Goal: Task Accomplishment & Management: Manage account settings

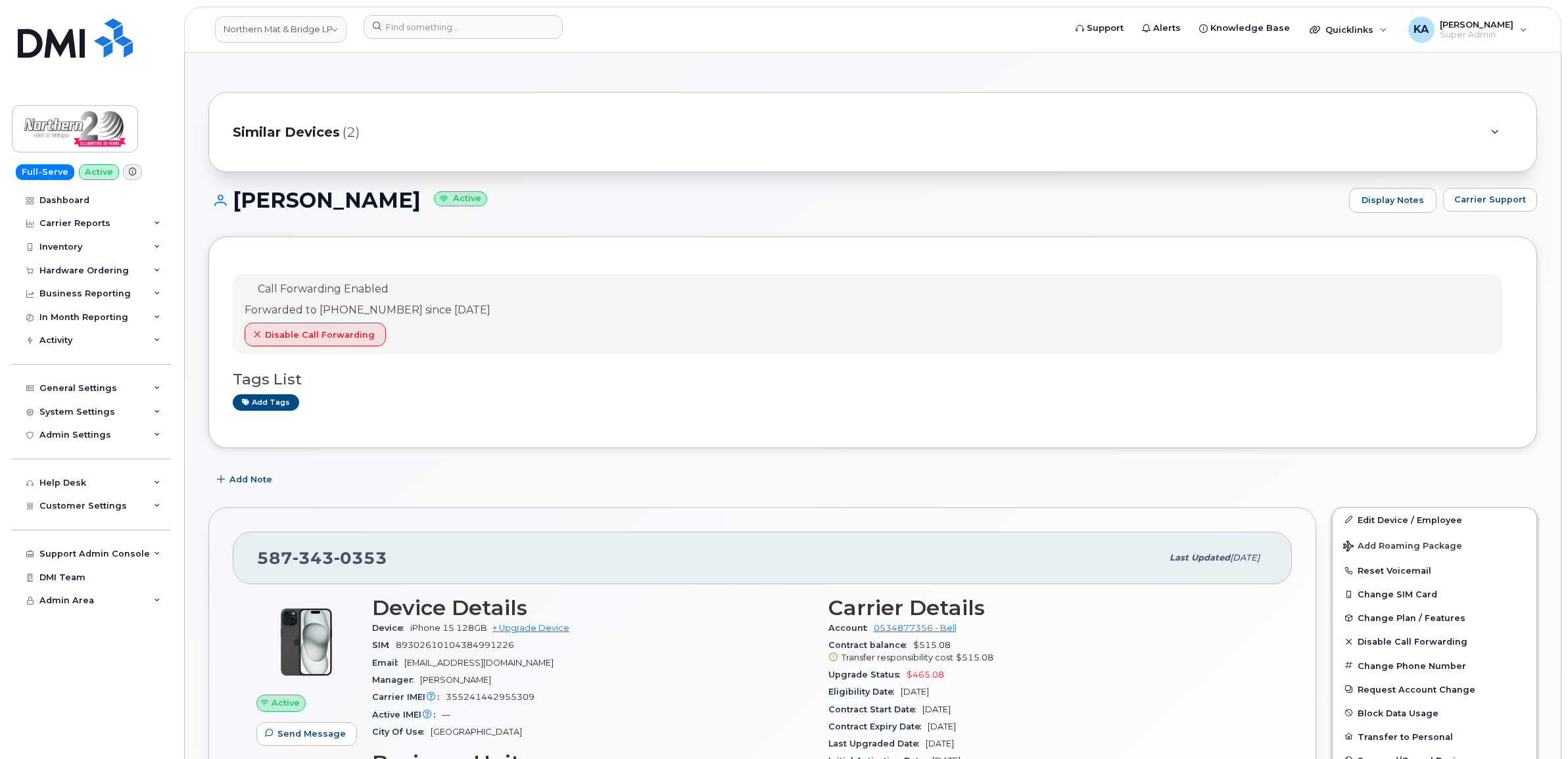
scroll to position [99, 0]
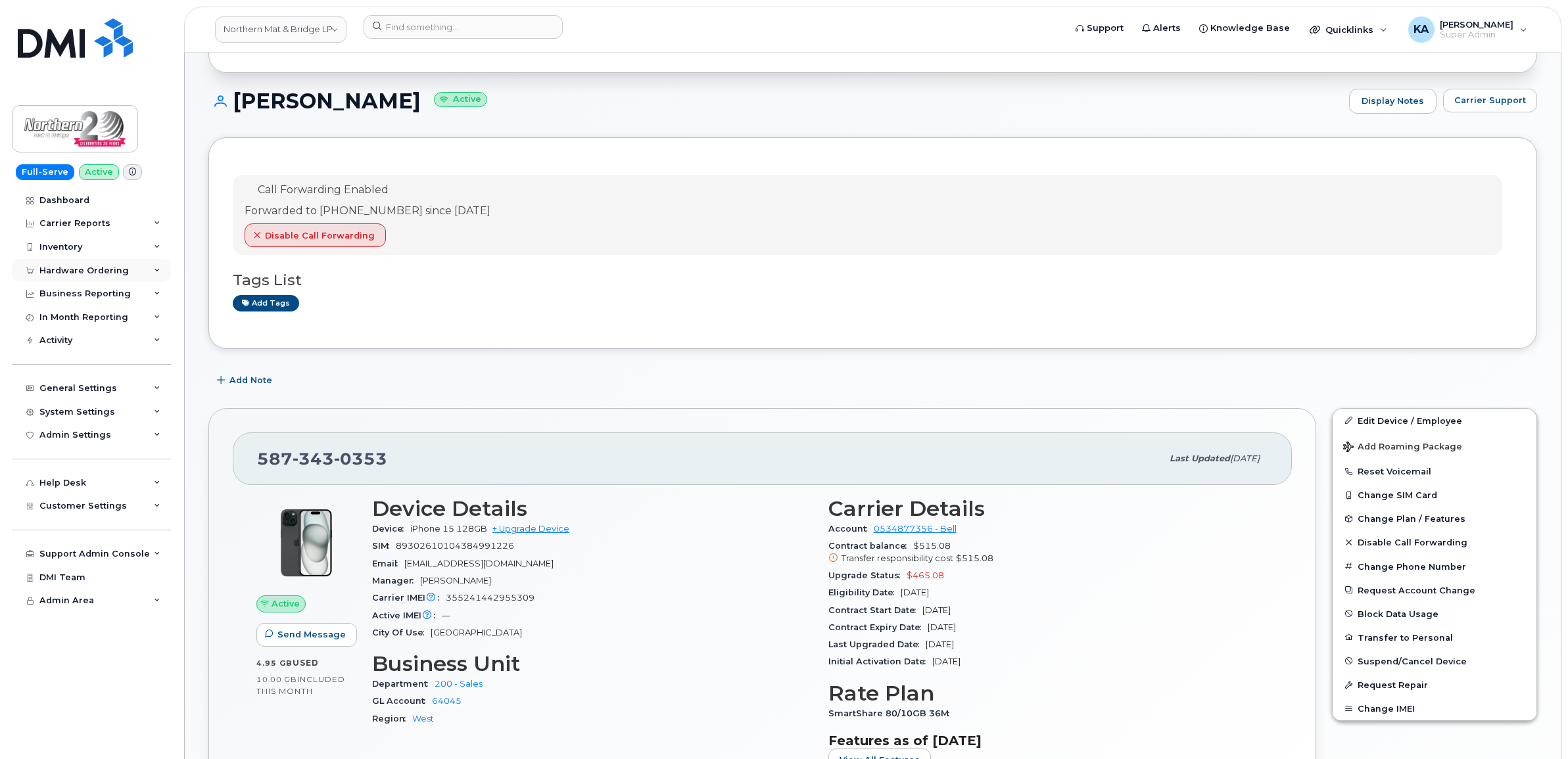
drag, startPoint x: 72, startPoint y: 264, endPoint x: 72, endPoint y: 276, distance: 12.0
click at [72, 264] on div "Hardware Ordering" at bounding box center [91, 271] width 159 height 24
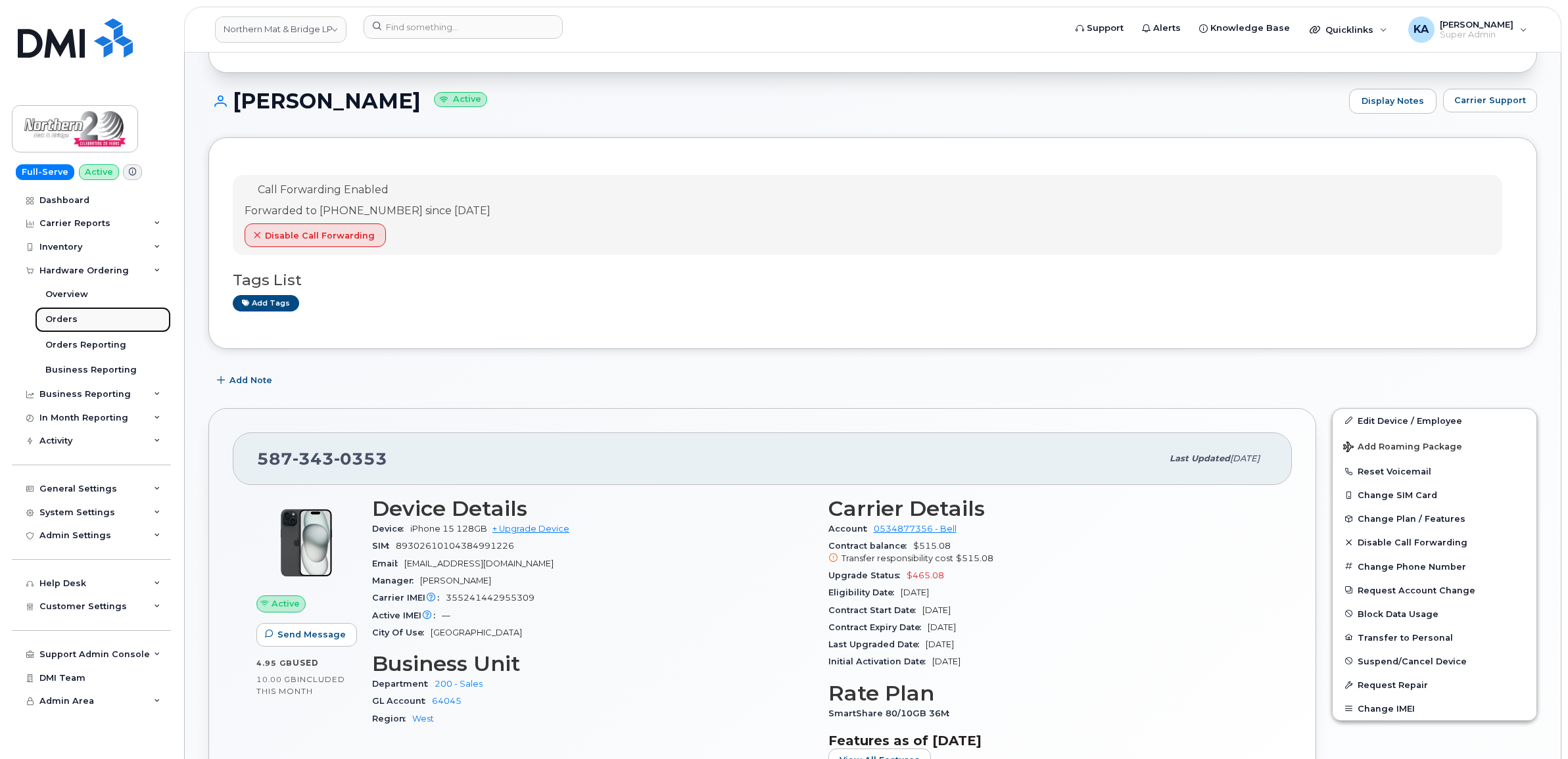
click at [67, 313] on link "Orders" at bounding box center [102, 320] width 136 height 25
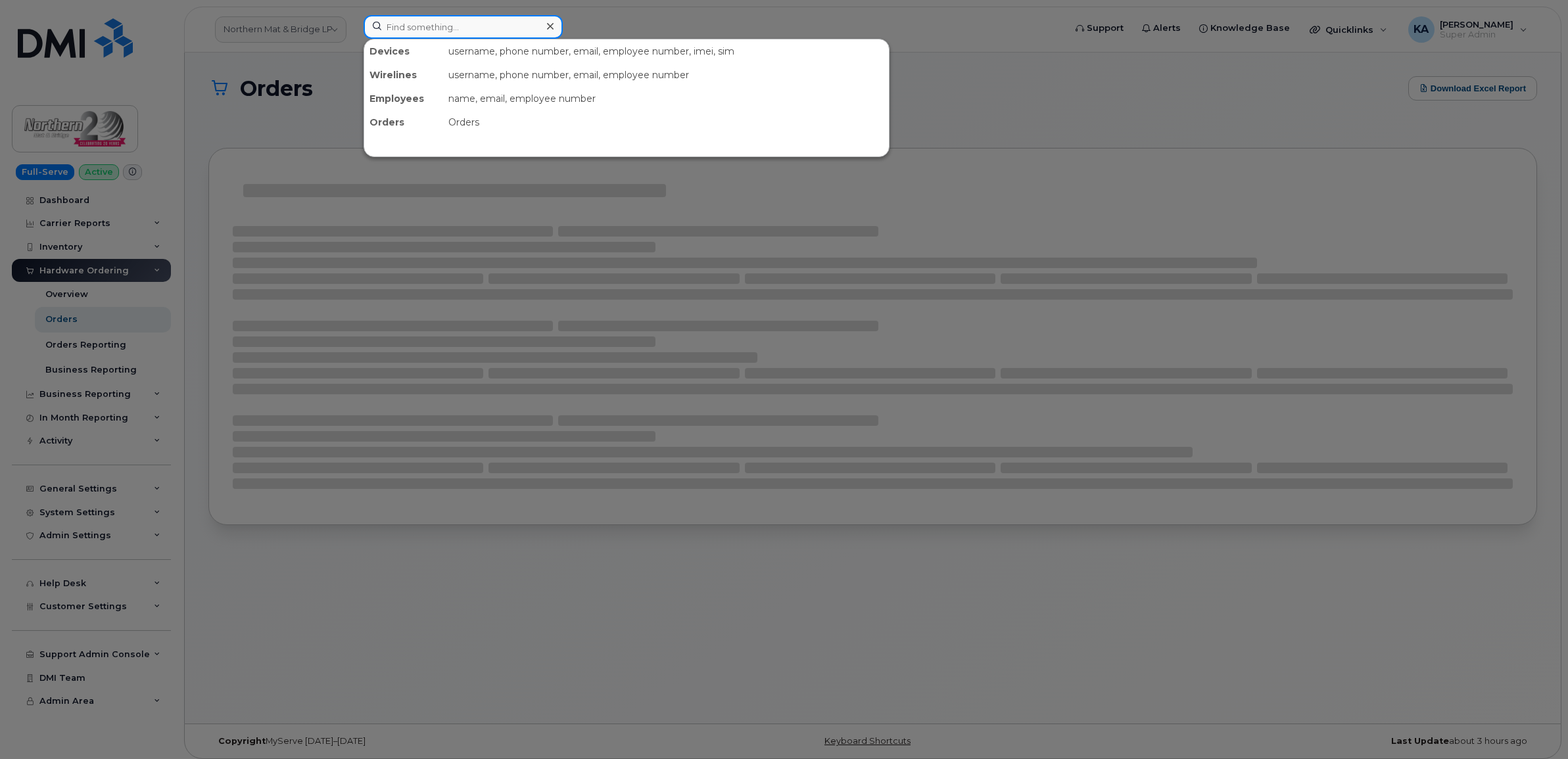
click at [405, 30] on input at bounding box center [463, 27] width 199 height 24
paste input "5066238029"
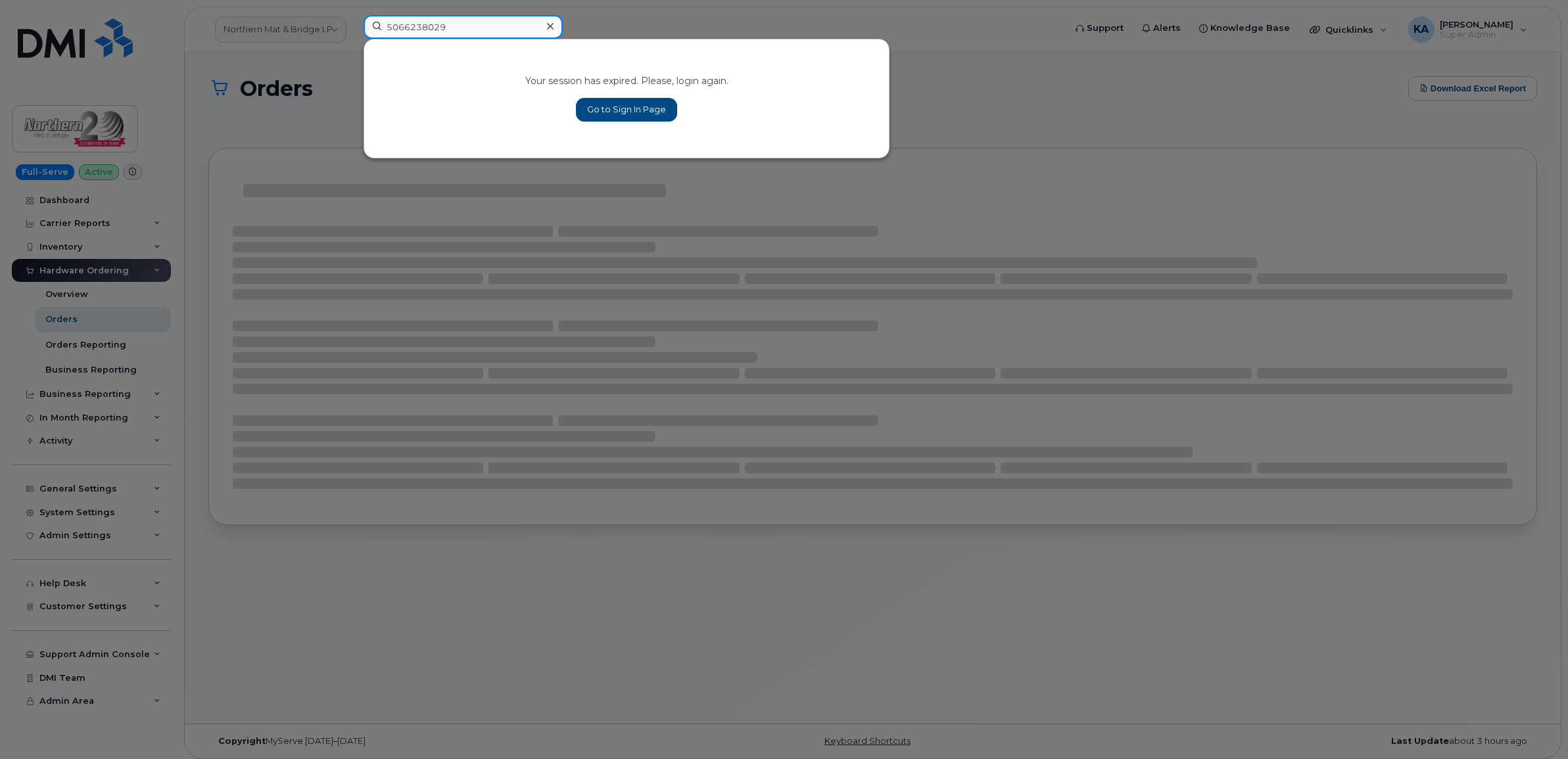
type input "5066238029"
click at [610, 110] on link "Go to Sign In Page" at bounding box center [626, 110] width 101 height 24
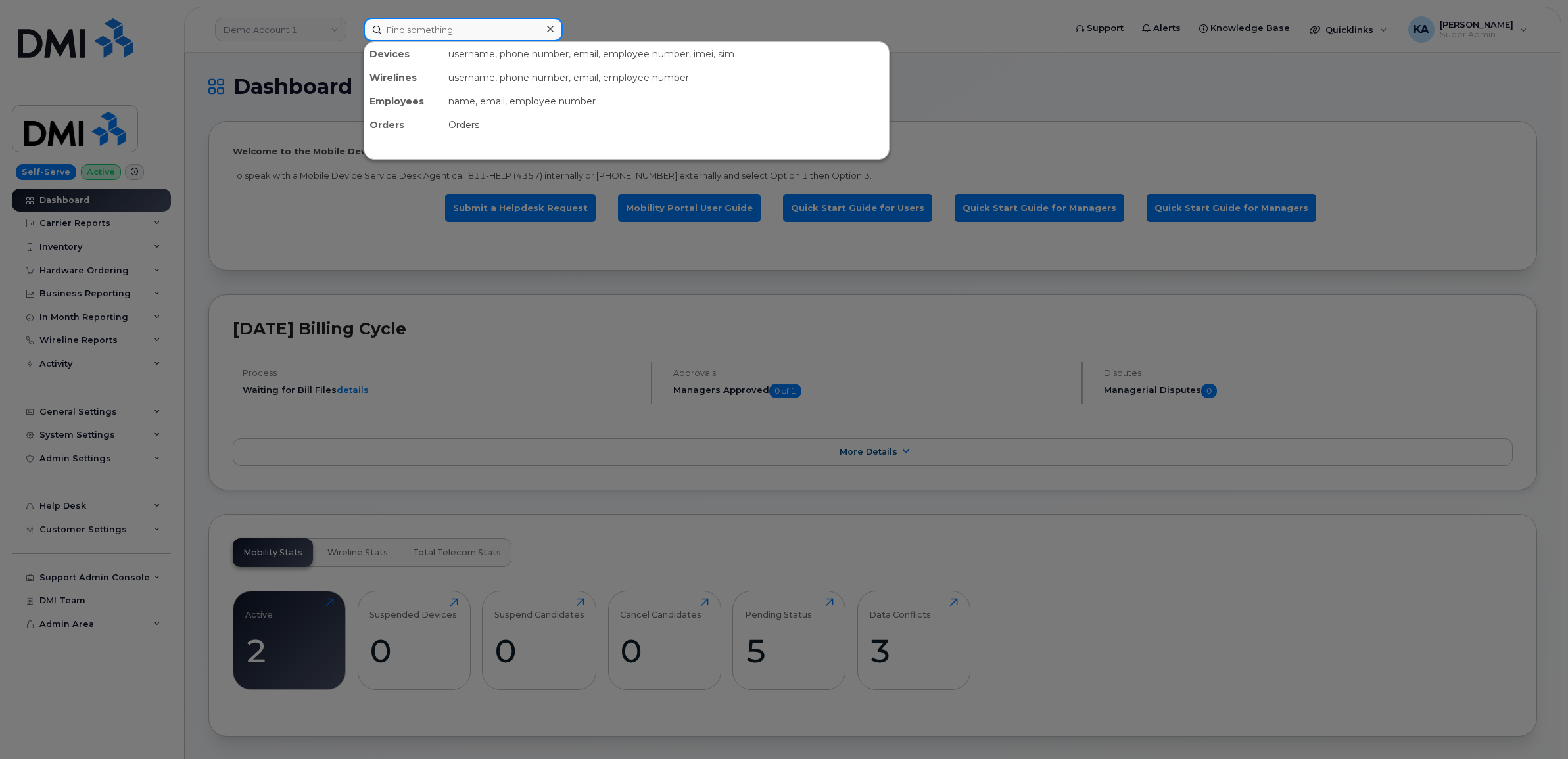
click at [431, 27] on input at bounding box center [463, 29] width 199 height 24
paste input "5066238029"
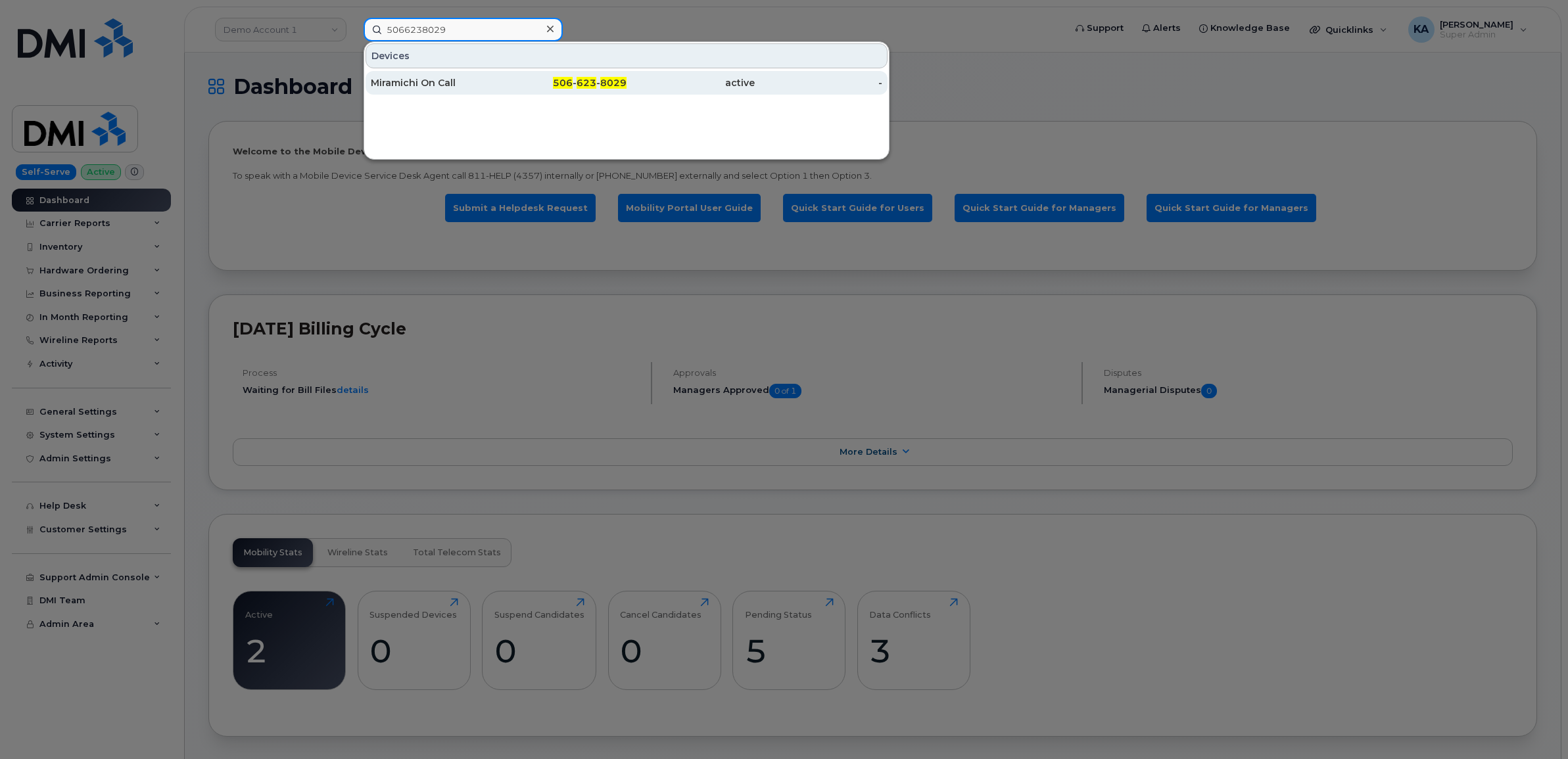
type input "5066238029"
click at [430, 83] on div "Miramichi On Call" at bounding box center [435, 83] width 128 height 13
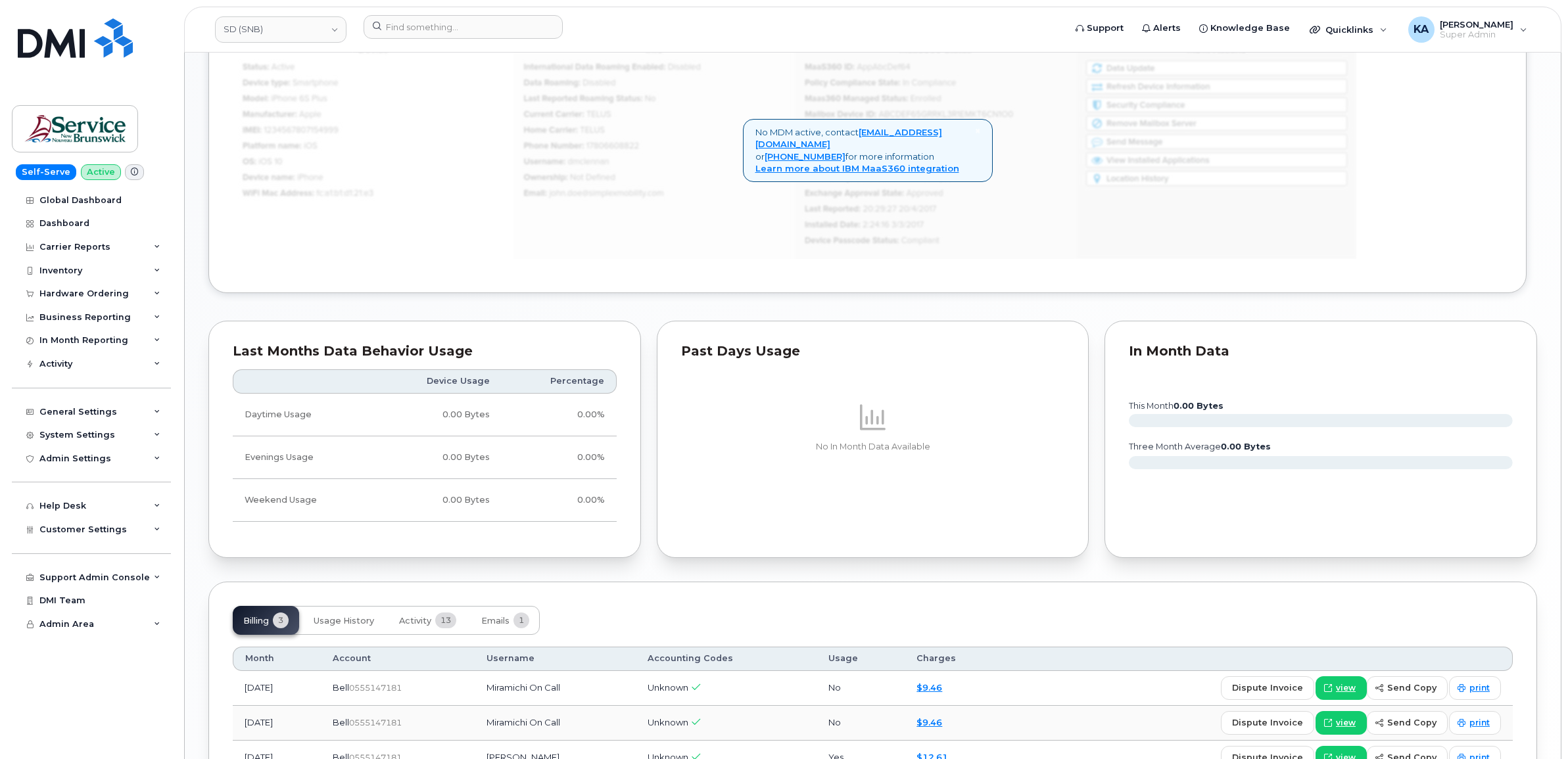
scroll to position [1026, 0]
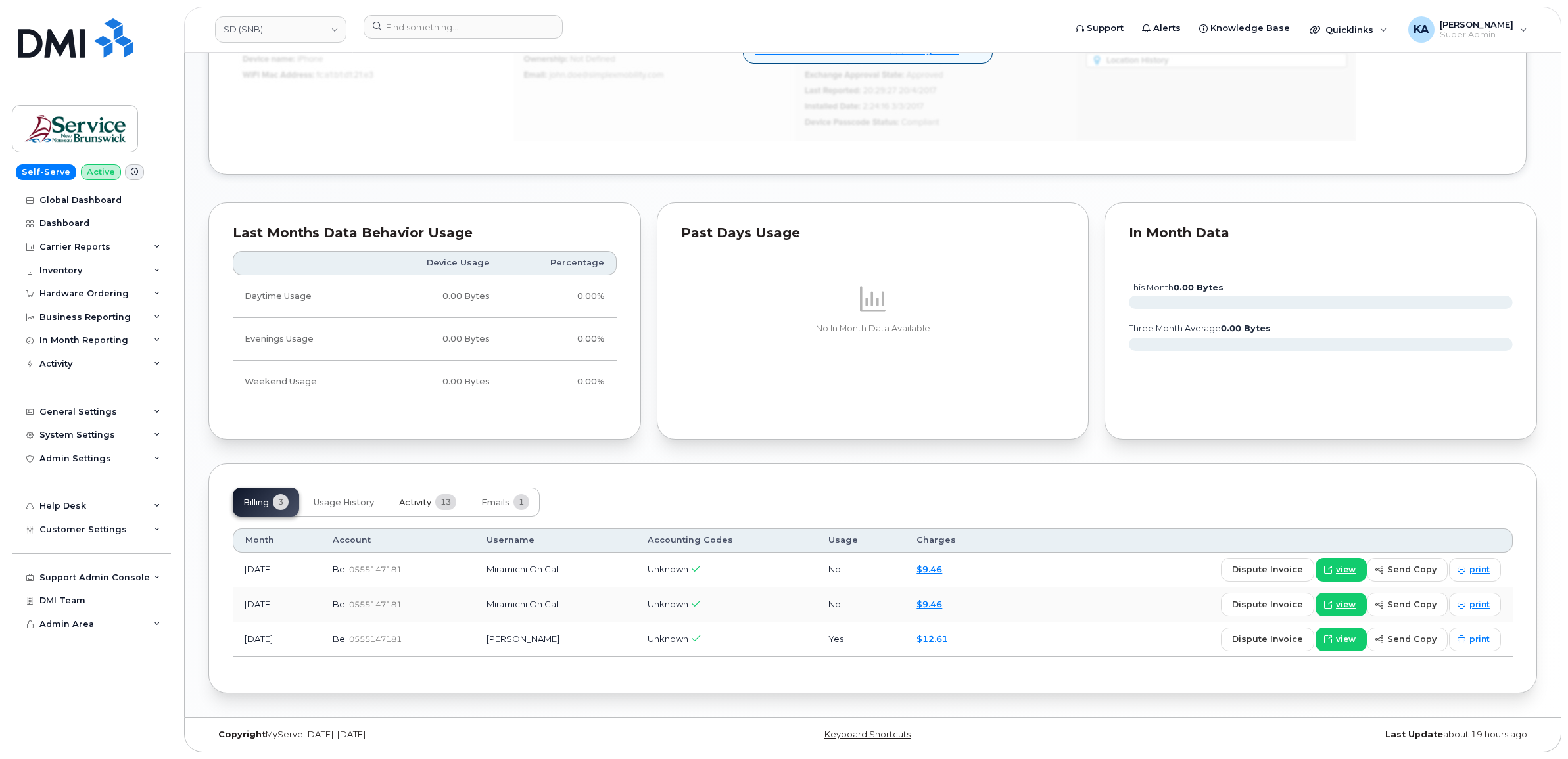
click at [419, 503] on span "Activity" at bounding box center [414, 502] width 32 height 11
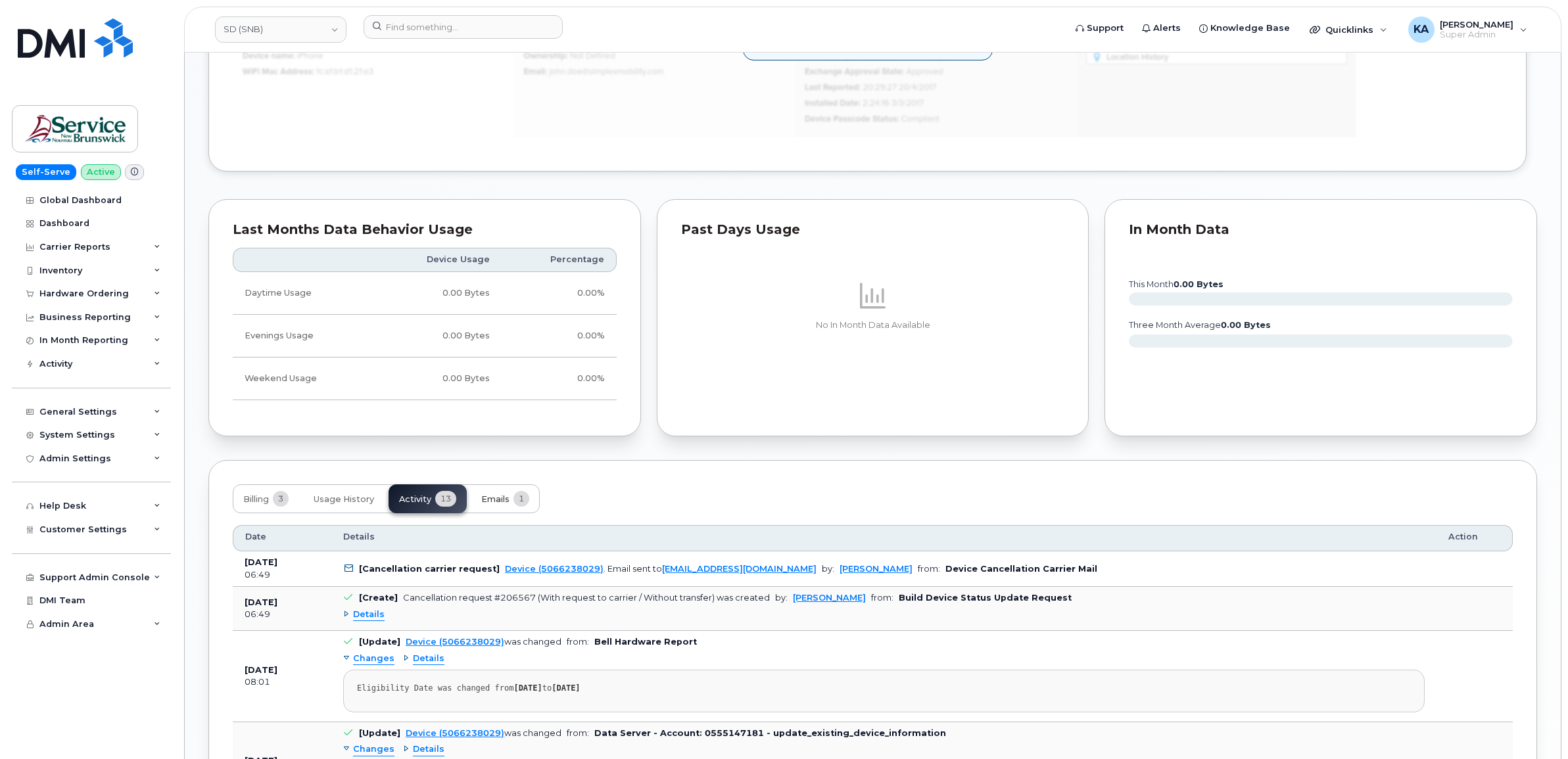
click at [504, 501] on span "Emails" at bounding box center [494, 499] width 28 height 11
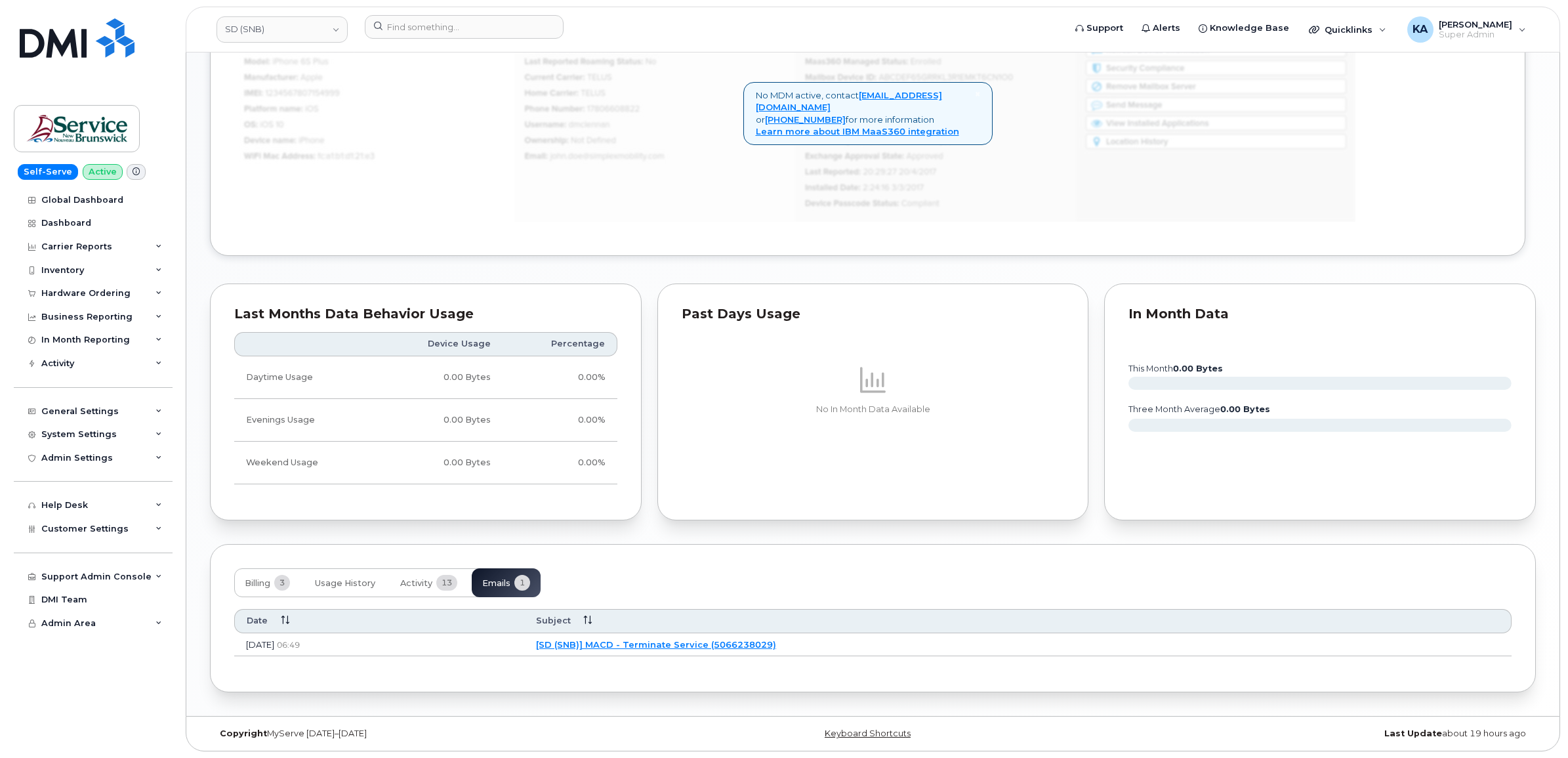
scroll to position [943, 0]
click at [660, 641] on link "[SD (SNB)] MACD - Terminate Service (5066238029)" at bounding box center [654, 644] width 240 height 11
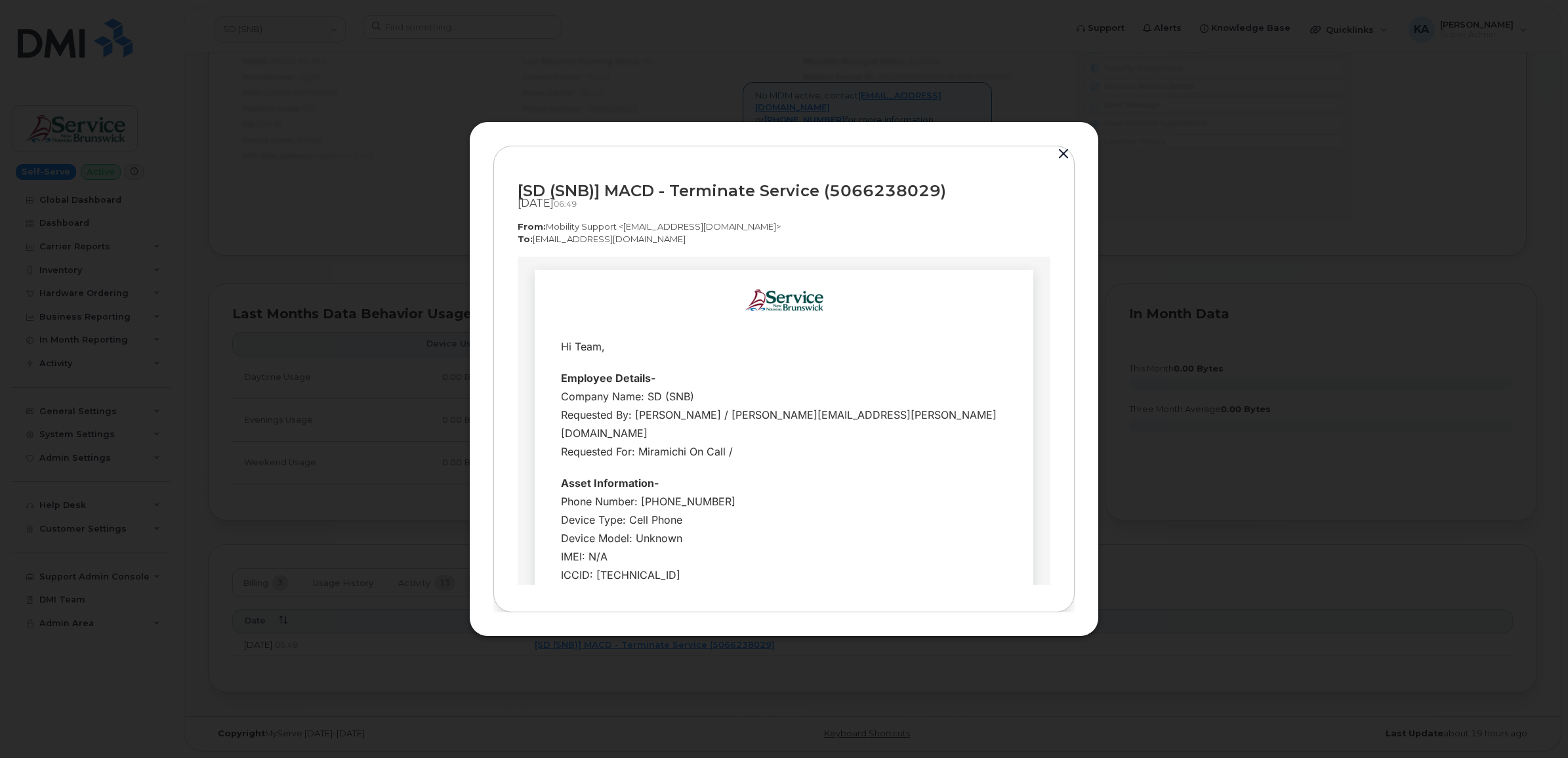
scroll to position [0, 0]
drag, startPoint x: 517, startPoint y: 189, endPoint x: 934, endPoint y: 193, distance: 417.0
click at [934, 193] on div "[SD (SNB)] MACD - Terminate Service (5066238029)" at bounding box center [784, 190] width 533 height 17
copy div "[SD (SNB)] MACD - Terminate Service (5066238029"
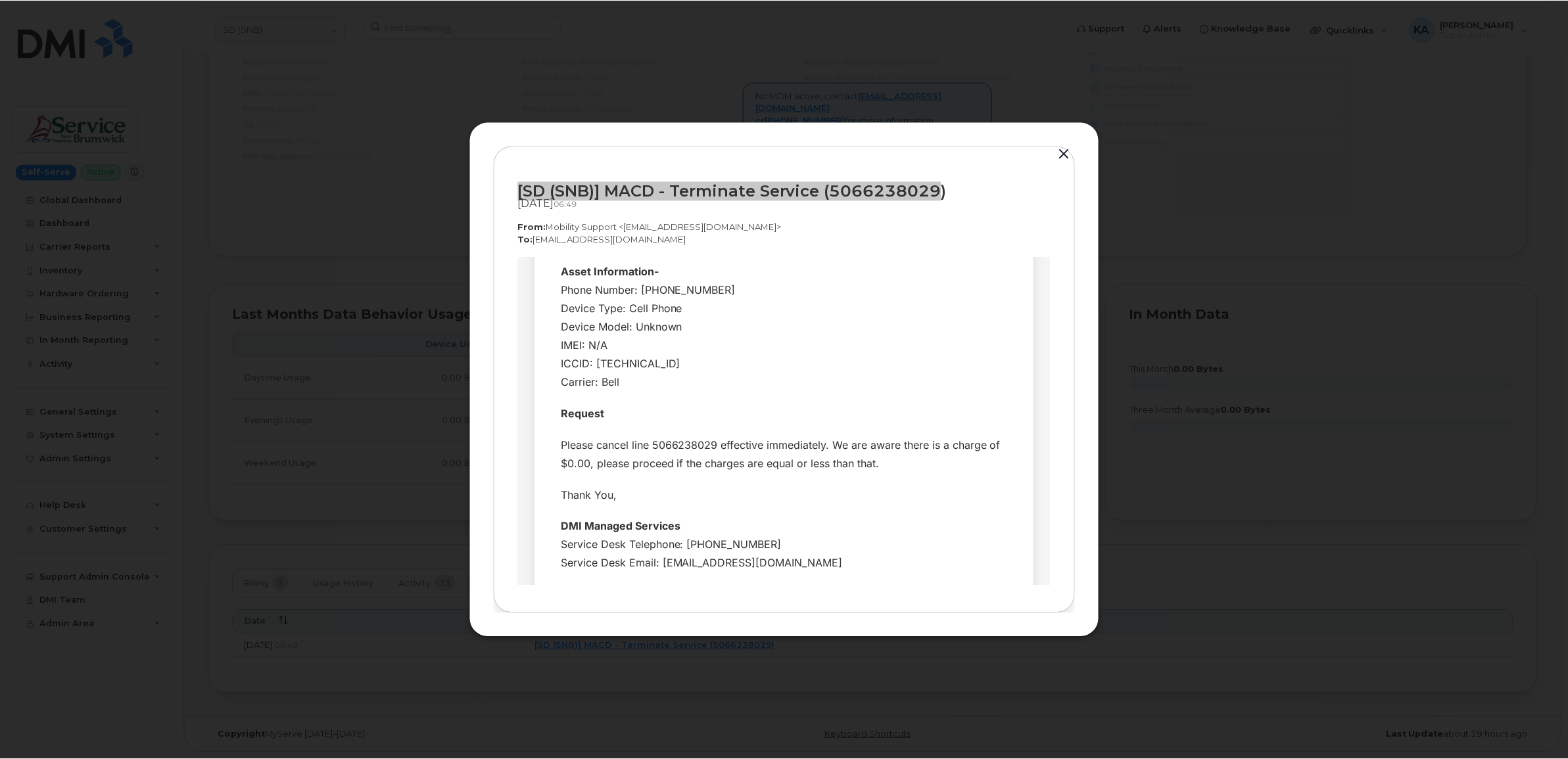
scroll to position [216, 0]
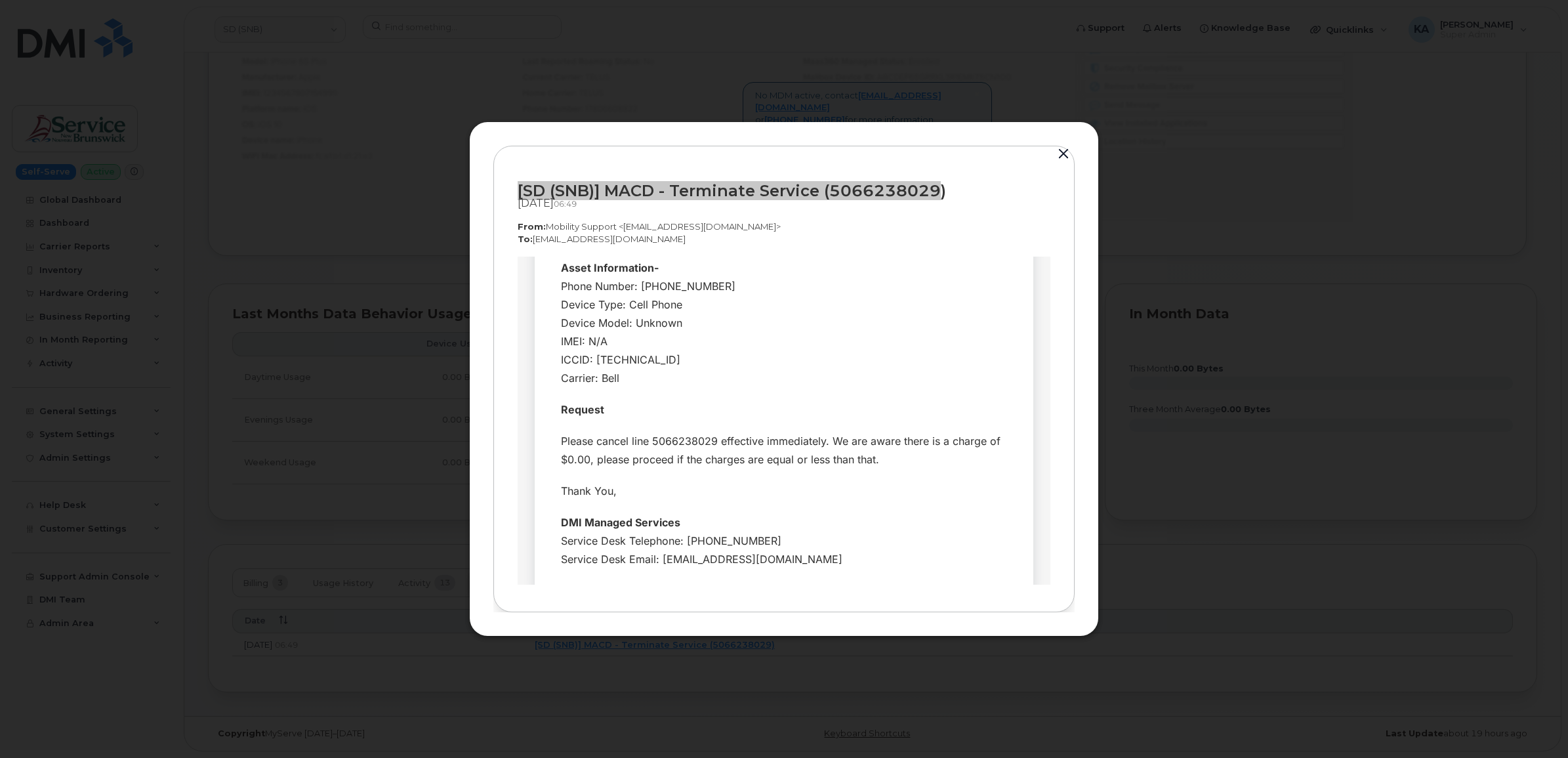
drag, startPoint x: 551, startPoint y: 346, endPoint x: 816, endPoint y: 559, distance: 340.0
click at [816, 559] on td "Hi Team, Request" at bounding box center [784, 321] width 499 height 534
copy table
click at [1060, 156] on button "button" at bounding box center [1063, 154] width 19 height 18
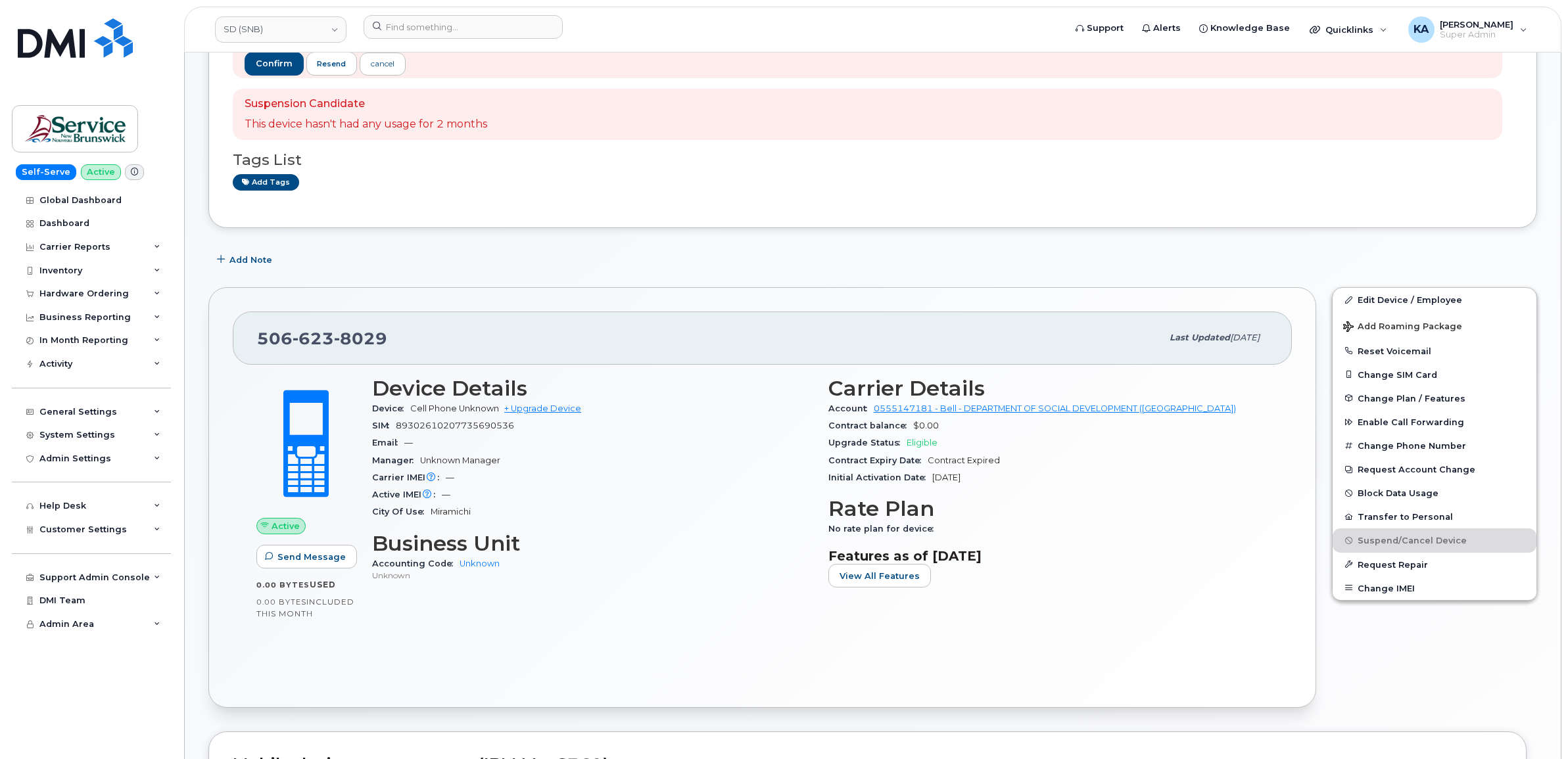
scroll to position [122, 0]
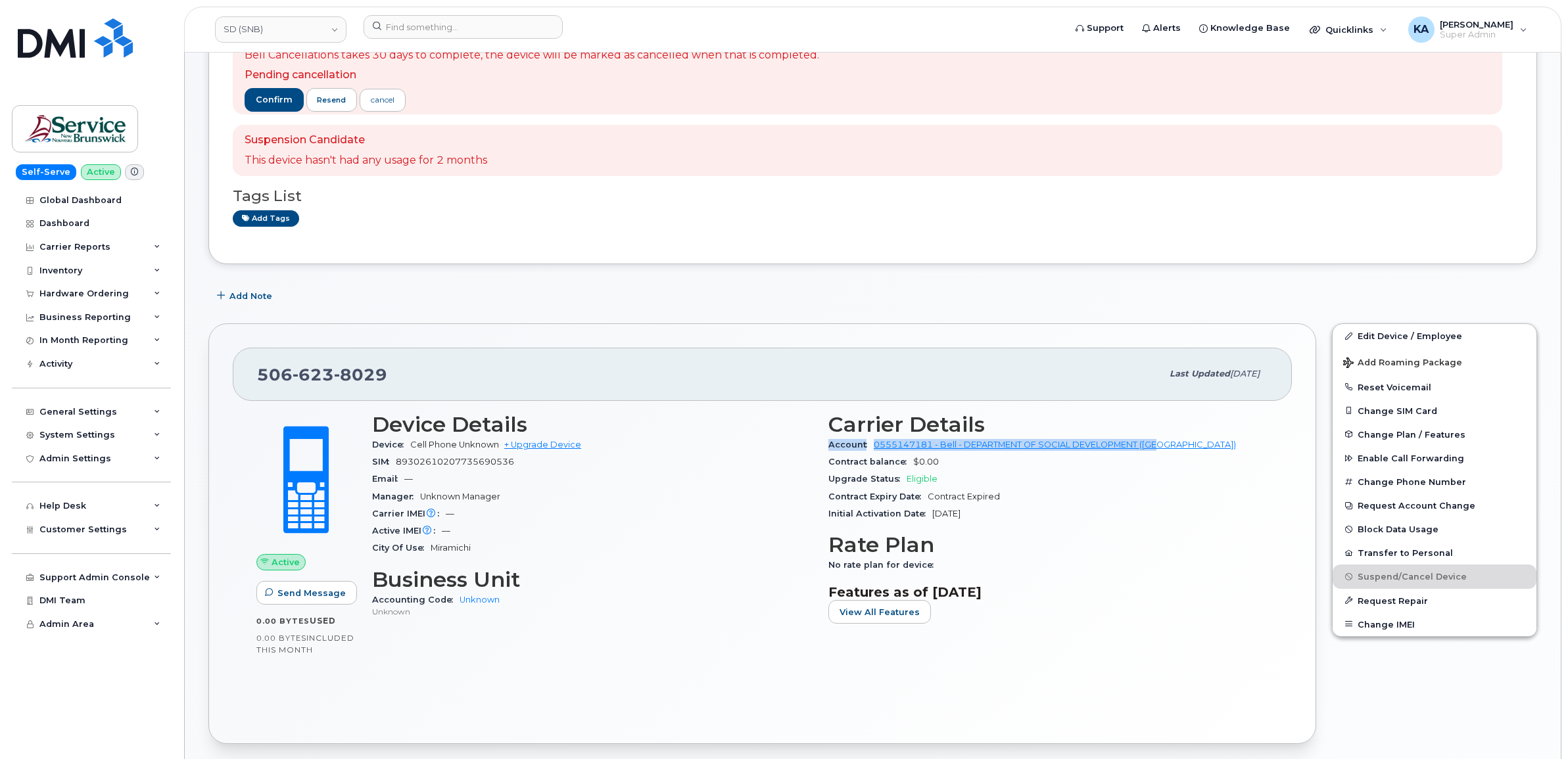
drag, startPoint x: 825, startPoint y: 446, endPoint x: 1164, endPoint y: 452, distance: 339.1
click at [1164, 452] on div "Carrier Details Account 0555147181 - Bell - DEPARTMENT OF SOCIAL DEVELOPMENT (S…" at bounding box center [1048, 523] width 456 height 238
copy div "Account 0555147181 - Bell - DEPARTMENT OF SOCIAL DEVELOPMENT (SD)"
drag, startPoint x: 390, startPoint y: 376, endPoint x: 228, endPoint y: 373, distance: 162.0
click at [228, 373] on div "506 623 8029 Last updated Sep 12, 2025 Active Send Message 0.00 Bytes  used 0.0…" at bounding box center [762, 534] width 1108 height 421
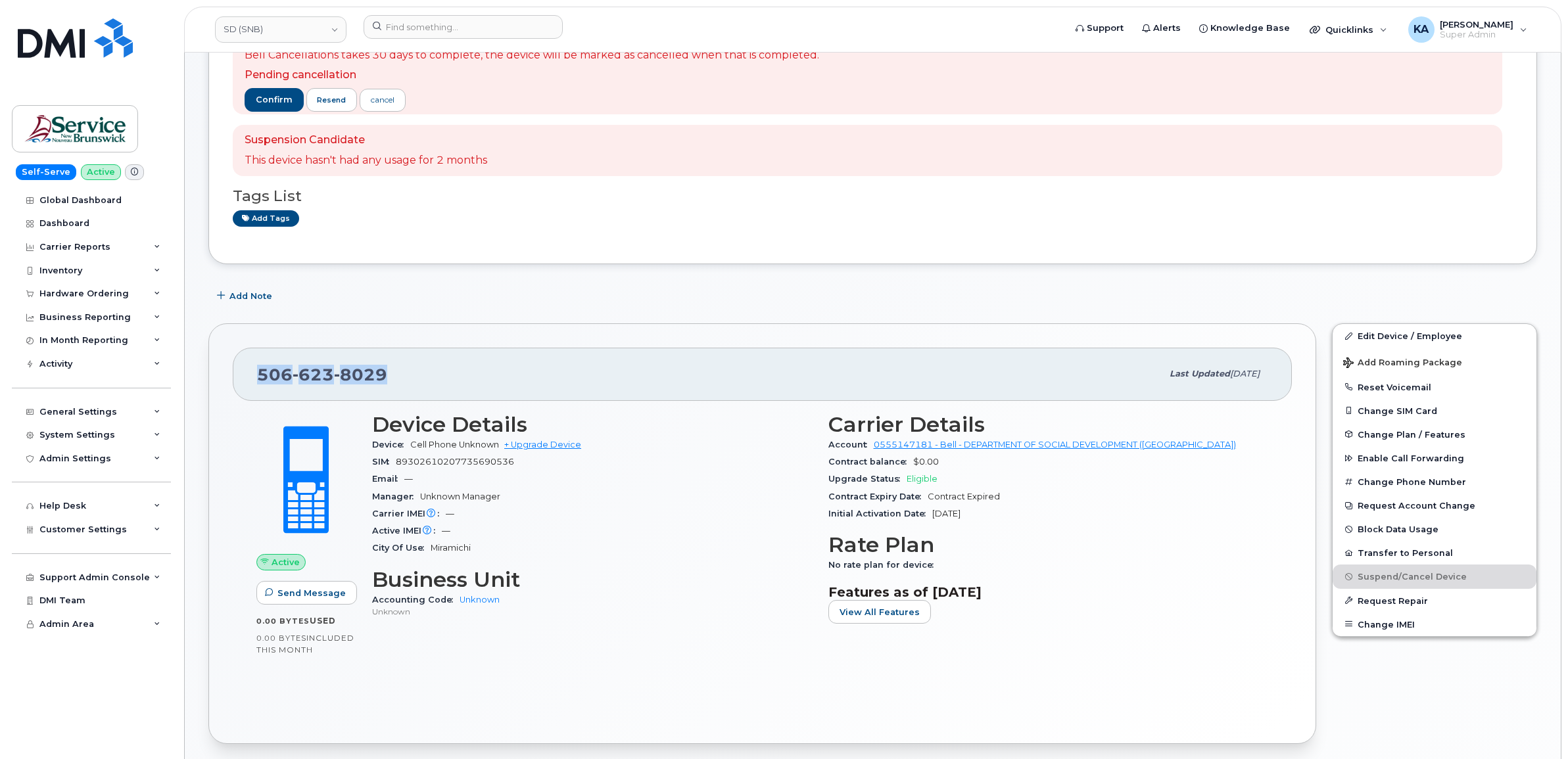
copy span "506 623 8029"
click at [411, 369] on div "506 623 8029" at bounding box center [709, 374] width 905 height 28
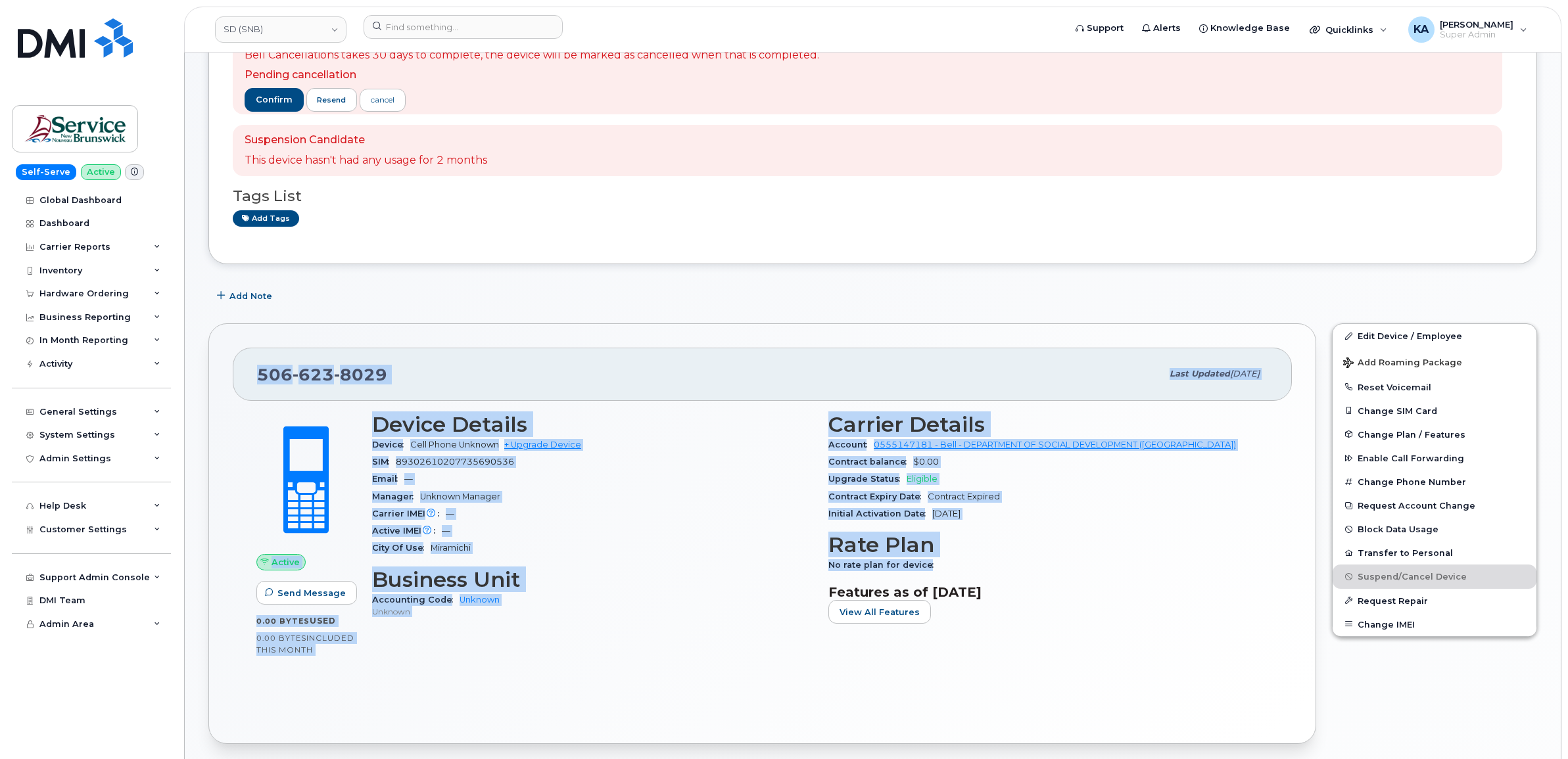
drag, startPoint x: 254, startPoint y: 374, endPoint x: 941, endPoint y: 569, distance: 714.1
click at [941, 569] on div "506 623 8029 Last updated Sep 12, 2025 Active Send Message 0.00 Bytes  used 0.0…" at bounding box center [762, 534] width 1108 height 421
copy div "506 623 8029 Last updated Sep 12, 2025 Active Send Message 0.00 Bytes  used 0.0…"
click at [428, 374] on div "506 623 8029" at bounding box center [709, 374] width 905 height 28
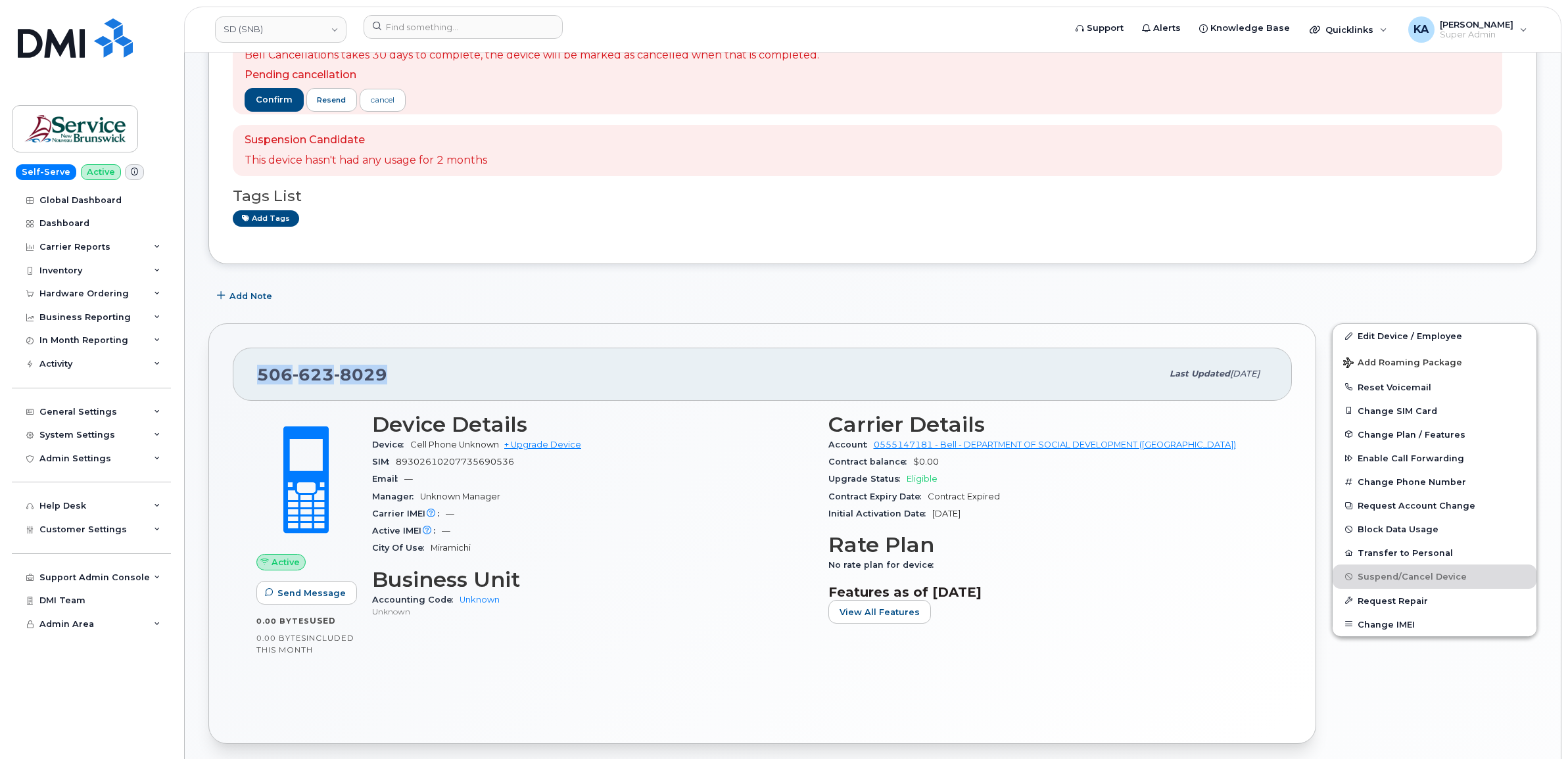
drag, startPoint x: 382, startPoint y: 374, endPoint x: 257, endPoint y: 375, distance: 125.0
click at [257, 375] on div "506 623 8029" at bounding box center [709, 374] width 905 height 28
copy span "506 623 8029"
click at [80, 295] on div "Hardware Ordering" at bounding box center [84, 294] width 90 height 11
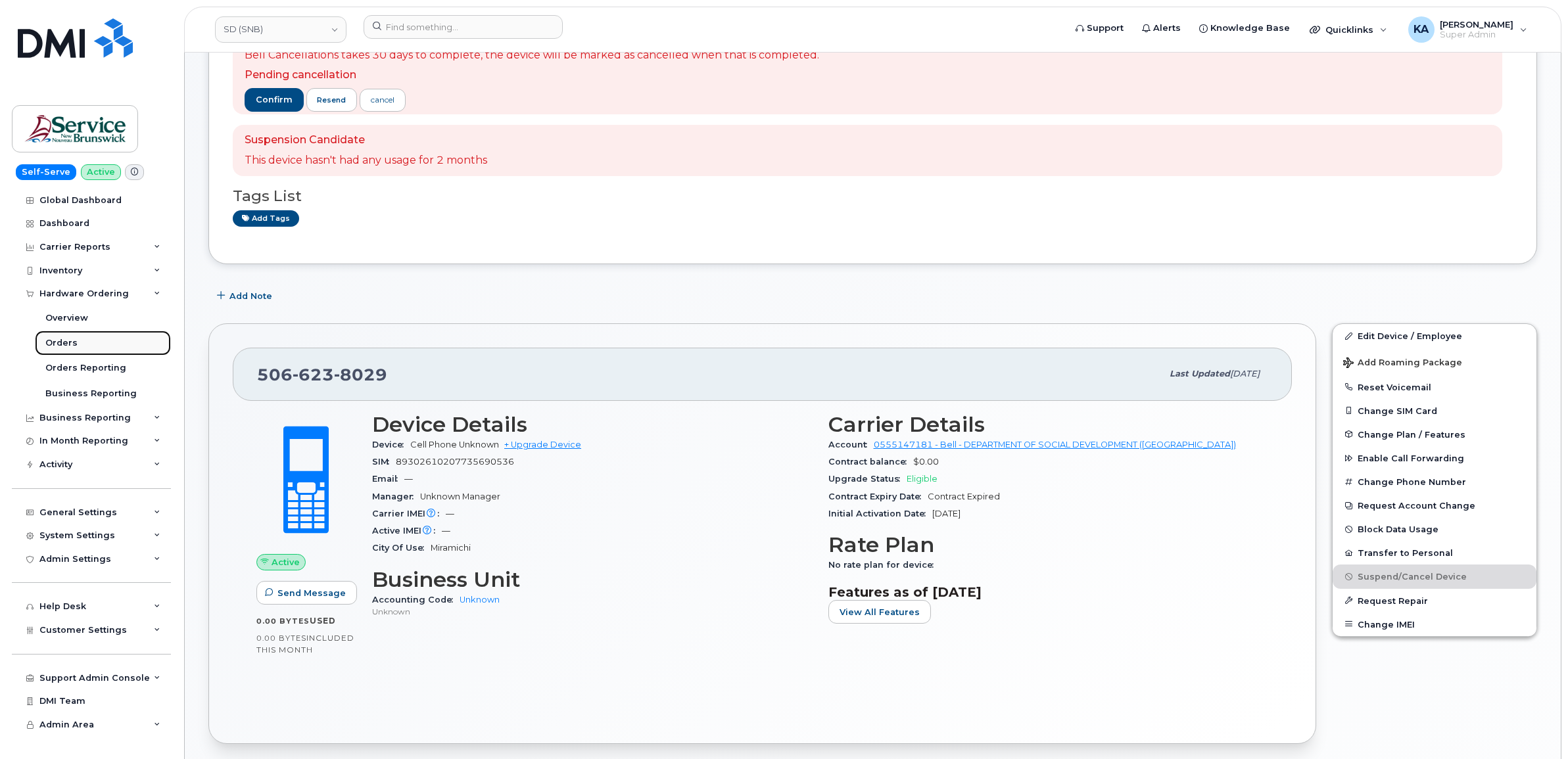
click at [61, 346] on div "Orders" at bounding box center [61, 343] width 32 height 12
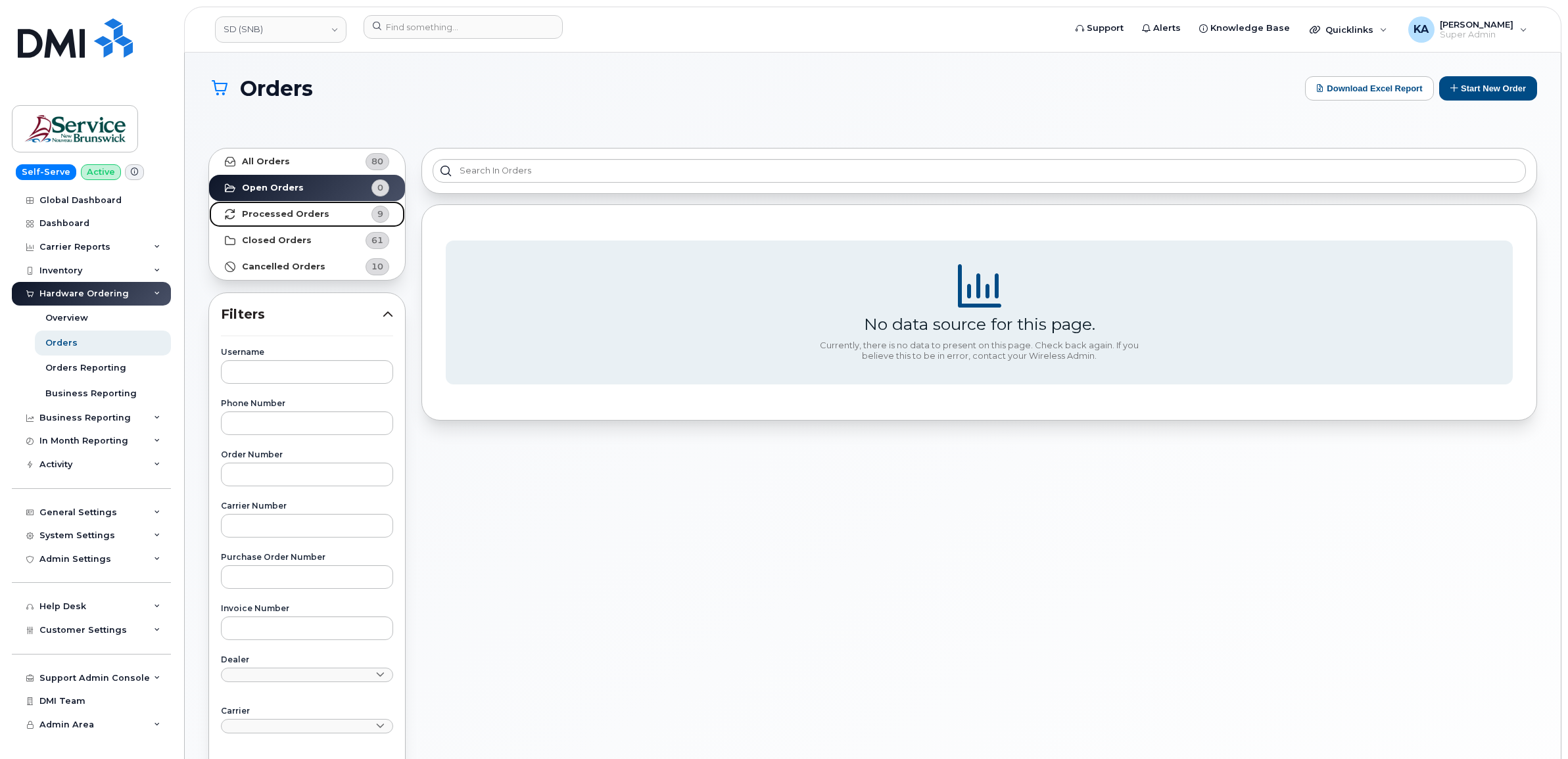
click at [279, 212] on strong "Processed Orders" at bounding box center [285, 214] width 88 height 11
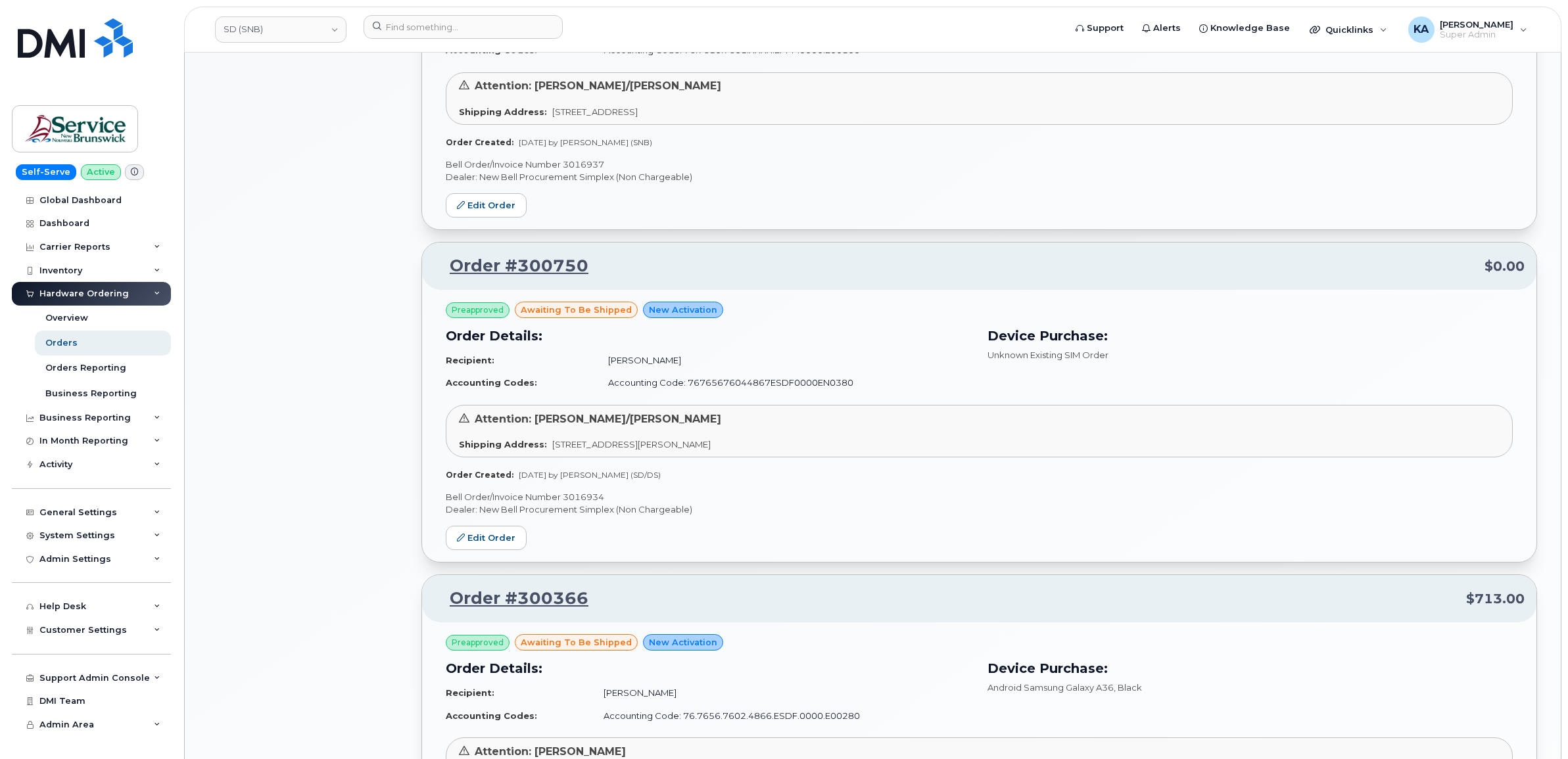
scroll to position [1068, 0]
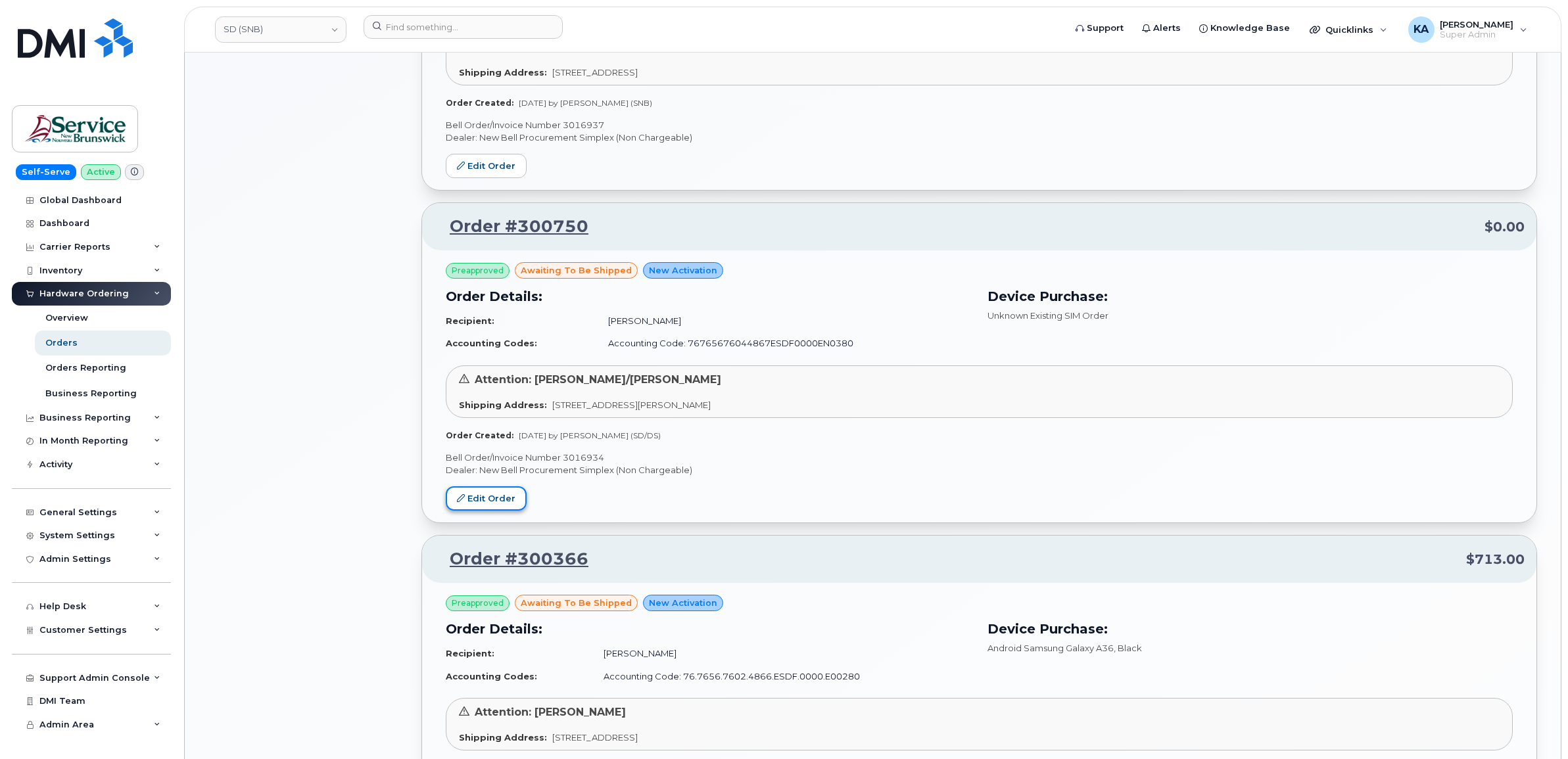
click at [497, 497] on link "Edit Order" at bounding box center [487, 498] width 81 height 24
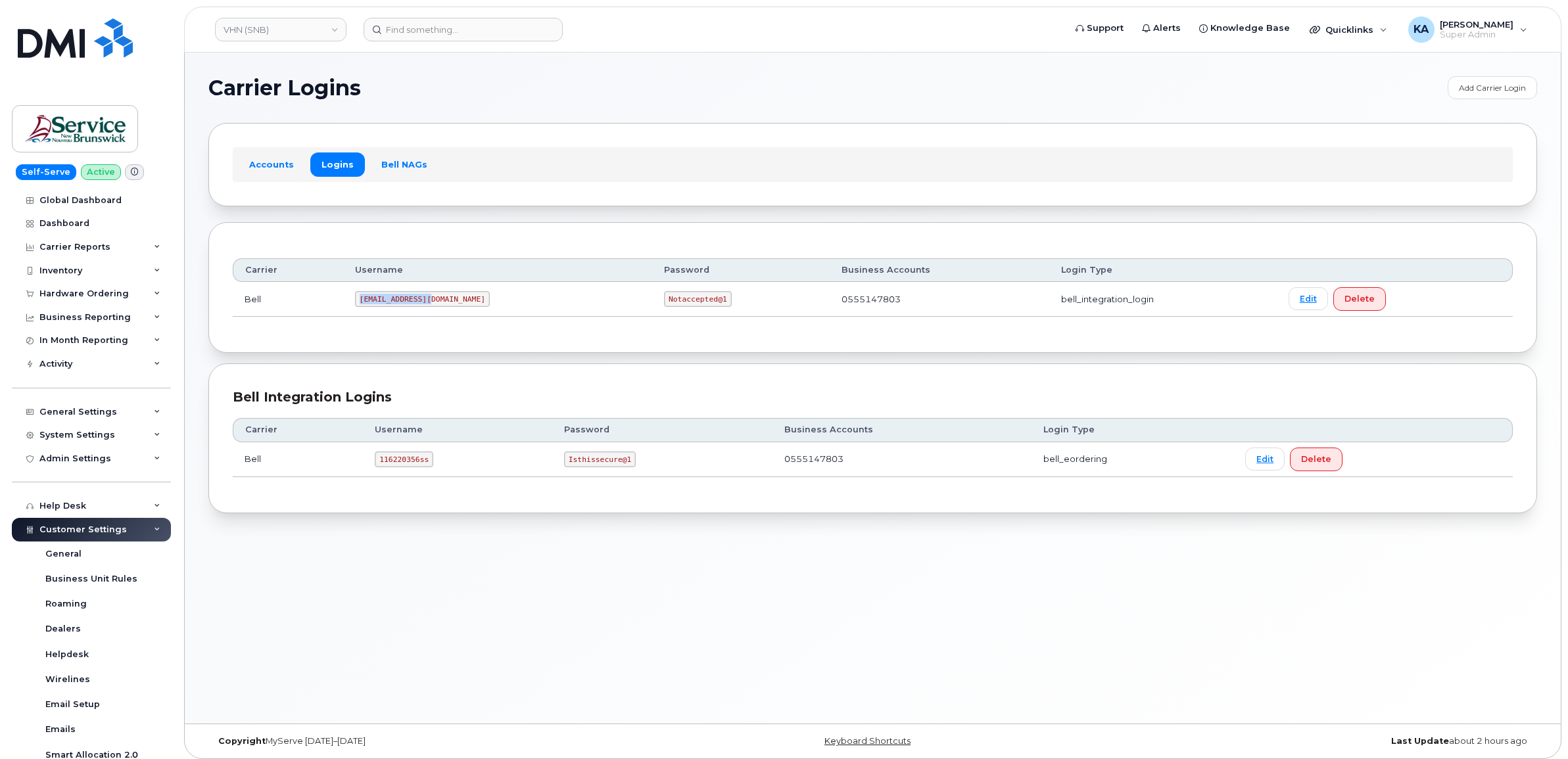
drag, startPoint x: 365, startPoint y: 301, endPoint x: 447, endPoint y: 309, distance: 82.4
click at [447, 309] on td "ms-snb@dminc.com" at bounding box center [497, 300] width 309 height 35
copy code "ms-snb@dminc.com"
drag, startPoint x: 582, startPoint y: 301, endPoint x: 659, endPoint y: 307, distance: 77.2
click at [659, 307] on td "Notaccepted@1" at bounding box center [741, 300] width 177 height 35
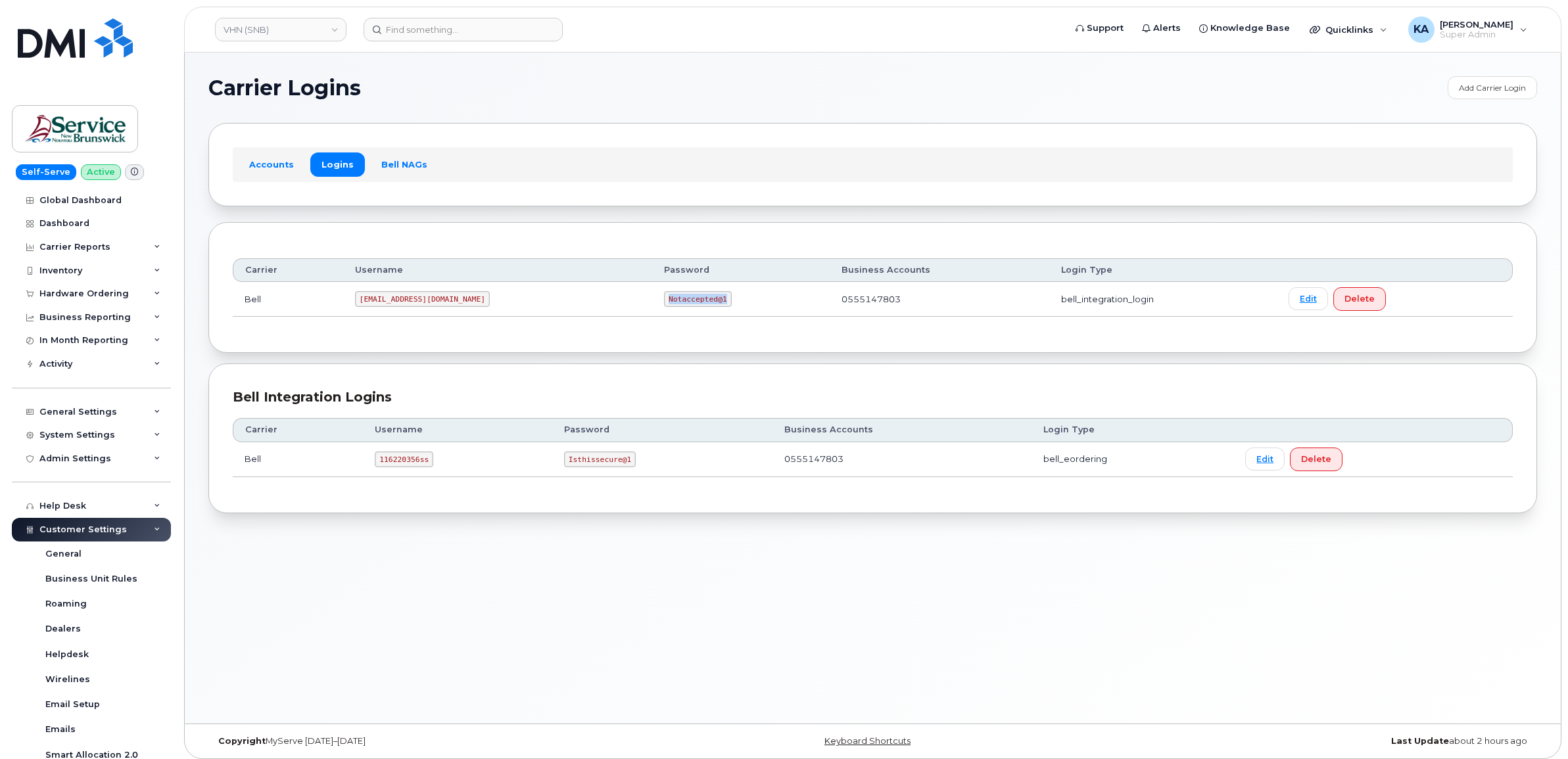
copy code "Notaccepted@1"
drag, startPoint x: 365, startPoint y: 297, endPoint x: 441, endPoint y: 307, distance: 76.7
click at [441, 307] on td "ms-snb@dminc.com" at bounding box center [497, 300] width 309 height 35
copy code "ms-snb@dminc.com"
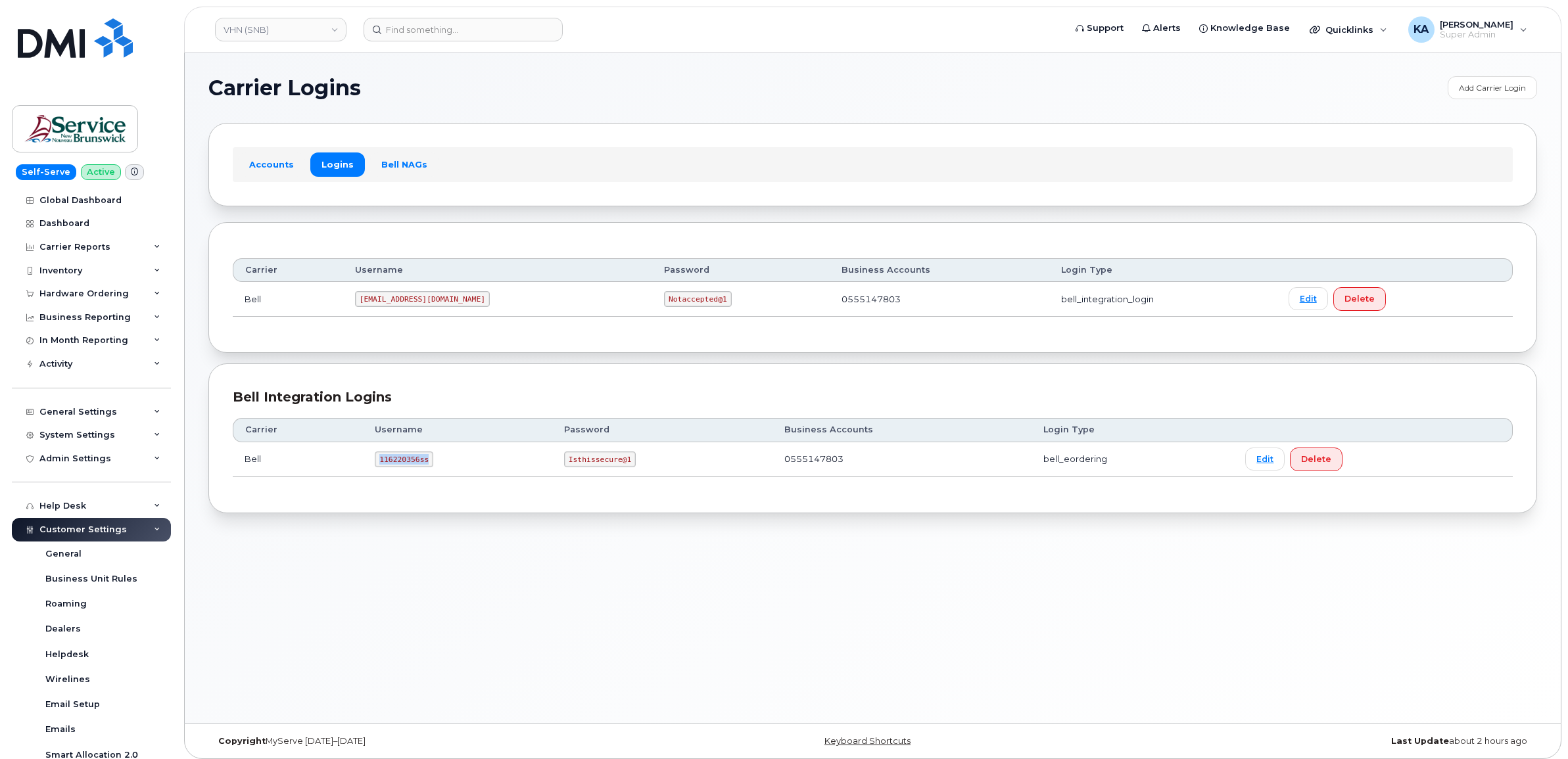
drag, startPoint x: 377, startPoint y: 464, endPoint x: 444, endPoint y: 471, distance: 67.4
click at [444, 471] on td "116220356ss" at bounding box center [458, 459] width 189 height 35
copy code "116220356ss"
drag, startPoint x: 563, startPoint y: 456, endPoint x: 624, endPoint y: 470, distance: 62.6
click at [624, 470] on td "Isthissecure@1" at bounding box center [662, 459] width 221 height 35
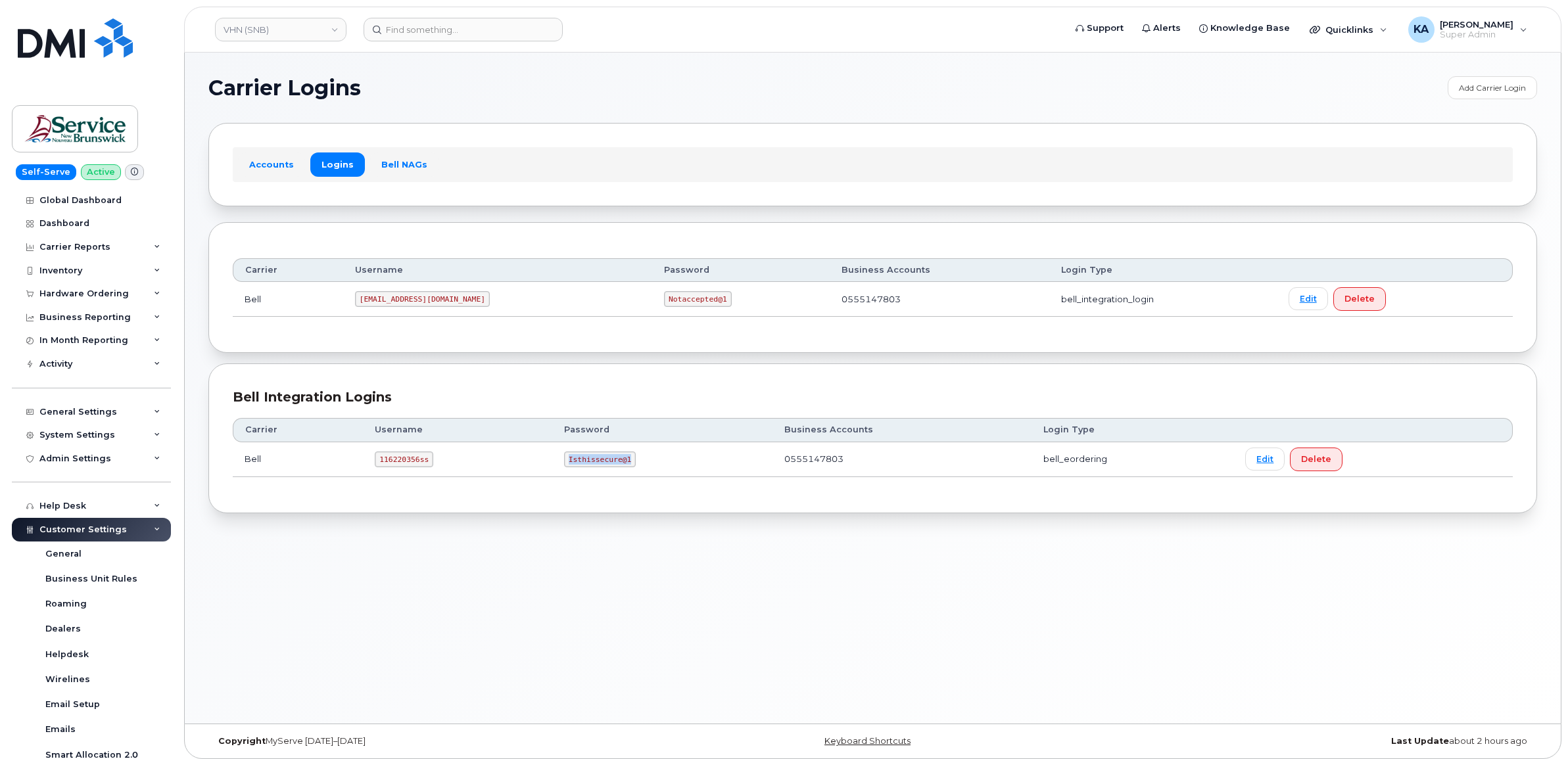
copy code "Isthissecure@1"
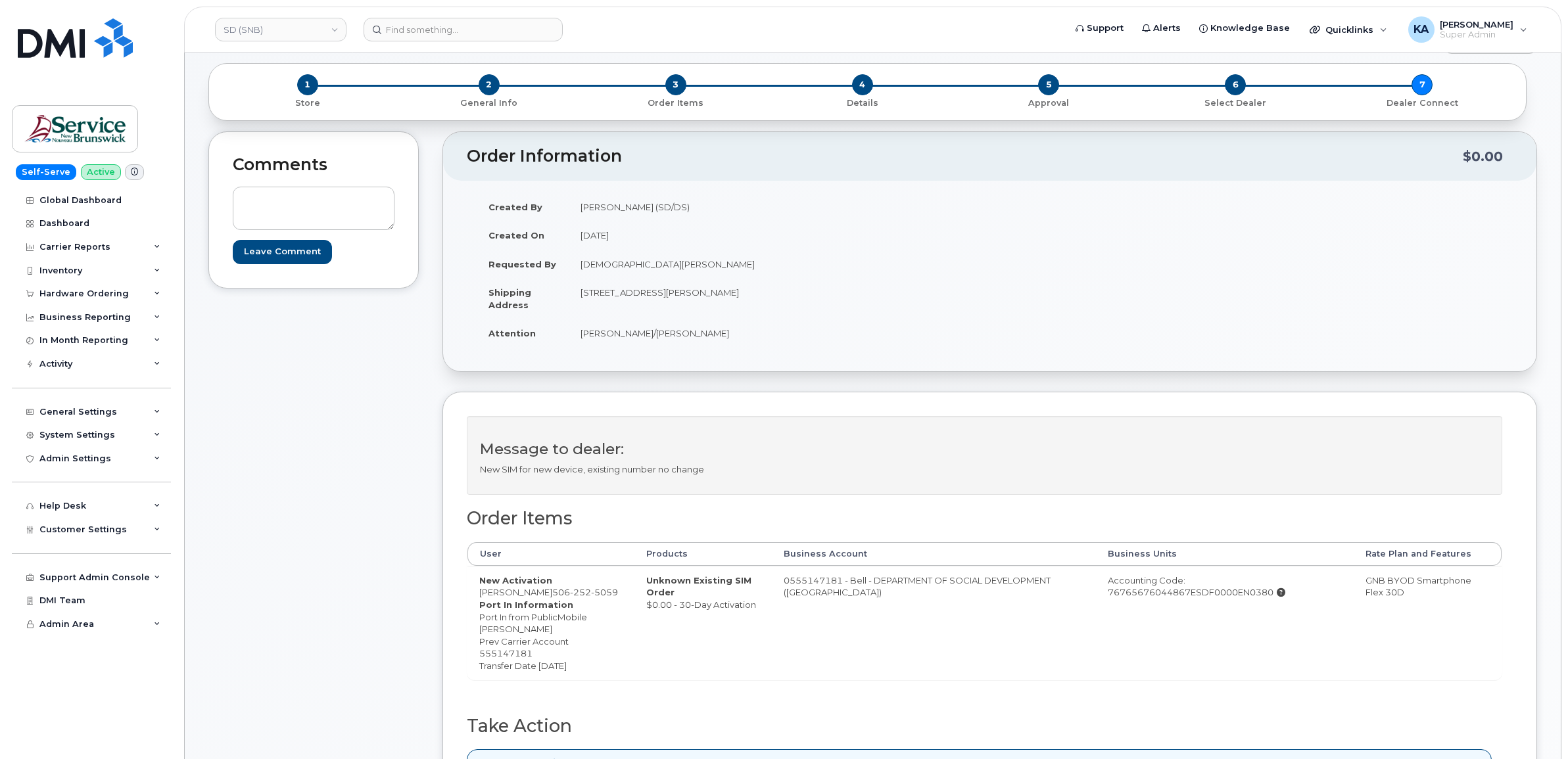
scroll to position [82, 0]
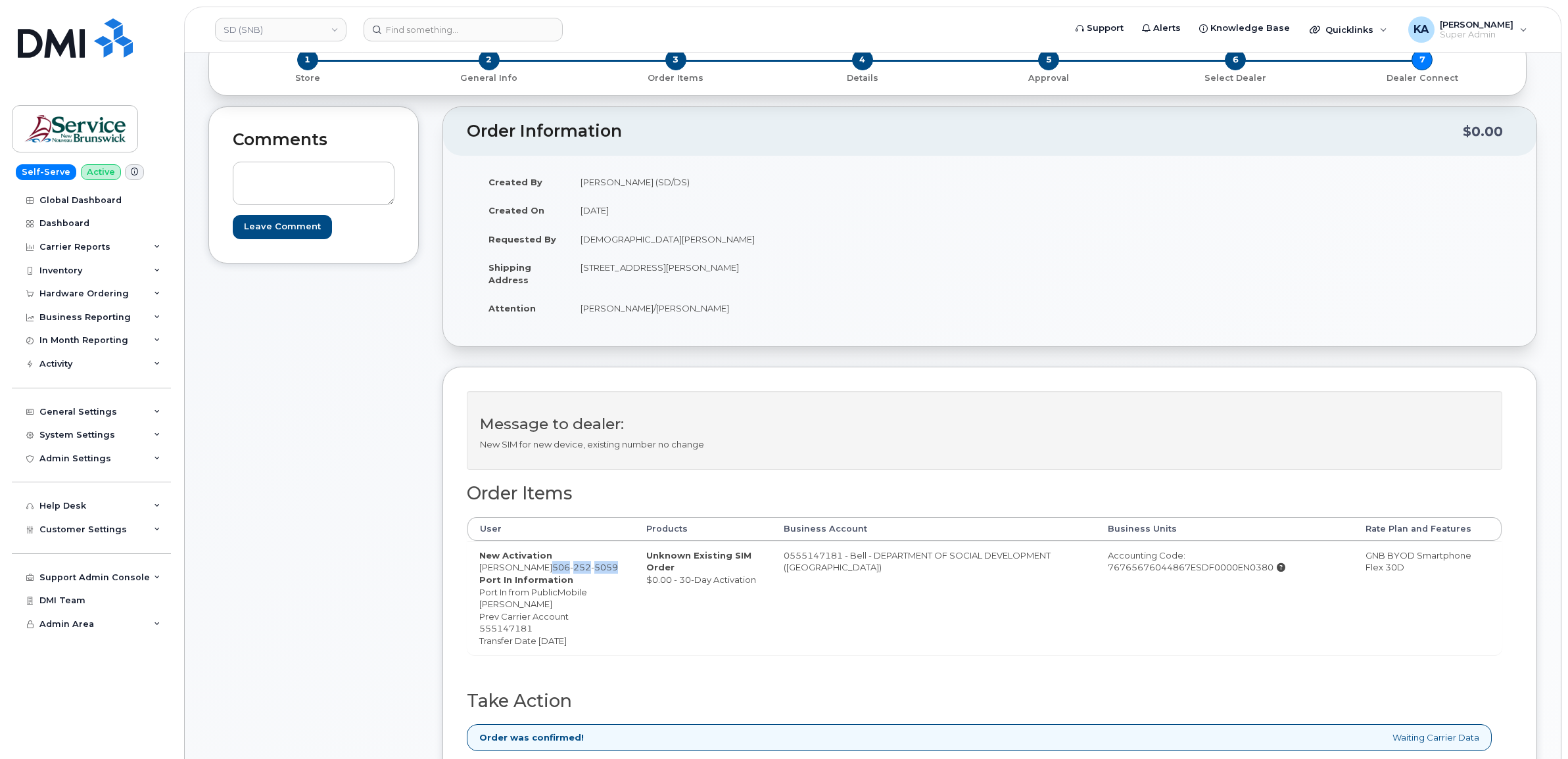
drag, startPoint x: 610, startPoint y: 568, endPoint x: 544, endPoint y: 566, distance: 66.0
click at [544, 566] on td "New Activation [PERSON_NAME] [PHONE_NUMBER] Port In Information Port In from Pu…" at bounding box center [550, 598] width 167 height 115
drag, startPoint x: 544, startPoint y: 566, endPoint x: 556, endPoint y: 572, distance: 13.4
copy span "[PHONE_NUMBER]"
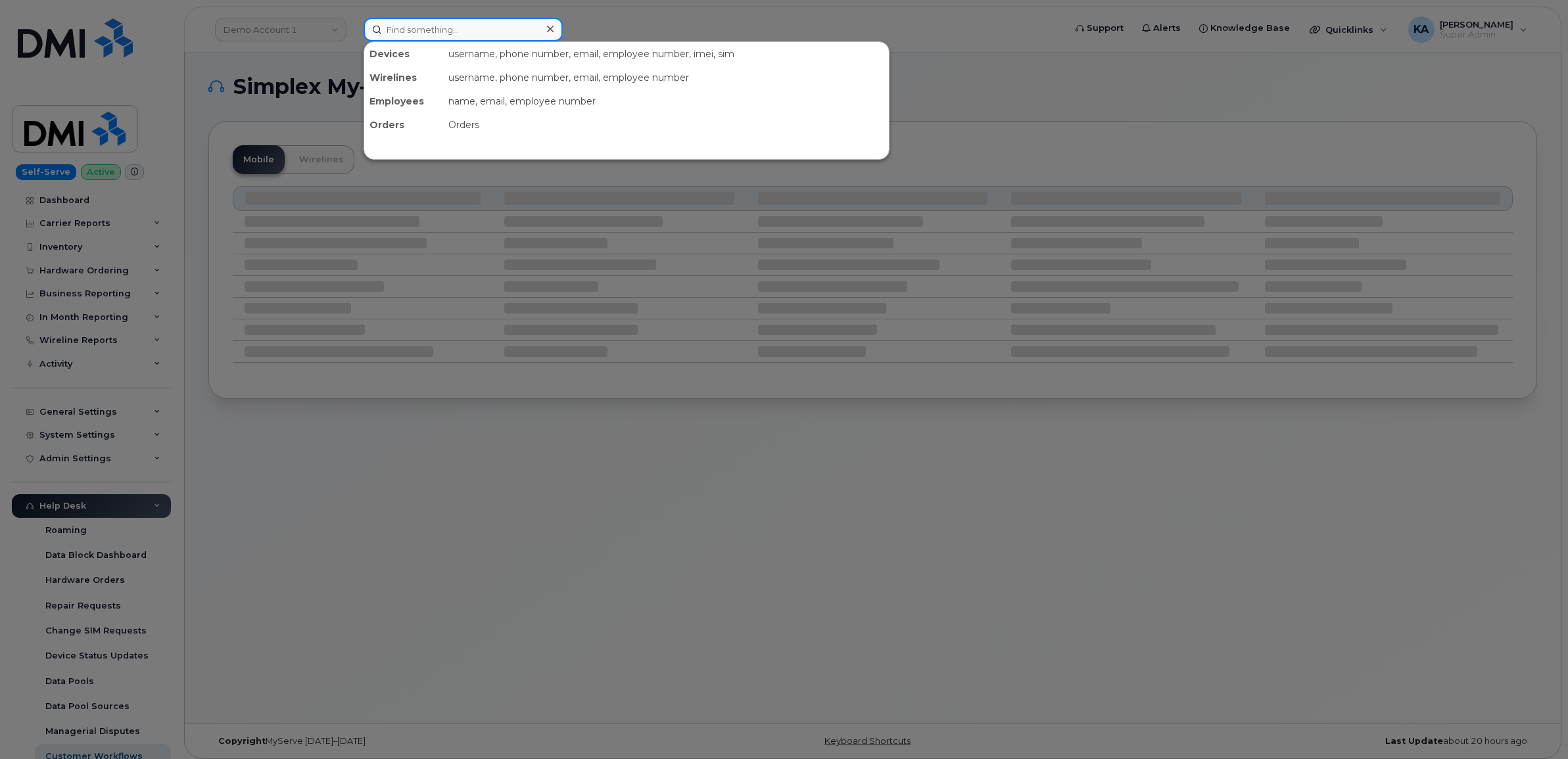
click at [459, 28] on input at bounding box center [463, 29] width 199 height 24
paste input "5062525059"
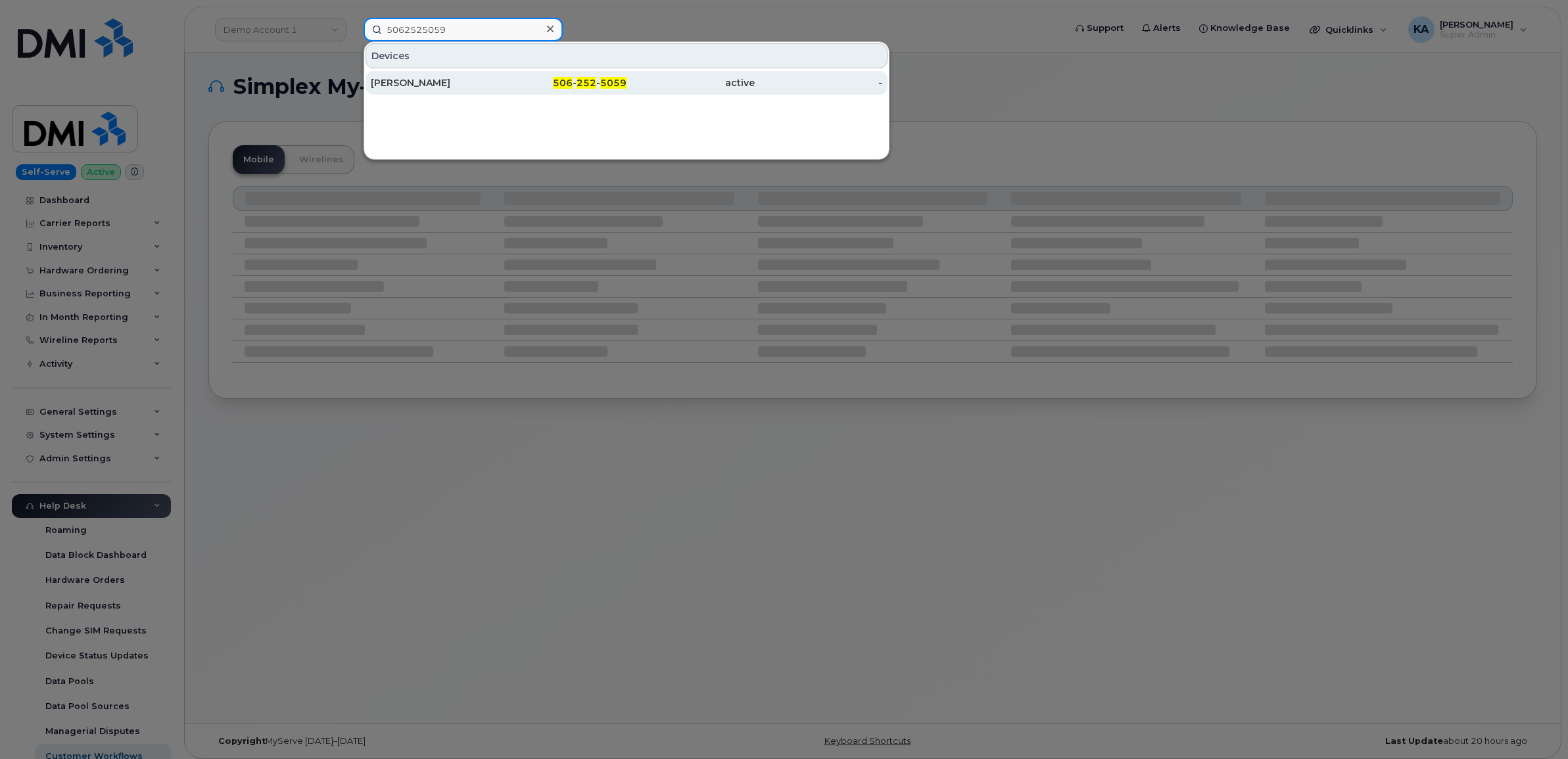
type input "5062525059"
click at [416, 78] on div "[PERSON_NAME]" at bounding box center [435, 83] width 128 height 13
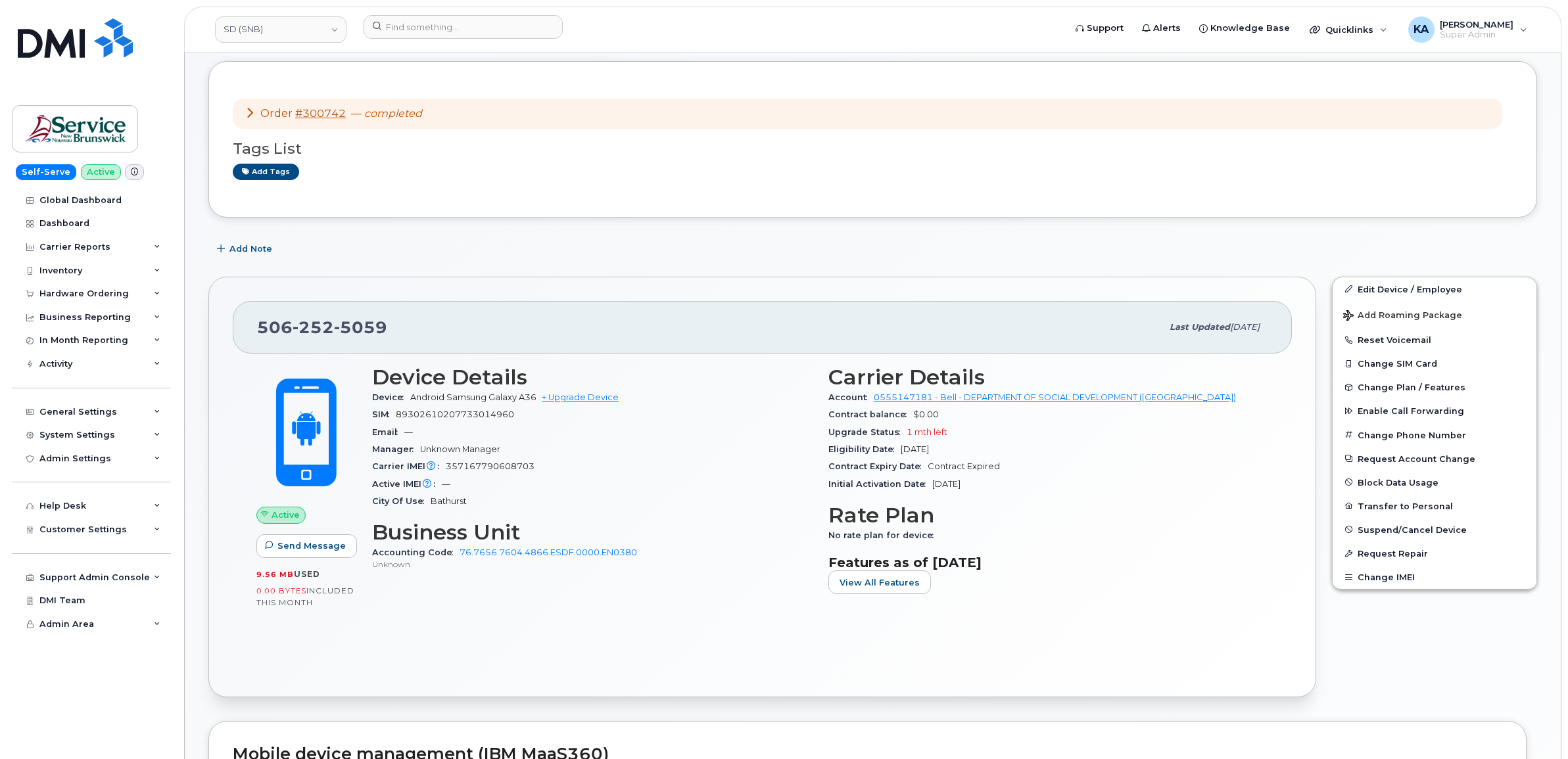
scroll to position [82, 0]
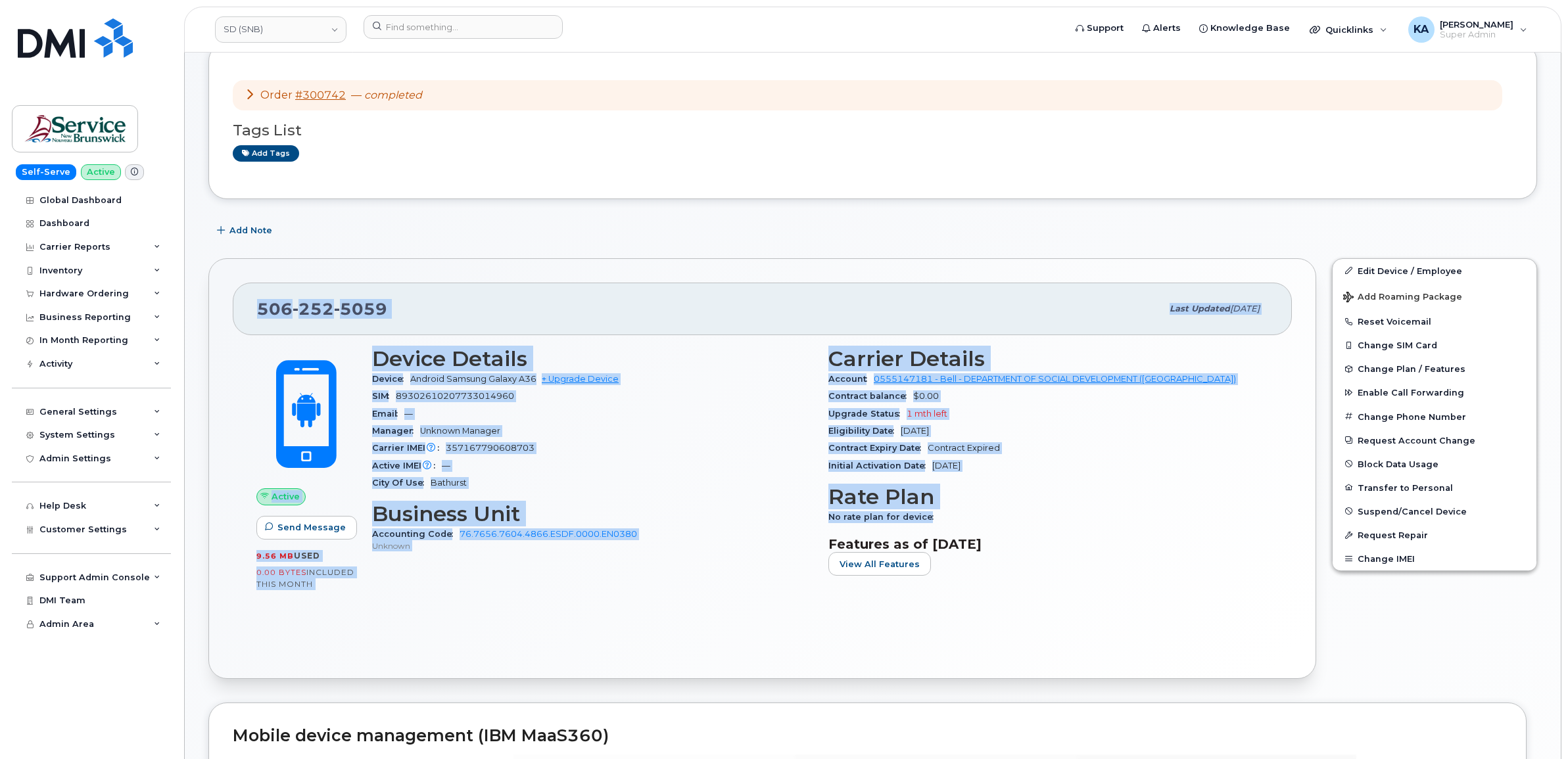
drag, startPoint x: 254, startPoint y: 307, endPoint x: 934, endPoint y: 514, distance: 710.8
click at [934, 514] on div "[PHONE_NUMBER] Last updated [DATE] Active Send Message 9.56 MB  used 0.00 Bytes…" at bounding box center [762, 468] width 1108 height 421
click at [586, 422] on div "Email —" at bounding box center [592, 414] width 440 height 17
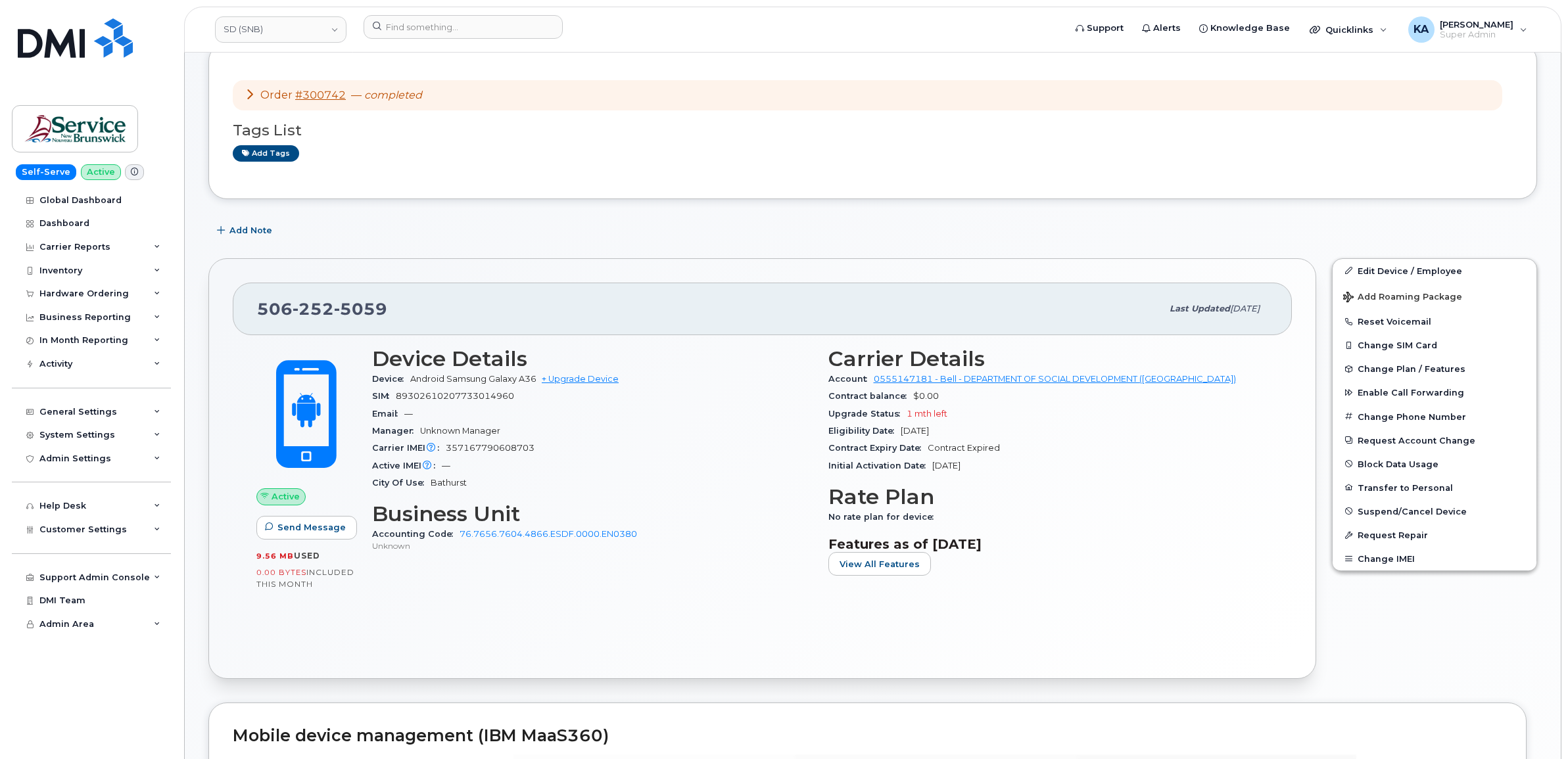
drag, startPoint x: 257, startPoint y: 311, endPoint x: 988, endPoint y: 460, distance: 746.0
click at [988, 460] on div "[PHONE_NUMBER] Last updated [DATE] Active Send Message 9.56 MB  used 0.00 Bytes…" at bounding box center [762, 468] width 1108 height 421
copy div "506 252 5059 Last updated Sep 16, 2025 Active Send Message 9.56 MB  used 0.00 B…"
click at [573, 437] on div "Manager Unknown Manager" at bounding box center [592, 432] width 440 height 17
drag, startPoint x: 522, startPoint y: 393, endPoint x: 398, endPoint y: 402, distance: 124.3
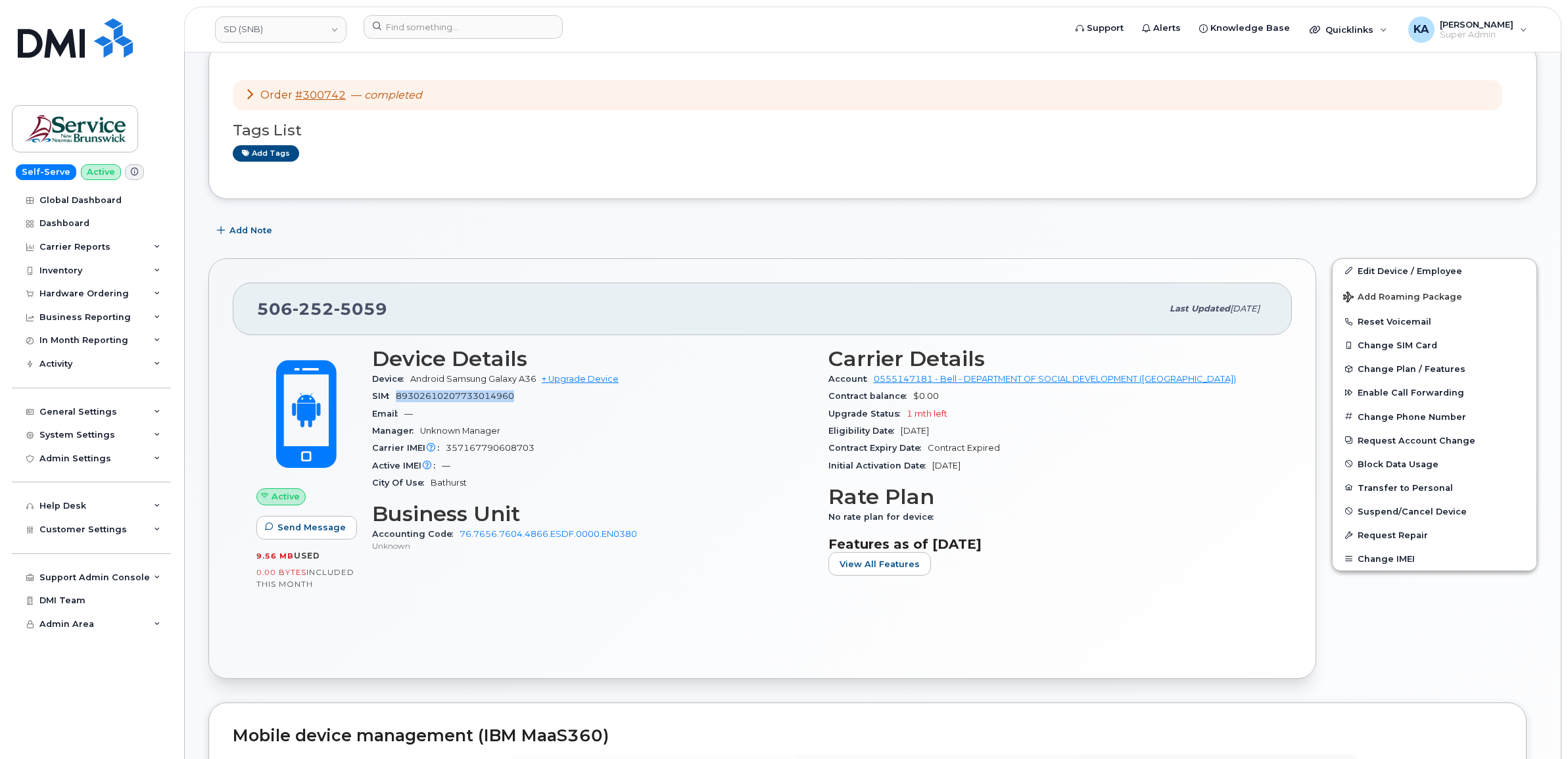
click at [398, 402] on div "SIM 89302610207733014960" at bounding box center [592, 397] width 440 height 17
copy span "89302610207733014960"
click at [493, 444] on span "357167790608703" at bounding box center [491, 448] width 89 height 10
copy span "357167790608703"
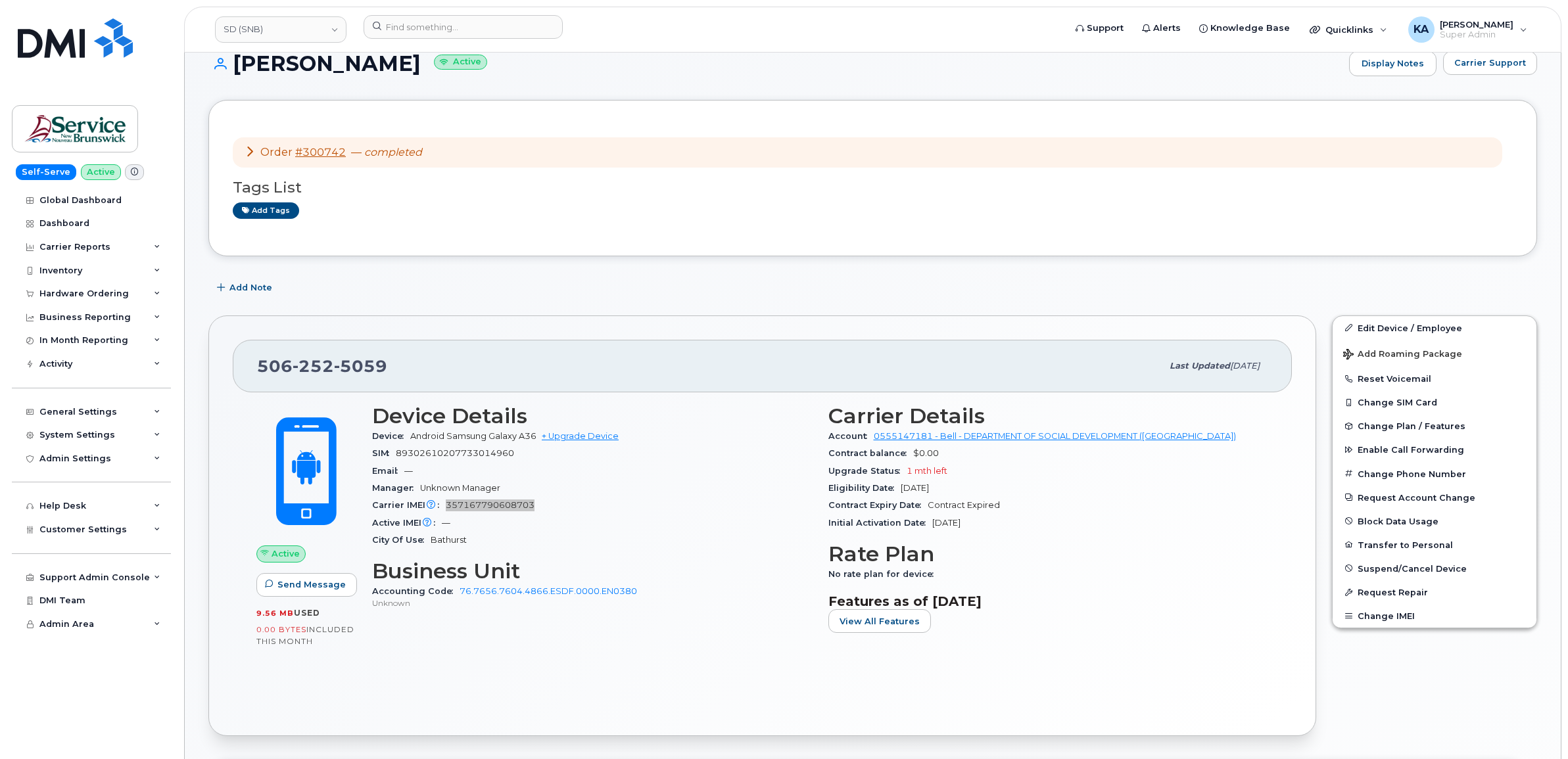
scroll to position [0, 0]
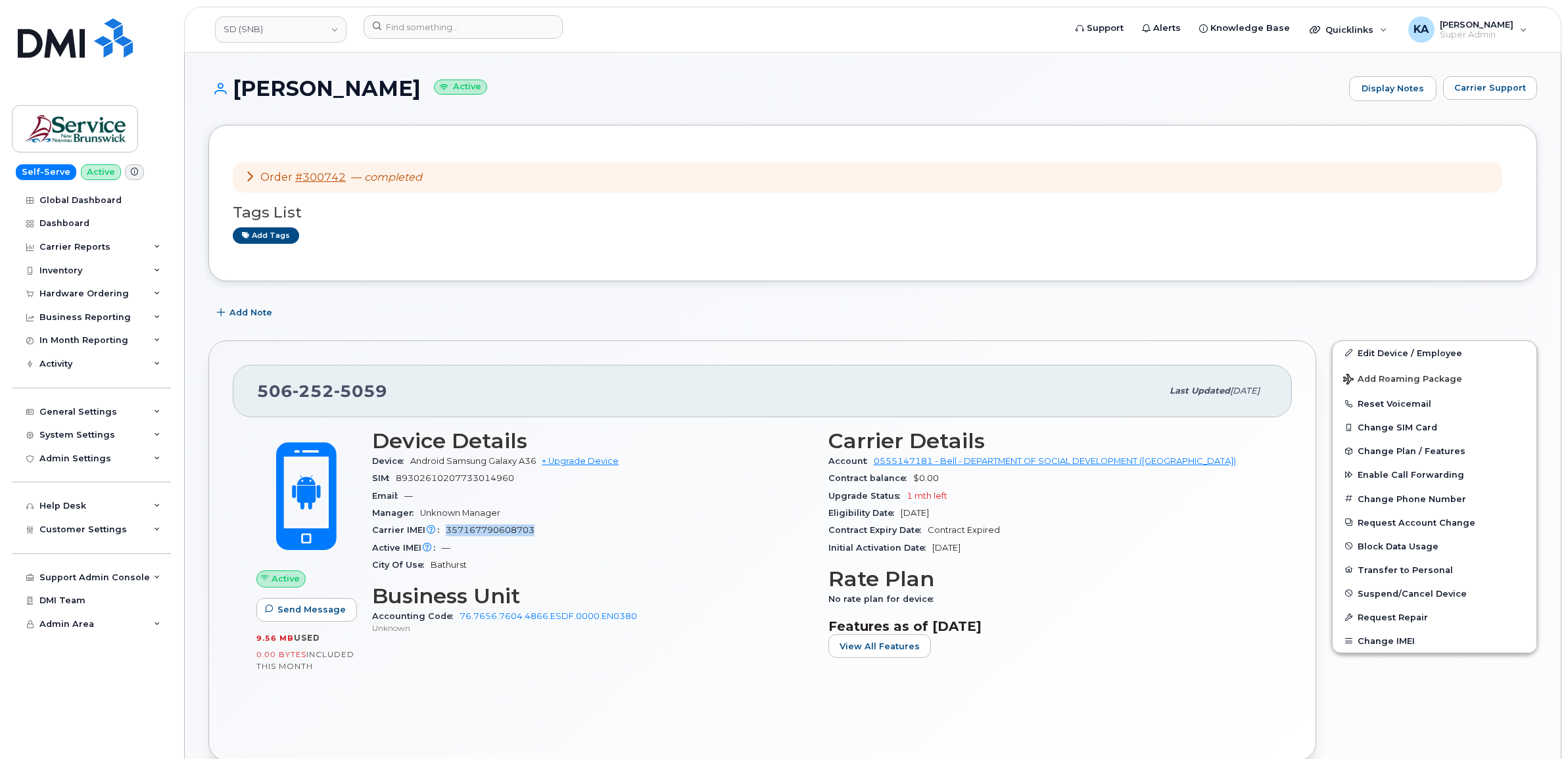
drag, startPoint x: 250, startPoint y: 396, endPoint x: 991, endPoint y: 553, distance: 757.4
click at [991, 553] on div "506 252 5059 Last updated Sep 16, 2025 Active Send Message 9.56 MB  used 0.00 B…" at bounding box center [762, 550] width 1108 height 421
copy div "506 252 5059 Last updated Sep 16, 2025 Active Send Message 9.56 MB  used 0.00 B…"
click at [262, 30] on link "SD (SNB)" at bounding box center [280, 29] width 131 height 26
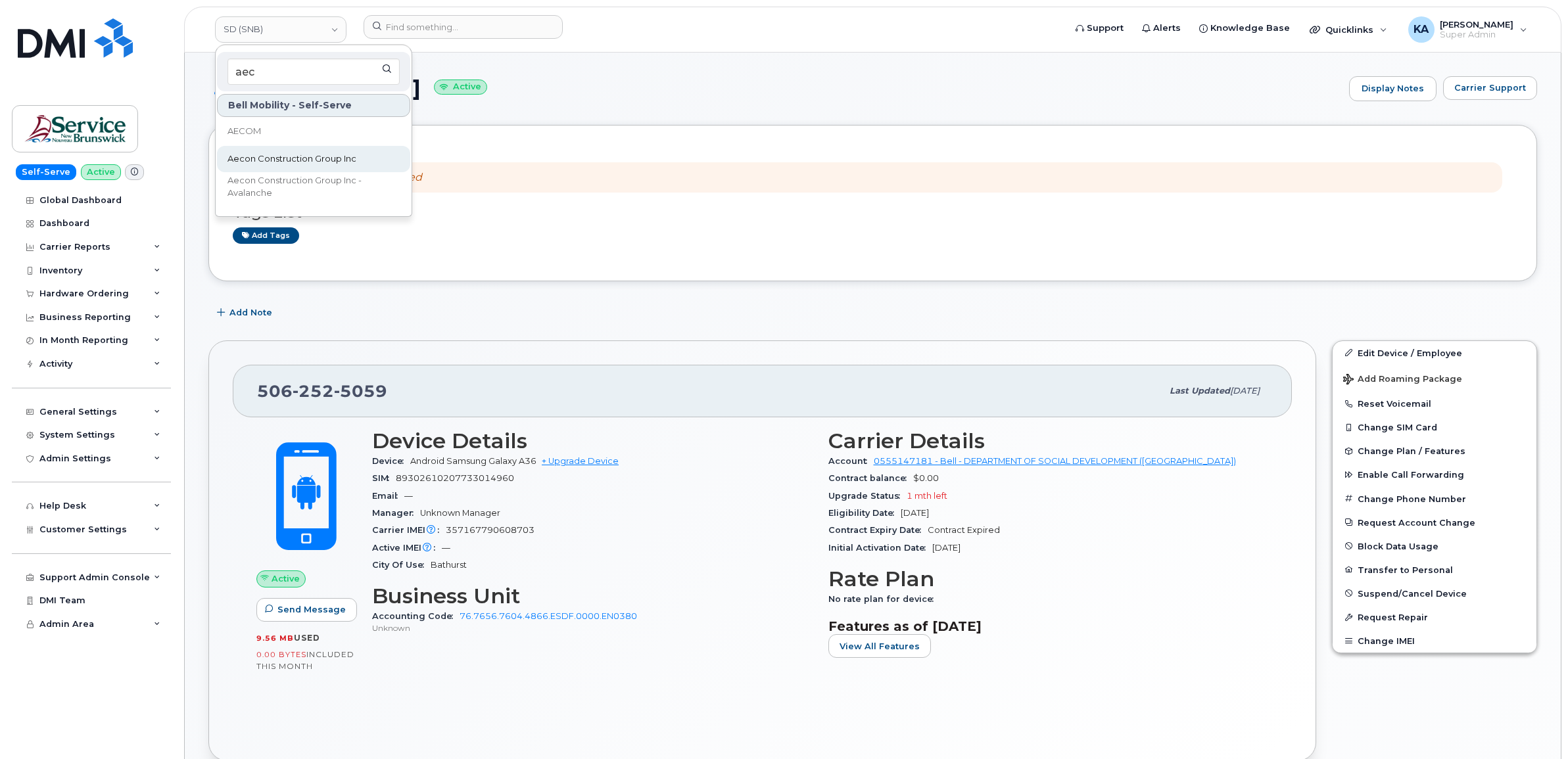
type input "aec"
click at [272, 151] on link "Aecon Construction Group Inc" at bounding box center [313, 158] width 194 height 26
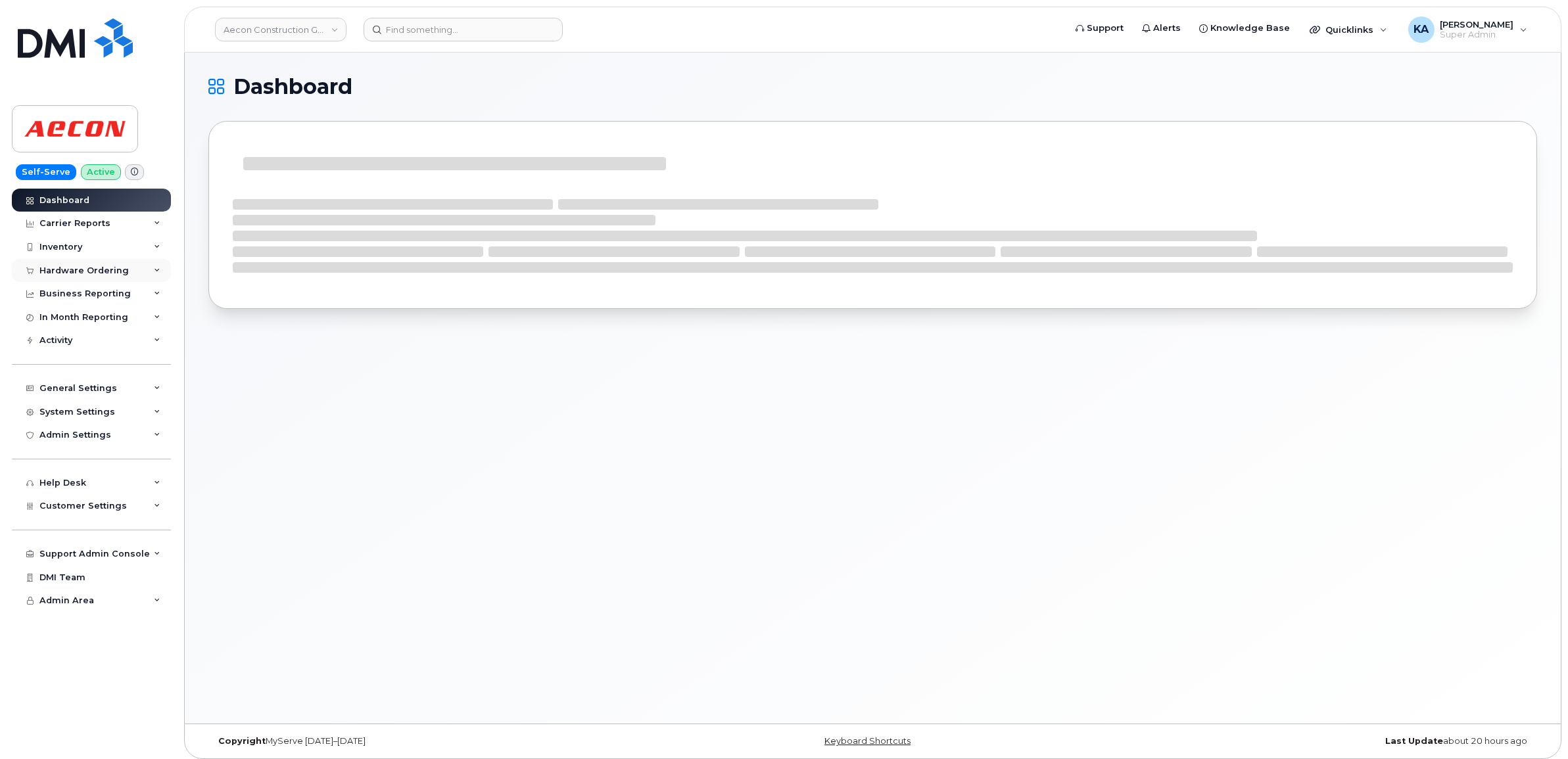
click at [113, 270] on div "Hardware Ordering" at bounding box center [84, 271] width 90 height 11
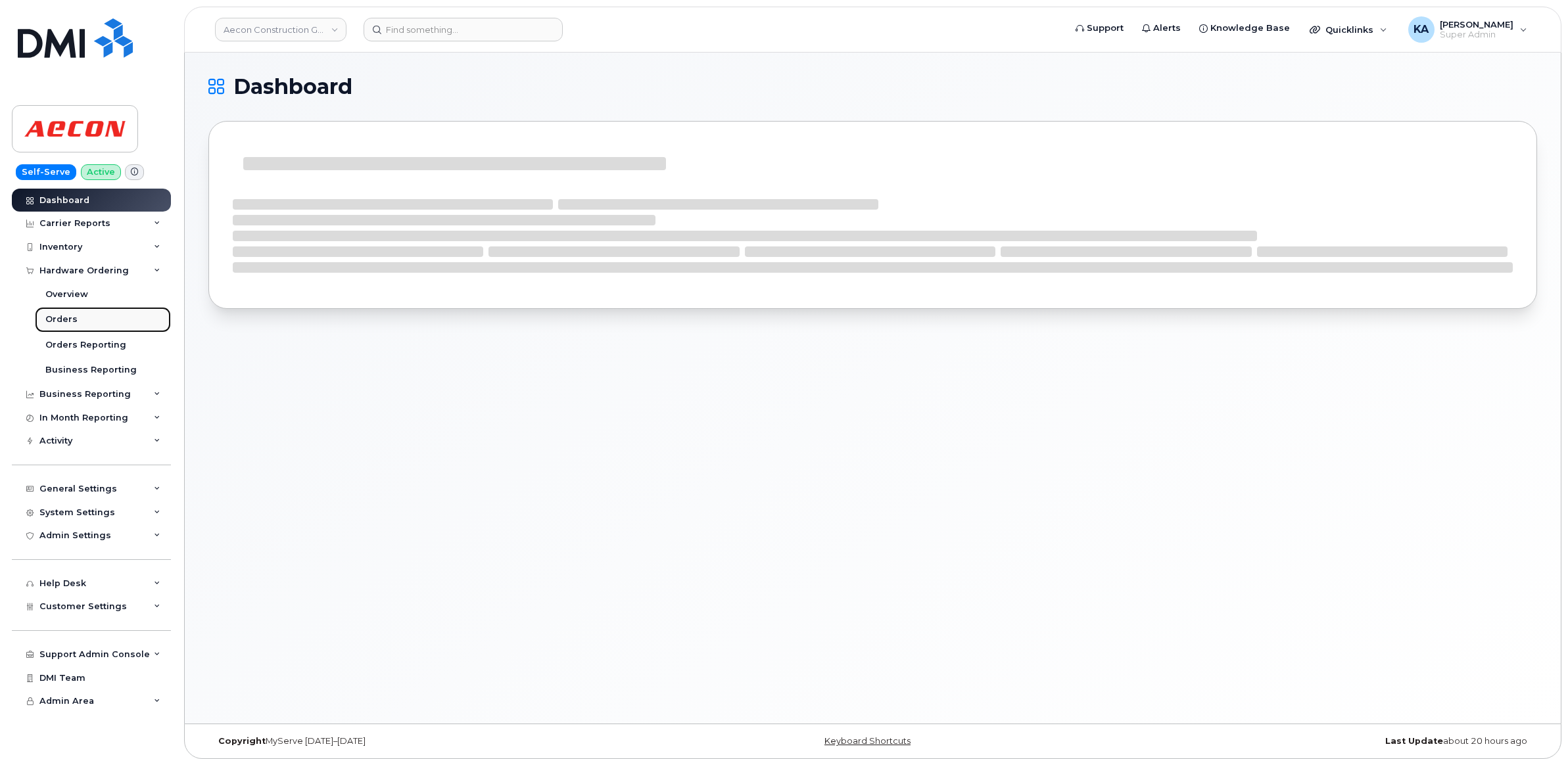
click at [57, 321] on div "Orders" at bounding box center [61, 319] width 32 height 12
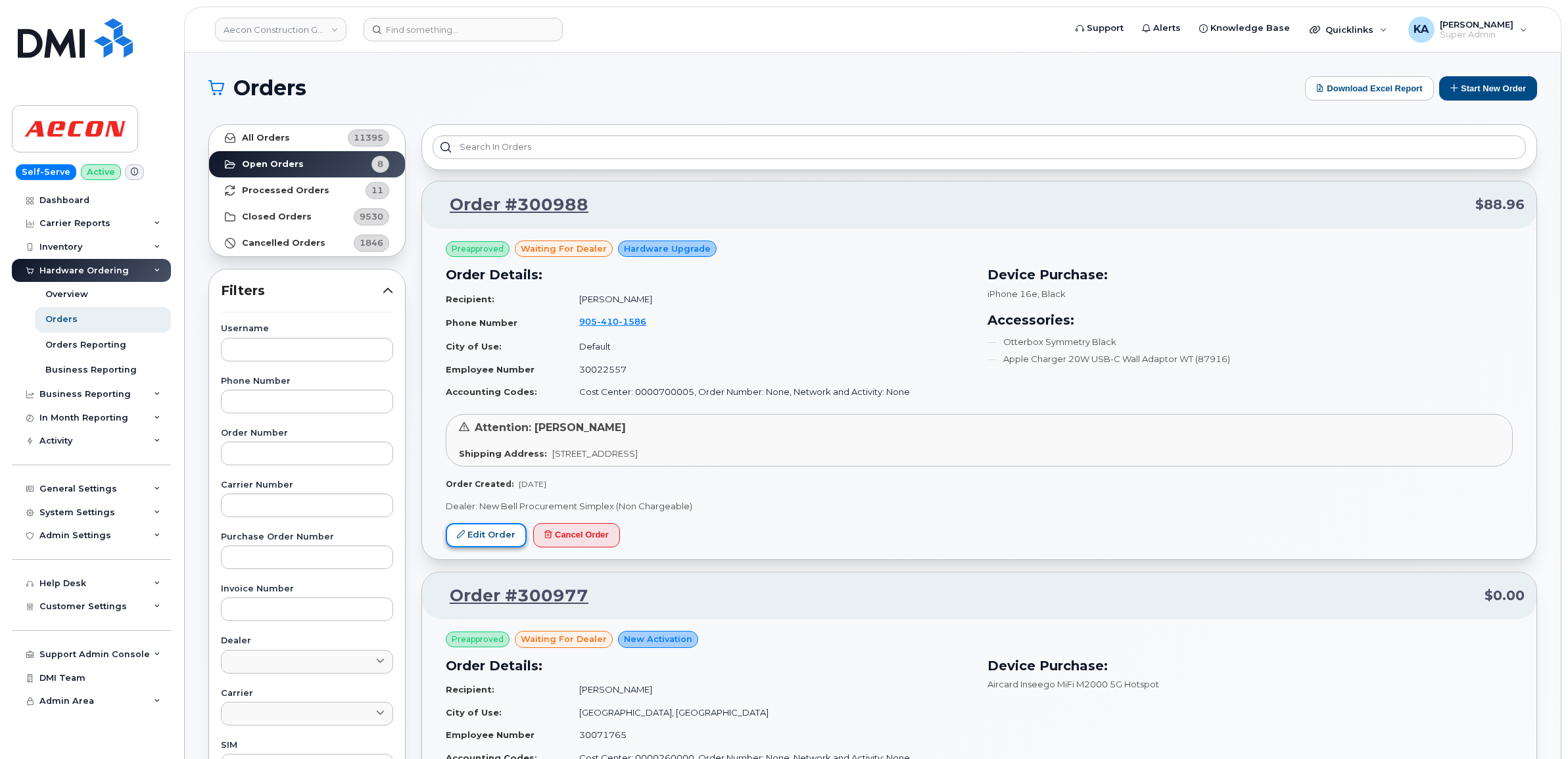
click at [474, 537] on link "Edit Order" at bounding box center [487, 535] width 81 height 24
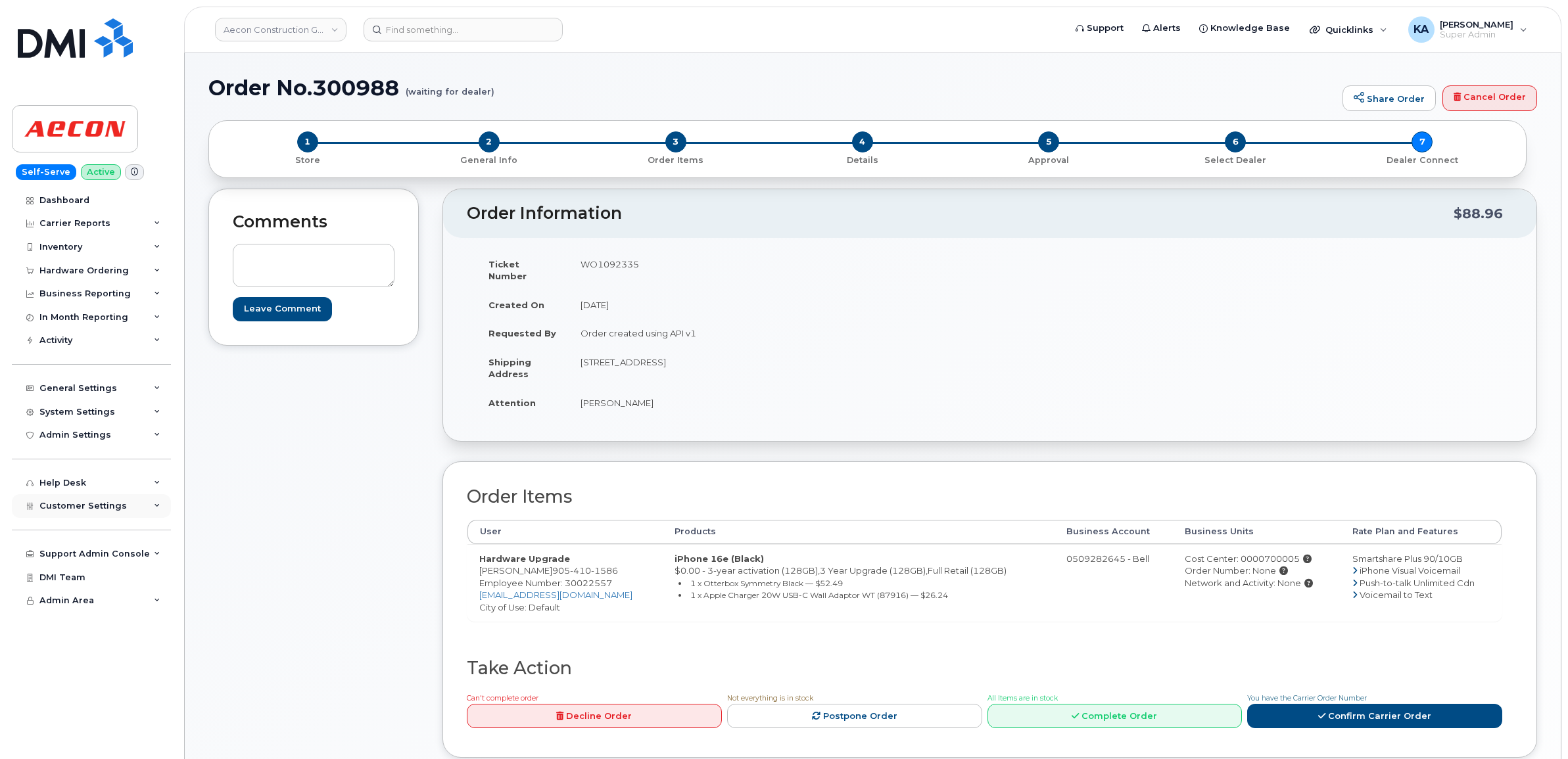
click at [56, 510] on span "Customer Settings" at bounding box center [83, 506] width 88 height 10
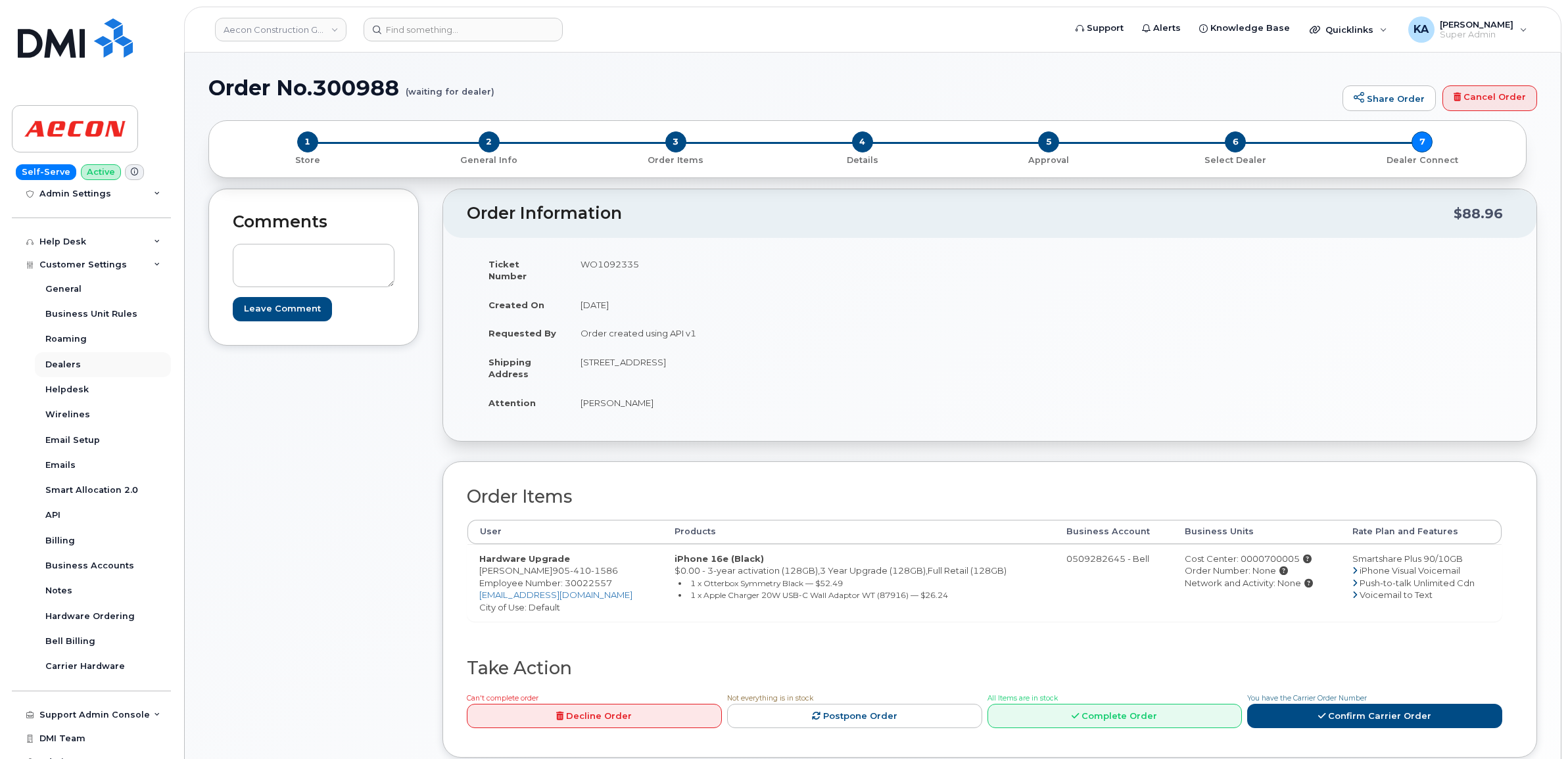
scroll to position [247, 0]
drag, startPoint x: 549, startPoint y: 558, endPoint x: 626, endPoint y: 561, distance: 77.1
click at [626, 561] on td "Hardware Upgrade Cameron Ralph 905 410 1586 Employee Number: 30022557 caralph@a…" at bounding box center [565, 583] width 196 height 78
copy span "905 410 1586"
click at [592, 578] on span "Employee Number: 30022557" at bounding box center [545, 583] width 133 height 11
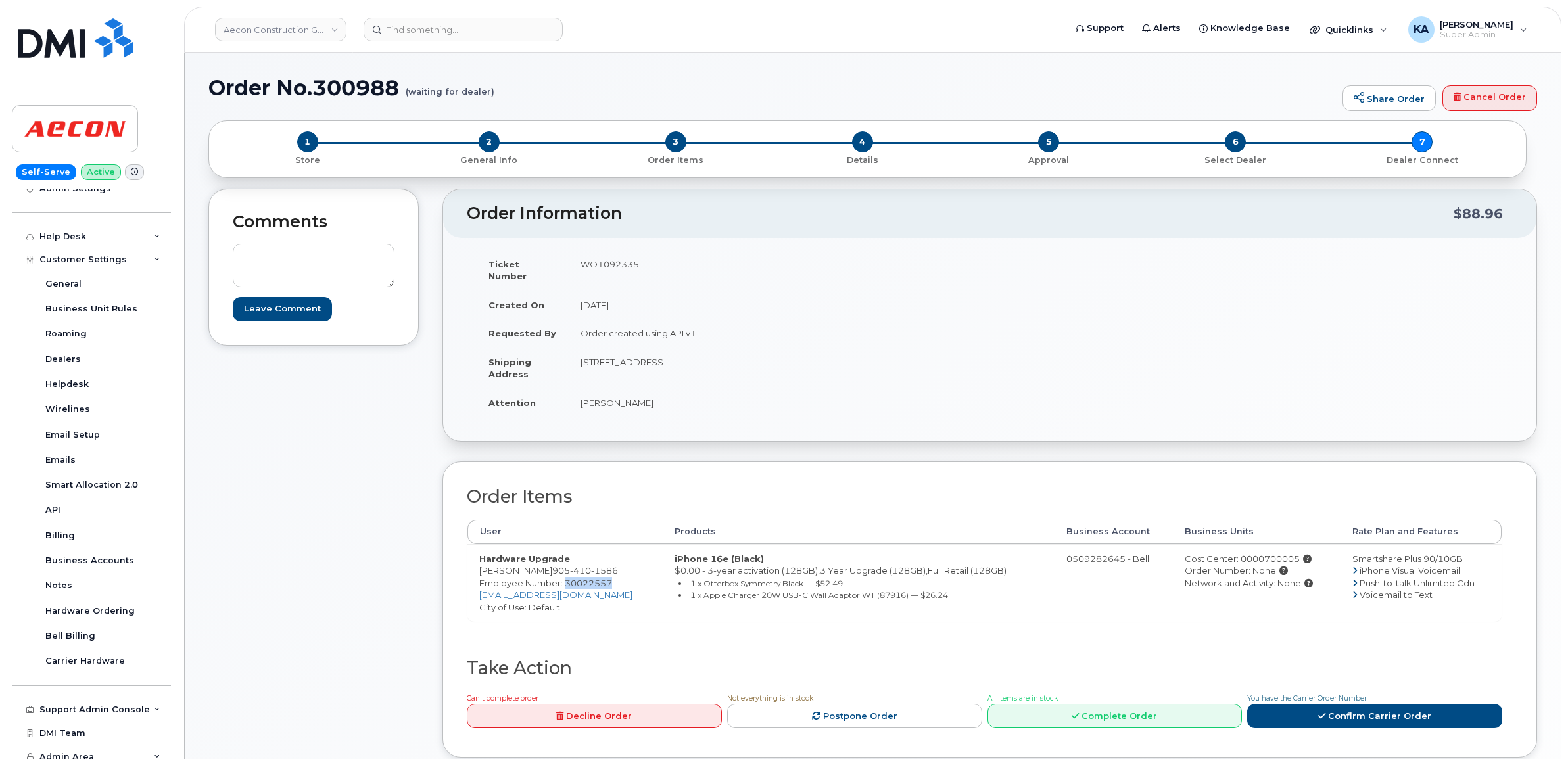
click at [592, 578] on span "Employee Number: 30022557" at bounding box center [545, 583] width 133 height 11
copy span "30022557"
drag, startPoint x: 578, startPoint y: 351, endPoint x: 661, endPoint y: 360, distance: 83.5
click at [661, 360] on td "[STREET_ADDRESS]" at bounding box center [774, 368] width 412 height 40
copy td "1190 Old Mill Road"
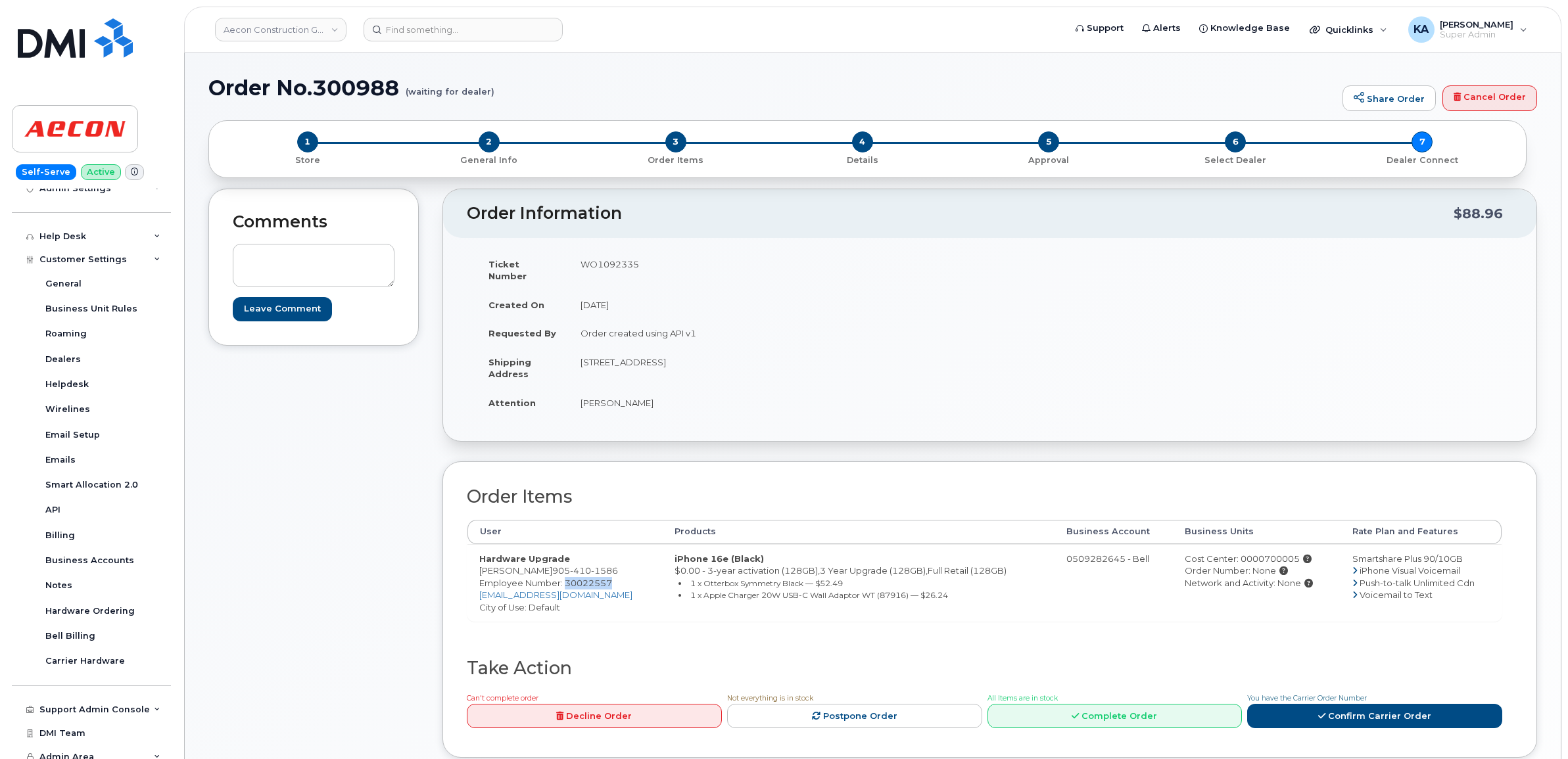
drag, startPoint x: 727, startPoint y: 352, endPoint x: 787, endPoint y: 355, distance: 60.1
click at [787, 355] on td "[STREET_ADDRESS]" at bounding box center [774, 368] width 412 height 40
copy td "K0L2W0"
drag, startPoint x: 578, startPoint y: 388, endPoint x: 659, endPoint y: 394, distance: 81.2
click at [659, 394] on td "[PERSON_NAME]" at bounding box center [774, 403] width 412 height 29
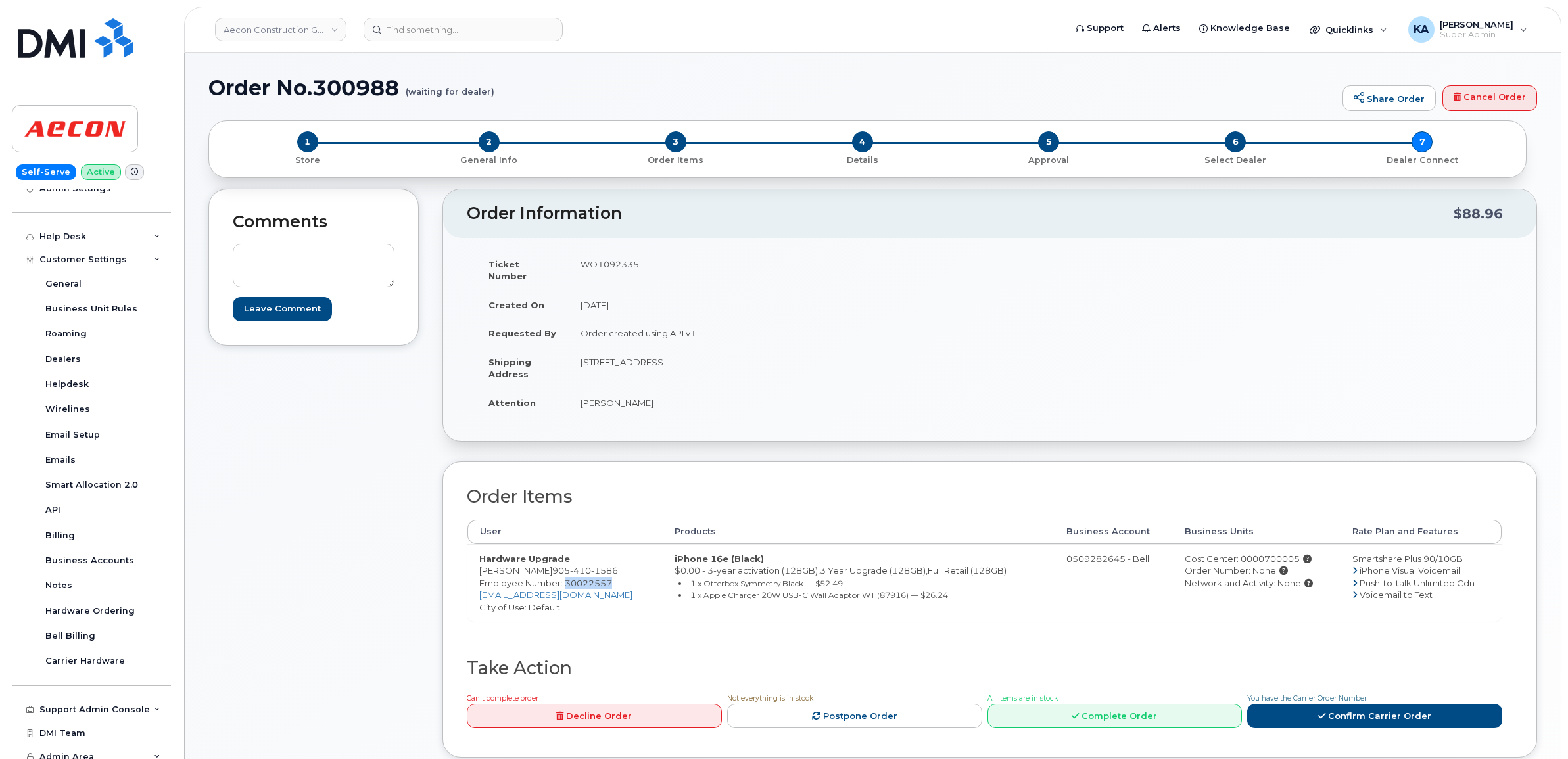
copy td "[PERSON_NAME]"
click at [1247, 553] on div "Cost Center: 0000700005" at bounding box center [1256, 559] width 144 height 13
copy div "0000700005"
click at [612, 264] on td "WO1092335" at bounding box center [774, 270] width 412 height 40
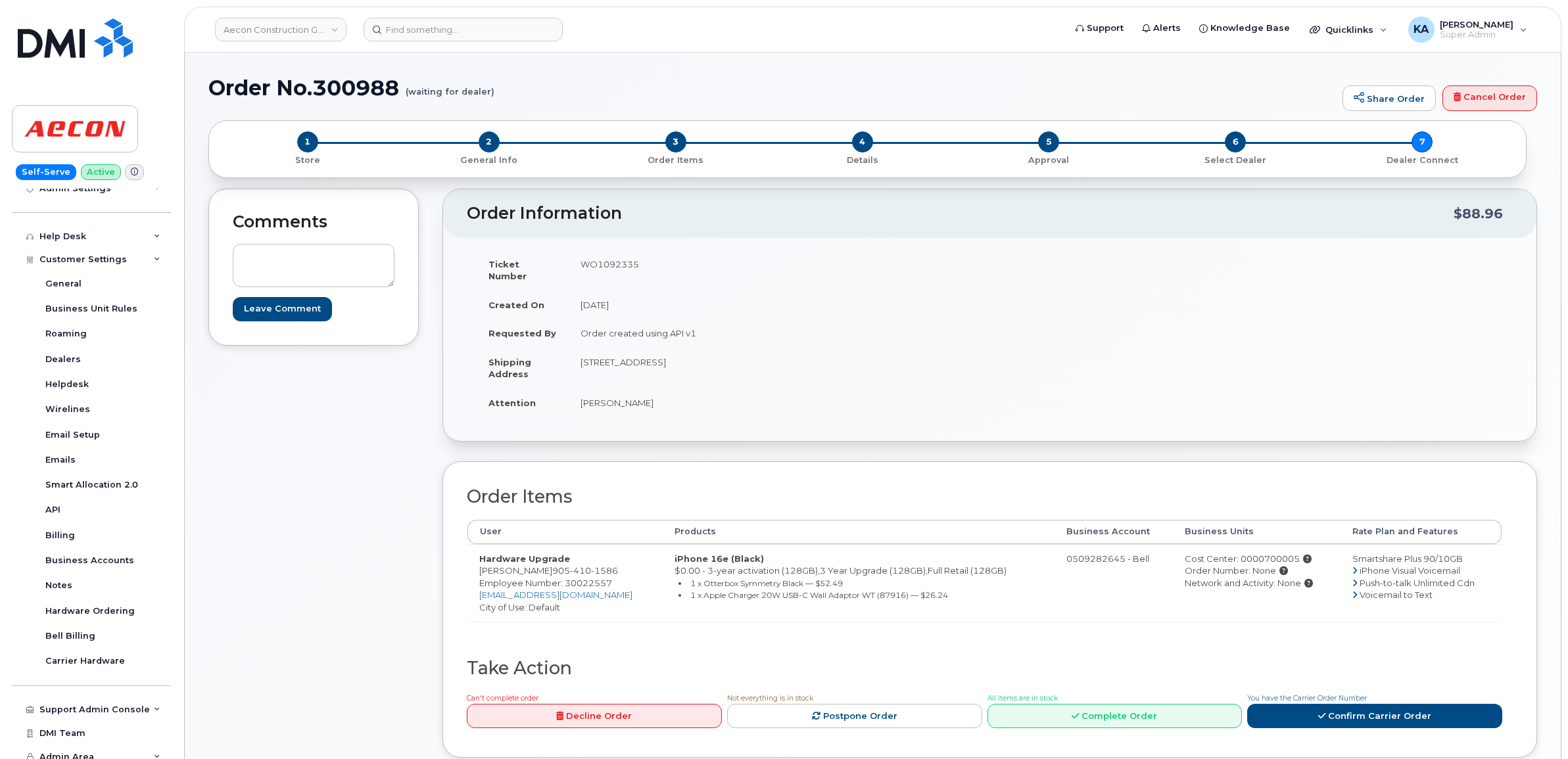
click at [612, 264] on td "WO1092335" at bounding box center [774, 270] width 412 height 40
copy td "WO1092335"
click at [593, 578] on span "Employee Number: 30022557" at bounding box center [545, 583] width 133 height 11
copy span "30022557"
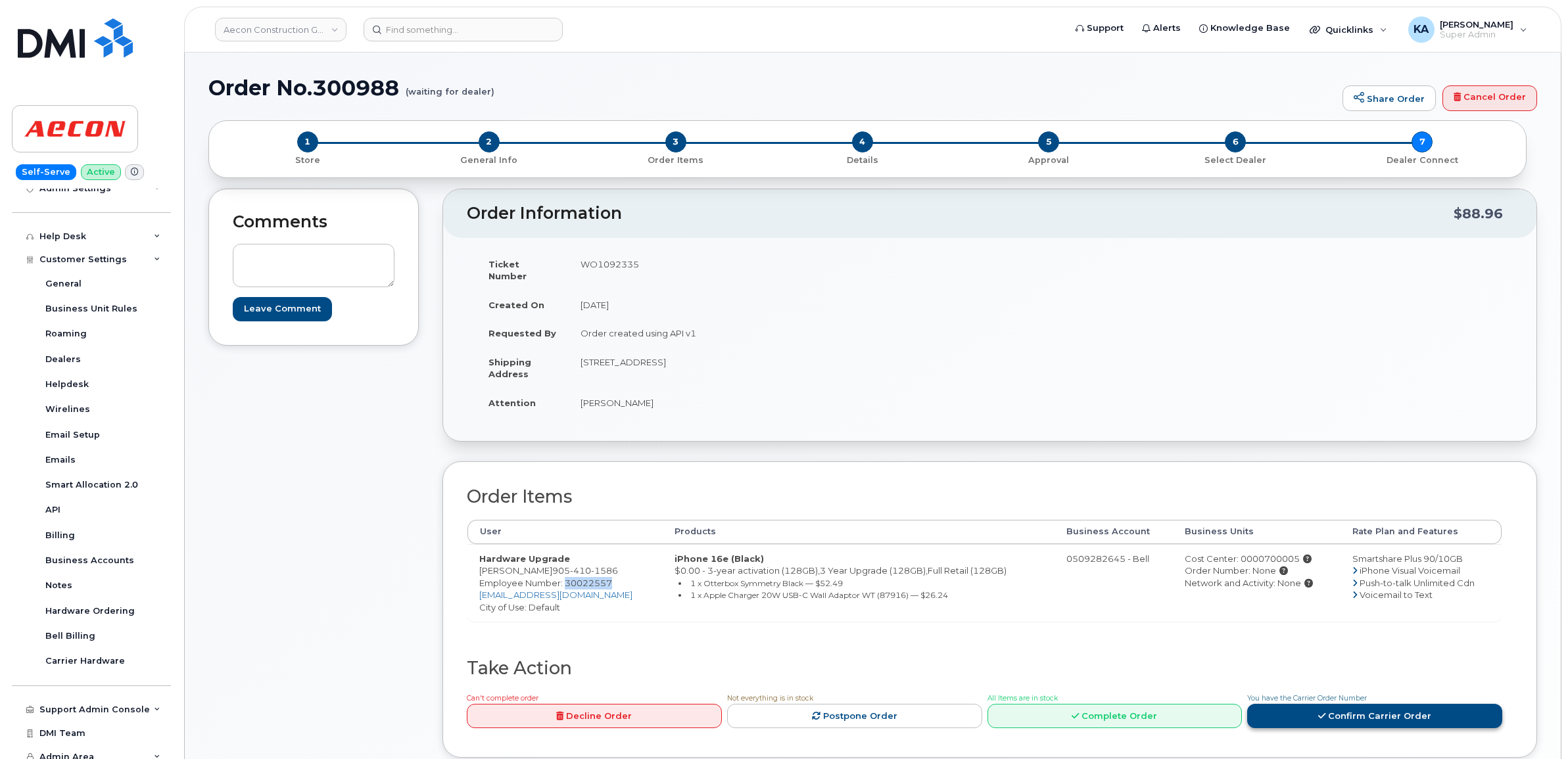
click at [1356, 704] on link "Confirm Carrier Order" at bounding box center [1374, 716] width 255 height 24
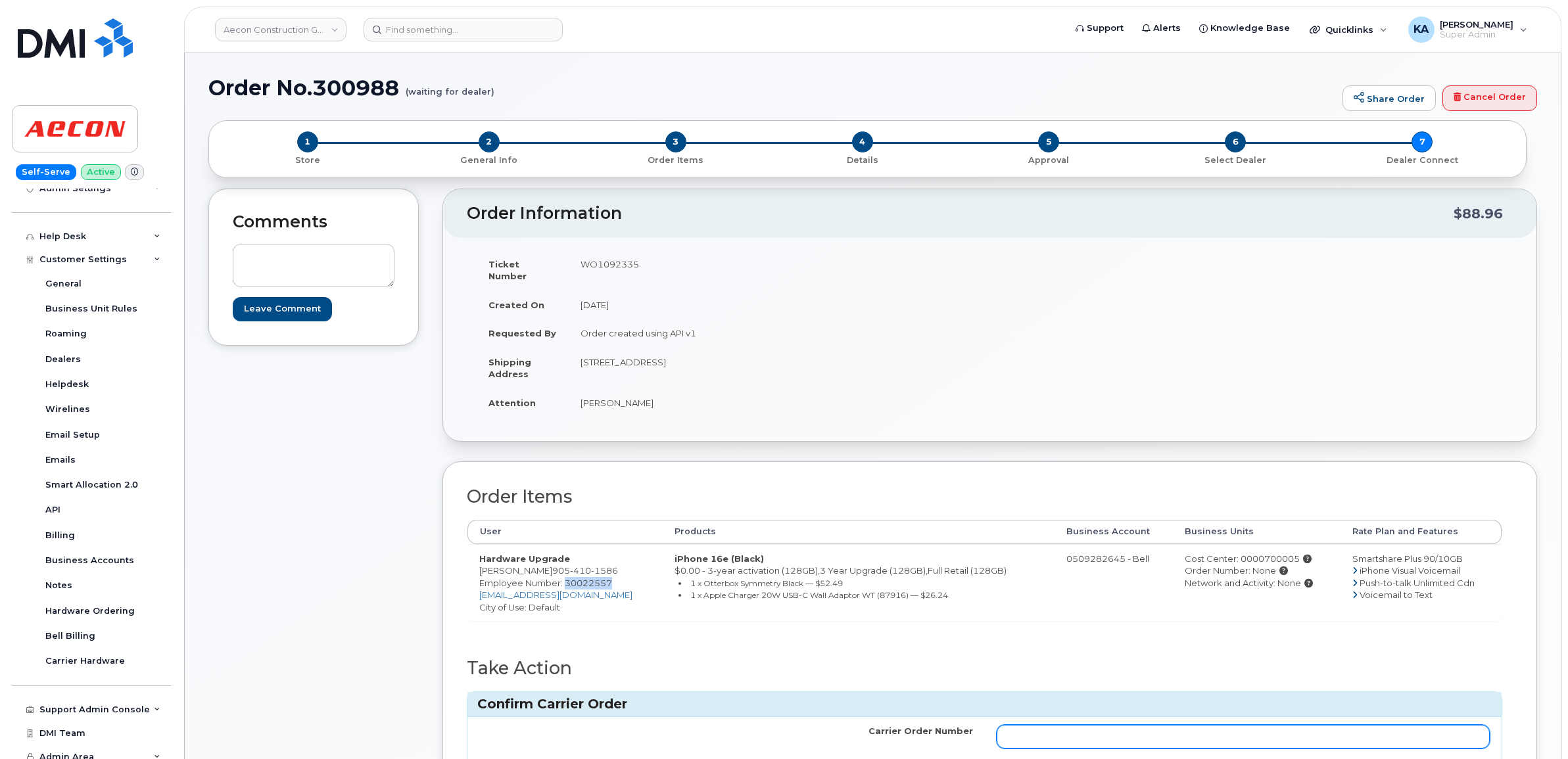
click at [1126, 726] on input "Carrier Order Number" at bounding box center [1243, 737] width 493 height 24
paste input "3017364"
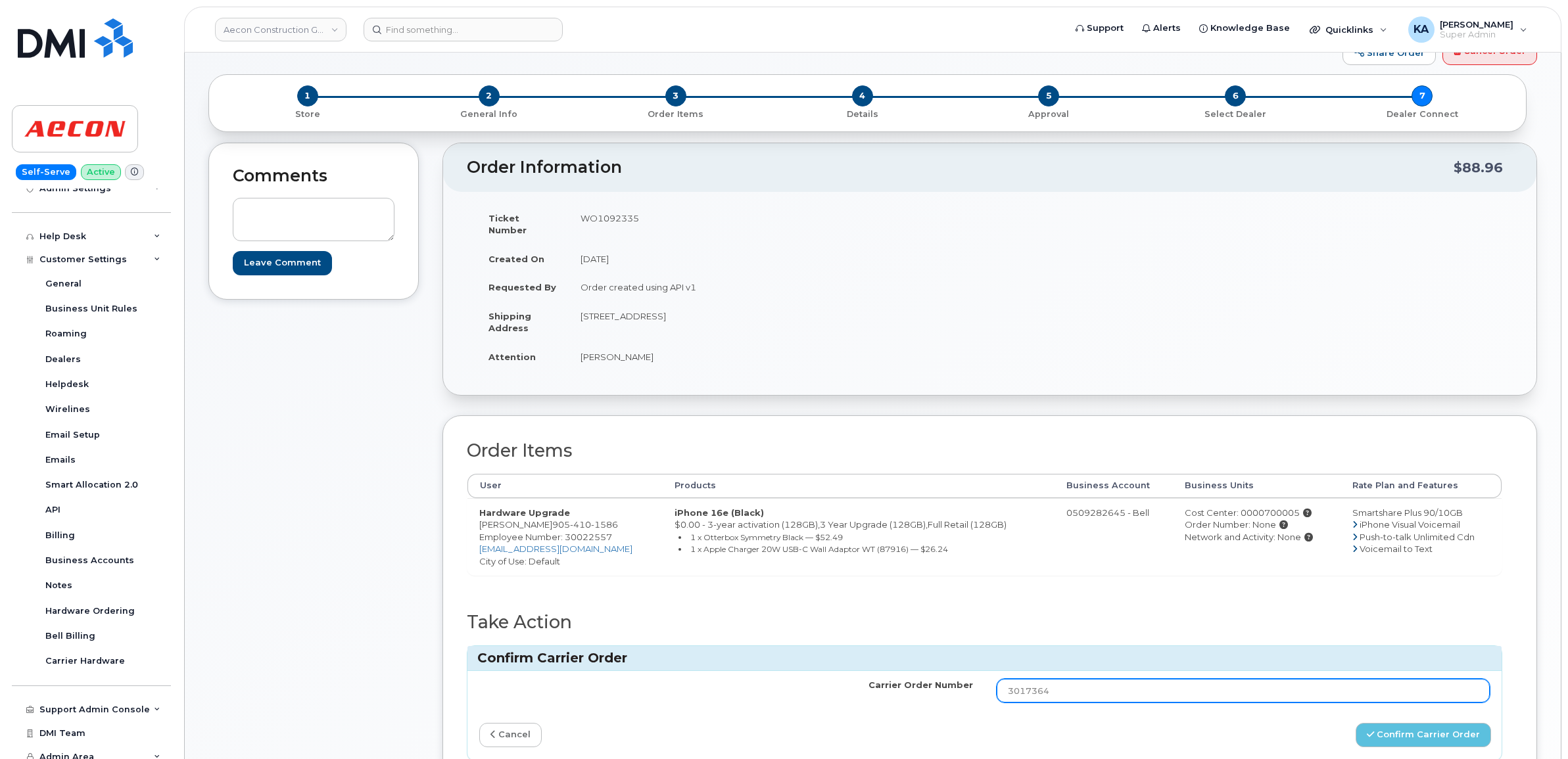
scroll to position [165, 0]
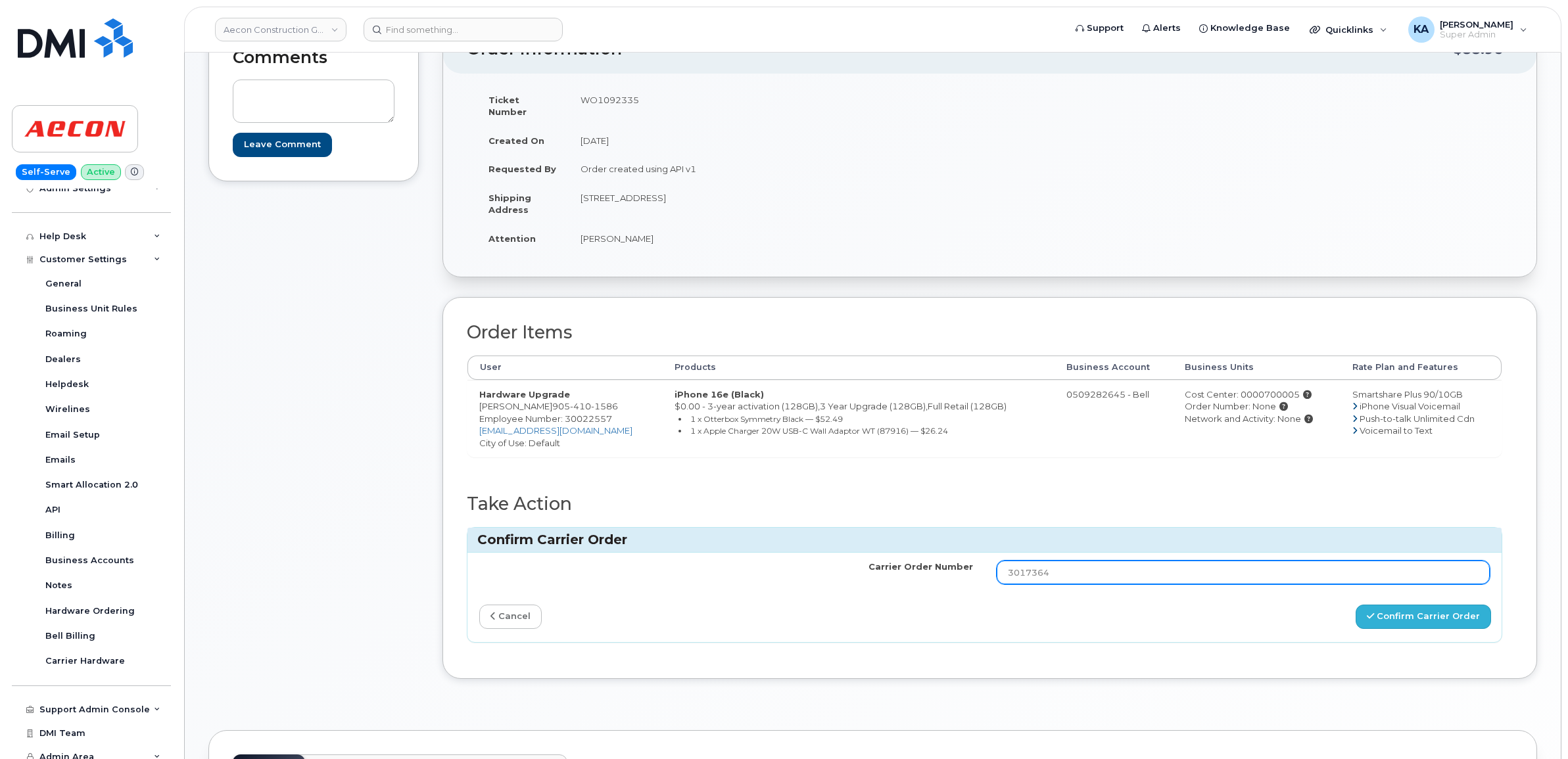
type input "3017364"
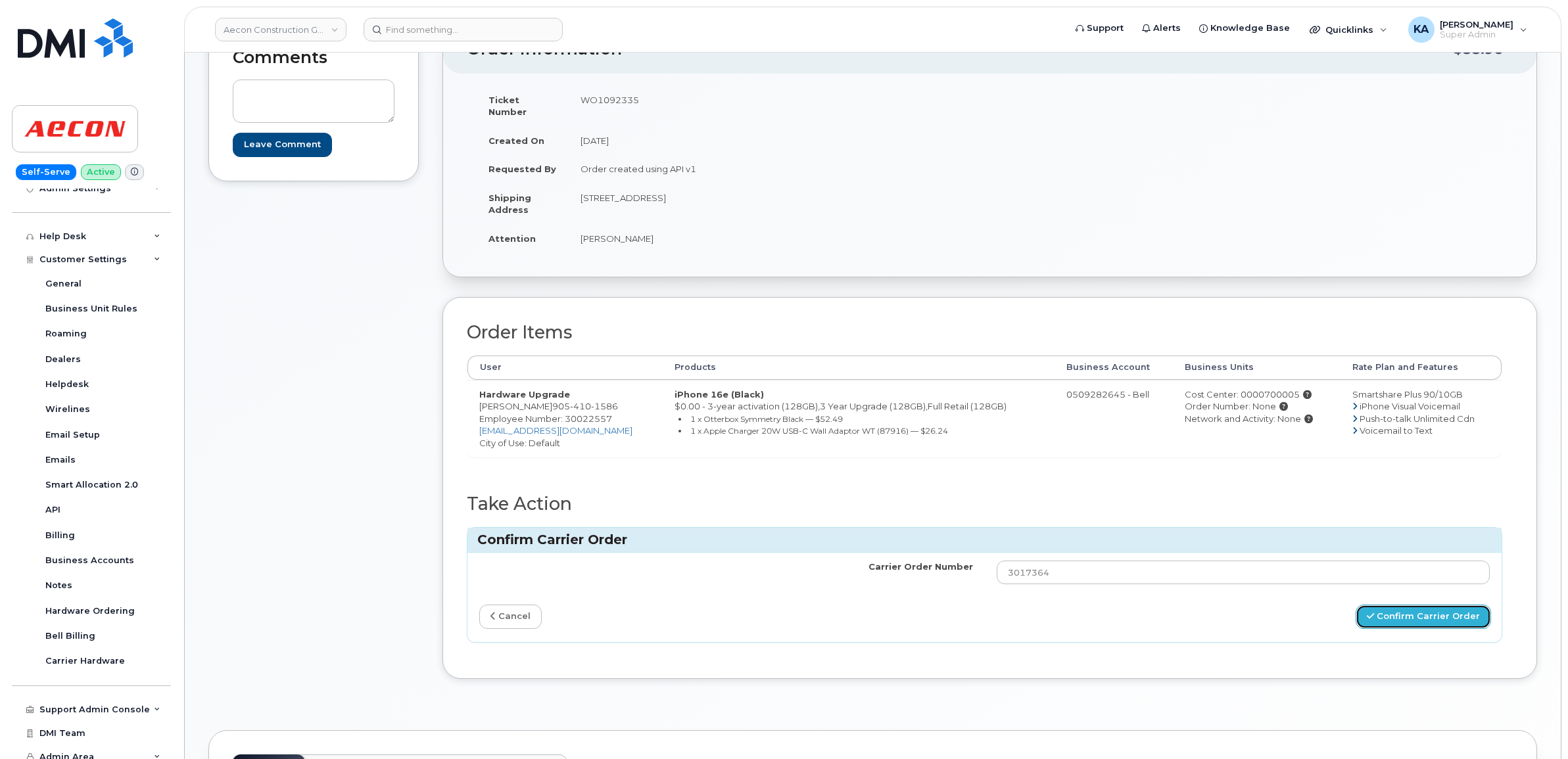
click at [1395, 605] on button "Confirm Carrier Order" at bounding box center [1423, 616] width 136 height 24
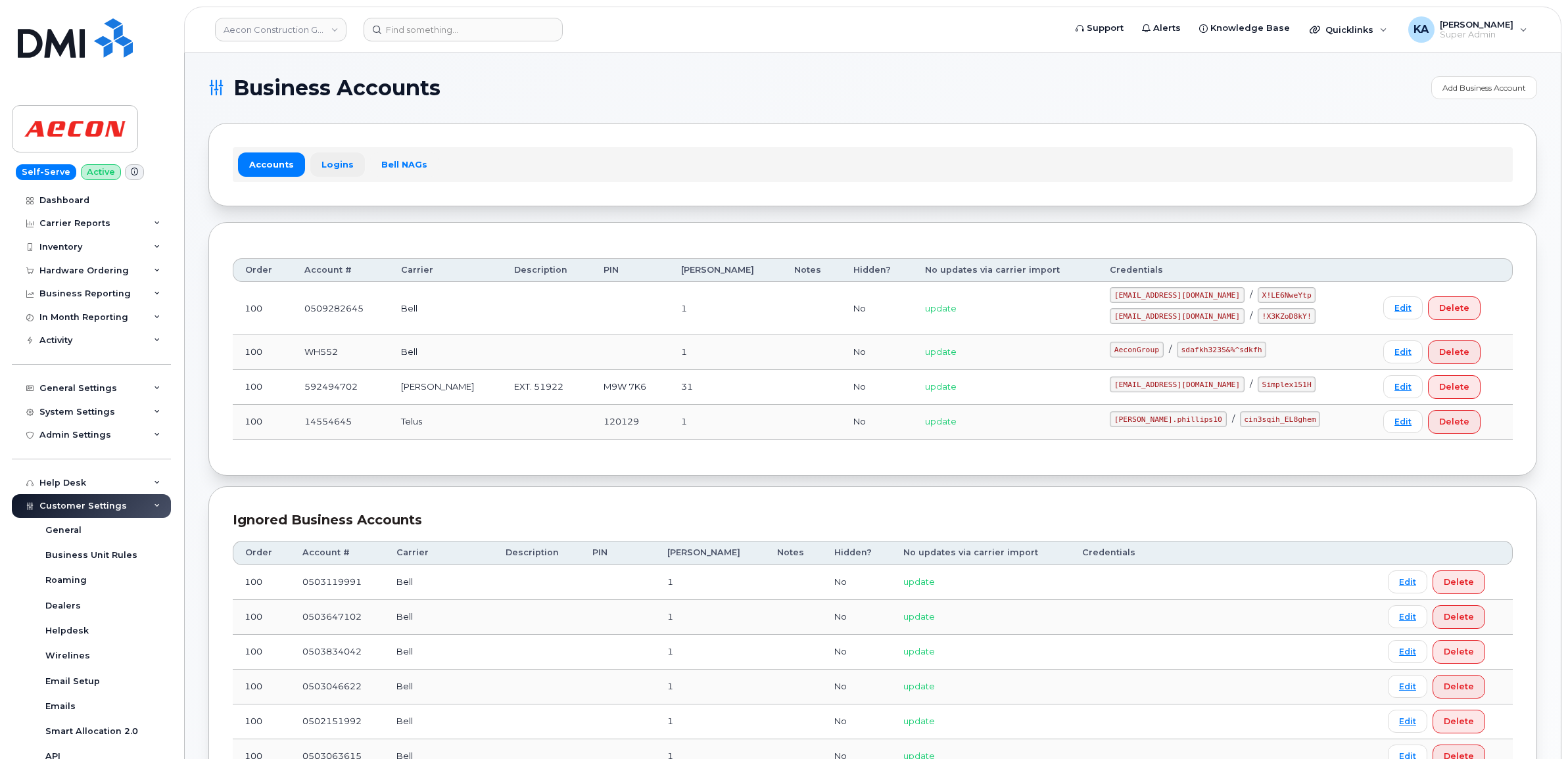
click at [336, 162] on link "Logins" at bounding box center [337, 164] width 55 height 24
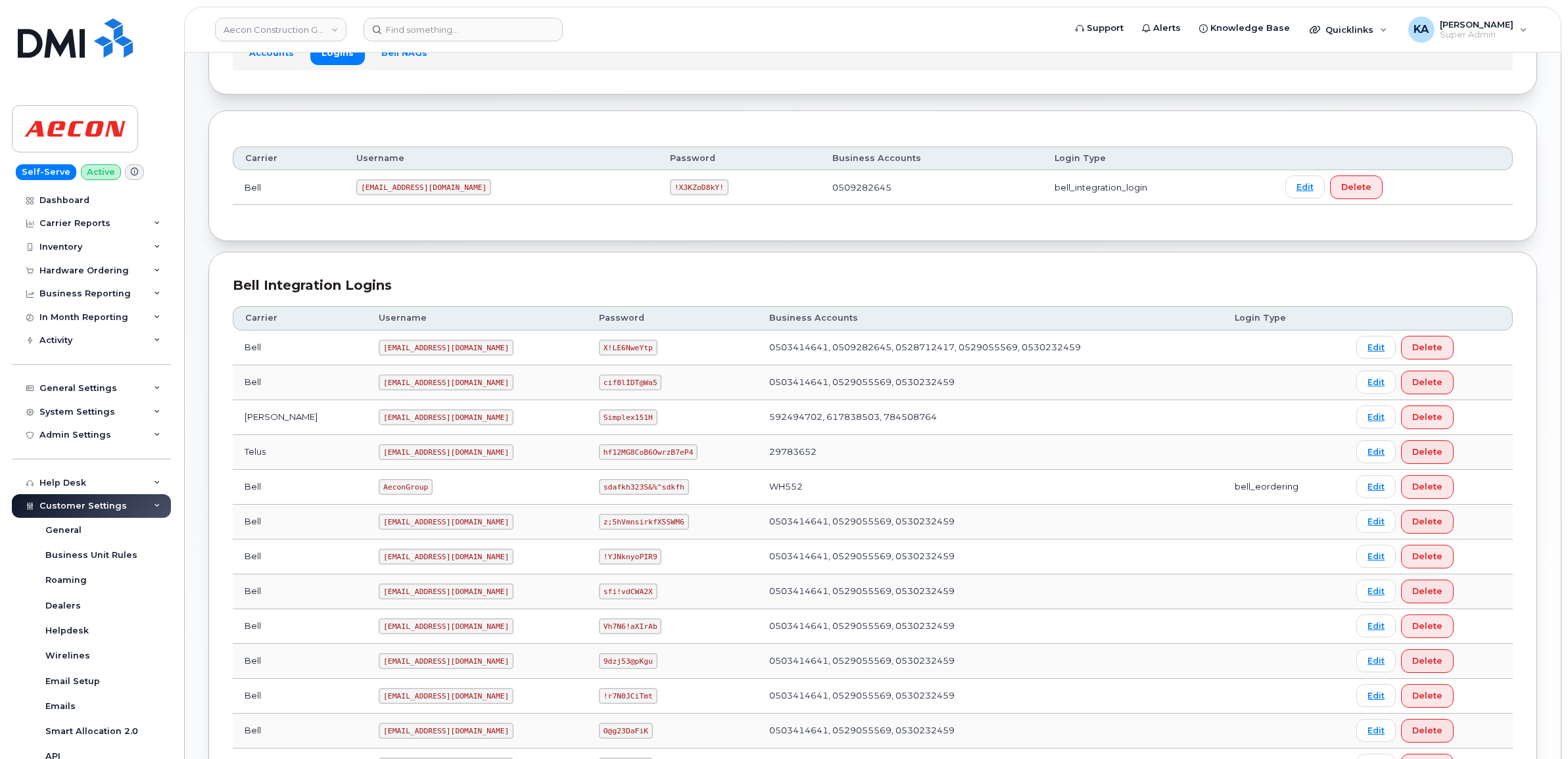
scroll to position [247, 0]
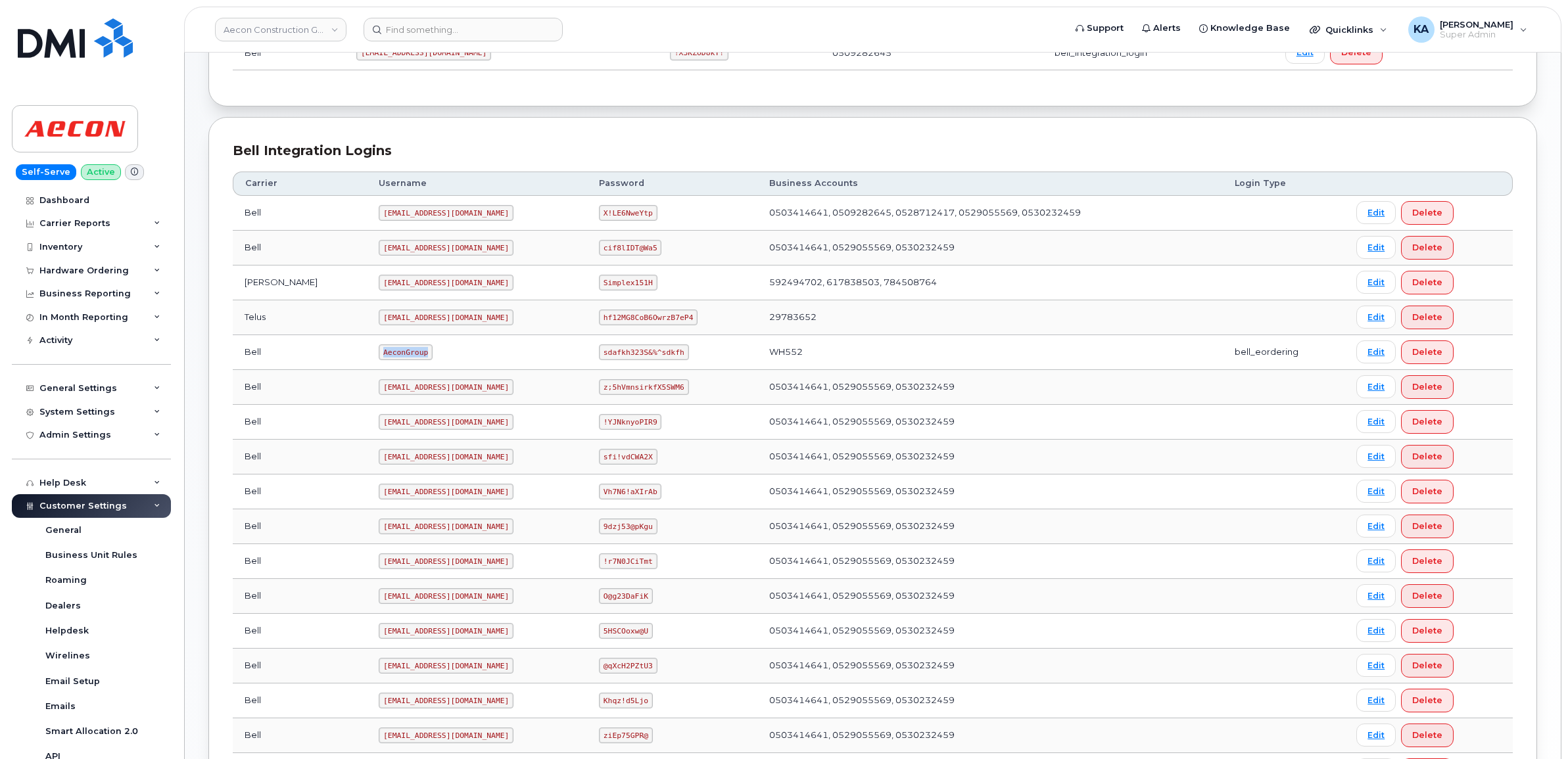
drag, startPoint x: 323, startPoint y: 354, endPoint x: 382, endPoint y: 358, distance: 59.1
click at [382, 358] on td "AeconGroup" at bounding box center [477, 353] width 221 height 35
copy code "AeconGroup"
drag, startPoint x: 580, startPoint y: 355, endPoint x: 665, endPoint y: 358, distance: 85.1
click at [665, 358] on td "sdafkh323S&%^sdkfh" at bounding box center [672, 353] width 171 height 35
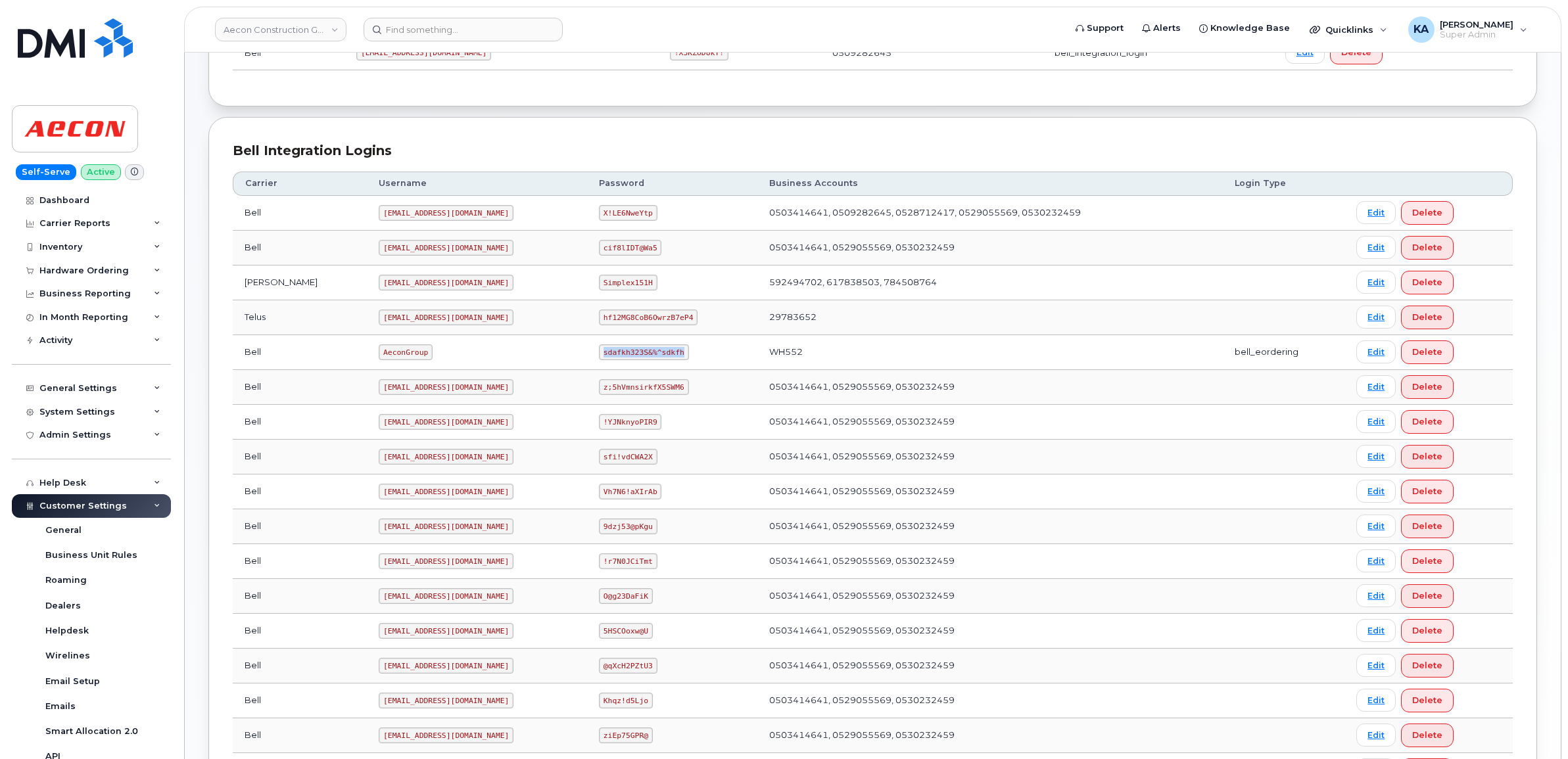
copy code "sdafkh323S&%^sdkfh"
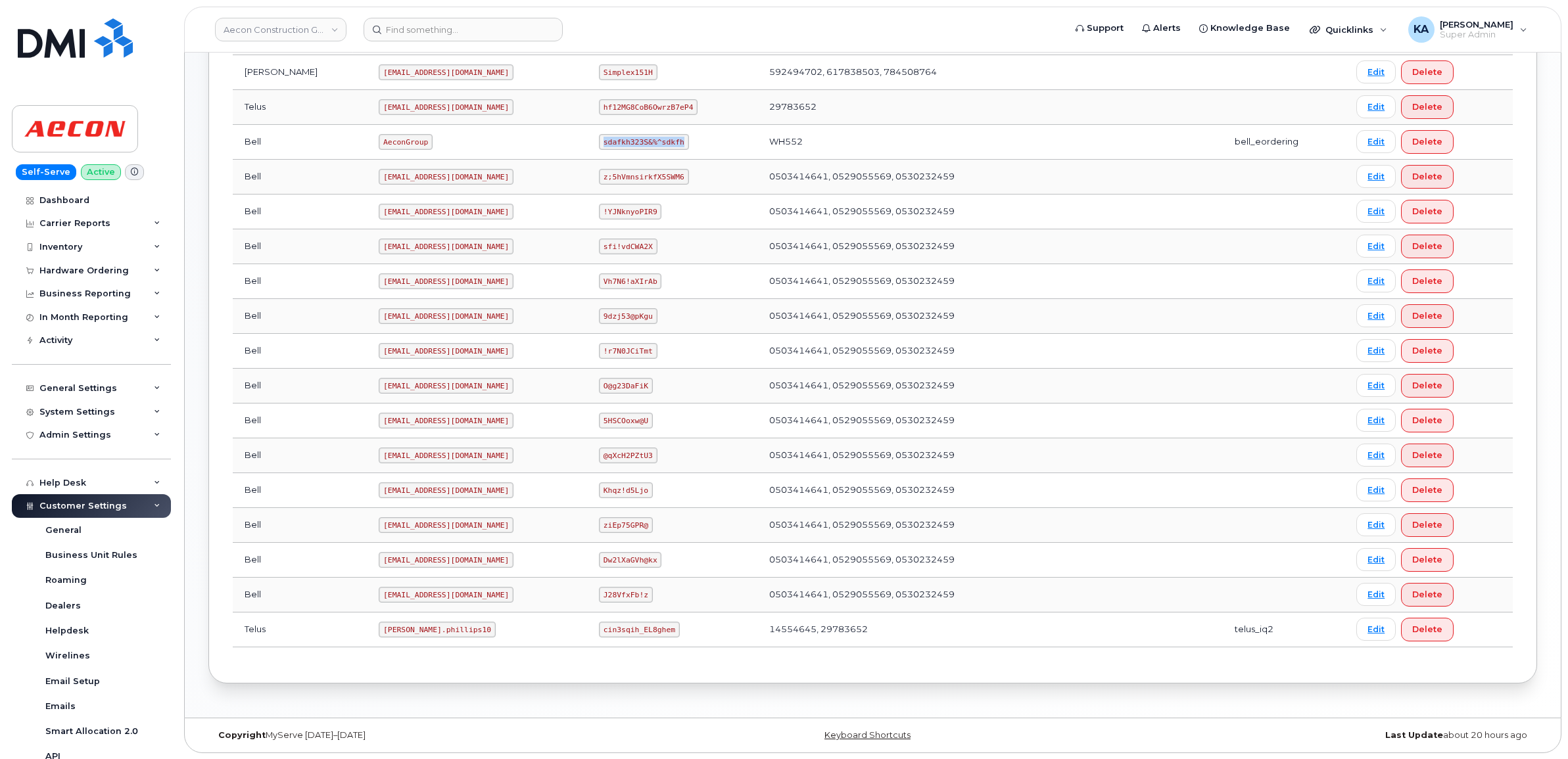
scroll to position [462, 0]
drag, startPoint x: 326, startPoint y: 626, endPoint x: 414, endPoint y: 636, distance: 88.6
click at [414, 636] on td "Taylor.phillips10" at bounding box center [477, 629] width 221 height 35
copy code "Taylor.phillips10"
drag, startPoint x: 580, startPoint y: 629, endPoint x: 664, endPoint y: 636, distance: 84.3
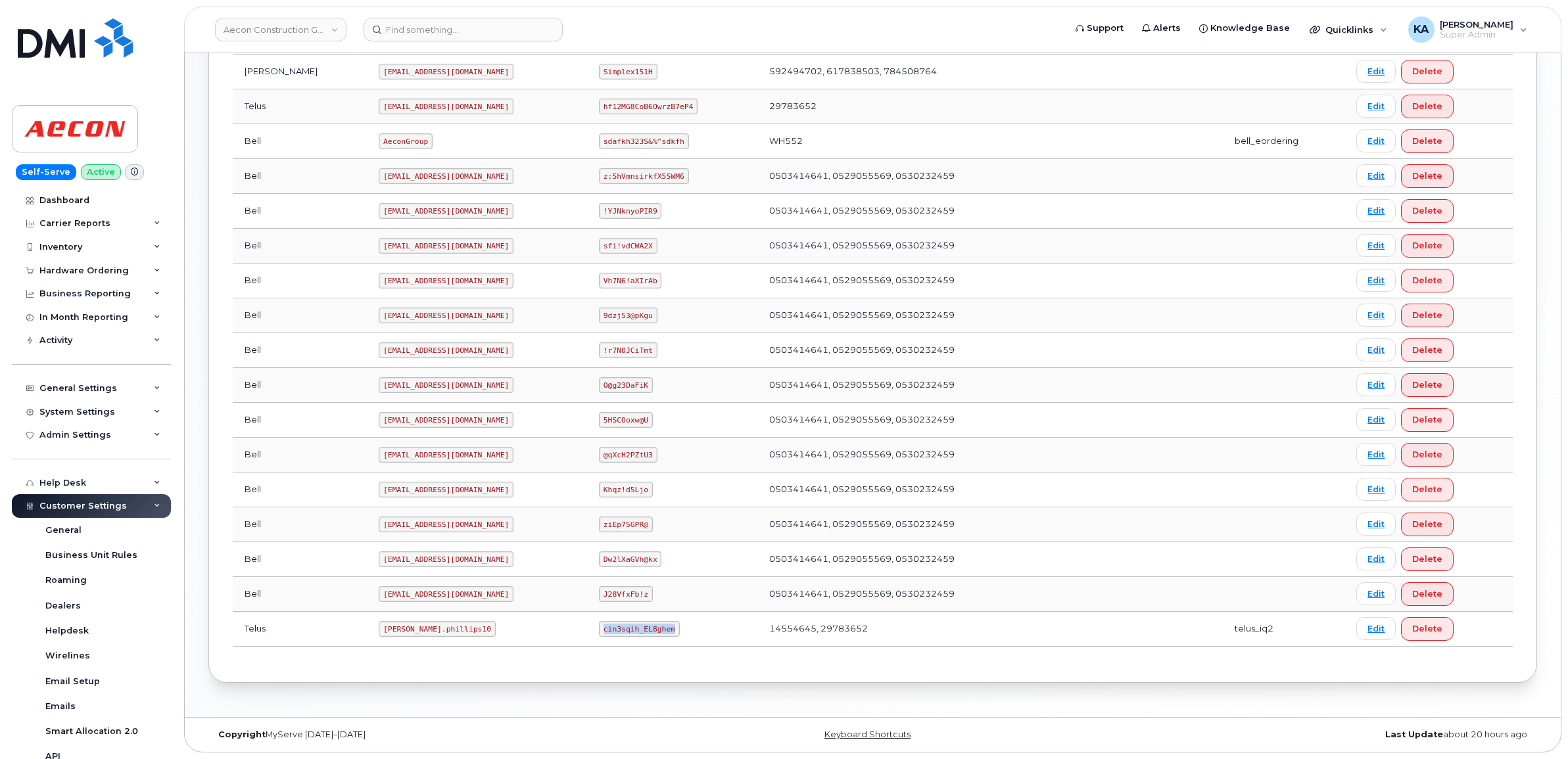
click at [664, 636] on td "cin3sqih_EL8ghem" at bounding box center [672, 629] width 171 height 35
copy code "cin3sqih_EL8ghem"
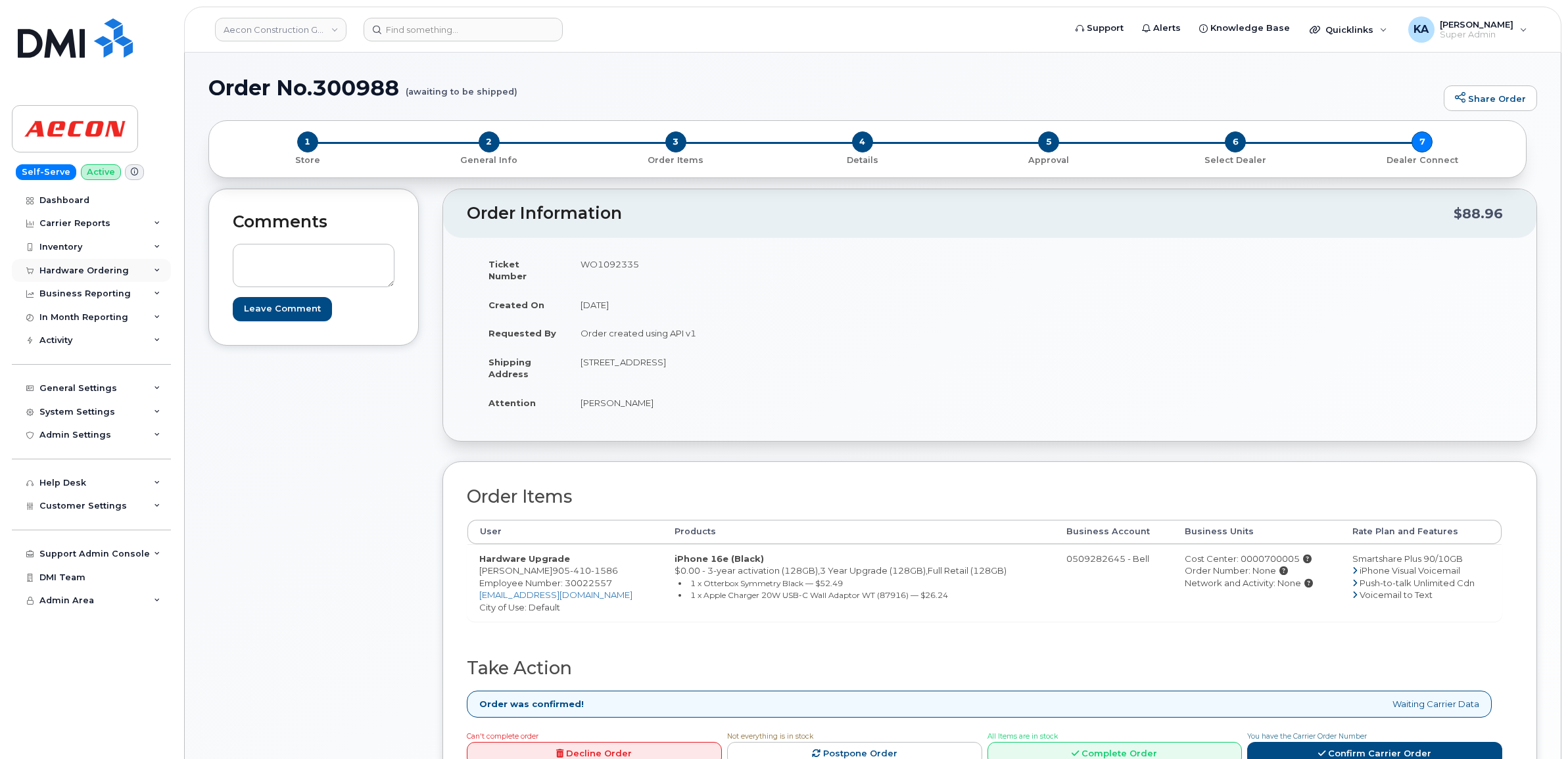
click at [47, 265] on div "Hardware Ordering" at bounding box center [91, 271] width 159 height 24
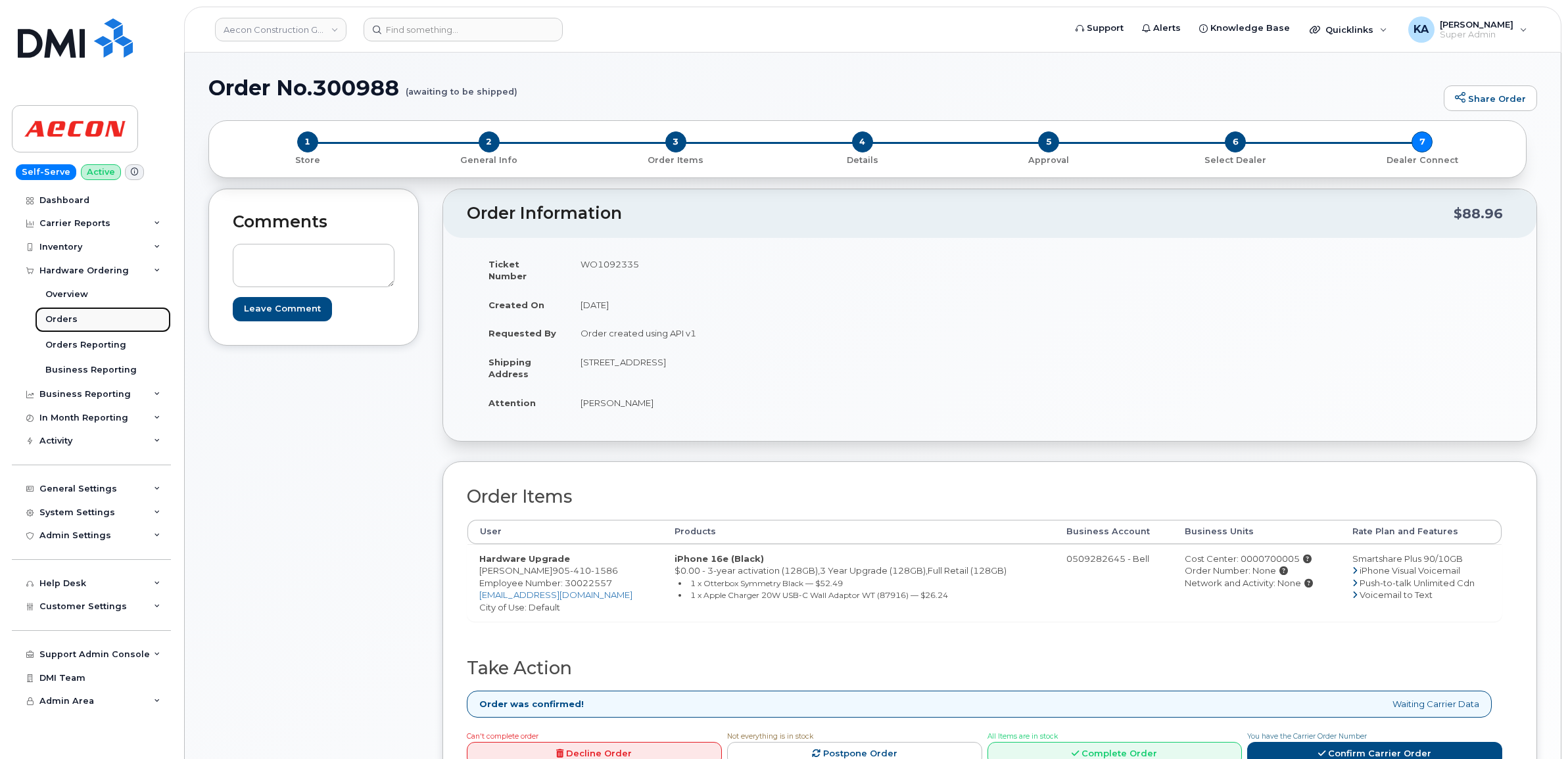
click at [53, 319] on div "Orders" at bounding box center [61, 319] width 32 height 12
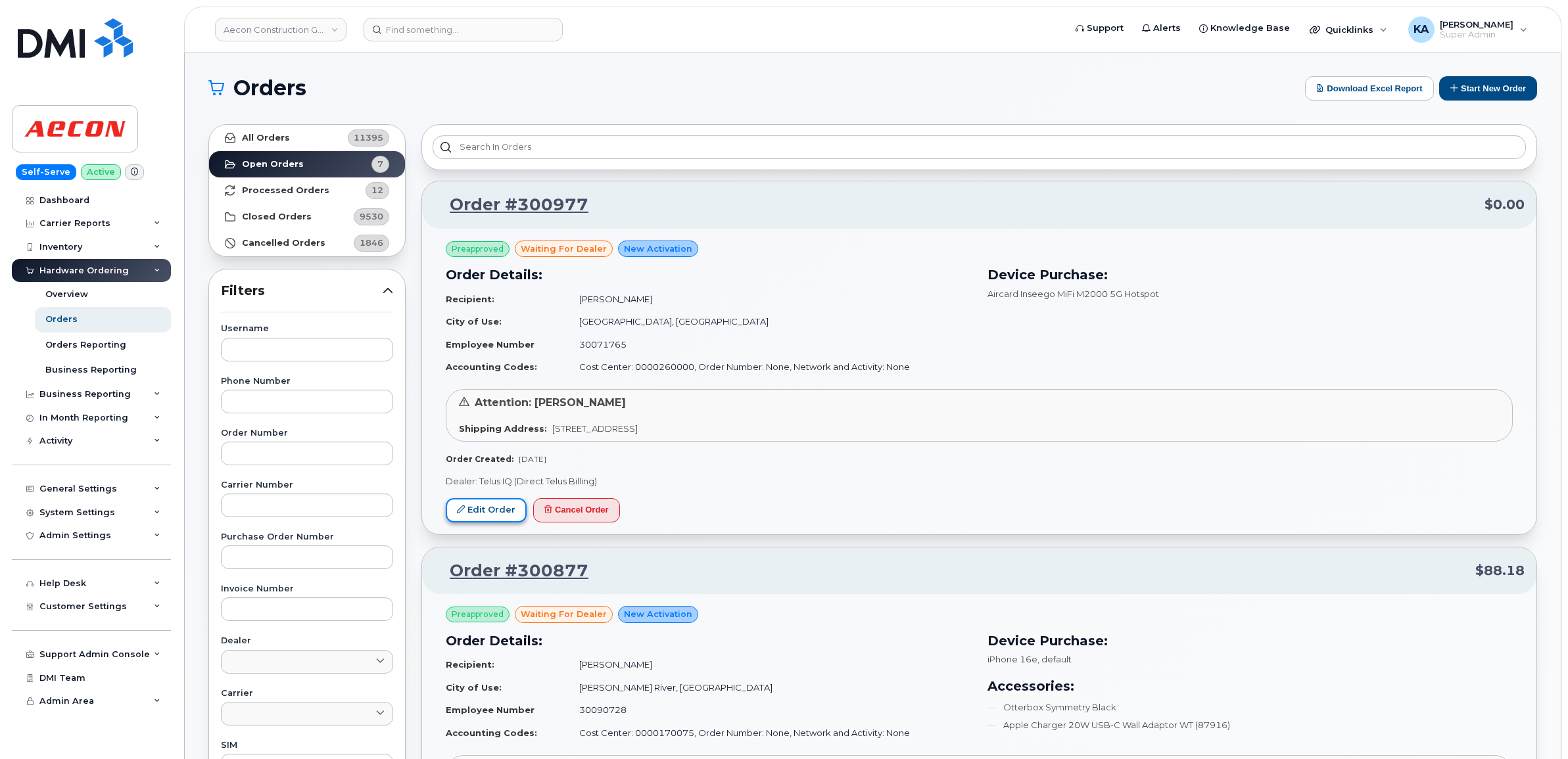
click at [485, 510] on link "Edit Order" at bounding box center [487, 510] width 81 height 24
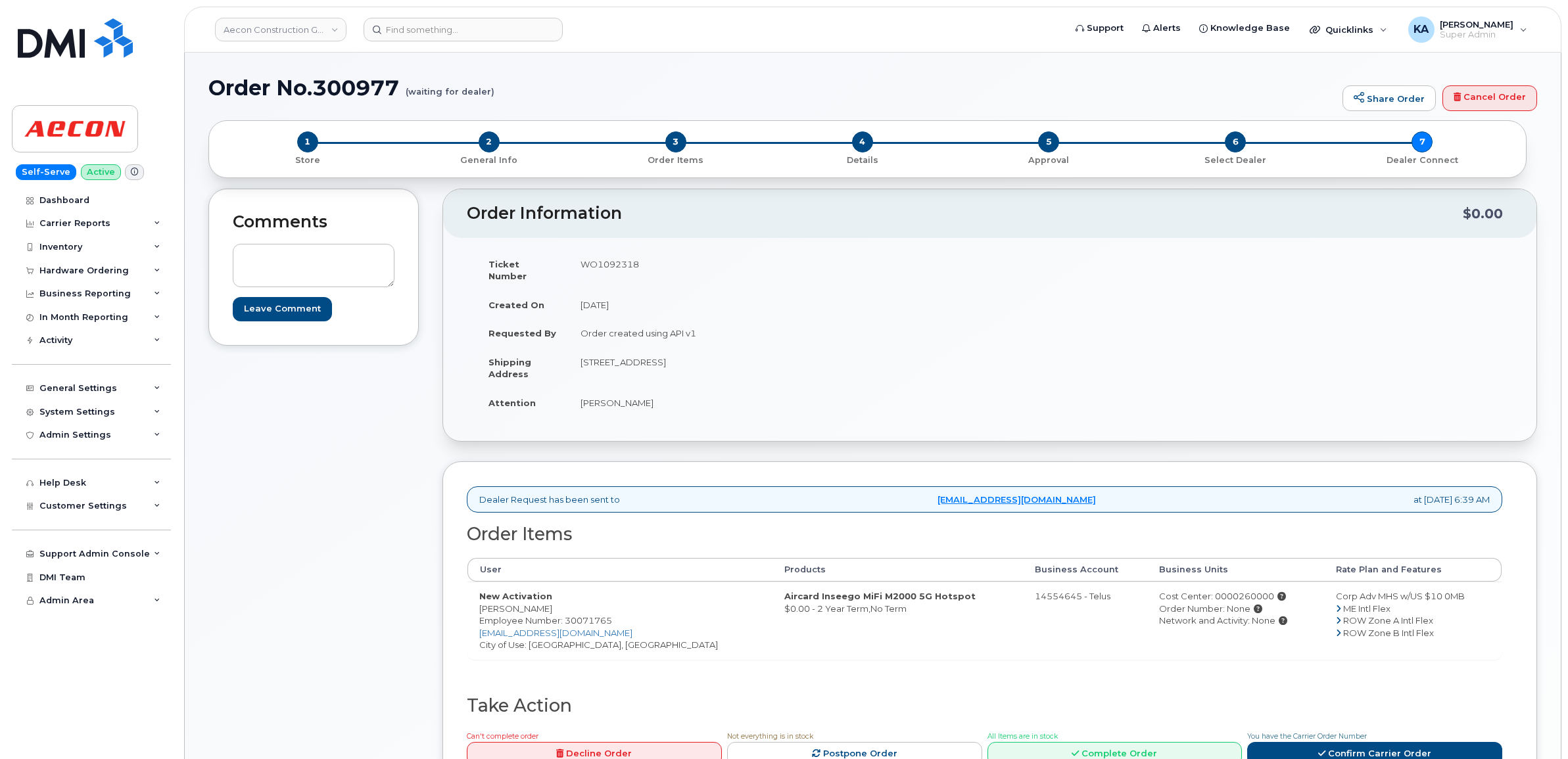
drag, startPoint x: 470, startPoint y: 602, endPoint x: 553, endPoint y: 602, distance: 83.0
click at [553, 602] on td "New Activation Gustavo Vergara Employee Number: 30071765 gvergara@aecon.com Cit…" at bounding box center [620, 620] width 306 height 78
copy td "Gustavo Vergara"
drag, startPoint x: 528, startPoint y: 636, endPoint x: 619, endPoint y: 636, distance: 91.0
click at [619, 636] on td "New Activation Gustavo Vergara Employee Number: 30071765 gvergara@aecon.com Cit…" at bounding box center [620, 620] width 306 height 78
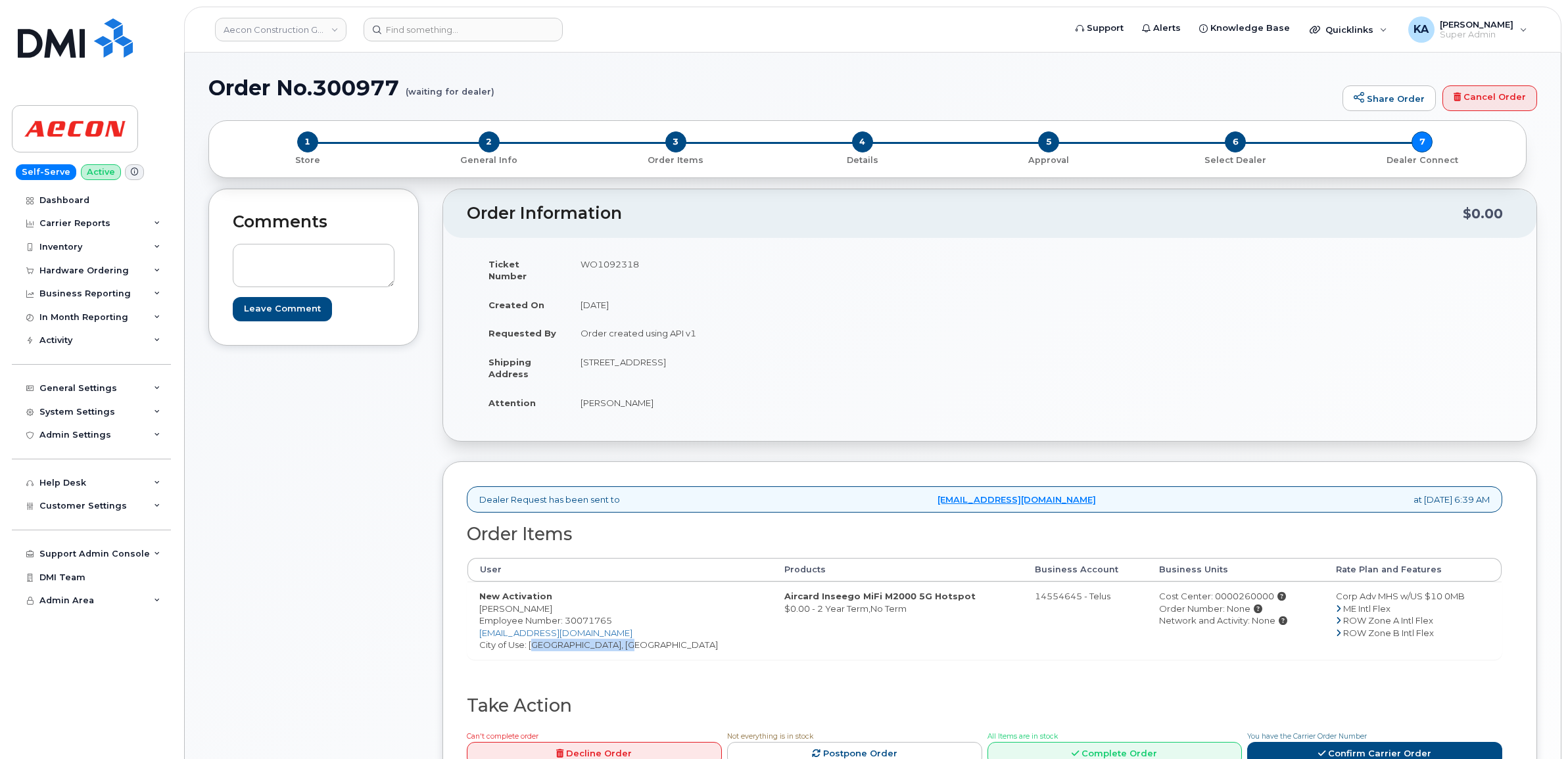
drag, startPoint x: 619, startPoint y: 636, endPoint x: 606, endPoint y: 638, distance: 13.2
copy td "[GEOGRAPHIC_DATA], [GEOGRAPHIC_DATA]"
click at [591, 264] on td "WO1092318" at bounding box center [774, 270] width 412 height 40
copy td "WO1092318"
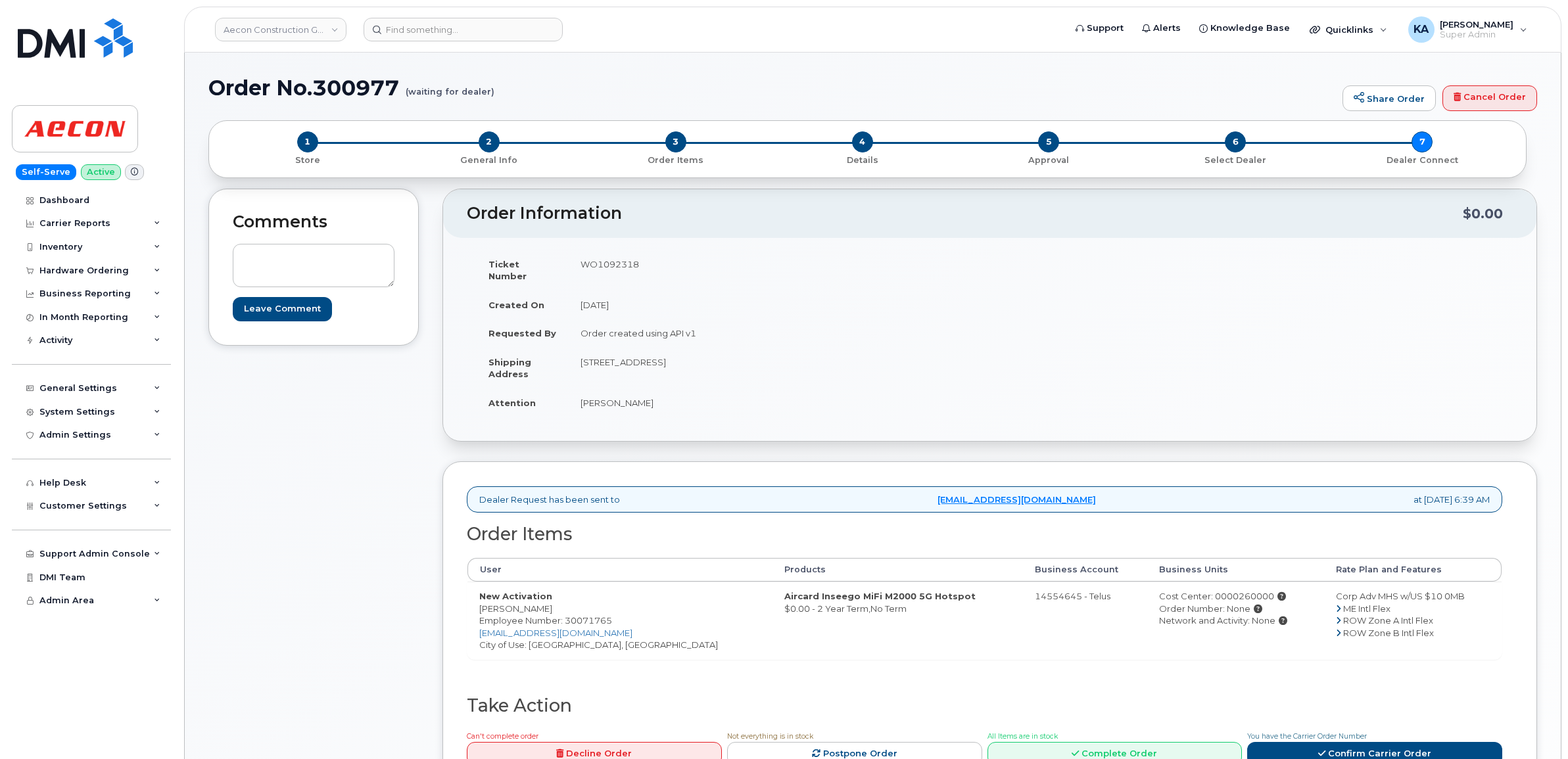
drag, startPoint x: 475, startPoint y: 600, endPoint x: 566, endPoint y: 596, distance: 91.1
click at [566, 596] on td "New Activation Gustavo Vergara Employee Number: 30071765 gvergara@aecon.com Cit…" at bounding box center [620, 620] width 306 height 78
copy td "Gustavo Vergara"
click at [1339, 746] on link "Confirm Carrier Order" at bounding box center [1374, 753] width 255 height 24
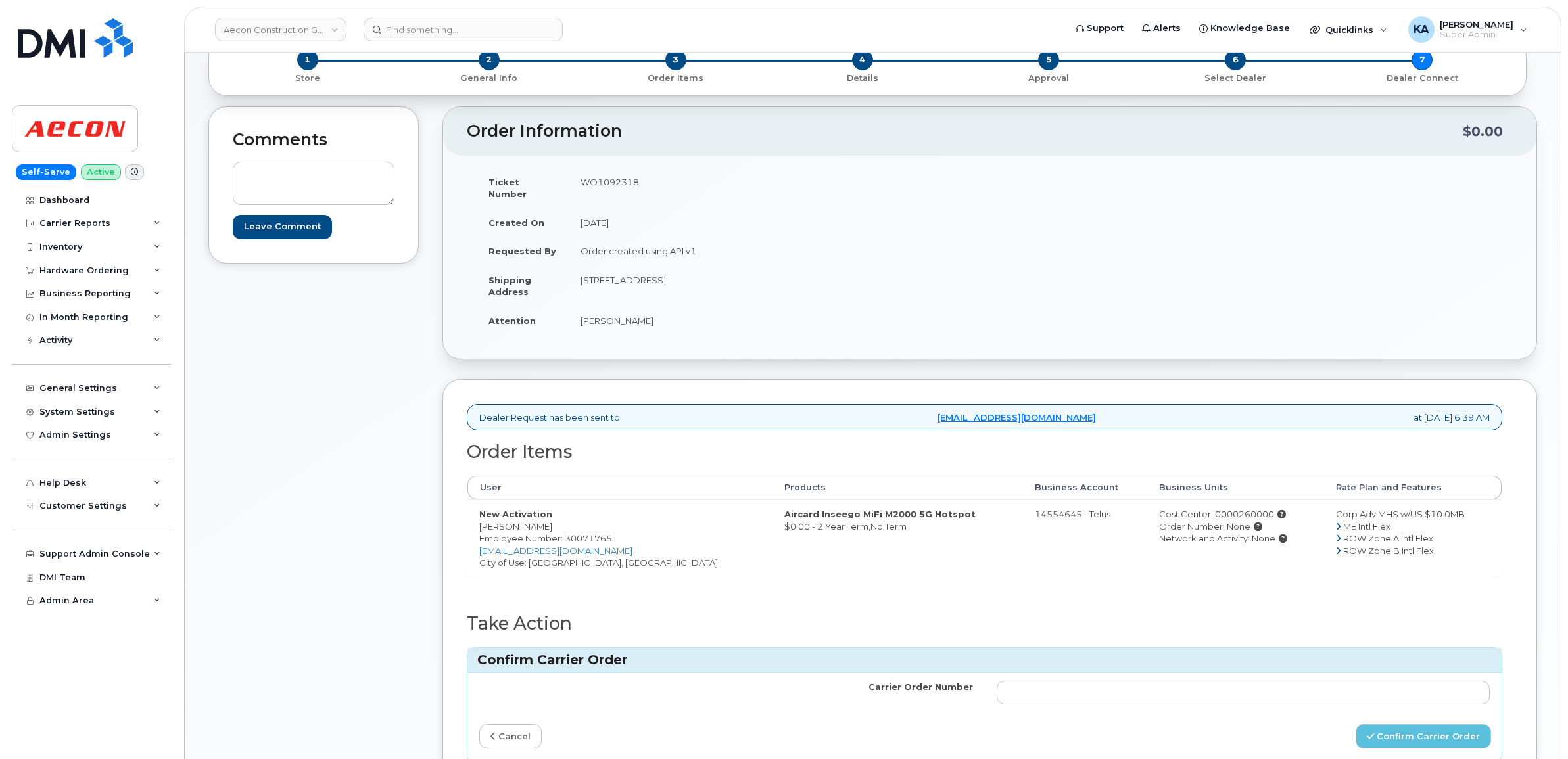
scroll to position [165, 0]
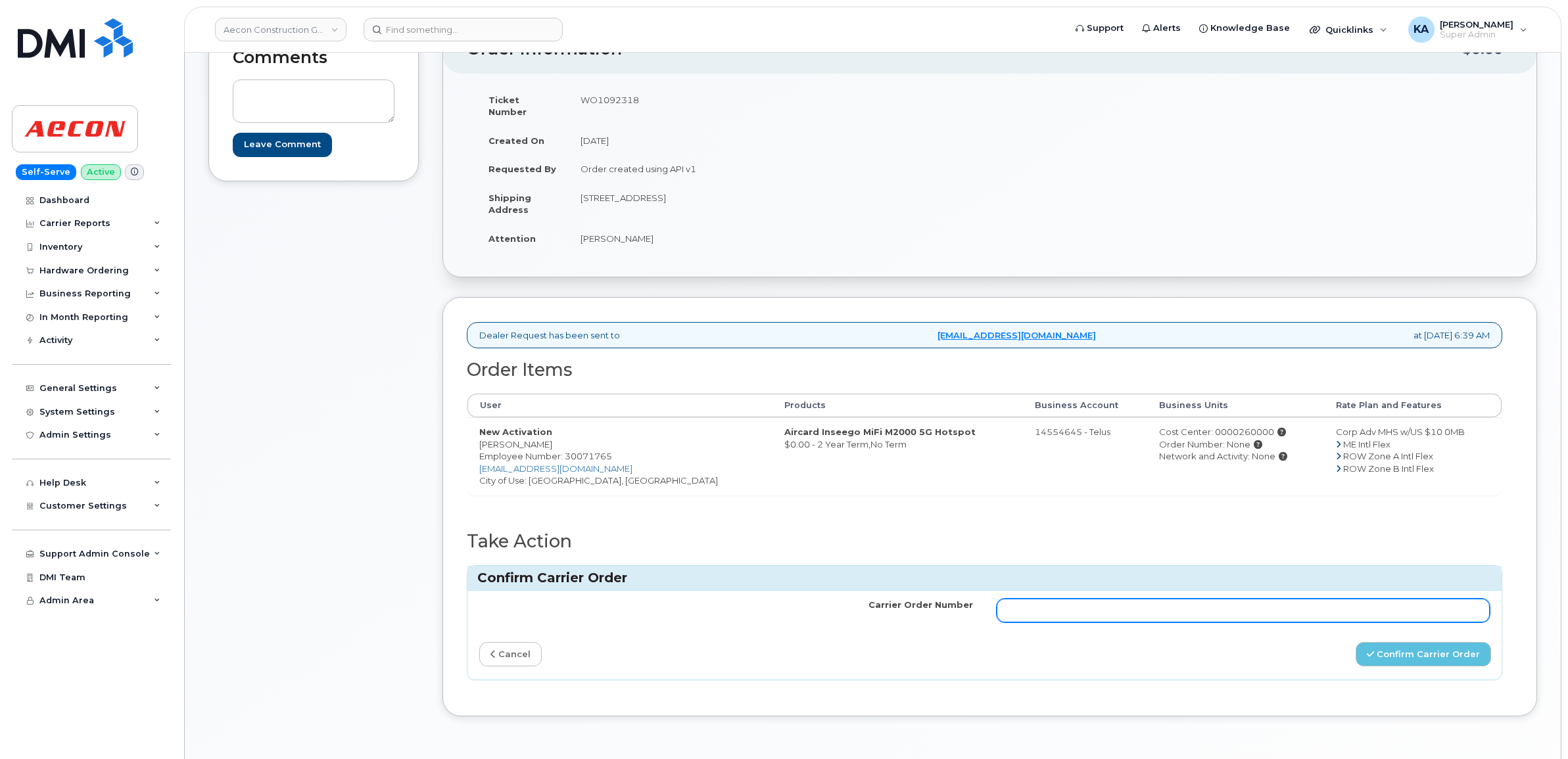
click at [1213, 599] on input "Carrier Order Number" at bounding box center [1243, 611] width 493 height 24
paste input "TL60028931"
type input "TL60028931"
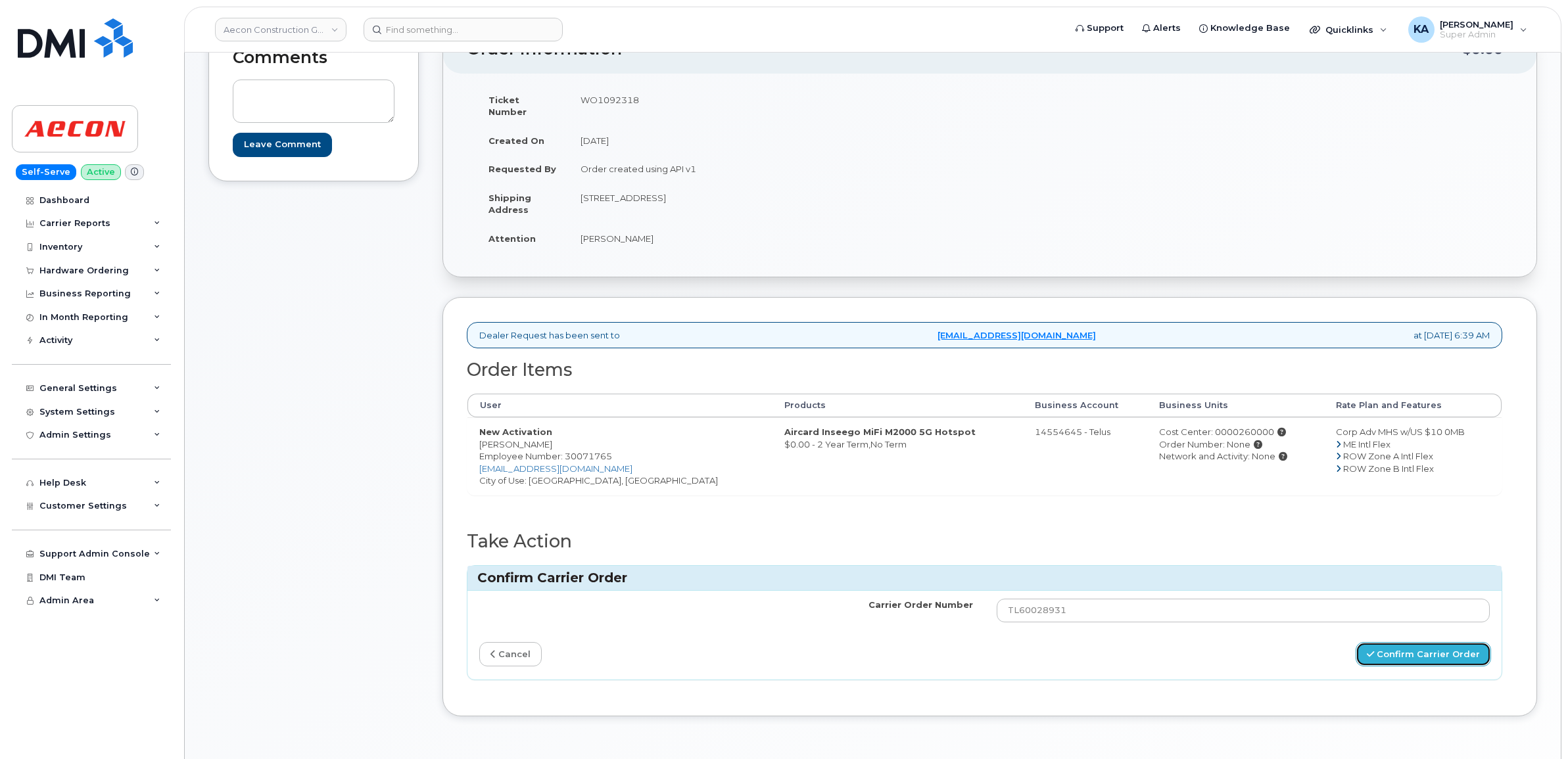
click at [1433, 642] on button "Confirm Carrier Order" at bounding box center [1423, 654] width 136 height 24
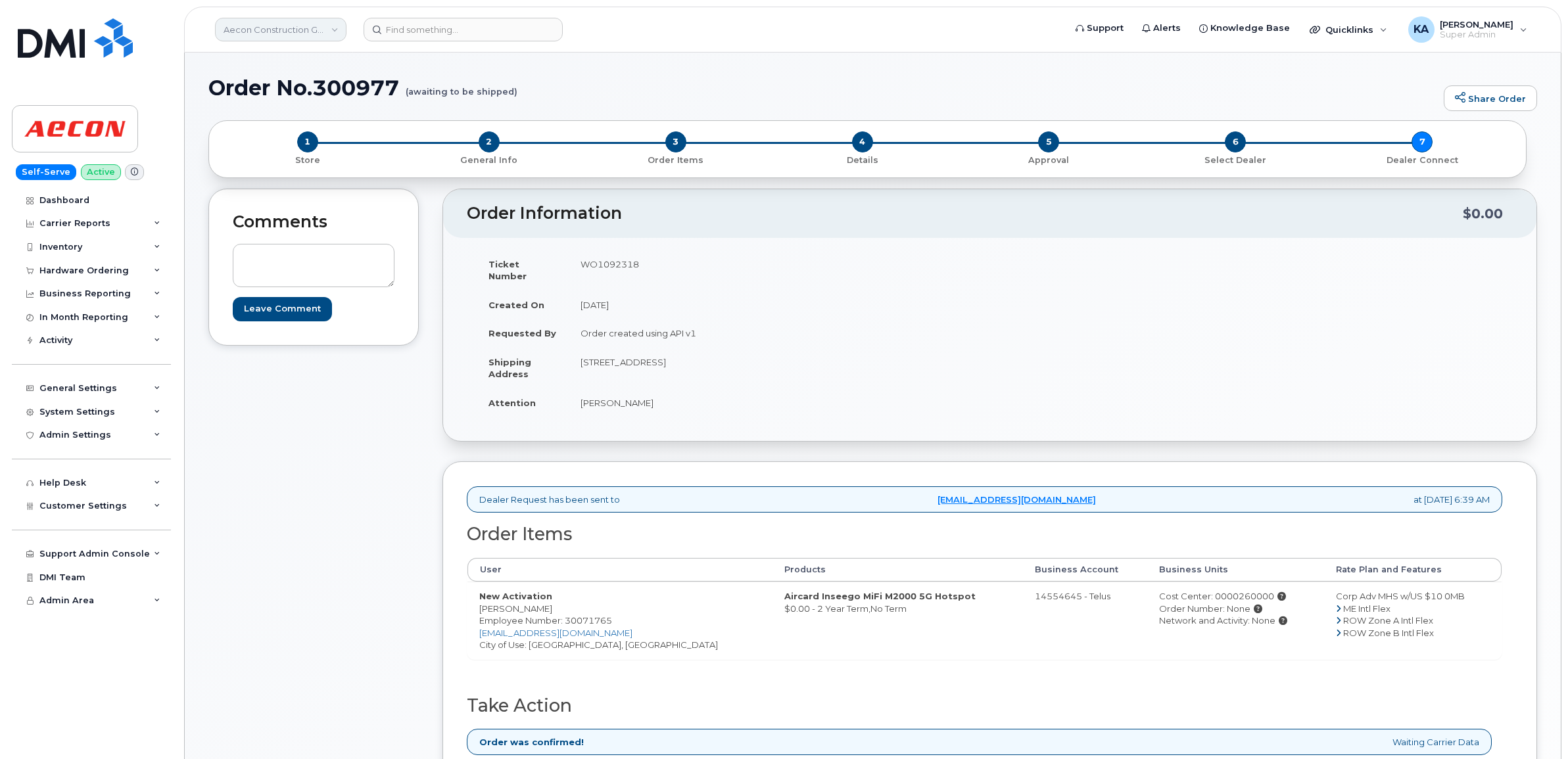
click at [296, 30] on link "Aecon Construction Group Inc" at bounding box center [280, 29] width 131 height 24
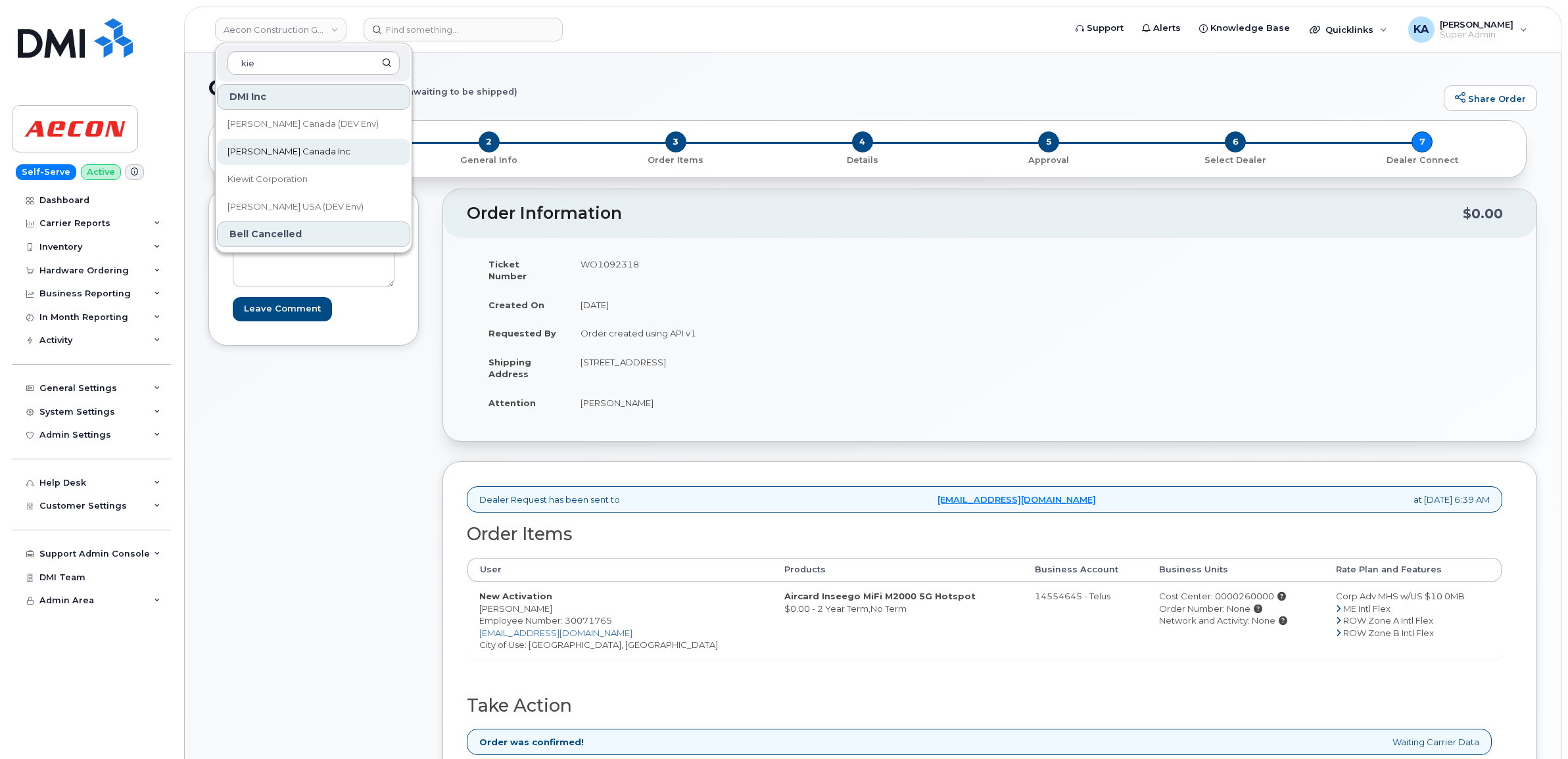
type input "kie"
click at [280, 151] on span "[PERSON_NAME] Canada Inc" at bounding box center [289, 152] width 123 height 13
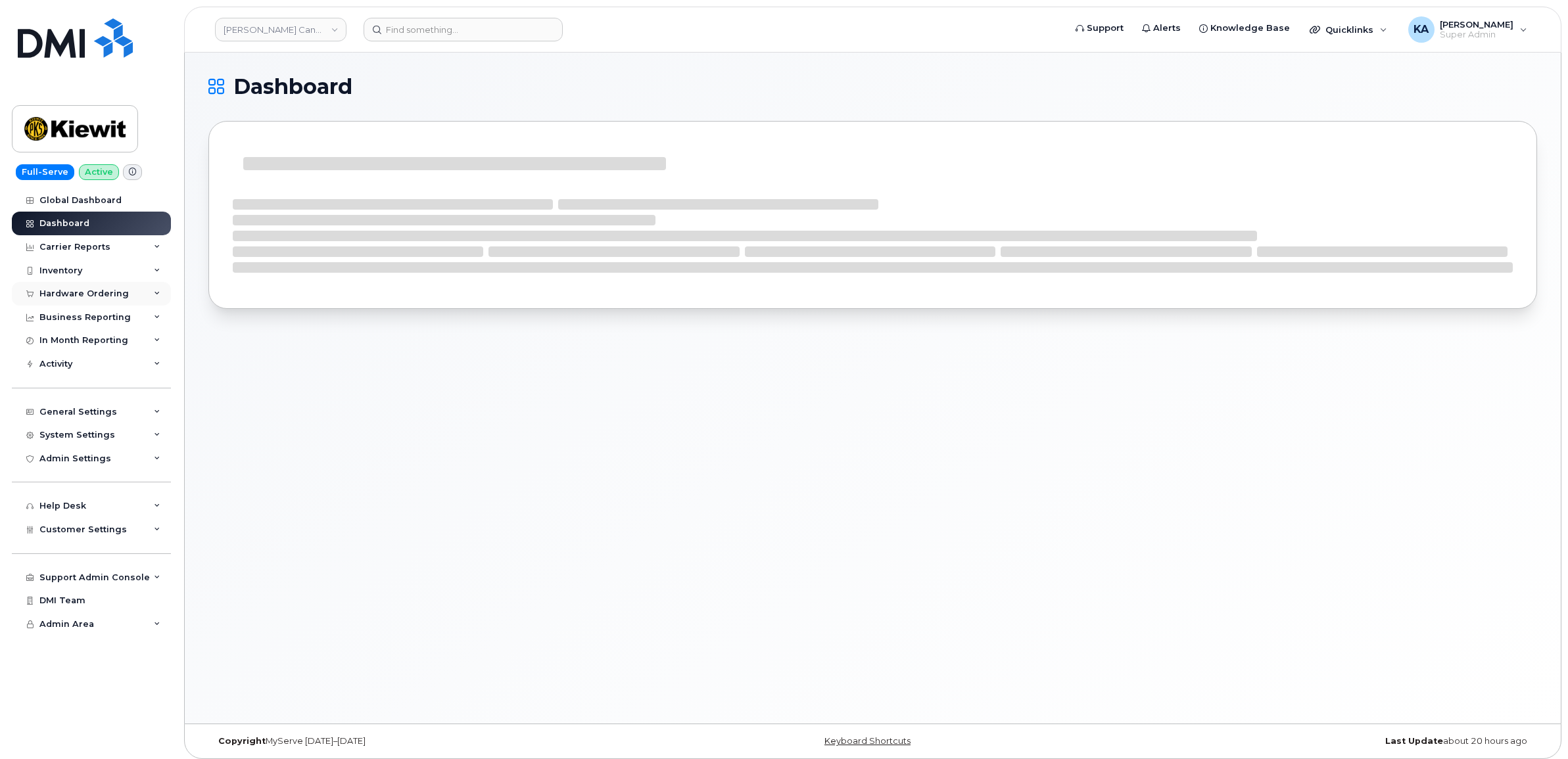
click at [63, 293] on div "Hardware Ordering" at bounding box center [84, 294] width 90 height 11
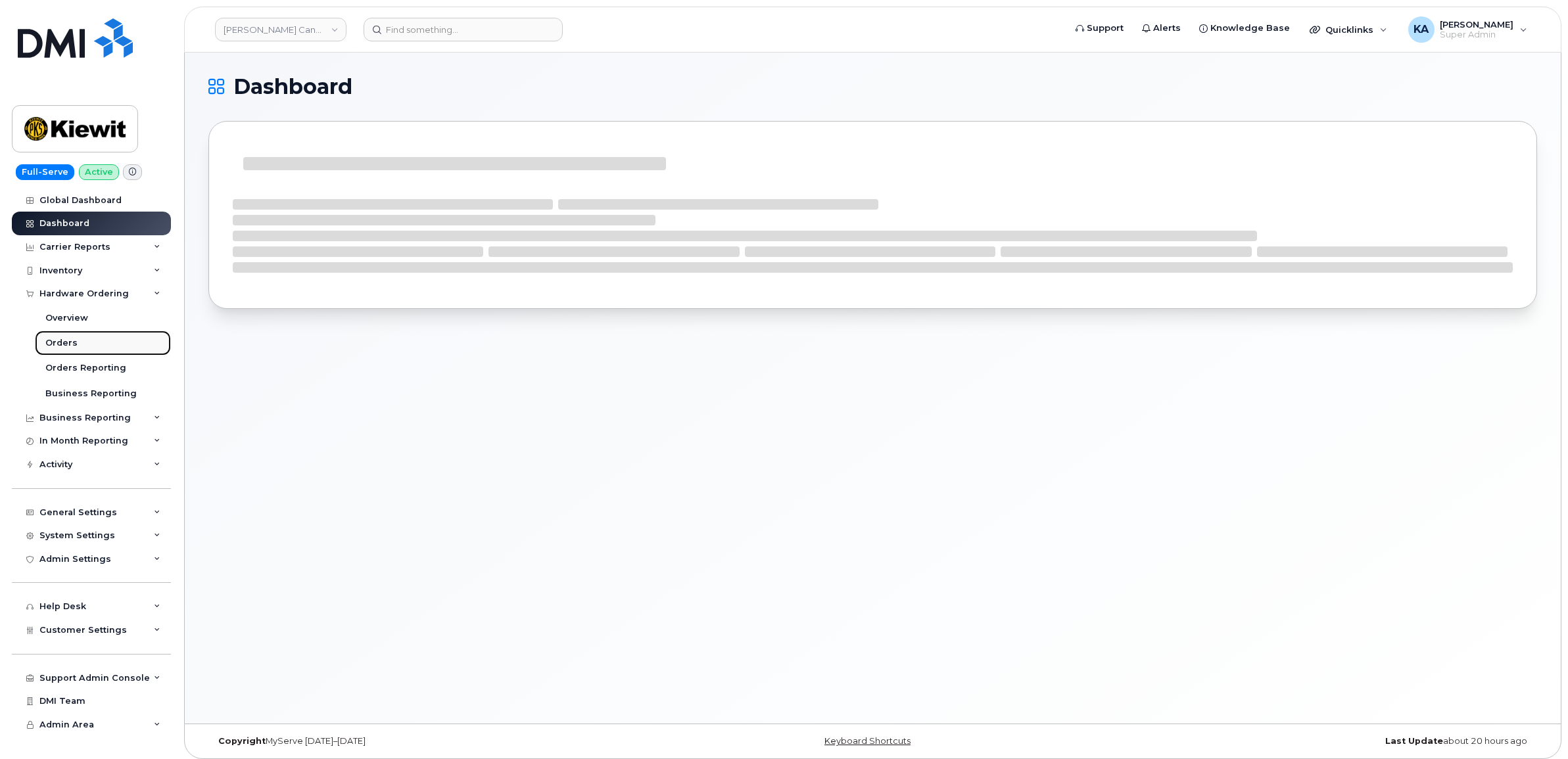
click at [60, 340] on div "Orders" at bounding box center [61, 343] width 32 height 12
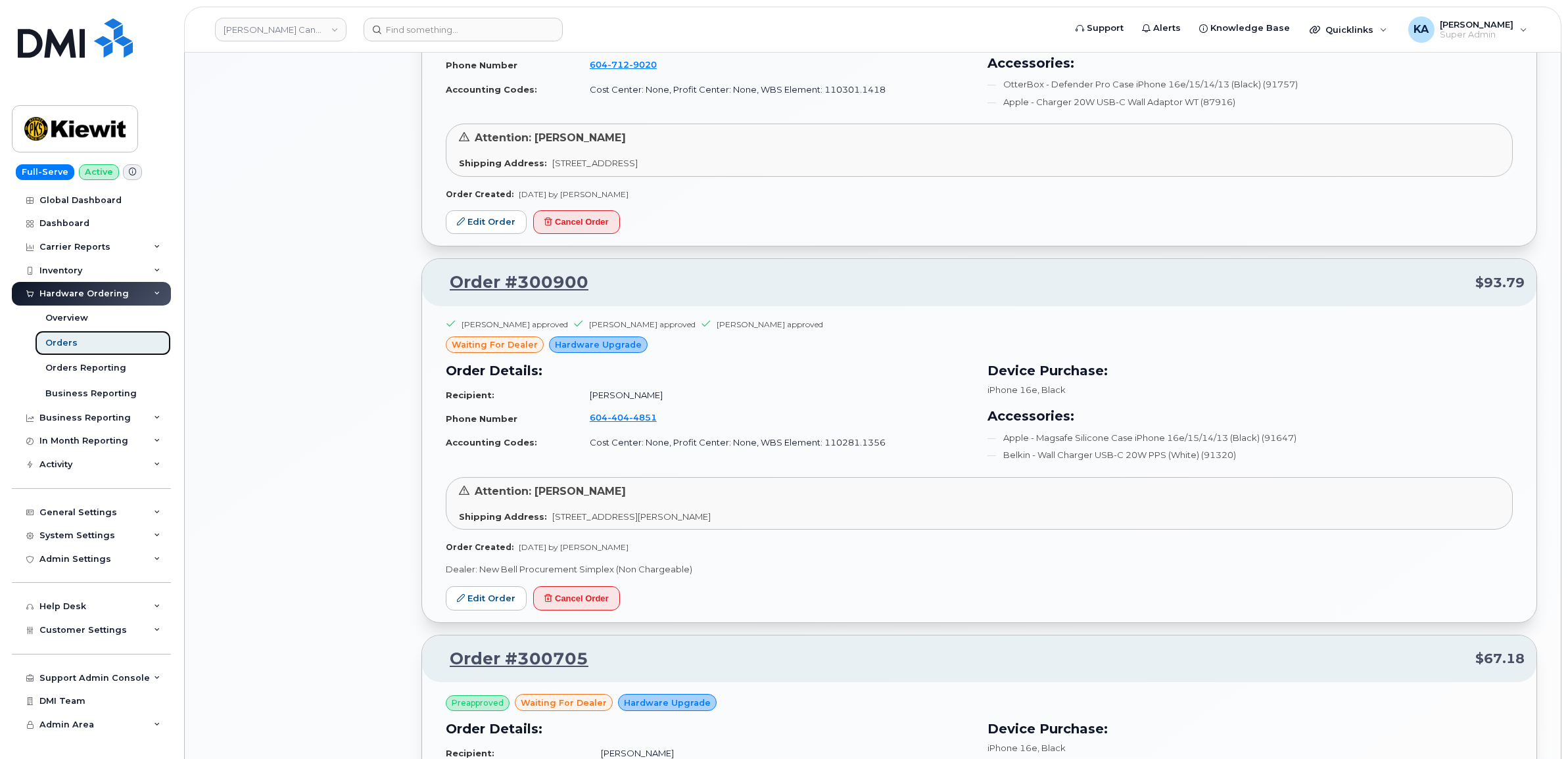
scroll to position [1150, 0]
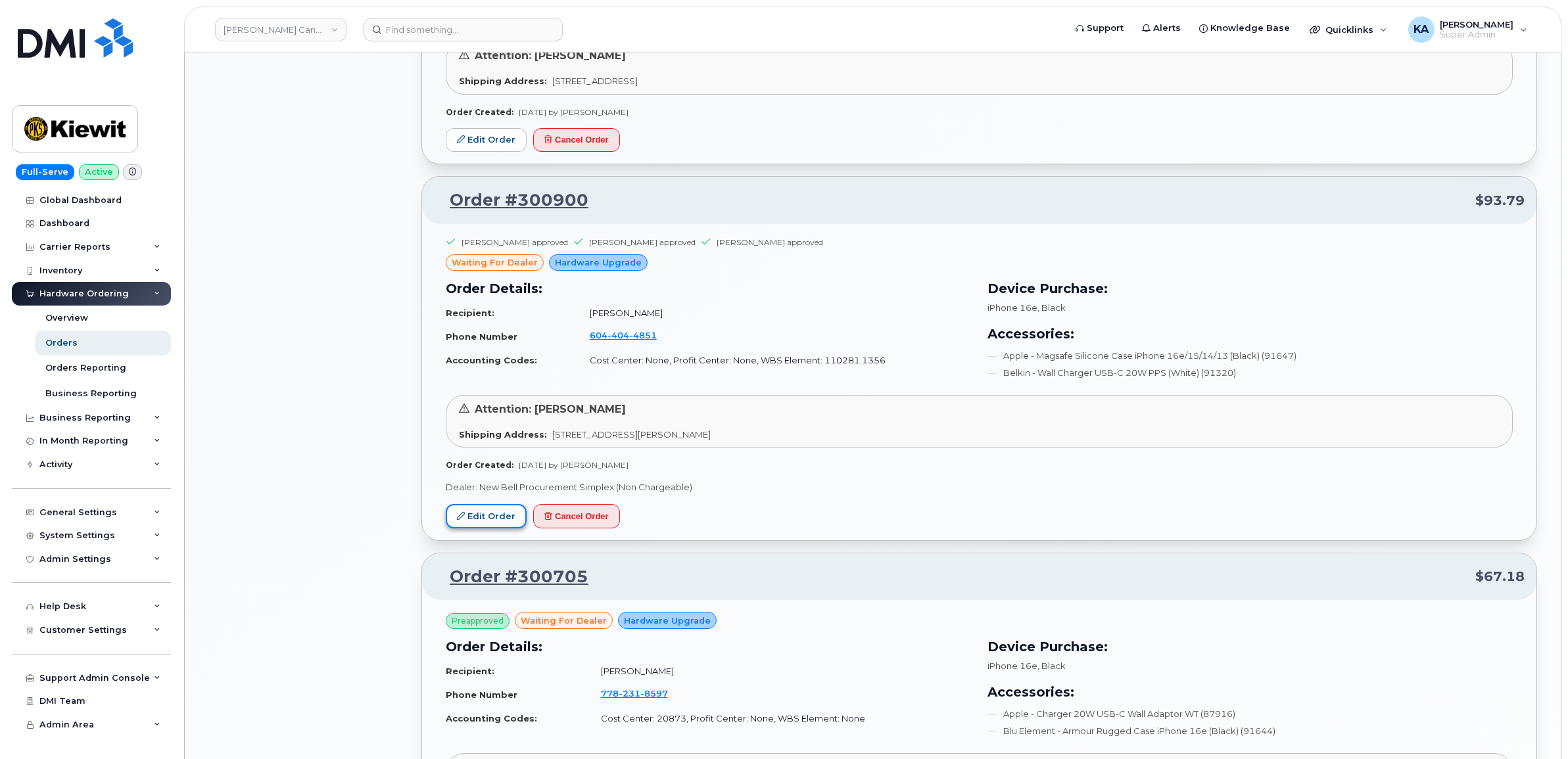
click at [480, 511] on link "Edit Order" at bounding box center [487, 515] width 81 height 24
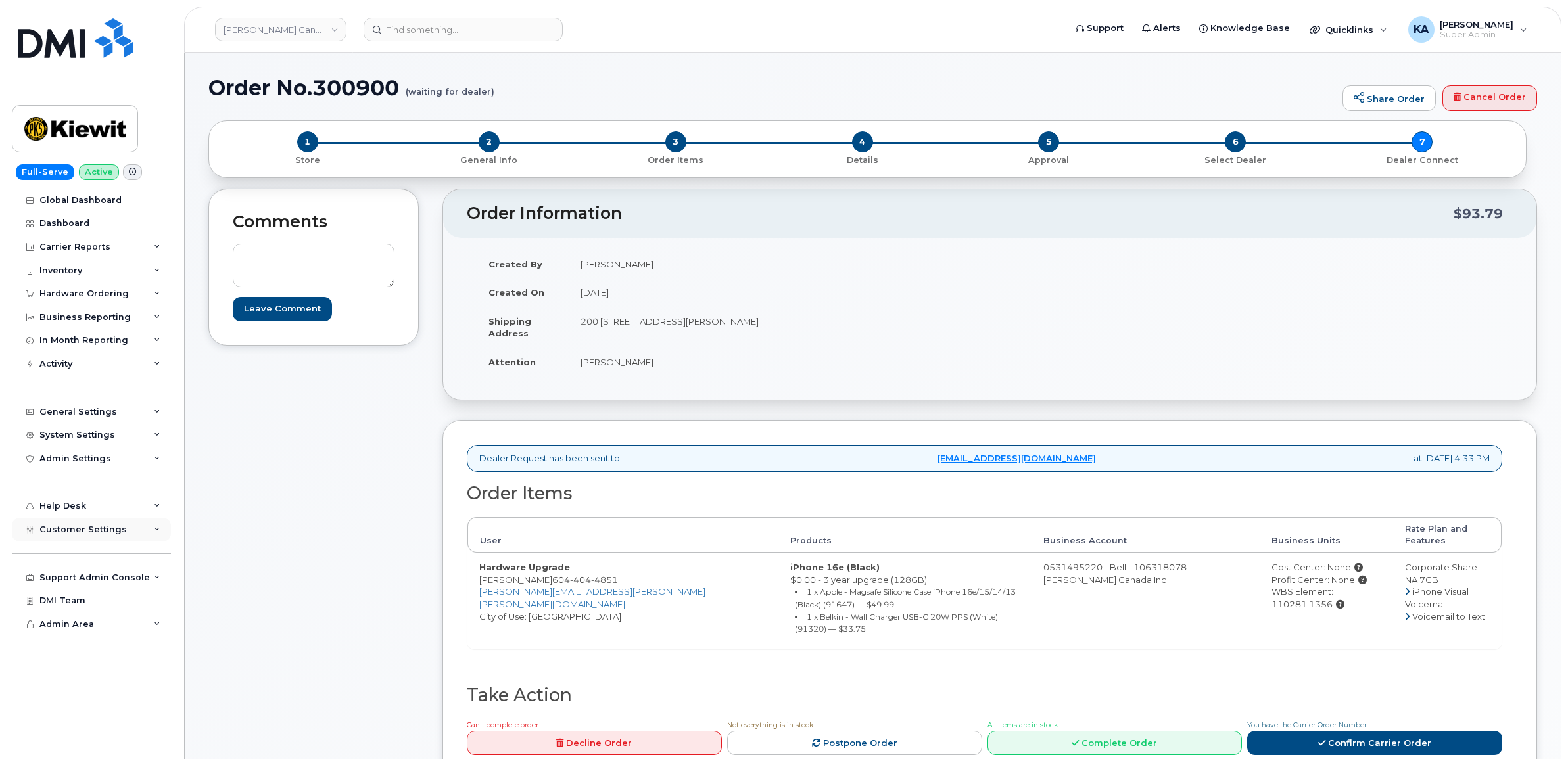
click at [73, 535] on span "Customer Settings" at bounding box center [83, 529] width 88 height 10
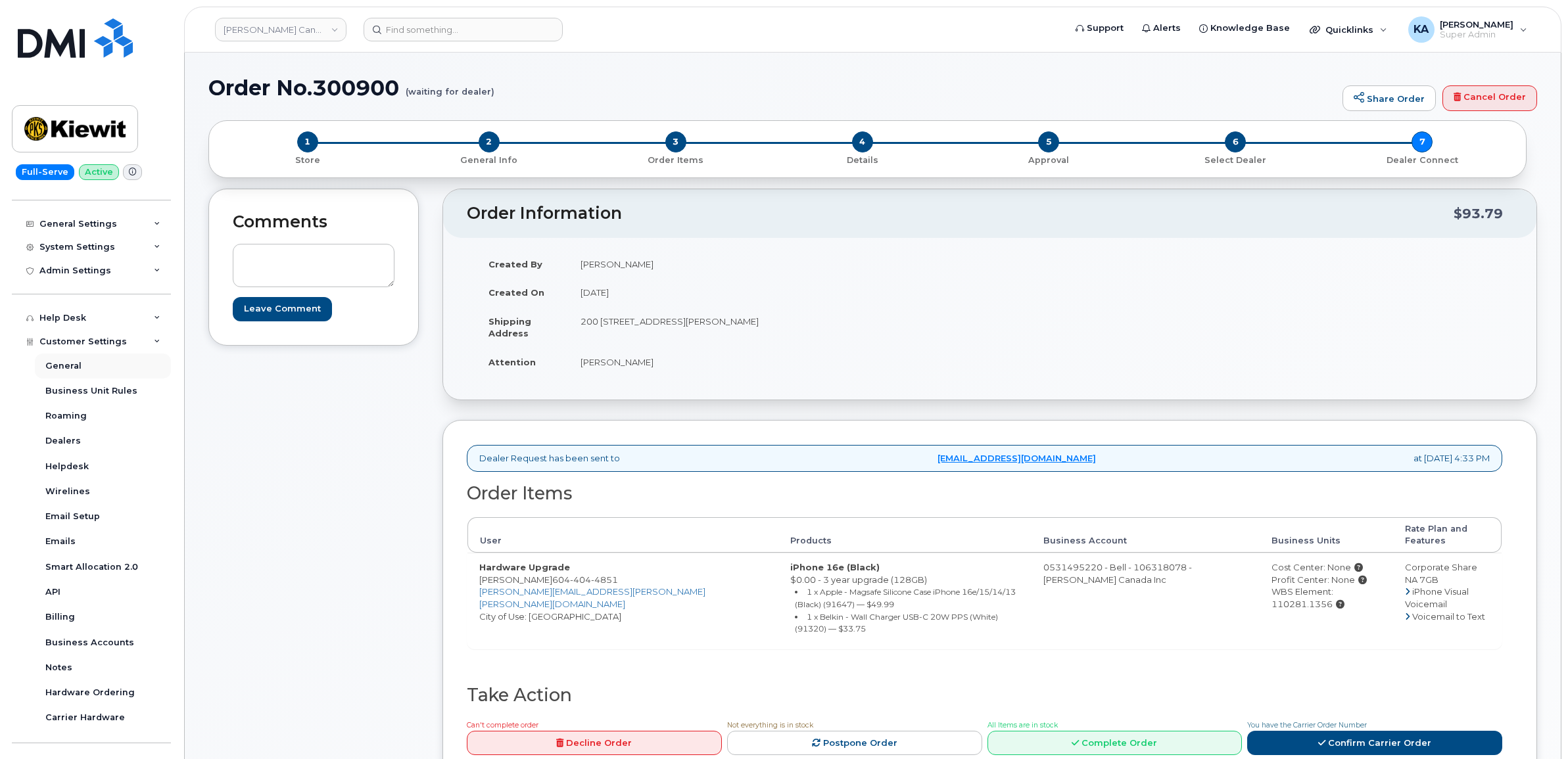
scroll to position [247, 0]
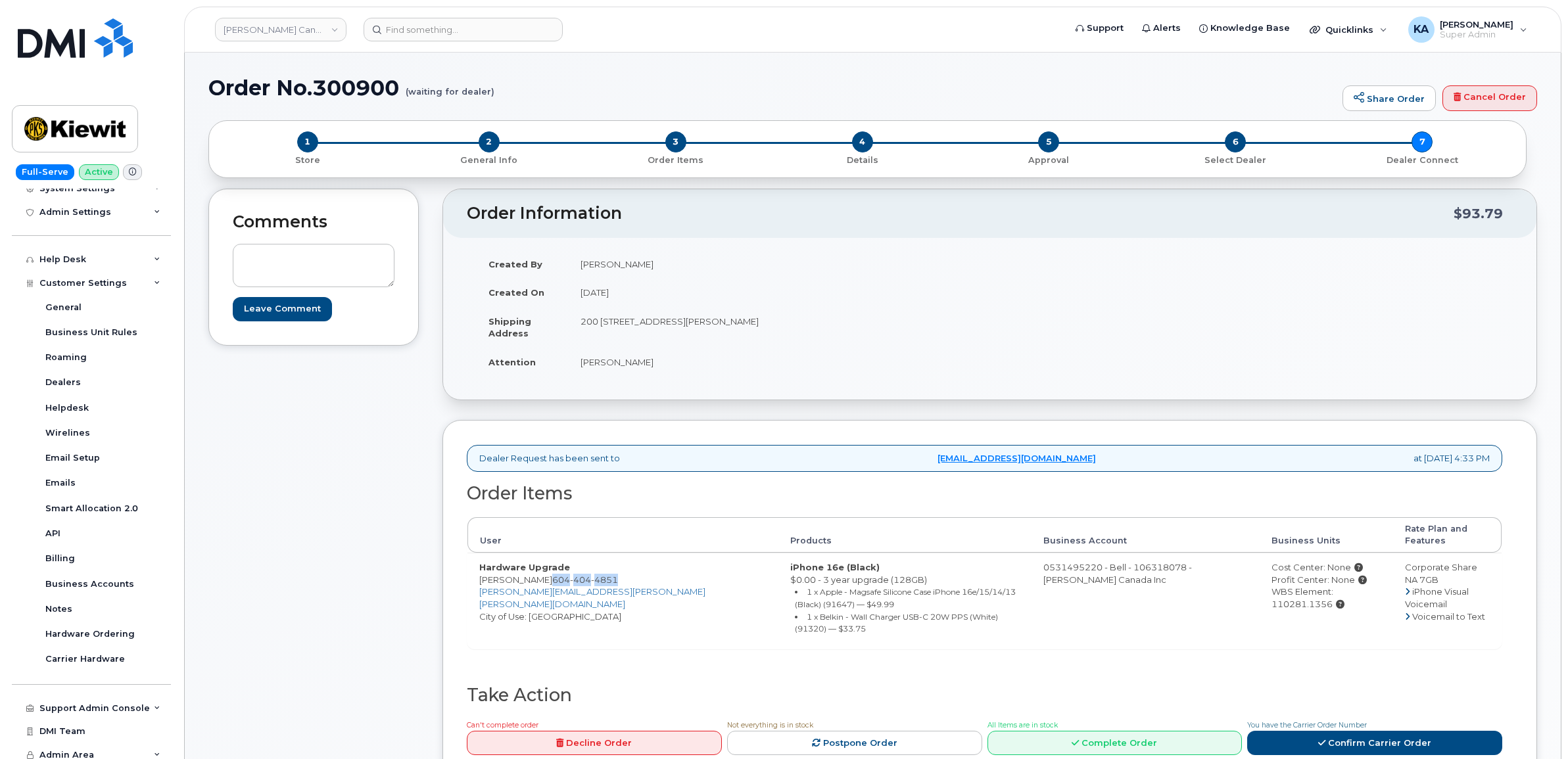
drag, startPoint x: 528, startPoint y: 569, endPoint x: 596, endPoint y: 570, distance: 68.0
click at [596, 570] on td "Hardware Upgrade Ishan Saini 604 404 4851 ISHAN.SAINI@KIEWIT.COM City of Use: V…" at bounding box center [623, 600] width 311 height 95
copy span "604 404 4851"
drag, startPoint x: 574, startPoint y: 316, endPoint x: 703, endPoint y: 334, distance: 130.2
click at [703, 334] on td "200 200-4333 Still Creek Dr BURNABY BC V5C 6S6 CANADA" at bounding box center [774, 327] width 412 height 40
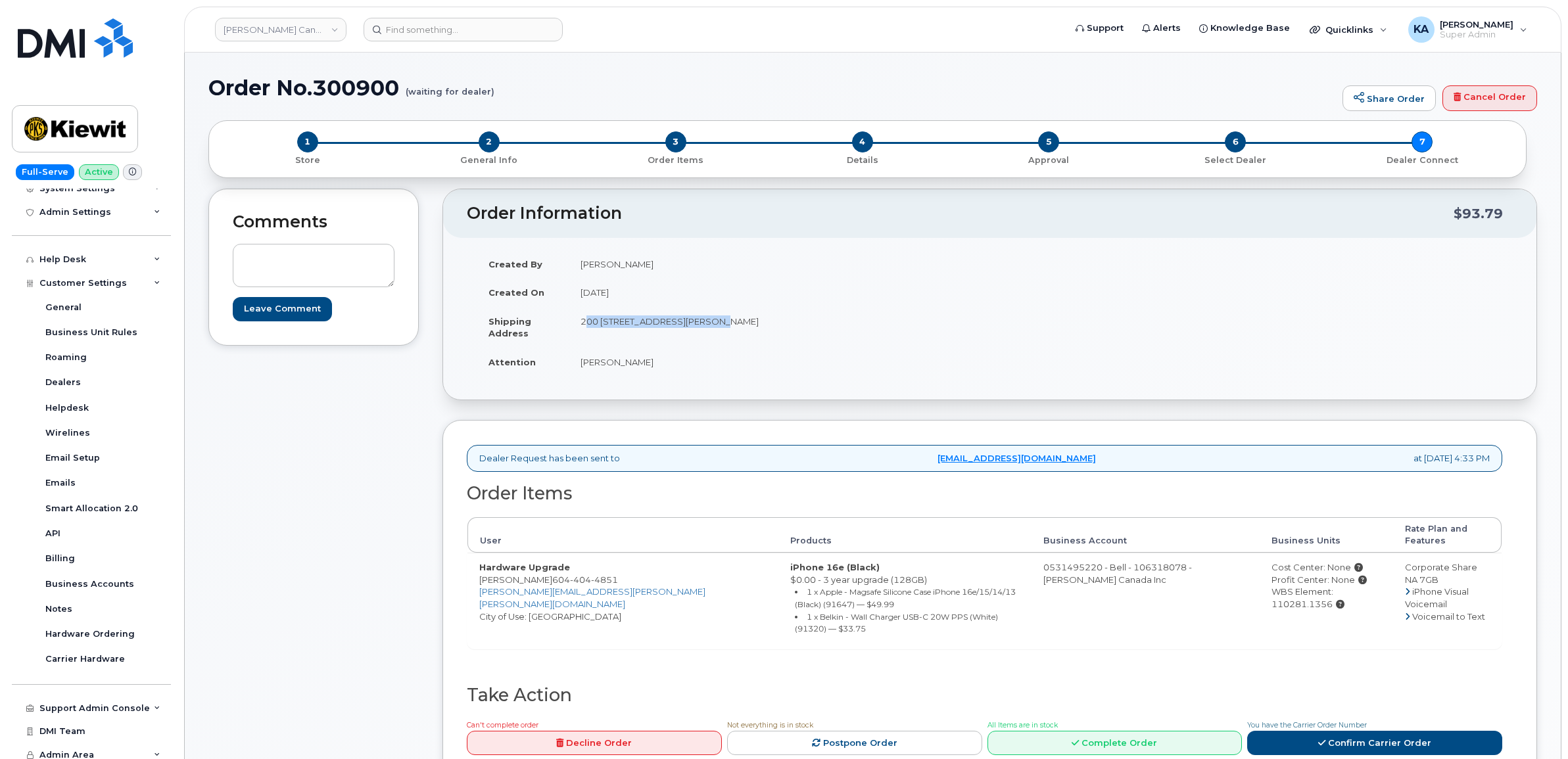
copy td "200 200-4333 Still Creek Dr"
drag, startPoint x: 767, startPoint y: 318, endPoint x: 803, endPoint y: 318, distance: 36.0
click at [803, 318] on td "200 200-4333 Still Creek Dr BURNABY BC V5C 6S6 CANADA" at bounding box center [774, 327] width 412 height 40
copy td "V5C 6S6"
drag, startPoint x: 576, startPoint y: 363, endPoint x: 650, endPoint y: 368, distance: 74.2
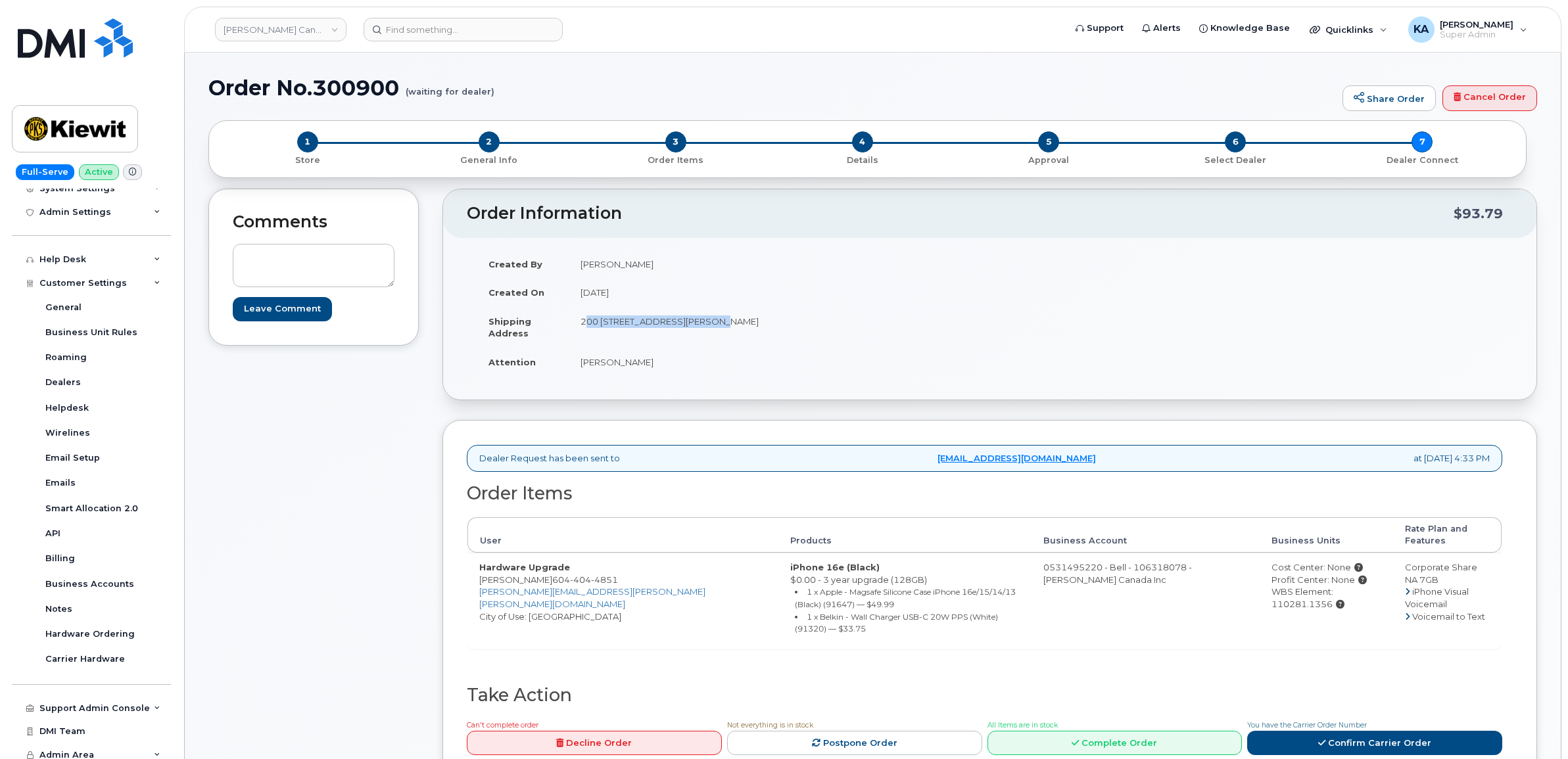
click at [650, 368] on td "Wendy Kramell" at bounding box center [774, 362] width 412 height 29
copy td "Wendy Kramell"
drag, startPoint x: 477, startPoint y: 565, endPoint x: 528, endPoint y: 570, distance: 51.2
click at [528, 570] on td "Hardware Upgrade Ishan Saini 604 404 4851 ISHAN.SAINI@KIEWIT.COM City of Use: V…" at bounding box center [623, 600] width 311 height 95
copy td "Ishan Saini"
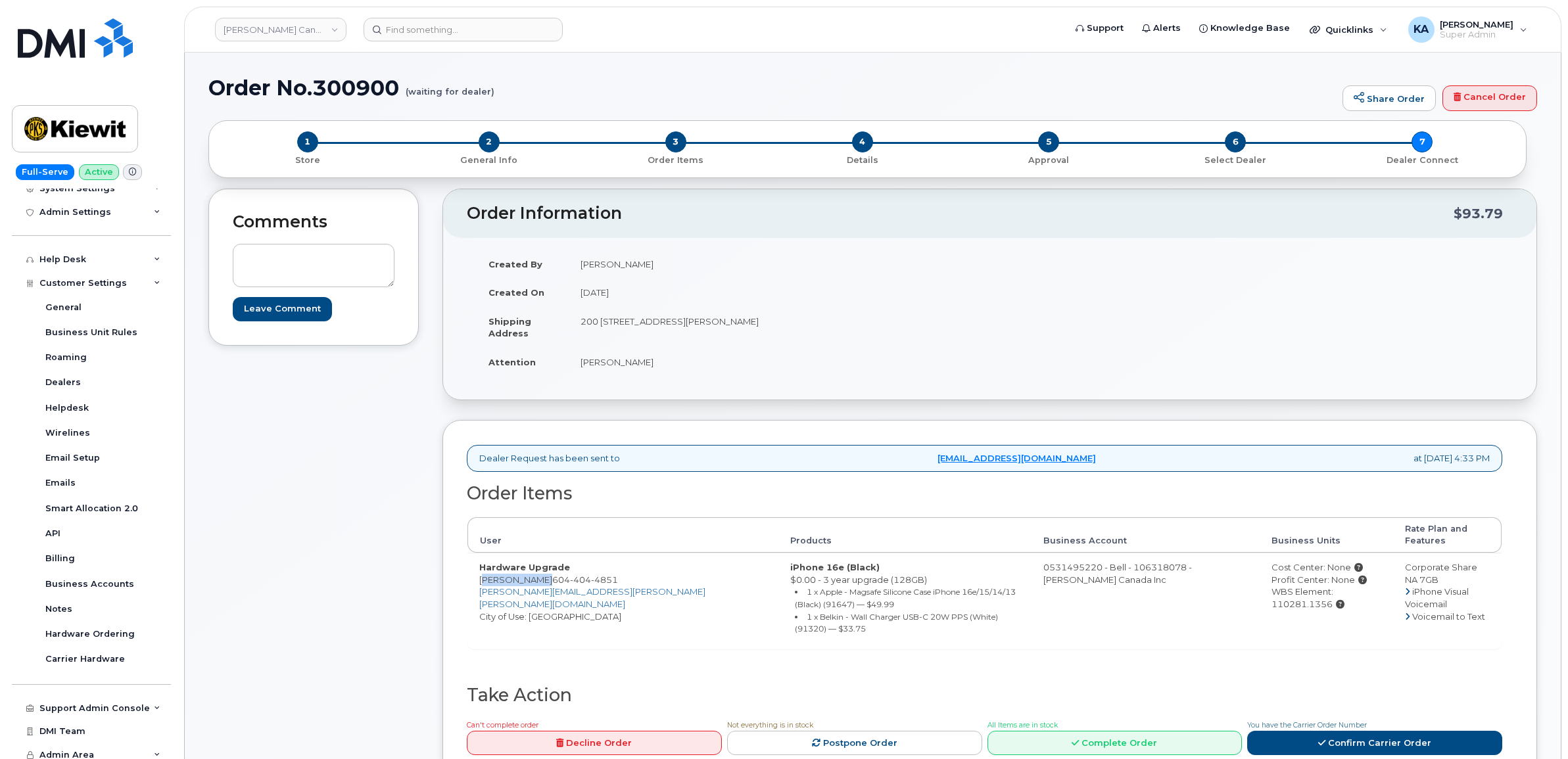
drag, startPoint x: 1222, startPoint y: 580, endPoint x: 1350, endPoint y: 583, distance: 128.0
click at [1350, 586] on div "WBS Element: 110281.1356" at bounding box center [1326, 597] width 109 height 24
copy div "WBS Element: 110281.1356"
click at [1335, 731] on link "Confirm Carrier Order" at bounding box center [1374, 743] width 255 height 24
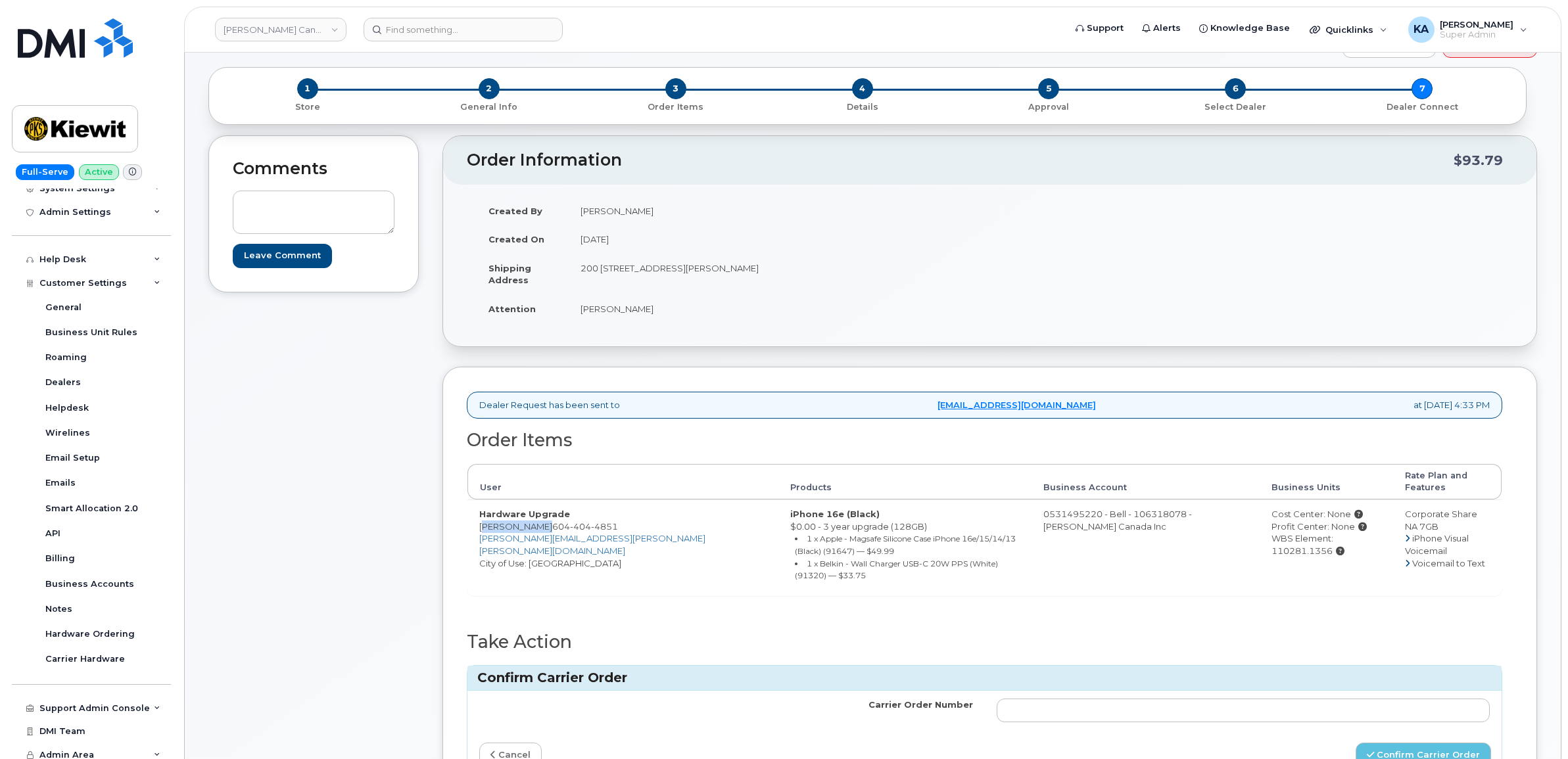
scroll to position [82, 0]
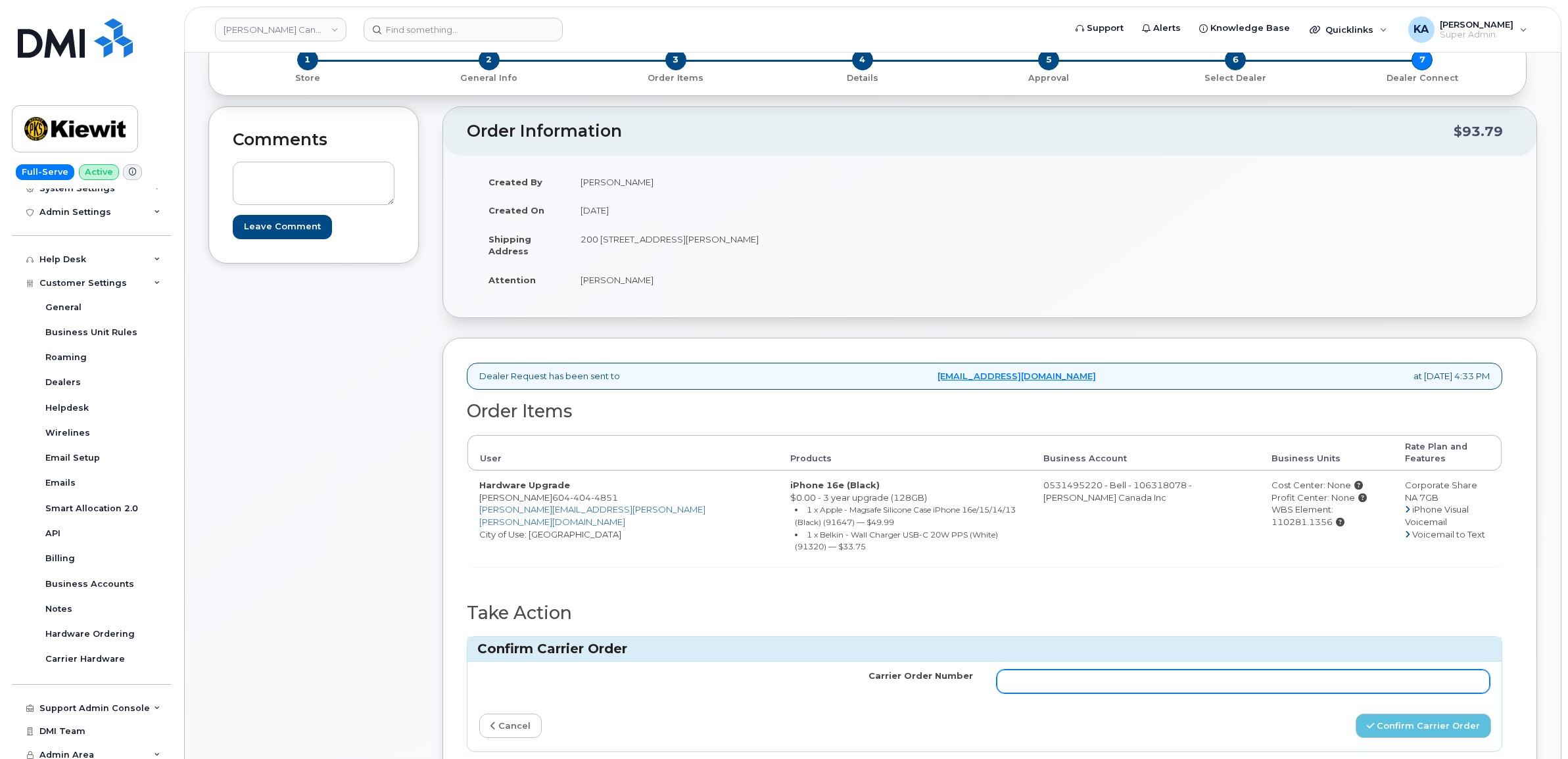
click at [1066, 669] on input "Carrier Order Number" at bounding box center [1243, 681] width 493 height 24
paste input "3017382"
type input "3017382"
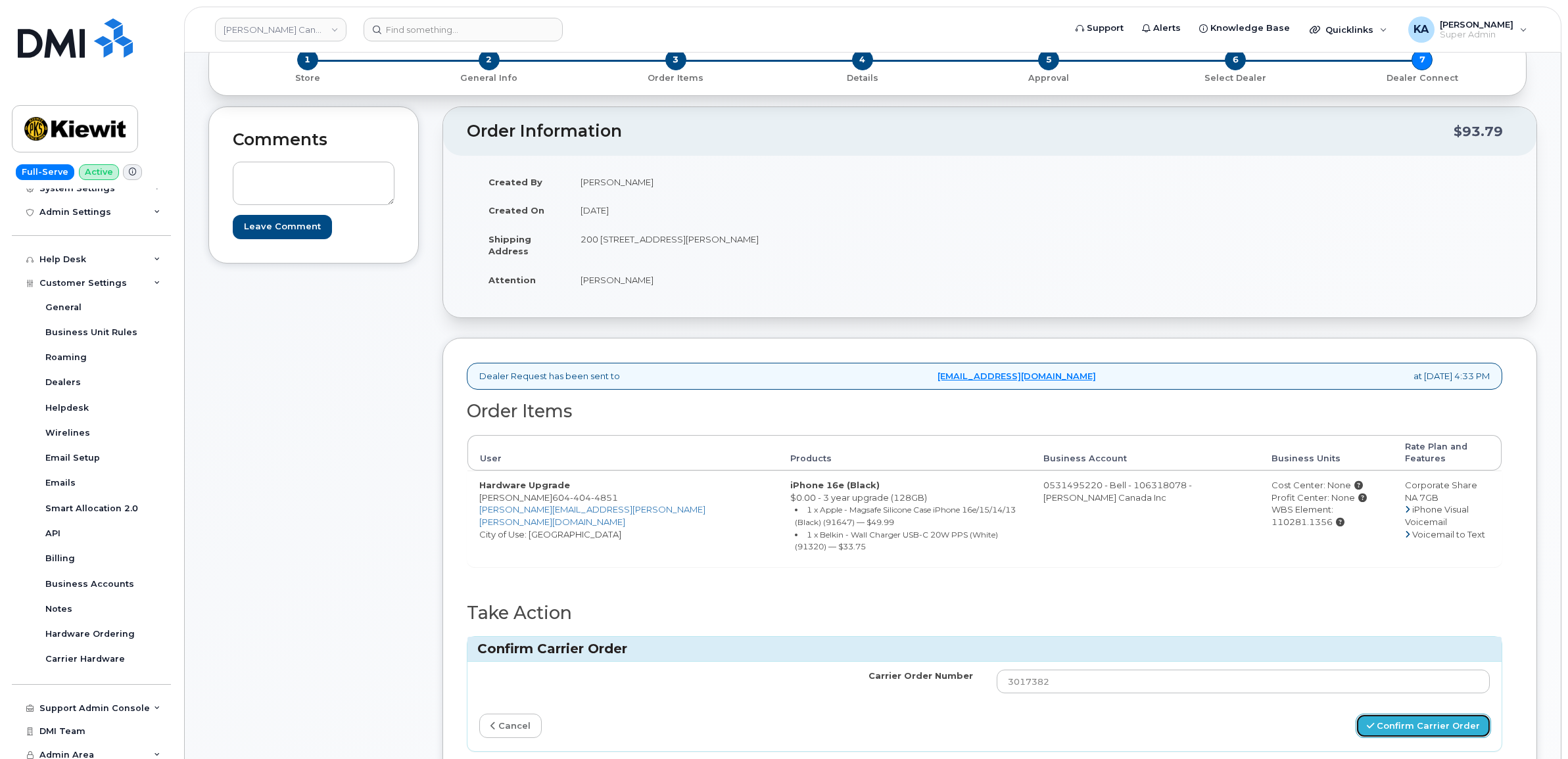
click at [1416, 714] on button "Confirm Carrier Order" at bounding box center [1423, 725] width 136 height 24
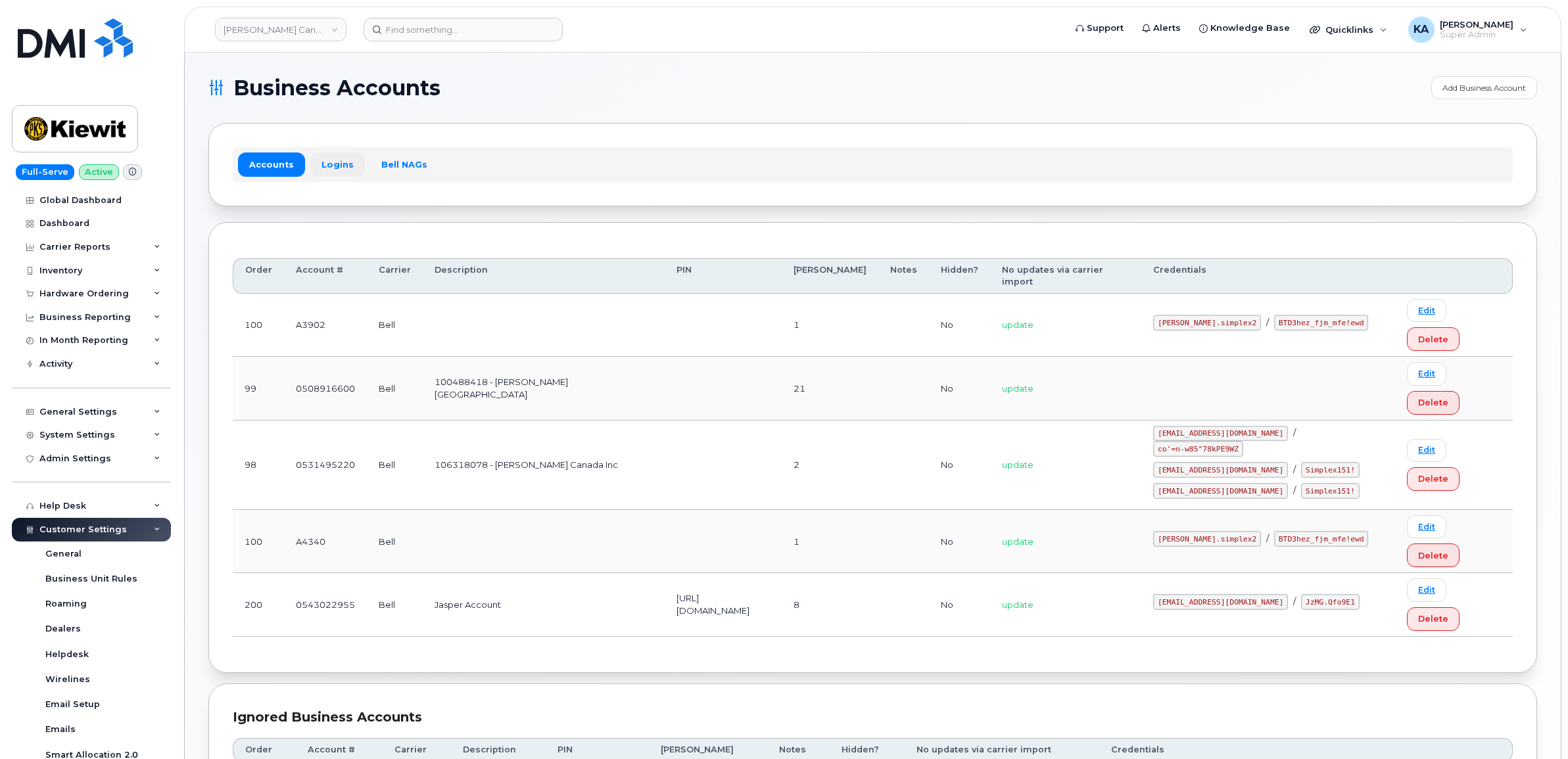
click at [328, 163] on link "Logins" at bounding box center [337, 164] width 55 height 24
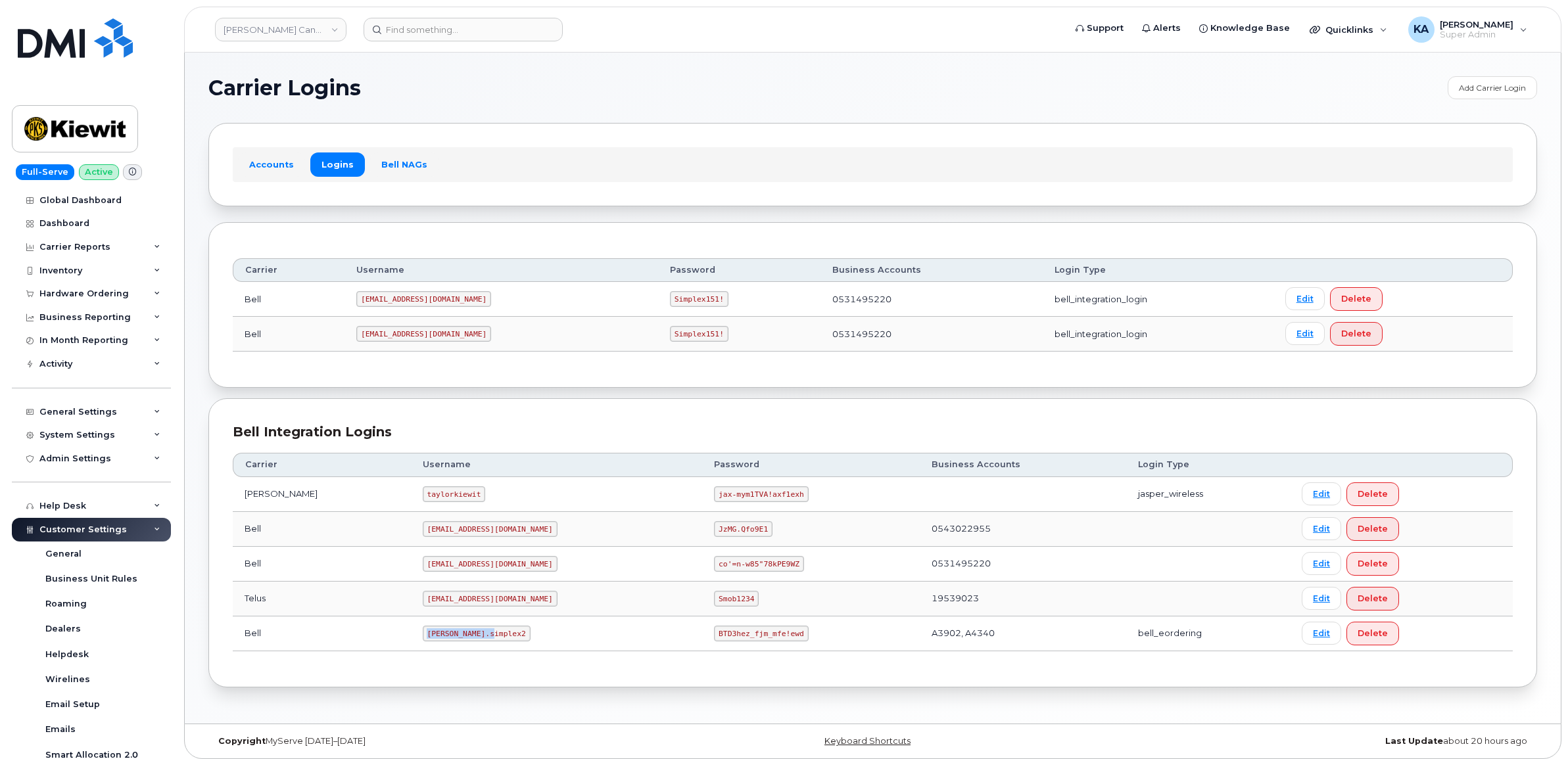
drag, startPoint x: 390, startPoint y: 636, endPoint x: 457, endPoint y: 638, distance: 67.0
click at [457, 638] on code "kiewit.simplex2" at bounding box center [477, 634] width 108 height 15
copy code "kiewit.simplex2"
drag, startPoint x: 652, startPoint y: 638, endPoint x: 735, endPoint y: 647, distance: 83.5
click at [735, 647] on td "BTD3hez_fjm_mfe!ewd" at bounding box center [811, 634] width 217 height 35
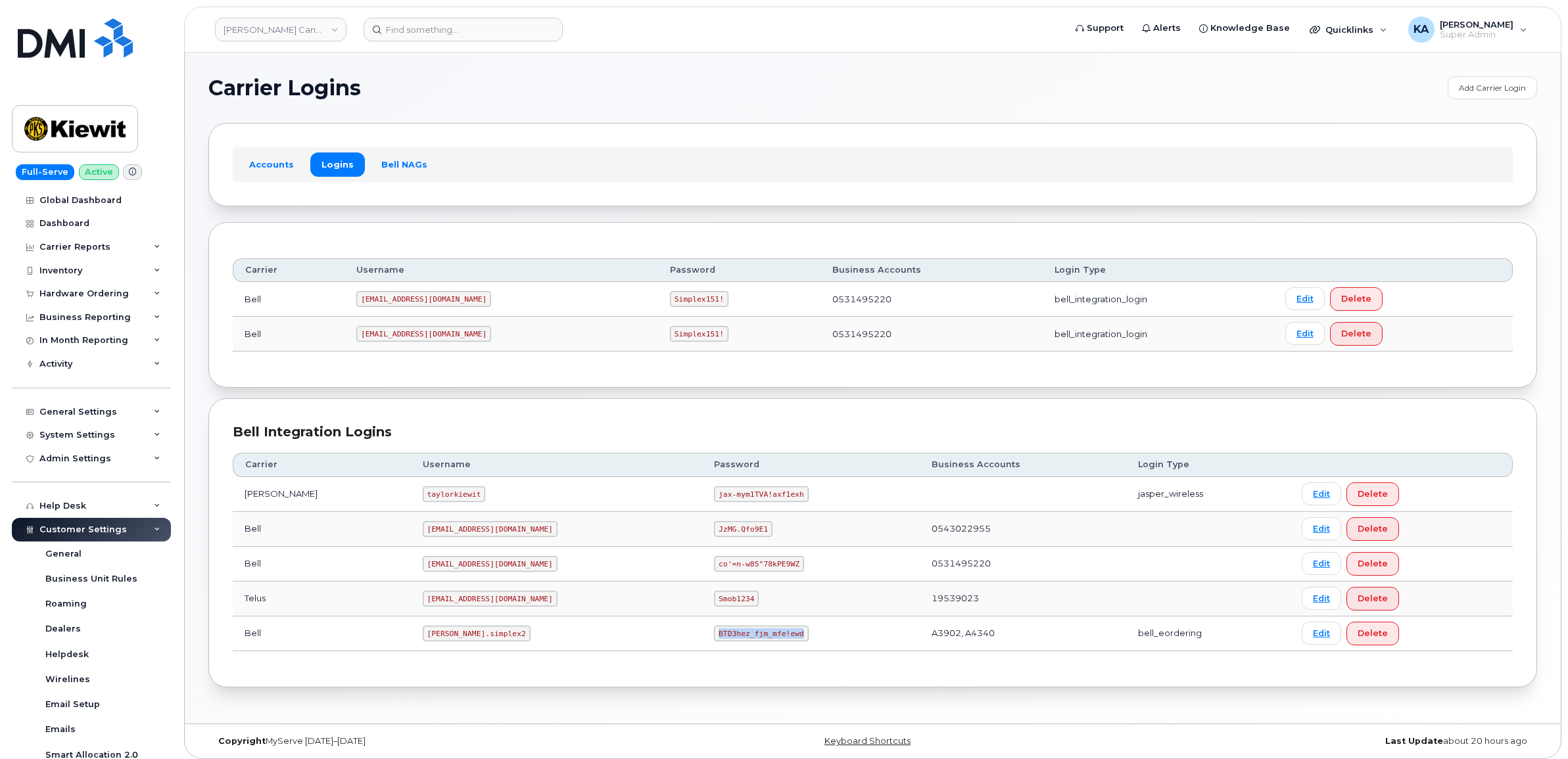
copy code "BTD3hez_fjm_mfe!ewd"
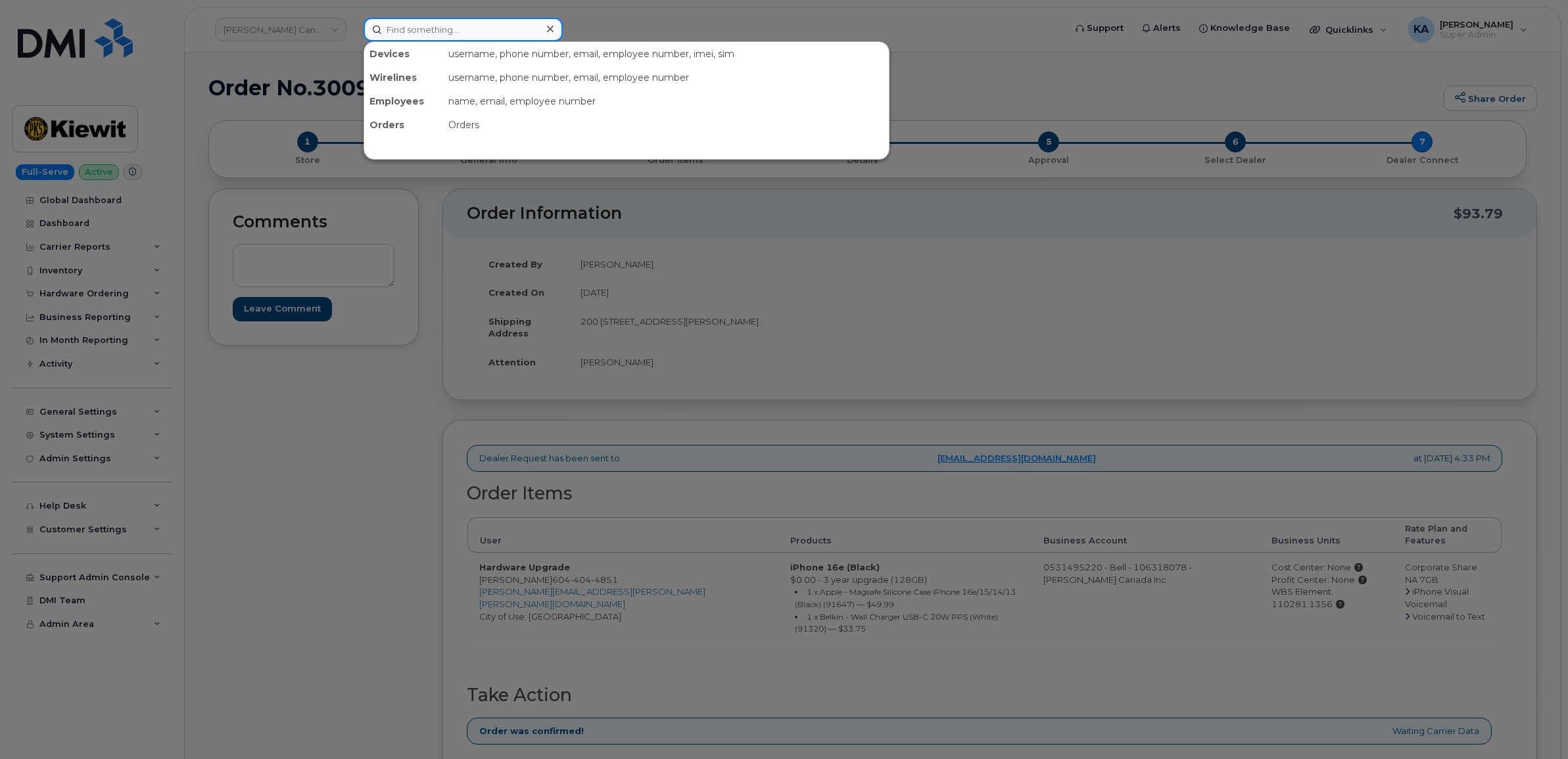
click at [475, 34] on input at bounding box center [463, 29] width 199 height 24
paste input "3063719793"
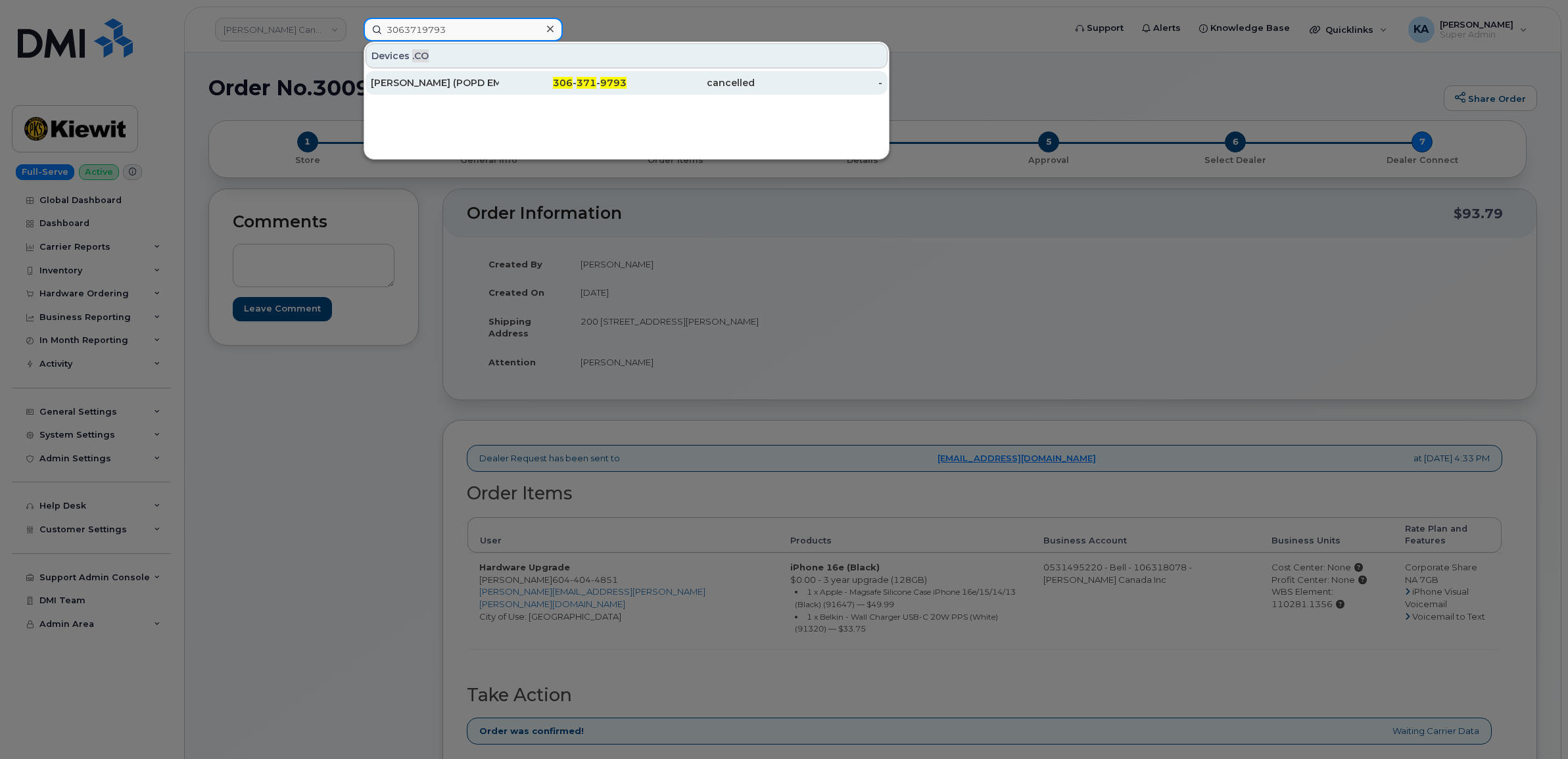
type input "3063719793"
click at [405, 81] on div "[PERSON_NAME] (POPD EMR)" at bounding box center [435, 83] width 128 height 13
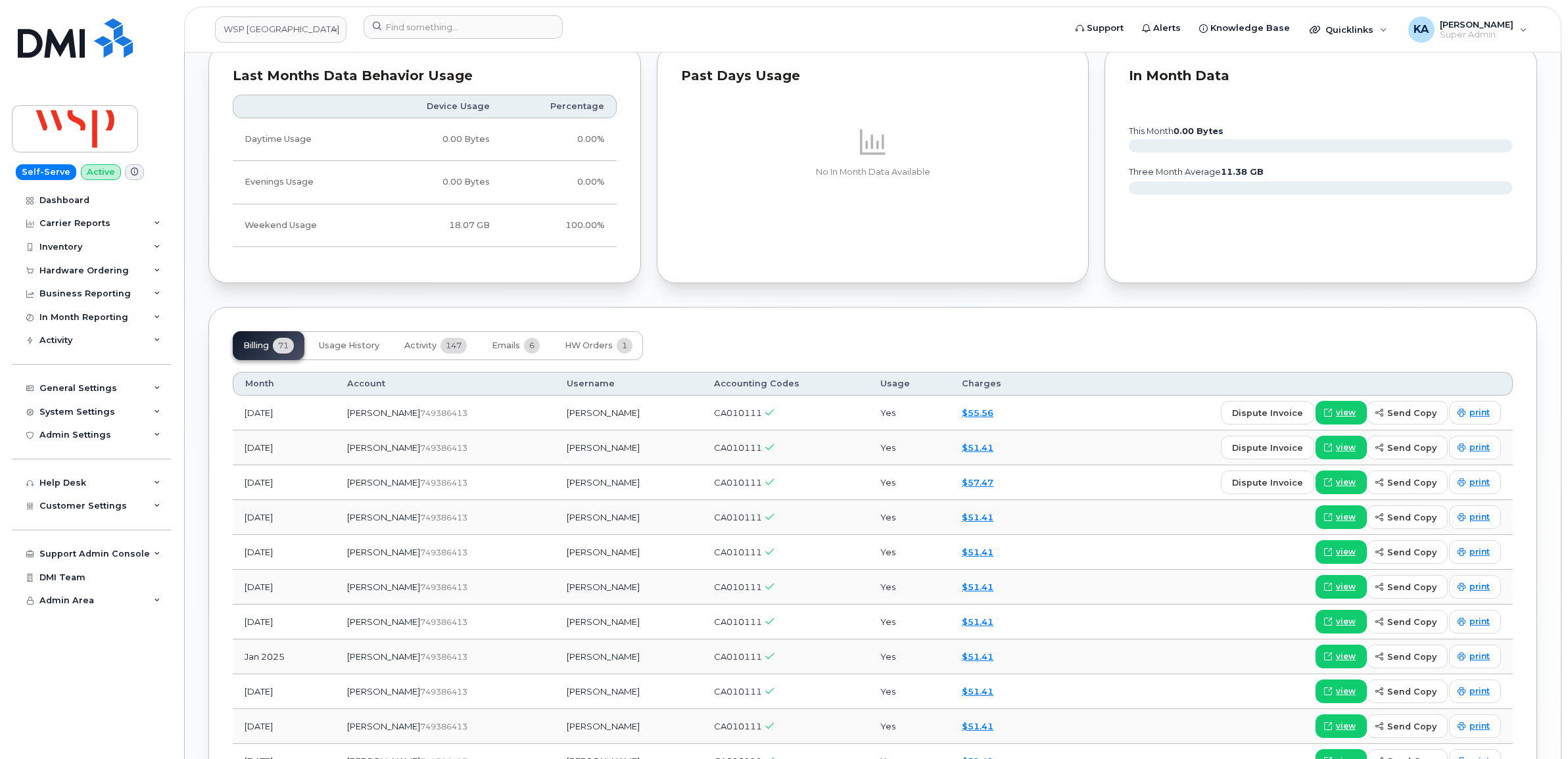
scroll to position [1150, 0]
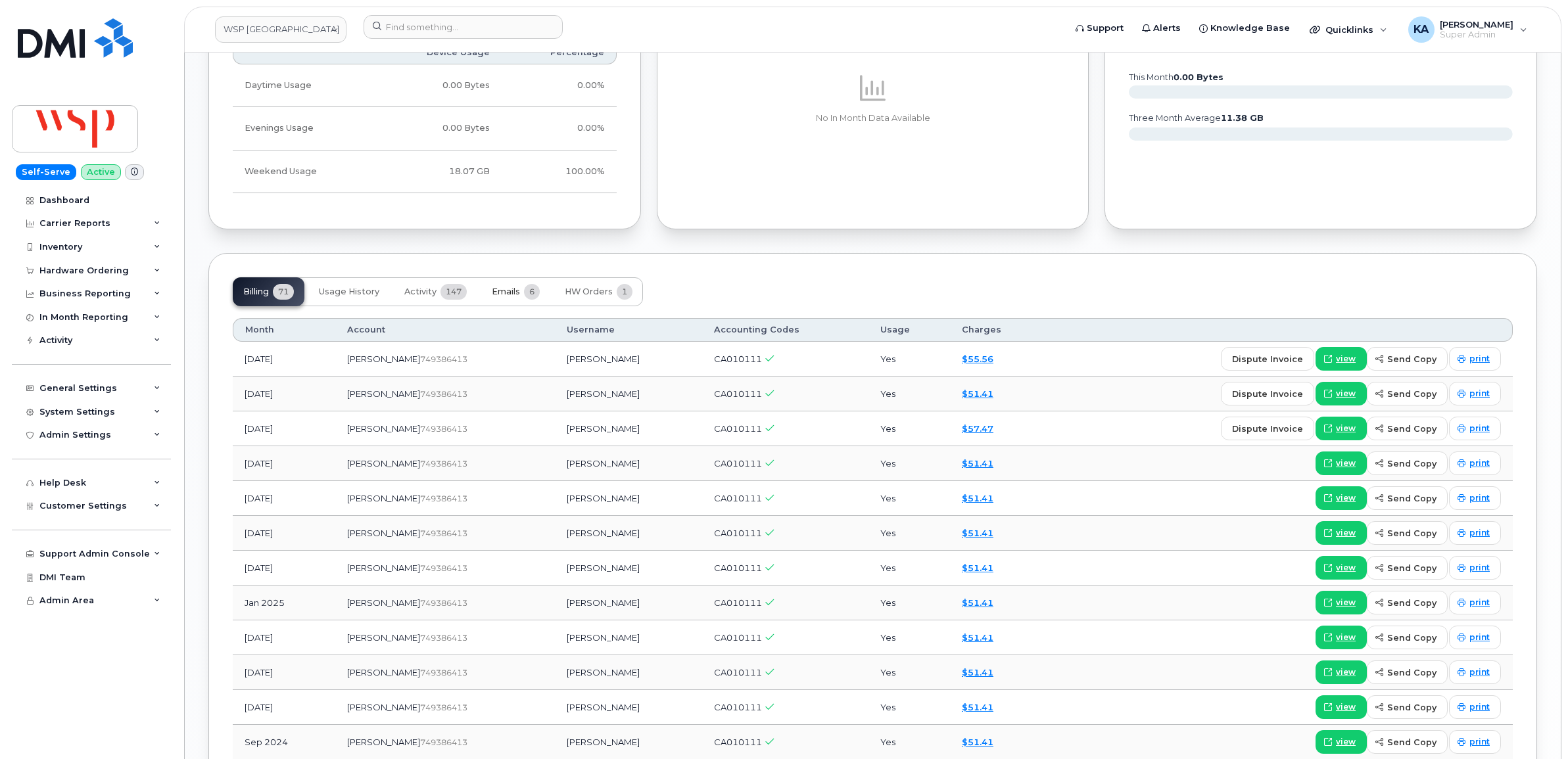
click at [508, 295] on span "Emails" at bounding box center [505, 291] width 28 height 11
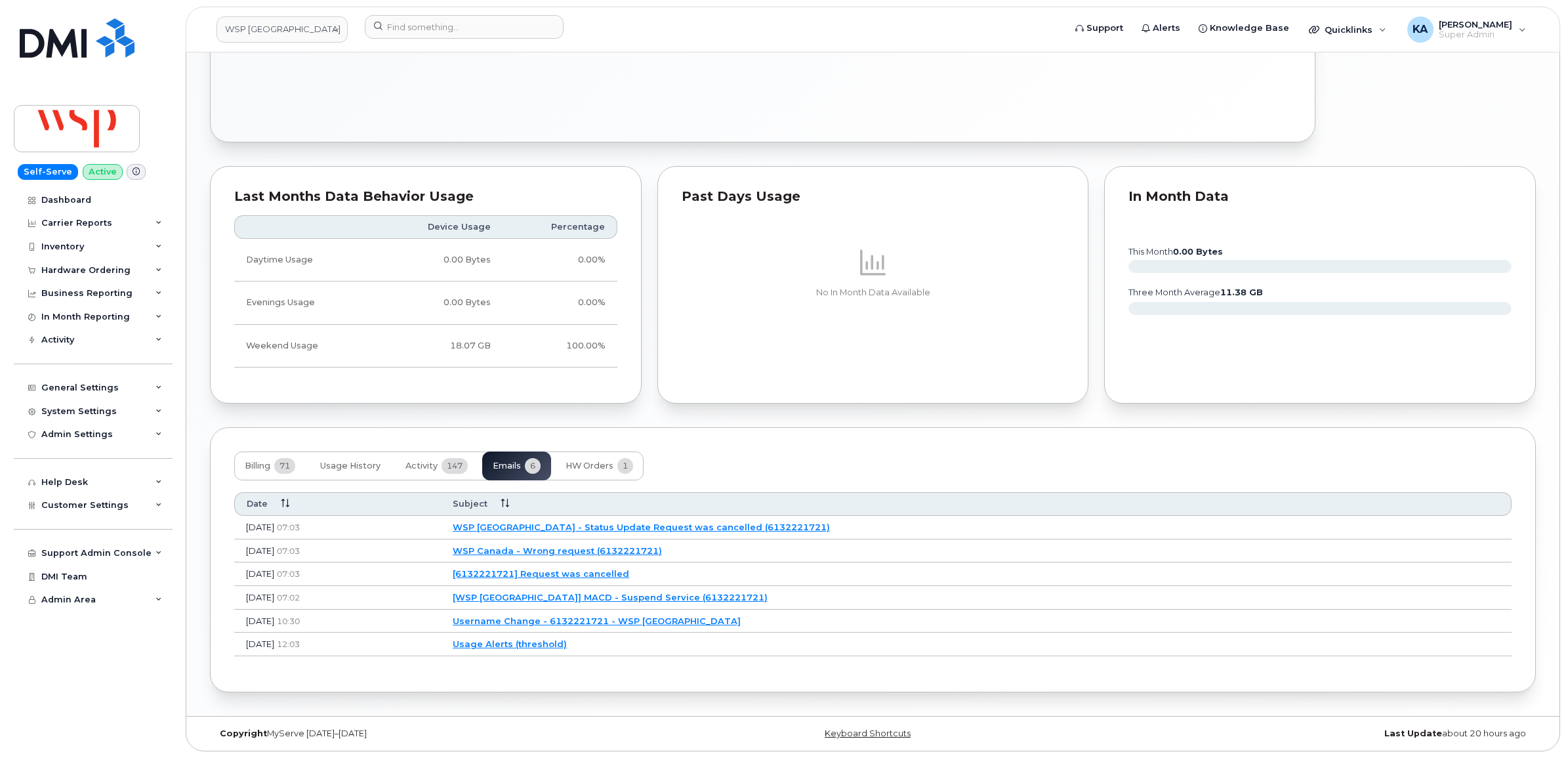
scroll to position [978, 0]
click at [660, 594] on link "[WSP Canada] MACD - Suspend Service (6132221721)" at bounding box center [608, 596] width 314 height 11
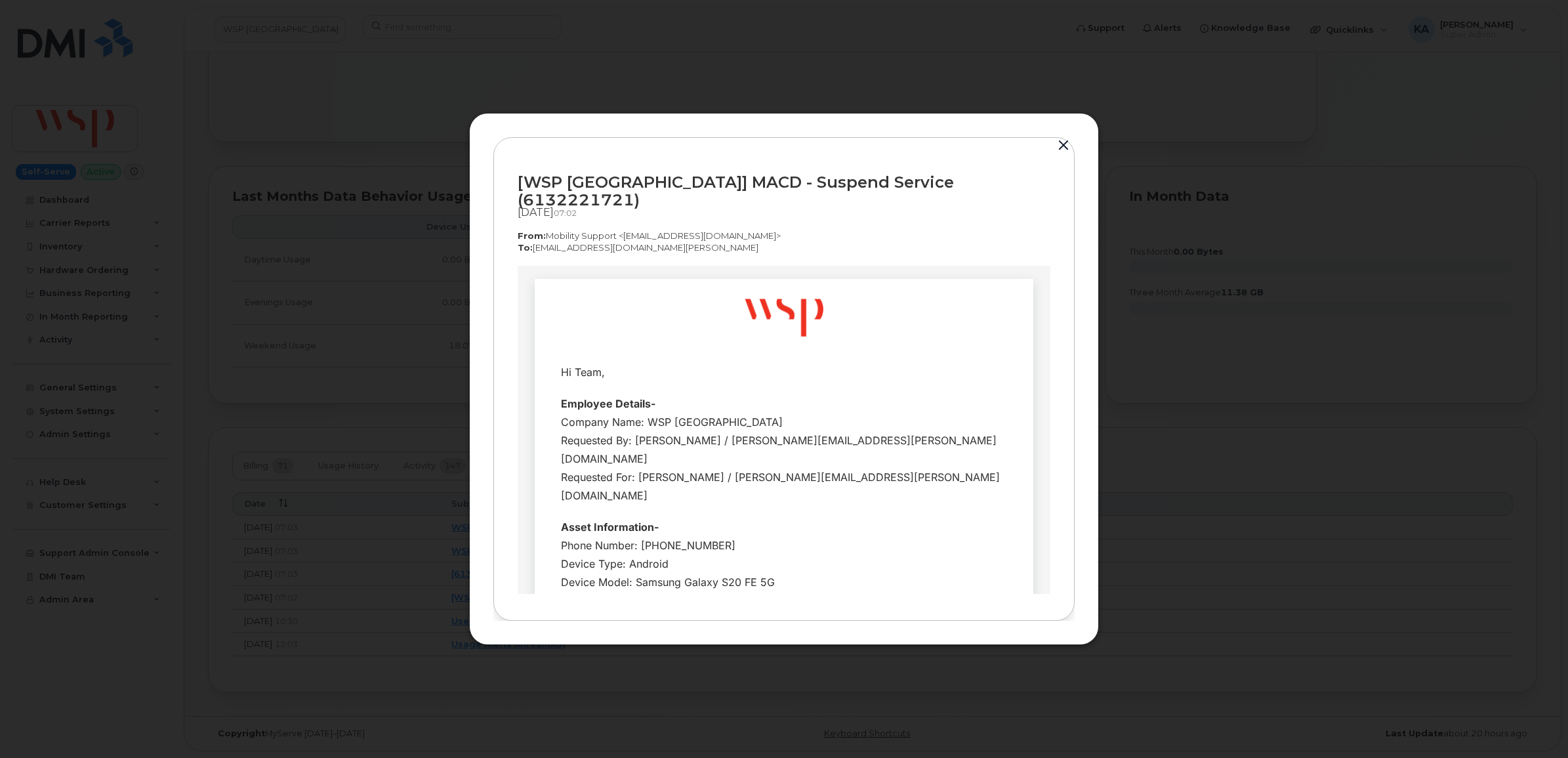
scroll to position [0, 0]
click at [1066, 152] on button "button" at bounding box center [1063, 145] width 19 height 18
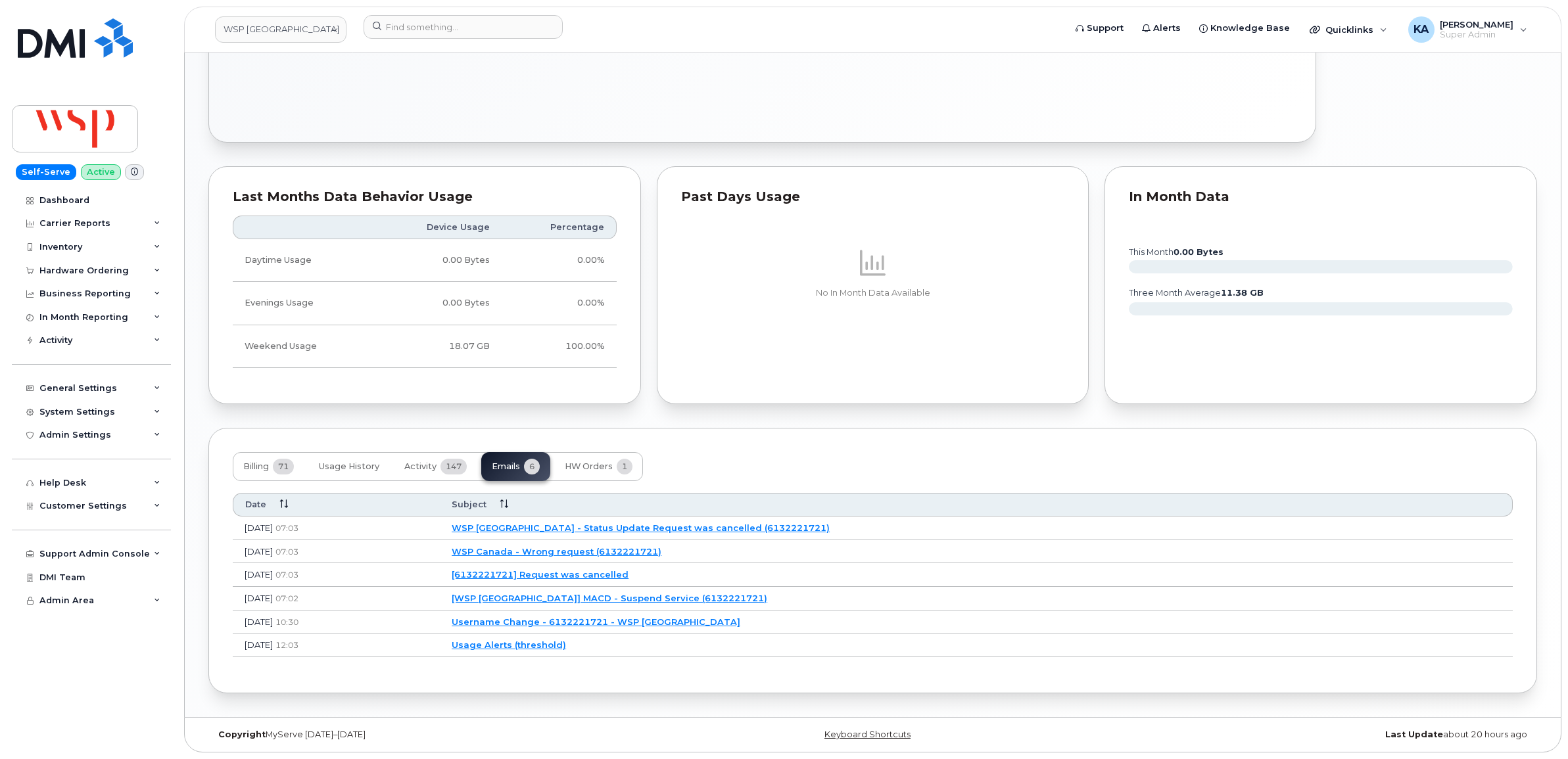
click at [628, 570] on link "[6132221721] Request was cancelled" at bounding box center [541, 574] width 177 height 11
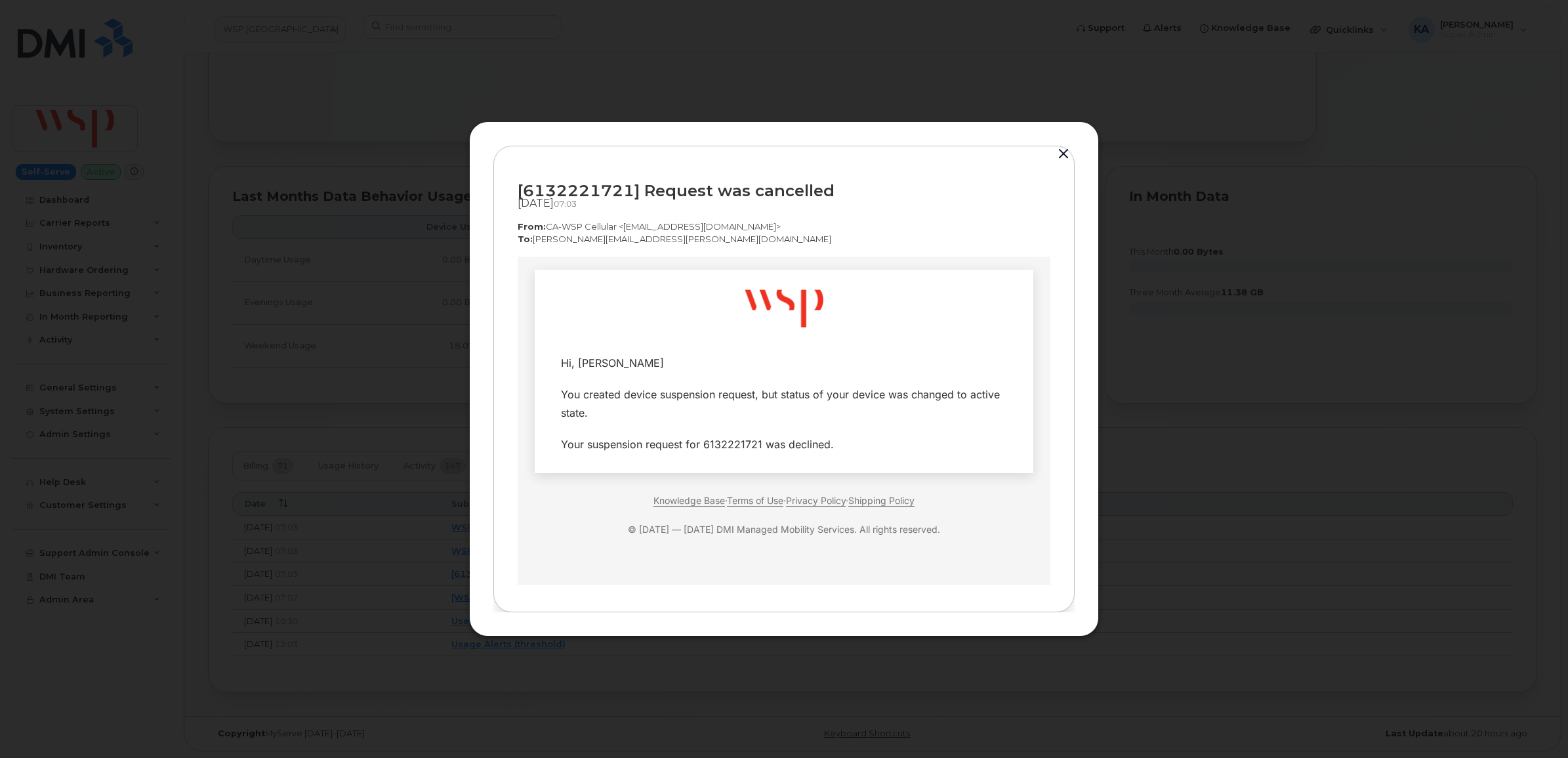
click at [1066, 154] on button "button" at bounding box center [1063, 154] width 19 height 18
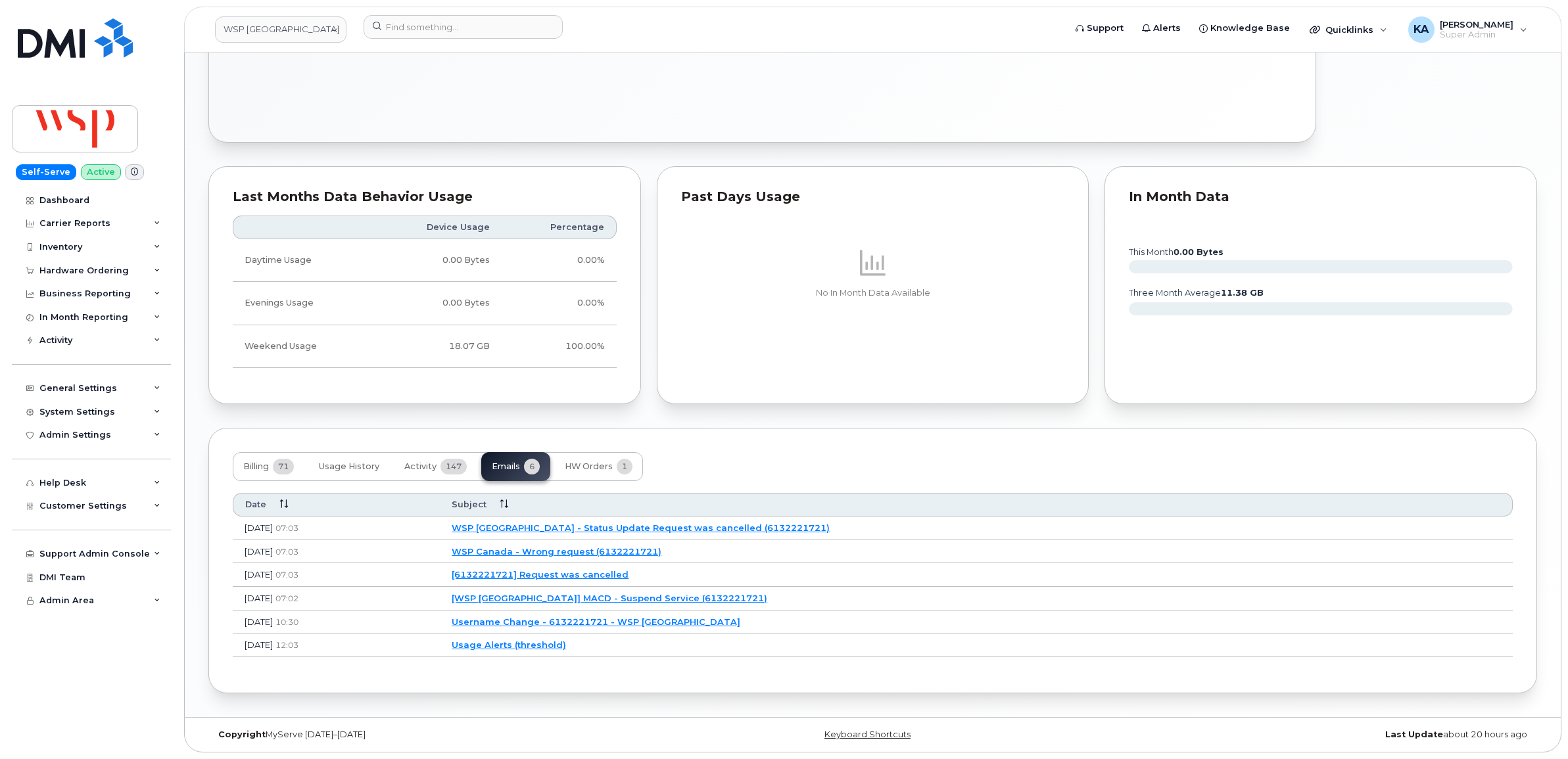
click at [625, 547] on link "WSP Canada - Wrong request (6132221721)" at bounding box center [557, 551] width 210 height 11
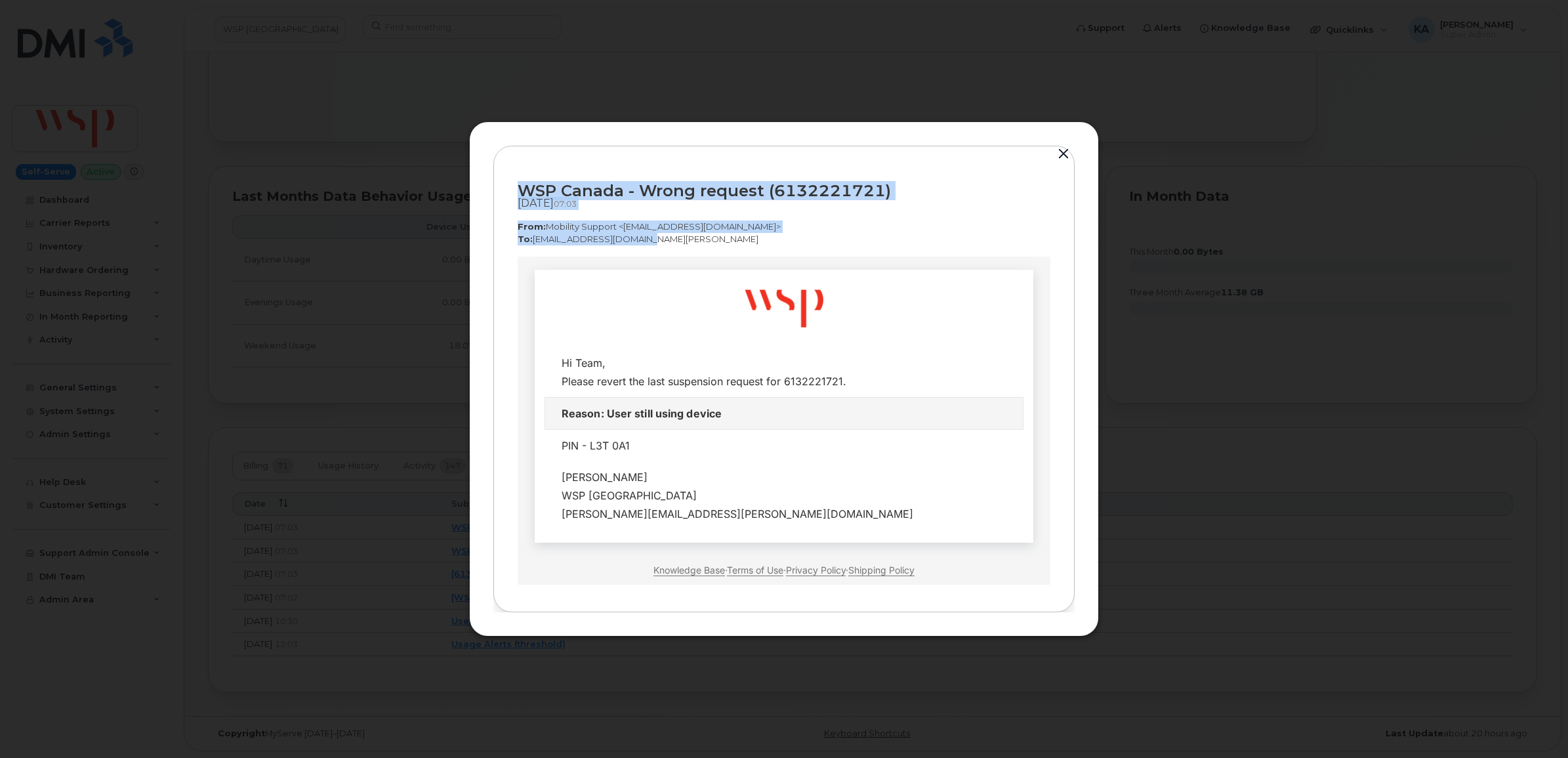
drag, startPoint x: 515, startPoint y: 187, endPoint x: 643, endPoint y: 242, distance: 139.3
click at [643, 242] on div "WSP Canada - Wrong request (6132221721) Sep 17, 2025  07:03 From:  Mobility Sup…" at bounding box center [784, 378] width 581 height 467
copy div "WSP Canada - Wrong request (6132221721) Sep 17, 2025  07:03 From:  Mobility Sup…"
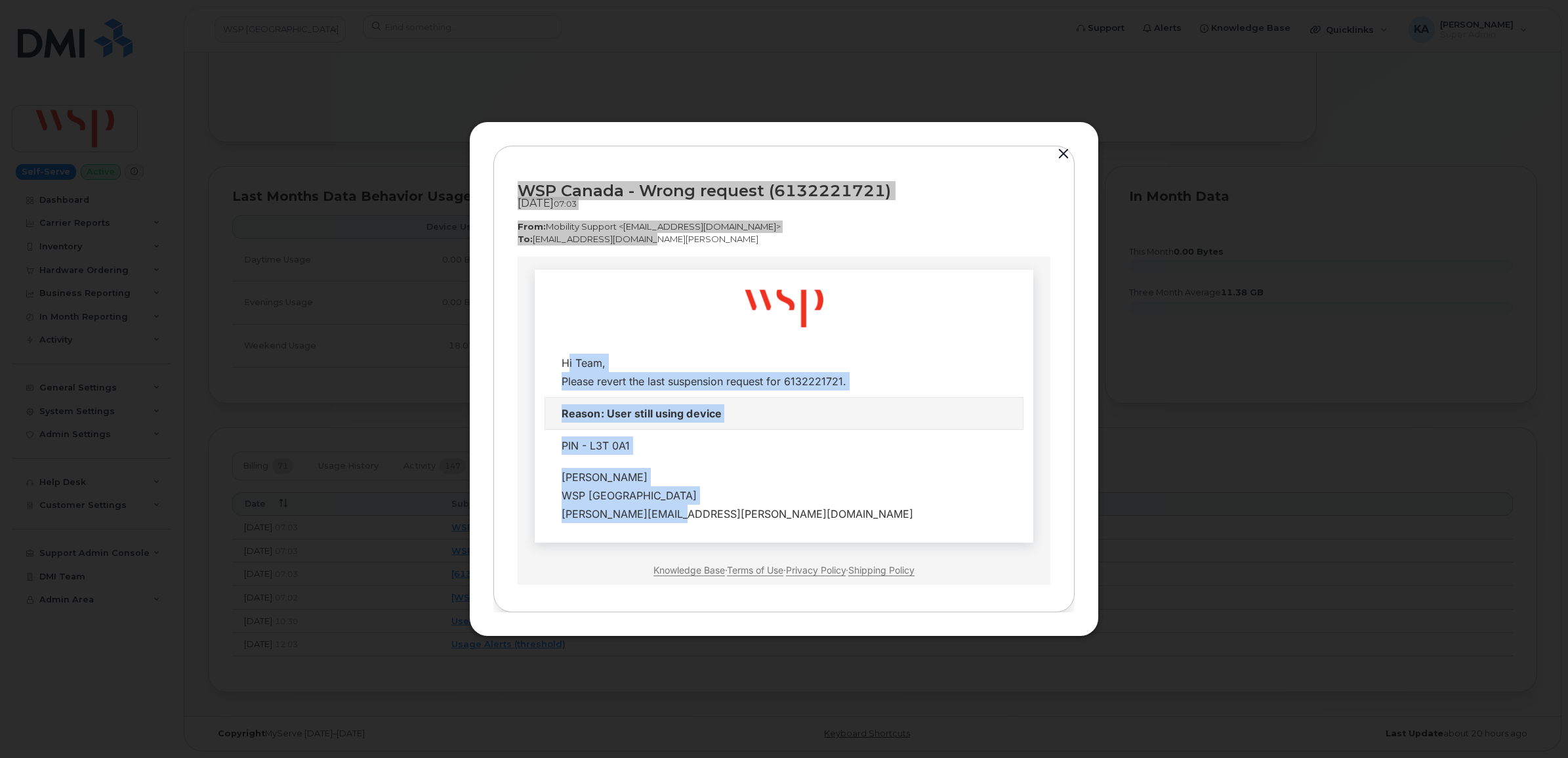
drag, startPoint x: 552, startPoint y: 361, endPoint x: 697, endPoint y: 525, distance: 218.9
click at [697, 525] on tbody "Hi Team, Please revert the last suspension request for 6132221721. Reason: User…" at bounding box center [784, 439] width 478 height 183
copy tbody "Hi Team, Please revert the last suspension request for 6132221721. Reason: User…"
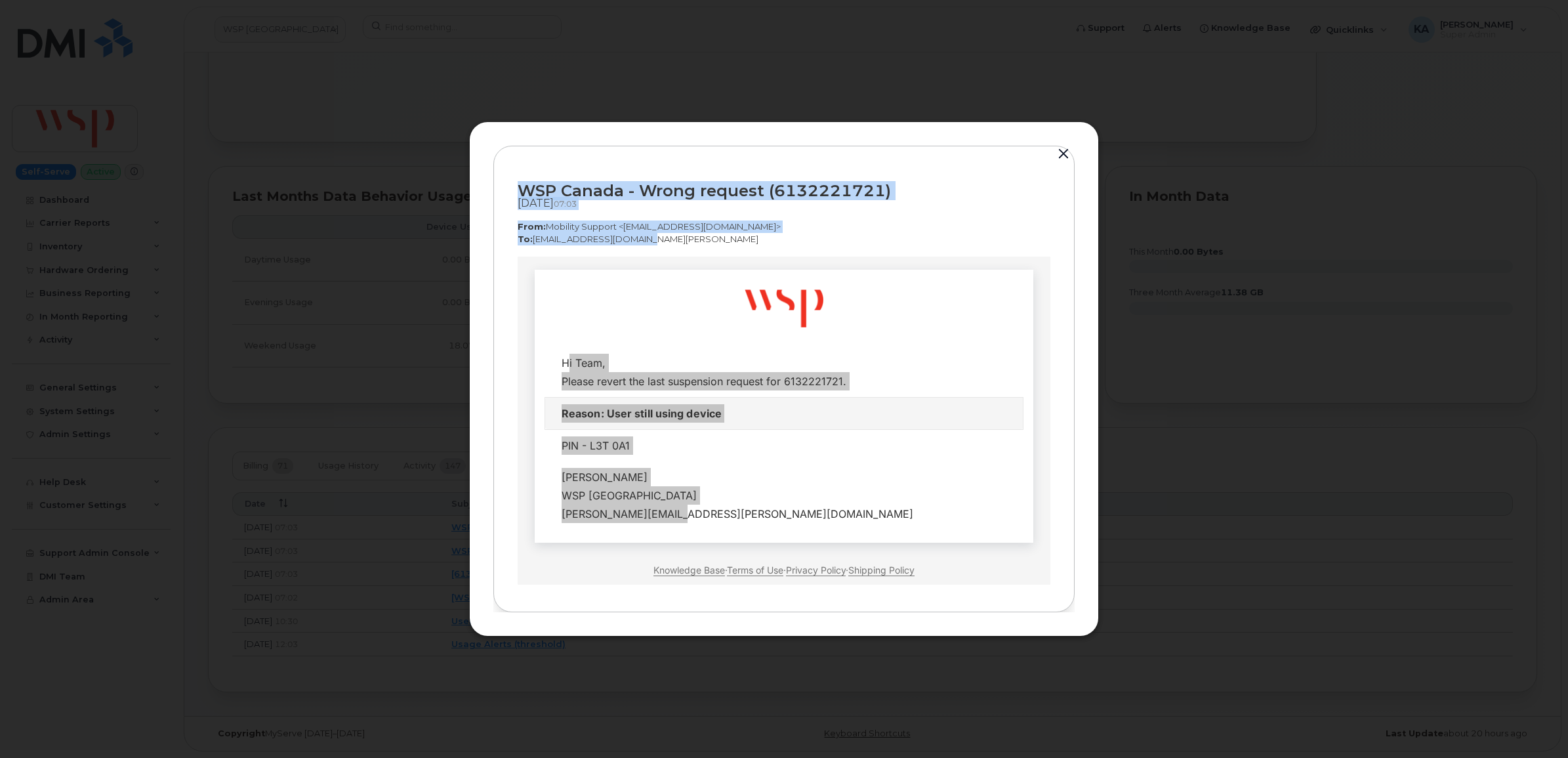
click at [1064, 151] on button "button" at bounding box center [1063, 154] width 19 height 18
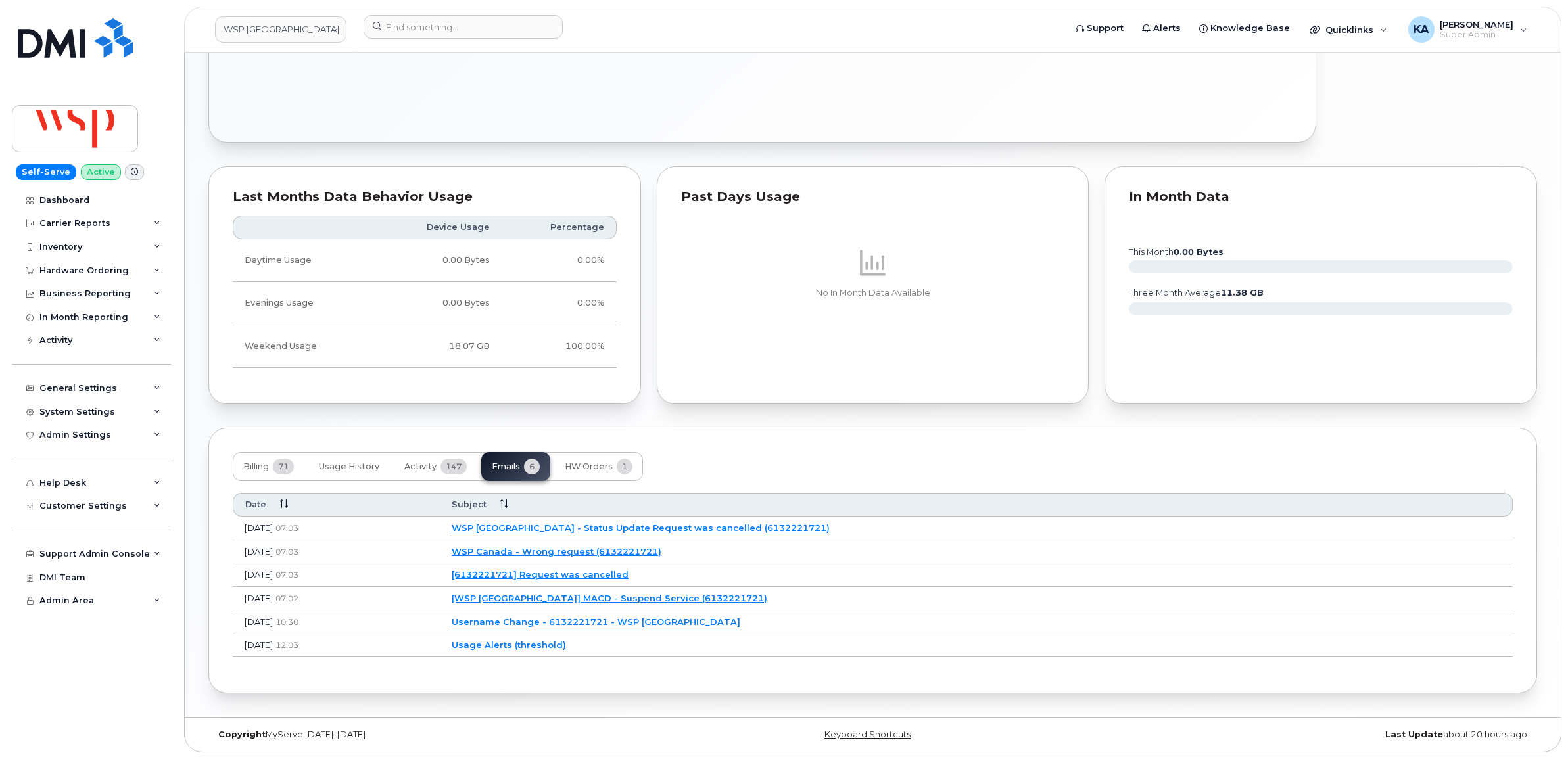
click at [650, 523] on link "WSP Canada - Status Update Request was cancelled (6132221721)" at bounding box center [641, 527] width 378 height 11
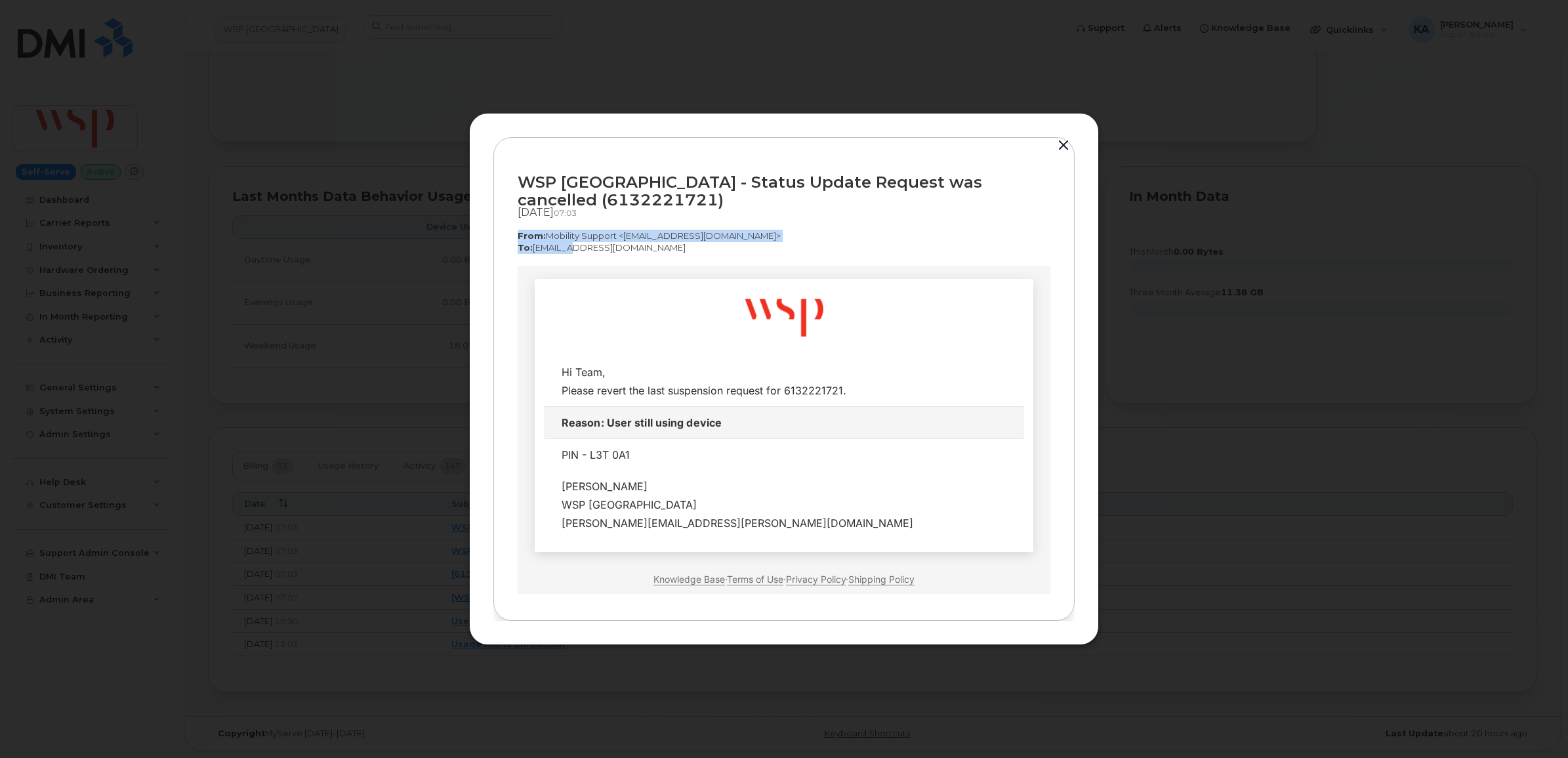
drag, startPoint x: 1034, startPoint y: 499, endPoint x: 621, endPoint y: 390, distance: 427.1
click at [620, 276] on td at bounding box center [784, 457] width 499 height 384
click at [608, 267] on td at bounding box center [784, 457] width 499 height 384
click at [686, 255] on div "WSP Canada - Status Update Request was cancelled (6132221721) Sep 17, 2025  07:…" at bounding box center [784, 214] width 533 height 104
drag, startPoint x: 674, startPoint y: 247, endPoint x: 516, endPoint y: 177, distance: 172.8
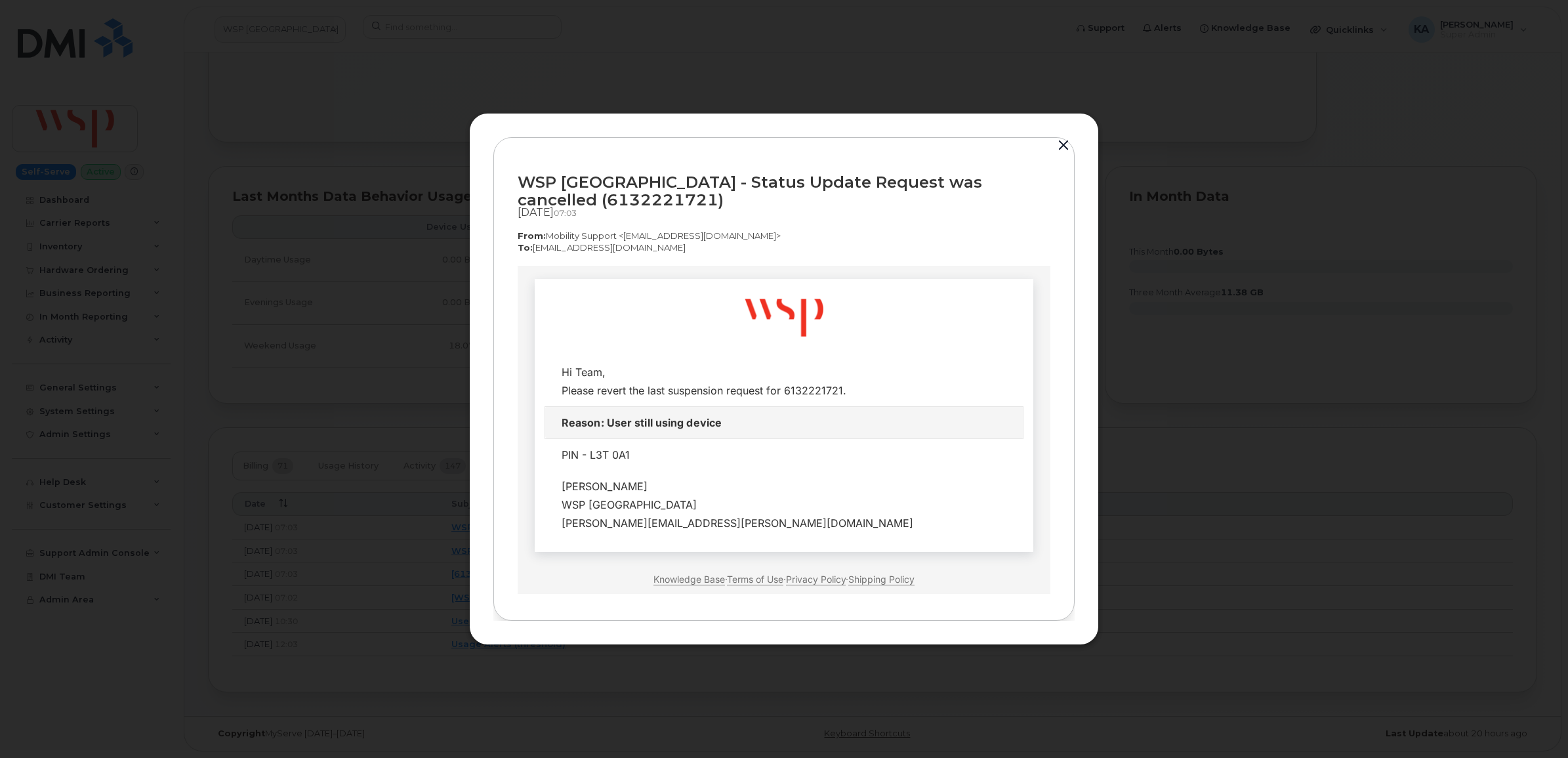
click at [516, 177] on div "WSP Canada - Status Update Request was cancelled (6132221721) Sep 17, 2025  07:…" at bounding box center [784, 380] width 581 height 485
click at [579, 282] on td "Hi Team," at bounding box center [784, 415] width 499 height 273
click at [613, 277] on td at bounding box center [784, 457] width 499 height 384
click at [807, 232] on p "From:  Mobility Support <noreply@myserve.ca>" at bounding box center [784, 236] width 533 height 13
drag, startPoint x: 519, startPoint y: 176, endPoint x: 674, endPoint y: 244, distance: 169.3
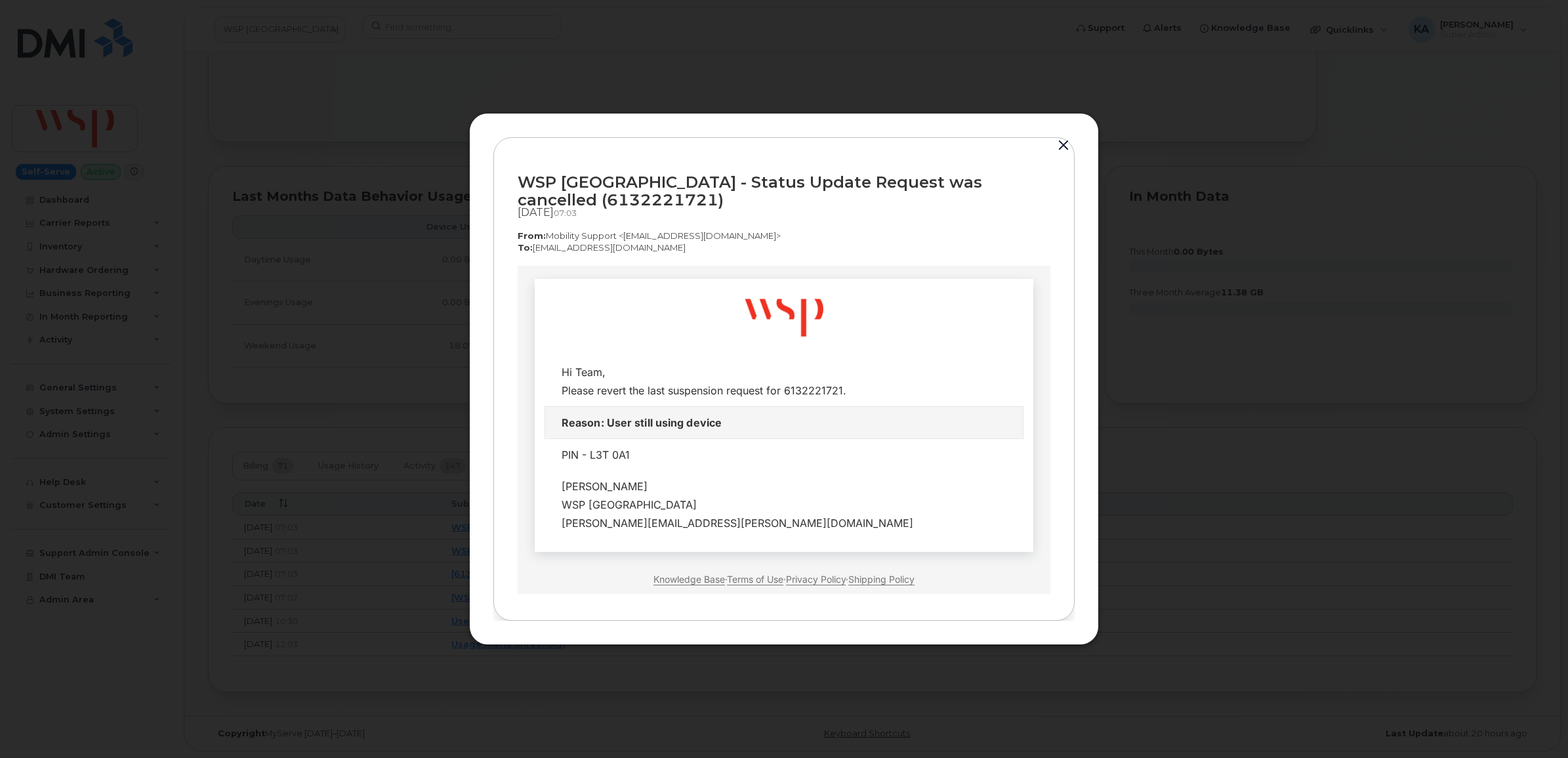
click at [674, 244] on div "WSP Canada - Status Update Request was cancelled (6132221721) Sep 17, 2025  07:…" at bounding box center [784, 214] width 533 height 104
copy div "WSP Canada - Status Update Request was cancelled (6132221721) Sep 17, 2025  07:…"
click at [1060, 143] on button "button" at bounding box center [1063, 145] width 19 height 18
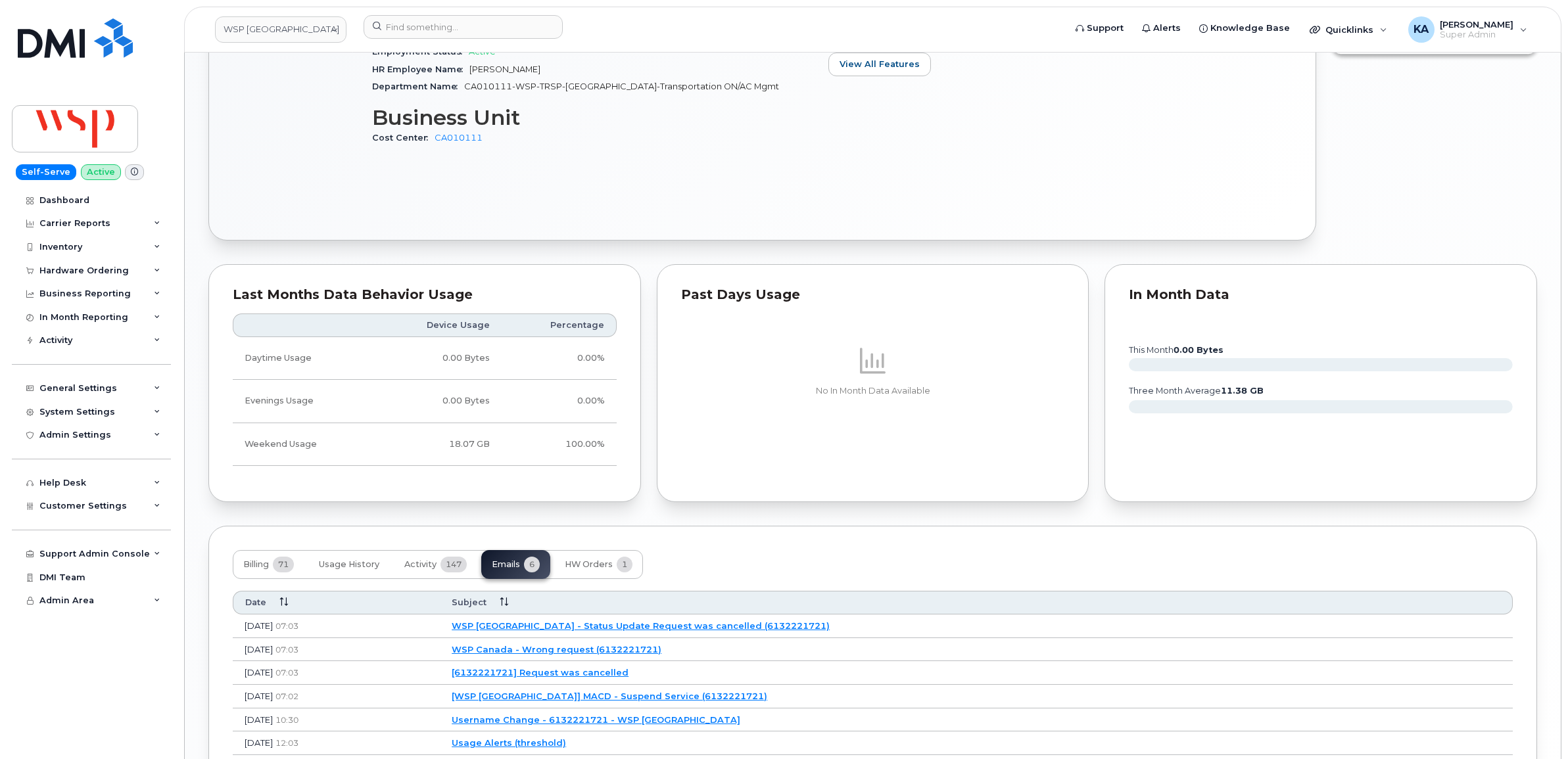
scroll to position [980, 0]
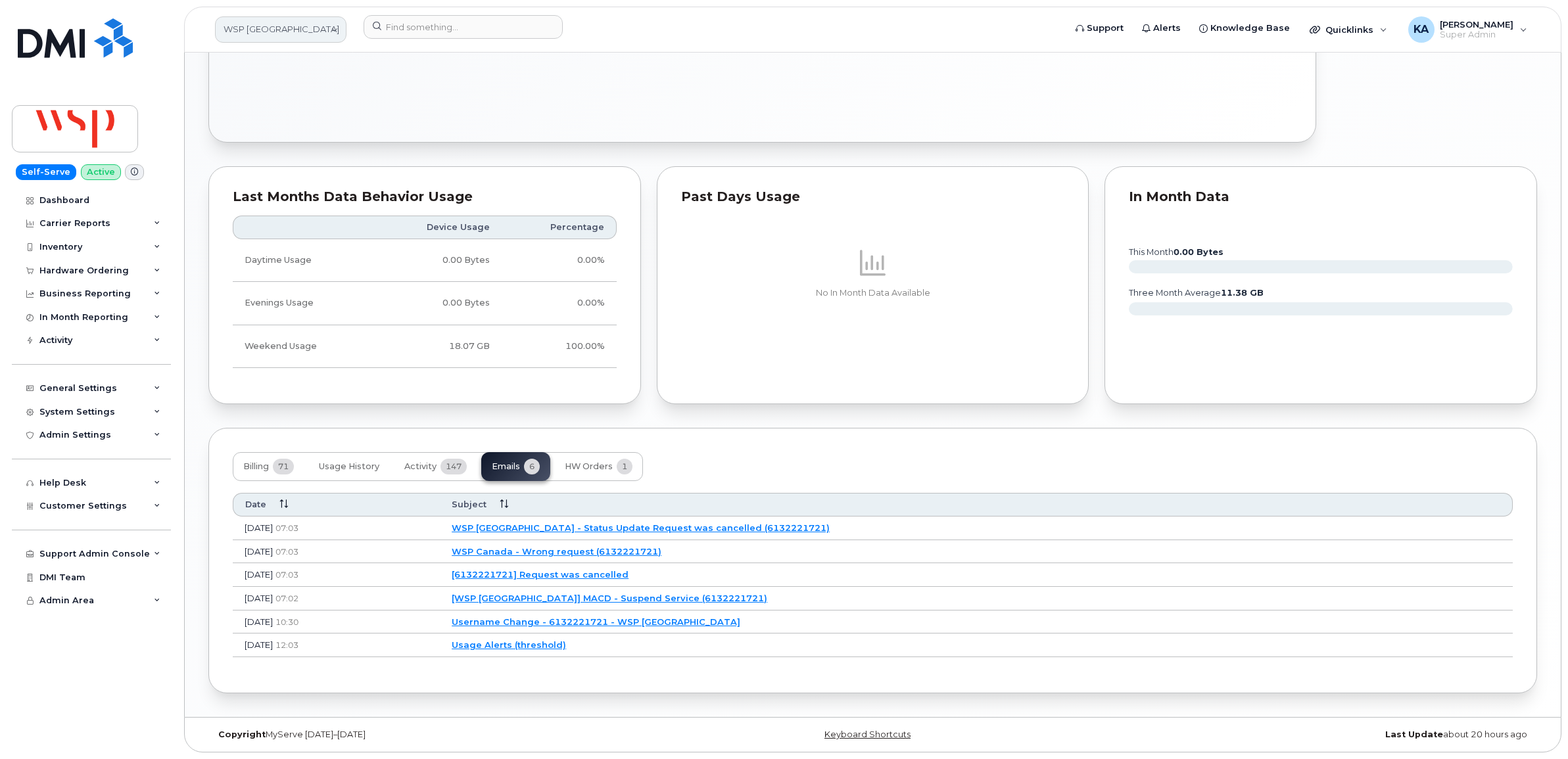
click at [271, 33] on link "WSP Canada" at bounding box center [280, 29] width 131 height 26
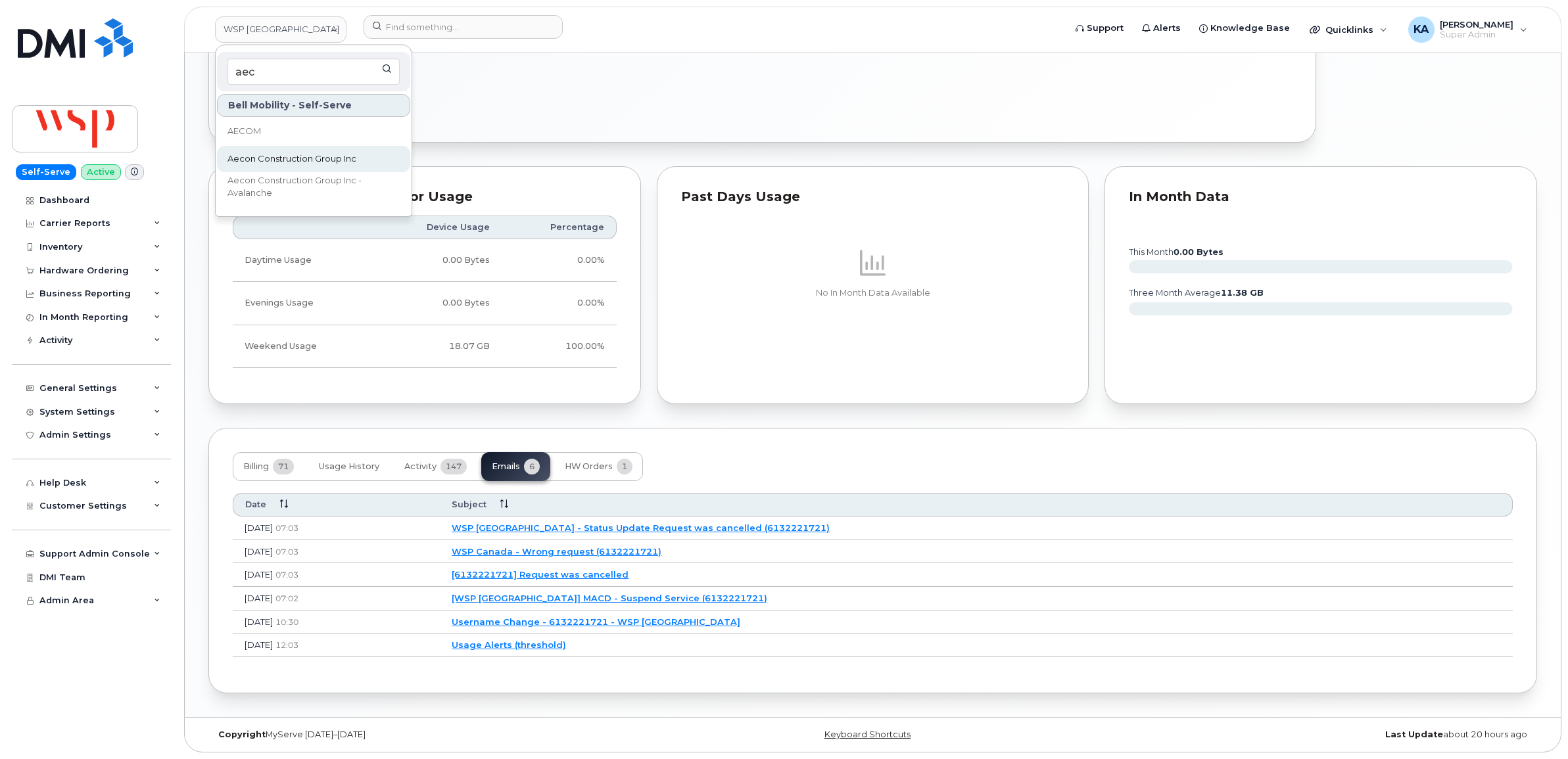
type input "aec"
click at [253, 152] on span "Aecon Construction Group Inc" at bounding box center [292, 159] width 129 height 13
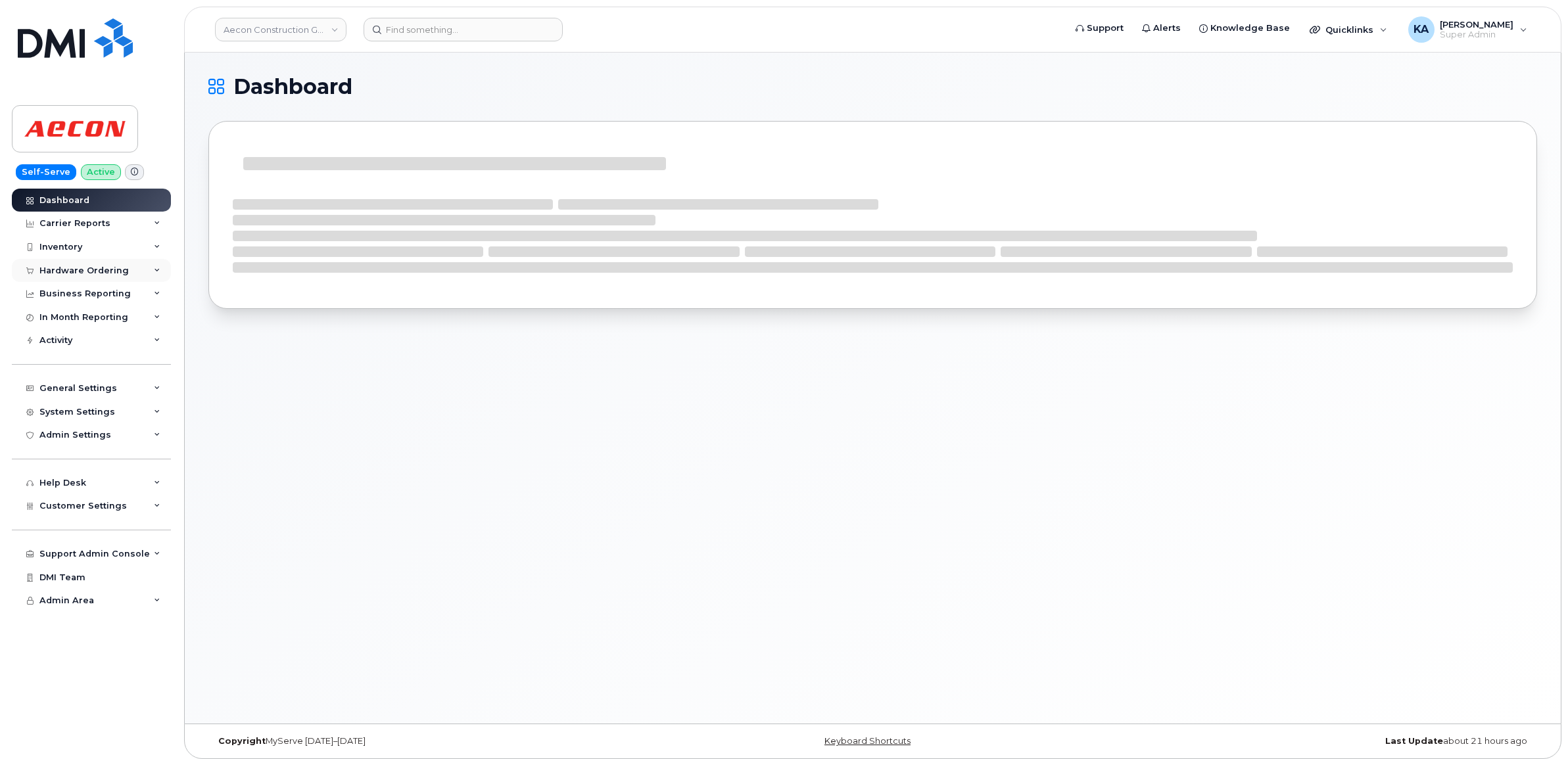
click at [80, 267] on div "Hardware Ordering" at bounding box center [84, 271] width 90 height 11
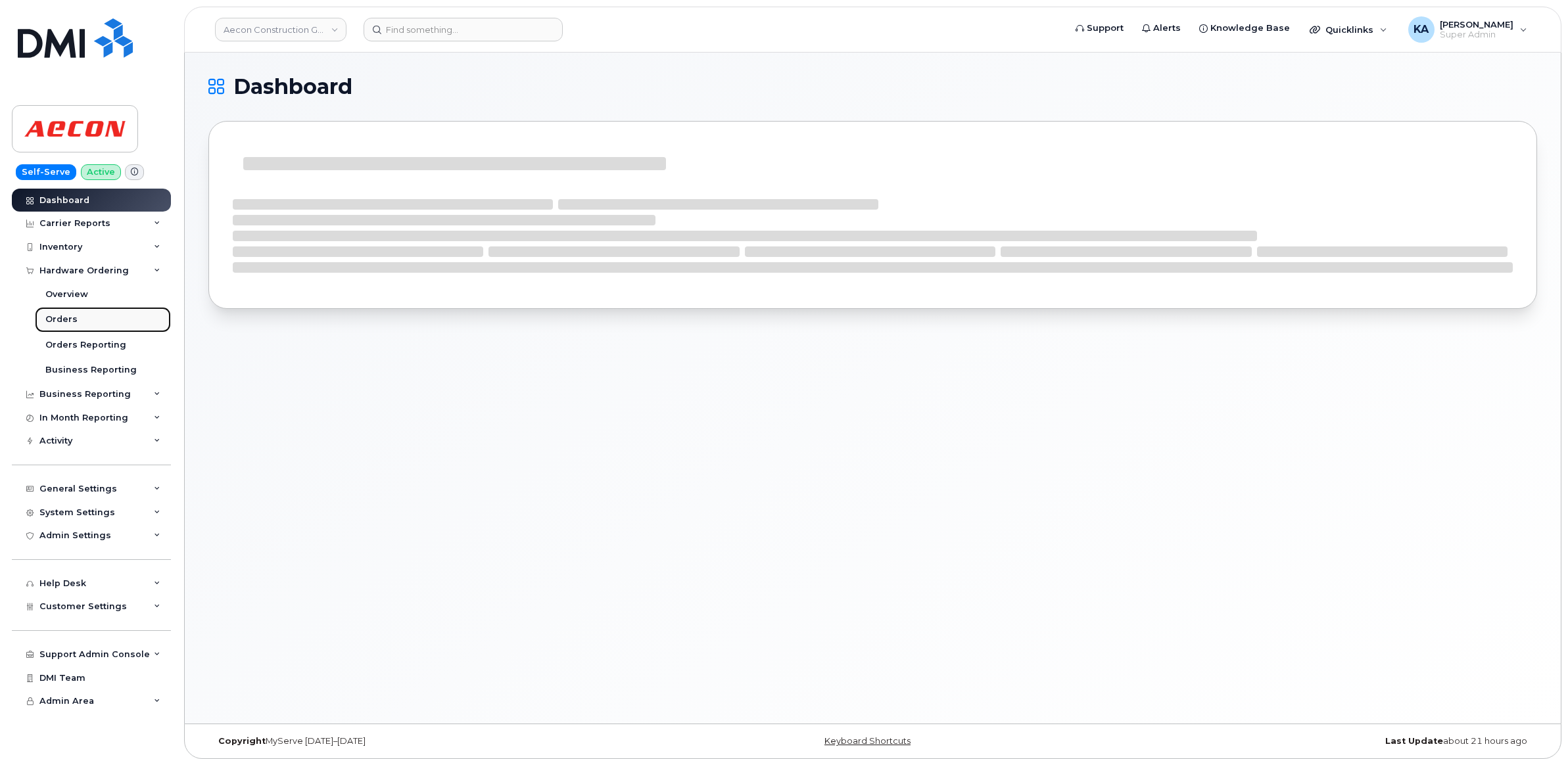
click at [59, 321] on div "Orders" at bounding box center [61, 319] width 32 height 12
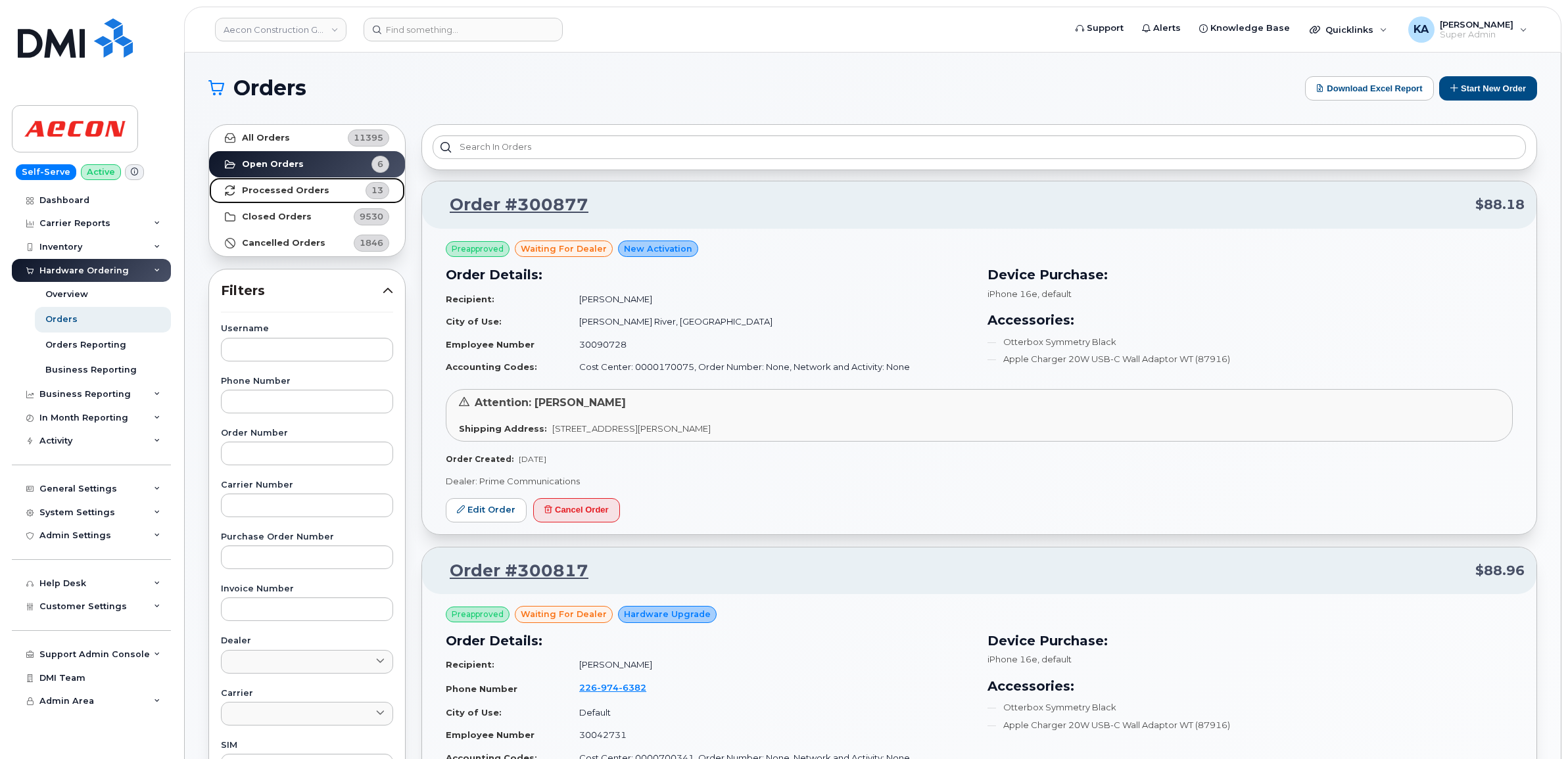
click at [291, 185] on strong "Processed Orders" at bounding box center [285, 190] width 88 height 11
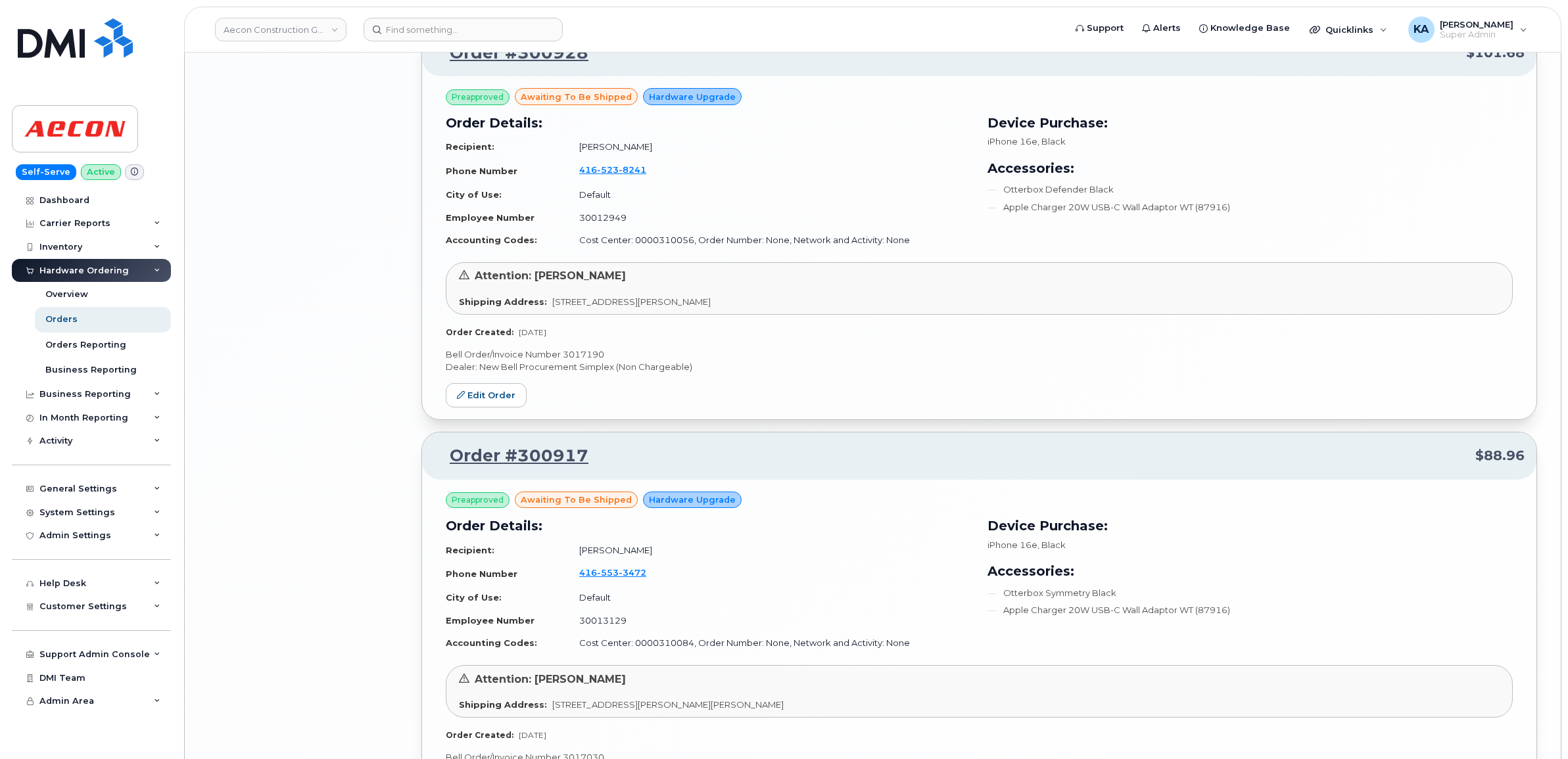
scroll to position [2668, 0]
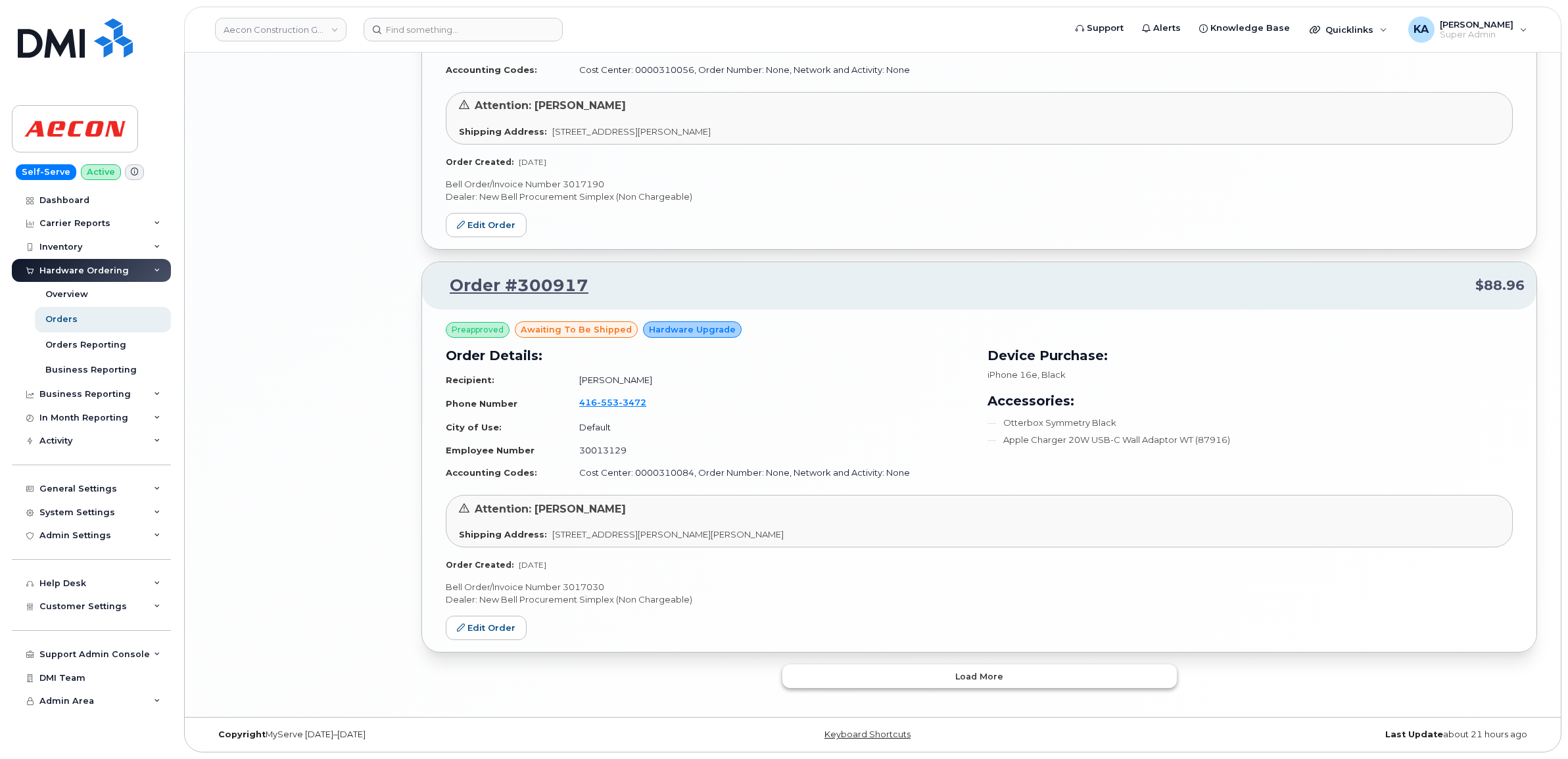
click at [897, 668] on button "Load more" at bounding box center [979, 676] width 394 height 24
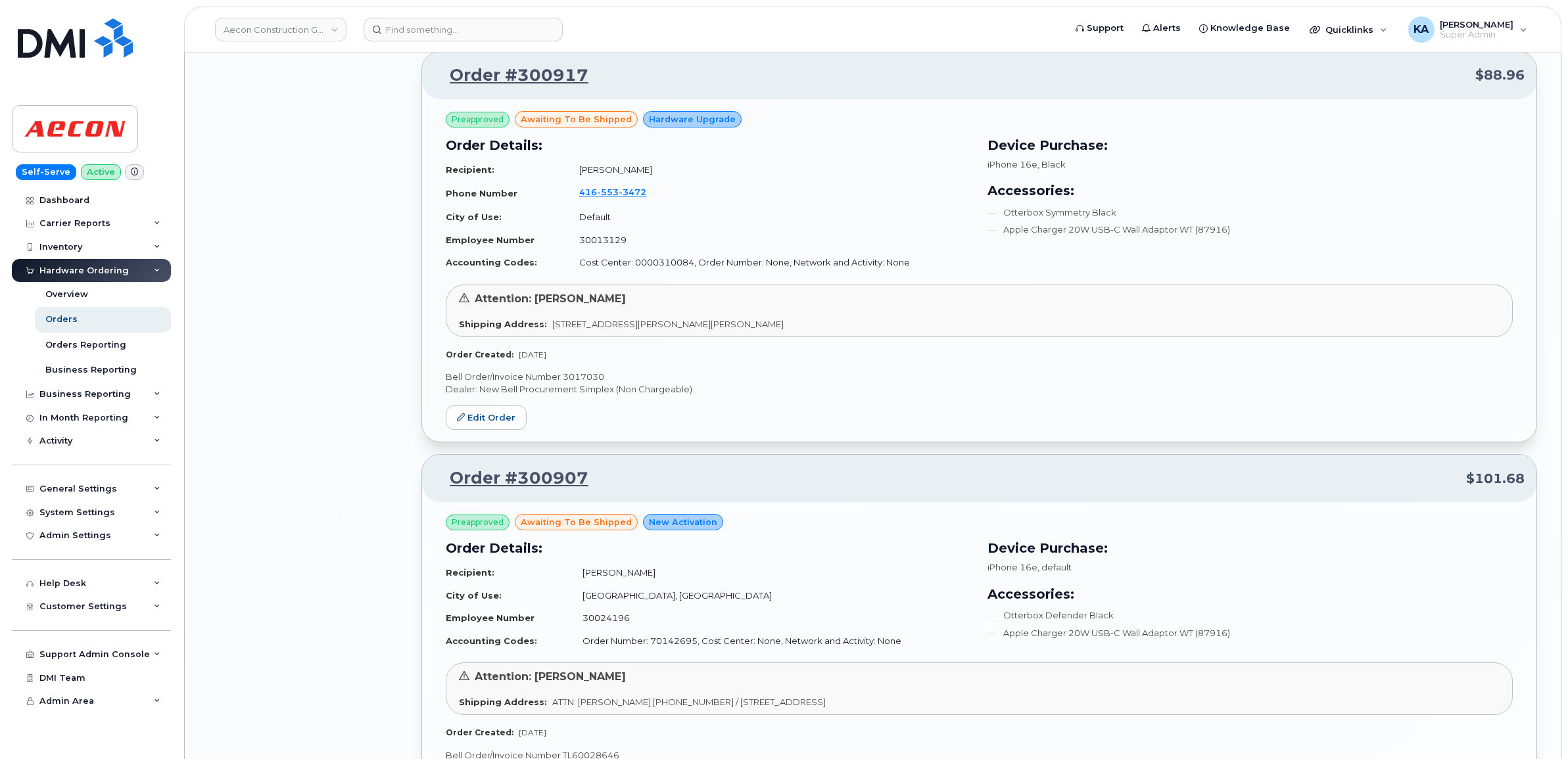
scroll to position [2857, 0]
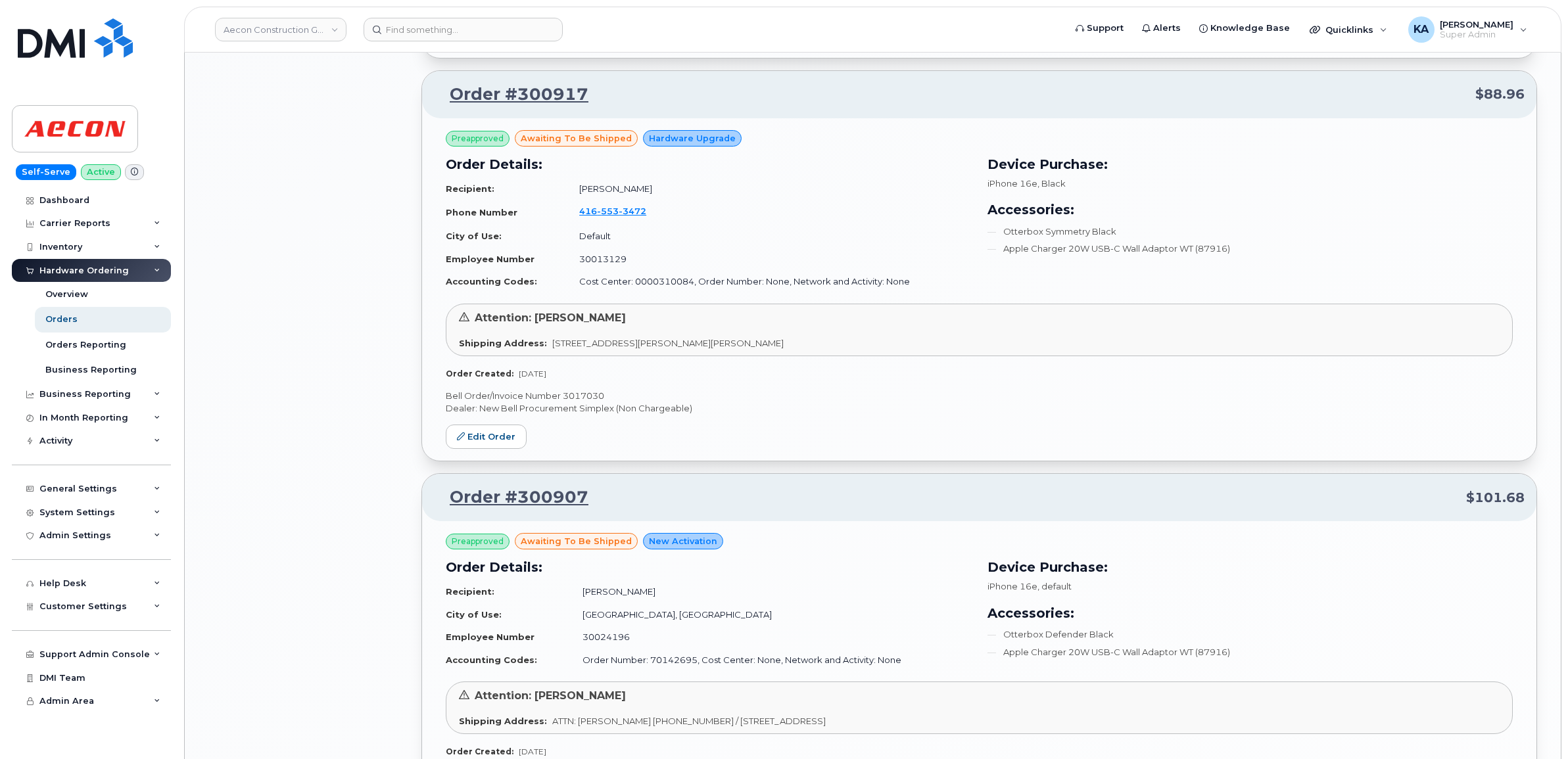
click at [591, 400] on p "Bell Order/Invoice Number 3017030" at bounding box center [979, 396] width 1067 height 13
copy p "3017030"
click at [576, 396] on p "Bell Order/Invoice Number 3017030" at bounding box center [979, 396] width 1067 height 13
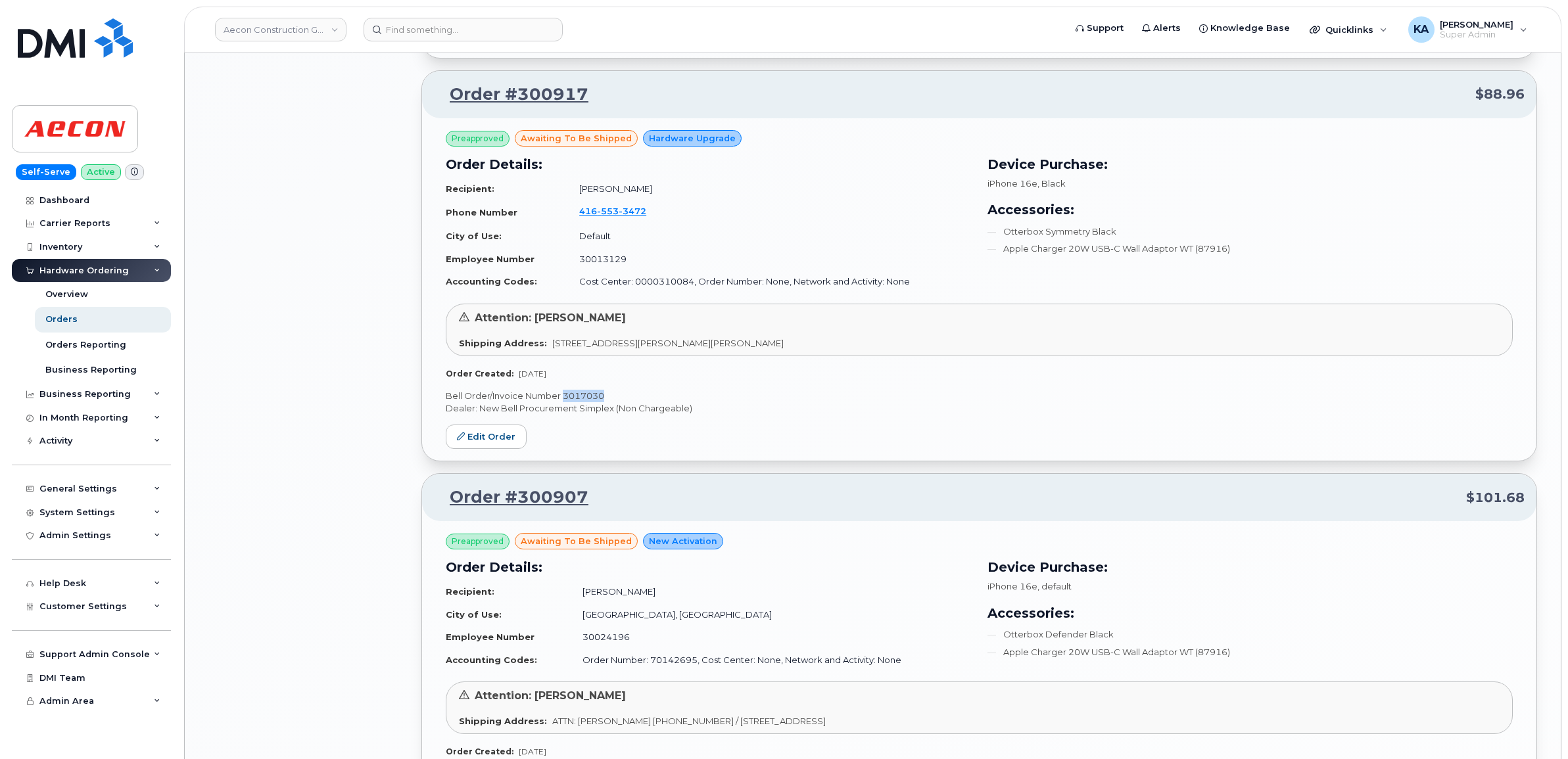
click at [576, 396] on p "Bell Order/Invoice Number 3017030" at bounding box center [979, 396] width 1067 height 13
copy p "3017030"
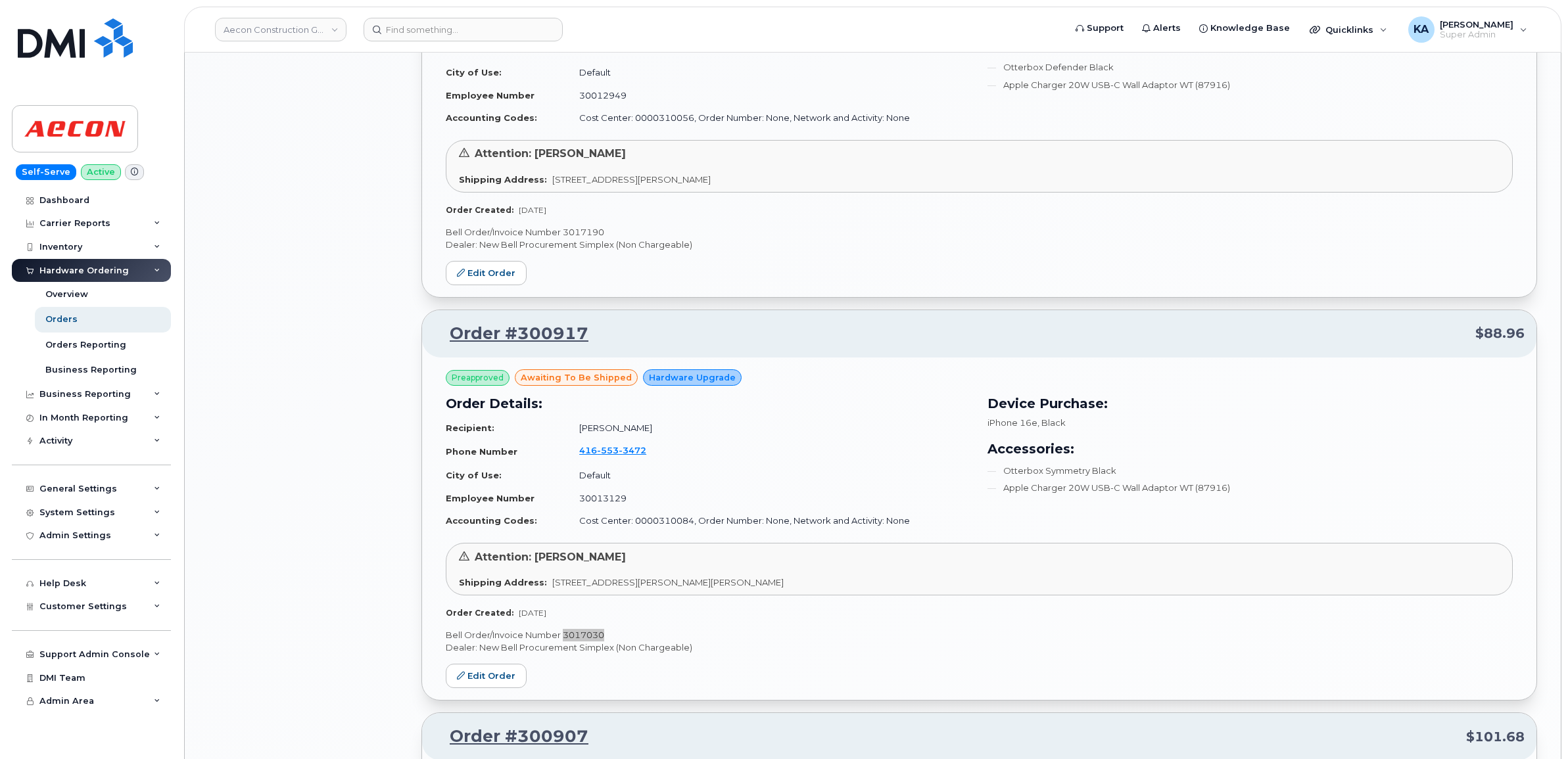
scroll to position [2528, 0]
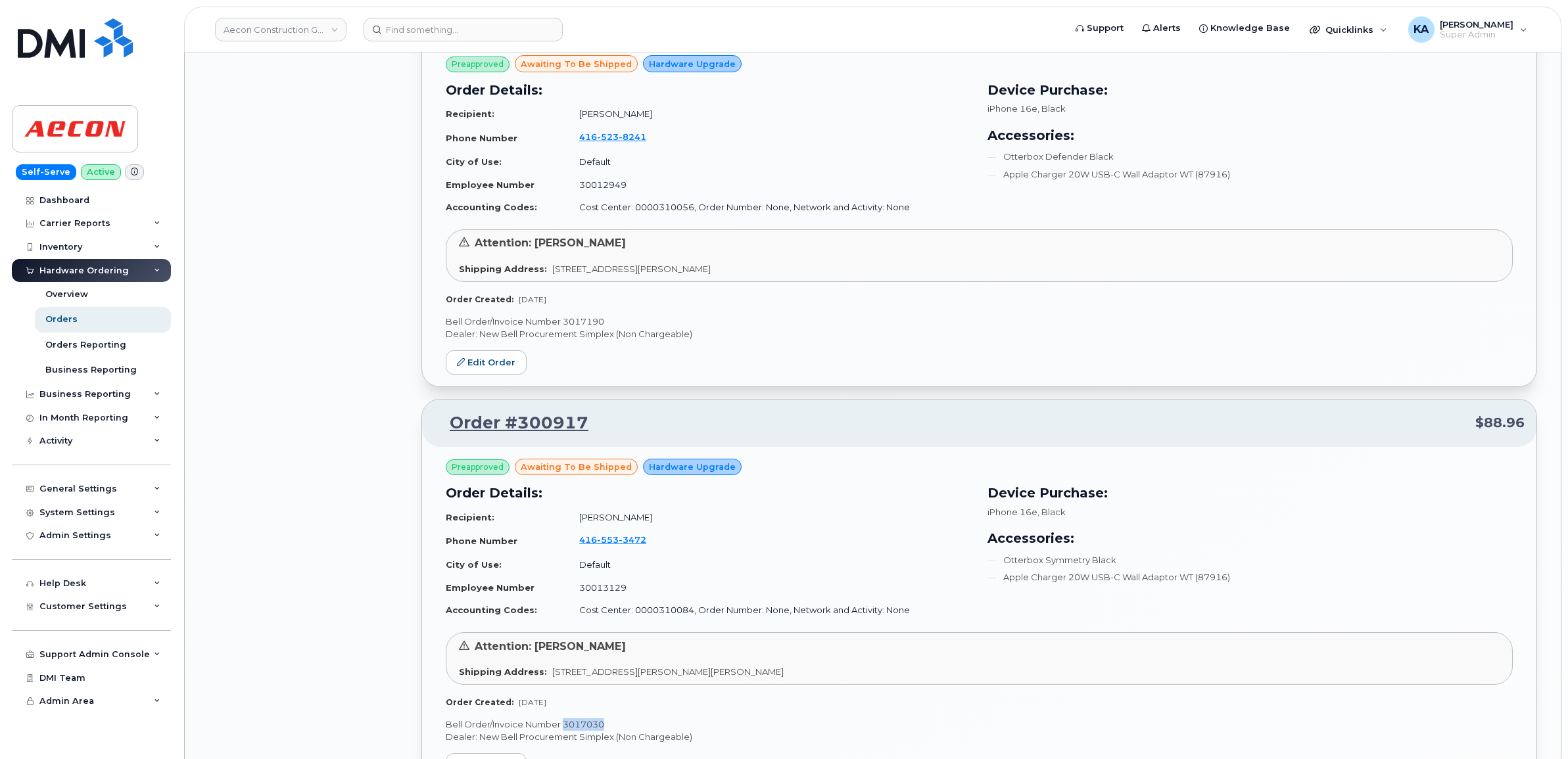
click at [574, 320] on p "Bell Order/Invoice Number 3017190" at bounding box center [979, 321] width 1067 height 13
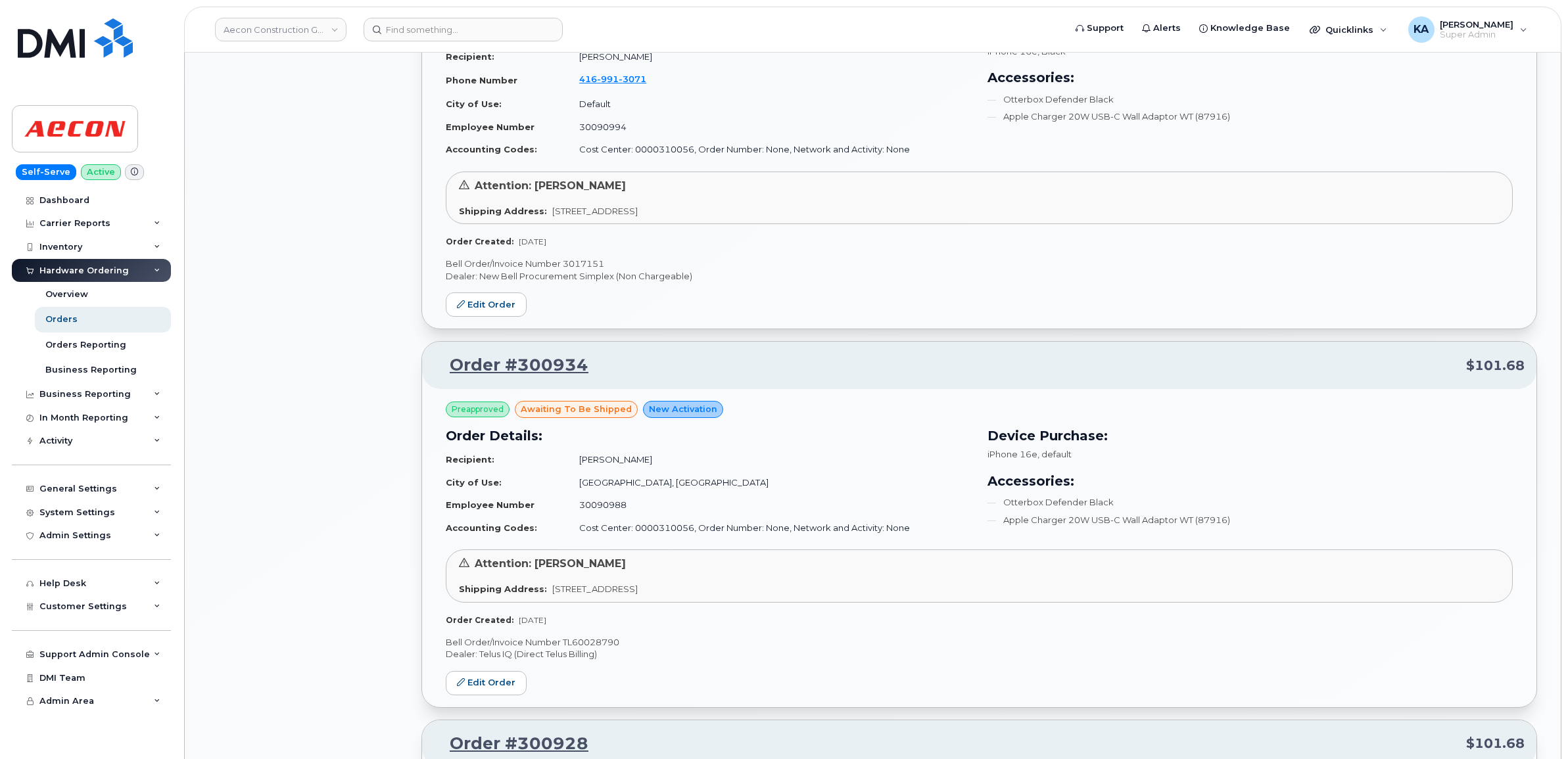
scroll to position [1789, 0]
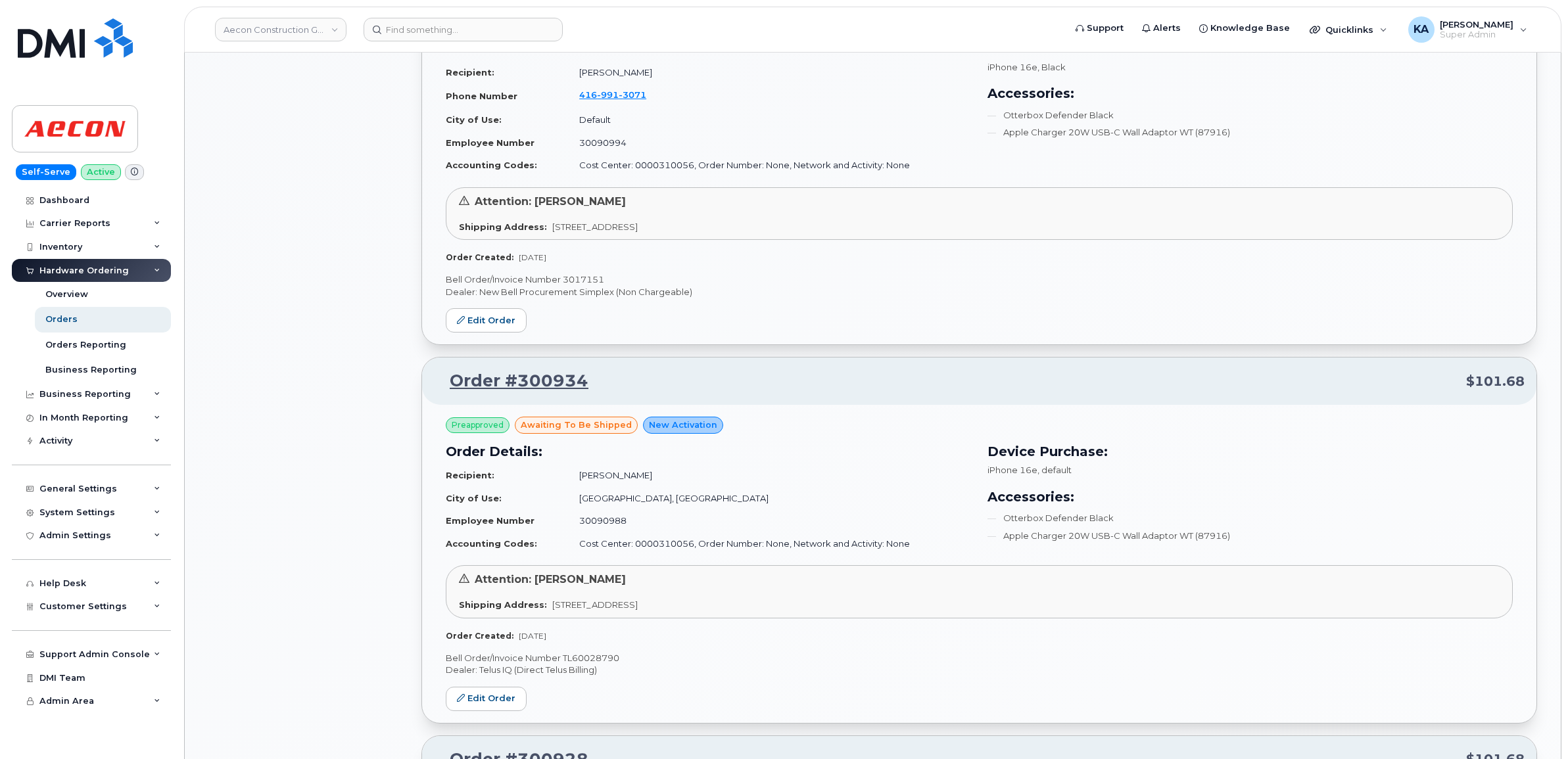
click at [584, 278] on p "Bell Order/Invoice Number 3017151" at bounding box center [979, 279] width 1067 height 13
copy p "3017151"
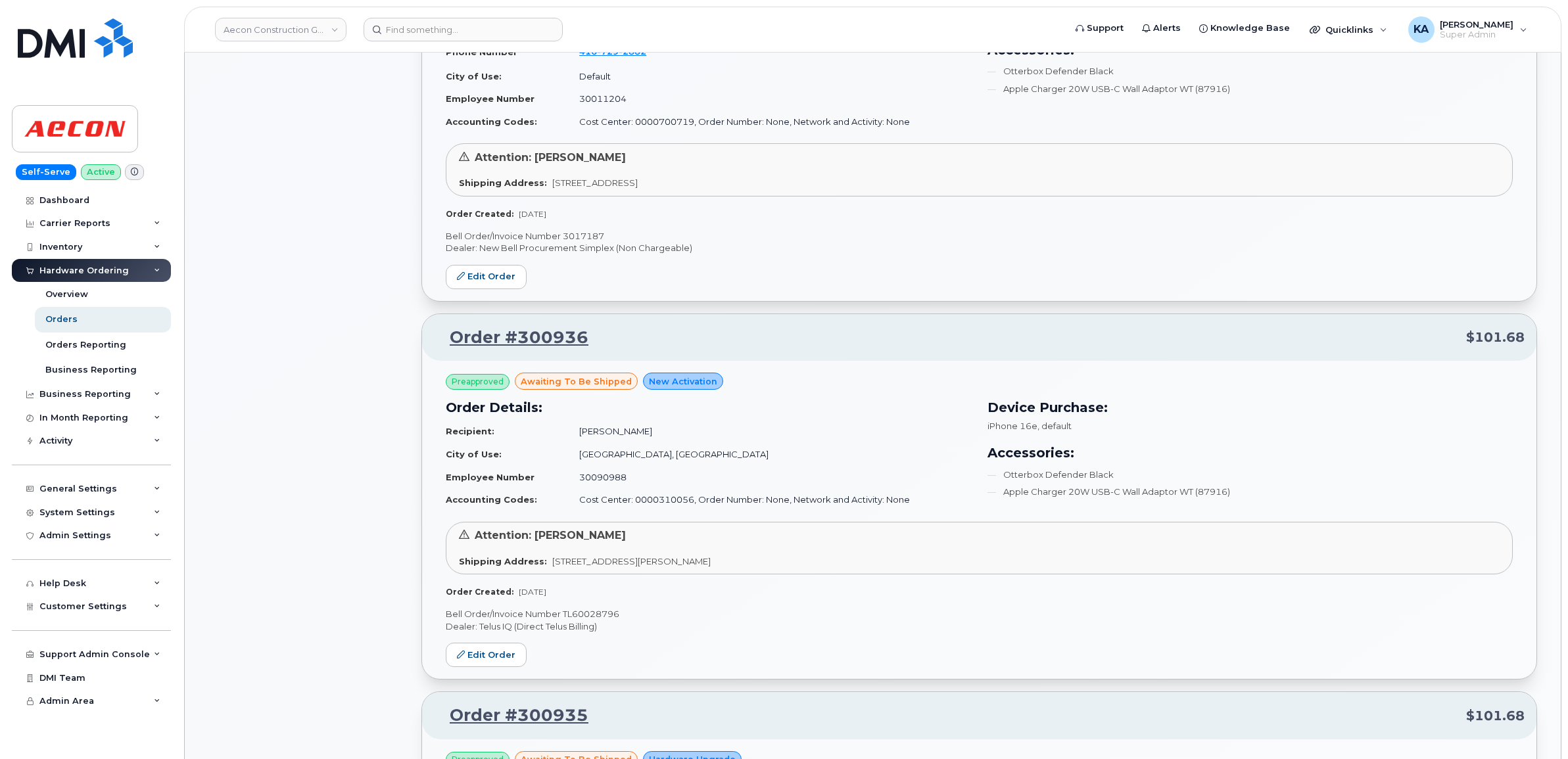
scroll to position [1050, 0]
click at [579, 239] on p "Bell Order/Invoice Number 3017187" at bounding box center [979, 238] width 1067 height 13
copy p "3017187"
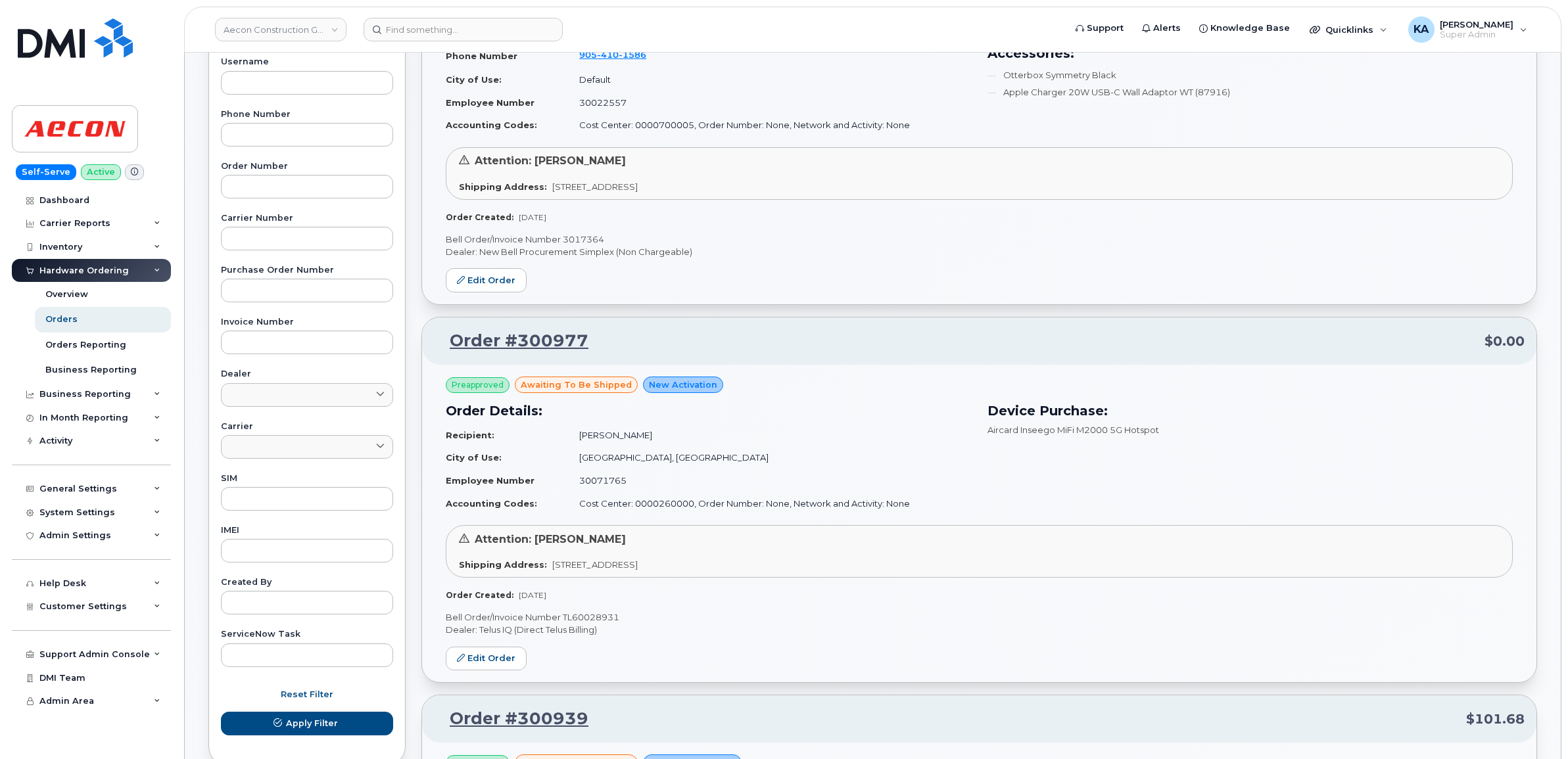
scroll to position [228, 0]
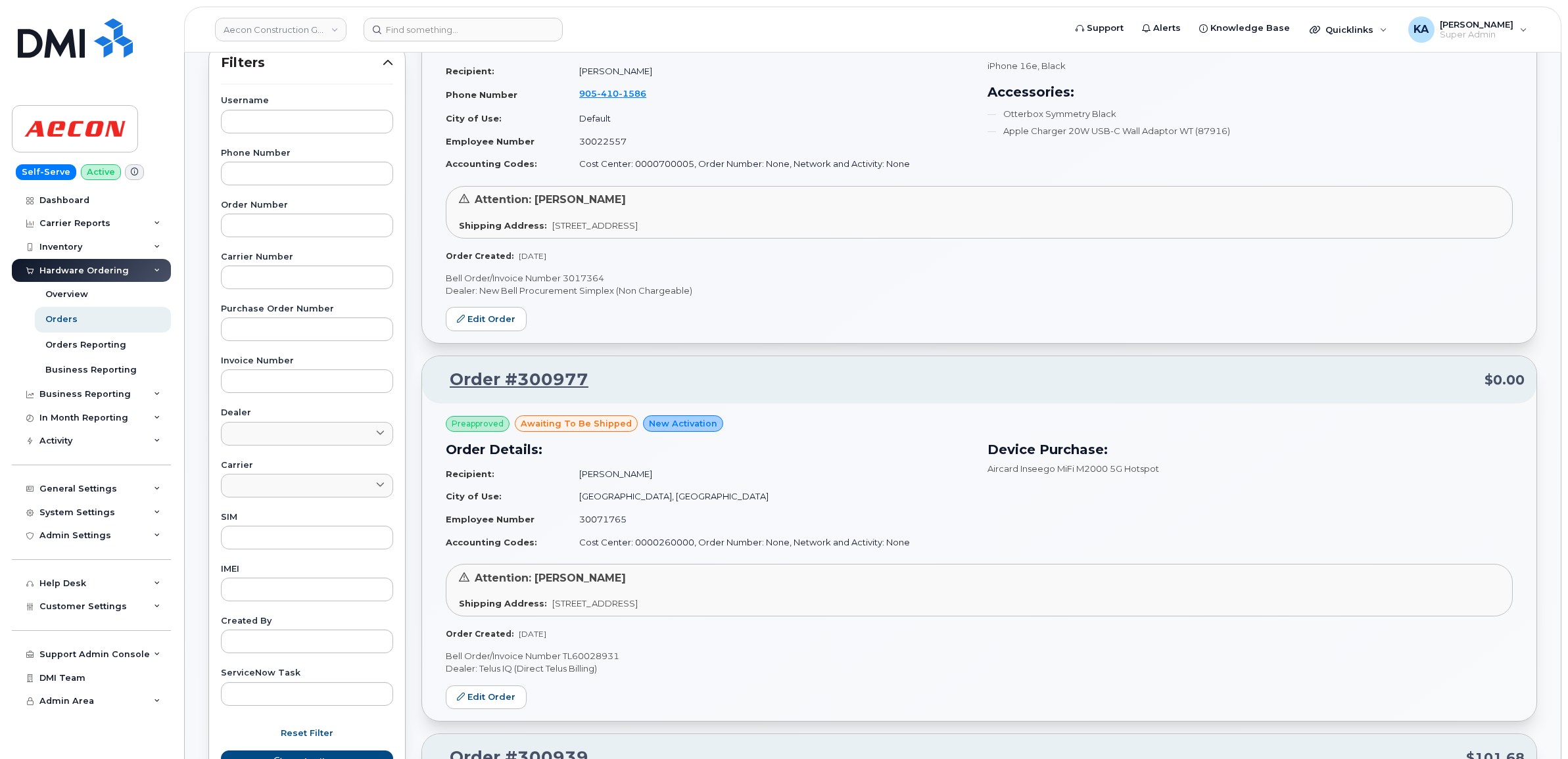
click at [579, 273] on p "Bell Order/Invoice Number 3017364" at bounding box center [979, 277] width 1067 height 13
copy p "3017364"
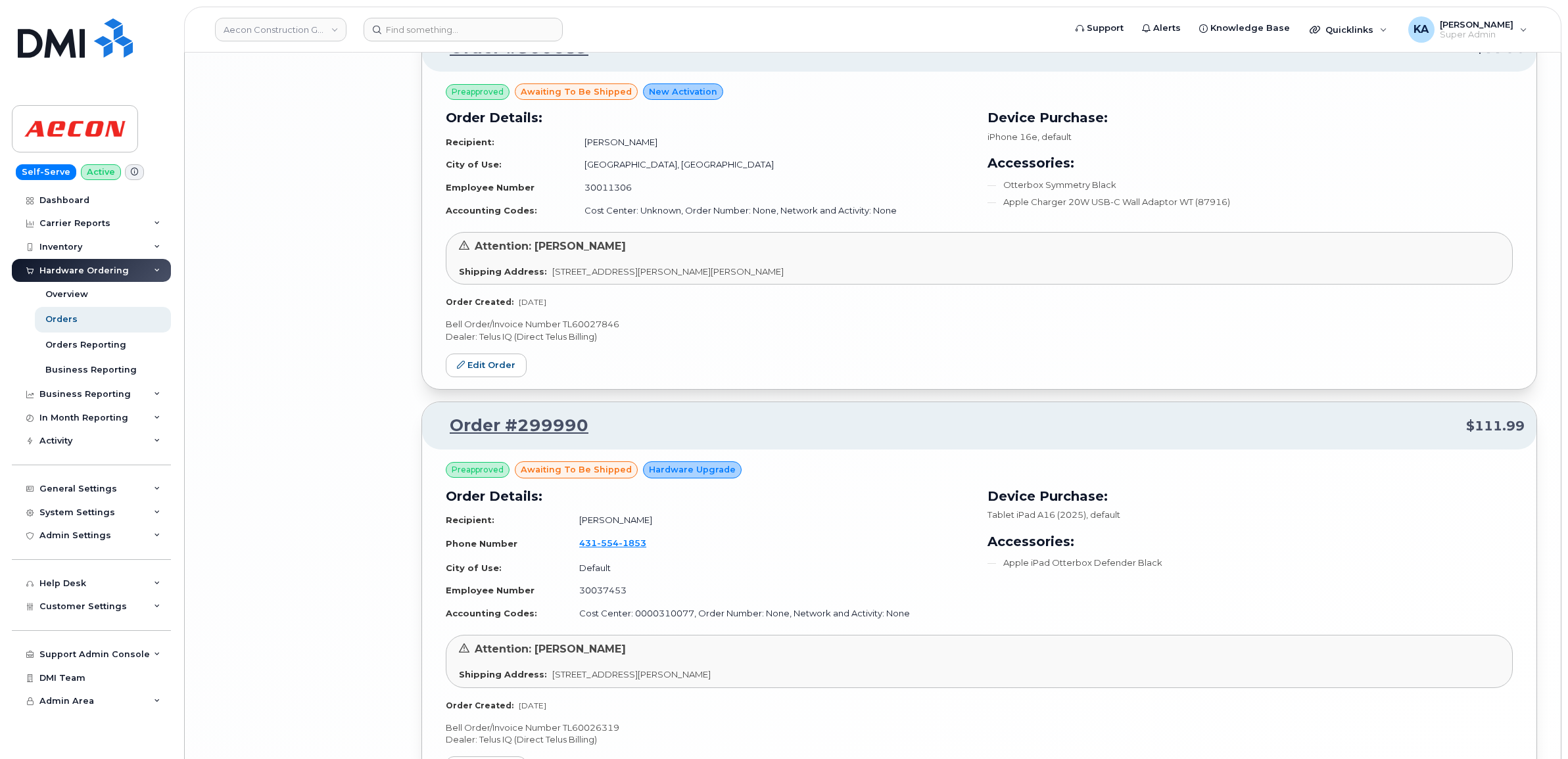
scroll to position [4582, 0]
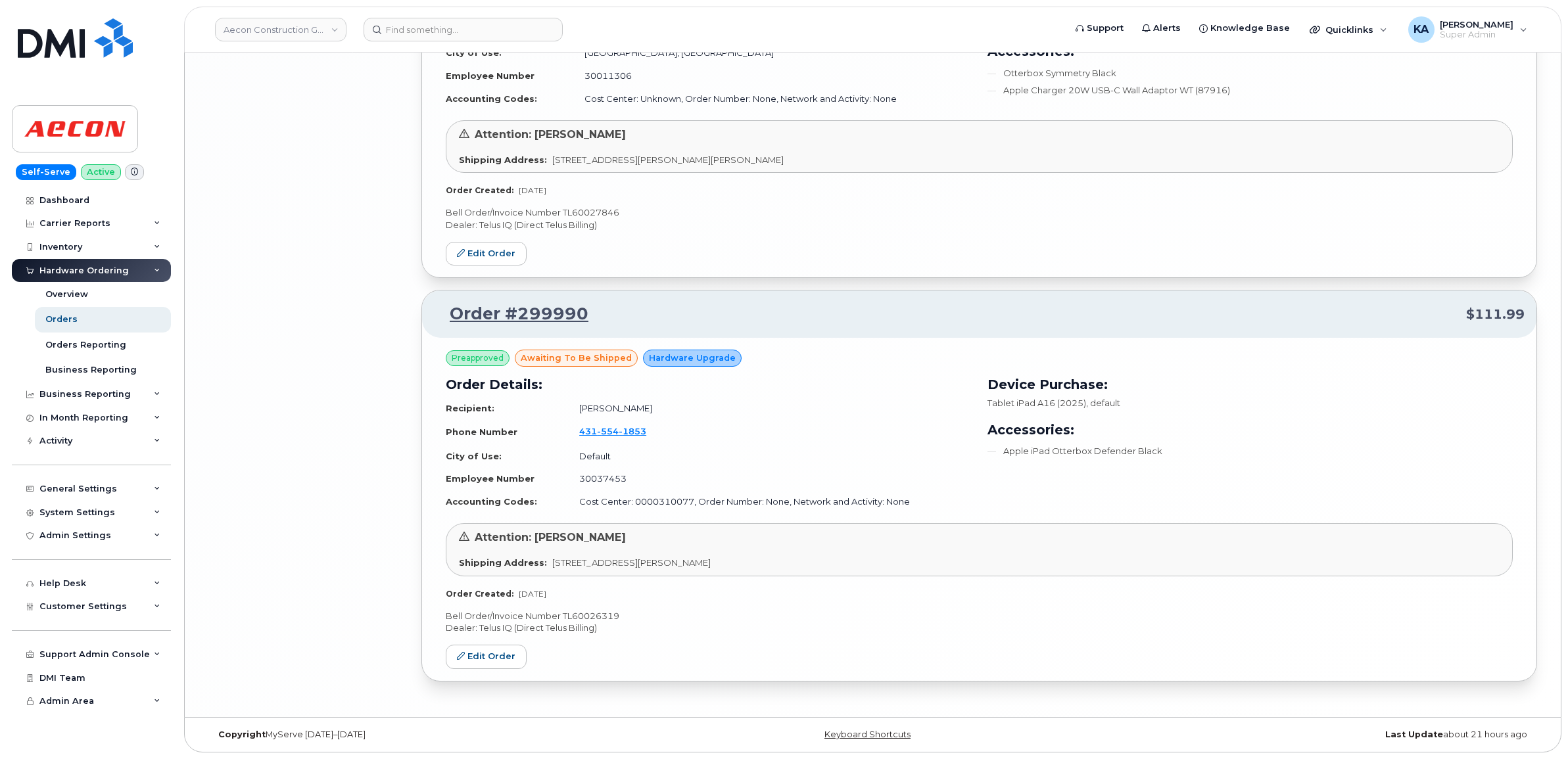
click at [593, 615] on p "Bell Order/Invoice Number TL60026319" at bounding box center [979, 615] width 1067 height 13
copy p "TL60026319"
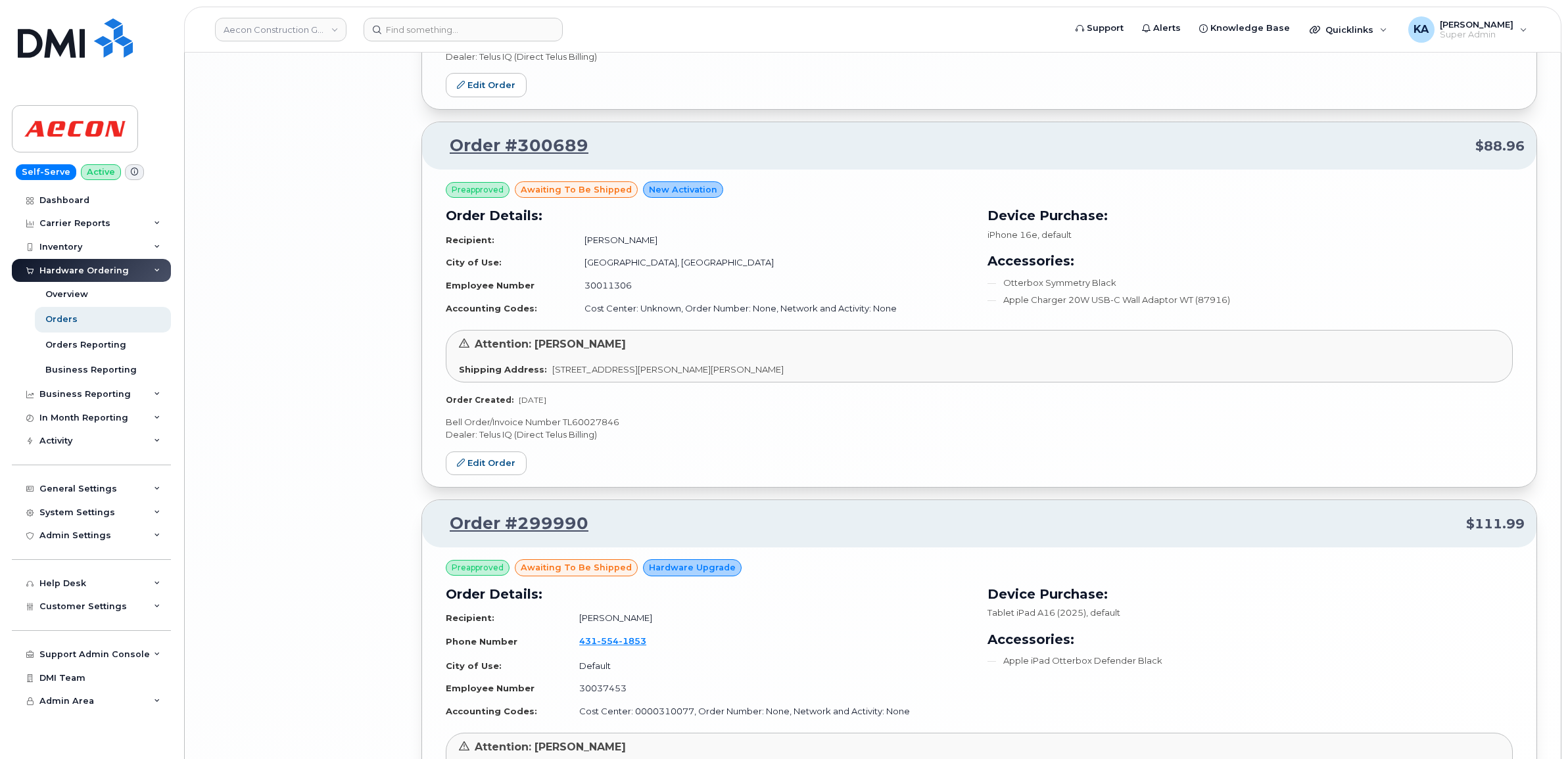
scroll to position [4335, 0]
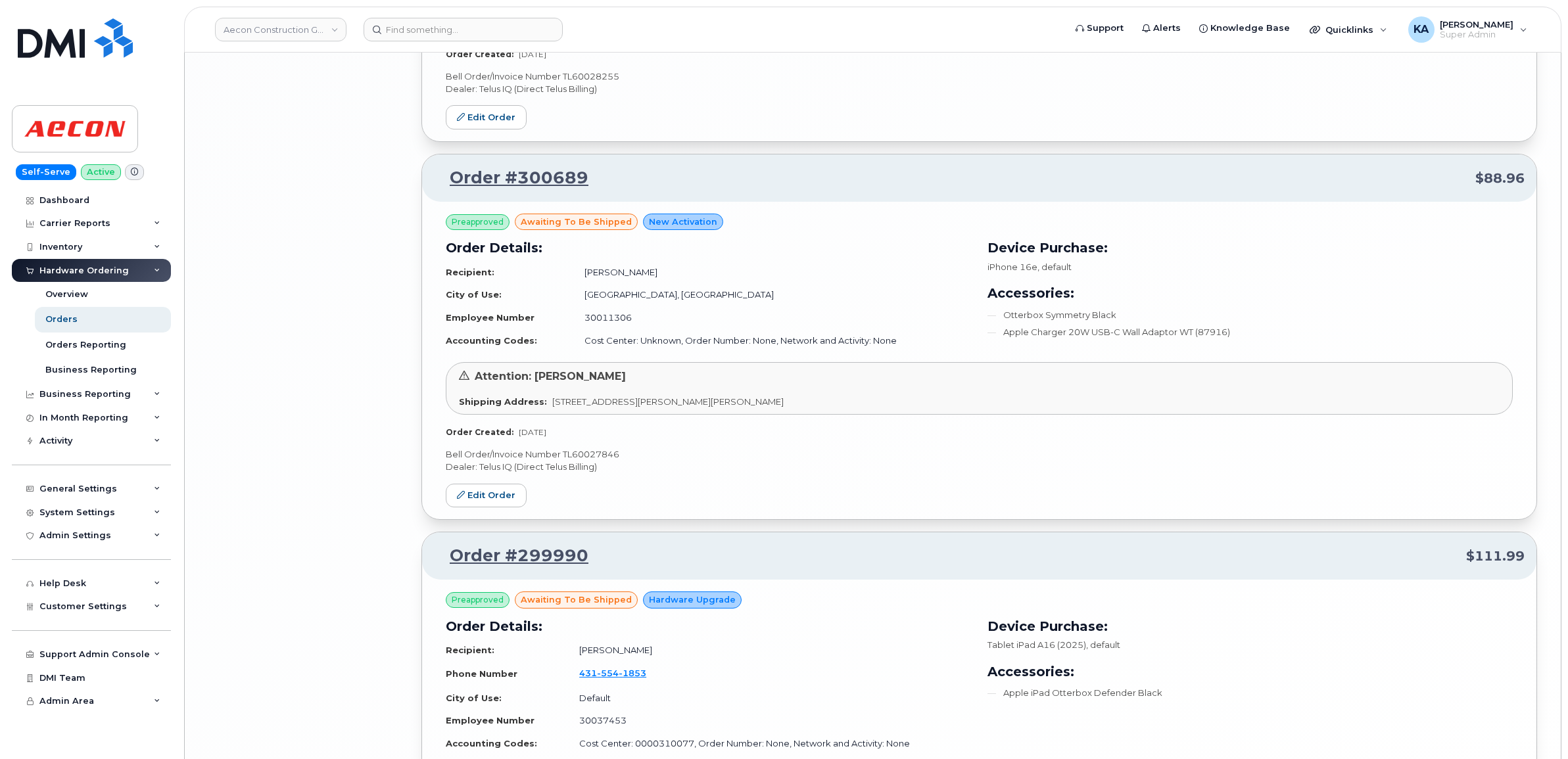
click at [607, 460] on p "Bell Order/Invoice Number TL60027846" at bounding box center [979, 454] width 1067 height 13
copy p "TL60027846"
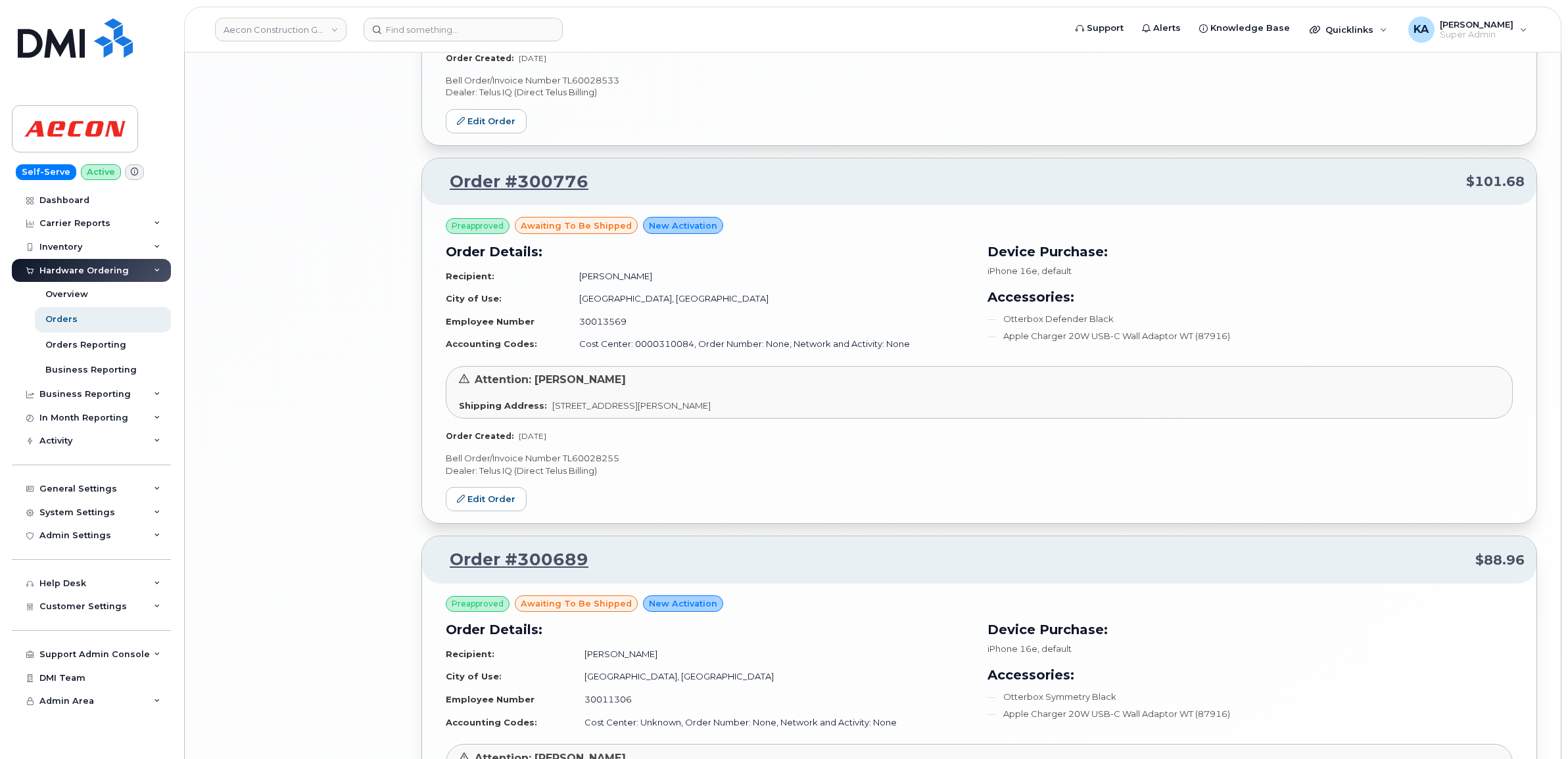
scroll to position [3925, 0]
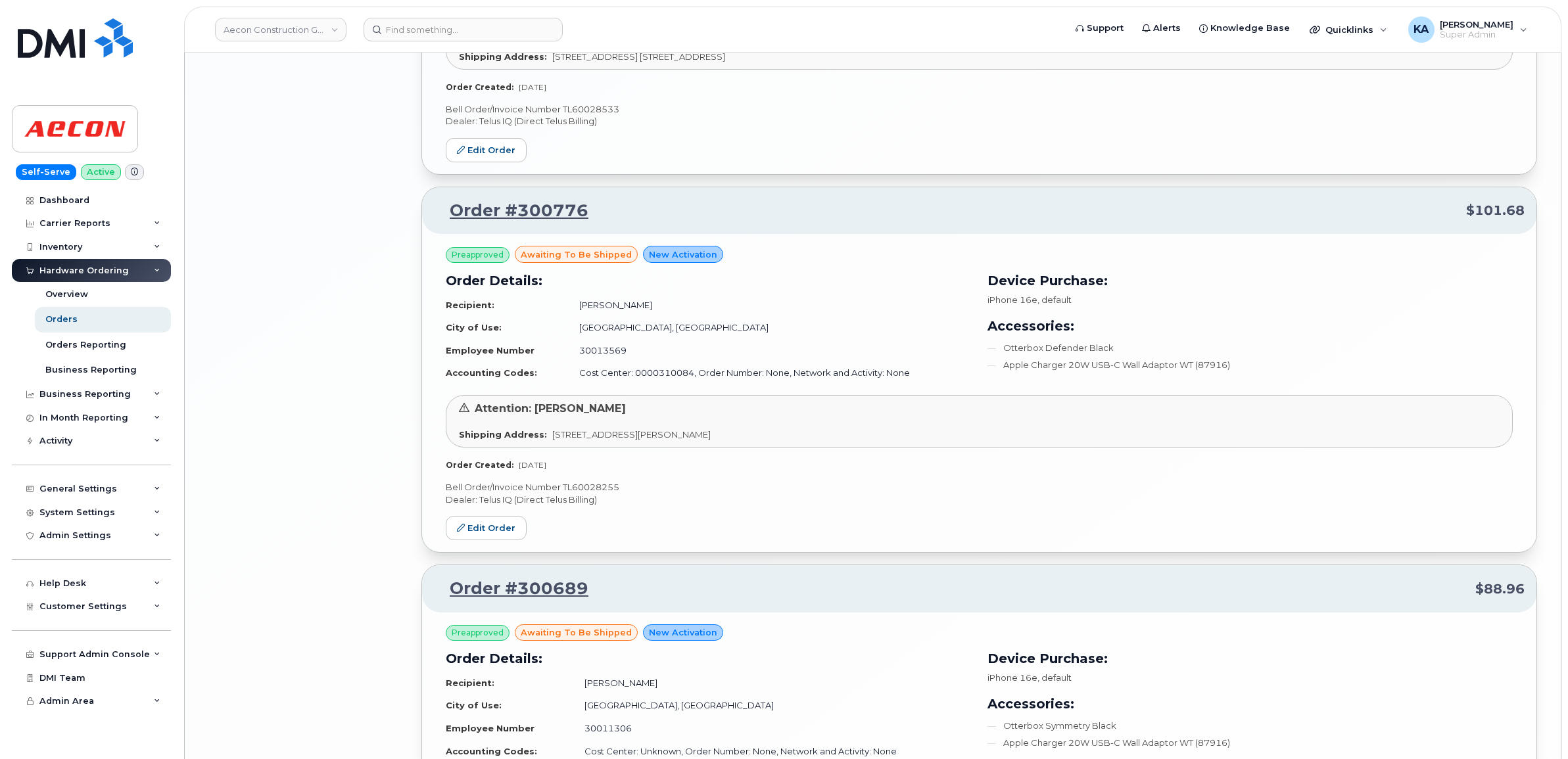
click at [592, 488] on p "Bell Order/Invoice Number TL60028255" at bounding box center [979, 486] width 1067 height 13
copy p "TL60028255"
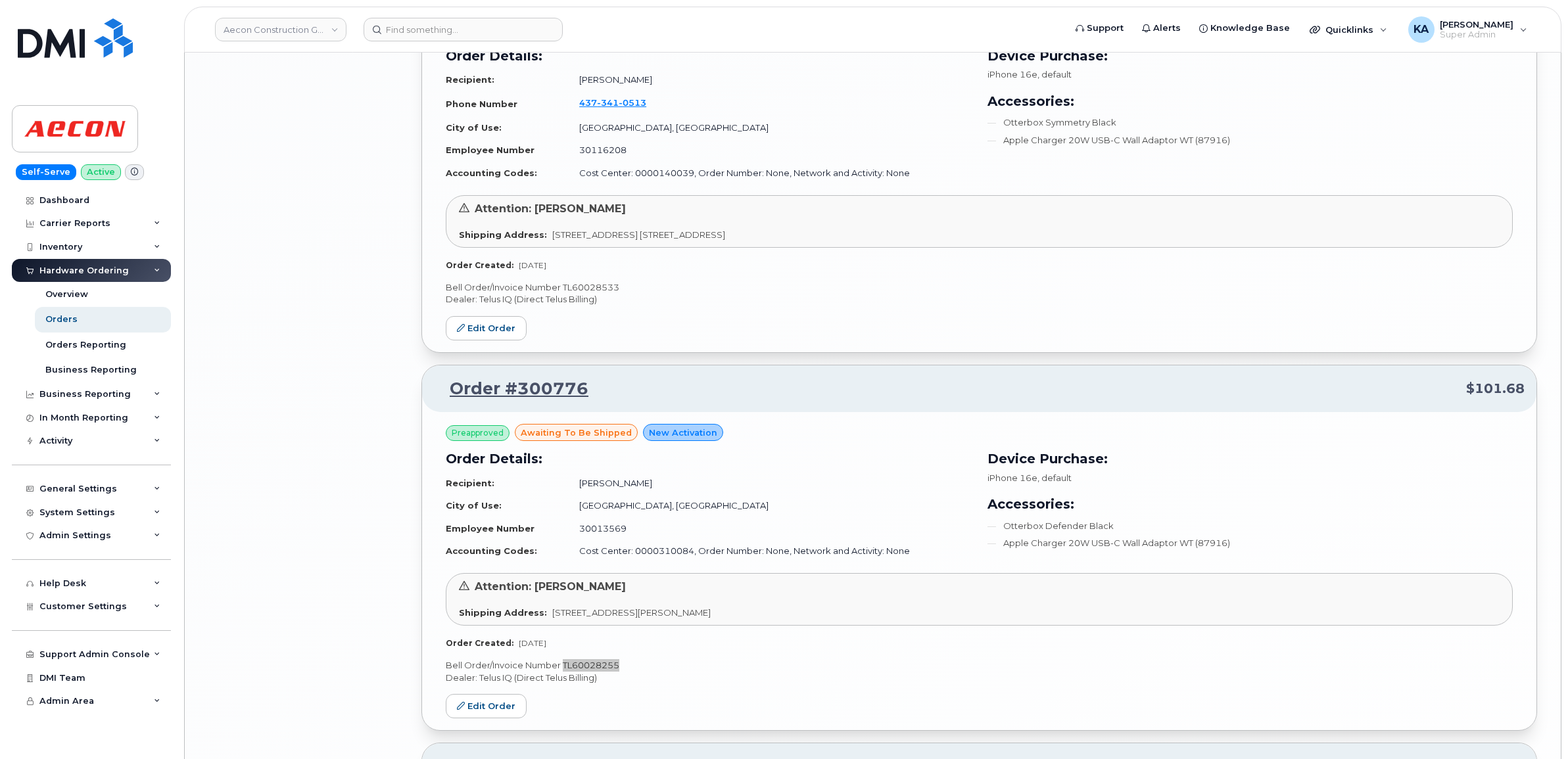
scroll to position [3678, 0]
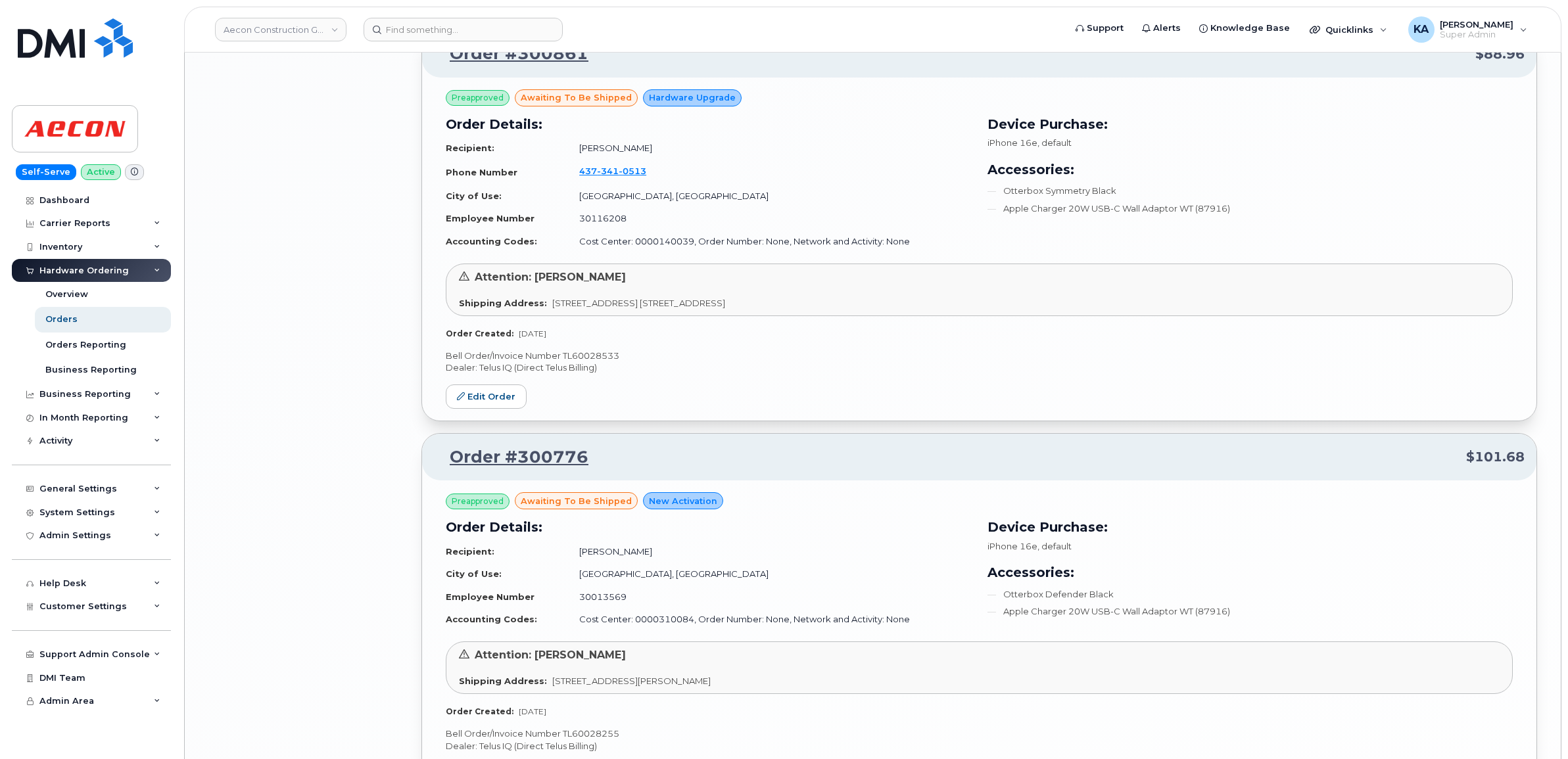
click at [599, 356] on p "Bell Order/Invoice Number TL60028533" at bounding box center [979, 355] width 1067 height 13
copy p "TL60028533"
click at [488, 398] on link "Edit Order" at bounding box center [487, 396] width 81 height 24
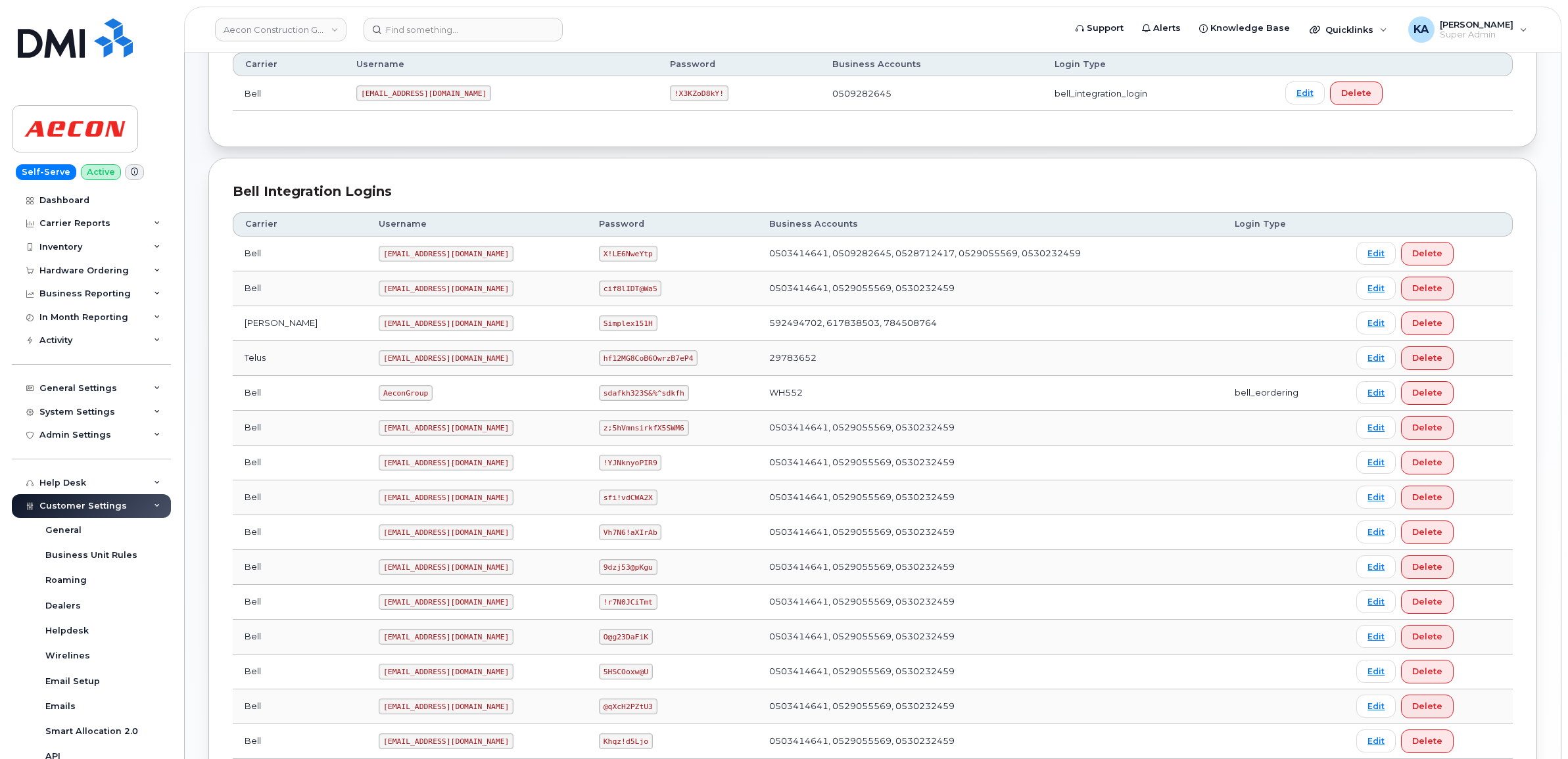
scroll to position [134, 0]
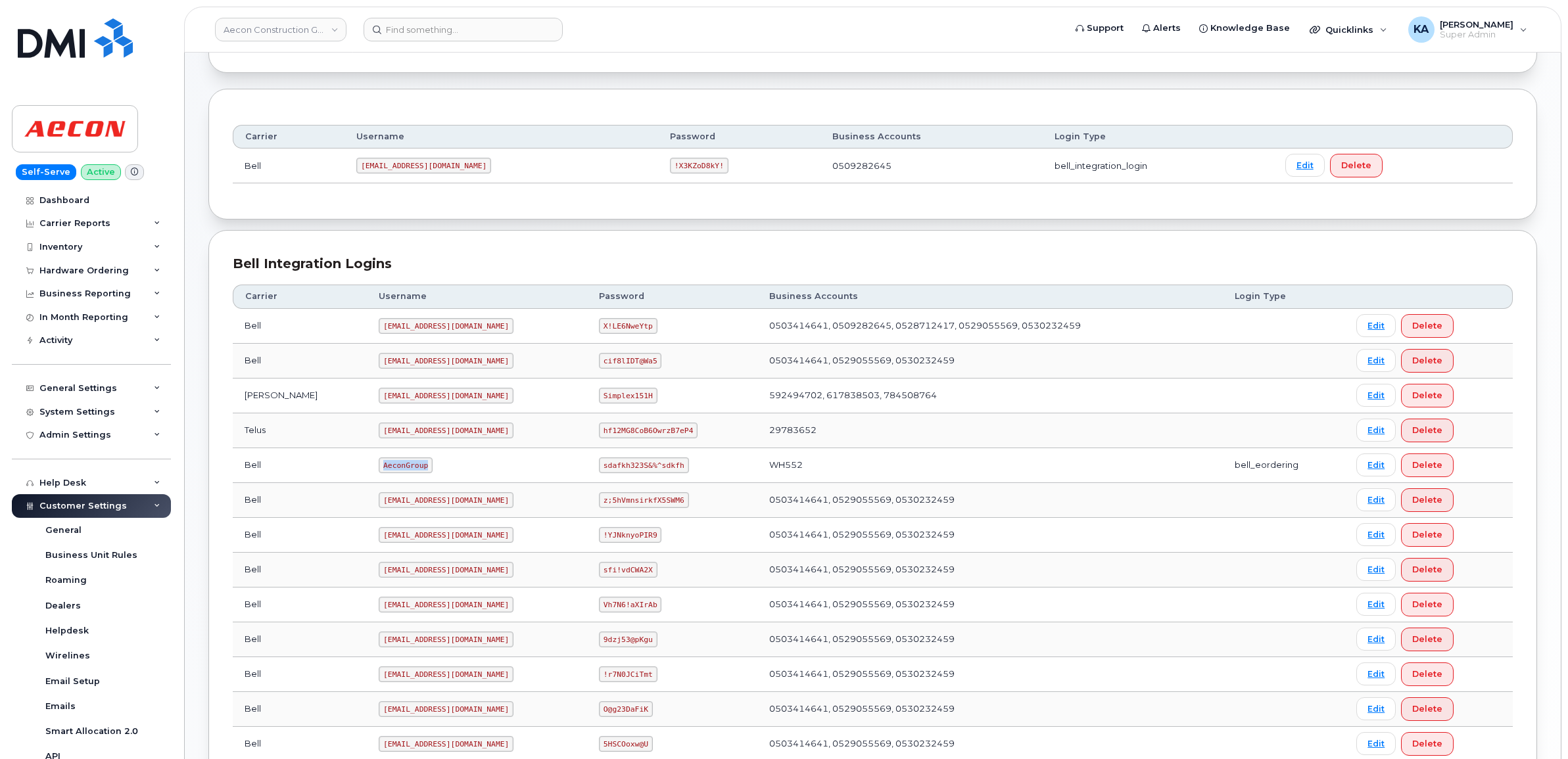
drag, startPoint x: 326, startPoint y: 467, endPoint x: 375, endPoint y: 475, distance: 49.6
click at [375, 475] on td "AeconGroup" at bounding box center [477, 465] width 221 height 35
copy code "AeconGroup"
drag, startPoint x: 580, startPoint y: 467, endPoint x: 670, endPoint y: 475, distance: 90.4
click at [670, 475] on td "sdafkh323S&%^sdkfh" at bounding box center [672, 465] width 171 height 35
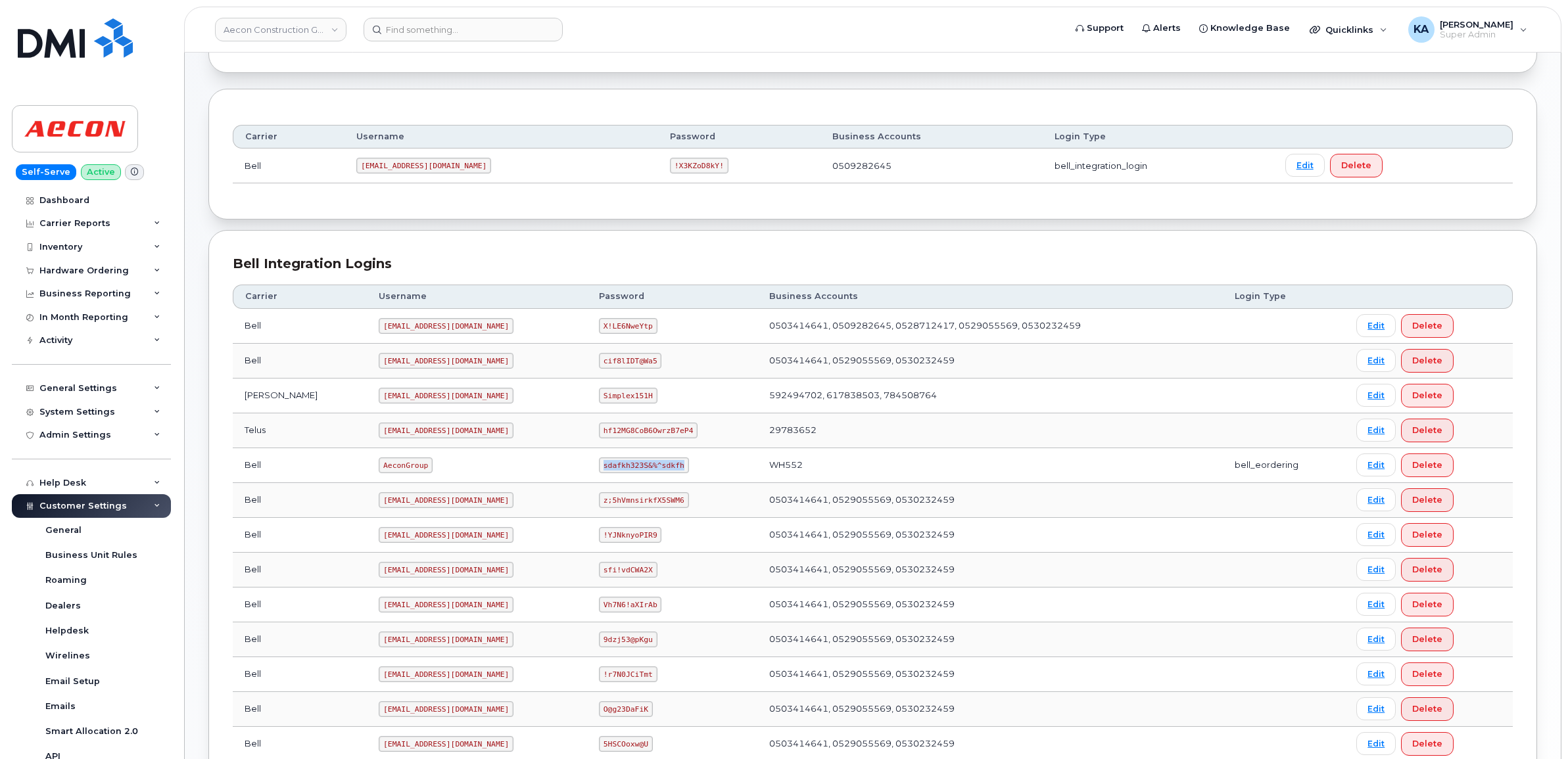
copy code "sdafkh323S&%^sdkfh"
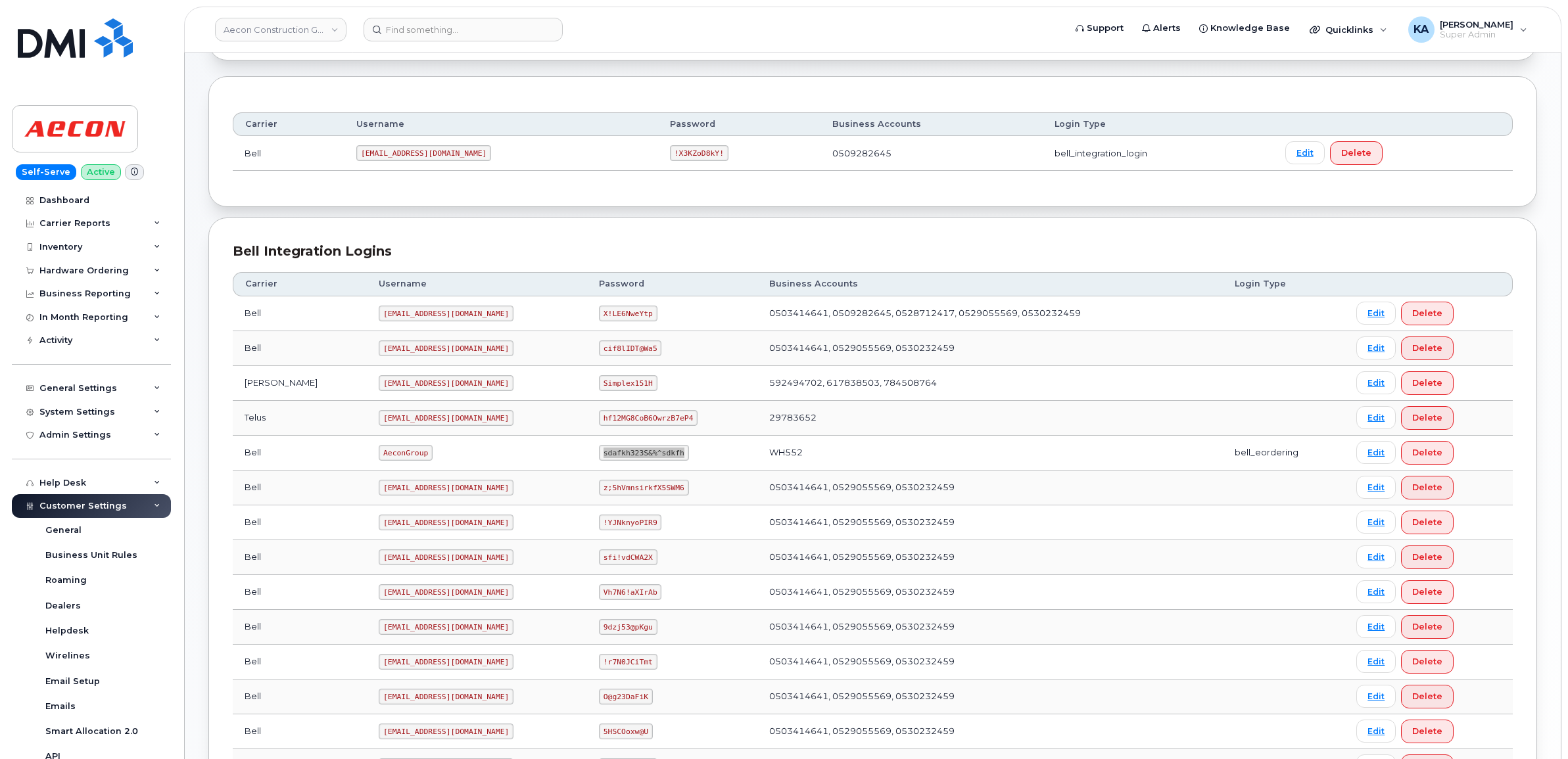
scroll to position [462, 0]
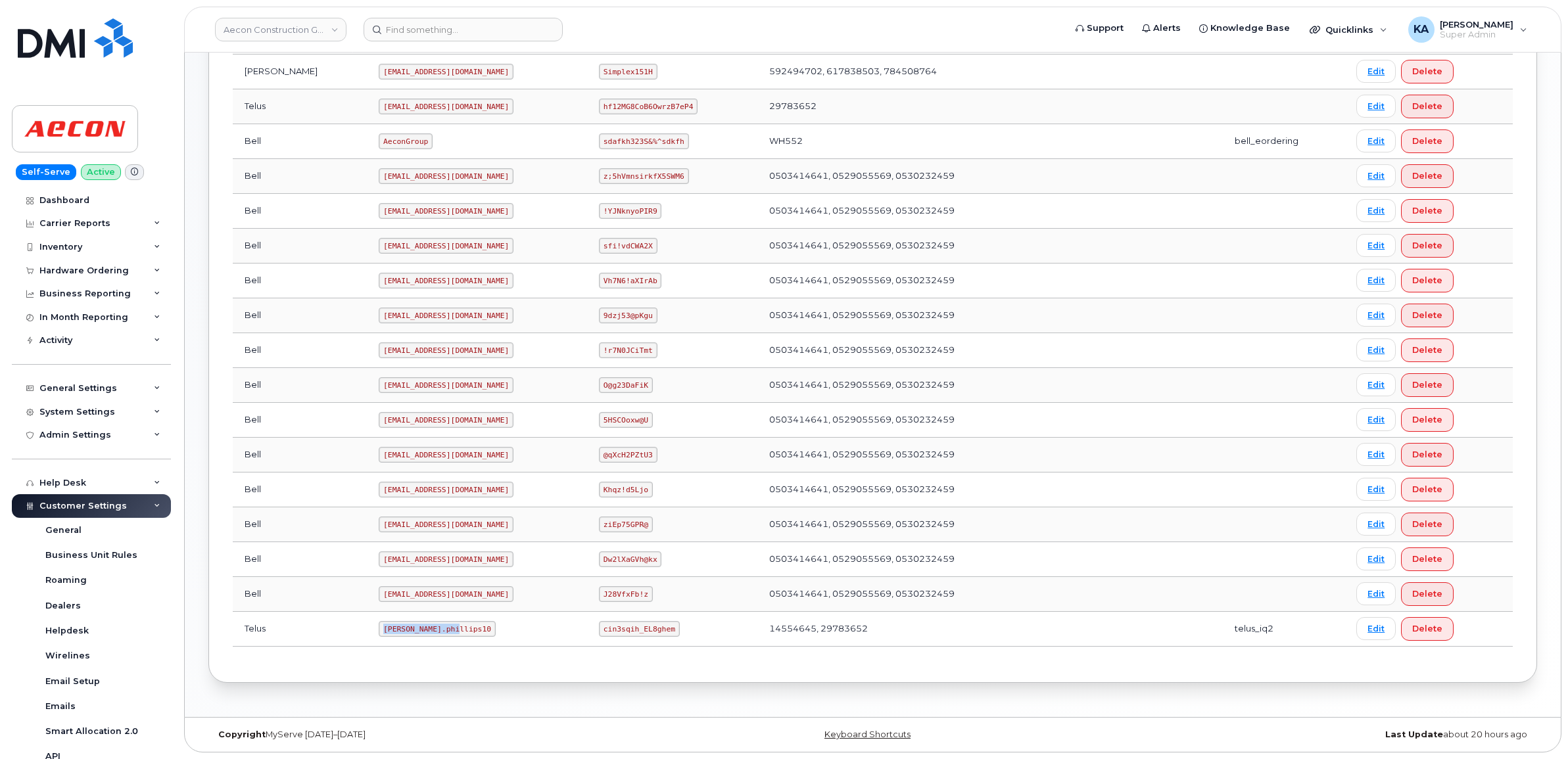
drag, startPoint x: 323, startPoint y: 631, endPoint x: 403, endPoint y: 641, distance: 80.6
click at [403, 641] on td "[PERSON_NAME].phillips10" at bounding box center [477, 629] width 221 height 35
copy code "[PERSON_NAME].phillips10"
drag, startPoint x: 580, startPoint y: 630, endPoint x: 651, endPoint y: 636, distance: 71.3
click at [651, 636] on td "cin3sqih_EL8ghem" at bounding box center [672, 629] width 171 height 35
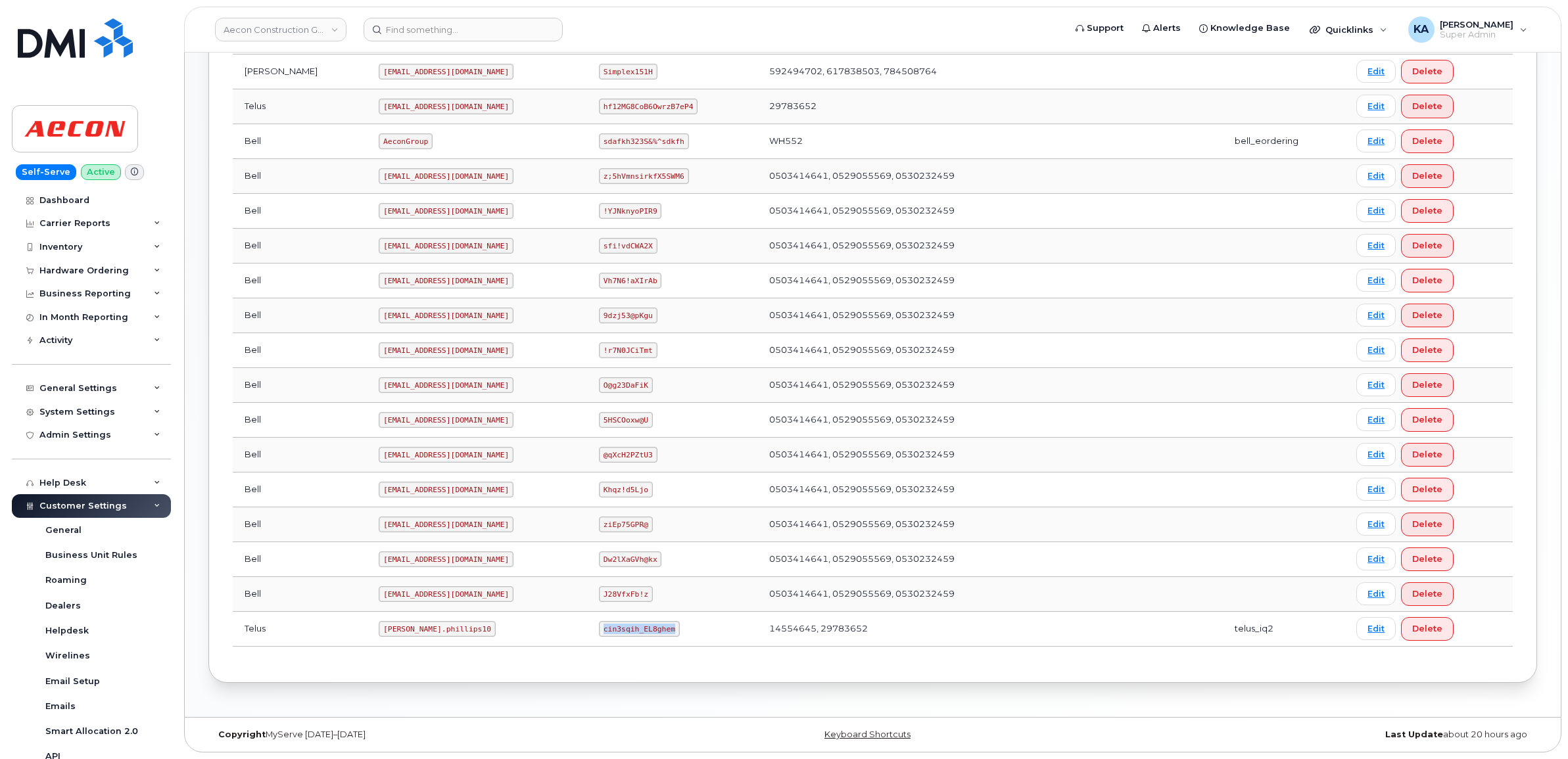
copy code "cin3sqih_EL8ghem"
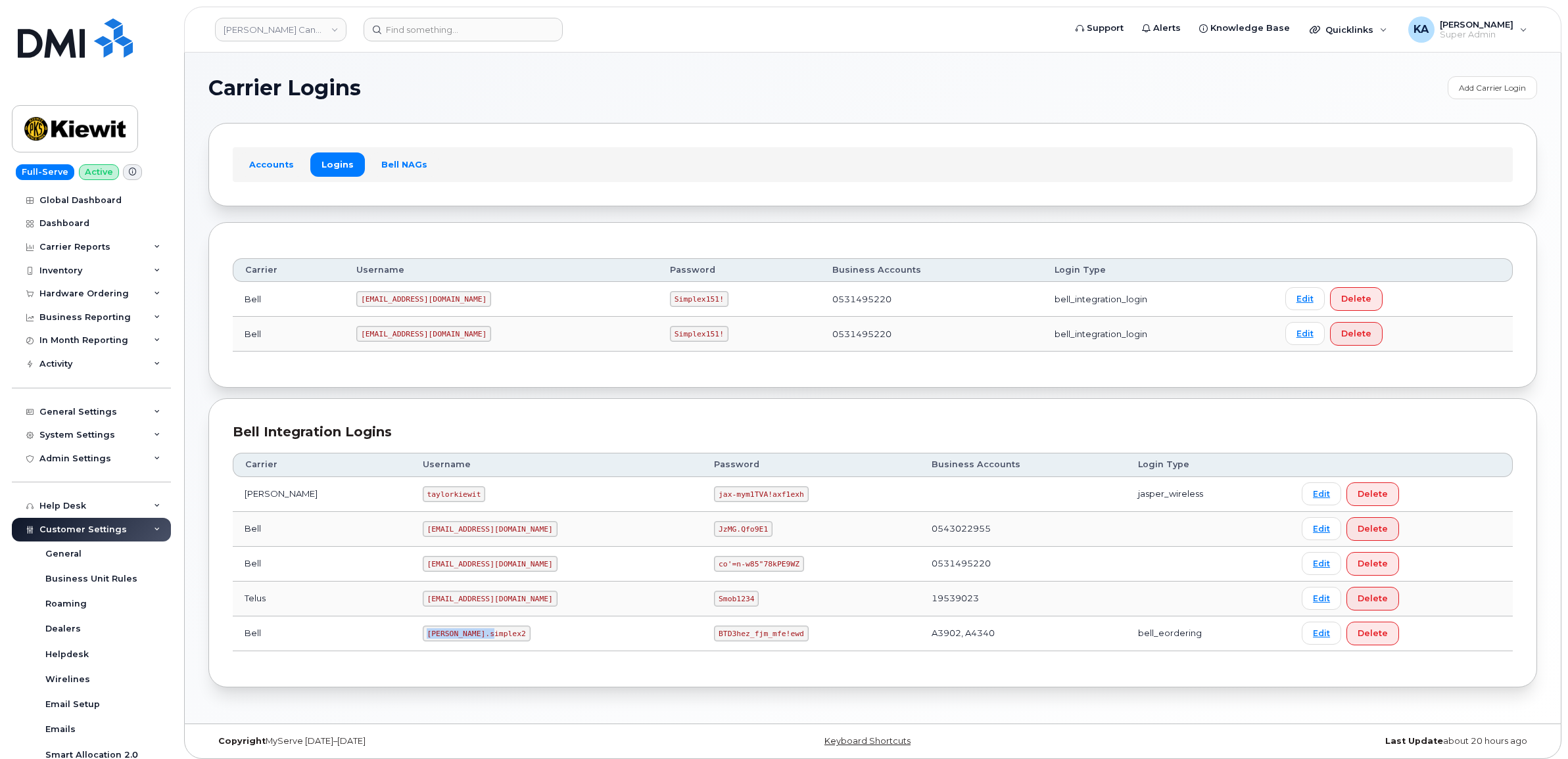
drag, startPoint x: 392, startPoint y: 636, endPoint x: 471, endPoint y: 645, distance: 79.5
click at [471, 645] on td "[PERSON_NAME].simplex2" at bounding box center [556, 634] width 292 height 35
copy code "[PERSON_NAME].simplex2"
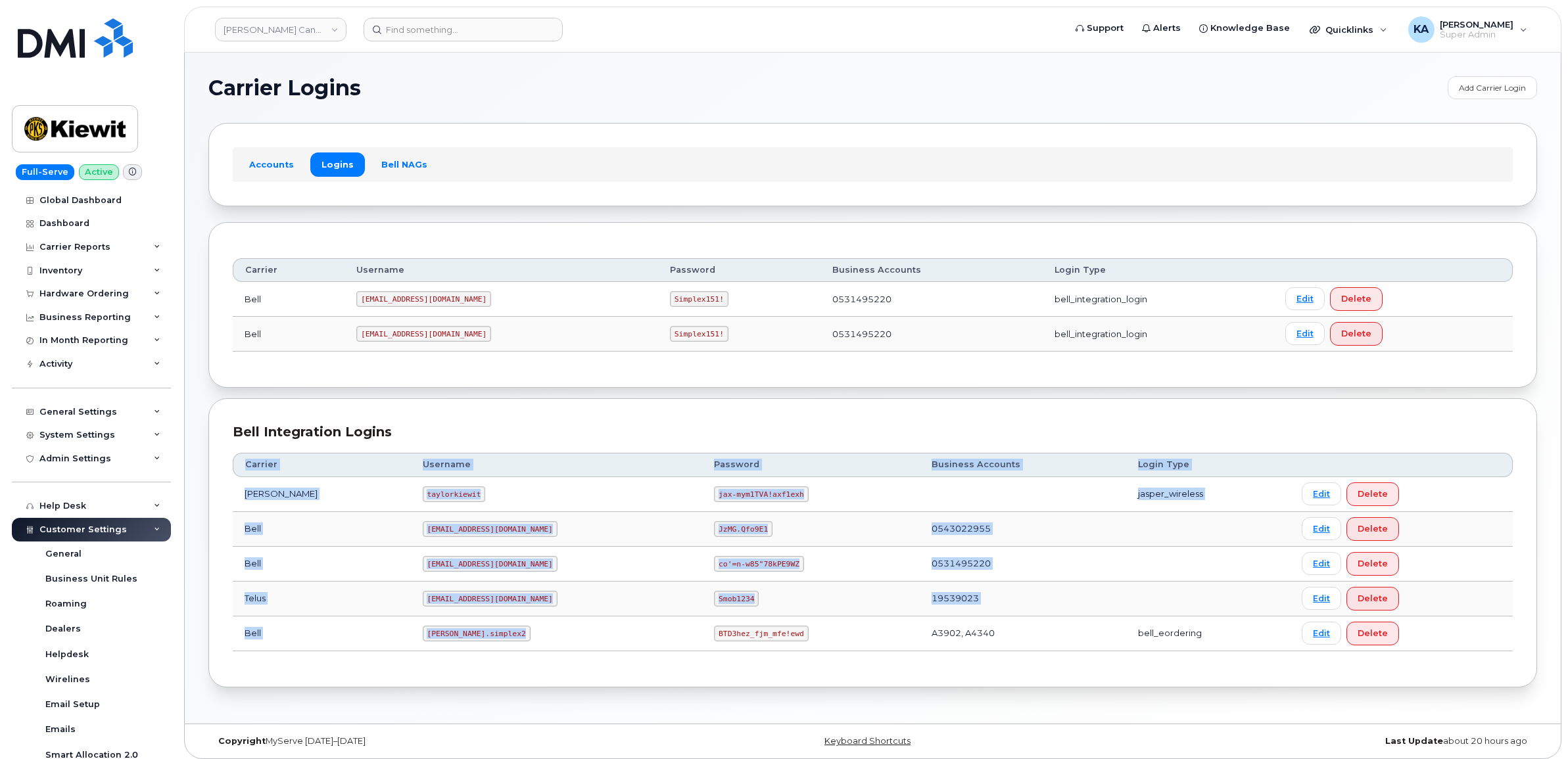
drag, startPoint x: 652, startPoint y: 638, endPoint x: 753, endPoint y: 655, distance: 102.4
click at [753, 655] on div "Carrier Username Password Business Accounts Login Type [PERSON_NAME] taylorkiew…" at bounding box center [873, 552] width 1280 height 222
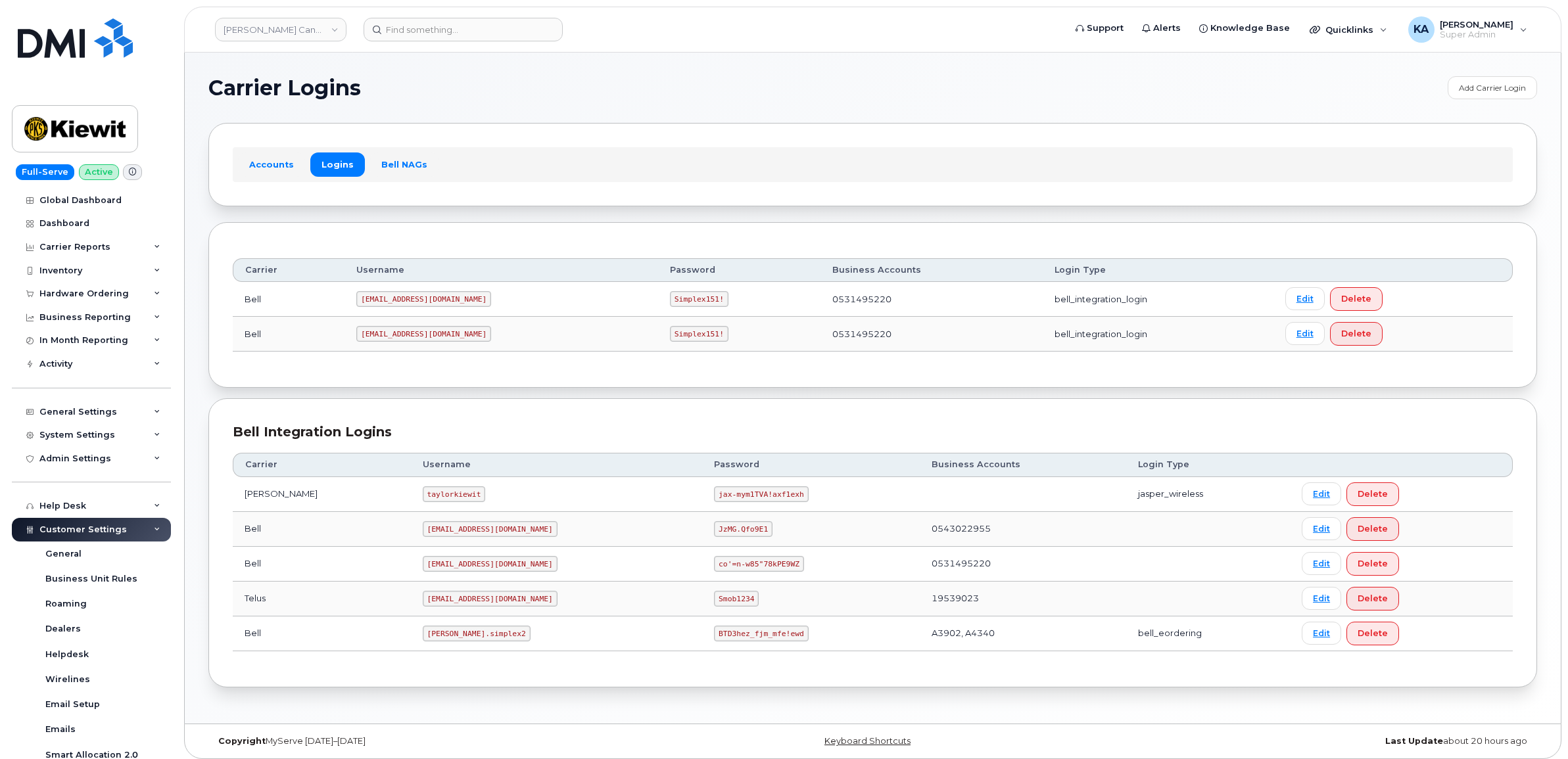
drag, startPoint x: 755, startPoint y: 655, endPoint x: 760, endPoint y: 648, distance: 8.6
click at [760, 648] on td "BTD3hez_fjm_mfe!ewd" at bounding box center [811, 634] width 217 height 35
drag, startPoint x: 736, startPoint y: 638, endPoint x: 652, endPoint y: 635, distance: 84.1
click at [714, 635] on code "BTD3hez_fjm_mfe!ewd" at bounding box center [761, 634] width 94 height 15
copy code "BTD3hez_fjm_mfe!ewd"
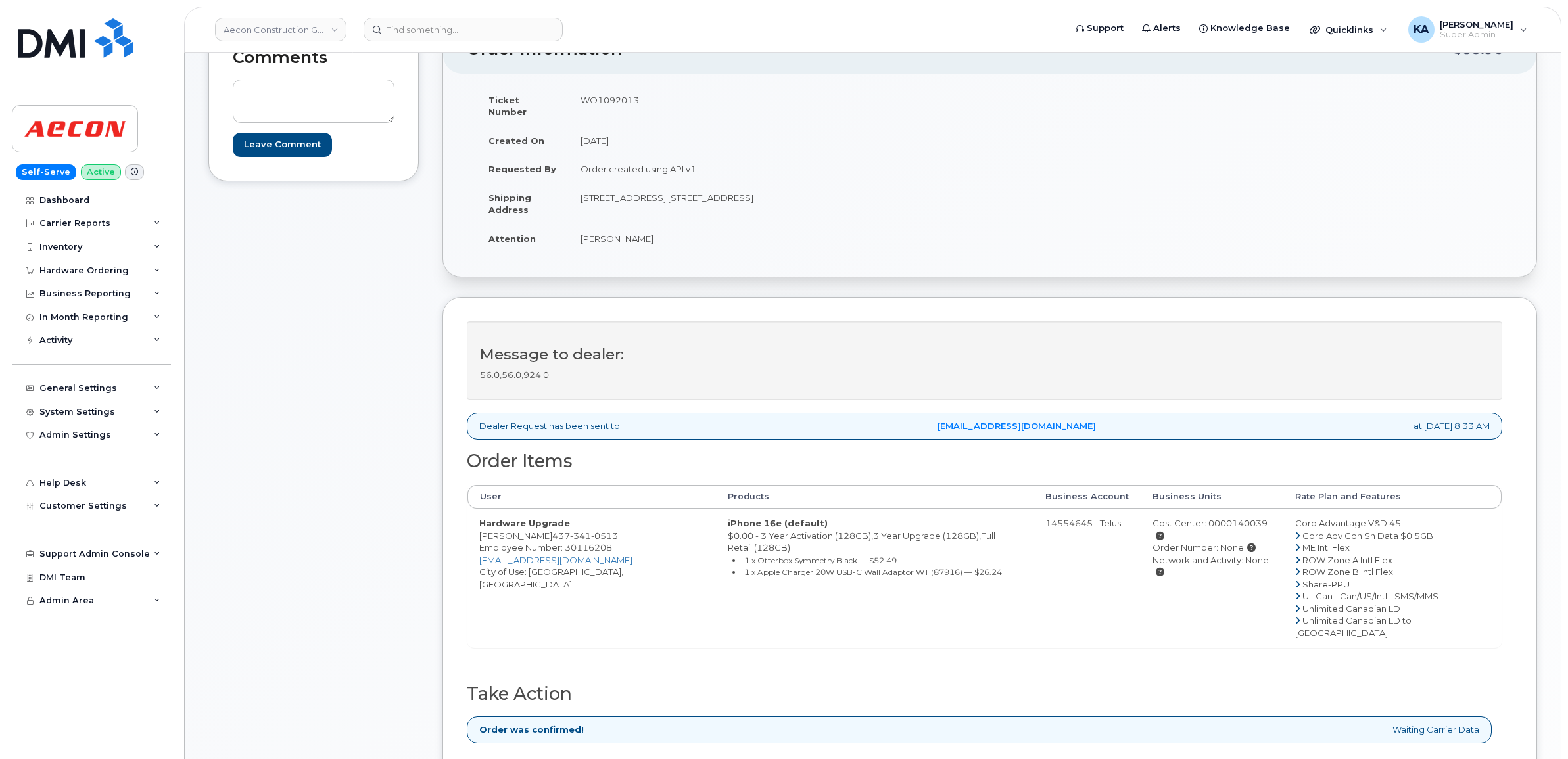
scroll to position [247, 0]
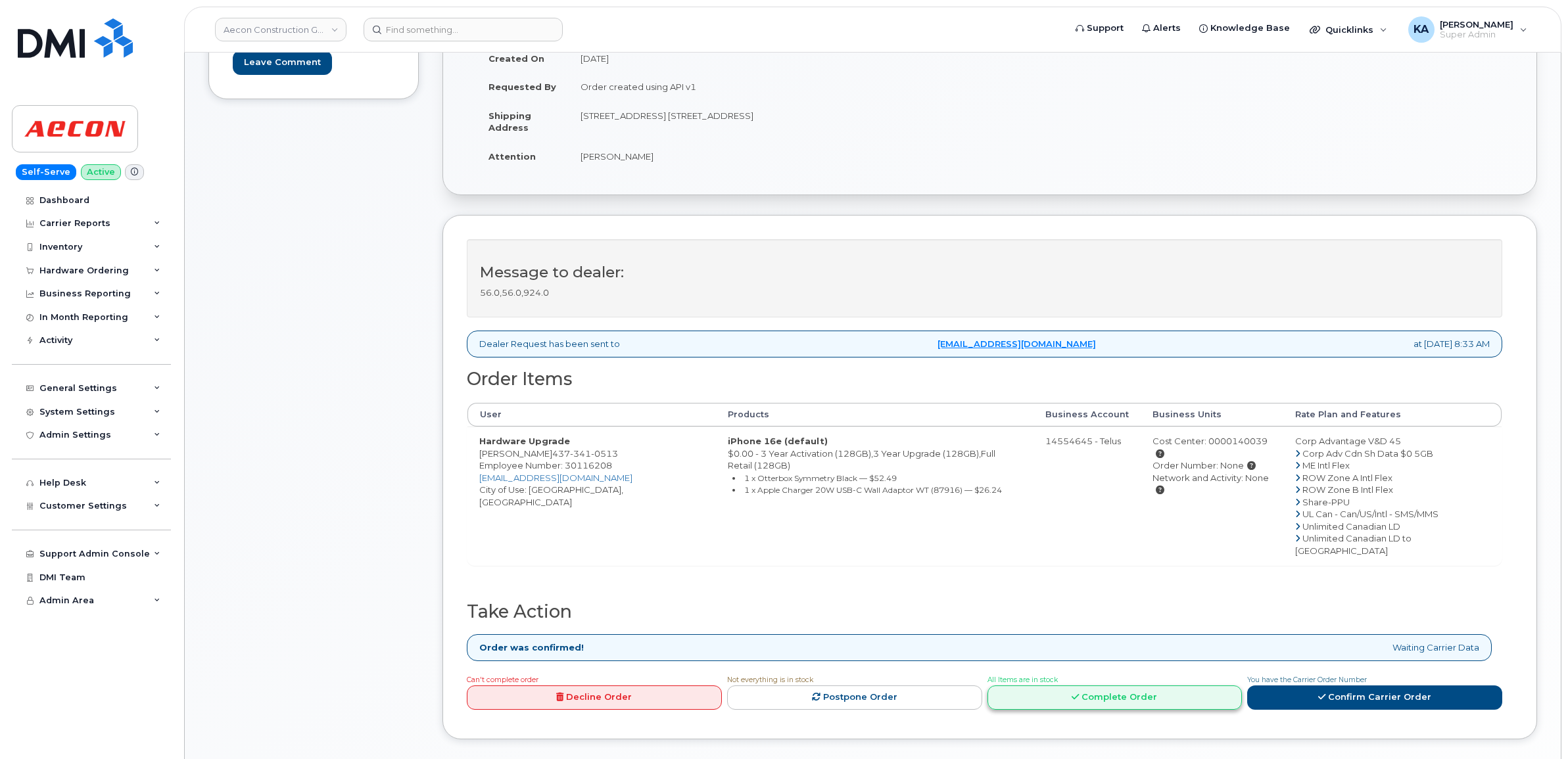
click at [1181, 686] on link "Complete Order" at bounding box center [1115, 697] width 255 height 24
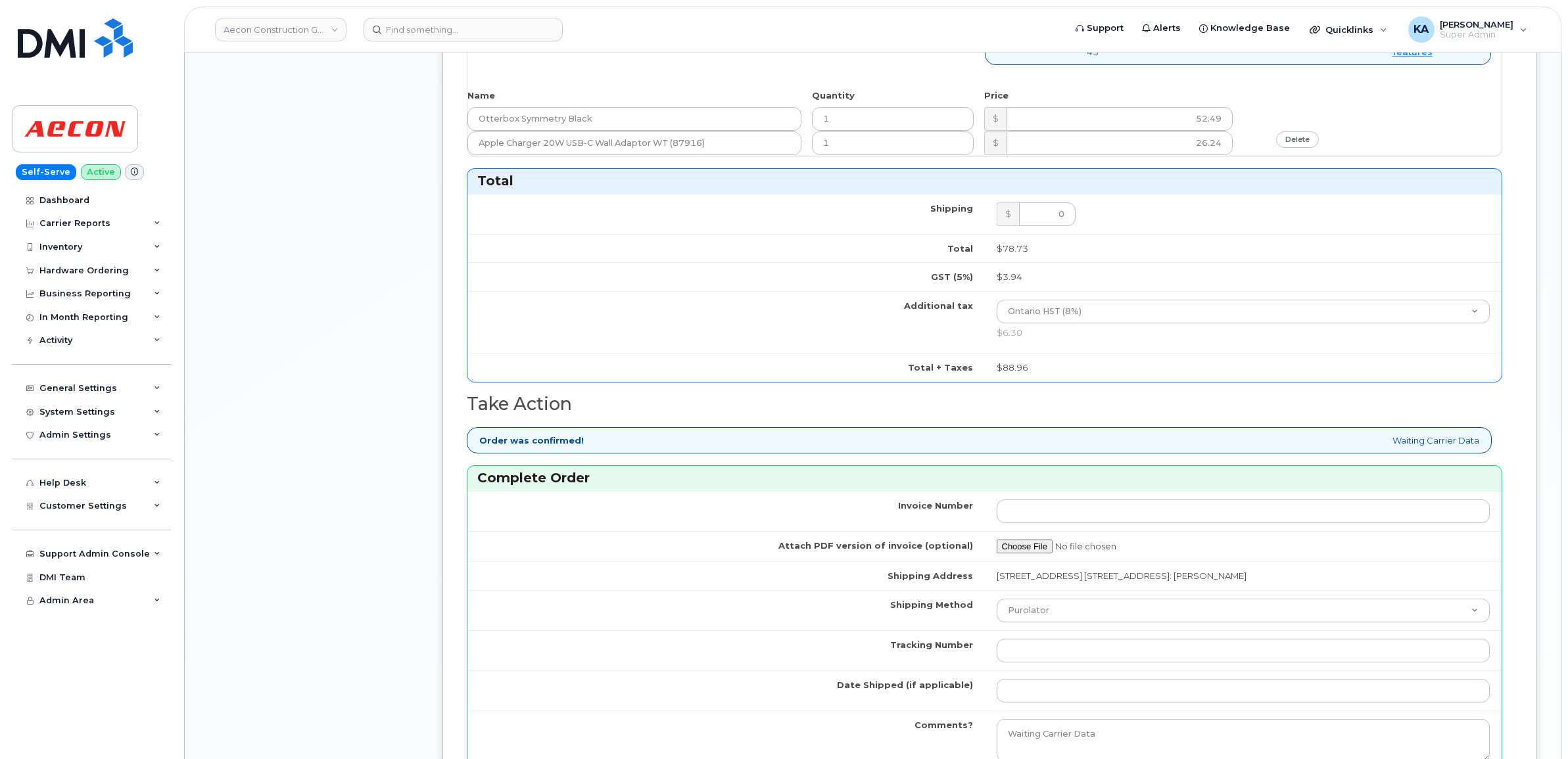
scroll to position [903, 0]
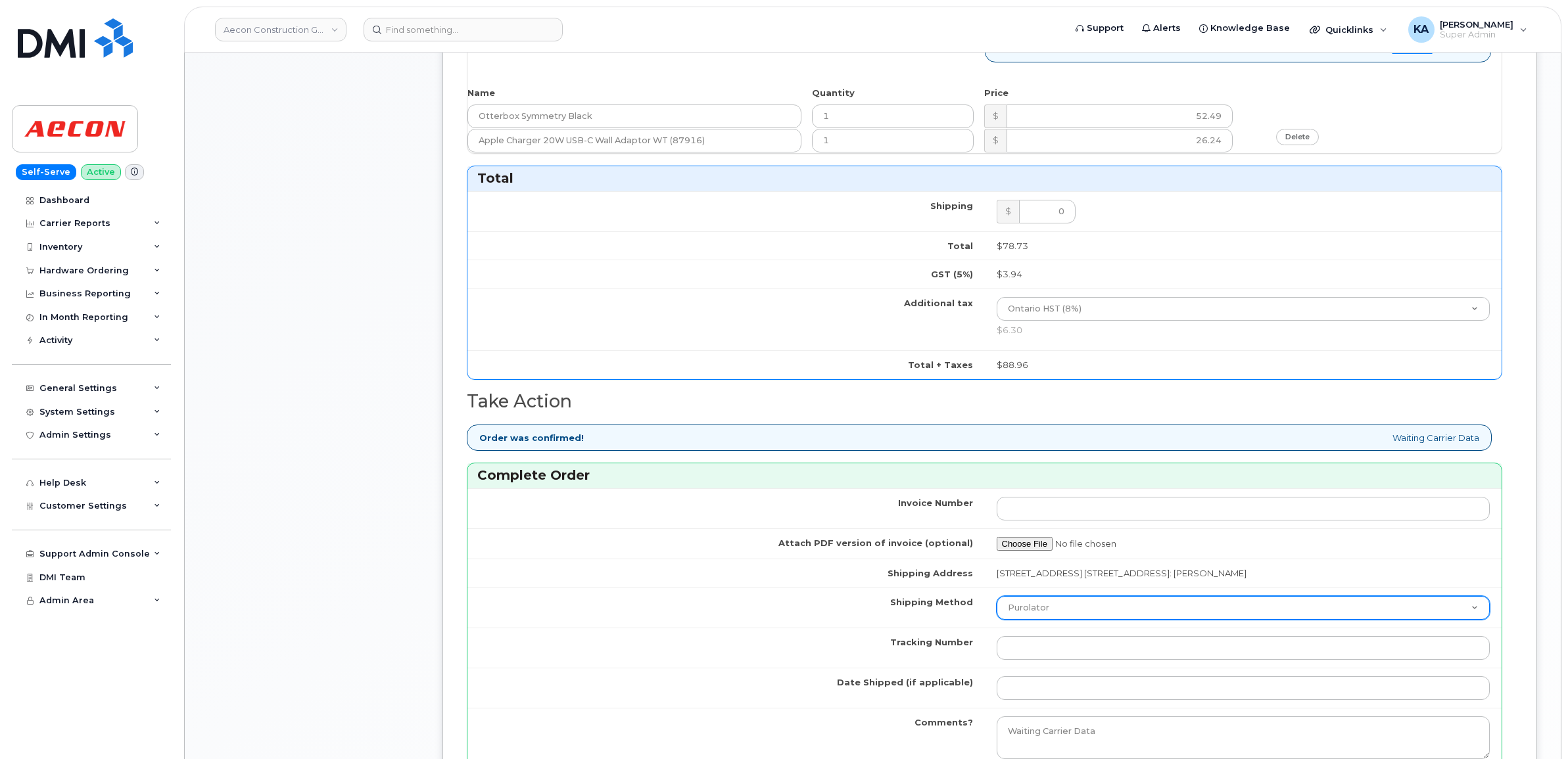
click at [1119, 603] on select "Purolator UPS FedEx Canada Post Courier Other Drop Off Pick Up" at bounding box center [1243, 608] width 493 height 24
select select "FedEx"
click at [997, 596] on select "Purolator UPS FedEx Canada Post Courier Other Drop Off Pick Up" at bounding box center [1243, 608] width 493 height 24
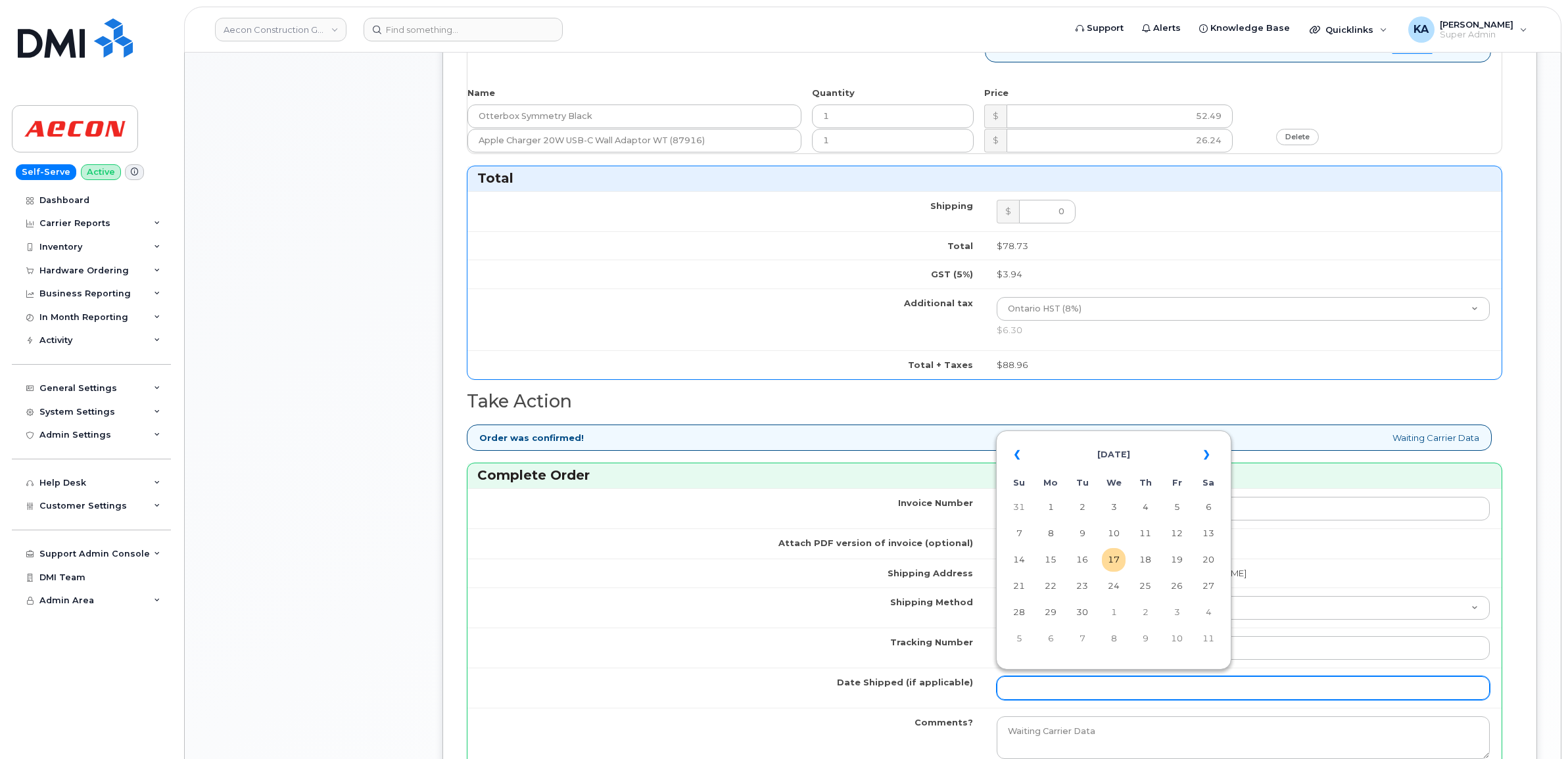
click at [1009, 681] on input "Date Shipped (if applicable)" at bounding box center [1243, 688] width 493 height 24
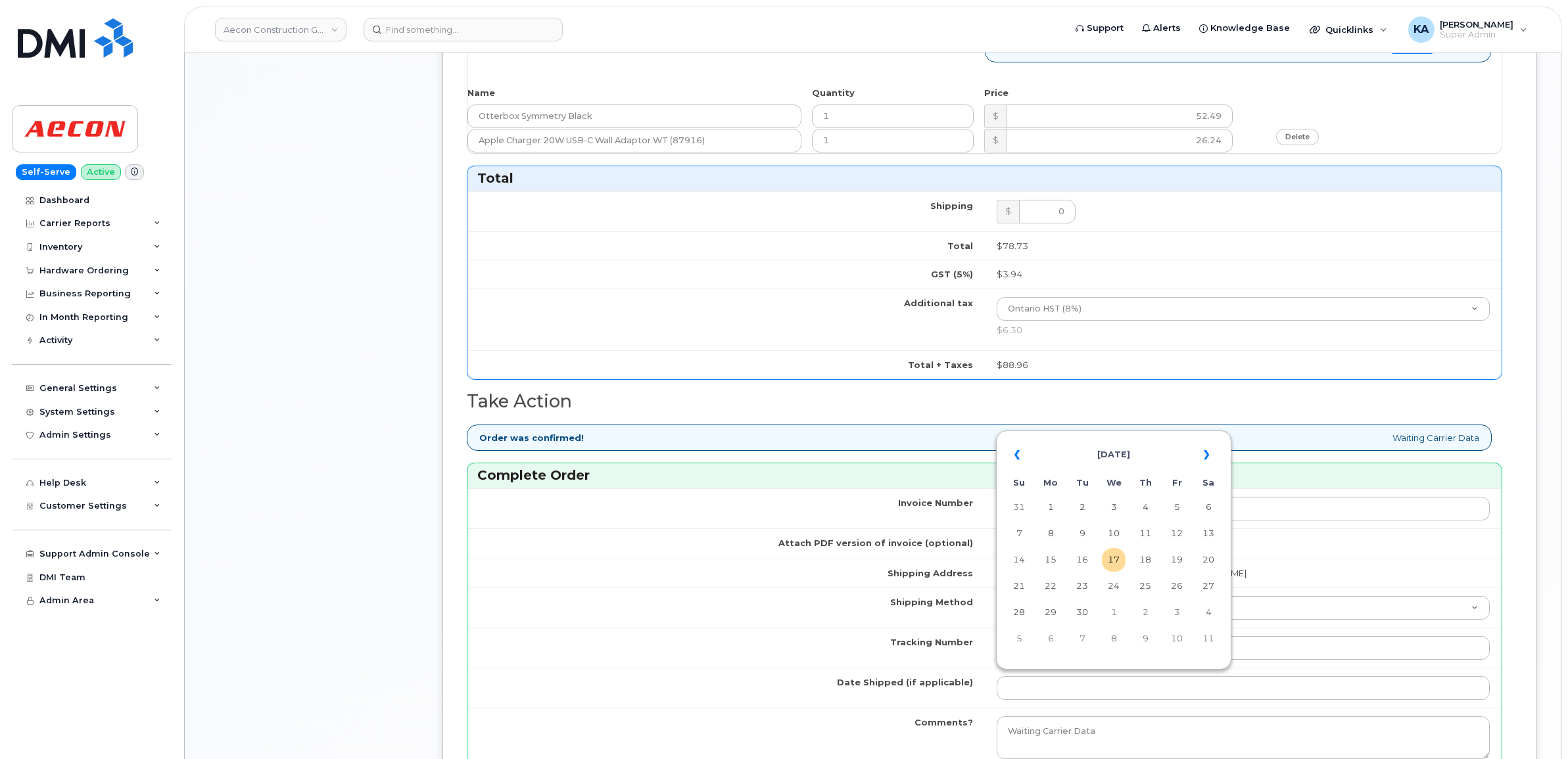
click at [1092, 435] on table "« September 2025 » Su Mo Tu We Th Fr Sa 31 1 2 3 4 5 6 7 8 9 10 11 12 13 14 15 …" at bounding box center [1113, 545] width 228 height 224
click at [1085, 560] on td "16" at bounding box center [1082, 560] width 24 height 24
type input "[DATE]"
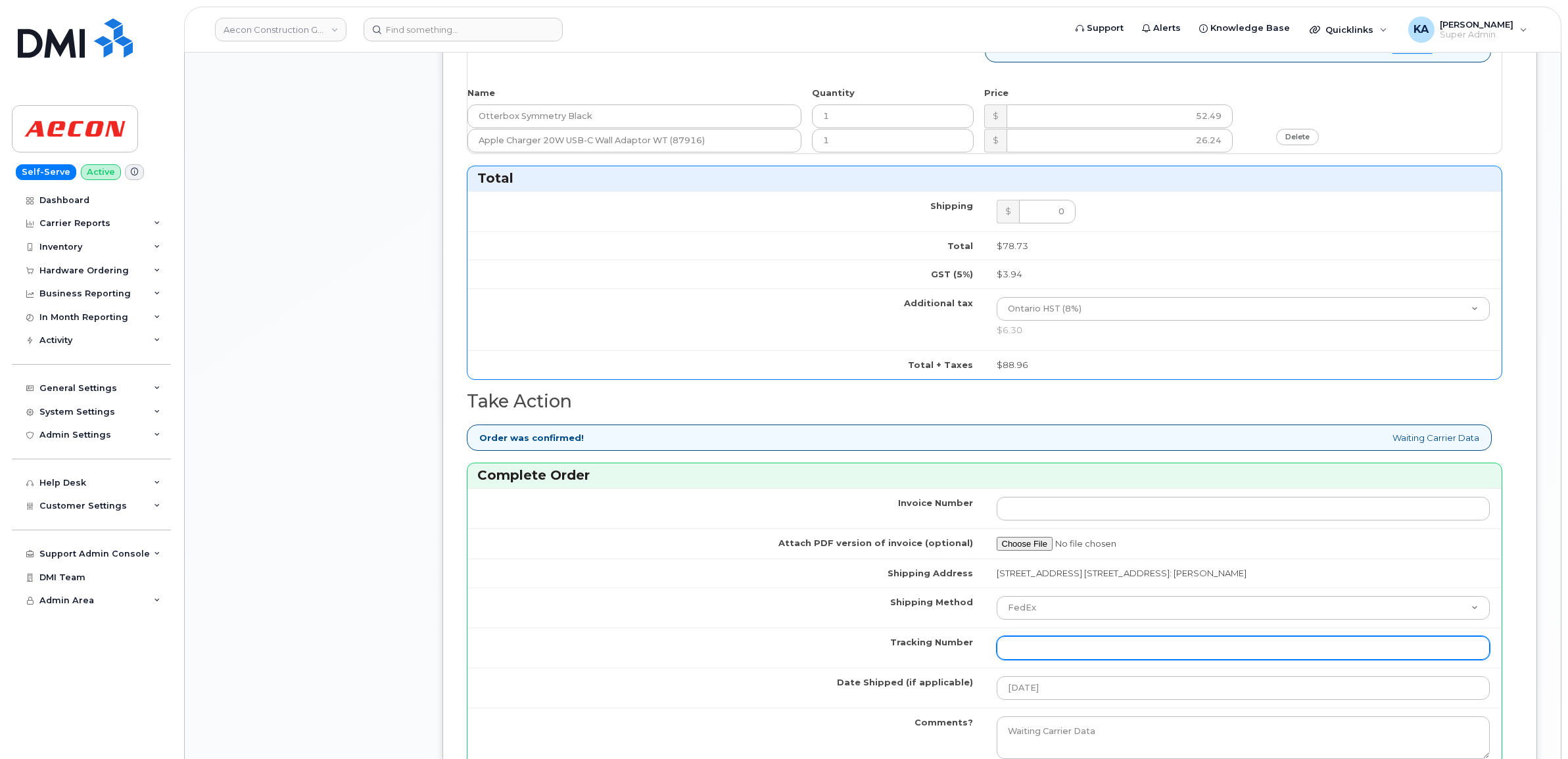
click at [1078, 641] on input "Tracking Number" at bounding box center [1243, 647] width 493 height 24
paste input "393269544198"
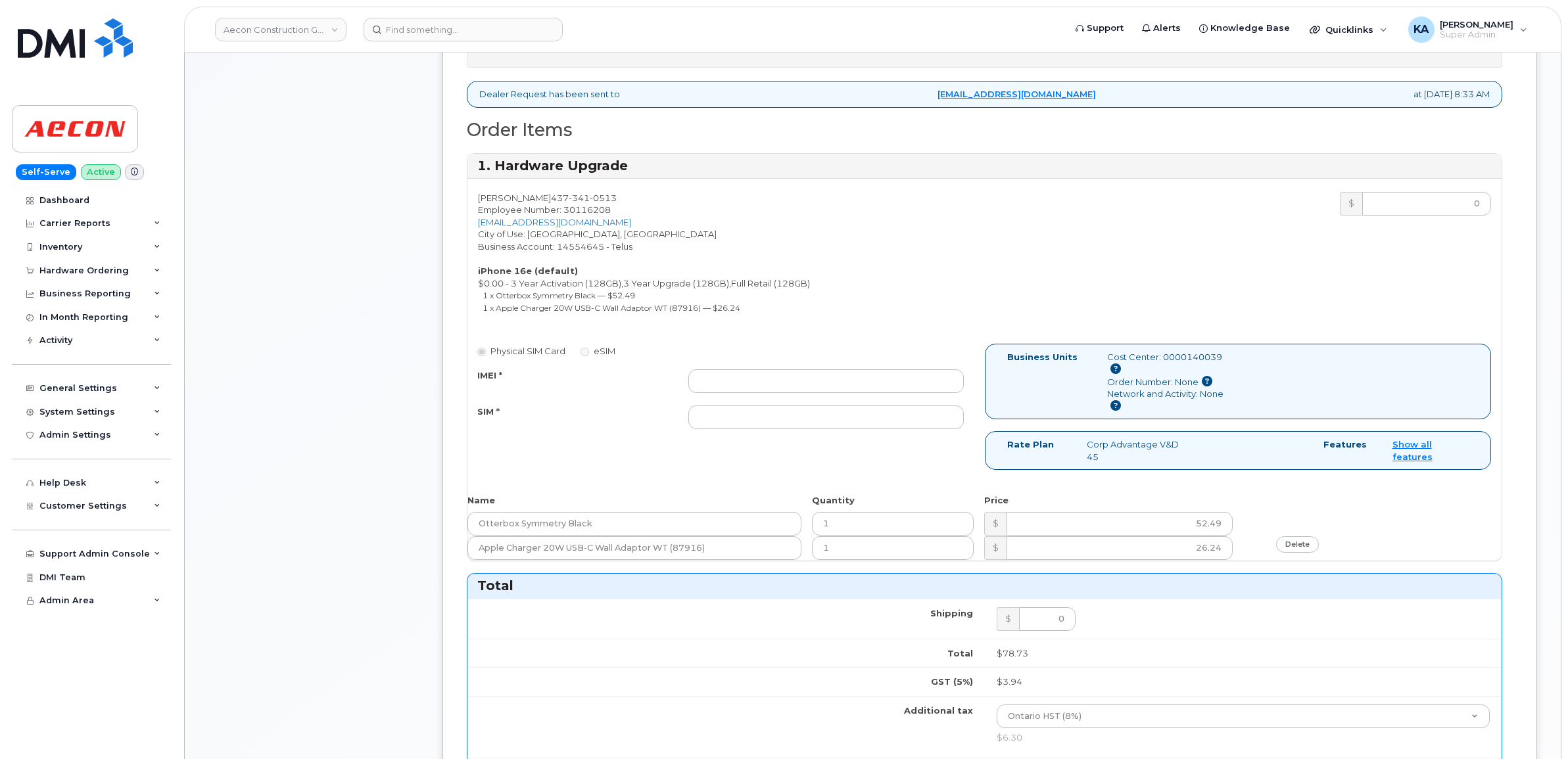
scroll to position [493, 0]
type input "393269544198"
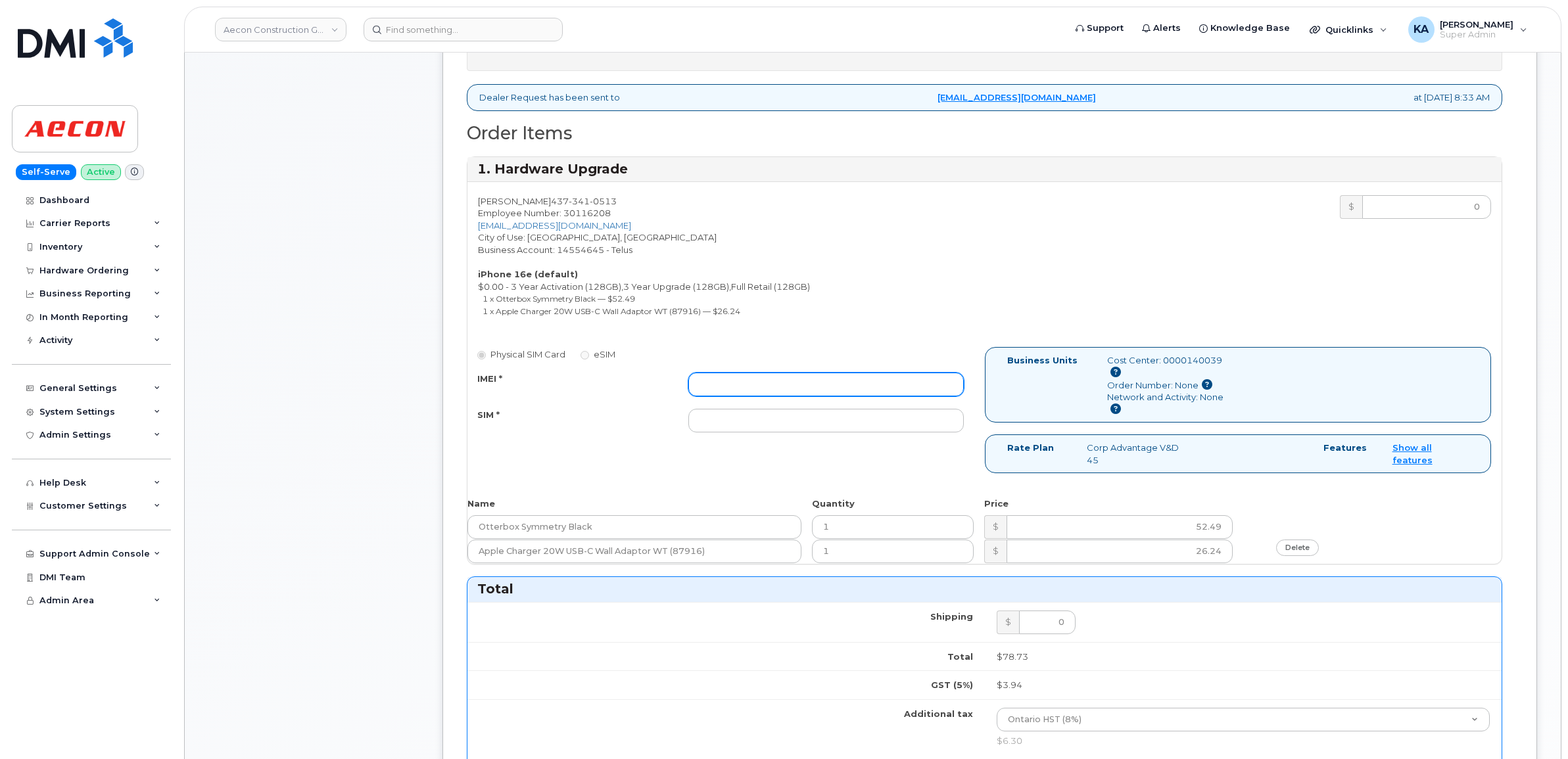
click at [744, 377] on input "IMEI *" at bounding box center [826, 384] width 276 height 24
paste input "354216330398144"
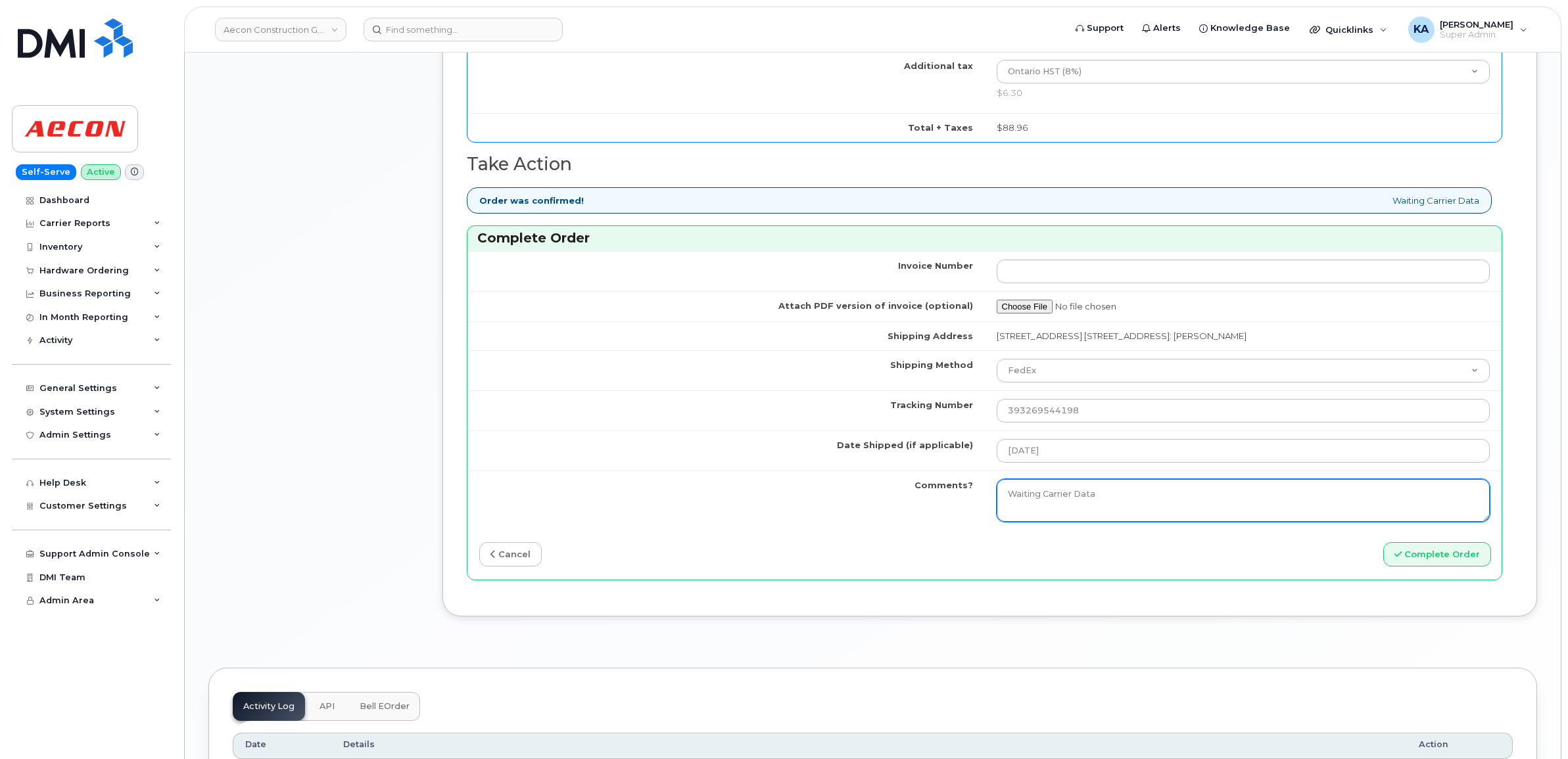
scroll to position [1150, 0]
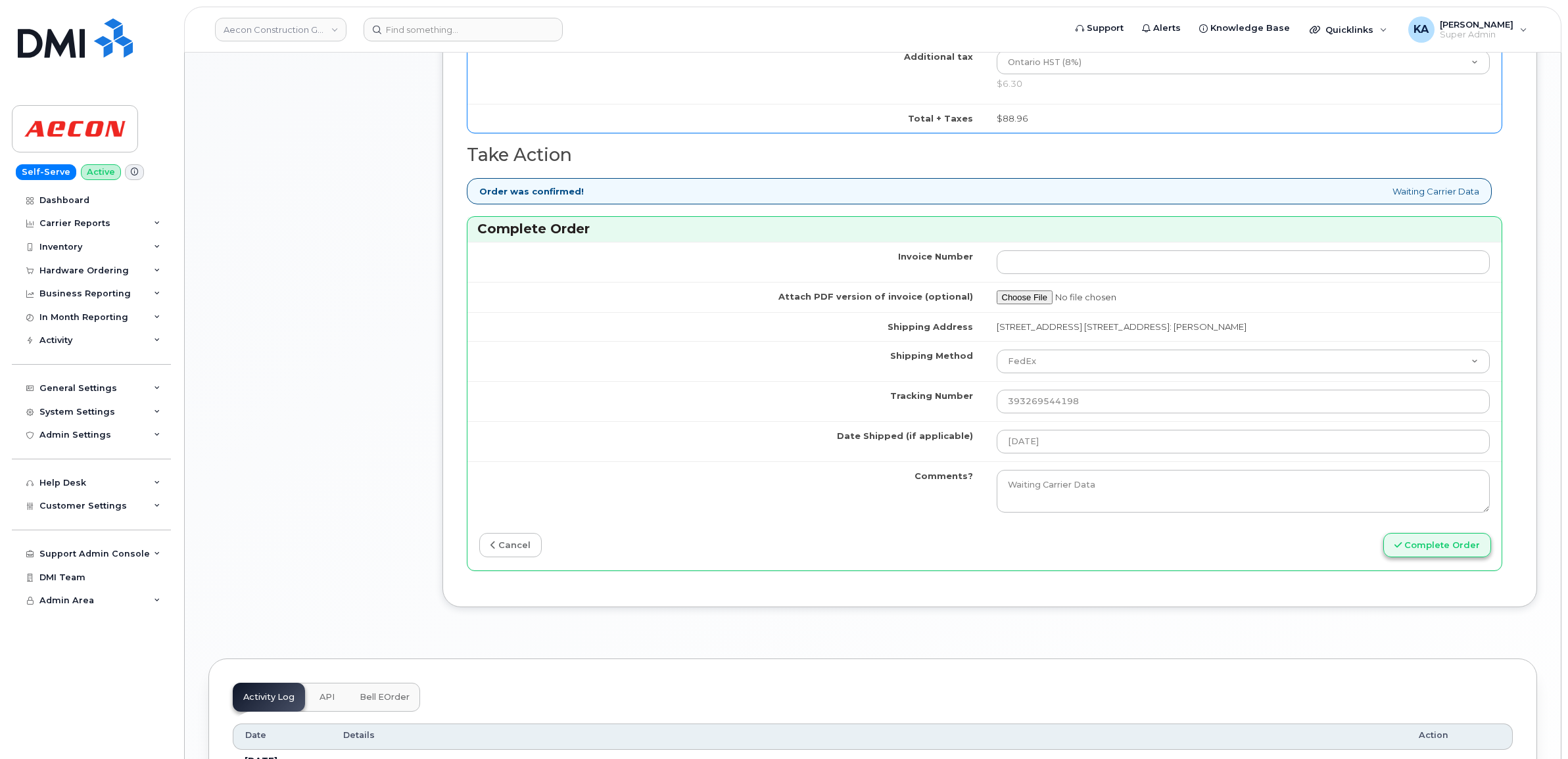
type input "354216330398144"
click at [1442, 533] on button "Complete Order" at bounding box center [1438, 544] width 108 height 24
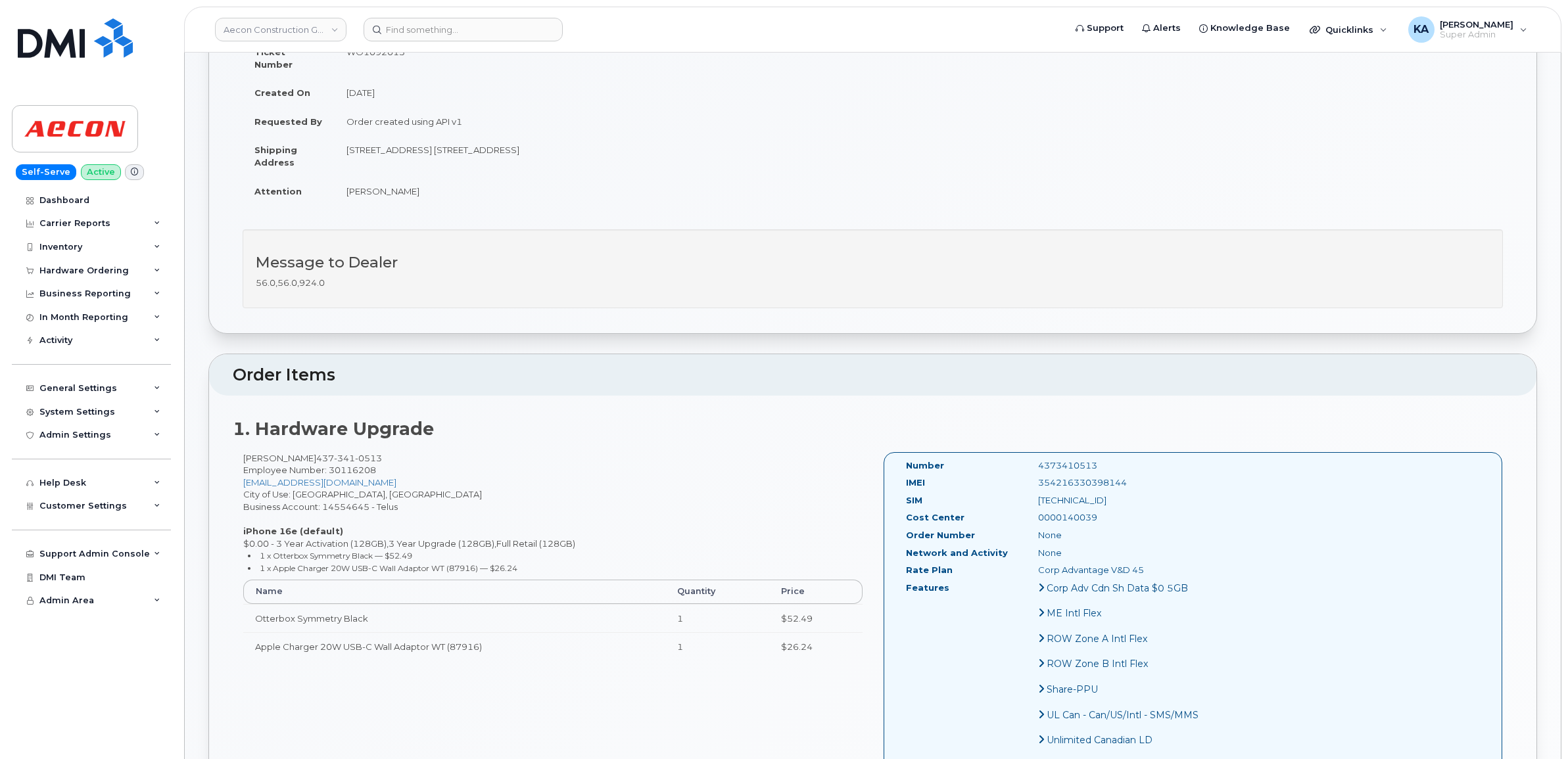
scroll to position [165, 0]
drag, startPoint x: 901, startPoint y: 448, endPoint x: 1076, endPoint y: 504, distance: 183.7
click at [1076, 504] on div "Number 4373410513 IMEI [TECHNICAL_ID] SIM [TECHNICAL_ID] Cost Center 0000140039…" at bounding box center [1055, 623] width 318 height 338
copy div "Number 4373410513 IMEI [TECHNICAL_ID] SIM [TECHNICAL_ID] Cost Center 0000140039"
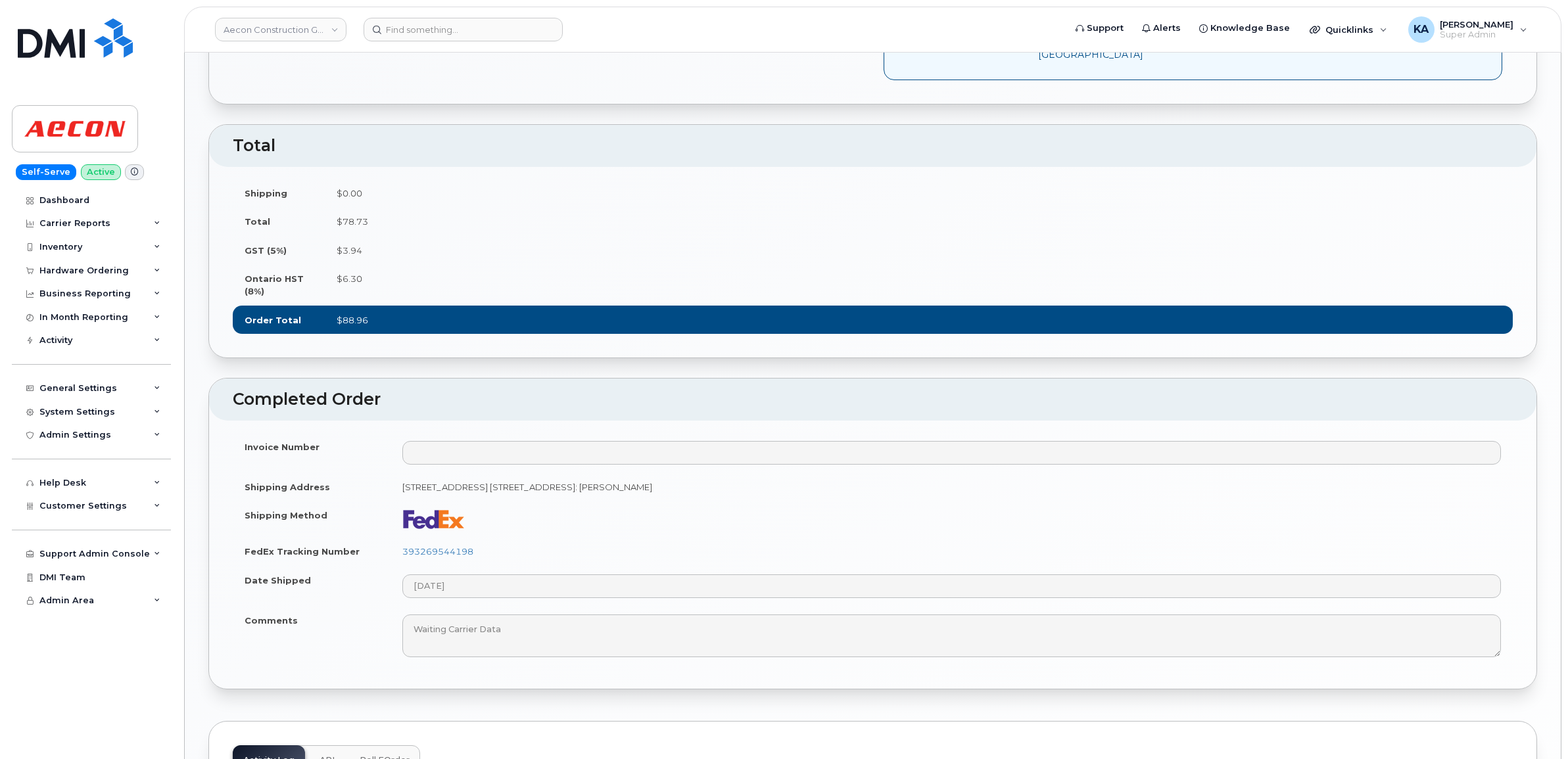
scroll to position [903, 0]
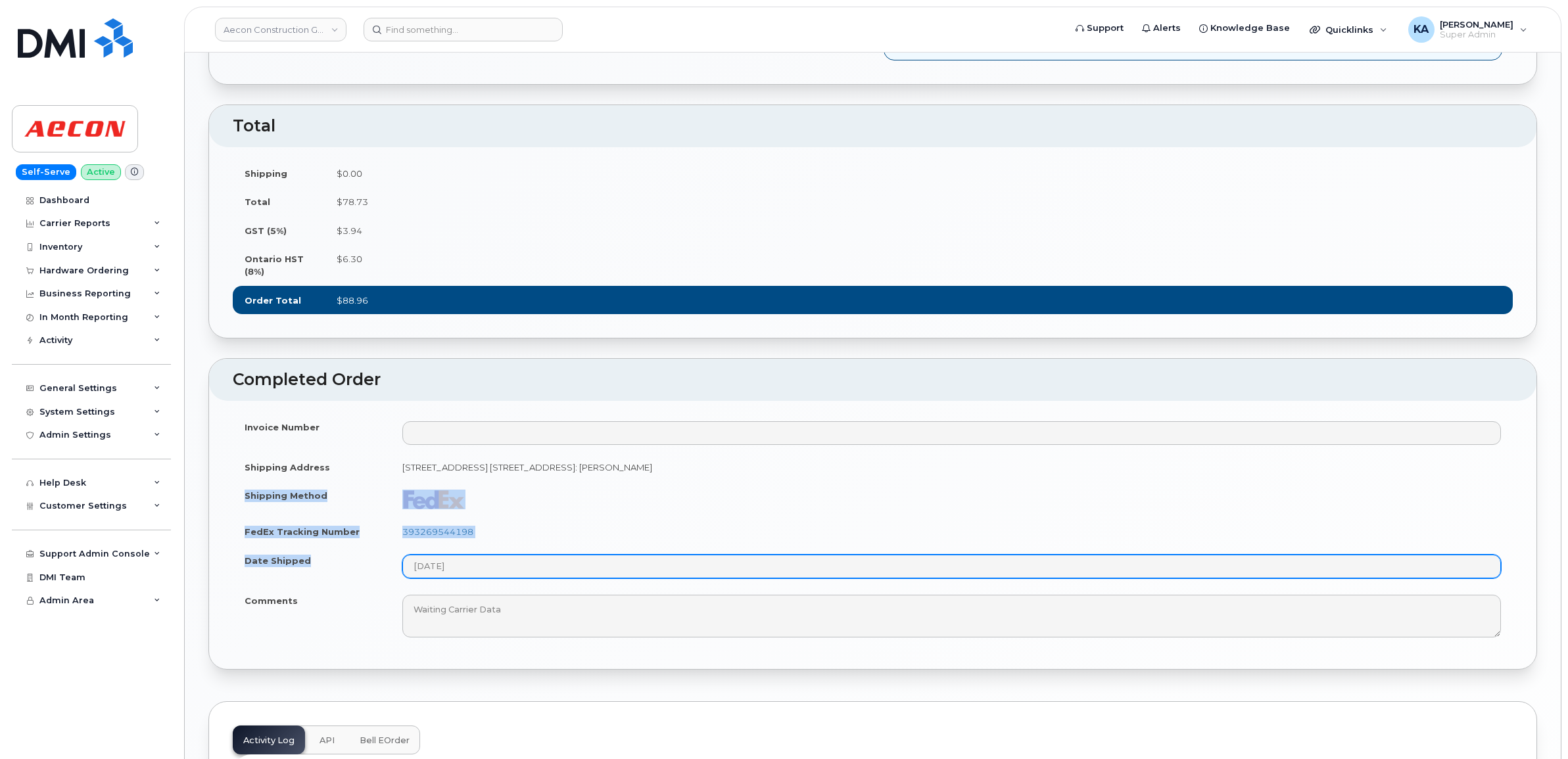
click at [486, 605] on tbody "Invoice Number Shipping Address [STREET_ADDRESS] [STREET_ADDRESS]: [PERSON_NAME…" at bounding box center [873, 529] width 1280 height 233
copy tbody "Shipping Method FedEx Tracking Number 393269544198 Date Shipped"
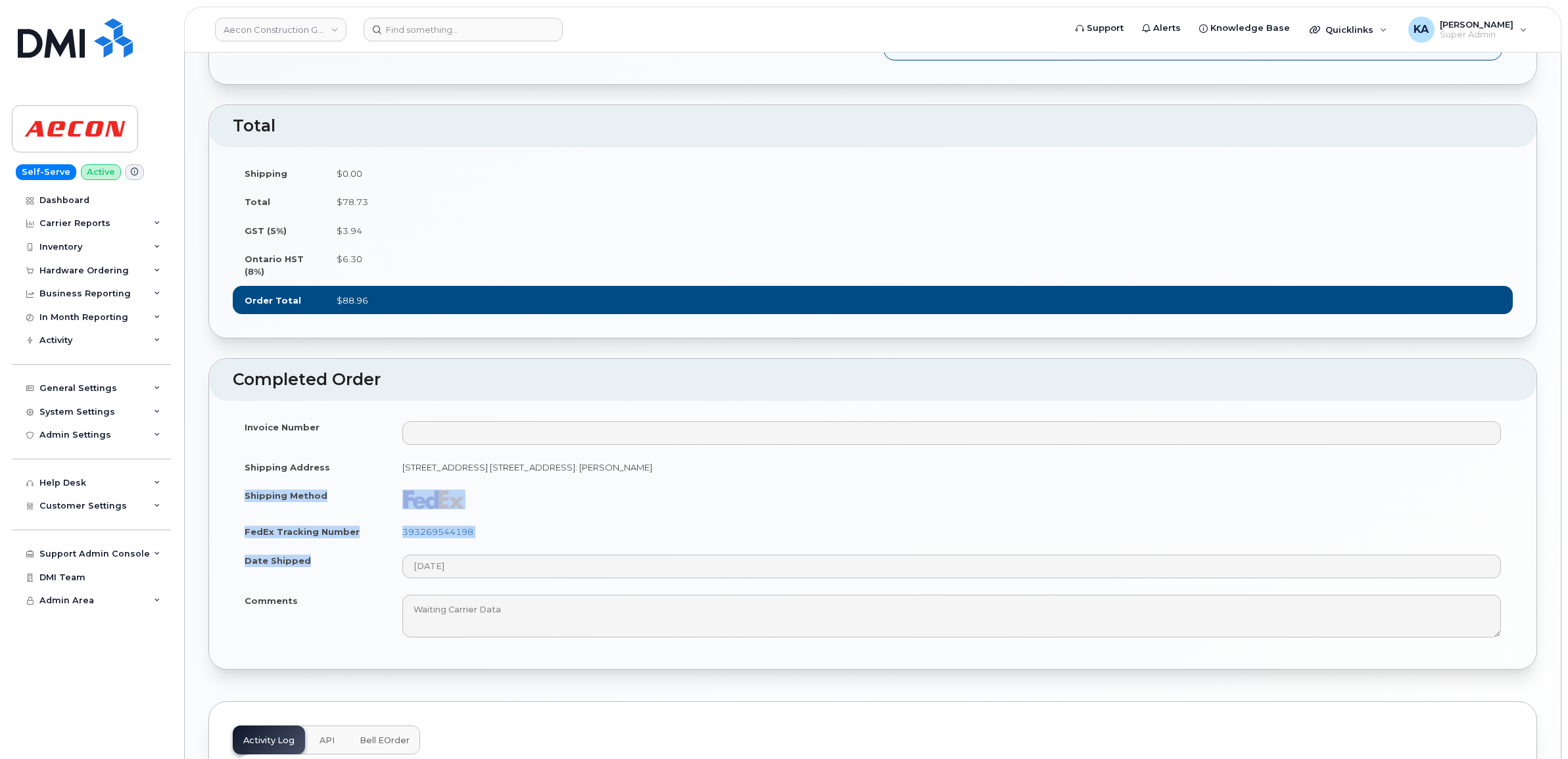
drag, startPoint x: 507, startPoint y: 578, endPoint x: 498, endPoint y: 570, distance: 12.0
click at [505, 546] on td "393269544198" at bounding box center [951, 532] width 1123 height 29
click at [490, 546] on td "393269544198" at bounding box center [951, 532] width 1123 height 29
drag, startPoint x: 473, startPoint y: 565, endPoint x: 403, endPoint y: 569, distance: 70.1
click at [403, 546] on td "393269544198" at bounding box center [951, 532] width 1123 height 29
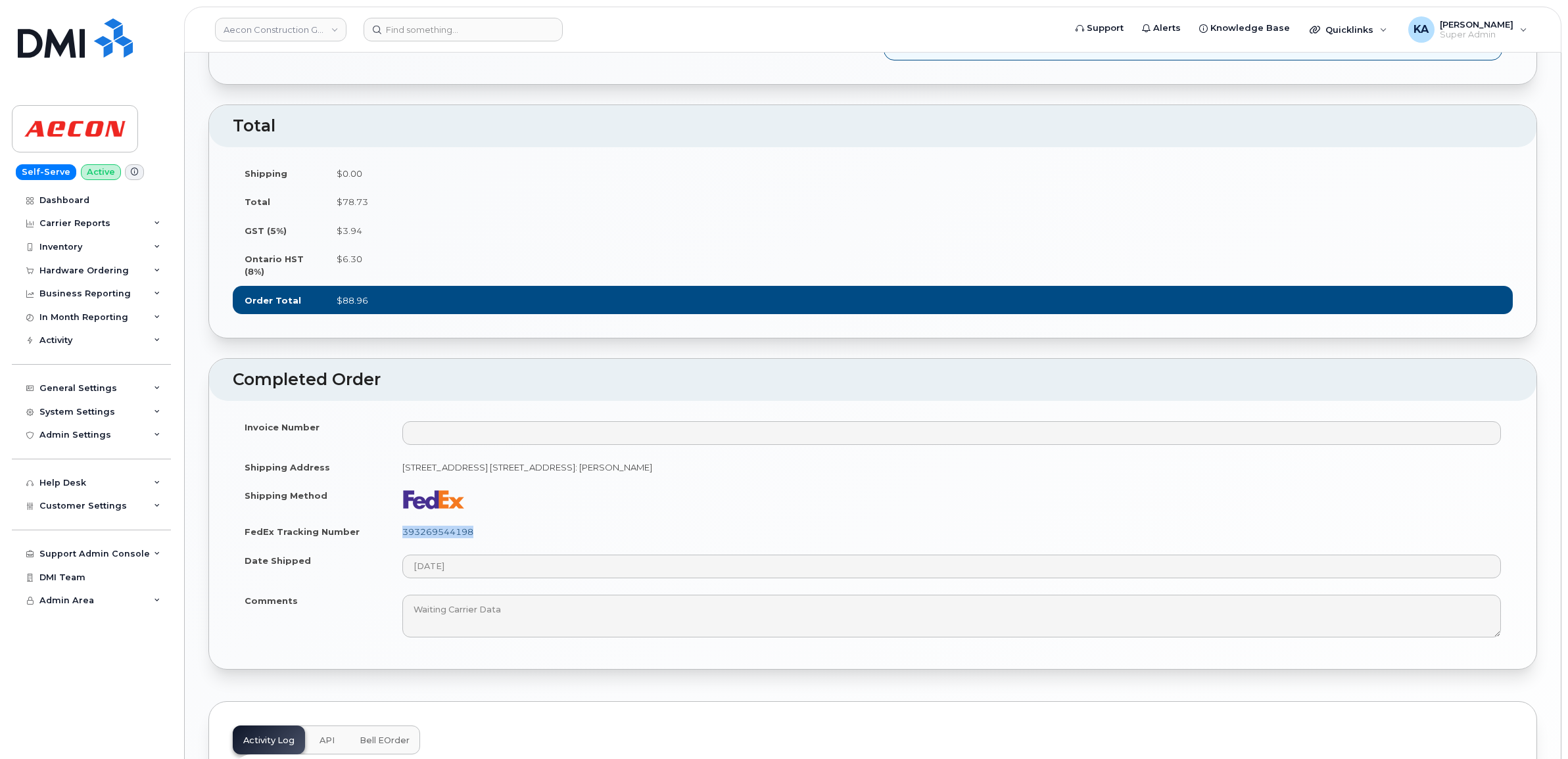
copy link "393269544198"
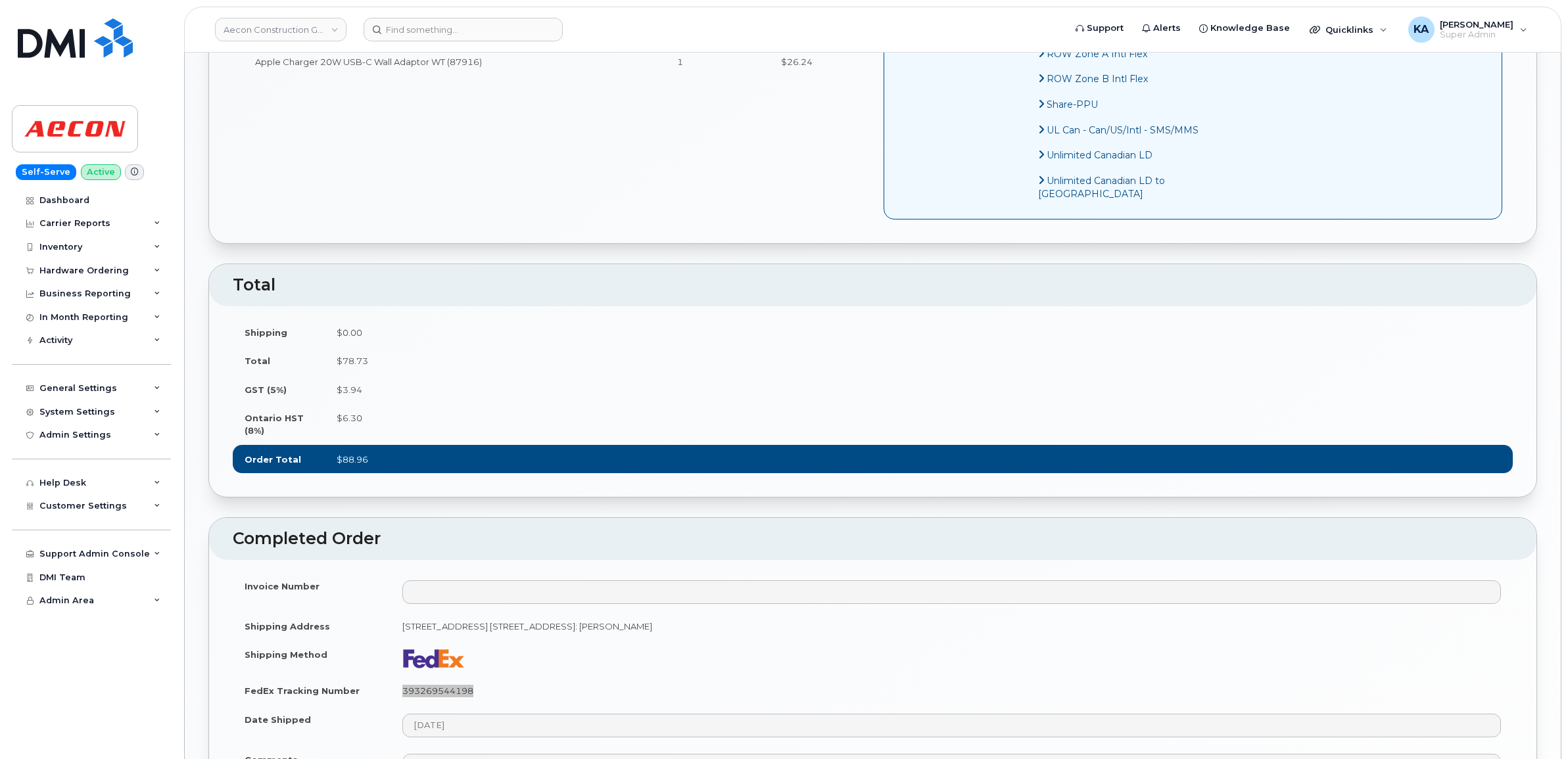
scroll to position [493, 0]
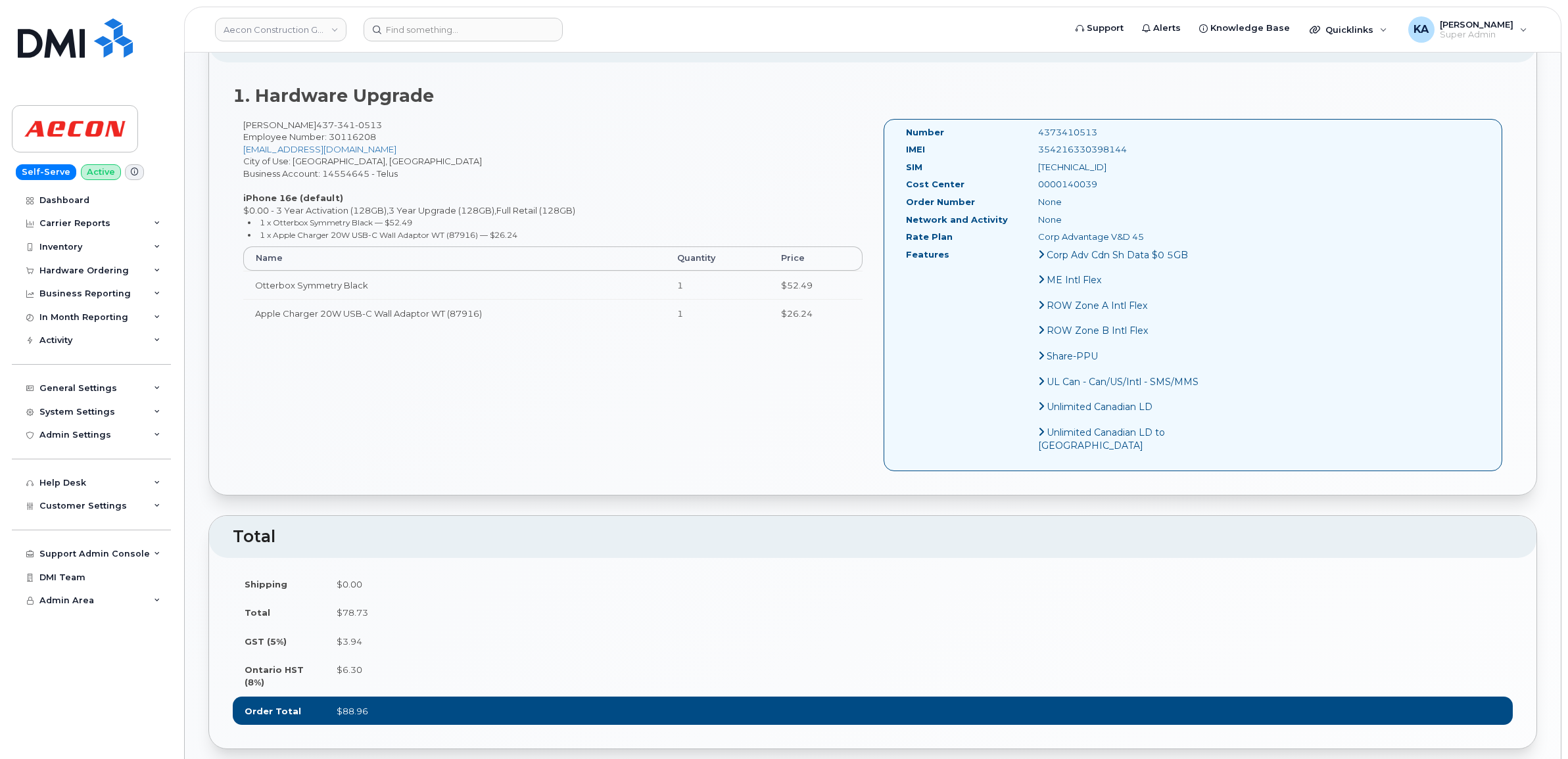
drag, startPoint x: 1099, startPoint y: 136, endPoint x: 1004, endPoint y: 136, distance: 95.0
click at [1028, 144] on div "354216330398144" at bounding box center [1121, 149] width 185 height 13
copy div "354216330398144"
drag, startPoint x: 1060, startPoint y: 120, endPoint x: 1005, endPoint y: 122, distance: 55.0
click at [1028, 126] on div "4373410513" at bounding box center [1121, 132] width 185 height 13
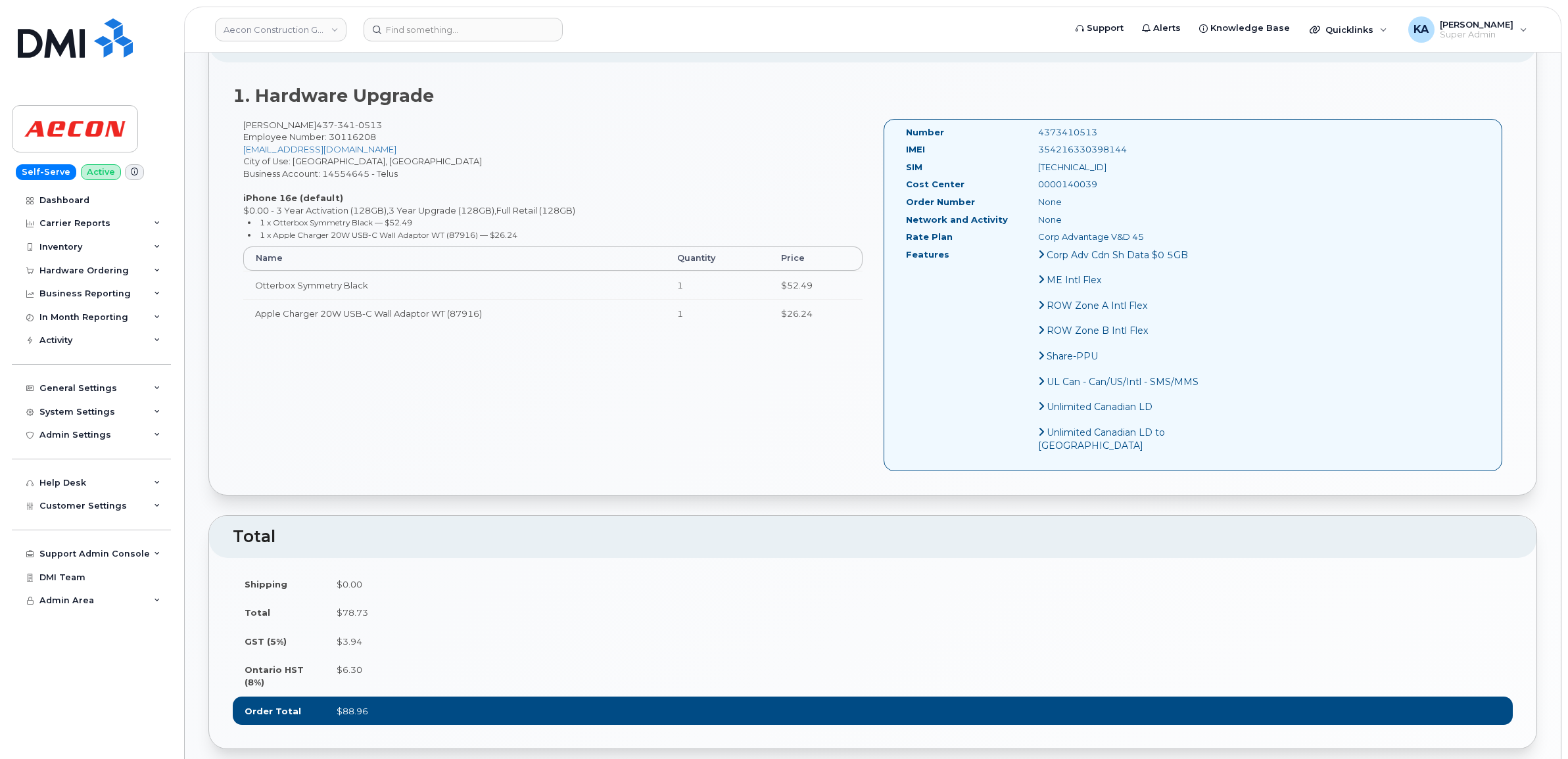
copy div "4373410513"
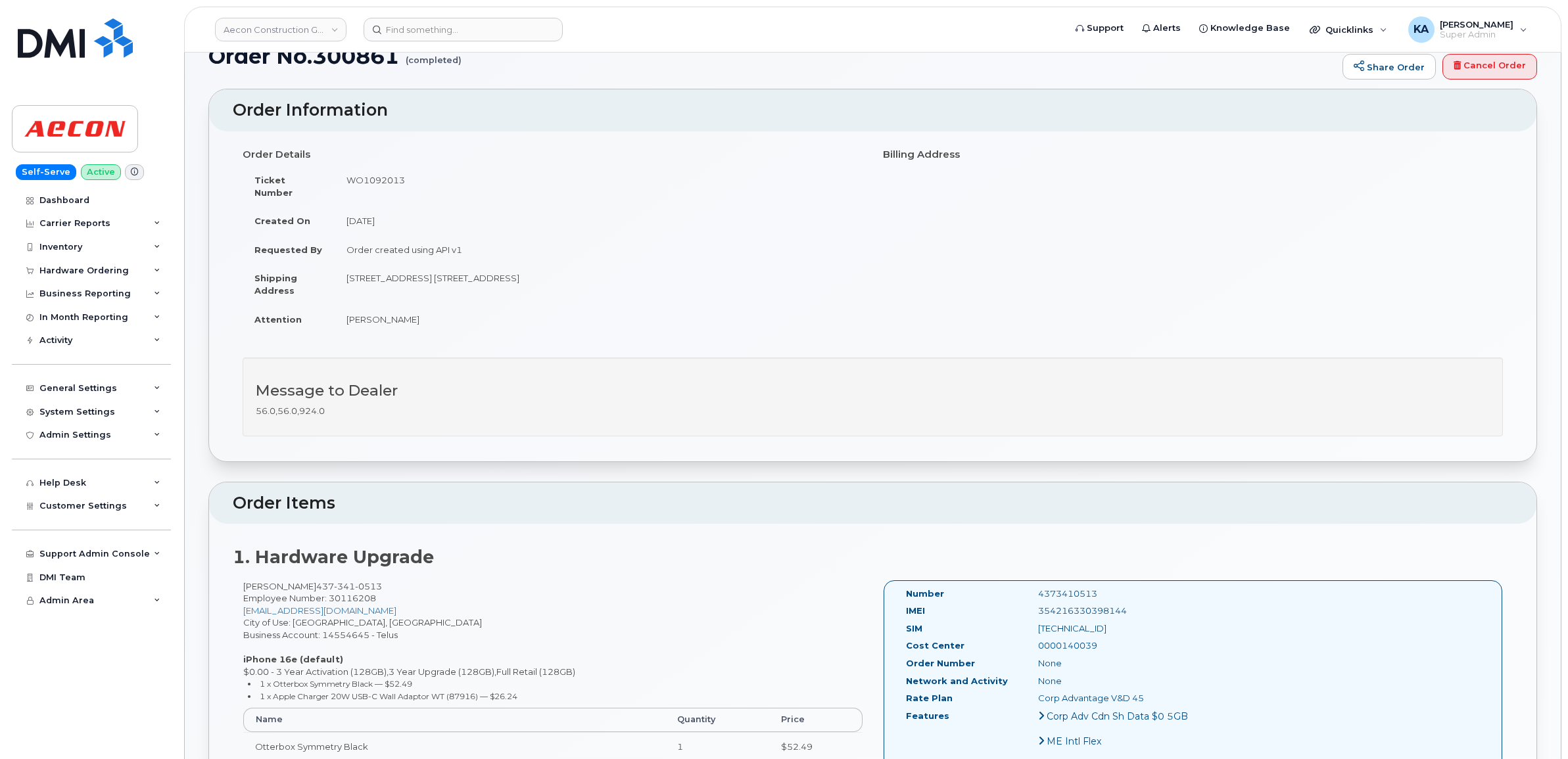
scroll to position [0, 0]
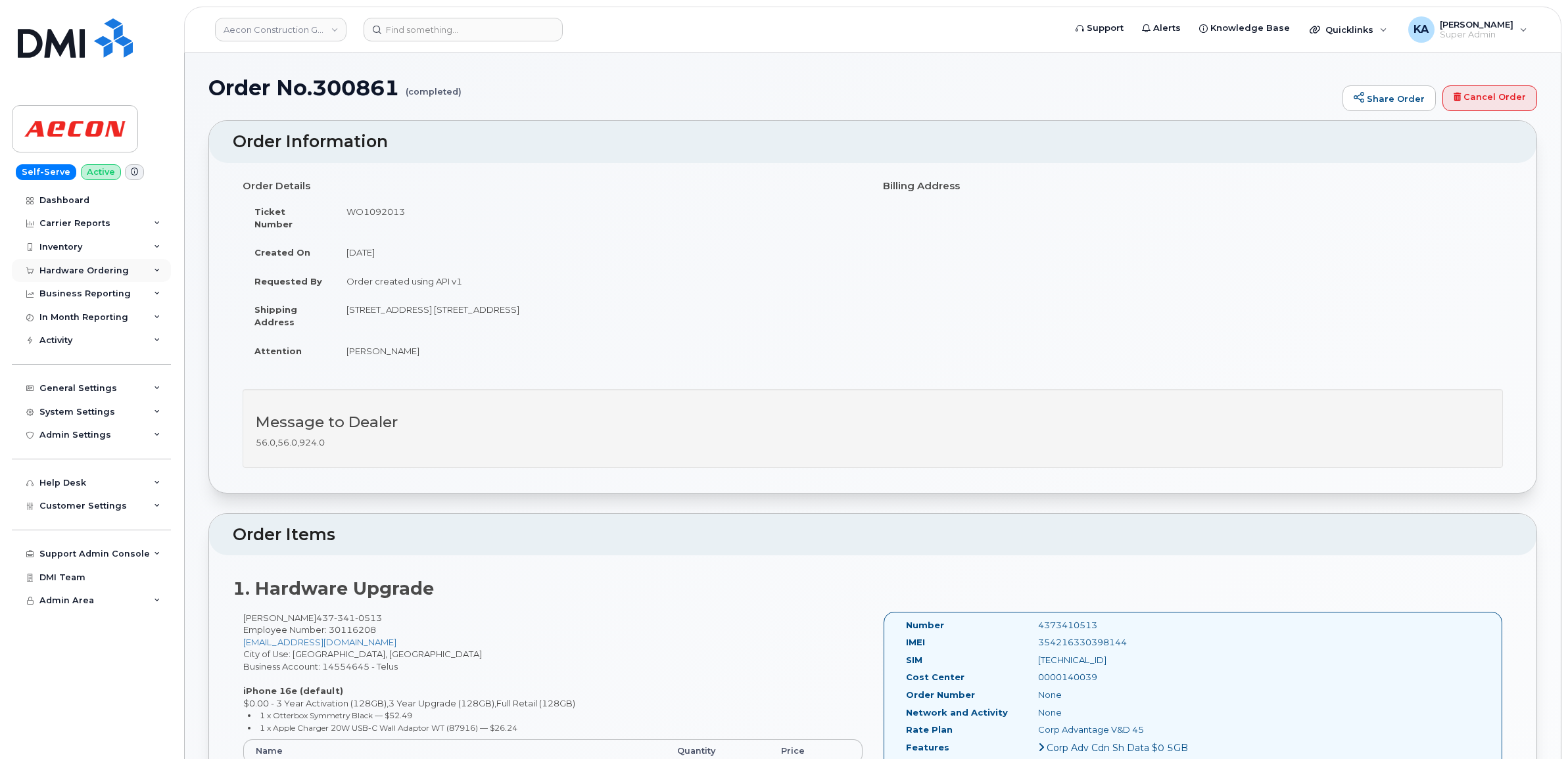
click at [90, 270] on div "Hardware Ordering" at bounding box center [84, 271] width 90 height 11
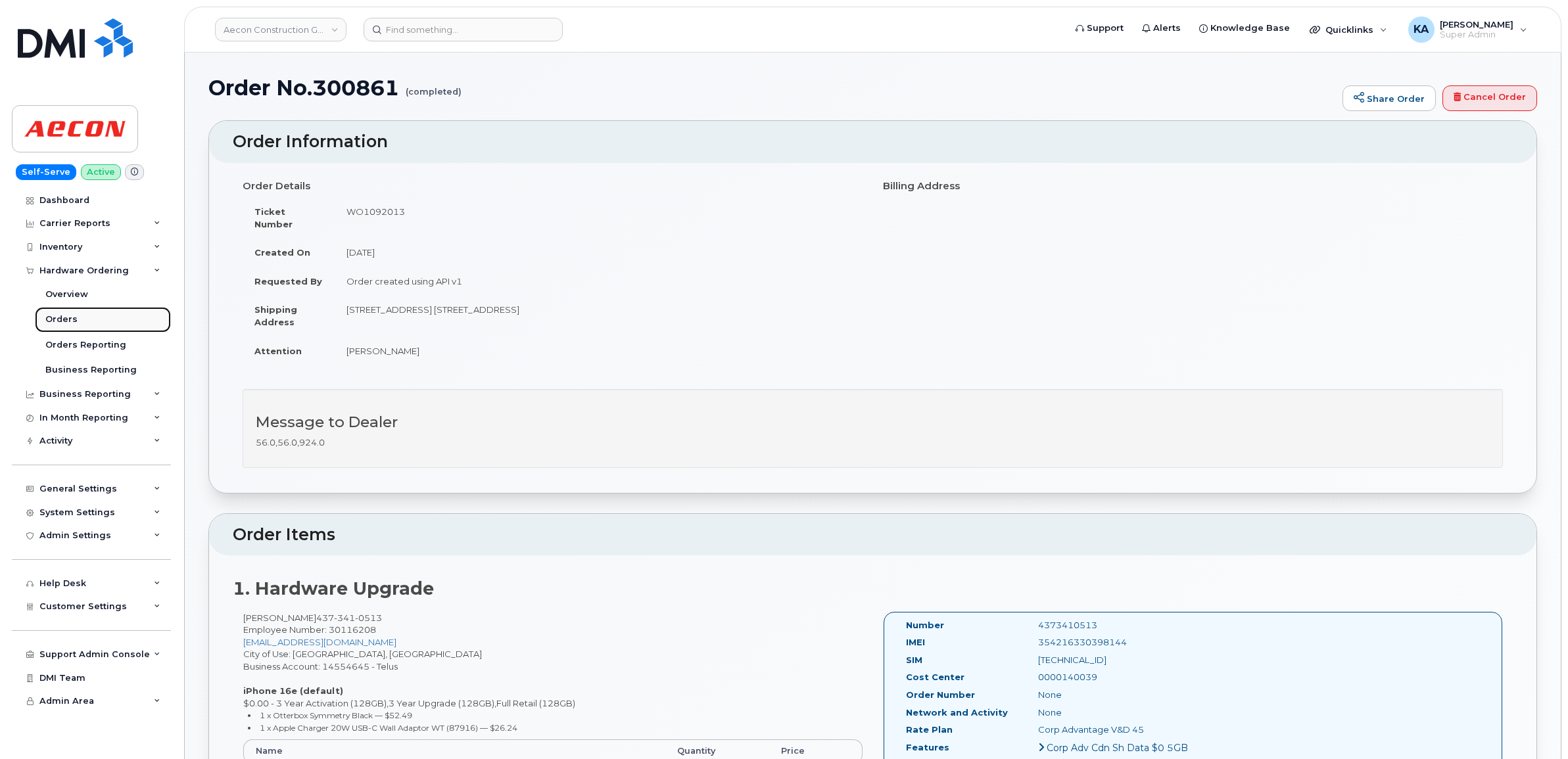
click at [66, 320] on div "Orders" at bounding box center [61, 319] width 32 height 12
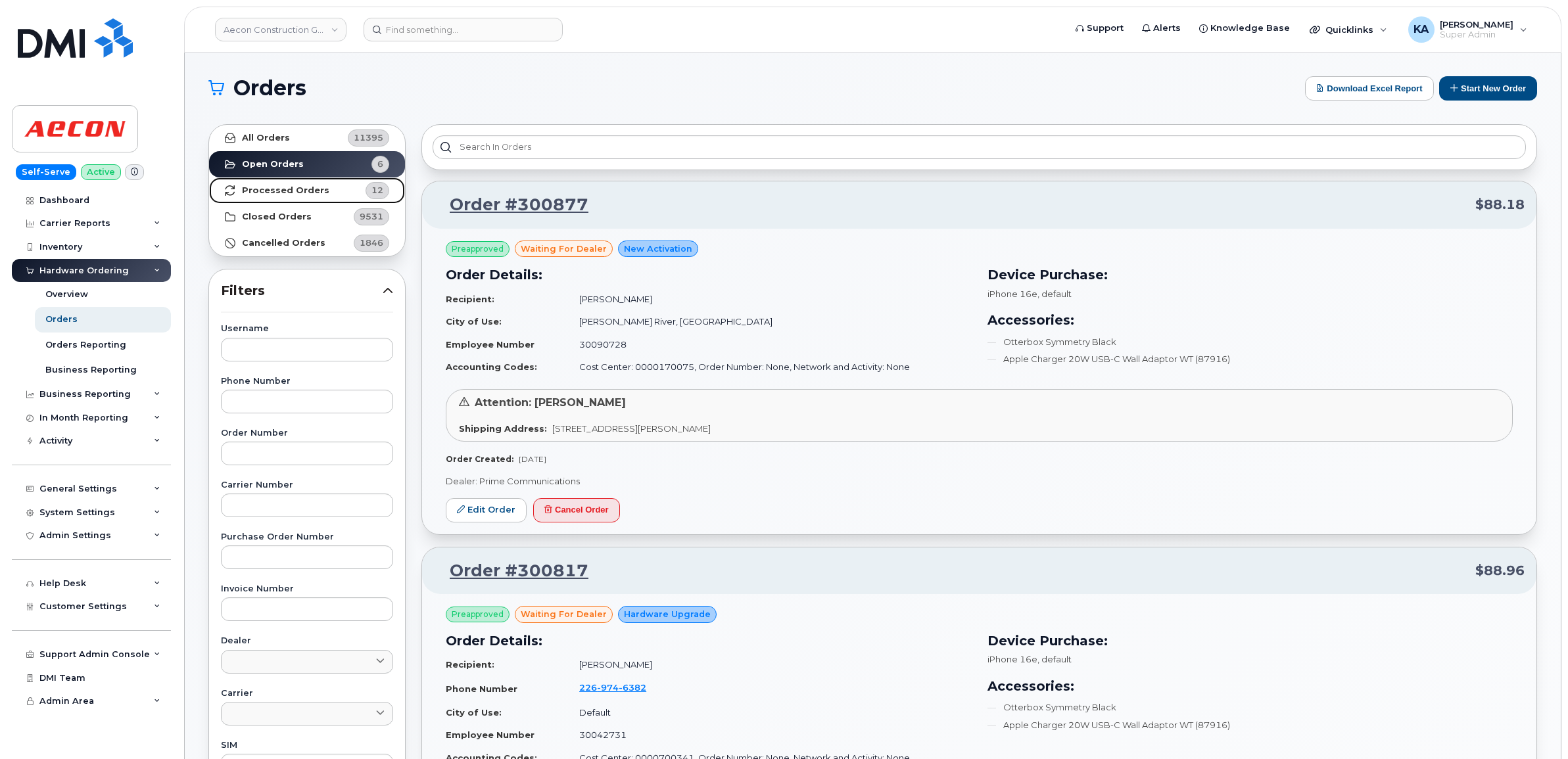
click at [303, 188] on strong "Processed Orders" at bounding box center [285, 190] width 88 height 11
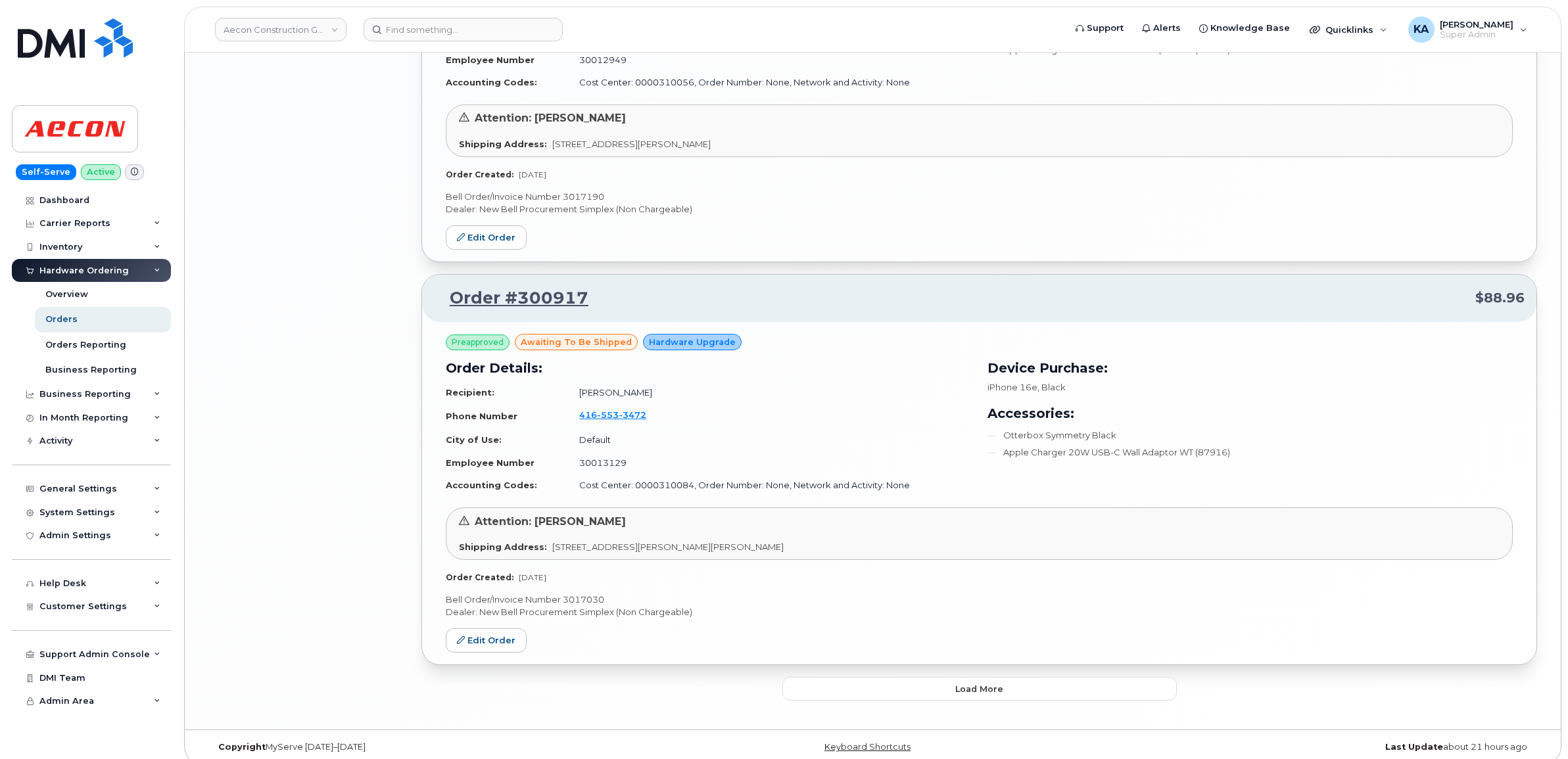
scroll to position [2668, 0]
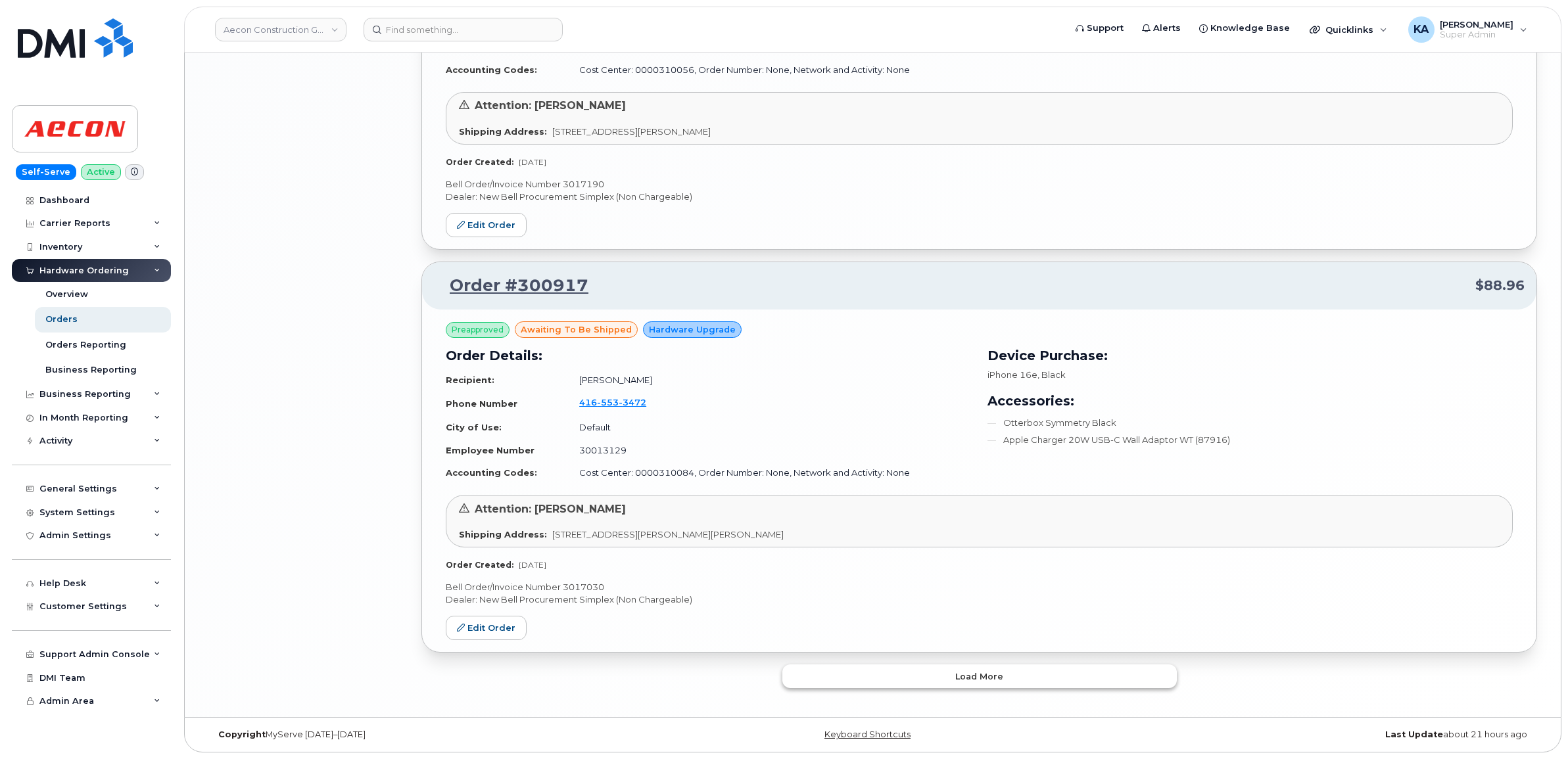
click at [875, 670] on button "Load more" at bounding box center [979, 676] width 394 height 24
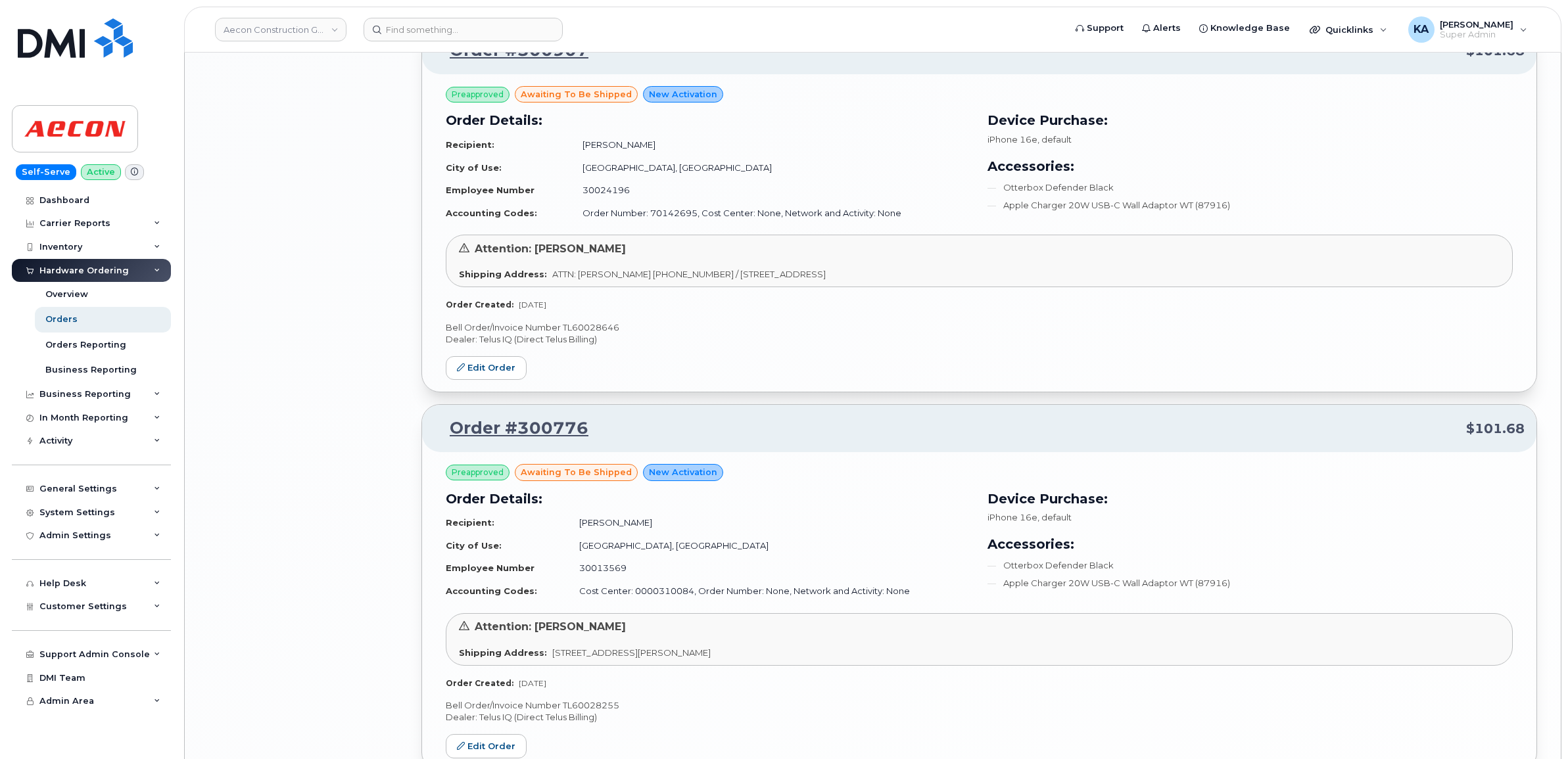
scroll to position [3243, 0]
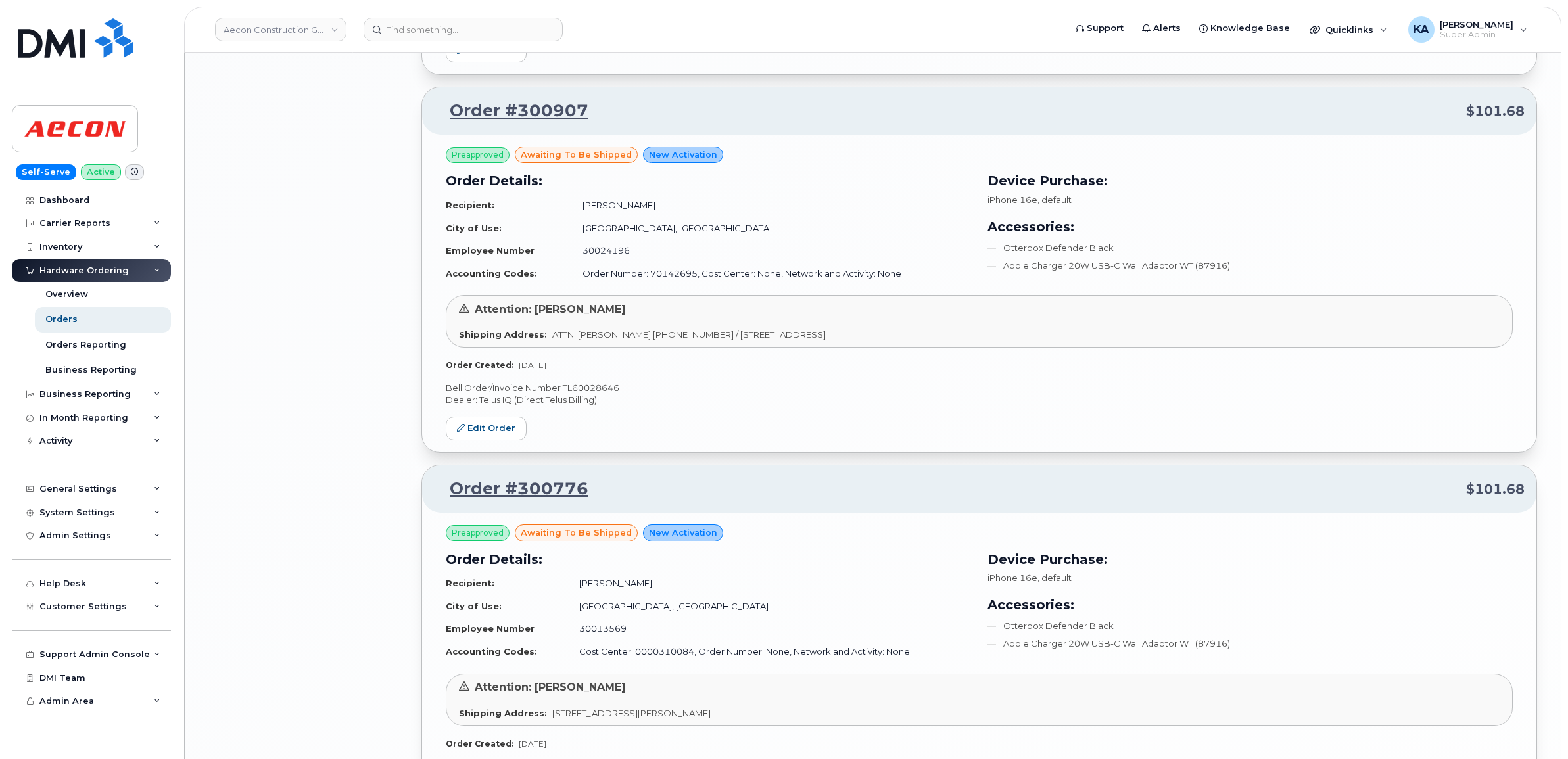
click at [603, 388] on p "Bell Order/Invoice Number TL60028646" at bounding box center [979, 387] width 1067 height 13
copy p "TL60028646"
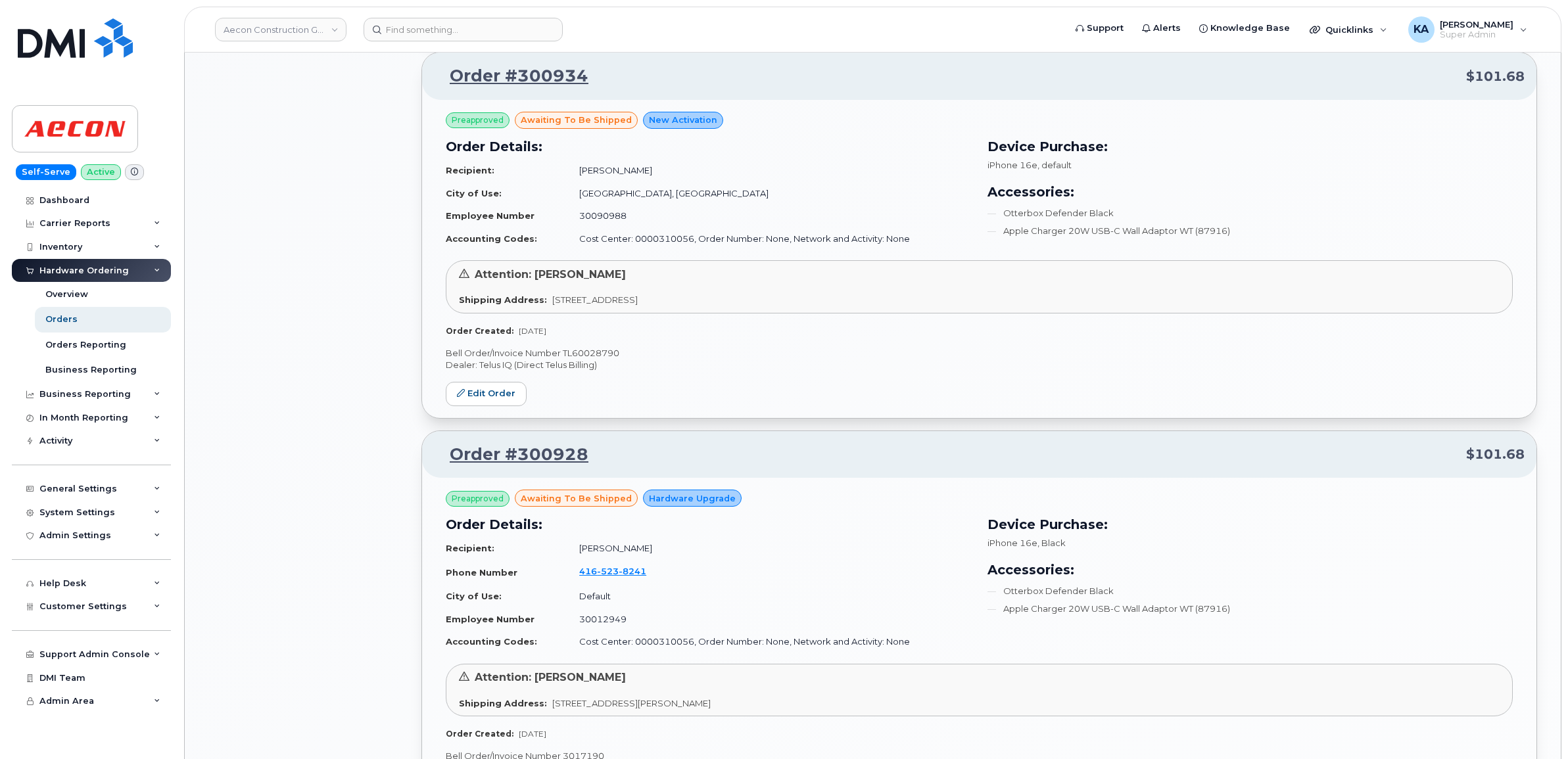
scroll to position [2093, 0]
click at [616, 353] on p "Bell Order/Invoice Number TL60028790" at bounding box center [979, 353] width 1067 height 13
copy p "TL60028790"
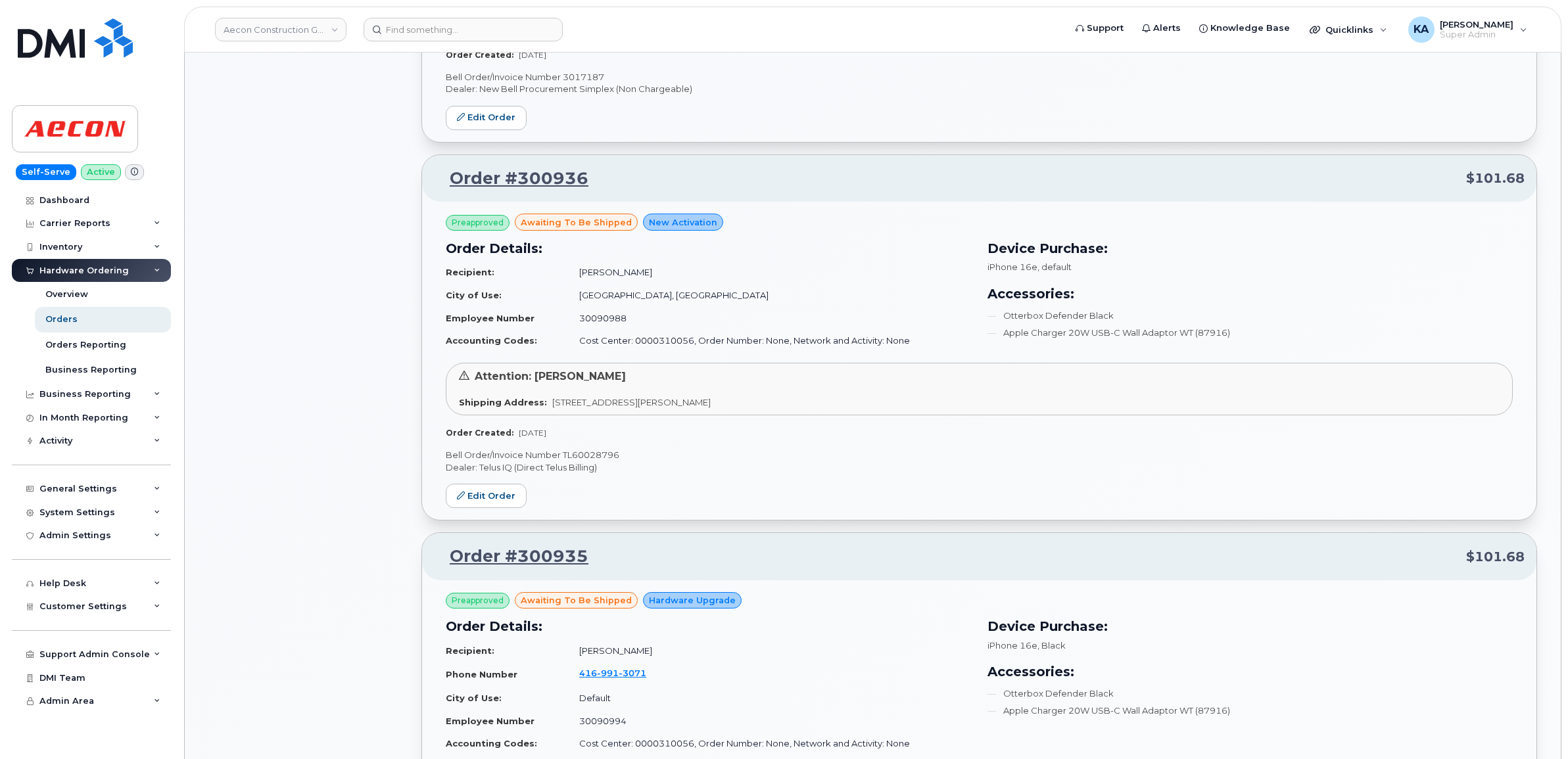
scroll to position [1190, 0]
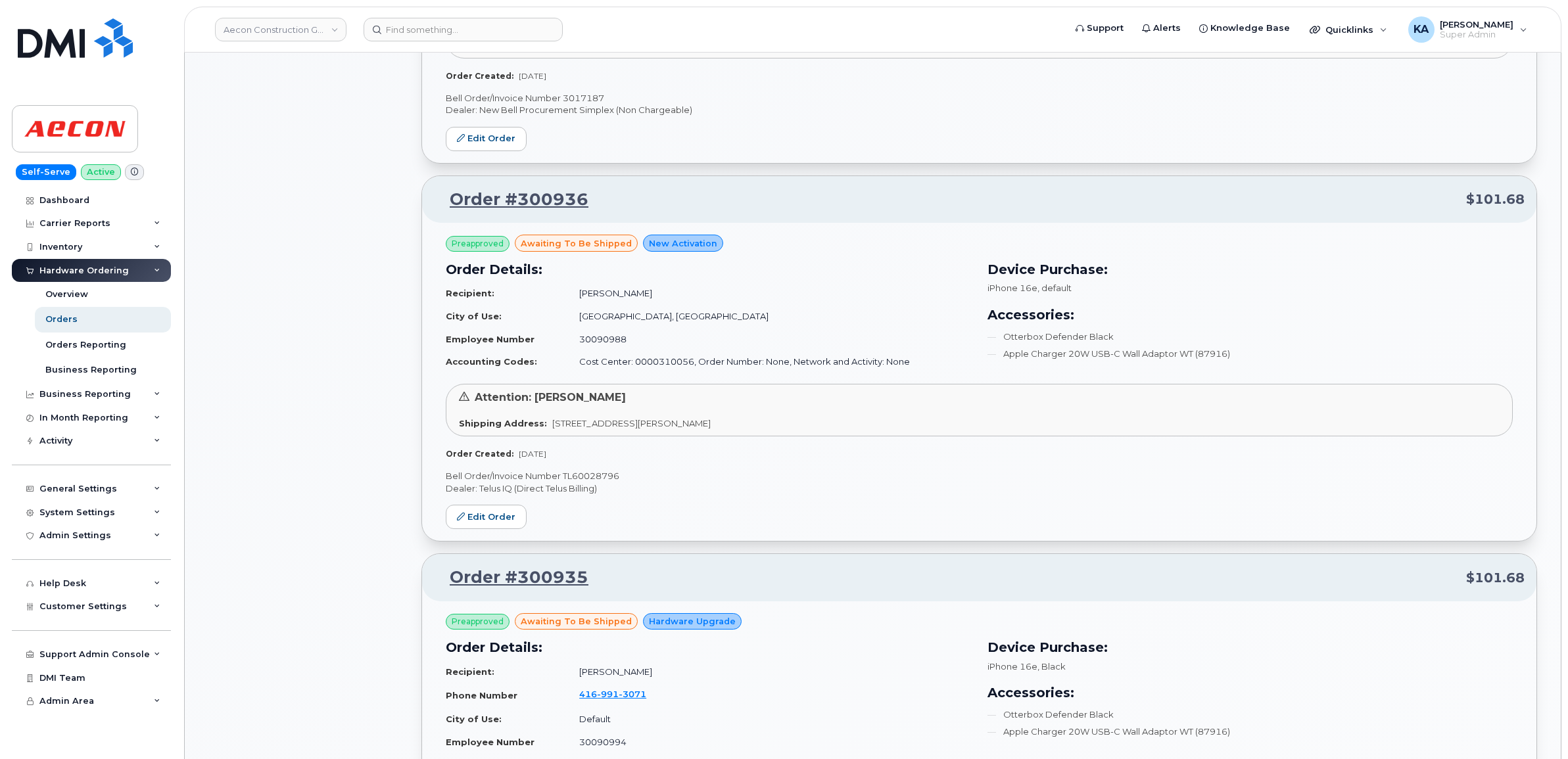
click at [603, 478] on p "Bell Order/Invoice Number TL60028796" at bounding box center [979, 476] width 1067 height 13
copy p "TL60028796"
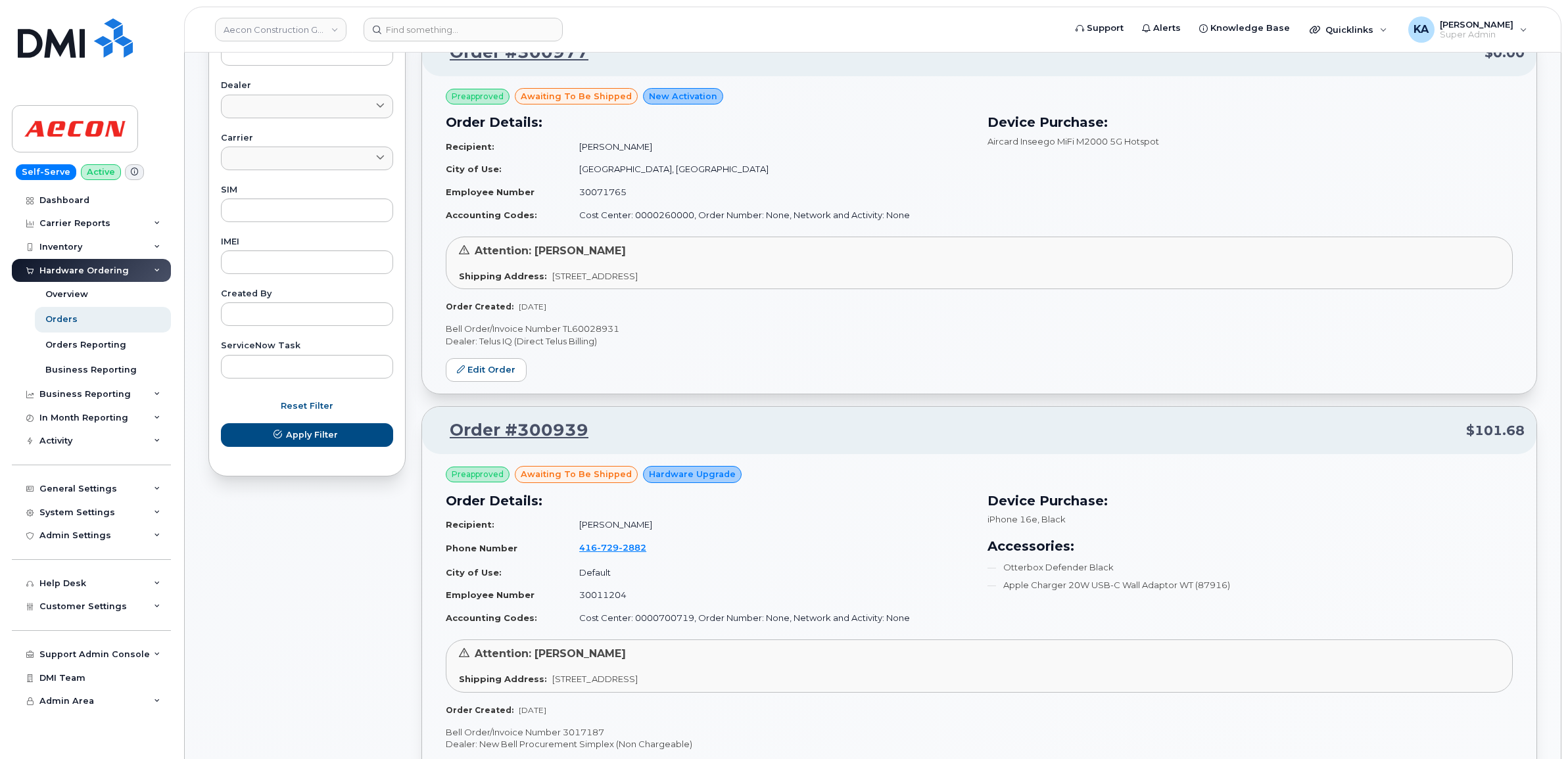
scroll to position [533, 0]
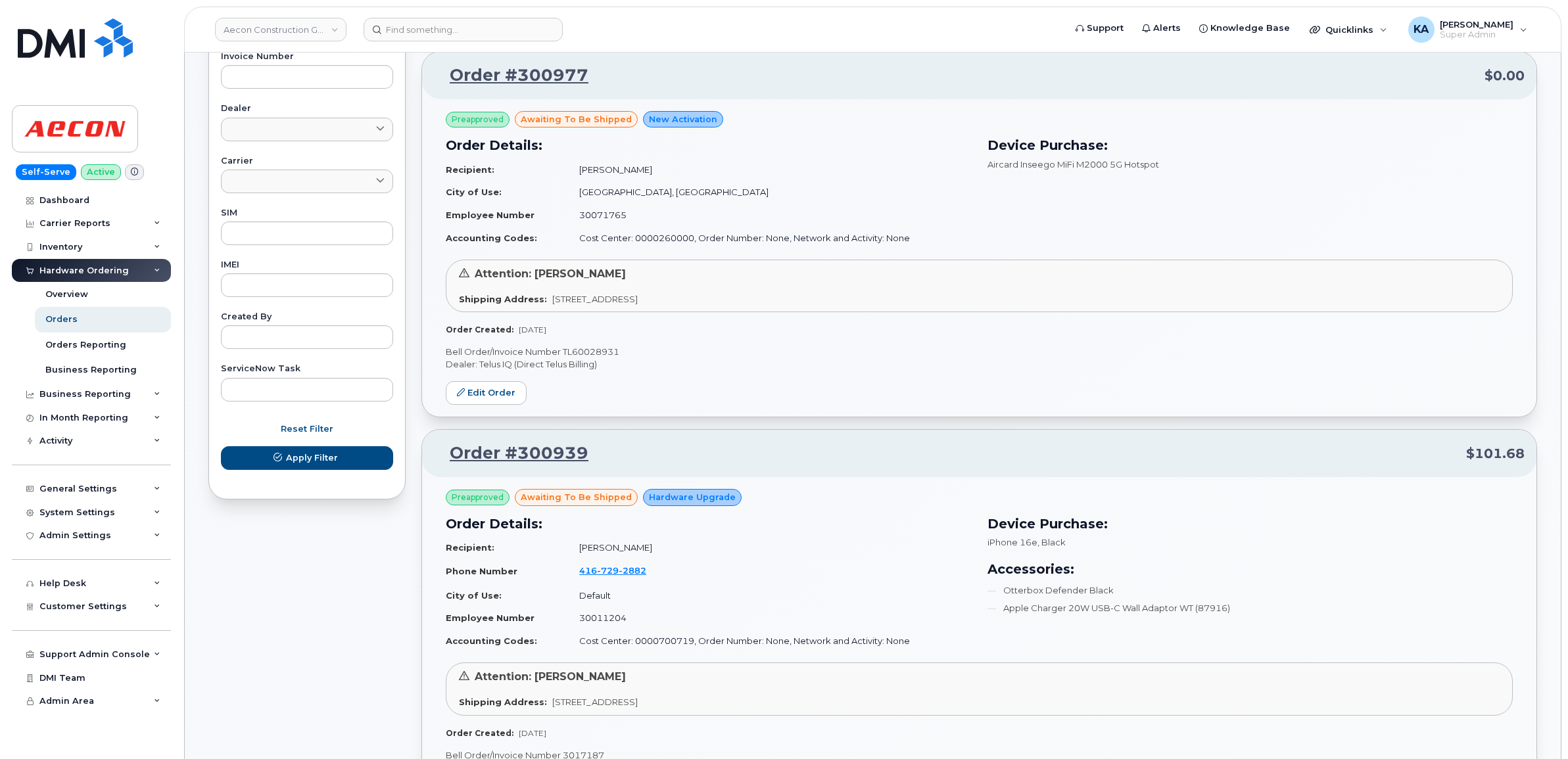
click at [609, 353] on p "Bell Order/Invoice Number TL60028931" at bounding box center [979, 352] width 1067 height 13
copy p "TL60028931"
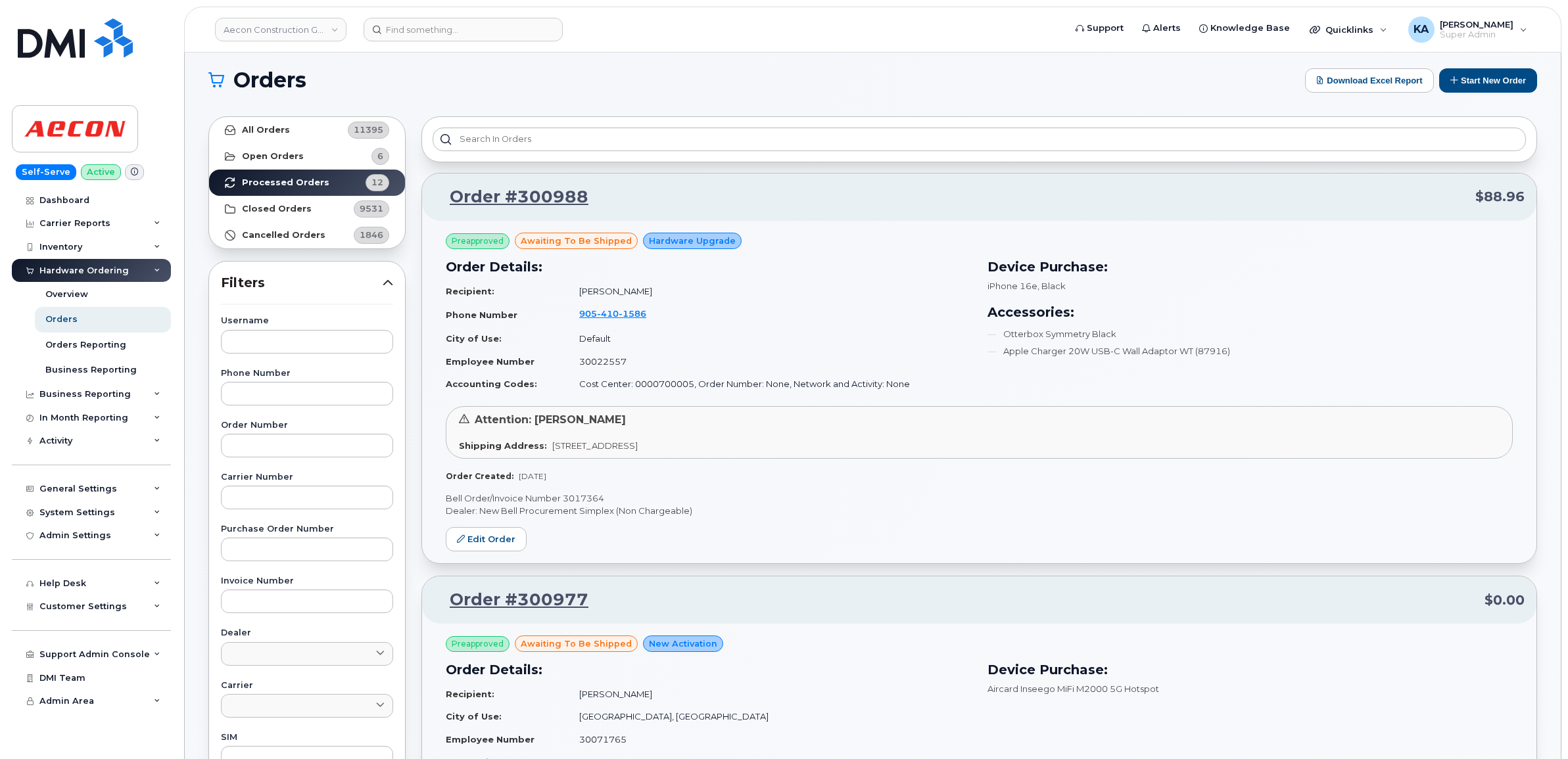
scroll to position [0, 0]
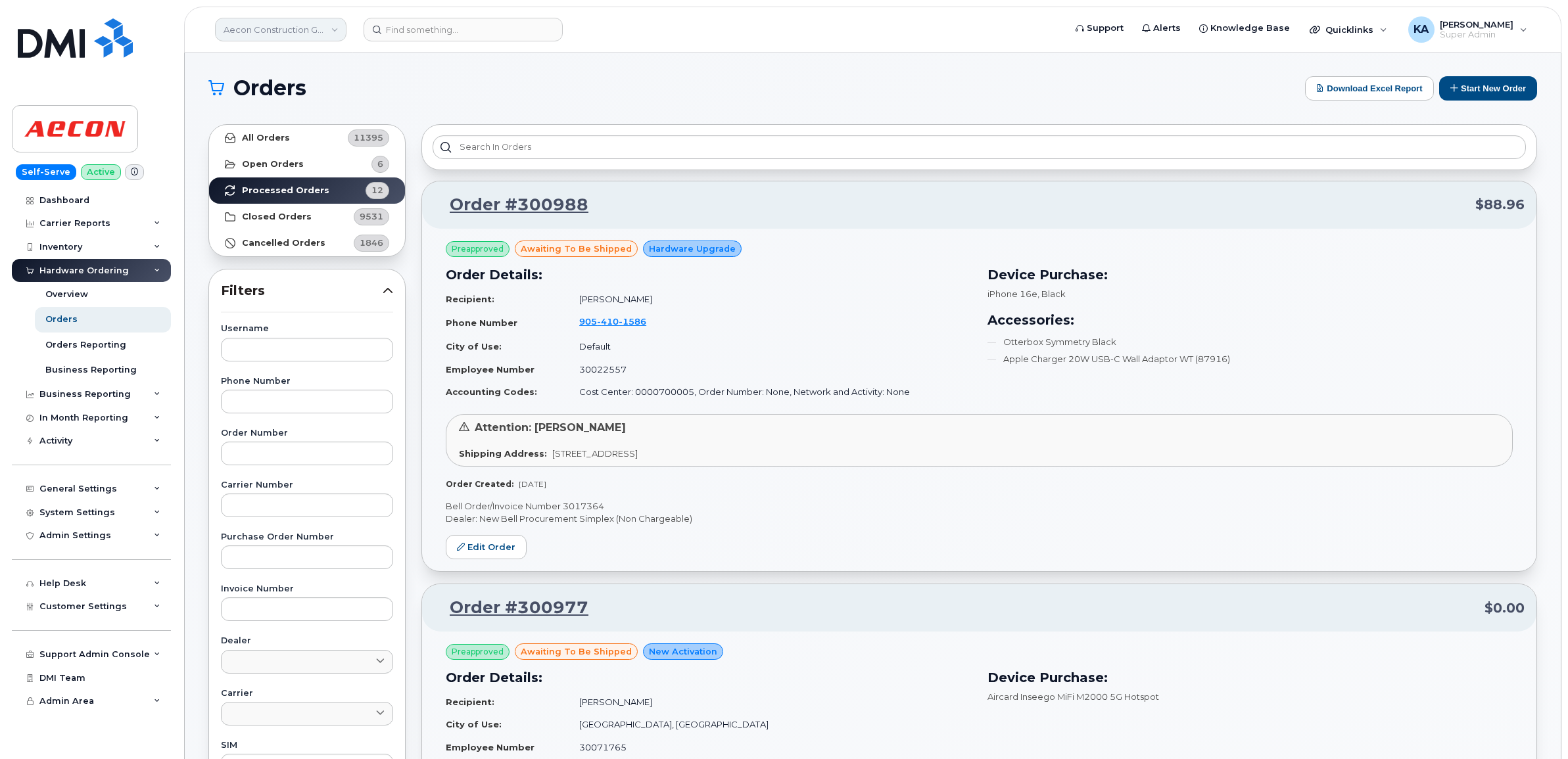
click at [293, 33] on link "Aecon Construction Group Inc" at bounding box center [280, 29] width 131 height 24
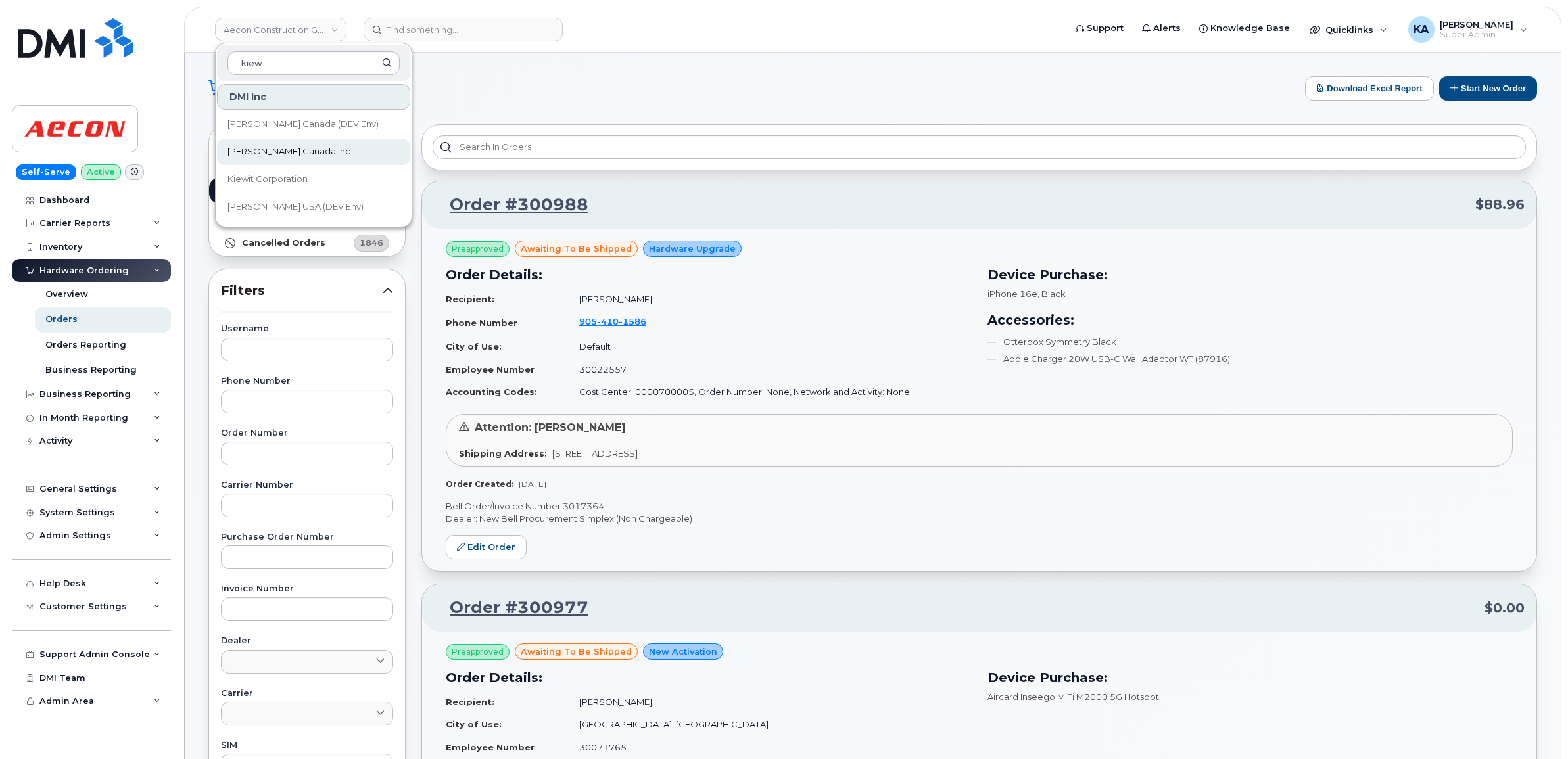
type input "kiew"
click at [268, 150] on span "Kiewit Canada Inc" at bounding box center [289, 152] width 123 height 13
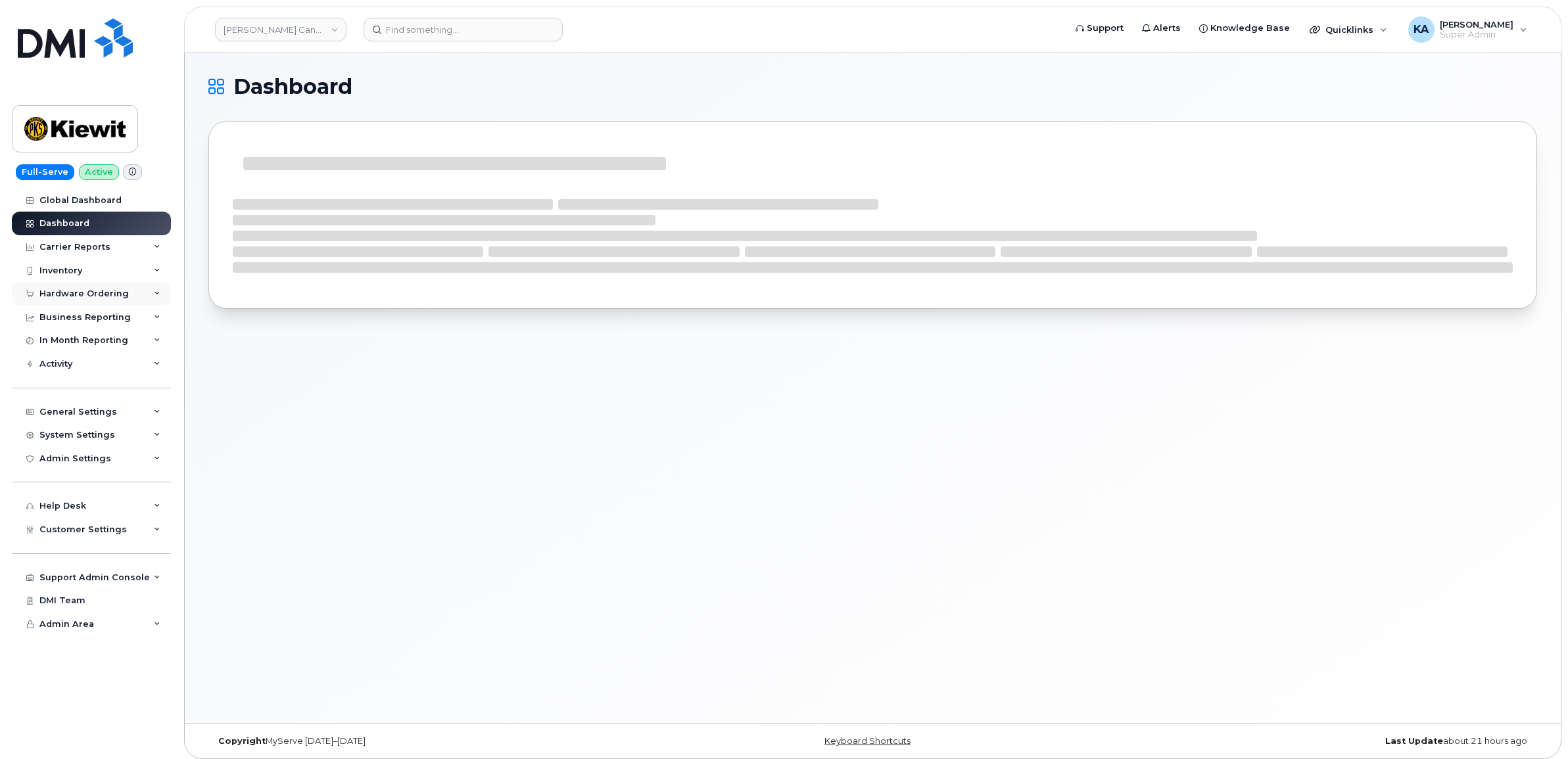
click at [91, 294] on div "Hardware Ordering" at bounding box center [84, 294] width 90 height 11
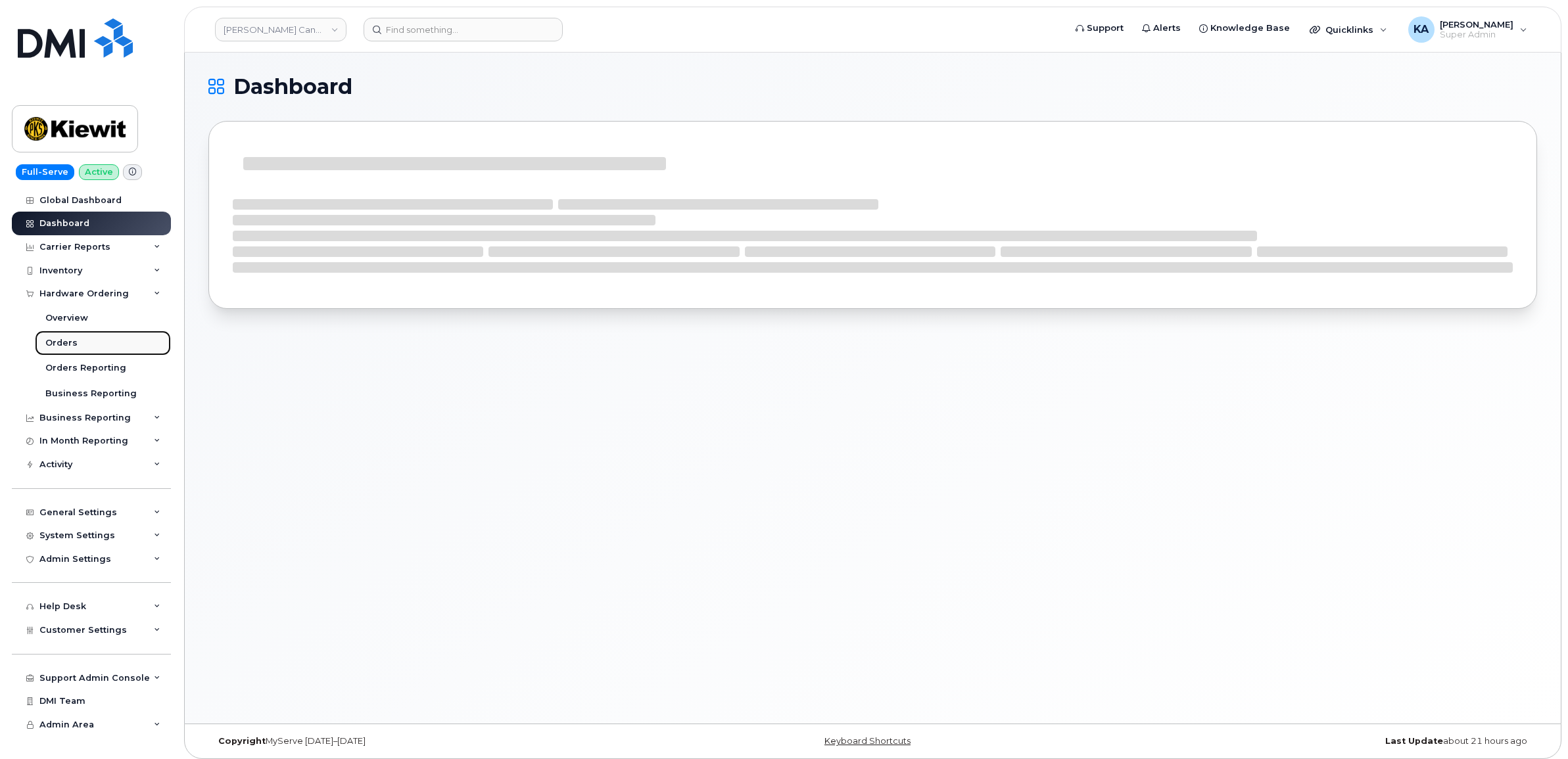
click at [57, 342] on div "Orders" at bounding box center [61, 343] width 32 height 12
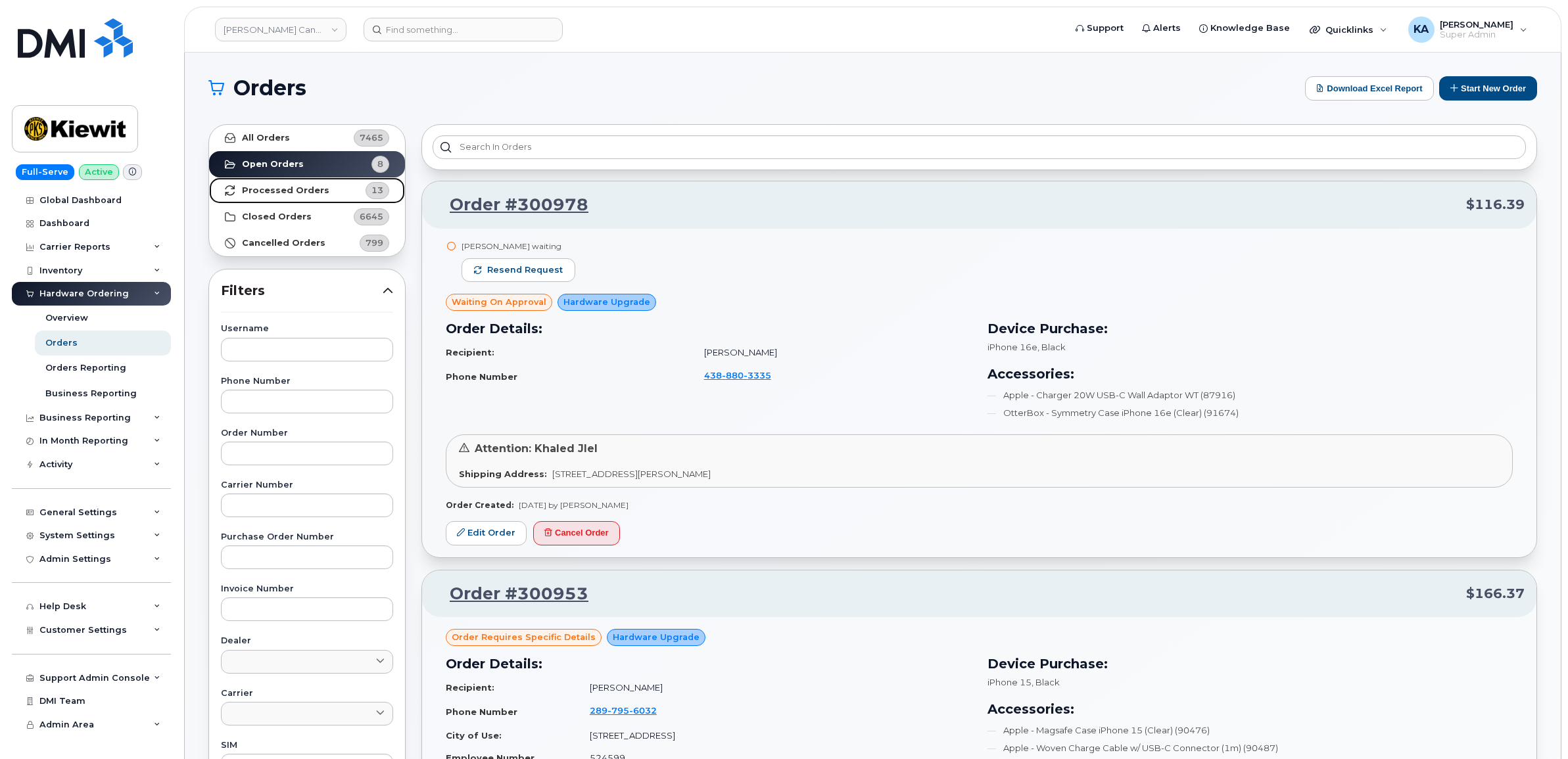
click at [280, 192] on strong "Processed Orders" at bounding box center [285, 190] width 88 height 11
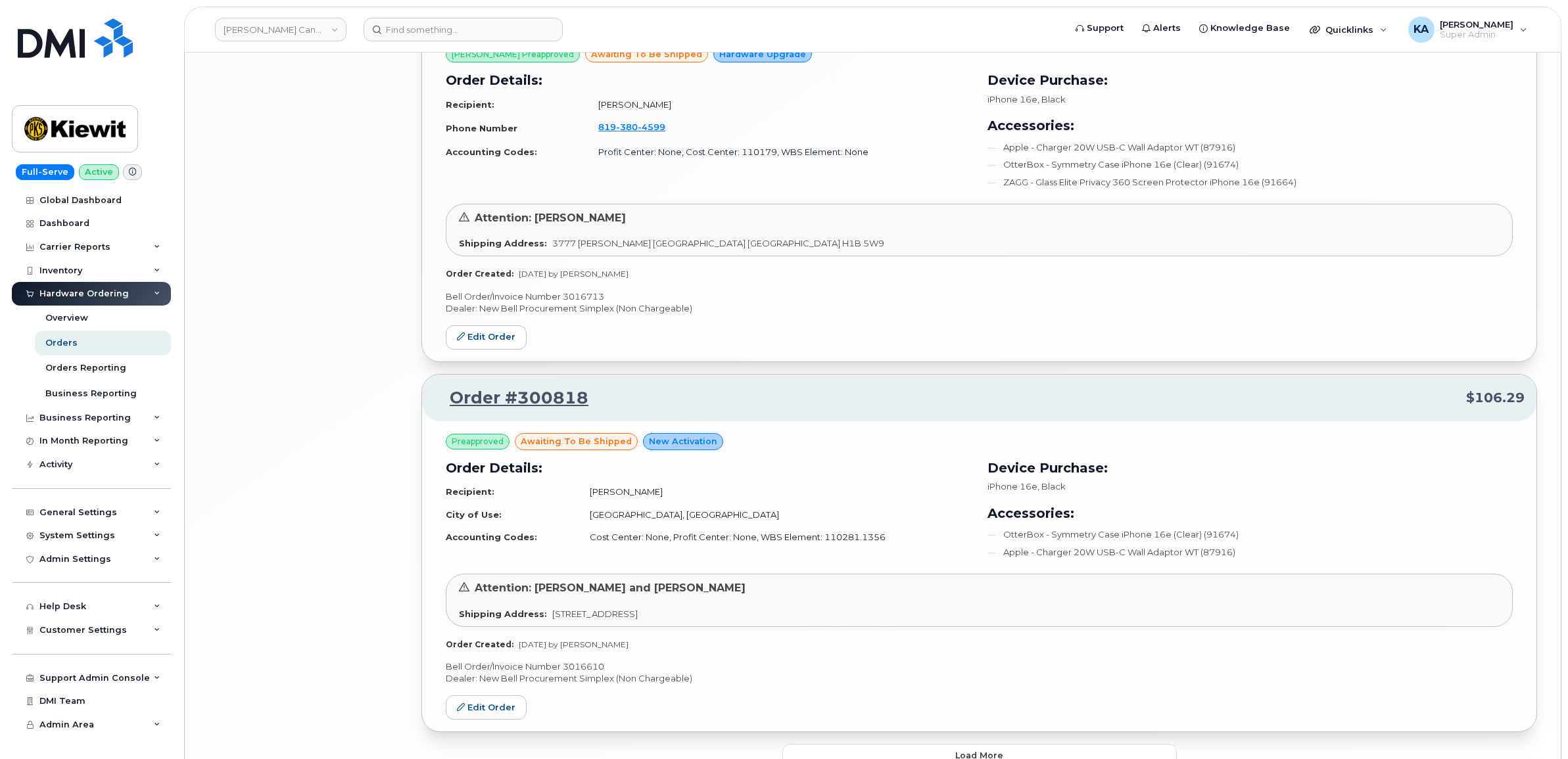
scroll to position [2533, 0]
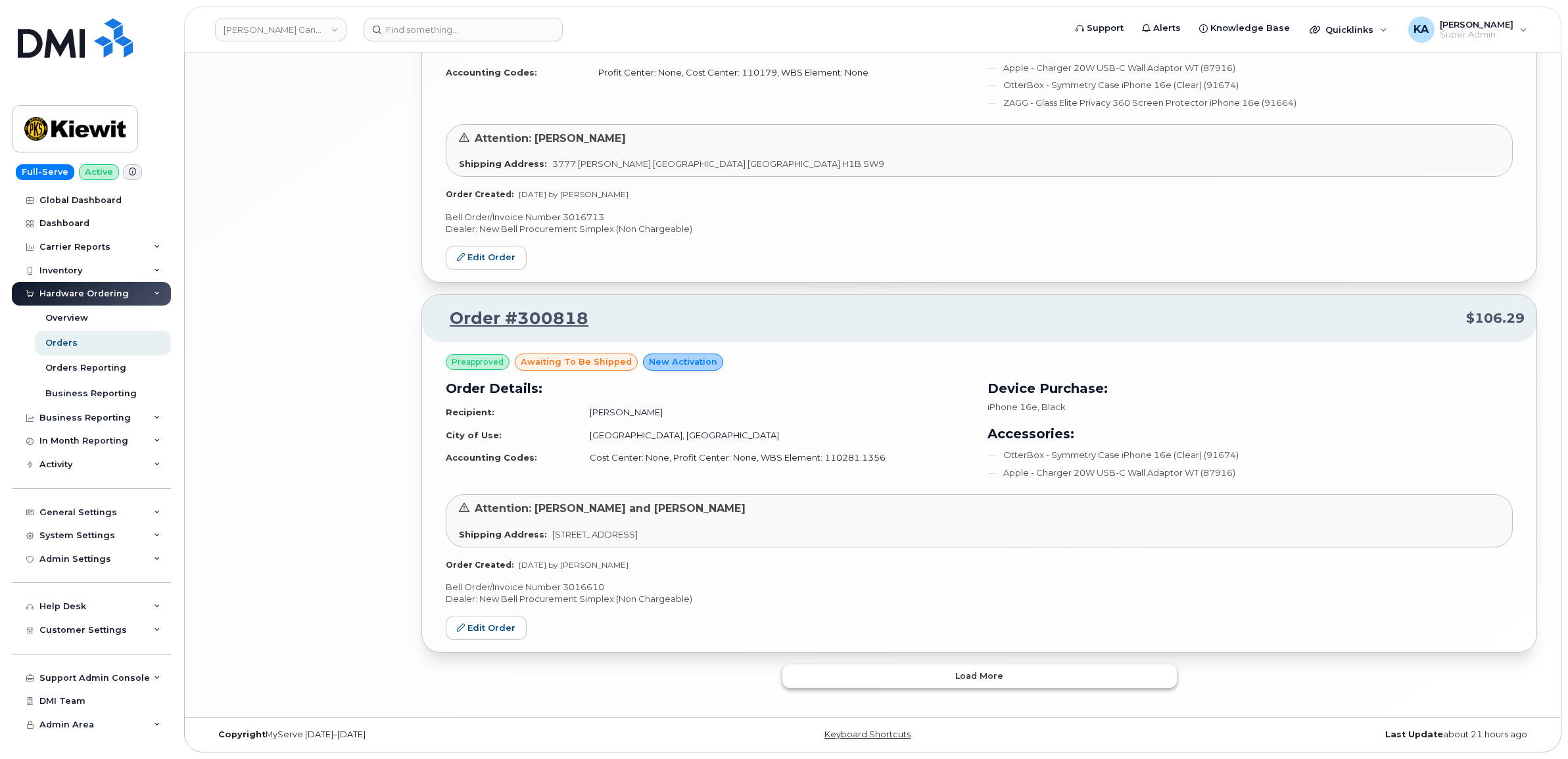
click at [816, 672] on button "Load more" at bounding box center [979, 676] width 394 height 24
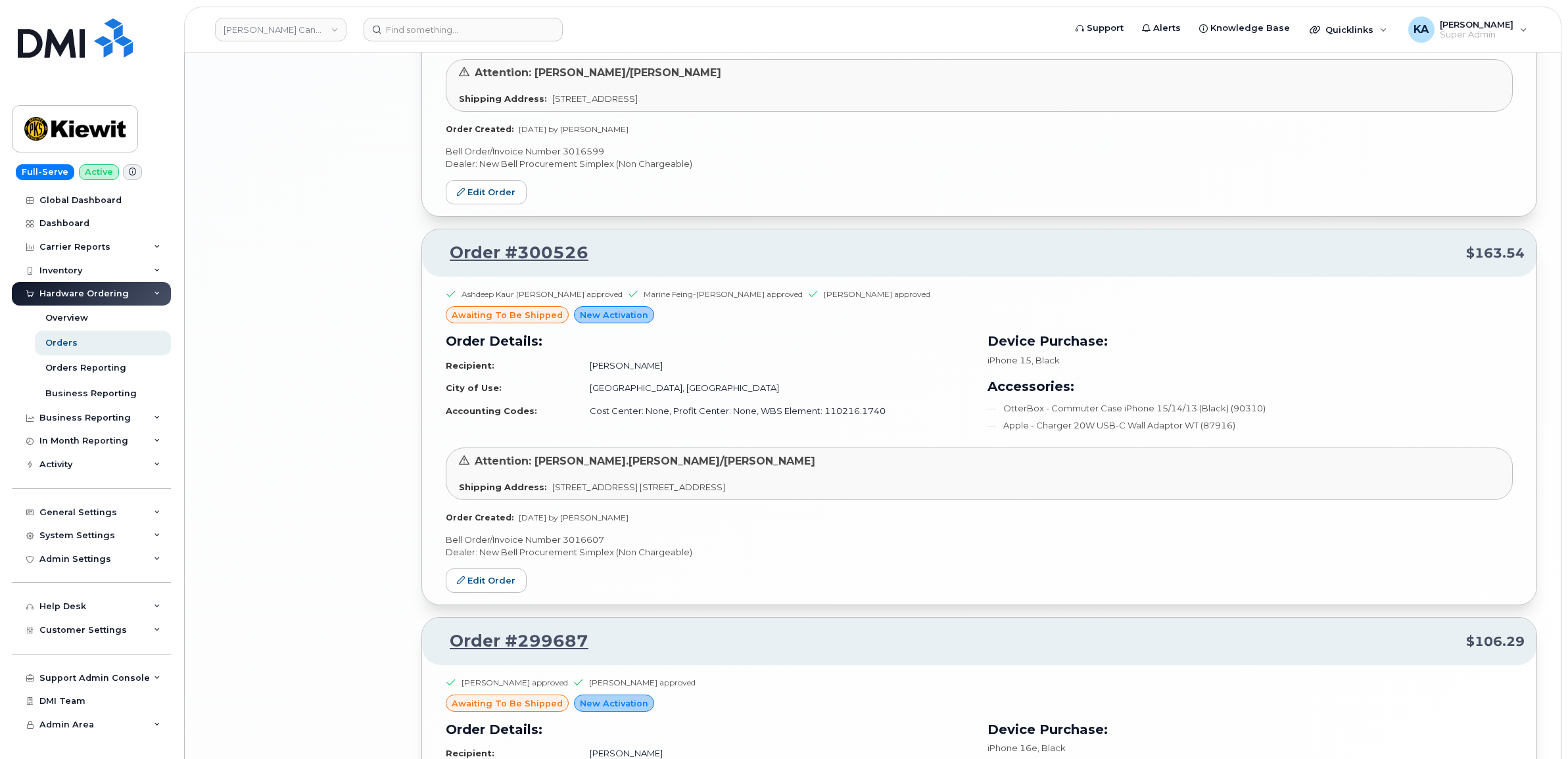
scroll to position [4416, 0]
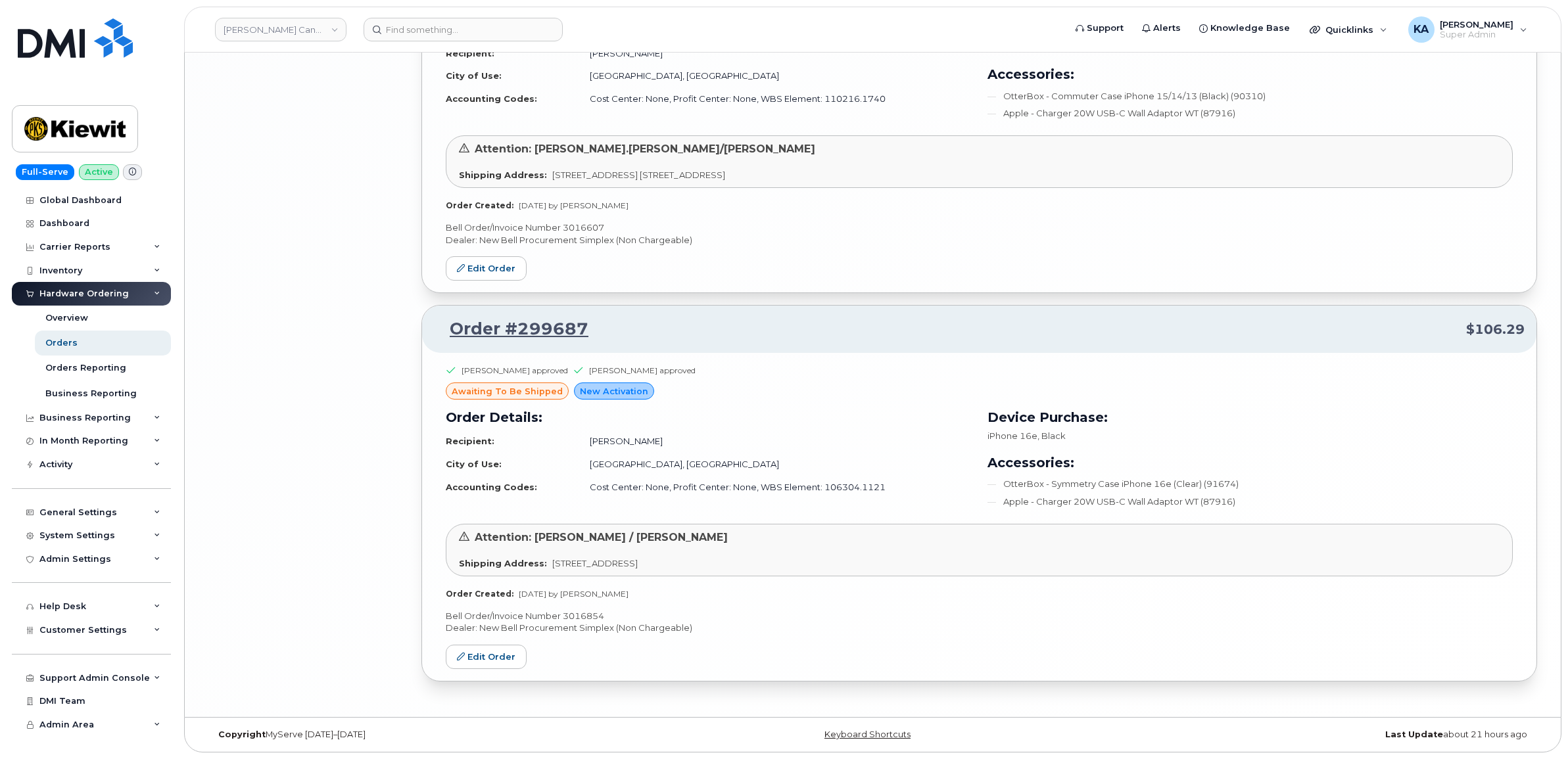
click at [586, 615] on p "Bell Order/Invoice Number 3016854" at bounding box center [979, 615] width 1067 height 13
copy p "3016854"
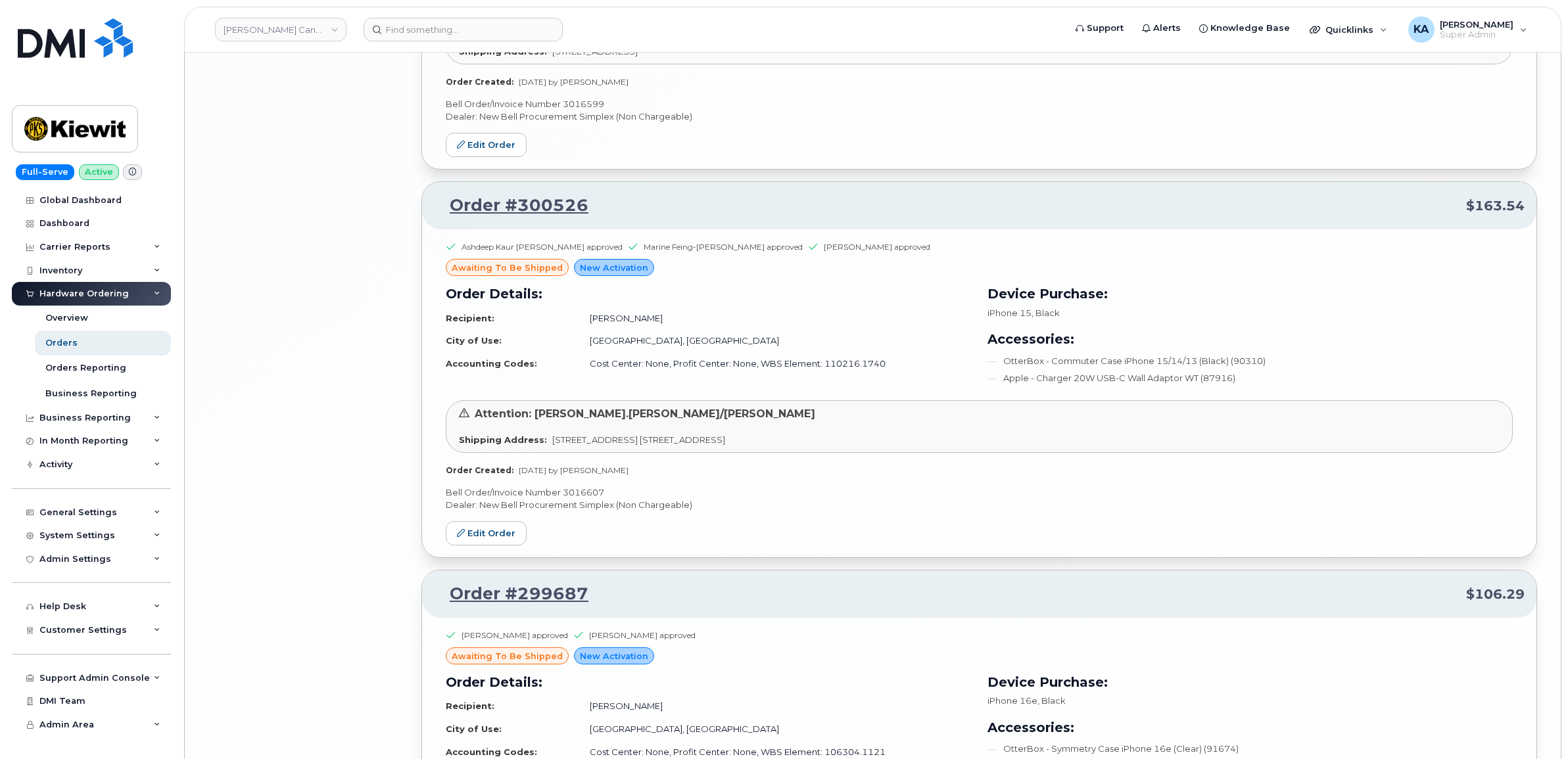
scroll to position [4088, 0]
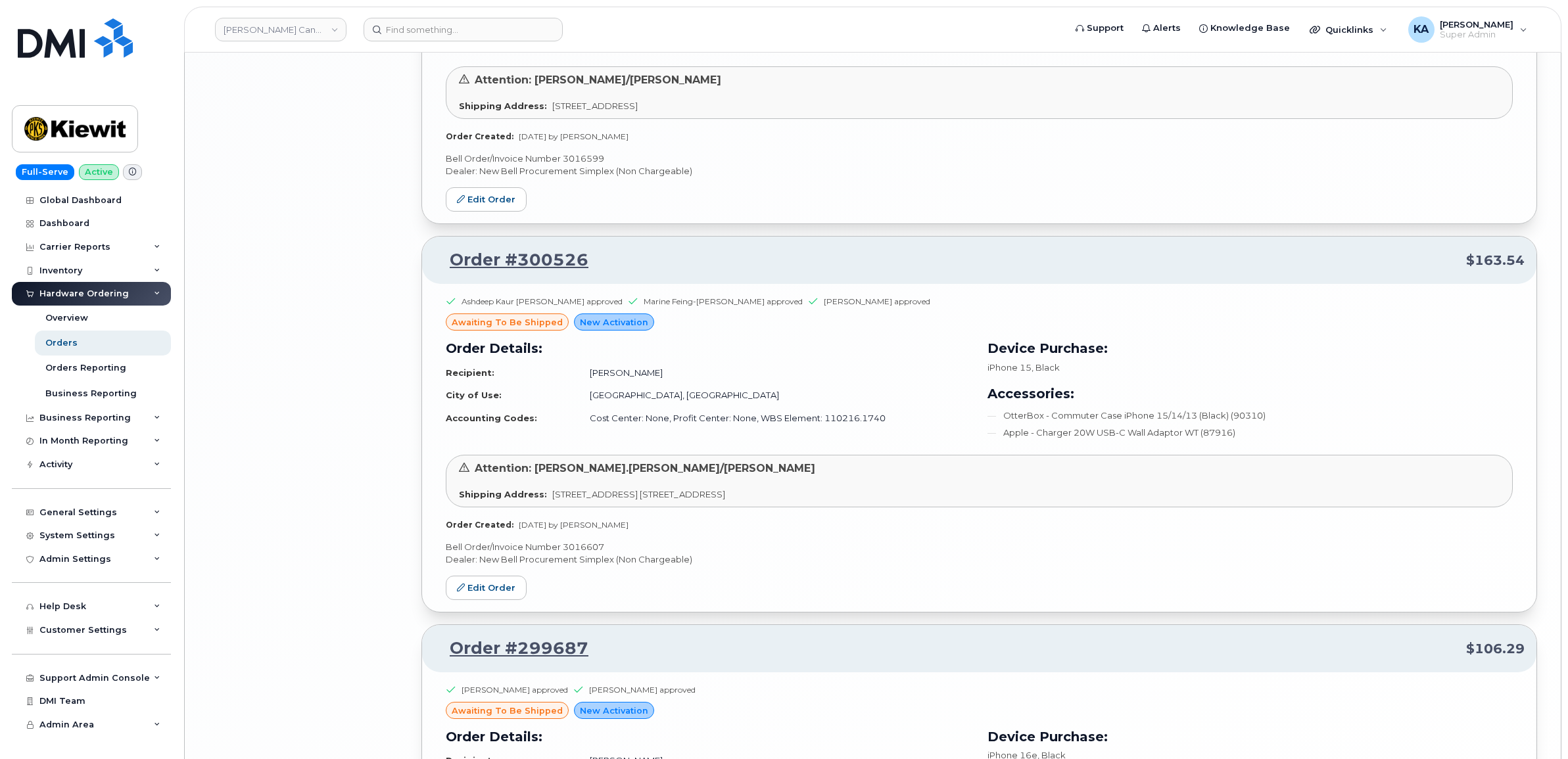
click at [578, 553] on p "Bell Order/Invoice Number 3016607" at bounding box center [979, 547] width 1067 height 13
copy p "3016607"
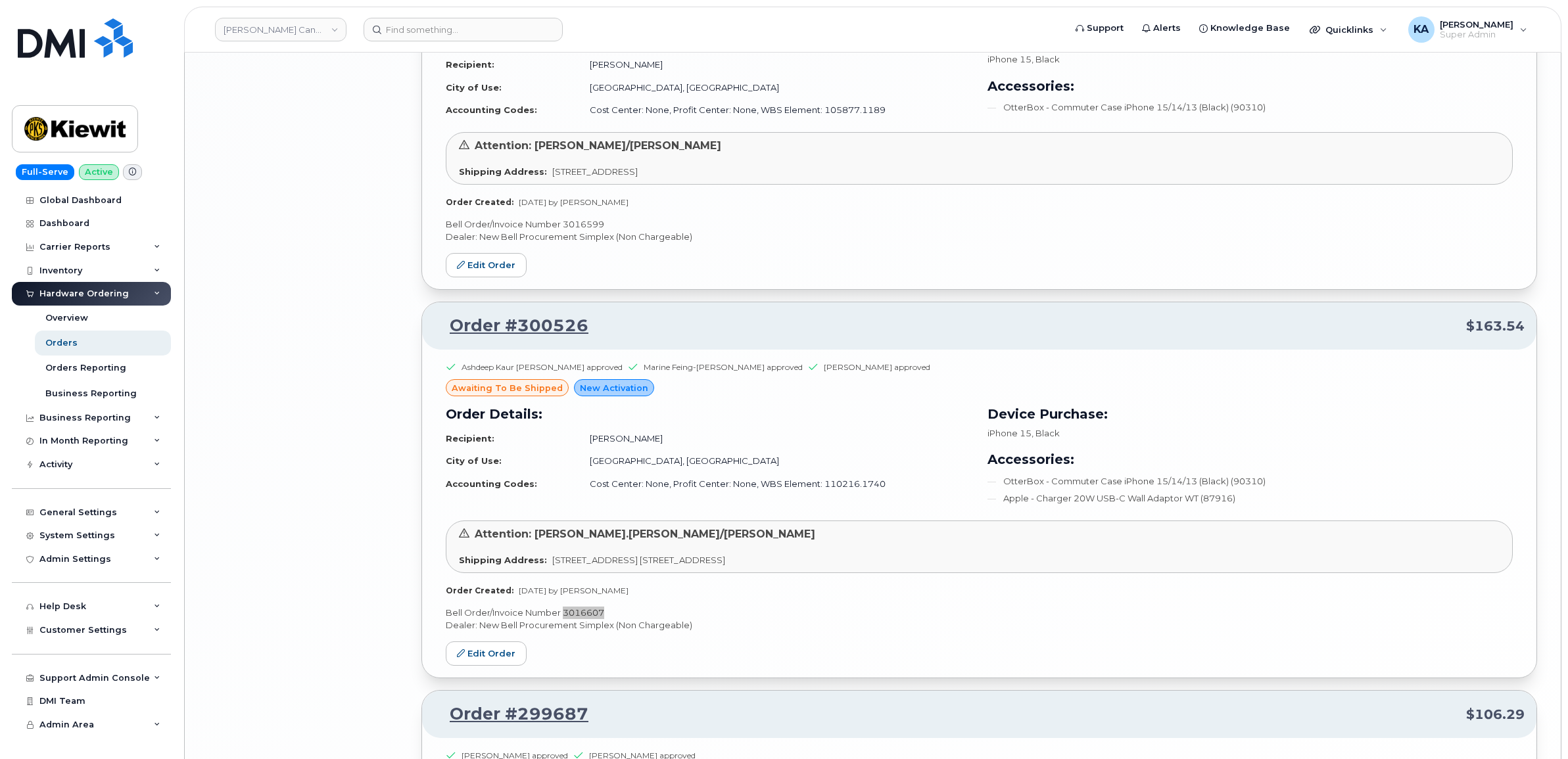
scroll to position [3841, 0]
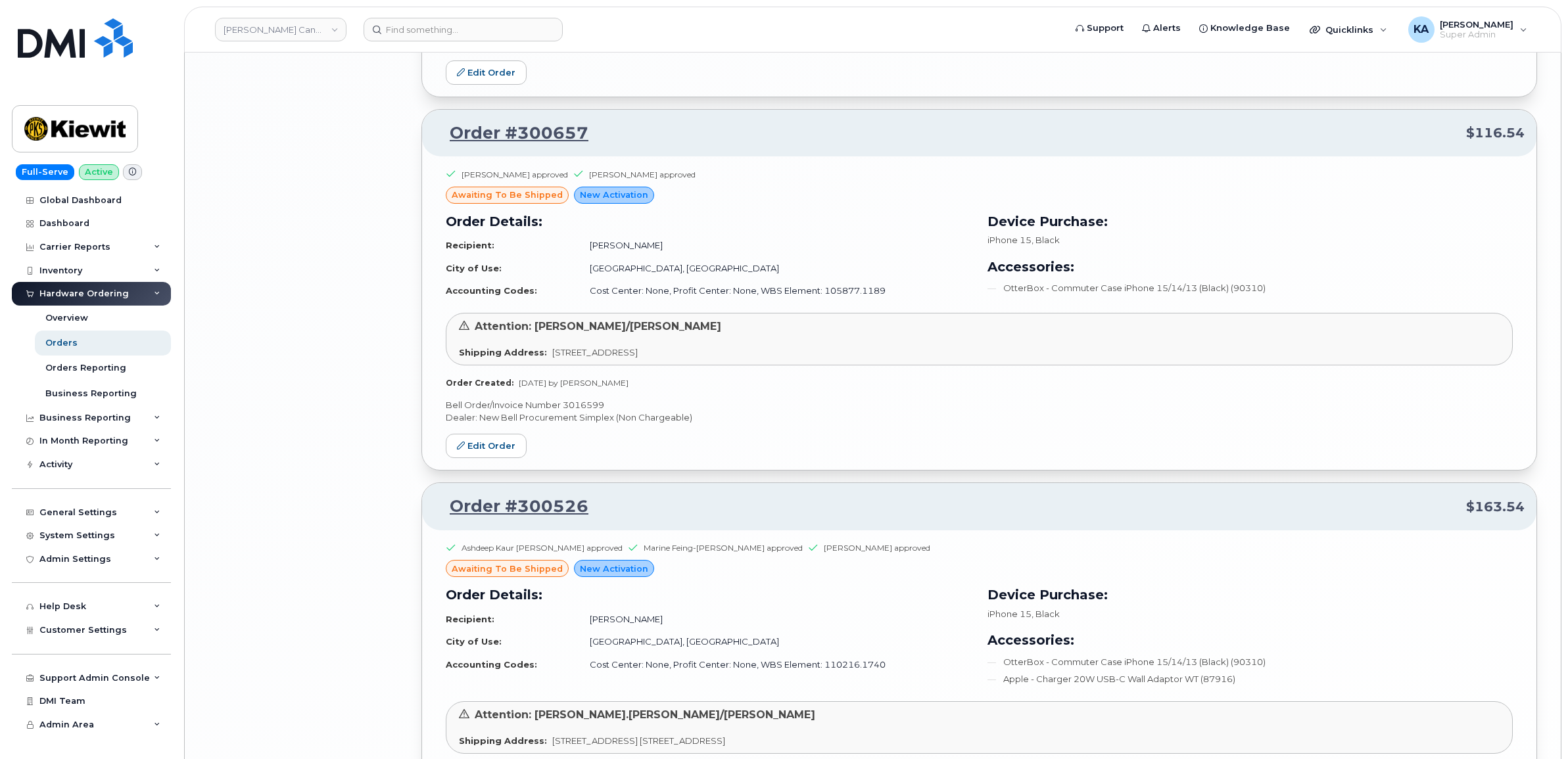
click at [575, 411] on p "Bell Order/Invoice Number 3016599" at bounding box center [979, 405] width 1067 height 13
copy p "3016599"
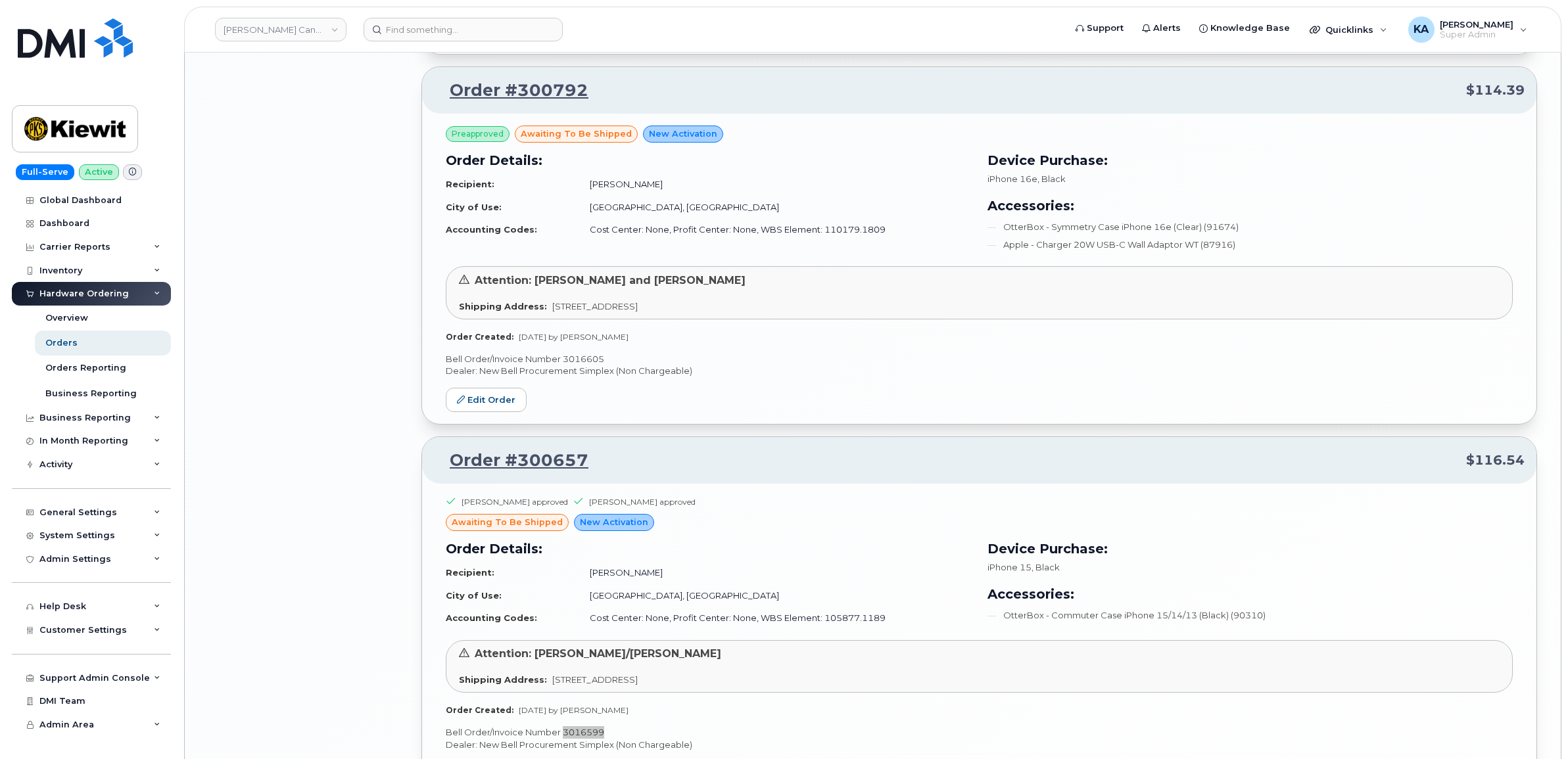
scroll to position [3513, 0]
click at [586, 365] on p "Bell Order/Invoice Number 3016605" at bounding box center [979, 360] width 1067 height 13
copy p "3016605"
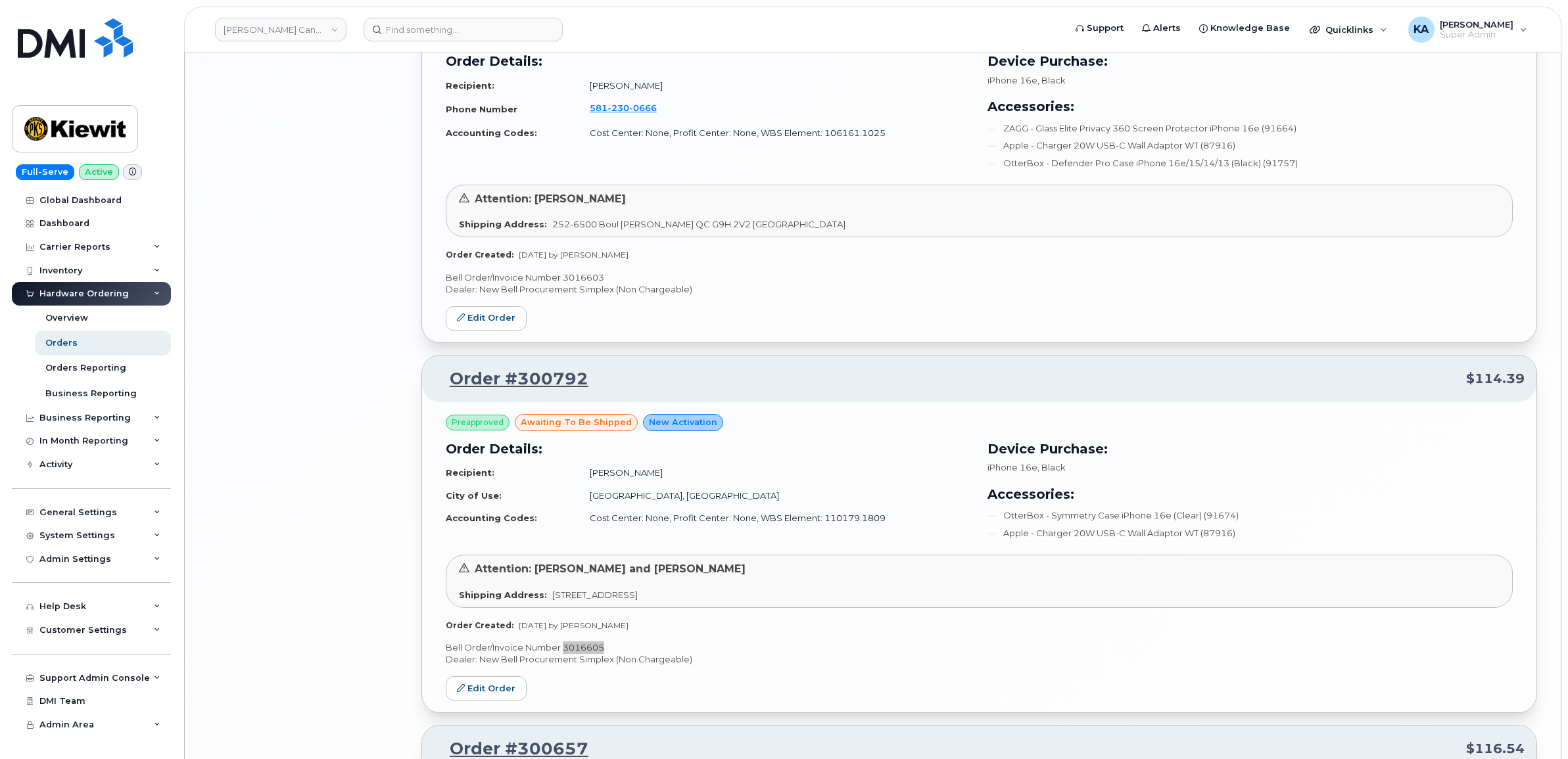
scroll to position [3184, 0]
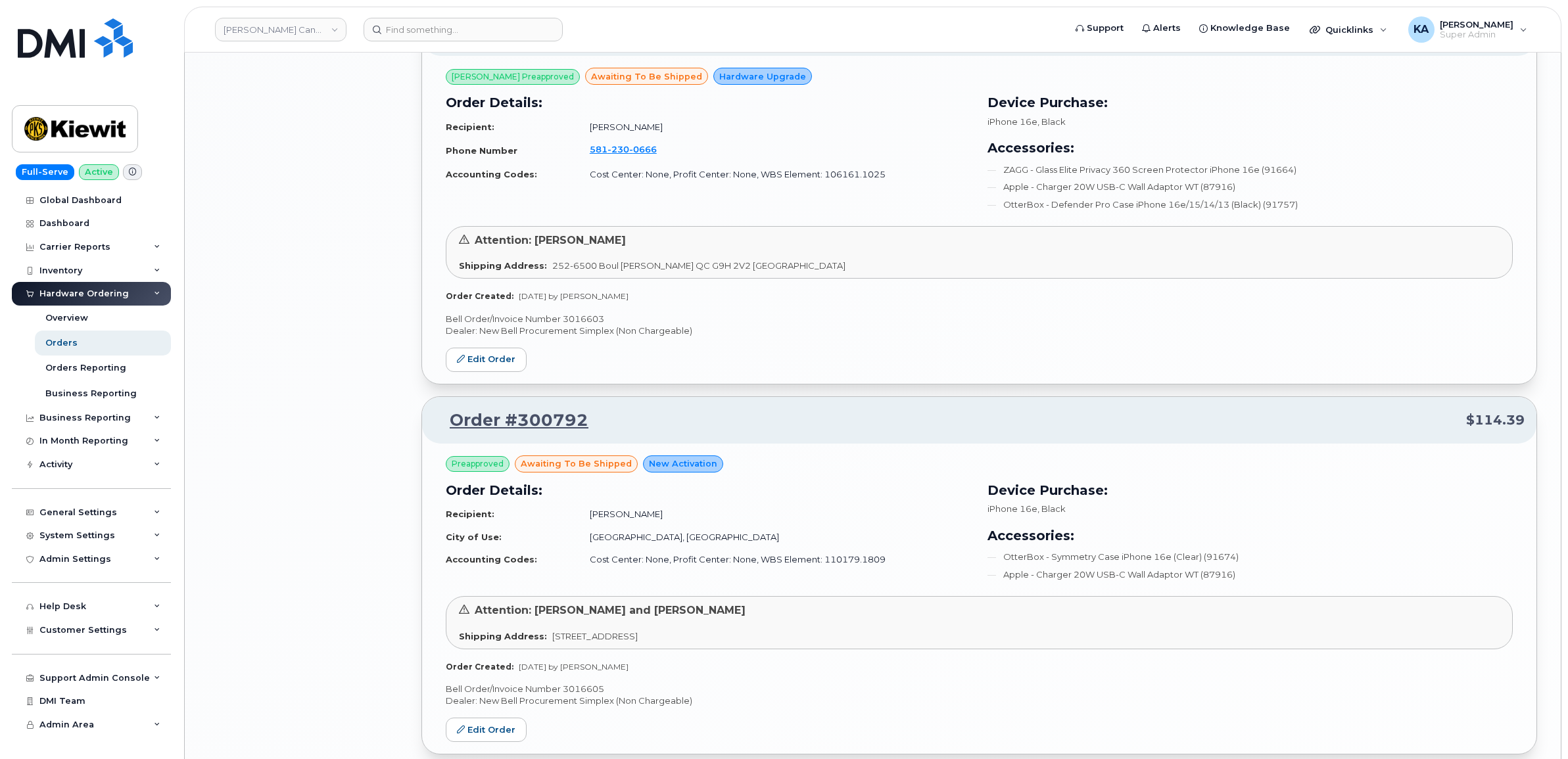
click at [586, 323] on p "Bell Order/Invoice Number 3016603" at bounding box center [979, 319] width 1067 height 13
copy p "3016603"
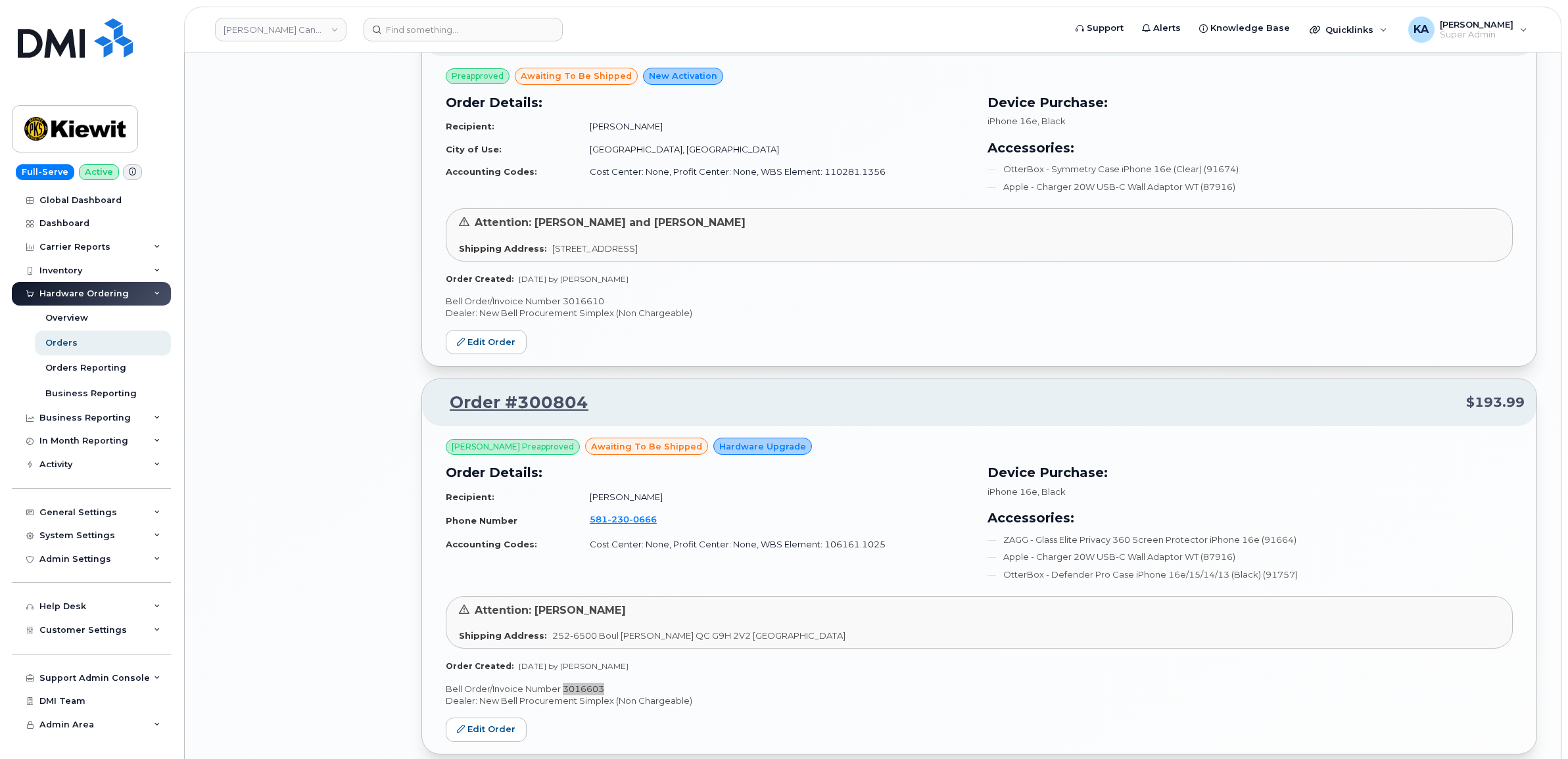
scroll to position [2773, 0]
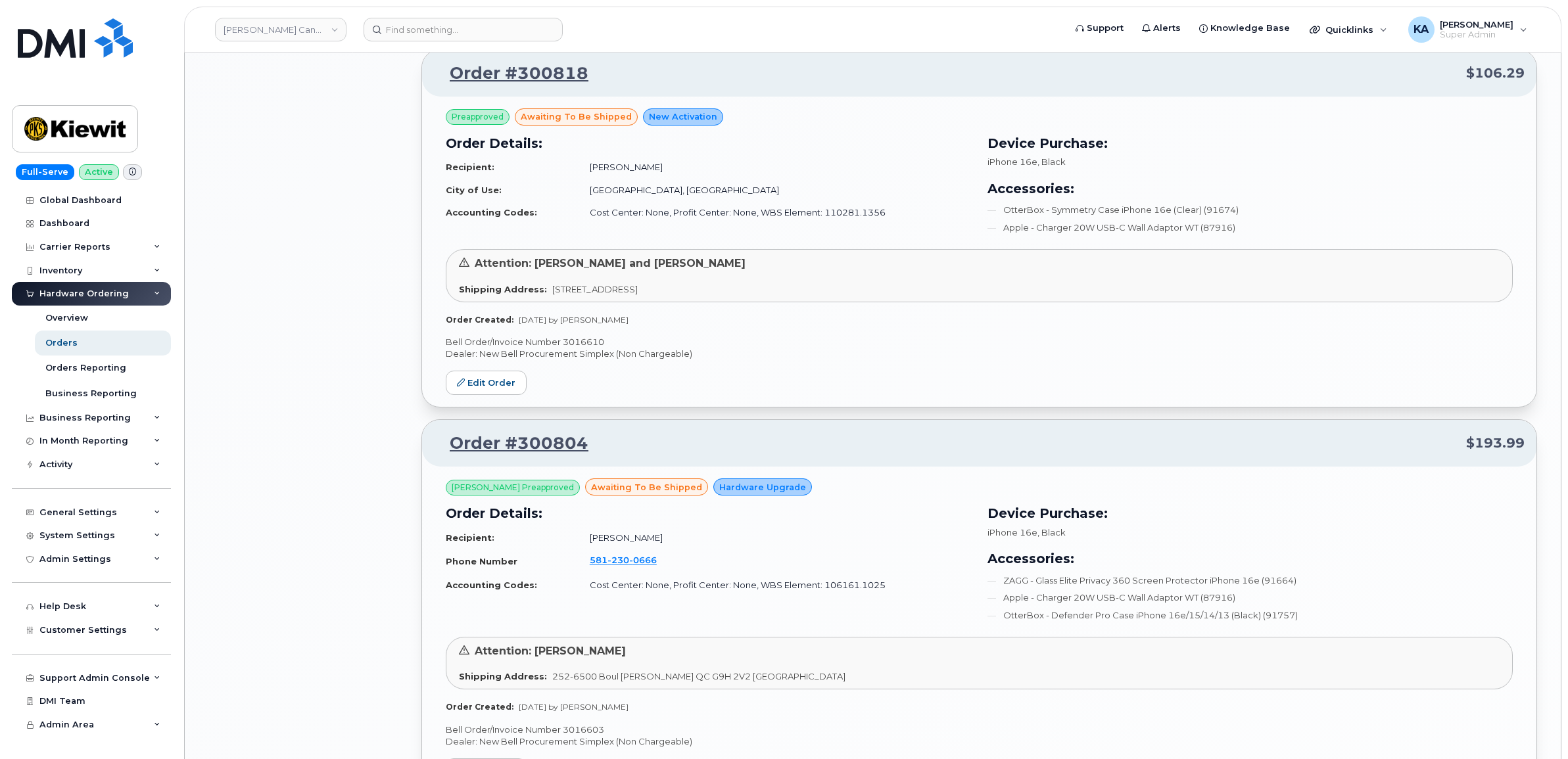
click at [582, 347] on p "Bell Order/Invoice Number 3016610" at bounding box center [979, 342] width 1067 height 13
copy p "3016610"
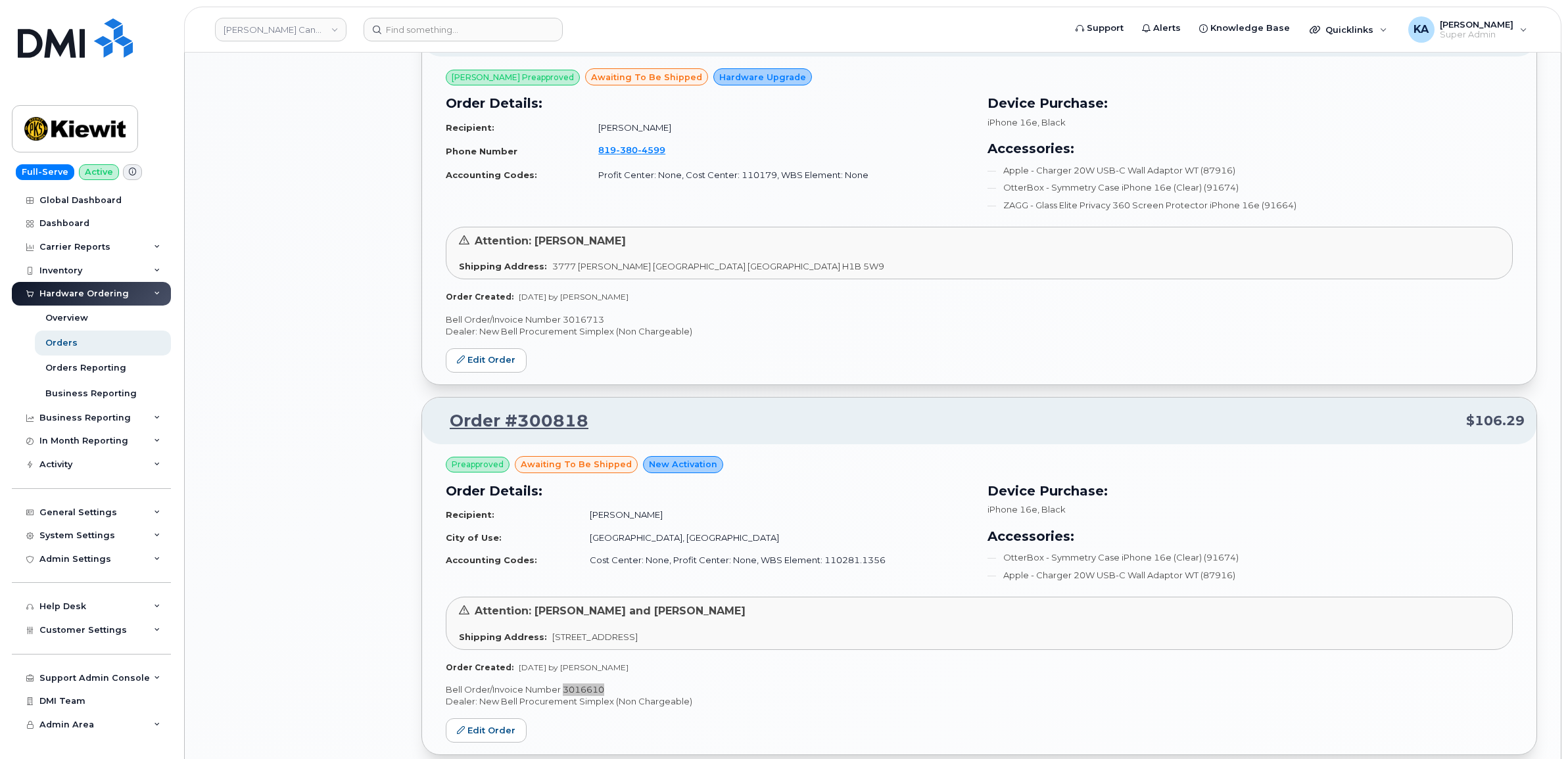
scroll to position [2363, 0]
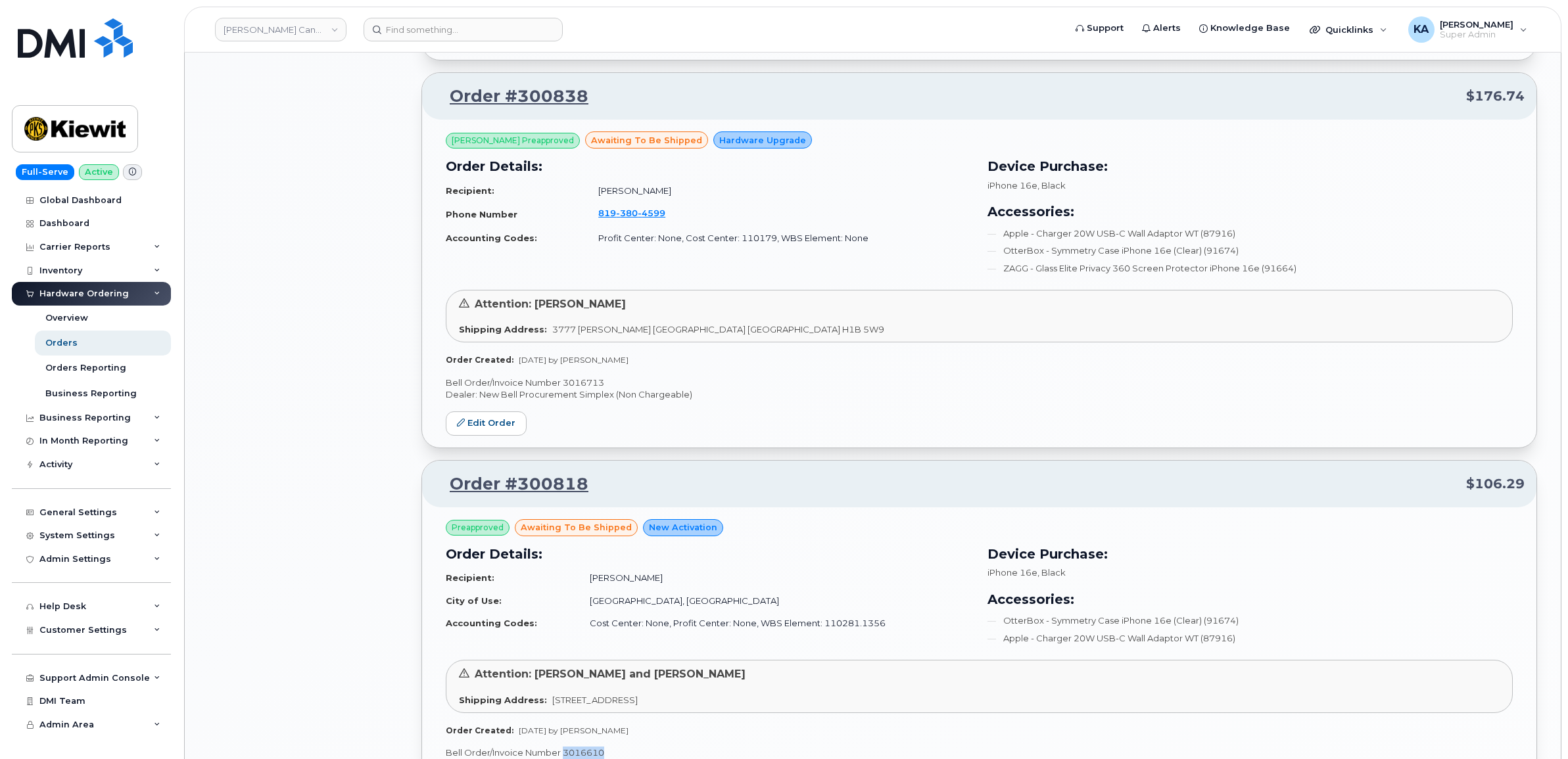
click at [577, 384] on p "Bell Order/Invoice Number 3016713" at bounding box center [979, 382] width 1067 height 13
copy p "3016713"
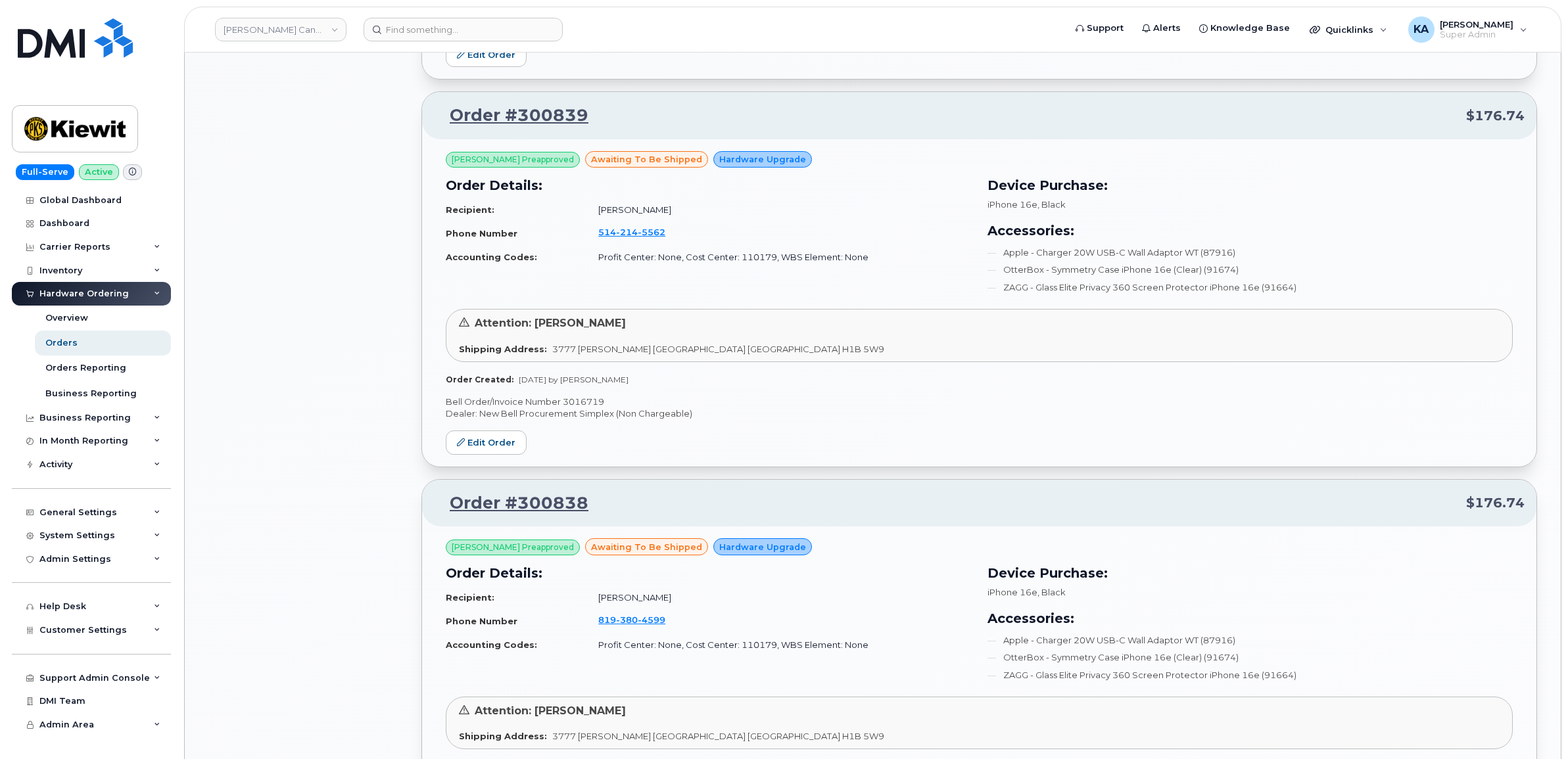
scroll to position [1951, 0]
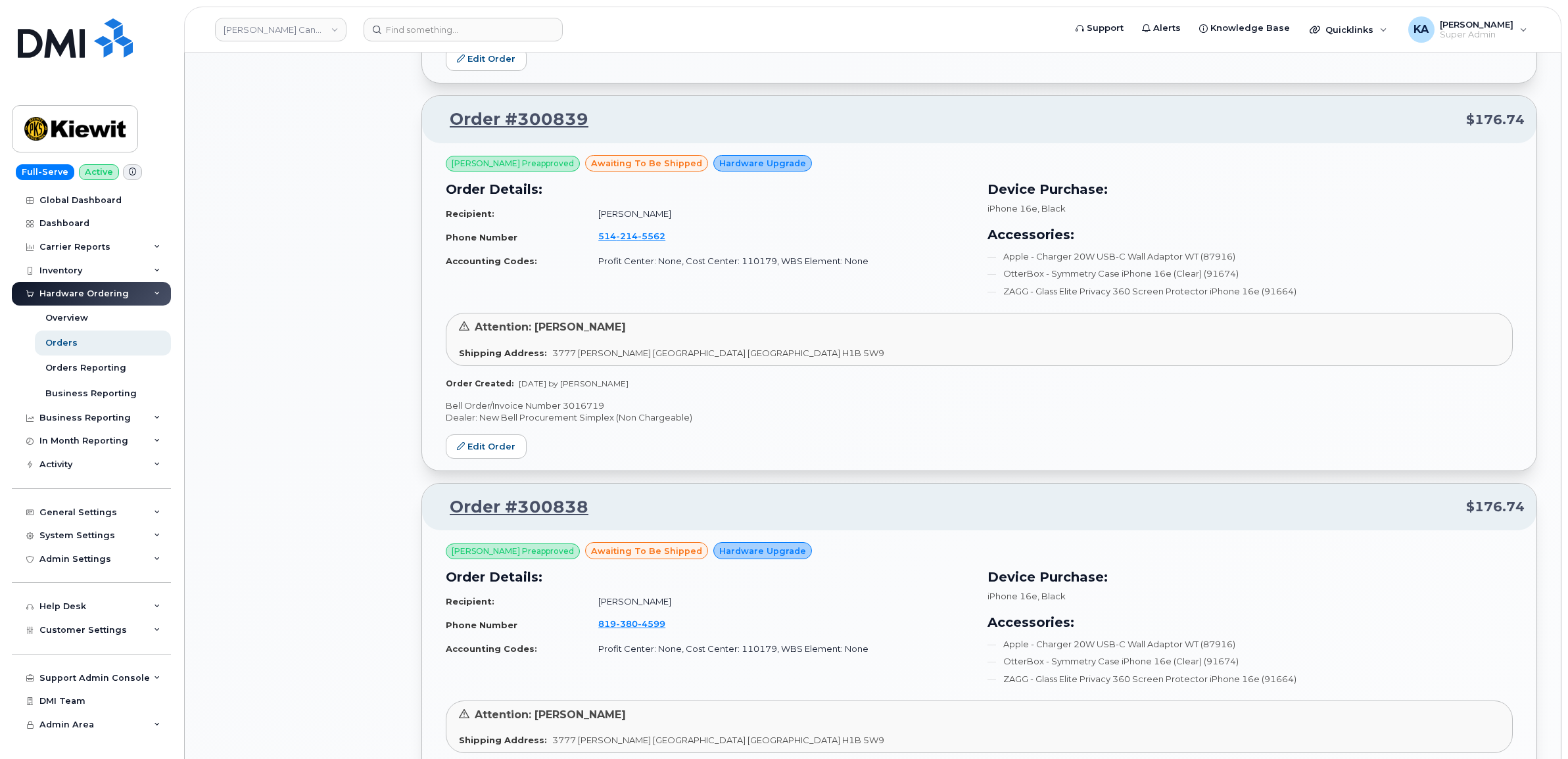
click at [582, 408] on p "Bell Order/Invoice Number 3016719" at bounding box center [979, 406] width 1067 height 13
copy p "3016719"
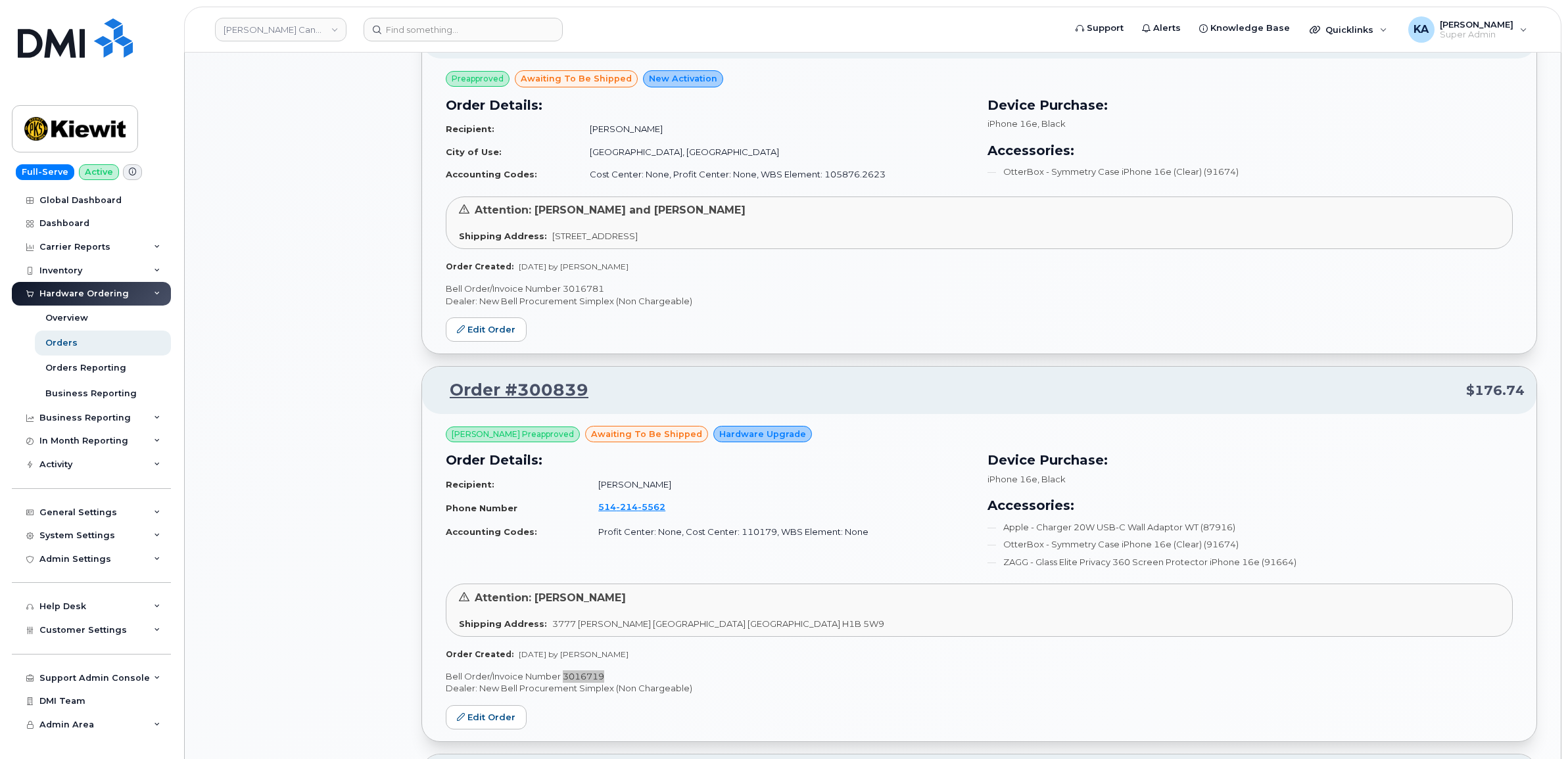
scroll to position [1623, 0]
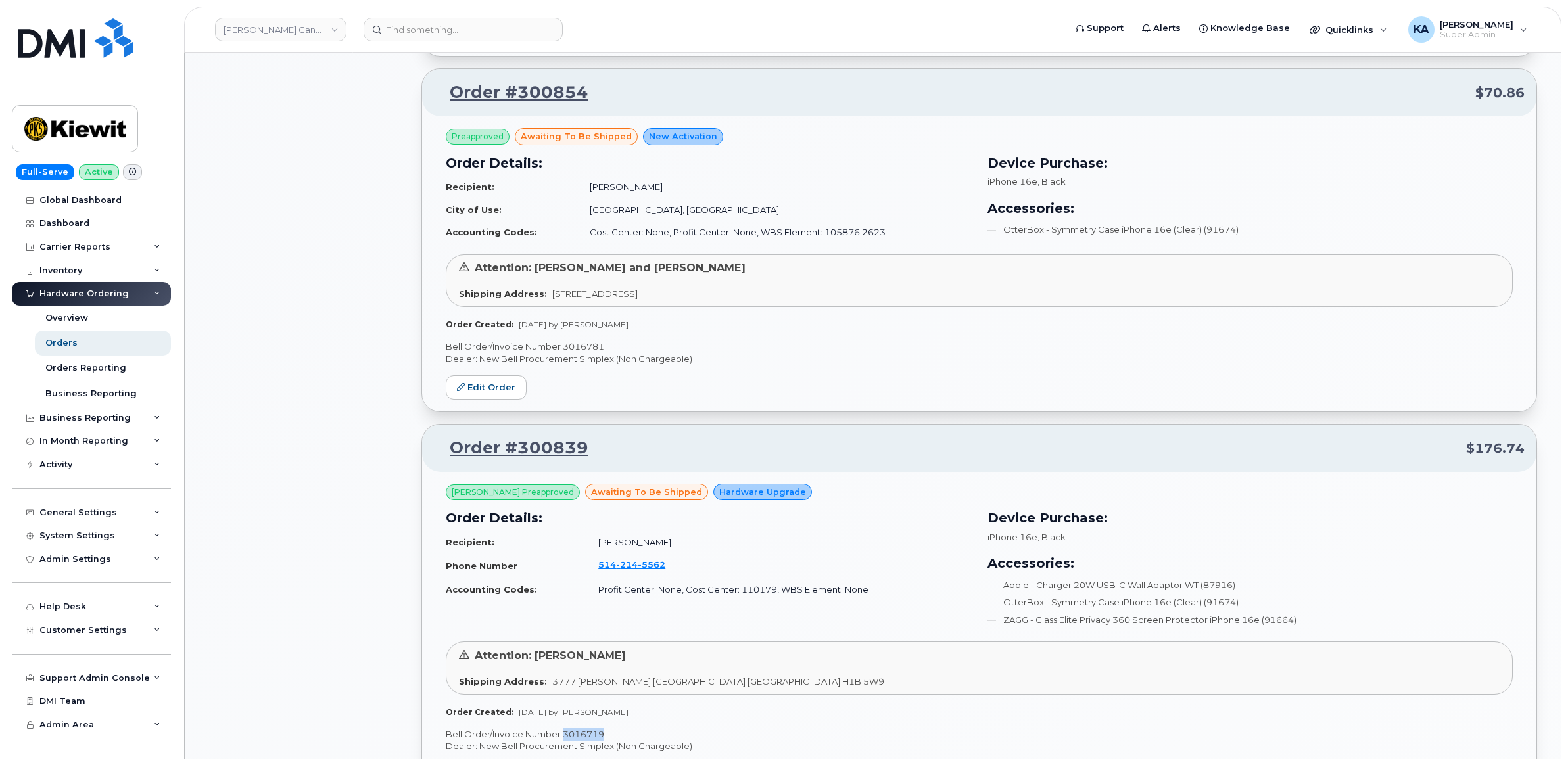
click at [580, 344] on p "Bell Order/Invoice Number 3016781" at bounding box center [979, 346] width 1067 height 13
copy p "3016781"
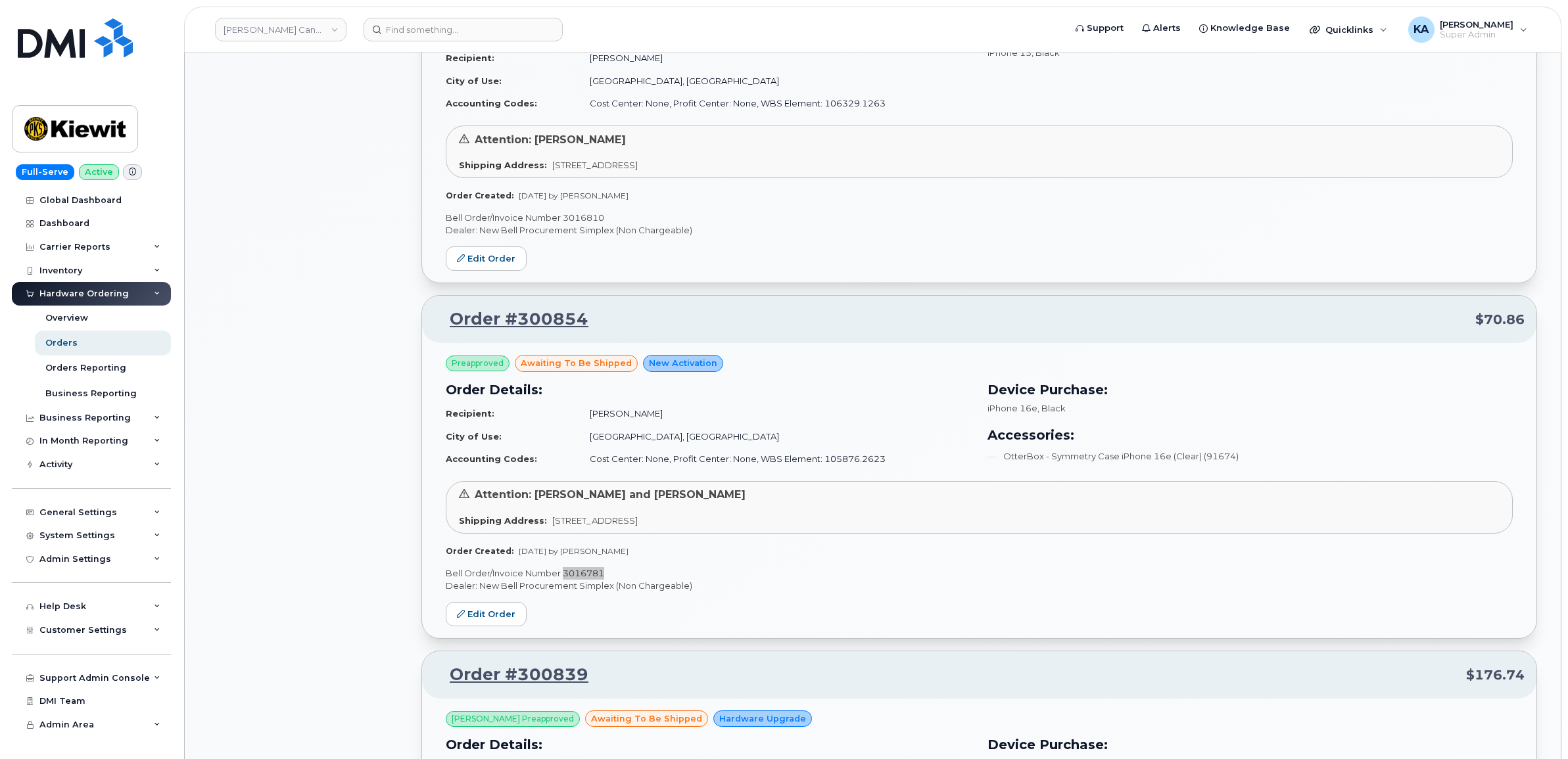
scroll to position [1295, 0]
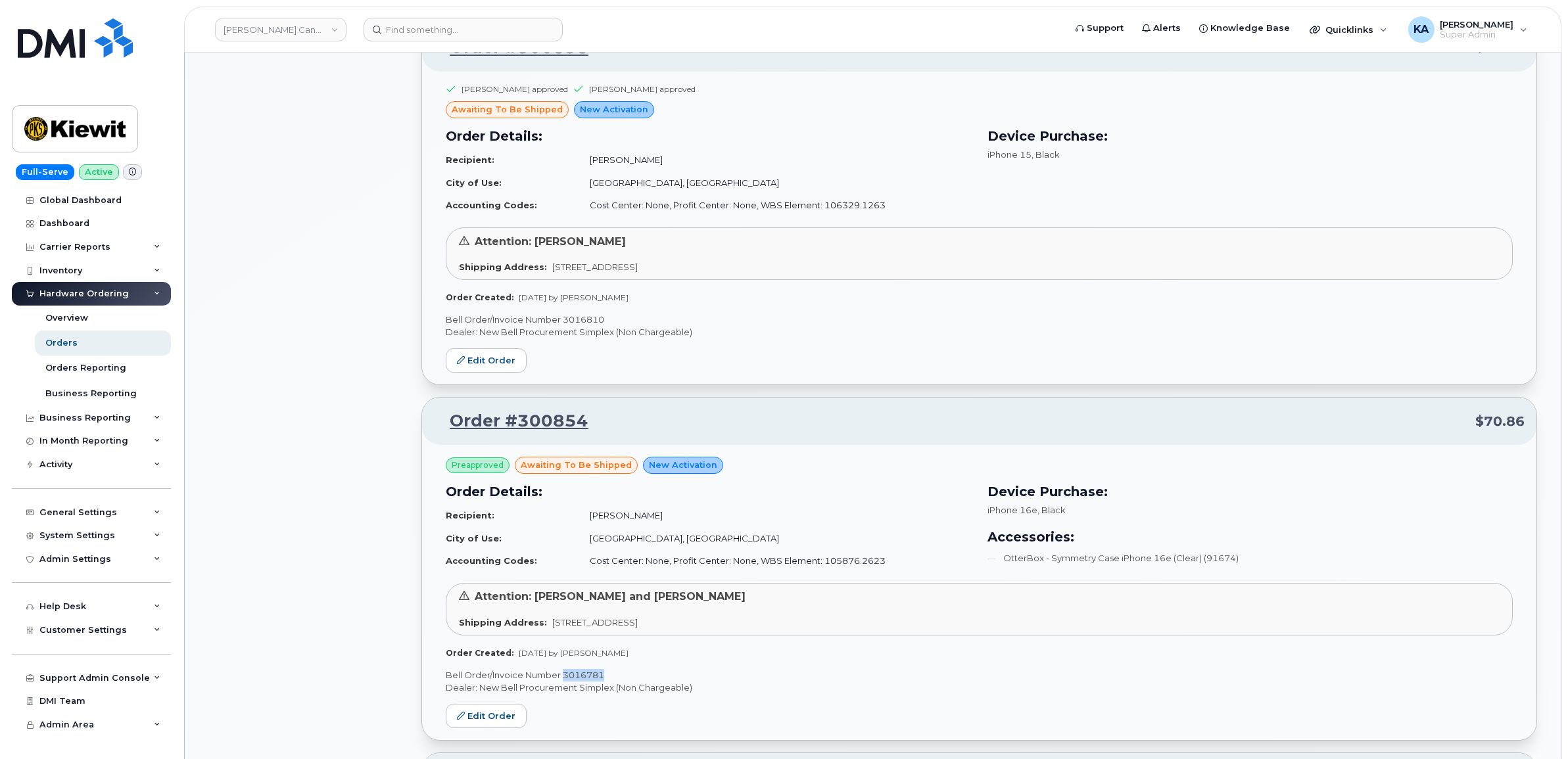
click at [589, 320] on p "Bell Order/Invoice Number 3016810" at bounding box center [979, 319] width 1067 height 13
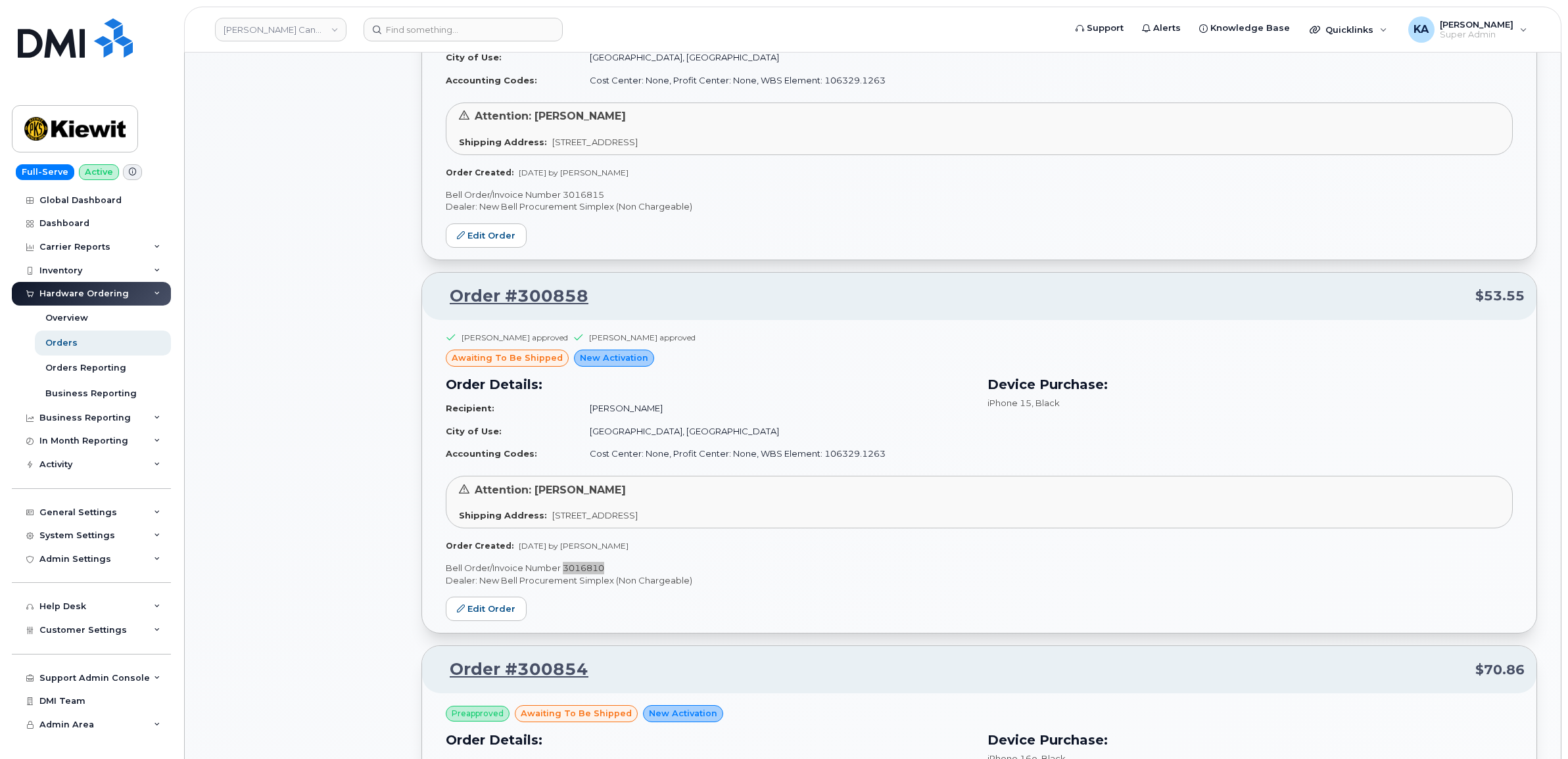
scroll to position [966, 0]
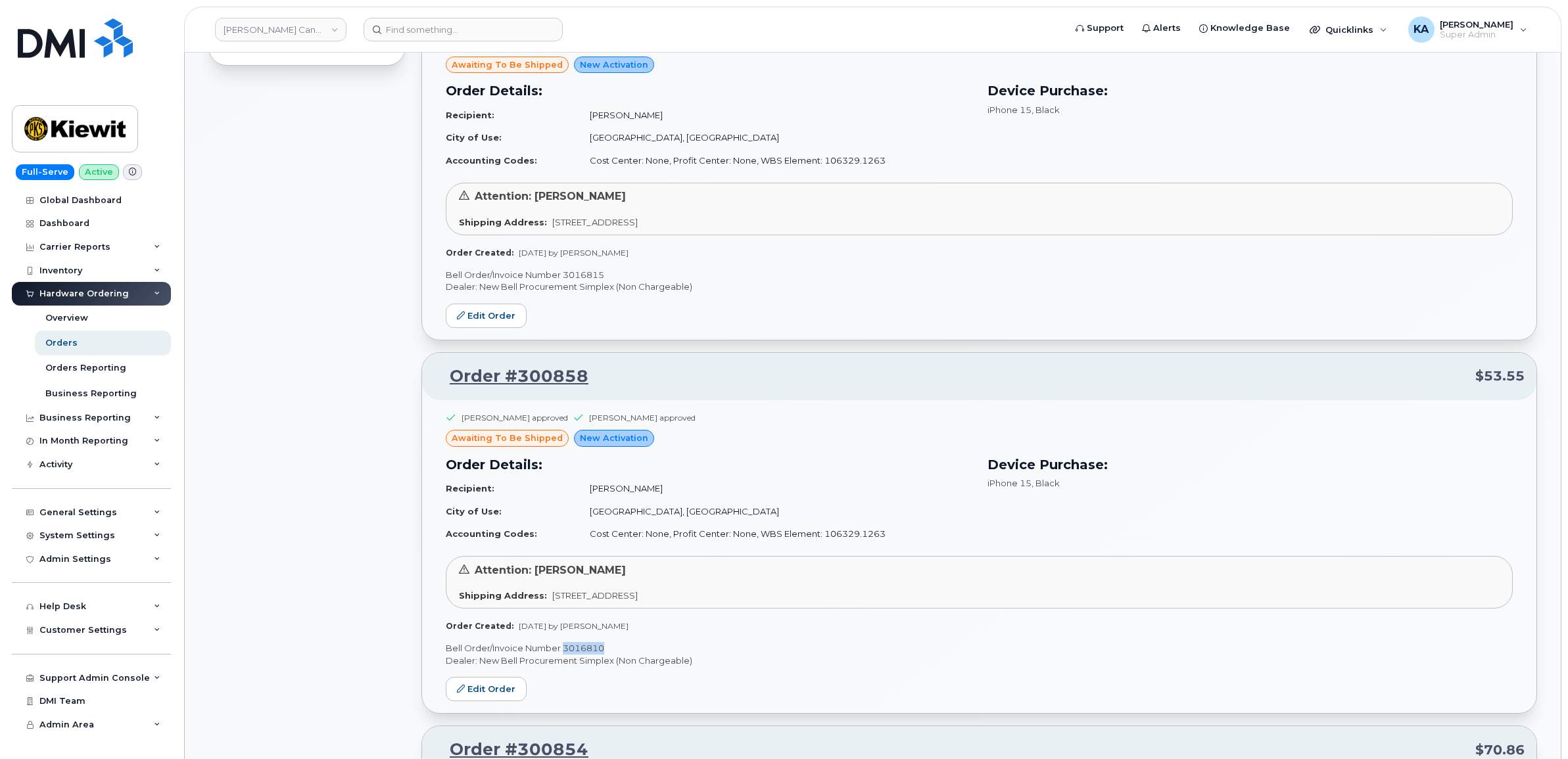
click at [583, 275] on p "Bell Order/Invoice Number 3016815" at bounding box center [979, 275] width 1067 height 13
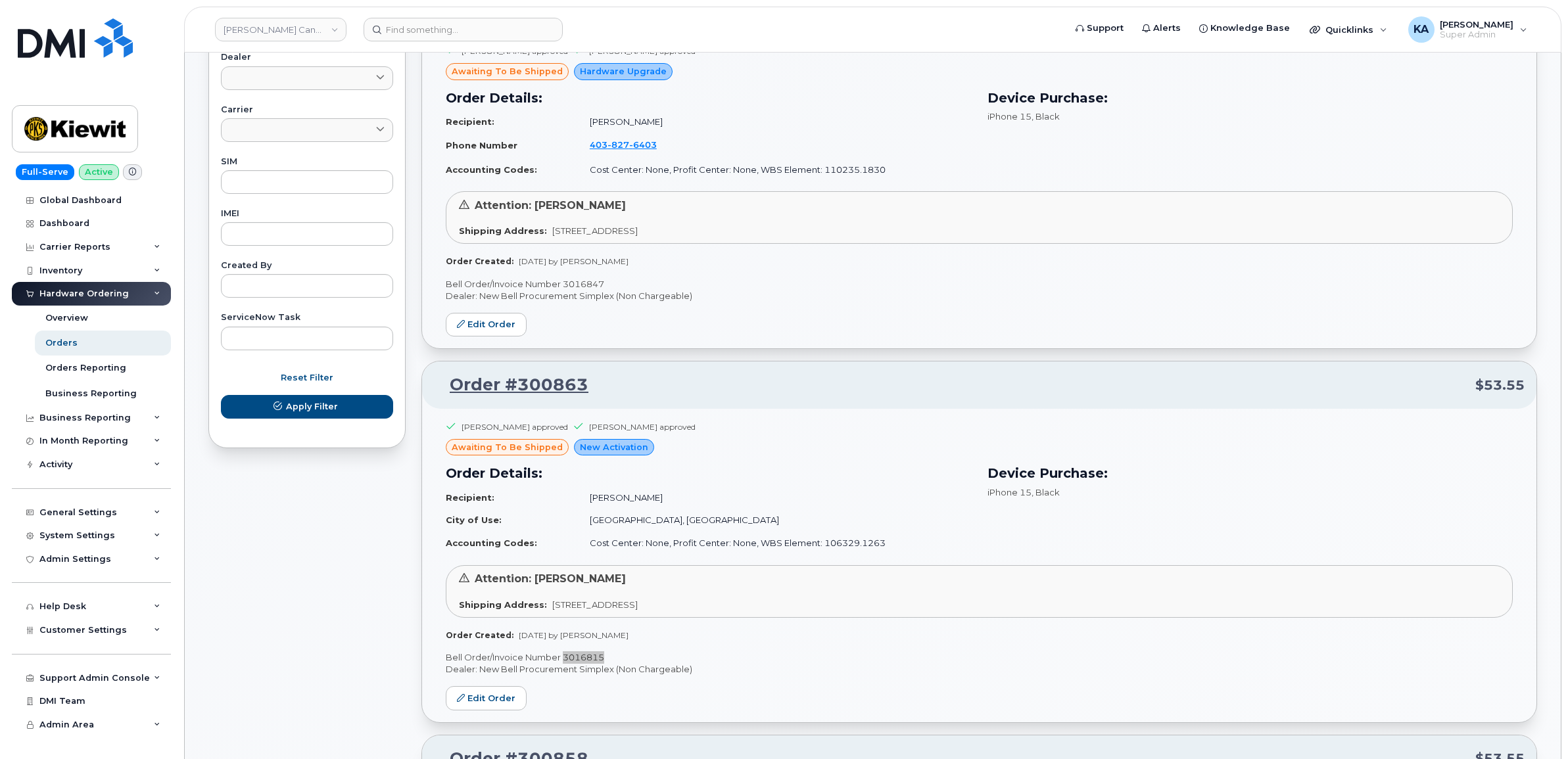
scroll to position [556, 0]
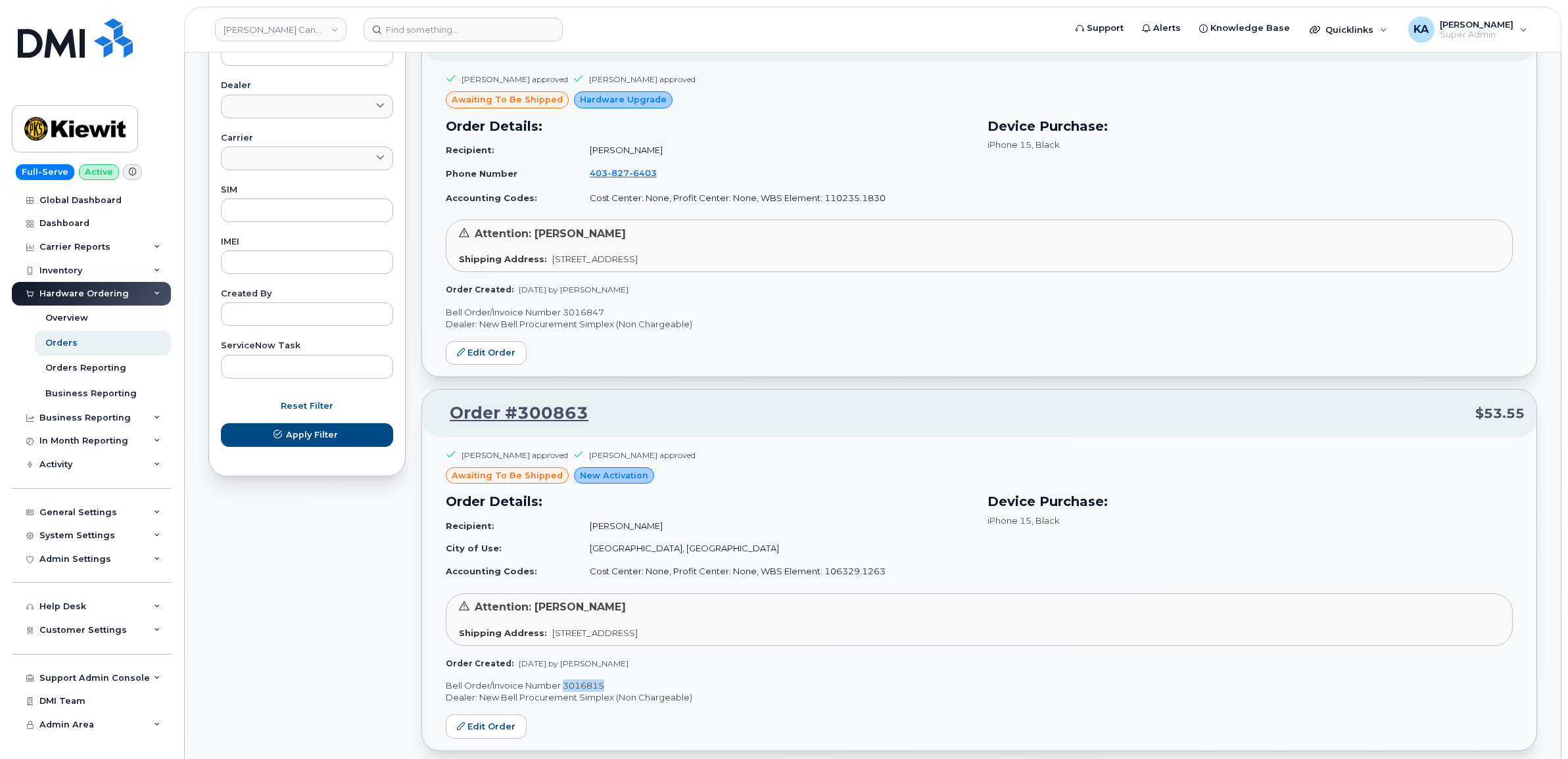
click at [590, 309] on p "Bell Order/Invoice Number 3016847" at bounding box center [979, 312] width 1067 height 13
drag, startPoint x: 655, startPoint y: 301, endPoint x: 616, endPoint y: 305, distance: 39.2
click at [655, 301] on div "Artem Kliuka approved Paul Andrews approved awaiting to be shipped Hardware Upg…" at bounding box center [979, 218] width 1114 height 315
click at [590, 312] on p "Bell Order/Invoice Number 3016847" at bounding box center [979, 312] width 1067 height 13
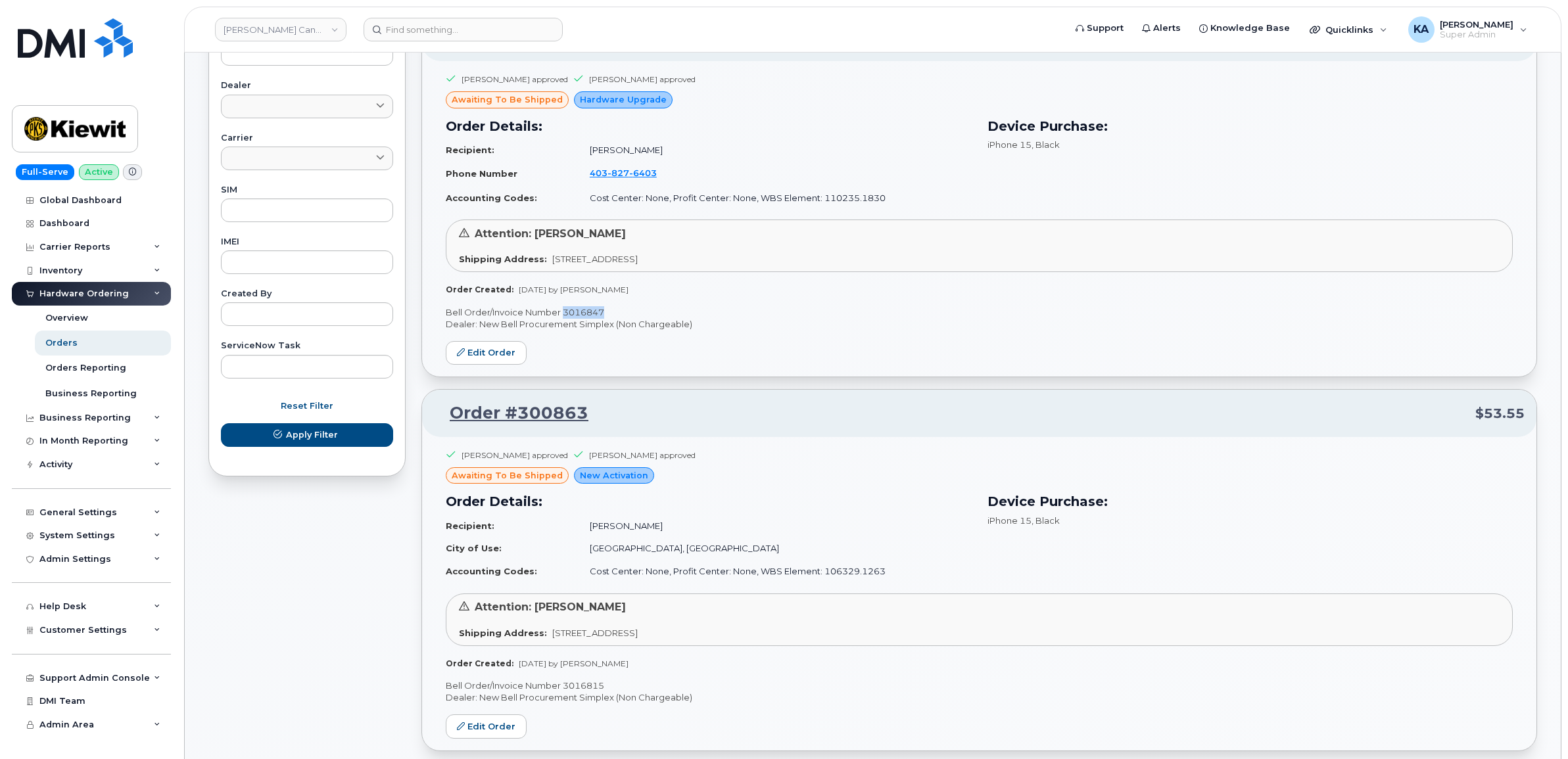
click at [590, 312] on p "Bell Order/Invoice Number 3016847" at bounding box center [979, 312] width 1067 height 13
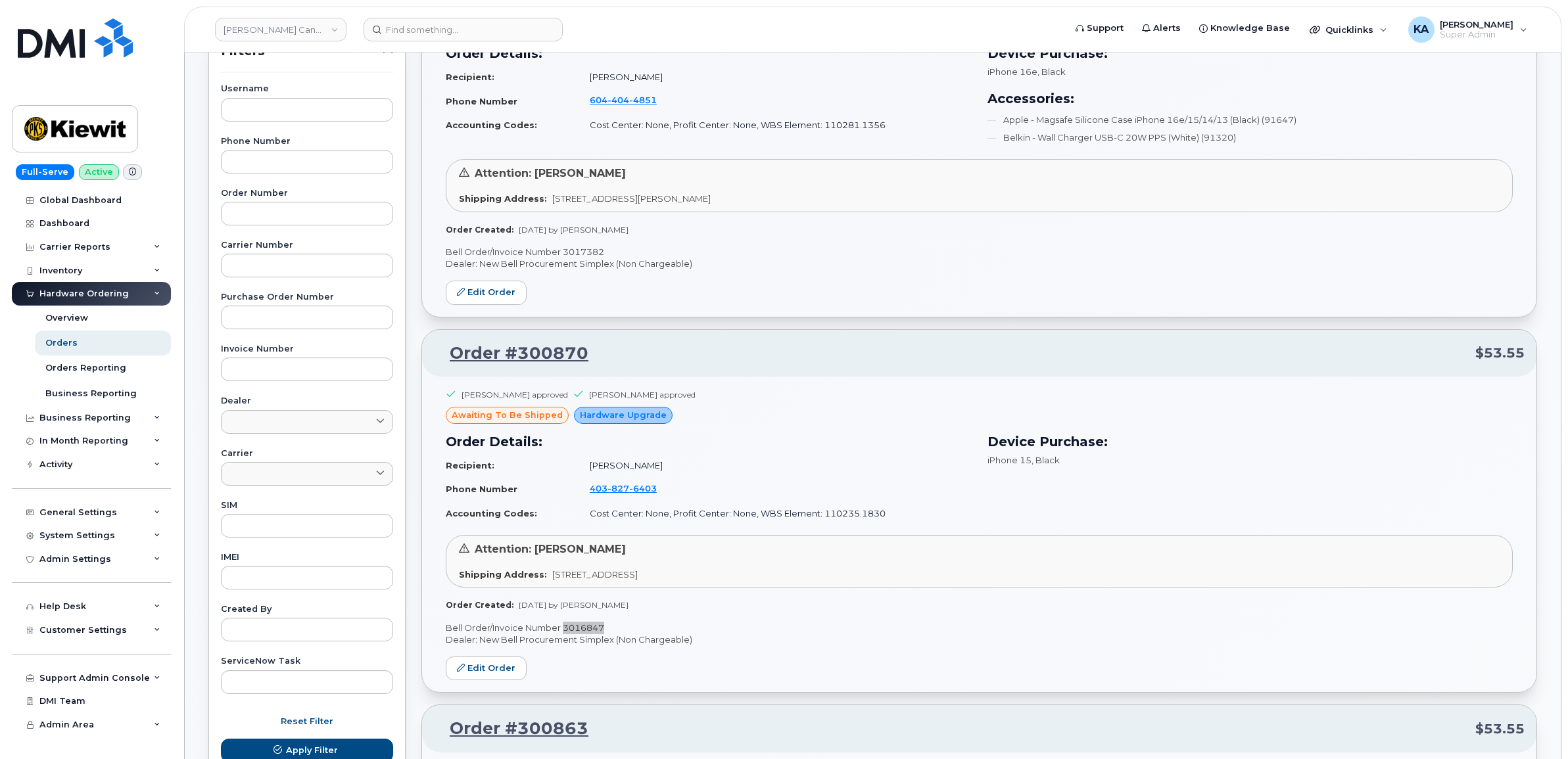
scroll to position [226, 0]
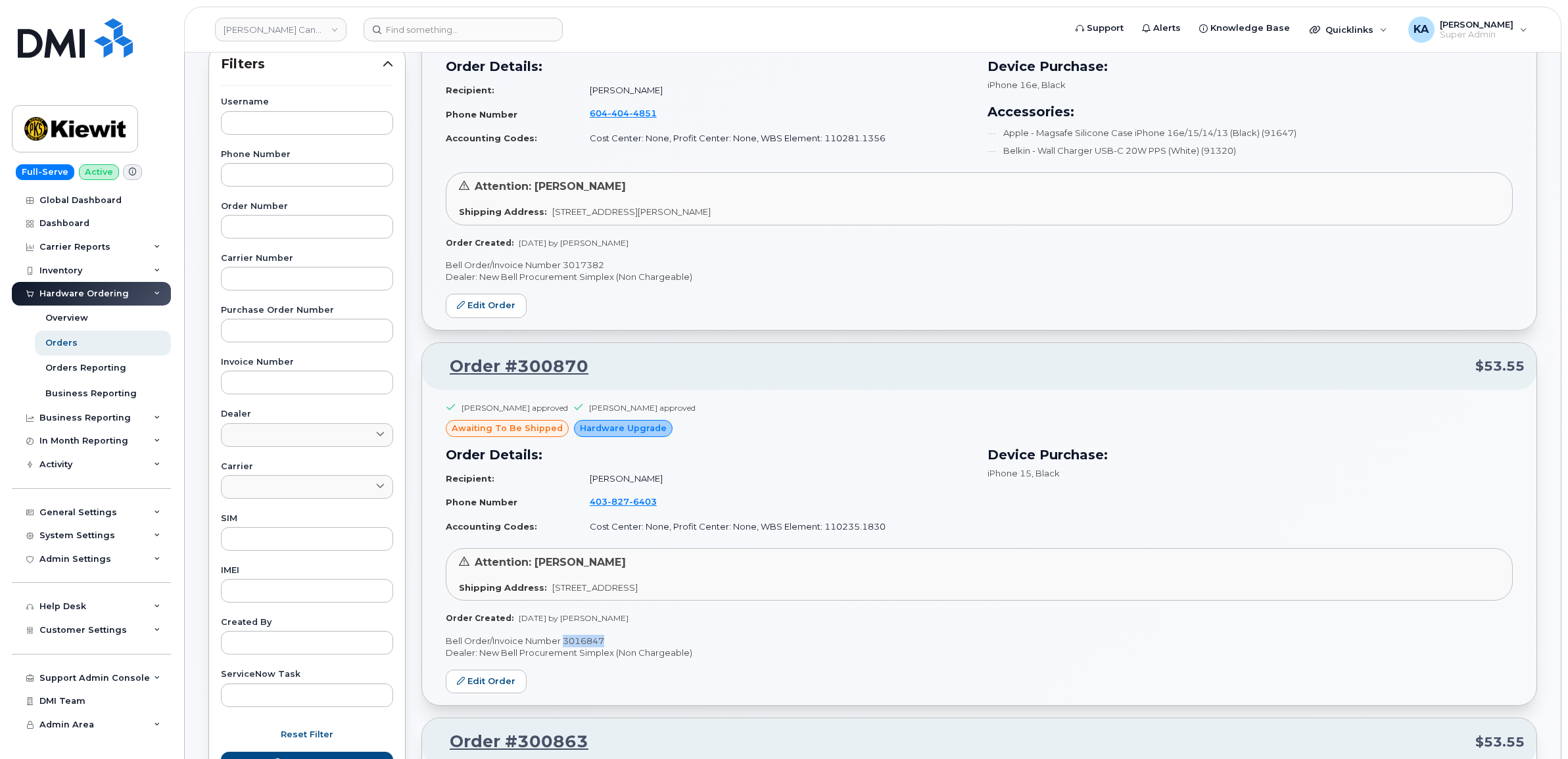
click at [579, 264] on p "Bell Order/Invoice Number 3017382" at bounding box center [979, 265] width 1067 height 13
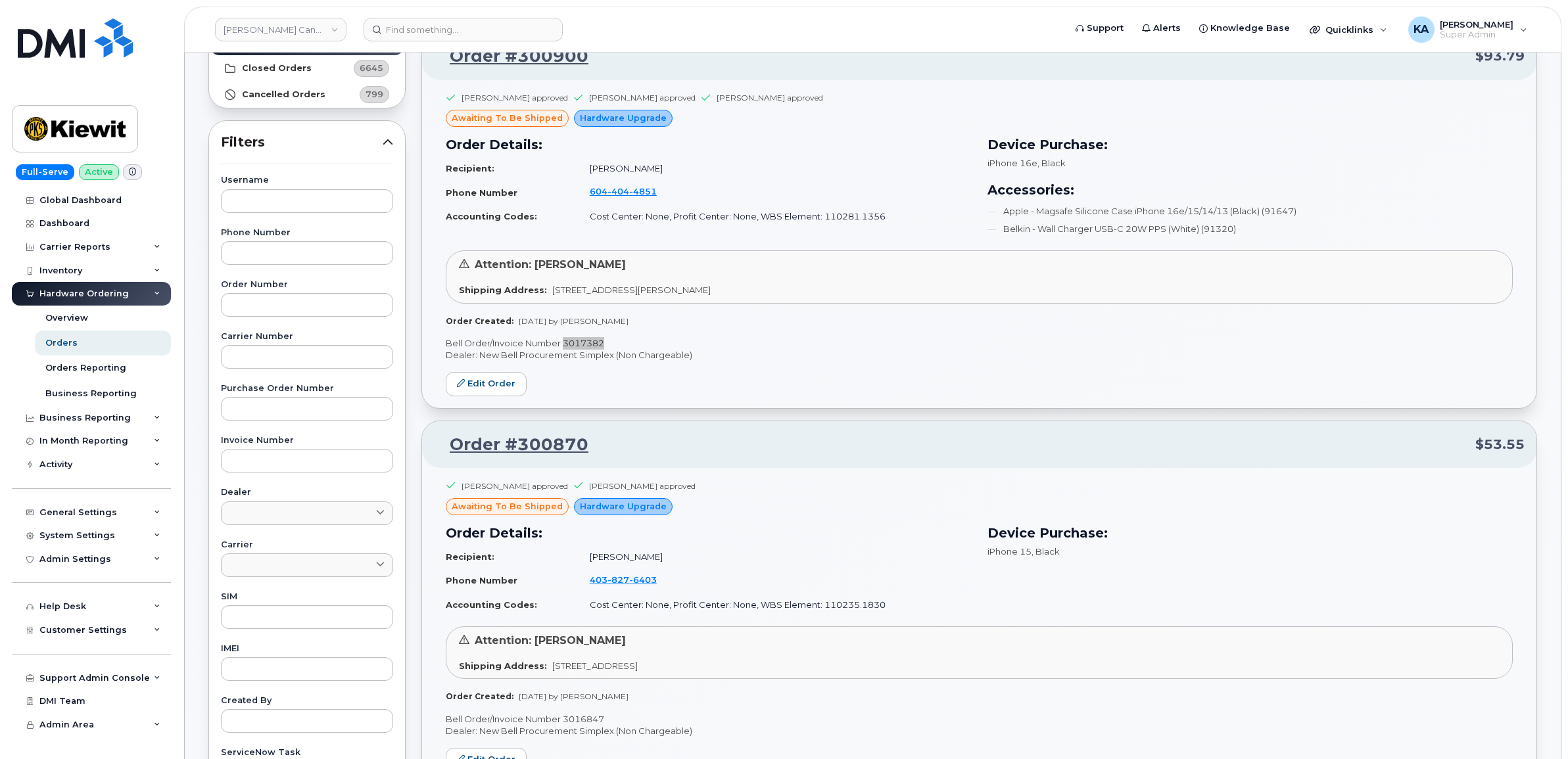
scroll to position [0, 0]
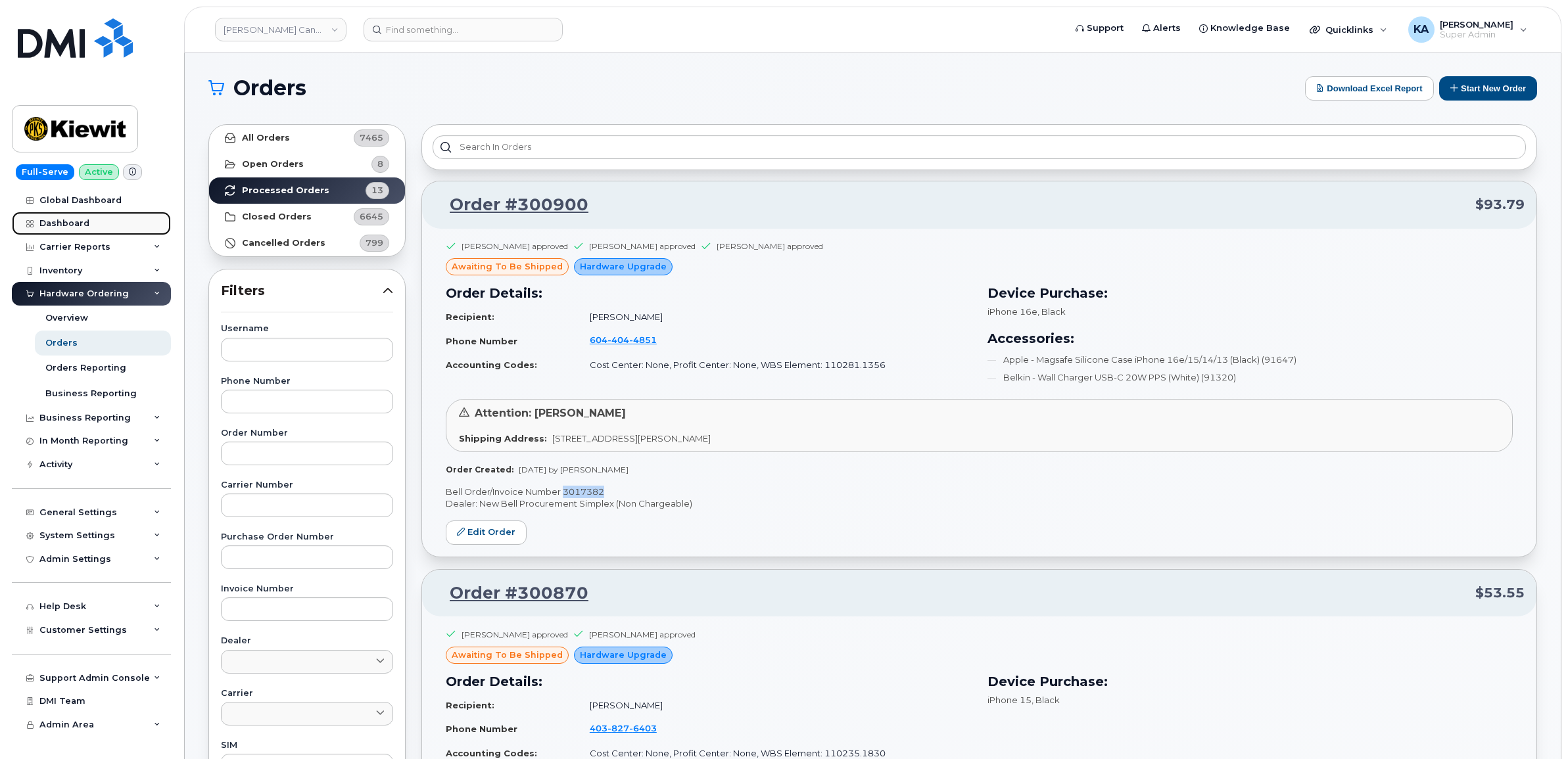
click at [76, 218] on link "Dashboard" at bounding box center [91, 223] width 159 height 24
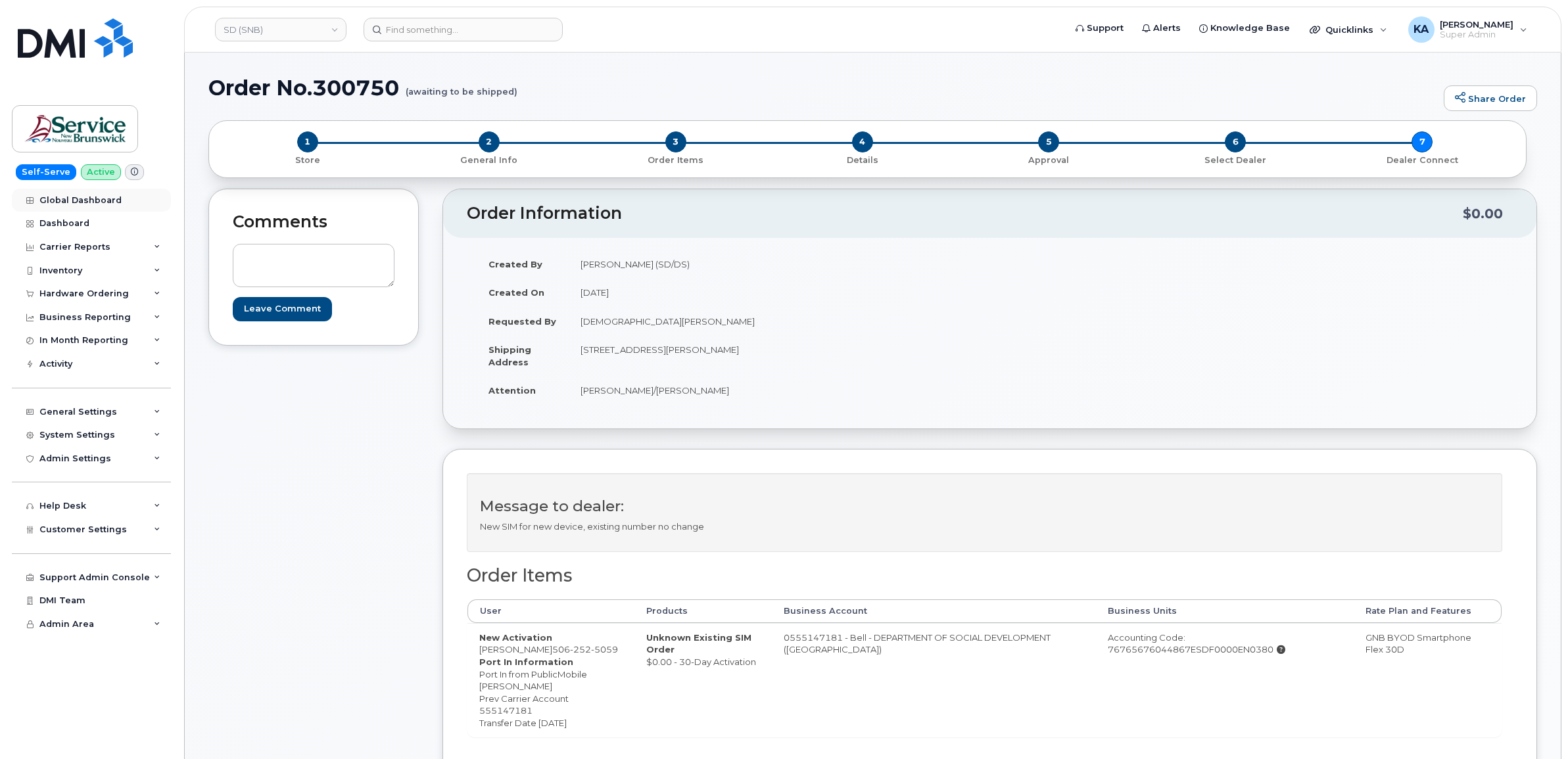
scroll to position [82, 0]
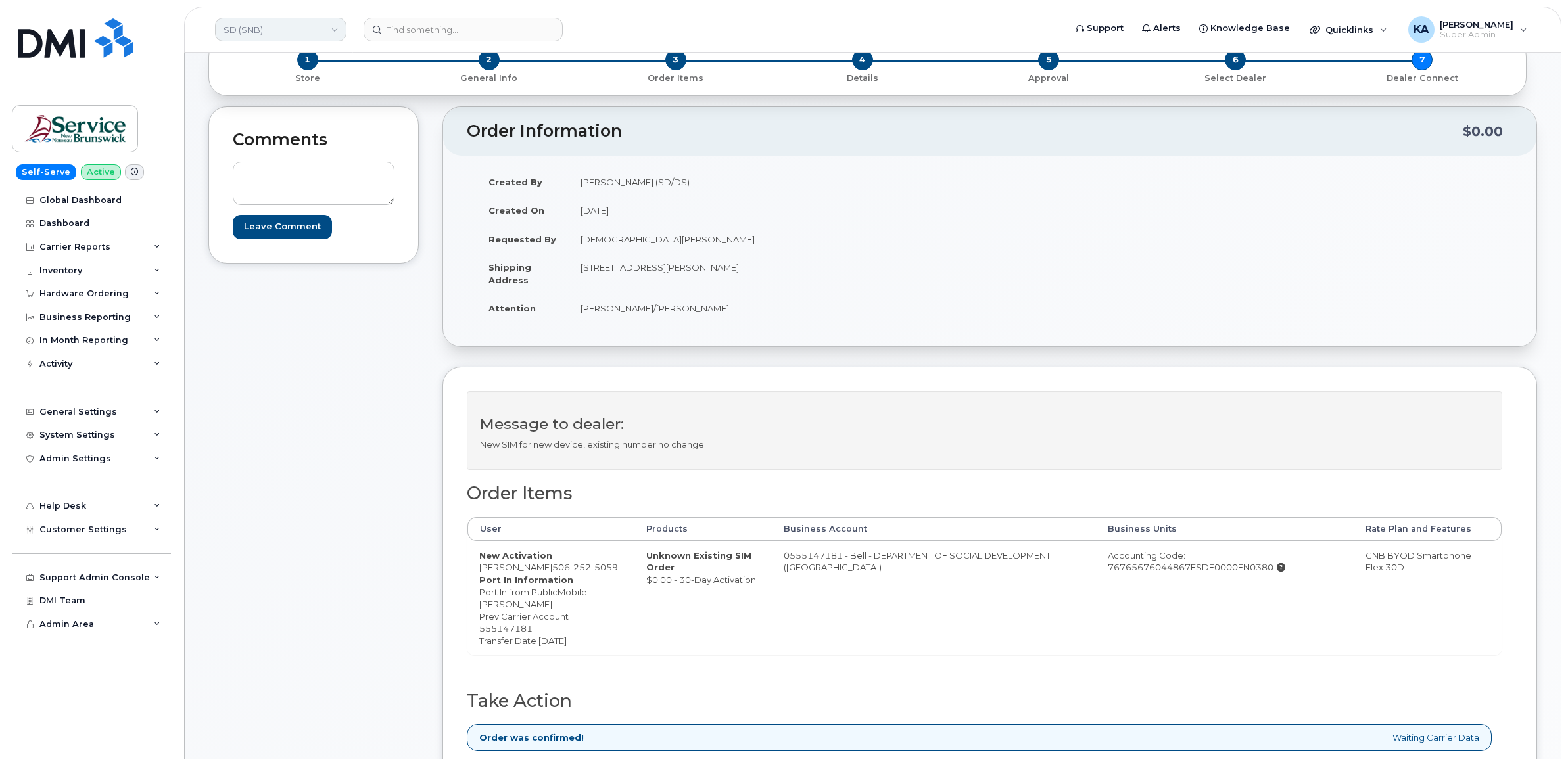
click at [275, 28] on link "SD (SNB)" at bounding box center [280, 29] width 131 height 24
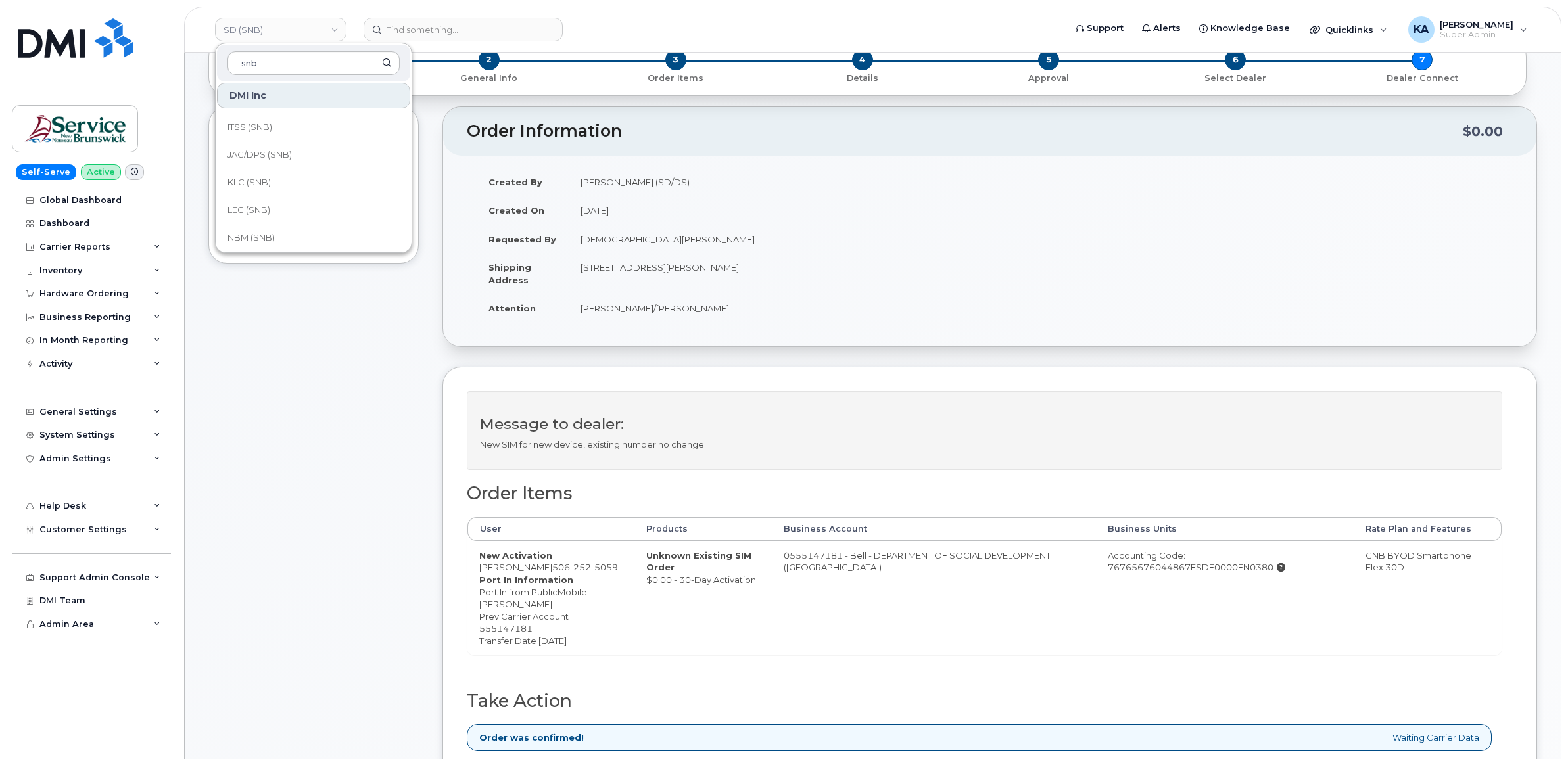
scroll to position [636, 0]
type input "snb"
click at [261, 233] on span "VHN (SNB)" at bounding box center [250, 233] width 45 height 13
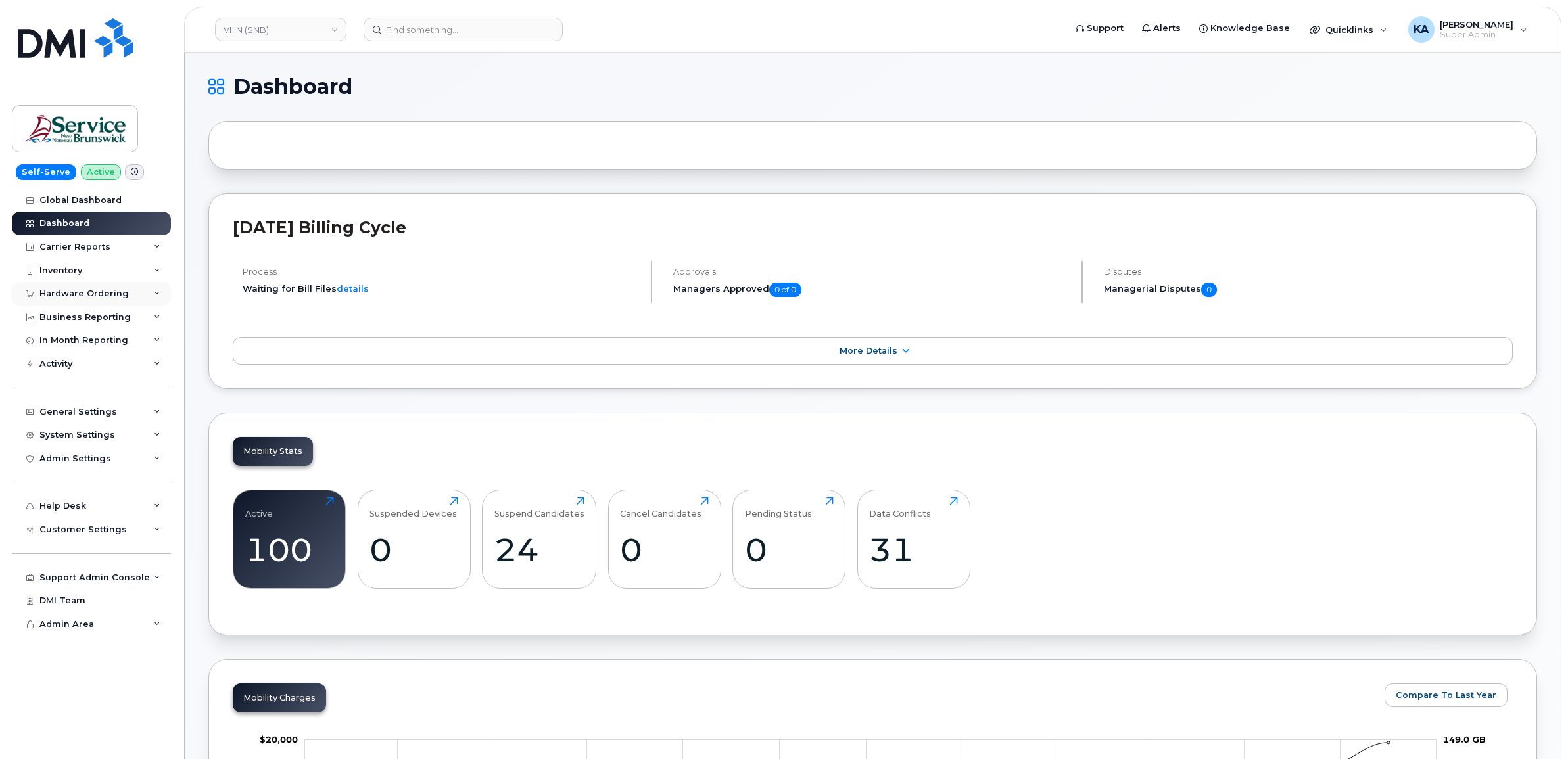
click at [81, 288] on div "Hardware Ordering" at bounding box center [91, 294] width 159 height 24
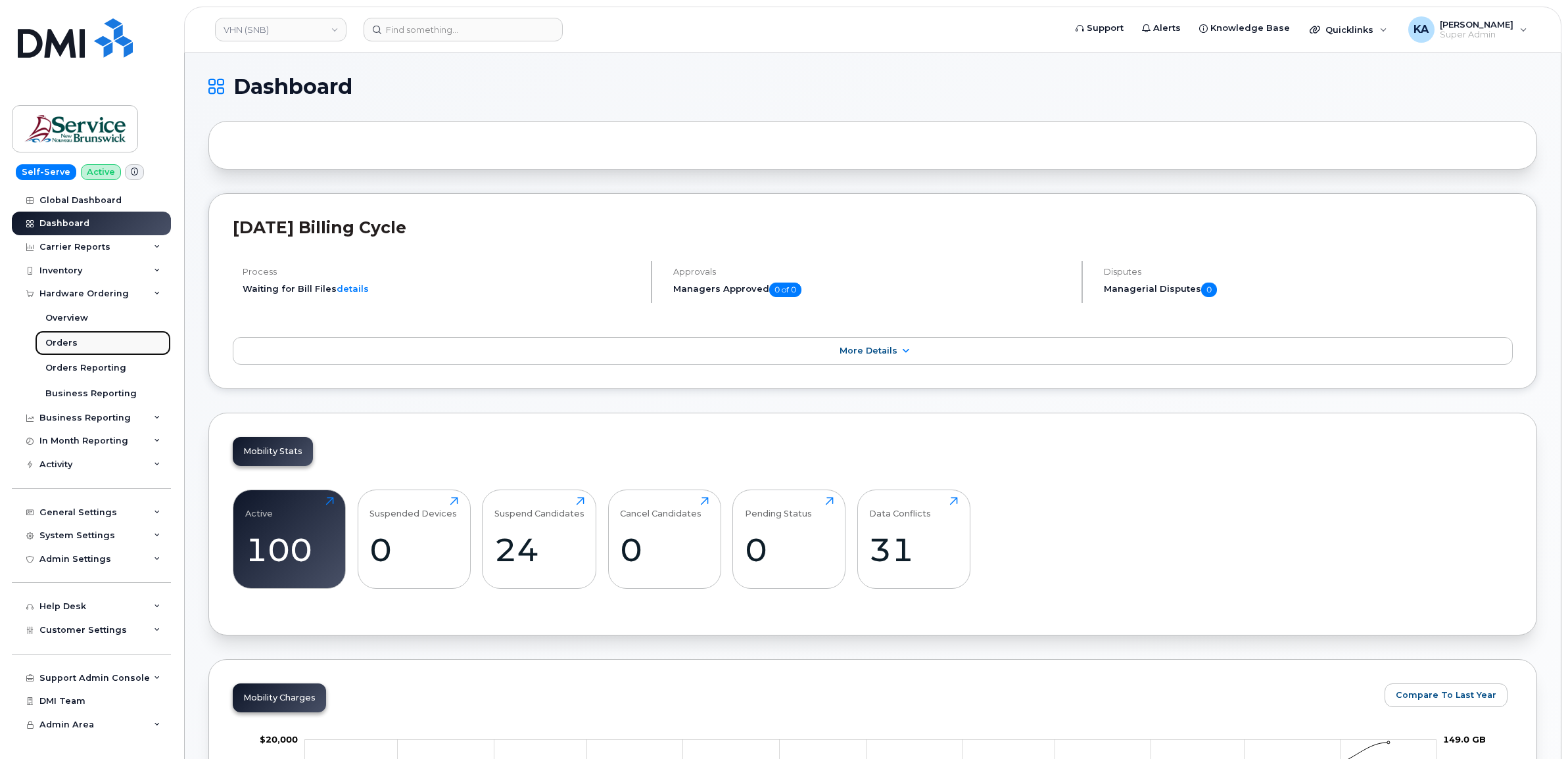
click at [53, 340] on div "Orders" at bounding box center [61, 343] width 32 height 12
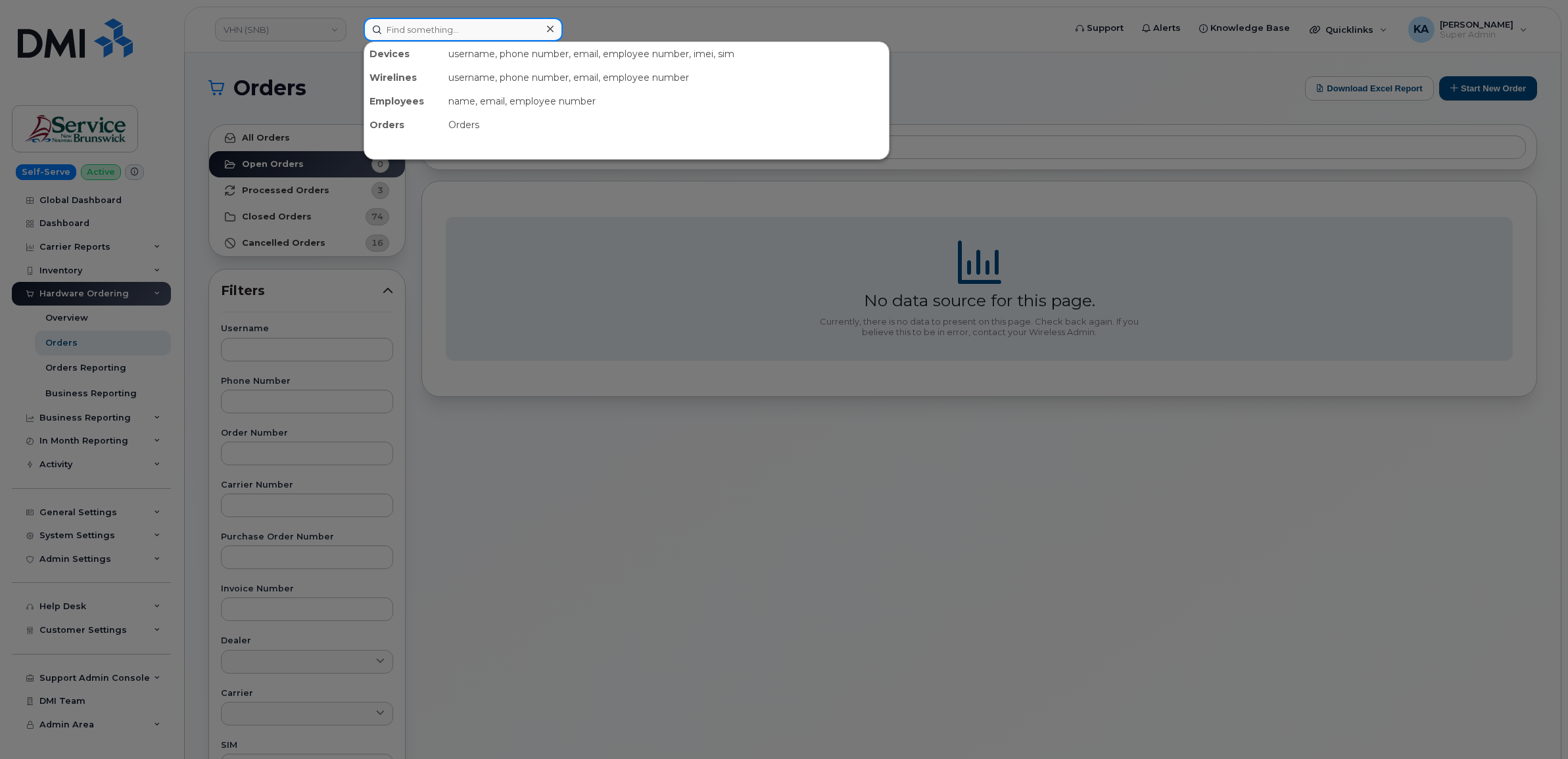
click at [395, 28] on input at bounding box center [463, 29] width 199 height 24
paste input "4162198374"
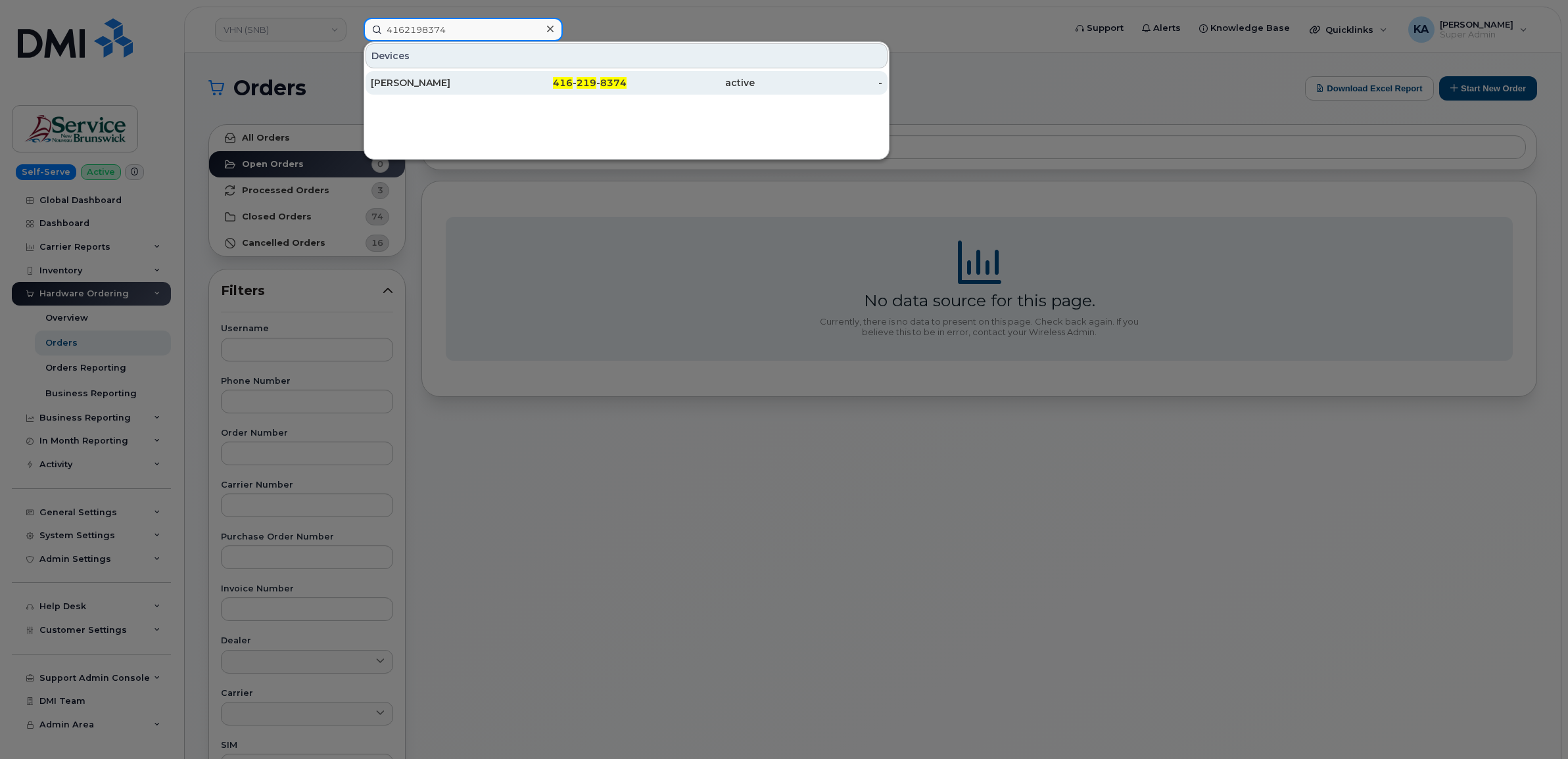
type input "4162198374"
click at [406, 79] on div "SHARON BARON" at bounding box center [435, 83] width 128 height 13
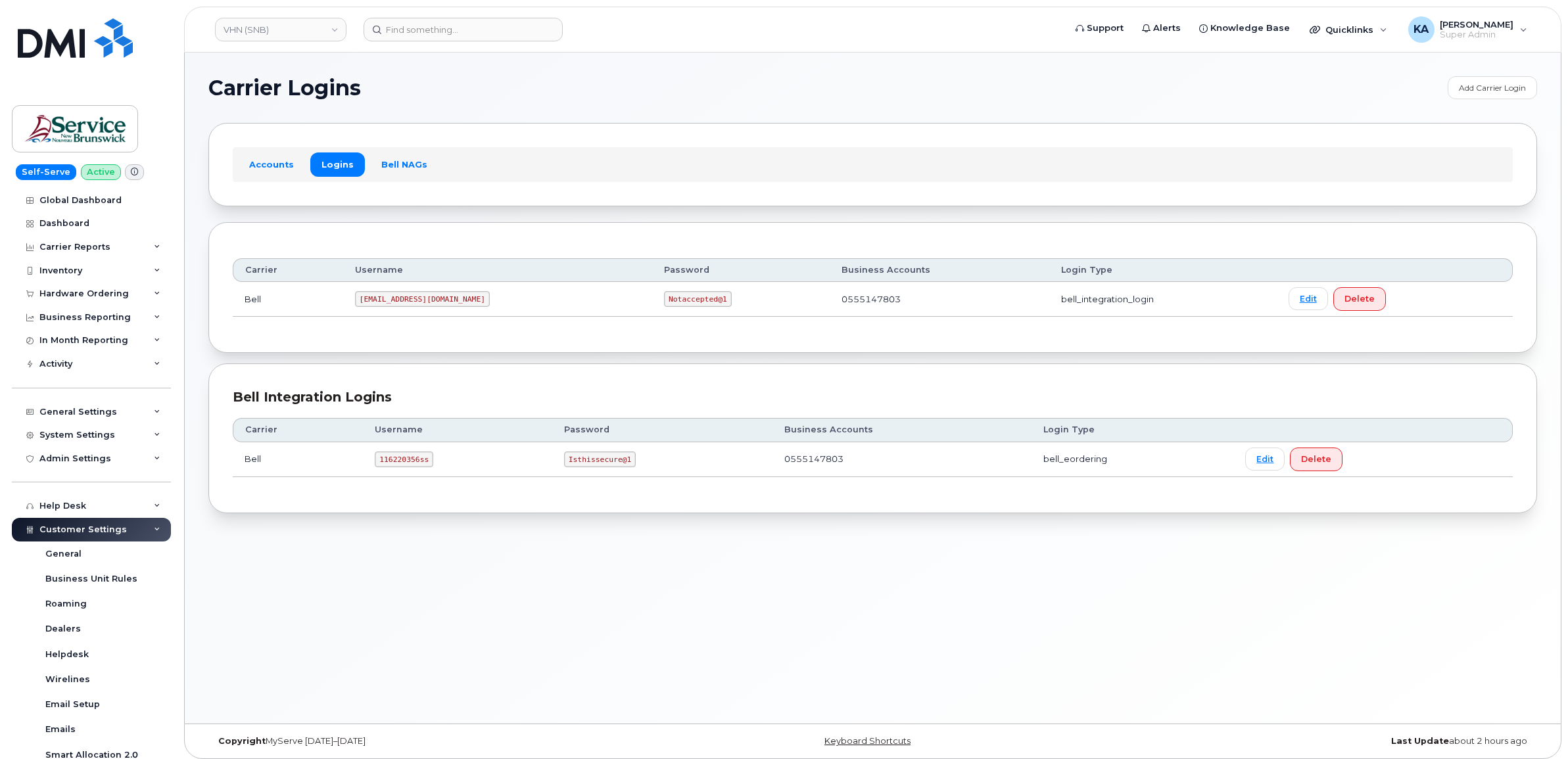
click at [378, 461] on code "116220356ss" at bounding box center [404, 459] width 59 height 15
copy code "116220356ss"
click at [66, 294] on div "Hardware Ordering" at bounding box center [84, 294] width 90 height 11
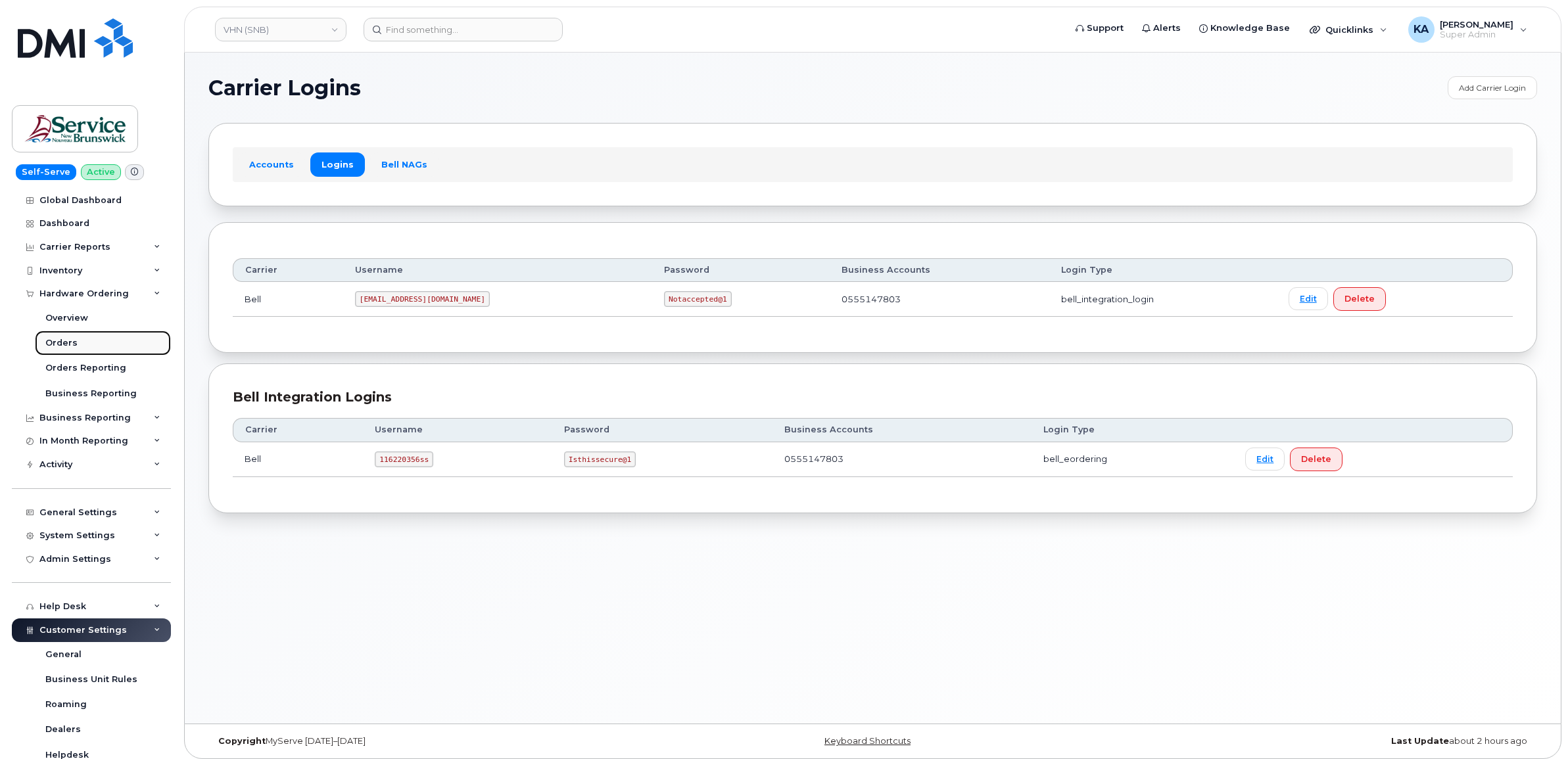
click at [59, 344] on div "Orders" at bounding box center [61, 343] width 32 height 12
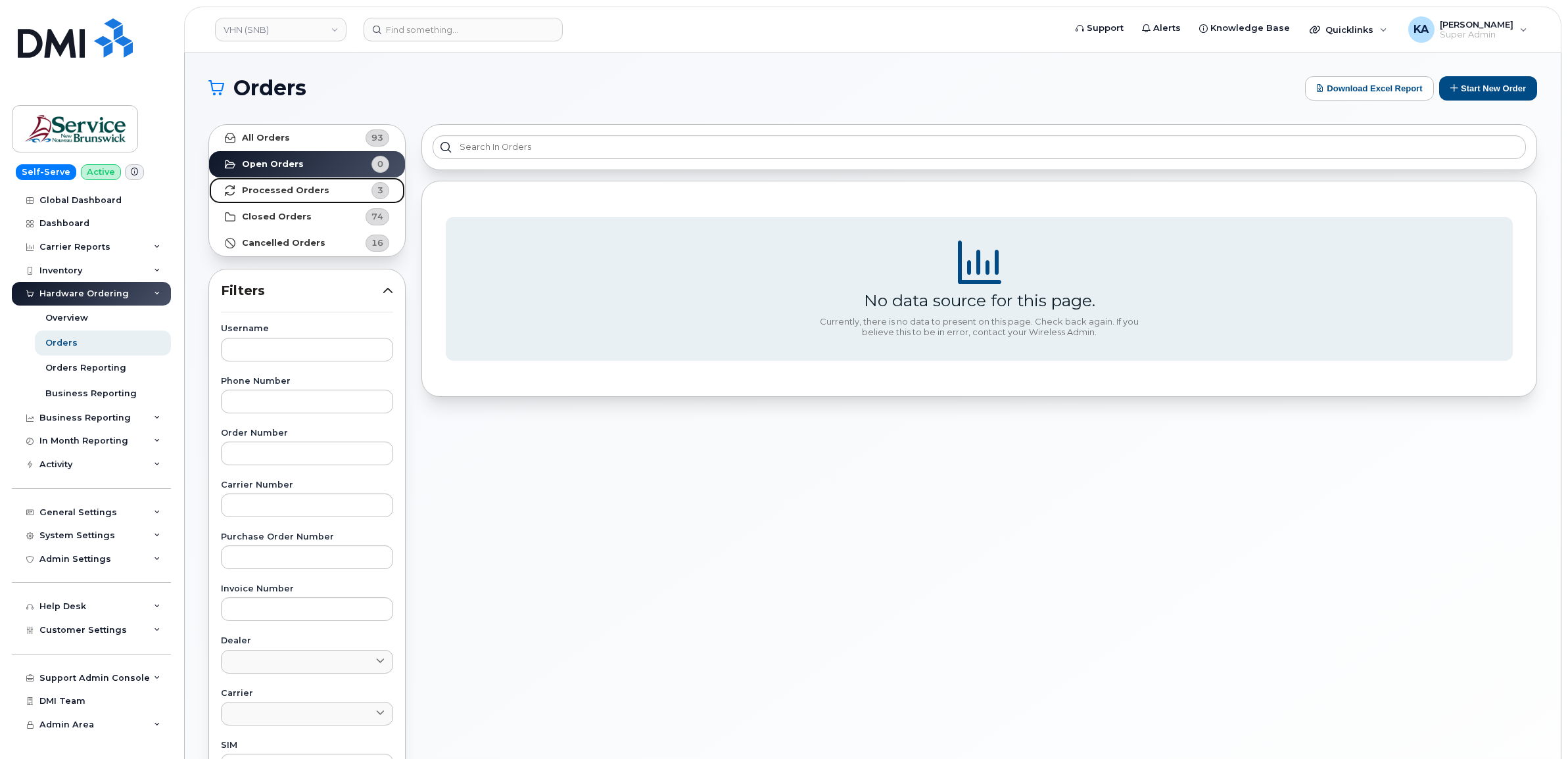
click at [266, 194] on strong "Processed Orders" at bounding box center [285, 190] width 88 height 11
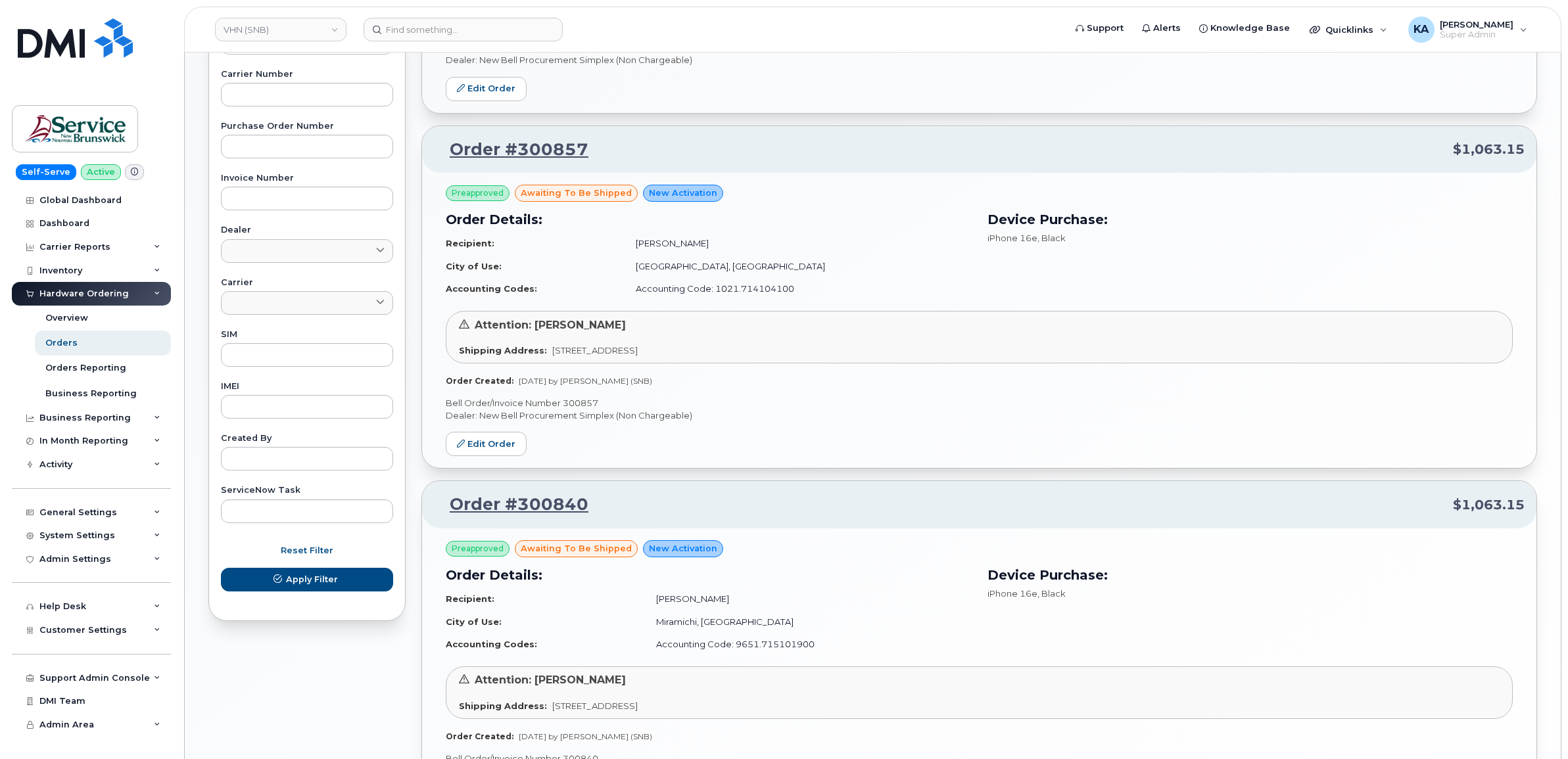
scroll to position [557, 0]
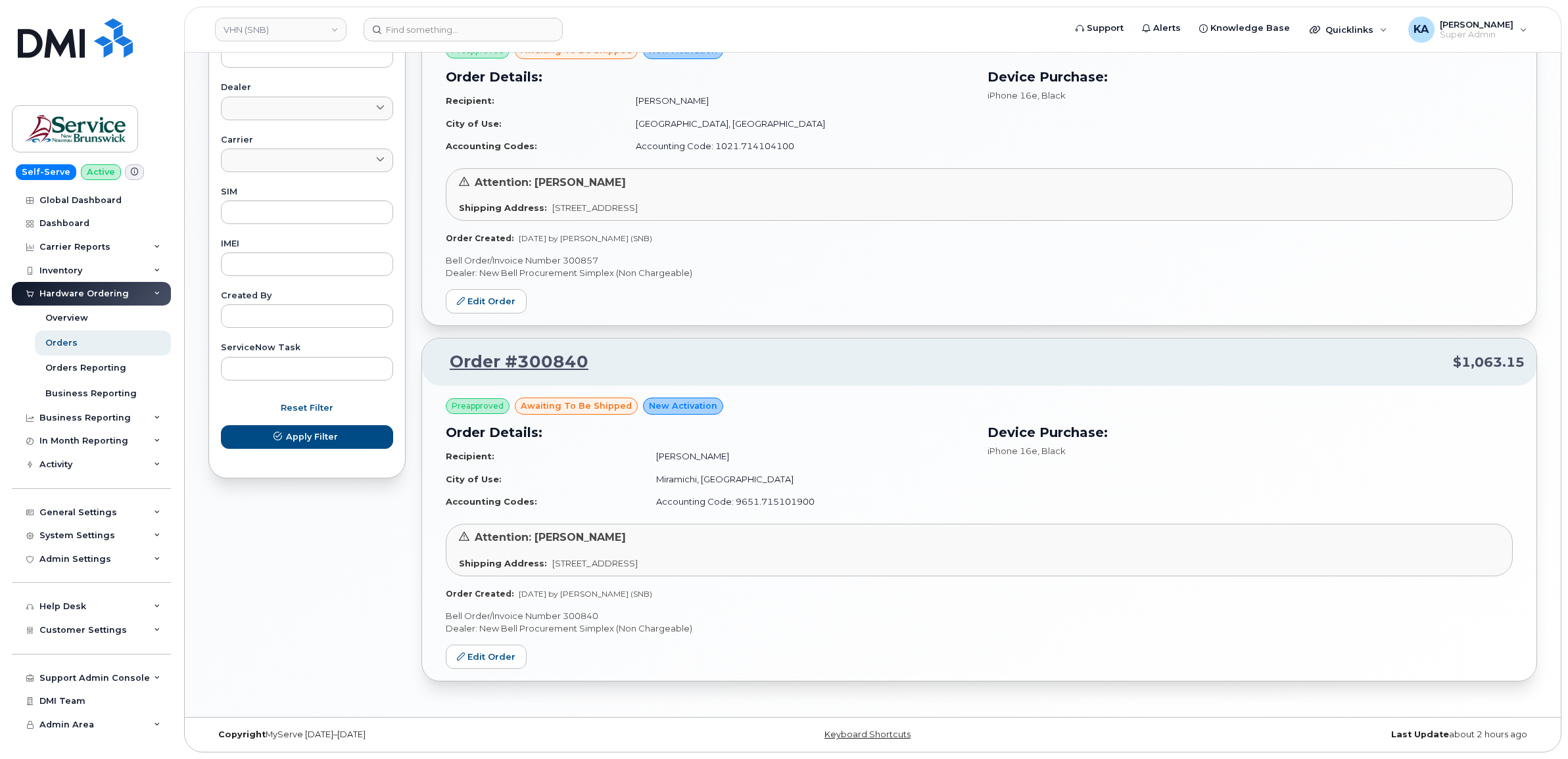
click at [571, 615] on p "Bell Order/Invoice Number 300840" at bounding box center [979, 615] width 1067 height 13
copy p "300840"
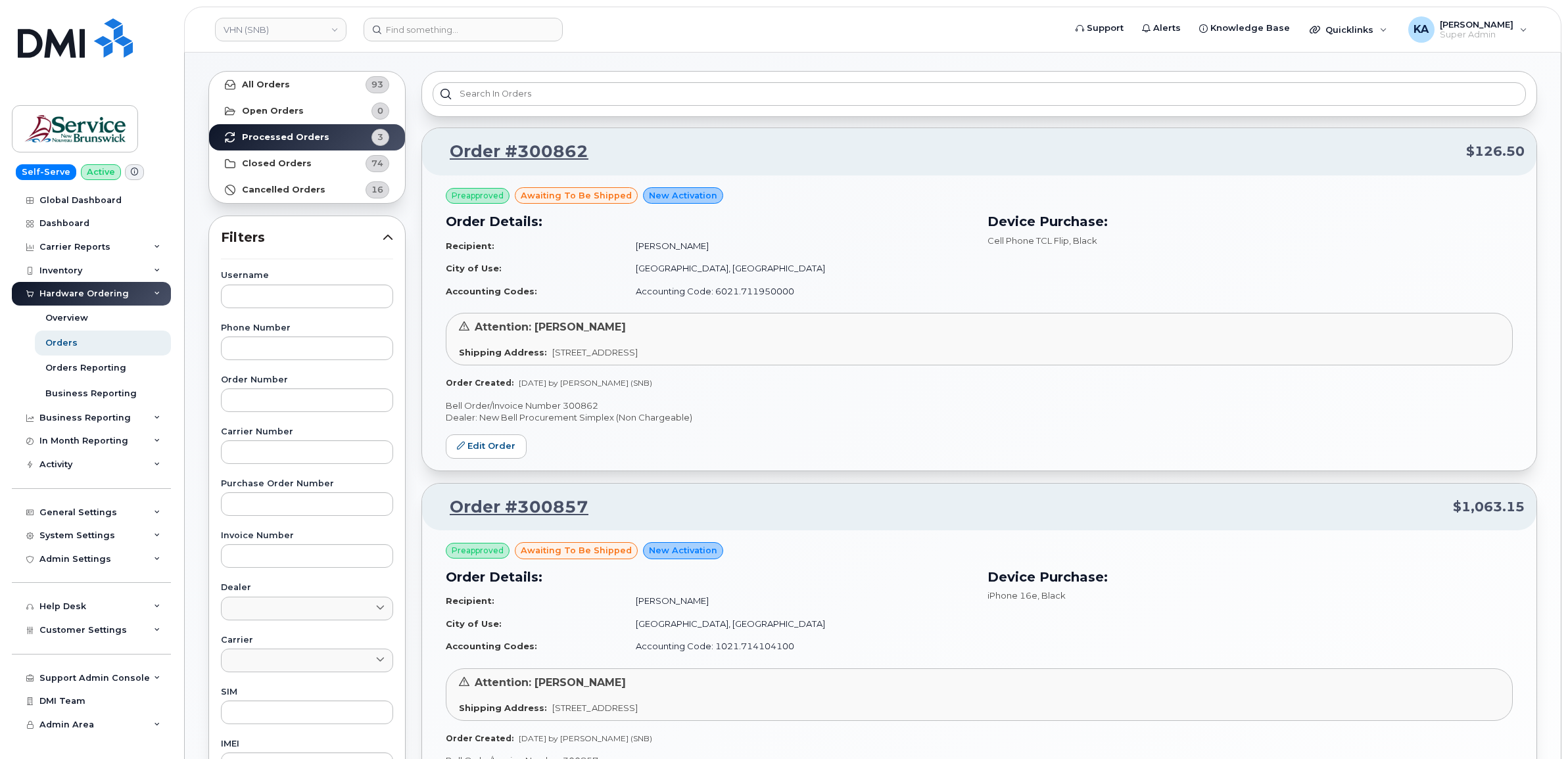
scroll to position [0, 0]
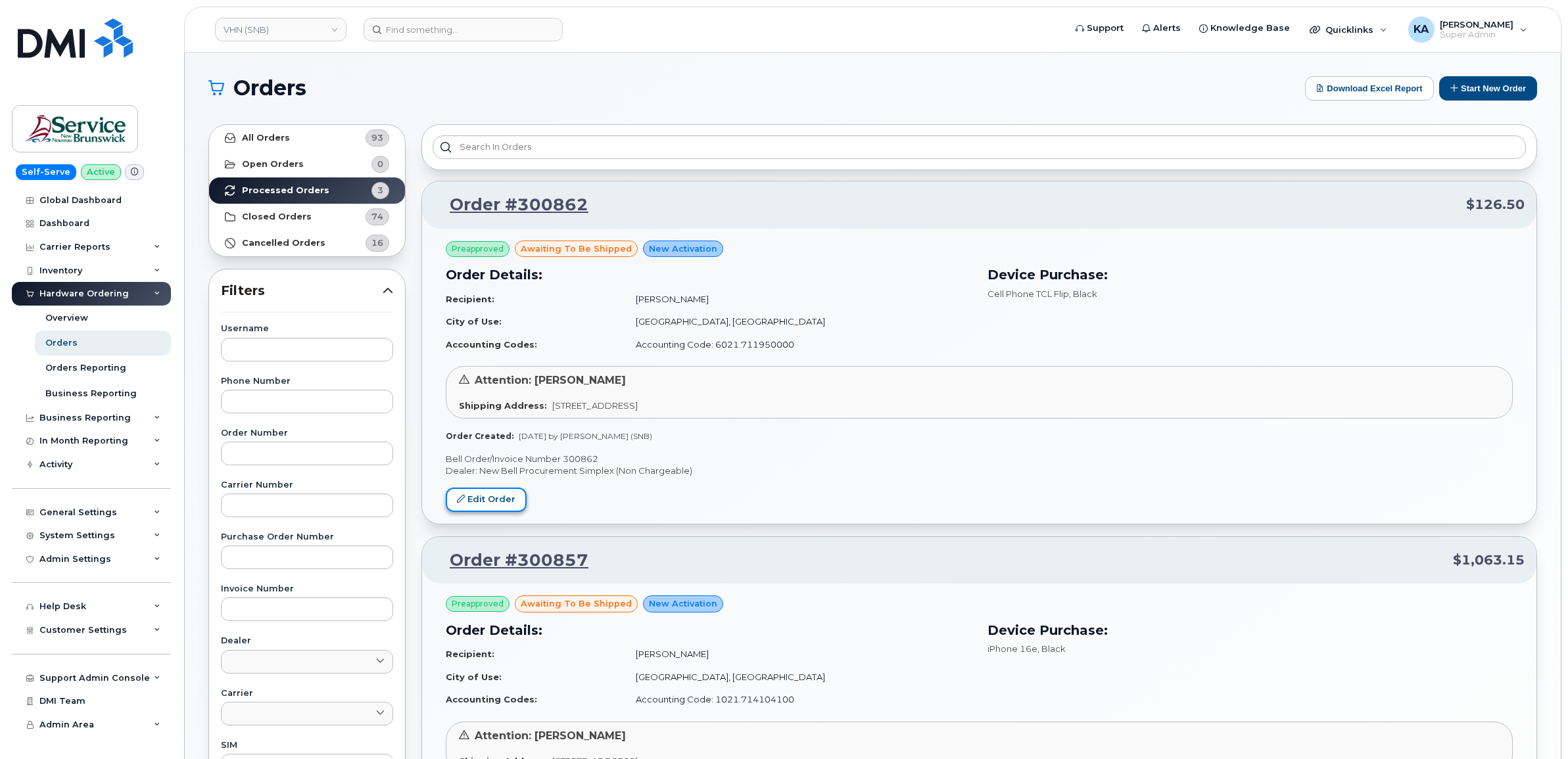
click at [490, 500] on link "Edit Order" at bounding box center [487, 499] width 81 height 24
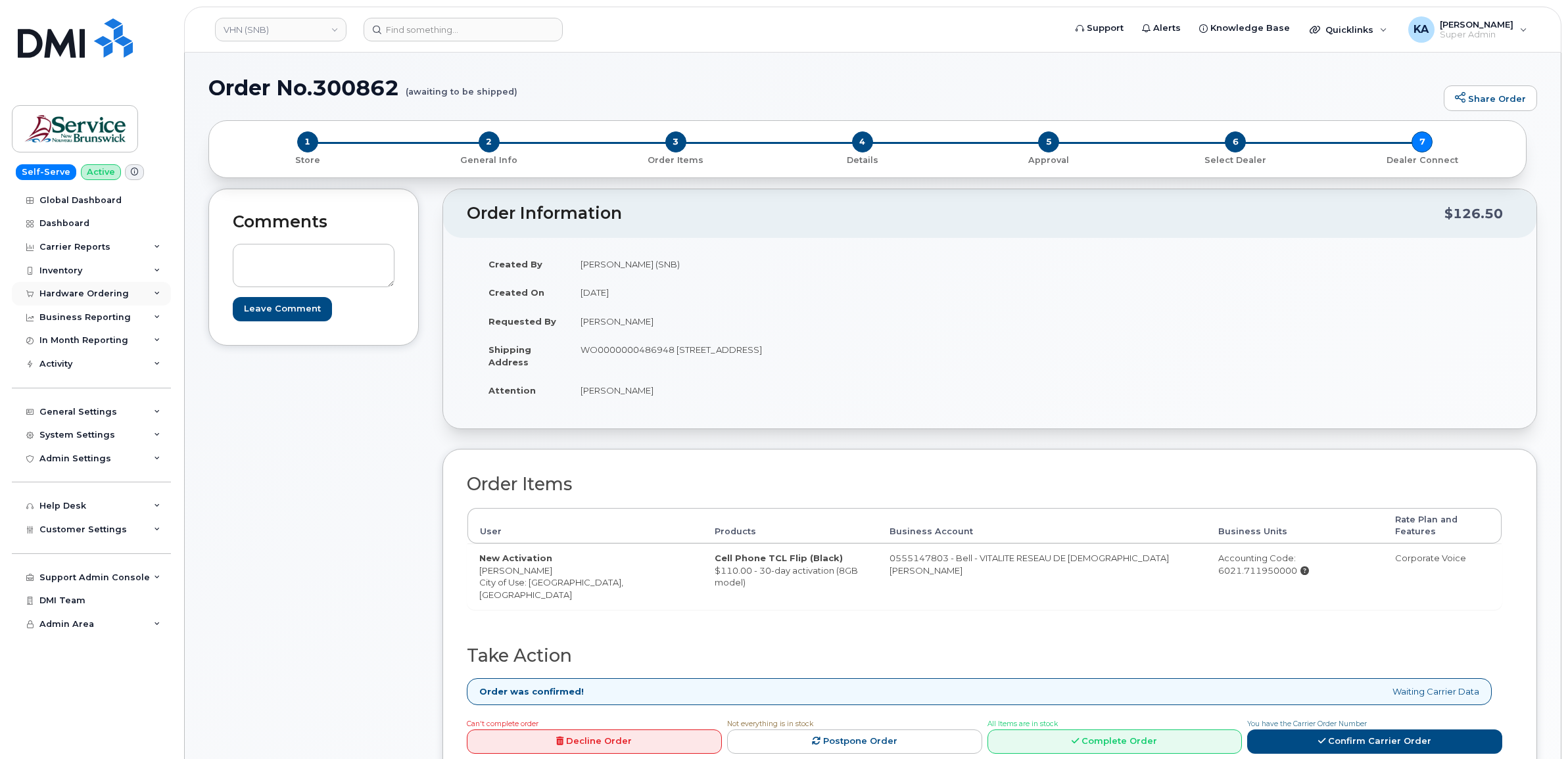
click at [63, 294] on div "Hardware Ordering" at bounding box center [84, 294] width 90 height 11
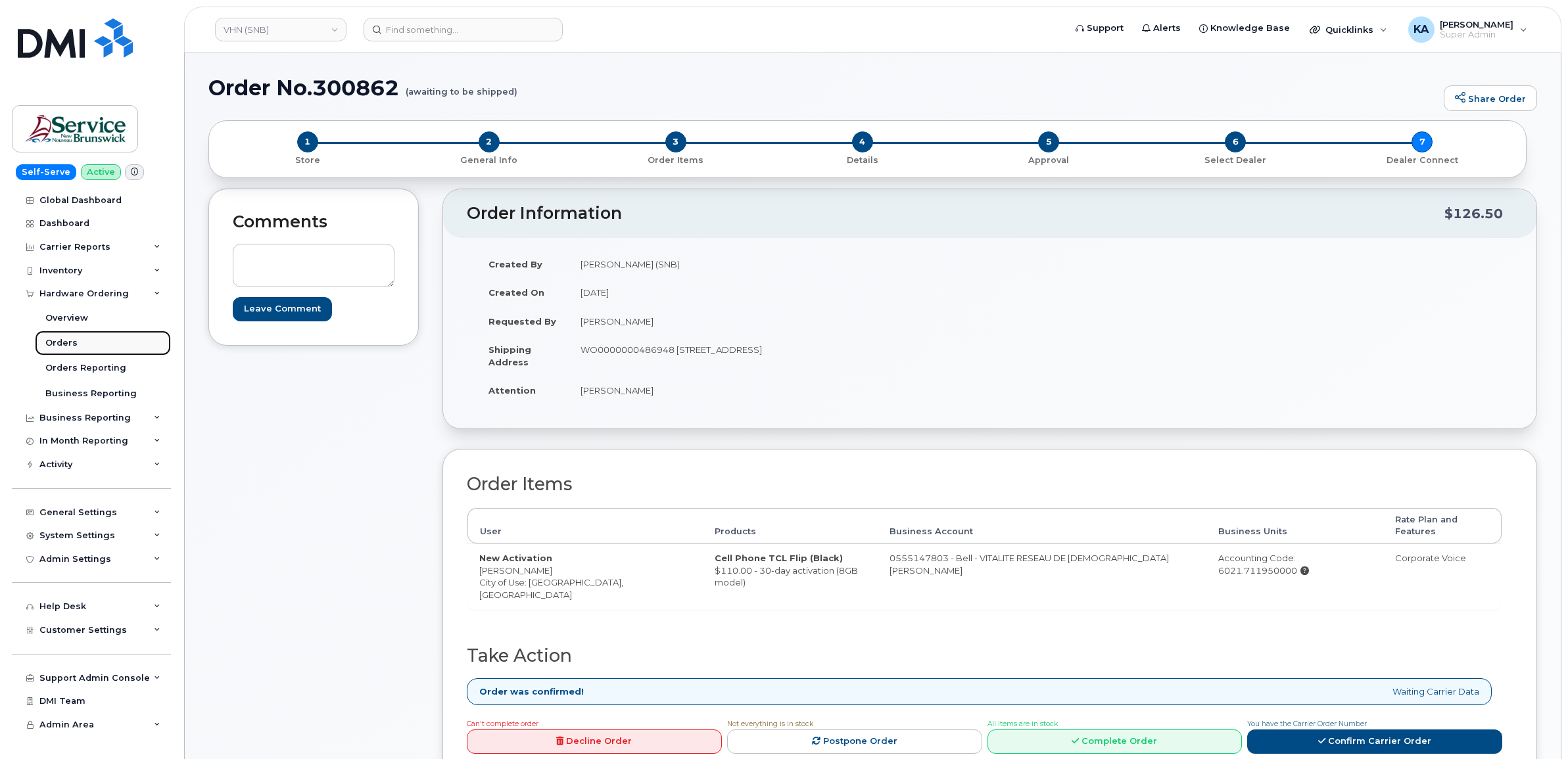
click at [57, 342] on div "Orders" at bounding box center [61, 343] width 32 height 12
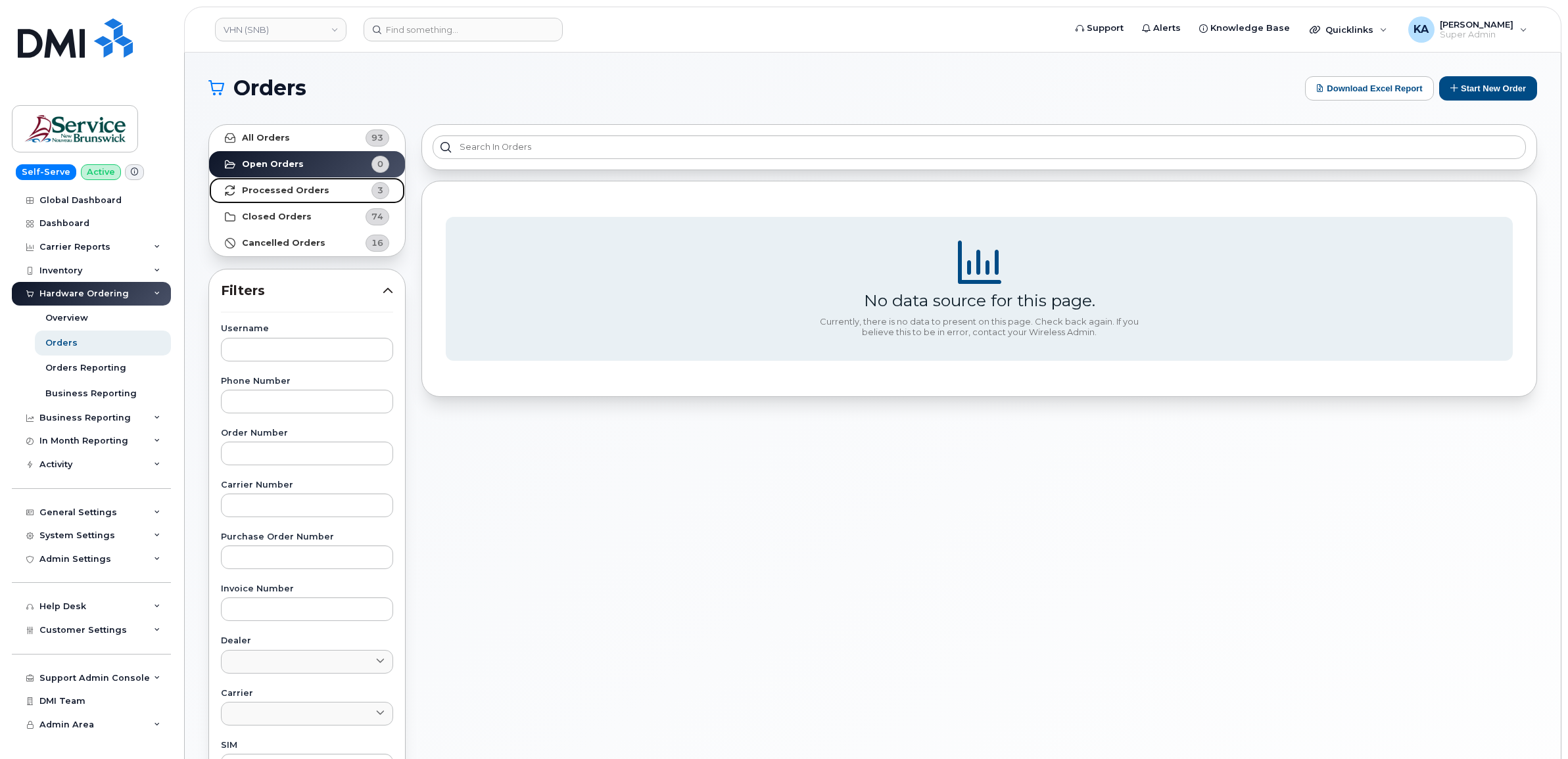
click at [287, 186] on strong "Processed Orders" at bounding box center [285, 190] width 88 height 11
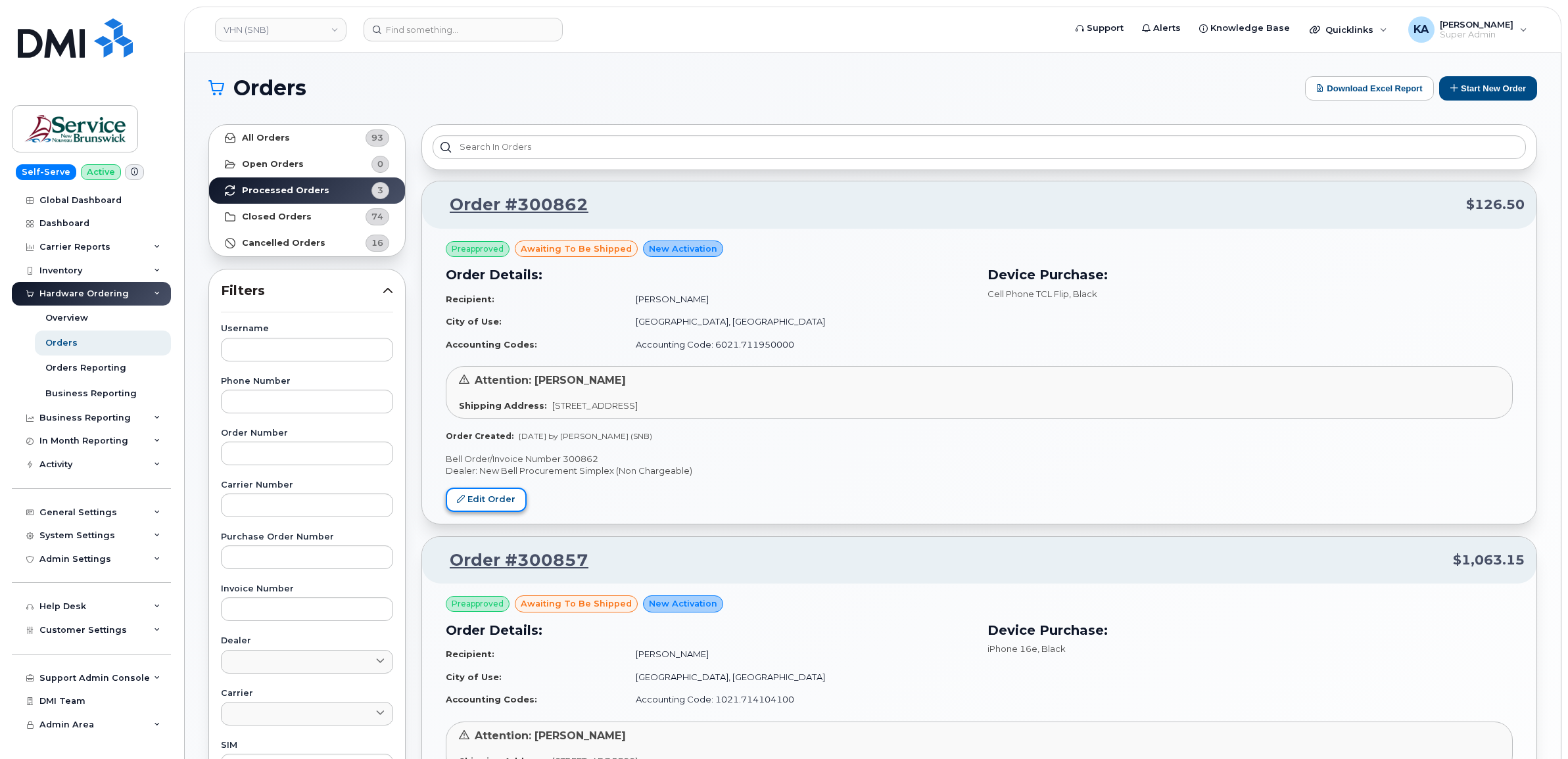
click at [487, 496] on link "Edit Order" at bounding box center [487, 499] width 81 height 24
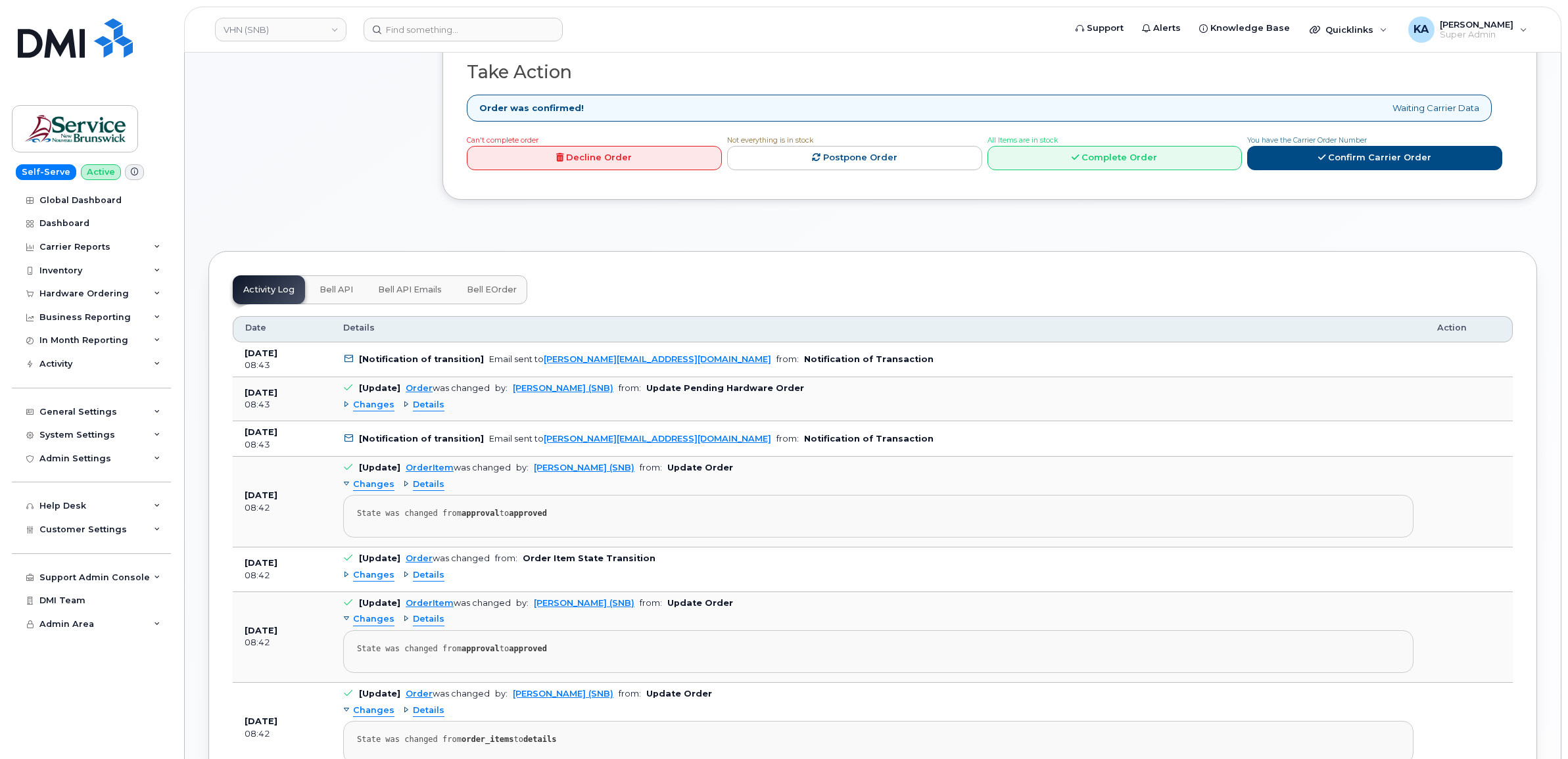
scroll to position [575, 0]
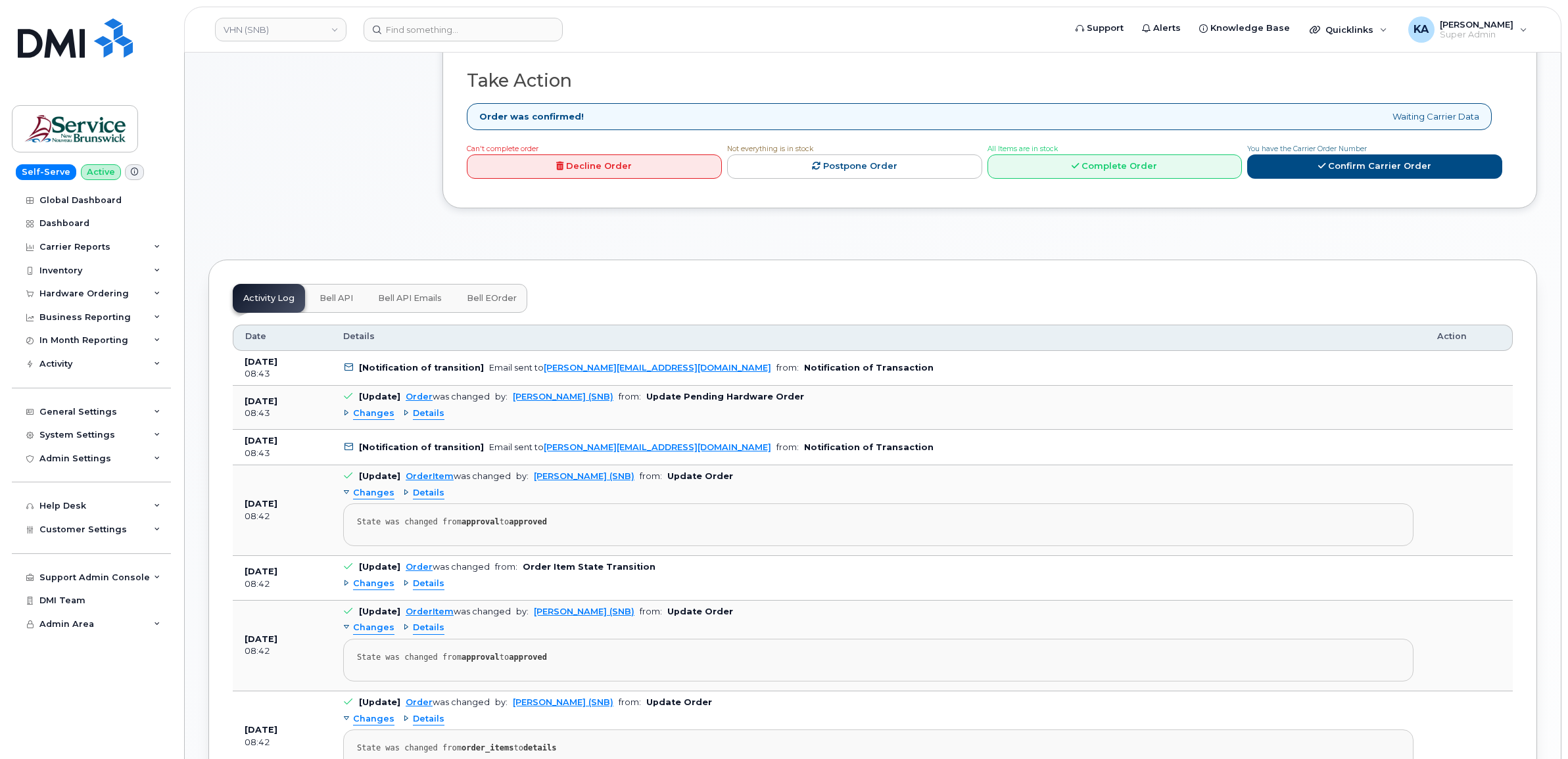
click at [419, 407] on span "Details" at bounding box center [428, 413] width 32 height 13
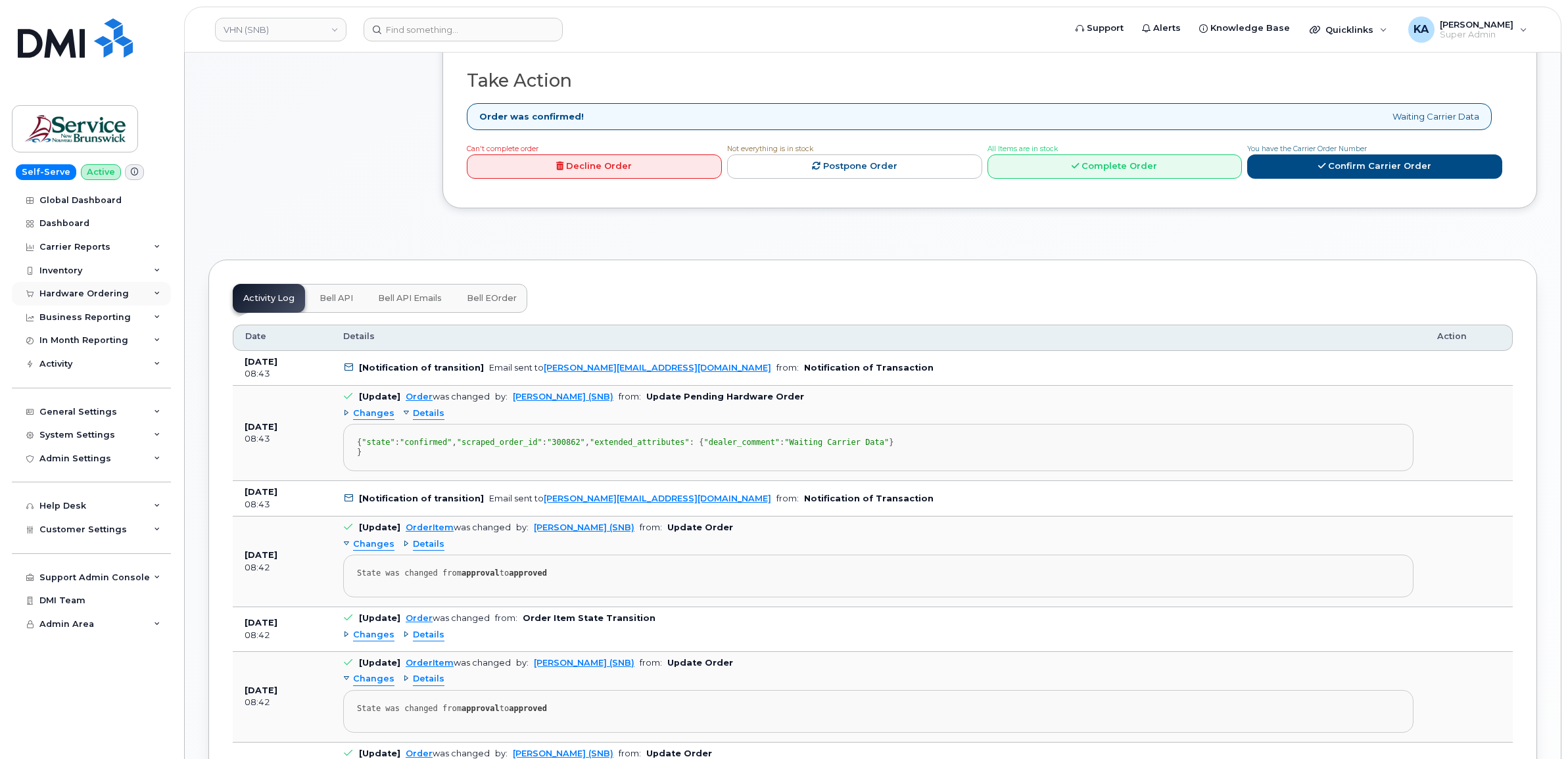
click at [84, 290] on div "Hardware Ordering" at bounding box center [84, 294] width 90 height 11
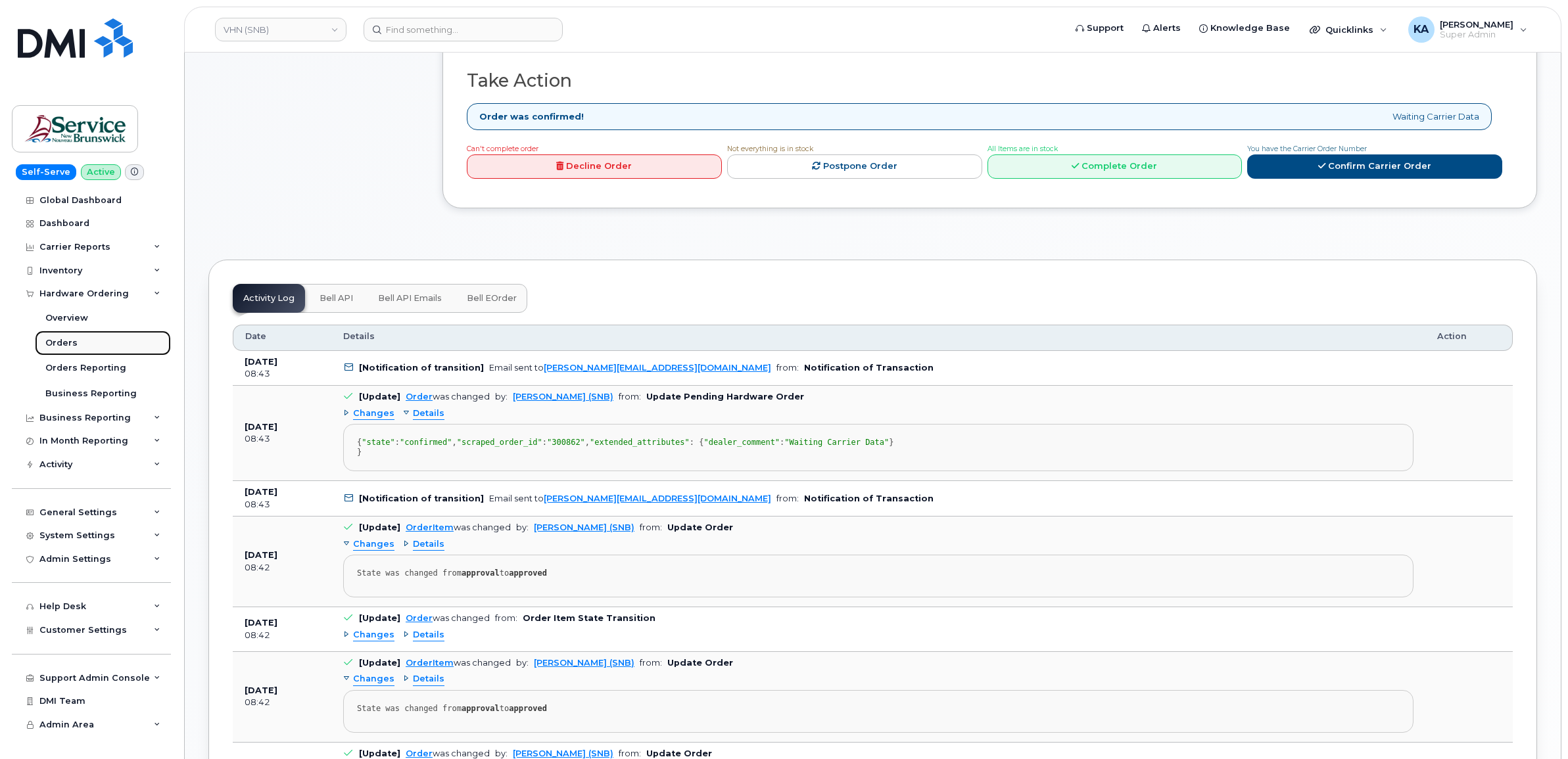
click at [57, 340] on div "Orders" at bounding box center [61, 343] width 32 height 12
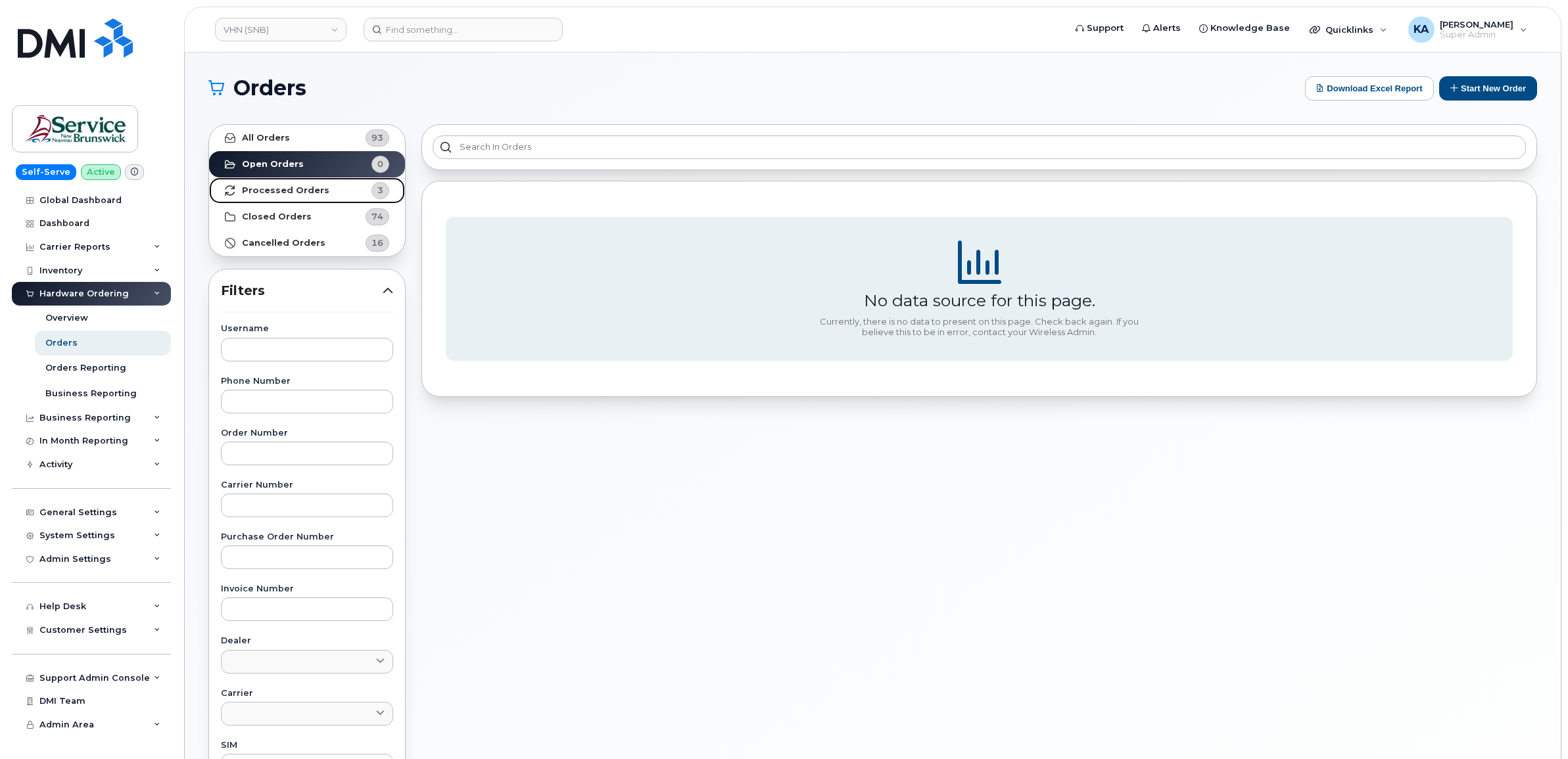
click at [326, 192] on link "Processed Orders 3" at bounding box center [306, 190] width 196 height 26
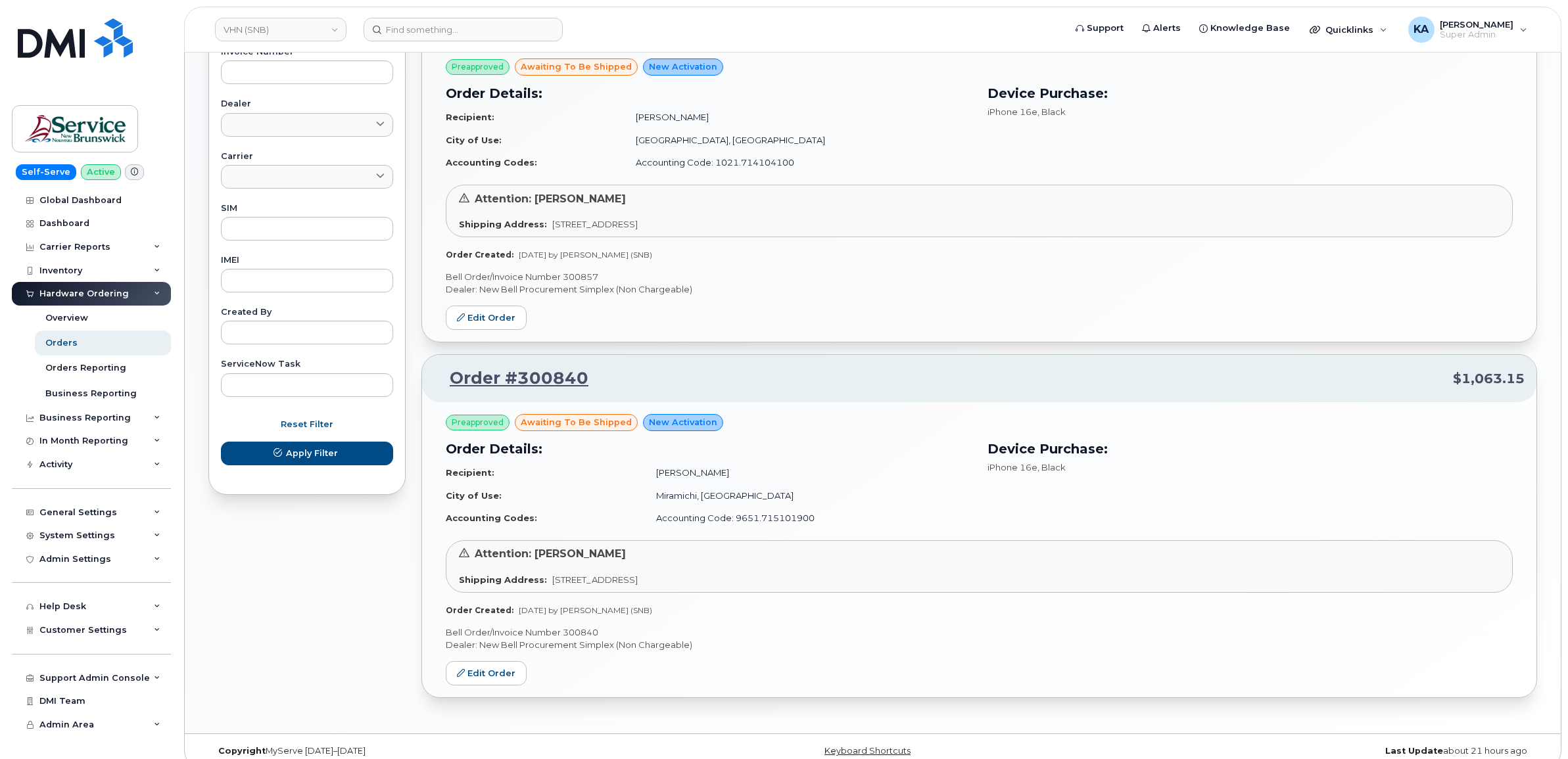
scroll to position [557, 0]
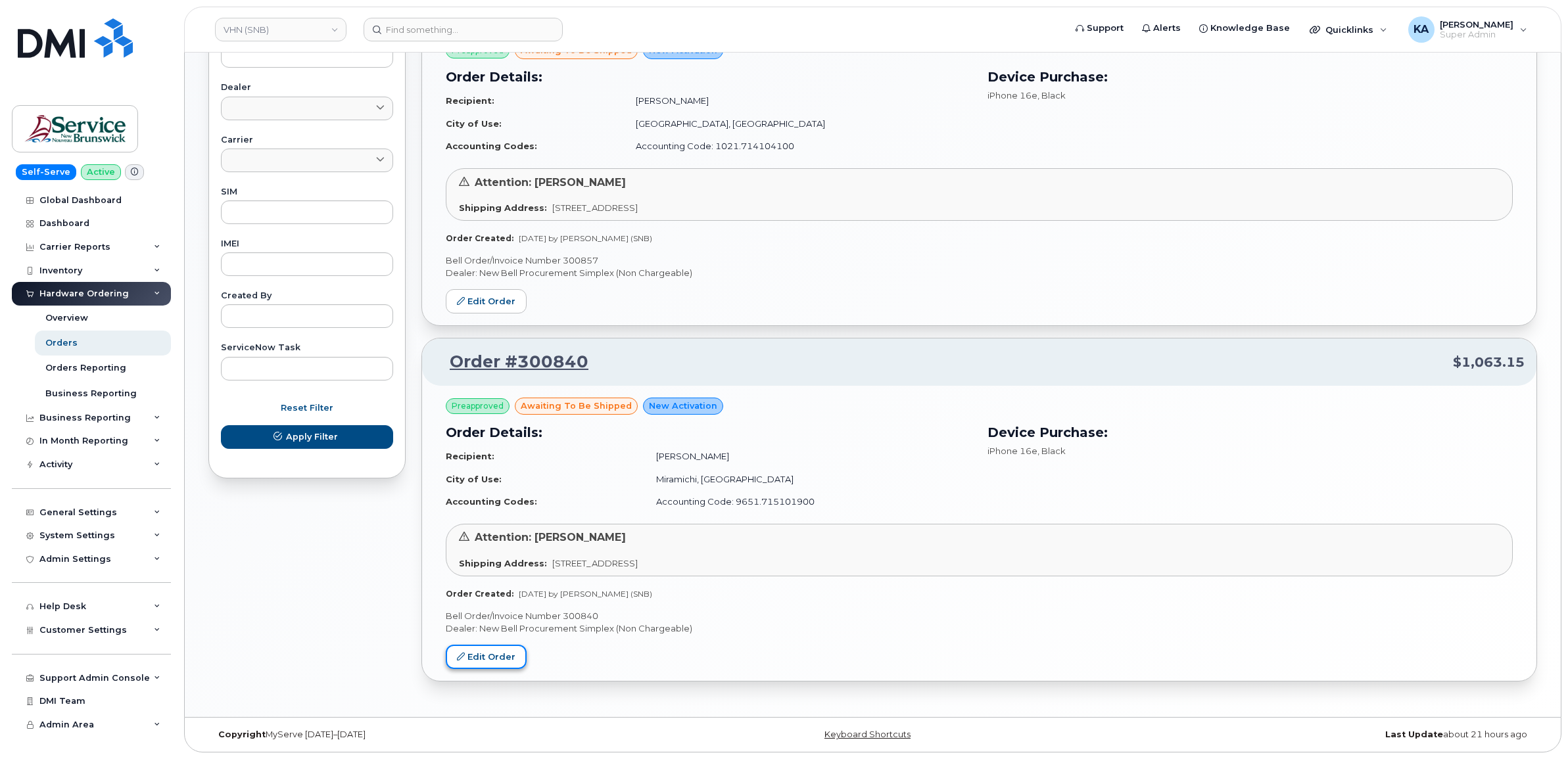
click at [490, 651] on link "Edit Order" at bounding box center [487, 656] width 81 height 24
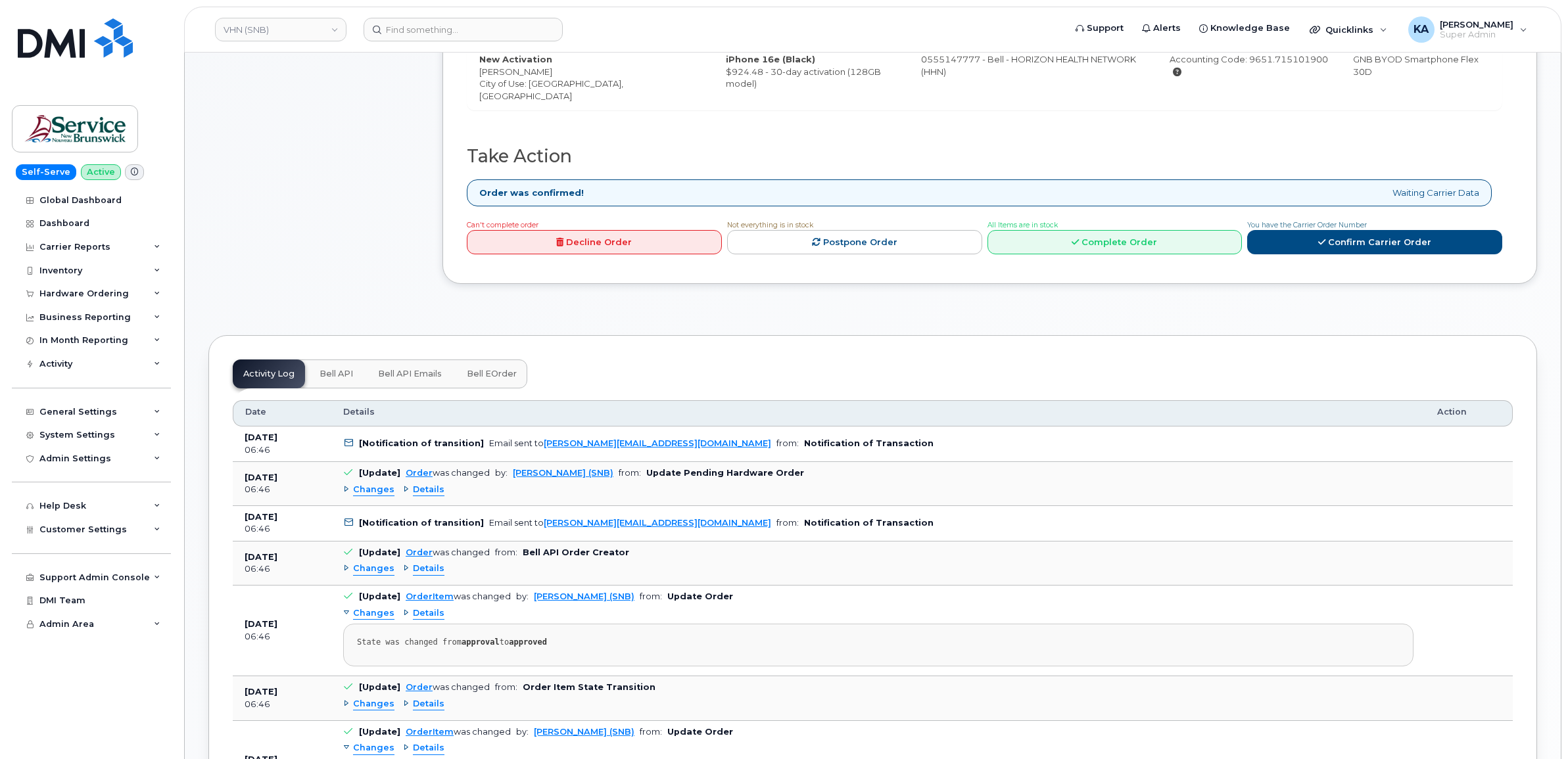
scroll to position [493, 0]
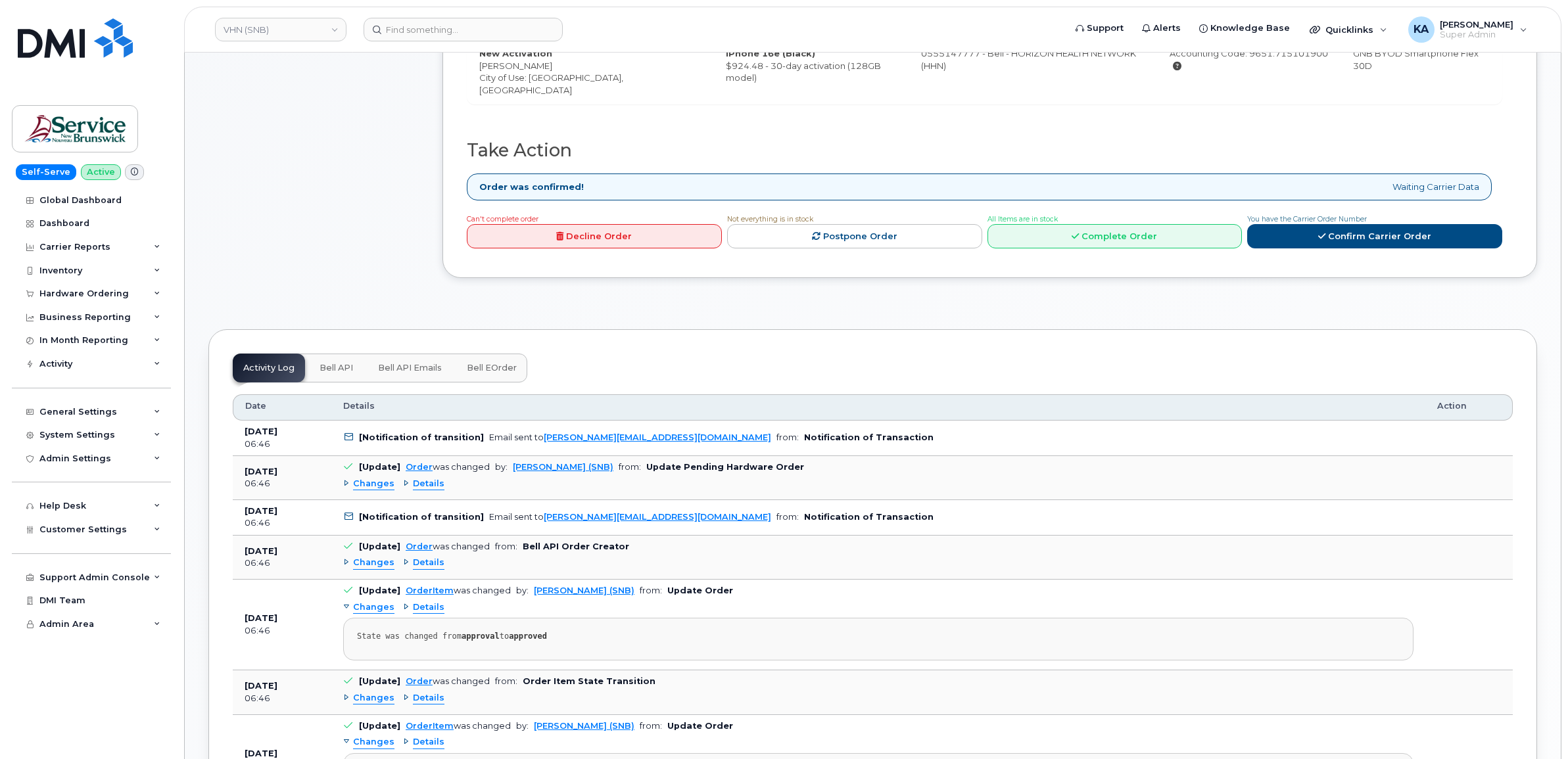
click at [419, 483] on span "Details" at bounding box center [428, 484] width 32 height 13
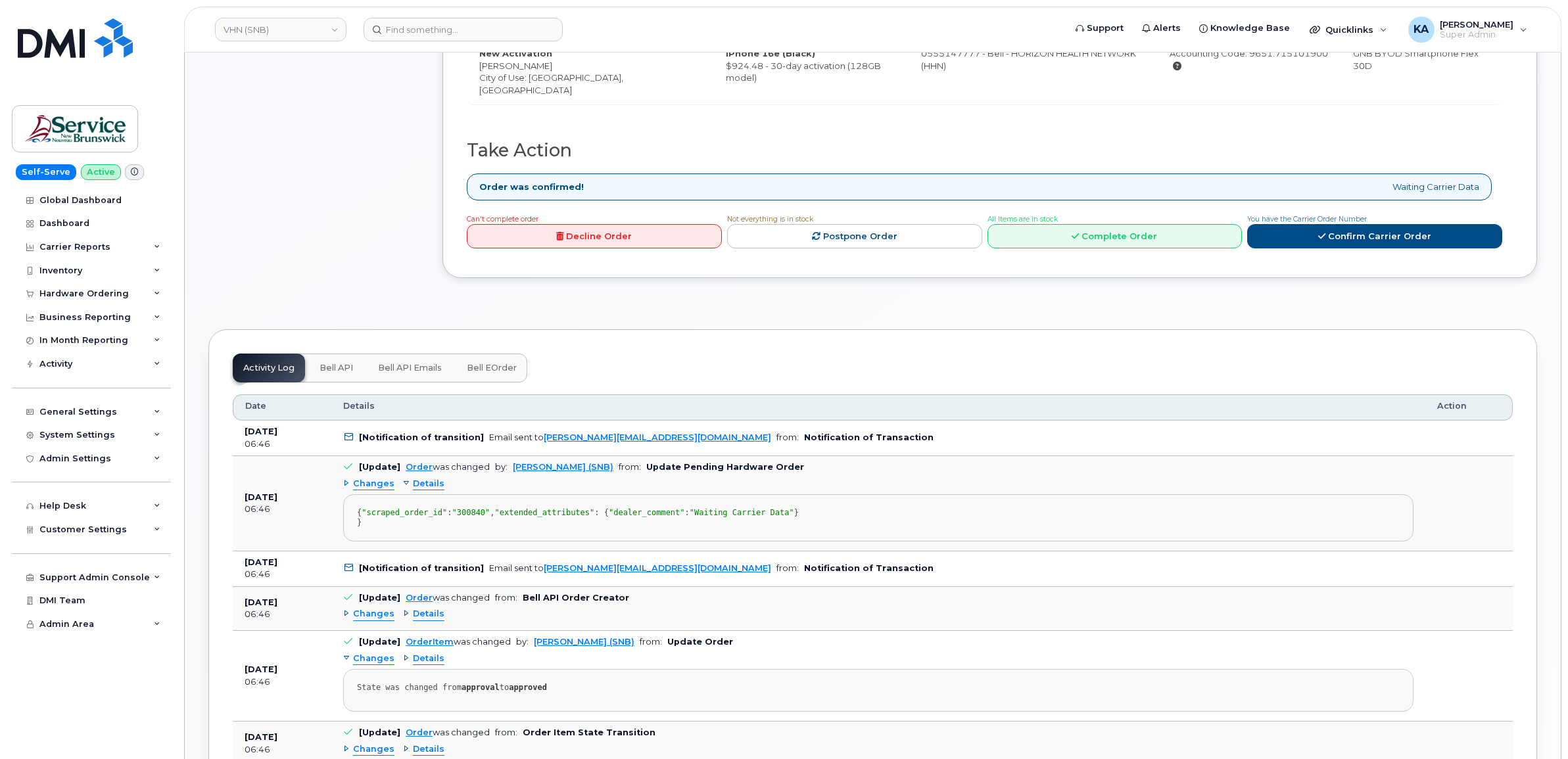
click at [345, 484] on div "Changes" at bounding box center [368, 484] width 51 height 13
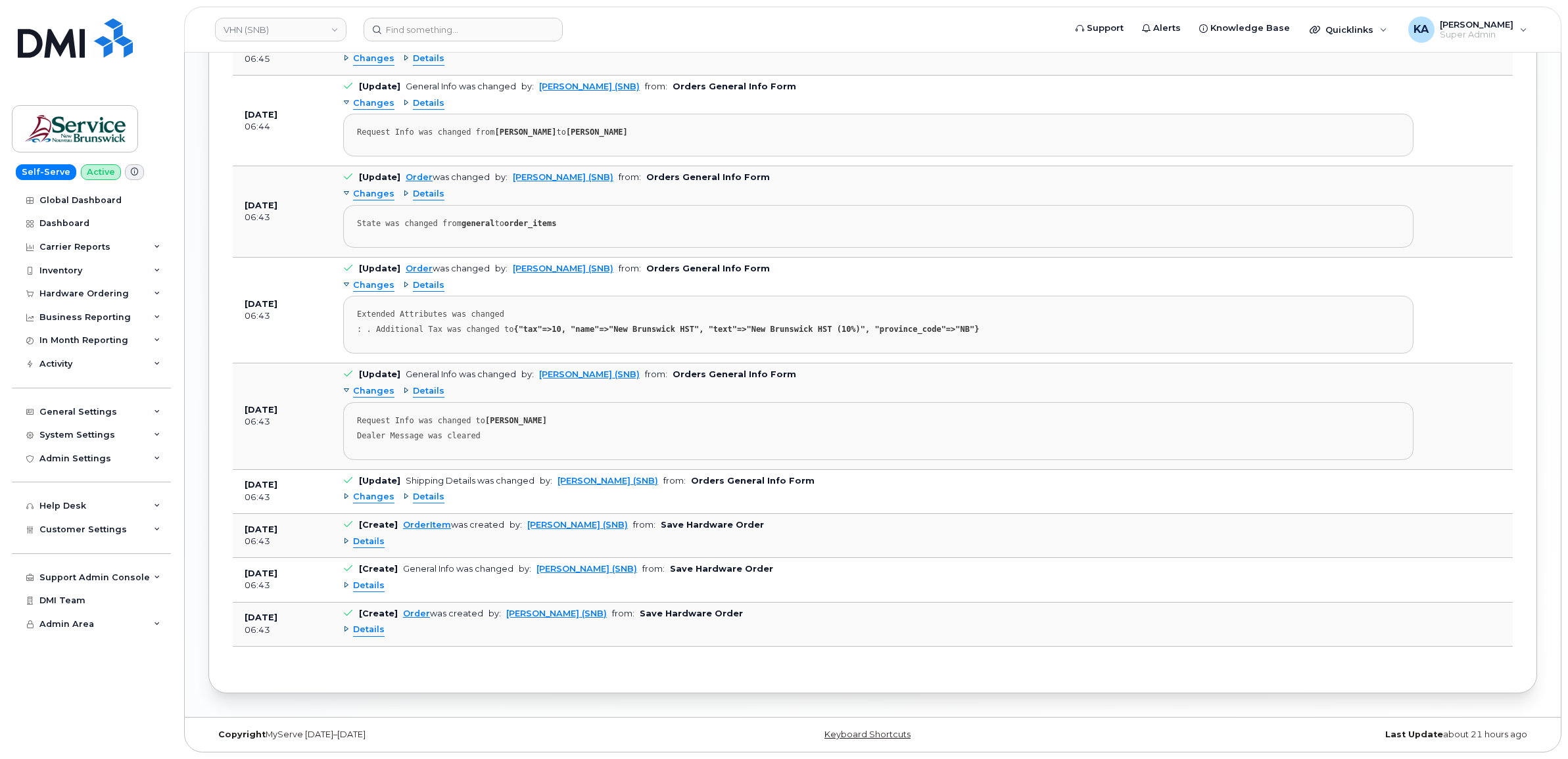
scroll to position [1632, 0]
click at [365, 632] on span "Details" at bounding box center [368, 629] width 32 height 13
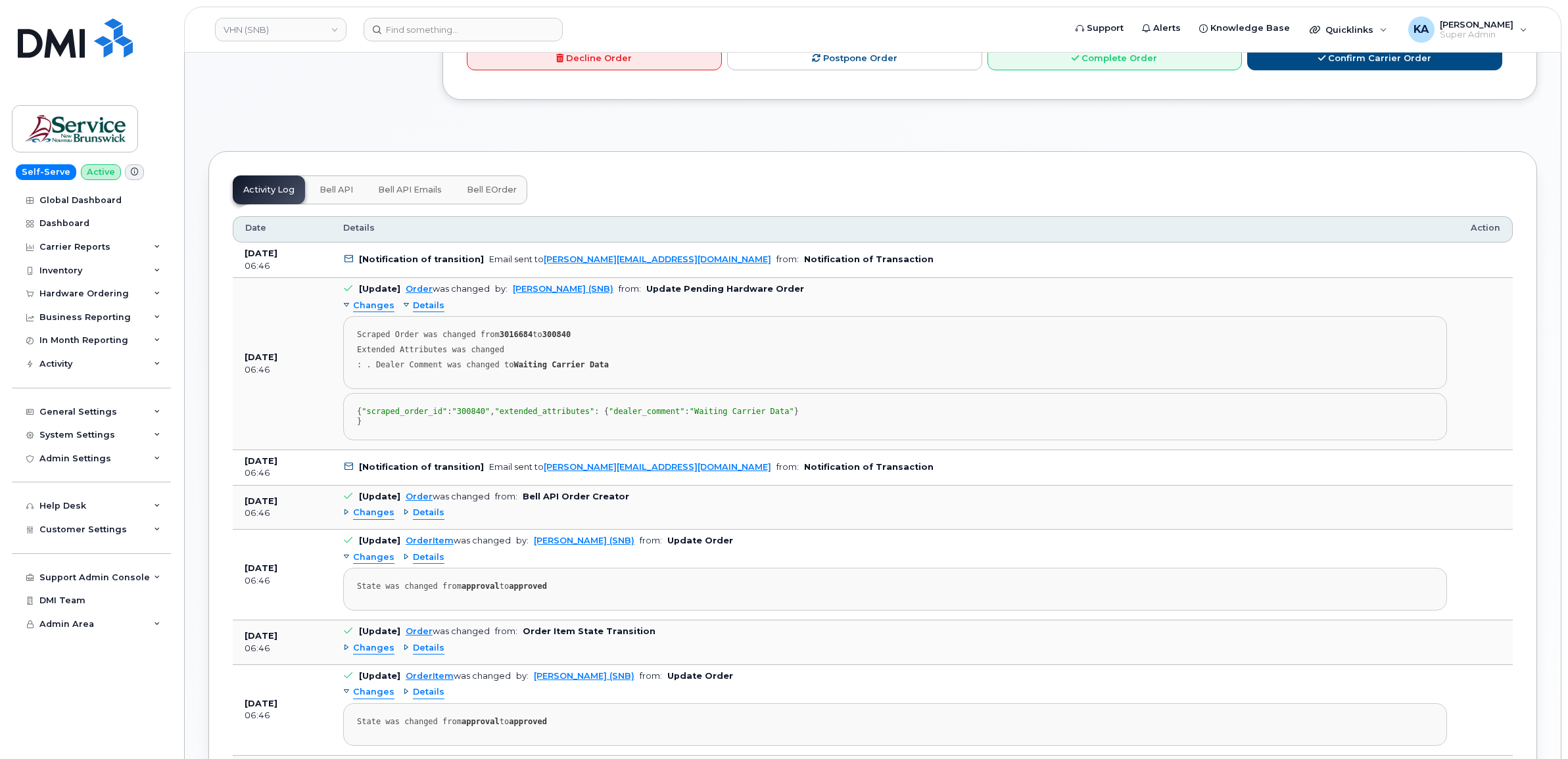
scroll to position [636, 0]
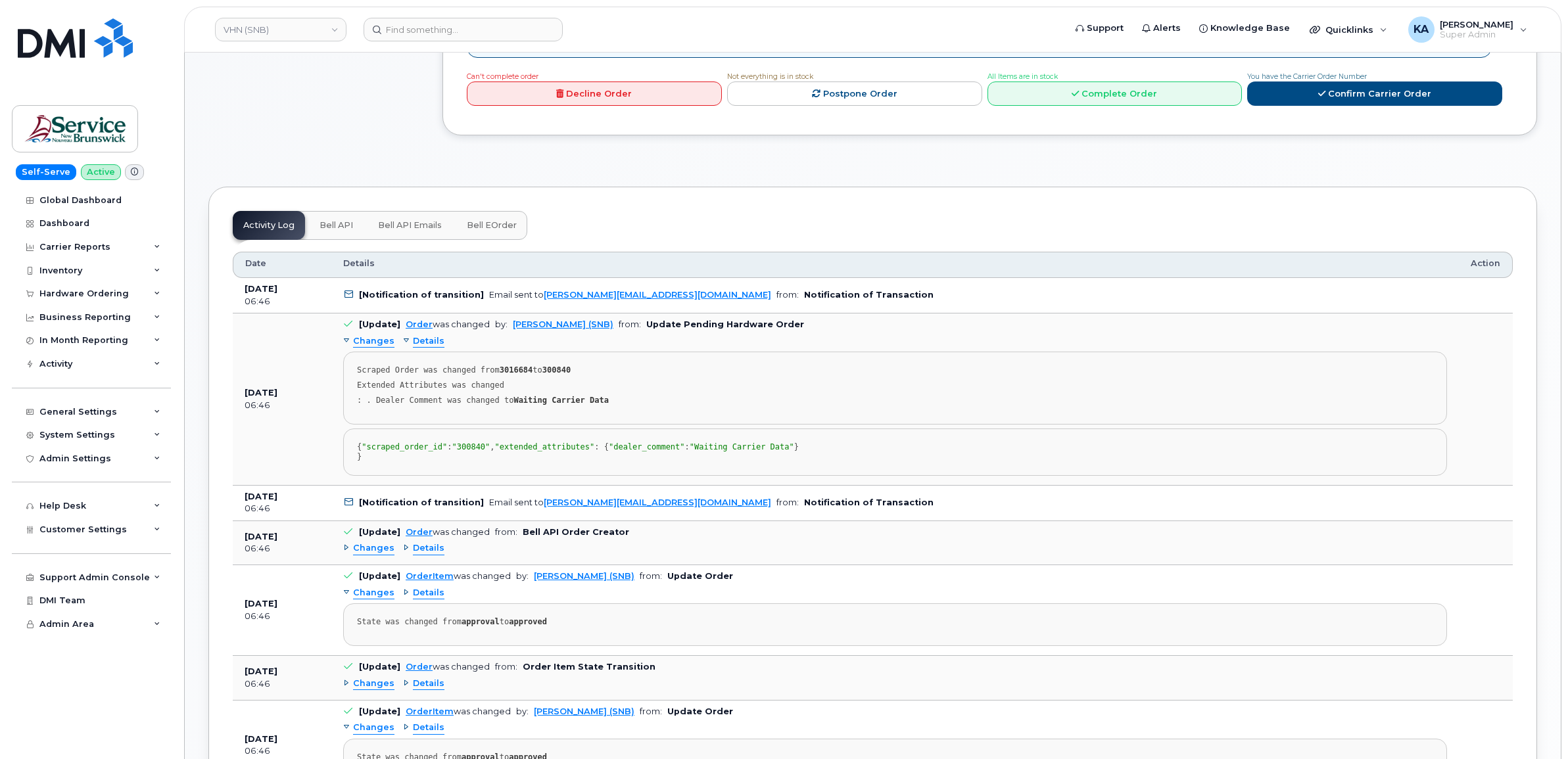
click at [416, 225] on span "Bell API Emails" at bounding box center [410, 225] width 64 height 11
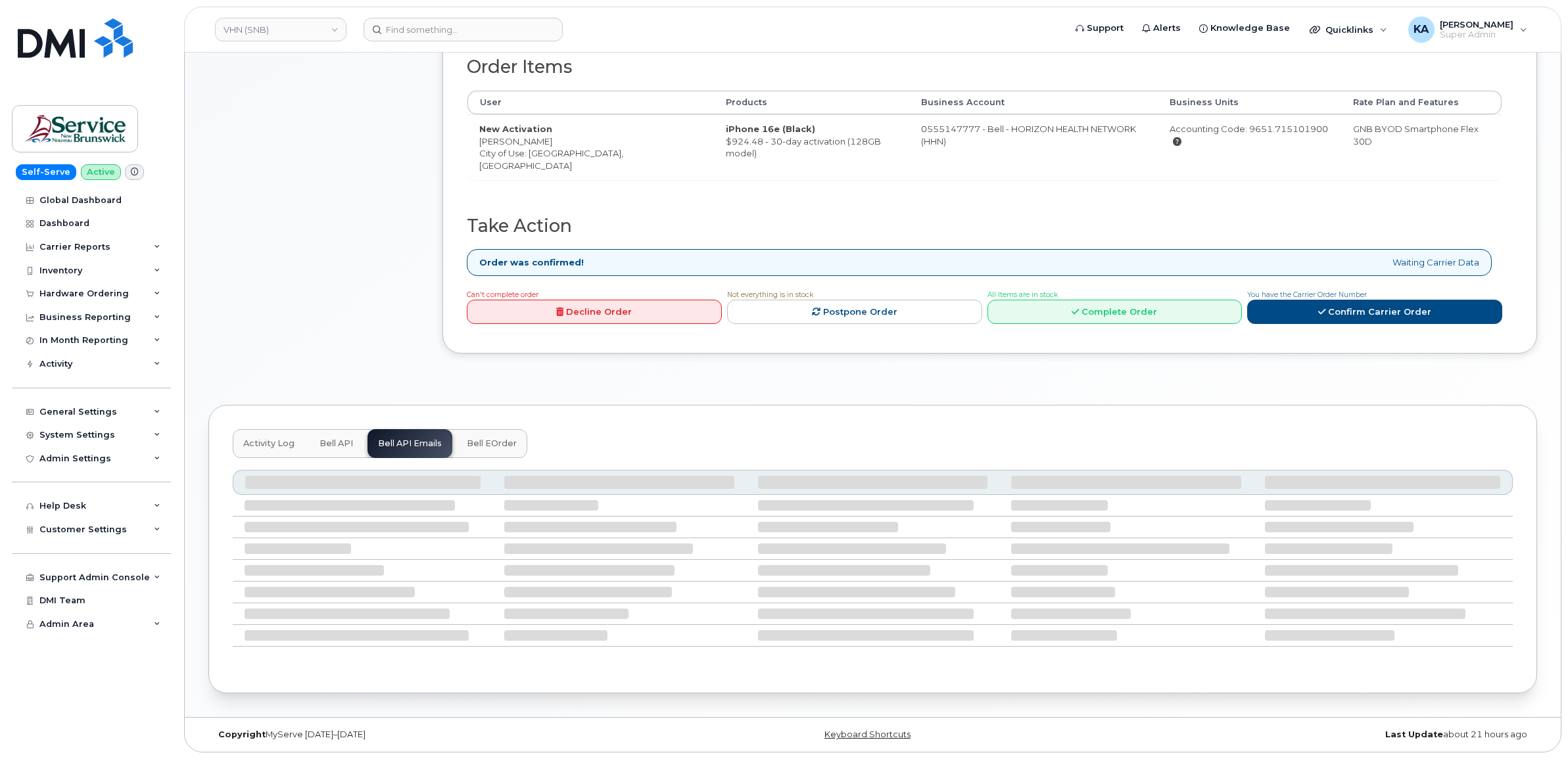
click at [483, 438] on span "Bell eOrder" at bounding box center [492, 443] width 50 height 11
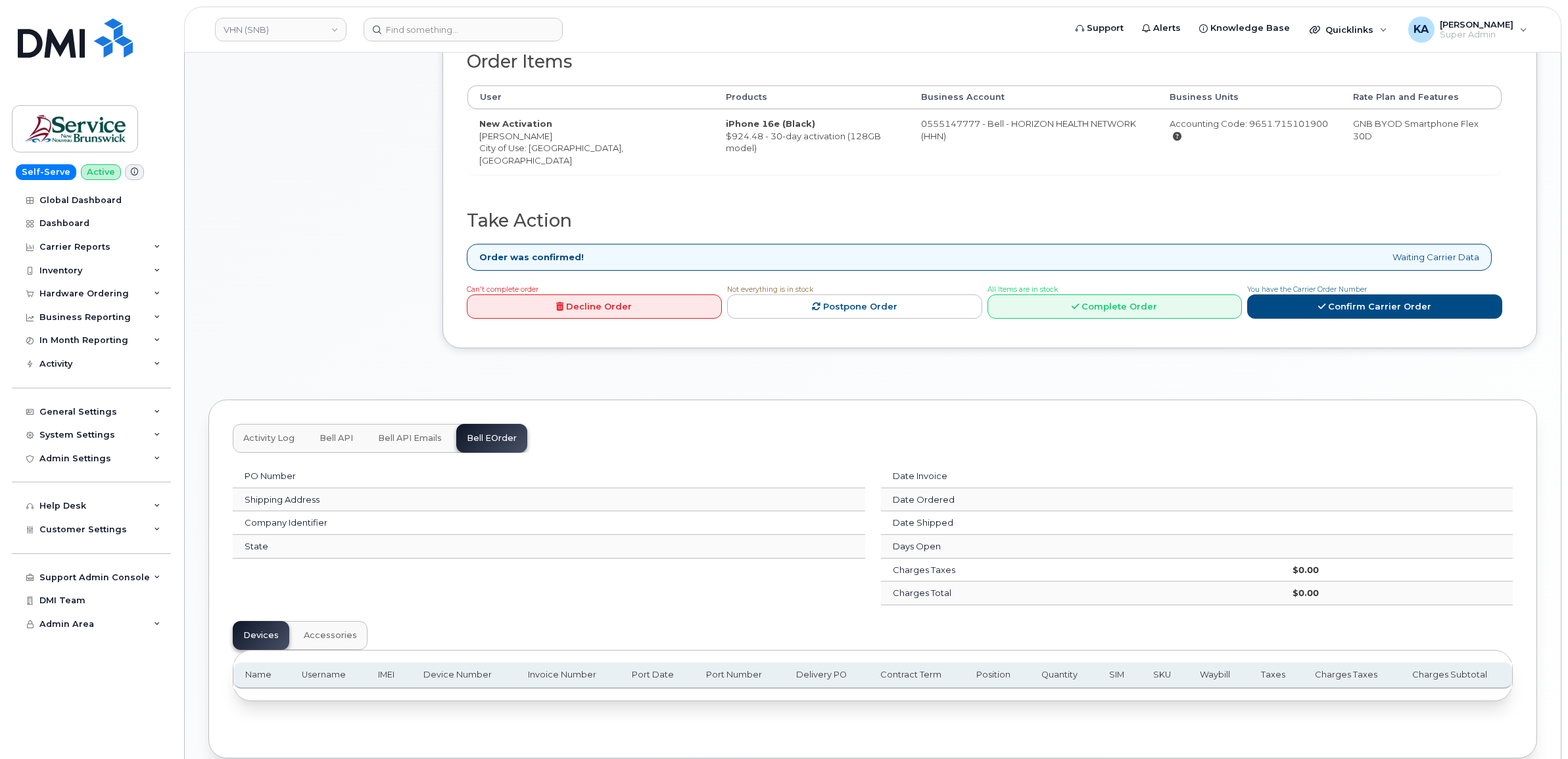
click at [414, 438] on span "Bell API Emails" at bounding box center [410, 438] width 64 height 11
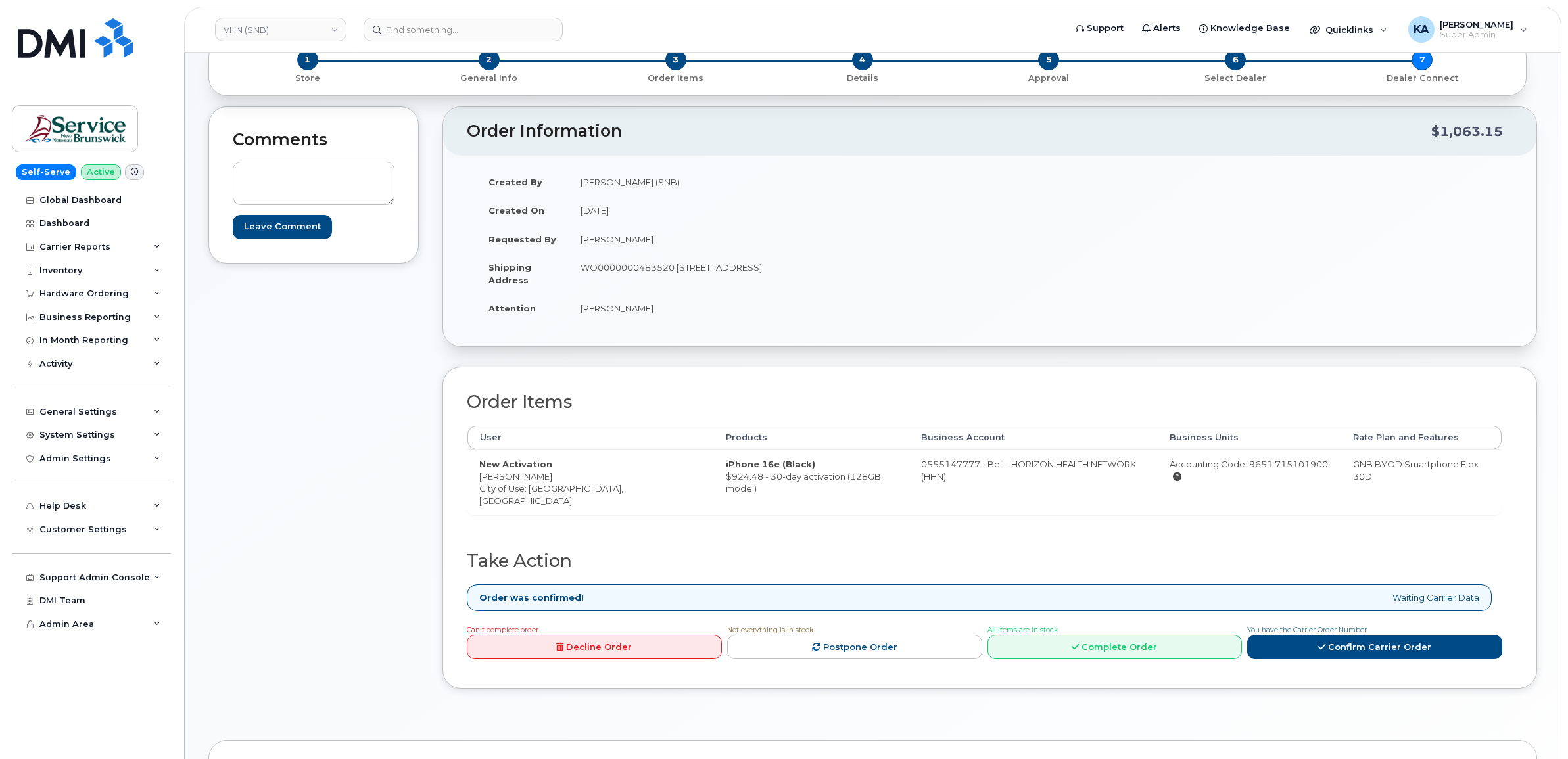
scroll to position [0, 0]
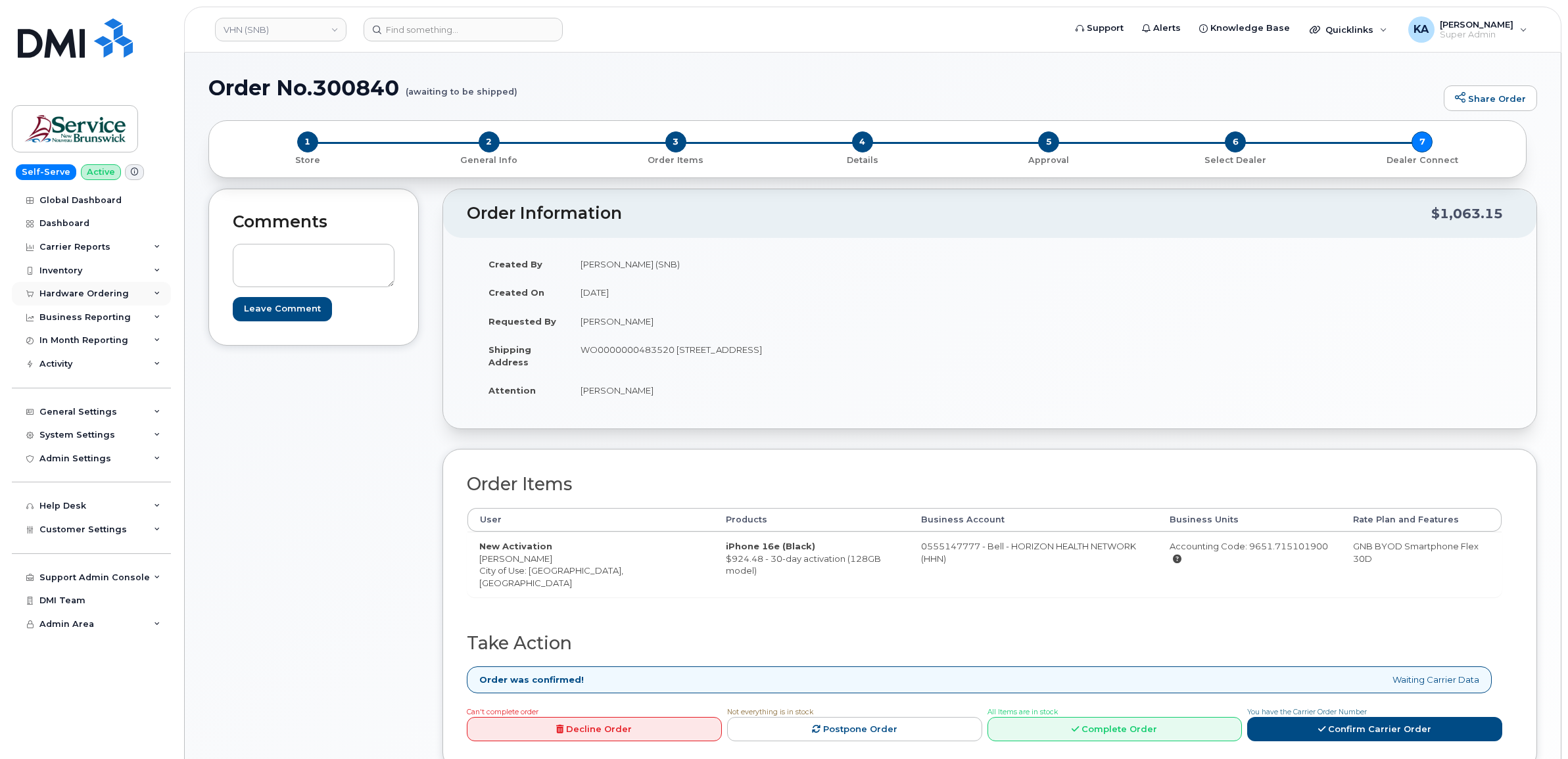
click at [53, 284] on div "Hardware Ordering" at bounding box center [91, 294] width 159 height 24
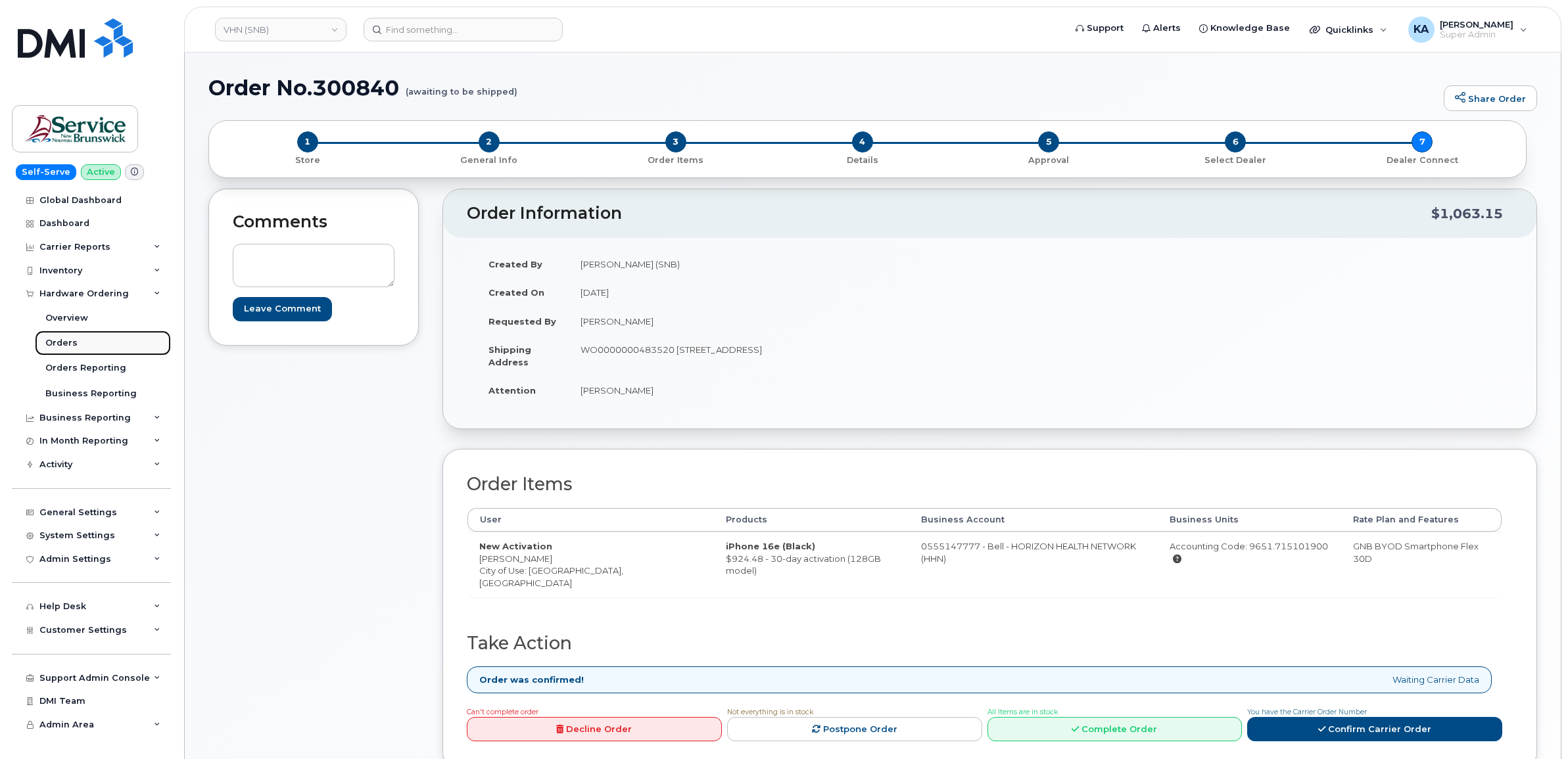
click at [55, 343] on div "Orders" at bounding box center [61, 343] width 32 height 12
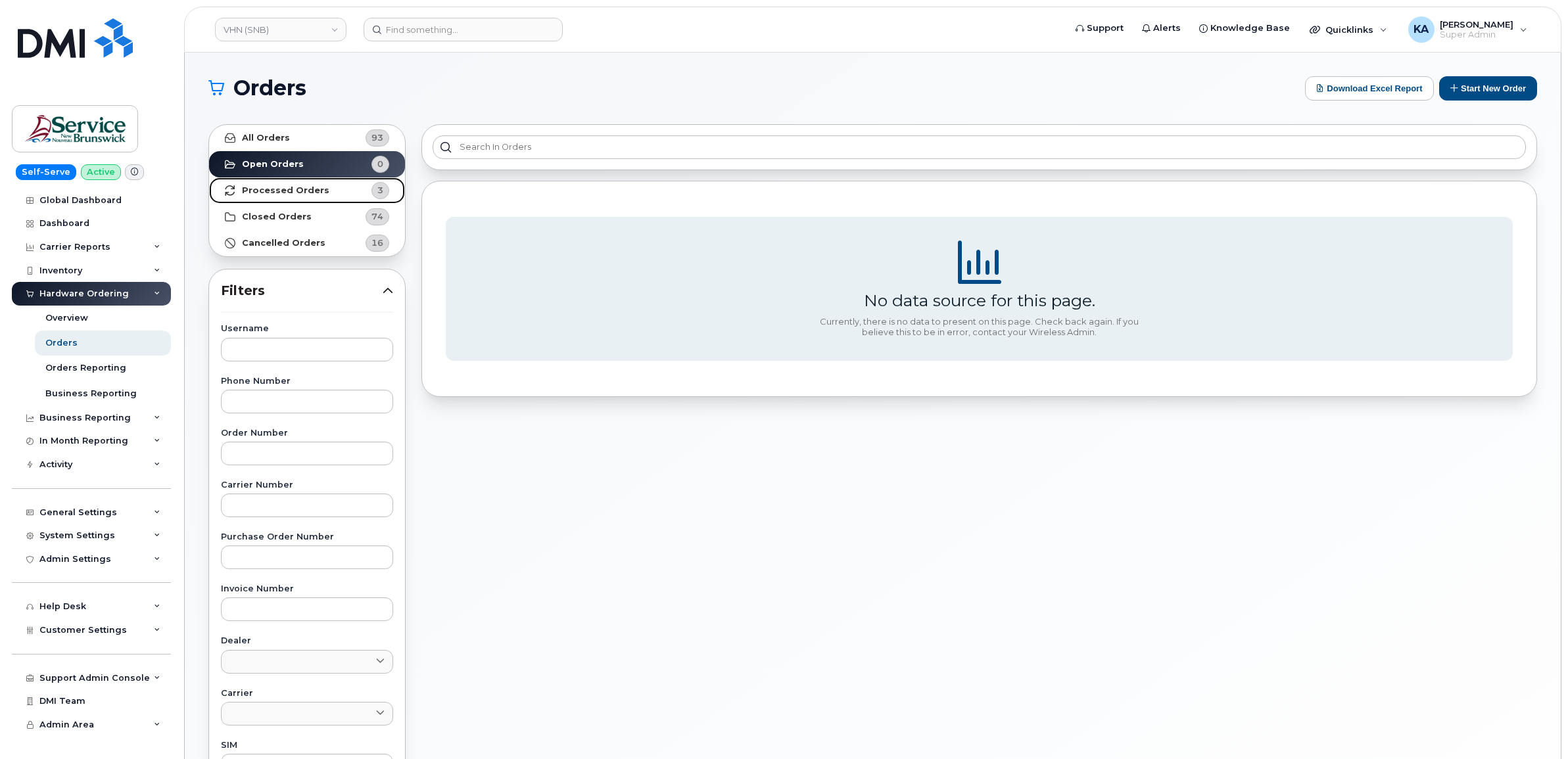
click at [244, 187] on strong "Processed Orders" at bounding box center [285, 190] width 88 height 11
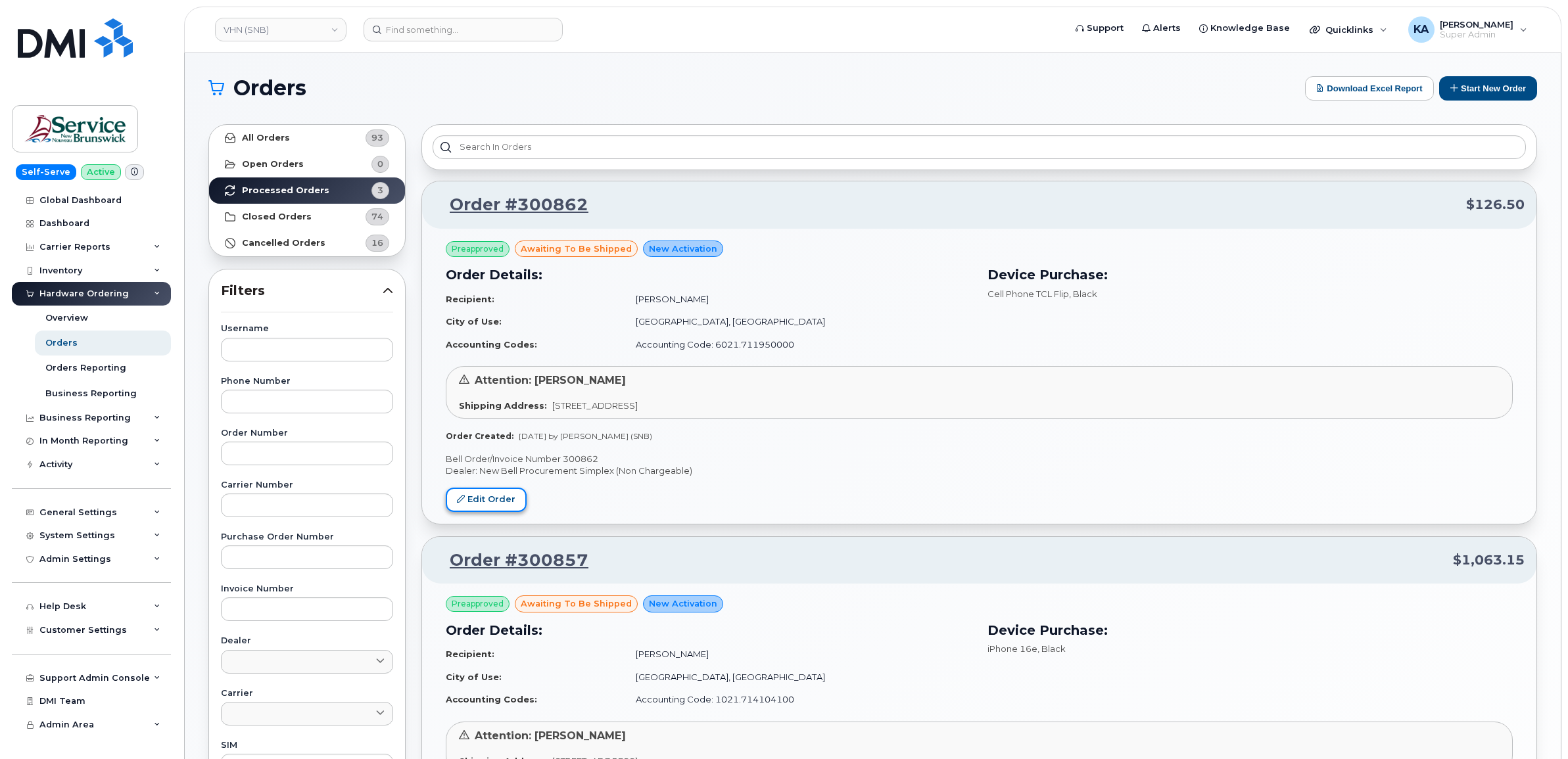
click at [490, 500] on link "Edit Order" at bounding box center [487, 499] width 81 height 24
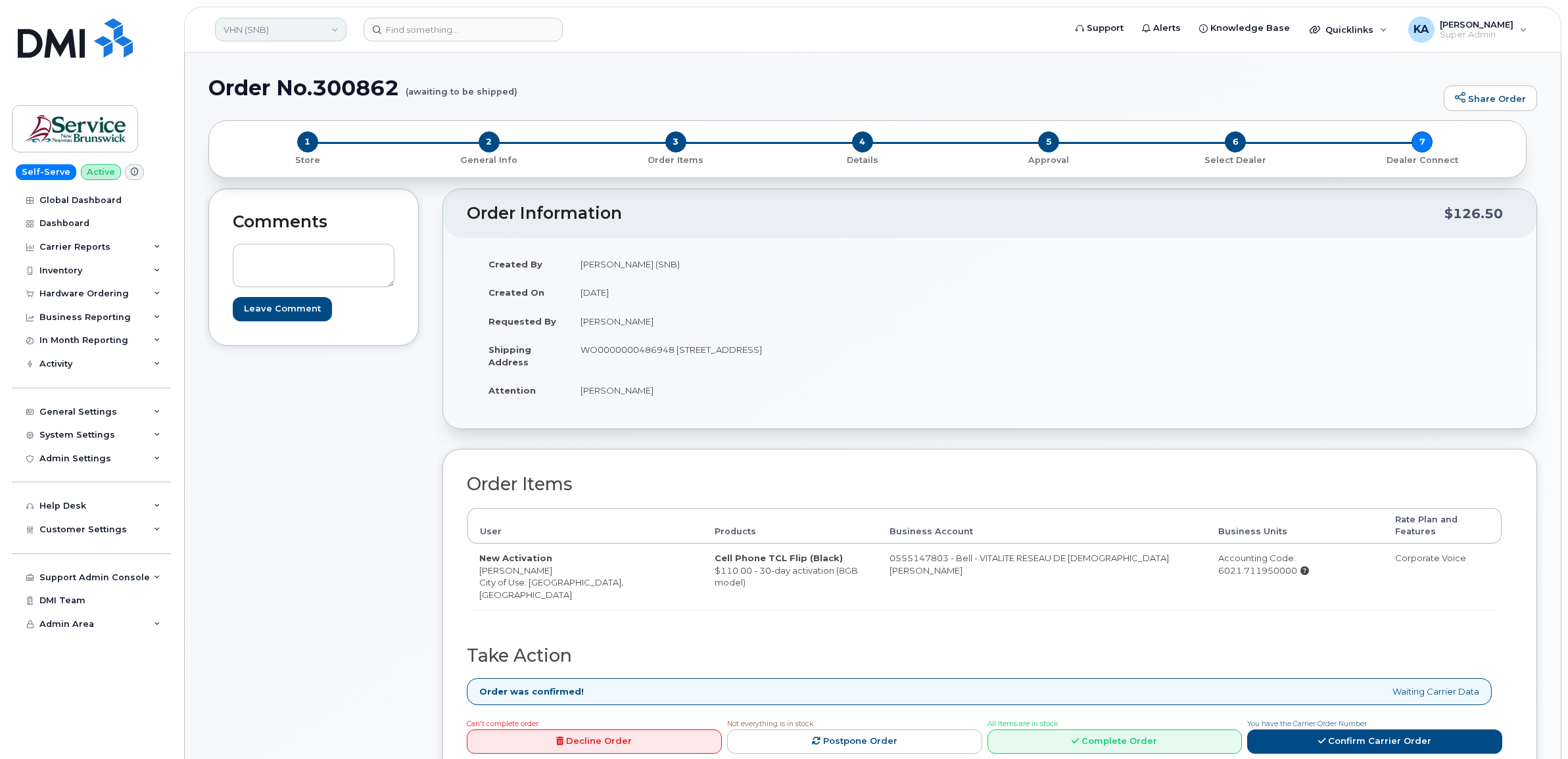
click at [287, 33] on link "VHN (SNB)" at bounding box center [280, 29] width 131 height 24
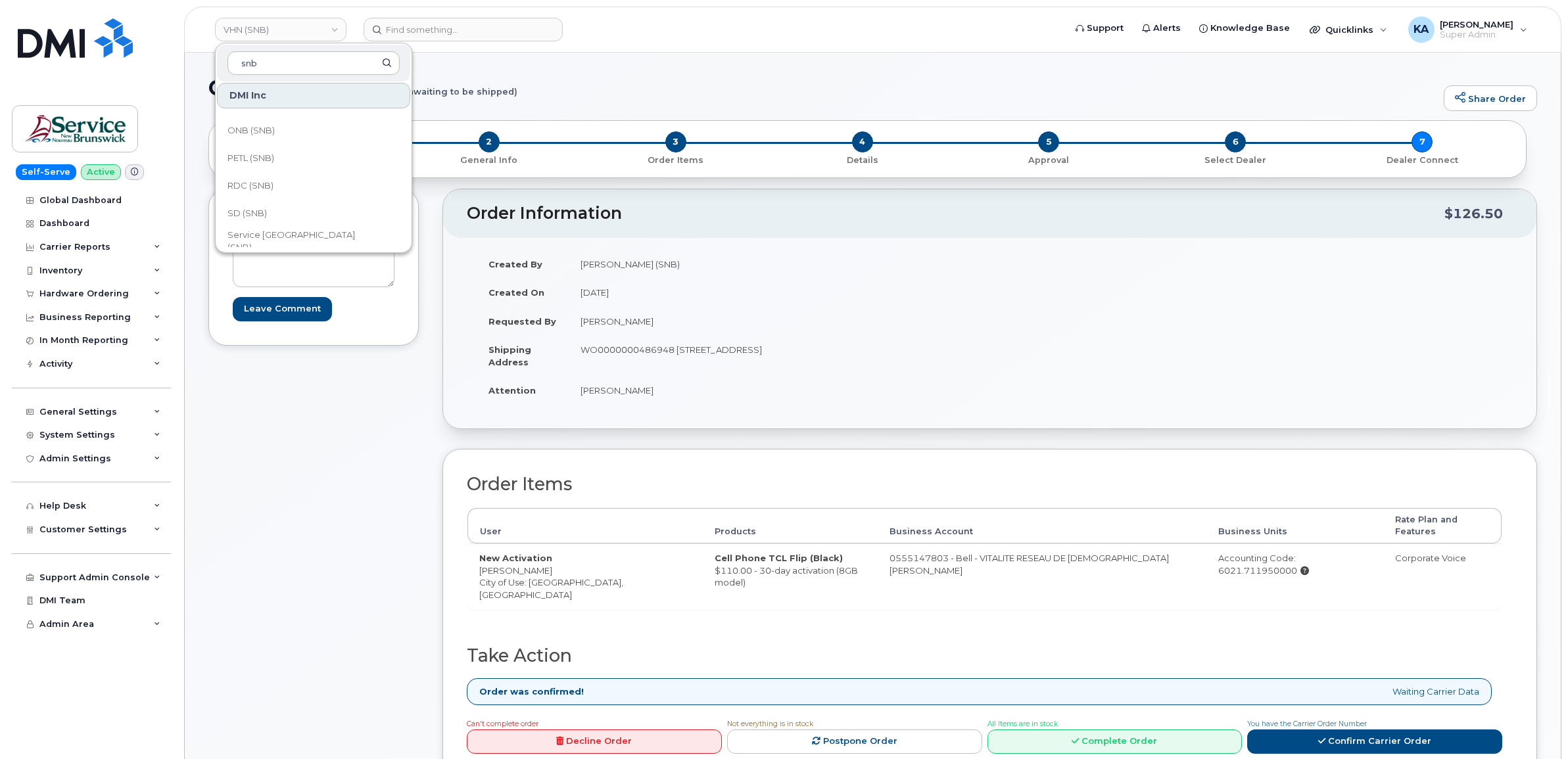
scroll to position [575, 0]
type input "snb"
click at [261, 233] on span "SNB (SNB)" at bounding box center [250, 240] width 45 height 13
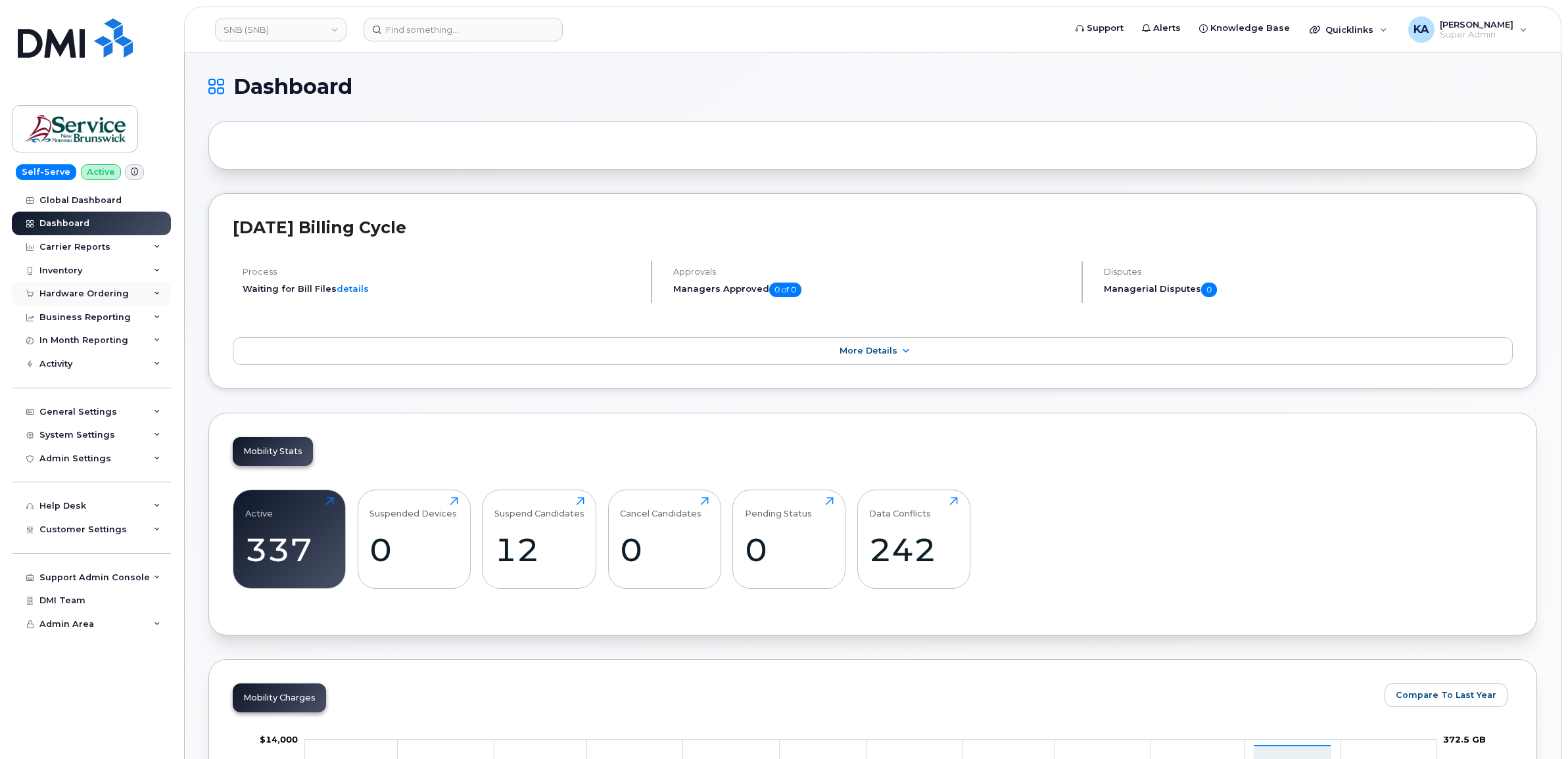
click at [94, 288] on div "Hardware Ordering" at bounding box center [91, 294] width 159 height 24
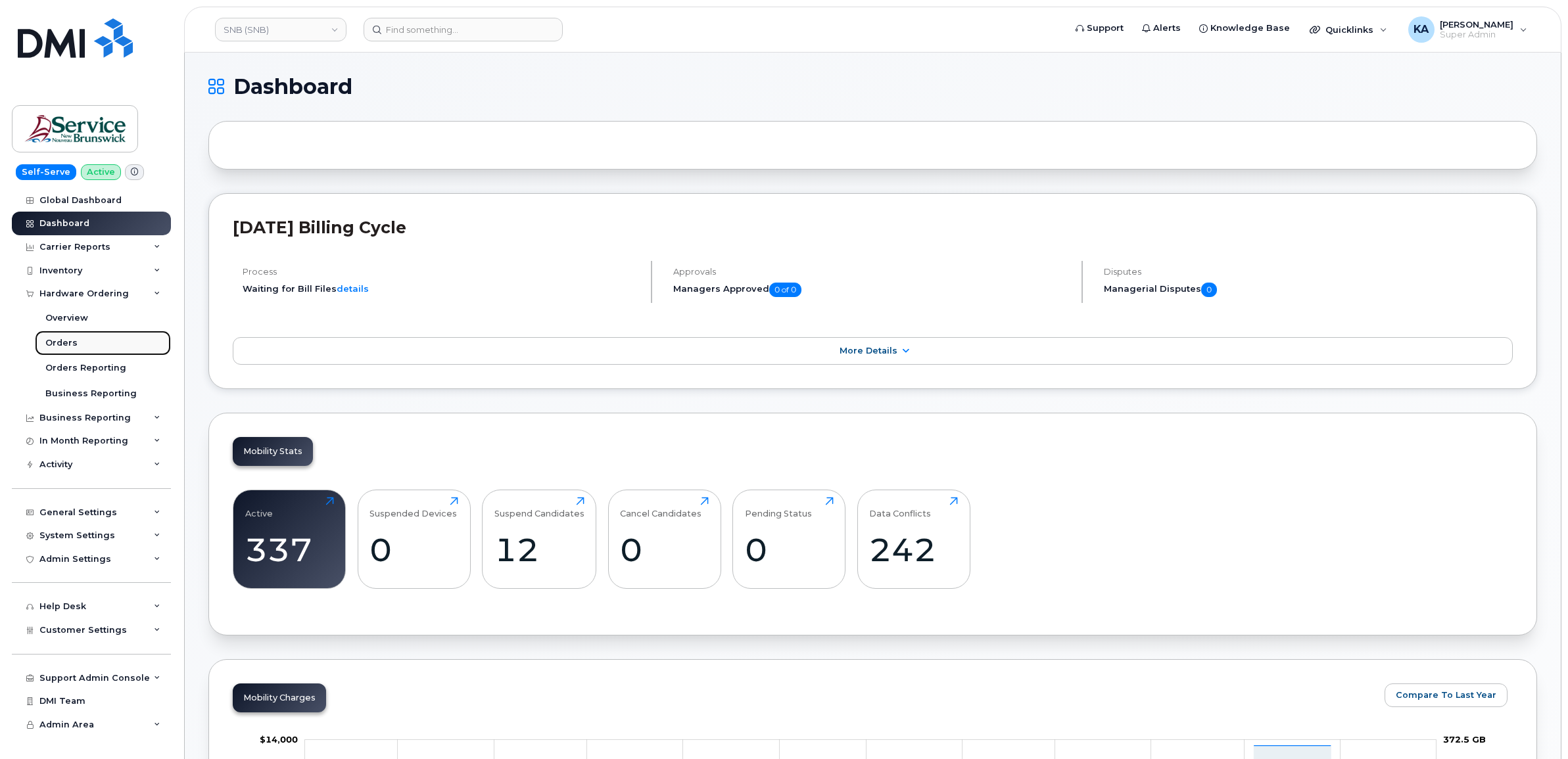
click at [51, 339] on div "Orders" at bounding box center [61, 343] width 32 height 12
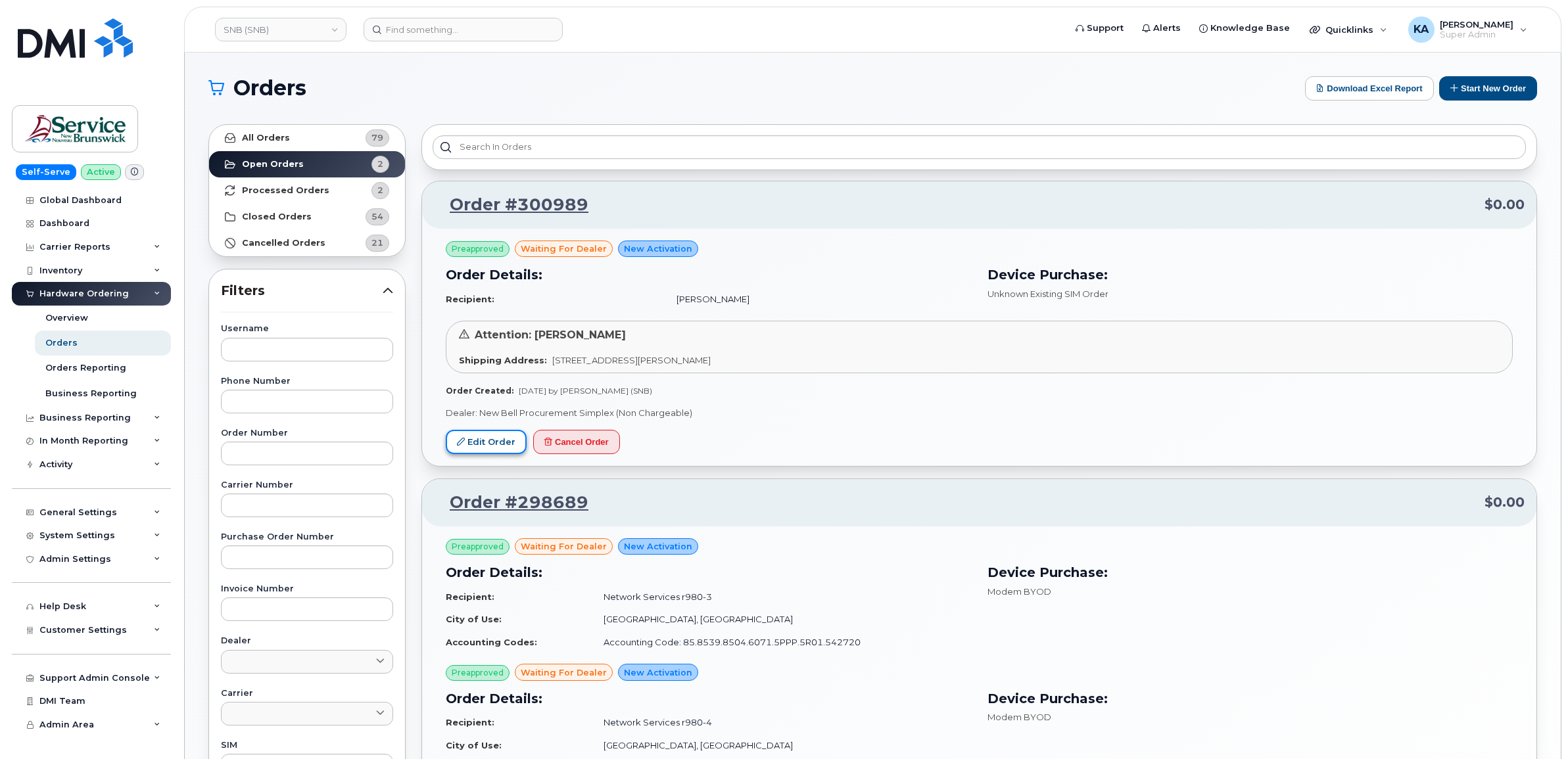
click at [485, 437] on link "Edit Order" at bounding box center [487, 441] width 81 height 24
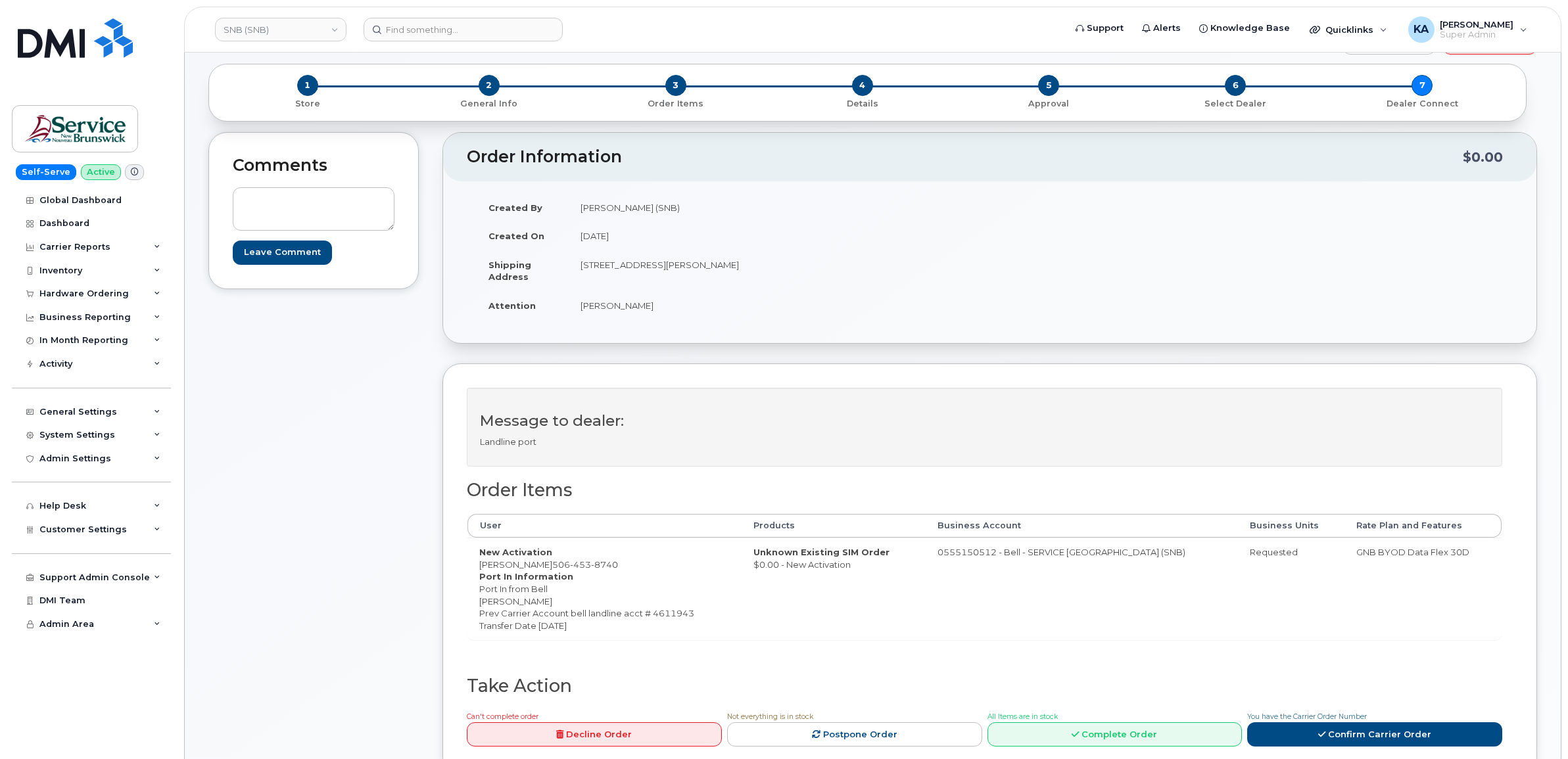
scroll to position [82, 0]
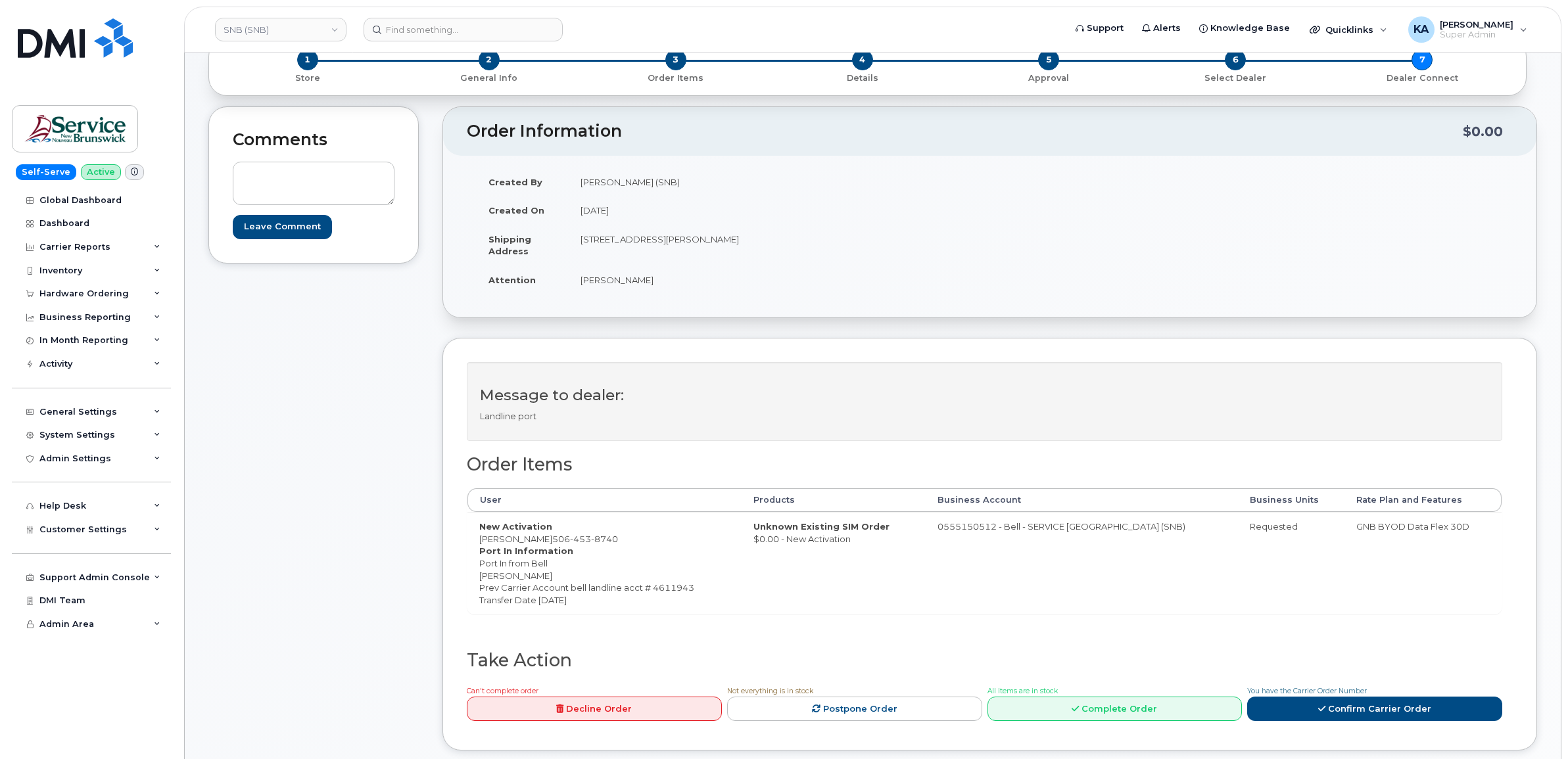
drag, startPoint x: 477, startPoint y: 544, endPoint x: 545, endPoint y: 543, distance: 68.0
click at [545, 543] on td "New Activation [PERSON_NAME] [PHONE_NUMBER] Port In Information Port In from Be…" at bounding box center [604, 563] width 275 height 102
copy td "[PERSON_NAME]"
drag, startPoint x: 477, startPoint y: 575, endPoint x: 529, endPoint y: 580, distance: 52.2
click at [529, 580] on td "New Activation [PERSON_NAME] [PHONE_NUMBER] Port In Information Port In from Be…" at bounding box center [604, 563] width 275 height 102
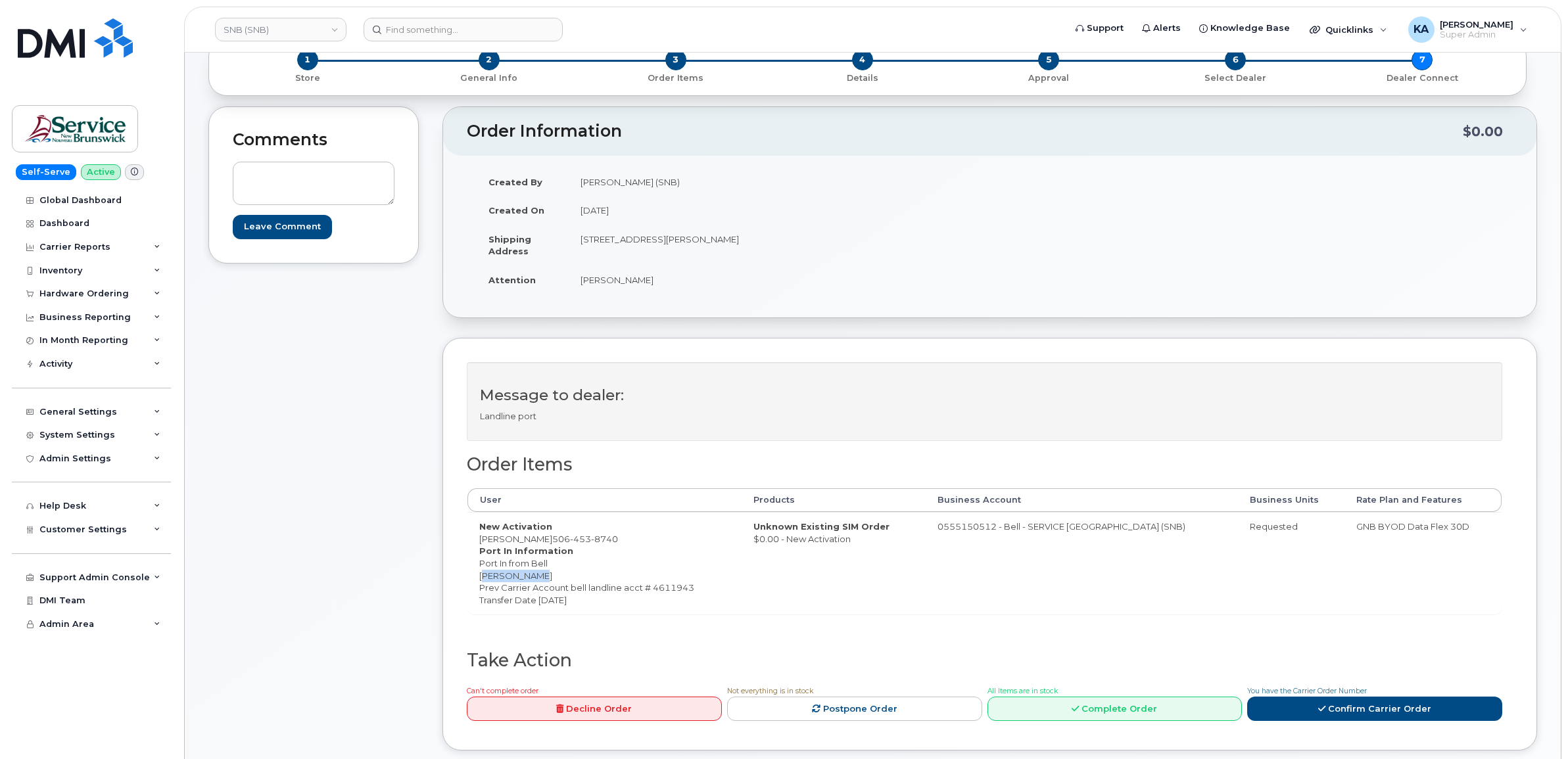
copy dd "[PERSON_NAME]"
drag, startPoint x: 654, startPoint y: 589, endPoint x: 699, endPoint y: 592, distance: 45.1
click at [699, 592] on dd "Port In from Bell [PERSON_NAME] Prev Carrier Account bell landline acct # 46119…" at bounding box center [604, 582] width 251 height 48
drag, startPoint x: 699, startPoint y: 592, endPoint x: 689, endPoint y: 590, distance: 10.2
copy dd "4611943"
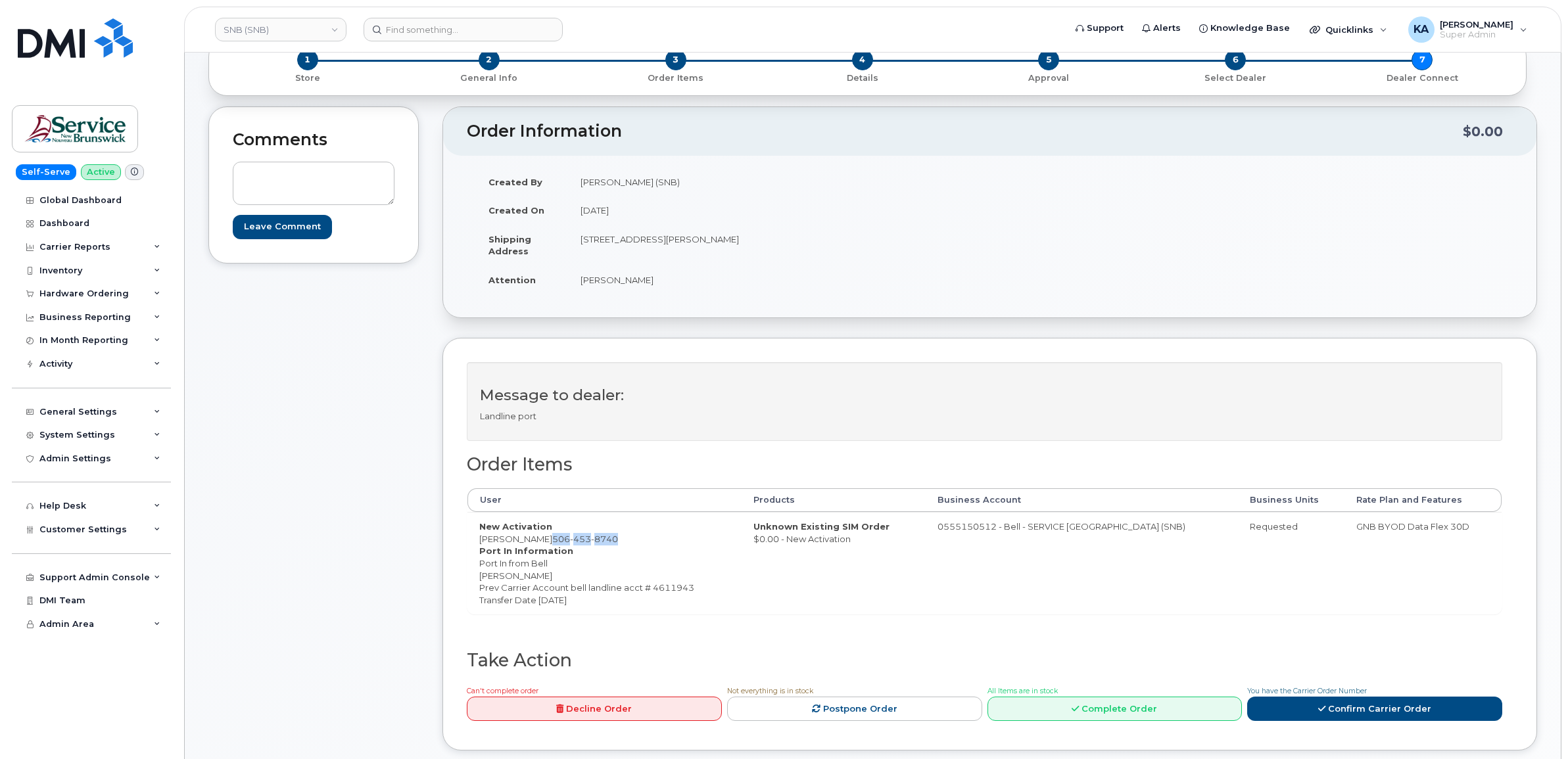
drag, startPoint x: 547, startPoint y: 539, endPoint x: 615, endPoint y: 542, distance: 68.1
click at [615, 542] on td "New Activation [PERSON_NAME] [PHONE_NUMBER] Port In Information Port In from Be…" at bounding box center [604, 563] width 275 height 102
copy span "[PHONE_NUMBER]"
drag, startPoint x: 575, startPoint y: 237, endPoint x: 673, endPoint y: 256, distance: 99.8
click at [673, 256] on td "[STREET_ADDRESS][PERSON_NAME]" at bounding box center [774, 245] width 412 height 40
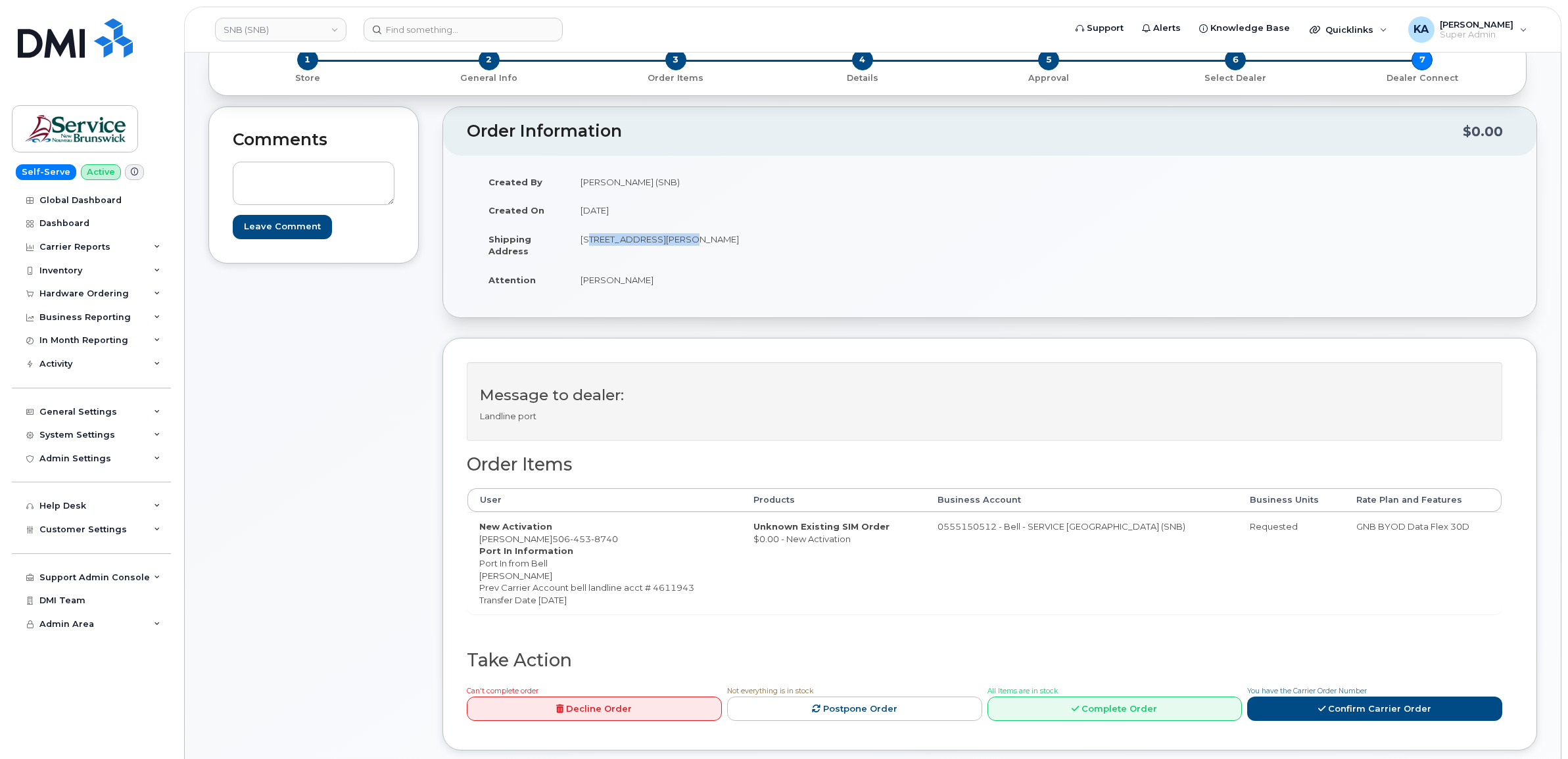
click at [672, 256] on td "[STREET_ADDRESS][PERSON_NAME]" at bounding box center [774, 245] width 412 height 40
drag, startPoint x: 577, startPoint y: 237, endPoint x: 673, endPoint y: 248, distance: 96.6
click at [673, 248] on td "[STREET_ADDRESS][PERSON_NAME]" at bounding box center [774, 245] width 412 height 40
copy td "30-435 Brookside Dr"
drag, startPoint x: 793, startPoint y: 241, endPoint x: 839, endPoint y: 241, distance: 46.0
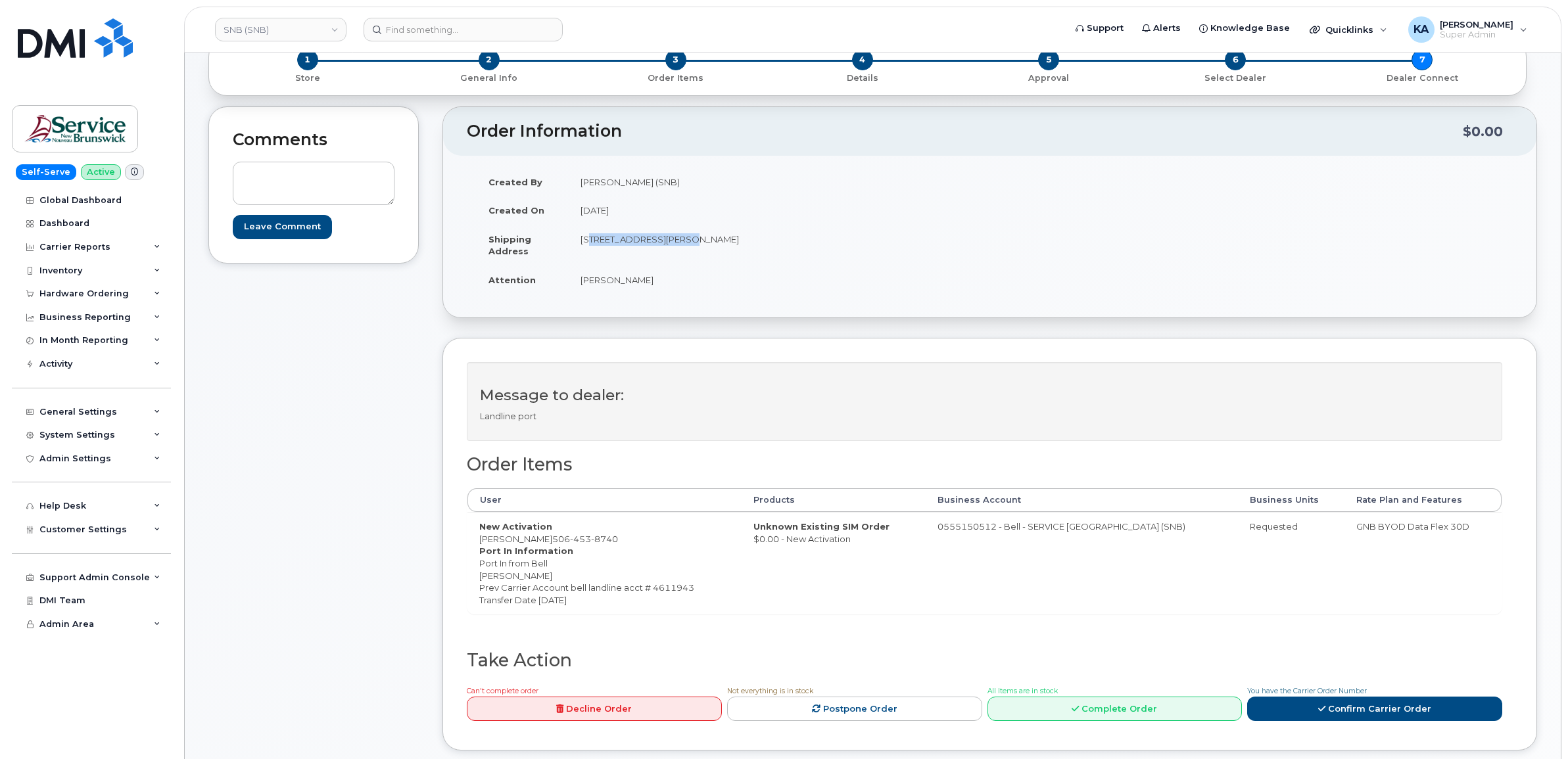
click at [839, 241] on td "[STREET_ADDRESS][PERSON_NAME]" at bounding box center [774, 245] width 412 height 40
copy td "E3A 8V4"
drag, startPoint x: 580, startPoint y: 280, endPoint x: 656, endPoint y: 289, distance: 76.5
click at [656, 289] on td "[PERSON_NAME]" at bounding box center [774, 280] width 412 height 29
copy td "[PERSON_NAME]"
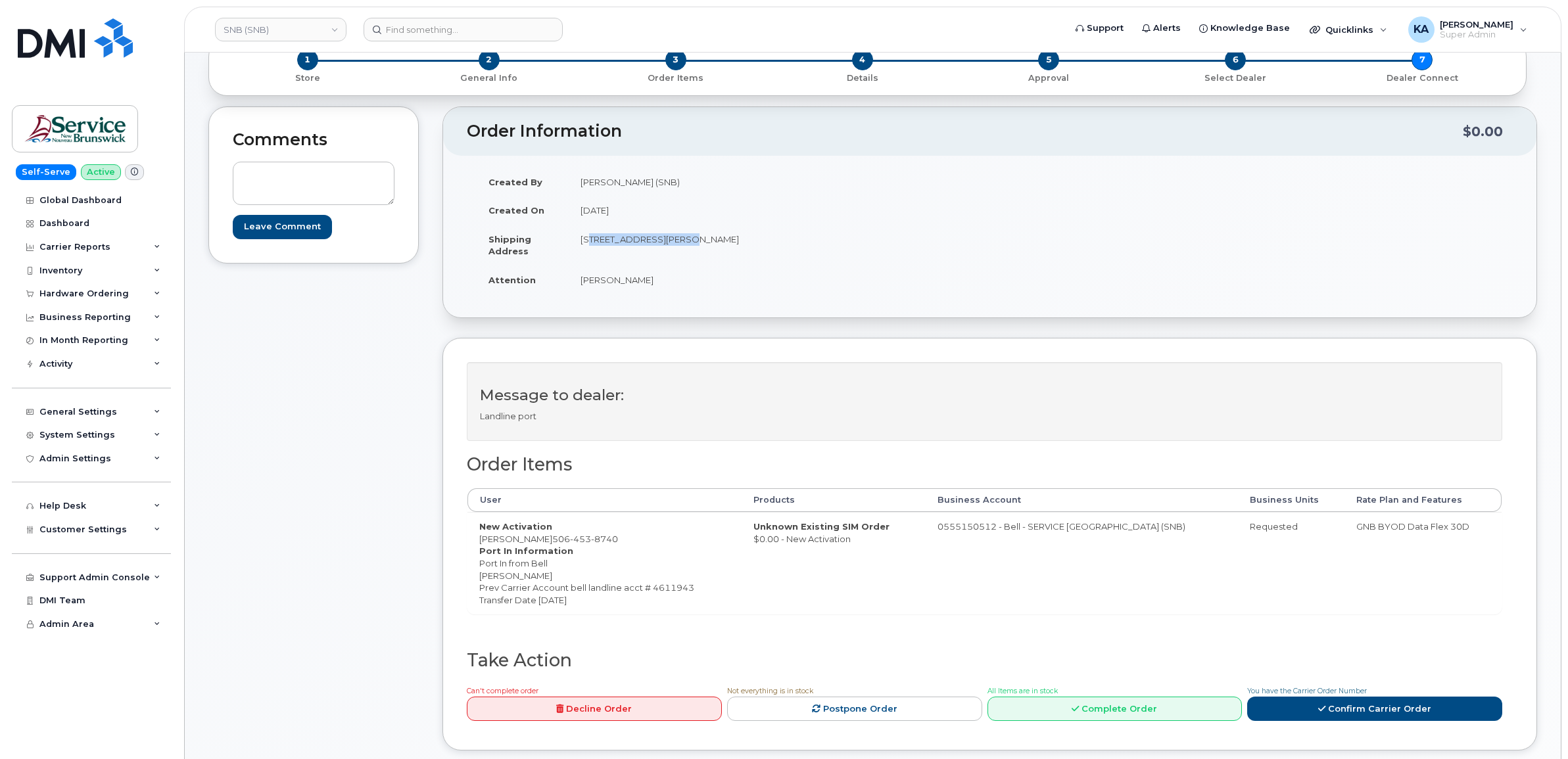
drag, startPoint x: 475, startPoint y: 543, endPoint x: 544, endPoint y: 543, distance: 69.0
click at [544, 543] on td "New Activation [PERSON_NAME] [PHONE_NUMBER] Port In Information Port In from Be…" at bounding box center [604, 563] width 275 height 102
copy td "[PERSON_NAME]"
click at [1271, 531] on span "Requested" at bounding box center [1274, 526] width 48 height 11
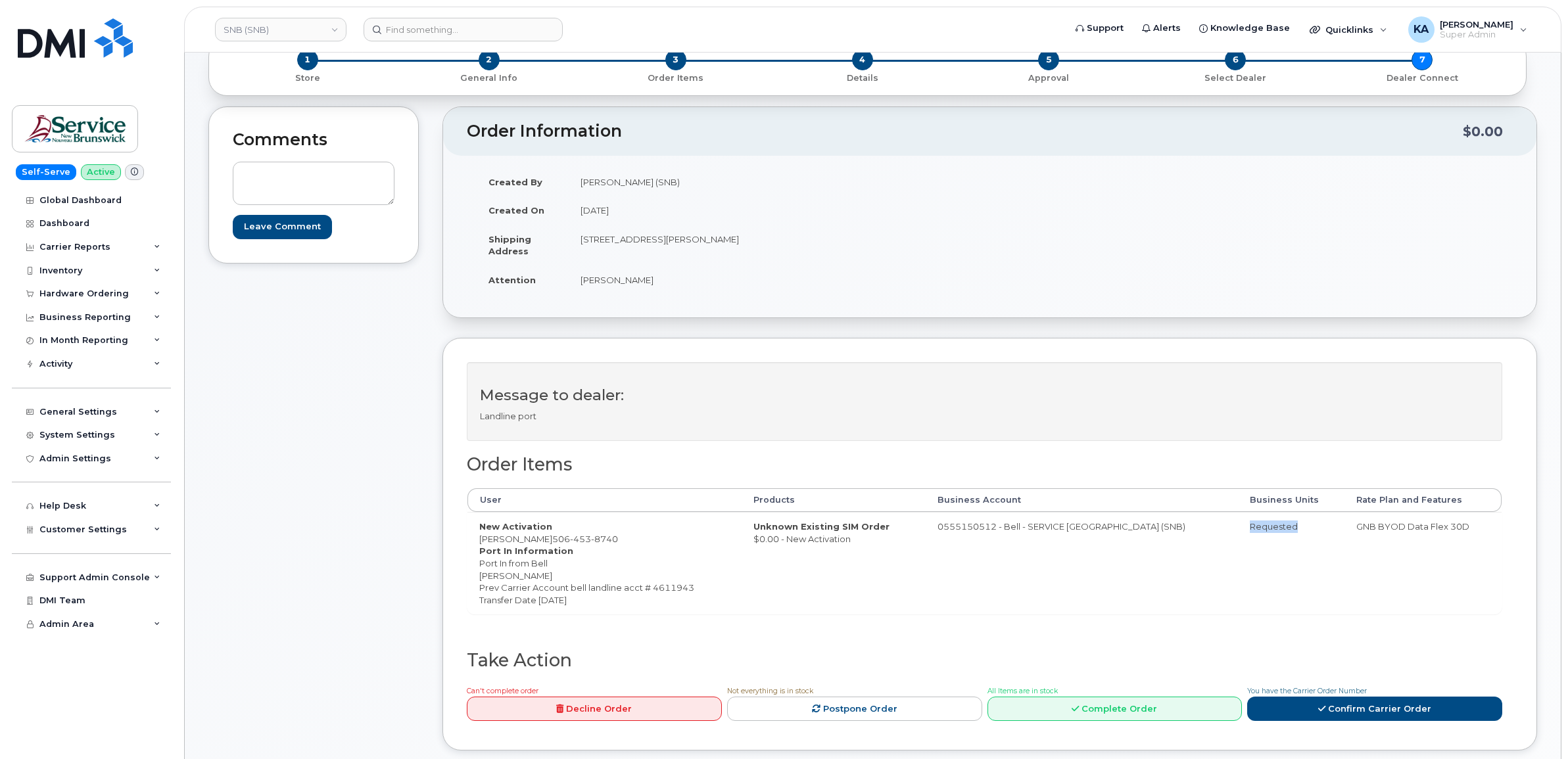
copy span "Requested"
click at [1346, 712] on link "Confirm Carrier Order" at bounding box center [1374, 708] width 255 height 24
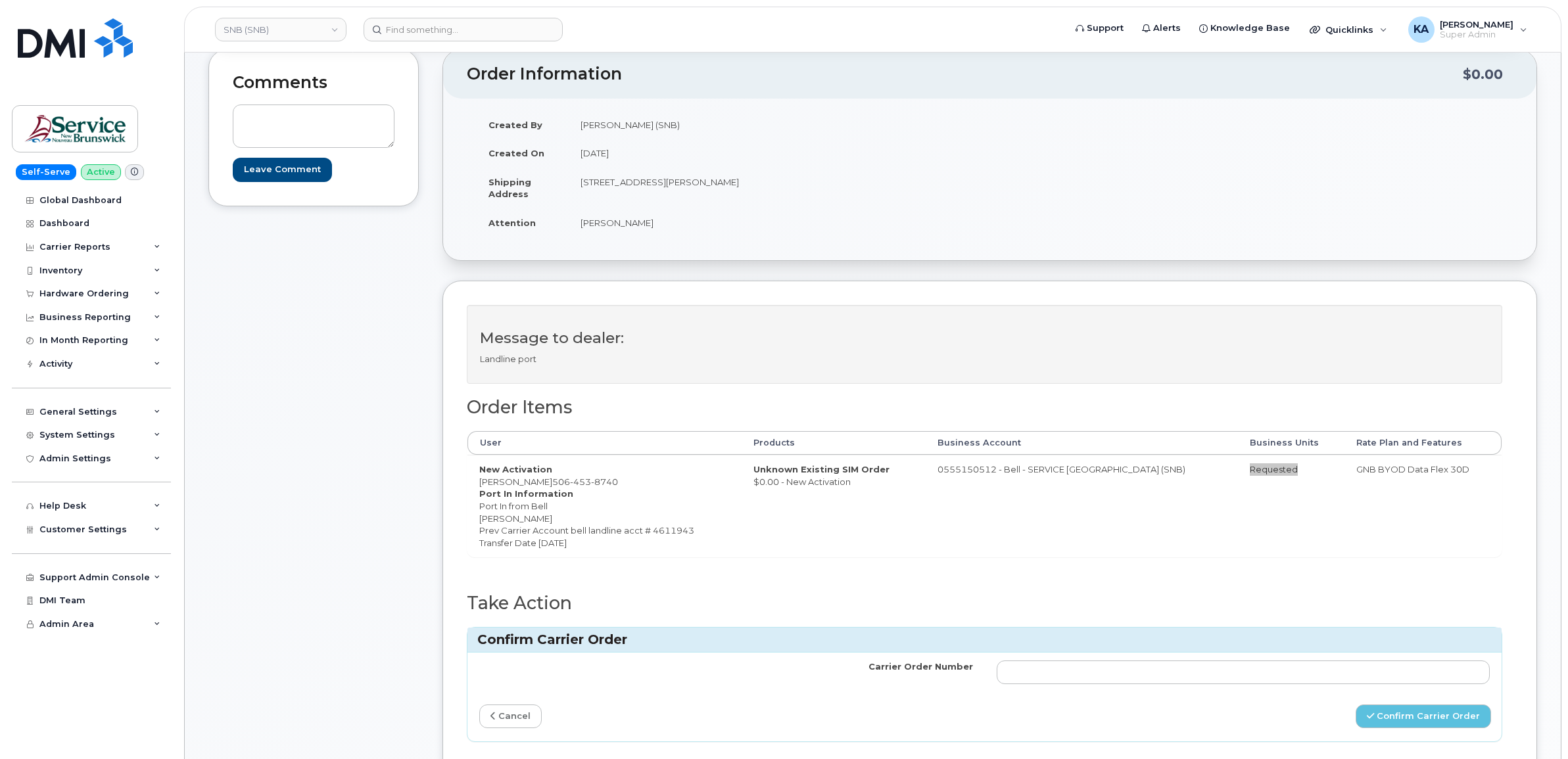
scroll to position [165, 0]
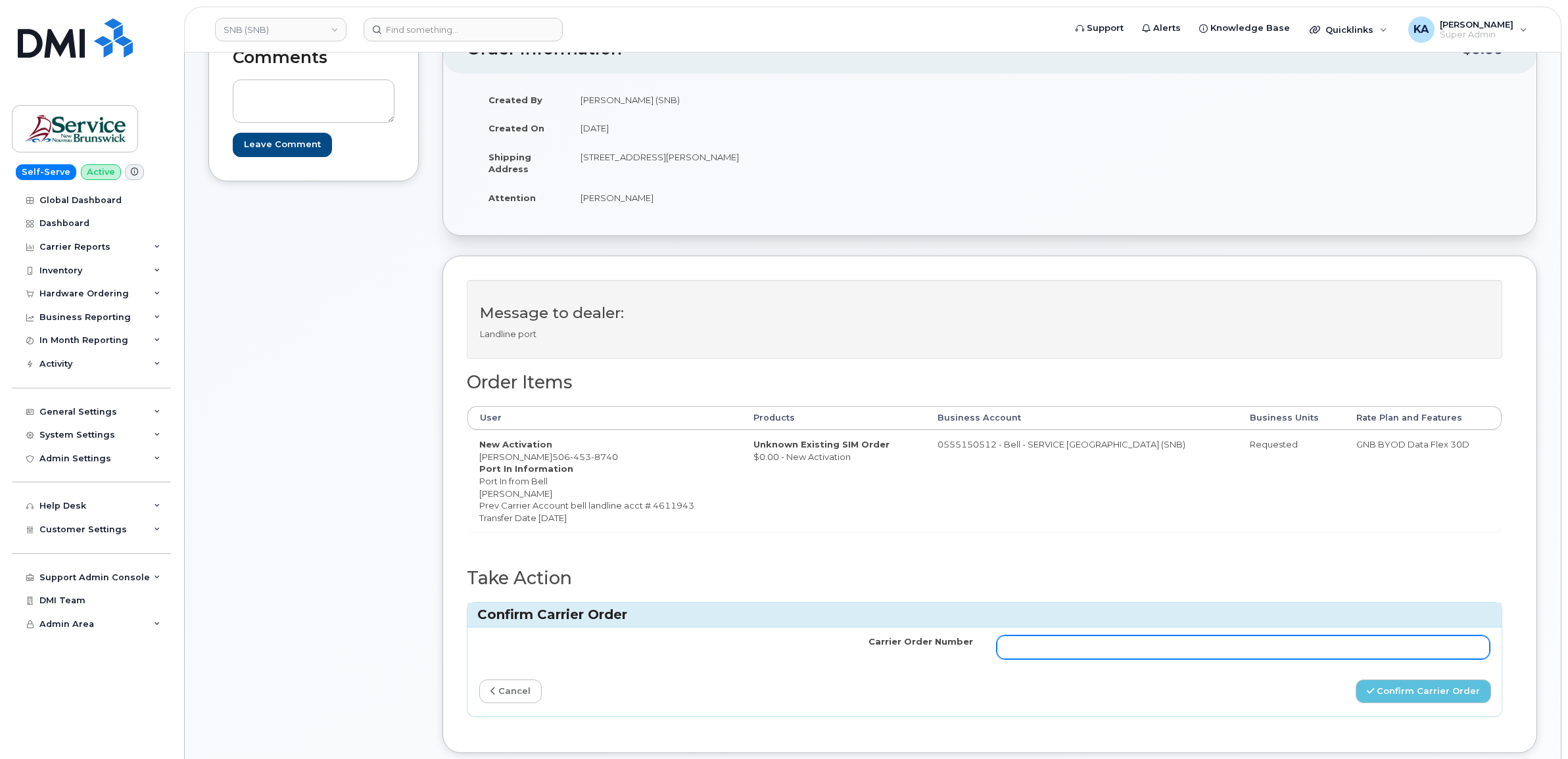
click at [1089, 644] on input "Carrier Order Number" at bounding box center [1243, 647] width 493 height 24
paste input "3017468"
type input "3017468"
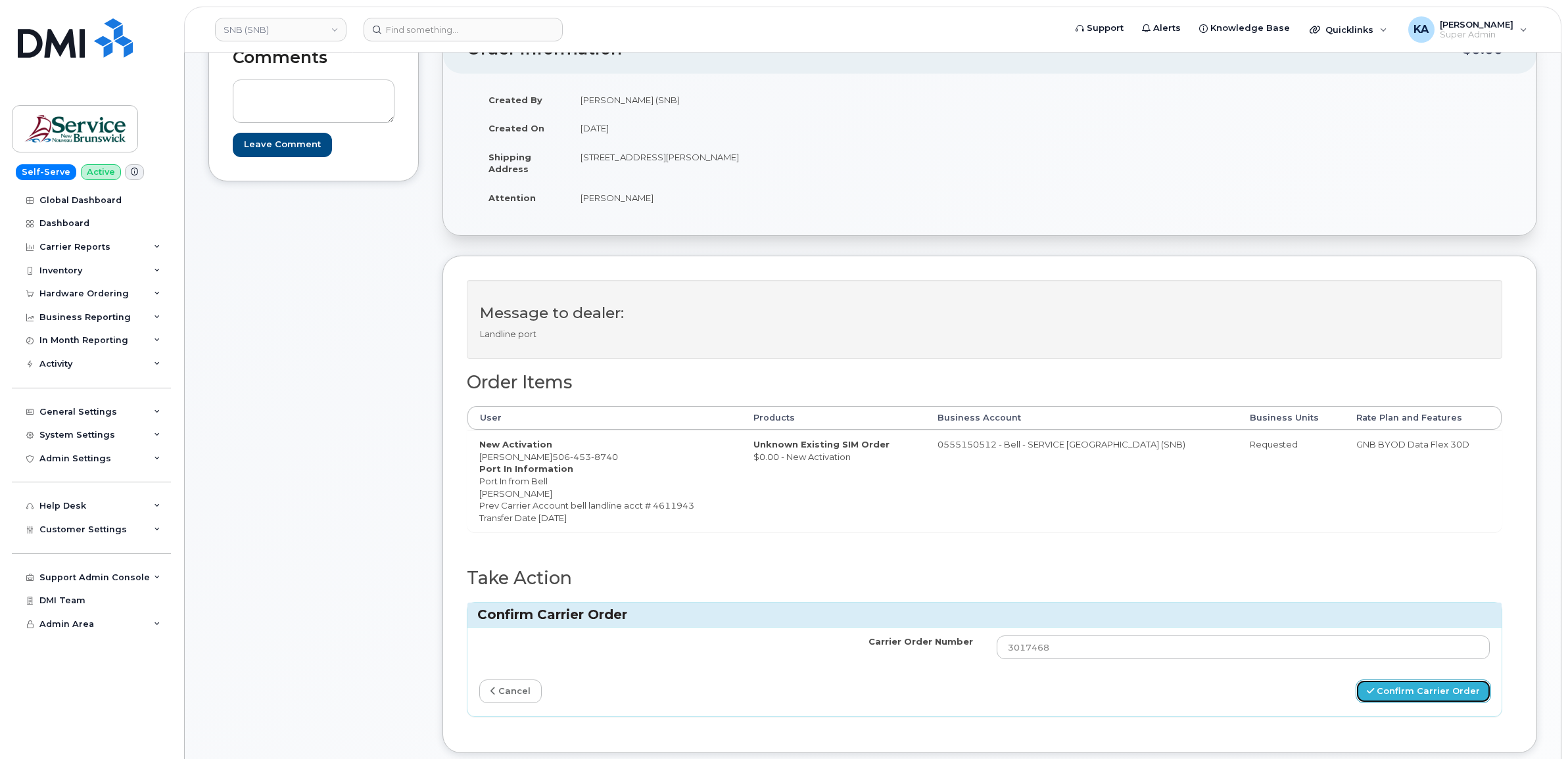
click at [1398, 688] on button "Confirm Carrier Order" at bounding box center [1423, 691] width 136 height 24
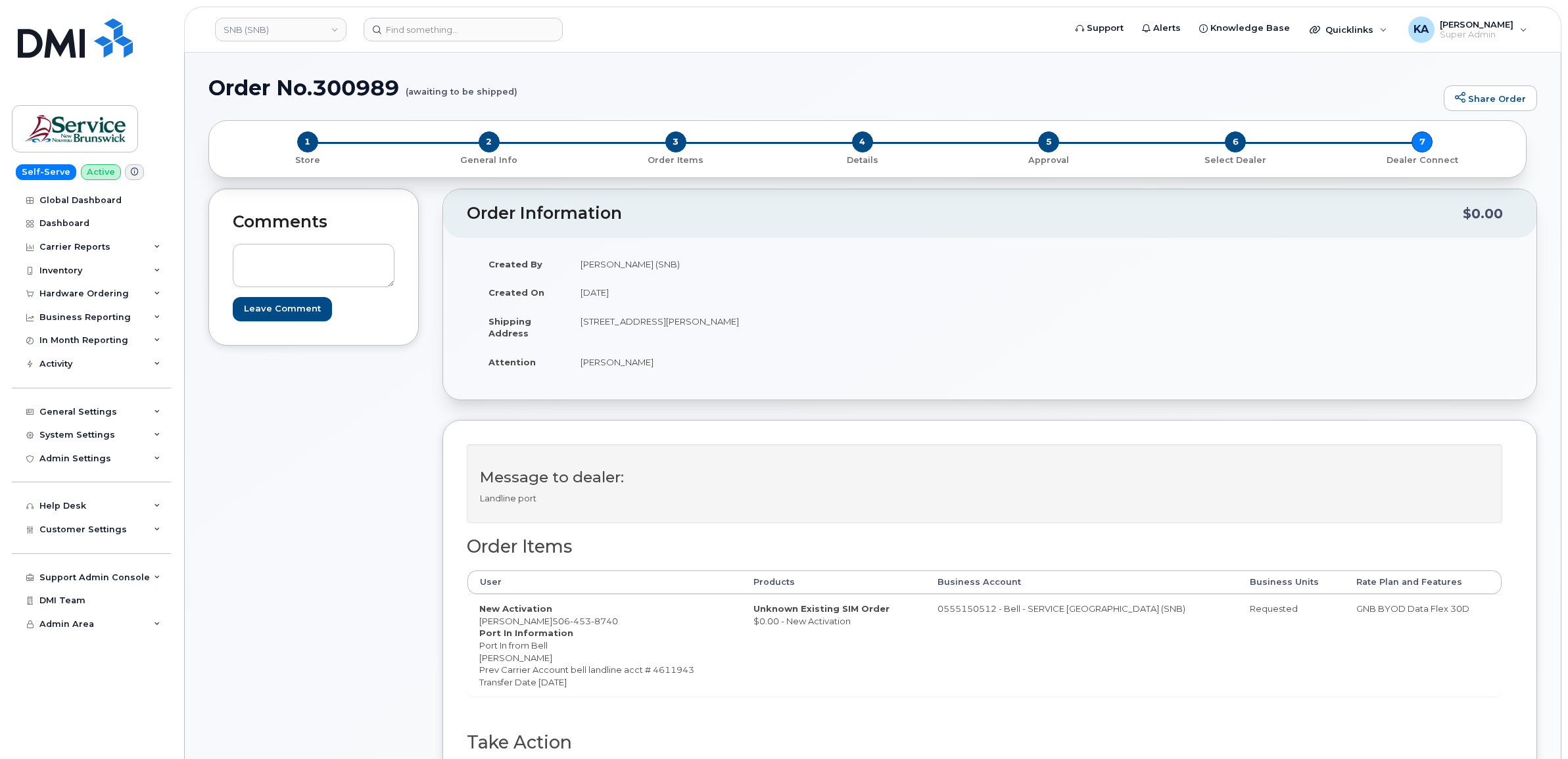
drag, startPoint x: 477, startPoint y: 622, endPoint x: 545, endPoint y: 626, distance: 68.1
click at [545, 626] on td "New Activation Gisele McIntyre 506 453 8740 Port In Information Port In from Be…" at bounding box center [604, 645] width 275 height 102
copy td "Gisele McIntyre"
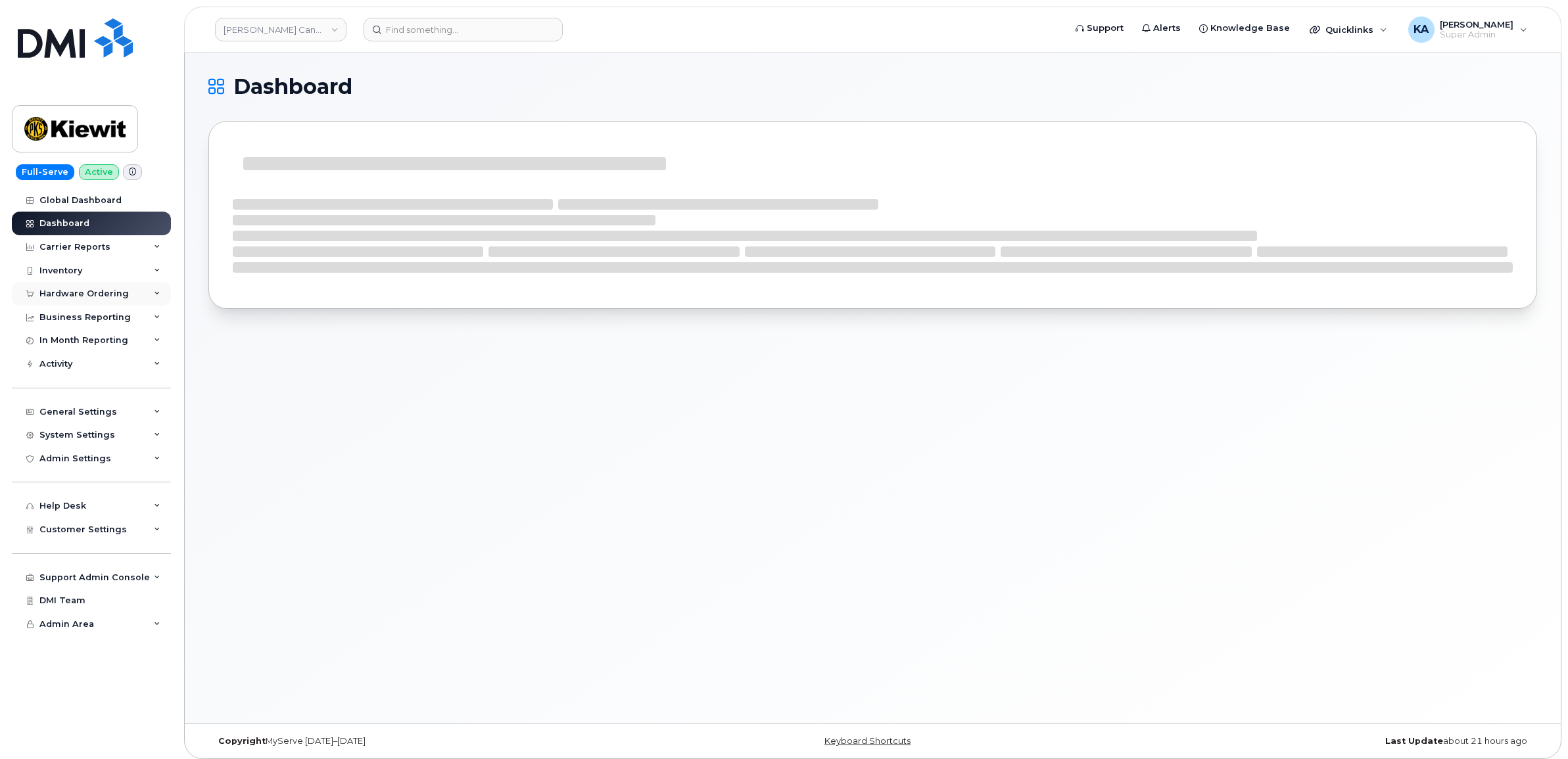
click at [59, 295] on div "Hardware Ordering" at bounding box center [84, 294] width 90 height 11
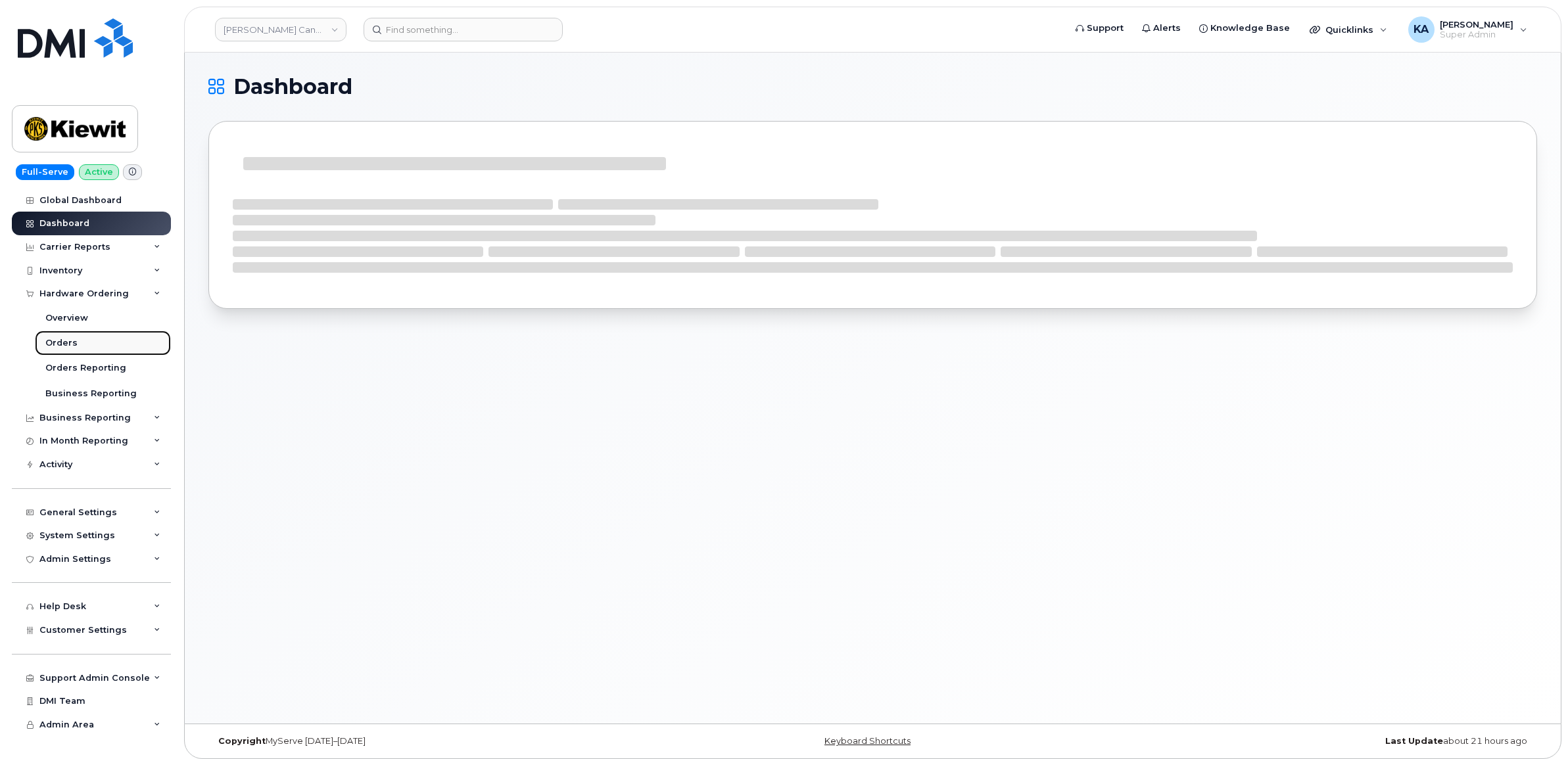
click at [54, 342] on div "Orders" at bounding box center [61, 343] width 32 height 12
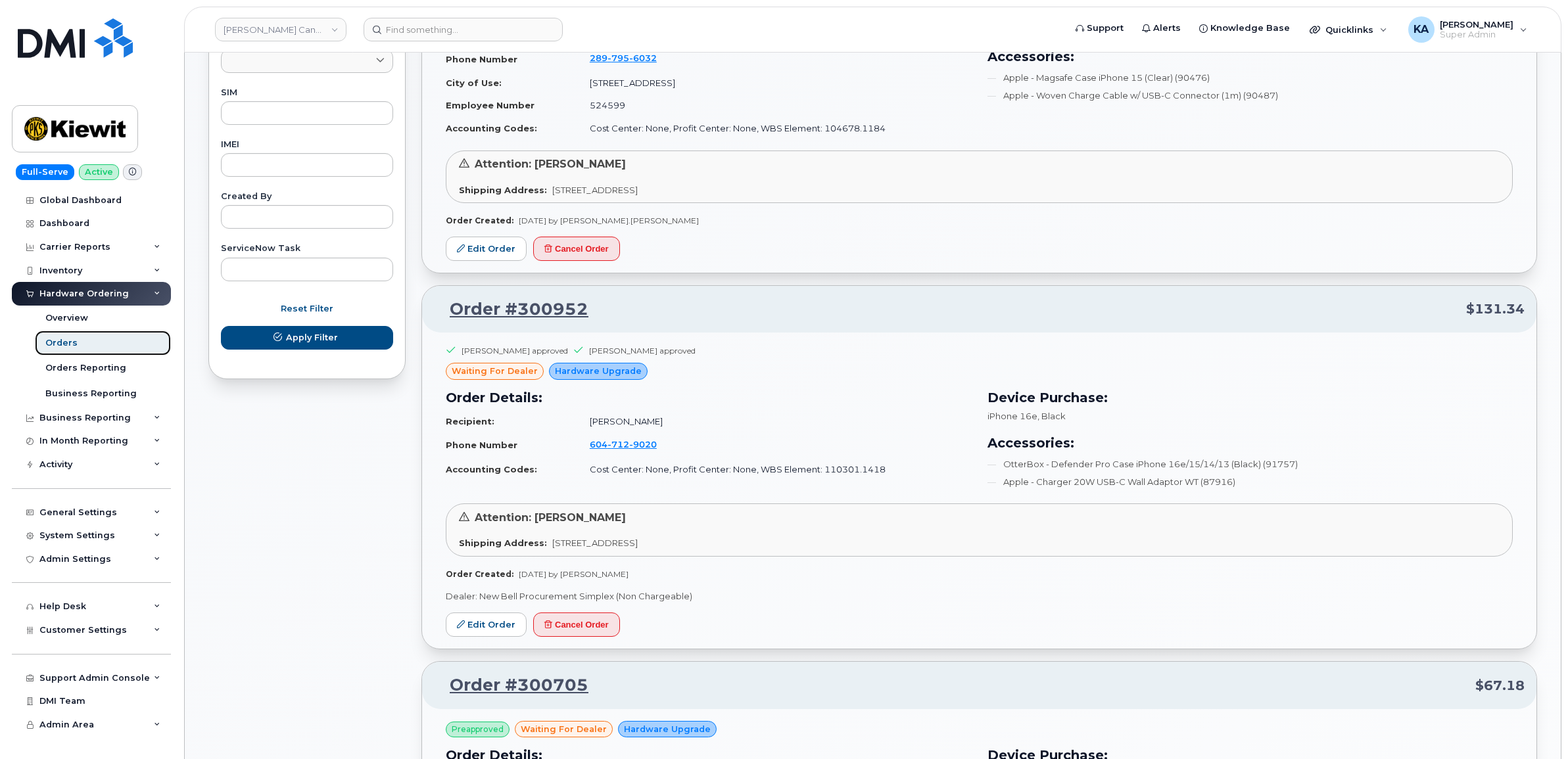
scroll to position [657, 0]
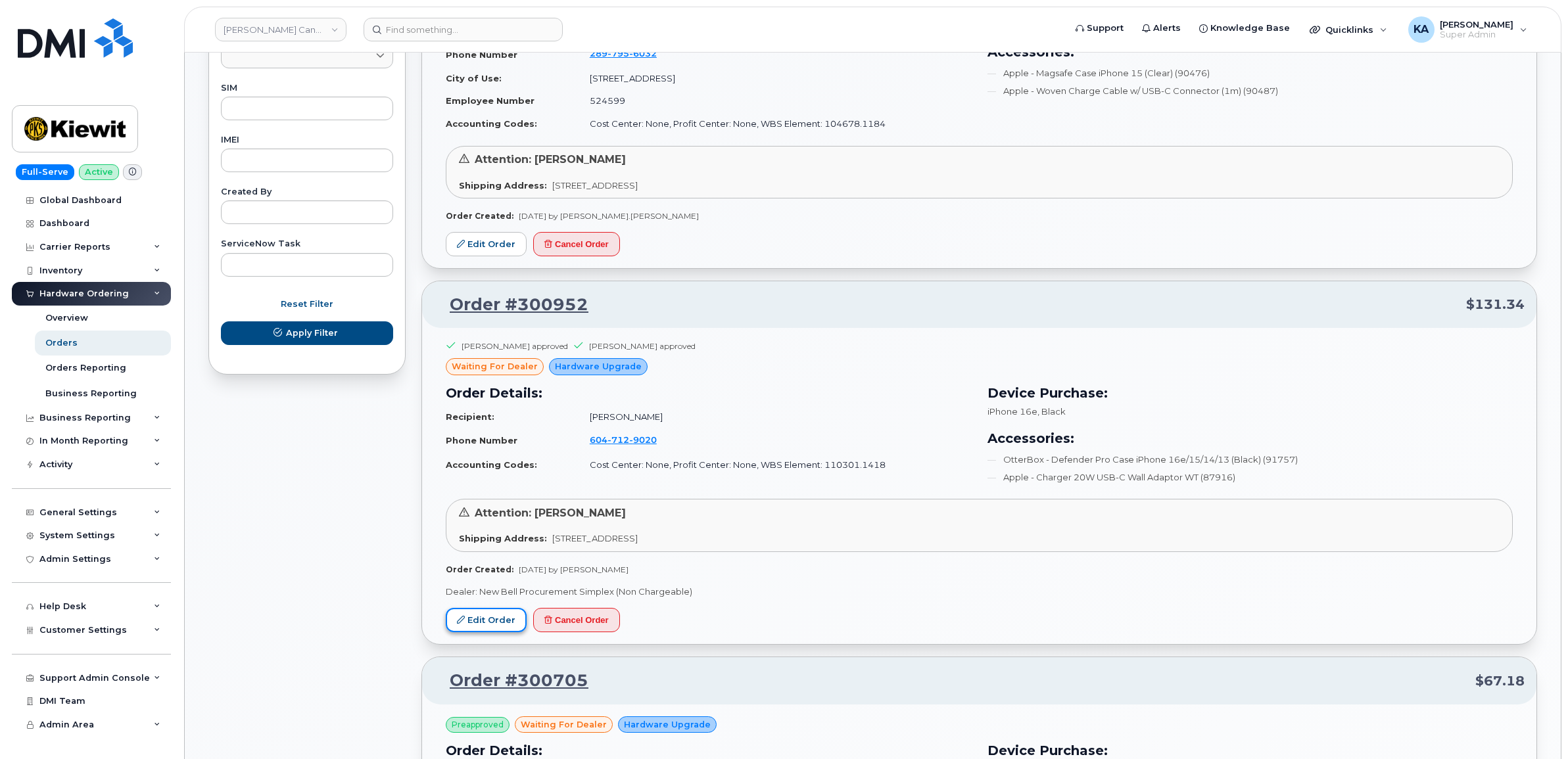
click at [480, 621] on link "Edit Order" at bounding box center [487, 619] width 81 height 24
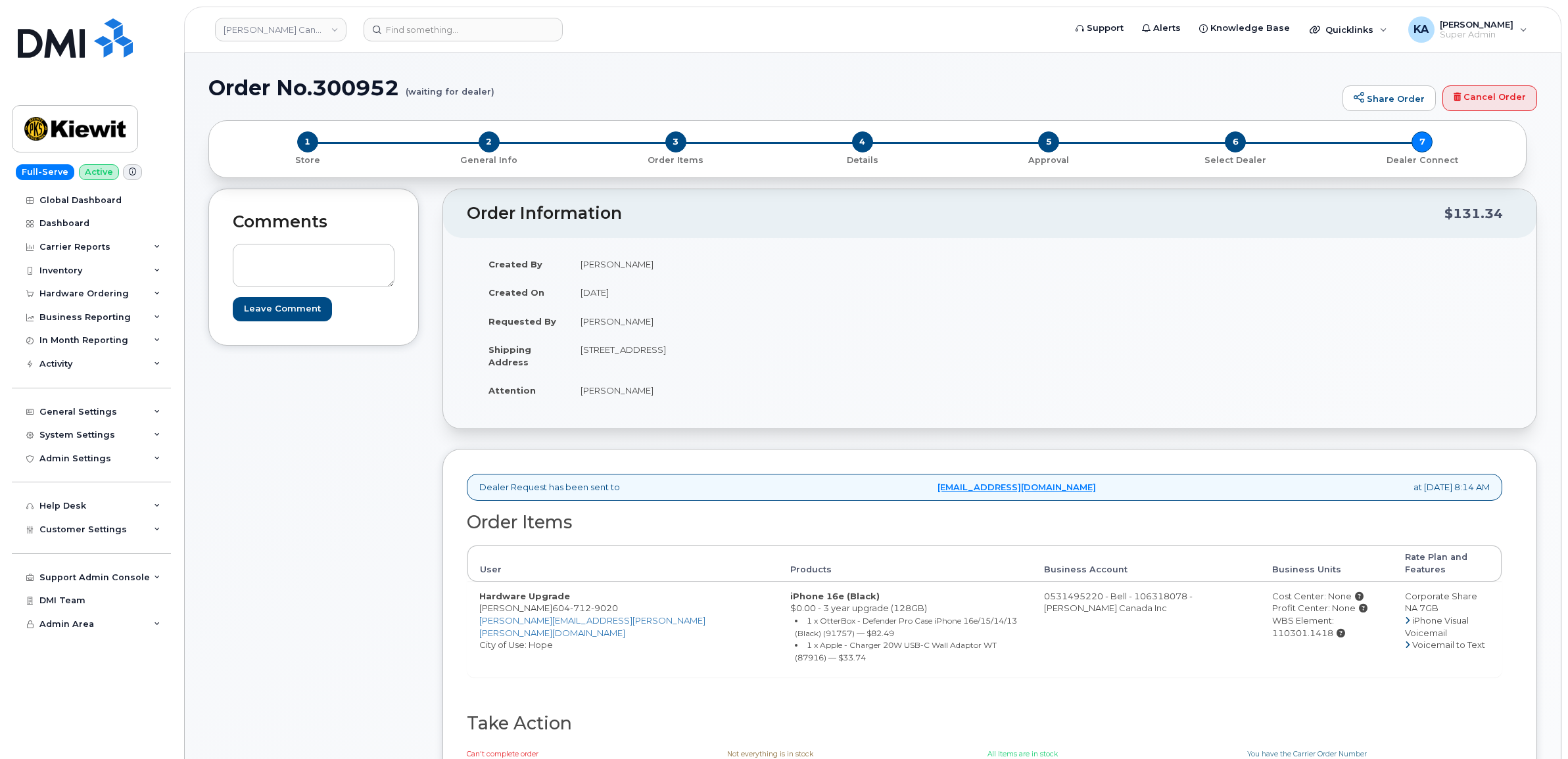
scroll to position [82, 0]
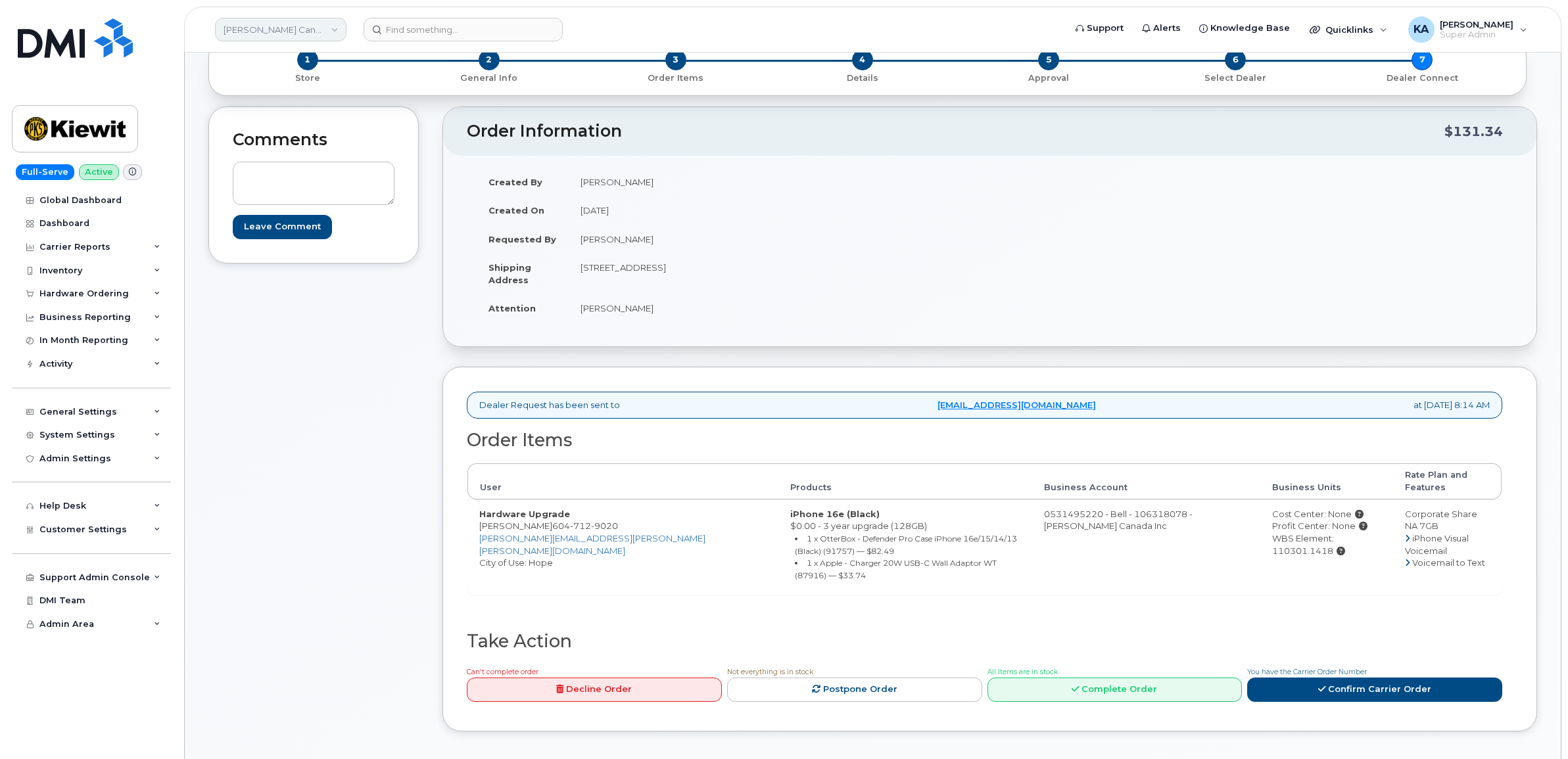
click at [289, 28] on link "[PERSON_NAME] Canada Inc" at bounding box center [280, 29] width 131 height 24
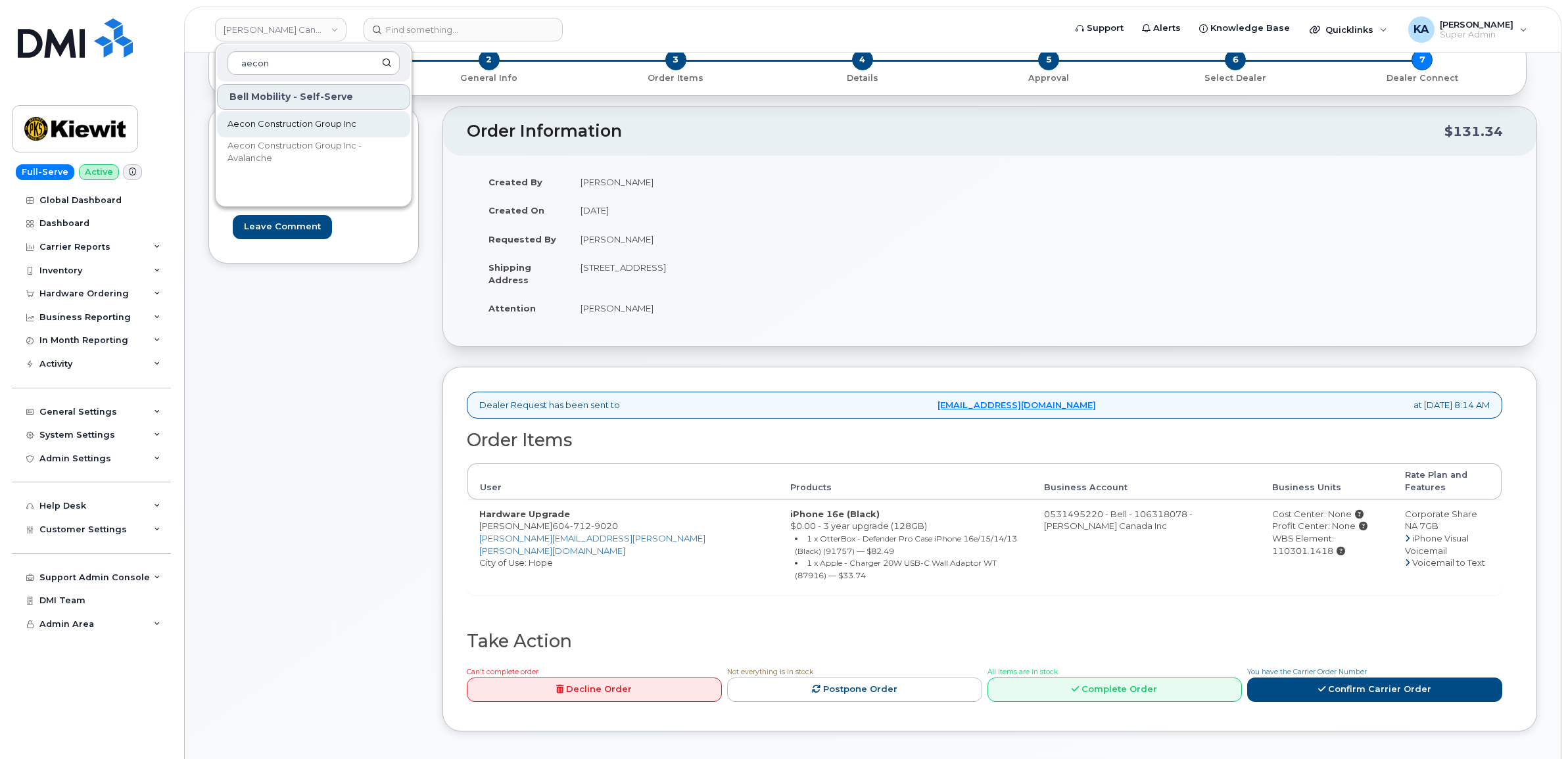
type input "aecon"
click at [280, 118] on span "Aecon Construction Group Inc" at bounding box center [292, 124] width 129 height 13
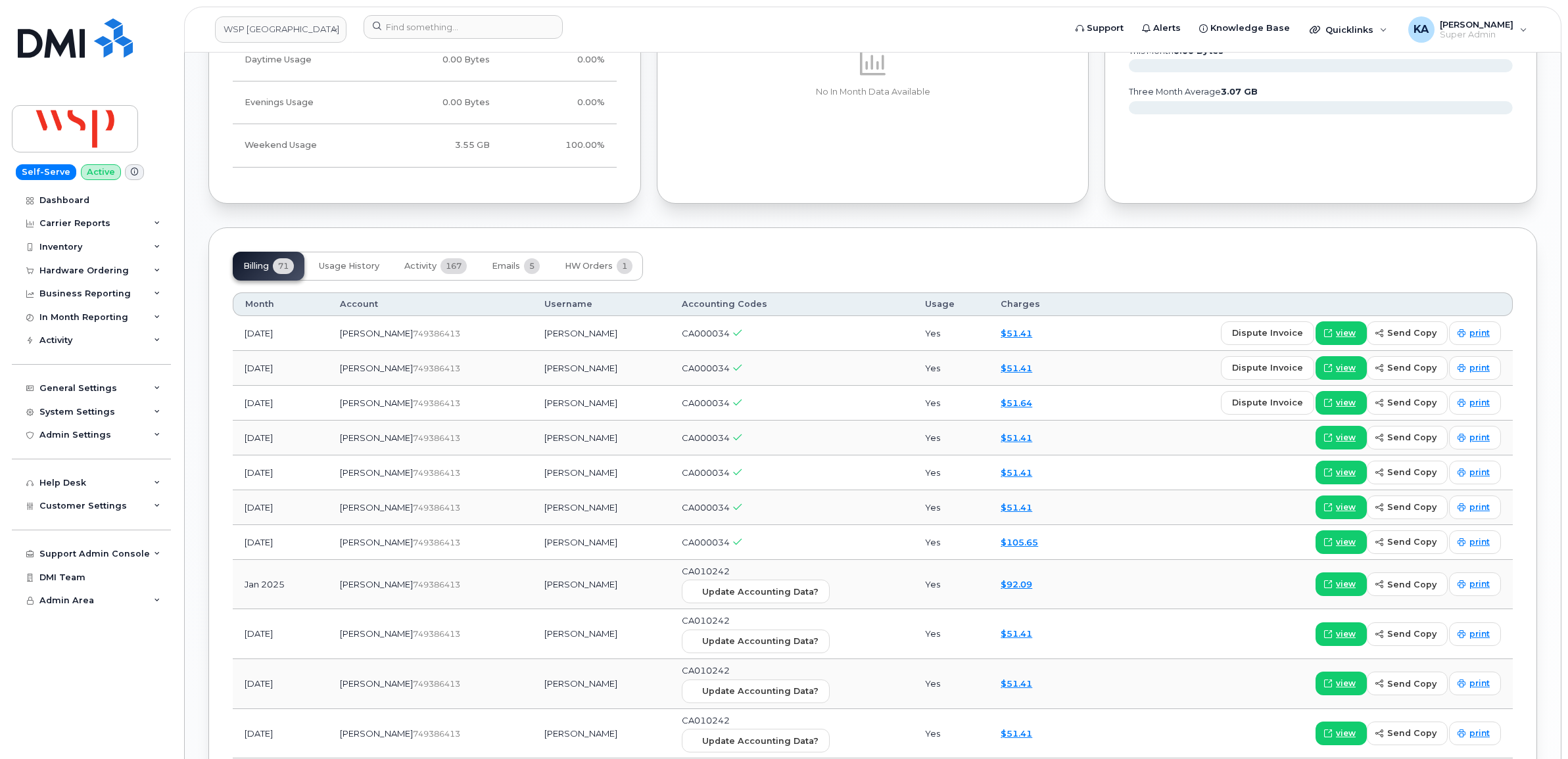
scroll to position [1150, 0]
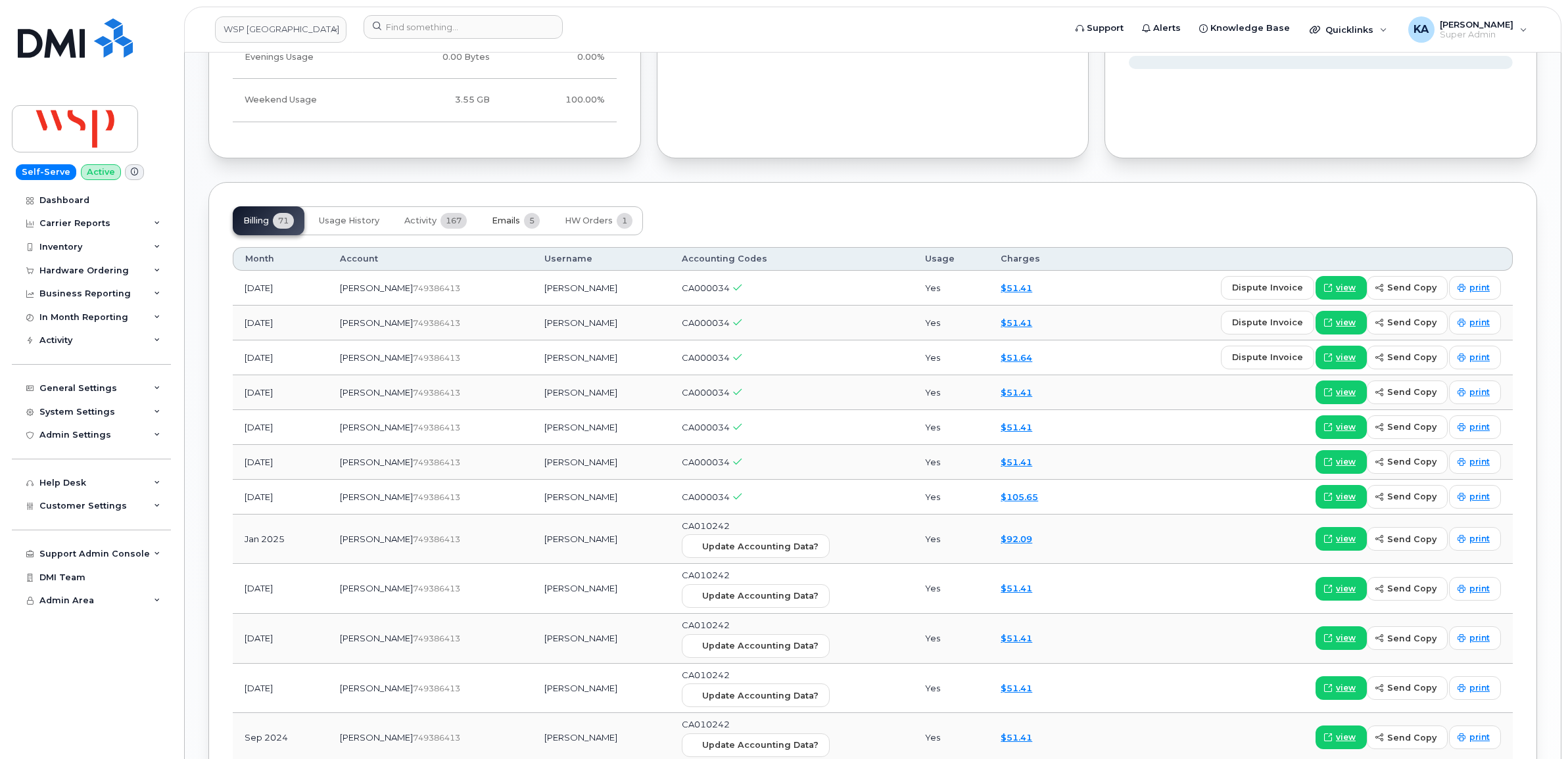
click at [507, 217] on button "Emails 5" at bounding box center [516, 221] width 69 height 29
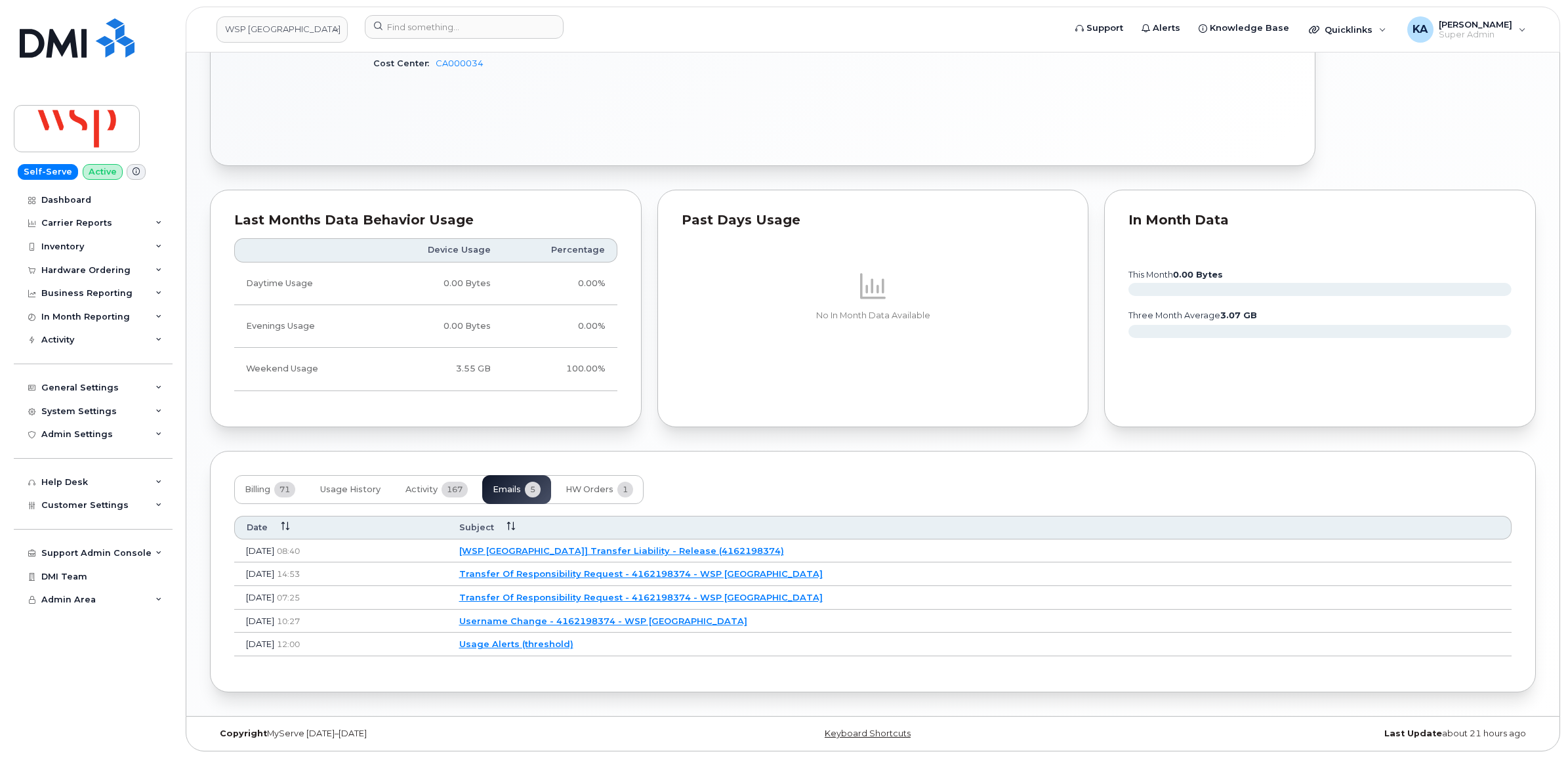
scroll to position [884, 0]
click at [614, 546] on link "[WSP [GEOGRAPHIC_DATA]] Transfer Liability - Release (4162198374)" at bounding box center [620, 550] width 325 height 11
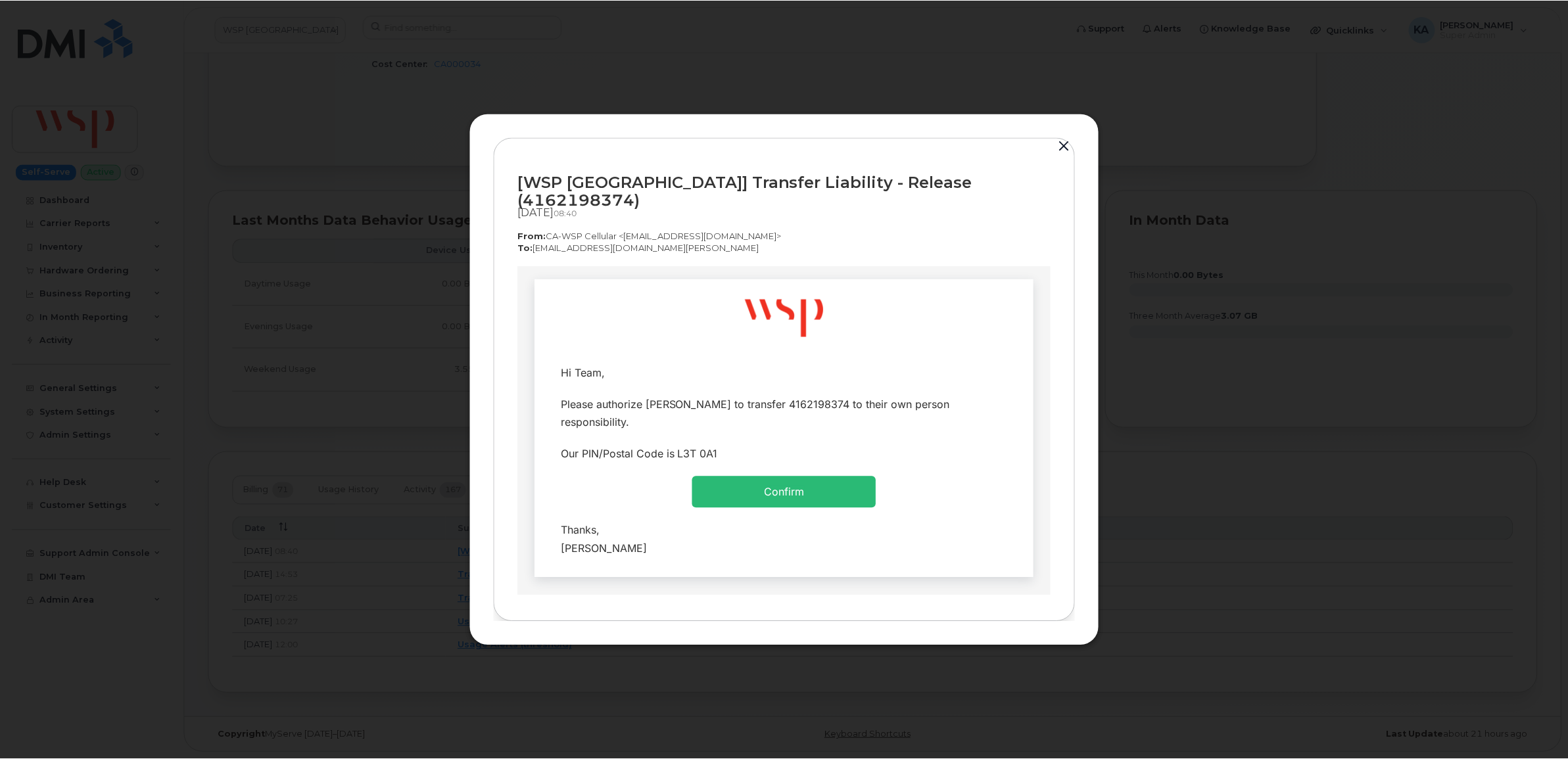
scroll to position [0, 0]
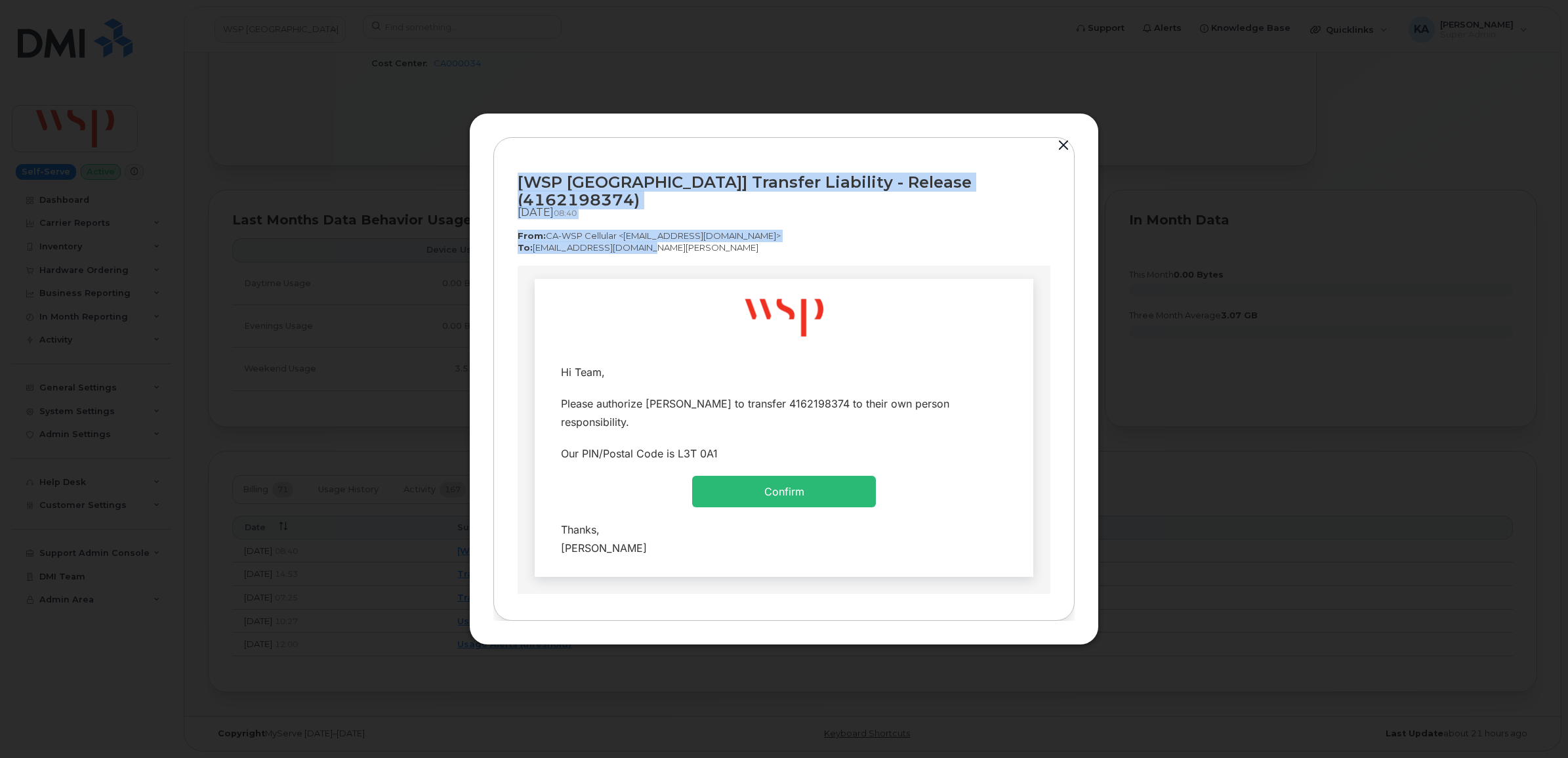
drag, startPoint x: 513, startPoint y: 186, endPoint x: 644, endPoint y: 246, distance: 144.1
click at [644, 246] on div "[WSP [GEOGRAPHIC_DATA]] Transfer Liability - Release (4162198374) [DATE]  08:40…" at bounding box center [784, 380] width 581 height 485
copy div "[WSP [GEOGRAPHIC_DATA]] Transfer Liability - Release (4162198374) [DATE]  08:40…"
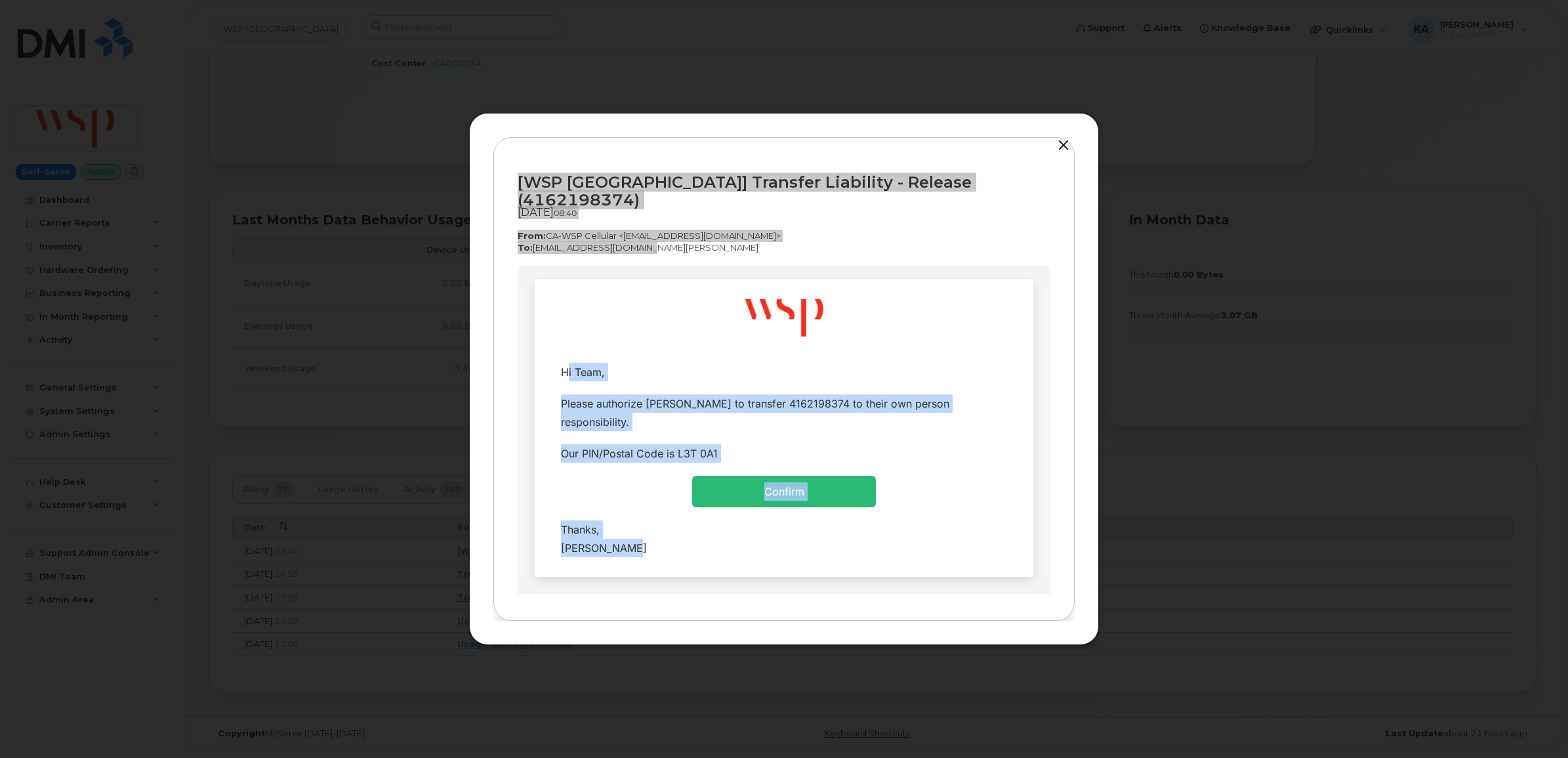
drag, startPoint x: 550, startPoint y: 369, endPoint x: 716, endPoint y: 550, distance: 245.6
click at [716, 550] on tbody "Hi Team, Please authorize [PERSON_NAME] to transfer 4162198374 to their own per…" at bounding box center [784, 460] width 479 height 208
copy tbody "Hi Team, Please authorize [PERSON_NAME] to transfer 4162198374 to their own per…"
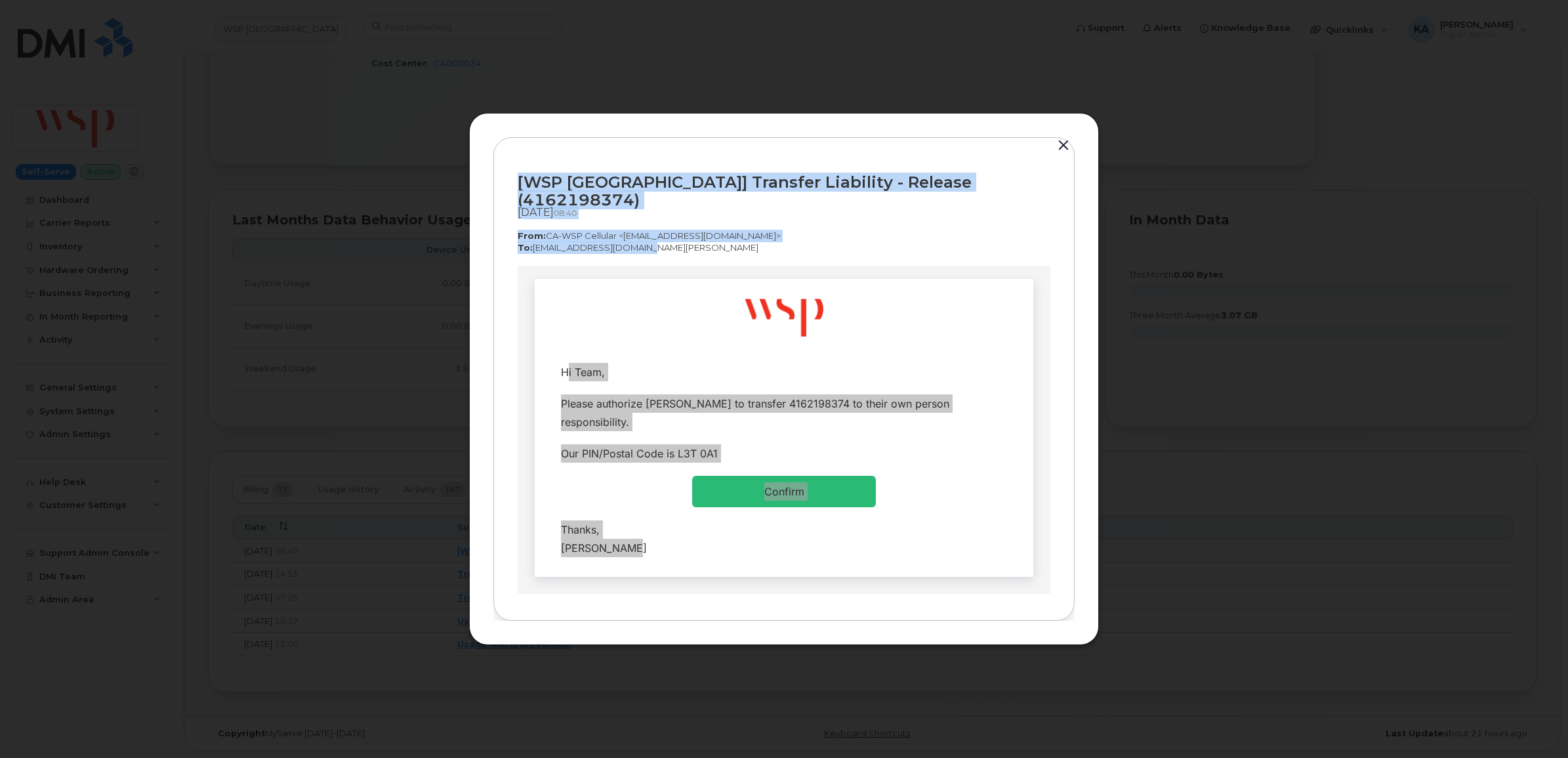
click at [1064, 152] on button "button" at bounding box center [1063, 145] width 19 height 18
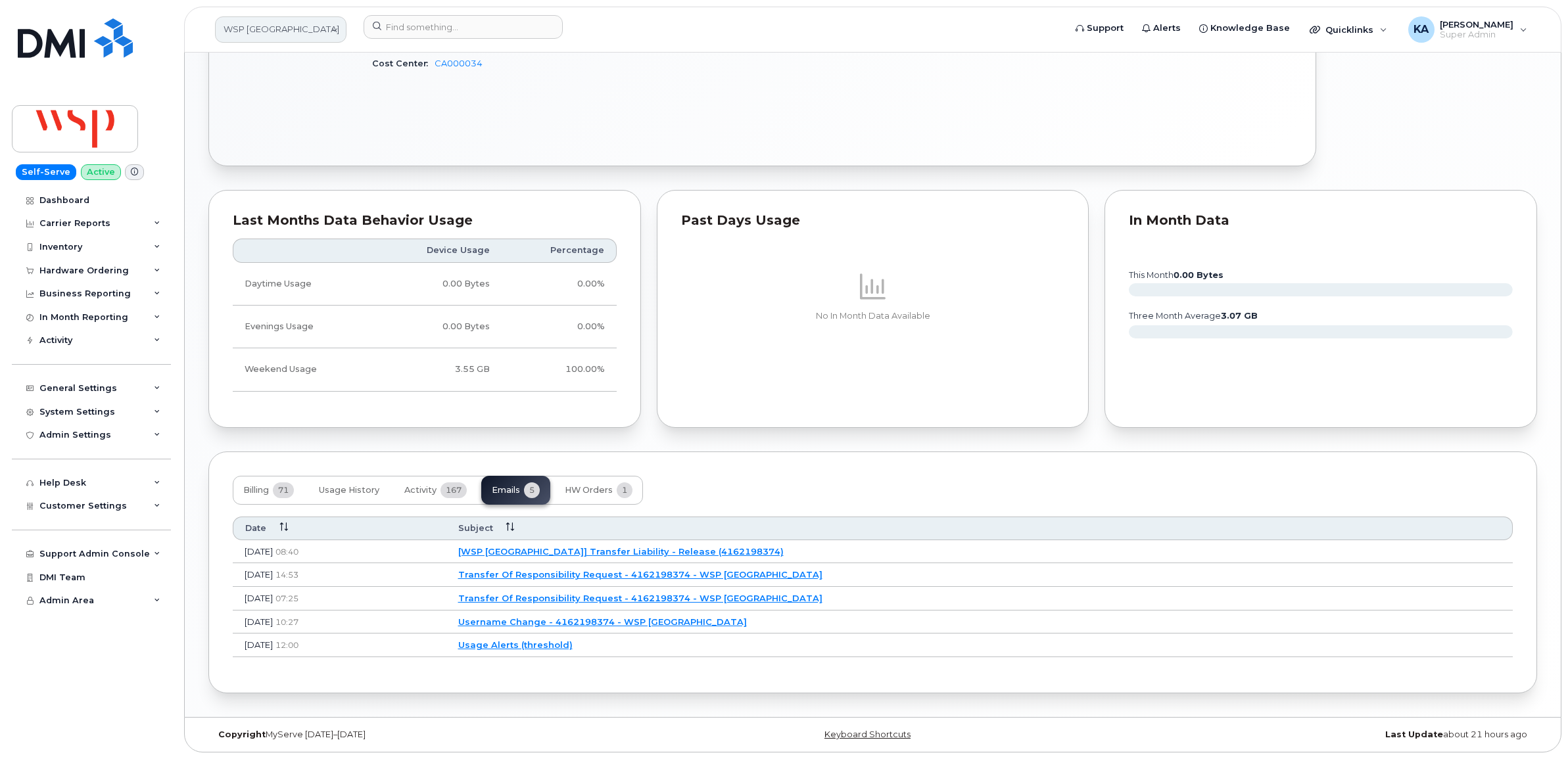
click at [238, 28] on link "WSP [GEOGRAPHIC_DATA]" at bounding box center [280, 29] width 131 height 26
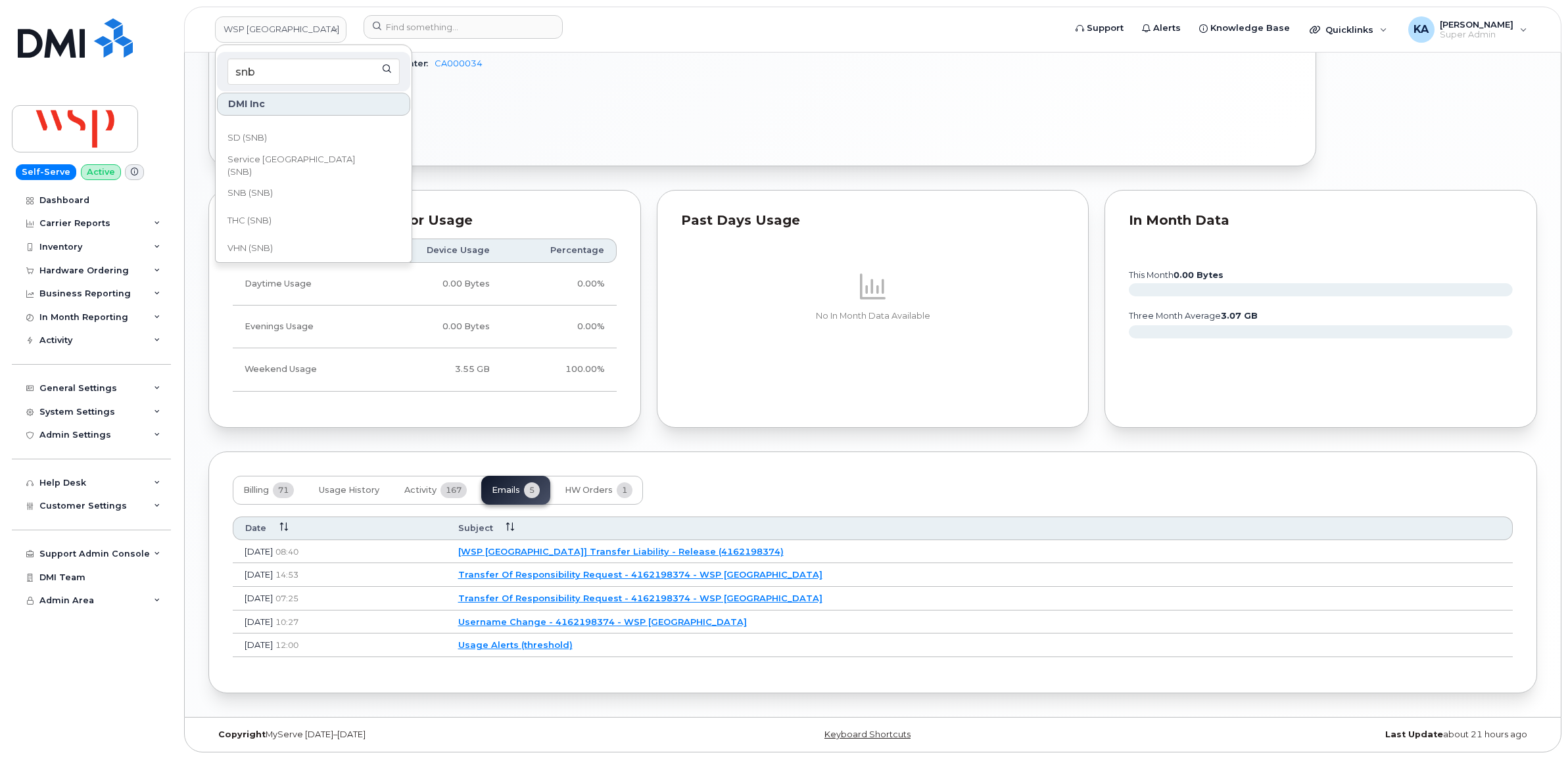
scroll to position [634, 0]
type input "snb"
click at [265, 248] on span "VHN (SNB)" at bounding box center [250, 243] width 45 height 13
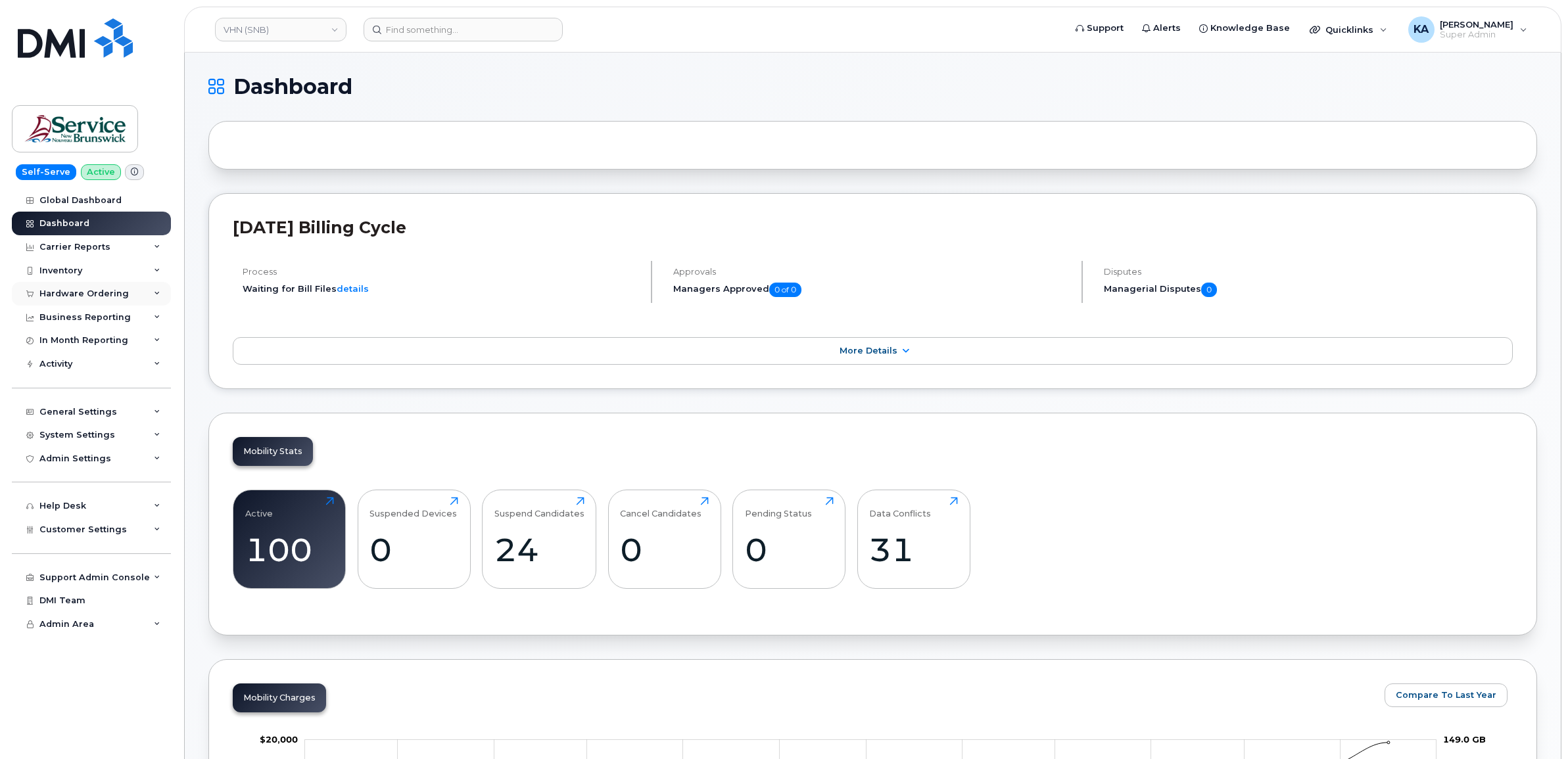
click at [74, 293] on div "Hardware Ordering" at bounding box center [84, 294] width 90 height 11
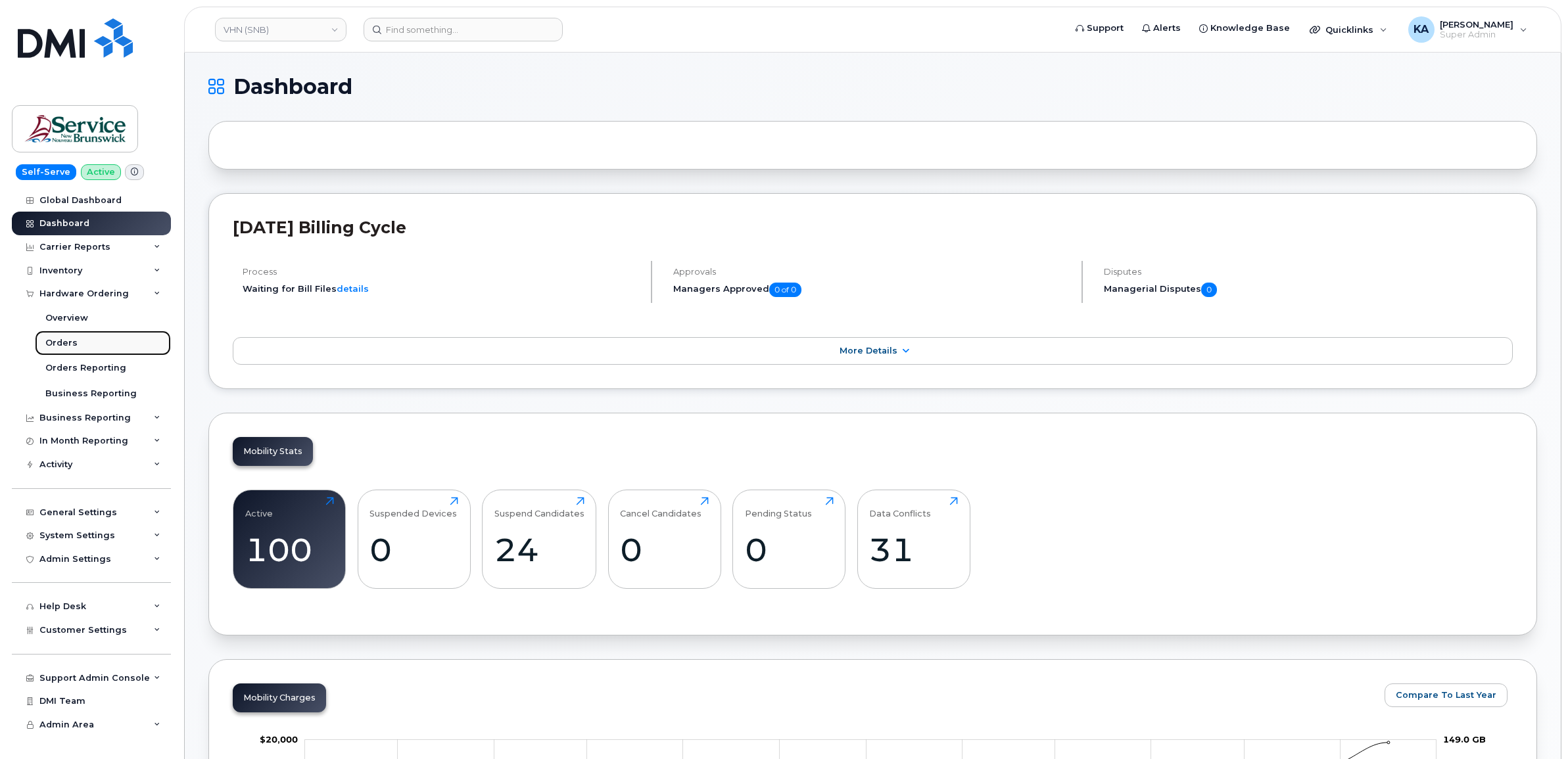
click at [54, 337] on link "Orders" at bounding box center [102, 343] width 136 height 25
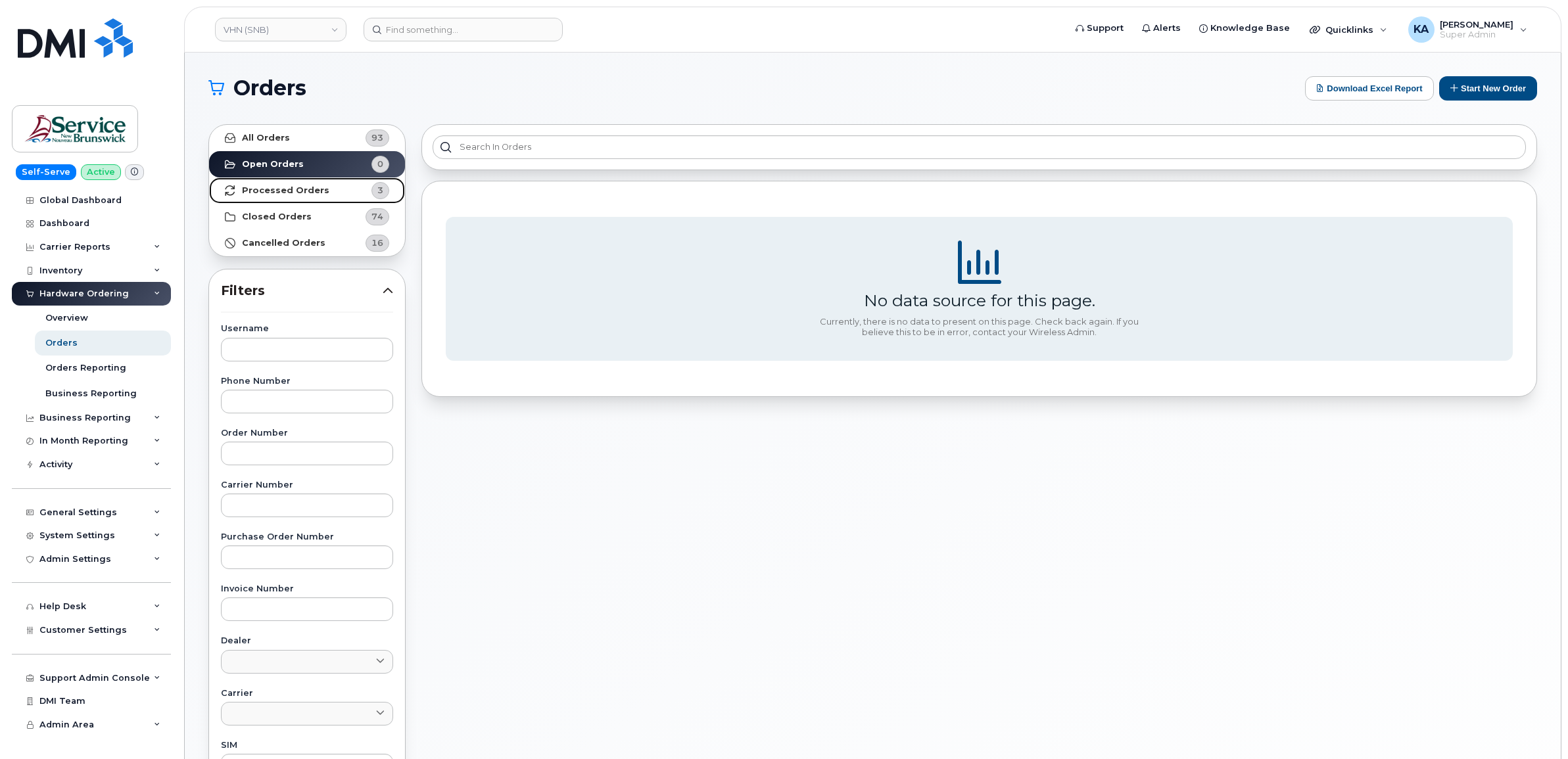
click at [300, 189] on strong "Processed Orders" at bounding box center [285, 190] width 88 height 11
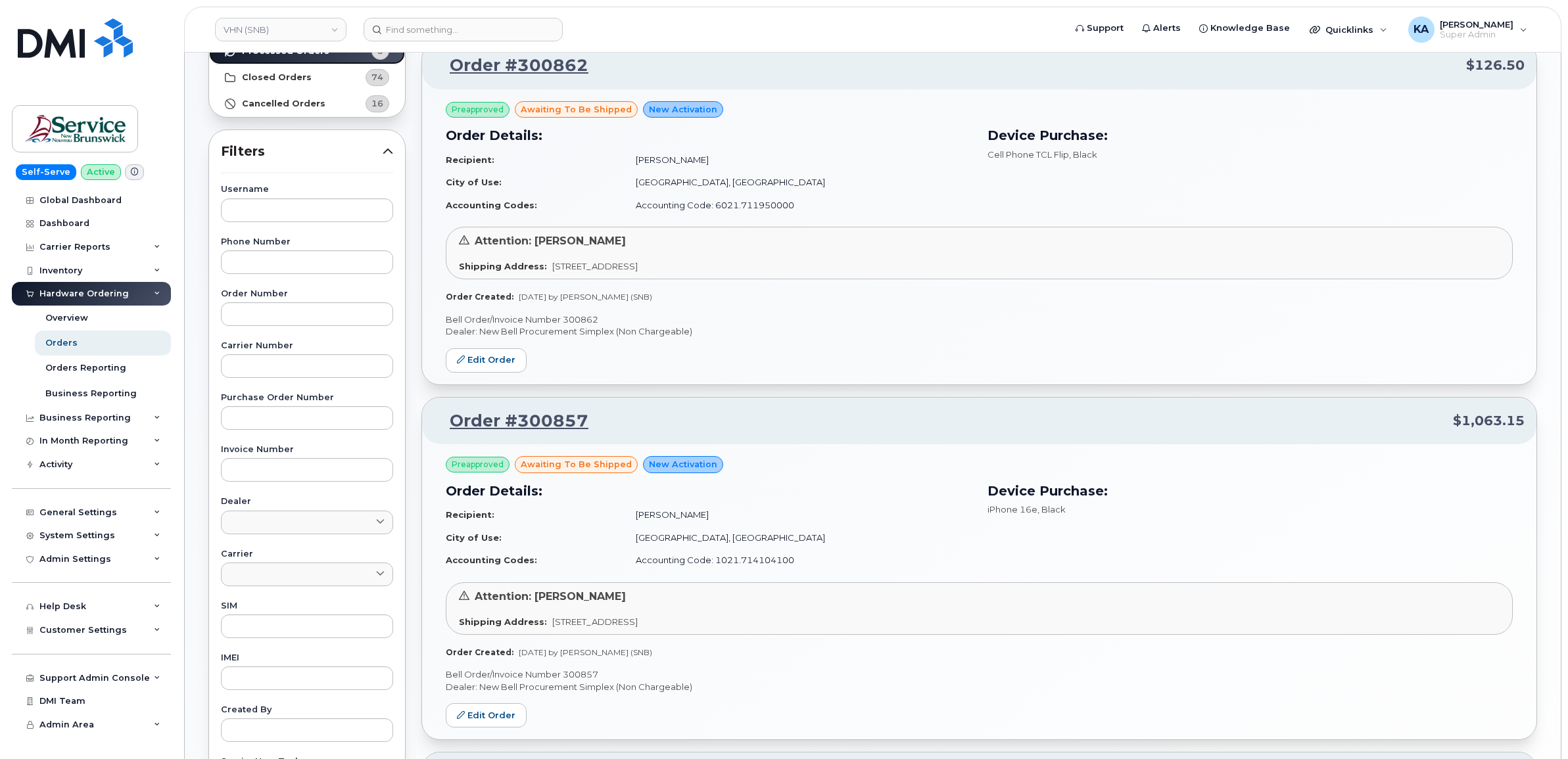
scroll to position [82, 0]
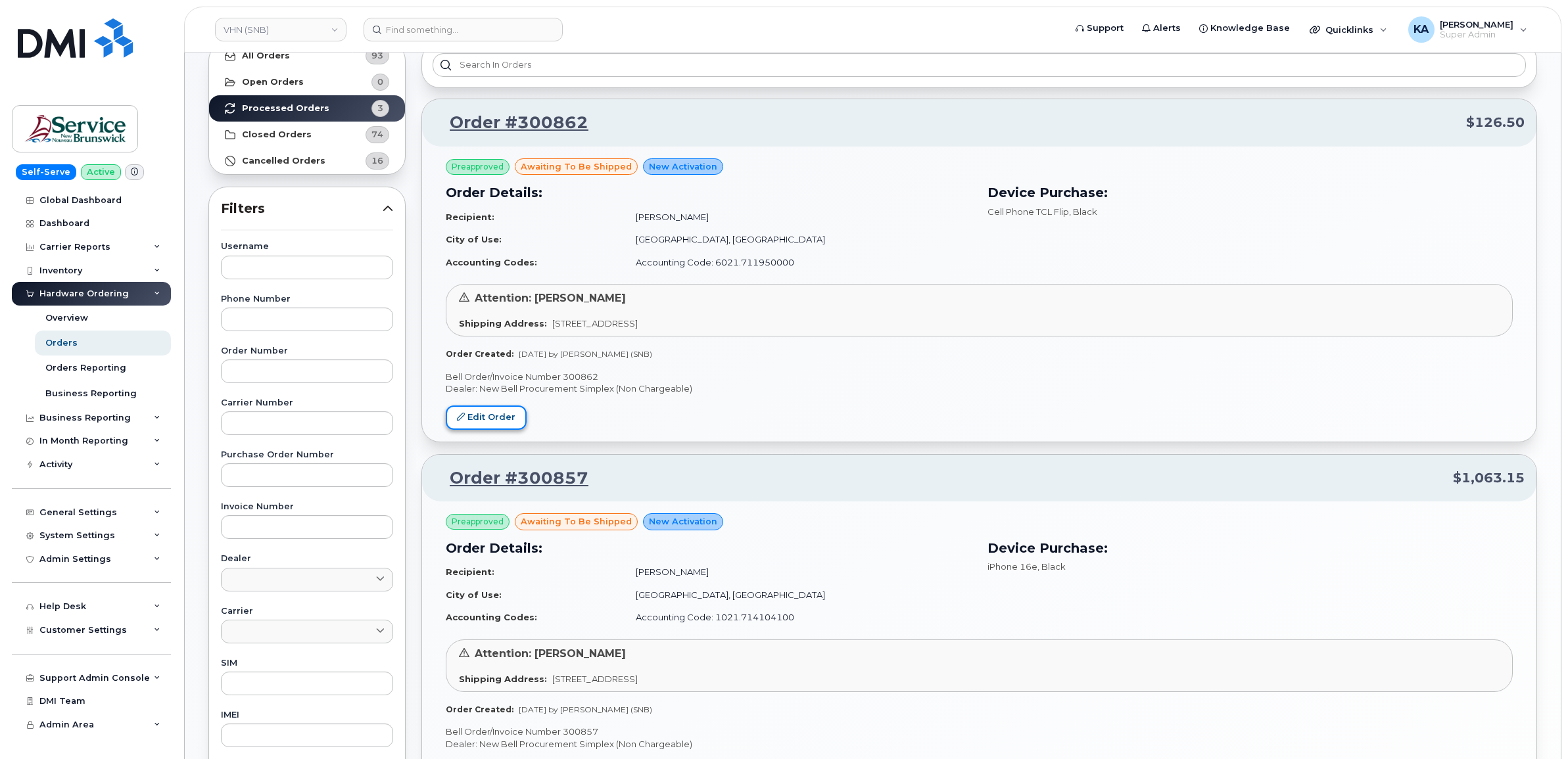
click at [459, 418] on icon at bounding box center [461, 416] width 8 height 8
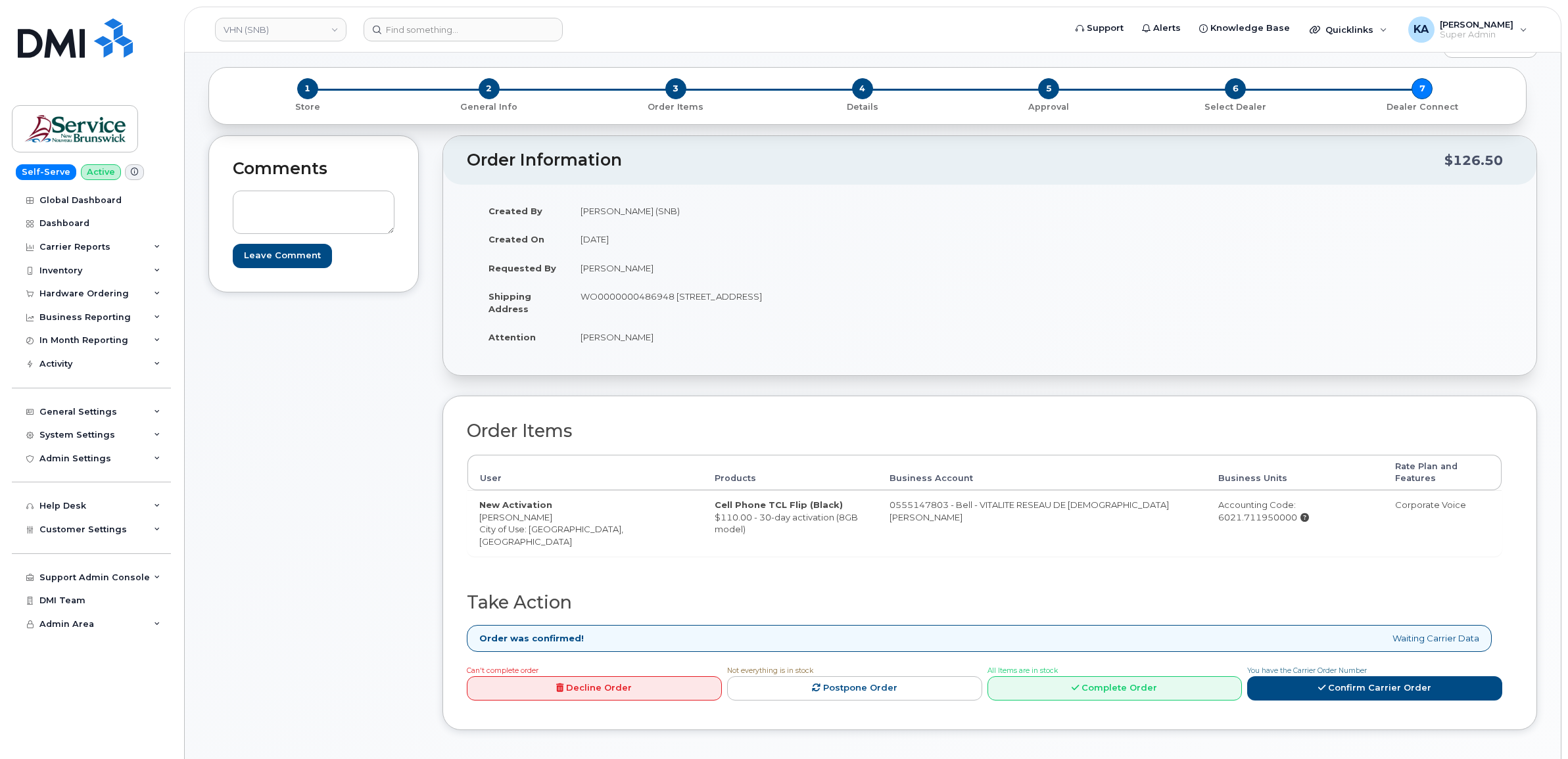
scroll to position [82, 0]
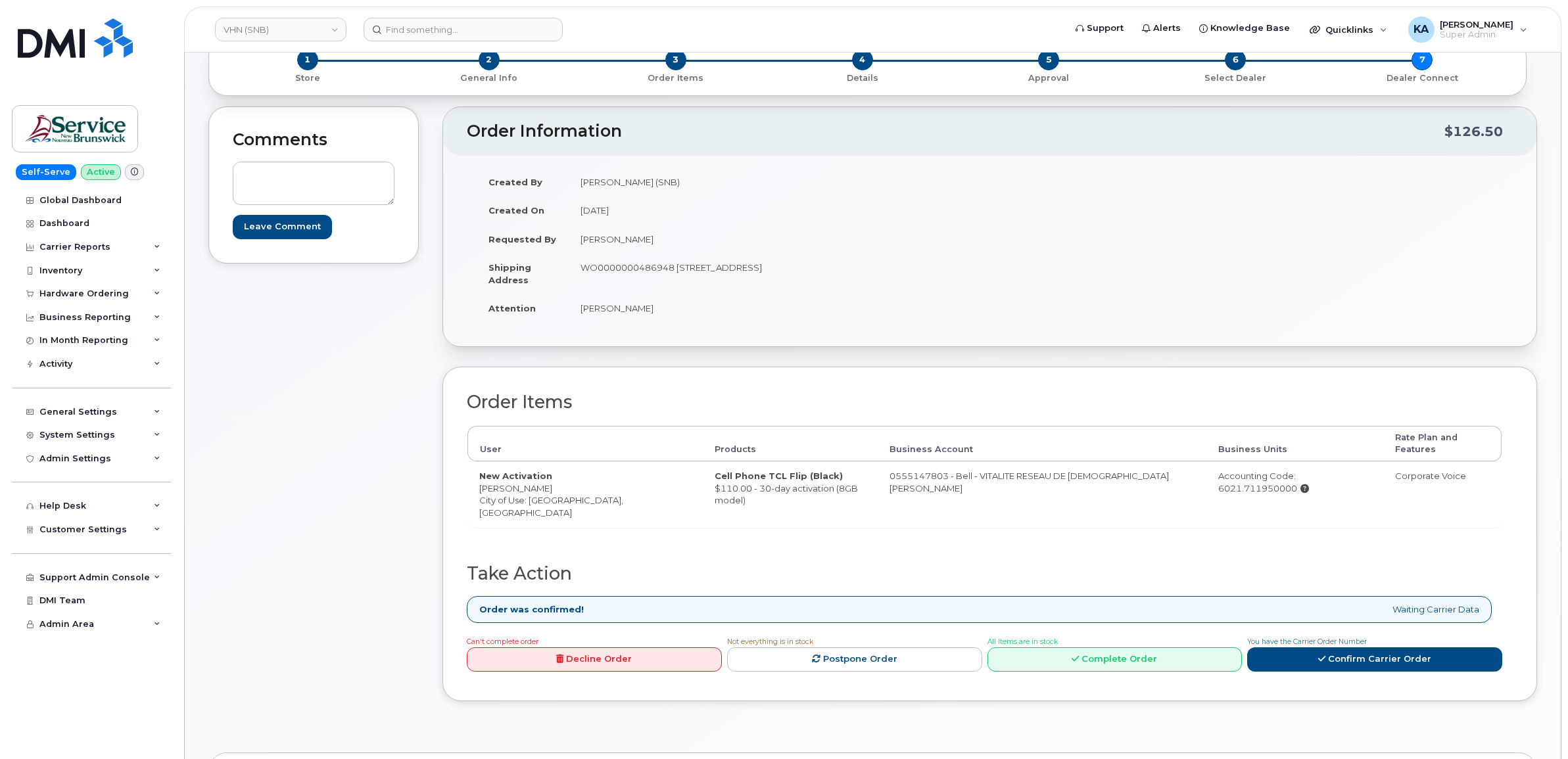
drag, startPoint x: 479, startPoint y: 477, endPoint x: 560, endPoint y: 479, distance: 81.0
click at [560, 479] on td "New Activation [PERSON_NAME] City of Use: [GEOGRAPHIC_DATA], [GEOGRAPHIC_DATA]" at bounding box center [585, 494] width 235 height 65
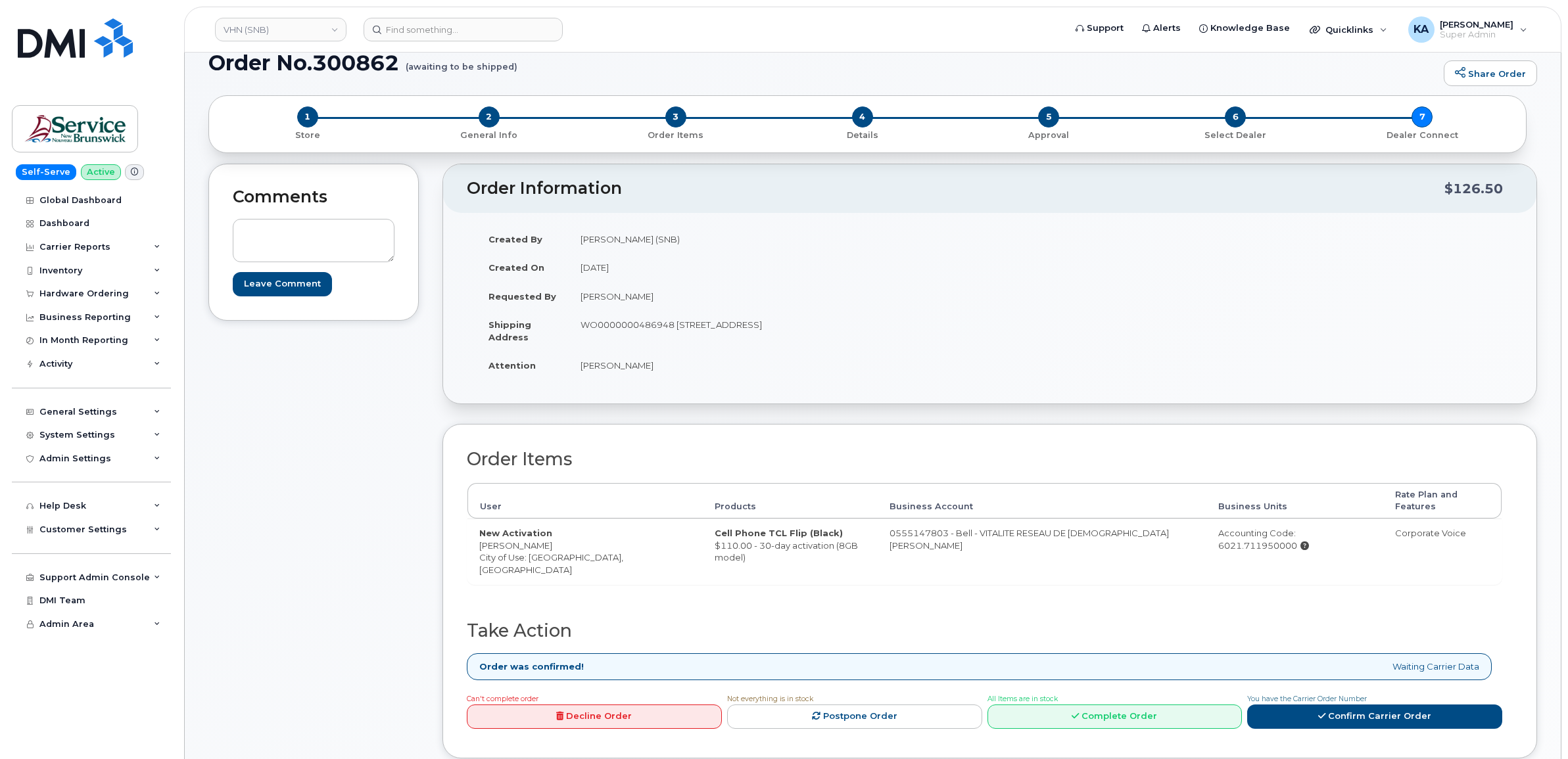
scroll to position [0, 0]
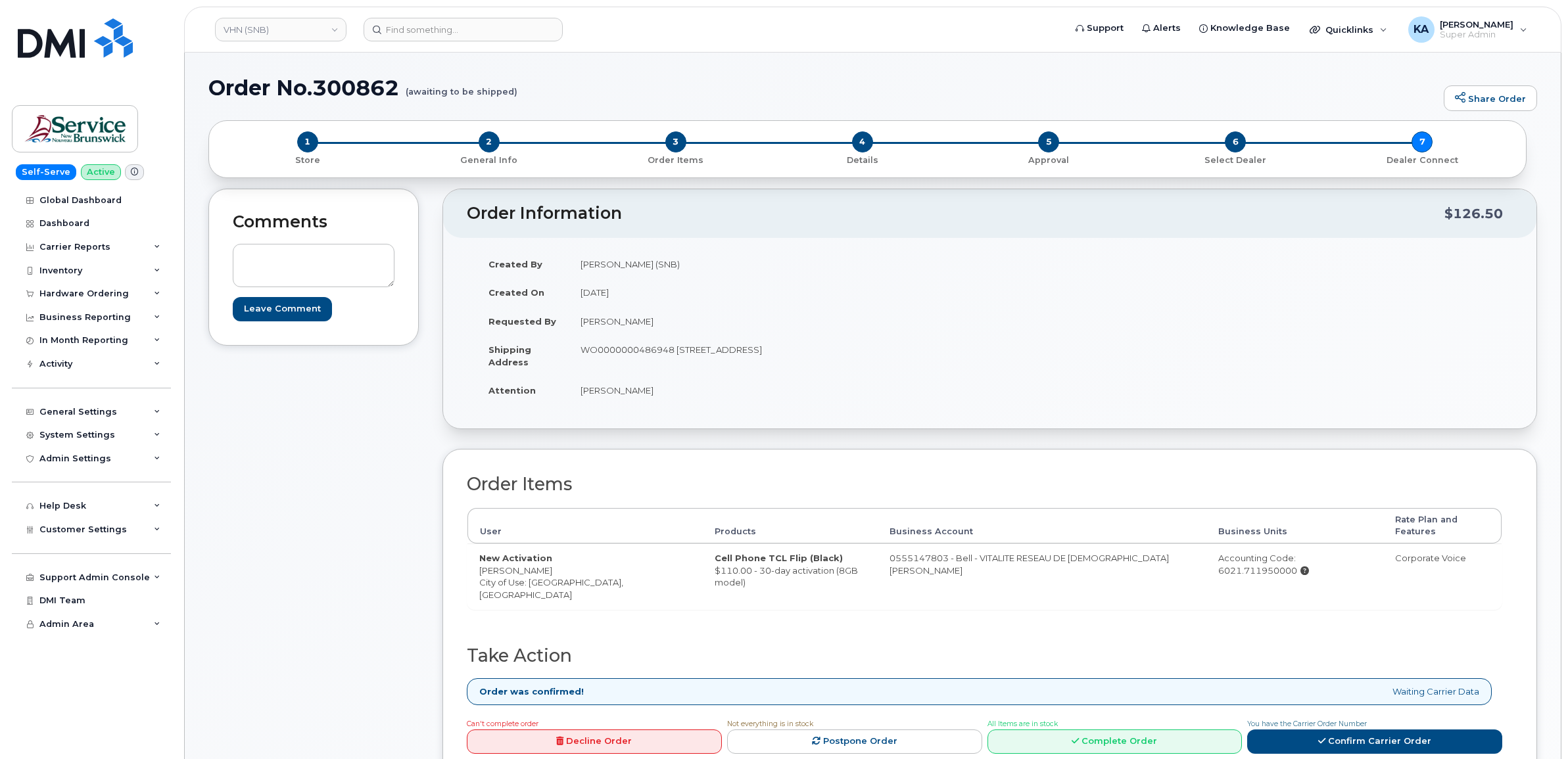
drag, startPoint x: 678, startPoint y: 351, endPoint x: 759, endPoint y: 363, distance: 81.9
click at [759, 363] on td "WO0000000486948 [STREET_ADDRESS]" at bounding box center [774, 355] width 412 height 40
copy td "[STREET_ADDRESS]"
drag, startPoint x: 871, startPoint y: 349, endPoint x: 930, endPoint y: 351, distance: 59.0
click at [930, 351] on td "WO0000000486948 [STREET_ADDRESS]" at bounding box center [774, 355] width 412 height 40
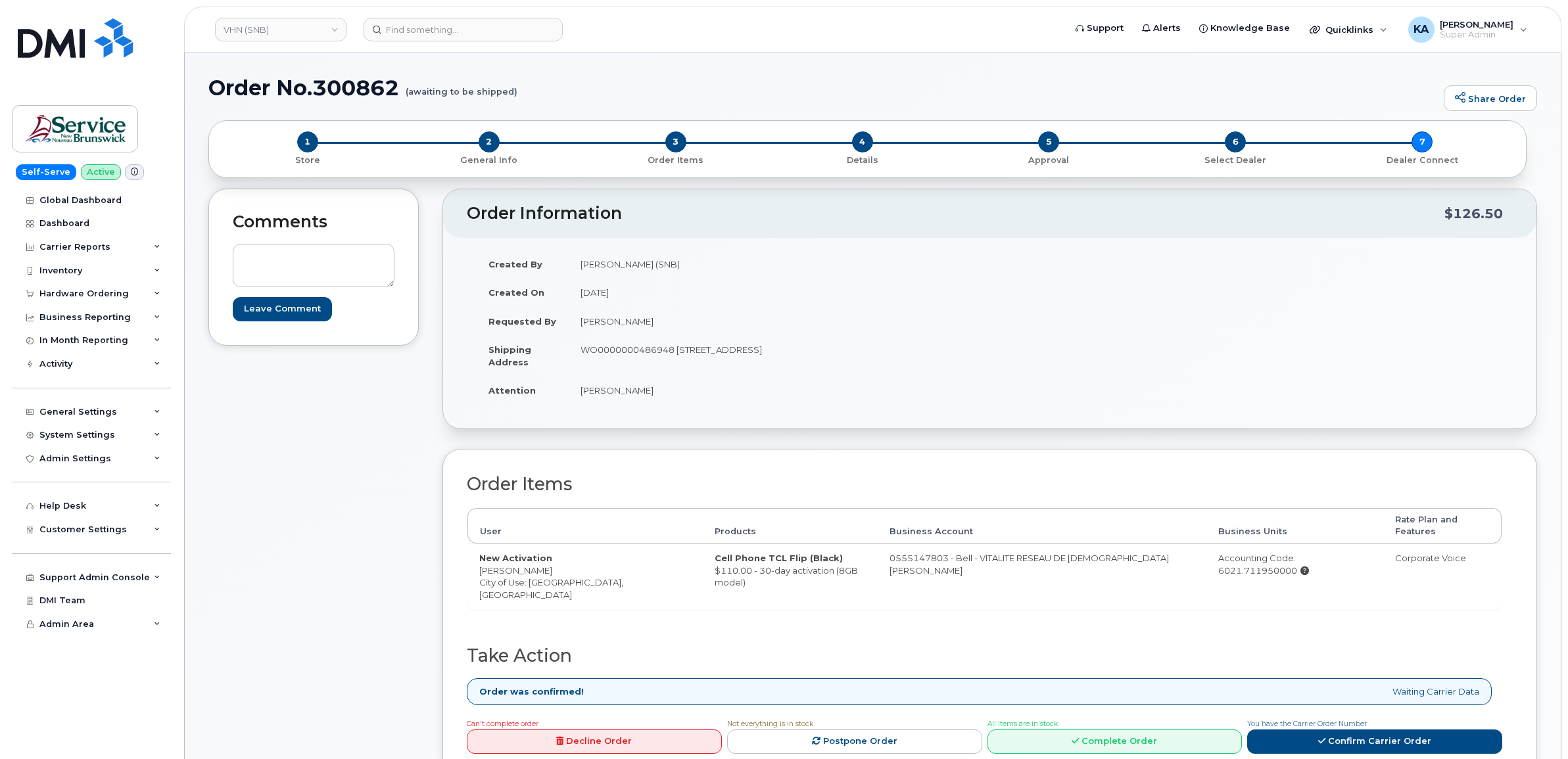
copy td "E1C 6Z8"
drag, startPoint x: 576, startPoint y: 391, endPoint x: 655, endPoint y: 396, distance: 79.2
click at [655, 396] on td "[PERSON_NAME]" at bounding box center [774, 390] width 412 height 29
copy td "[PERSON_NAME]"
drag, startPoint x: 478, startPoint y: 556, endPoint x: 562, endPoint y: 560, distance: 84.1
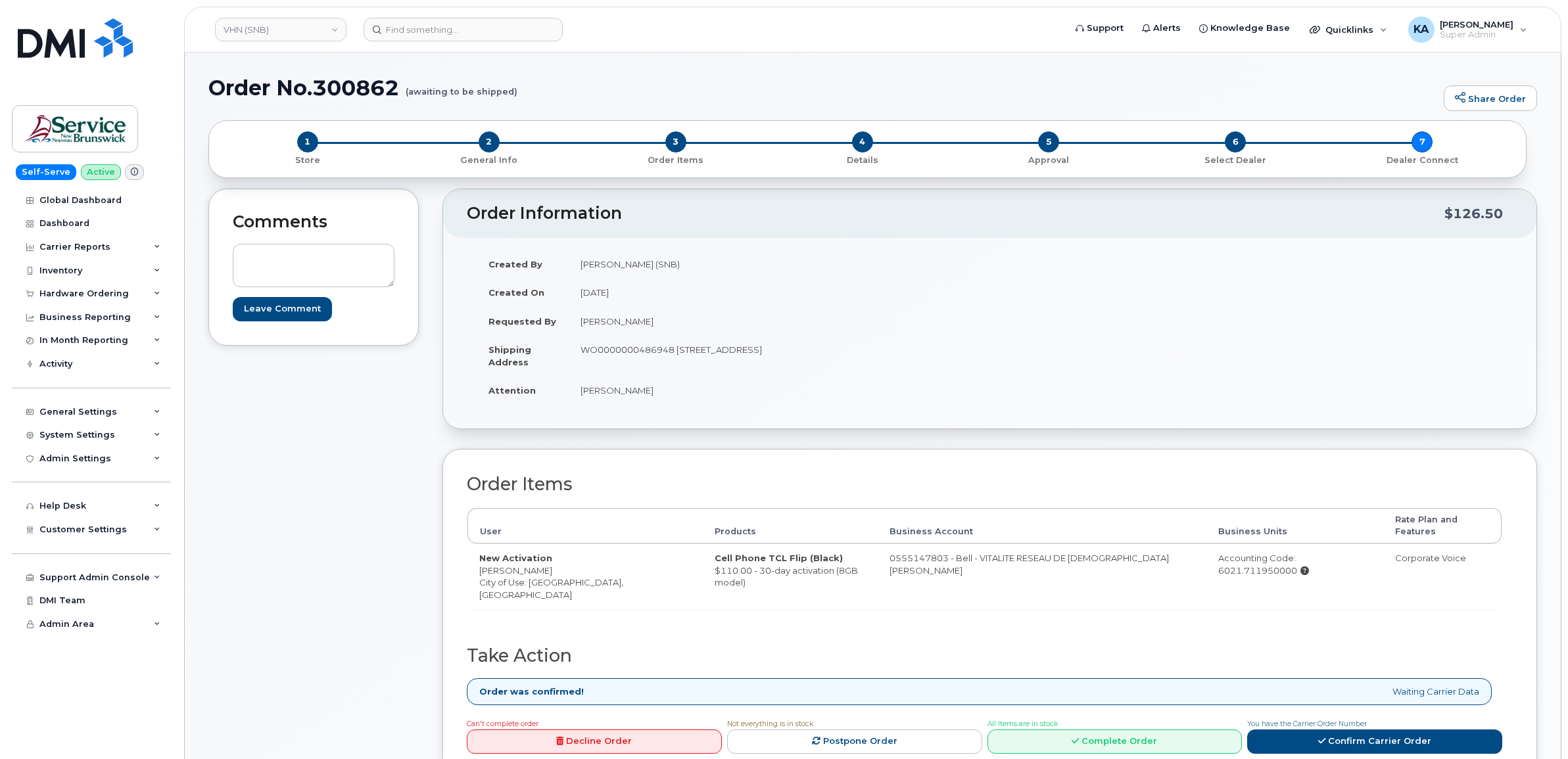
click at [562, 560] on td "New Activation Sebastien Doucet City of Use: Bathurst, New Brunswick" at bounding box center [585, 576] width 235 height 65
copy td "[PERSON_NAME]"
drag, startPoint x: 1175, startPoint y: 547, endPoint x: 1335, endPoint y: 556, distance: 160.3
click at [1335, 556] on td "Accounting Code: 6021.711950000" at bounding box center [1295, 576] width 177 height 65
copy div "Accounting Code: 6021.711950000"
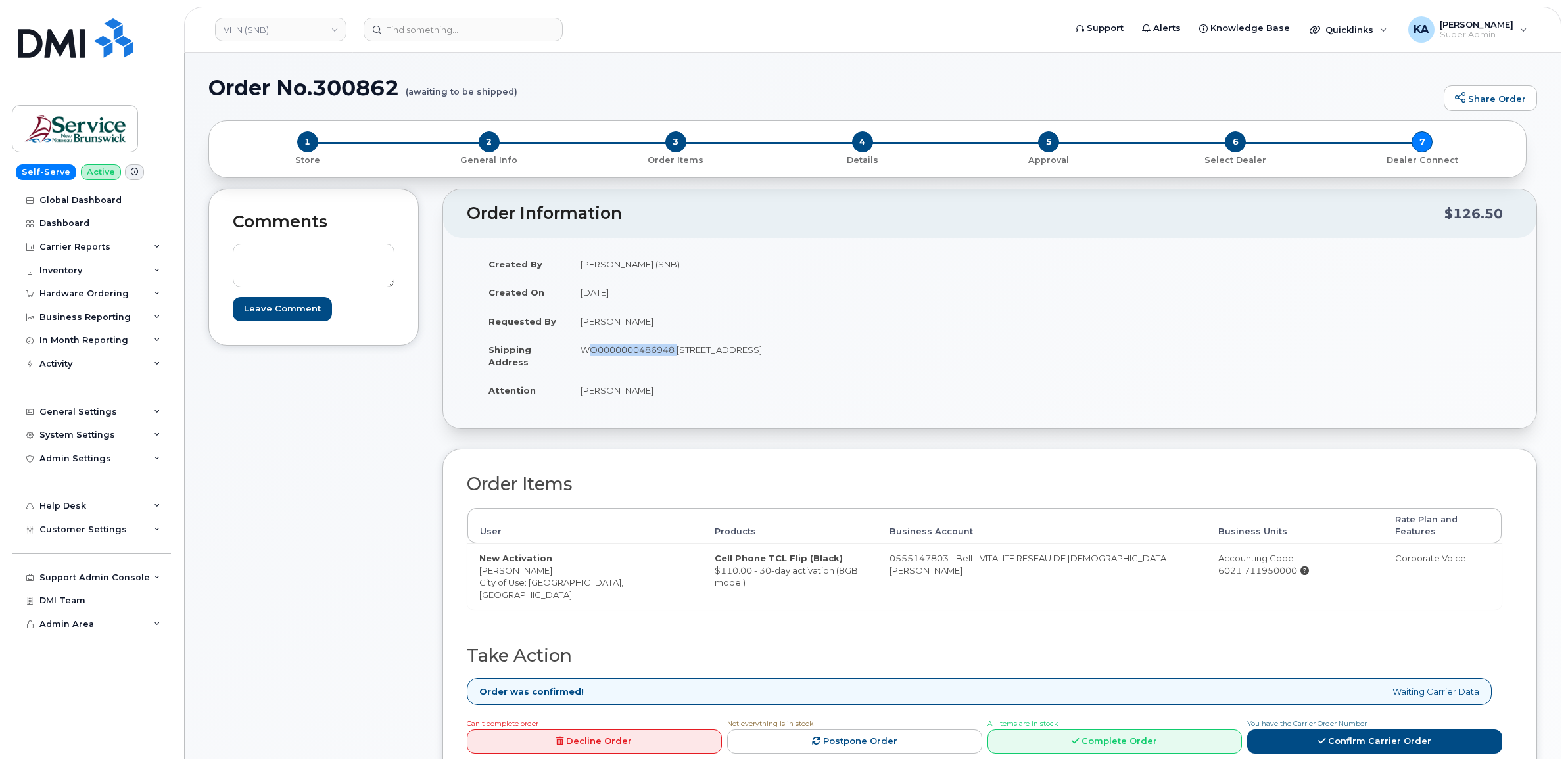
drag, startPoint x: 579, startPoint y: 351, endPoint x: 673, endPoint y: 359, distance: 94.3
click at [673, 359] on td "WO0000000486948 [STREET_ADDRESS]" at bounding box center [774, 355] width 412 height 40
copy td "WO0000000486948"
click at [1351, 729] on link "Confirm Carrier Order" at bounding box center [1374, 741] width 255 height 24
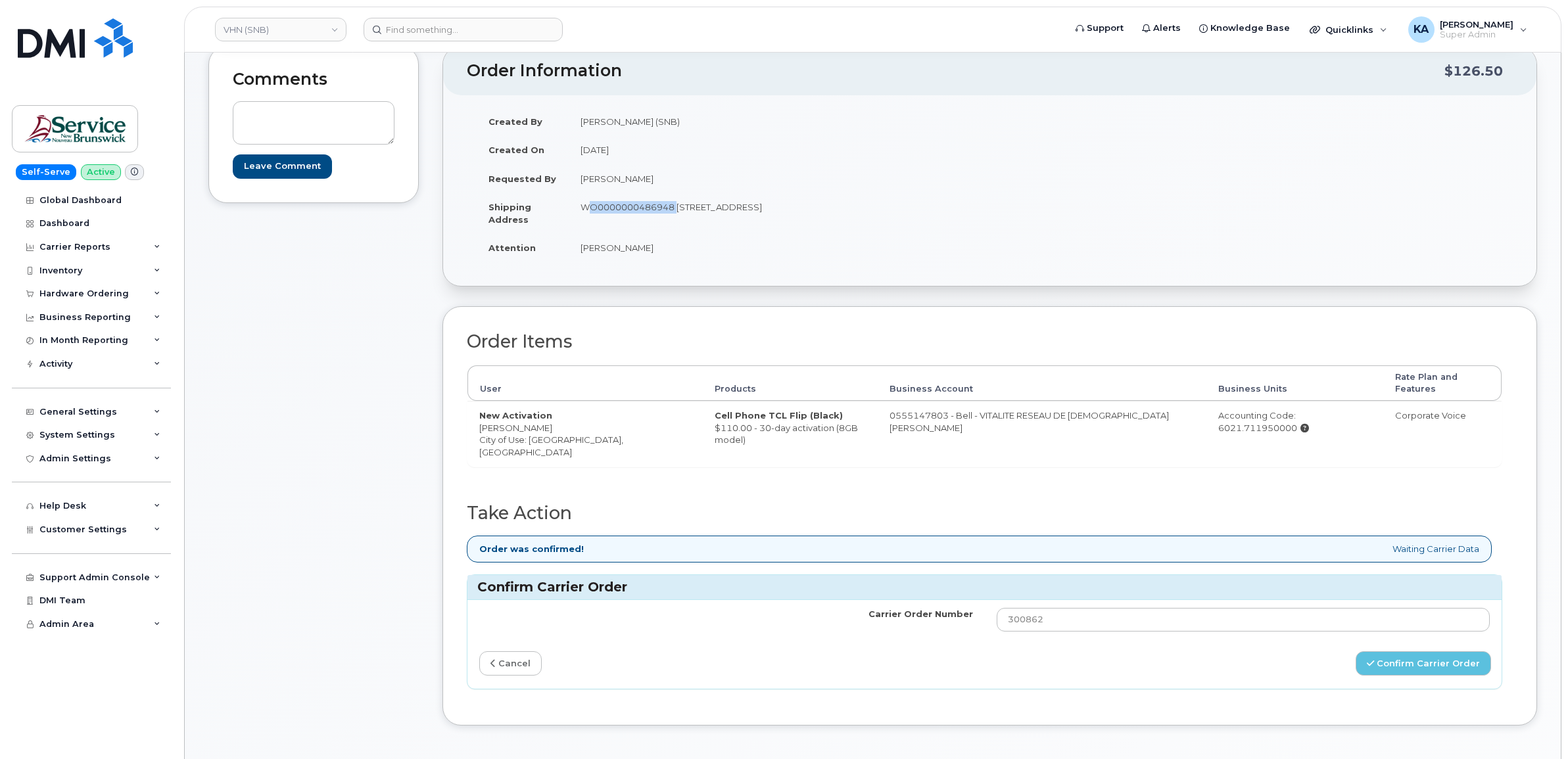
scroll to position [165, 0]
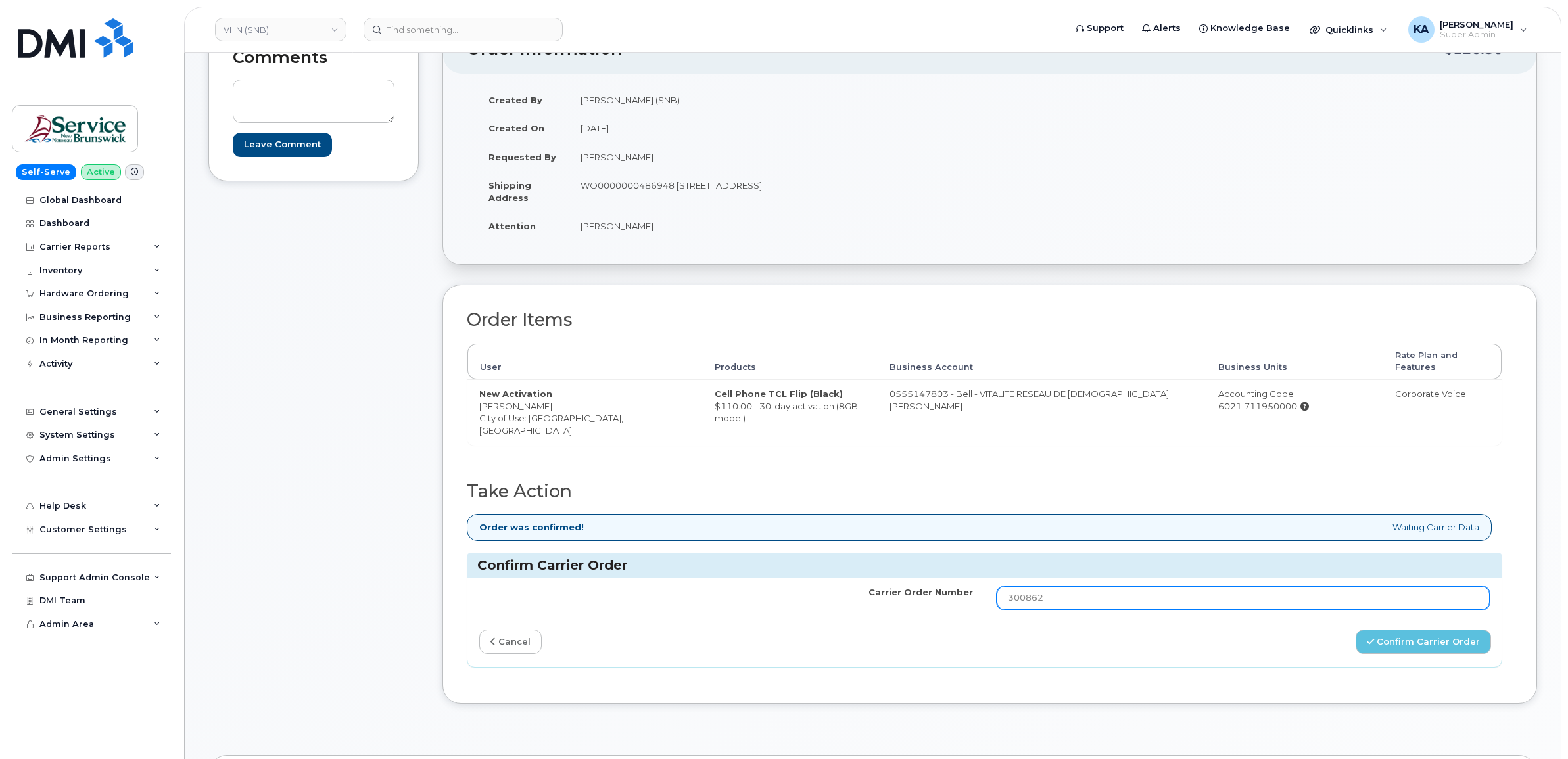
drag, startPoint x: 1053, startPoint y: 580, endPoint x: 978, endPoint y: 578, distance: 75.0
click at [978, 578] on tr "Carrier Order Number 300862" at bounding box center [984, 597] width 1034 height 39
paste input "17486"
type input "3017486"
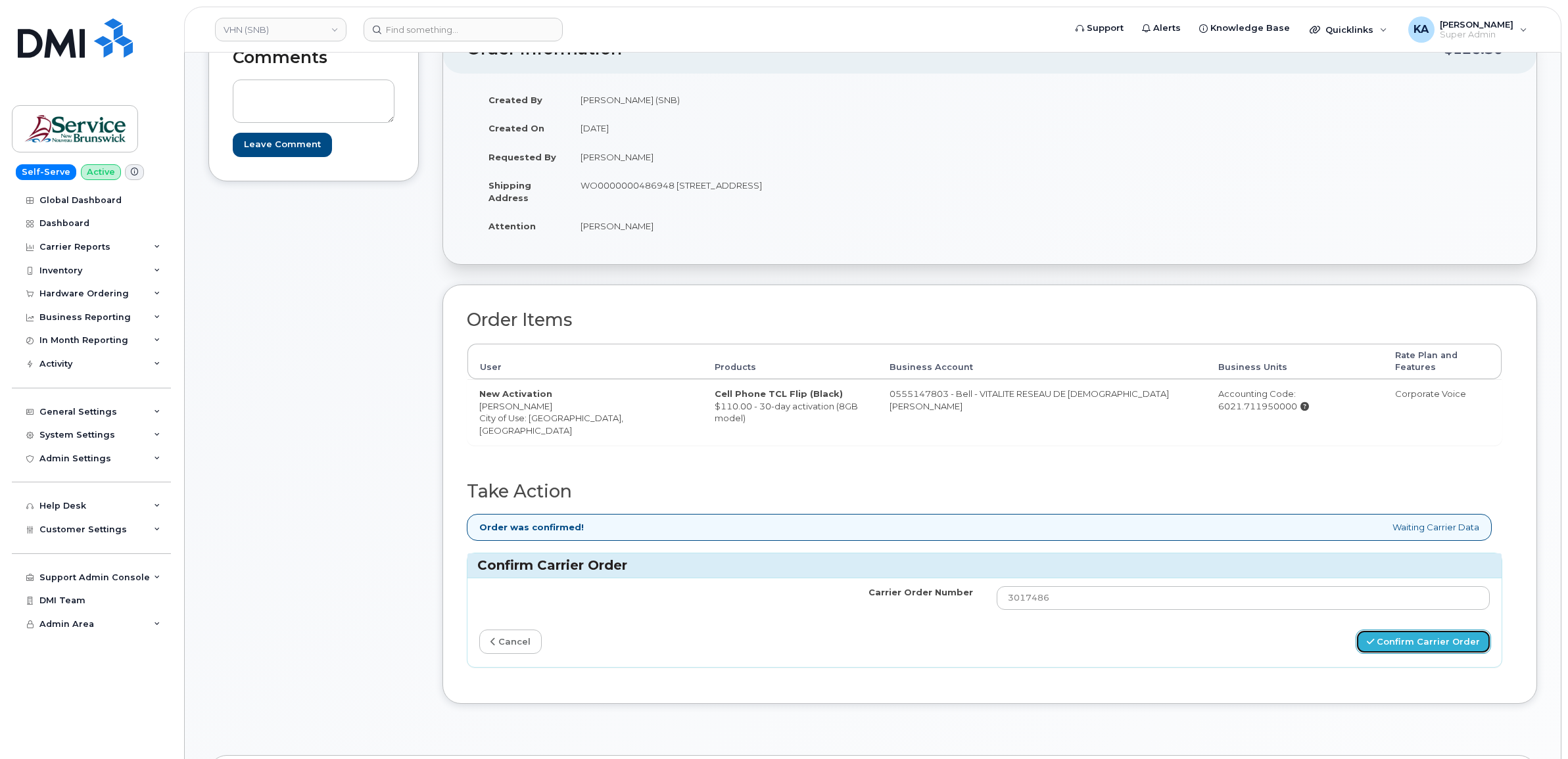
click at [1392, 630] on button "Confirm Carrier Order" at bounding box center [1423, 641] width 136 height 24
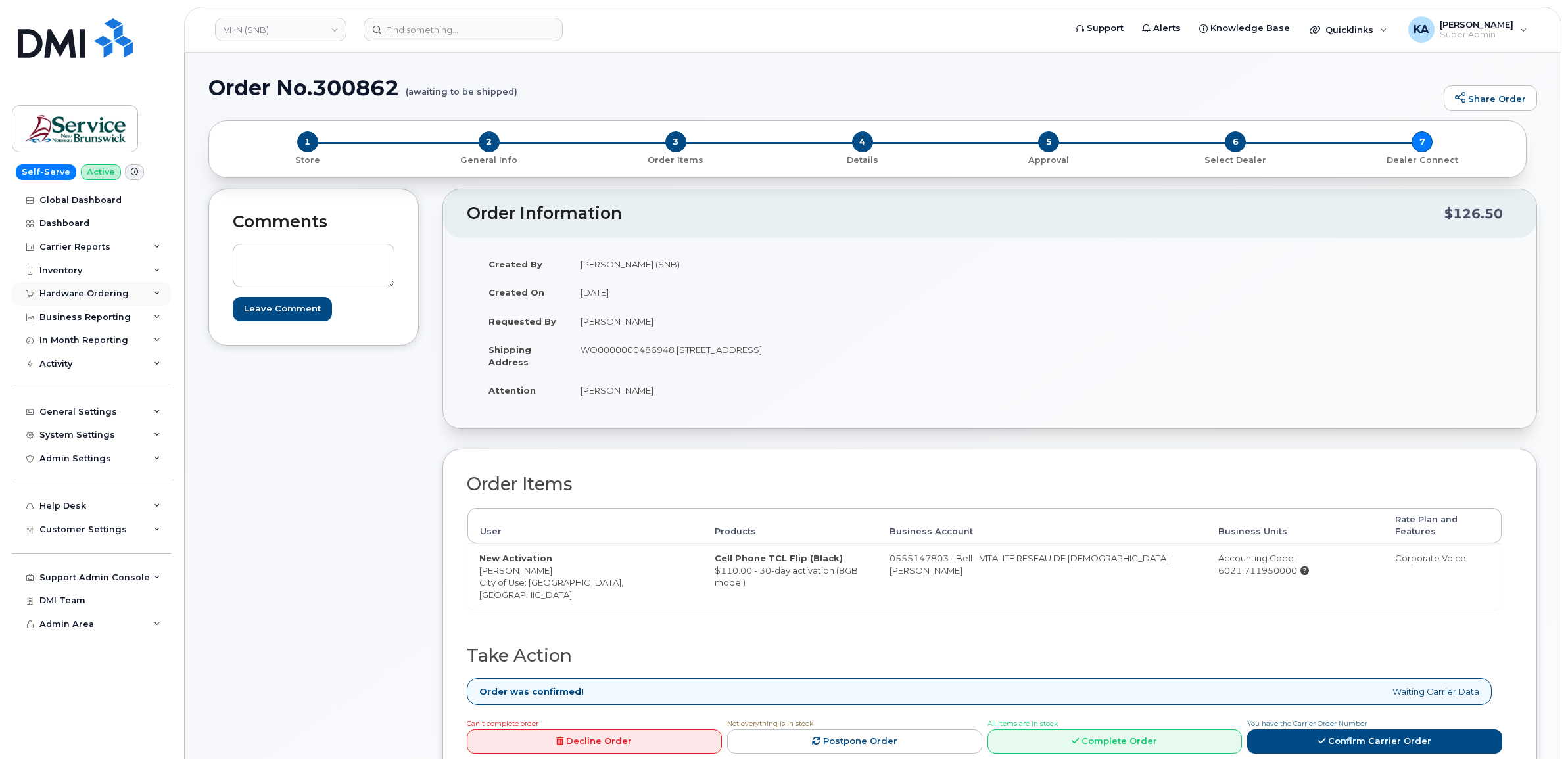
click at [60, 293] on div "Hardware Ordering" at bounding box center [84, 294] width 90 height 11
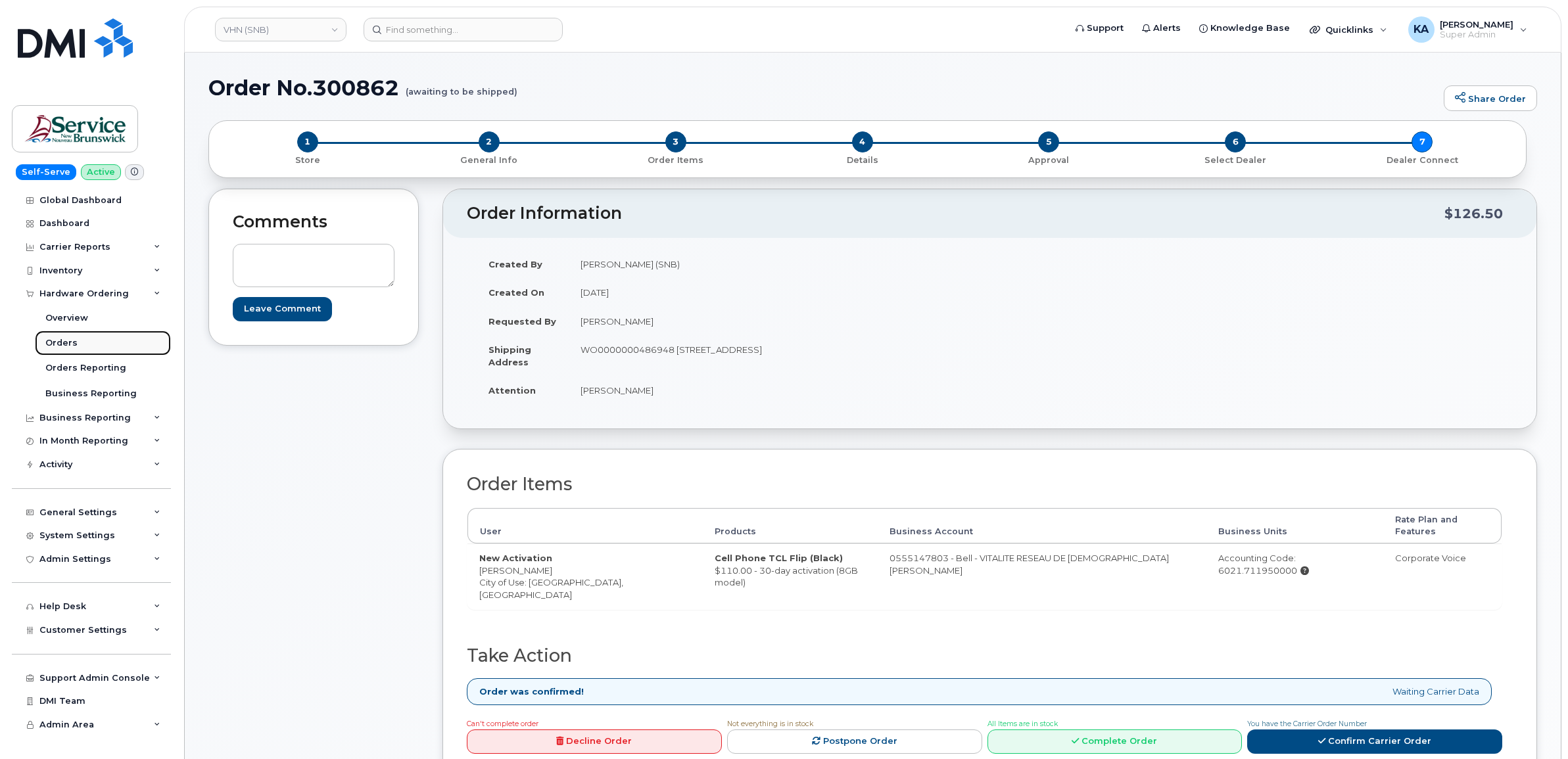
click at [56, 343] on div "Orders" at bounding box center [61, 343] width 32 height 12
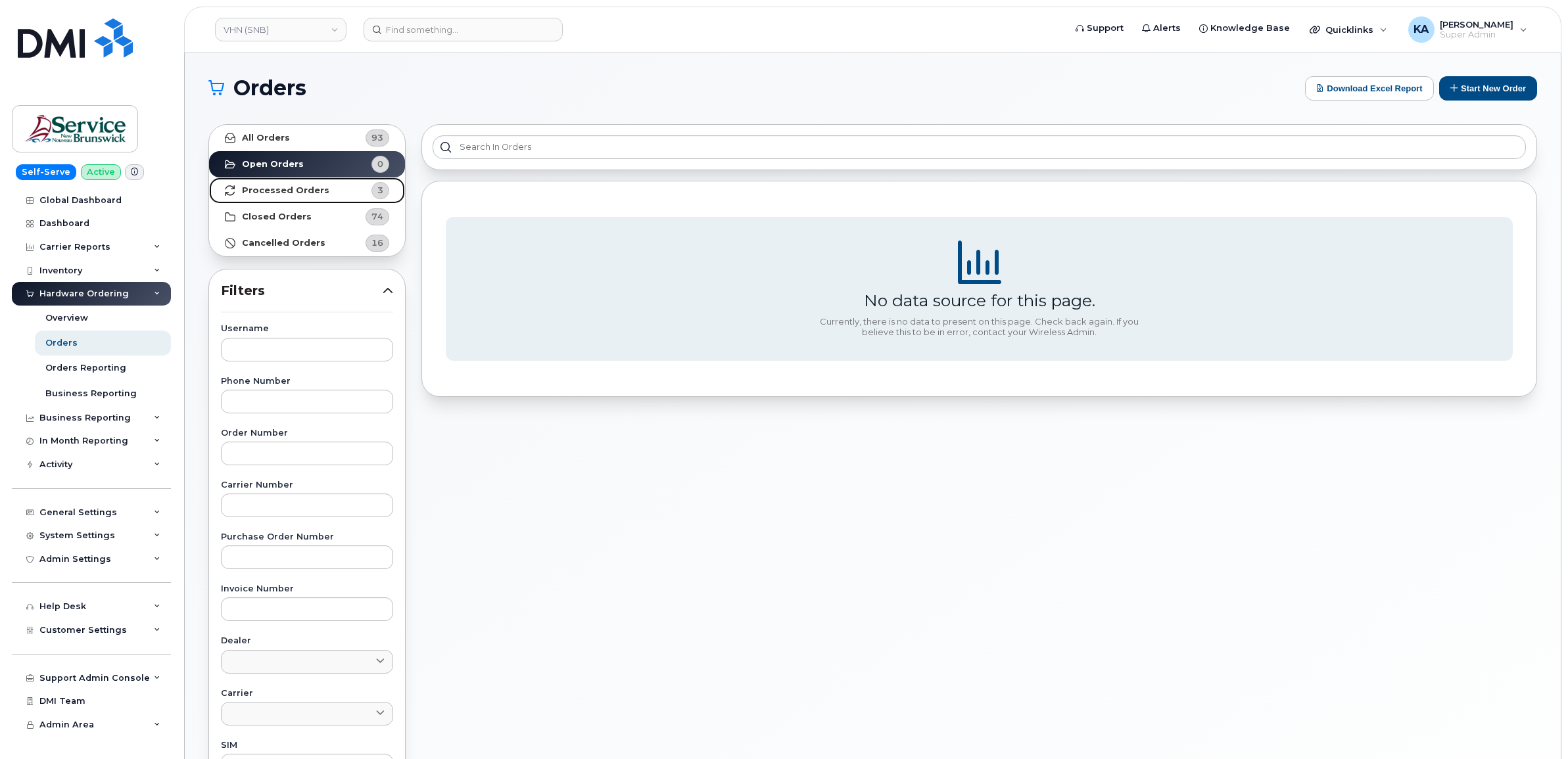
click at [293, 192] on strong "Processed Orders" at bounding box center [285, 190] width 88 height 11
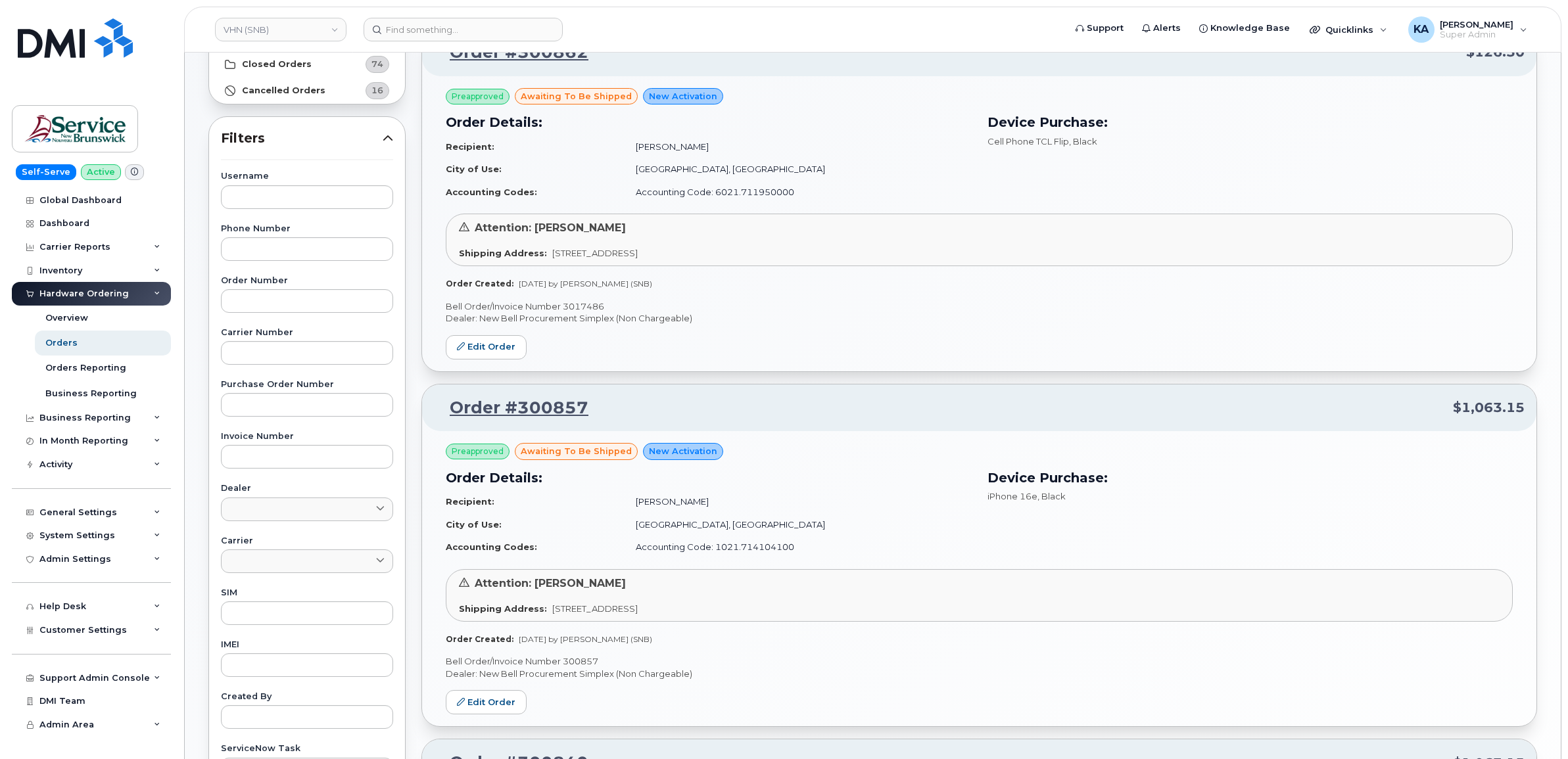
scroll to position [145, 0]
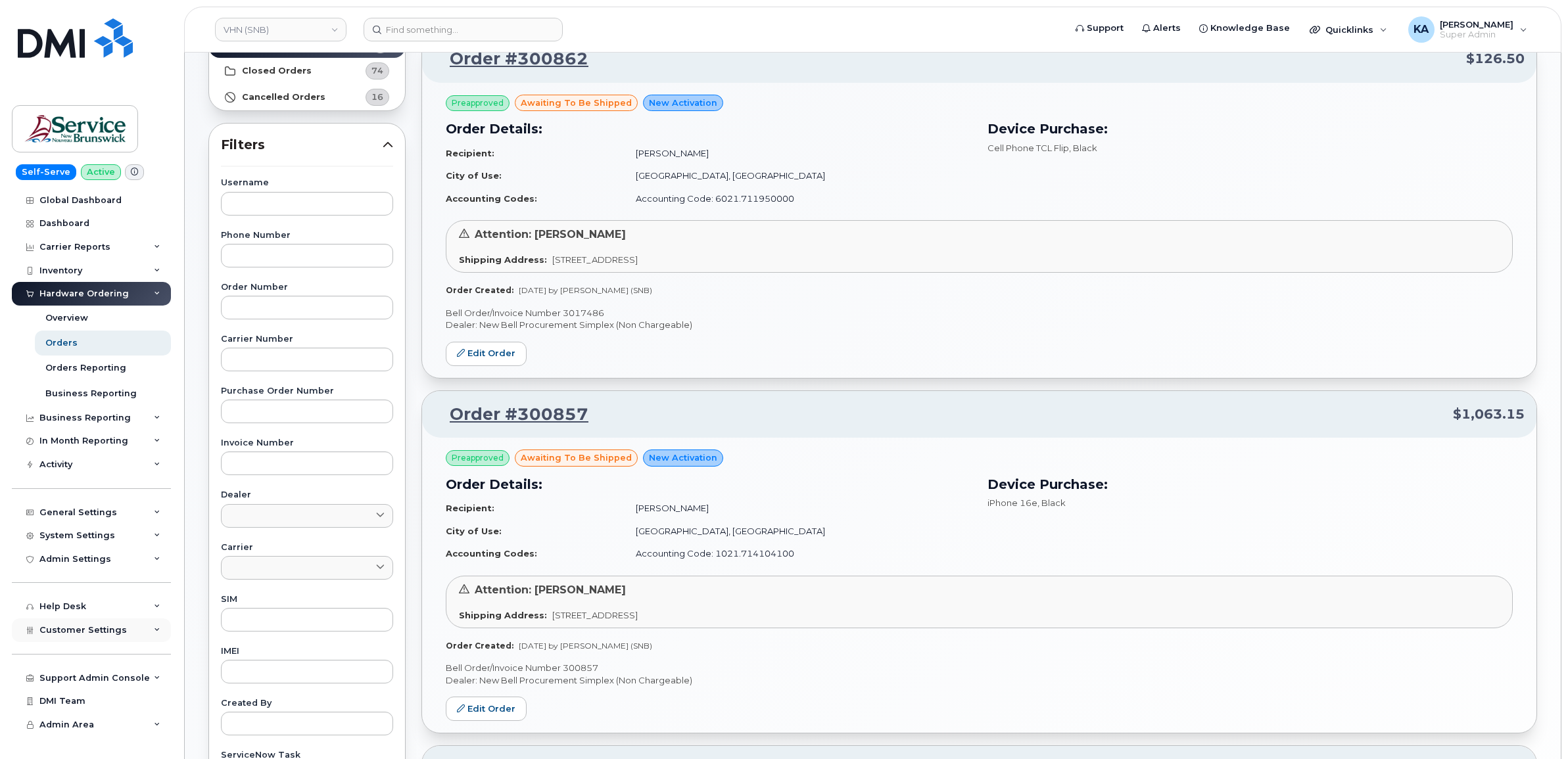
click at [69, 635] on span "Customer Settings" at bounding box center [83, 630] width 88 height 10
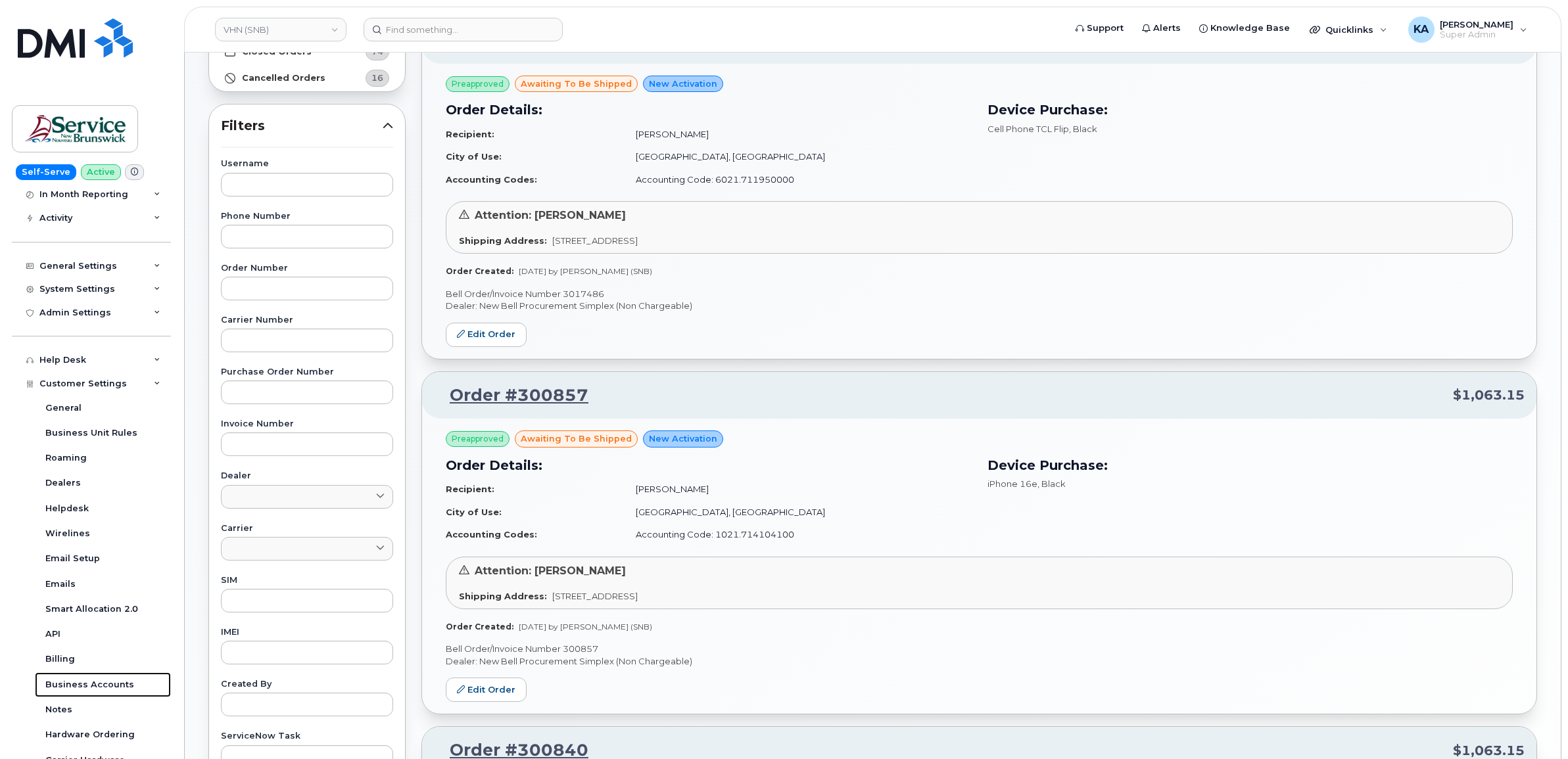
scroll to position [0, 0]
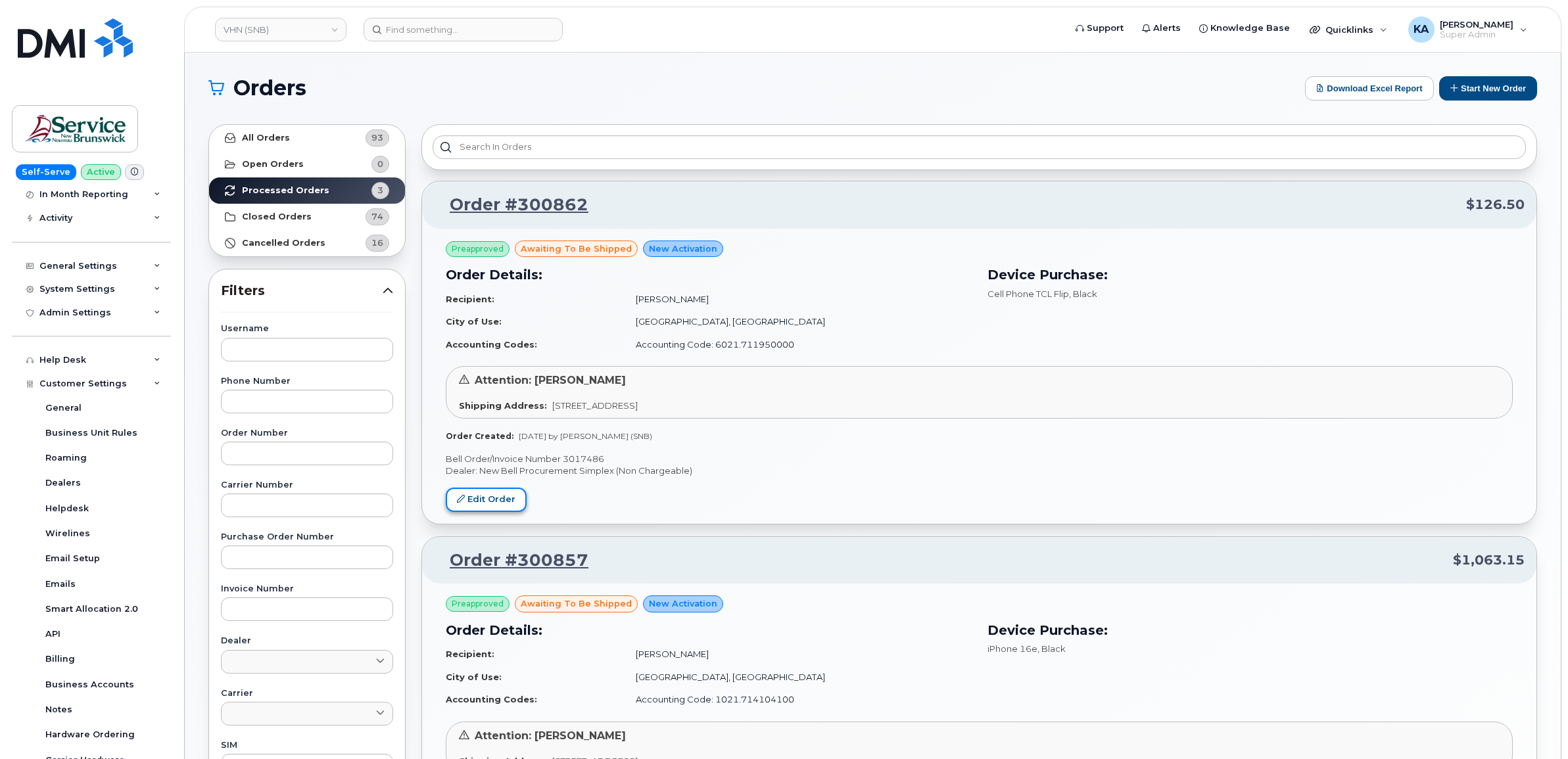
click at [472, 495] on link "Edit Order" at bounding box center [487, 499] width 81 height 24
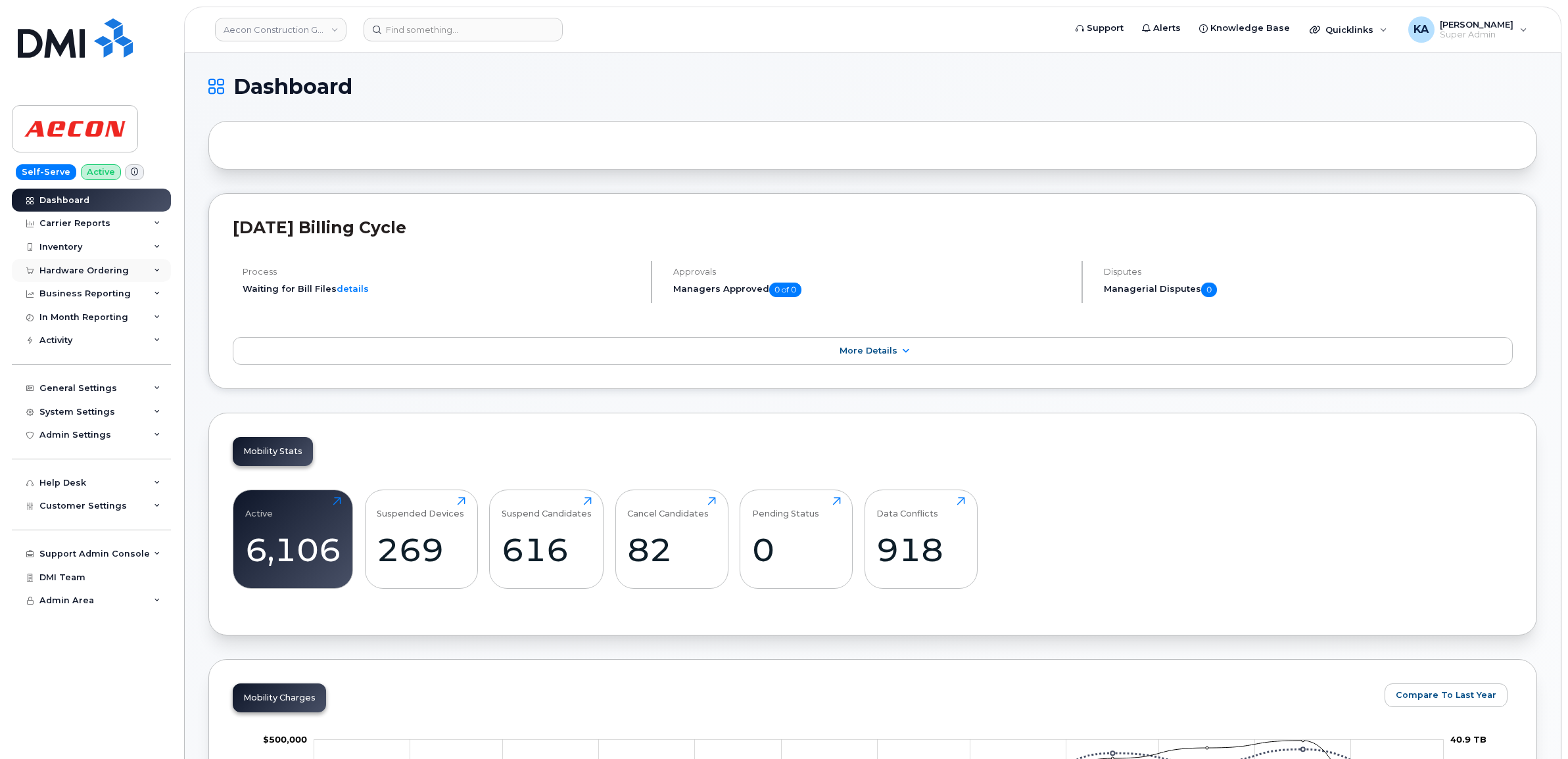
click at [90, 272] on div "Hardware Ordering" at bounding box center [84, 271] width 90 height 11
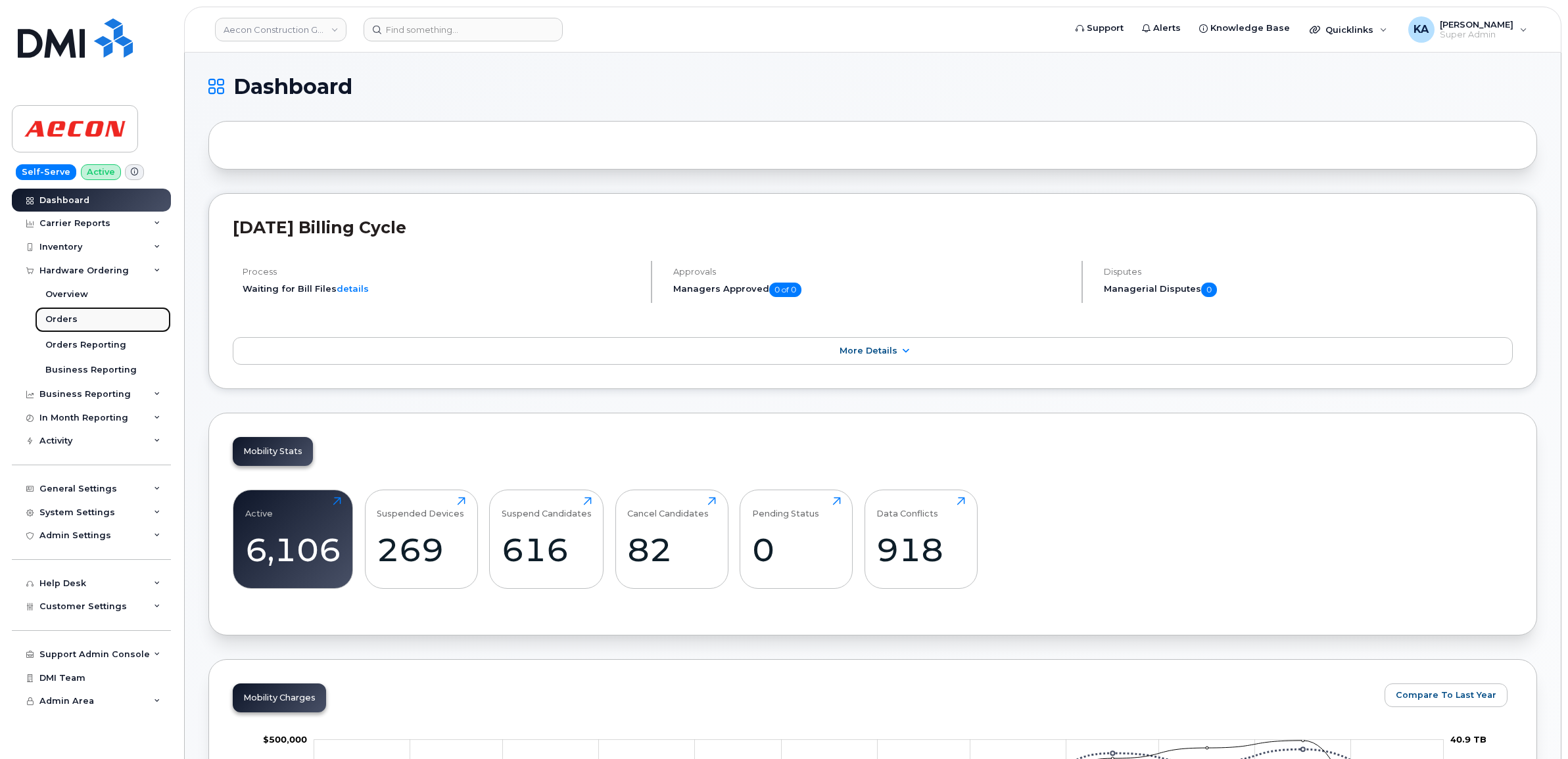
click at [59, 322] on div "Orders" at bounding box center [61, 319] width 32 height 12
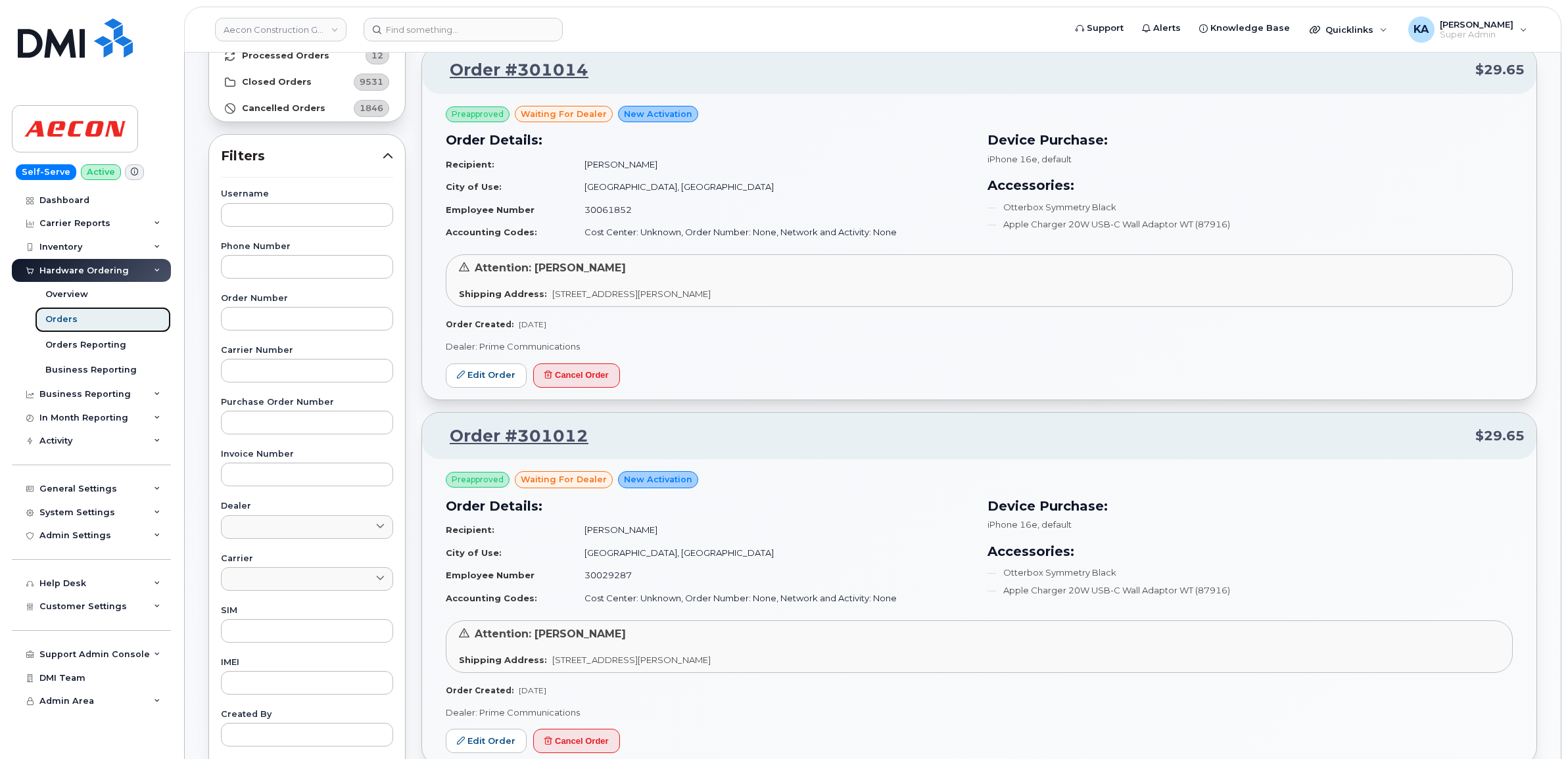
scroll to position [247, 0]
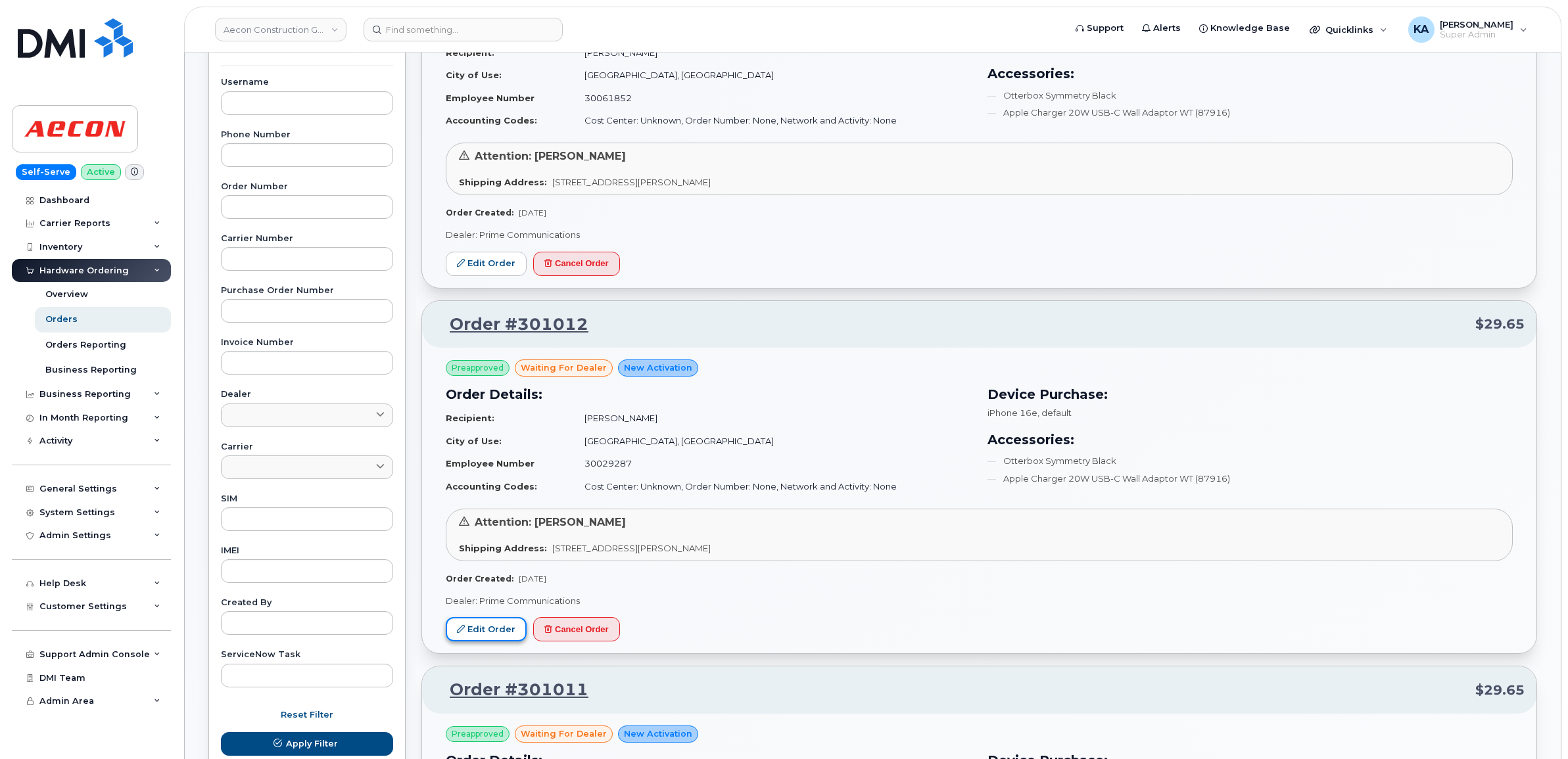
click at [488, 628] on link "Edit Order" at bounding box center [487, 629] width 81 height 24
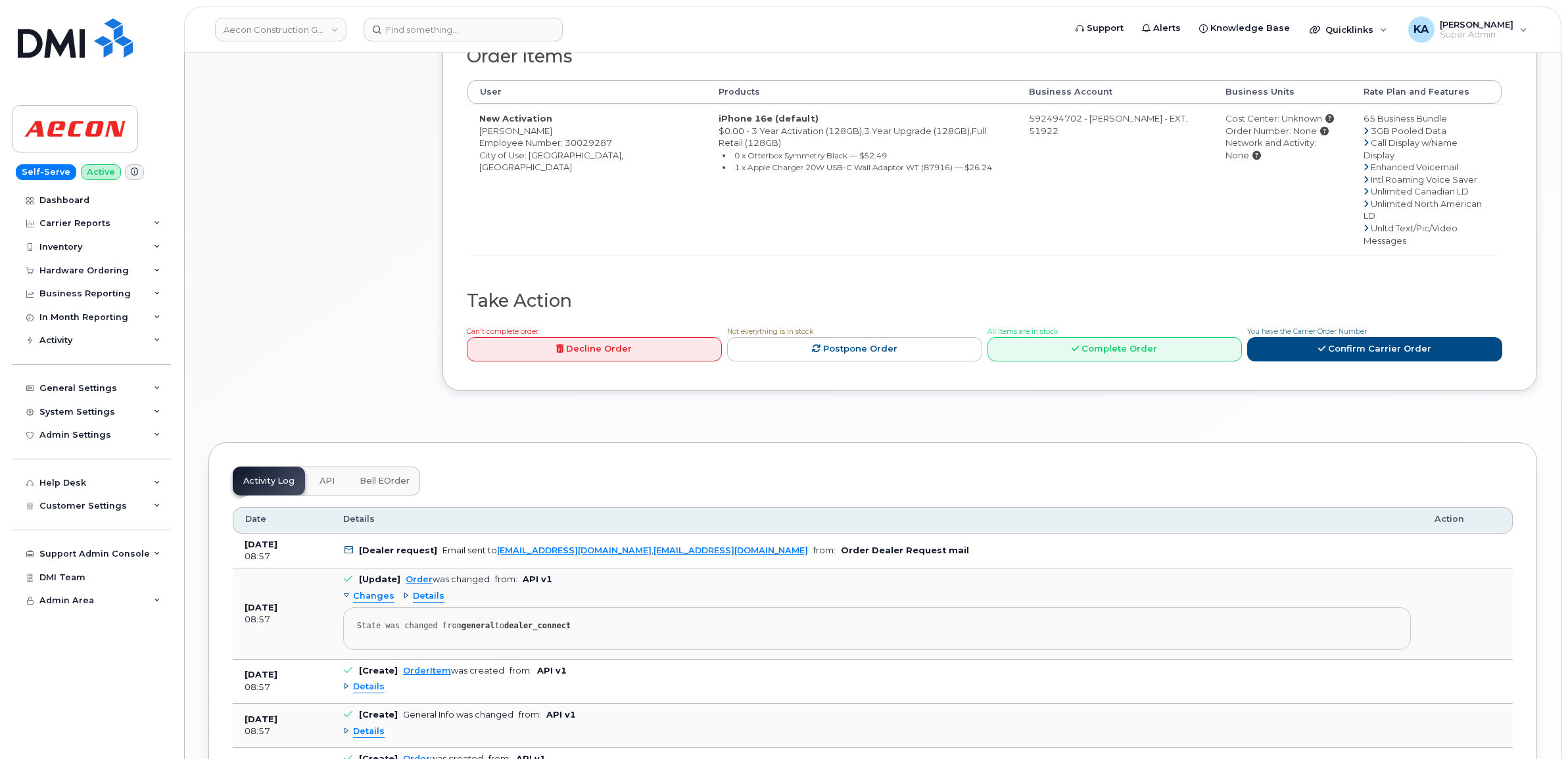
scroll to position [657, 0]
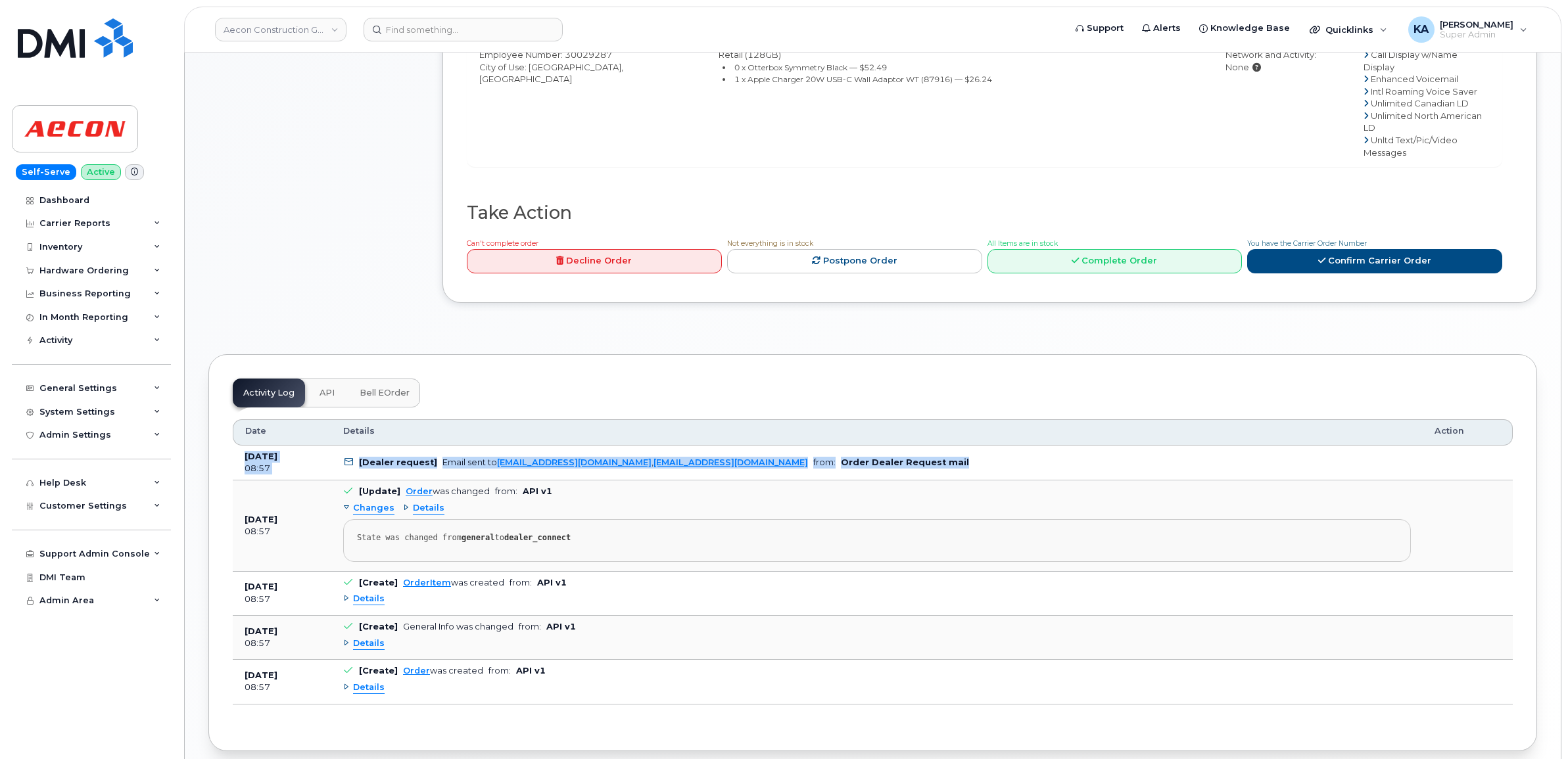
drag, startPoint x: 235, startPoint y: 408, endPoint x: 901, endPoint y: 426, distance: 666.2
click at [901, 446] on tr "[DATE] 08:57 [Dealer request] Email sent to [EMAIL_ADDRESS][DOMAIN_NAME] , [EMA…" at bounding box center [873, 463] width 1280 height 36
copy tr "[DATE] 08:57 [Dealer request] Email sent to [EMAIL_ADDRESS][DOMAIN_NAME] , [EMA…"
click at [379, 388] on span "Bell eOrder" at bounding box center [385, 393] width 50 height 11
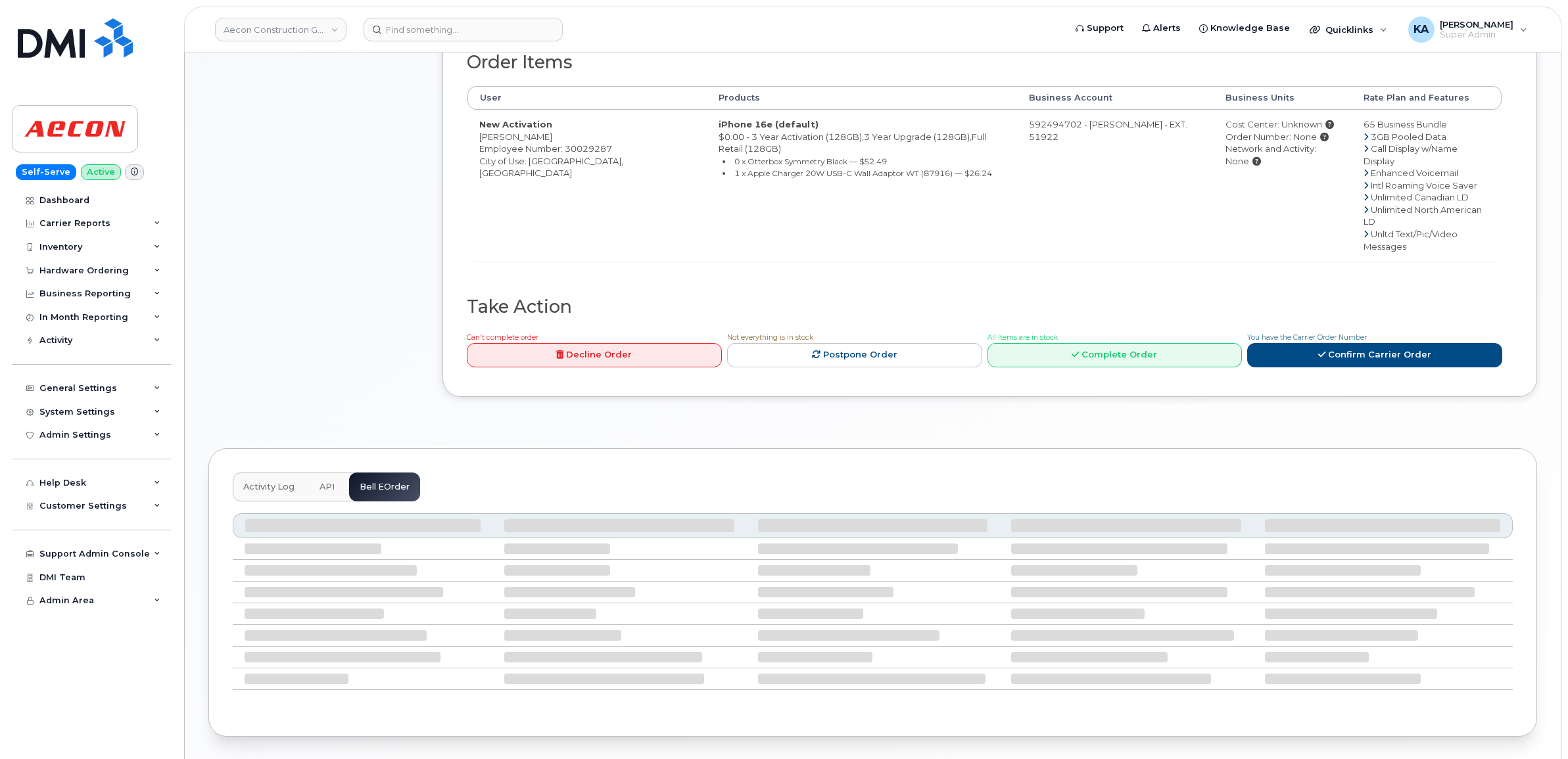
scroll to position [632, 0]
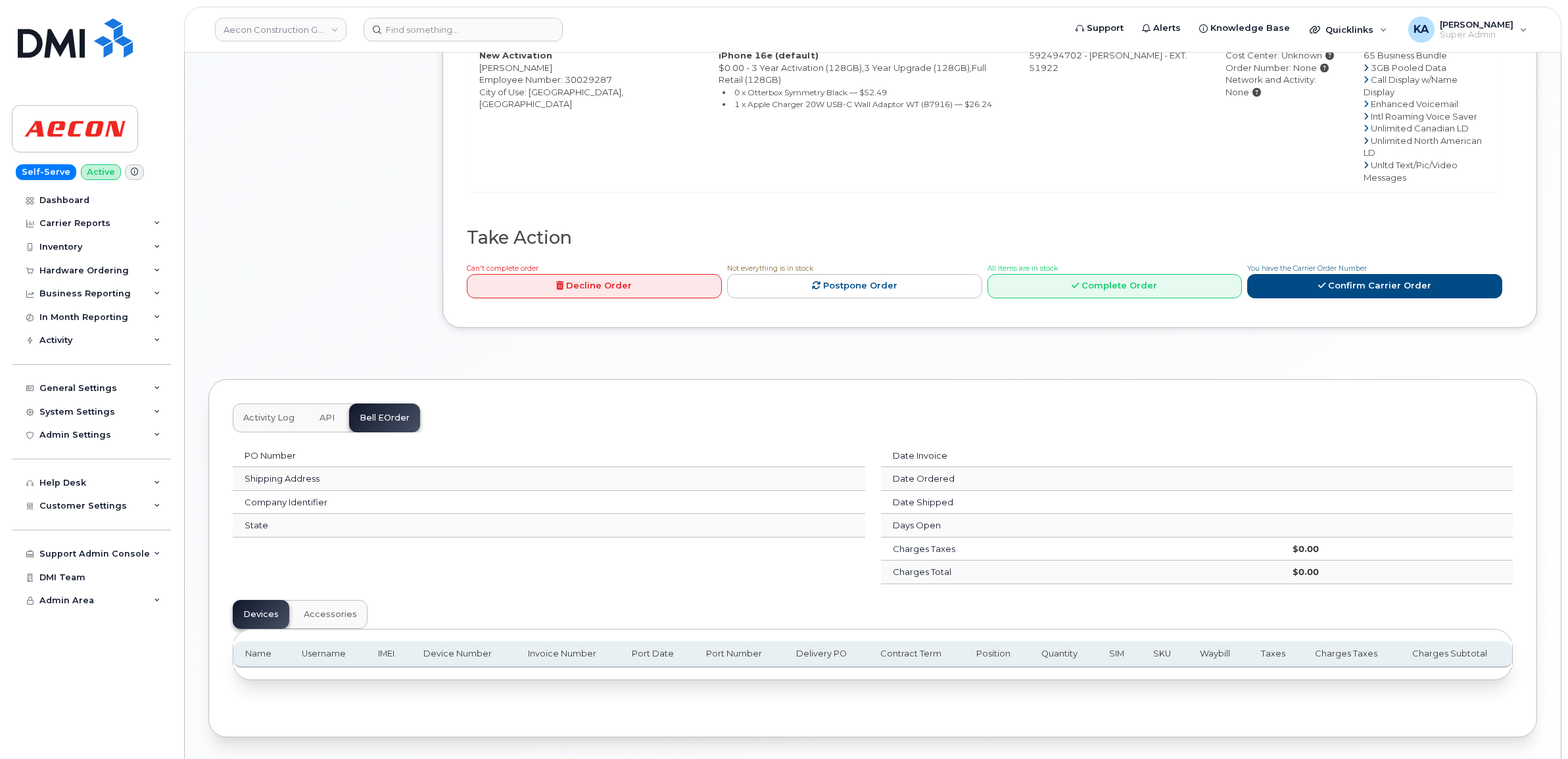
click at [465, 641] on th "Device Number" at bounding box center [464, 654] width 104 height 26
click at [321, 609] on span "Accessories" at bounding box center [330, 614] width 53 height 11
click at [279, 600] on button "Devices" at bounding box center [261, 615] width 57 height 29
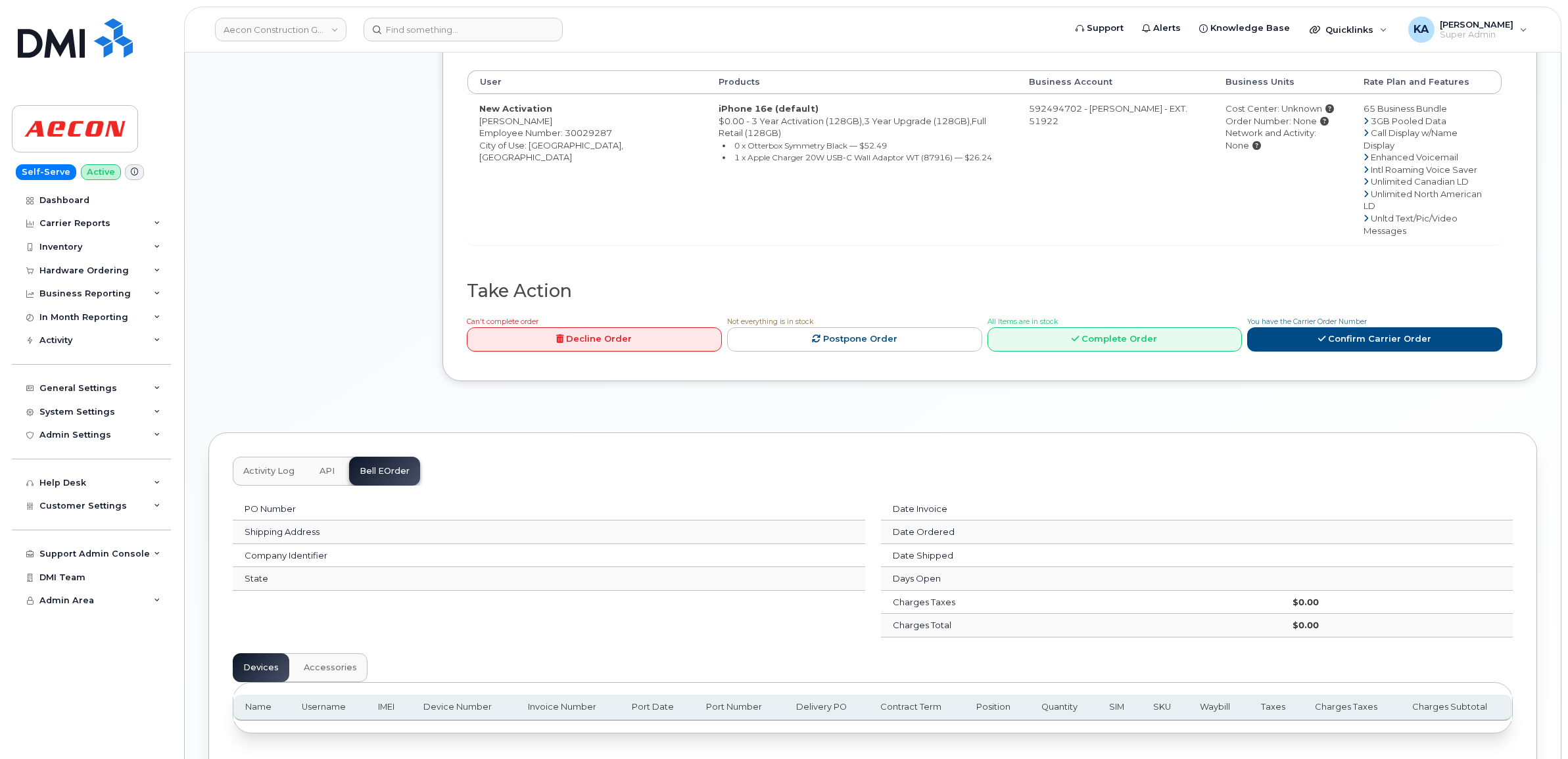
scroll to position [550, 0]
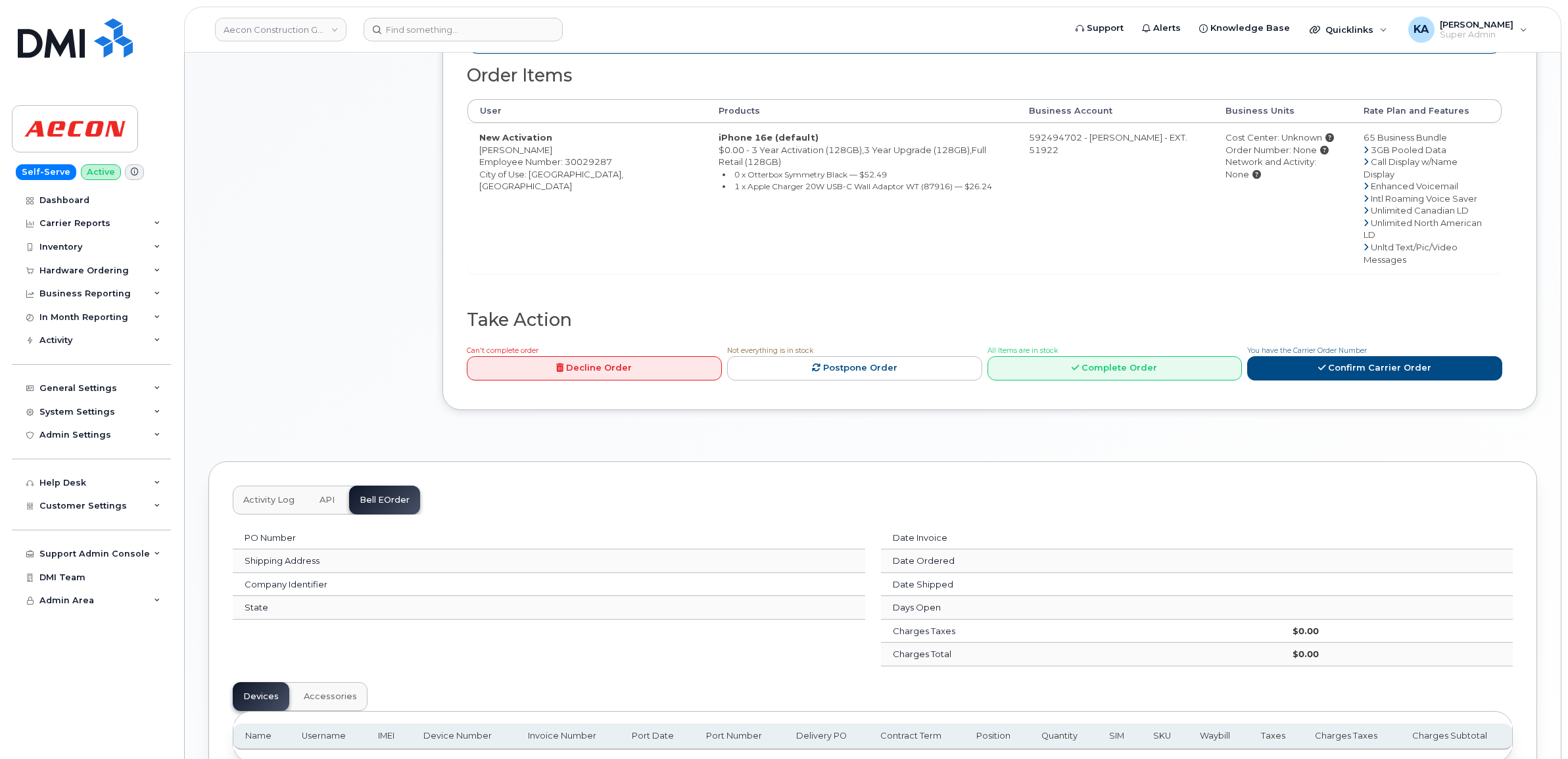
click at [322, 495] on span "API" at bounding box center [328, 500] width 15 height 11
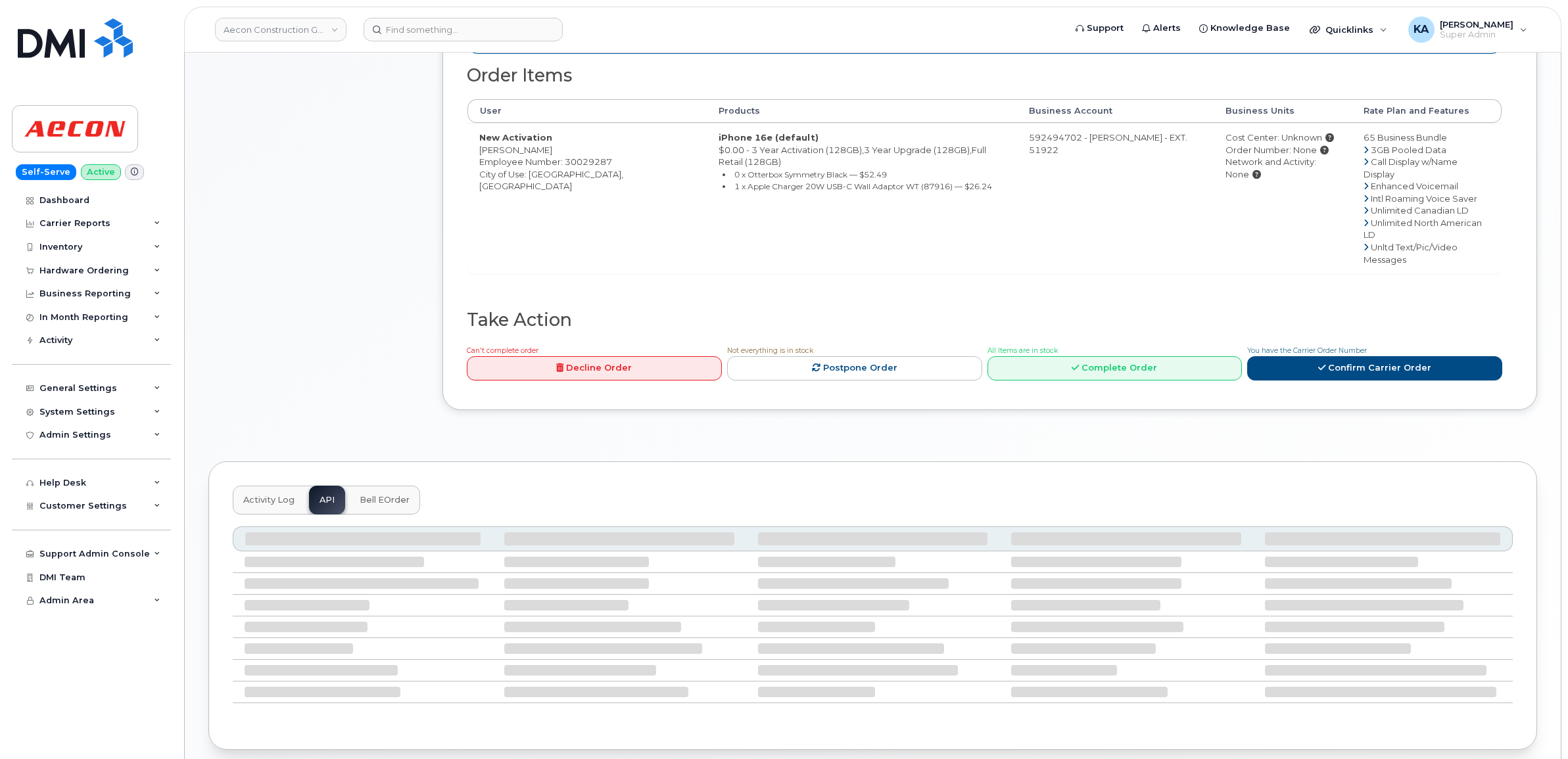
click at [261, 495] on span "Activity Log" at bounding box center [268, 500] width 51 height 11
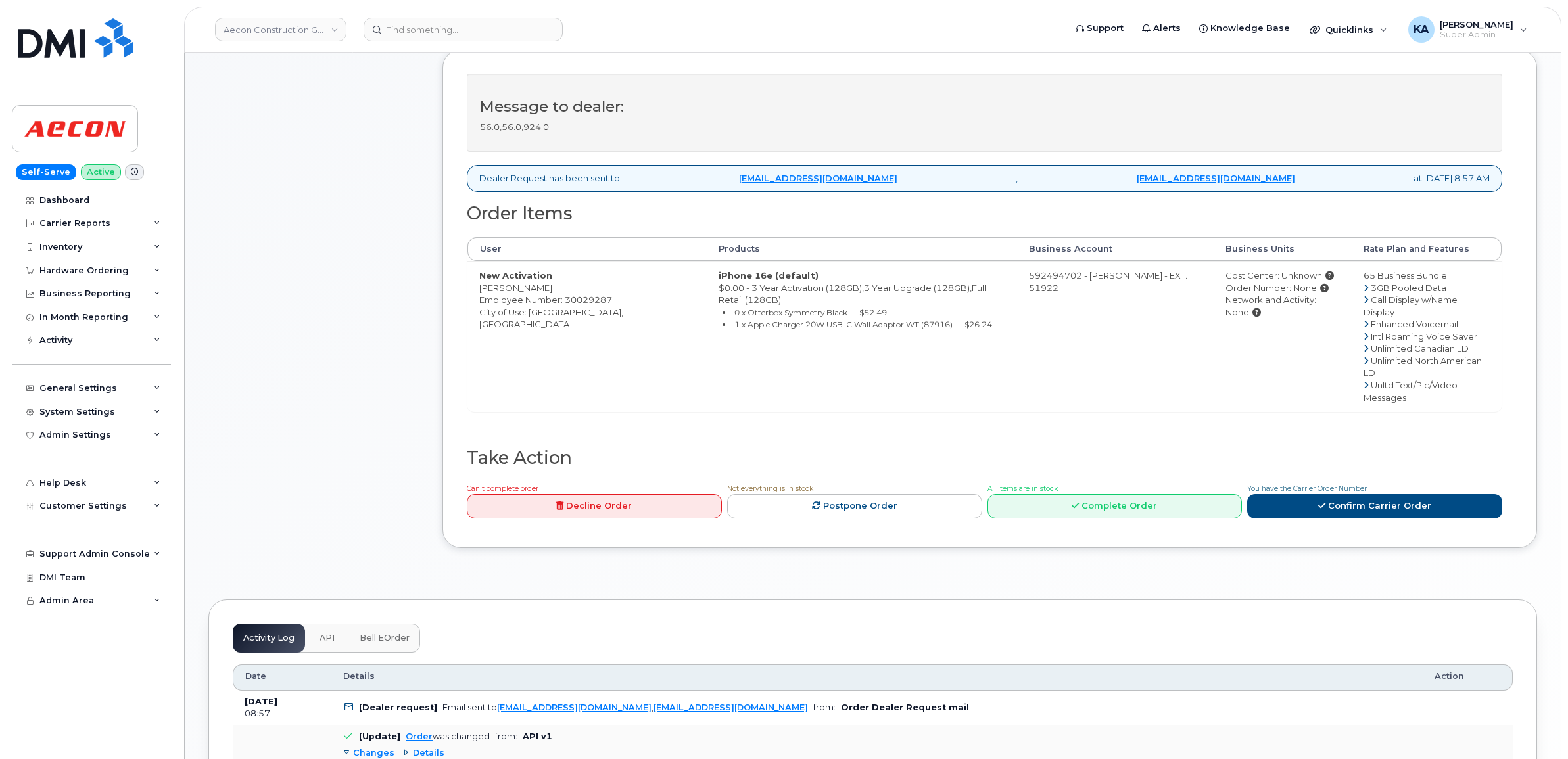
scroll to position [385, 0]
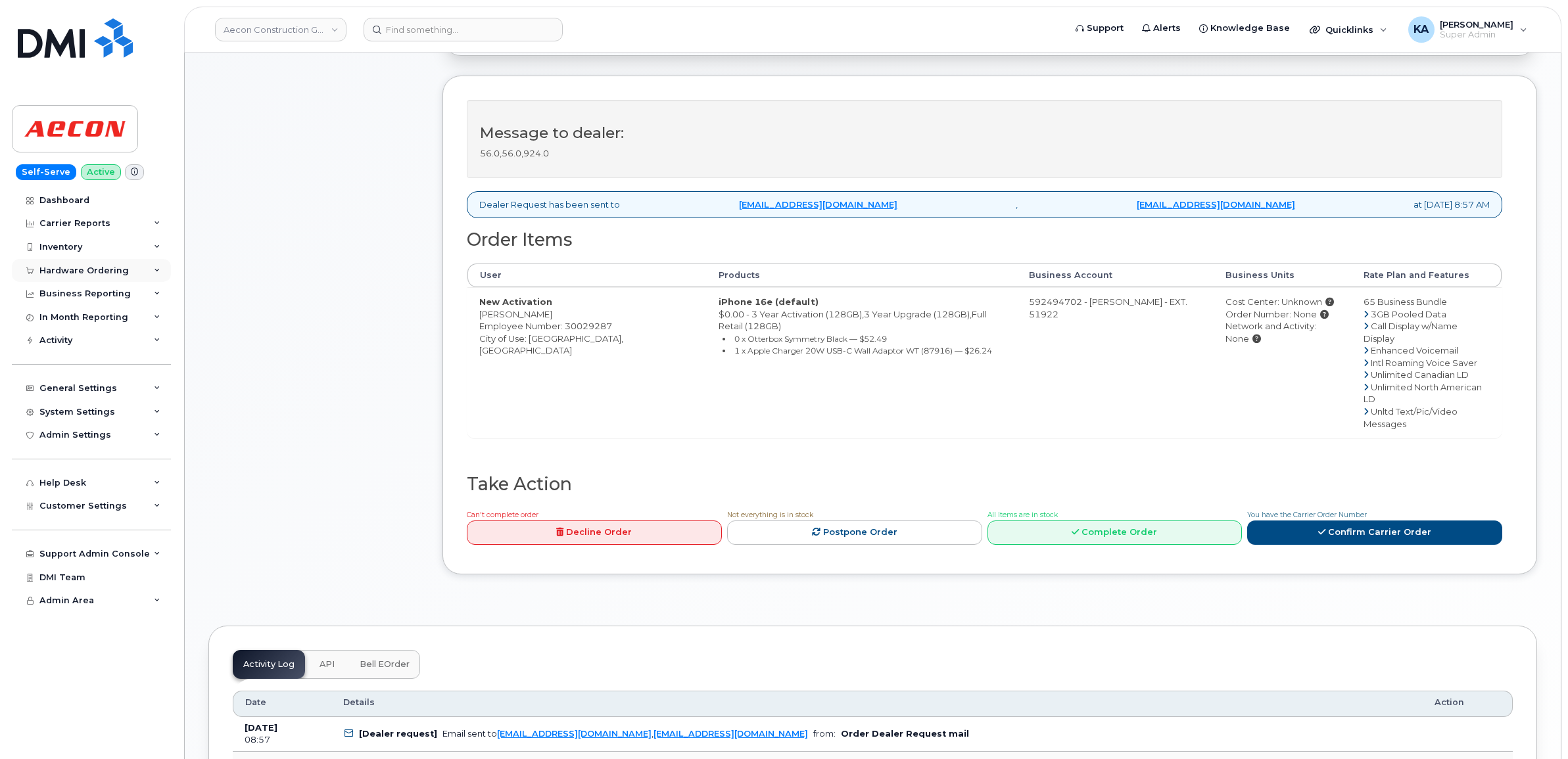
click at [90, 270] on div "Hardware Ordering" at bounding box center [84, 271] width 90 height 11
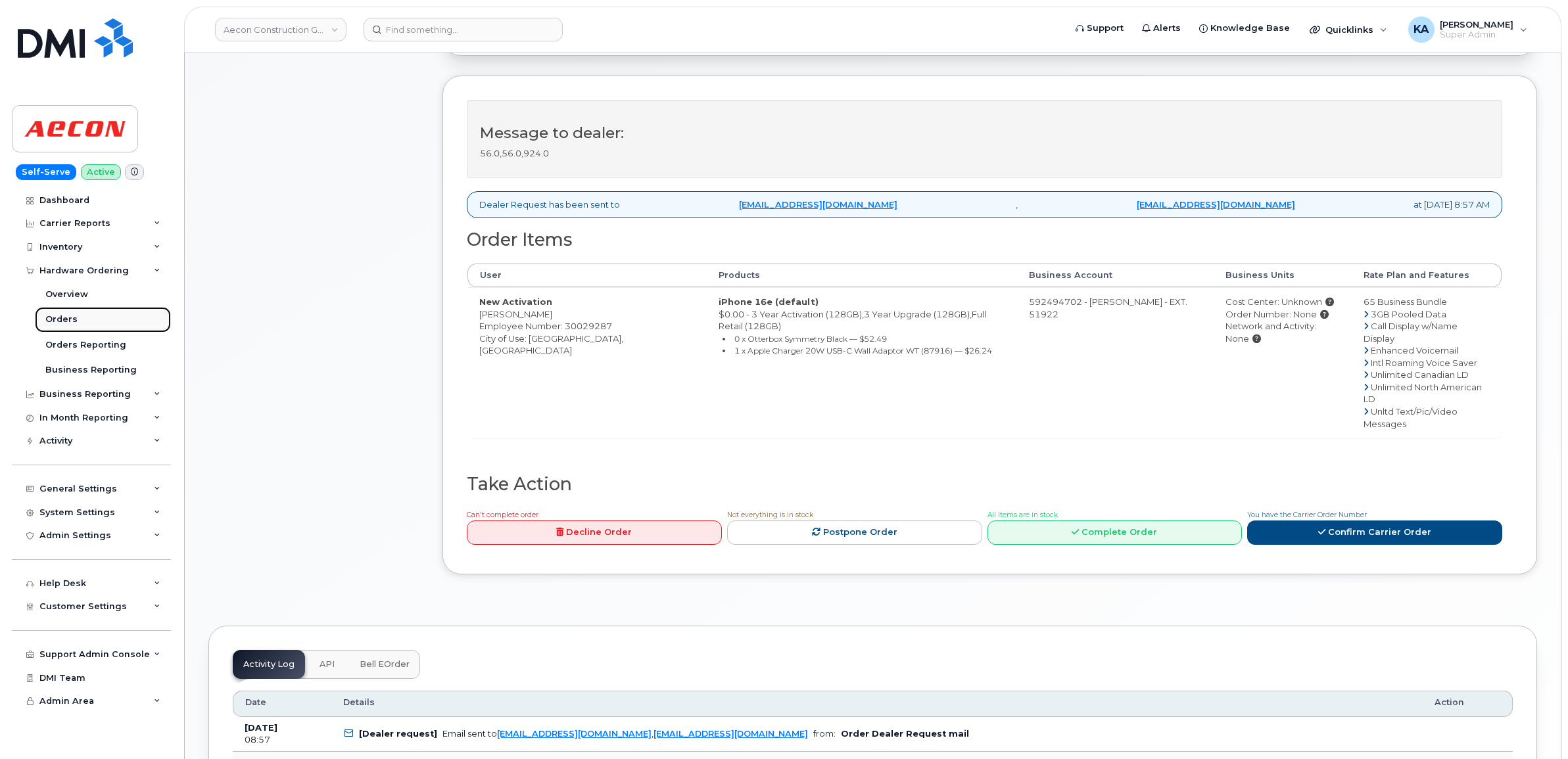
click at [56, 315] on div "Orders" at bounding box center [61, 319] width 32 height 12
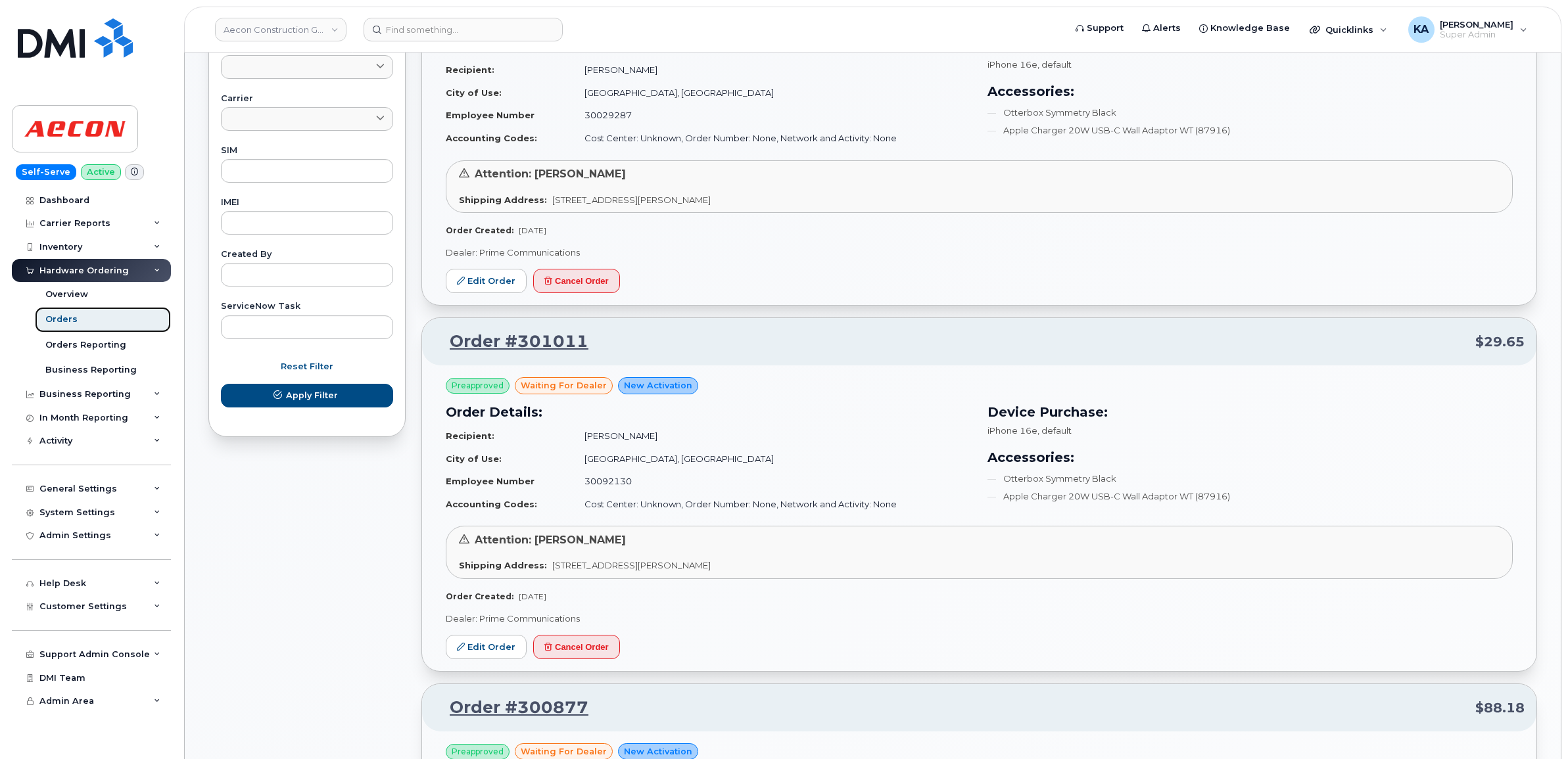
scroll to position [657, 0]
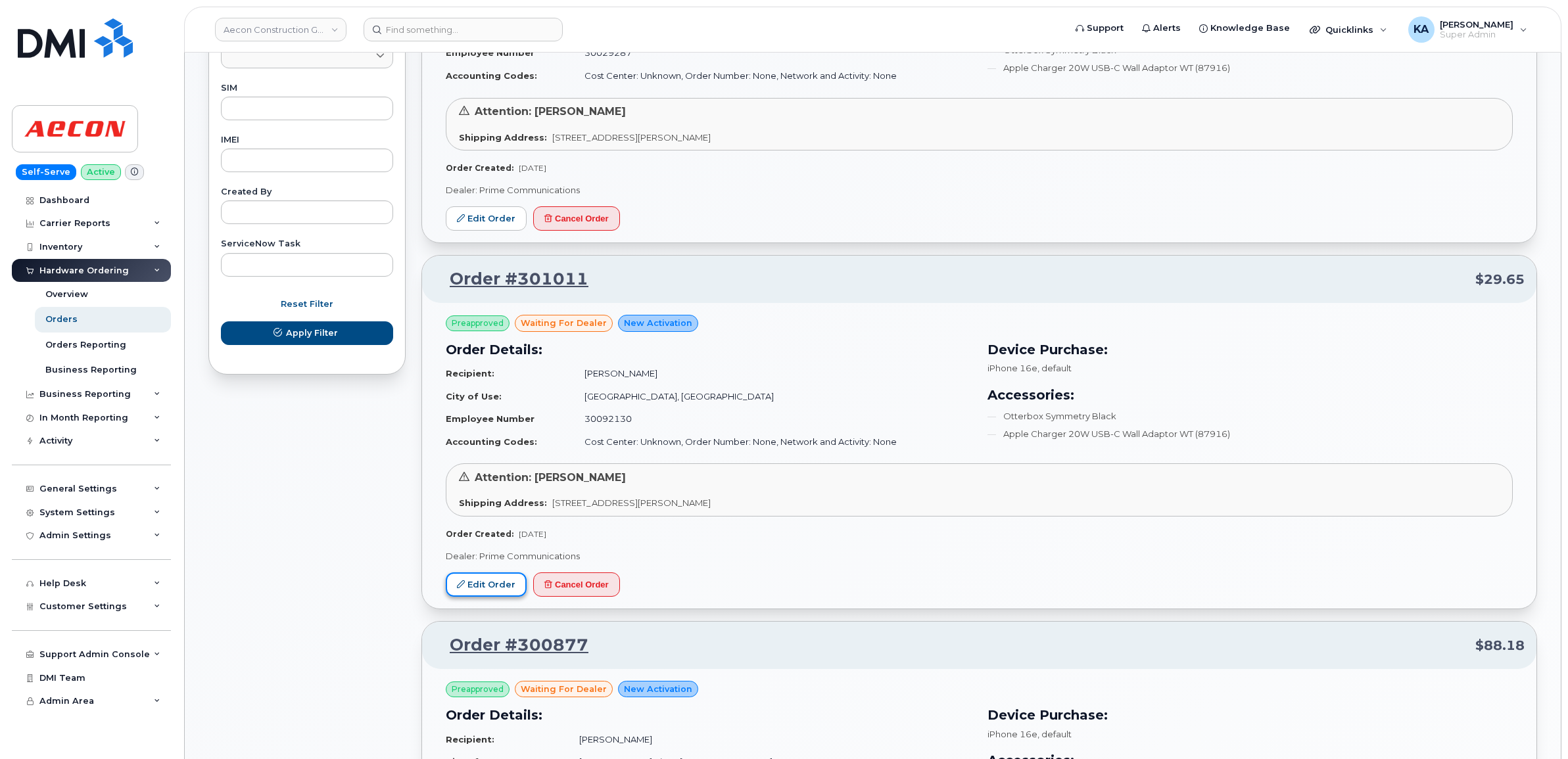
click at [468, 585] on link "Edit Order" at bounding box center [487, 584] width 81 height 24
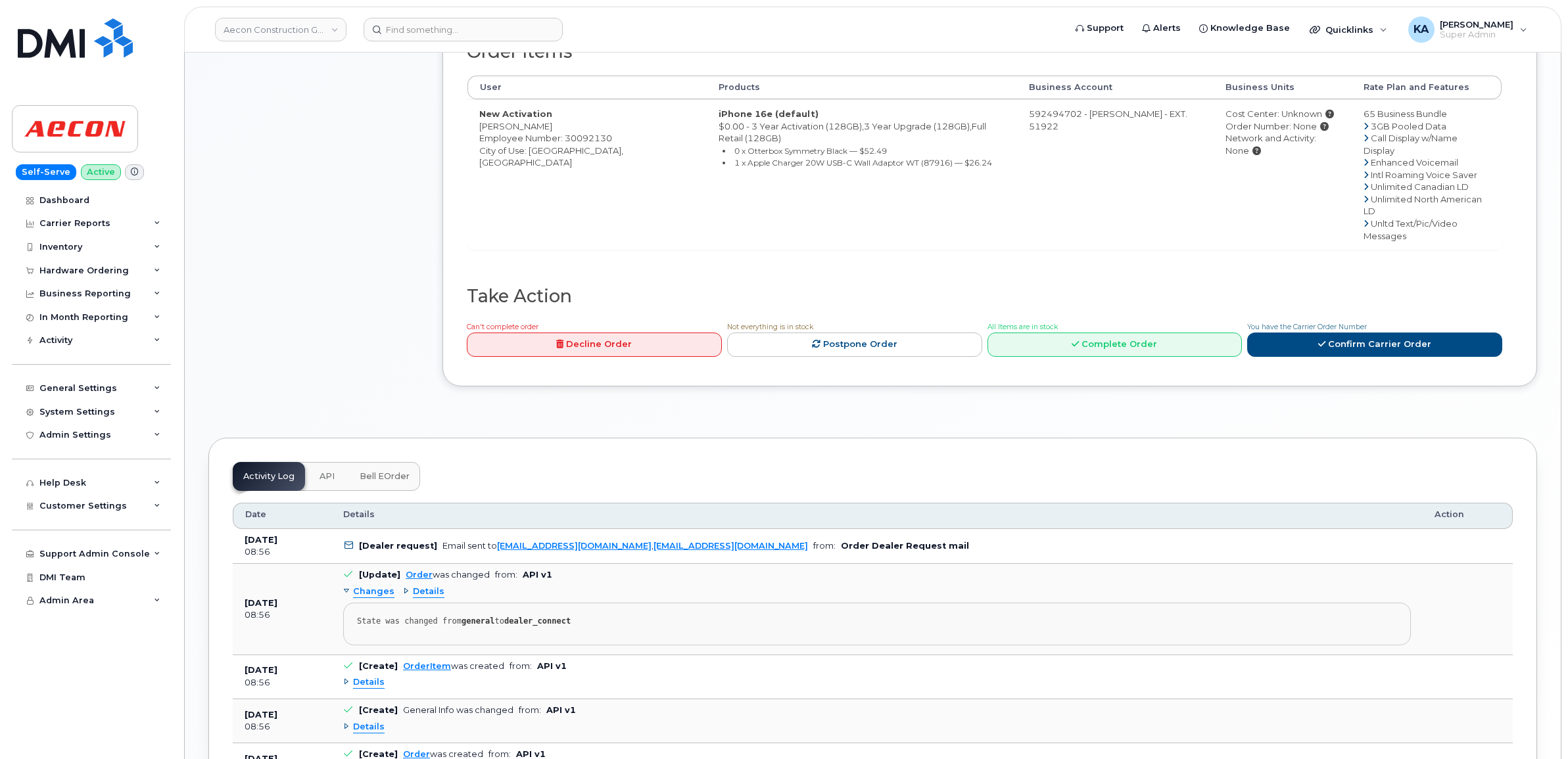
scroll to position [575, 0]
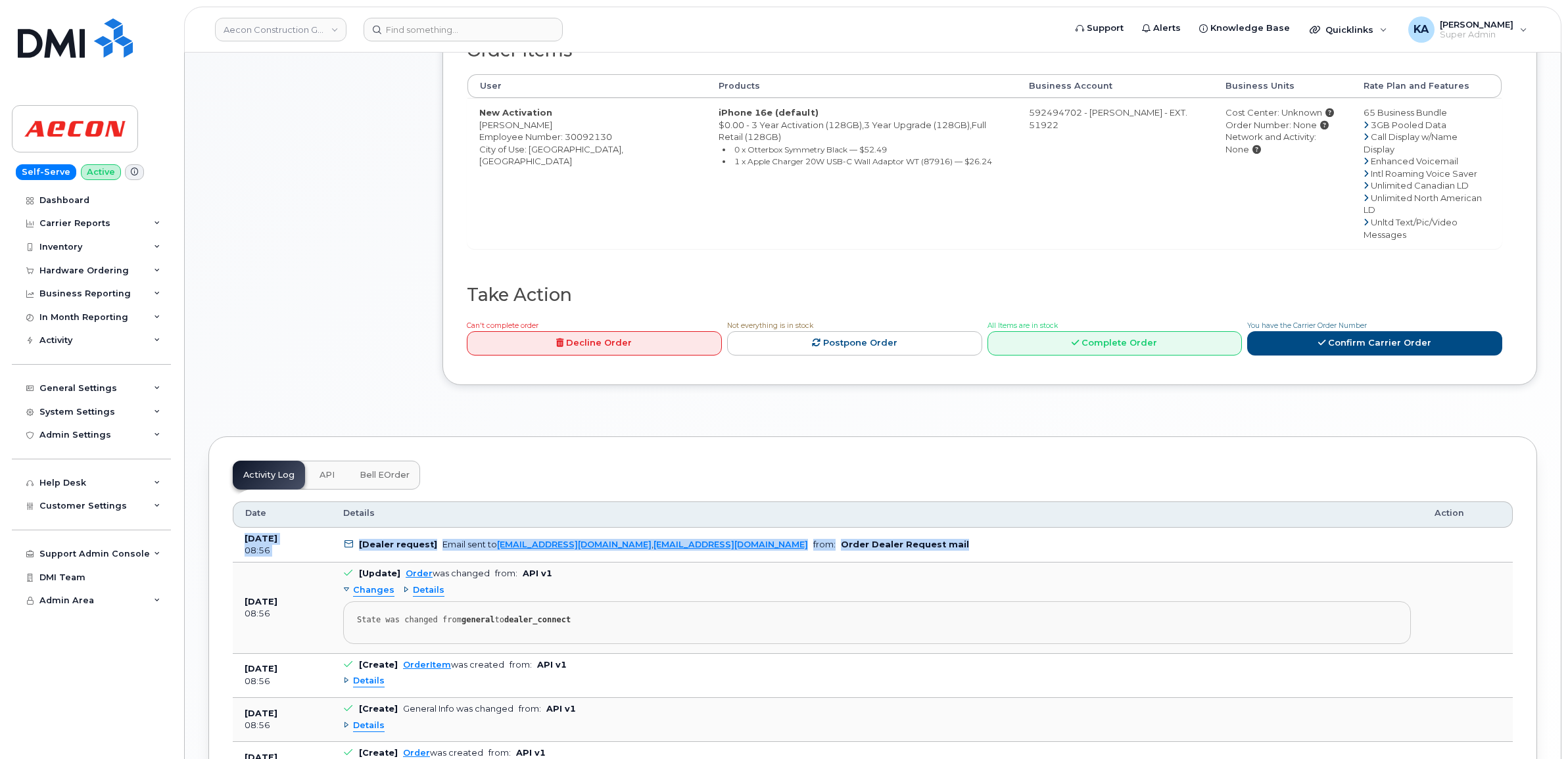
drag, startPoint x: 240, startPoint y: 494, endPoint x: 912, endPoint y: 502, distance: 672.0
click at [912, 528] on tr "[DATE] 08:56 [Dealer request] Email sent to [EMAIL_ADDRESS][DOMAIN_NAME] , [EMA…" at bounding box center [873, 545] width 1280 height 36
copy tr "[DATE] 08:56 [Dealer request] Email sent to [EMAIL_ADDRESS][DOMAIN_NAME] , [EMA…"
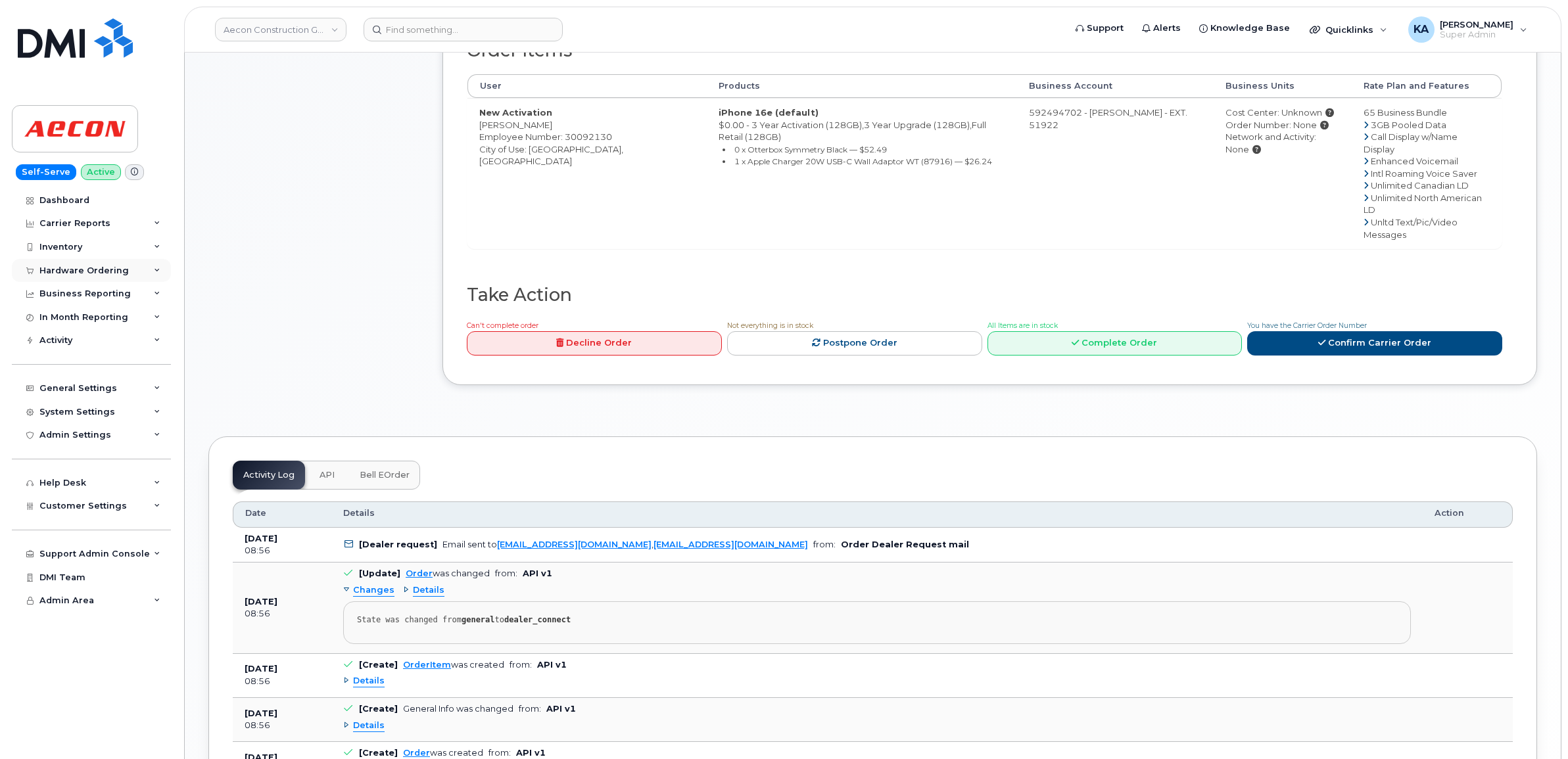
click at [67, 265] on div "Hardware Ordering" at bounding box center [91, 271] width 159 height 24
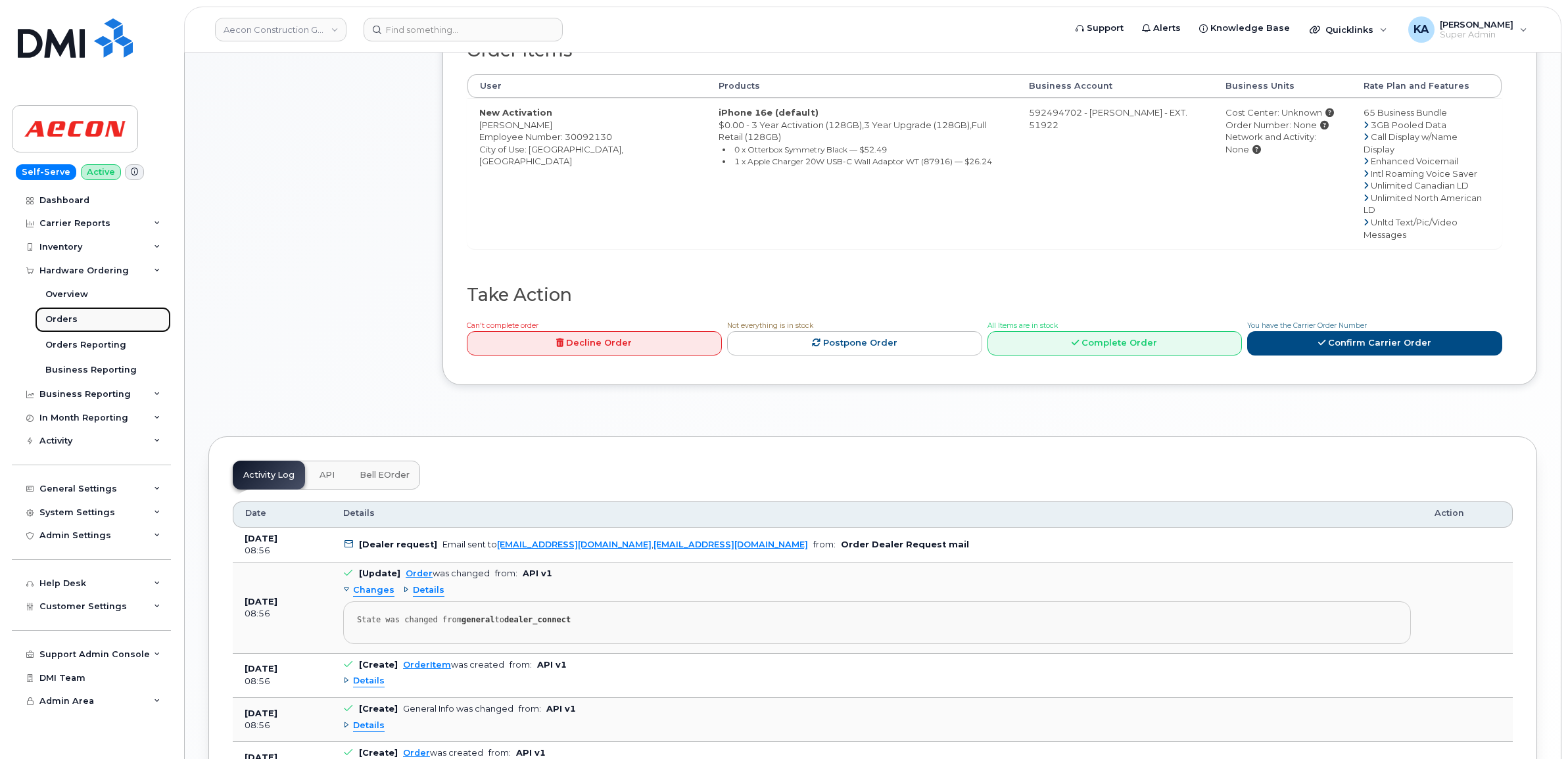
click at [58, 319] on div "Orders" at bounding box center [61, 319] width 32 height 12
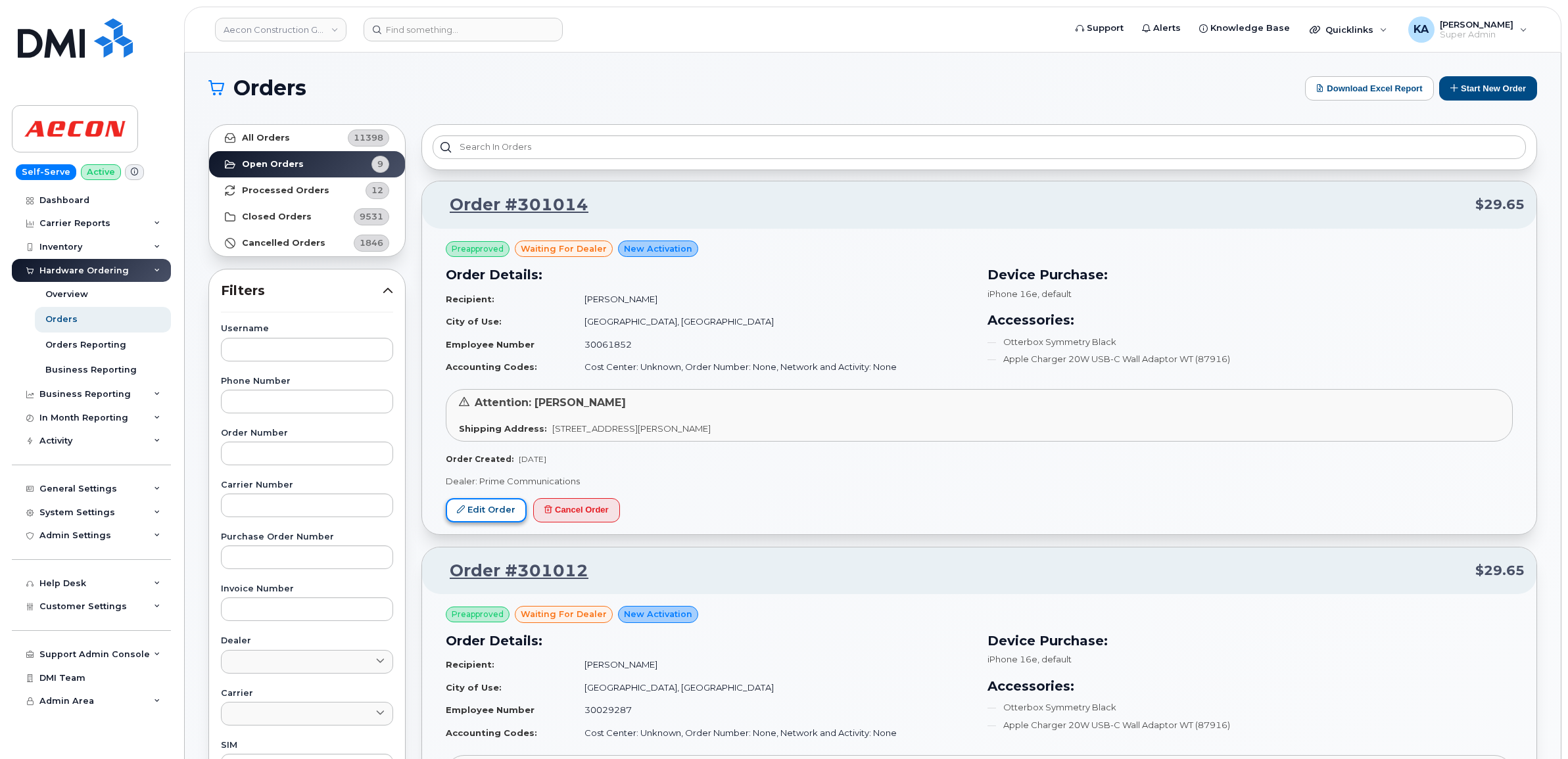
click at [475, 500] on link "Edit Order" at bounding box center [487, 510] width 81 height 24
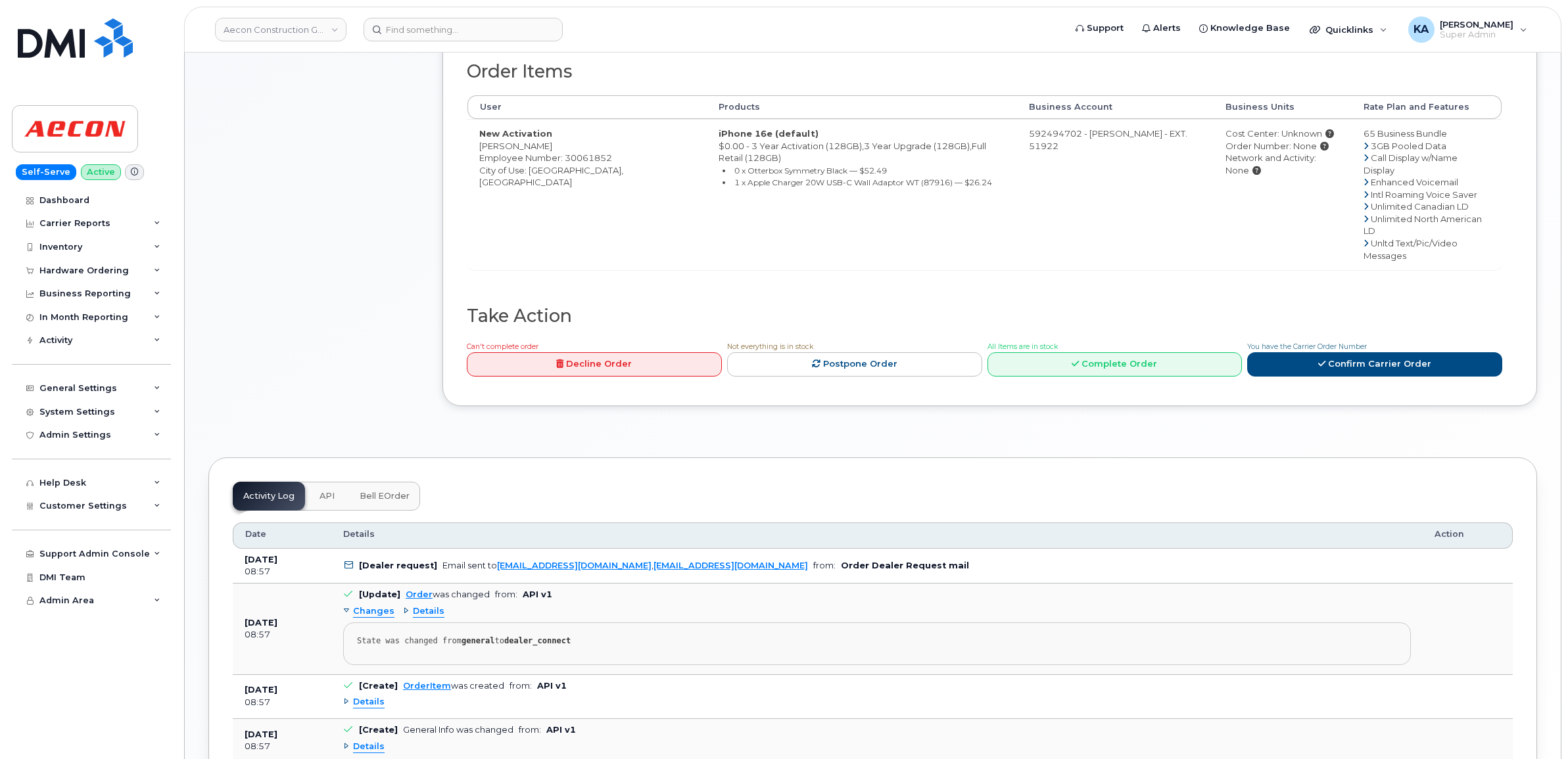
scroll to position [657, 0]
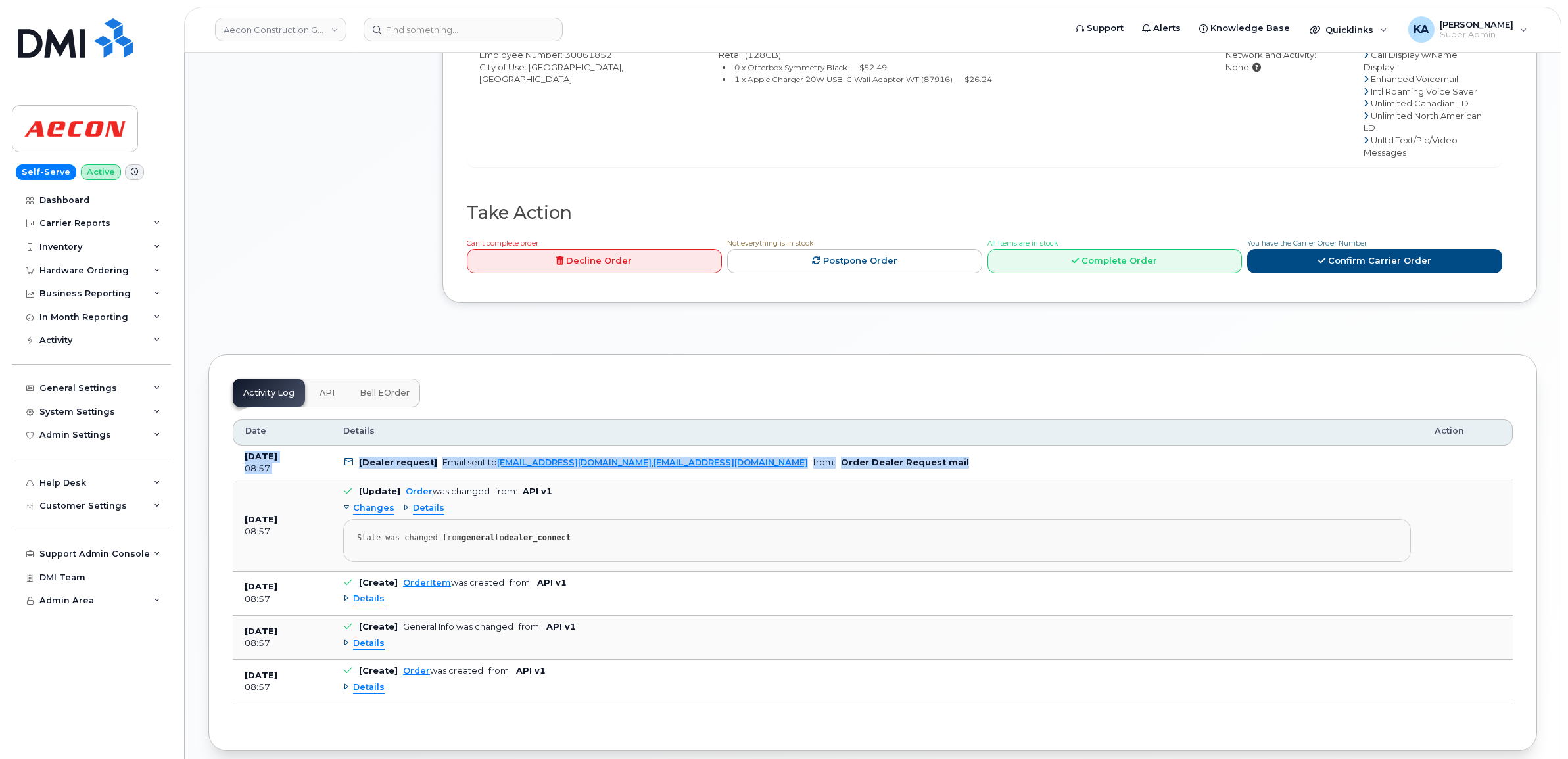
drag, startPoint x: 240, startPoint y: 412, endPoint x: 897, endPoint y: 432, distance: 657.3
click at [897, 446] on tr "[DATE] 08:57 [Dealer request] Email sent to [EMAIL_ADDRESS][DOMAIN_NAME] , [EMA…" at bounding box center [873, 463] width 1280 height 36
copy tr "[DATE] 08:57 [Dealer request] Email sent to [EMAIL_ADDRESS][DOMAIN_NAME] , [EMA…"
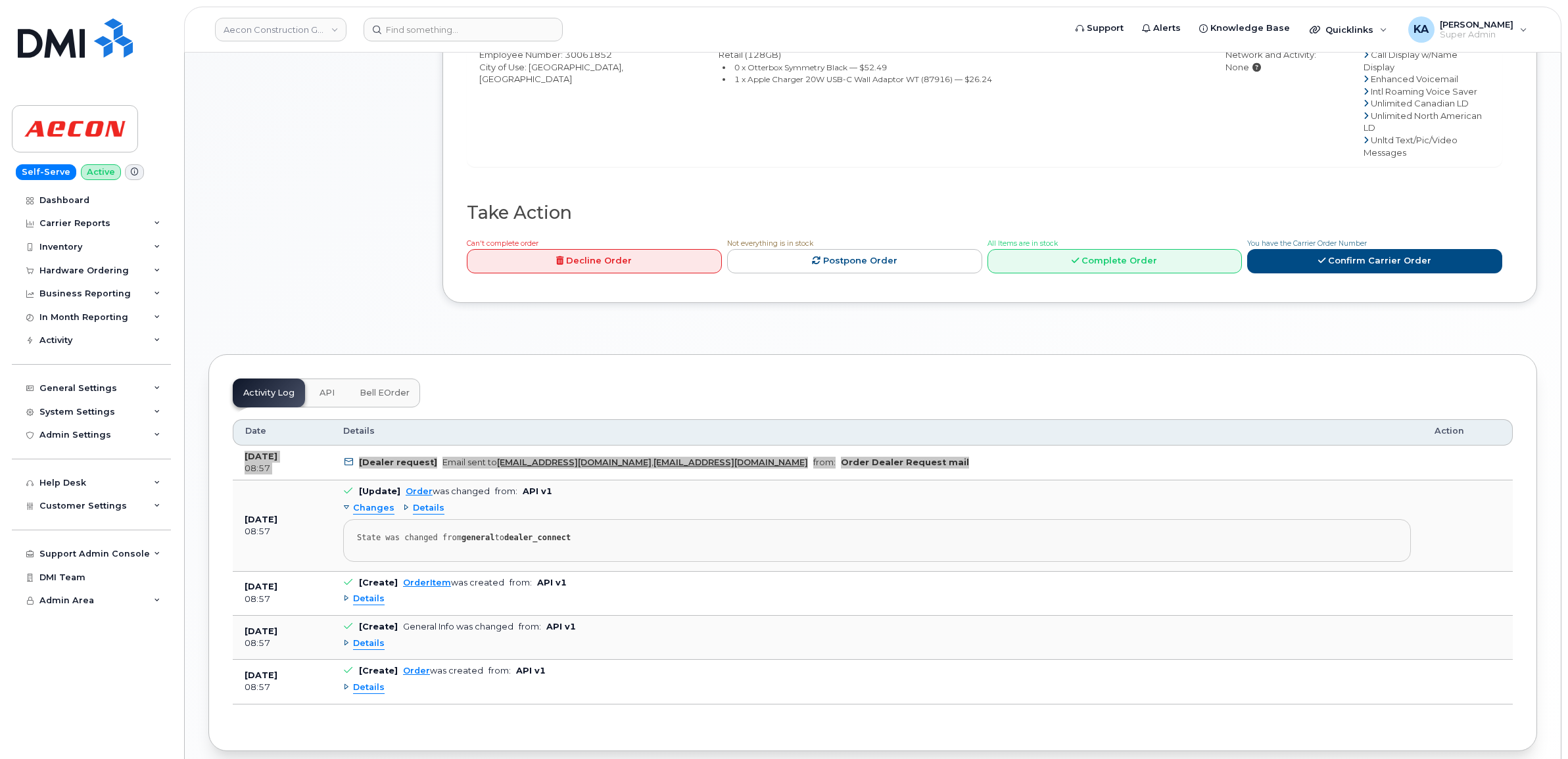
scroll to position [493, 0]
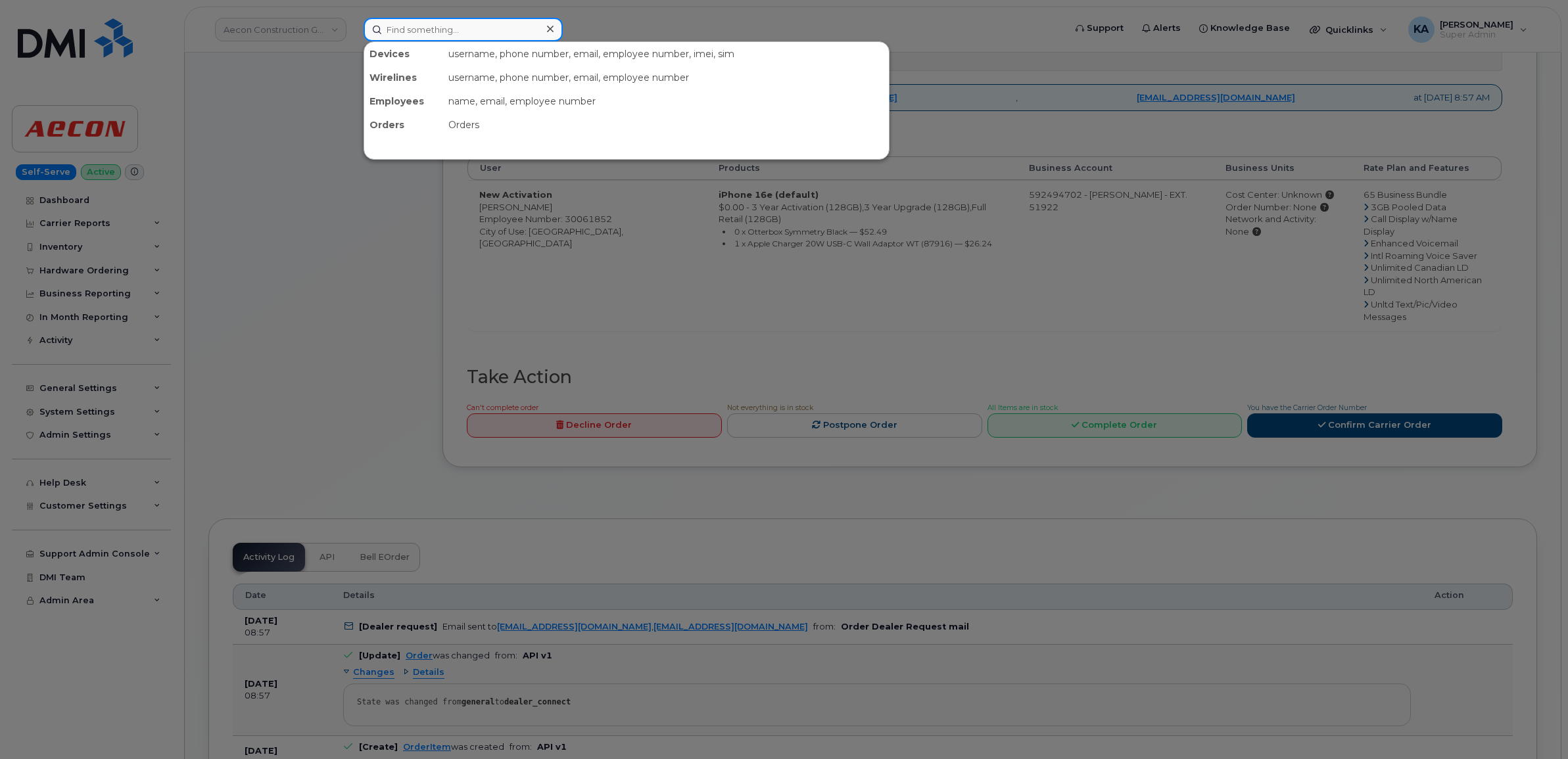
click at [424, 24] on input at bounding box center [463, 29] width 199 height 24
paste input "2507515813"
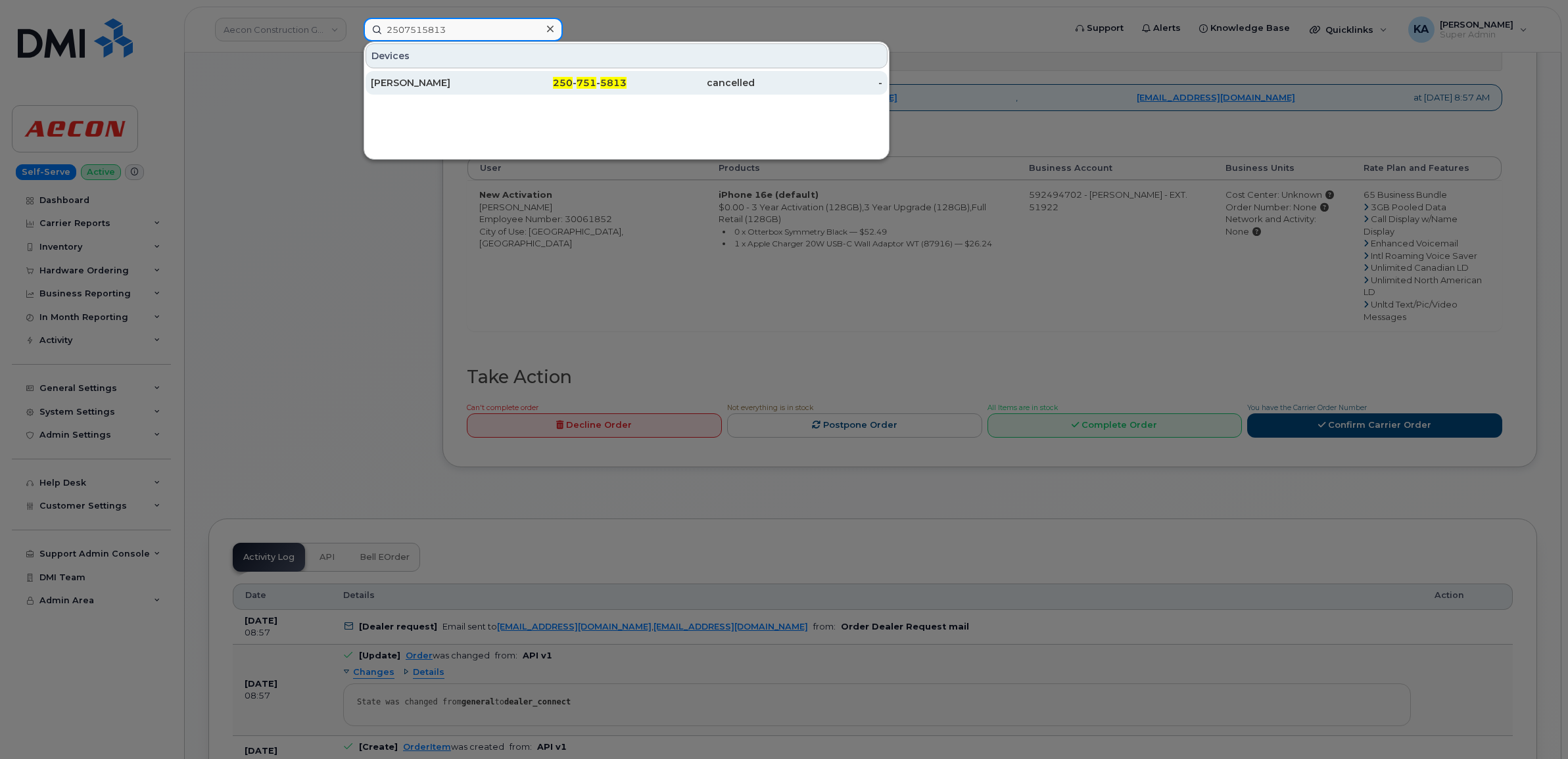
type input "2507515813"
click at [432, 83] on div "[PERSON_NAME]" at bounding box center [435, 83] width 128 height 13
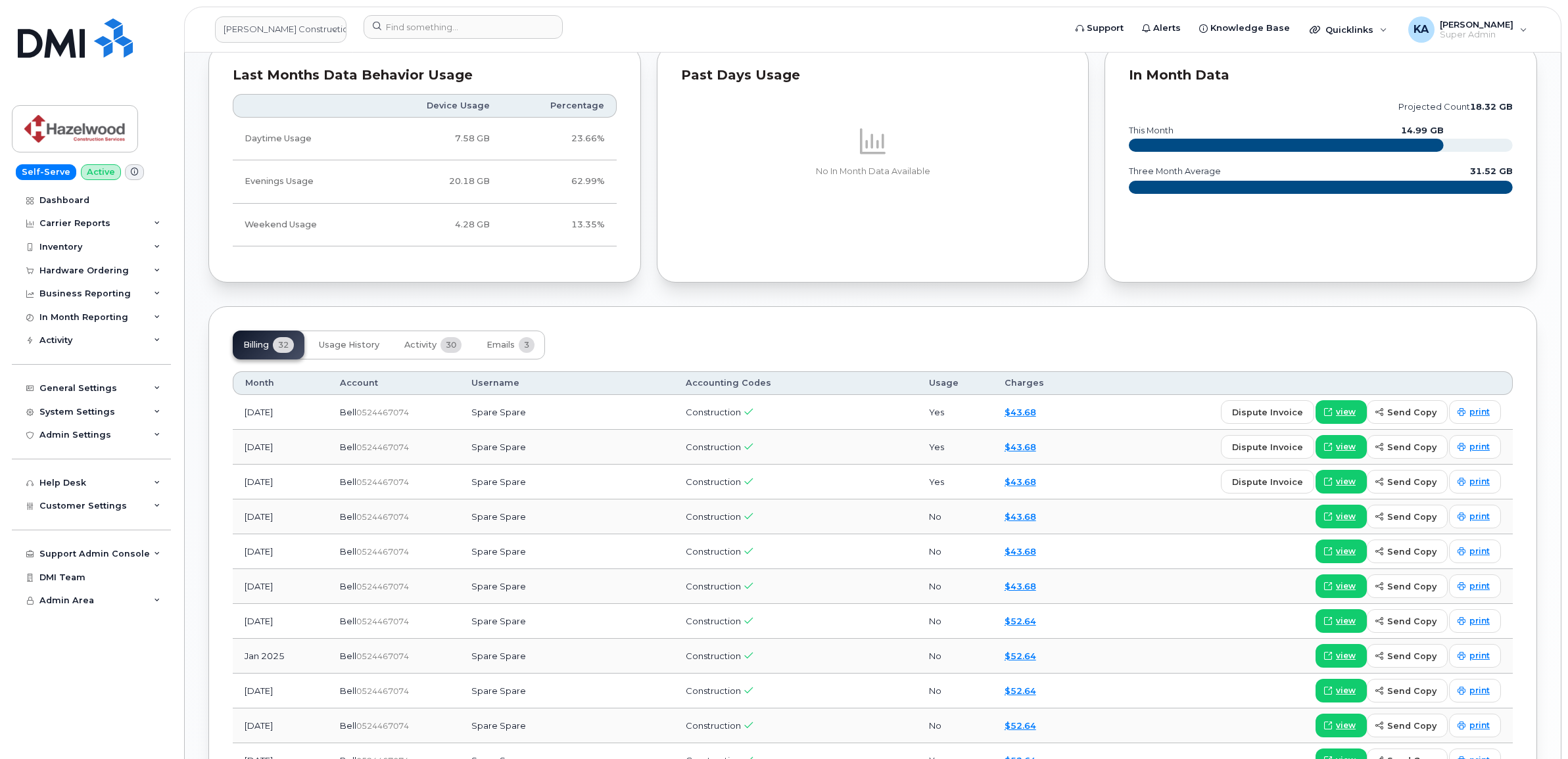
scroll to position [903, 0]
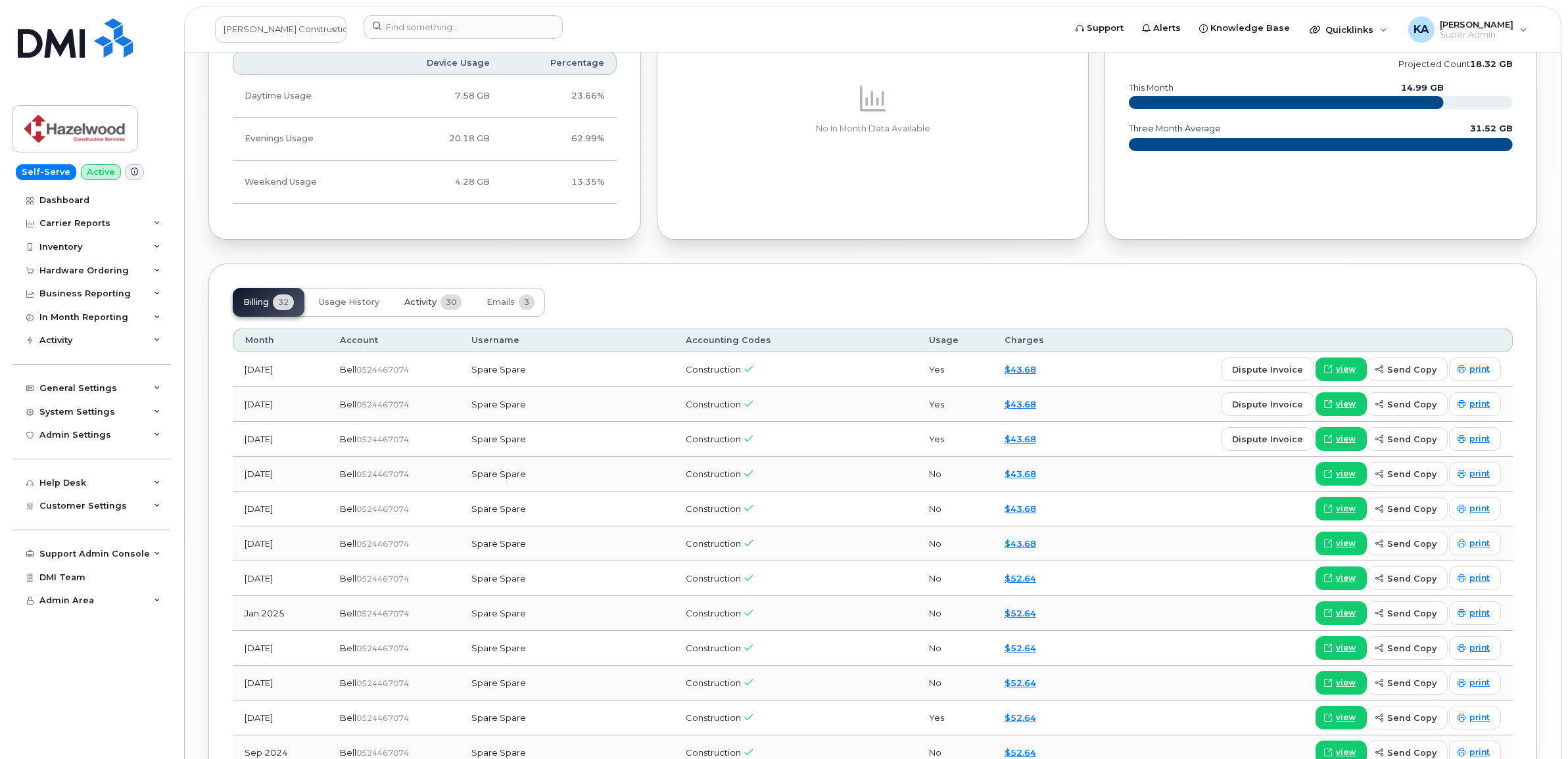
click at [426, 303] on span "Activity" at bounding box center [420, 301] width 32 height 11
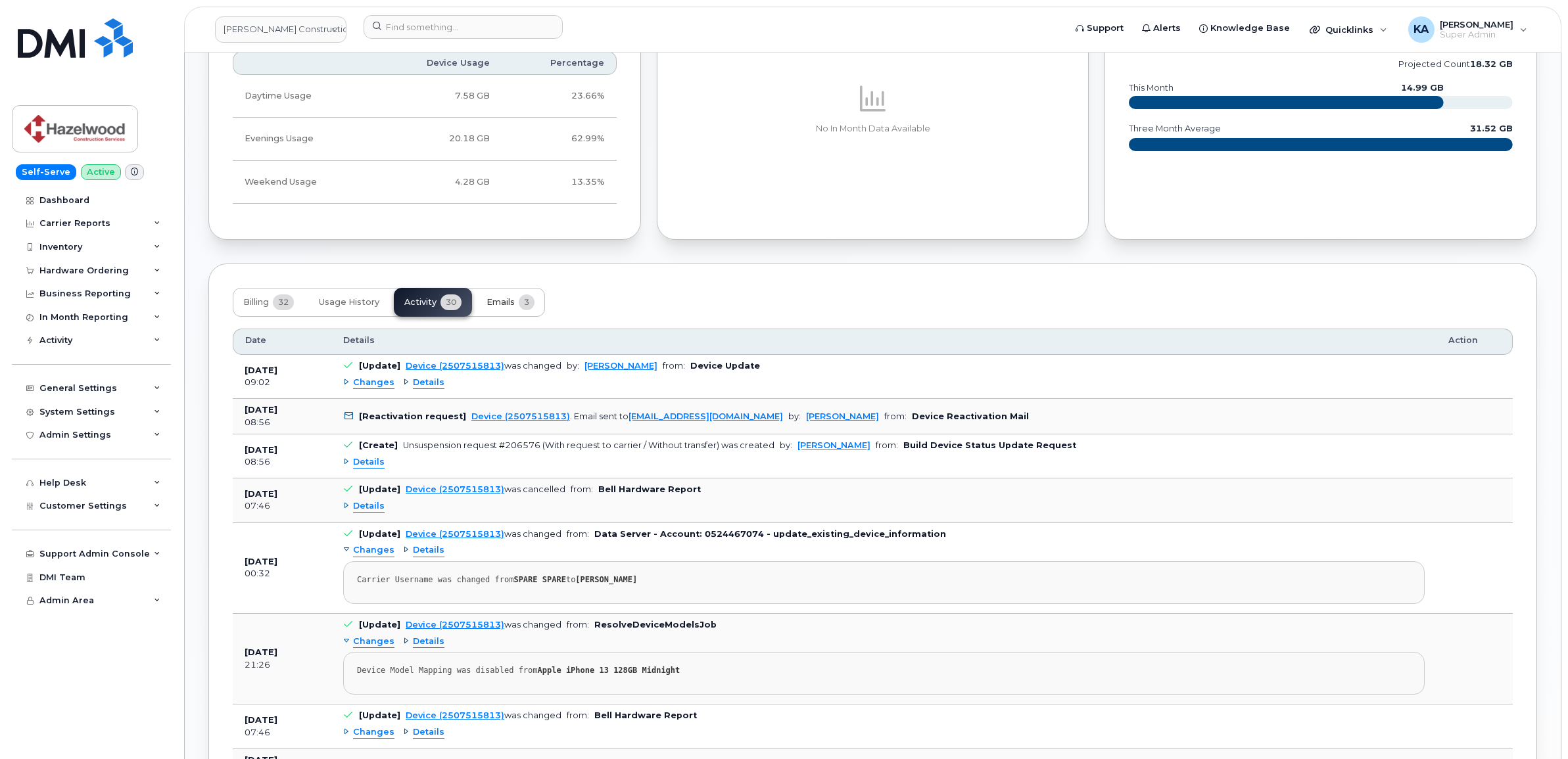
click at [513, 303] on span "Emails" at bounding box center [500, 301] width 28 height 11
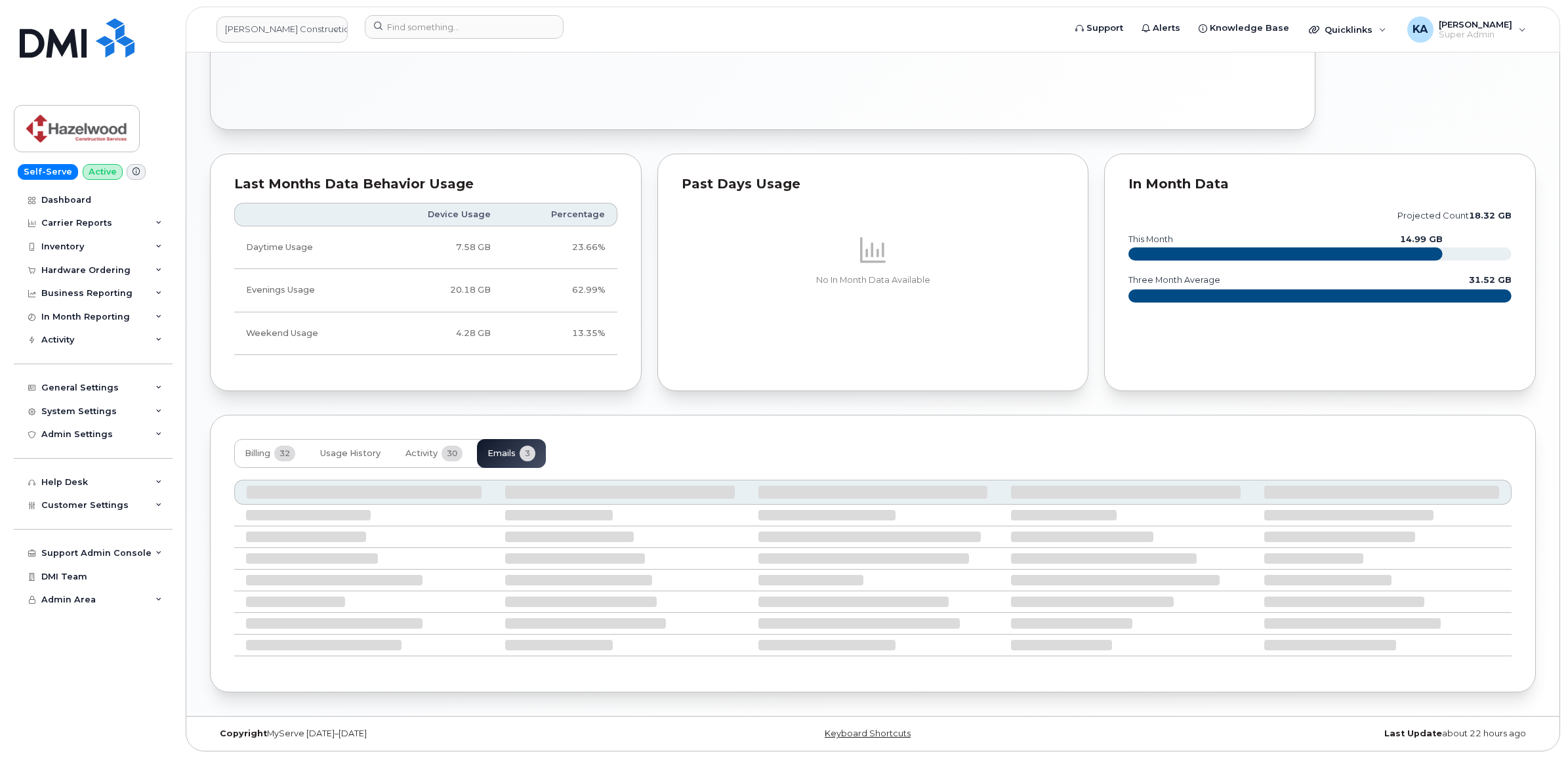
scroll to position [671, 0]
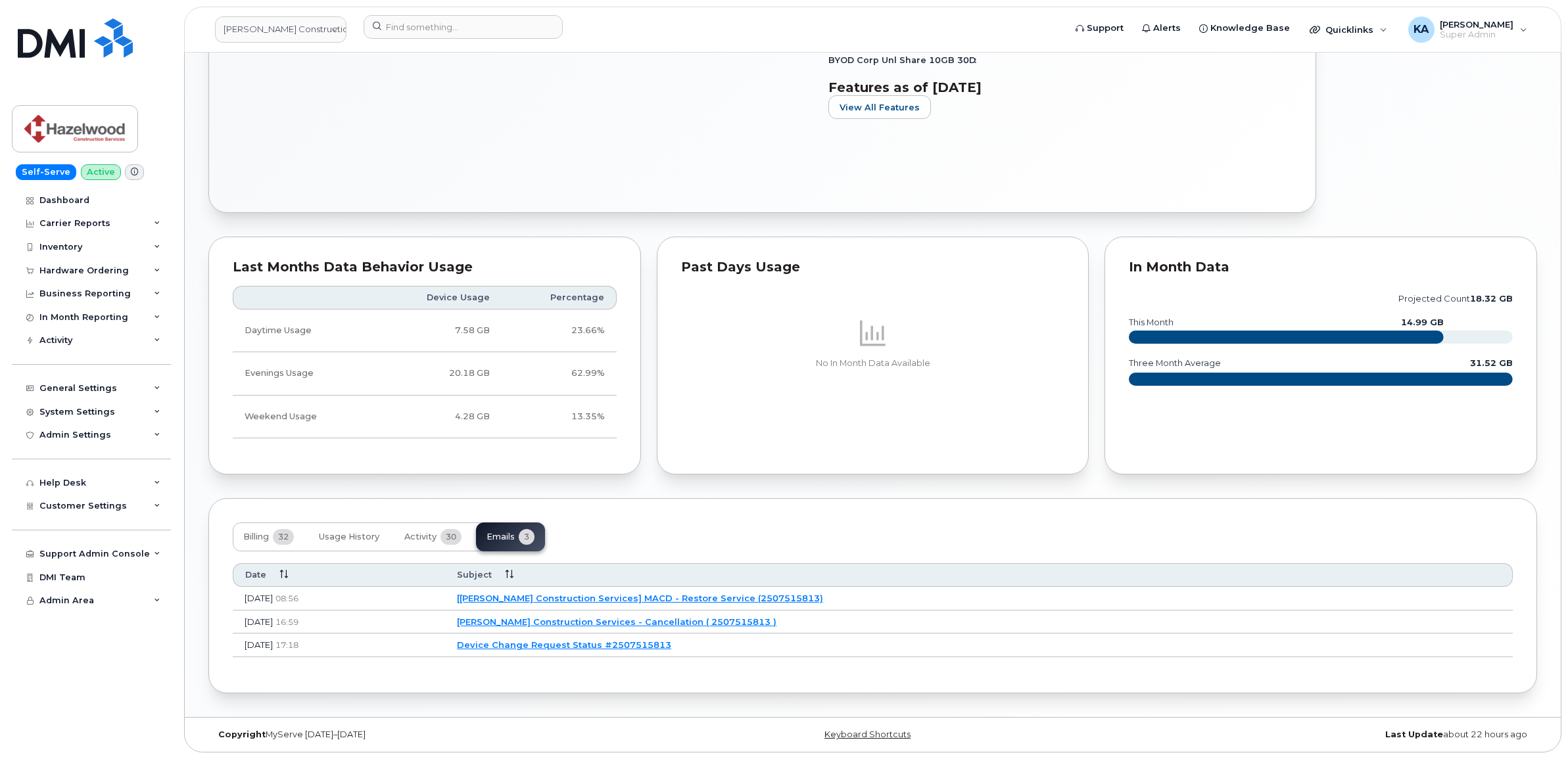
click at [649, 596] on link "[Hazelwood Construction Services] MACD - Restore Service (2507515813)" at bounding box center [640, 597] width 366 height 11
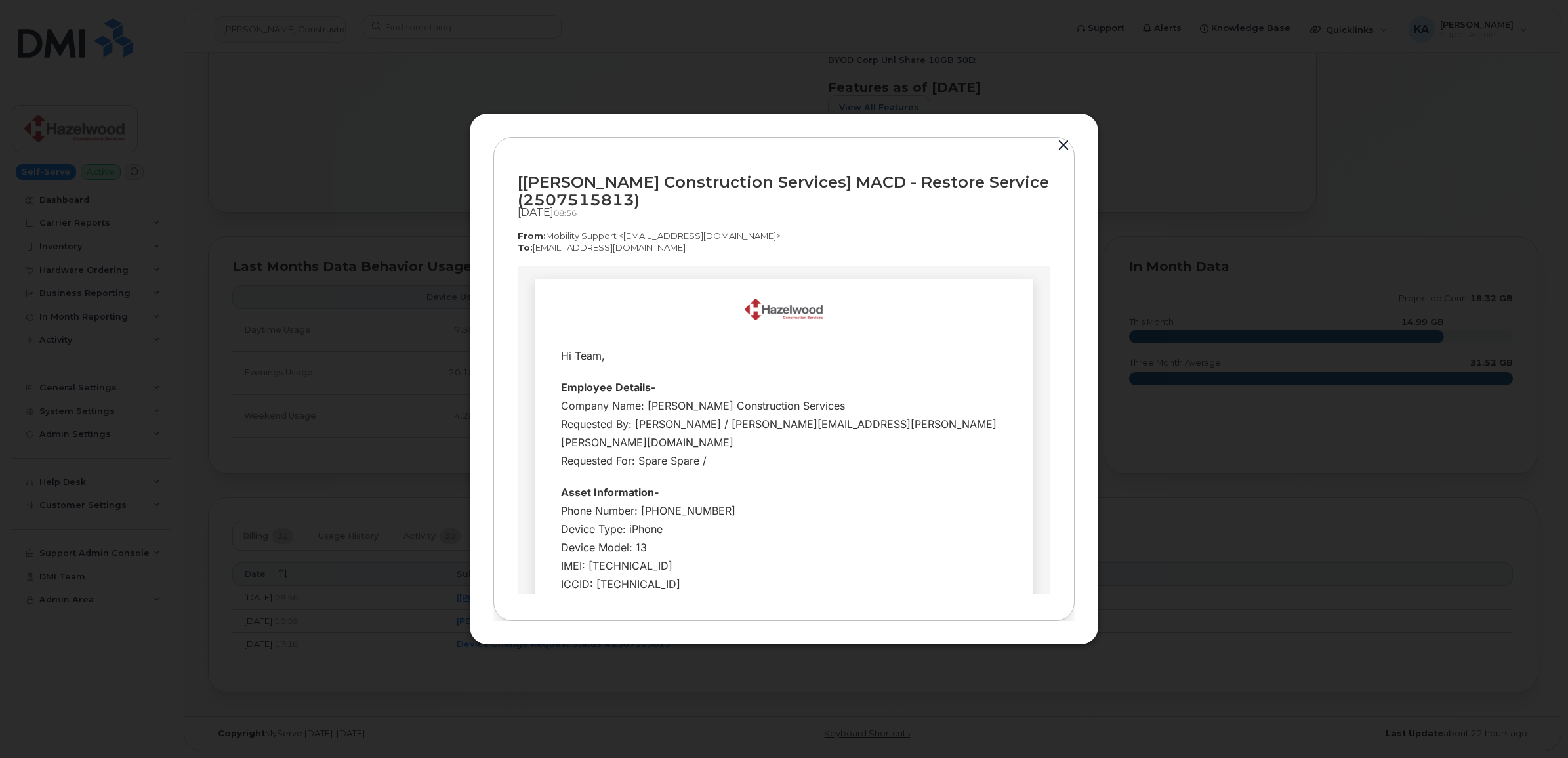
scroll to position [0, 0]
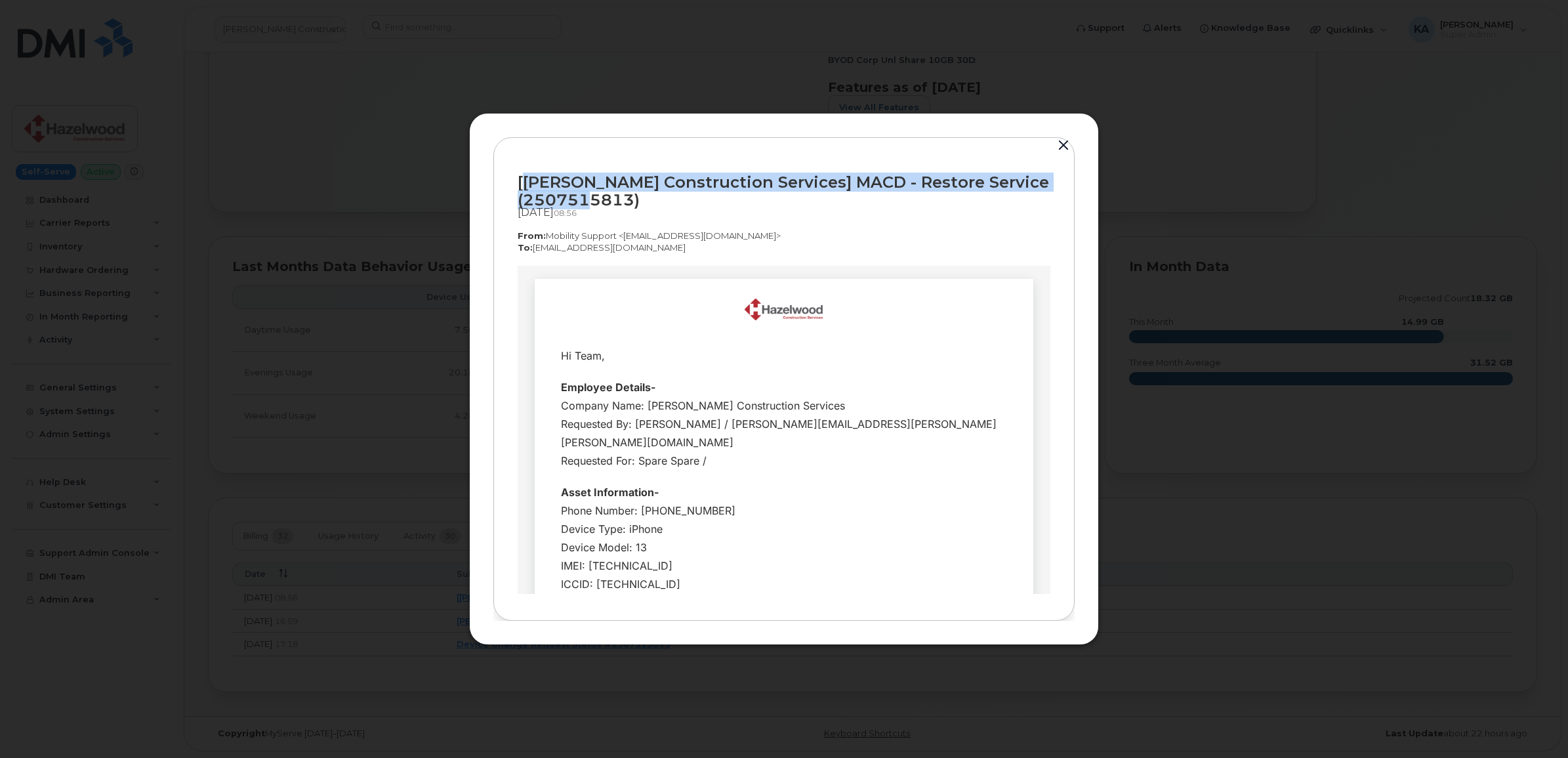
drag, startPoint x: 521, startPoint y: 177, endPoint x: 631, endPoint y: 201, distance: 112.6
click at [631, 201] on div "[Hazelwood Construction Services] MACD - Restore Service (2507515813)" at bounding box center [784, 190] width 533 height 36
drag, startPoint x: 630, startPoint y: 201, endPoint x: 611, endPoint y: 197, distance: 19.4
copy div "Hazelwood Construction Services] MACD - Restore Service (2507515813"
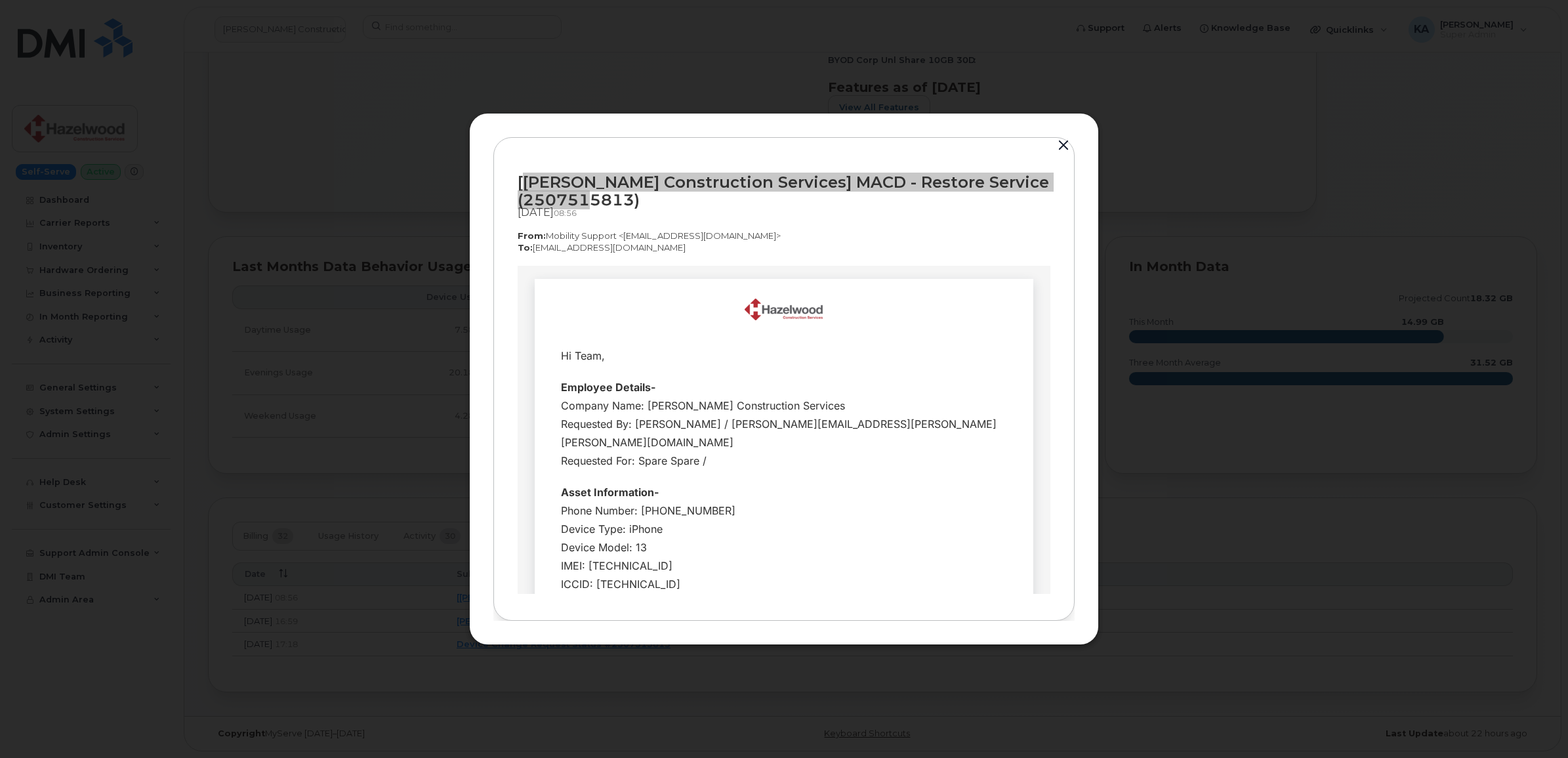
drag, startPoint x: 559, startPoint y: 287, endPoint x: 548, endPoint y: 311, distance: 26.4
click at [559, 289] on td "Hi Team, Request-" at bounding box center [784, 529] width 499 height 502
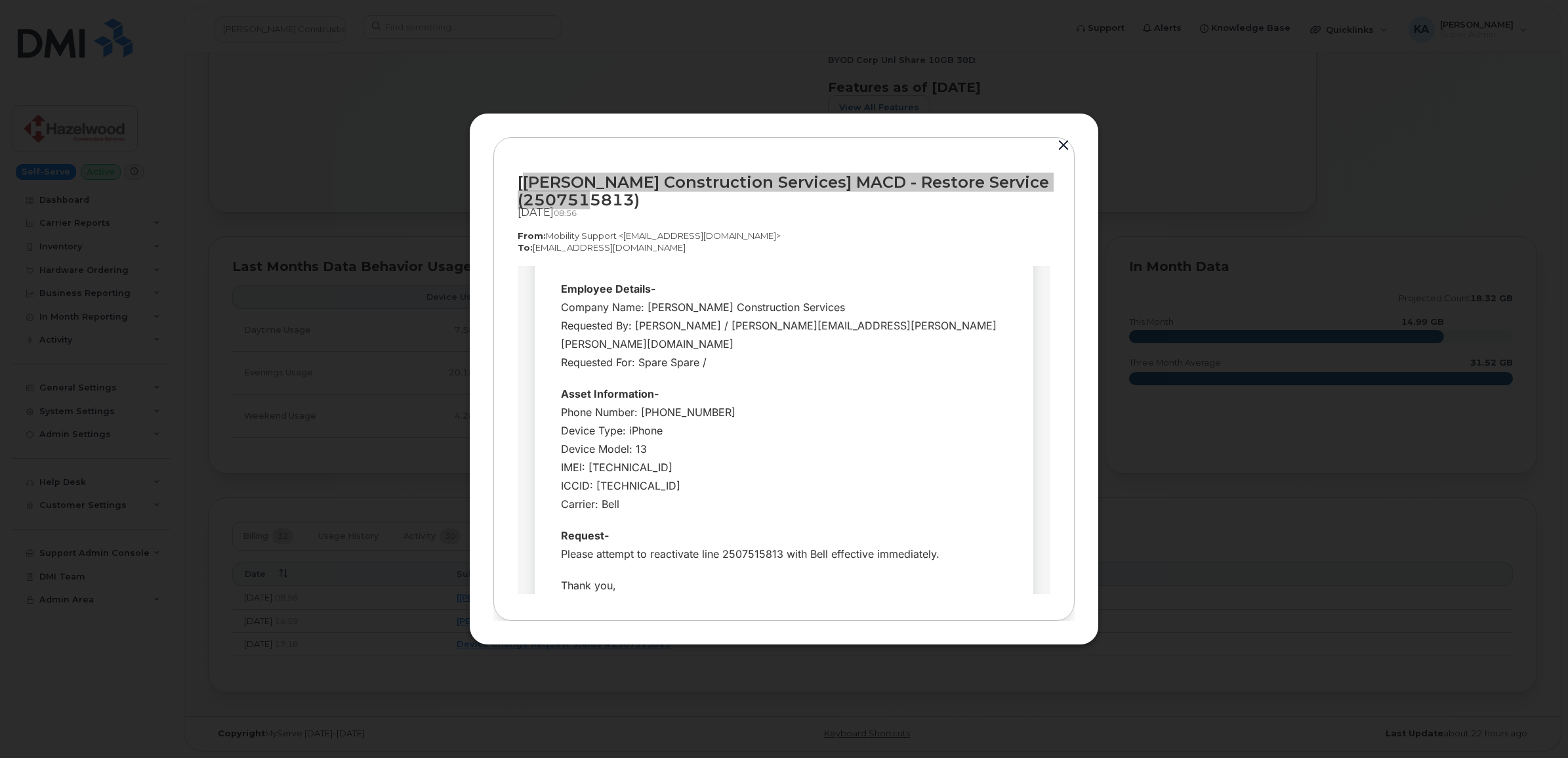
scroll to position [158, 0]
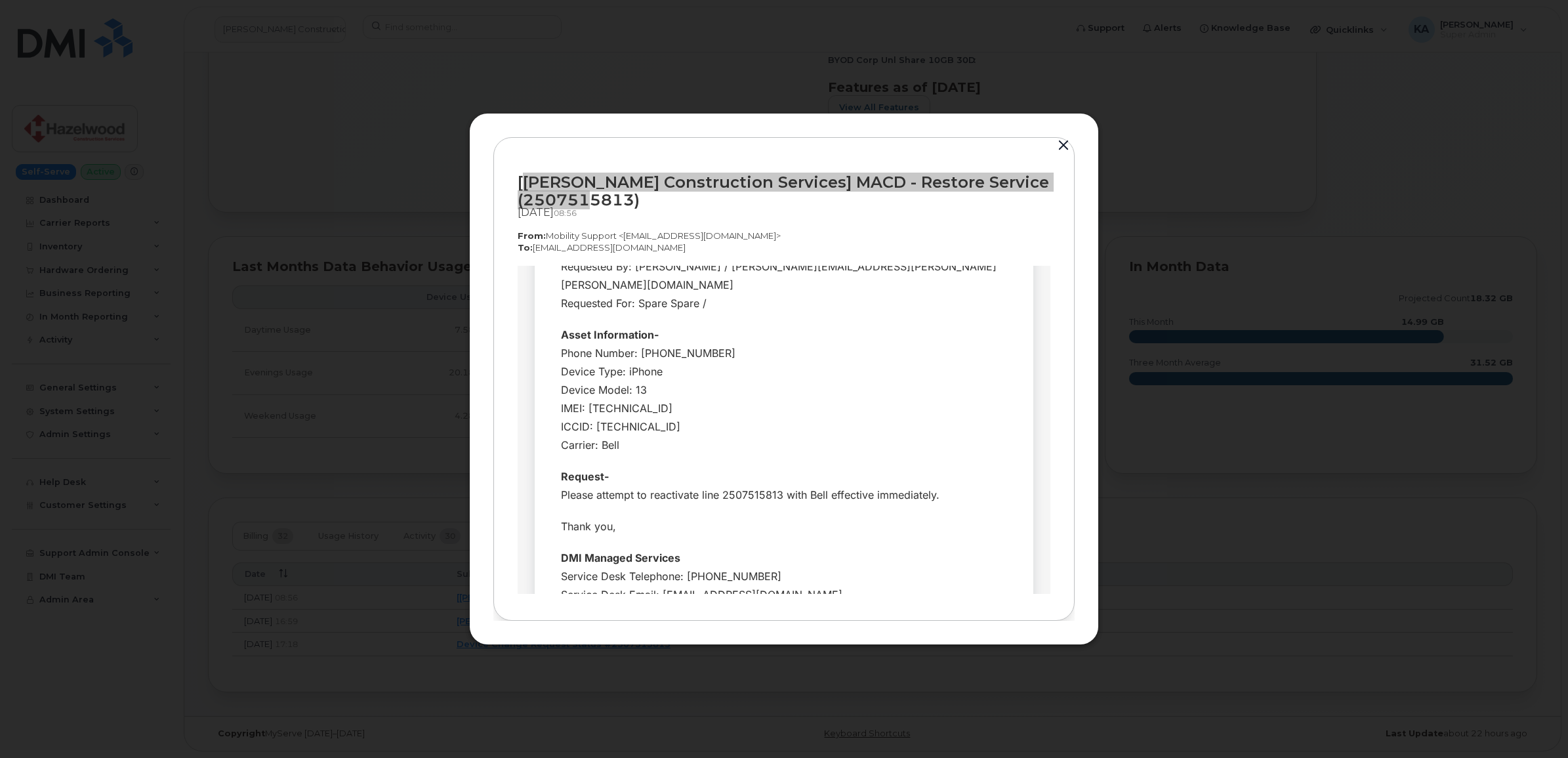
drag, startPoint x: 551, startPoint y: 352, endPoint x: 820, endPoint y: 575, distance: 349.4
click at [820, 575] on tbody "Hi Team, Employee Details- Company Name: Hazelwood Construction Services Reques…" at bounding box center [784, 395] width 479 height 428
drag, startPoint x: 820, startPoint y: 575, endPoint x: 744, endPoint y: 569, distance: 76.2
copy tbody "Hi Team, Employee Details- Company Name: Hazelwood Construction Services Reques…"
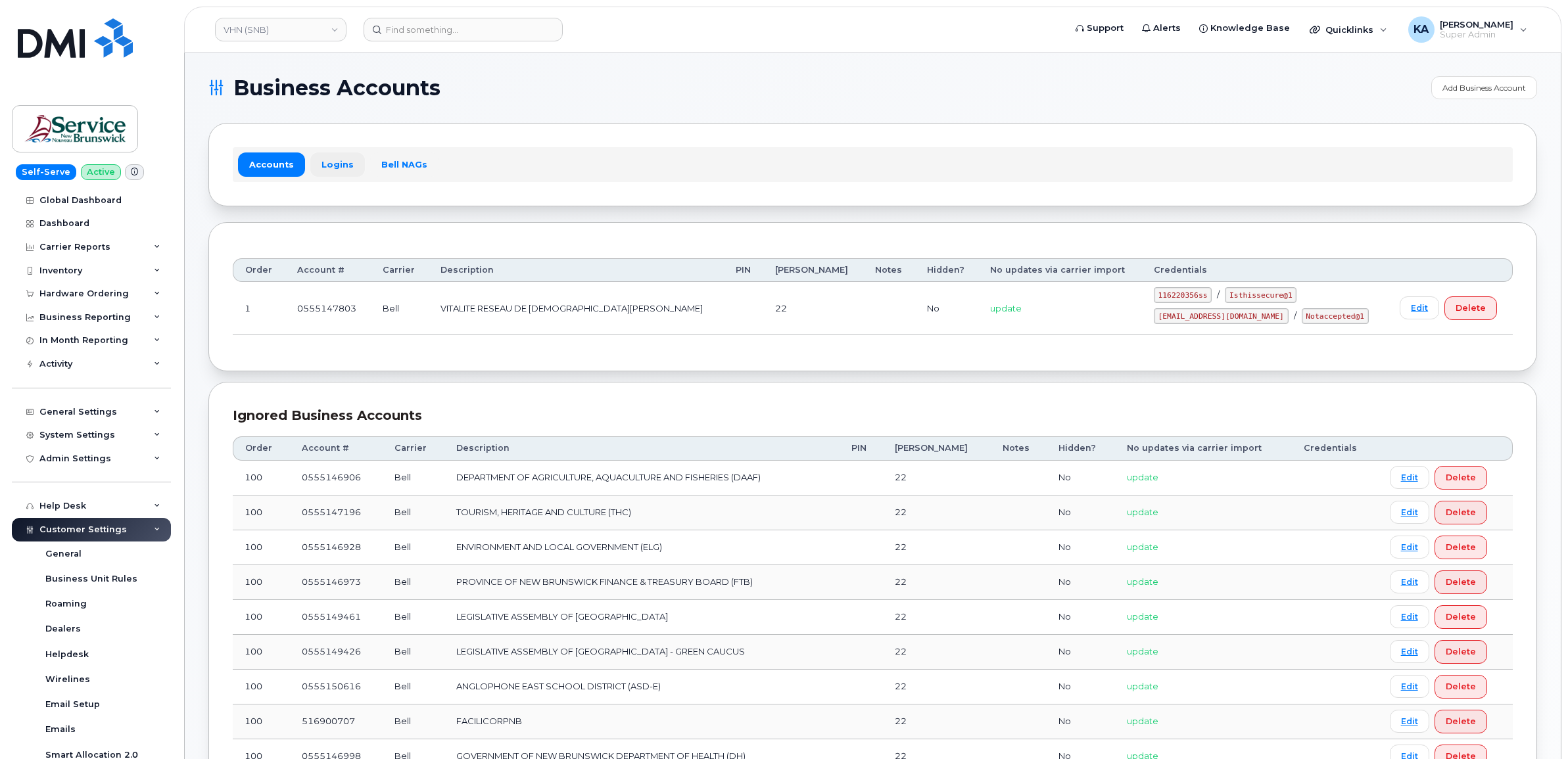
click at [327, 161] on link "Logins" at bounding box center [337, 164] width 55 height 24
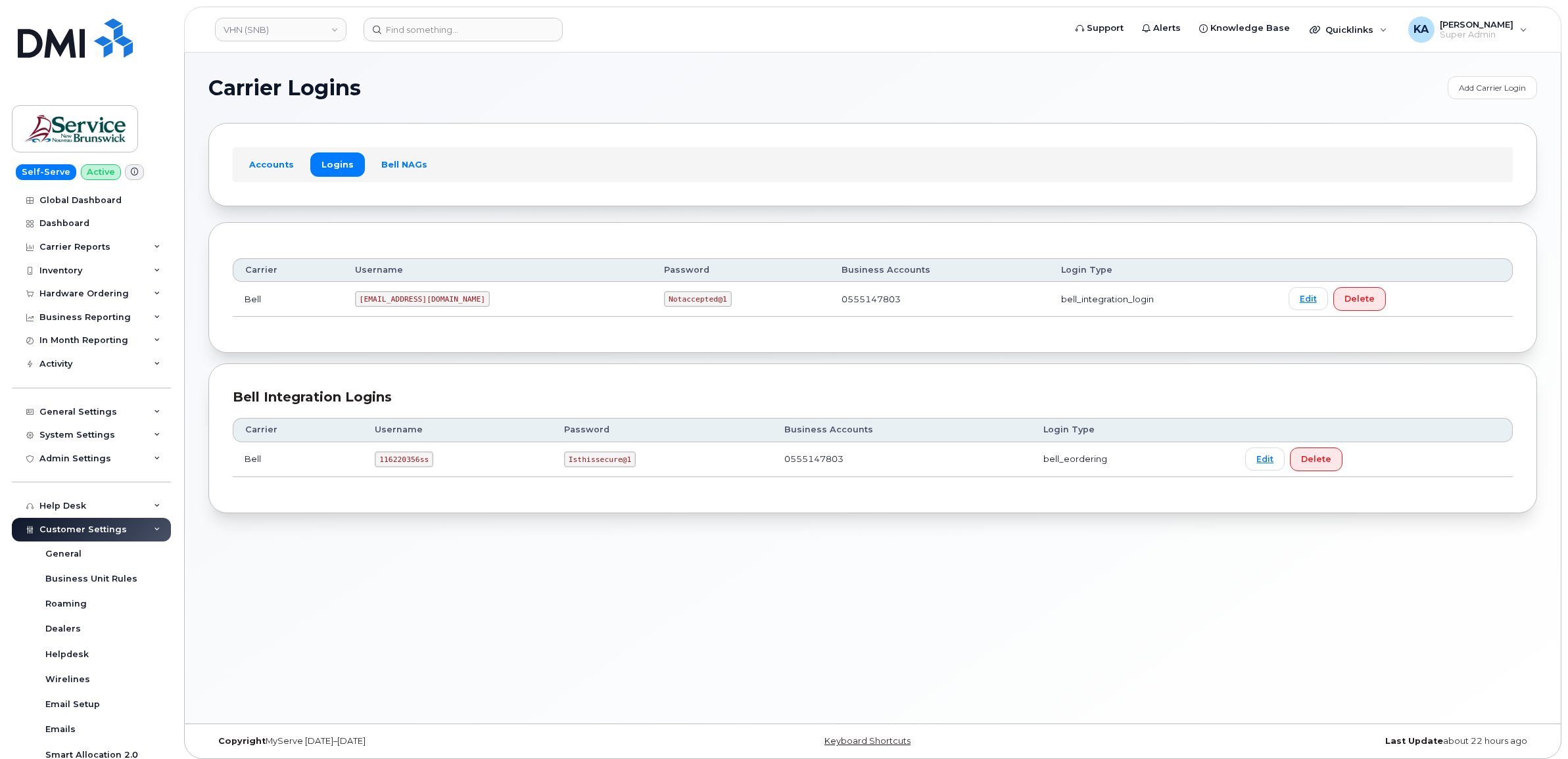
click at [378, 463] on code "116220356ss" at bounding box center [404, 459] width 59 height 15
click at [379, 463] on code "116220356ss" at bounding box center [404, 459] width 59 height 15
copy code "116220356ss"
click at [567, 463] on code "Isthissecure@1" at bounding box center [599, 459] width 71 height 15
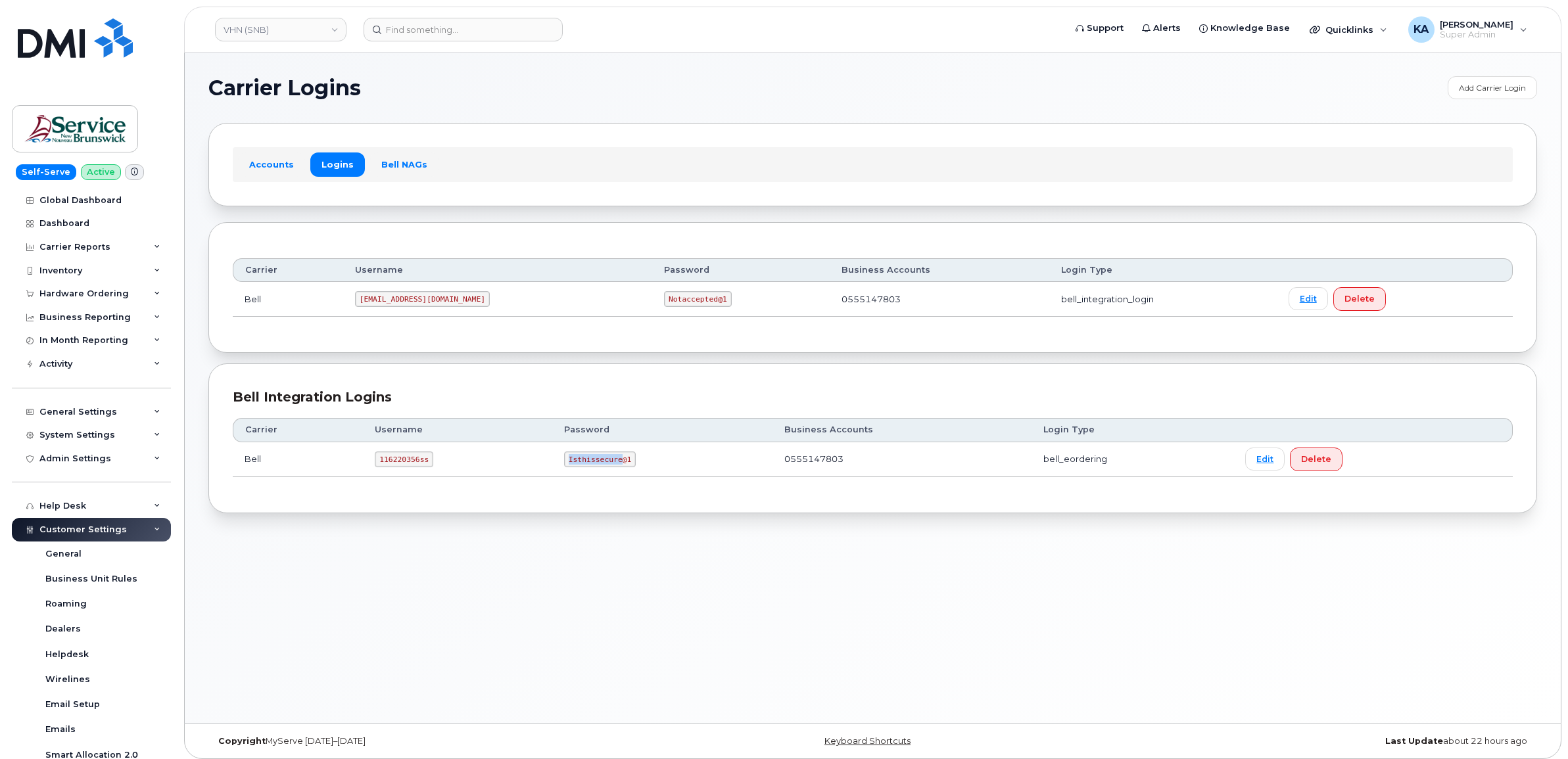
click at [568, 463] on code "Isthissecure@1" at bounding box center [599, 459] width 71 height 15
drag, startPoint x: 568, startPoint y: 463, endPoint x: 628, endPoint y: 467, distance: 60.1
click at [628, 467] on code "Isthissecure@1" at bounding box center [599, 459] width 71 height 15
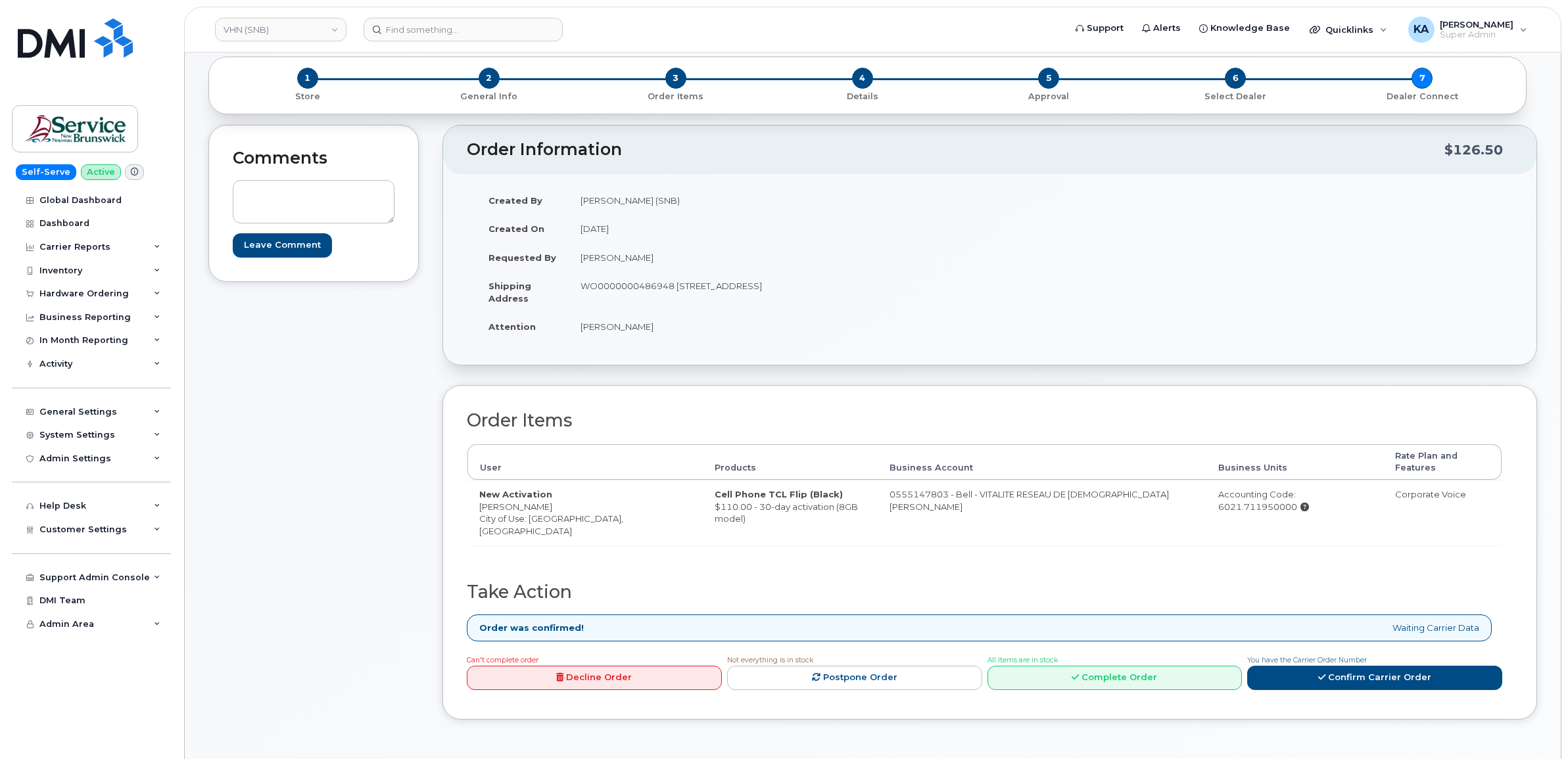
scroll to position [82, 0]
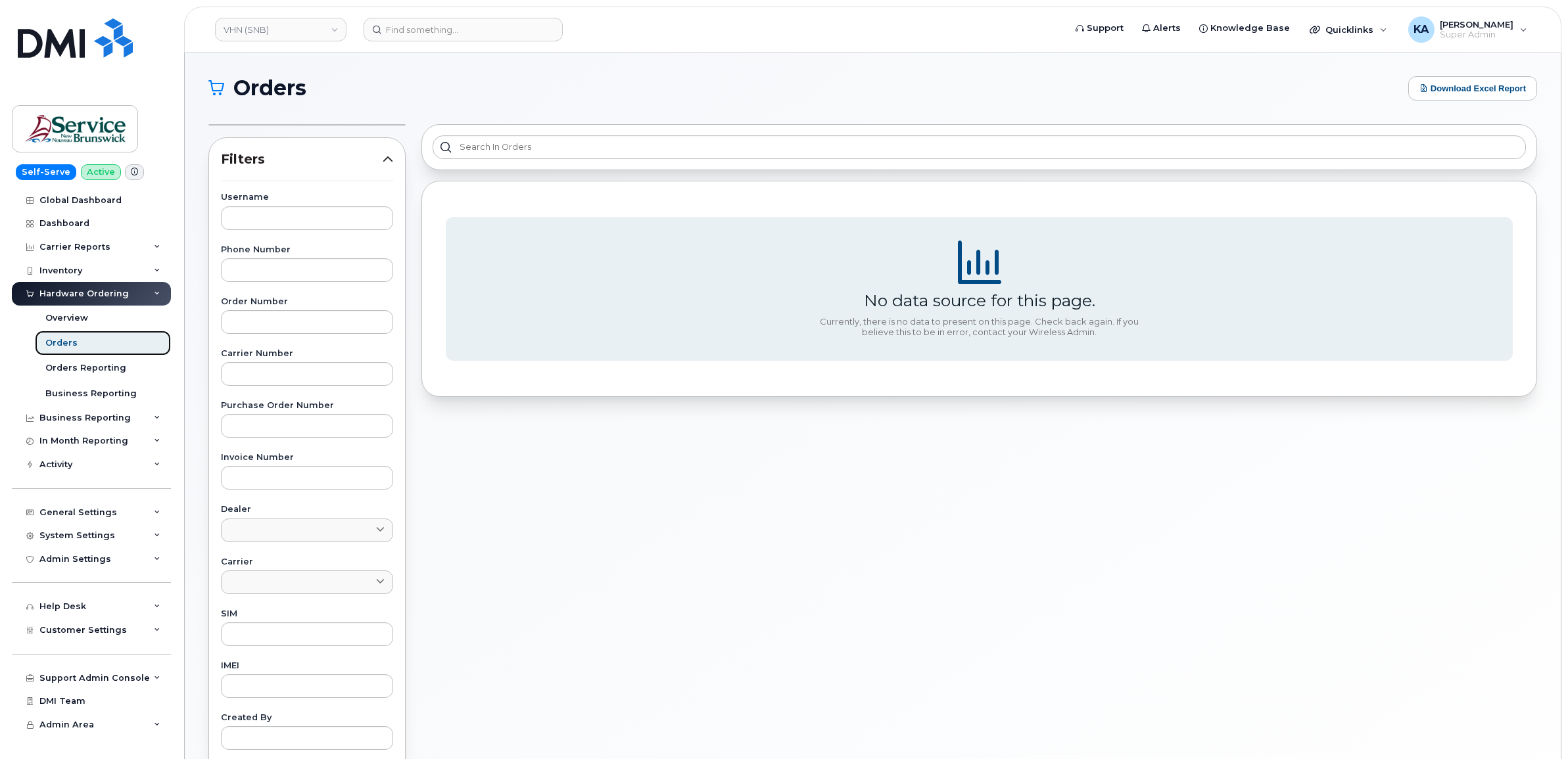
click at [57, 344] on div "Orders" at bounding box center [61, 343] width 32 height 12
click at [56, 214] on link "Dashboard" at bounding box center [91, 223] width 159 height 24
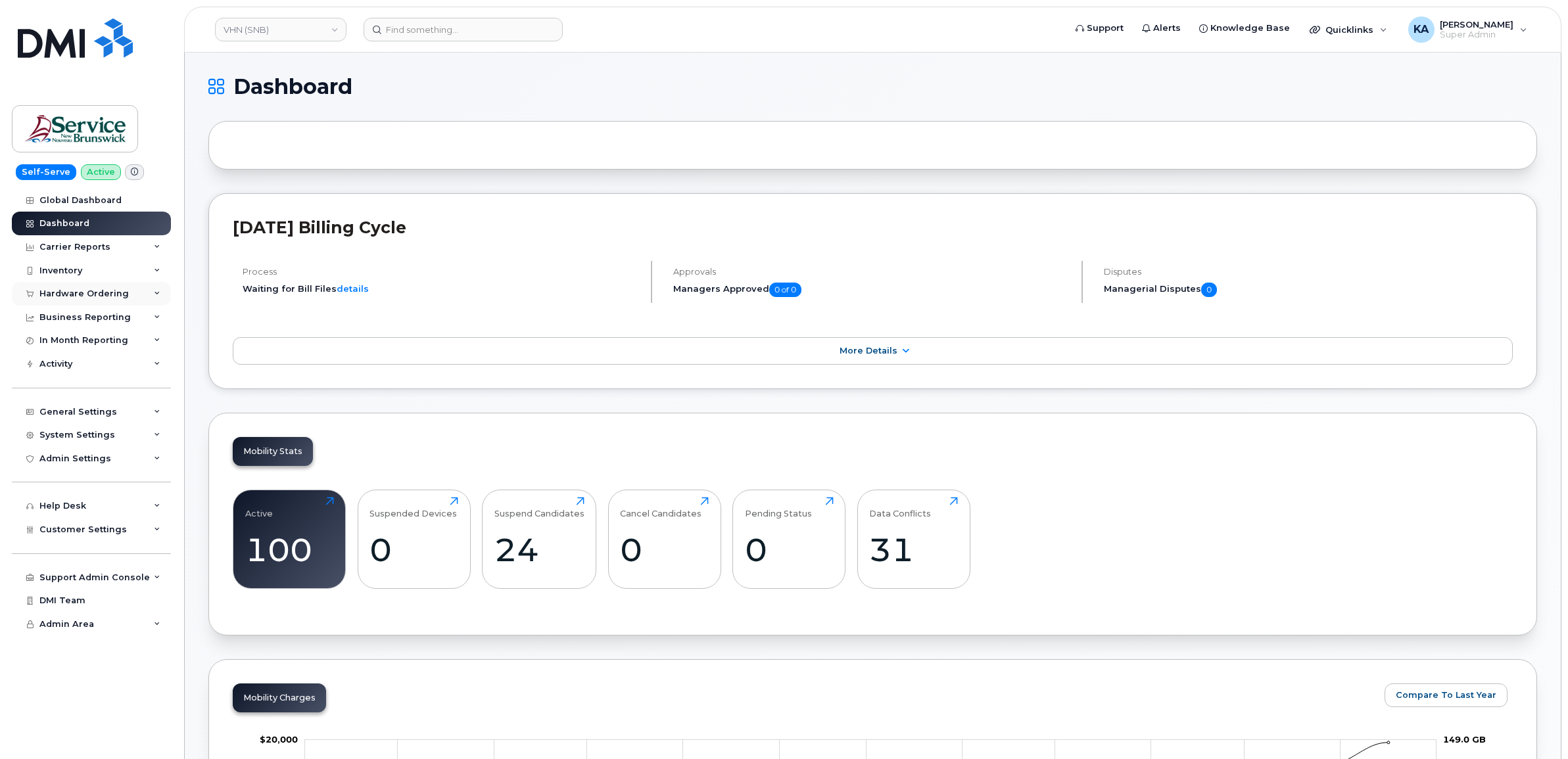
click at [66, 291] on div "Hardware Ordering" at bounding box center [84, 294] width 90 height 11
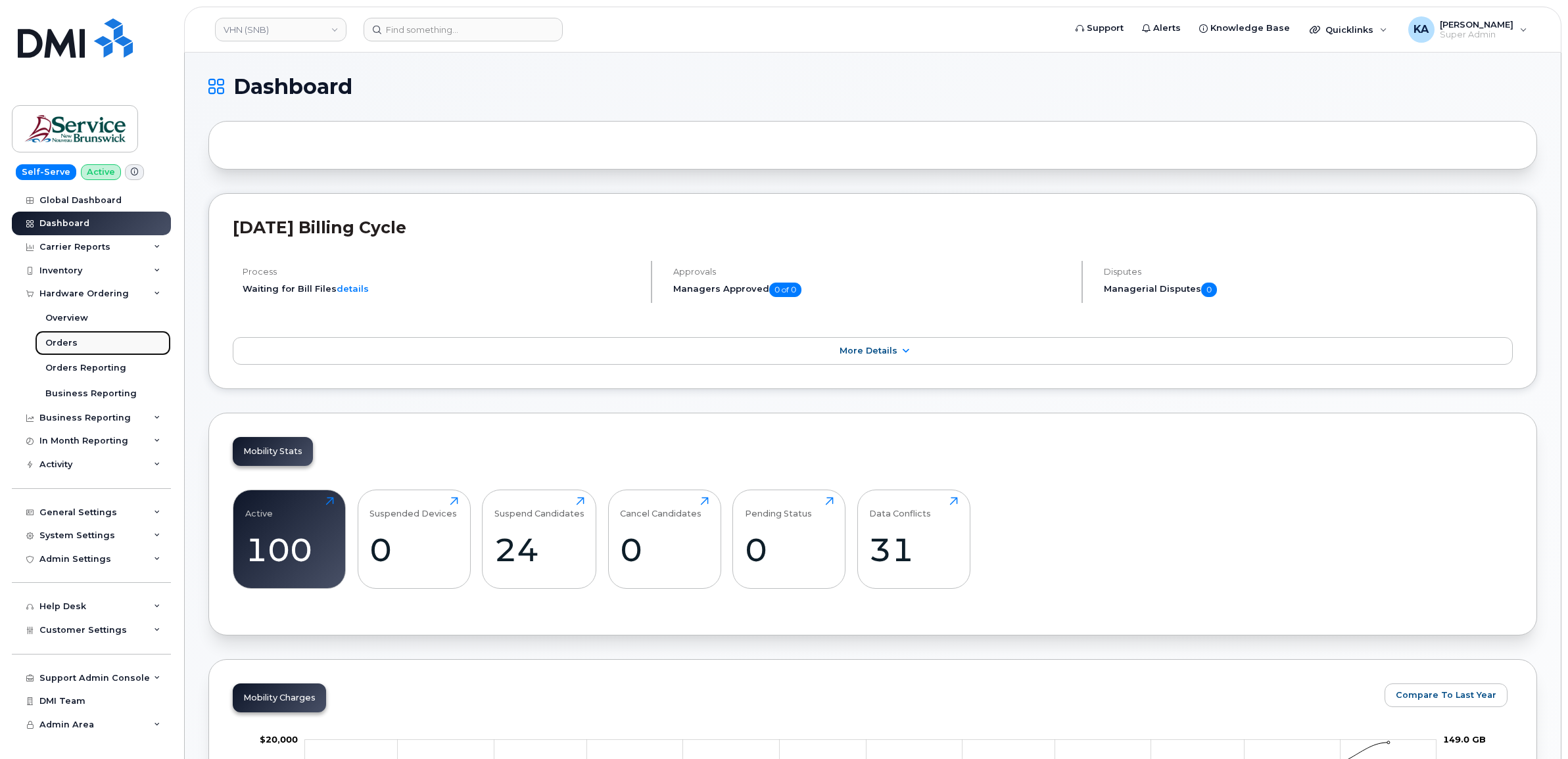
click at [57, 342] on div "Orders" at bounding box center [61, 343] width 32 height 12
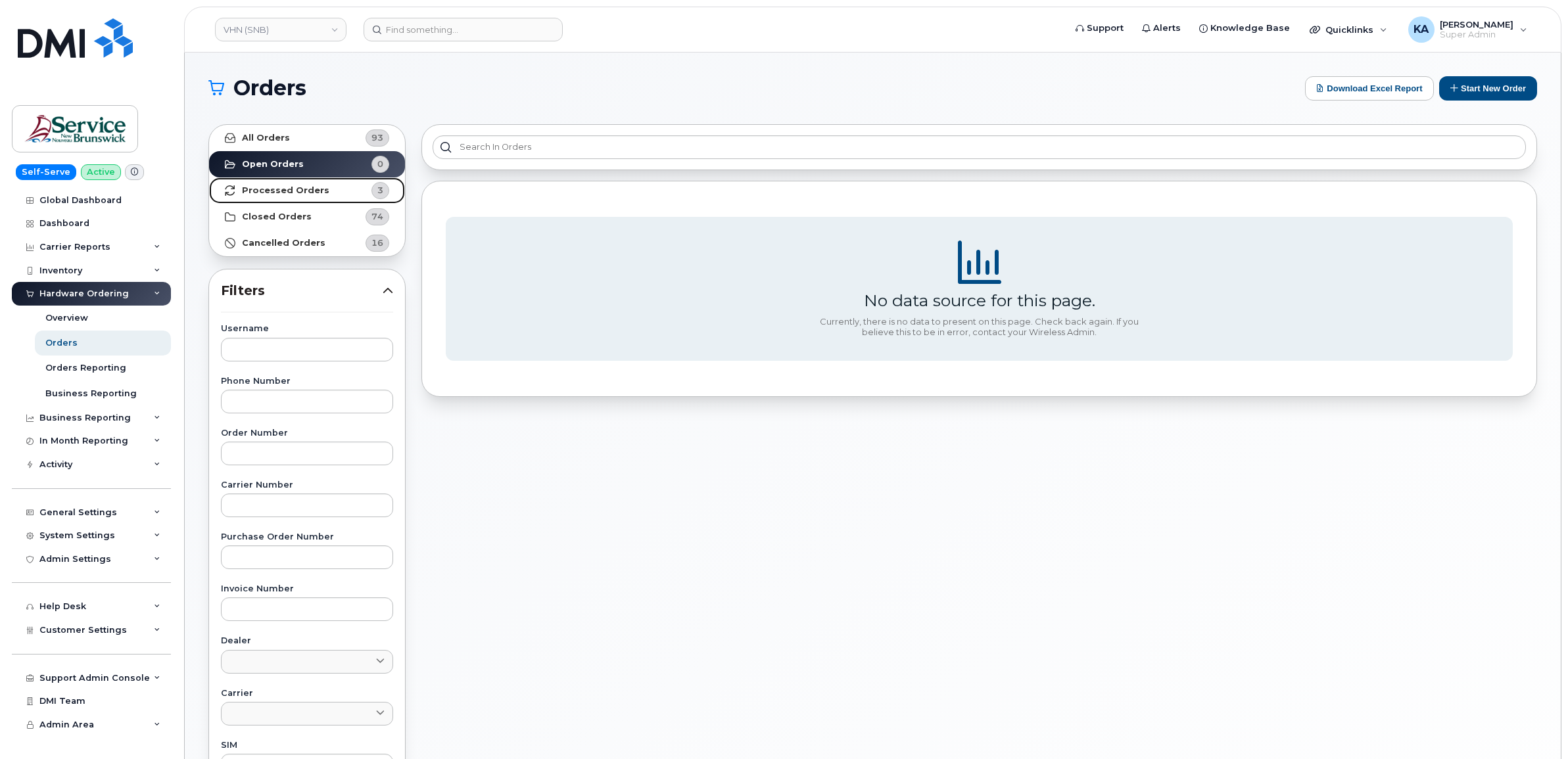
click at [288, 192] on strong "Processed Orders" at bounding box center [285, 190] width 88 height 11
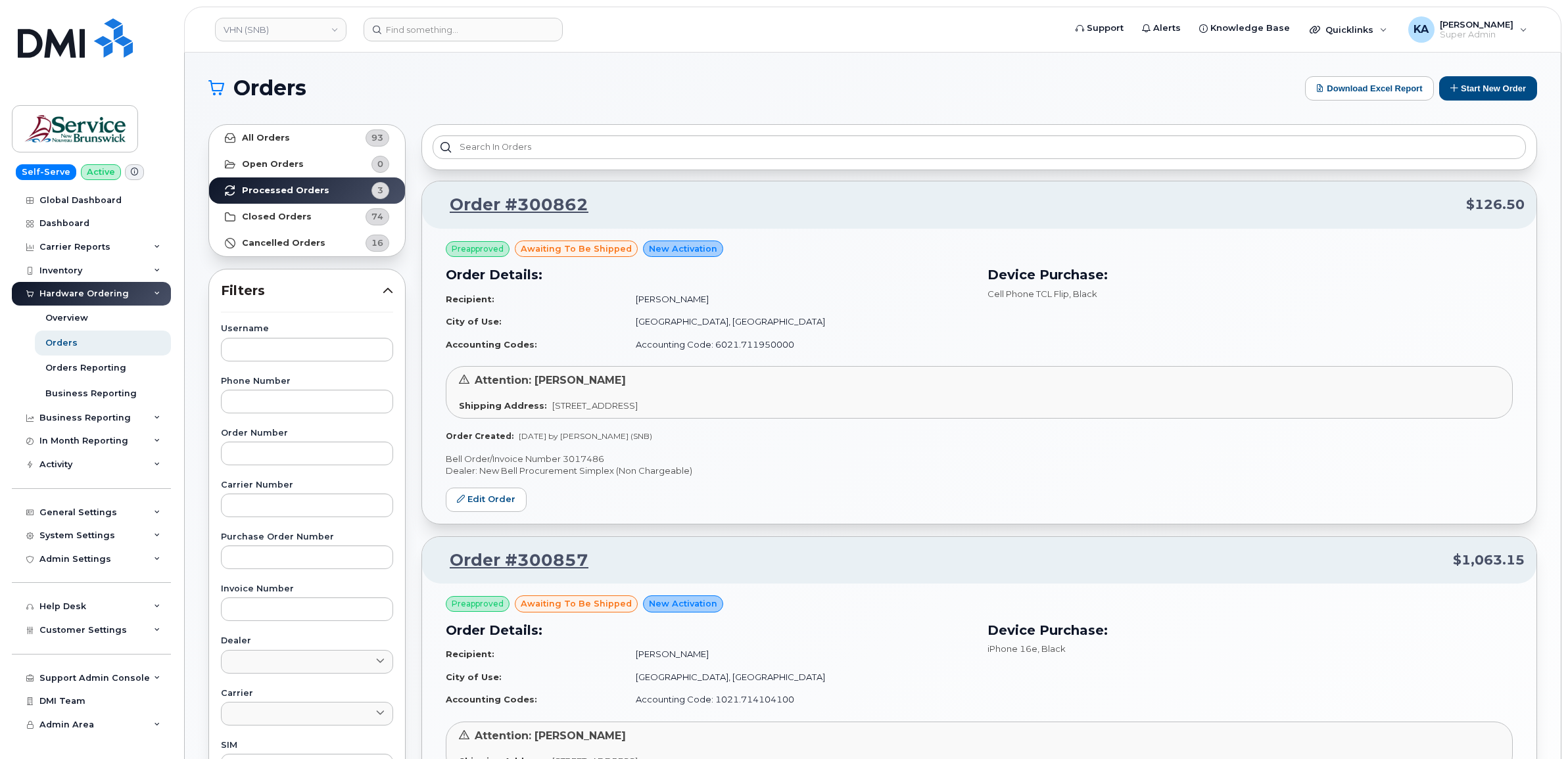
drag, startPoint x: 706, startPoint y: 299, endPoint x: 638, endPoint y: 298, distance: 68.0
click at [638, 298] on td "Sebastien Doucet" at bounding box center [797, 300] width 347 height 23
click at [481, 497] on link "Edit Order" at bounding box center [487, 499] width 81 height 24
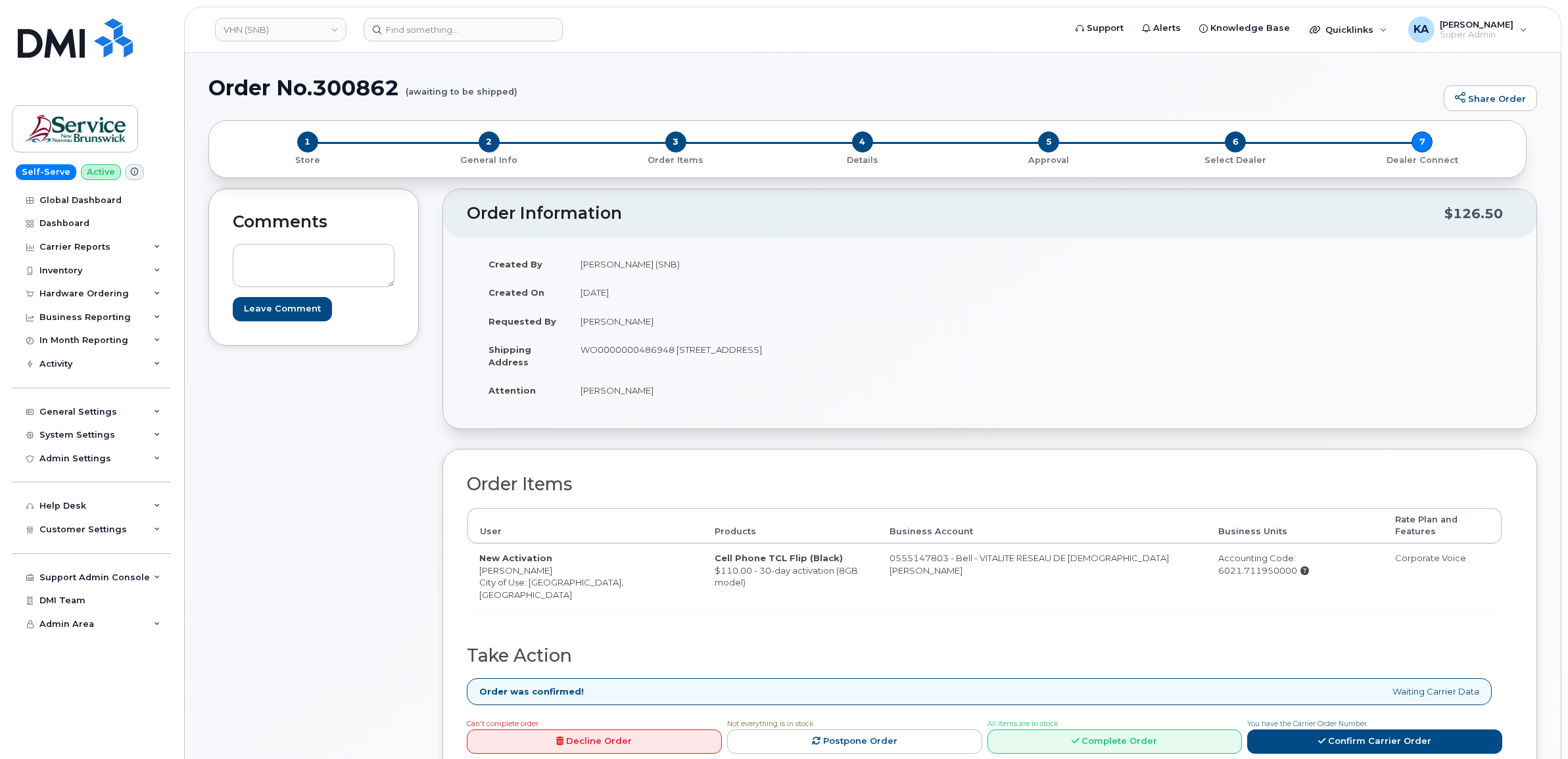
drag, startPoint x: 558, startPoint y: 559, endPoint x: 478, endPoint y: 560, distance: 80.0
click at [478, 560] on td "New Activation [PERSON_NAME] City of Use: [GEOGRAPHIC_DATA], [GEOGRAPHIC_DATA]" at bounding box center [585, 576] width 235 height 65
click at [75, 291] on div "Hardware Ordering" at bounding box center [84, 294] width 90 height 11
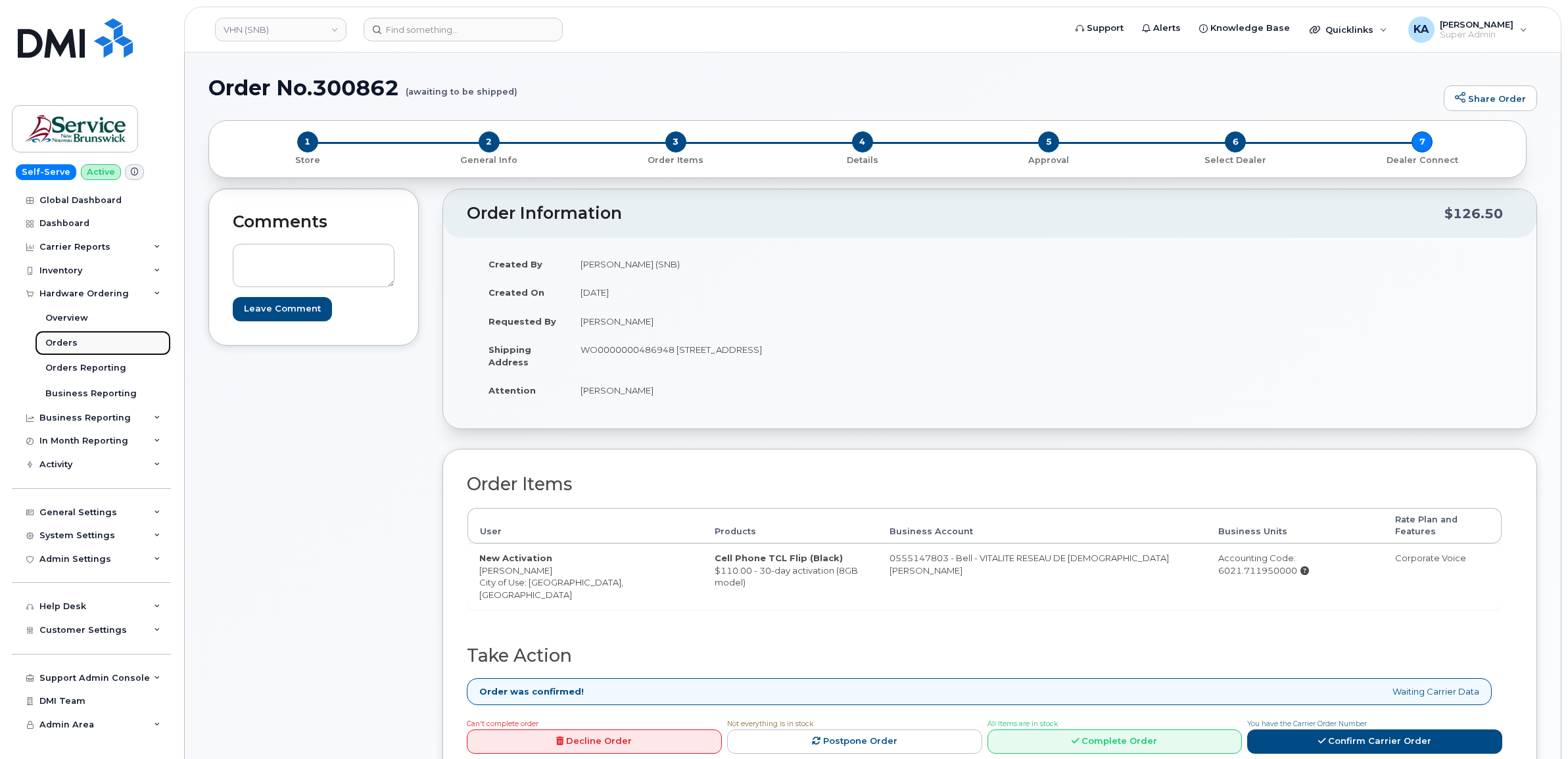
click at [50, 340] on div "Orders" at bounding box center [61, 343] width 32 height 12
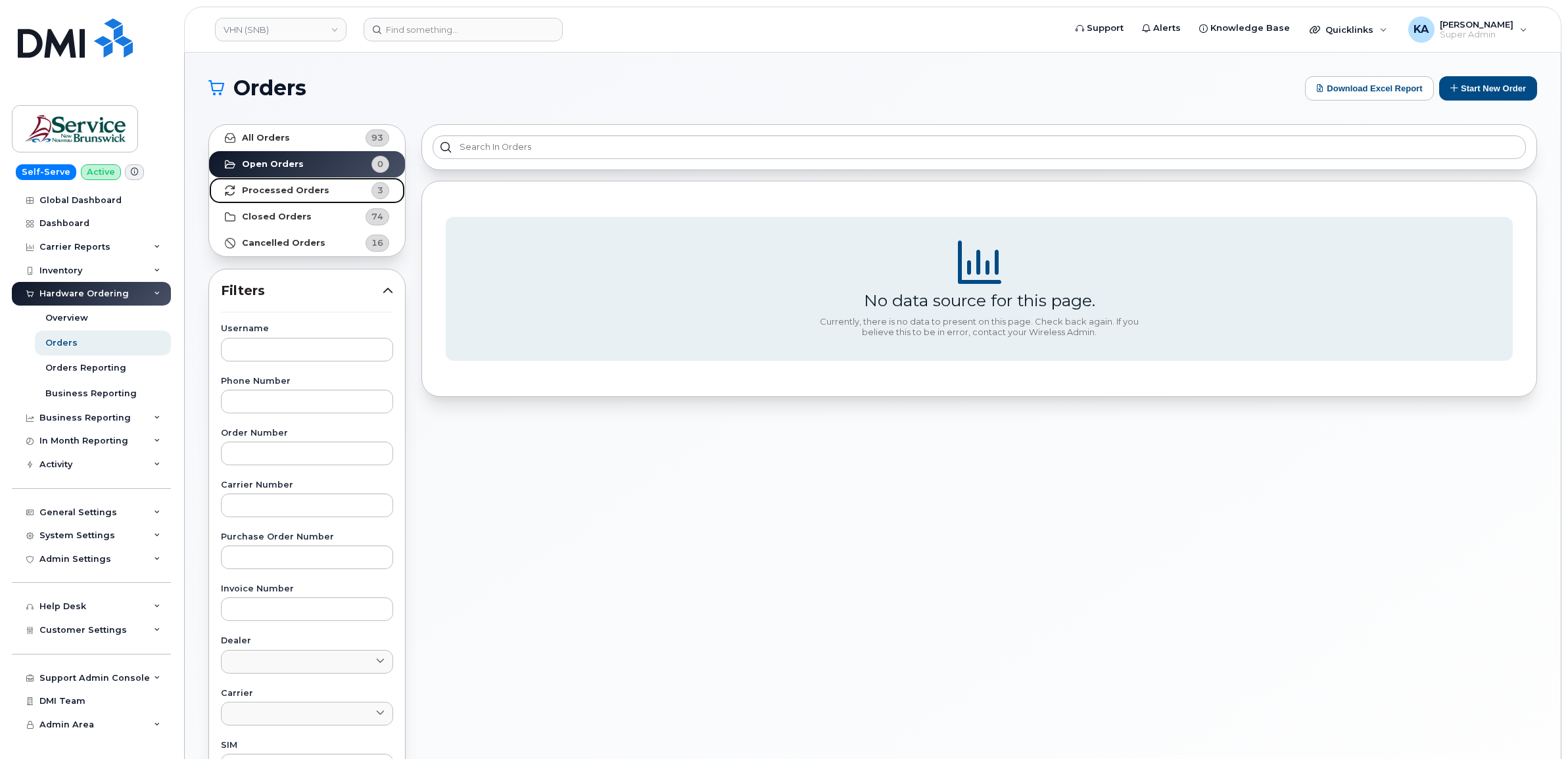
click at [254, 189] on strong "Processed Orders" at bounding box center [285, 190] width 88 height 11
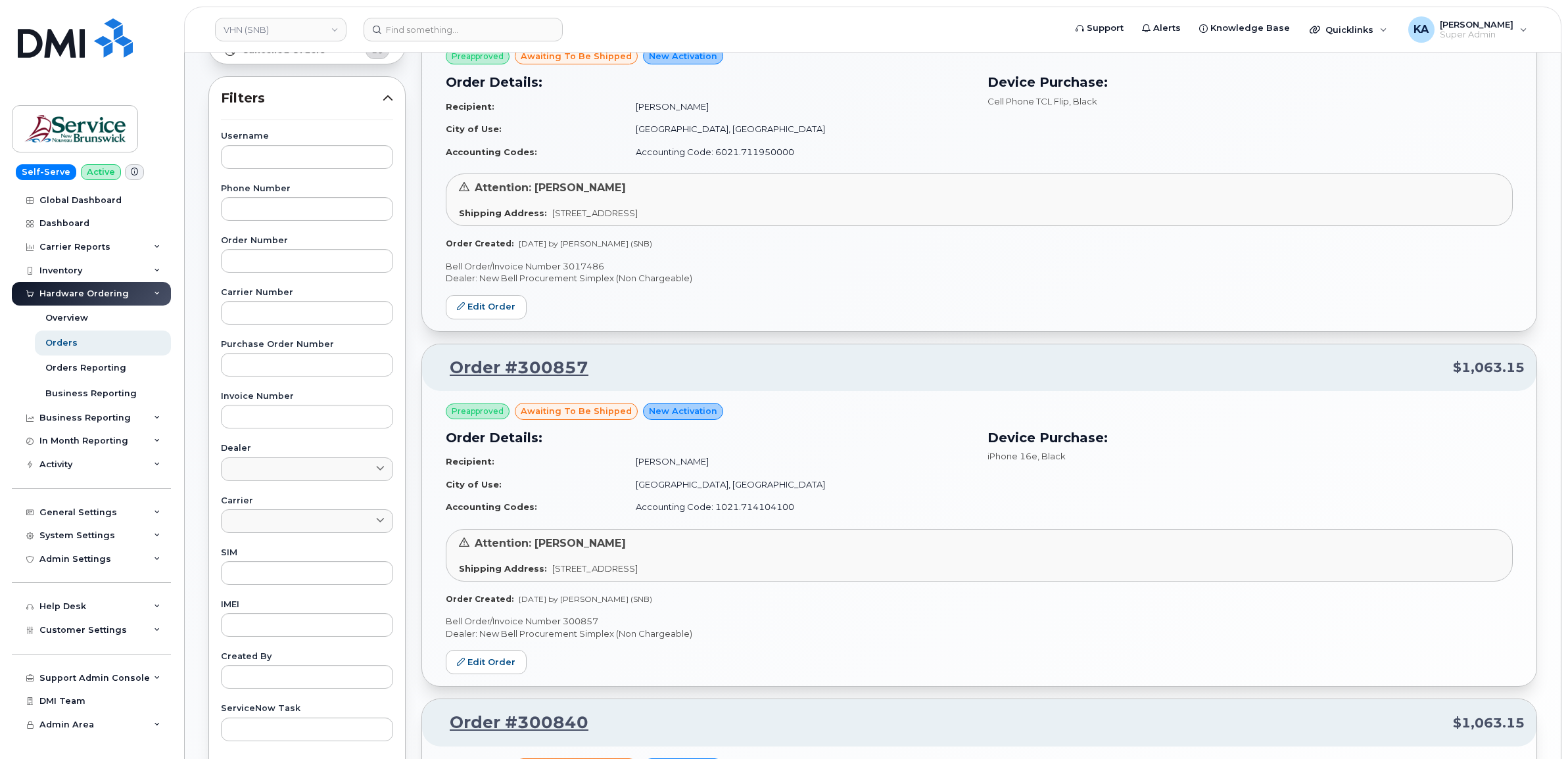
scroll to position [247, 0]
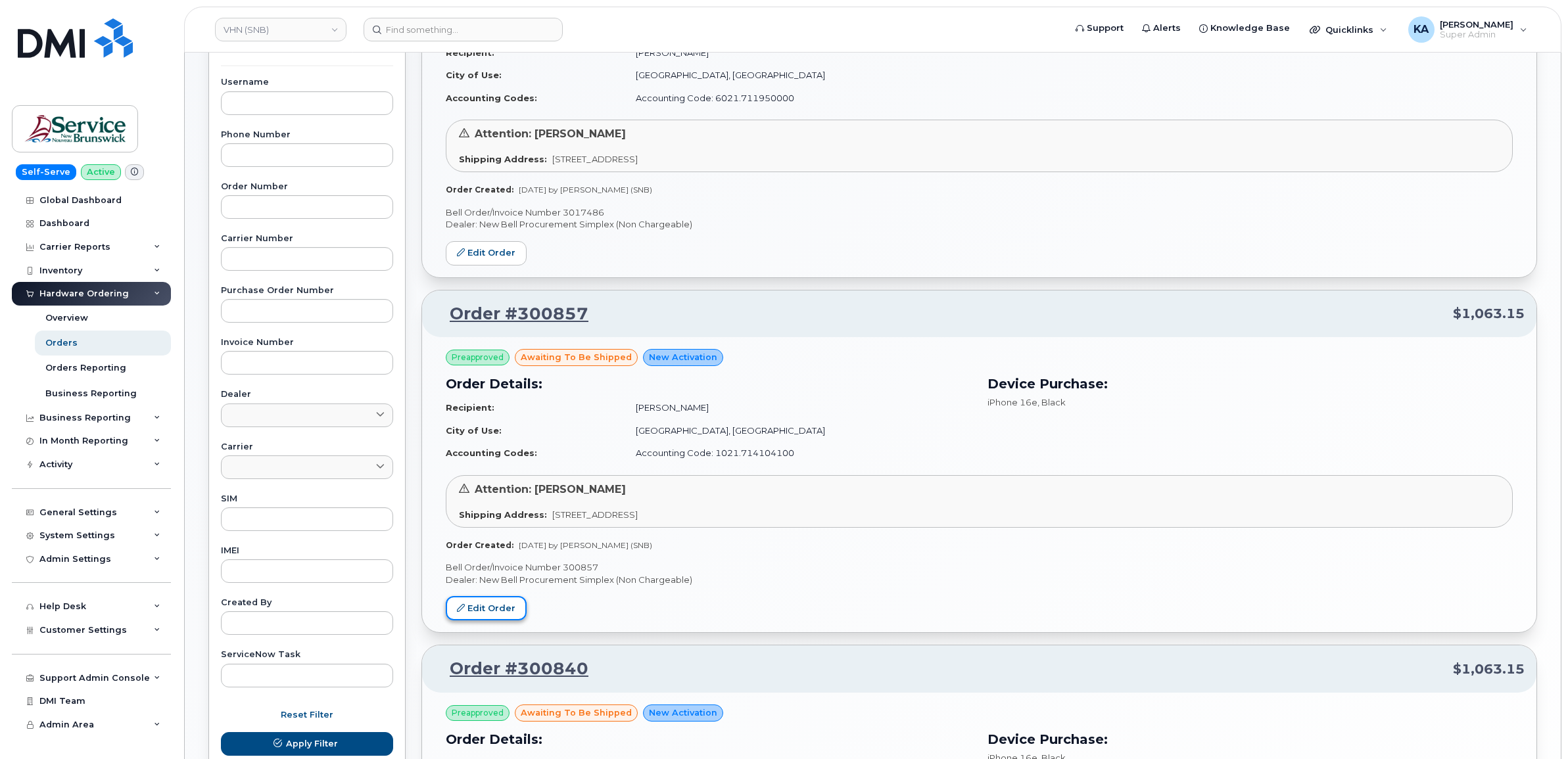
click at [488, 605] on link "Edit Order" at bounding box center [487, 608] width 81 height 24
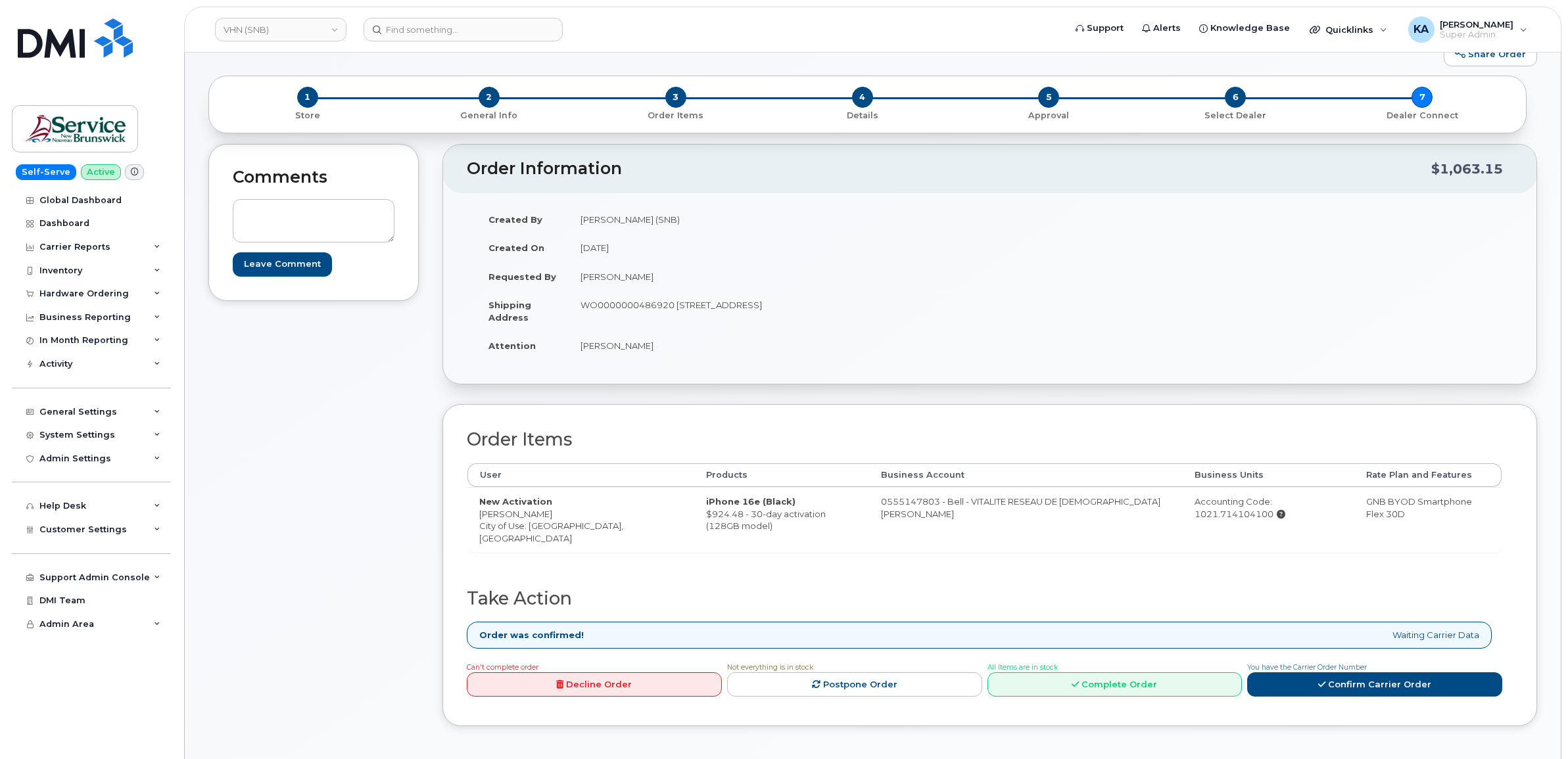
scroll to position [82, 0]
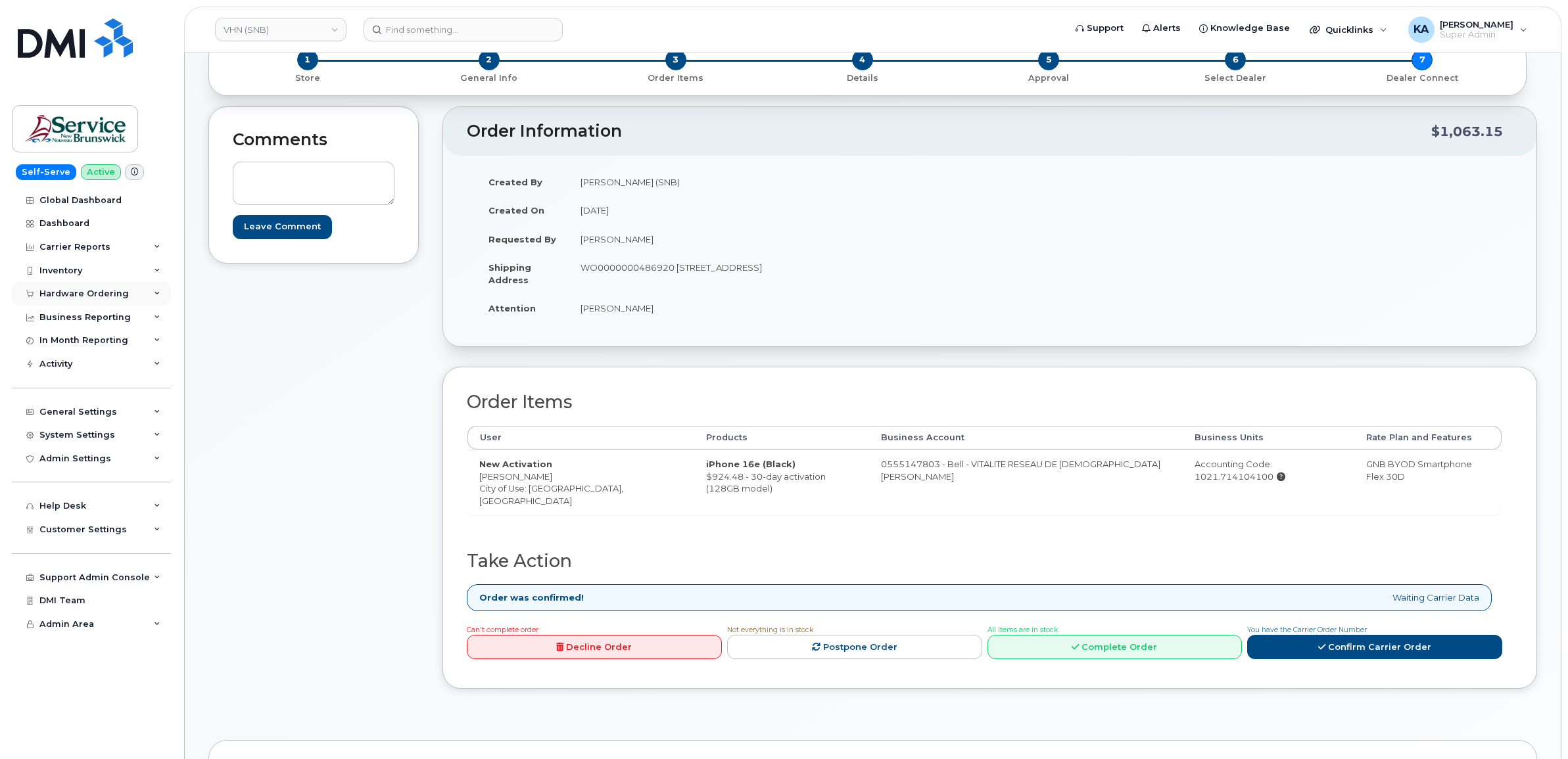
click at [95, 291] on div "Hardware Ordering" at bounding box center [84, 294] width 90 height 11
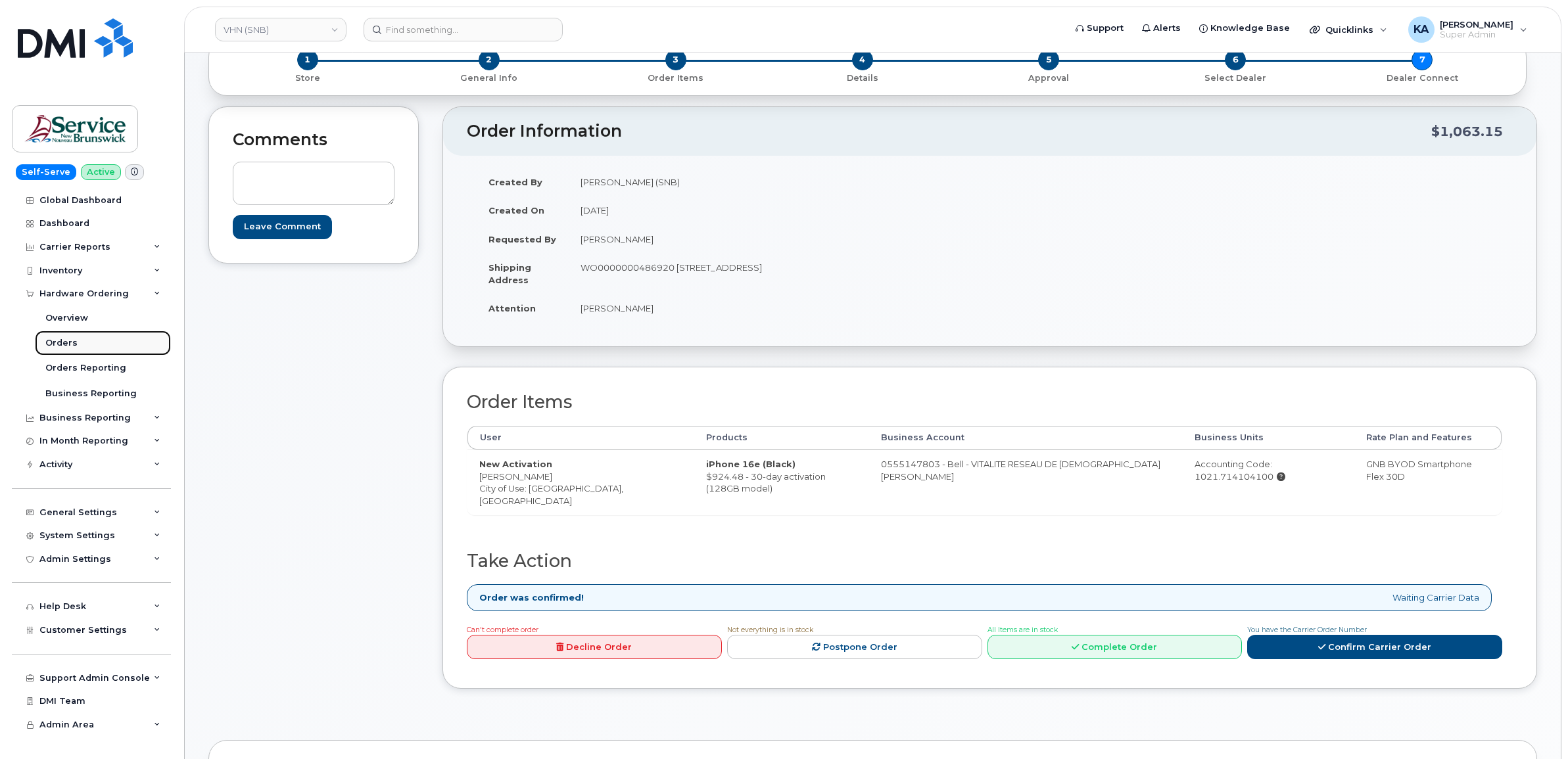
click at [61, 345] on div "Orders" at bounding box center [61, 343] width 32 height 12
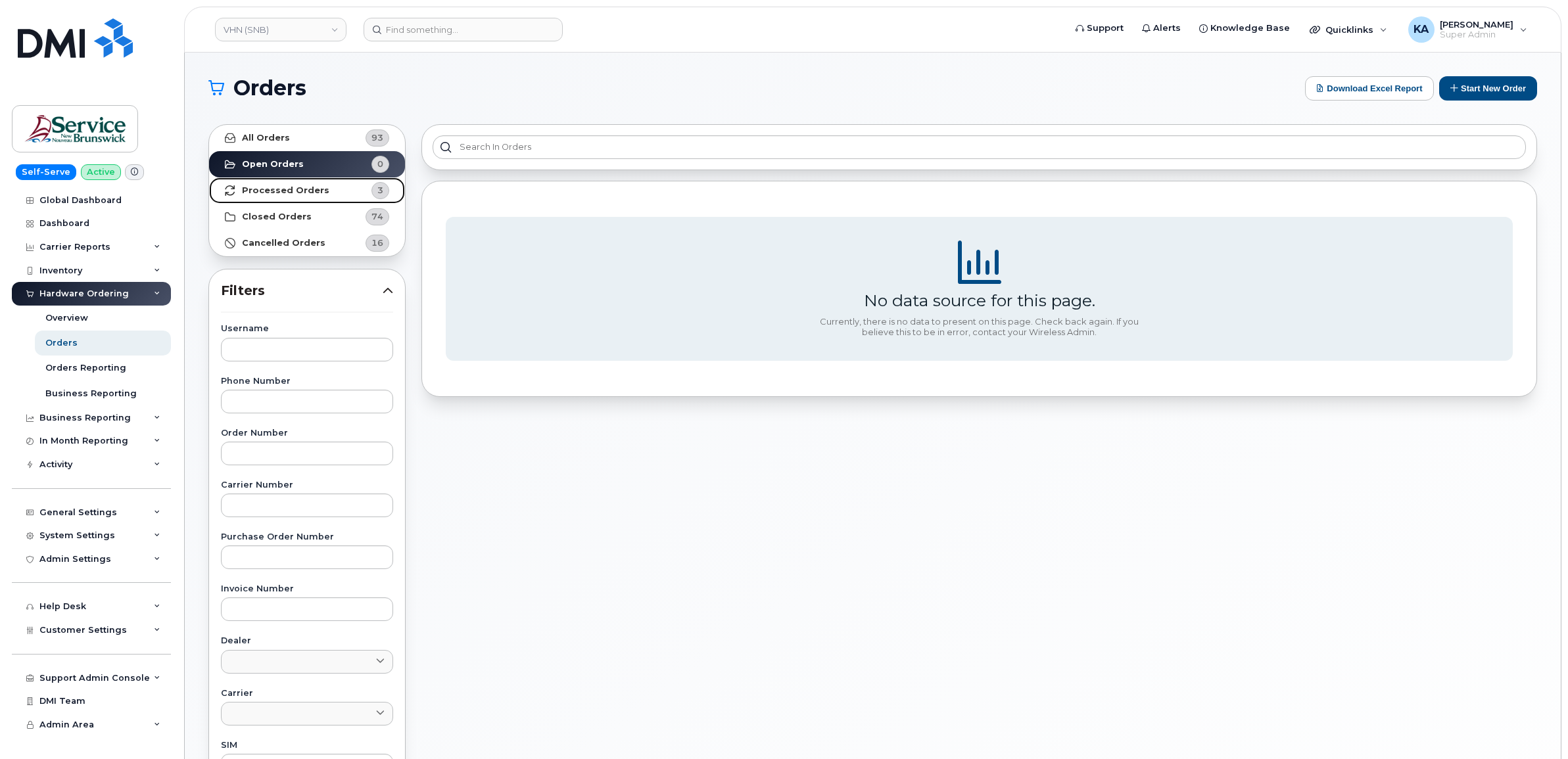
click at [299, 192] on strong "Processed Orders" at bounding box center [285, 190] width 88 height 11
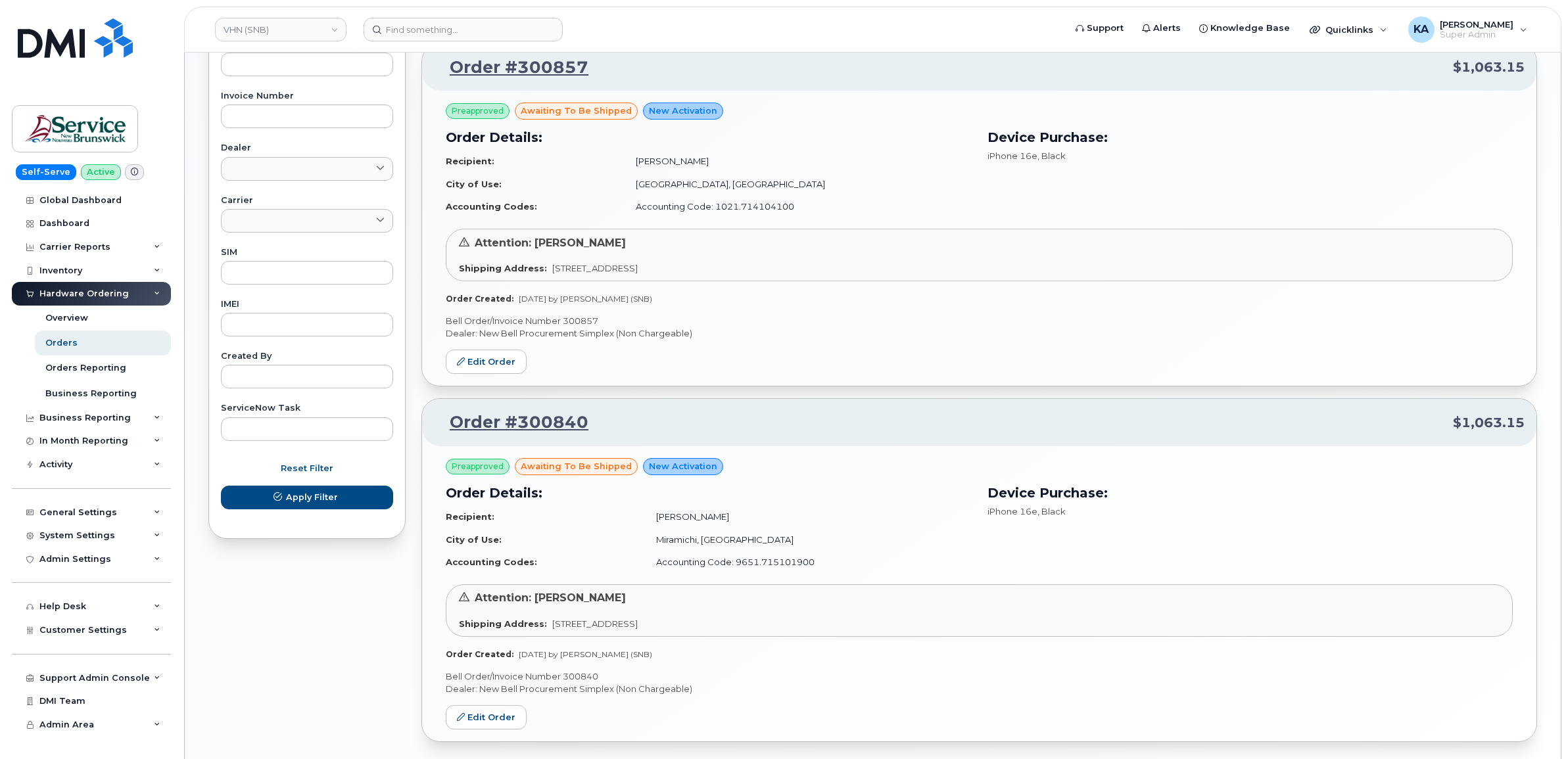
scroll to position [557, 0]
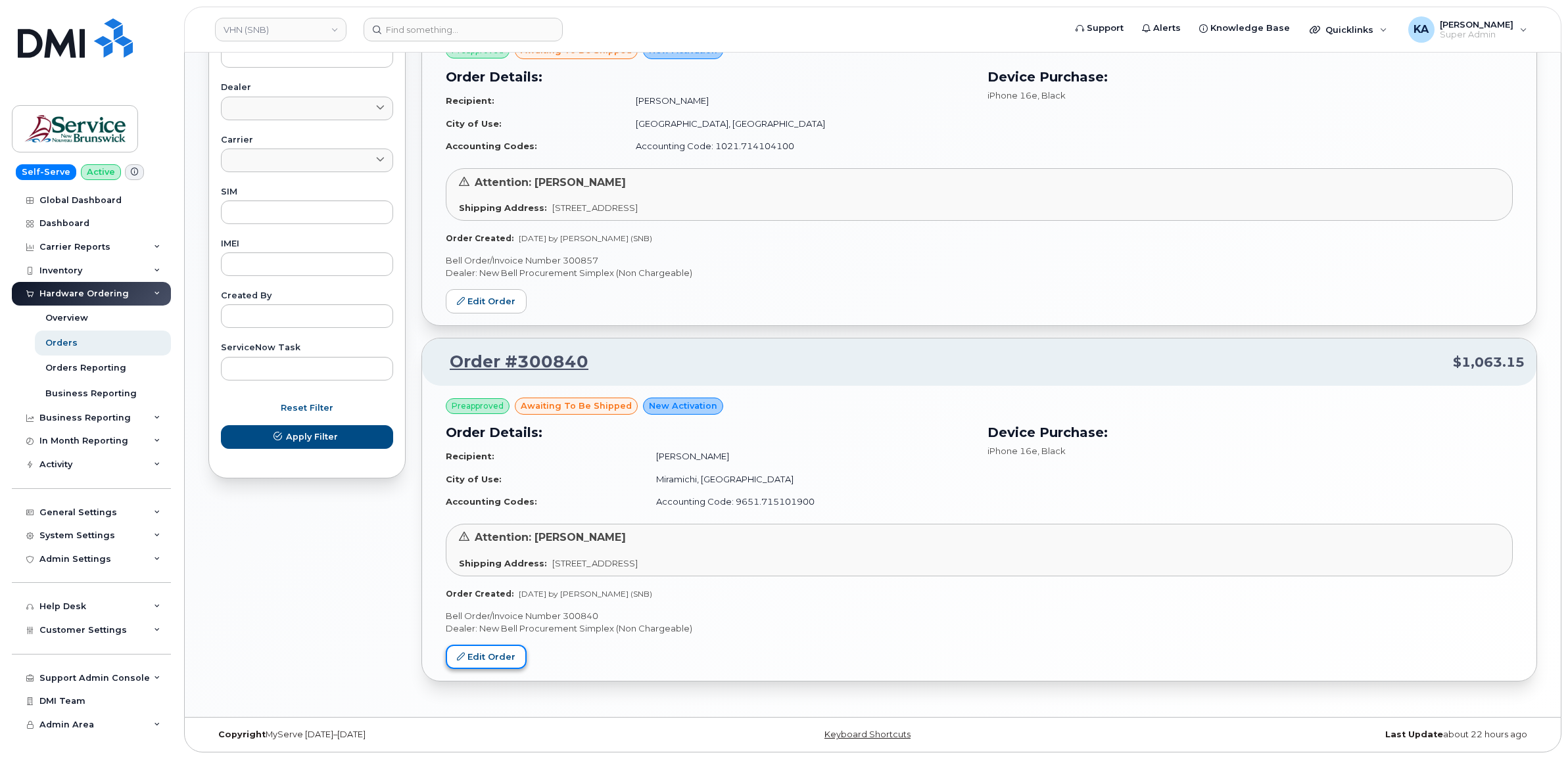
click at [486, 656] on link "Edit Order" at bounding box center [487, 656] width 81 height 24
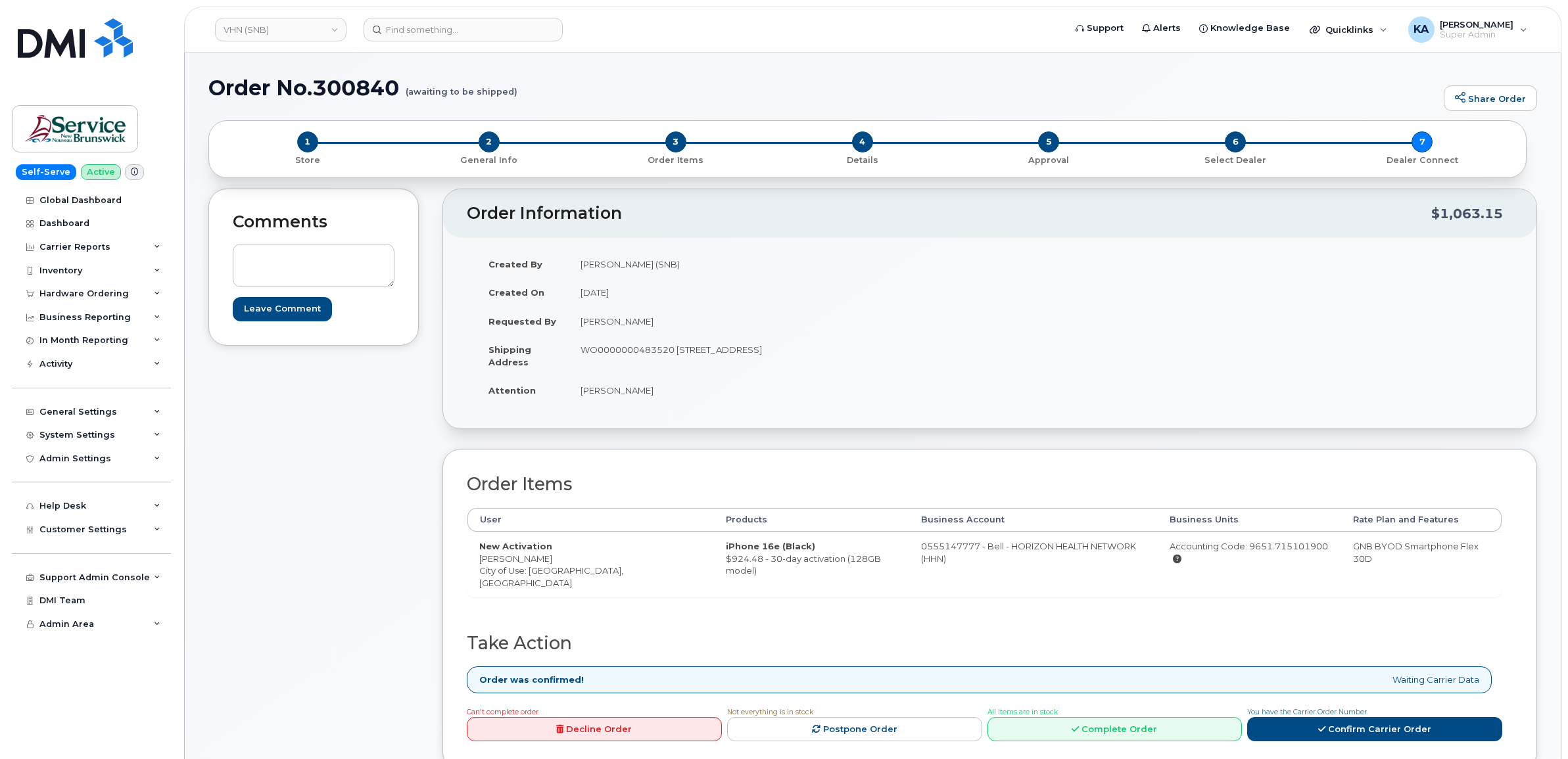
scroll to position [82, 0]
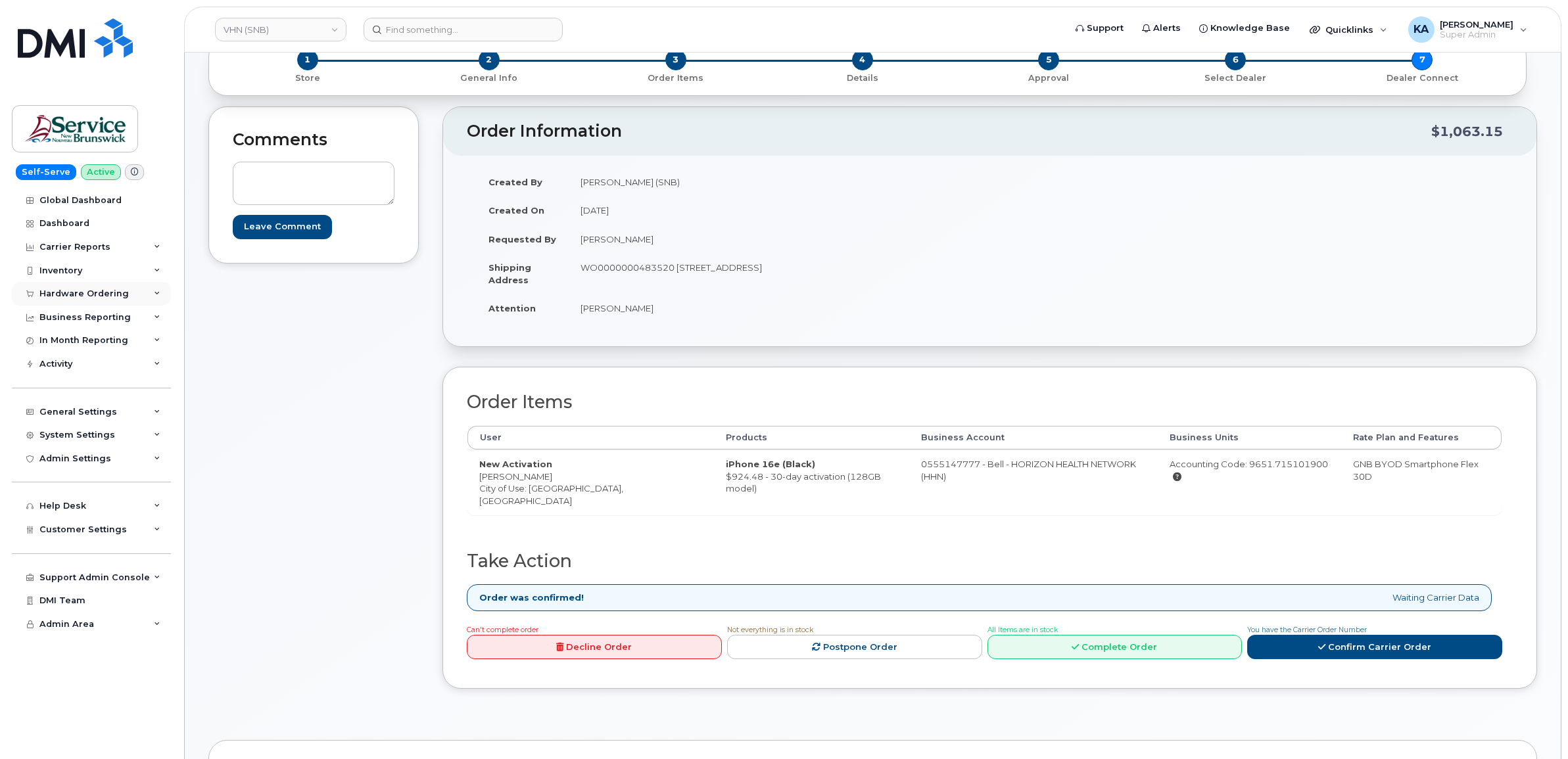
click at [63, 293] on div "Hardware Ordering" at bounding box center [84, 294] width 90 height 11
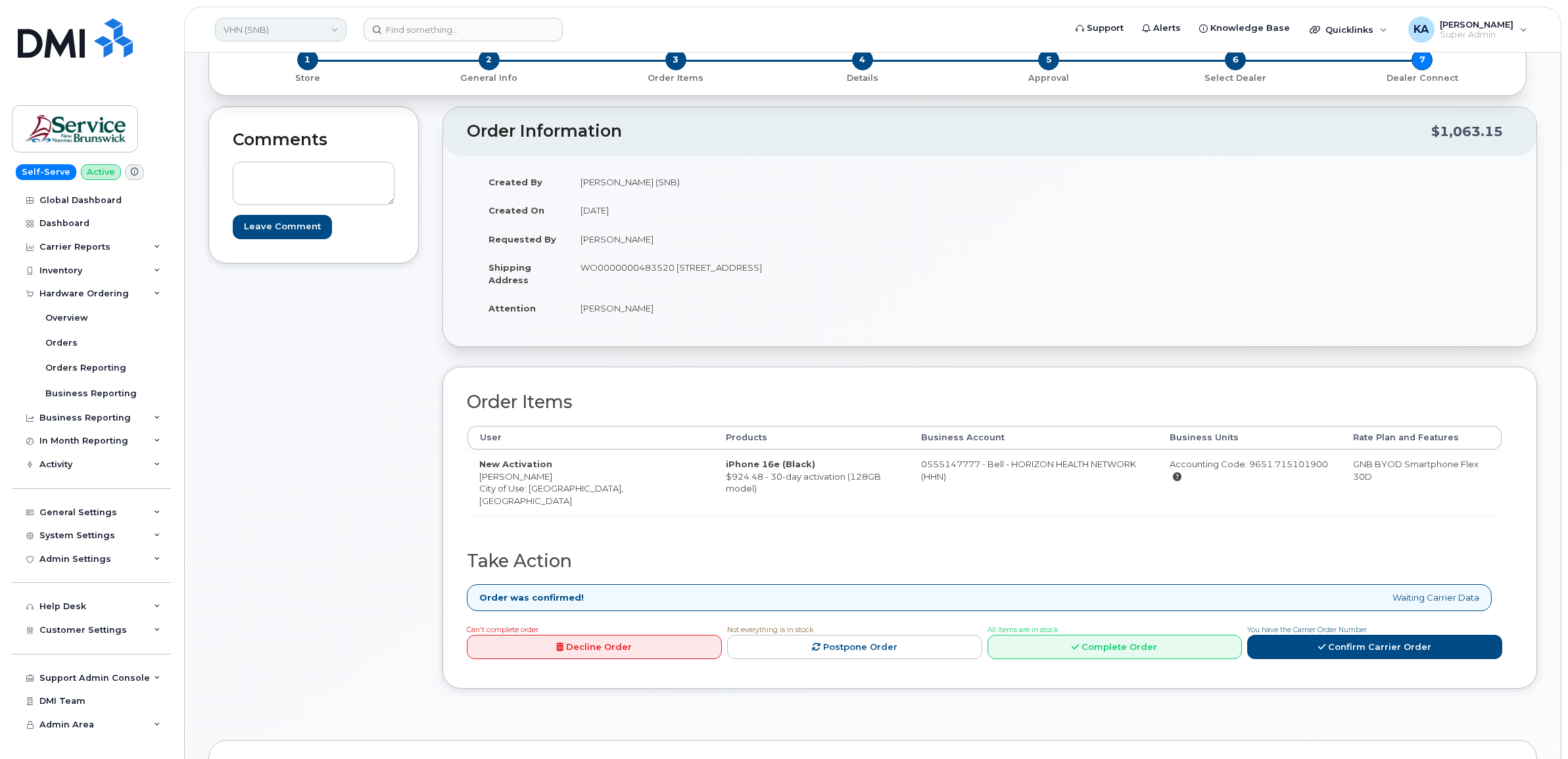
click at [253, 28] on link "VHN (SNB)" at bounding box center [280, 29] width 131 height 24
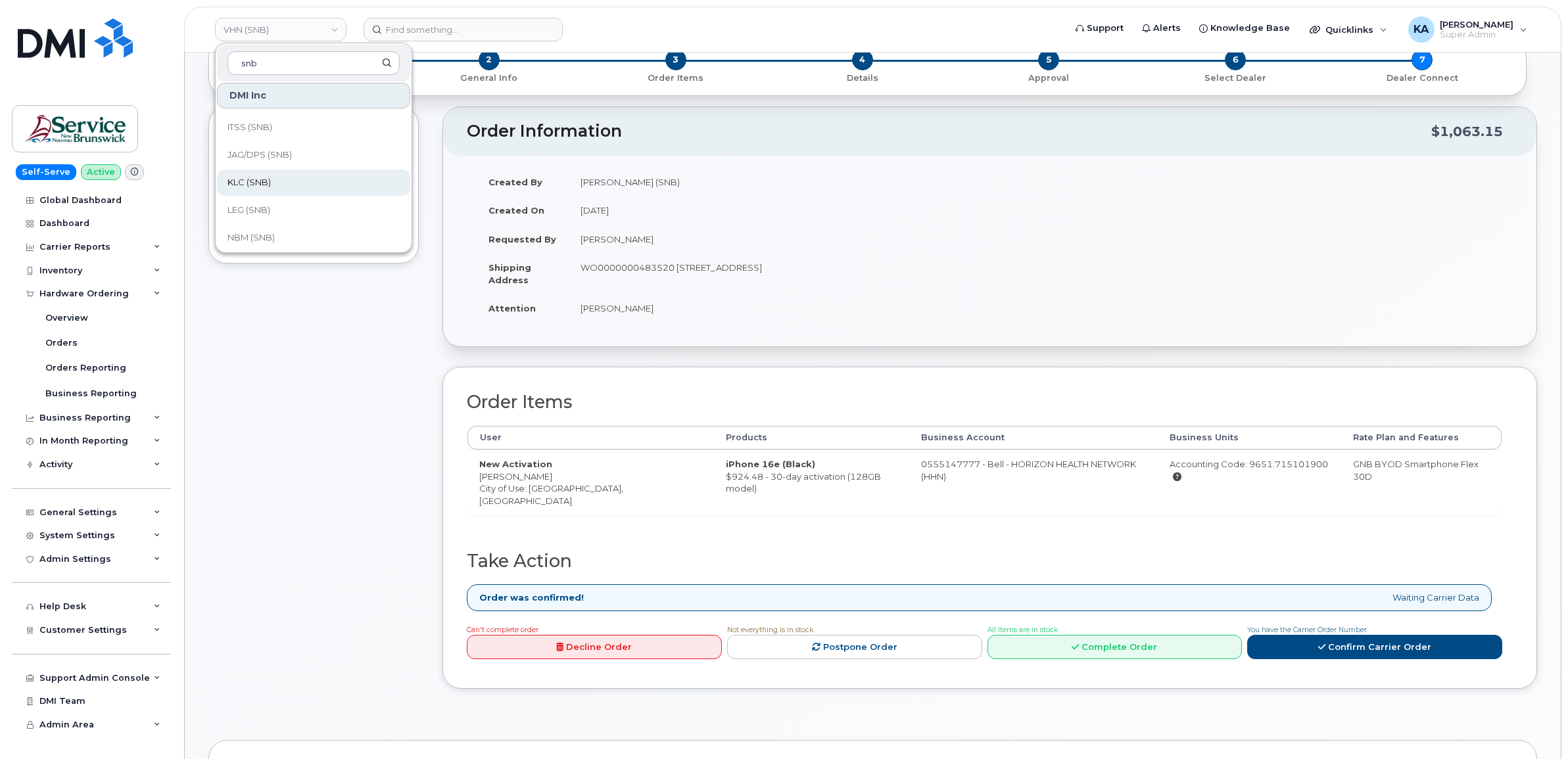
scroll to position [636, 0]
type input "snb"
click at [235, 199] on span "THC (SNB)" at bounding box center [250, 206] width 44 height 13
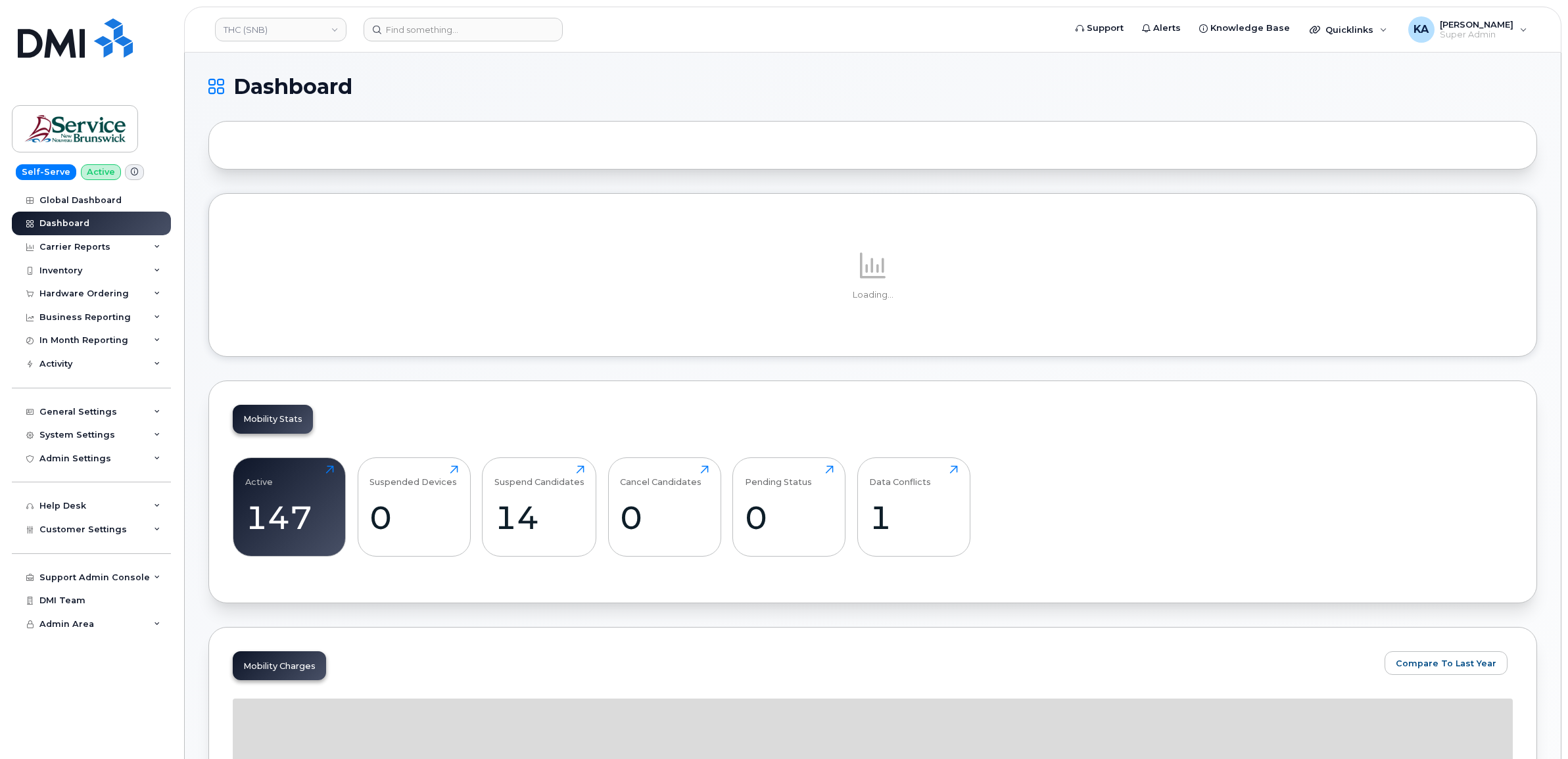
click at [96, 293] on div "Hardware Ordering" at bounding box center [84, 294] width 90 height 11
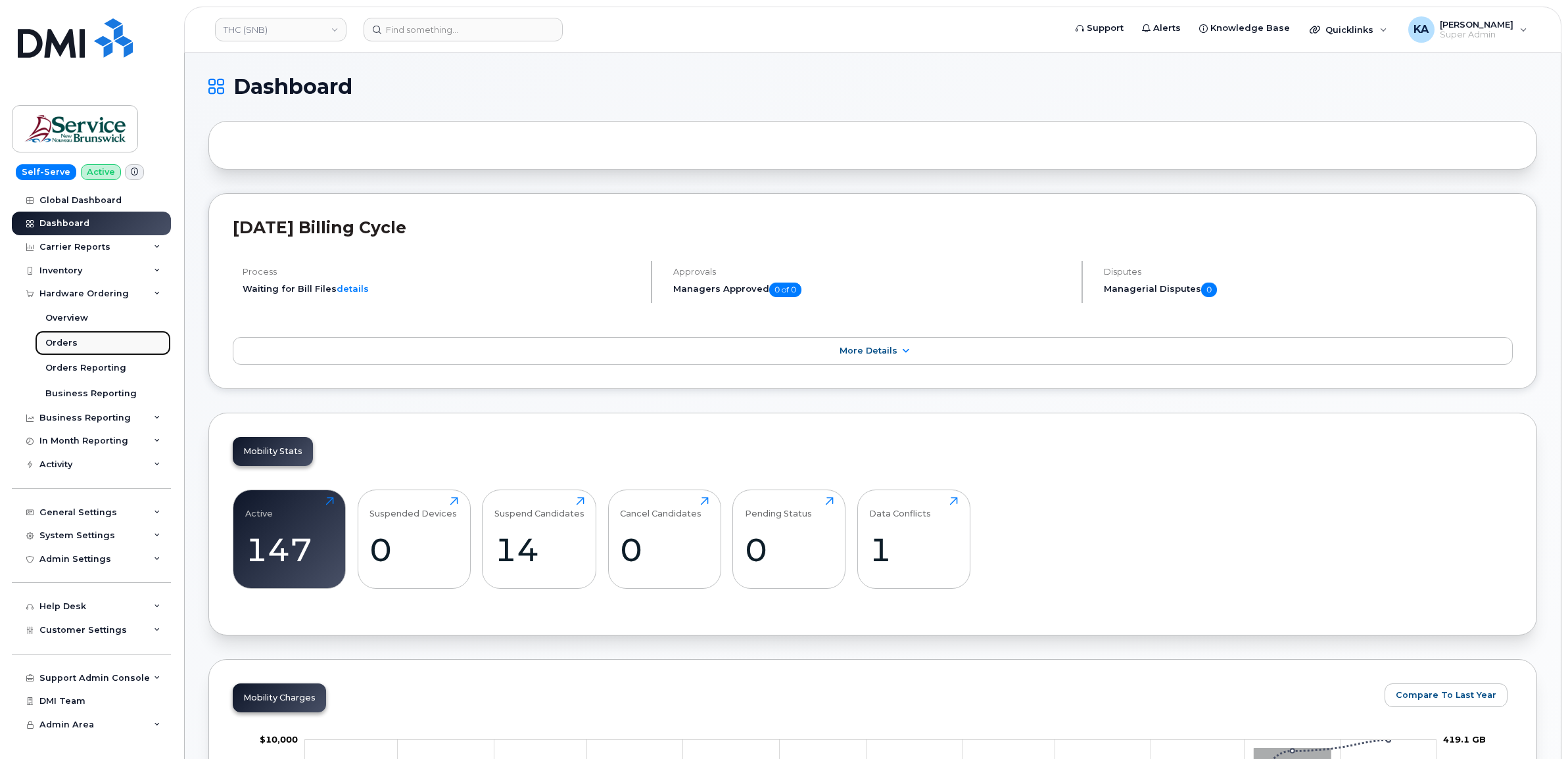
click at [58, 342] on div "Orders" at bounding box center [61, 343] width 32 height 12
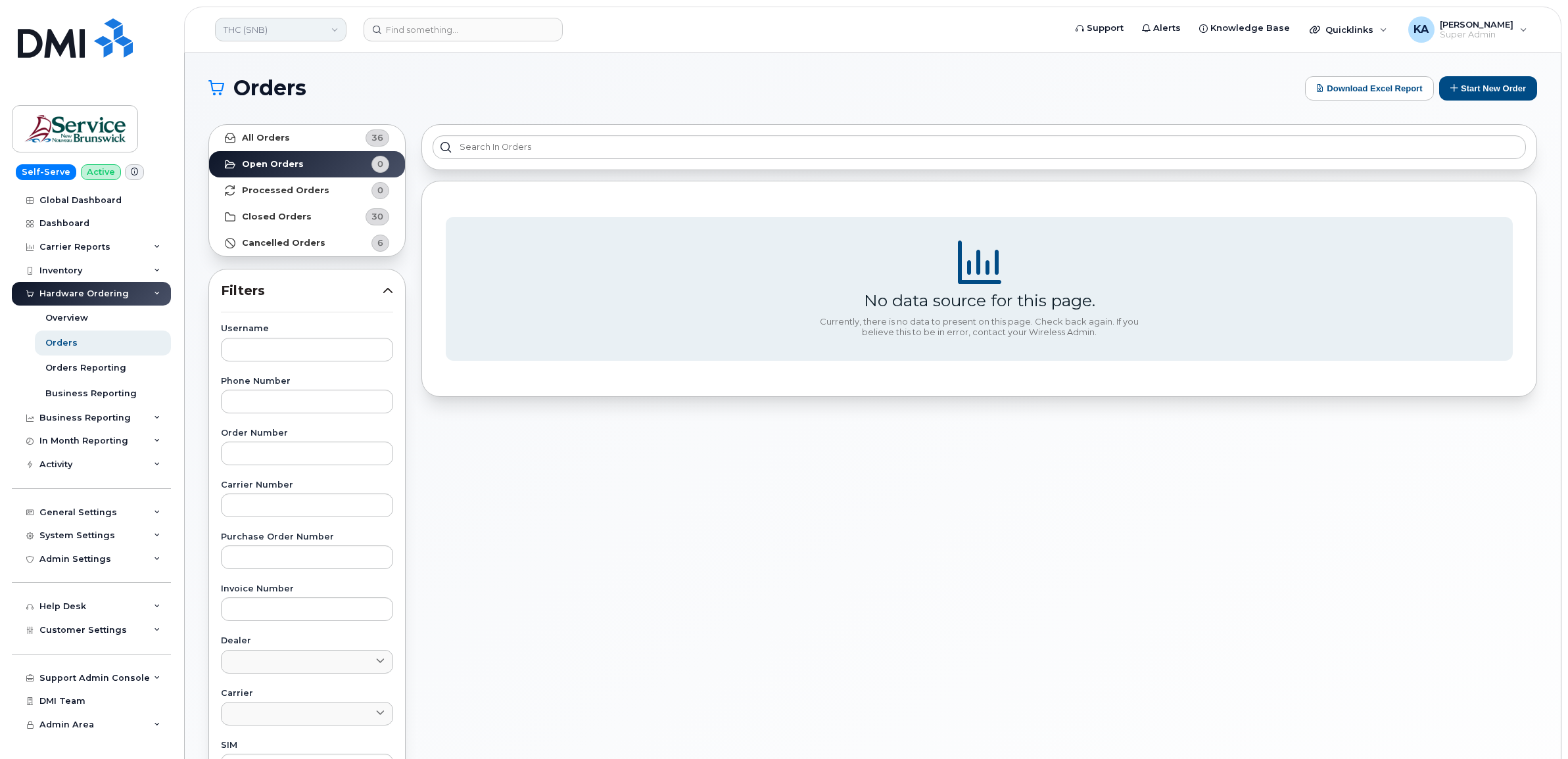
click at [294, 28] on link "THC (SNB)" at bounding box center [280, 29] width 131 height 24
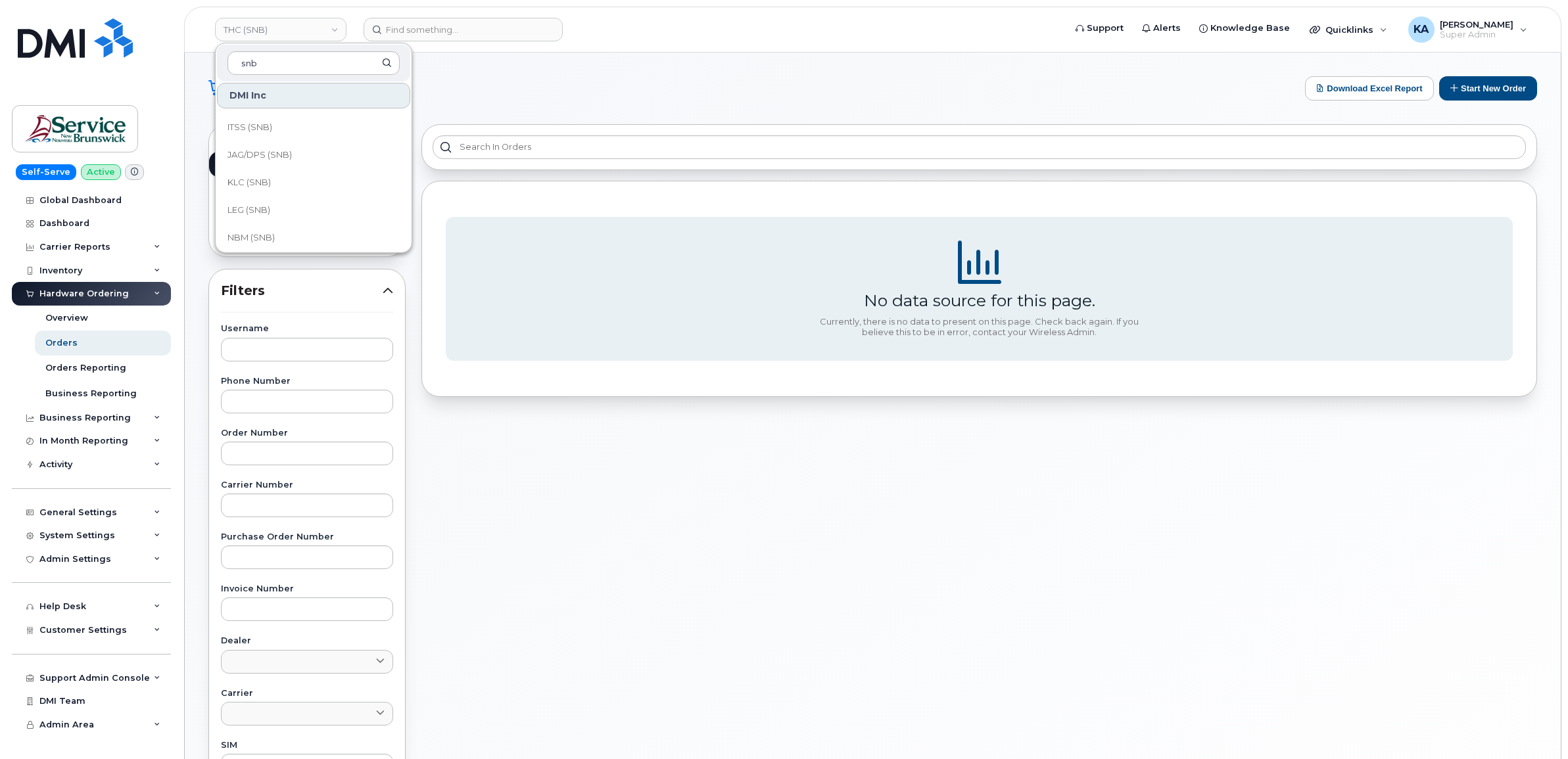
scroll to position [636, 0]
type input "snb"
click at [267, 176] on span "SNB (SNB)" at bounding box center [250, 178] width 45 height 13
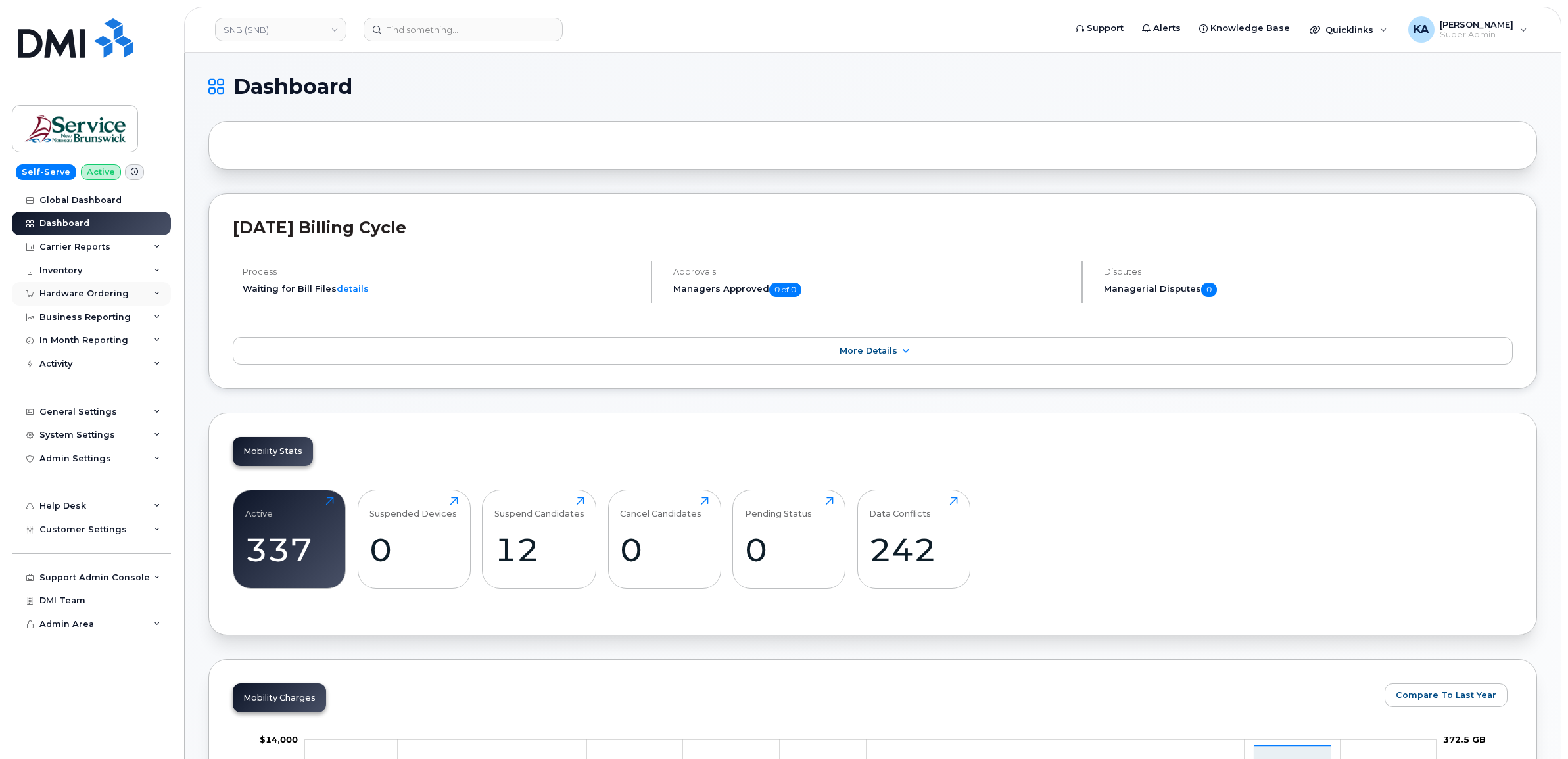
click at [78, 293] on div "Hardware Ordering" at bounding box center [84, 294] width 90 height 11
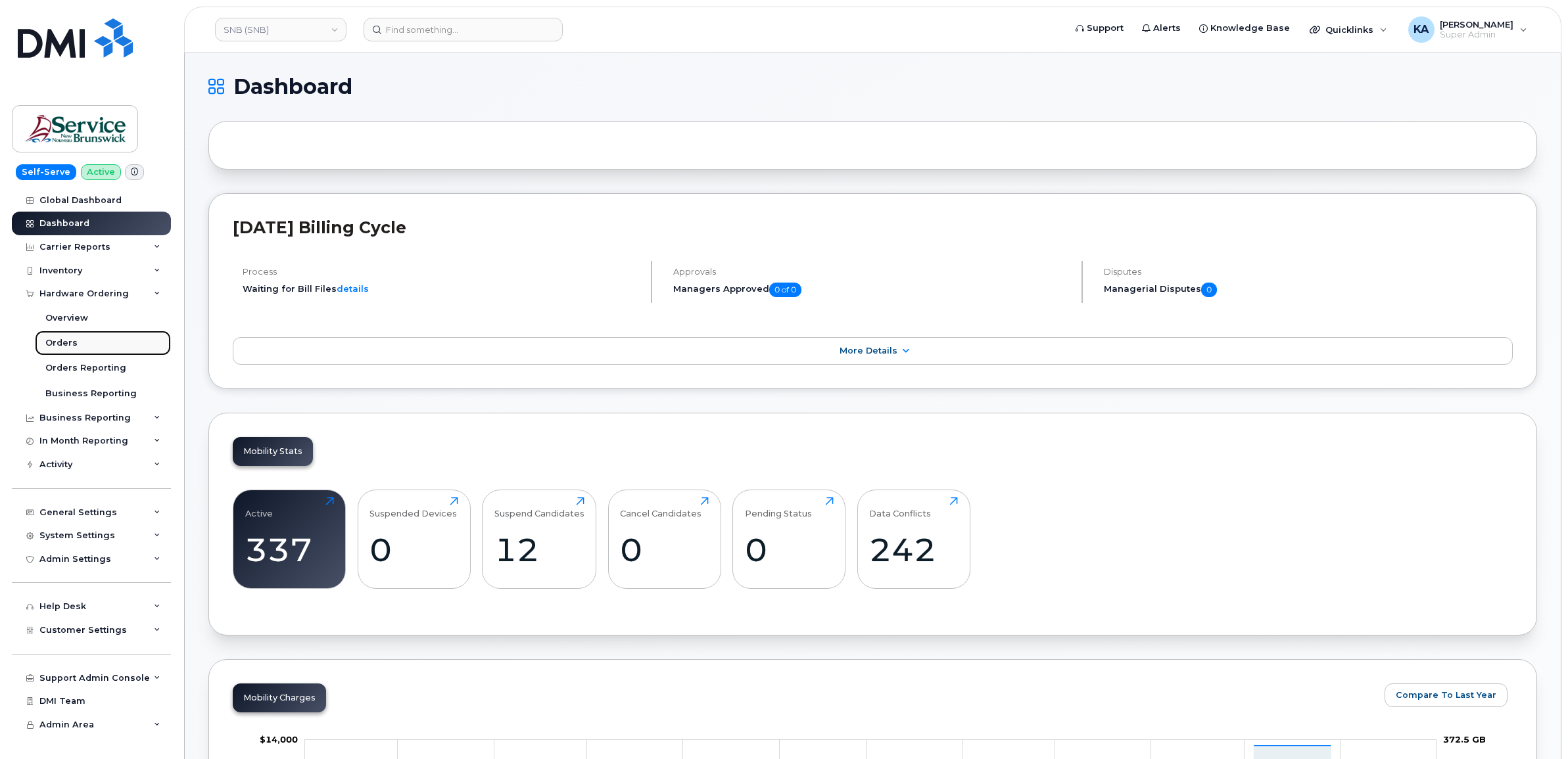
click at [60, 340] on div "Orders" at bounding box center [61, 343] width 32 height 12
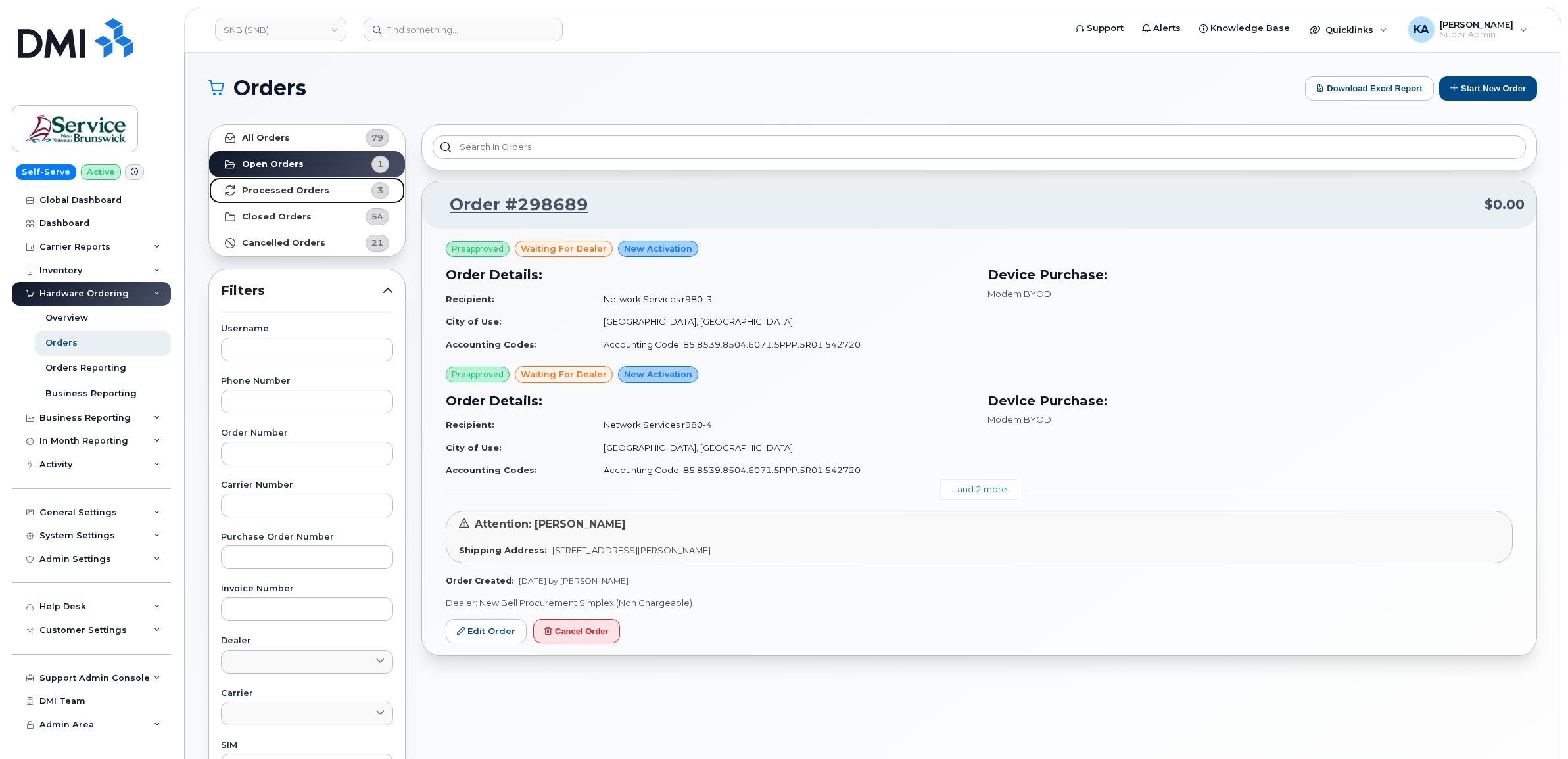
click at [309, 191] on strong "Processed Orders" at bounding box center [285, 190] width 88 height 11
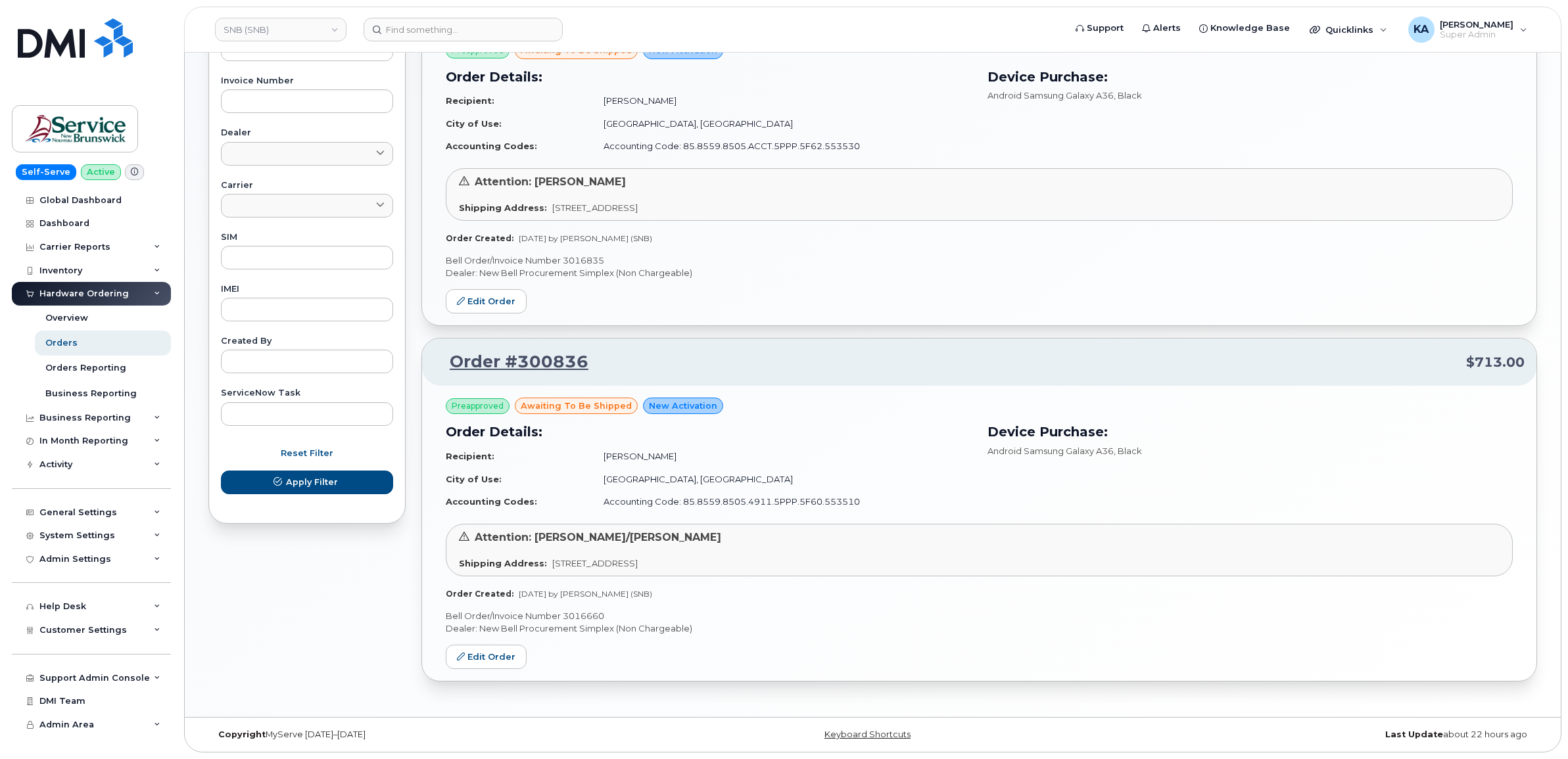
scroll to position [511, 0]
click at [580, 616] on p "Bell Order/Invoice Number 3016660" at bounding box center [979, 615] width 1067 height 13
copy p "3016660"
drag, startPoint x: 479, startPoint y: 655, endPoint x: 508, endPoint y: 651, distance: 29.3
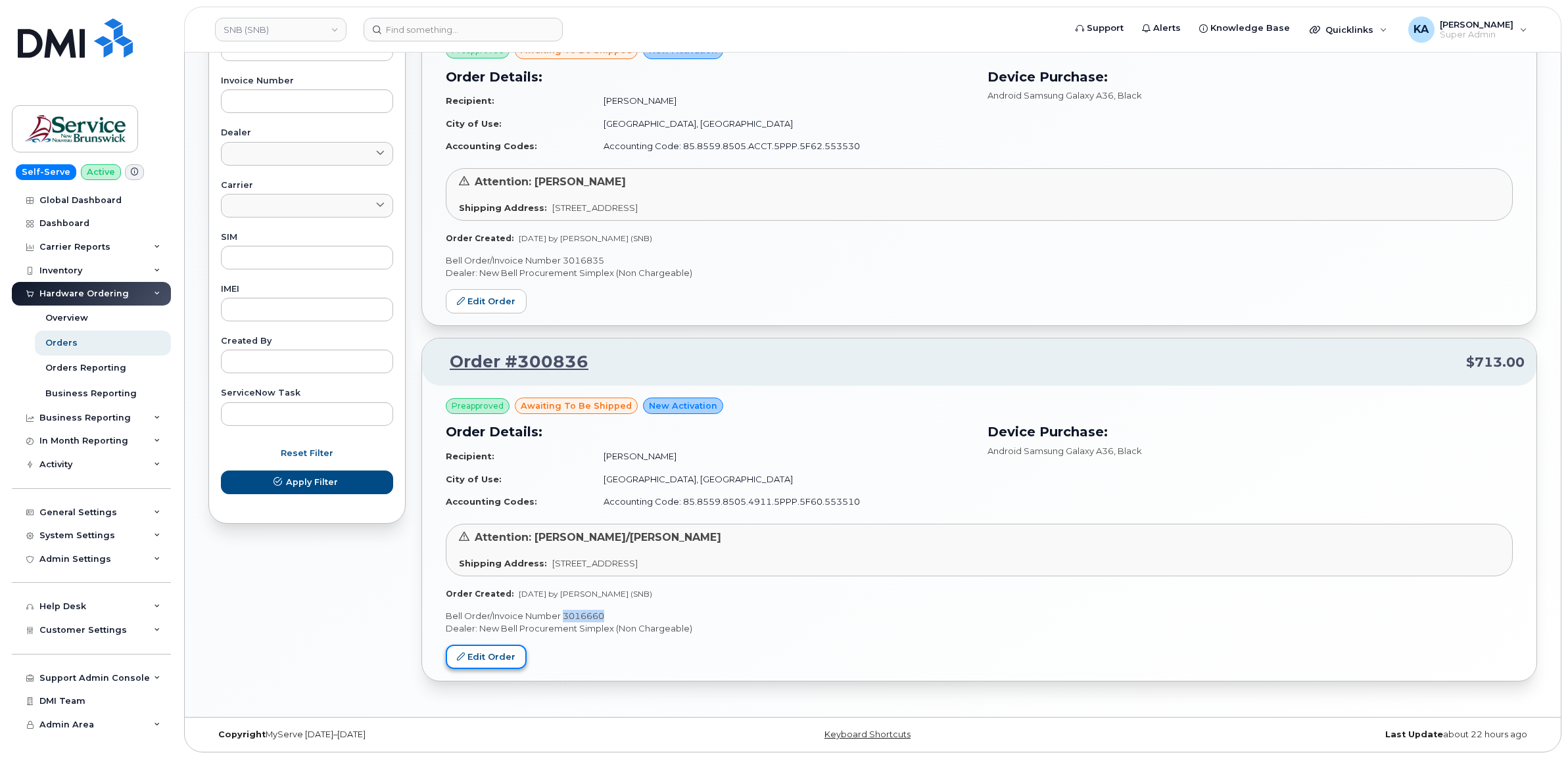
click at [479, 655] on link "Edit Order" at bounding box center [487, 656] width 81 height 24
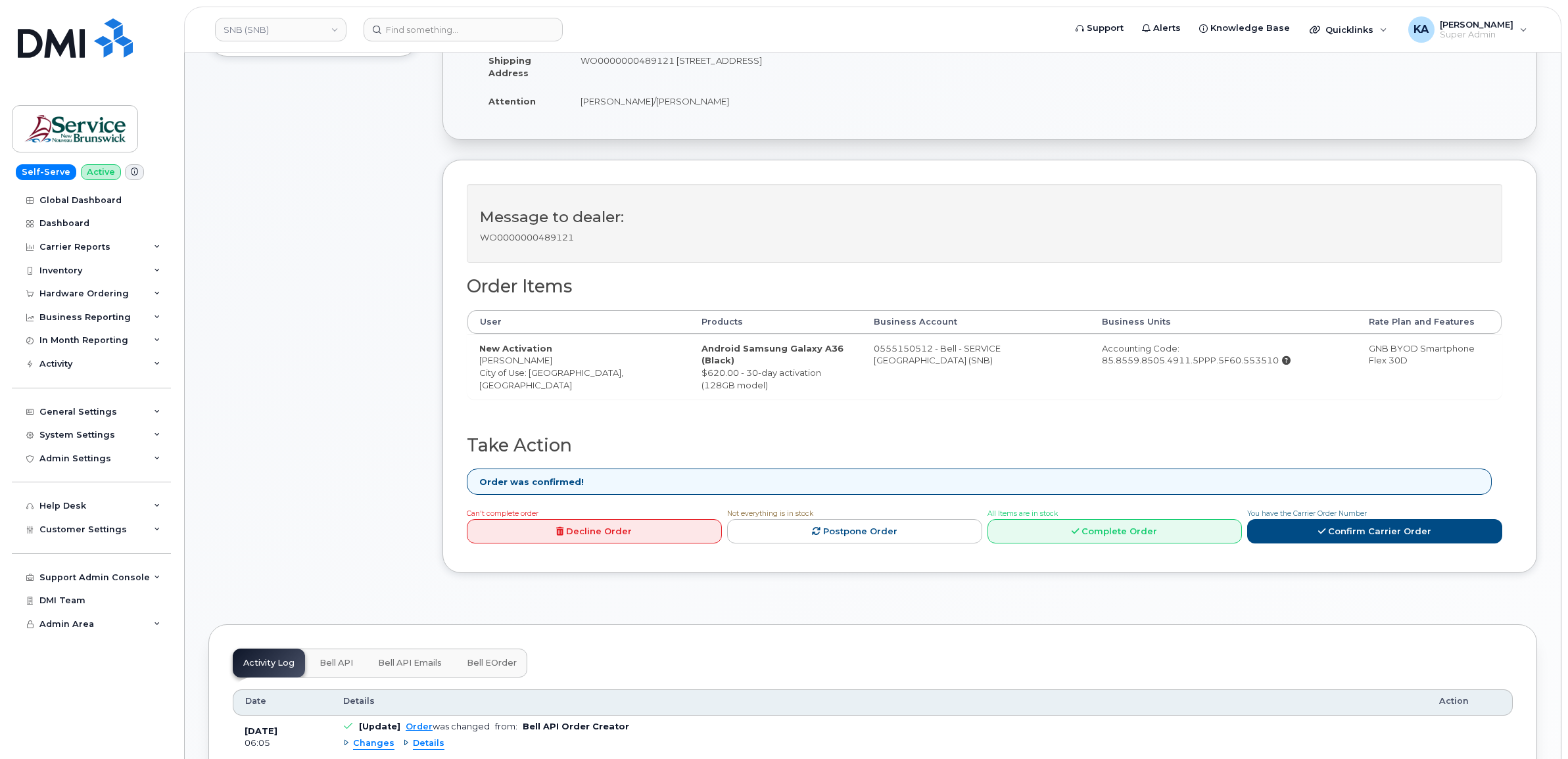
scroll to position [328, 0]
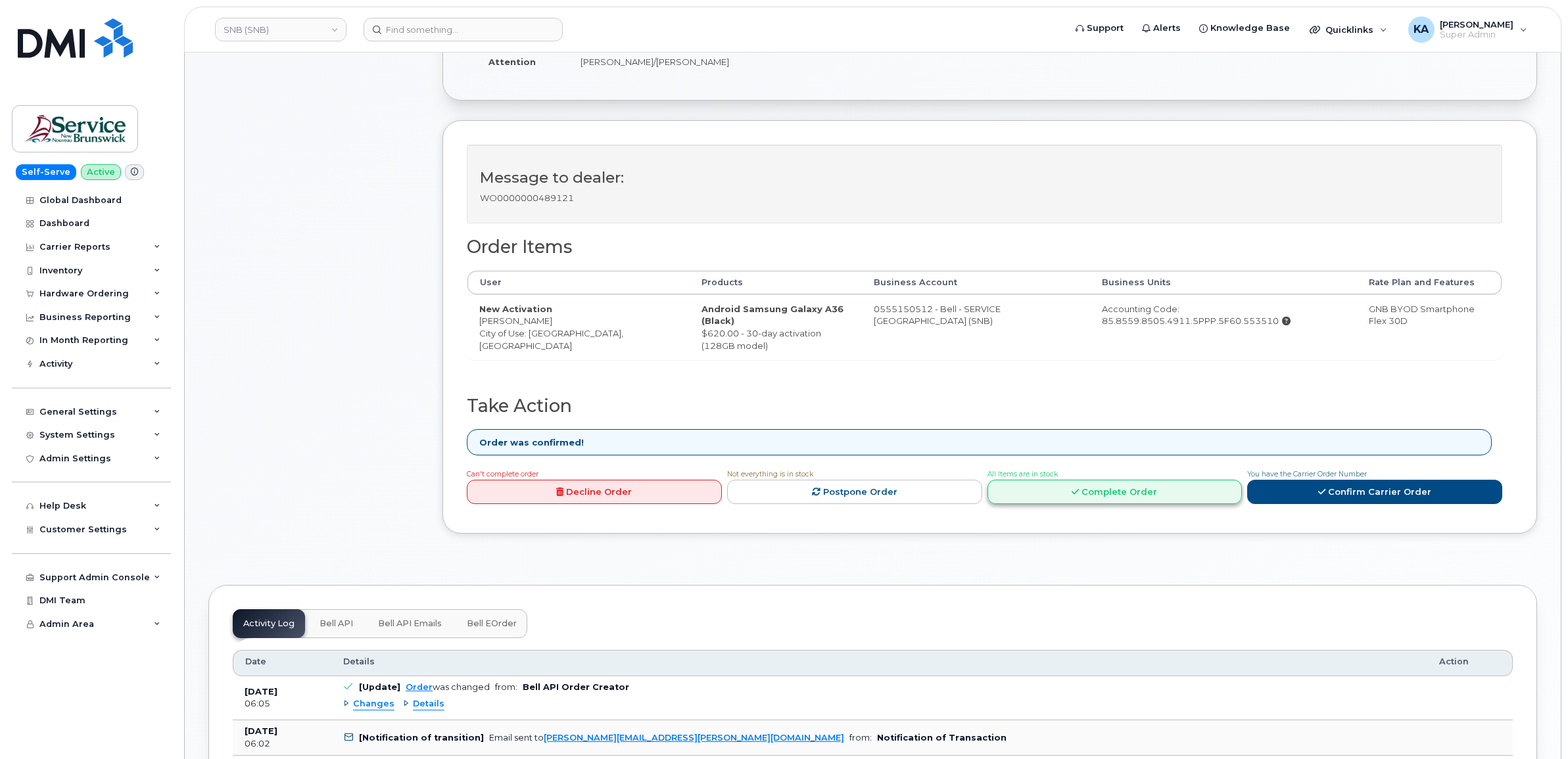
click at [1097, 497] on link "Complete Order" at bounding box center [1115, 491] width 255 height 24
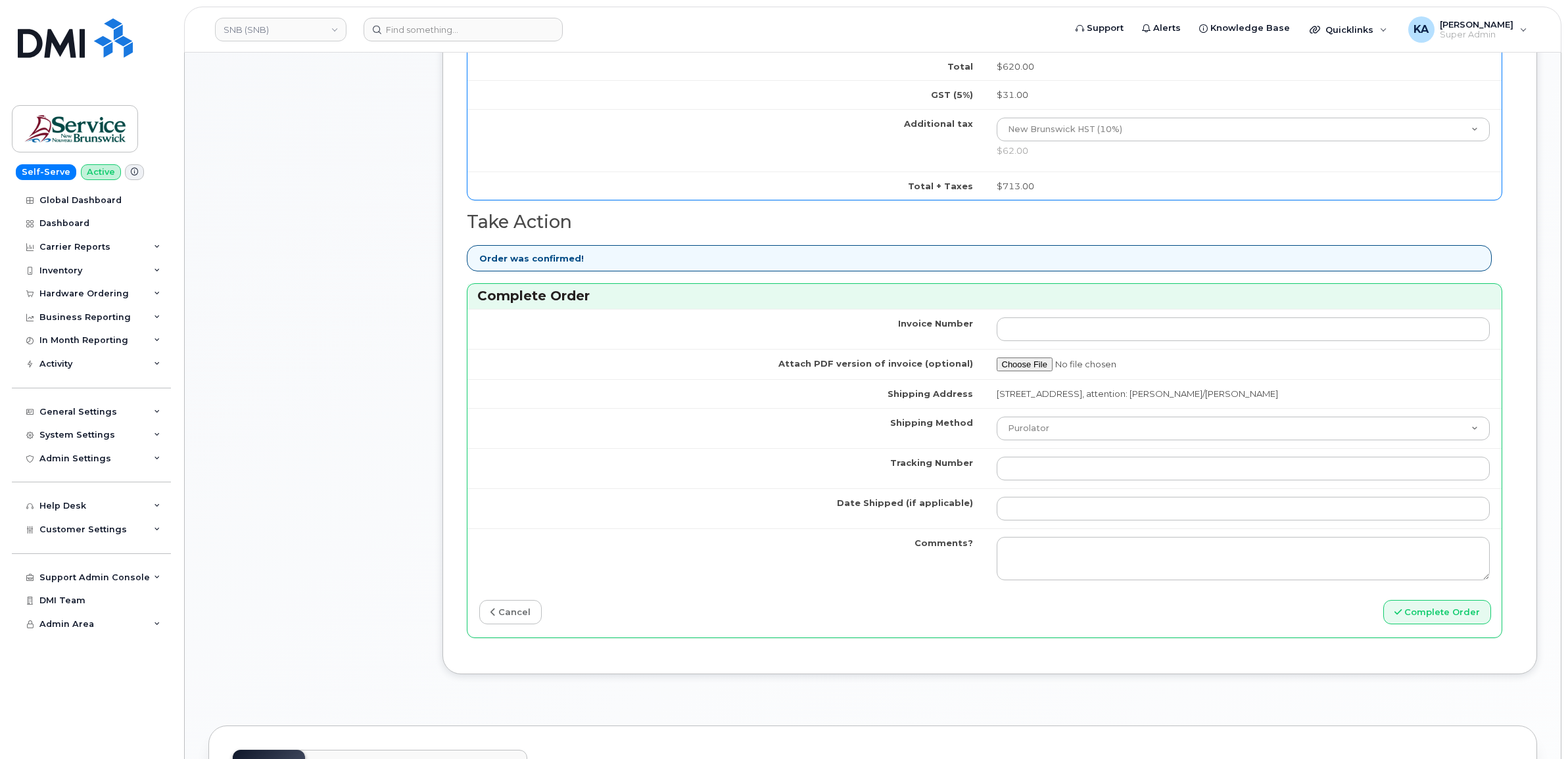
scroll to position [903, 0]
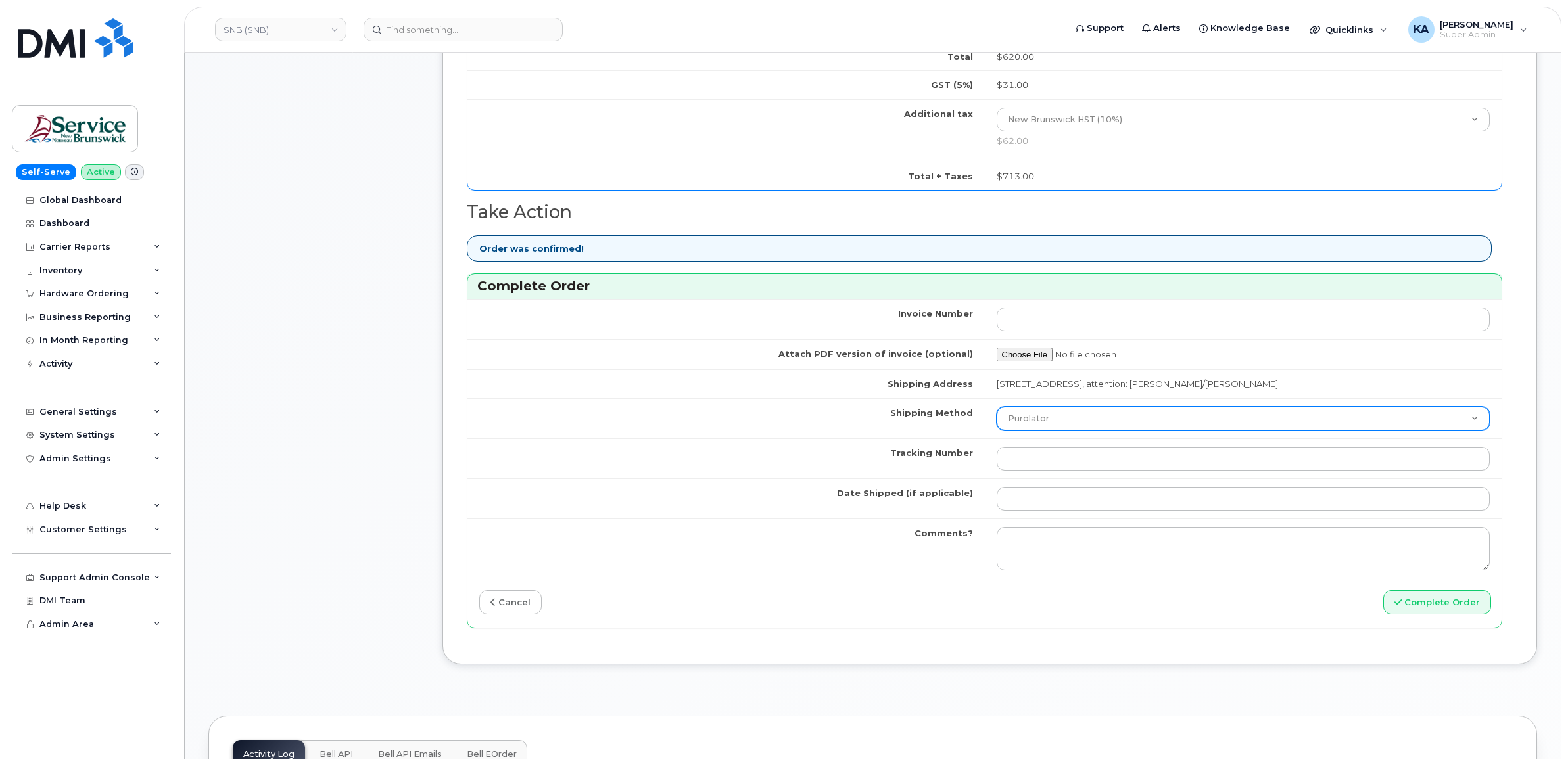
click at [1164, 426] on select "Purolator UPS FedEx Canada Post Courier Other Drop Off Pick Up" at bounding box center [1243, 418] width 493 height 24
select select "FedEx"
click at [997, 410] on select "Purolator UPS FedEx Canada Post Courier Other Drop Off Pick Up" at bounding box center [1243, 418] width 493 height 24
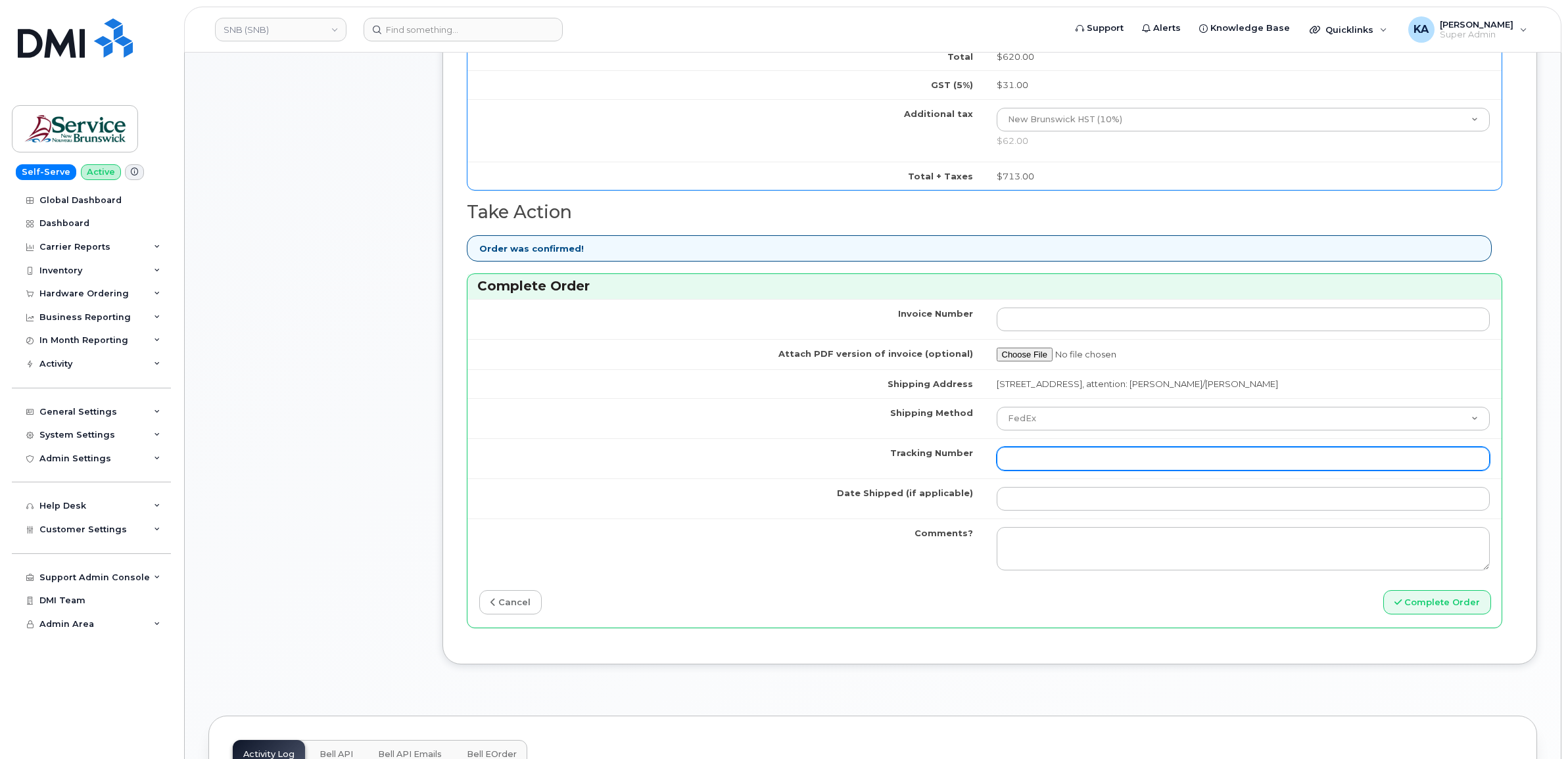
click at [1092, 460] on input "Tracking Number" at bounding box center [1243, 458] width 493 height 24
paste input "475744938245"
type input "475744938245"
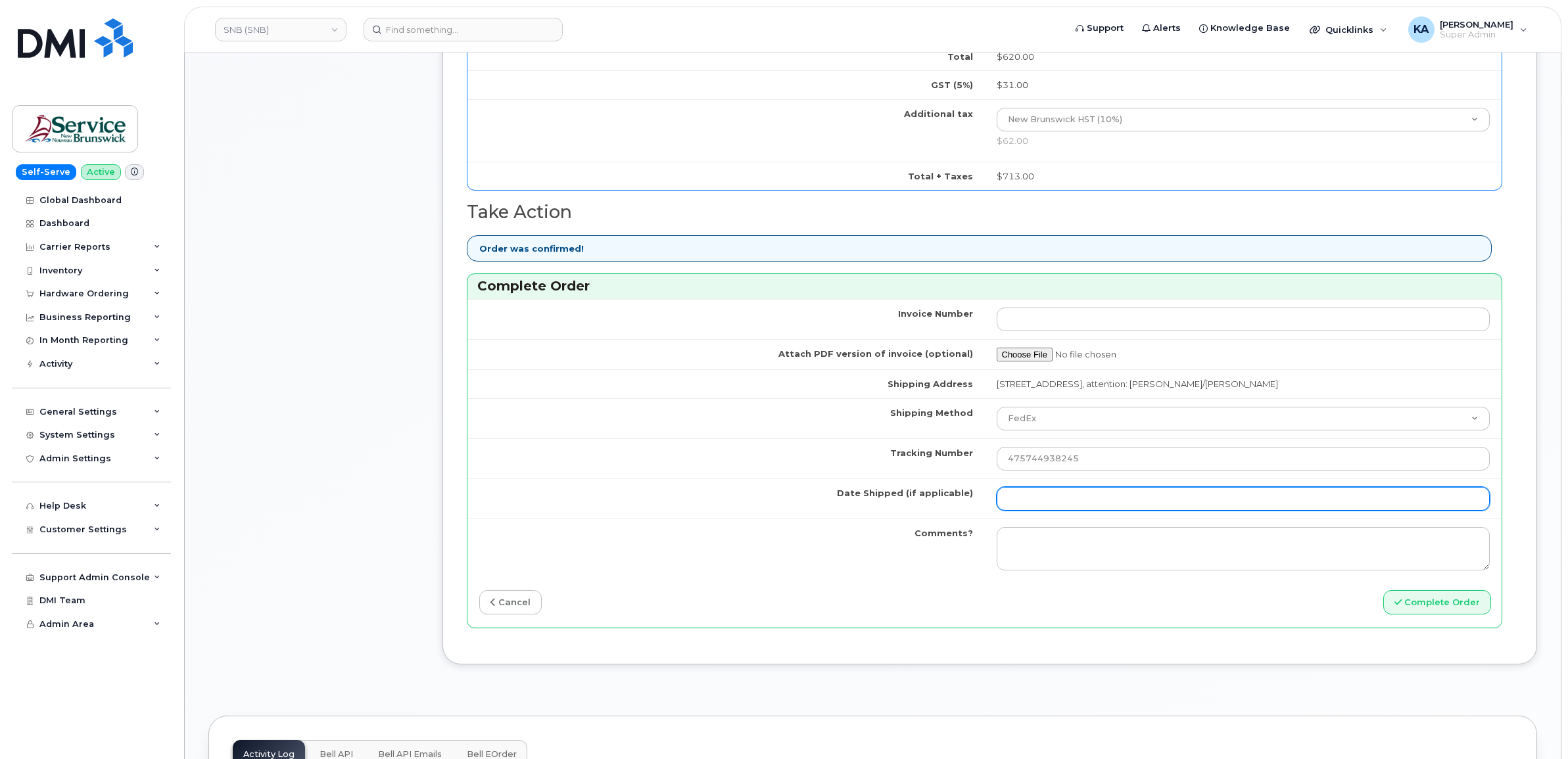
click at [1056, 503] on input "Date Shipped (if applicable)" at bounding box center [1243, 499] width 493 height 24
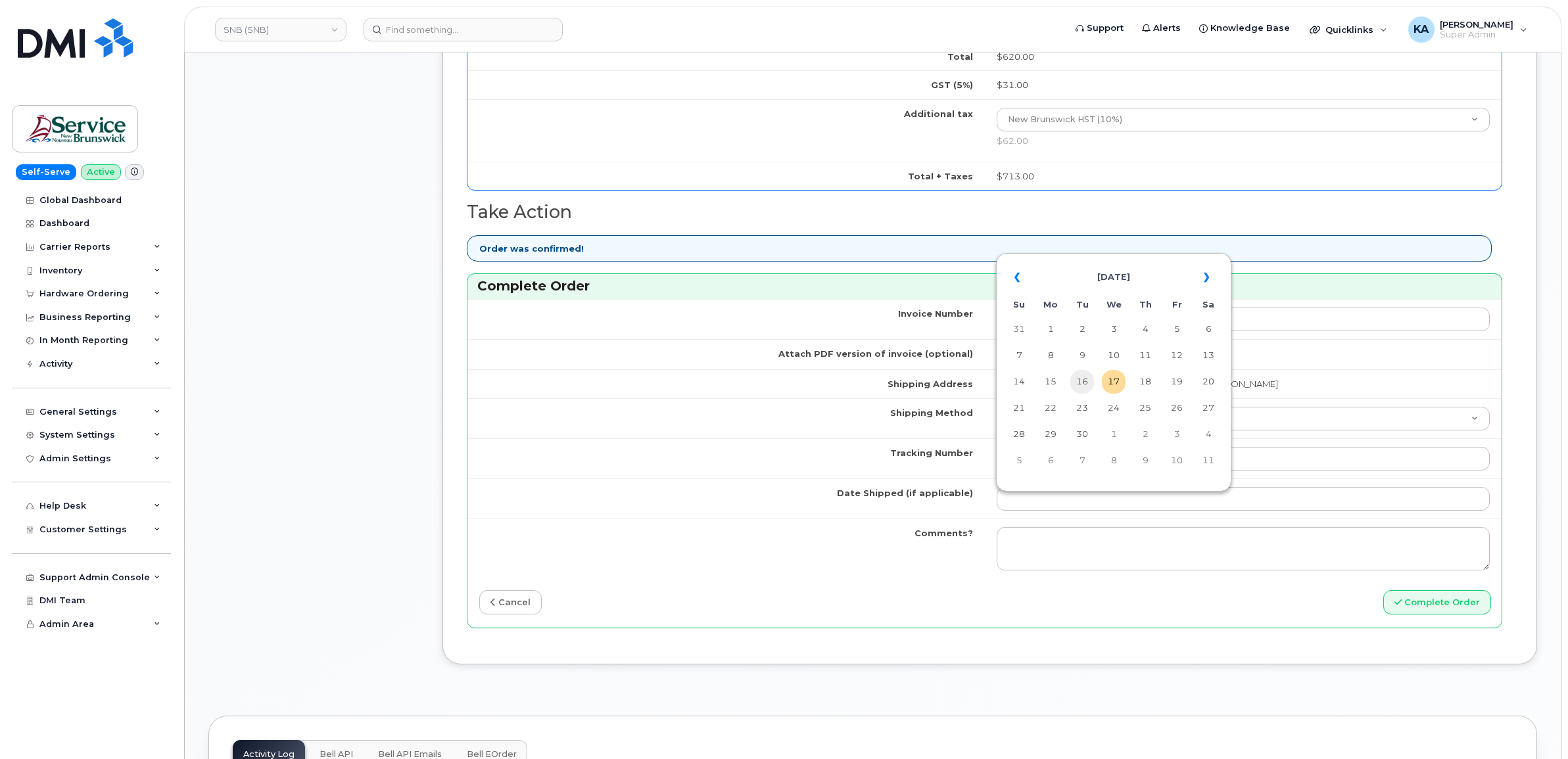
click at [1082, 381] on td "16" at bounding box center [1082, 381] width 24 height 24
type input "[DATE]"
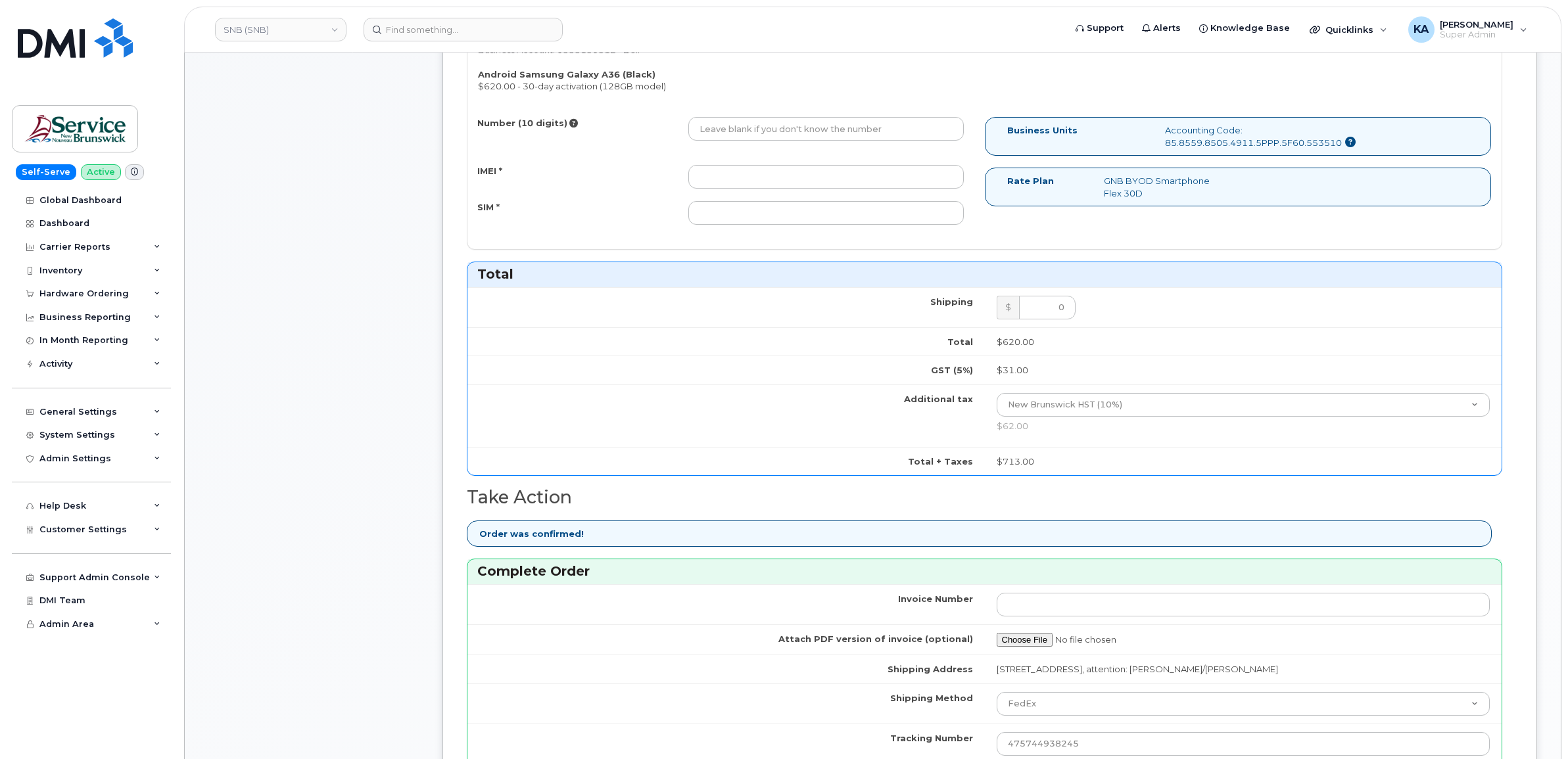
scroll to position [575, 0]
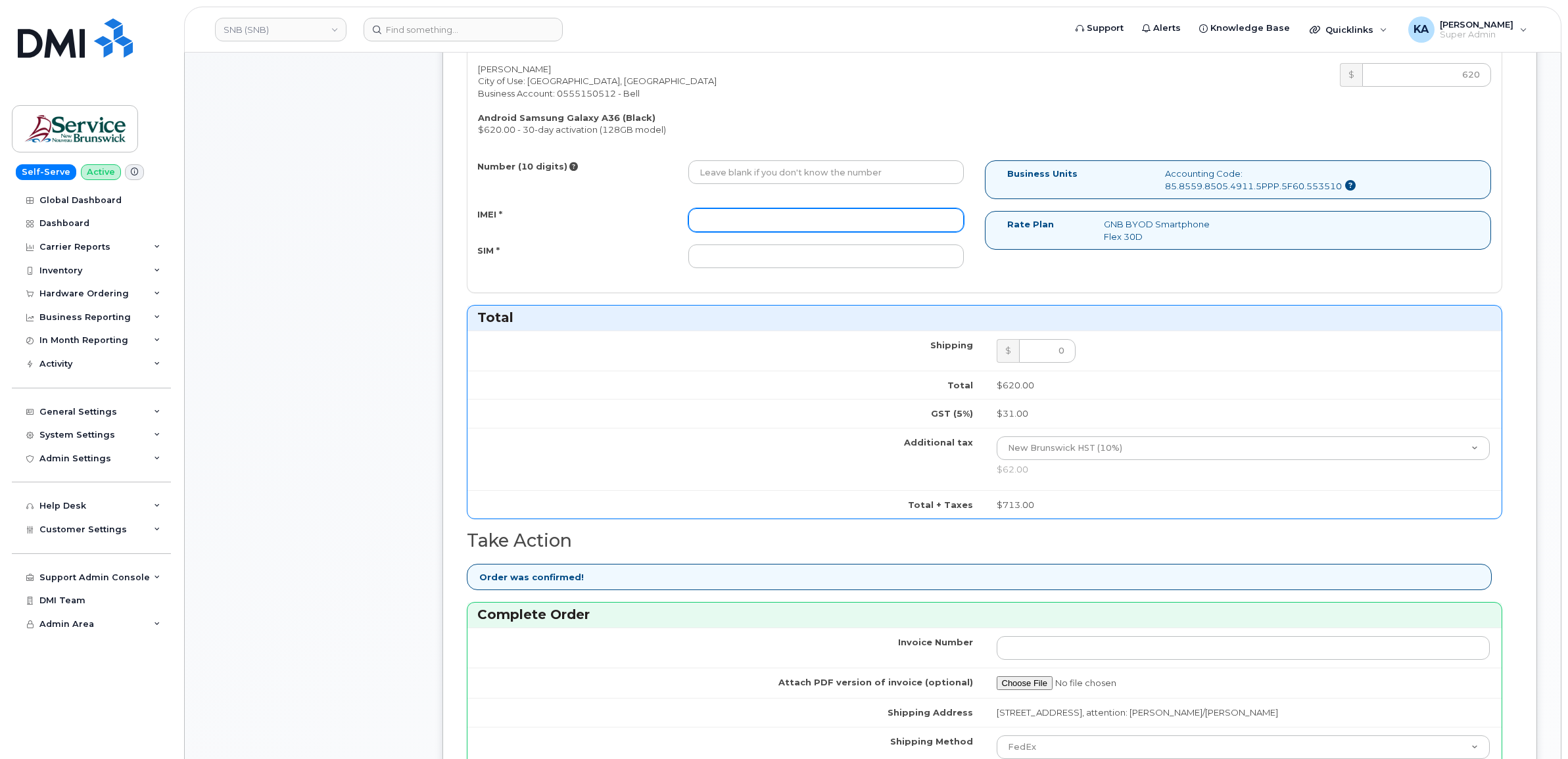
click at [886, 219] on input "IMEI *" at bounding box center [826, 220] width 276 height 24
paste input "357167790609867"
type input "357167790609867"
click at [817, 254] on input "SIM *" at bounding box center [826, 256] width 276 height 24
paste input "89302610207733325747"
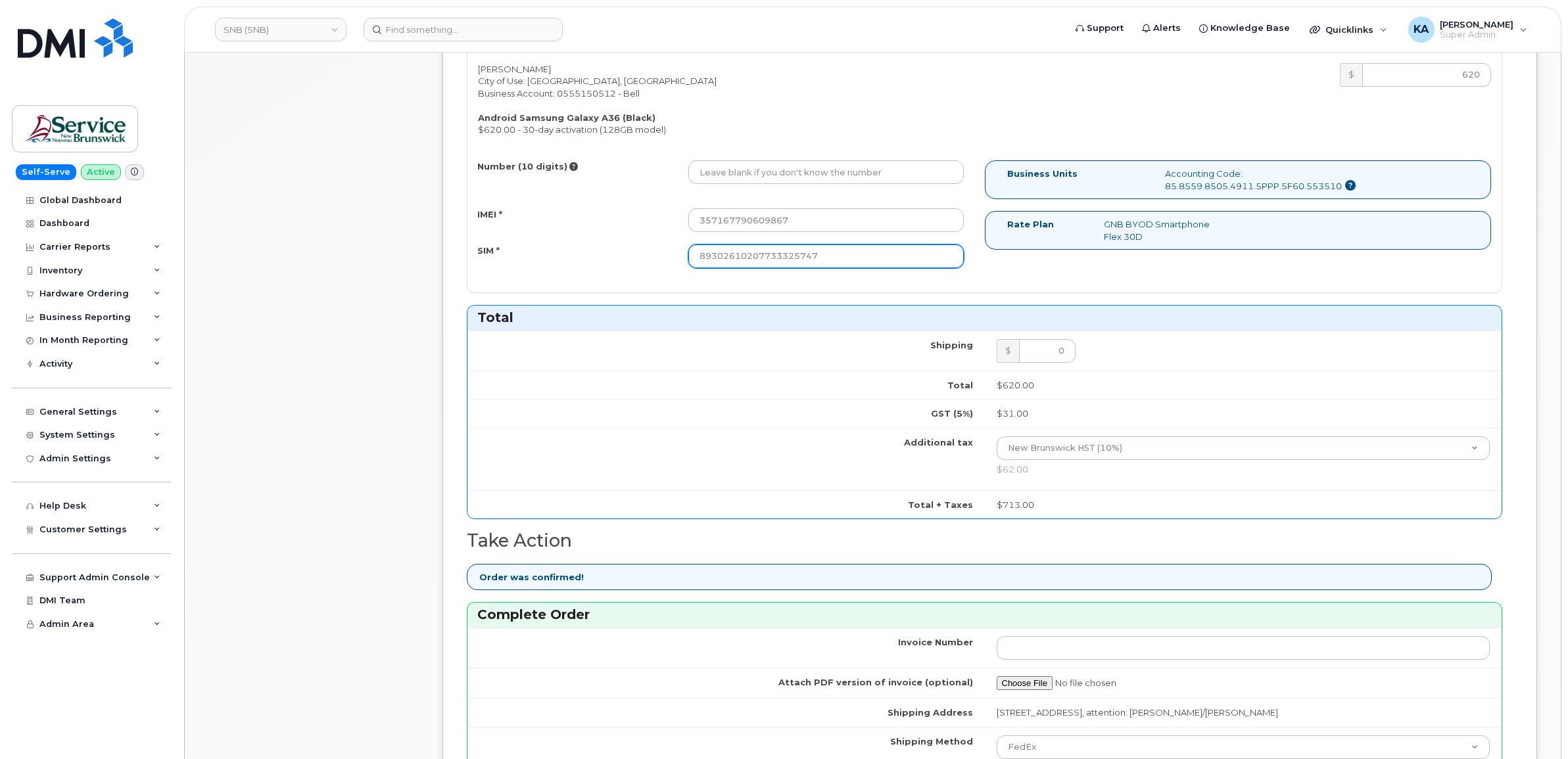
type input "89302610207733325747"
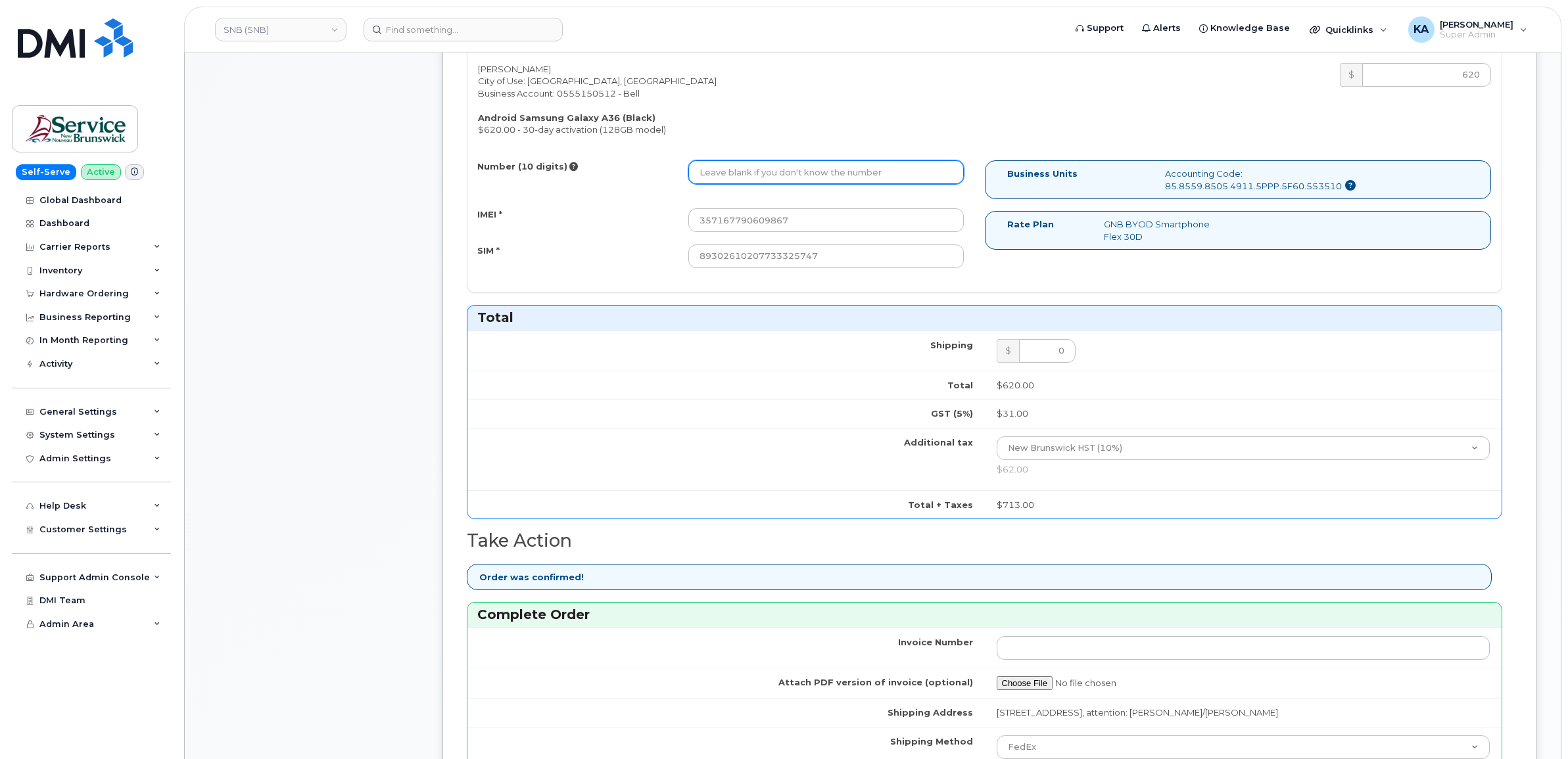
click at [734, 172] on input "Number (10 digits)" at bounding box center [826, 171] width 276 height 24
paste input "5063805183"
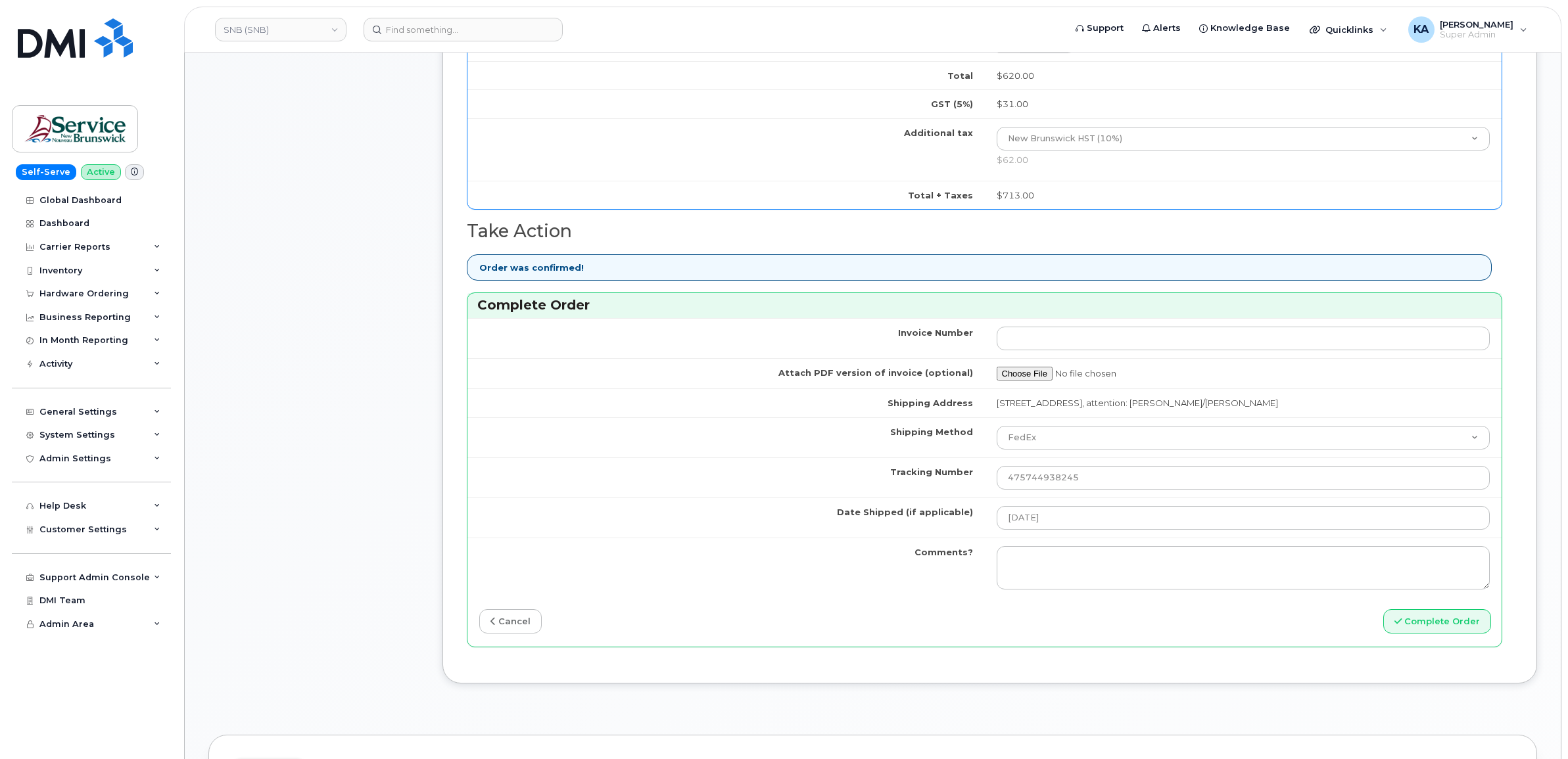
scroll to position [903, 0]
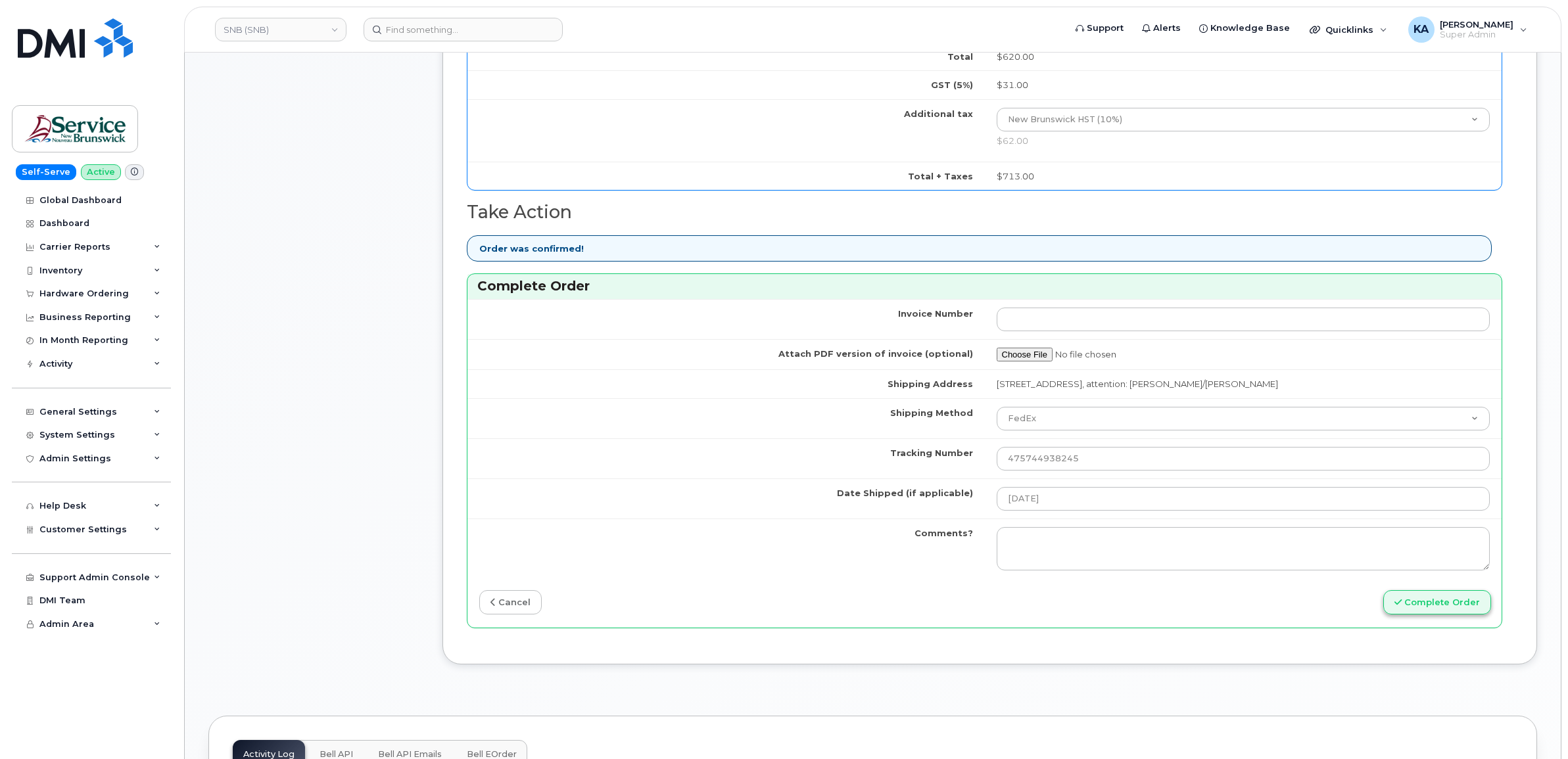
type input "5063805183"
click at [1444, 599] on button "Complete Order" at bounding box center [1438, 602] width 108 height 24
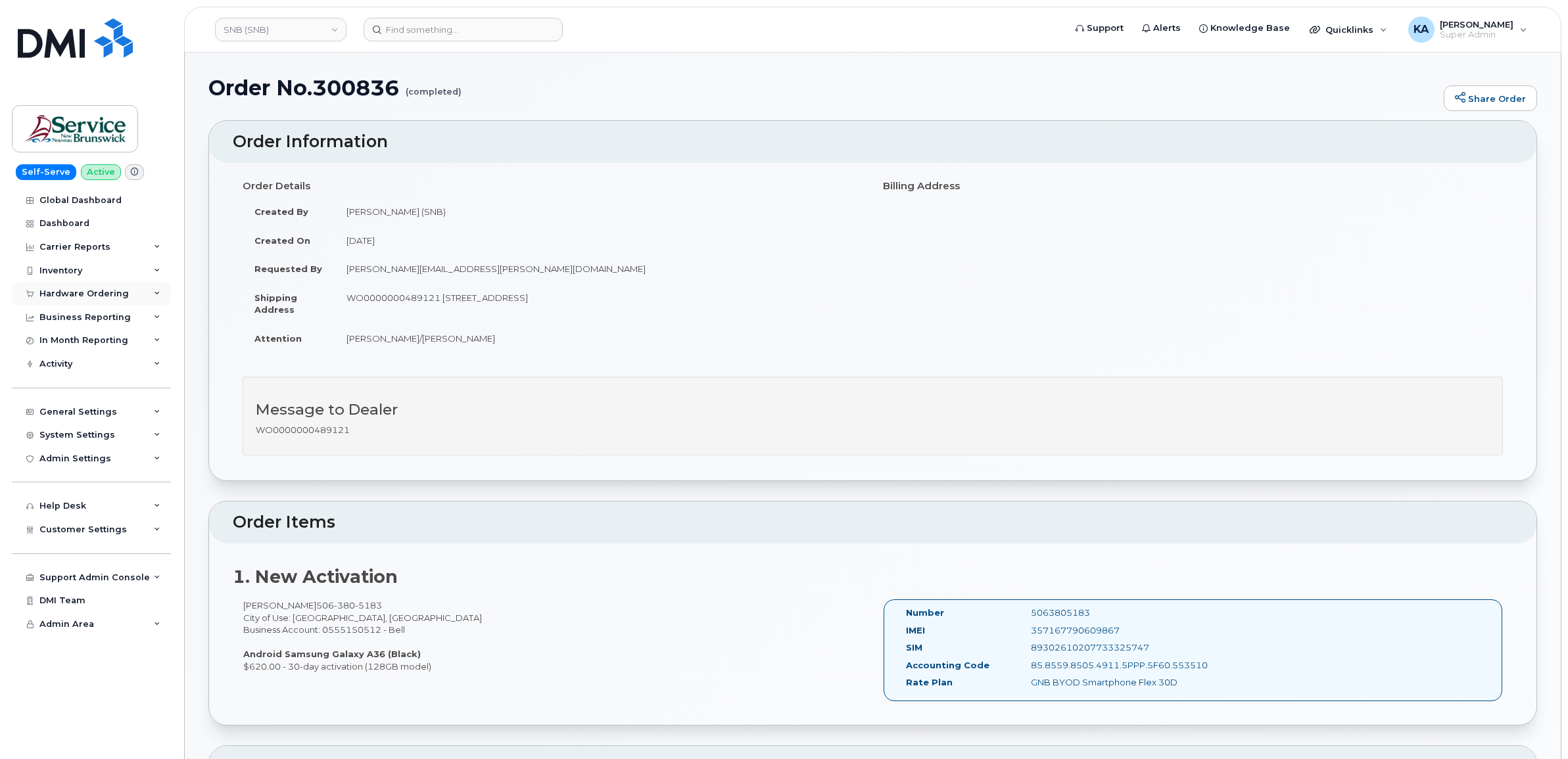
click at [61, 293] on div "Hardware Ordering" at bounding box center [84, 294] width 90 height 11
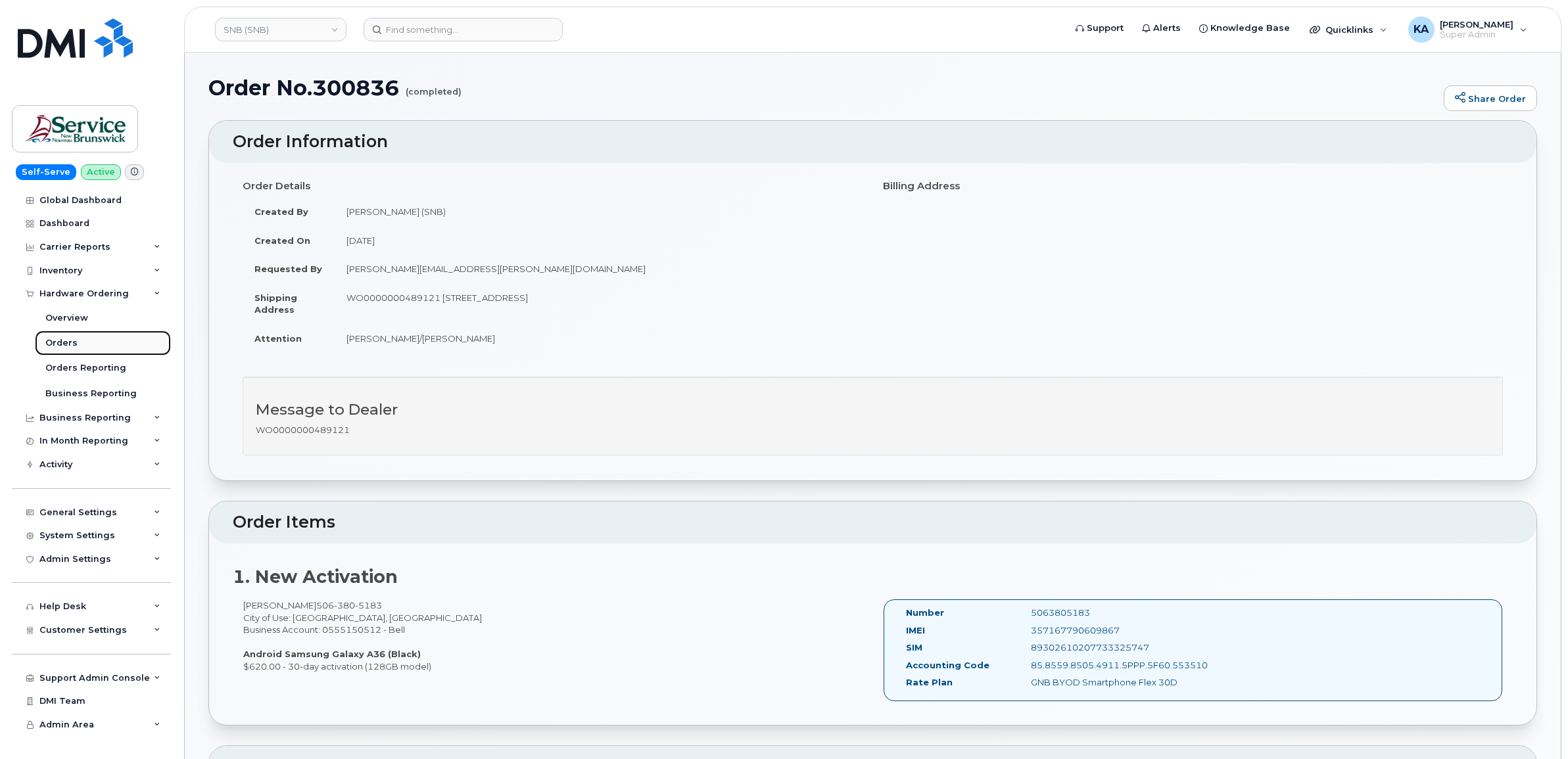
click at [63, 339] on div "Orders" at bounding box center [61, 343] width 32 height 12
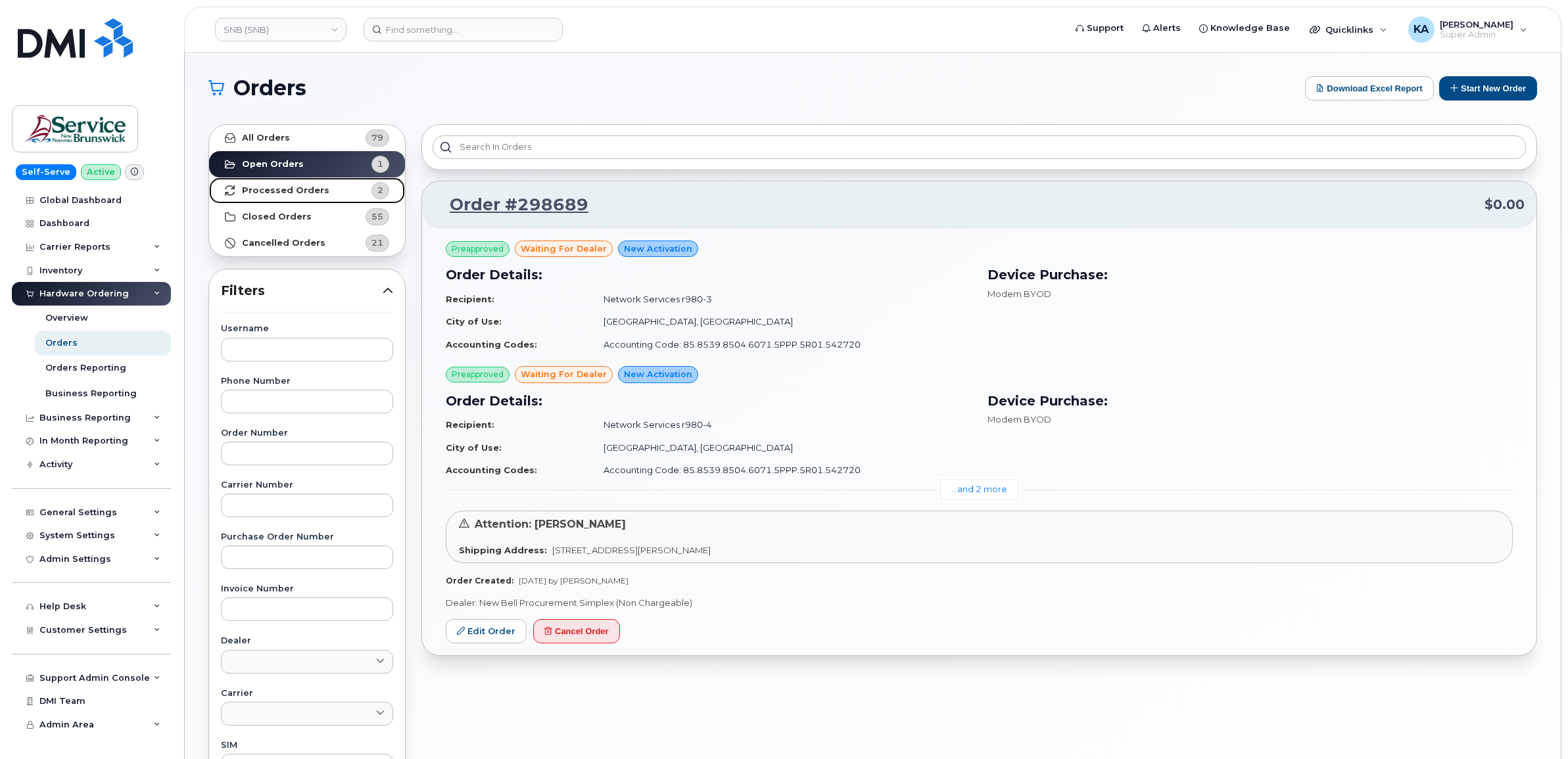
click at [330, 184] on link "Processed Orders 2" at bounding box center [306, 190] width 196 height 26
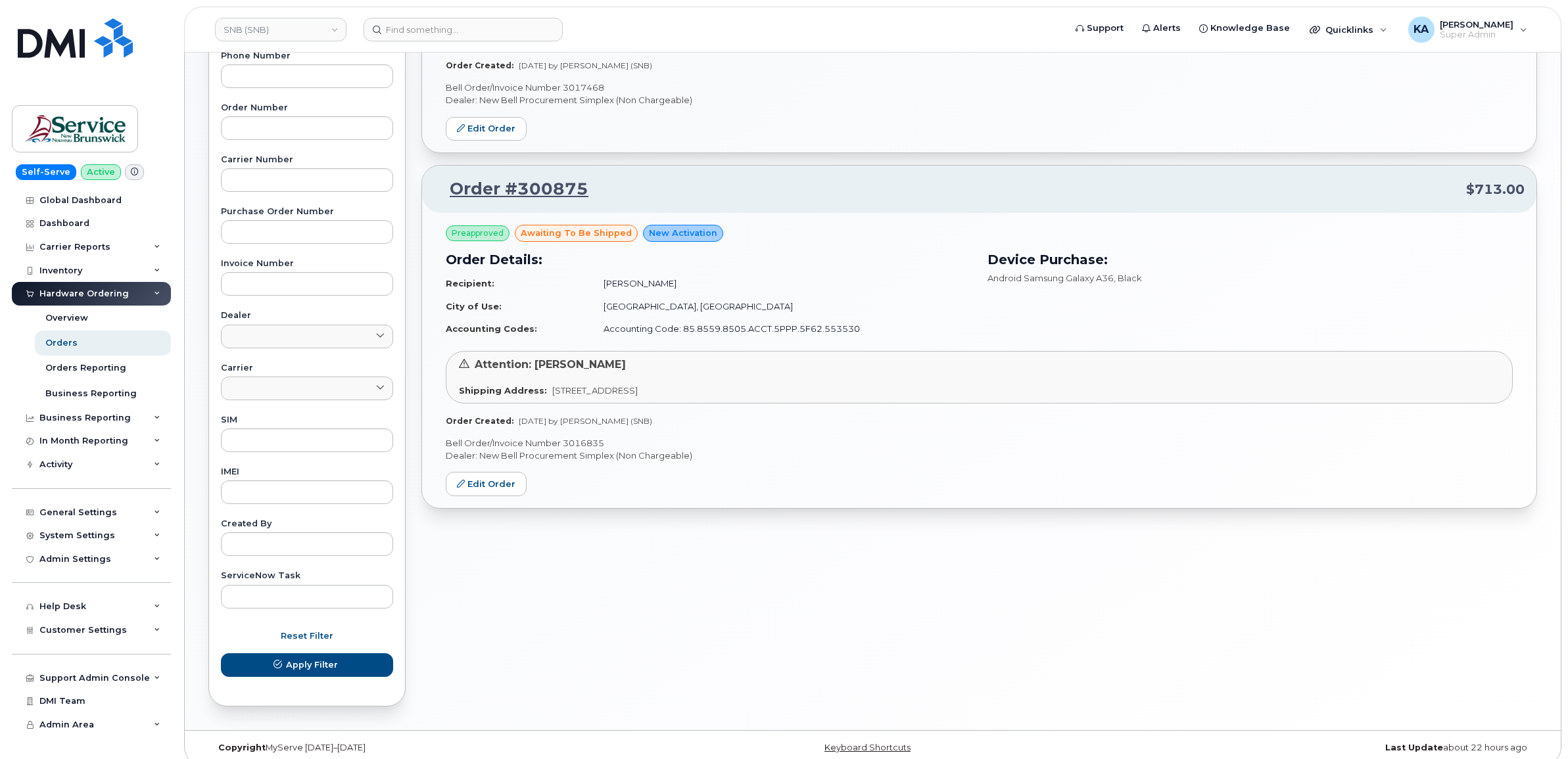
scroll to position [328, 0]
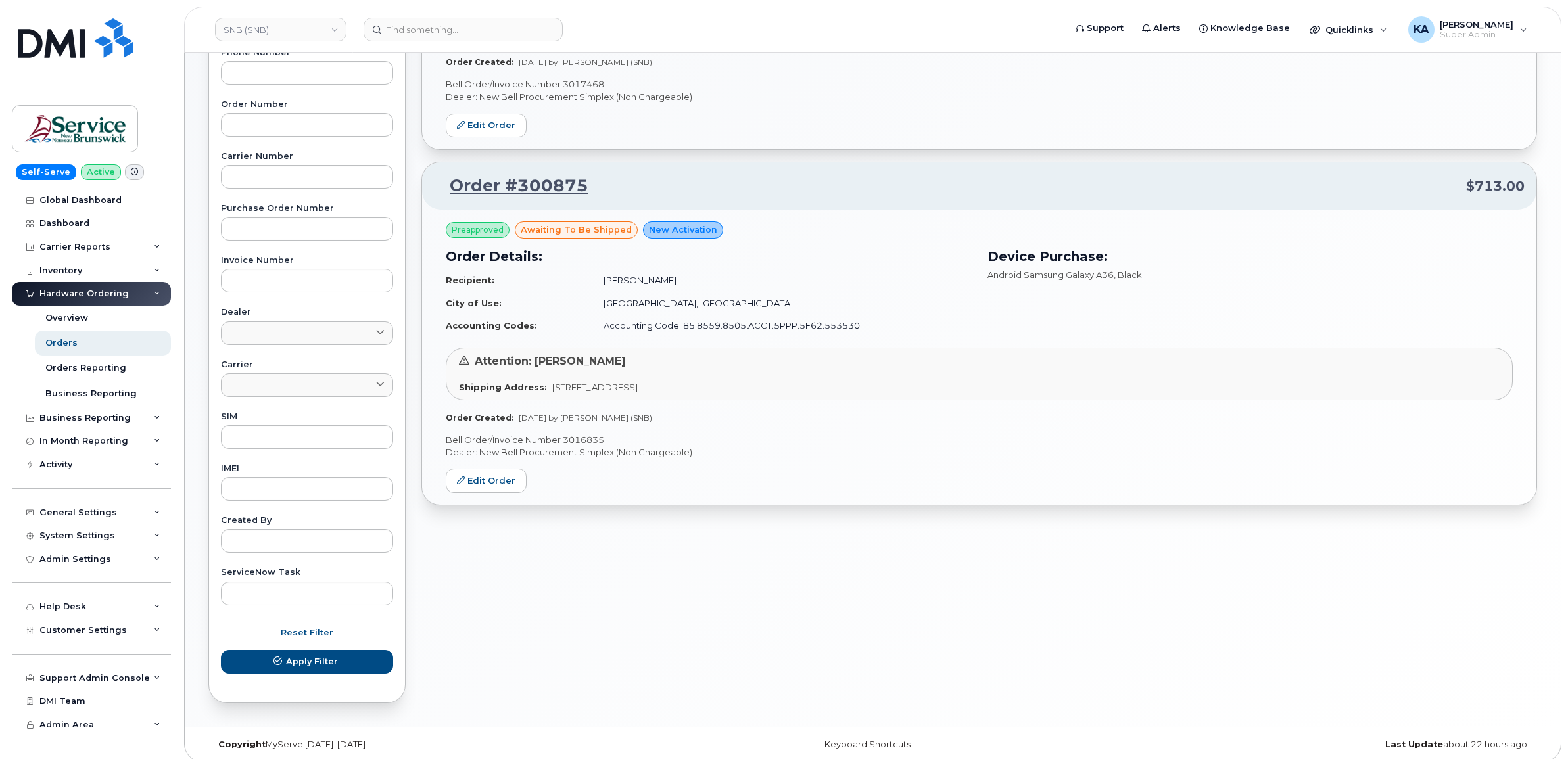
click at [584, 441] on p "Bell Order/Invoice Number 3016835" at bounding box center [979, 439] width 1067 height 13
copy p "3016835"
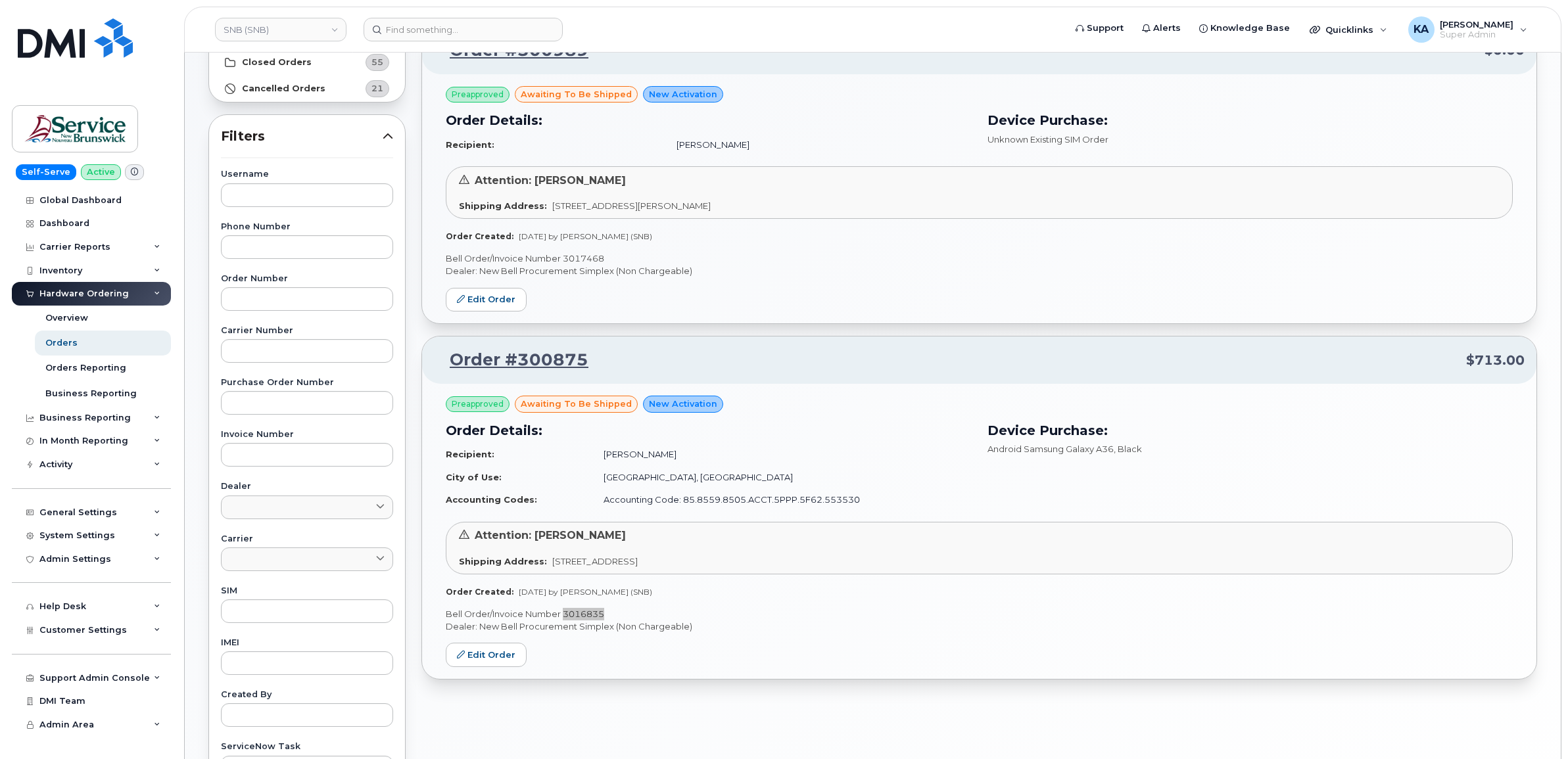
scroll to position [82, 0]
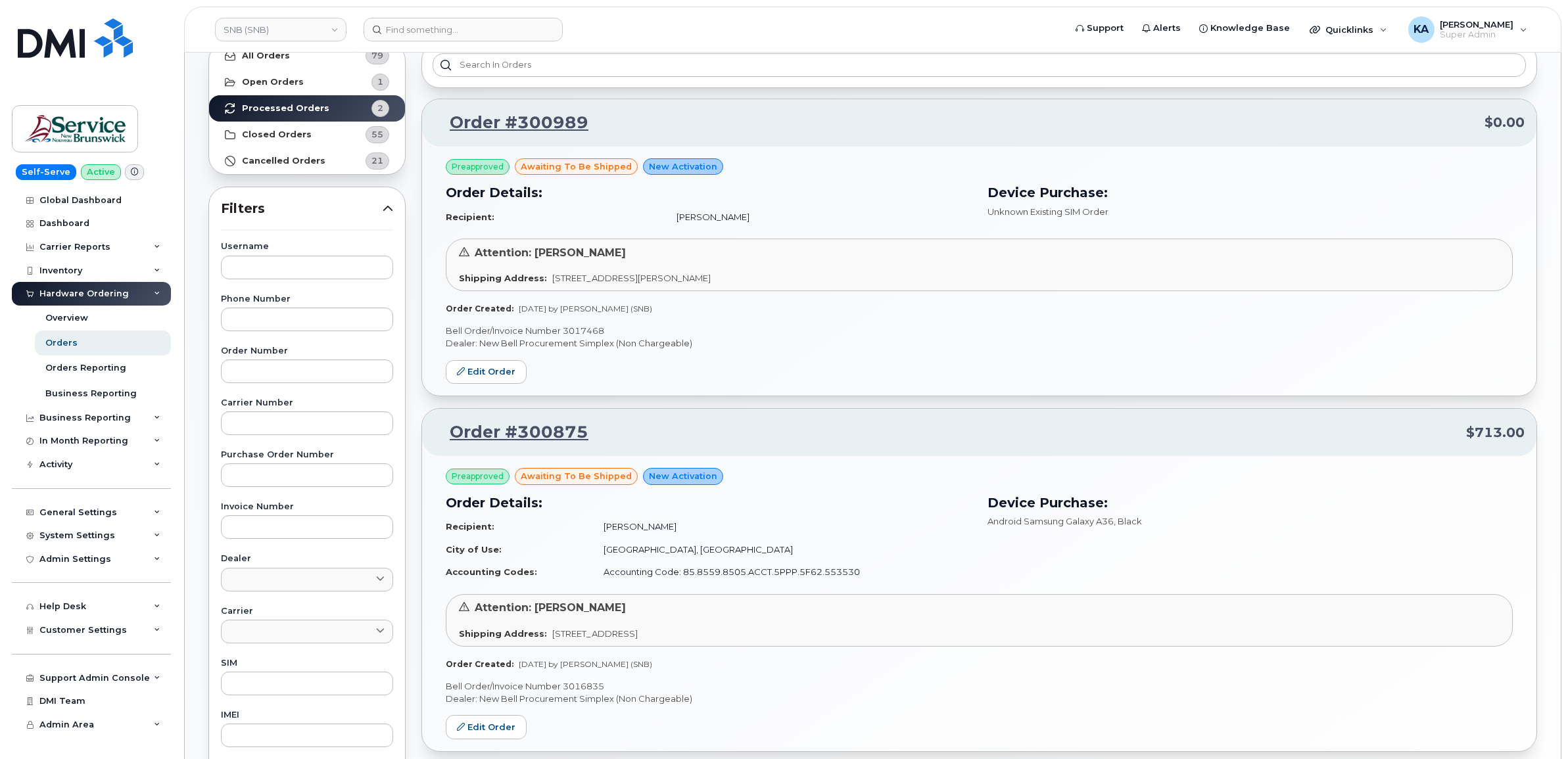
click at [590, 328] on p "Bell Order/Invoice Number 3017468" at bounding box center [979, 330] width 1067 height 13
copy p "3017468"
click at [253, 30] on link "SNB (SNB)" at bounding box center [280, 29] width 131 height 24
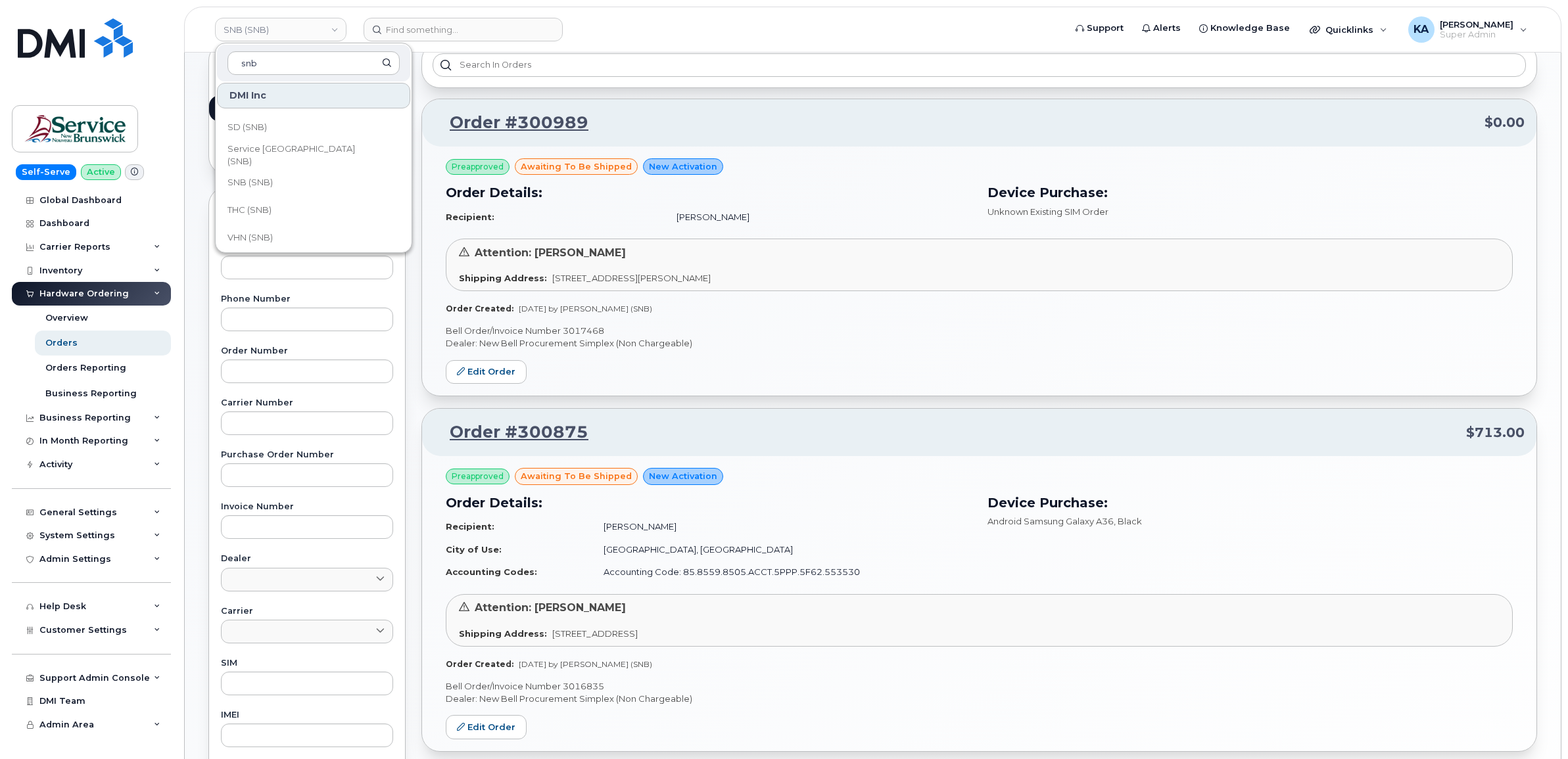
scroll to position [636, 0]
type input "snb"
click at [291, 150] on span "Service [GEOGRAPHIC_DATA] (SNB)" at bounding box center [303, 150] width 151 height 26
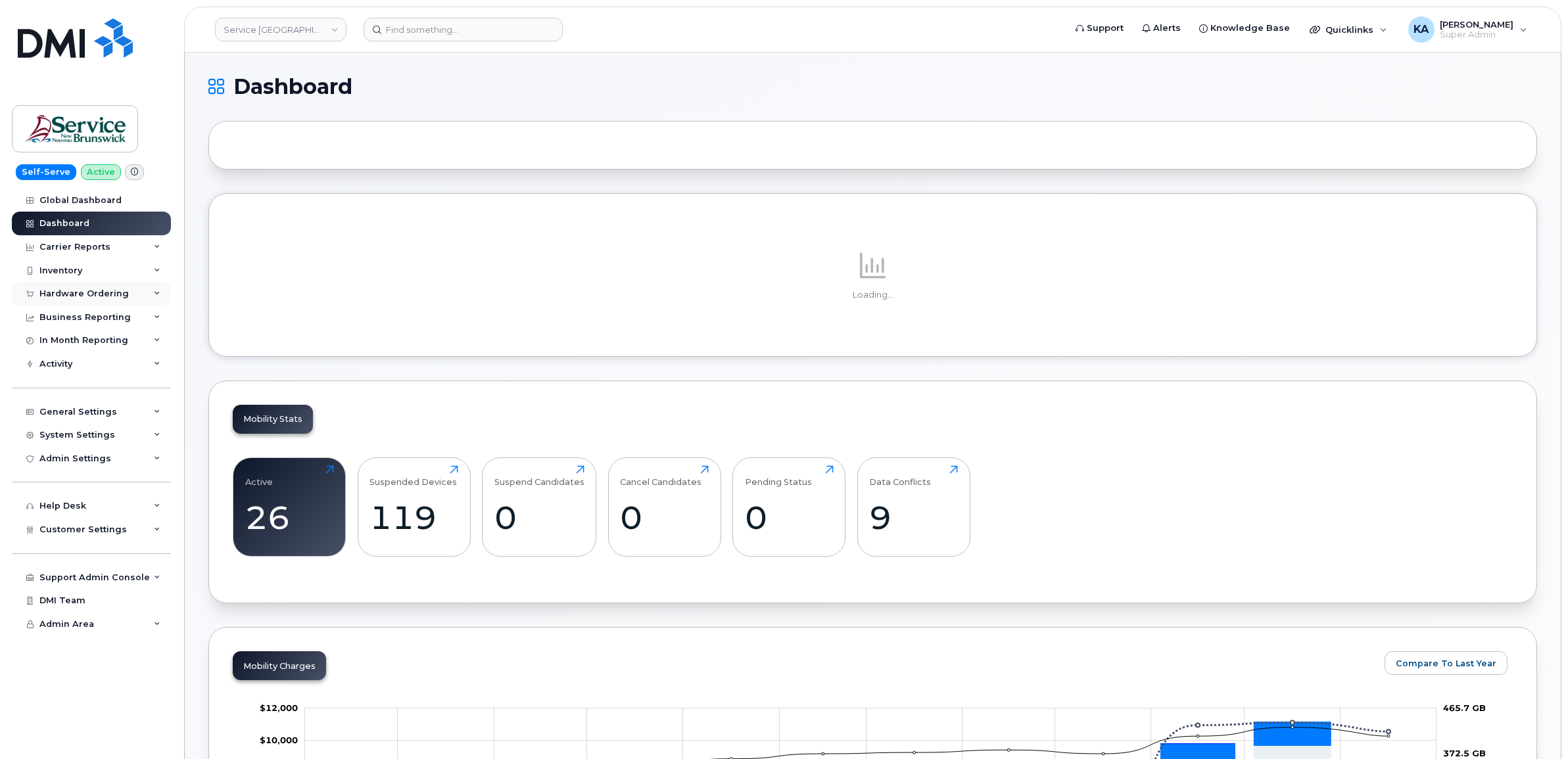
click at [106, 294] on div "Hardware Ordering" at bounding box center [84, 294] width 90 height 11
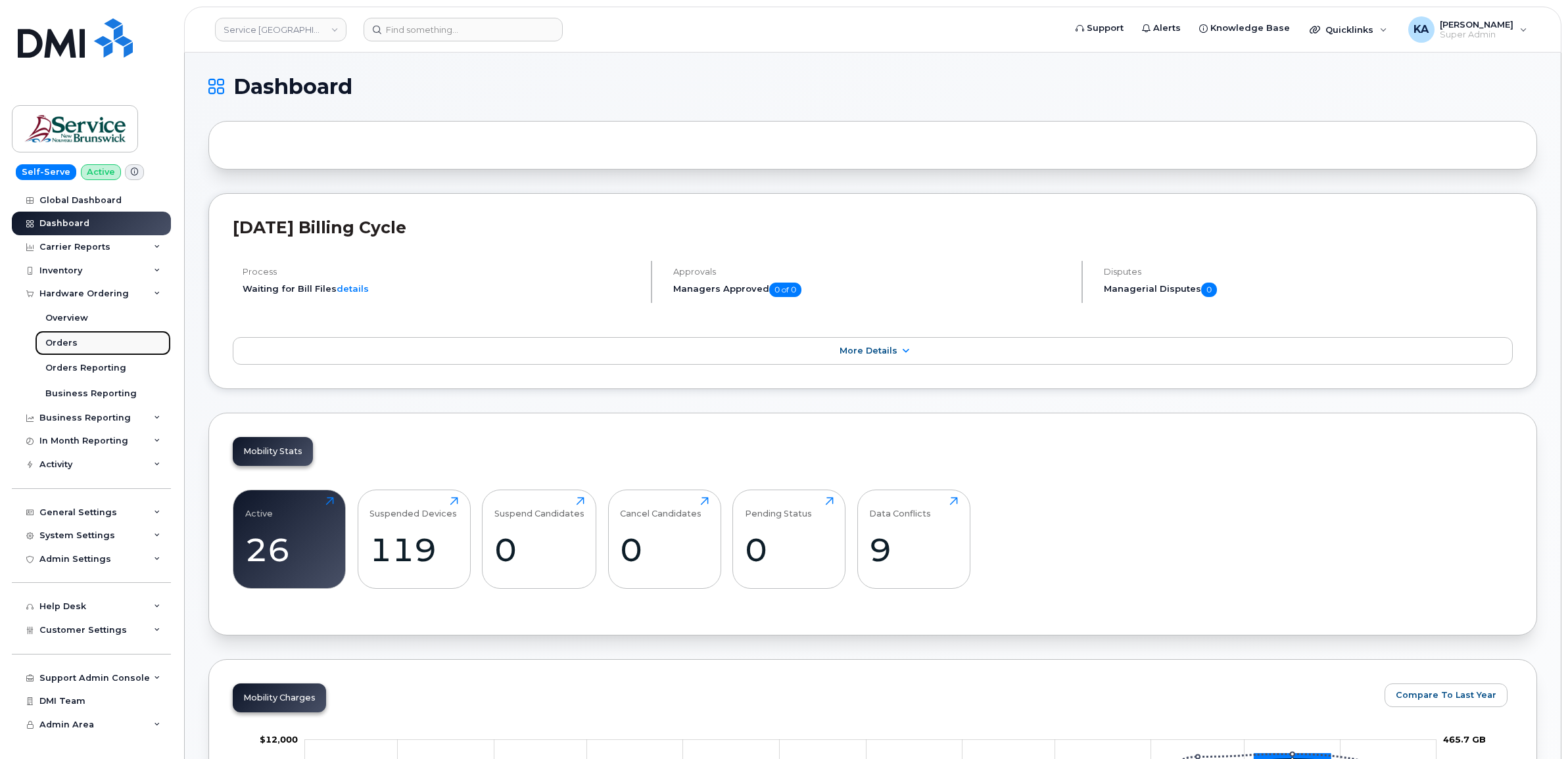
click at [66, 340] on div "Orders" at bounding box center [61, 343] width 32 height 12
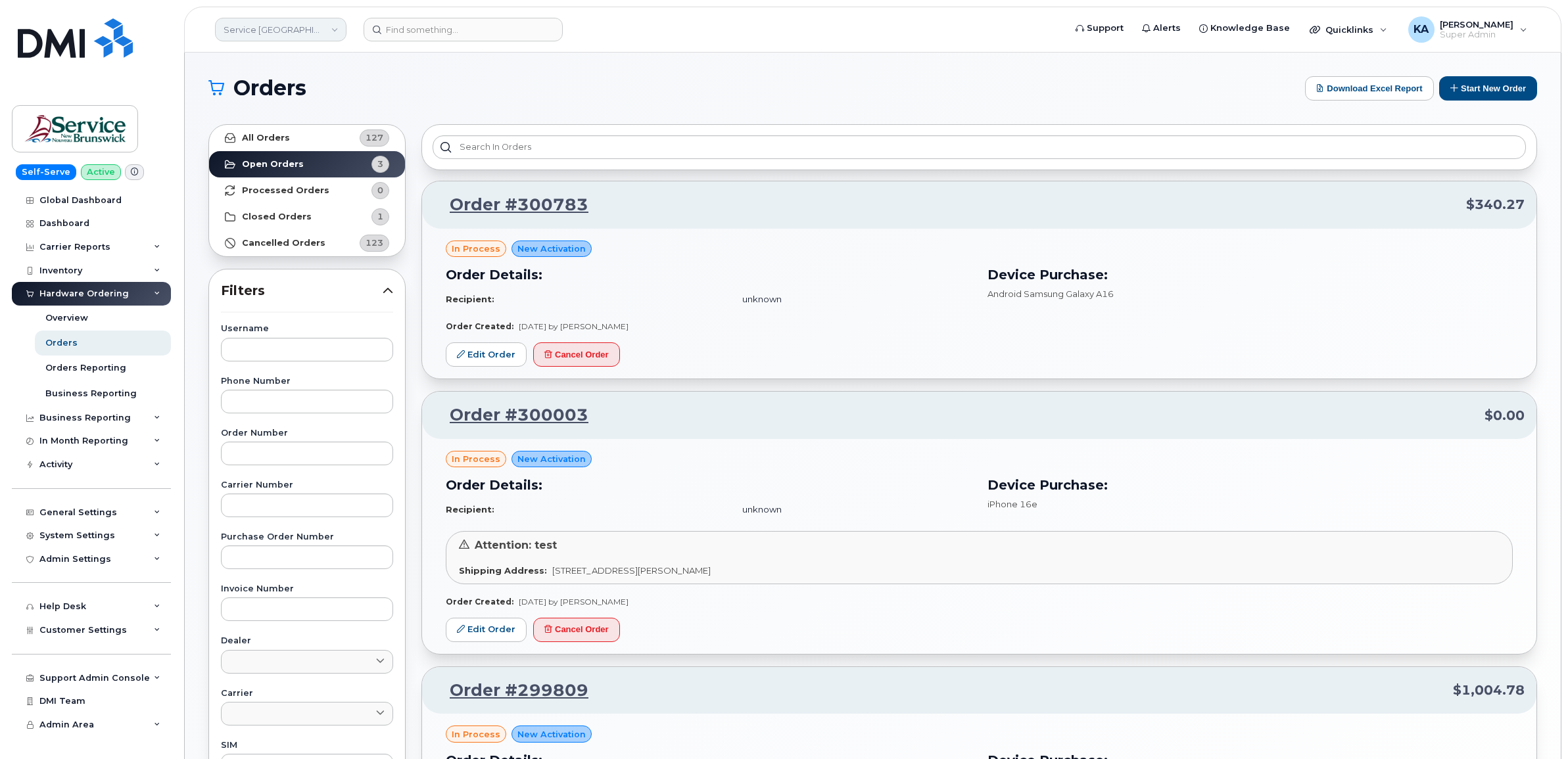
click at [286, 27] on link "Service [GEOGRAPHIC_DATA] (SNB)" at bounding box center [280, 29] width 131 height 24
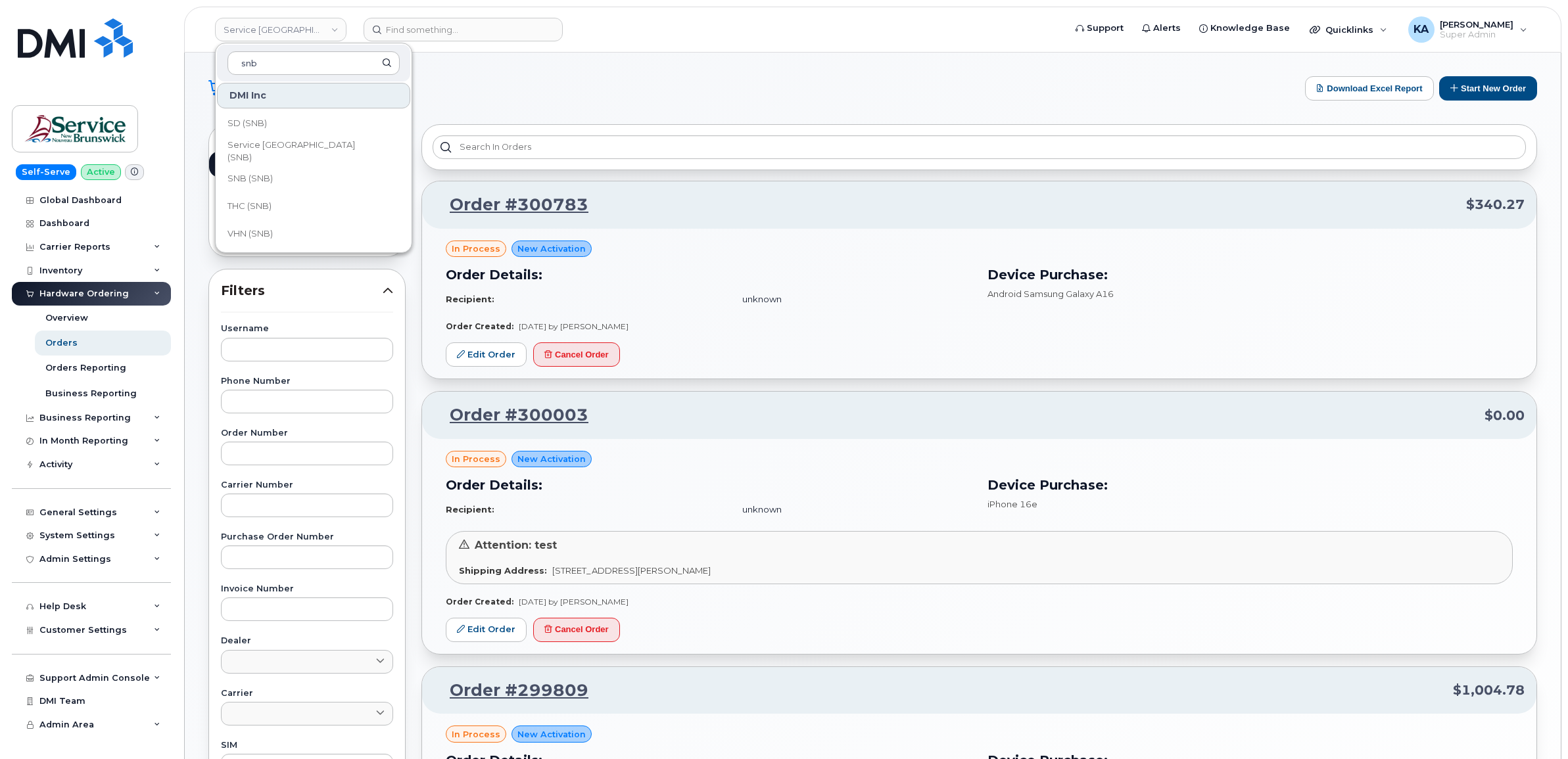
scroll to position [636, 0]
type input "snb"
click at [262, 119] on span "SD (SNB)" at bounding box center [247, 123] width 40 height 13
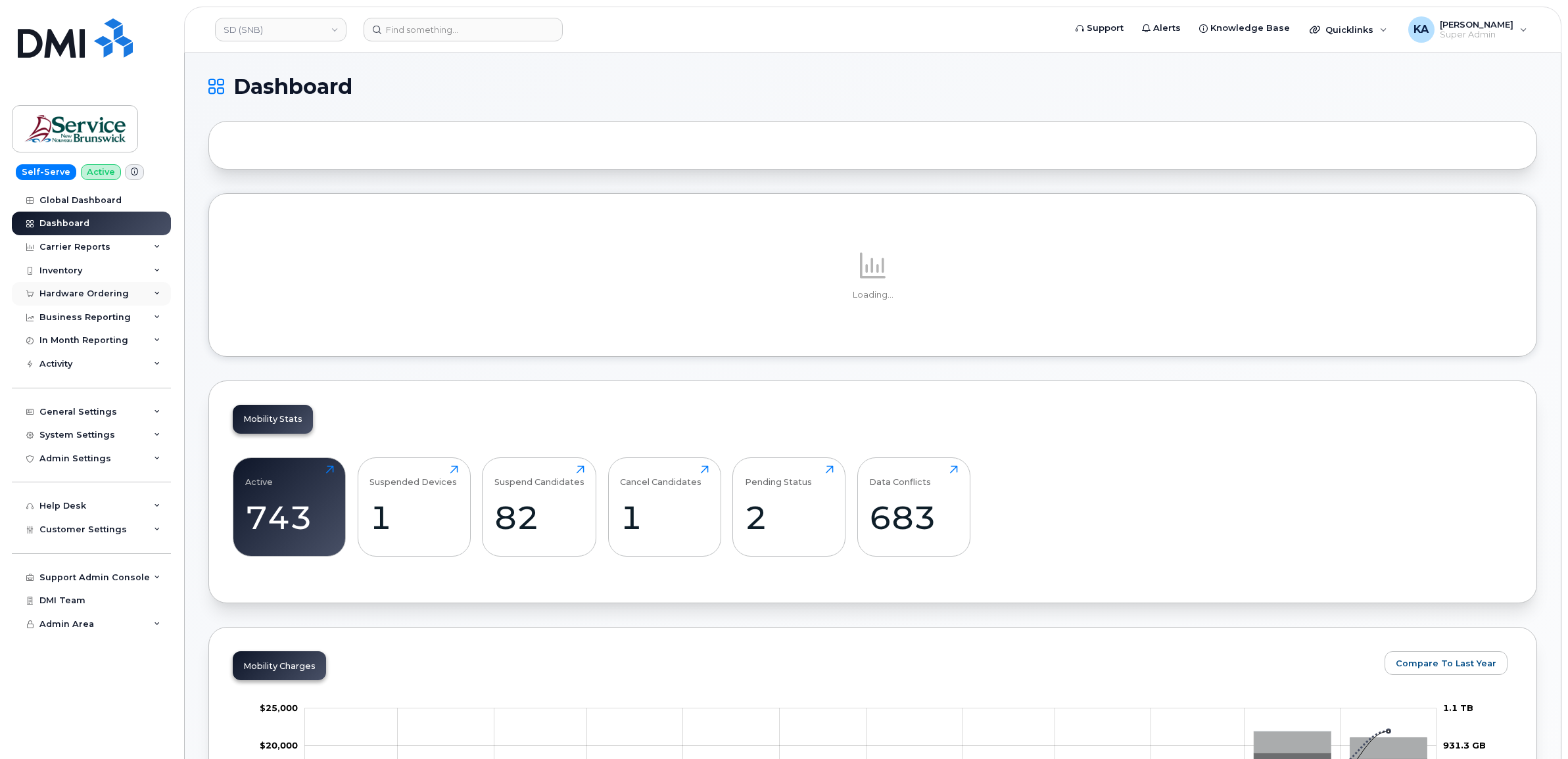
click at [69, 295] on div "Hardware Ordering" at bounding box center [84, 294] width 90 height 11
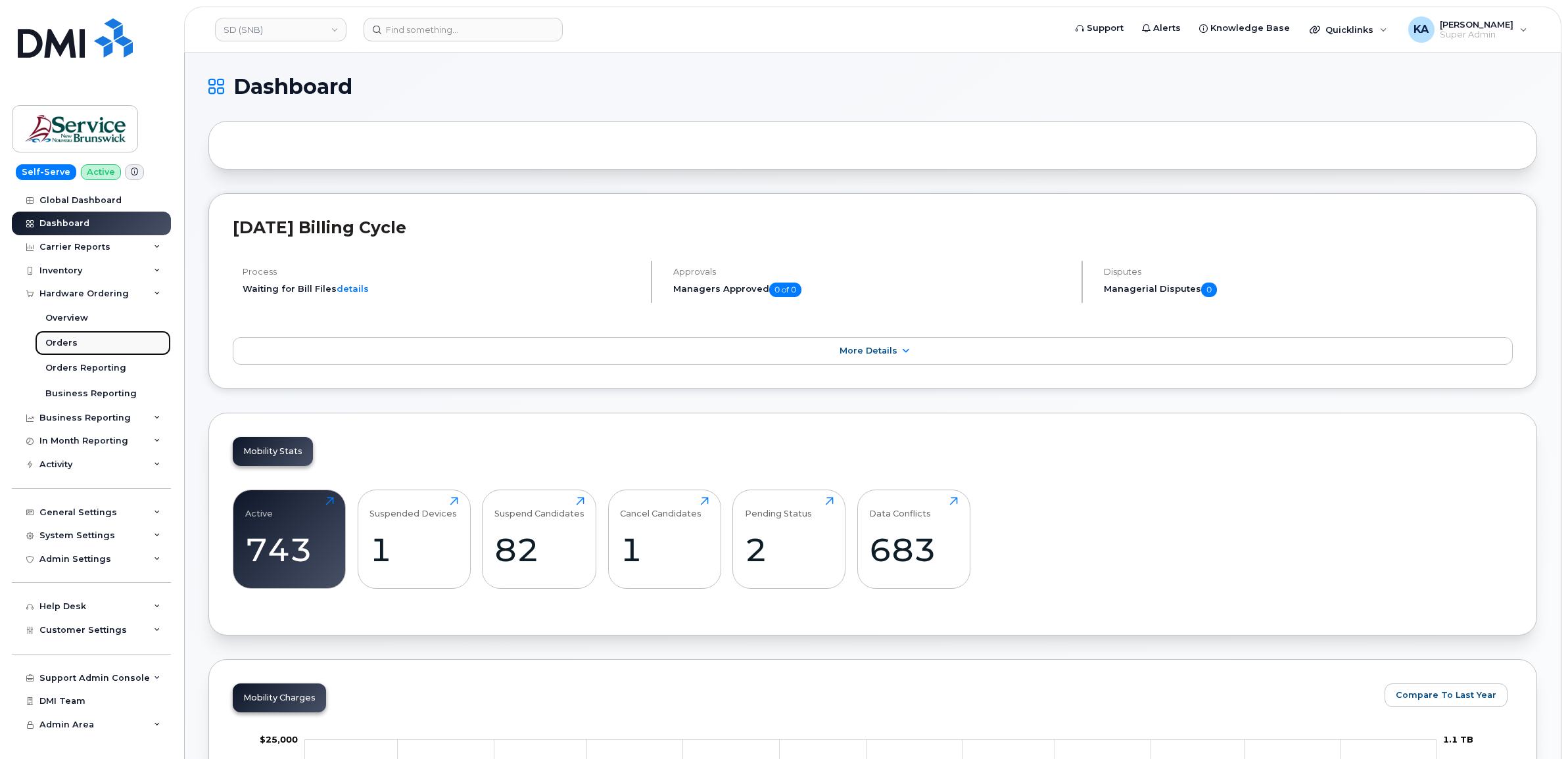
click at [64, 342] on div "Orders" at bounding box center [61, 343] width 32 height 12
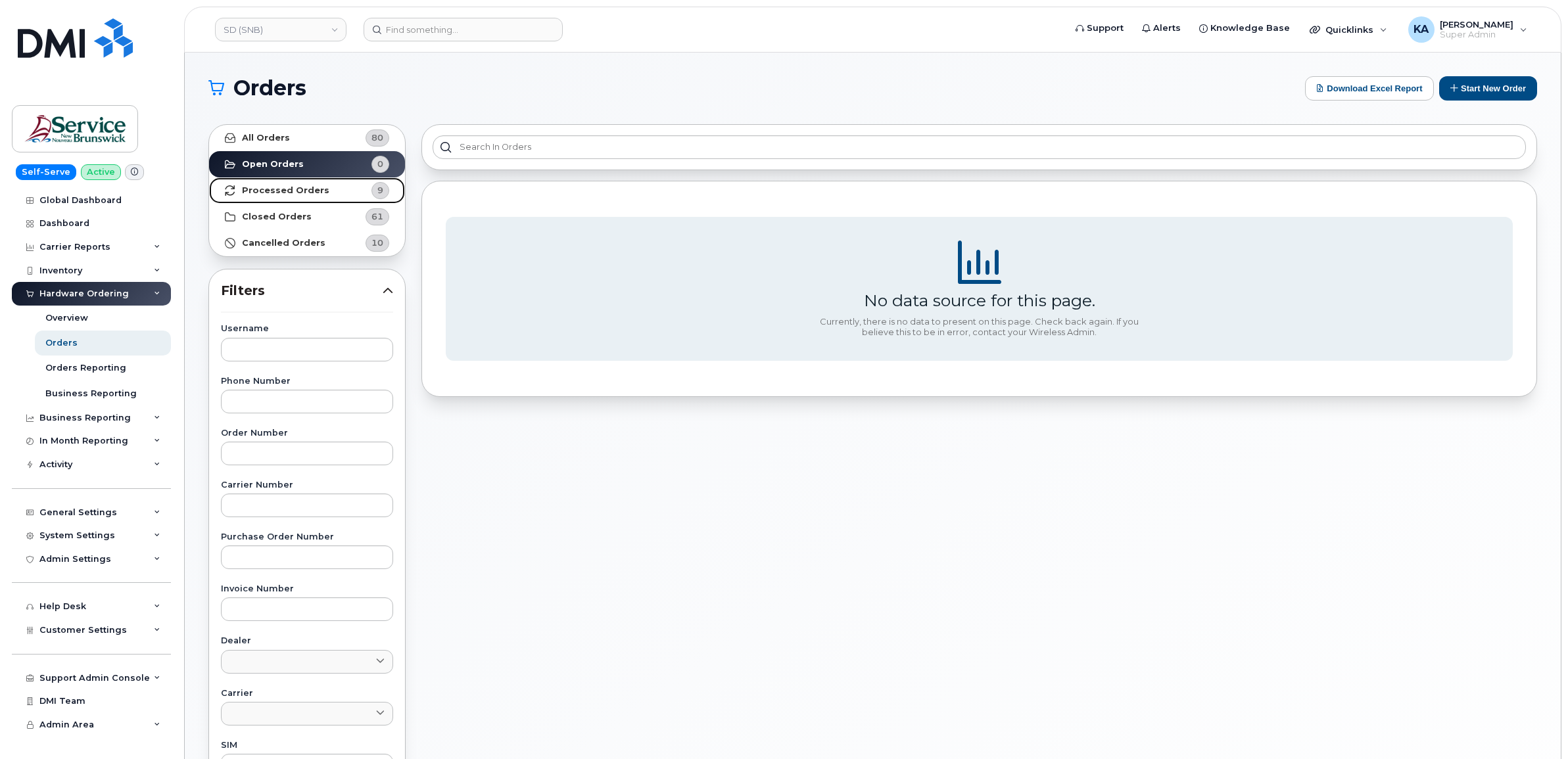
click at [279, 185] on strong "Processed Orders" at bounding box center [285, 190] width 88 height 11
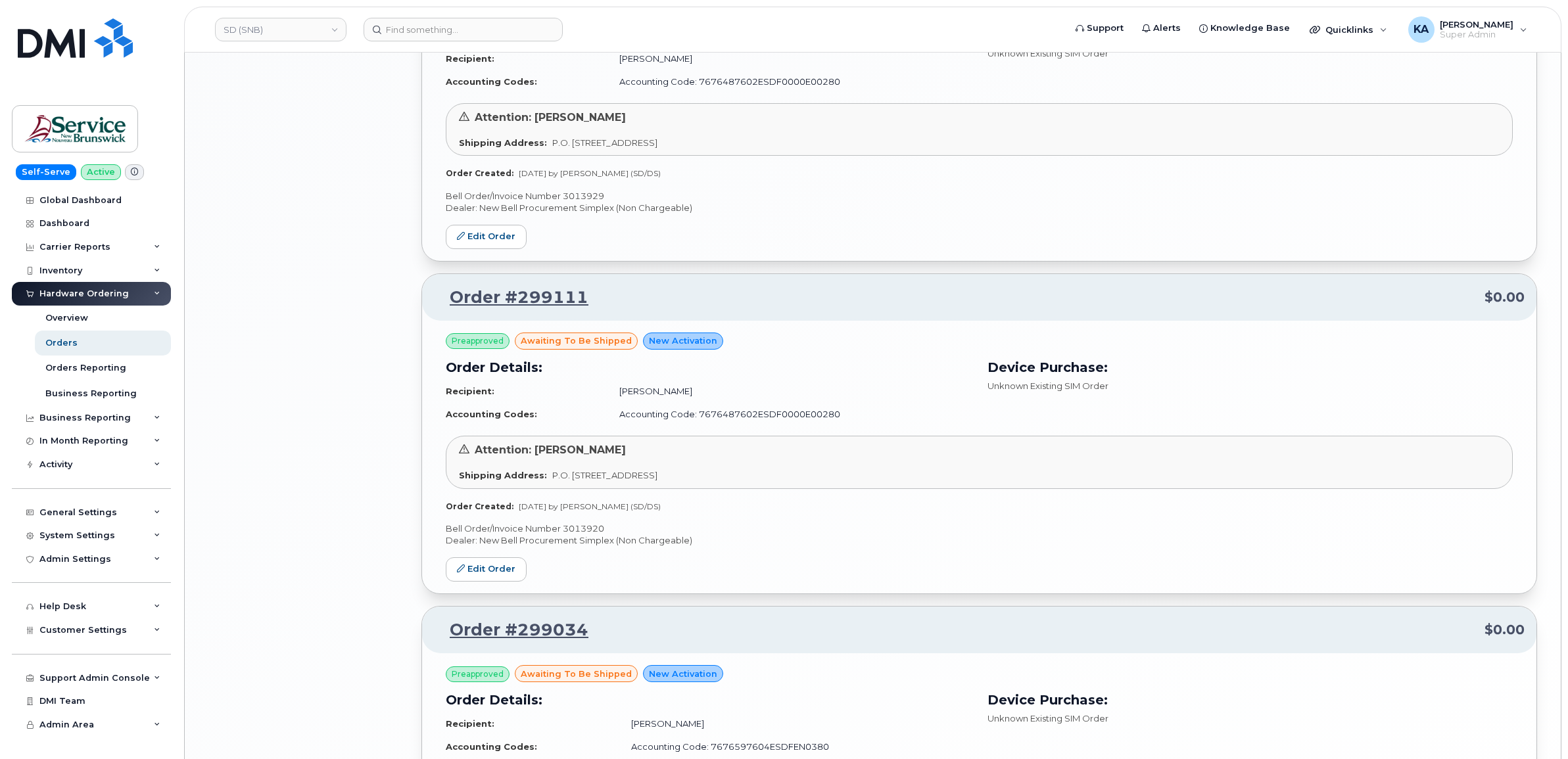
scroll to position [2253, 0]
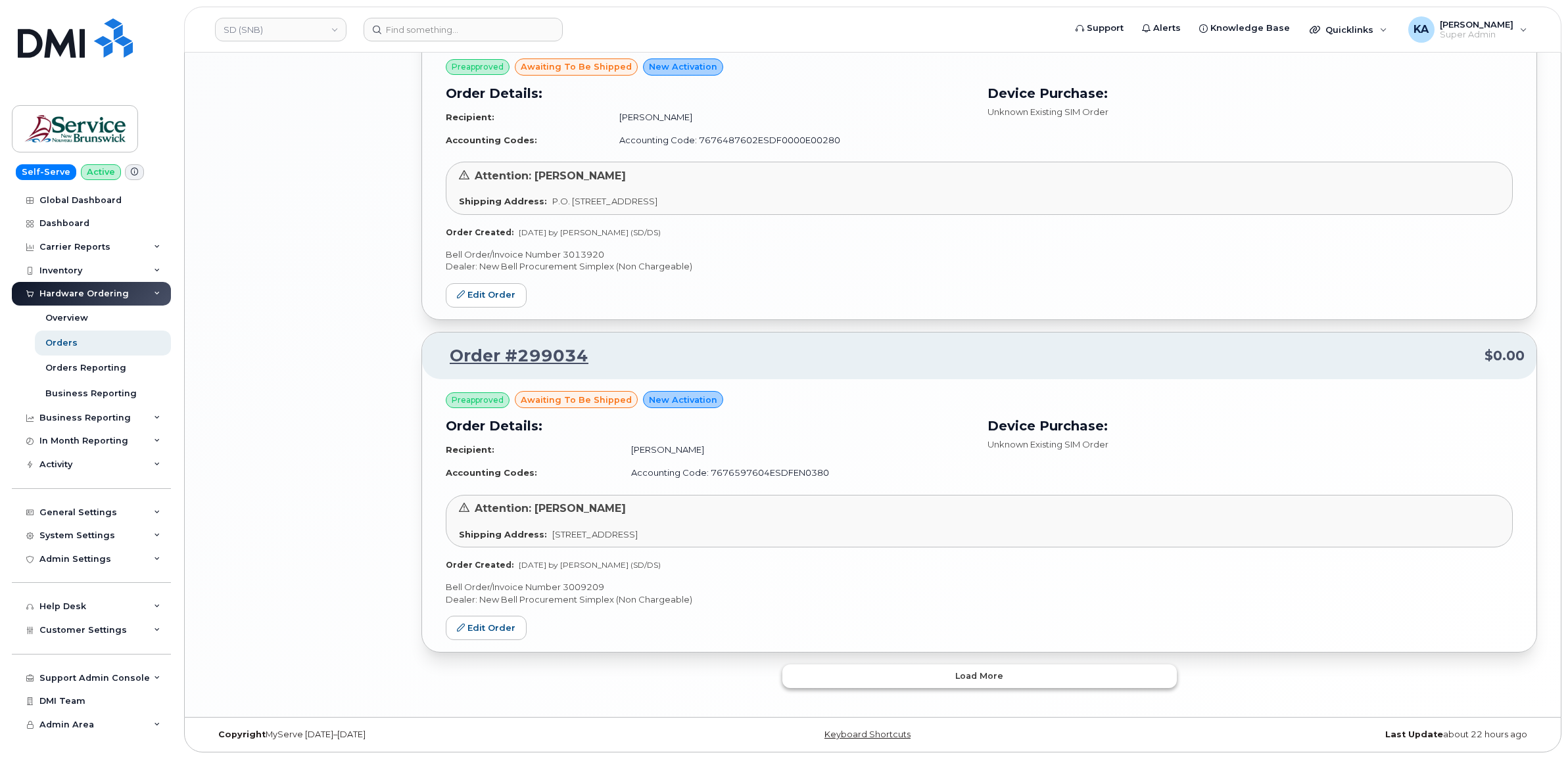
click at [806, 674] on button "Load more" at bounding box center [979, 676] width 394 height 24
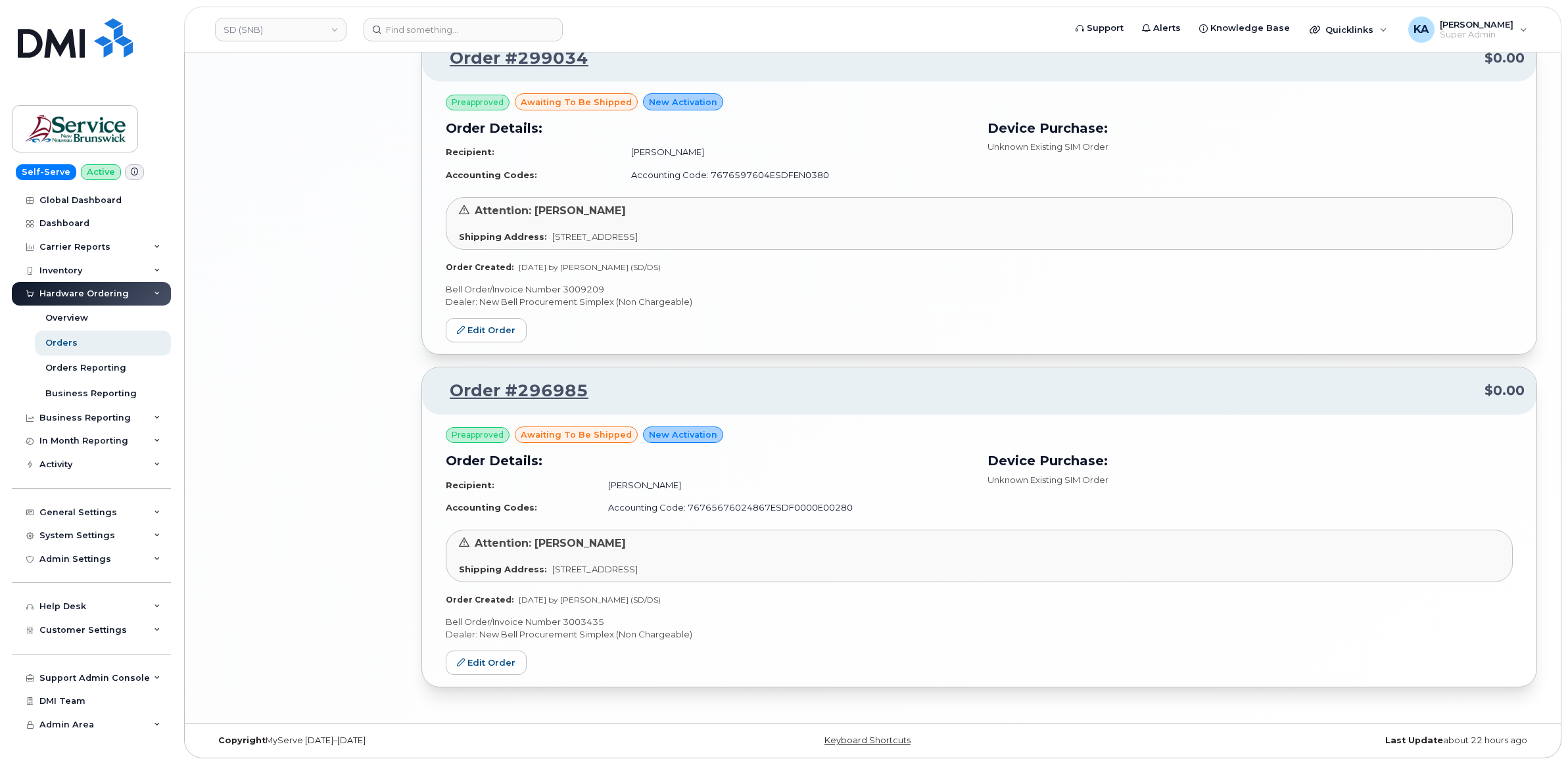
scroll to position [2557, 0]
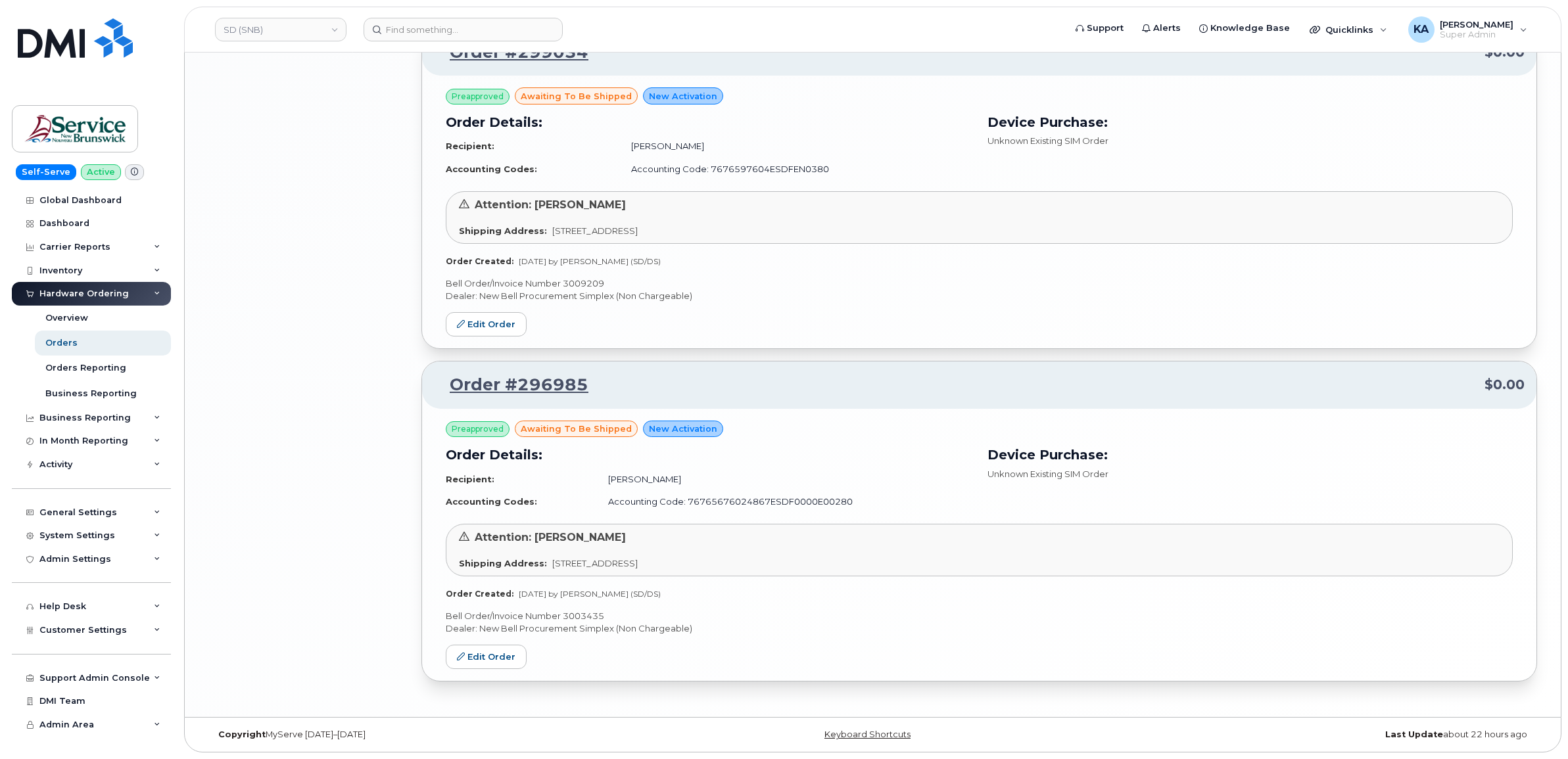
click at [587, 281] on p "Bell Order/Invoice Number 3009209" at bounding box center [979, 283] width 1067 height 13
copy p "3009209"
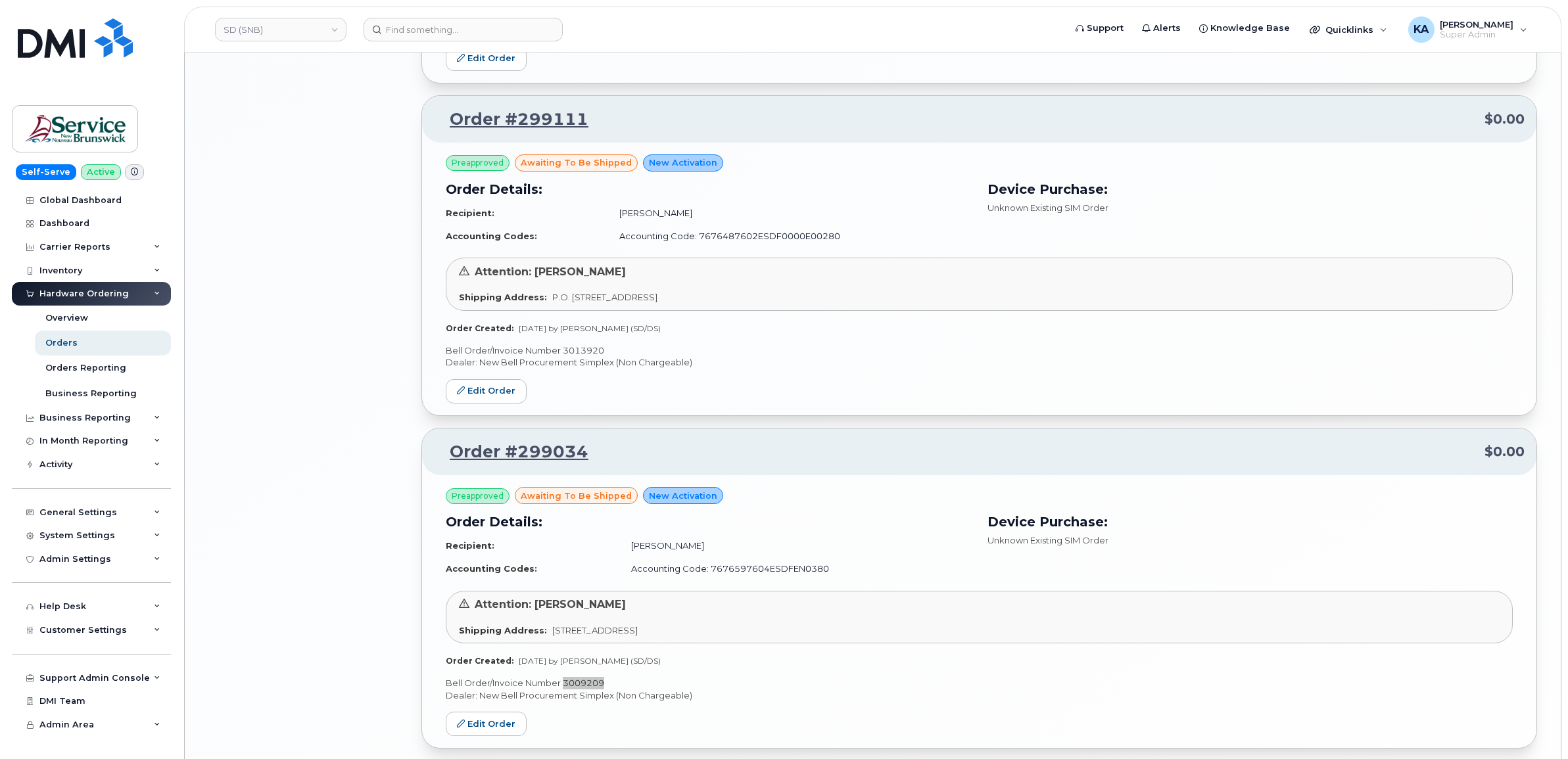
scroll to position [2147, 0]
click at [580, 356] on p "Bell Order/Invoice Number 3013920" at bounding box center [979, 353] width 1067 height 13
copy p "3013920"
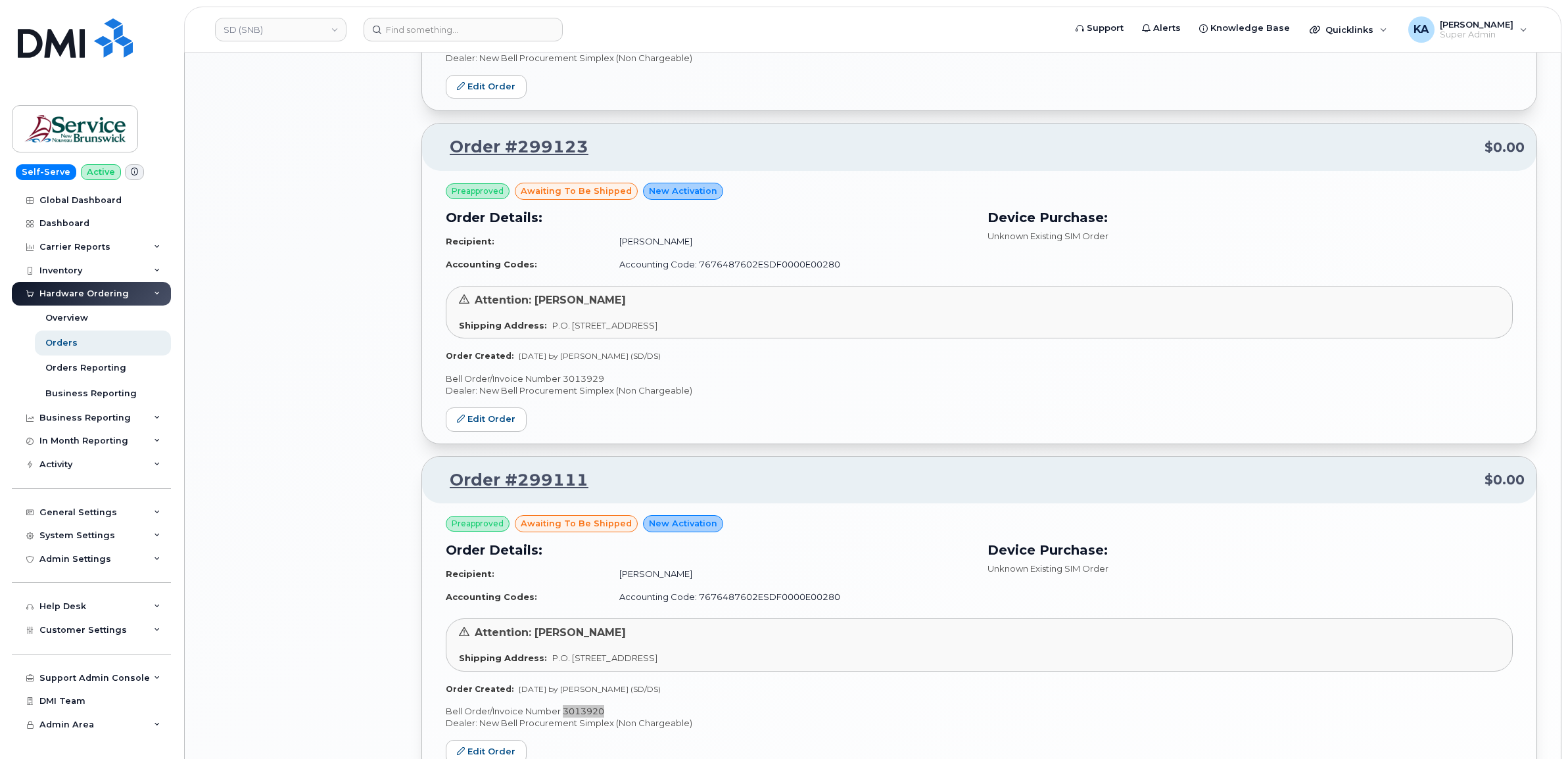
scroll to position [1737, 0]
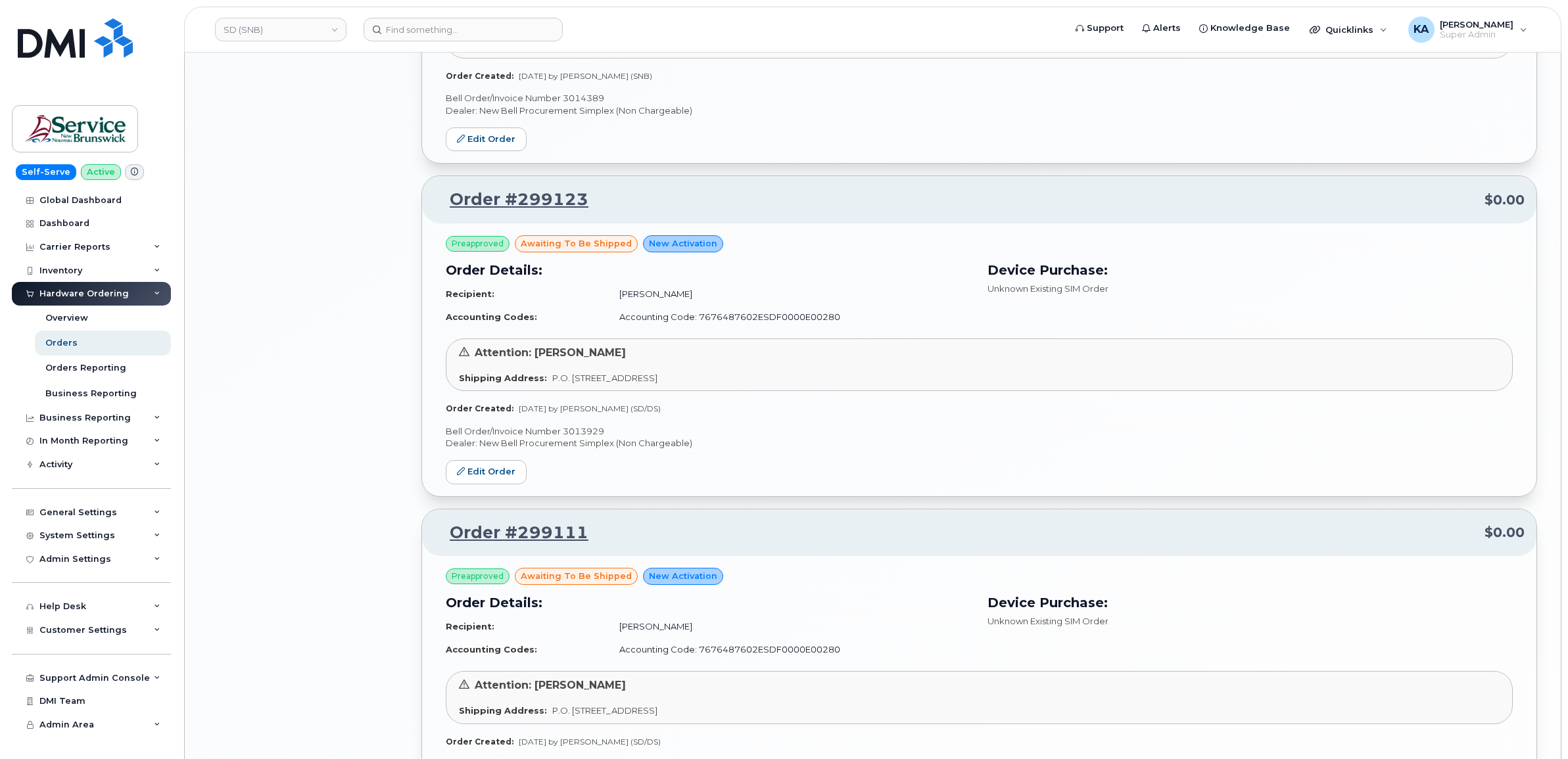
click at [586, 437] on p "Bell Order/Invoice Number 3013929" at bounding box center [979, 431] width 1067 height 13
copy p "3013929"
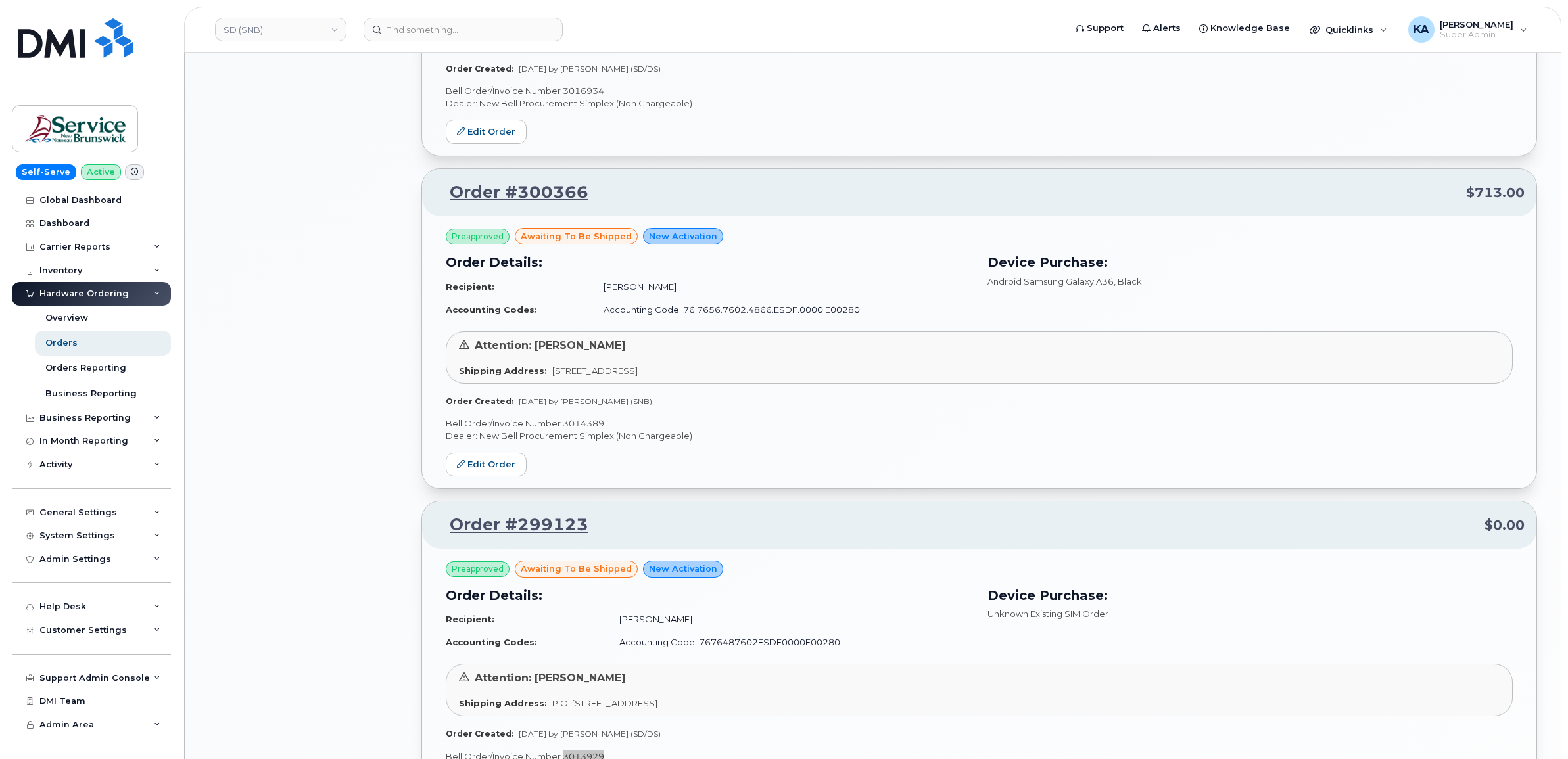
scroll to position [1407, 0]
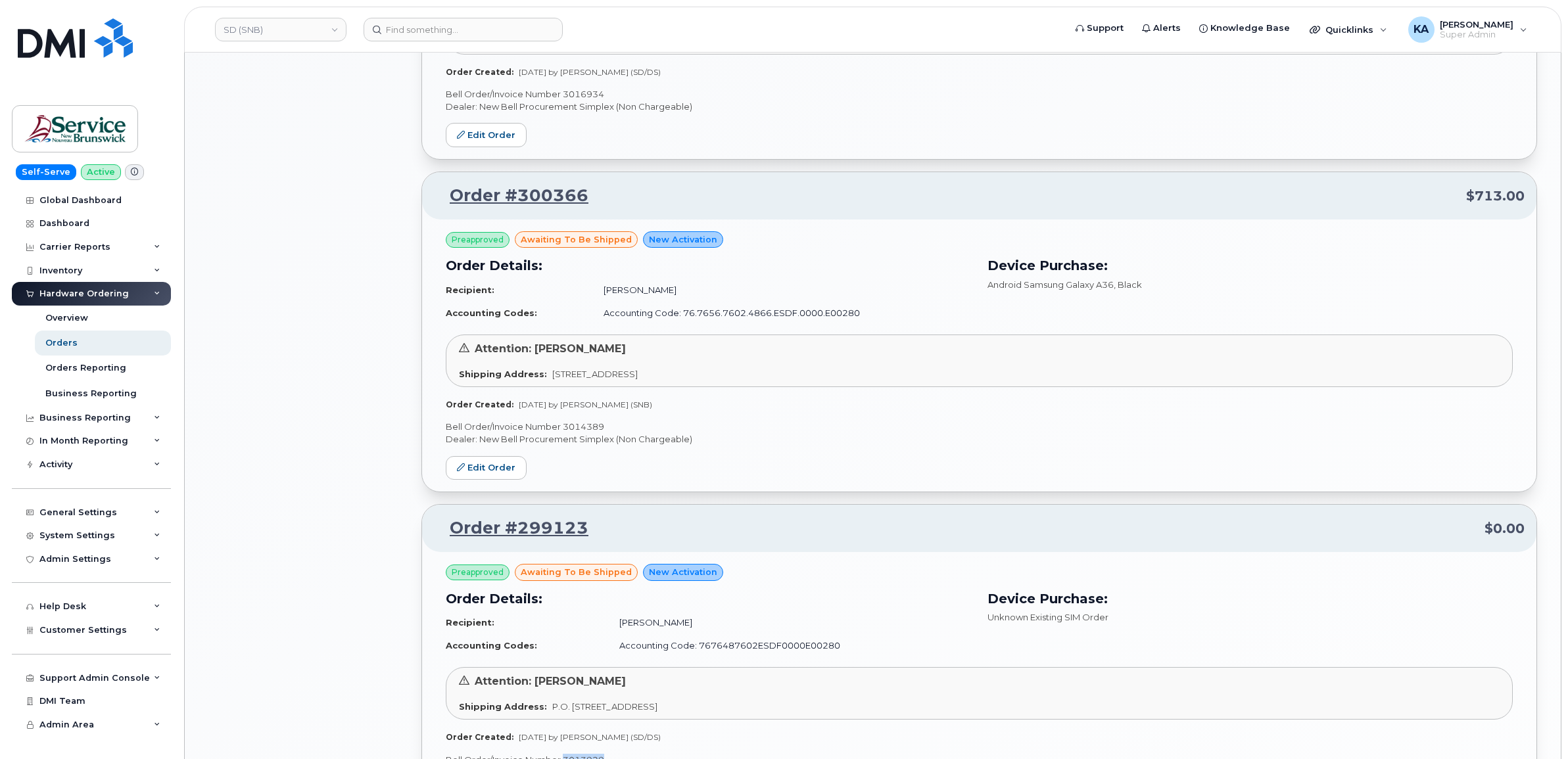
click at [590, 427] on p "Bell Order/Invoice Number 3014389" at bounding box center [979, 427] width 1067 height 13
copy p "3014389"
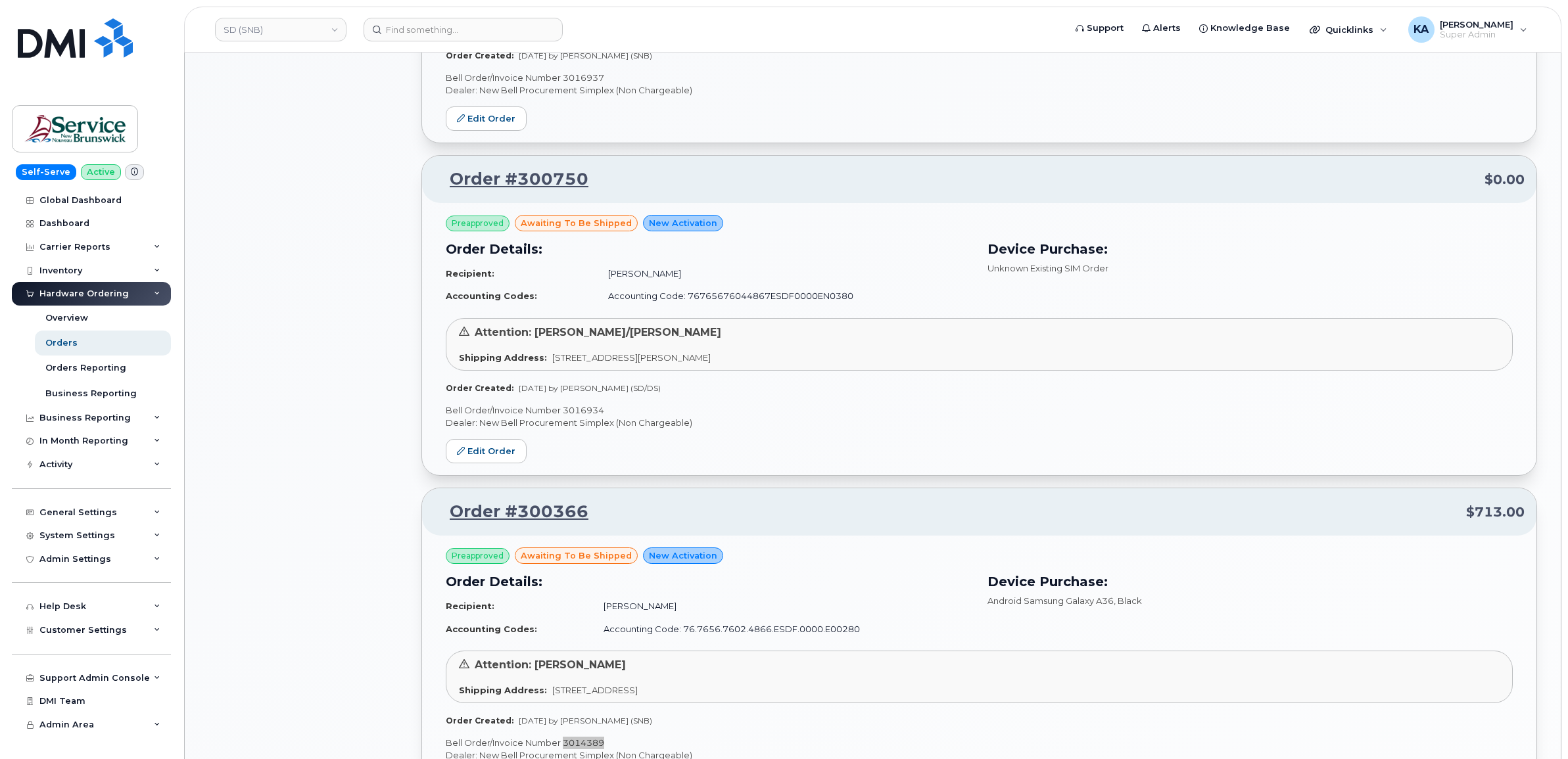
scroll to position [1079, 0]
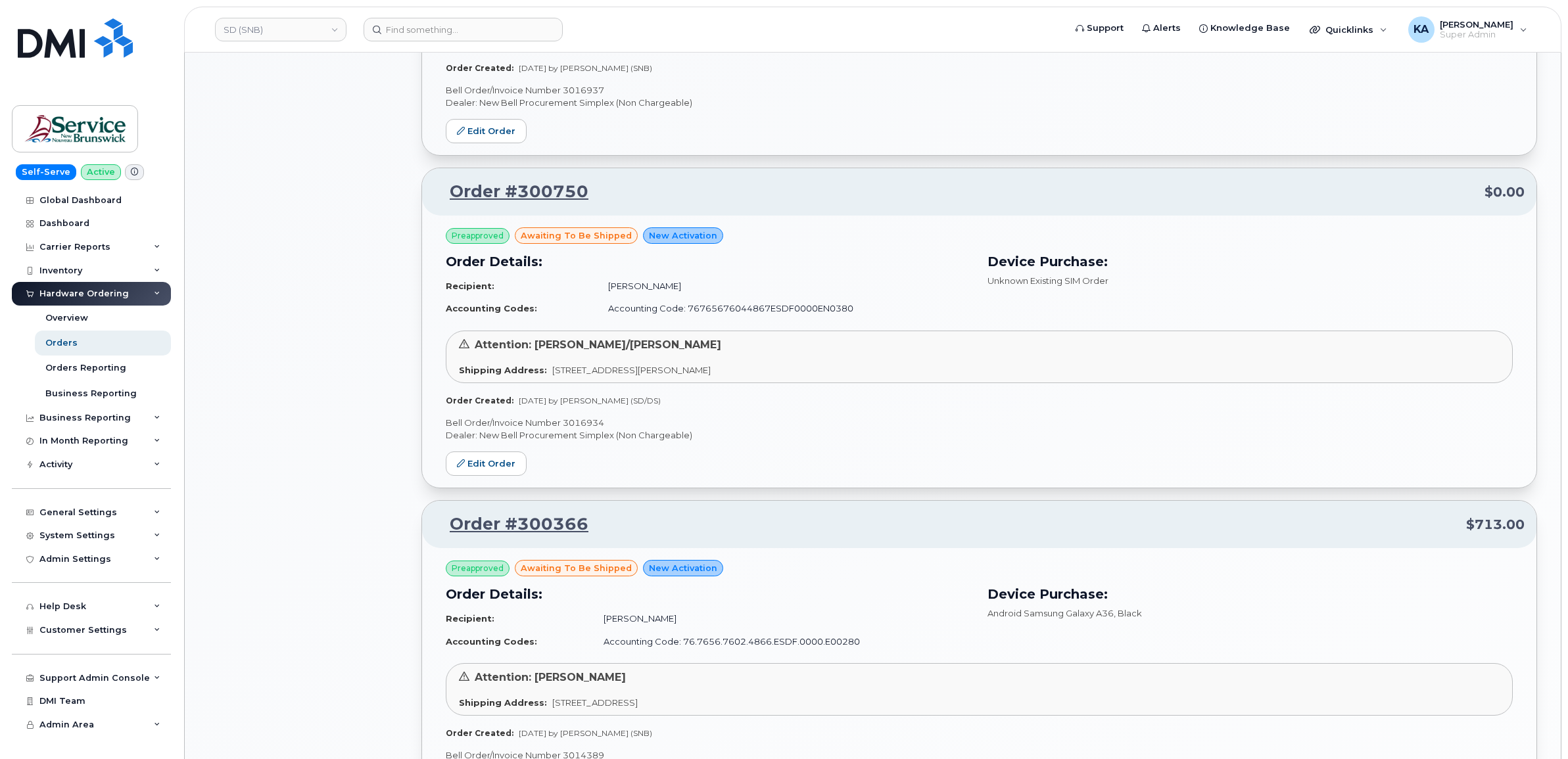
click at [580, 425] on p "Bell Order/Invoice Number 3016934" at bounding box center [979, 423] width 1067 height 13
copy p "3016934"
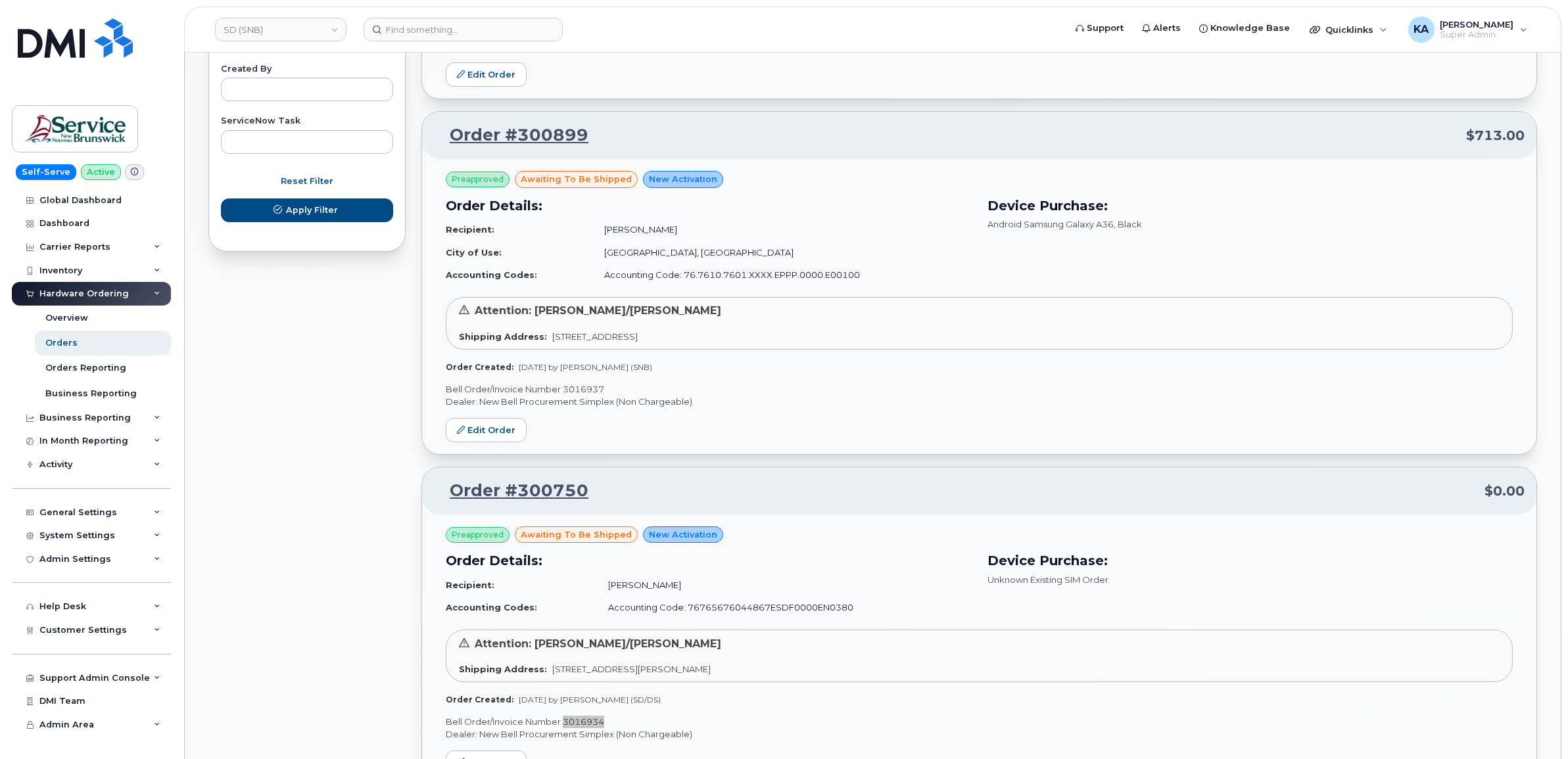
scroll to position [750, 0]
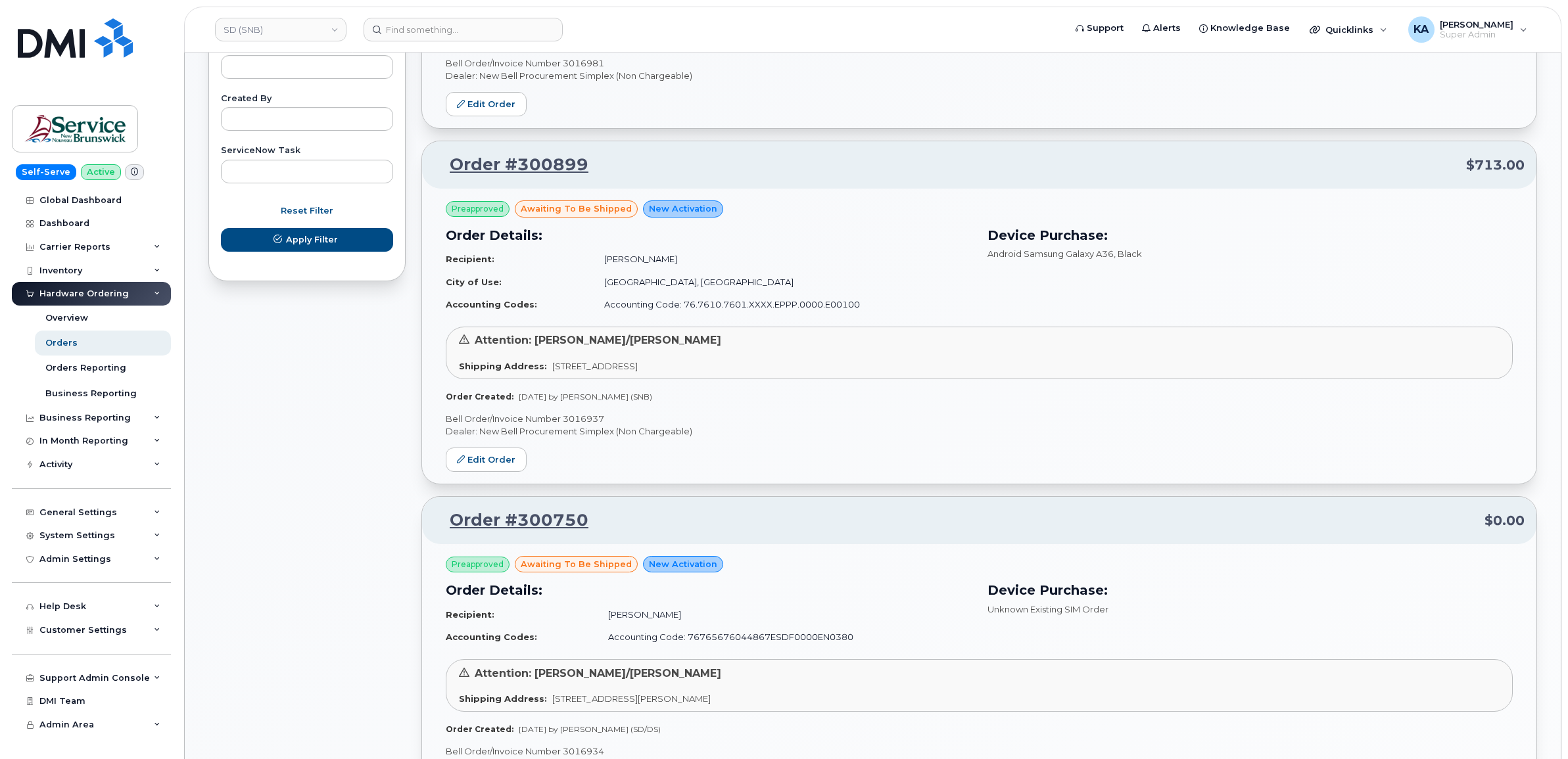
click at [582, 416] on p "Bell Order/Invoice Number 3016937" at bounding box center [979, 418] width 1067 height 13
copy p "3016937"
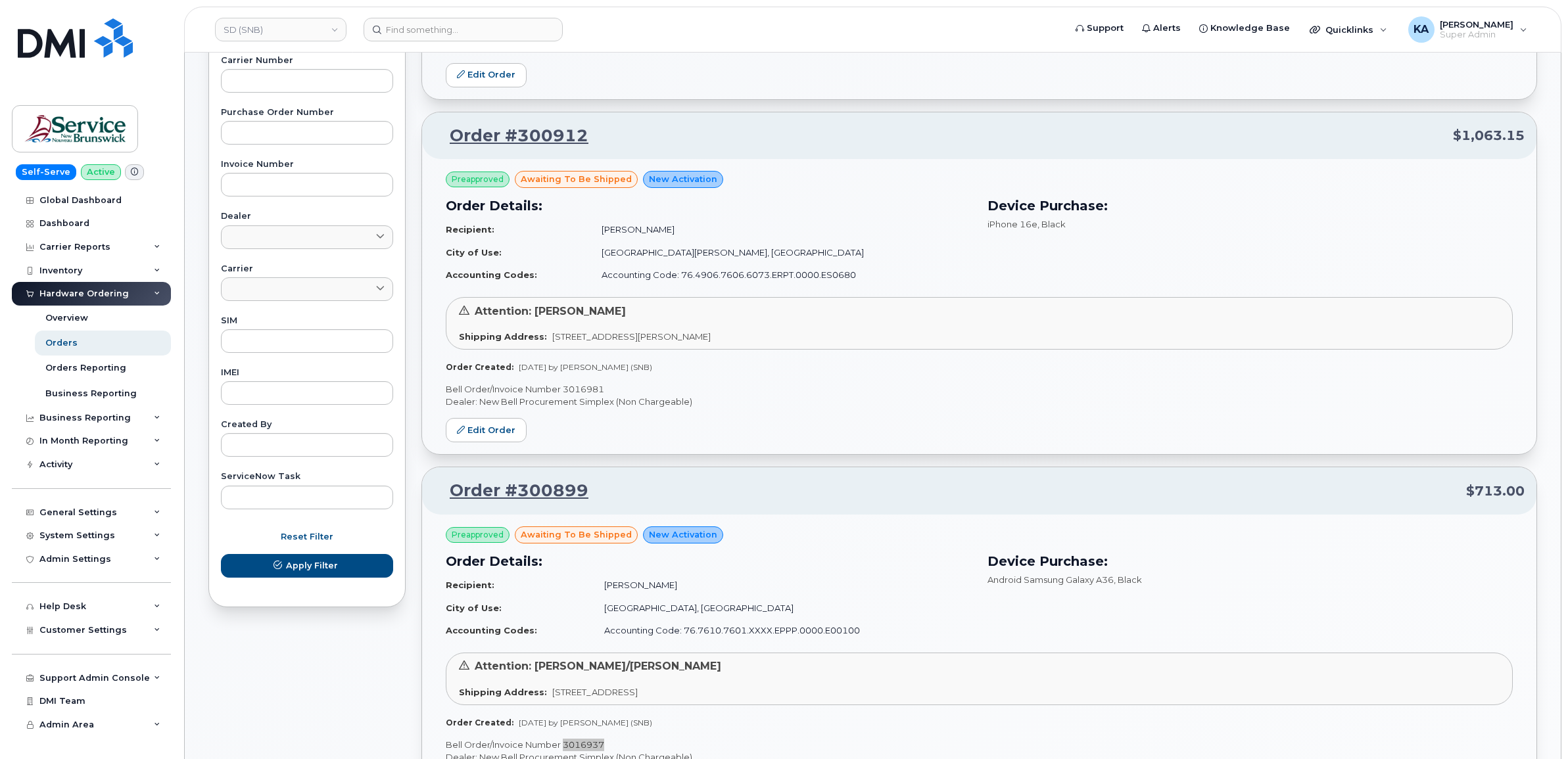
scroll to position [422, 0]
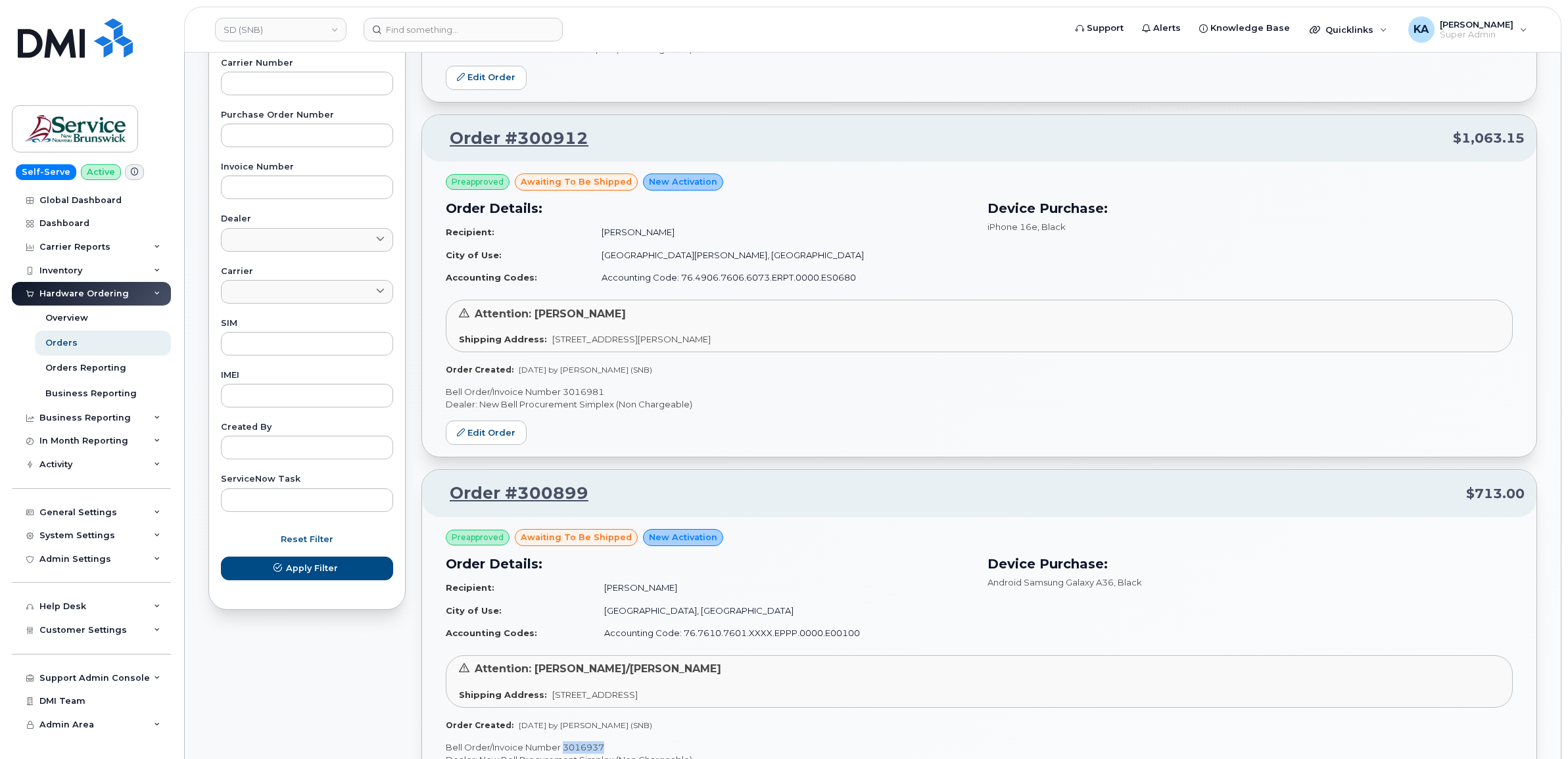
click at [576, 392] on p "Bell Order/Invoice Number 3016981" at bounding box center [979, 391] width 1067 height 13
copy p "3016981"
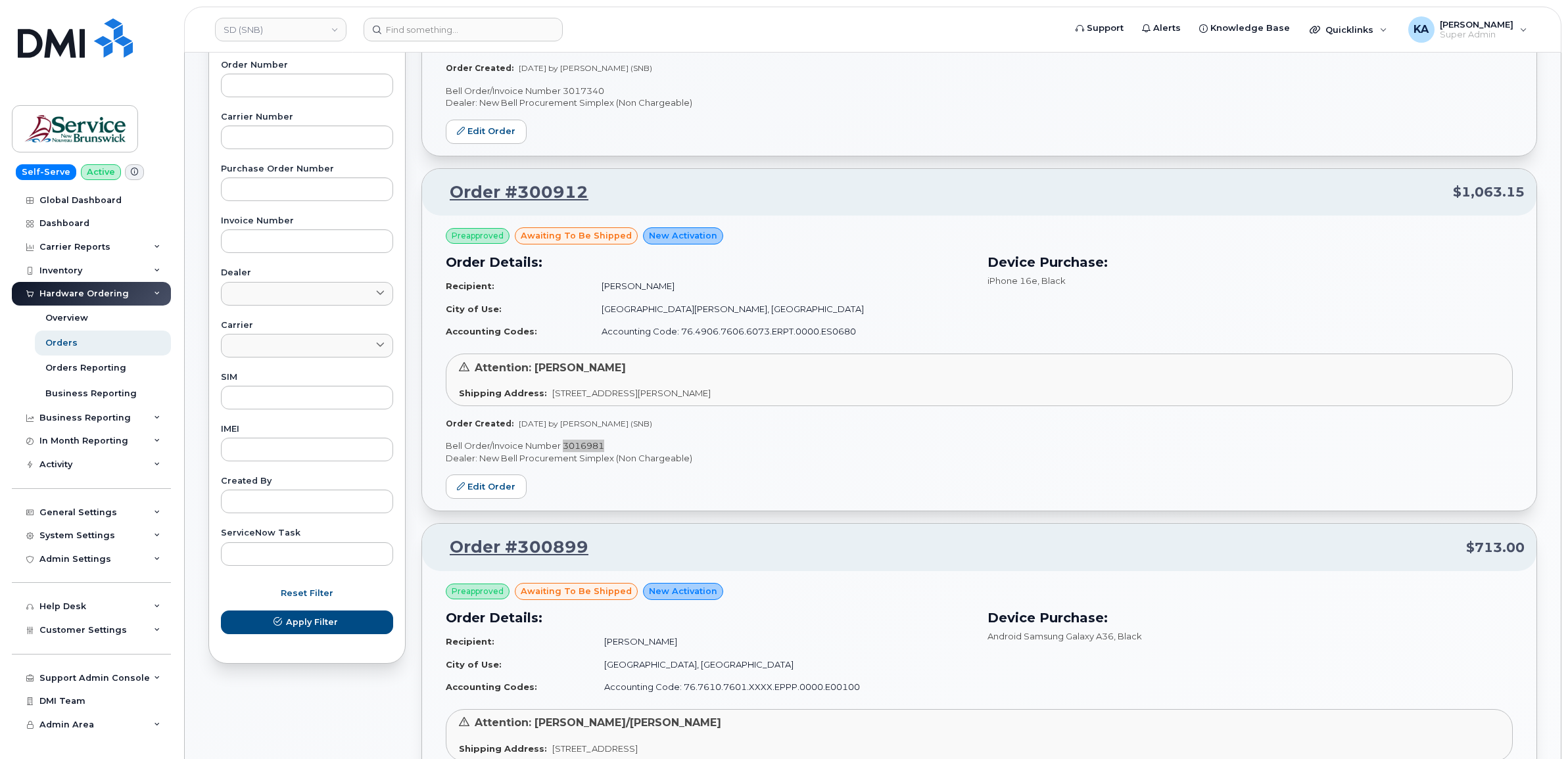
scroll to position [93, 0]
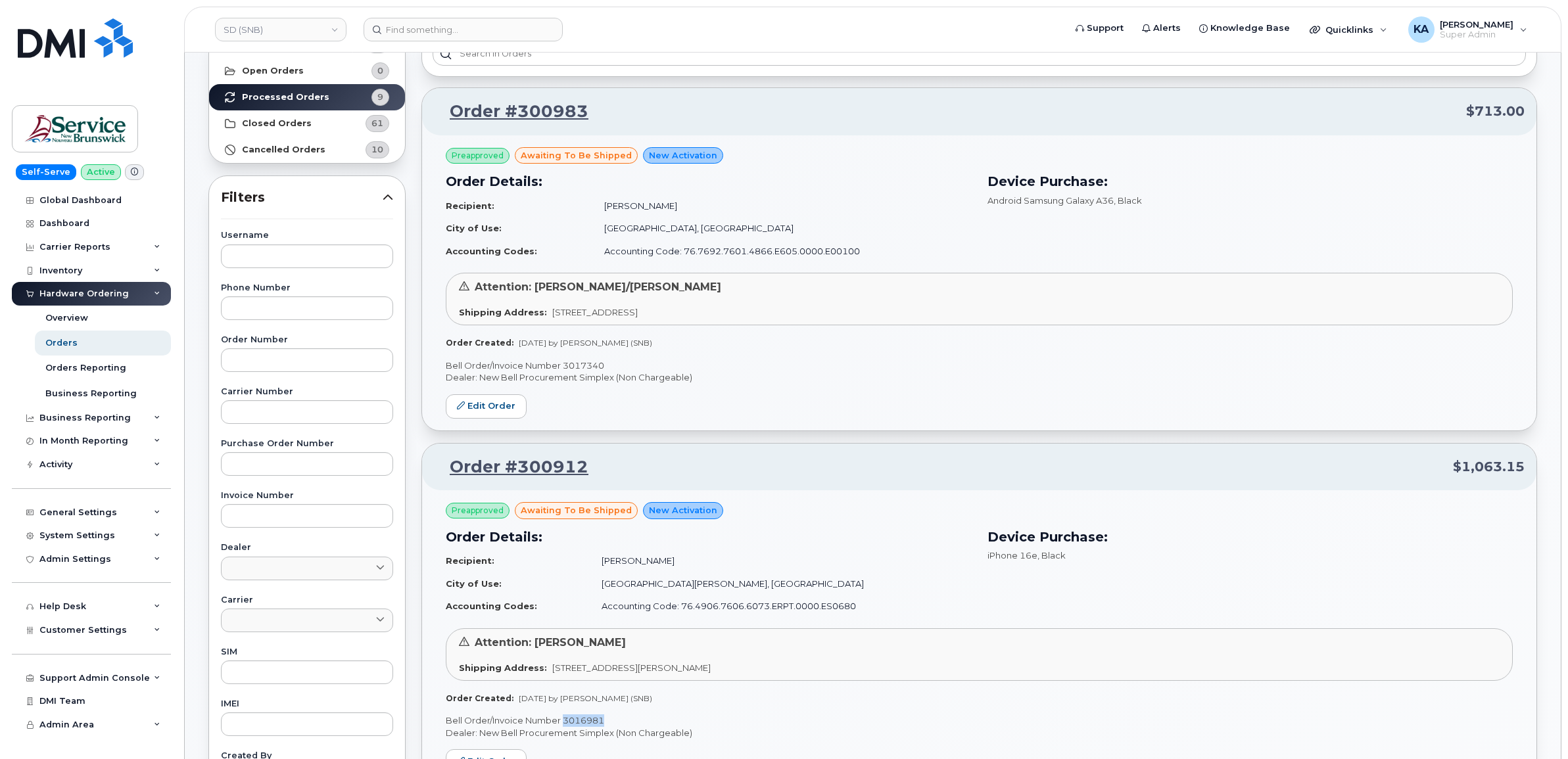
click at [587, 360] on p "Bell Order/Invoice Number 3017340" at bounding box center [979, 365] width 1067 height 13
copy p "3017340"
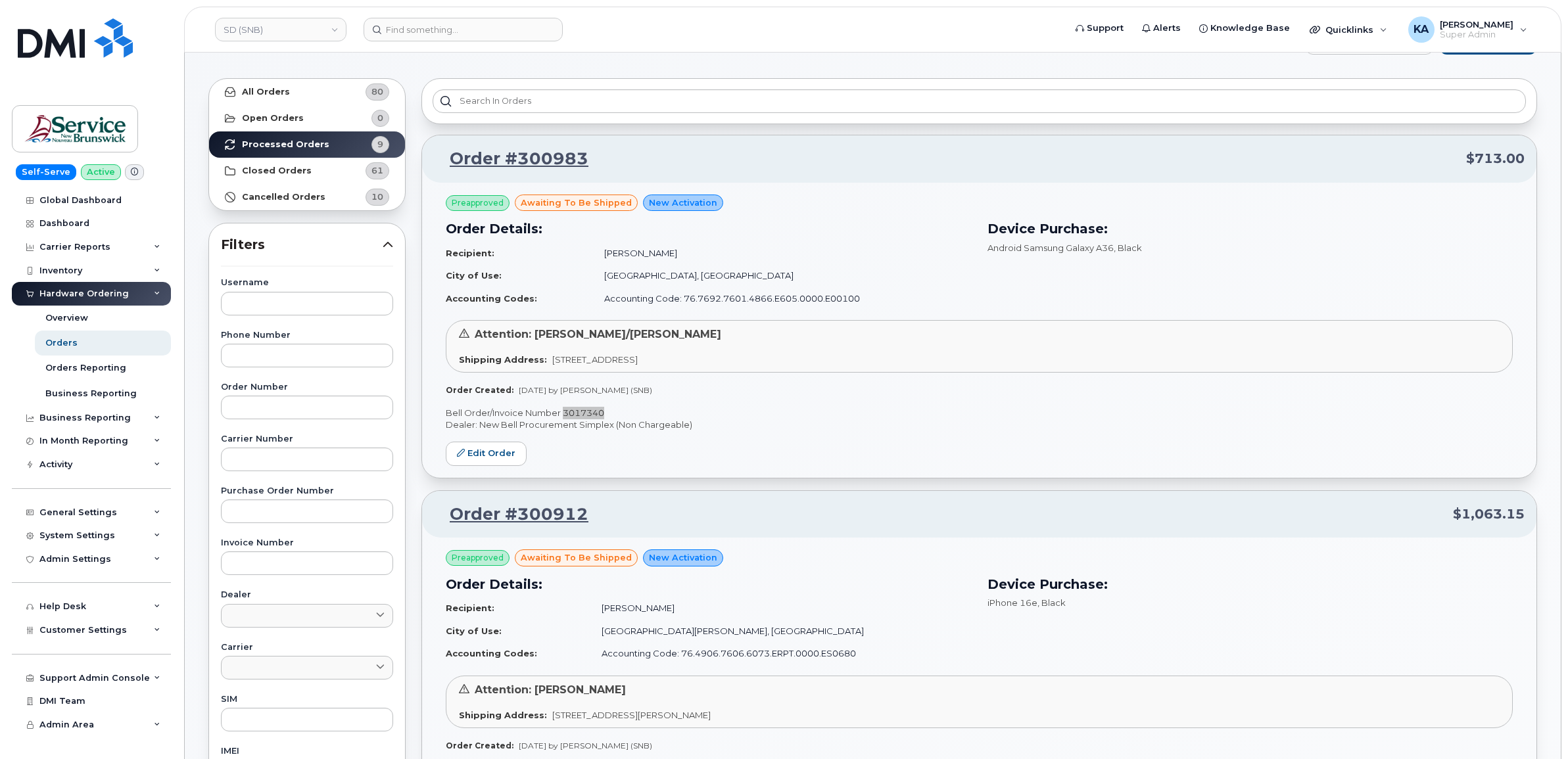
scroll to position [0, 0]
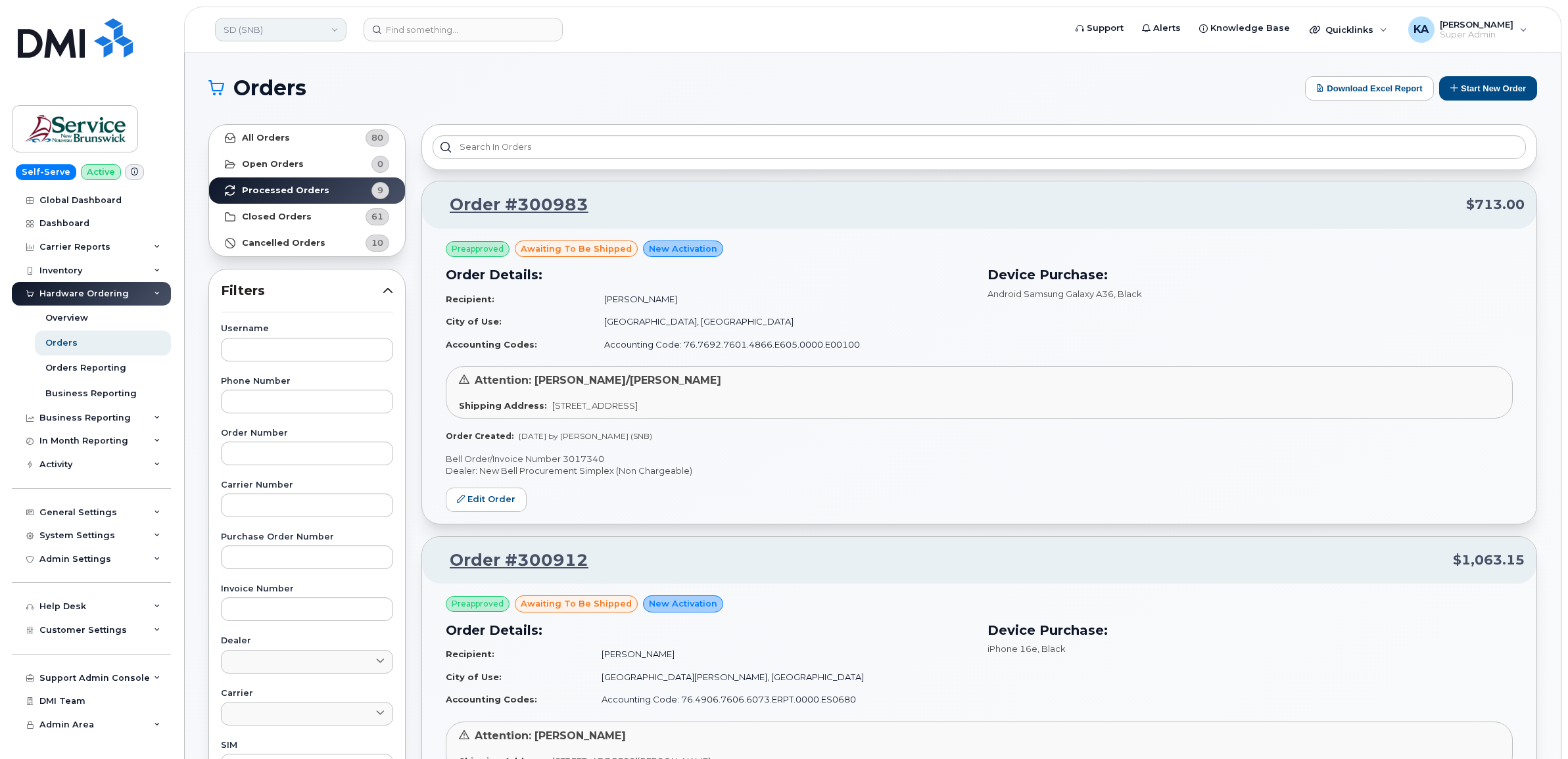
click at [270, 30] on link "SD (SNB)" at bounding box center [280, 29] width 131 height 24
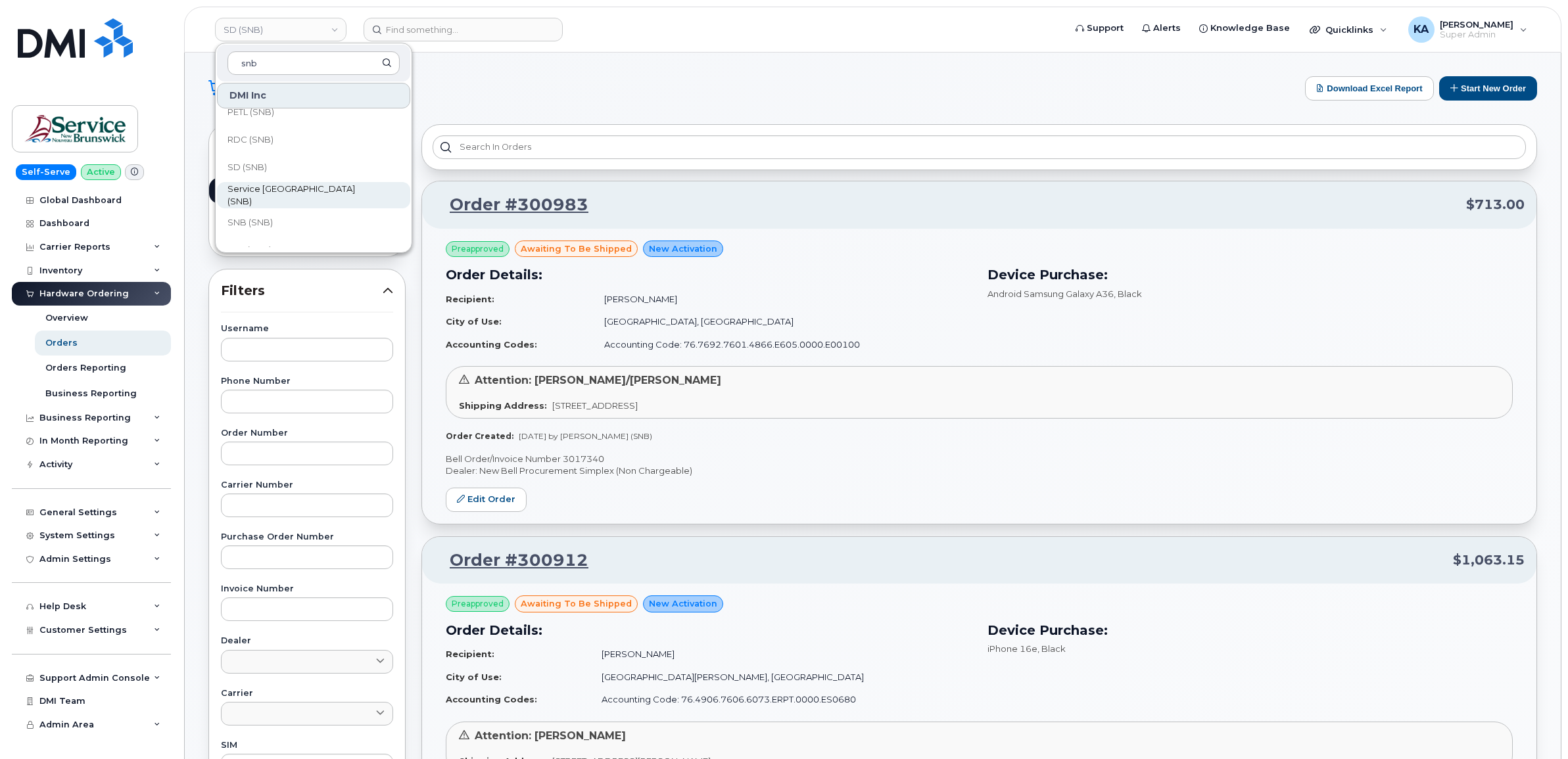
scroll to position [554, 0]
type input "snb"
click at [266, 174] on span "RDC (SNB)" at bounding box center [251, 177] width 46 height 13
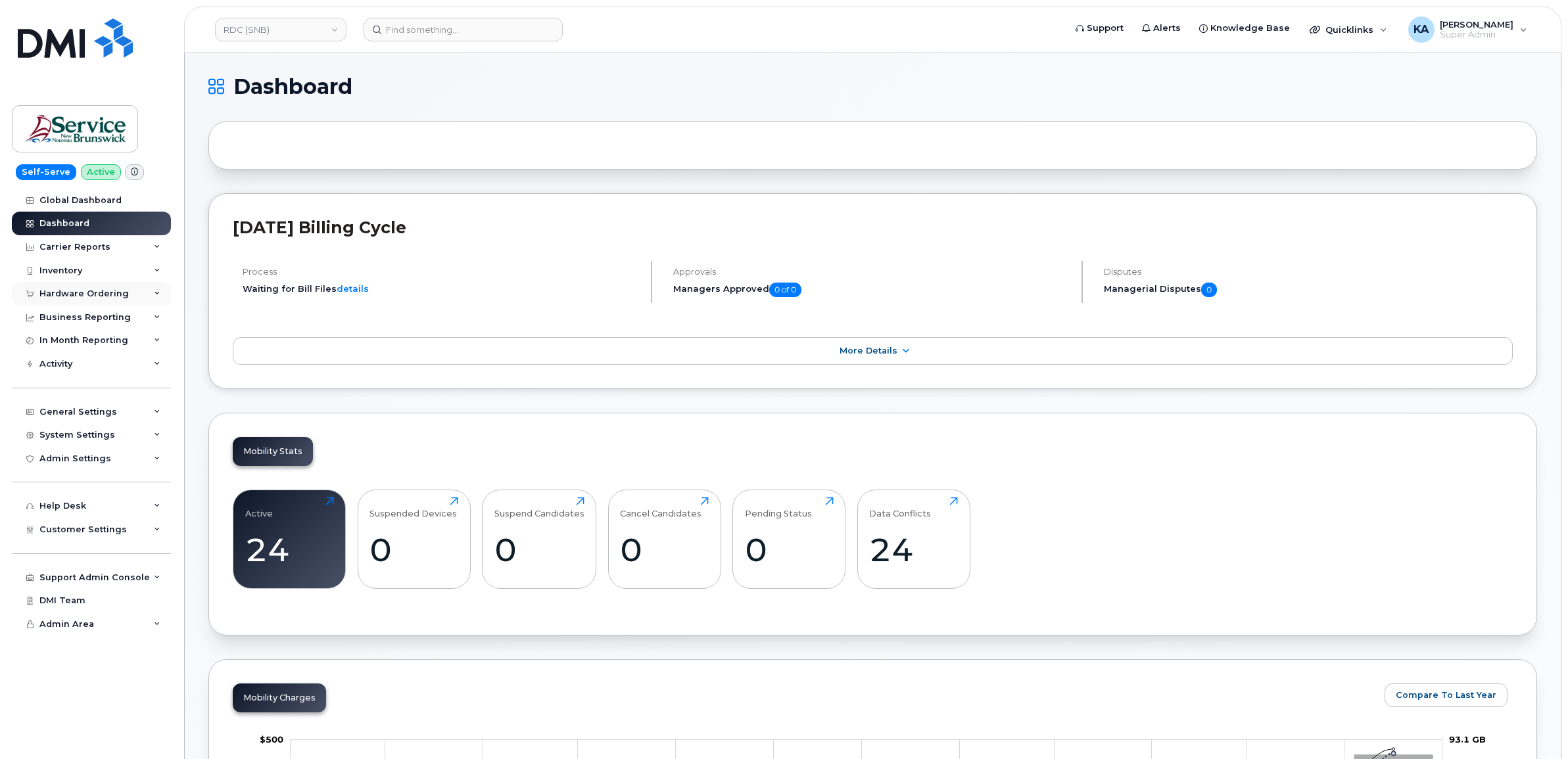
click at [90, 296] on div "Hardware Ordering" at bounding box center [84, 294] width 90 height 11
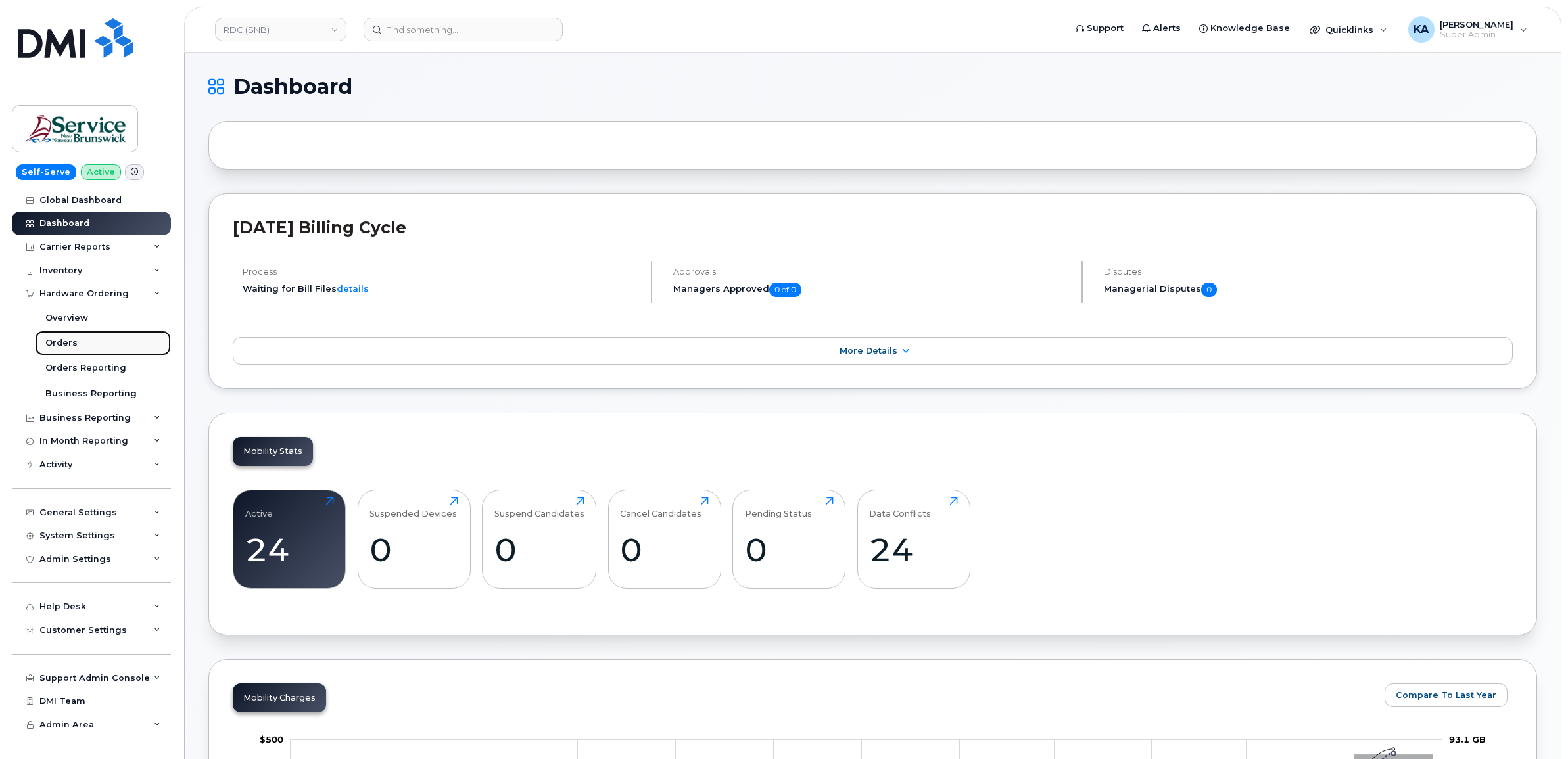
click at [57, 342] on div "Orders" at bounding box center [61, 343] width 32 height 12
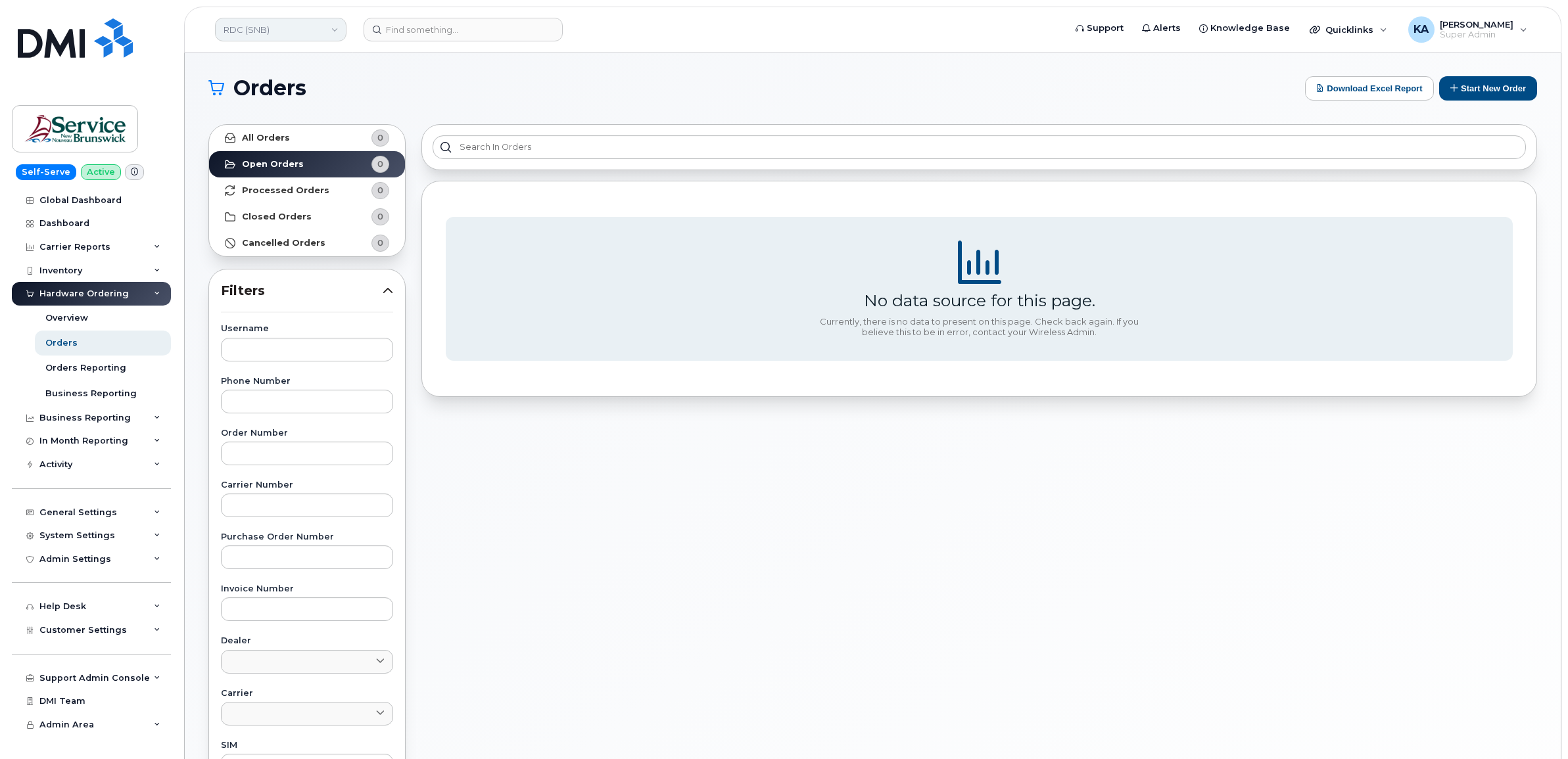
click at [270, 27] on link "RDC (SNB)" at bounding box center [280, 29] width 131 height 24
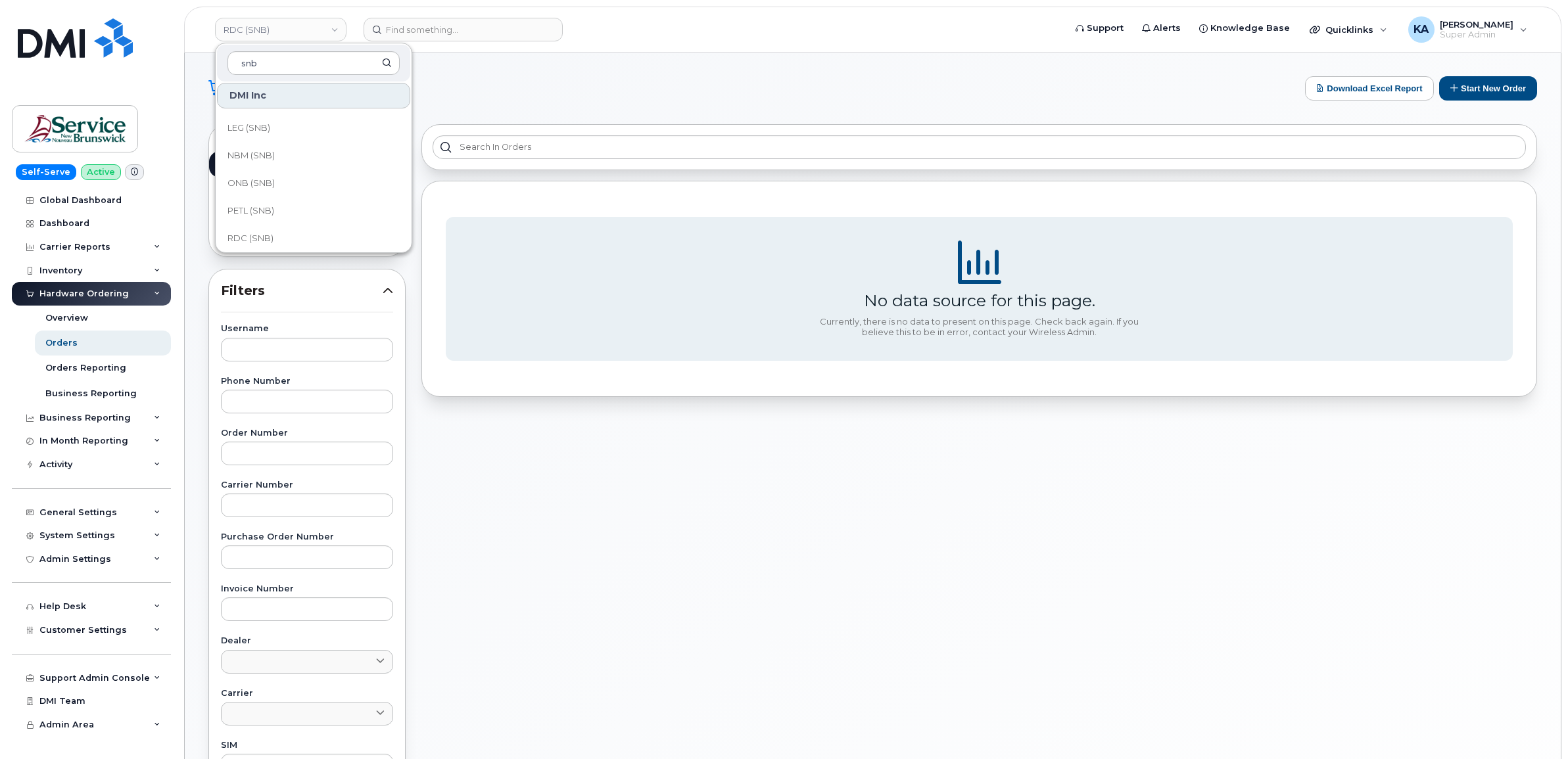
scroll to position [575, 0]
type input "snb"
click at [264, 129] on span "PETL (SNB)" at bounding box center [251, 129] width 46 height 13
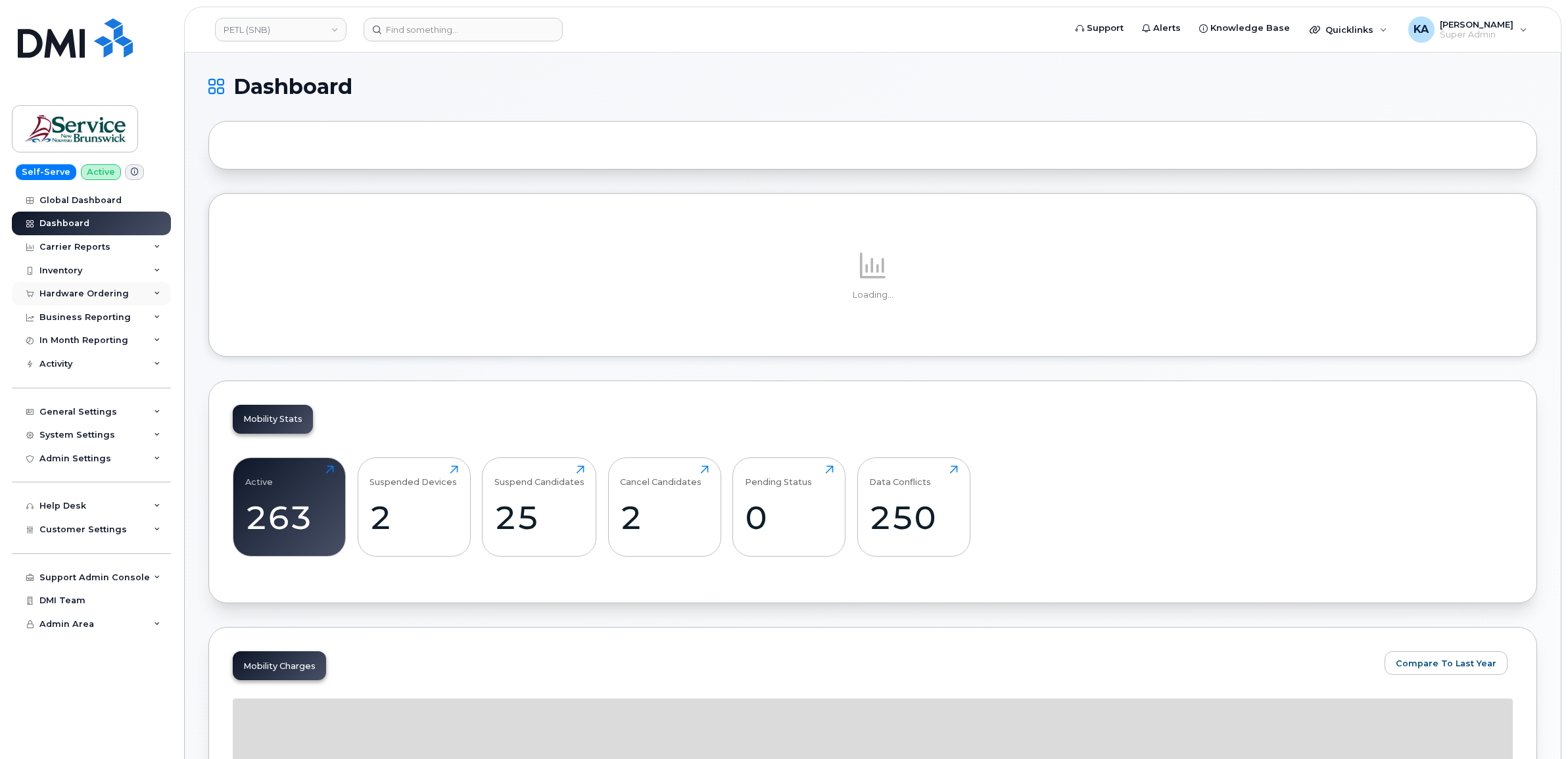
click at [67, 294] on div "Hardware Ordering" at bounding box center [84, 294] width 90 height 11
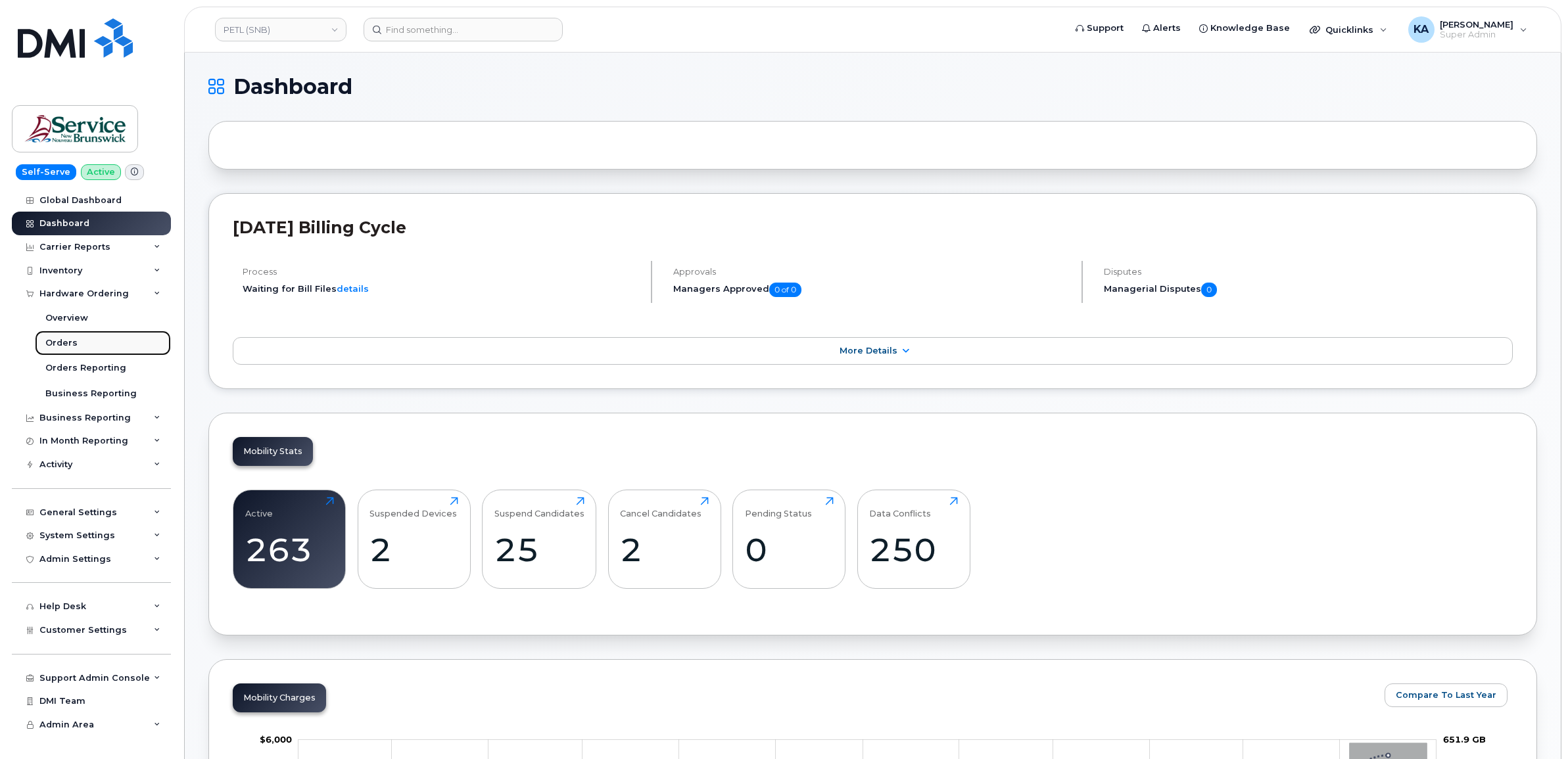
click at [59, 339] on div "Orders" at bounding box center [61, 343] width 32 height 12
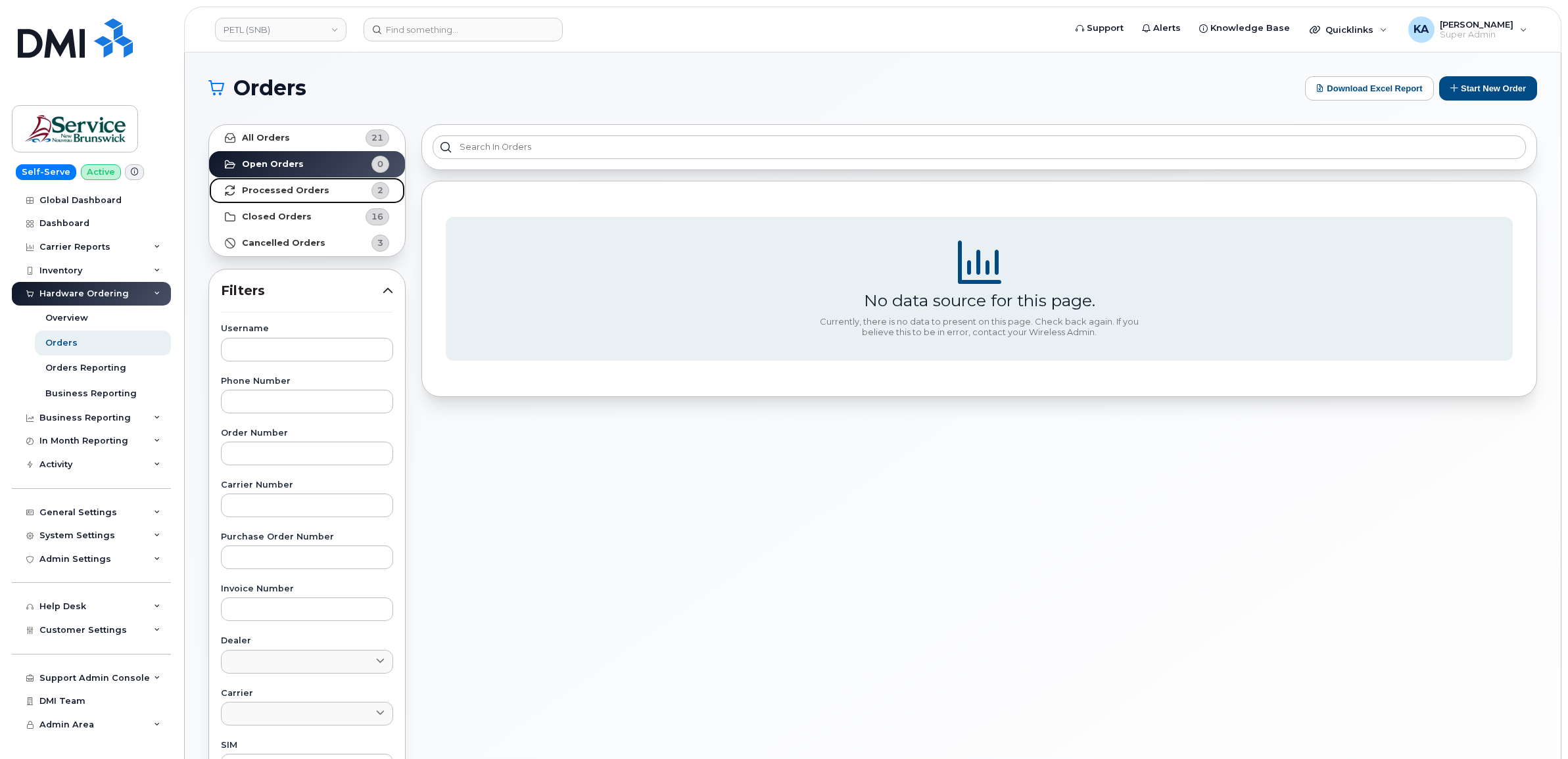
click at [283, 192] on strong "Processed Orders" at bounding box center [285, 190] width 88 height 11
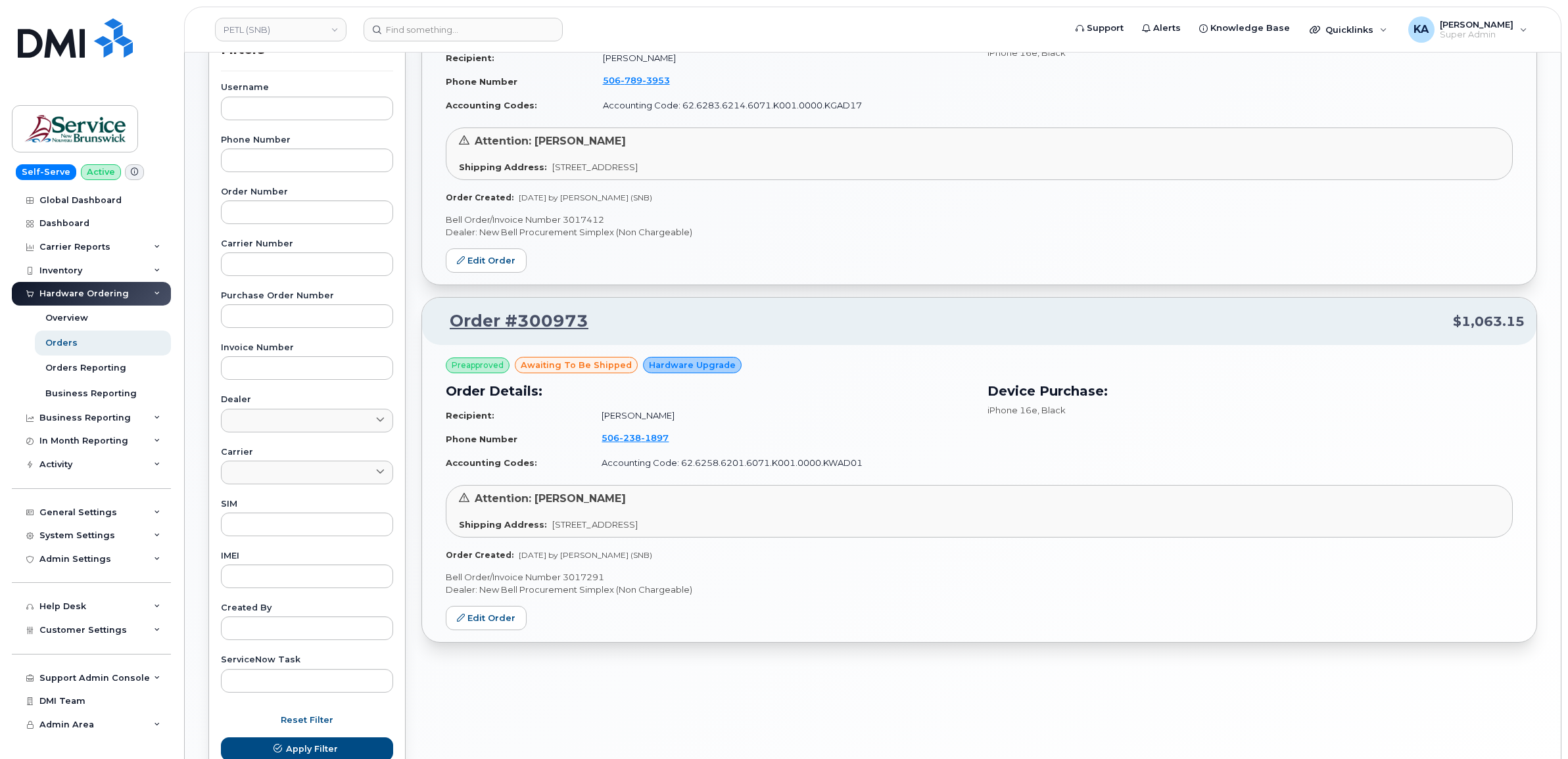
scroll to position [328, 0]
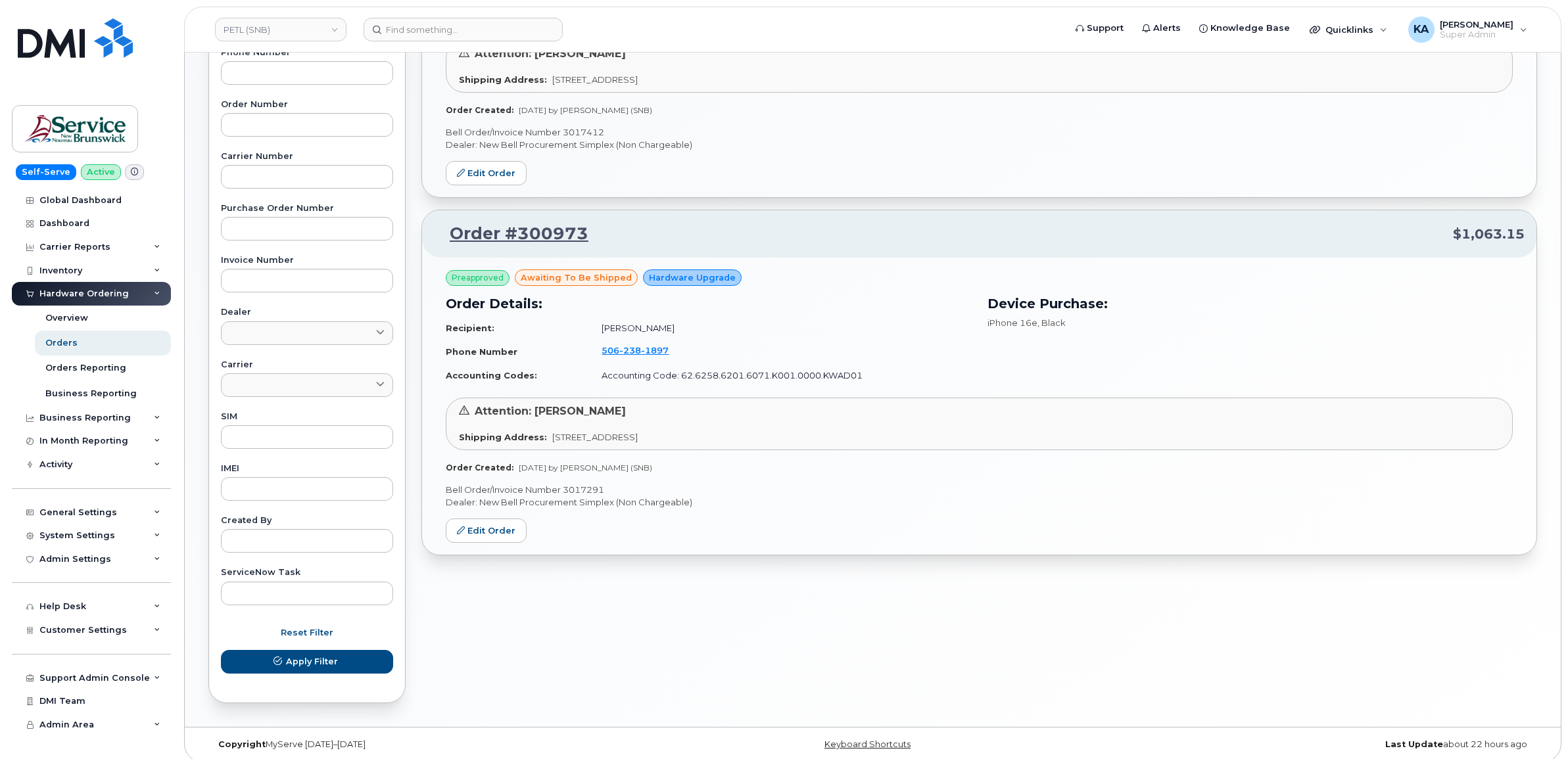
click at [587, 487] on p "Bell Order/Invoice Number 3017291" at bounding box center [979, 489] width 1067 height 13
copy p "3017291"
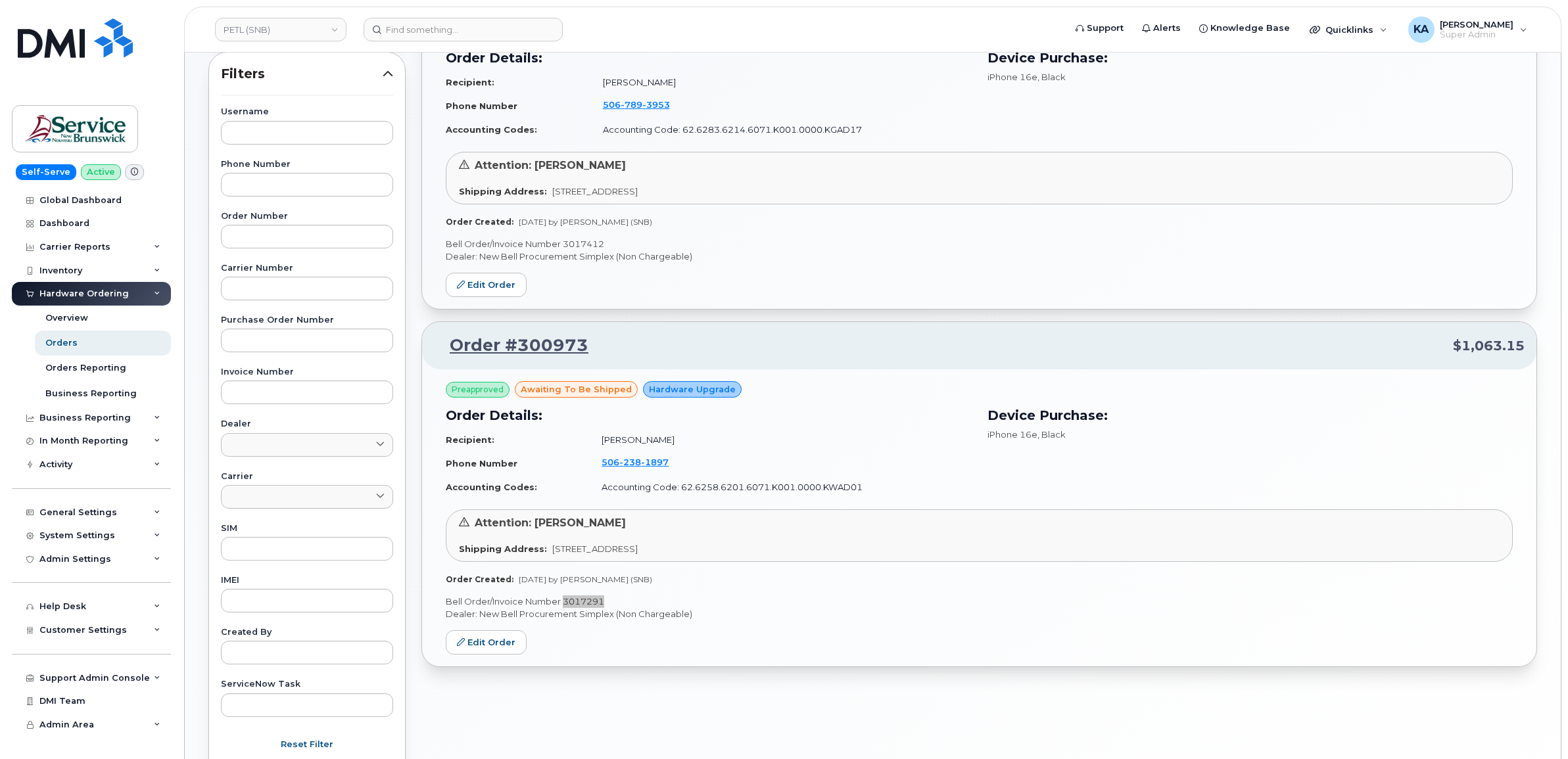
scroll to position [82, 0]
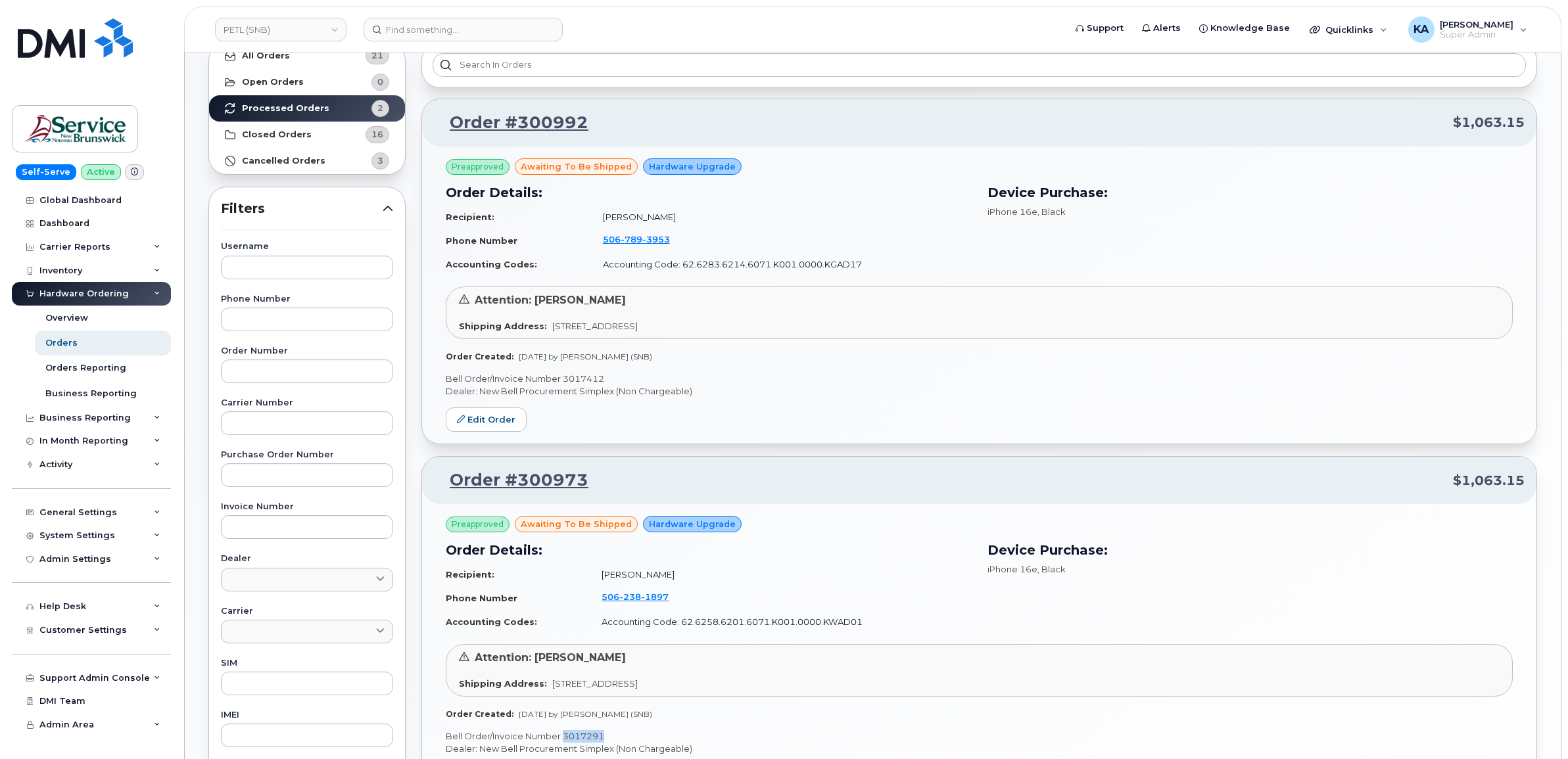
click at [590, 381] on p "Bell Order/Invoice Number 3017412" at bounding box center [979, 379] width 1067 height 13
copy p "3017412"
click at [279, 30] on link "PETL (SNB)" at bounding box center [280, 29] width 131 height 24
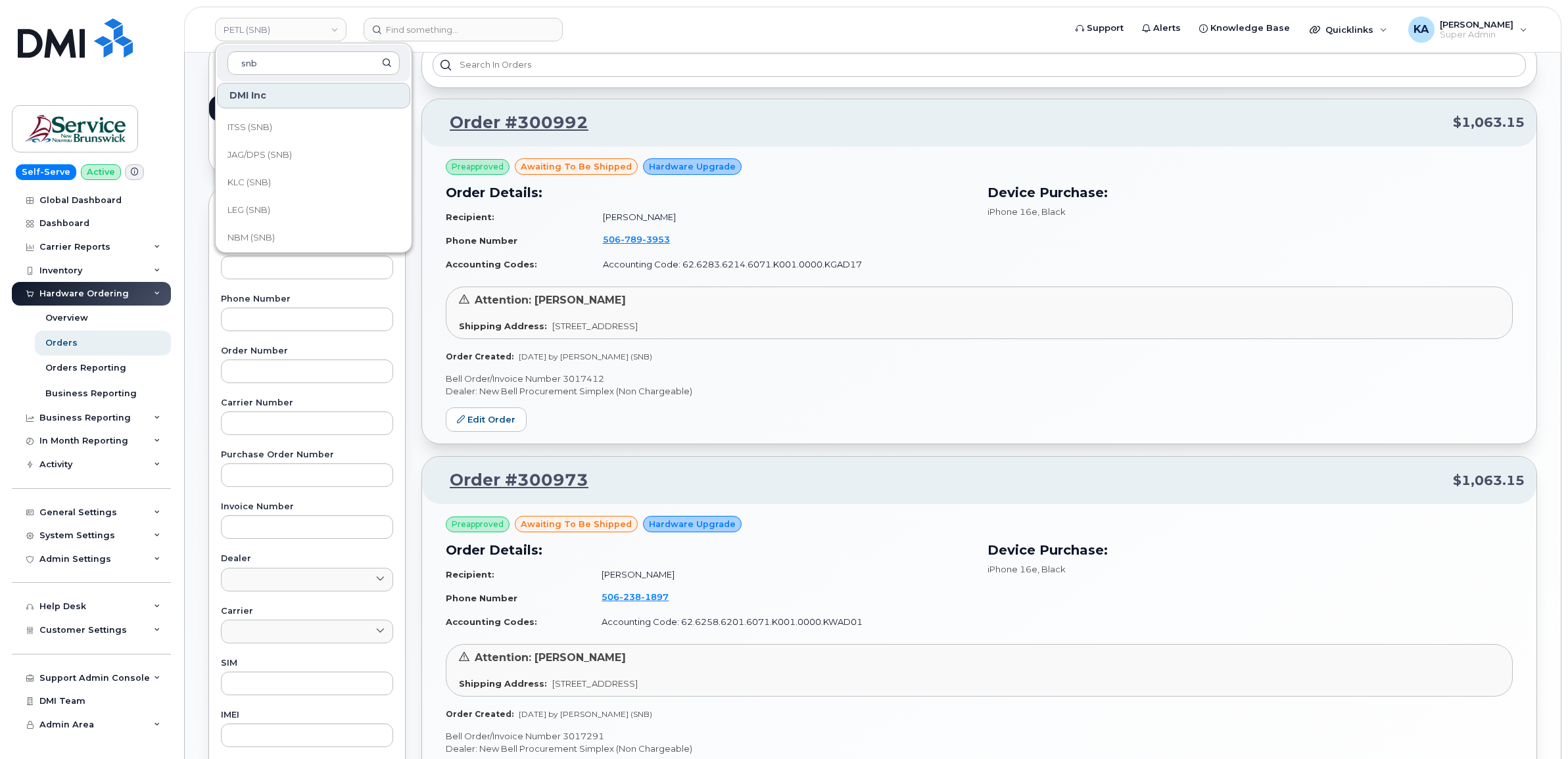
scroll to position [493, 0]
type input "snb"
click at [254, 179] on span "ONB (SNB)" at bounding box center [251, 184] width 47 height 13
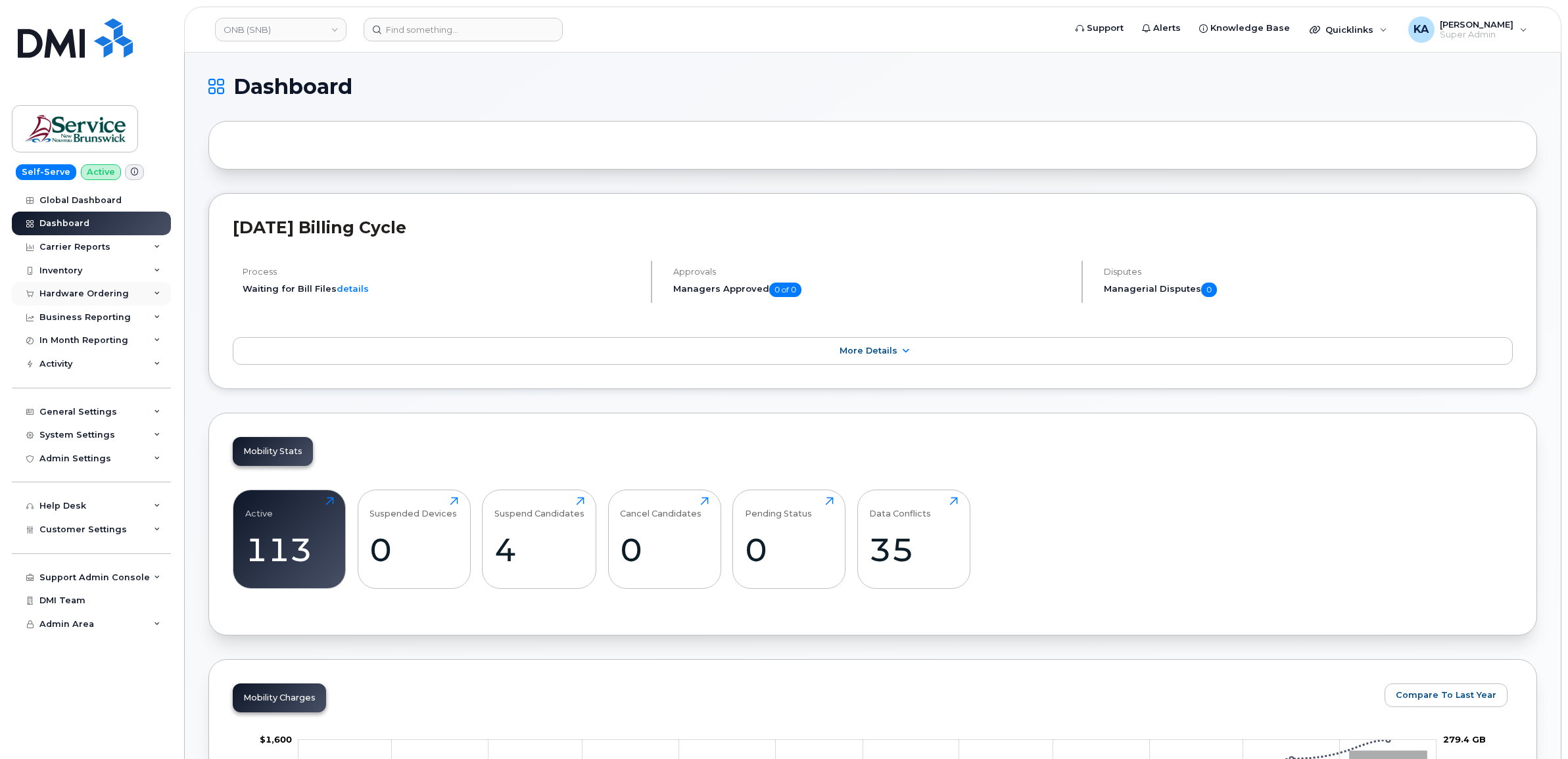
click at [77, 293] on div "Hardware Ordering" at bounding box center [84, 294] width 90 height 11
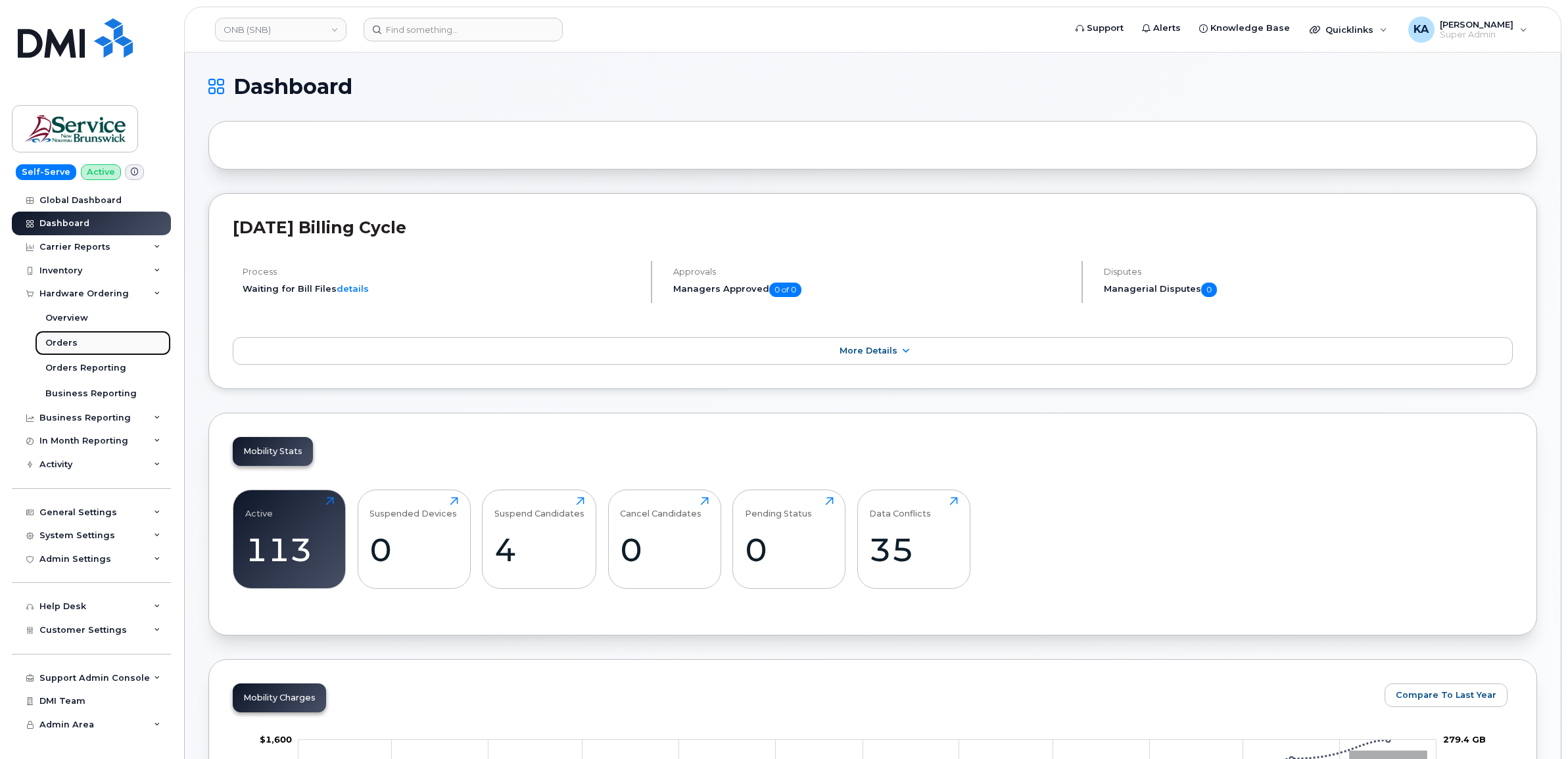
click at [53, 340] on div "Orders" at bounding box center [61, 343] width 32 height 12
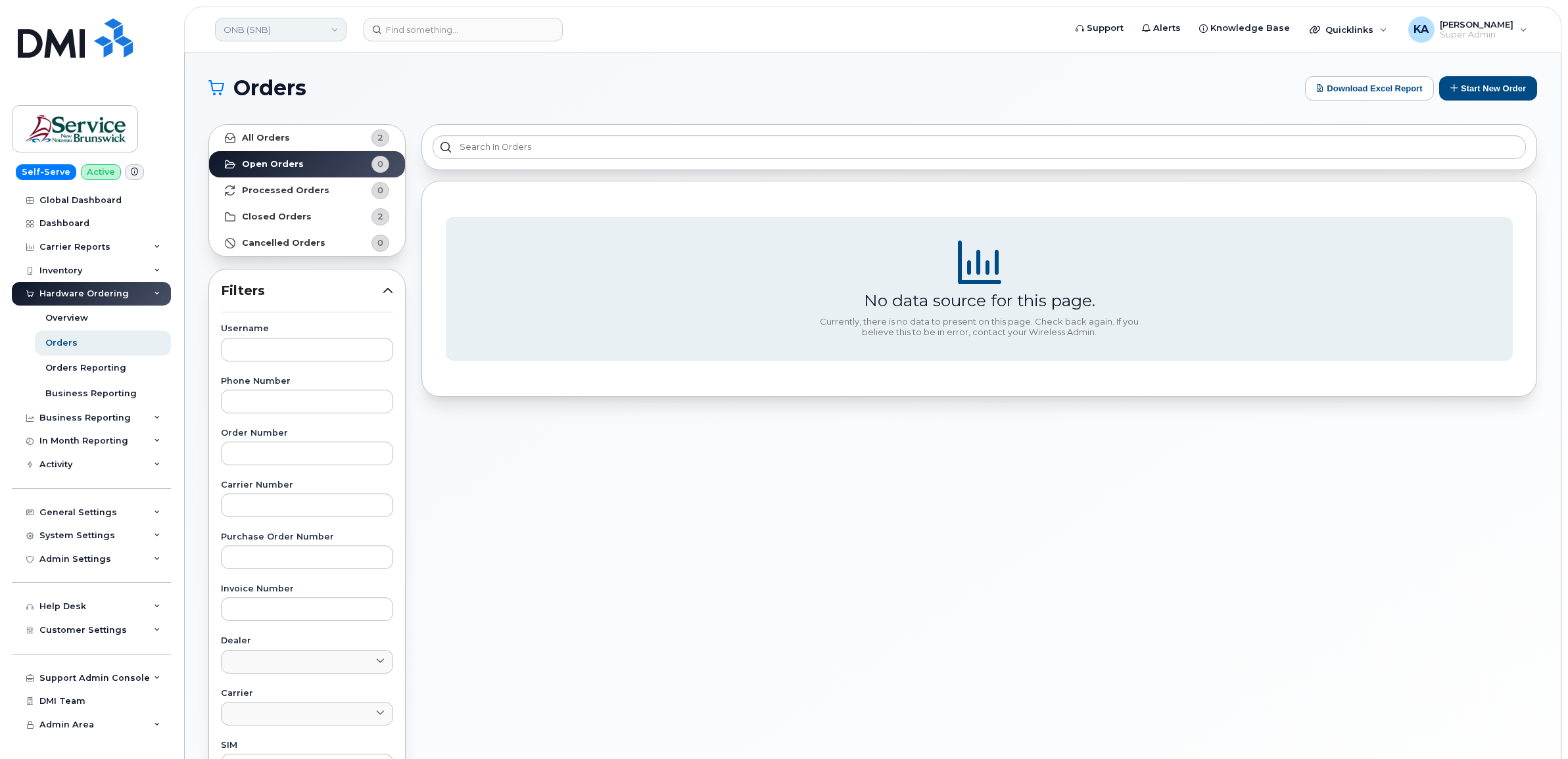
click at [266, 27] on link "ONB (SNB)" at bounding box center [280, 29] width 131 height 24
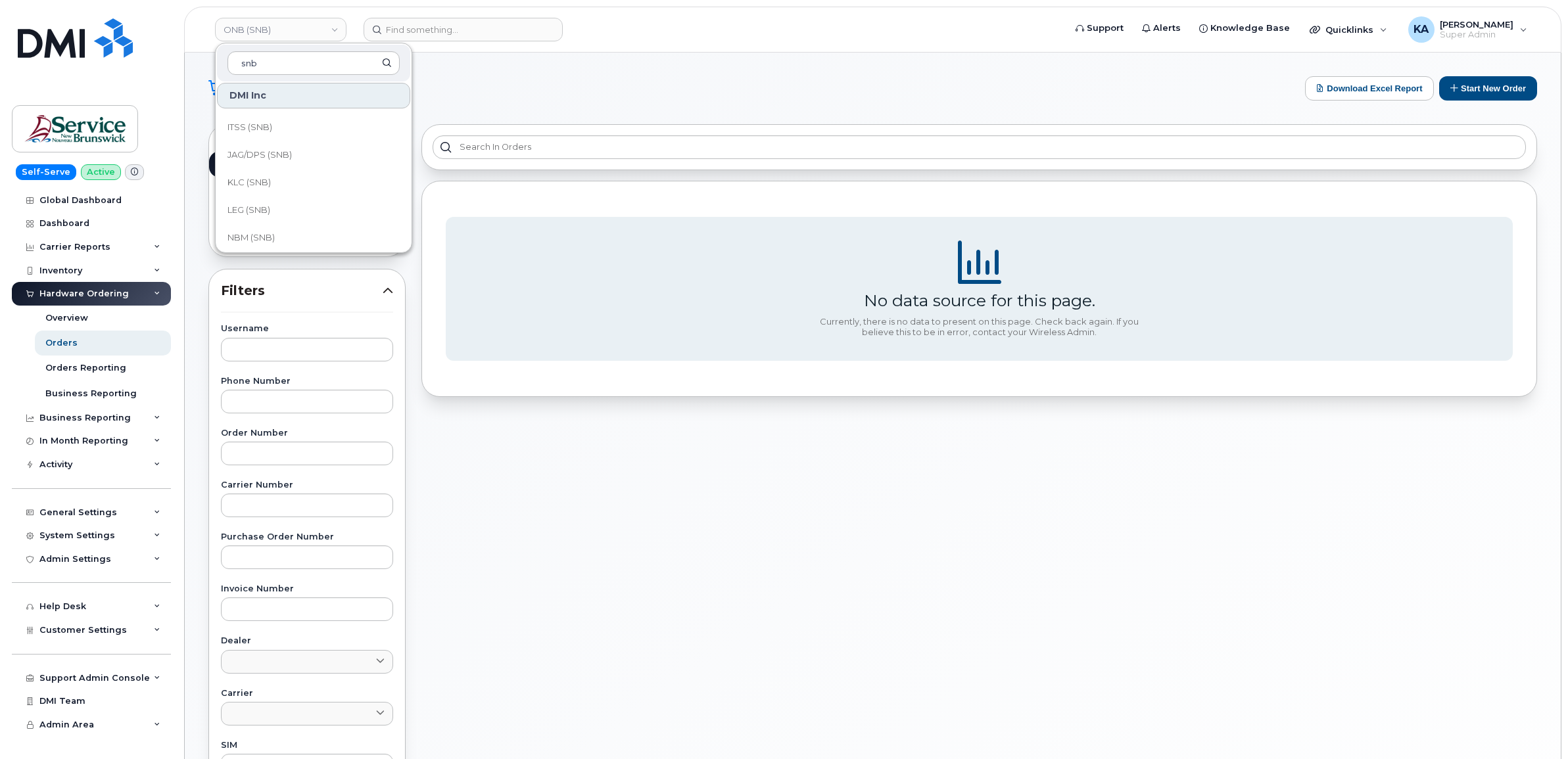
scroll to position [493, 0]
type input "snb"
click at [265, 156] on span "NBM (SNB)" at bounding box center [251, 156] width 47 height 13
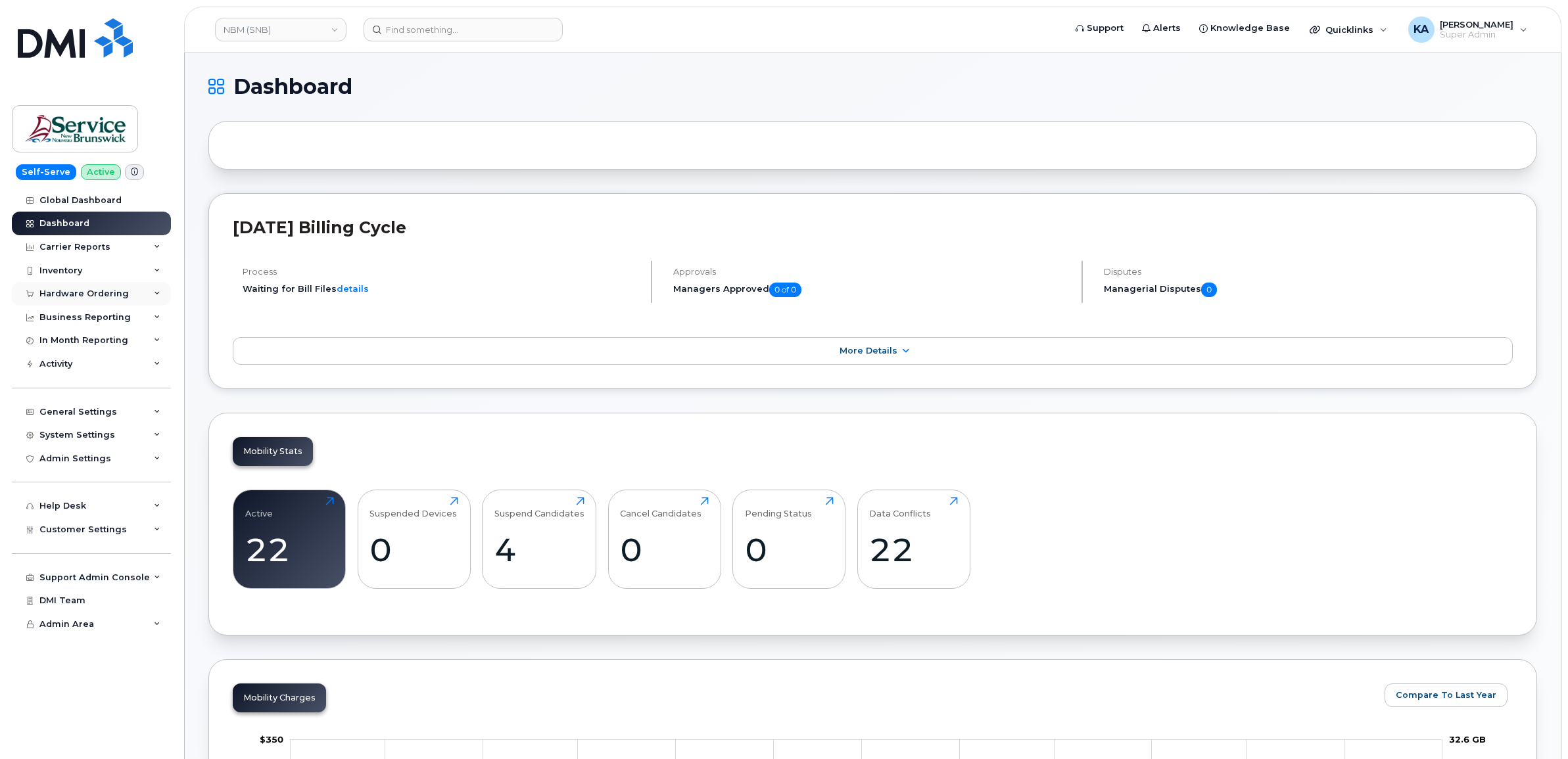
click at [88, 295] on div "Hardware Ordering" at bounding box center [84, 294] width 90 height 11
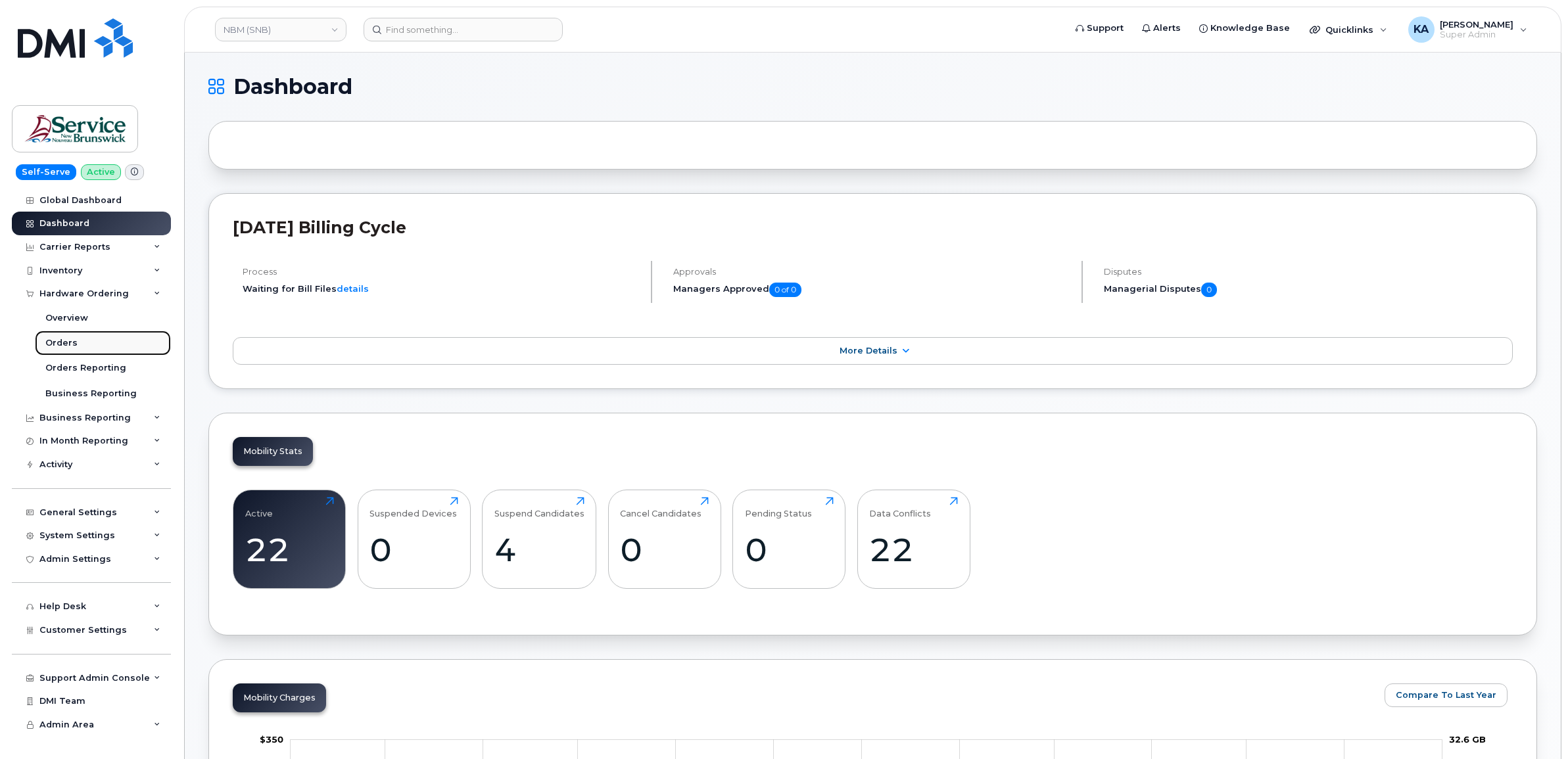
click at [49, 346] on div "Orders" at bounding box center [61, 343] width 32 height 12
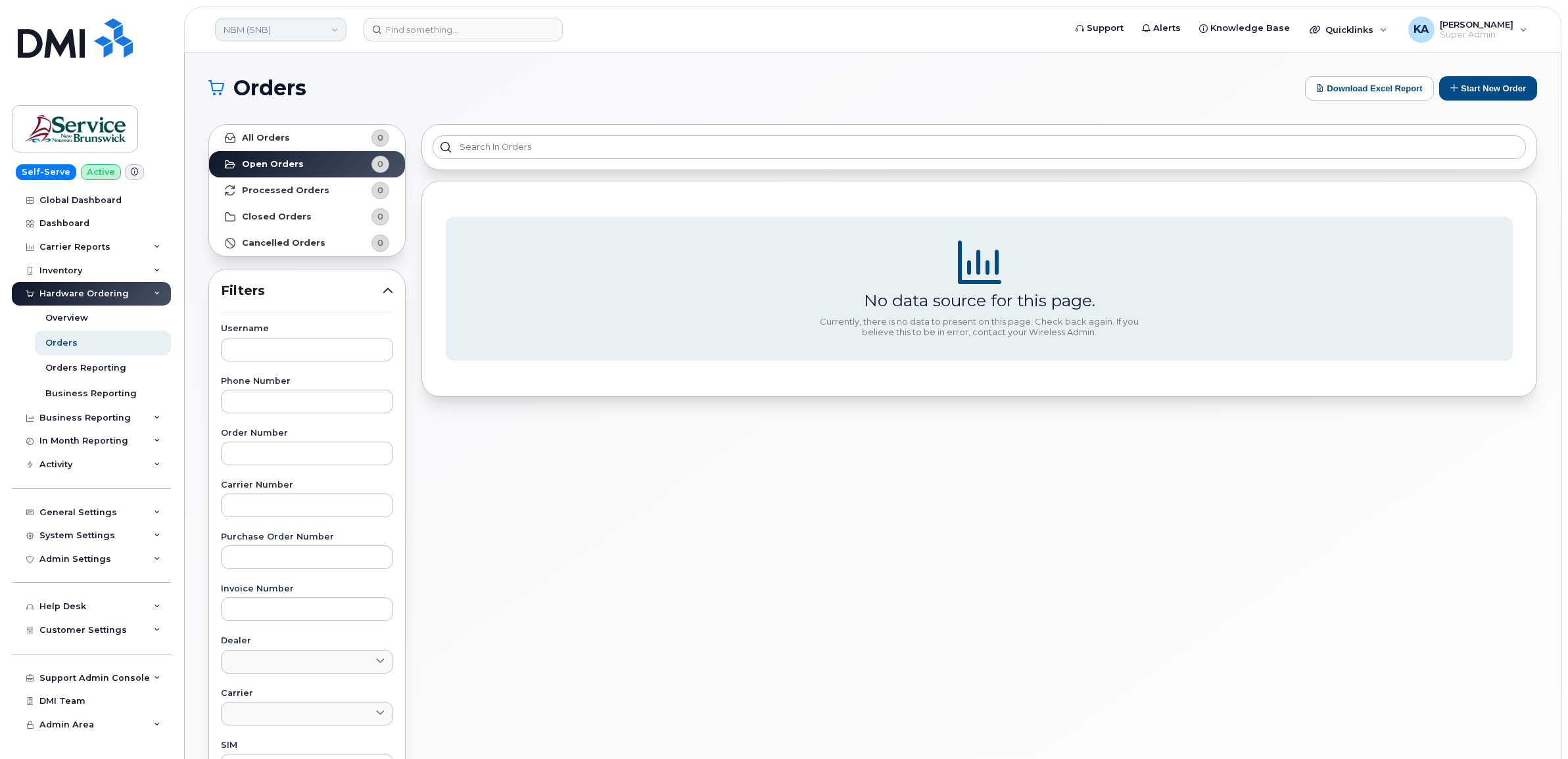
click at [264, 30] on link "NBM (SNB)" at bounding box center [280, 29] width 131 height 24
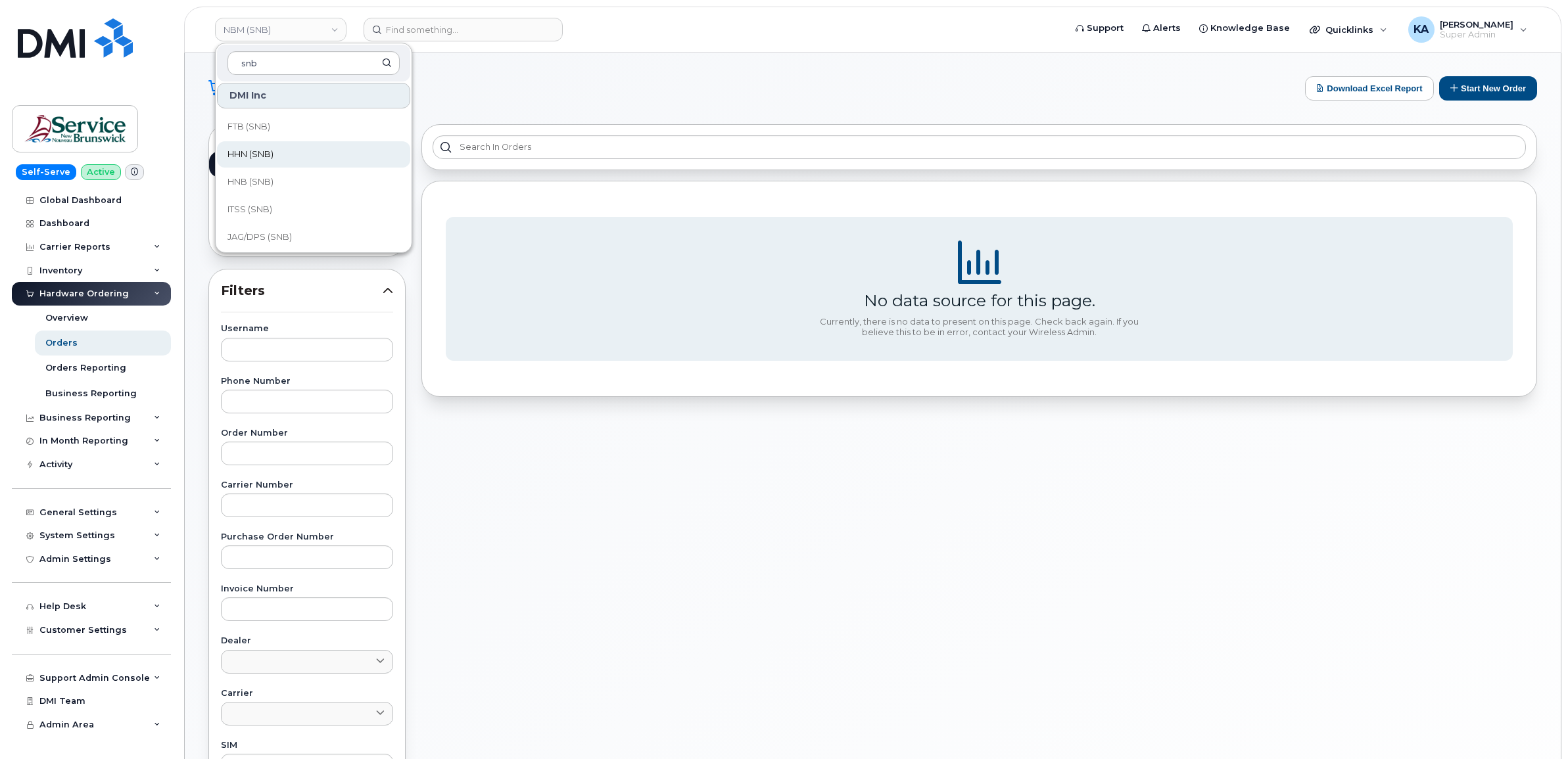
scroll to position [410, 0]
type input "snb"
click at [263, 207] on span "LEG (SNB)" at bounding box center [249, 211] width 42 height 13
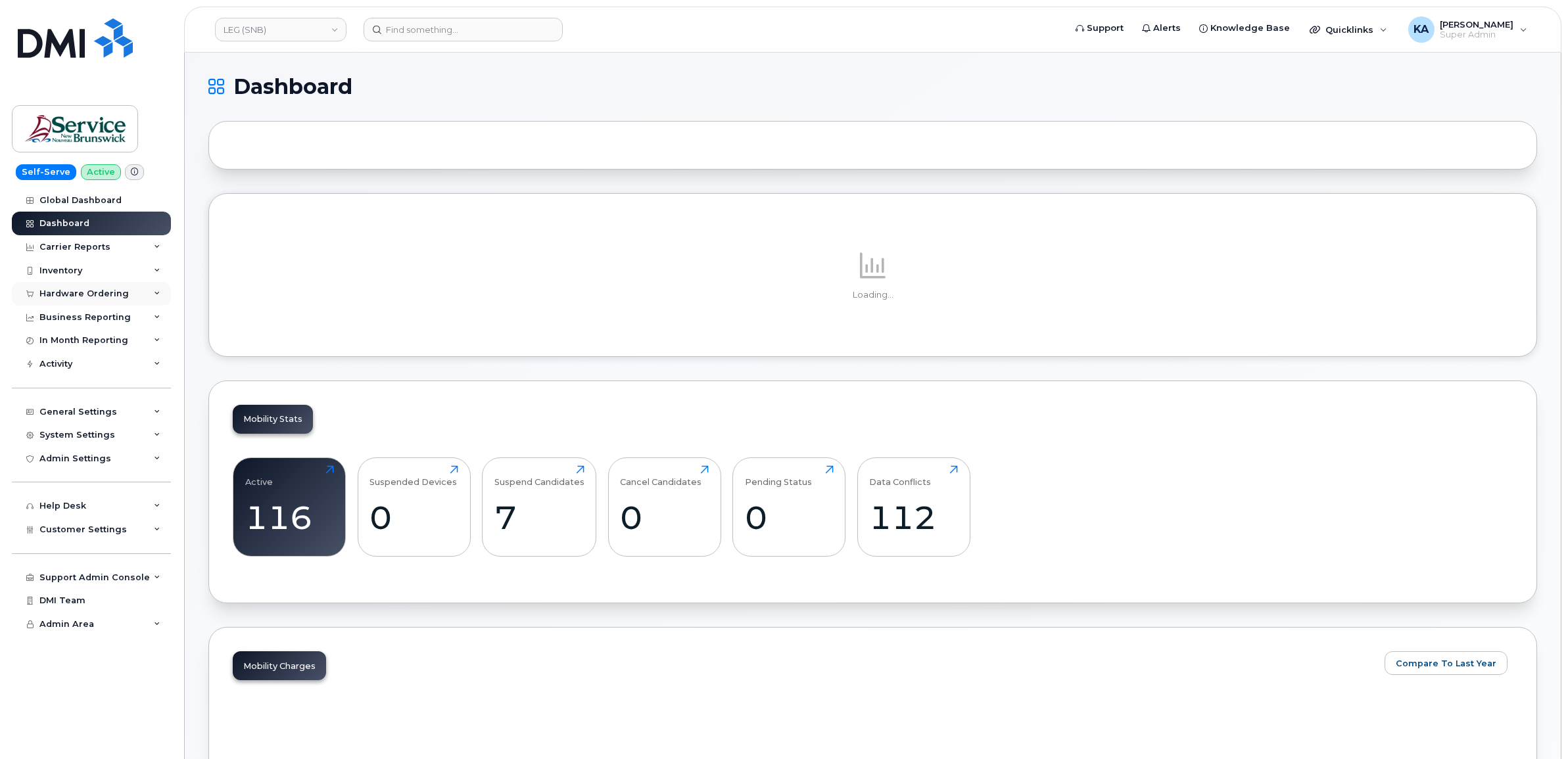
click at [97, 287] on div "Hardware Ordering" at bounding box center [91, 294] width 159 height 24
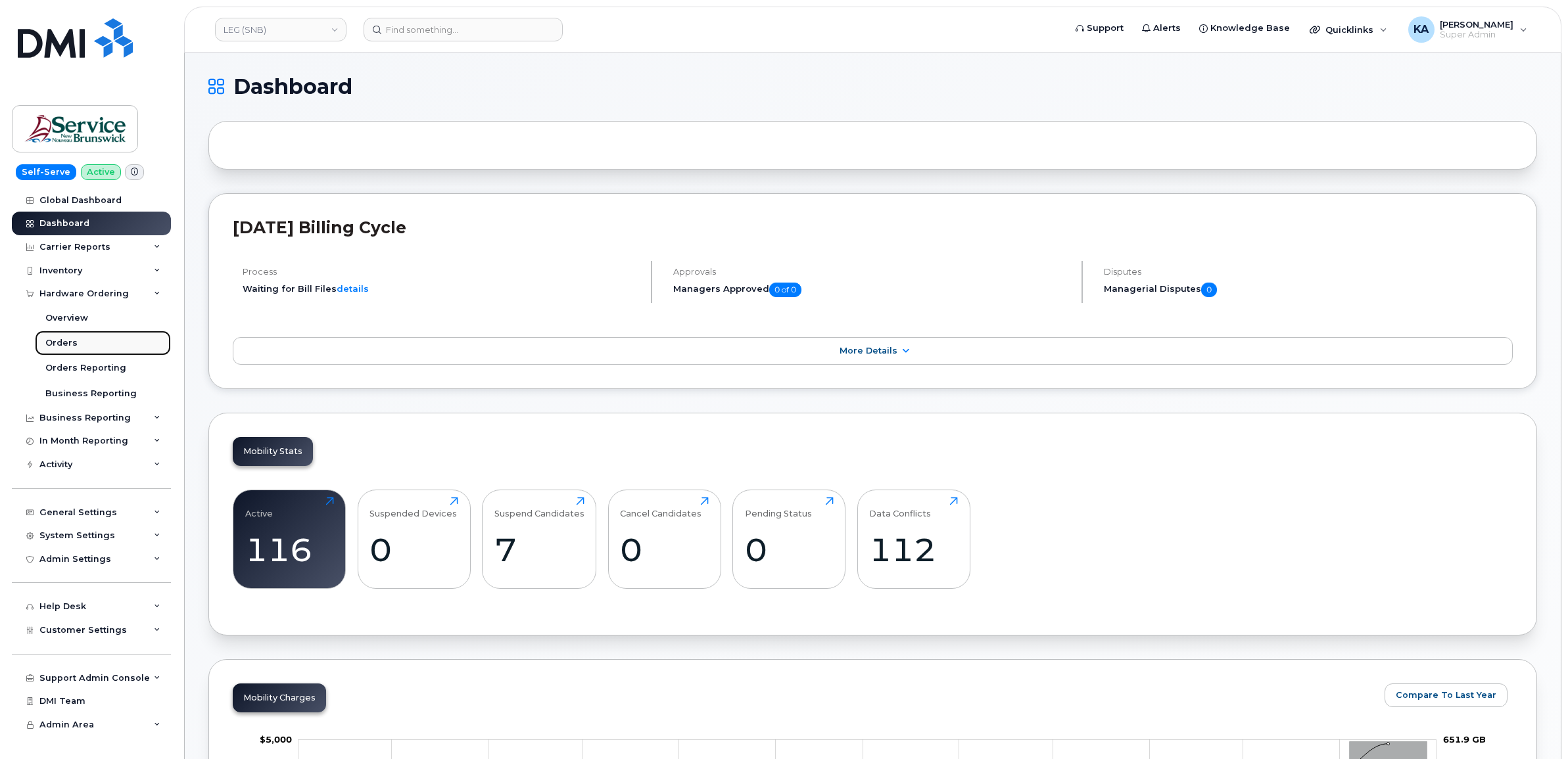
click at [63, 345] on div "Orders" at bounding box center [61, 343] width 32 height 12
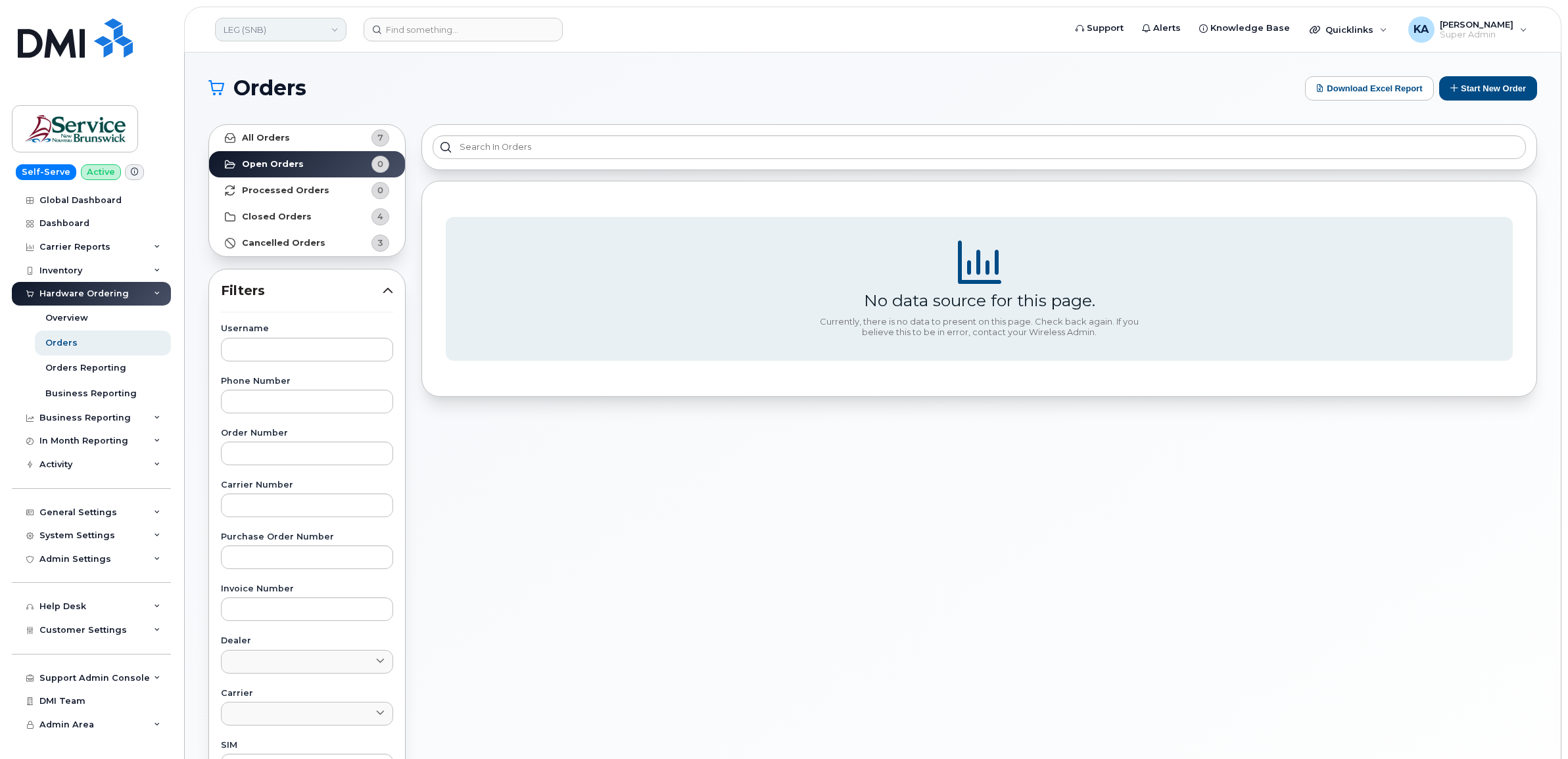
click at [279, 34] on link "LEG (SNB)" at bounding box center [280, 29] width 131 height 24
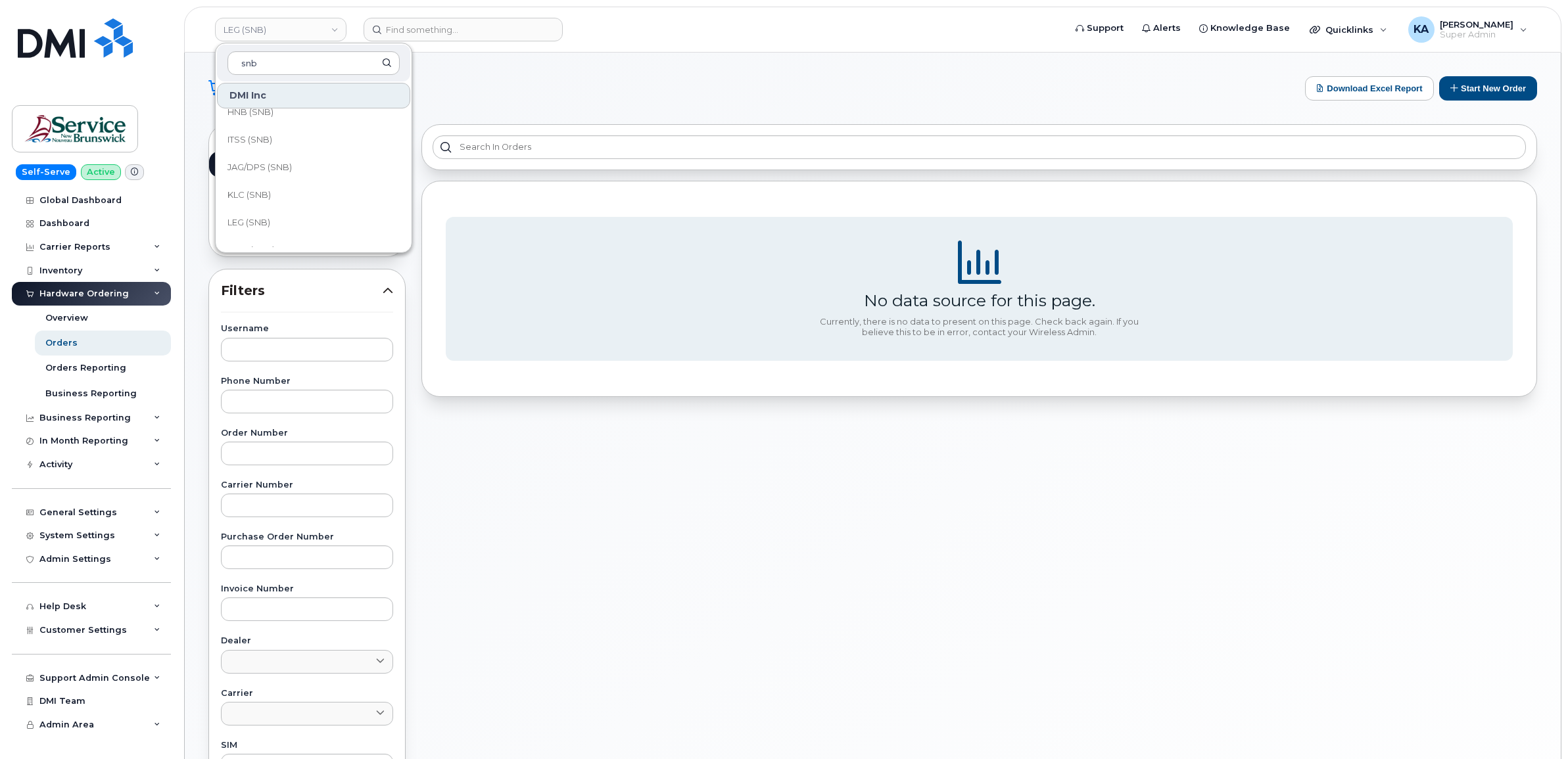
scroll to position [410, 0]
type input "snb"
click at [261, 181] on span "KLC (SNB)" at bounding box center [249, 183] width 43 height 13
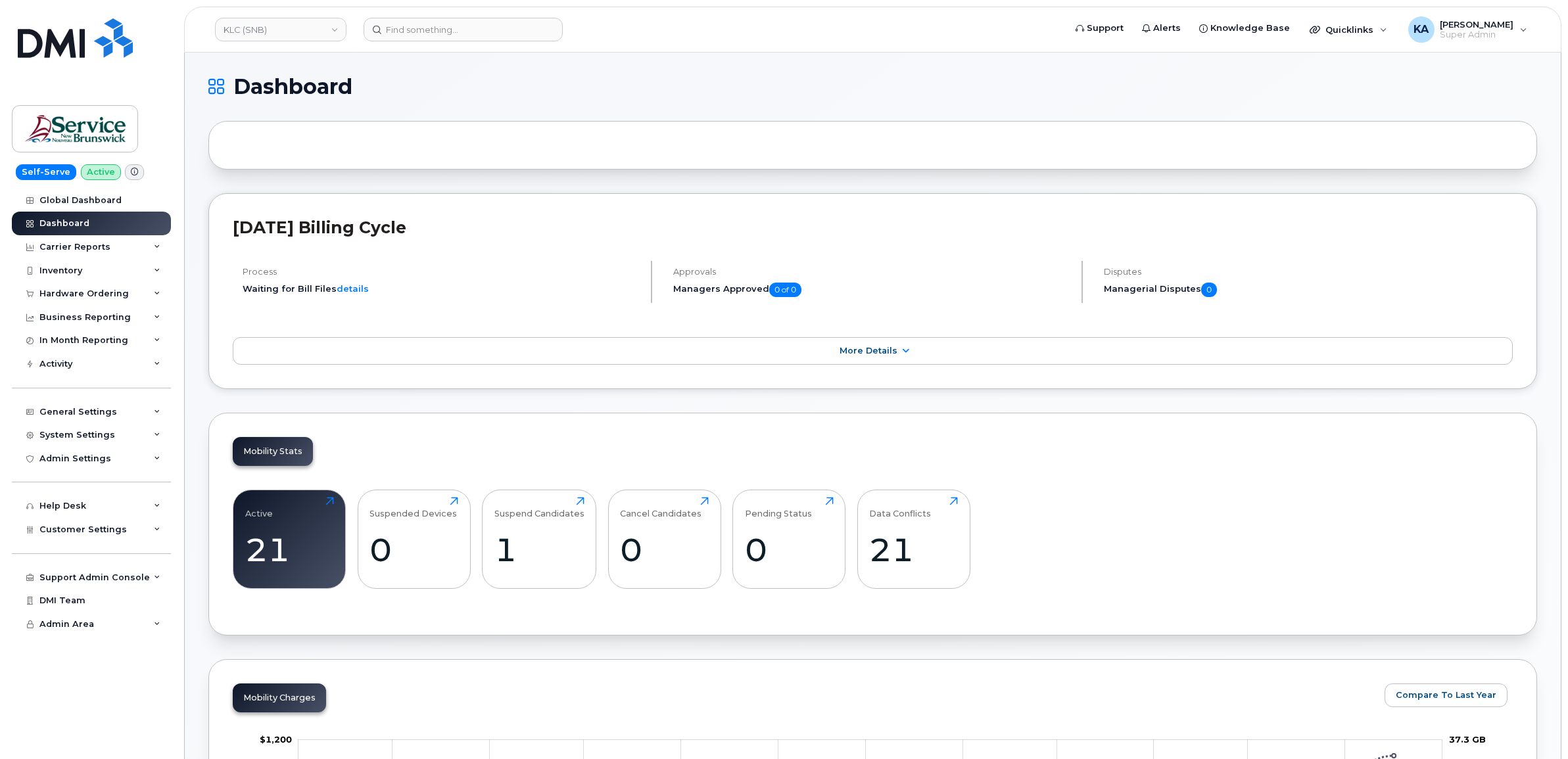
click at [86, 294] on div "Hardware Ordering" at bounding box center [84, 294] width 90 height 11
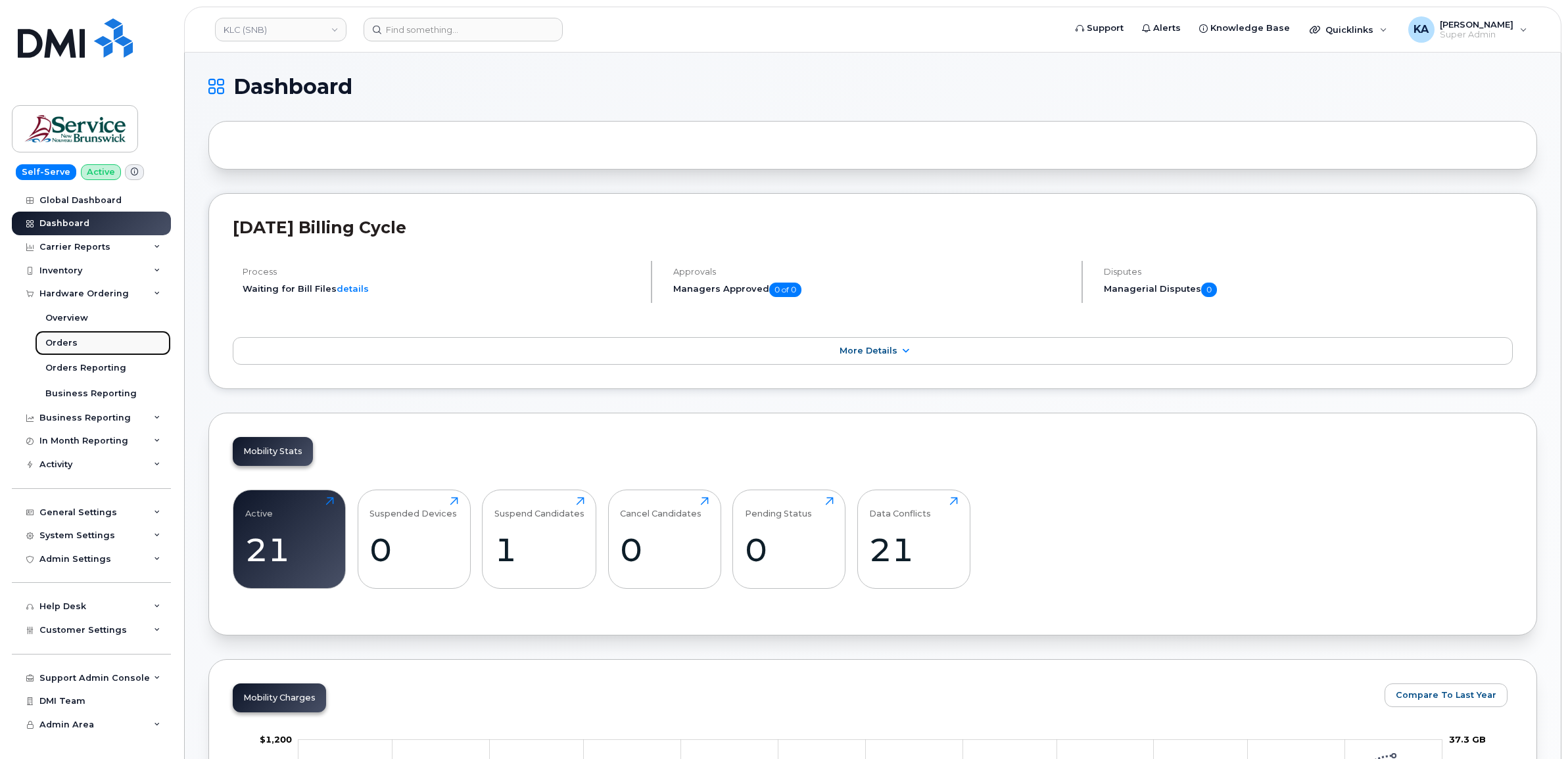
click at [59, 336] on link "Orders" at bounding box center [102, 343] width 136 height 25
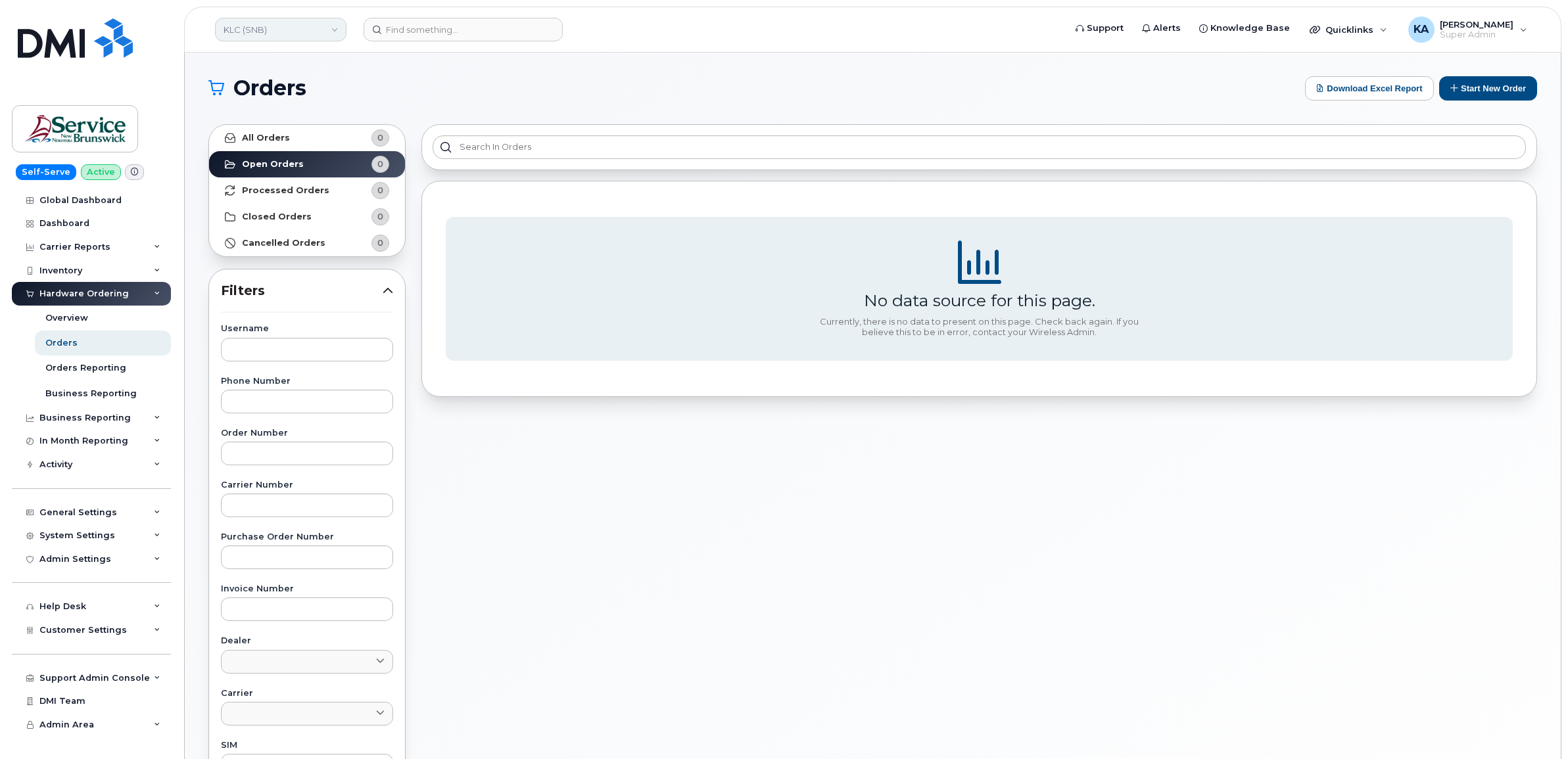
click at [297, 37] on link "KLC (SNB)" at bounding box center [280, 29] width 131 height 24
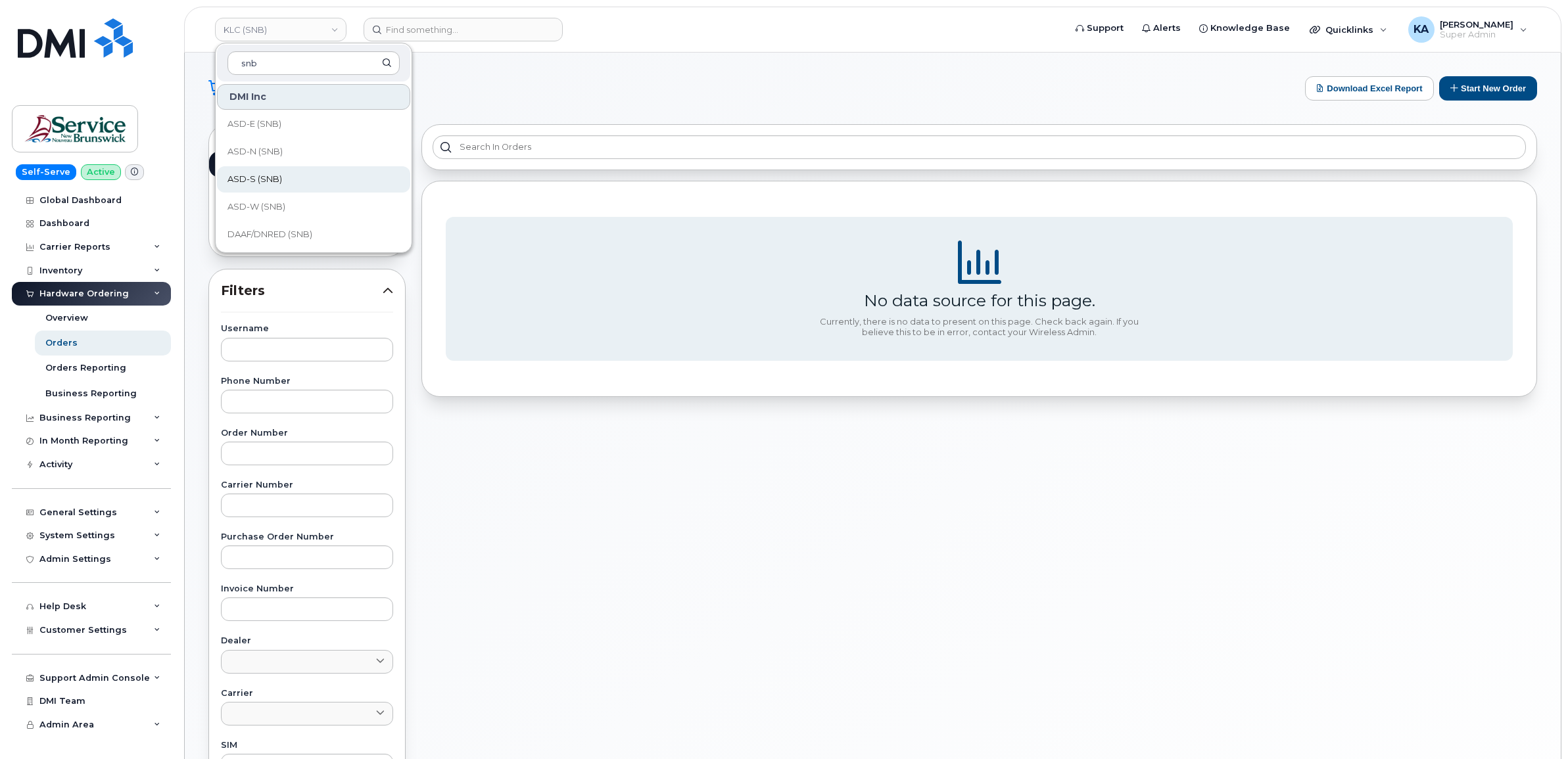
scroll to position [410, 0]
type input "snb"
click at [270, 152] on span "JAG/DPS (SNB)" at bounding box center [259, 155] width 65 height 13
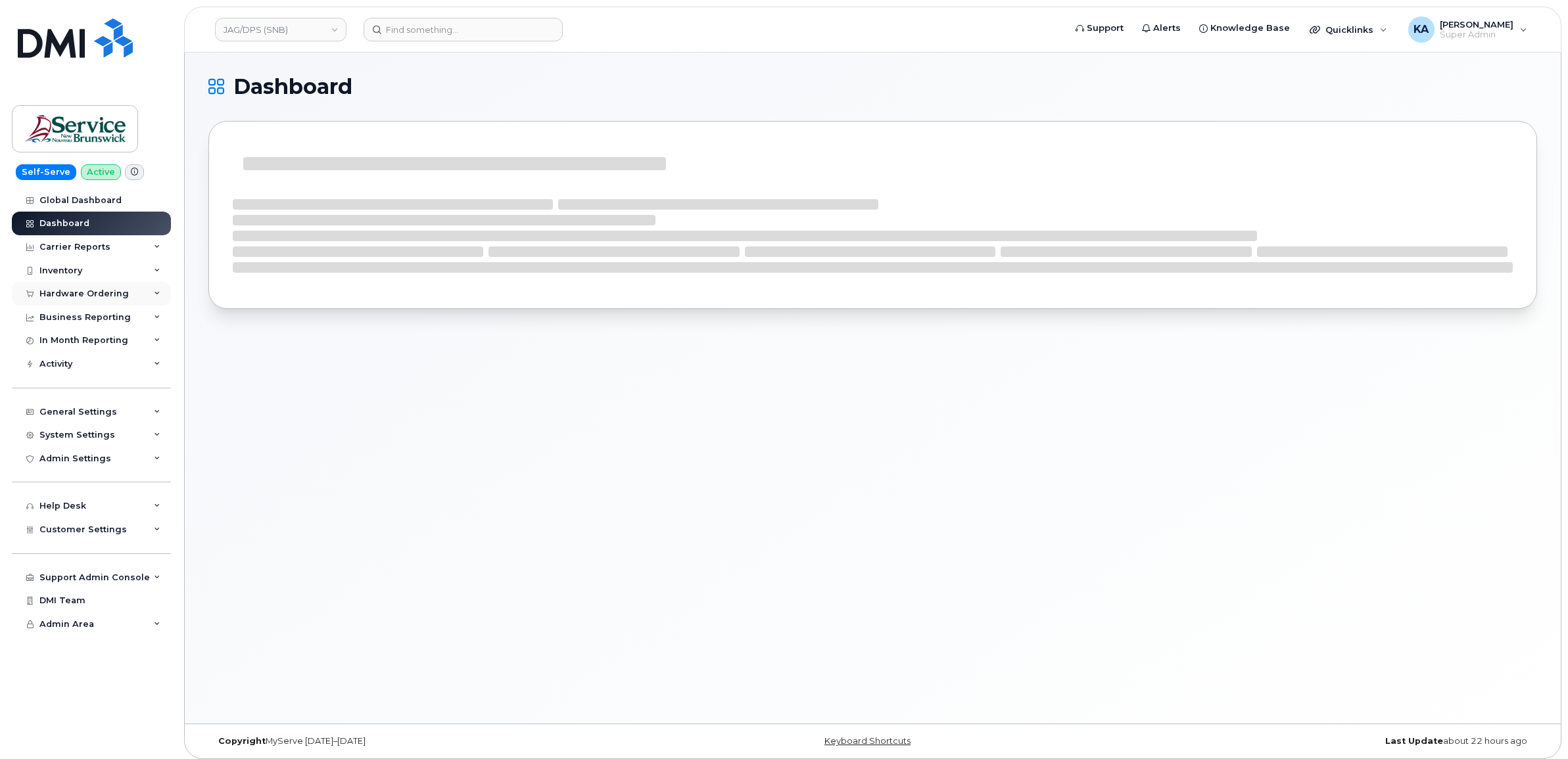
click at [90, 293] on div "Hardware Ordering" at bounding box center [84, 294] width 90 height 11
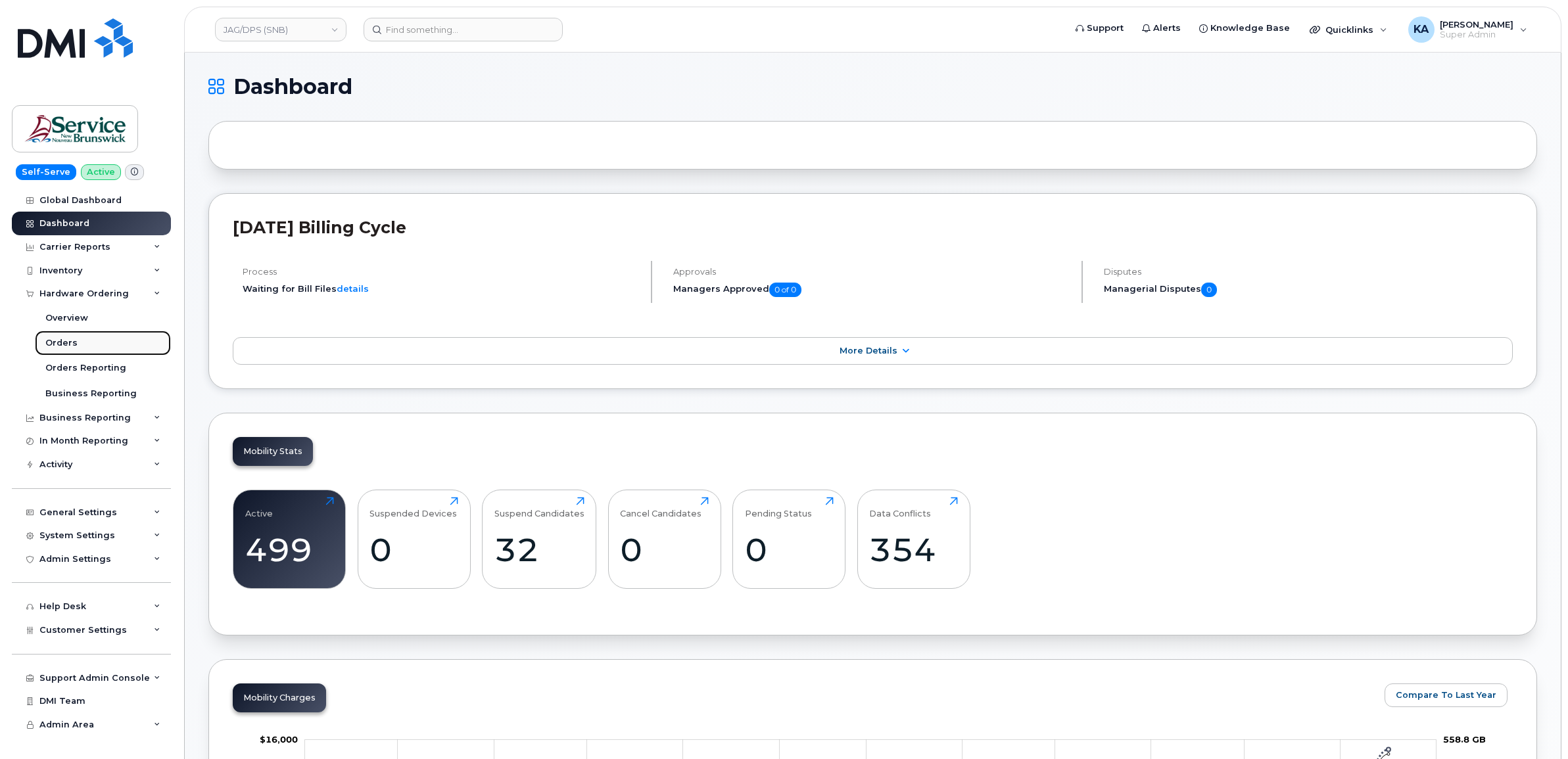
click at [46, 336] on link "Orders" at bounding box center [102, 343] width 136 height 25
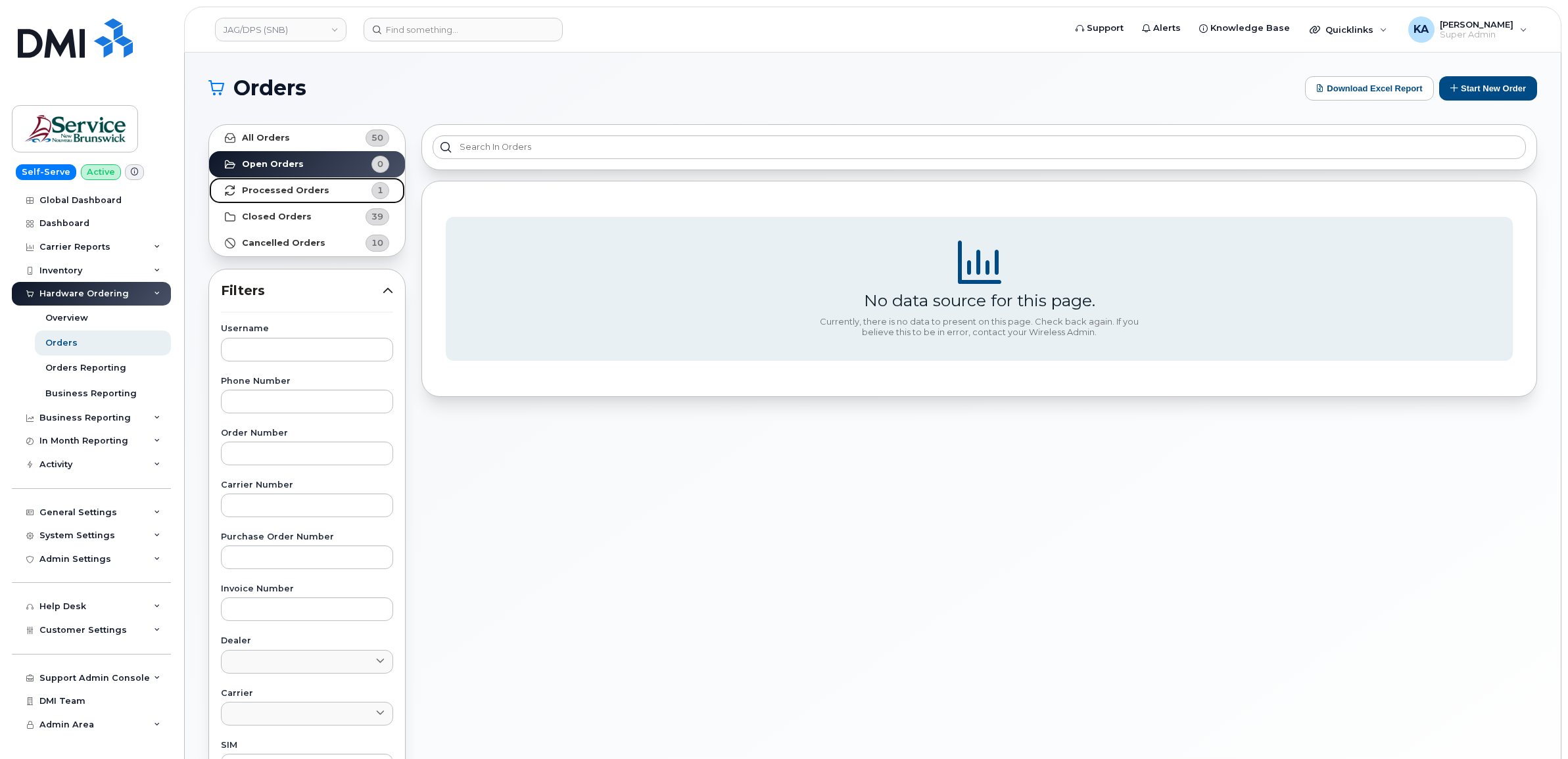
click at [304, 192] on strong "Processed Orders" at bounding box center [285, 190] width 88 height 11
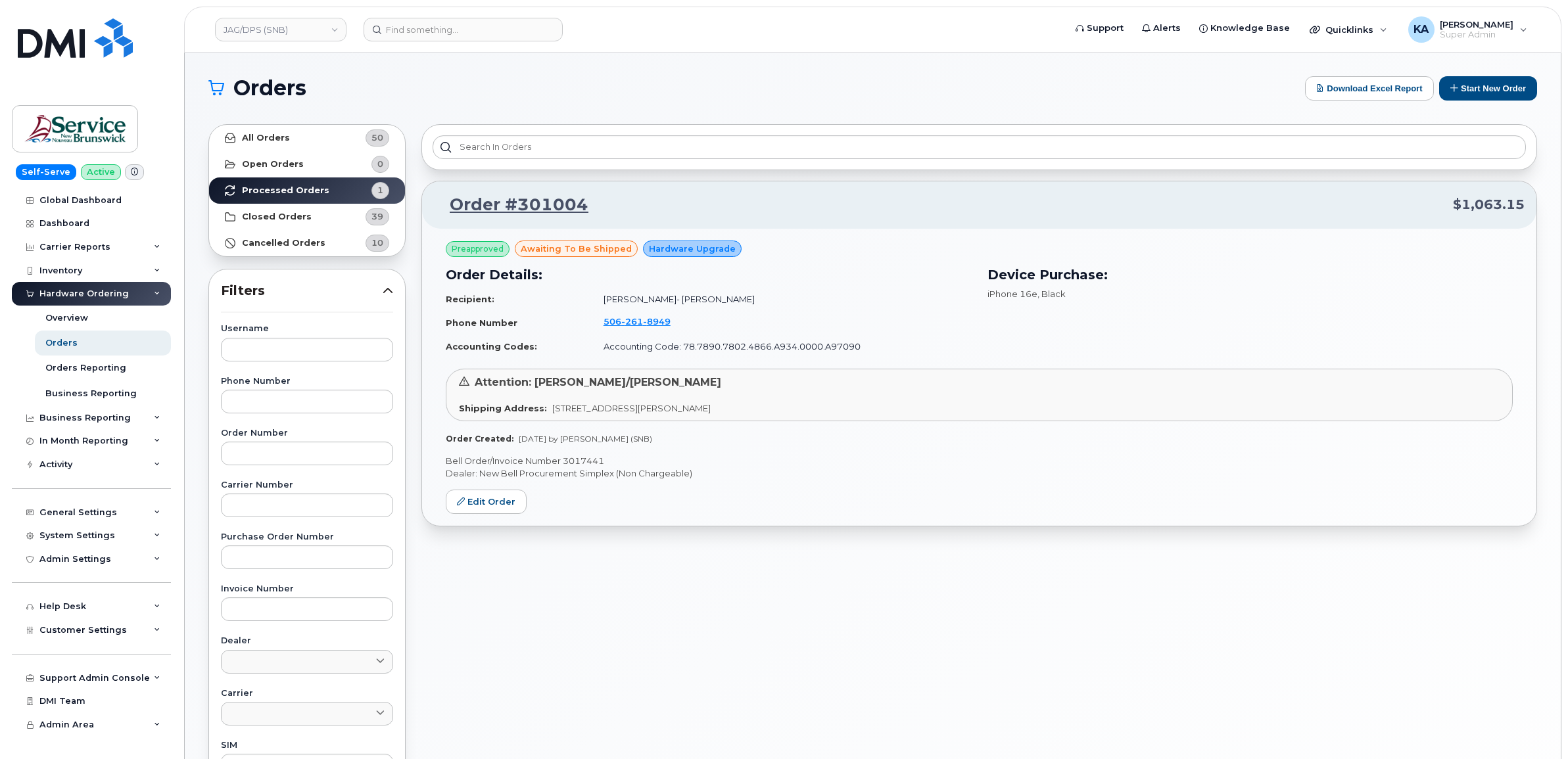
click at [585, 458] on p "Bell Order/Invoice Number 3017441" at bounding box center [979, 460] width 1067 height 13
copy p "3017441"
click at [291, 28] on link "JAG/DPS (SNB)" at bounding box center [280, 29] width 131 height 24
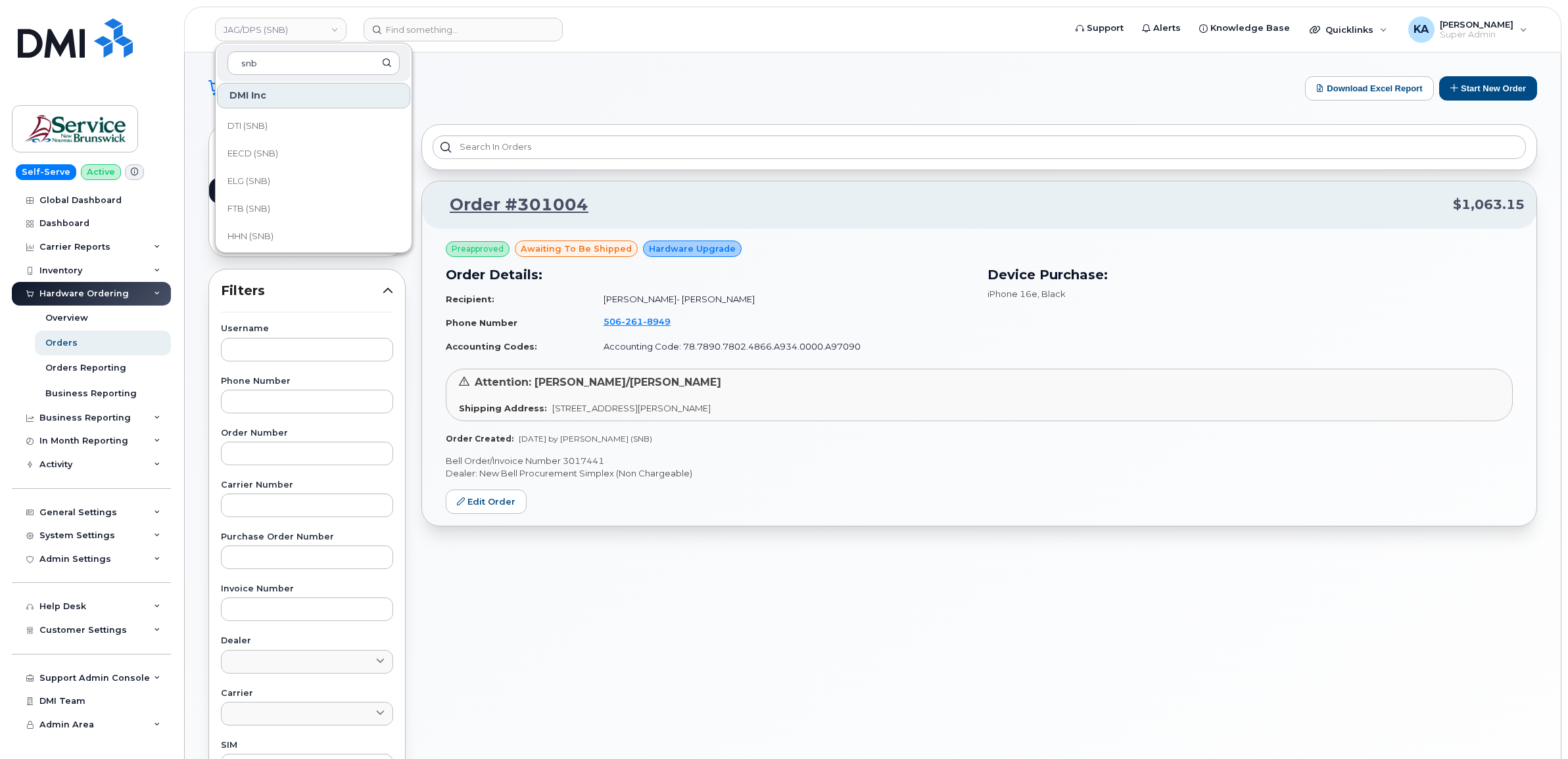
scroll to position [328, 0]
type input "snb"
click at [268, 206] on span "ITSS (SNB)" at bounding box center [250, 210] width 44 height 13
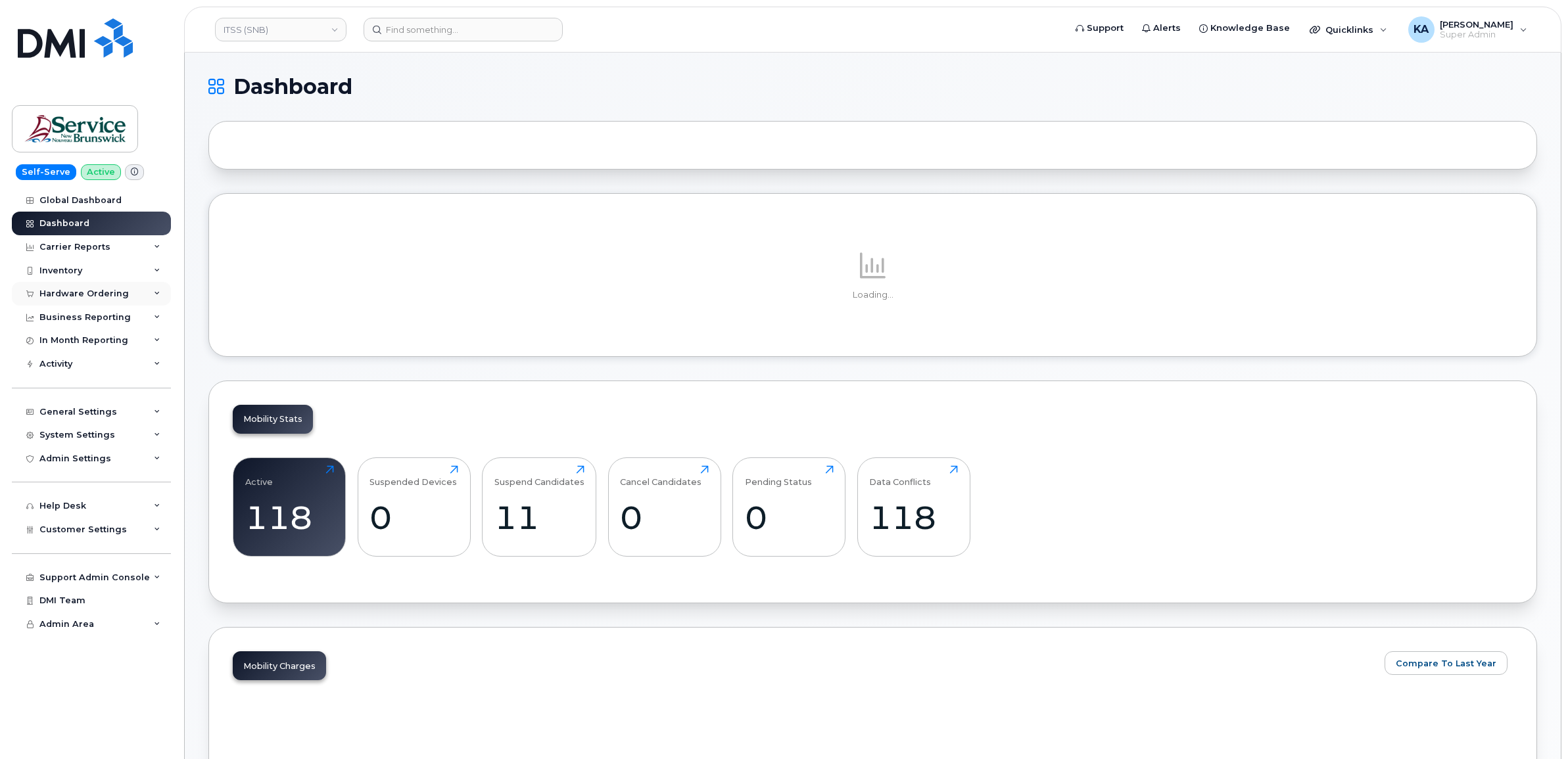
click at [102, 293] on div "Hardware Ordering" at bounding box center [84, 294] width 90 height 11
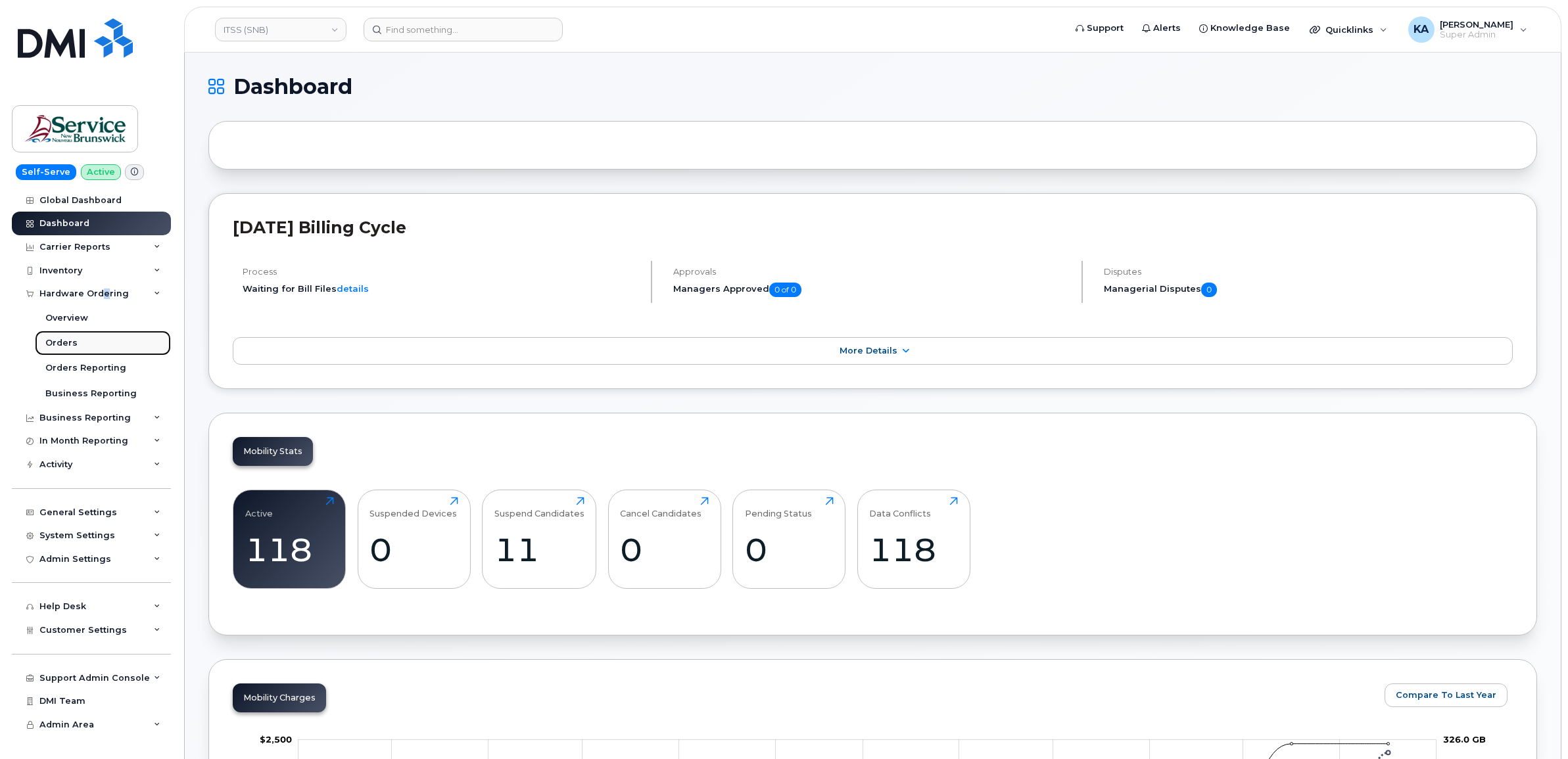
drag, startPoint x: 96, startPoint y: 300, endPoint x: 61, endPoint y: 342, distance: 54.7
click at [61, 342] on div "Orders" at bounding box center [61, 343] width 32 height 12
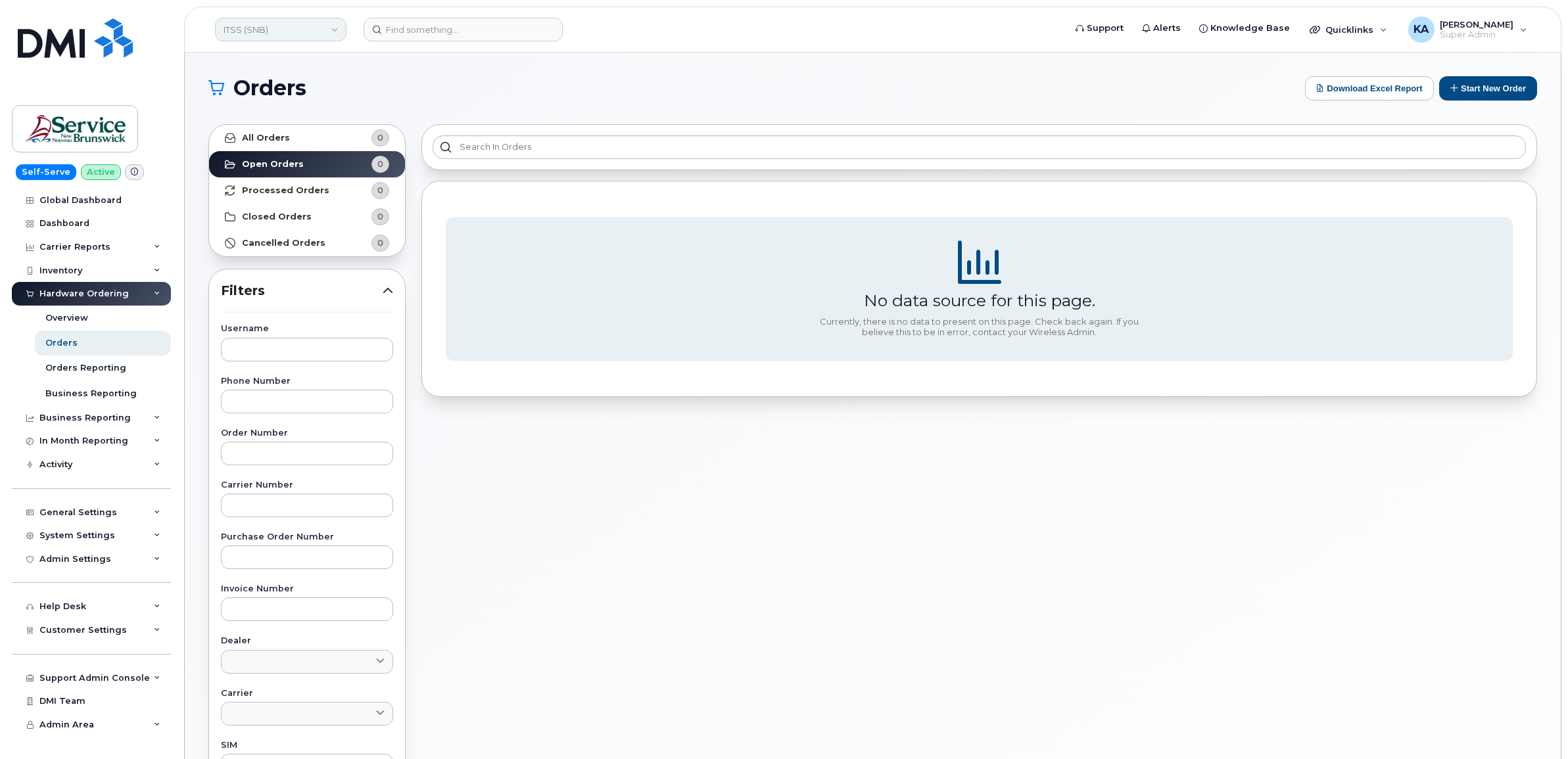
click at [256, 30] on link "ITSS (SNB)" at bounding box center [280, 29] width 131 height 24
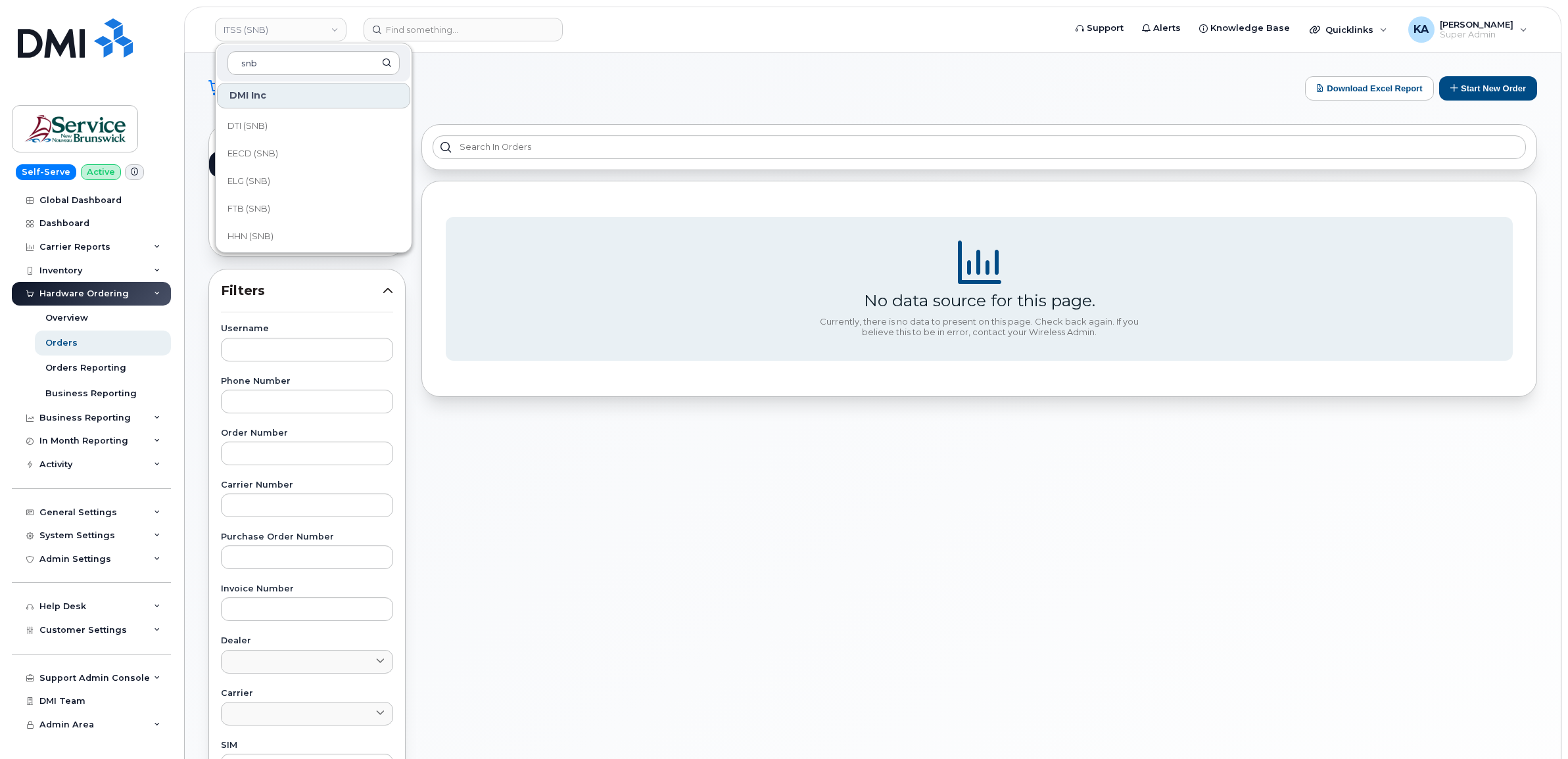
scroll to position [328, 0]
type input "snb"
click at [255, 176] on span "HNB (SNB)" at bounding box center [251, 182] width 46 height 13
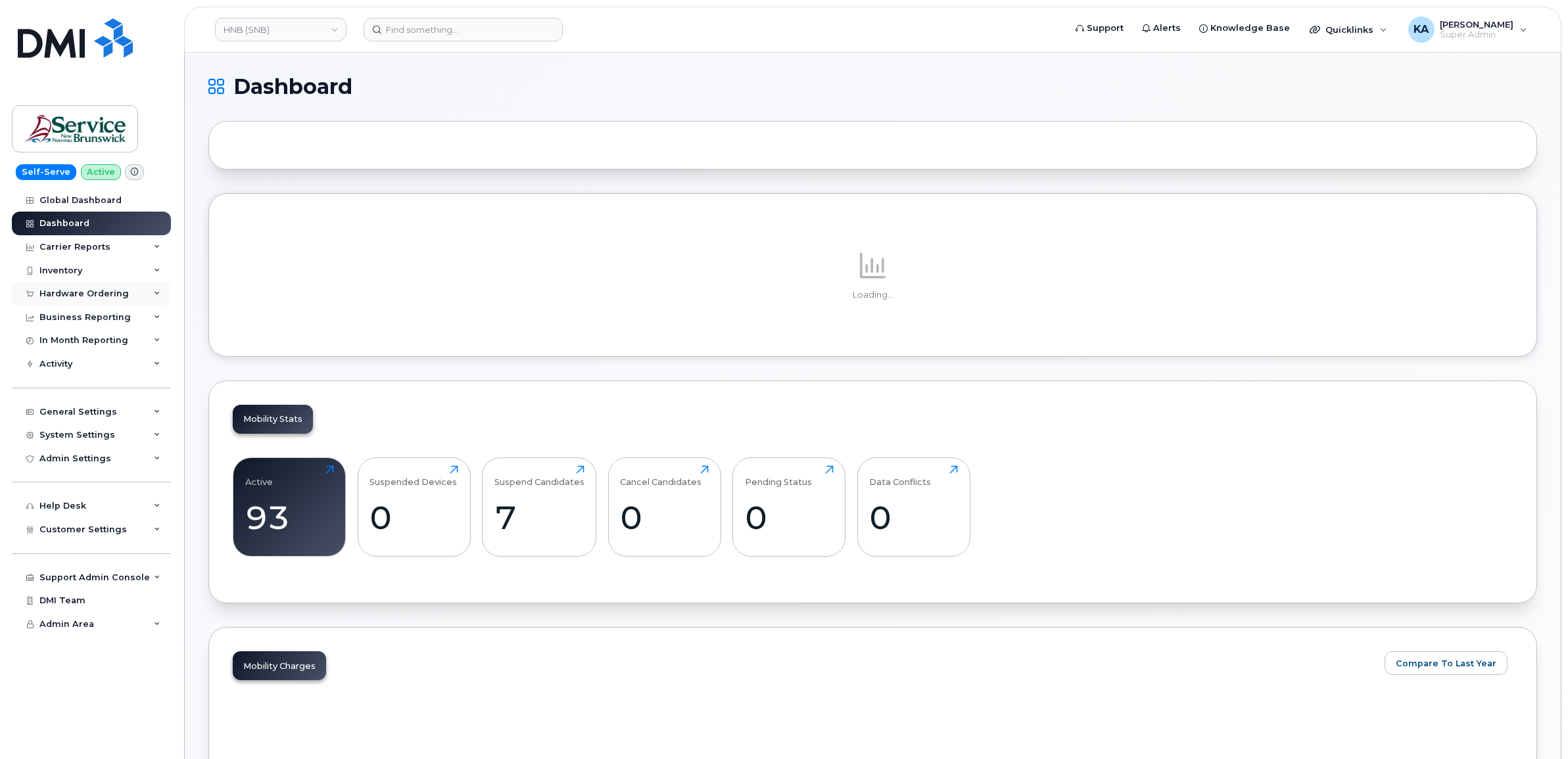
click at [115, 291] on div "Hardware Ordering" at bounding box center [84, 294] width 90 height 11
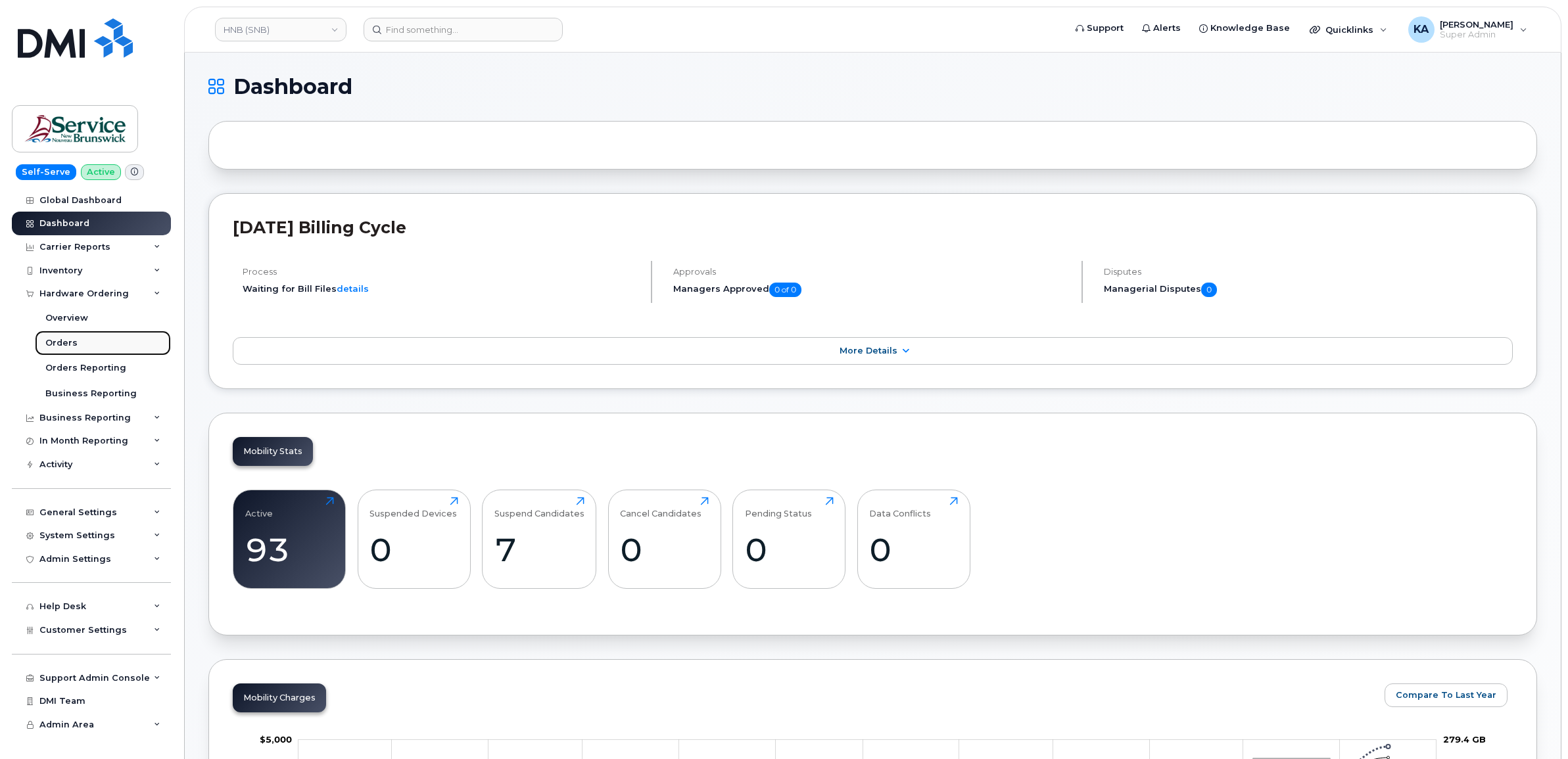
click at [59, 340] on div "Orders" at bounding box center [61, 343] width 32 height 12
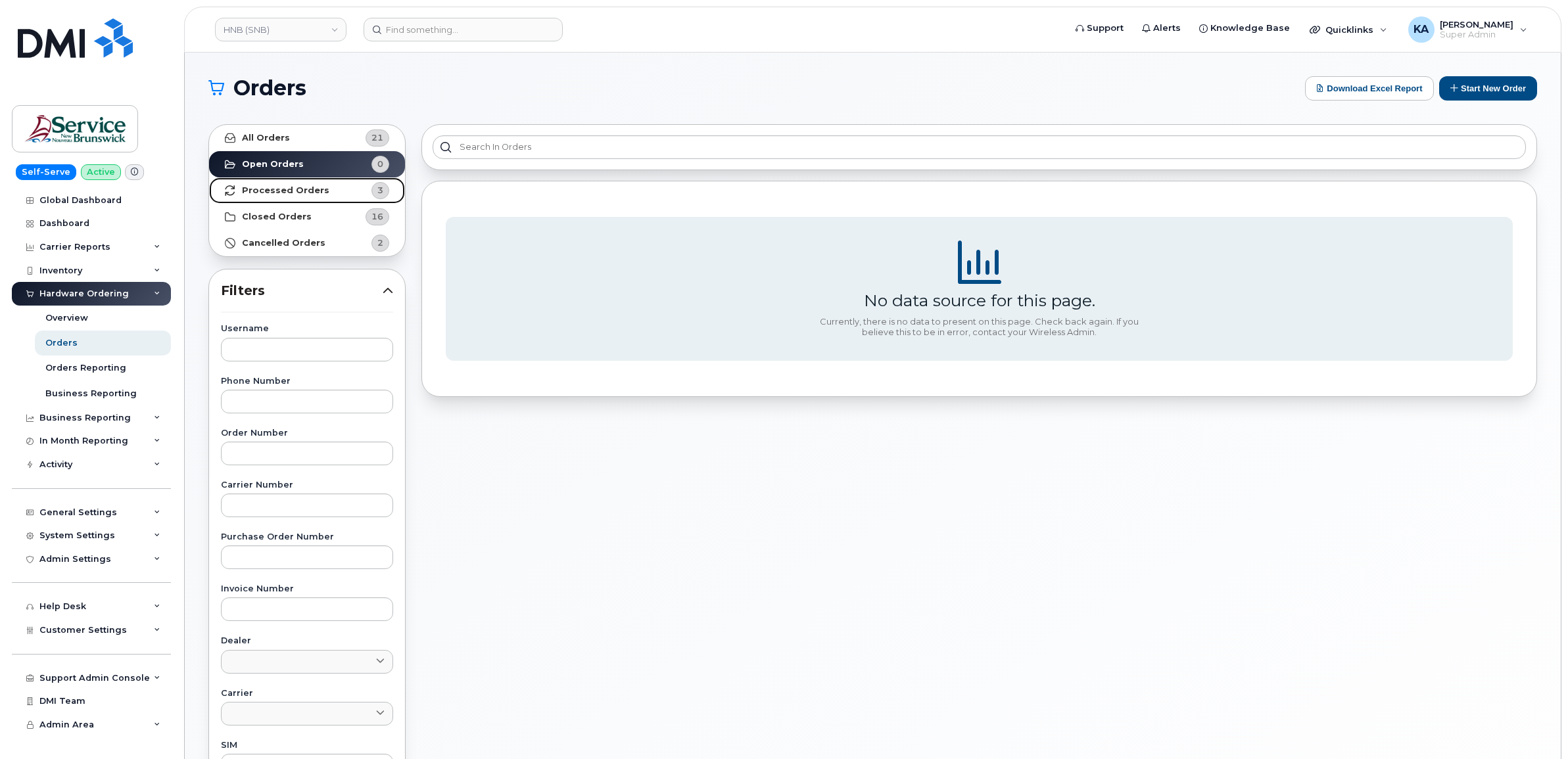
click at [268, 194] on strong "Processed Orders" at bounding box center [285, 190] width 88 height 11
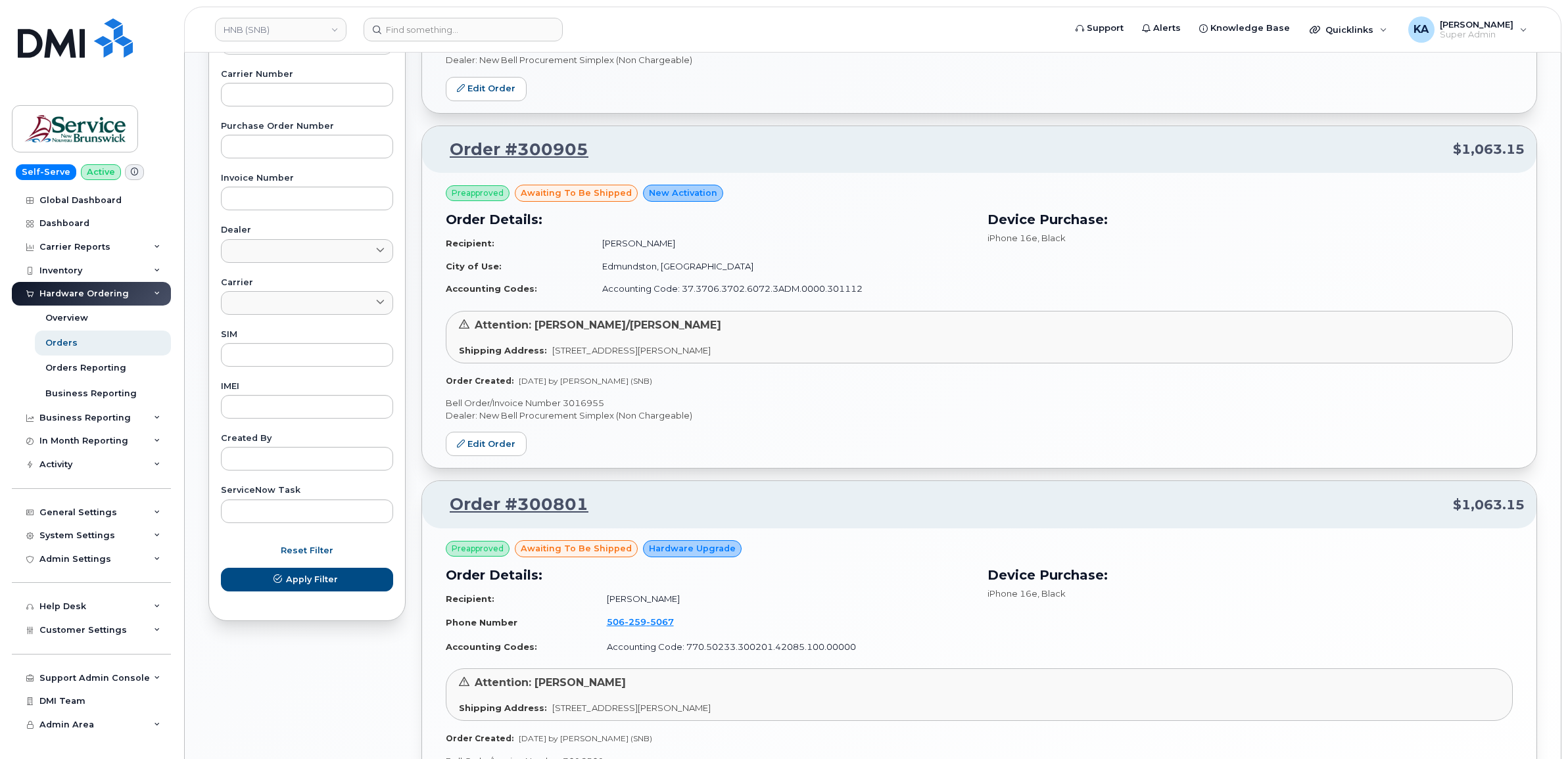
scroll to position [559, 0]
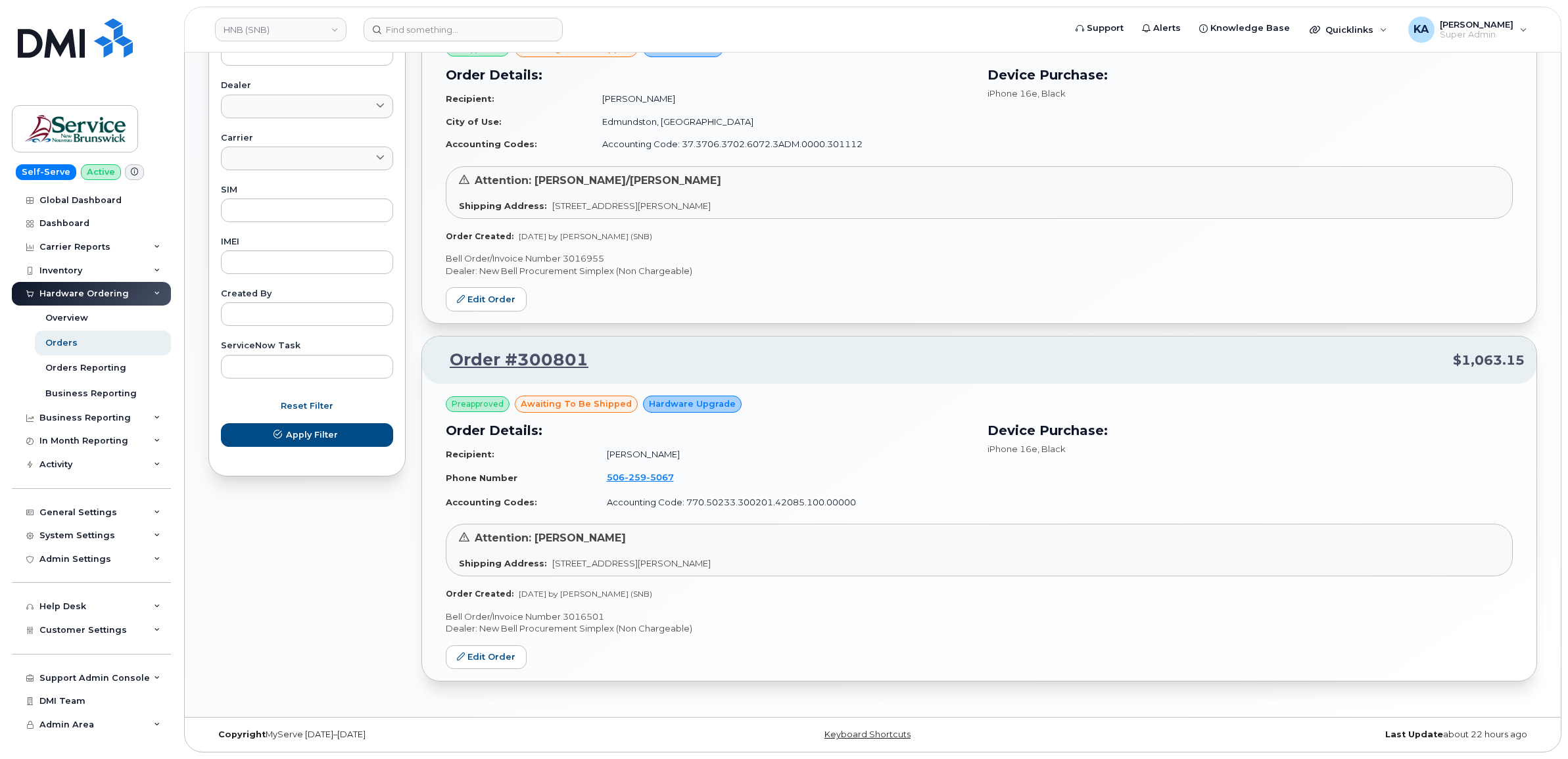
click at [580, 611] on p "Bell Order/Invoice Number 3016501" at bounding box center [979, 616] width 1067 height 13
copy p "3016501"
click at [492, 655] on link "Edit Order" at bounding box center [487, 657] width 81 height 24
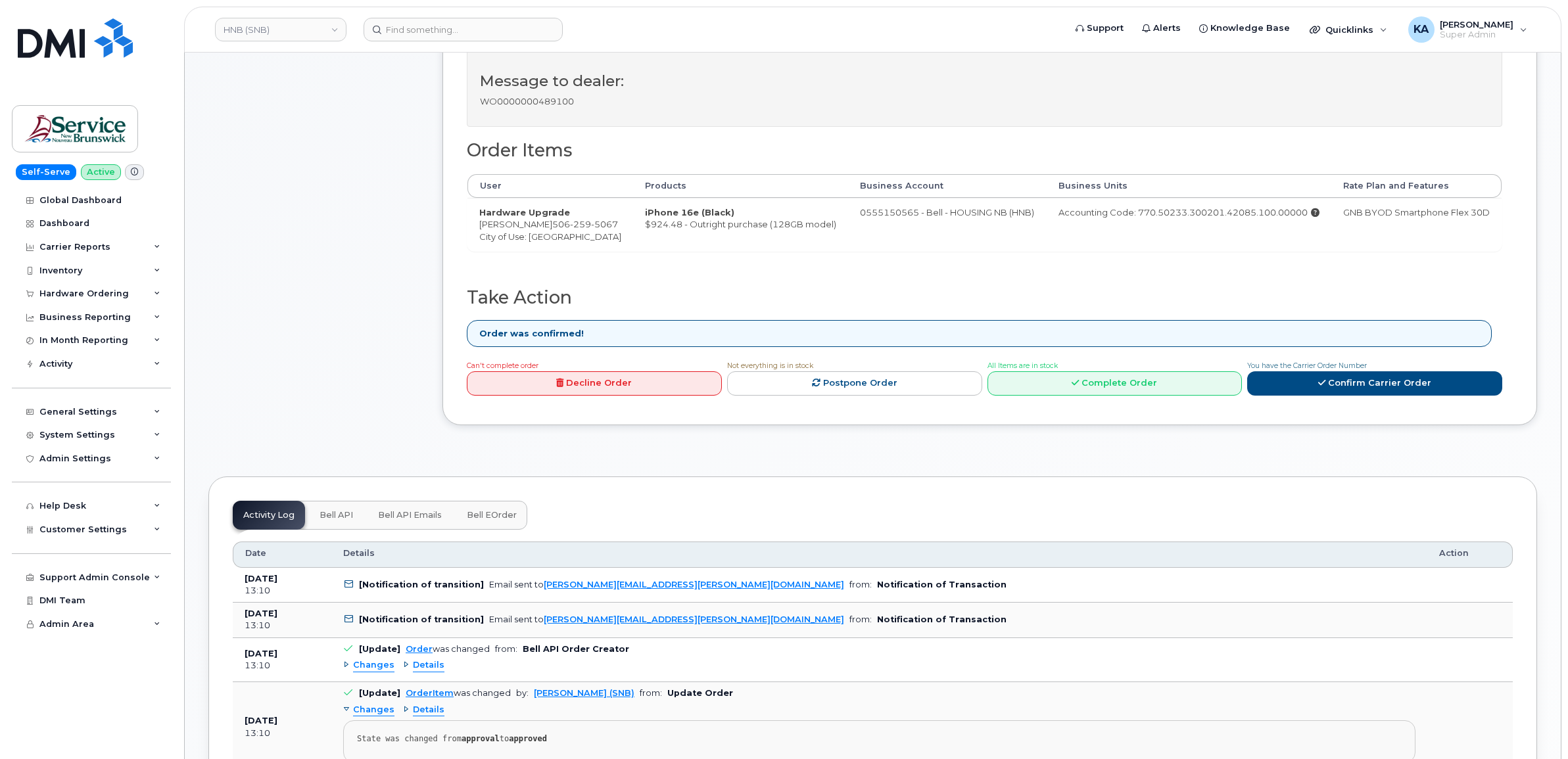
scroll to position [410, 0]
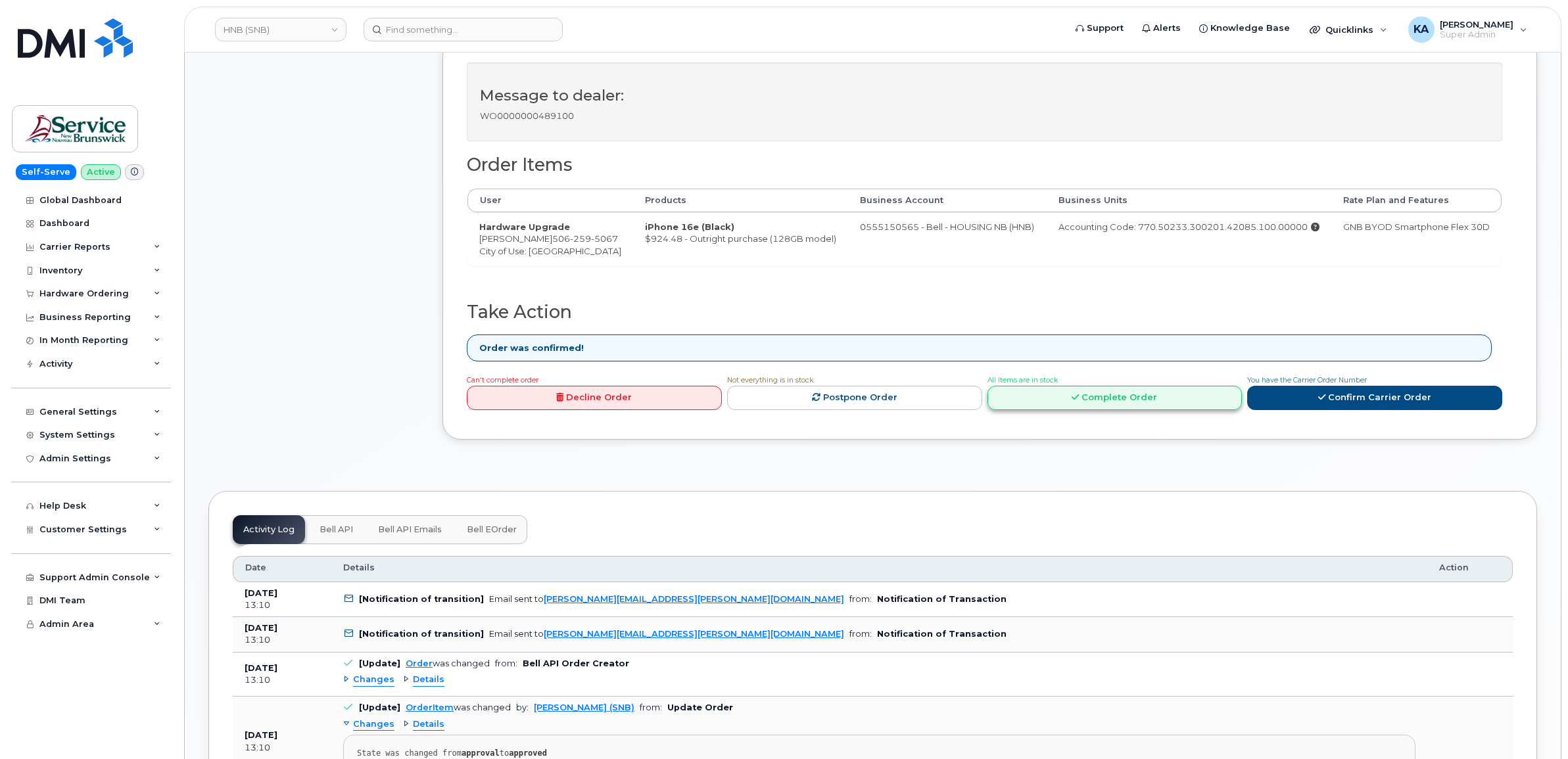
click at [1104, 403] on link "Complete Order" at bounding box center [1115, 397] width 255 height 24
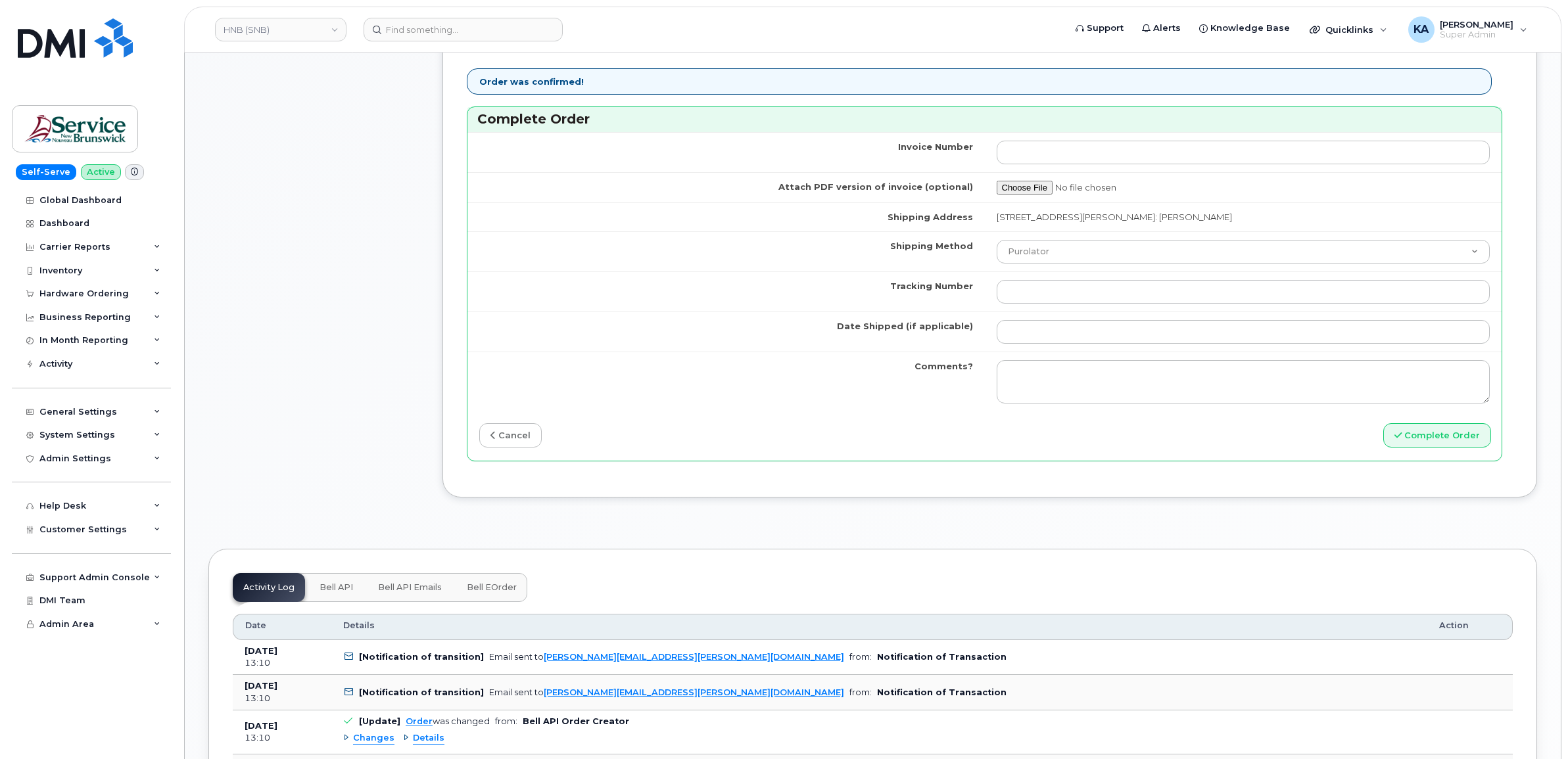
scroll to position [1068, 0]
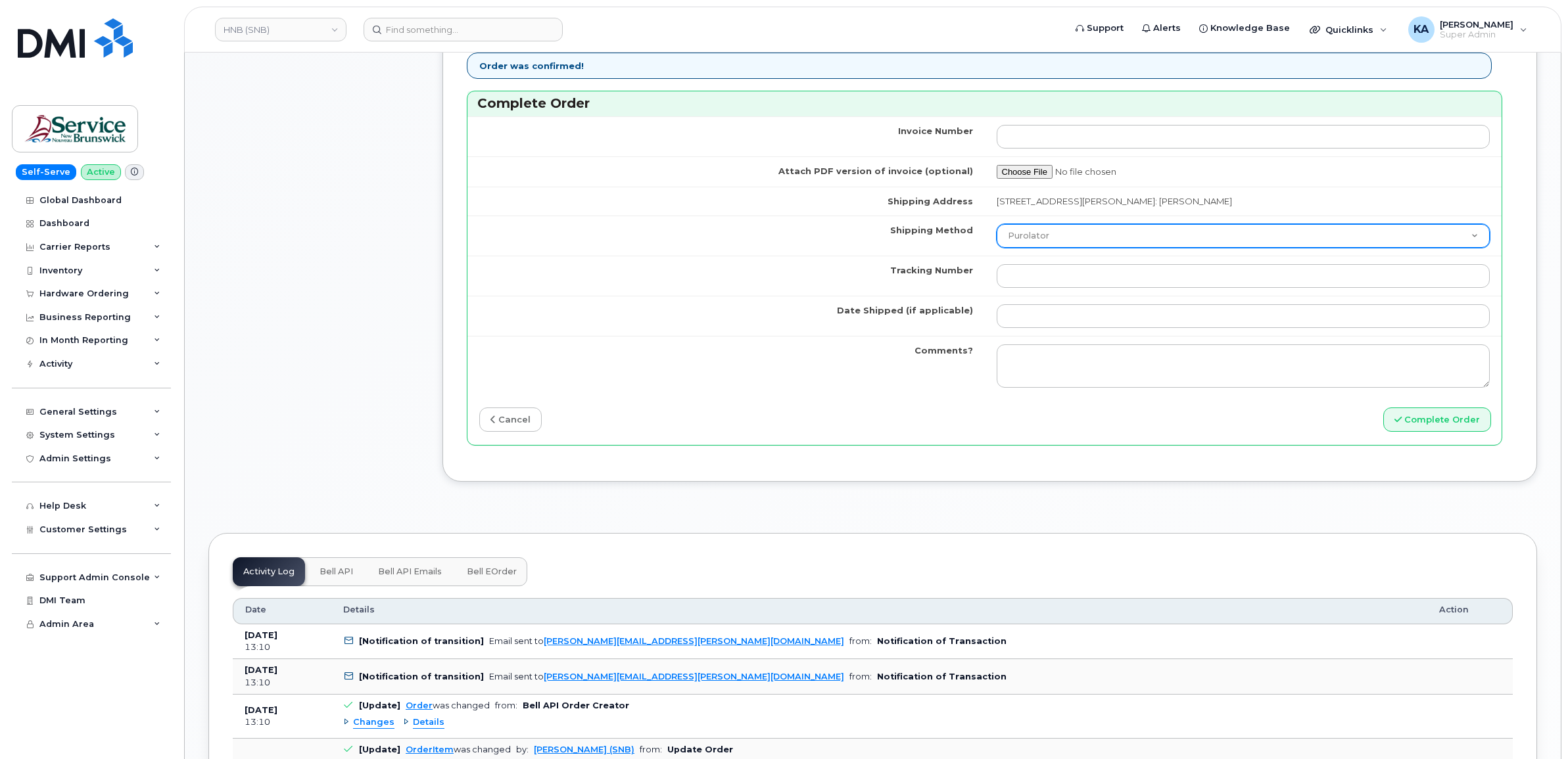
click at [1034, 239] on select "Purolator UPS FedEx Canada Post Courier Other Drop Off Pick Up" at bounding box center [1243, 236] width 493 height 24
select select "FedEx"
click at [997, 228] on select "Purolator UPS FedEx Canada Post Courier Other Drop Off Pick Up" at bounding box center [1243, 236] width 493 height 24
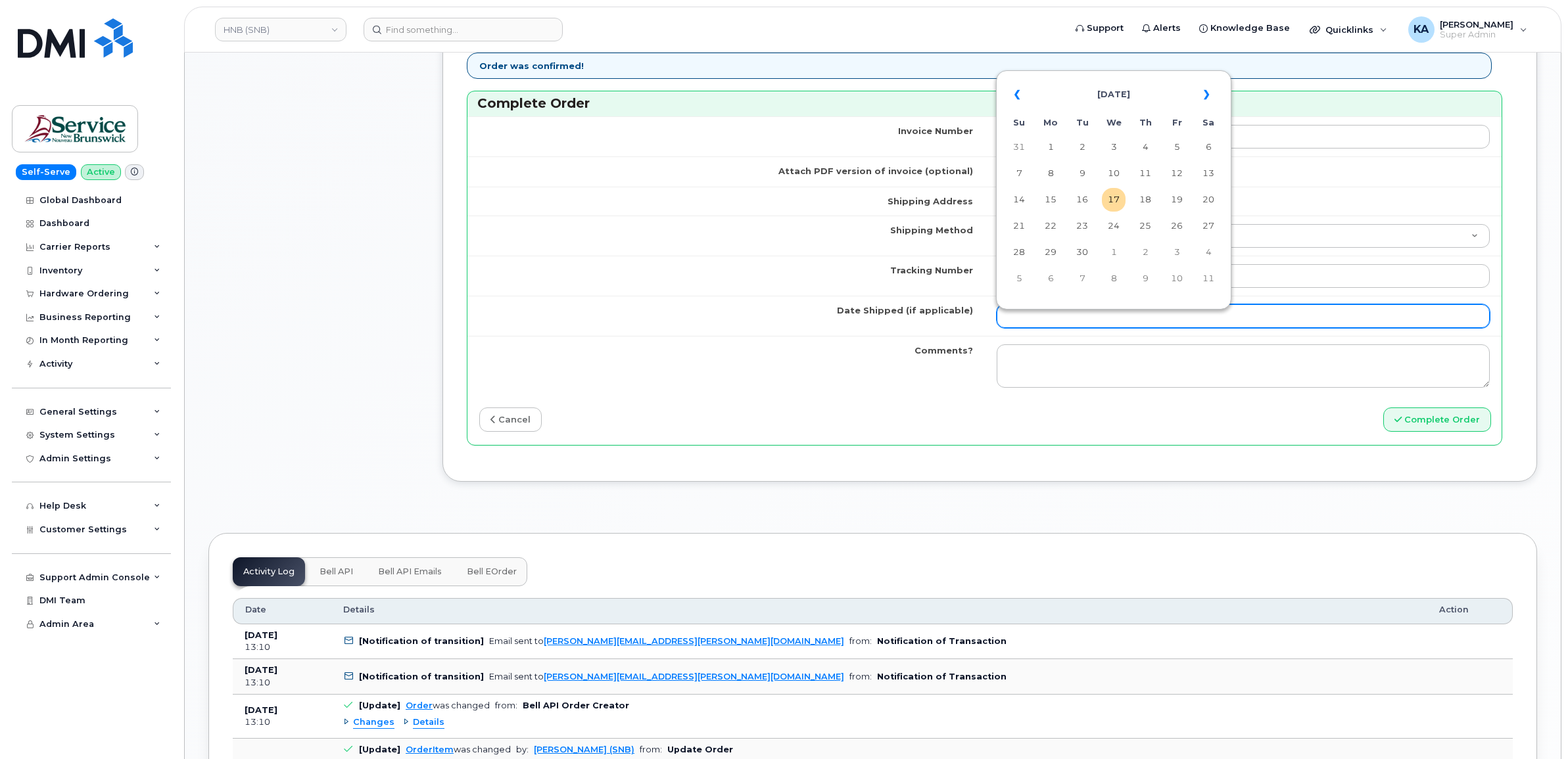
click at [1020, 322] on input "Date Shipped (if applicable)" at bounding box center [1243, 316] width 493 height 24
click at [1082, 201] on td "16" at bounding box center [1082, 199] width 24 height 24
type input "[DATE]"
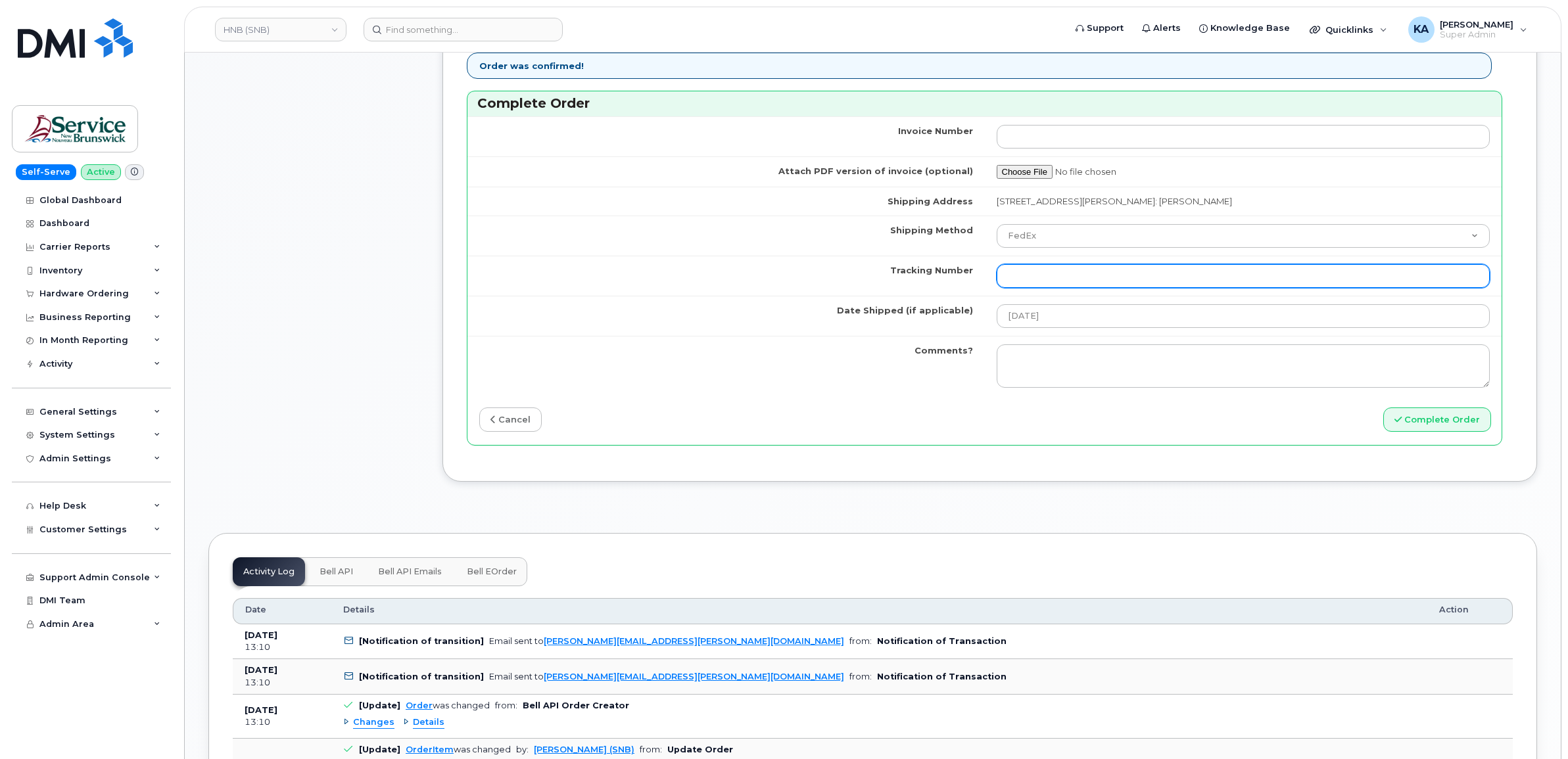
click at [1144, 282] on input "Tracking Number" at bounding box center [1243, 275] width 493 height 24
paste input "475744937374"
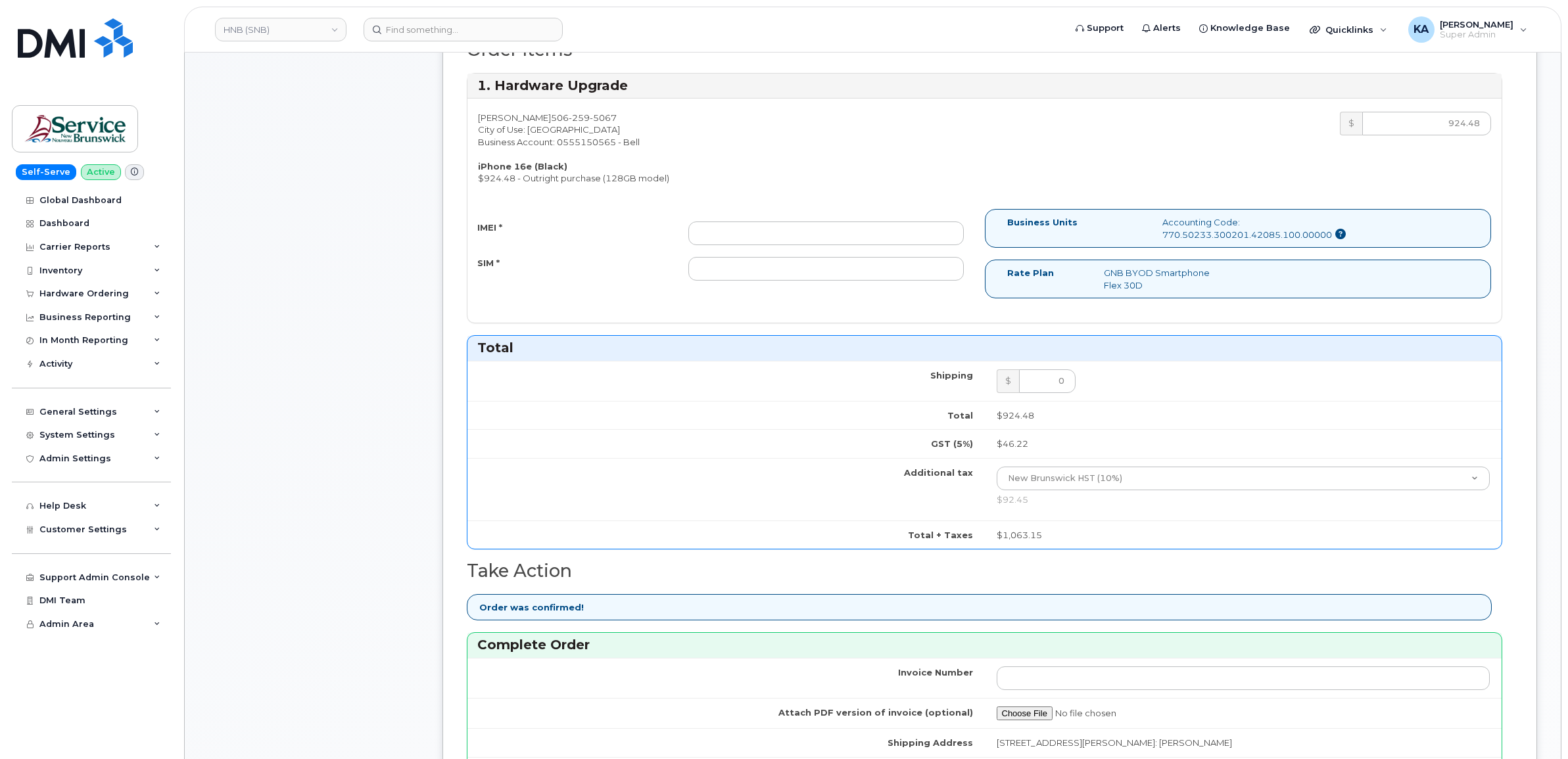
scroll to position [493, 0]
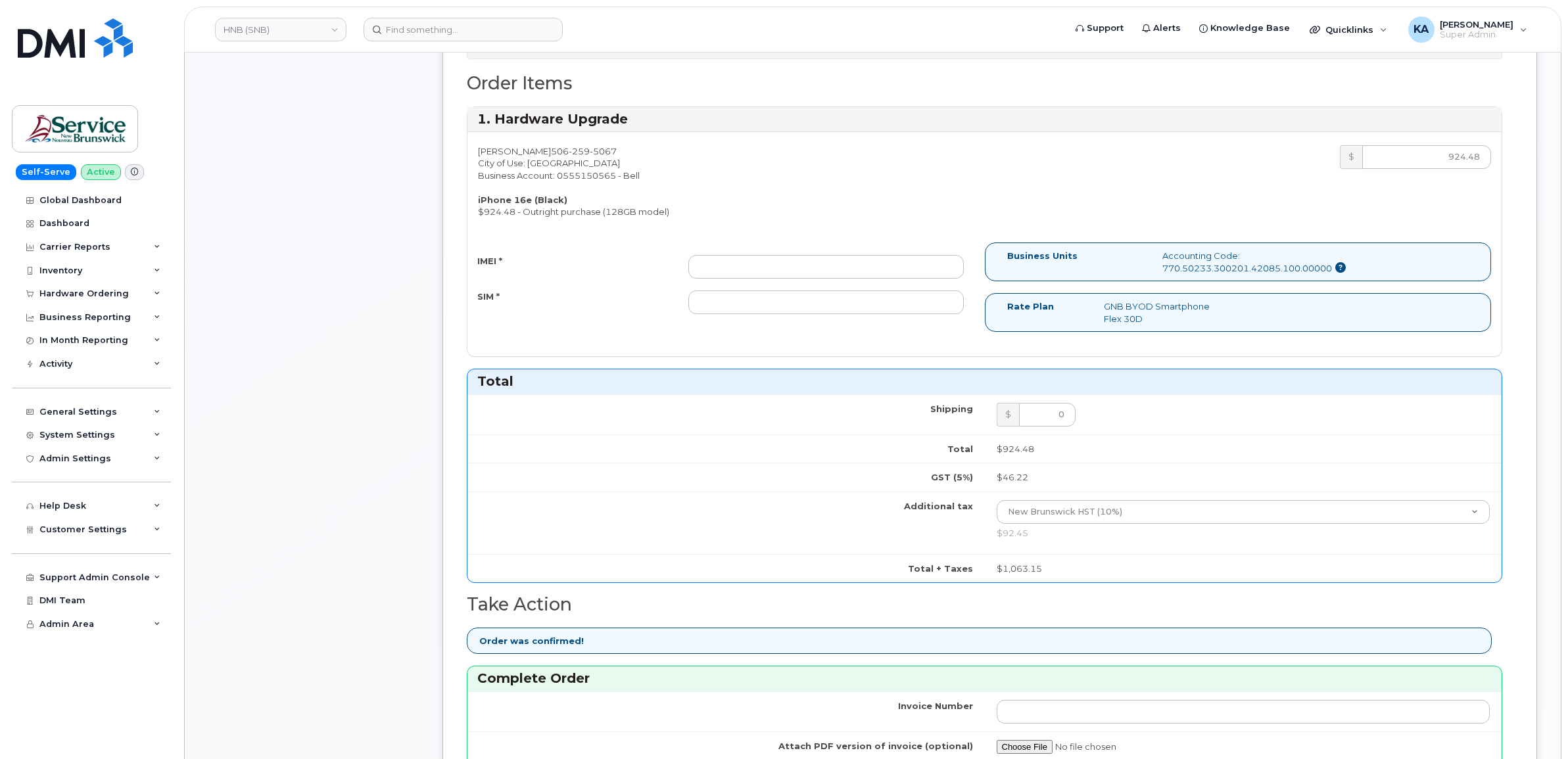
type input "475744937374"
click at [813, 270] on input "IMEI *" at bounding box center [826, 267] width 276 height 24
paste input "354216330951033"
type input "354216330951033"
click at [787, 301] on input "SIM *" at bounding box center [826, 302] width 276 height 24
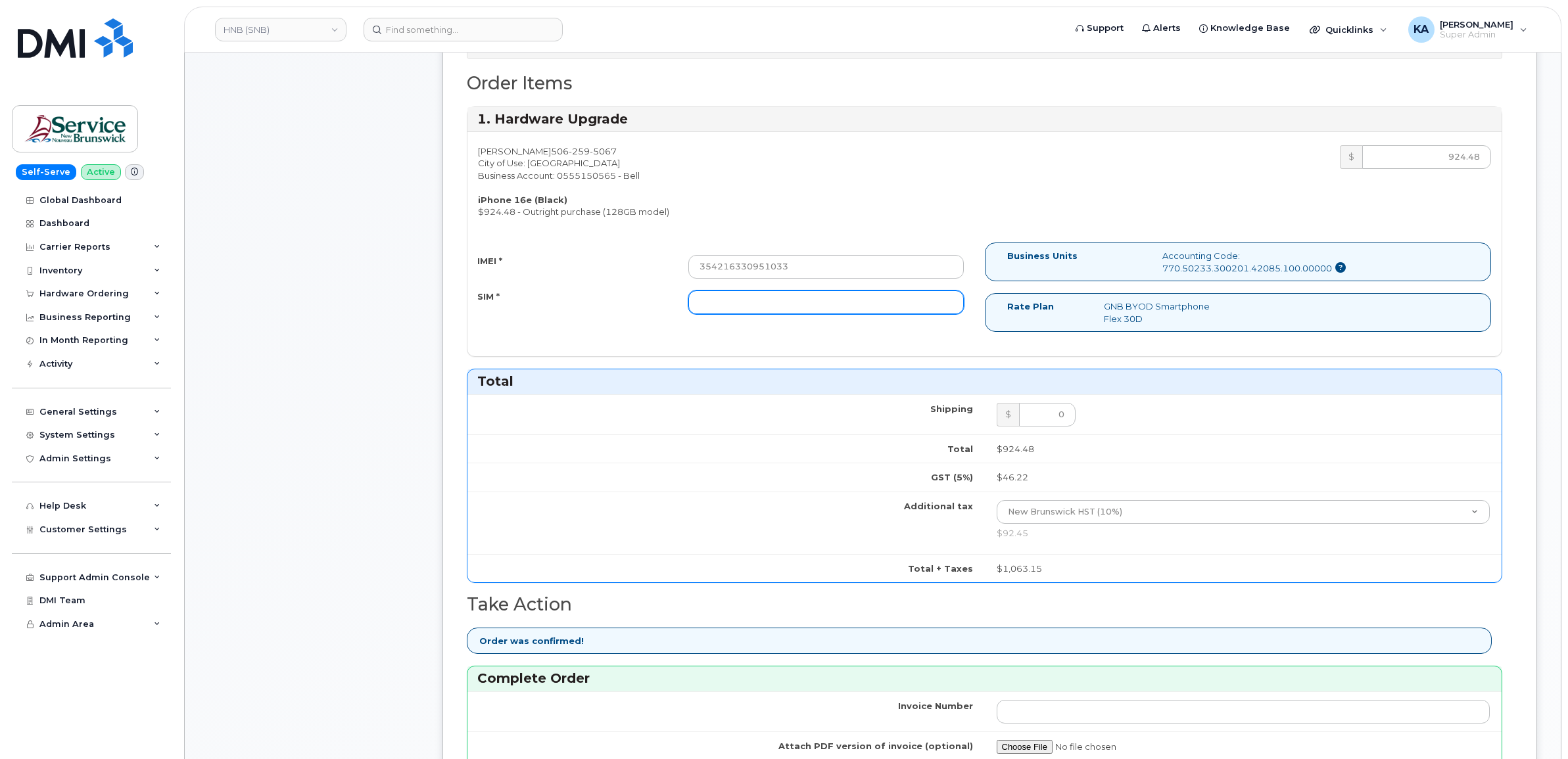
paste input "89302610207733001983"
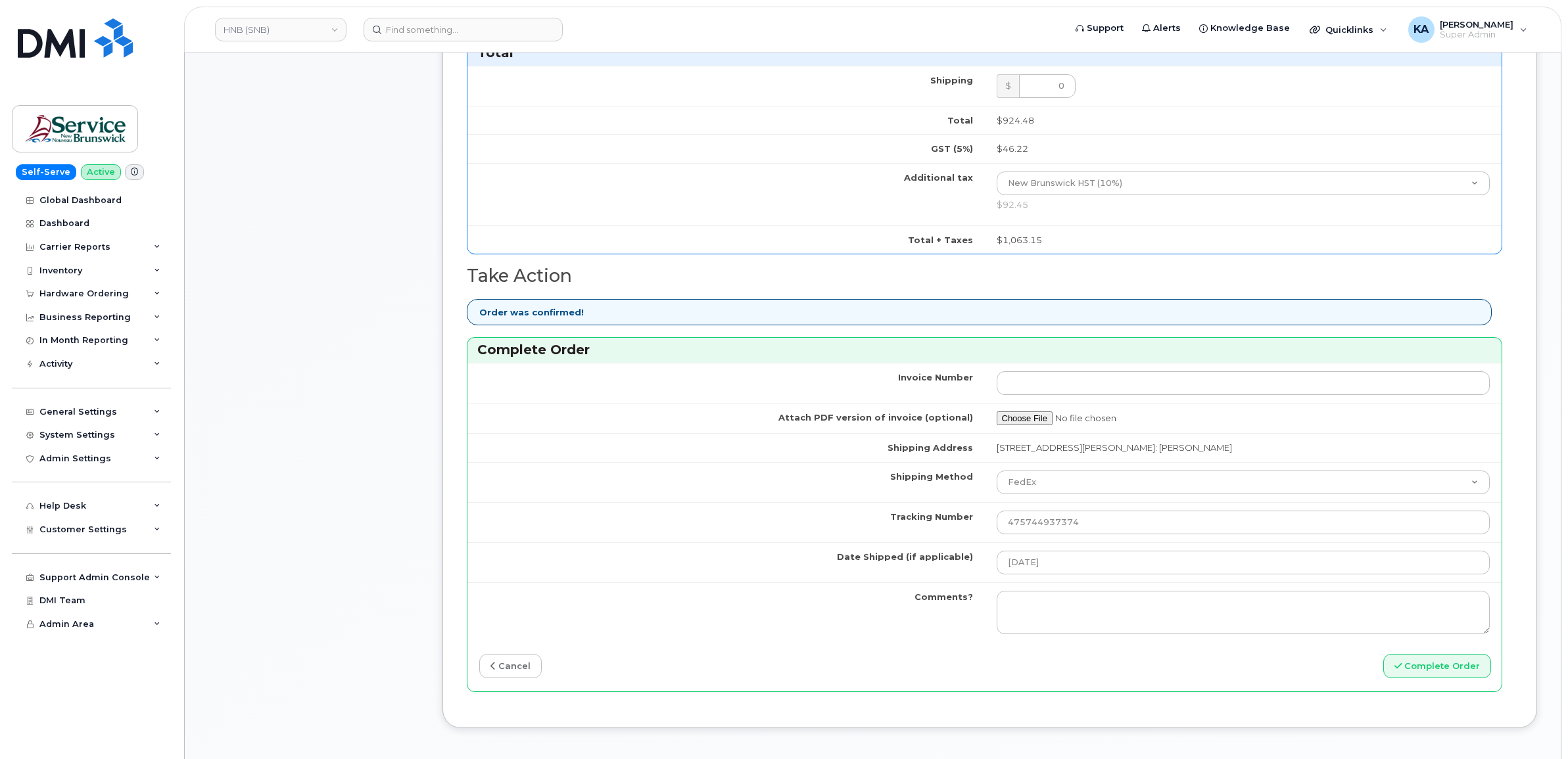
scroll to position [1068, 0]
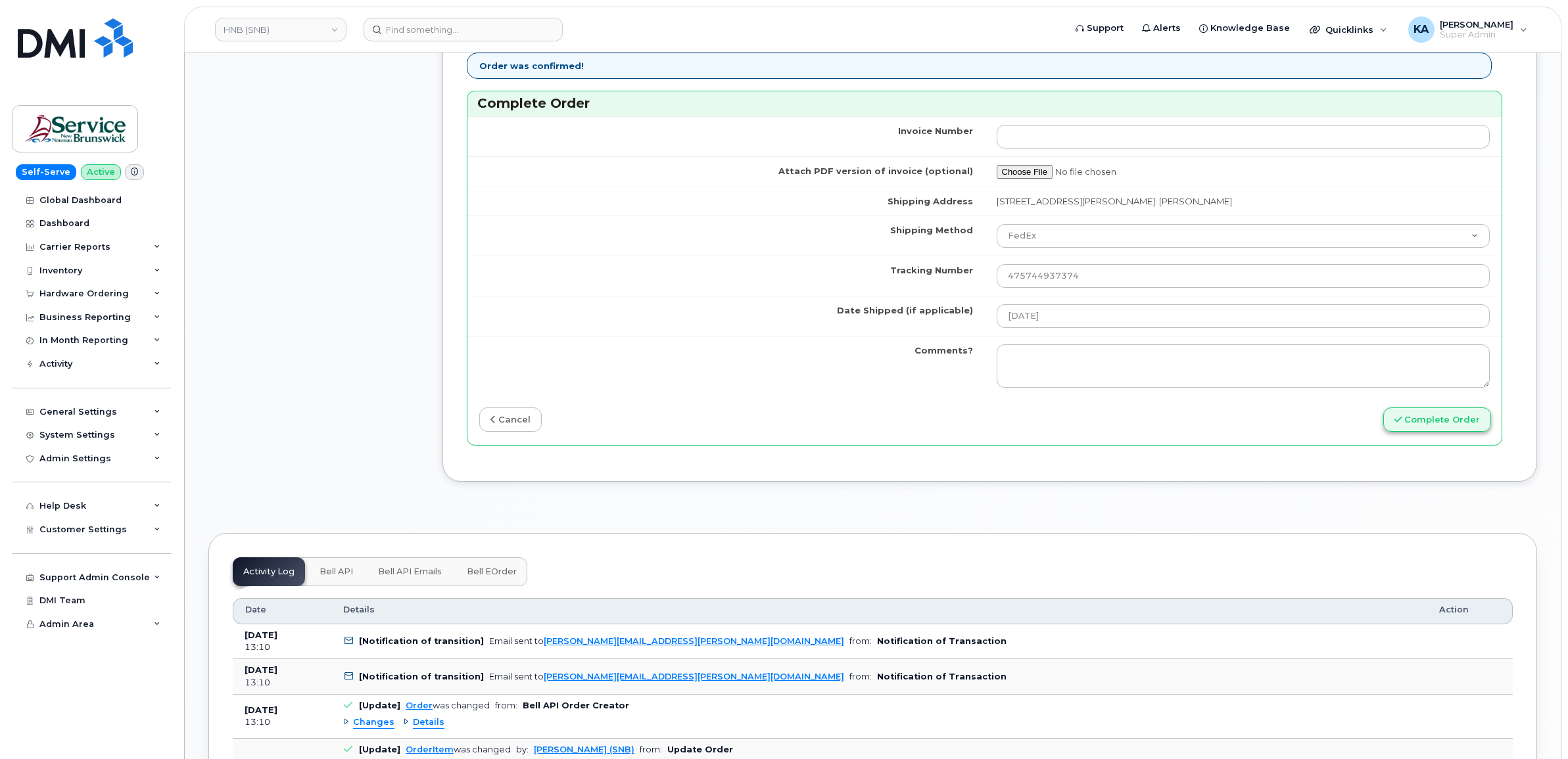
type input "89302610207733001983"
click at [1414, 423] on button "Complete Order" at bounding box center [1438, 419] width 108 height 24
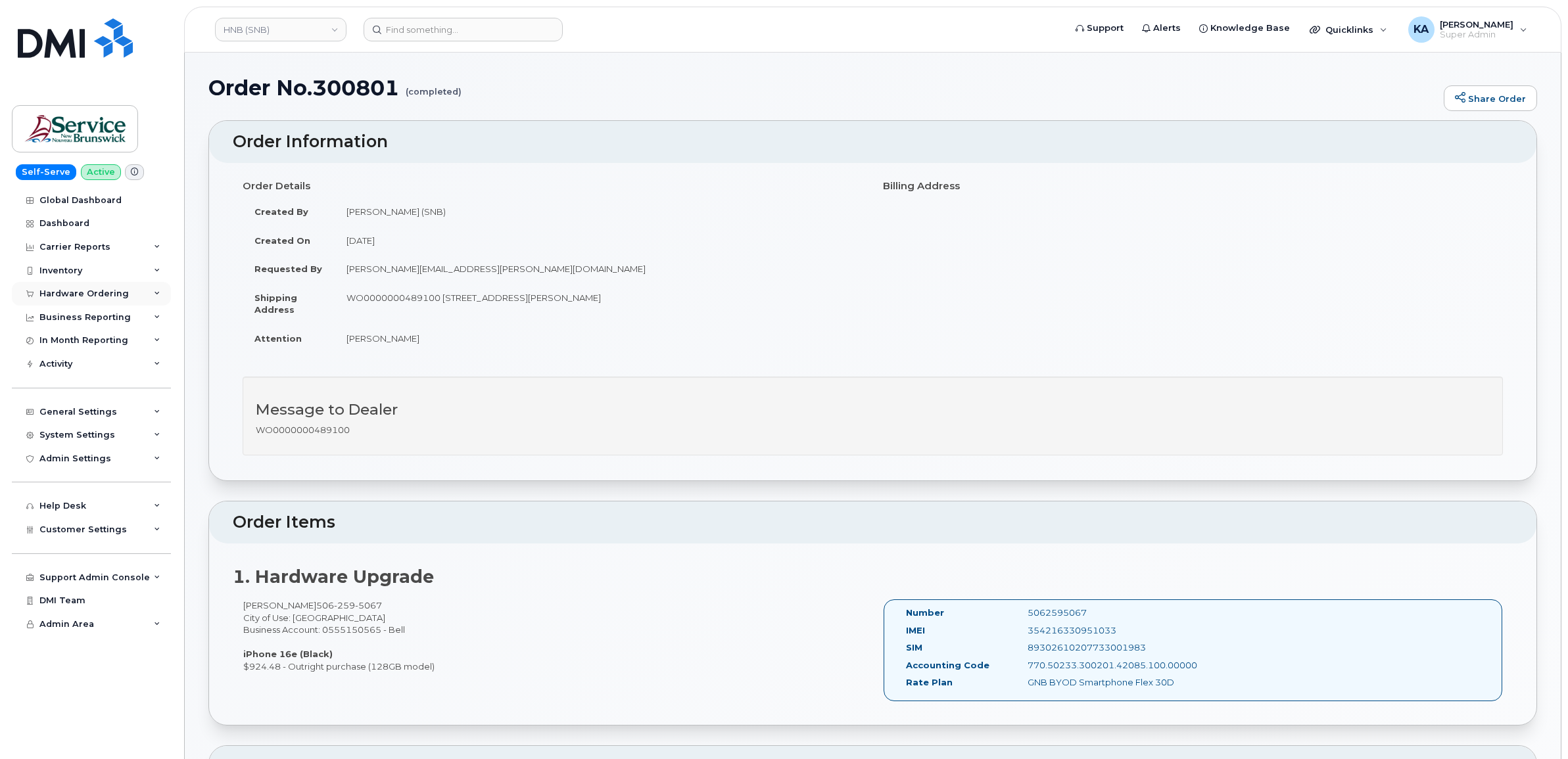
click at [82, 293] on div "Hardware Ordering" at bounding box center [84, 294] width 90 height 11
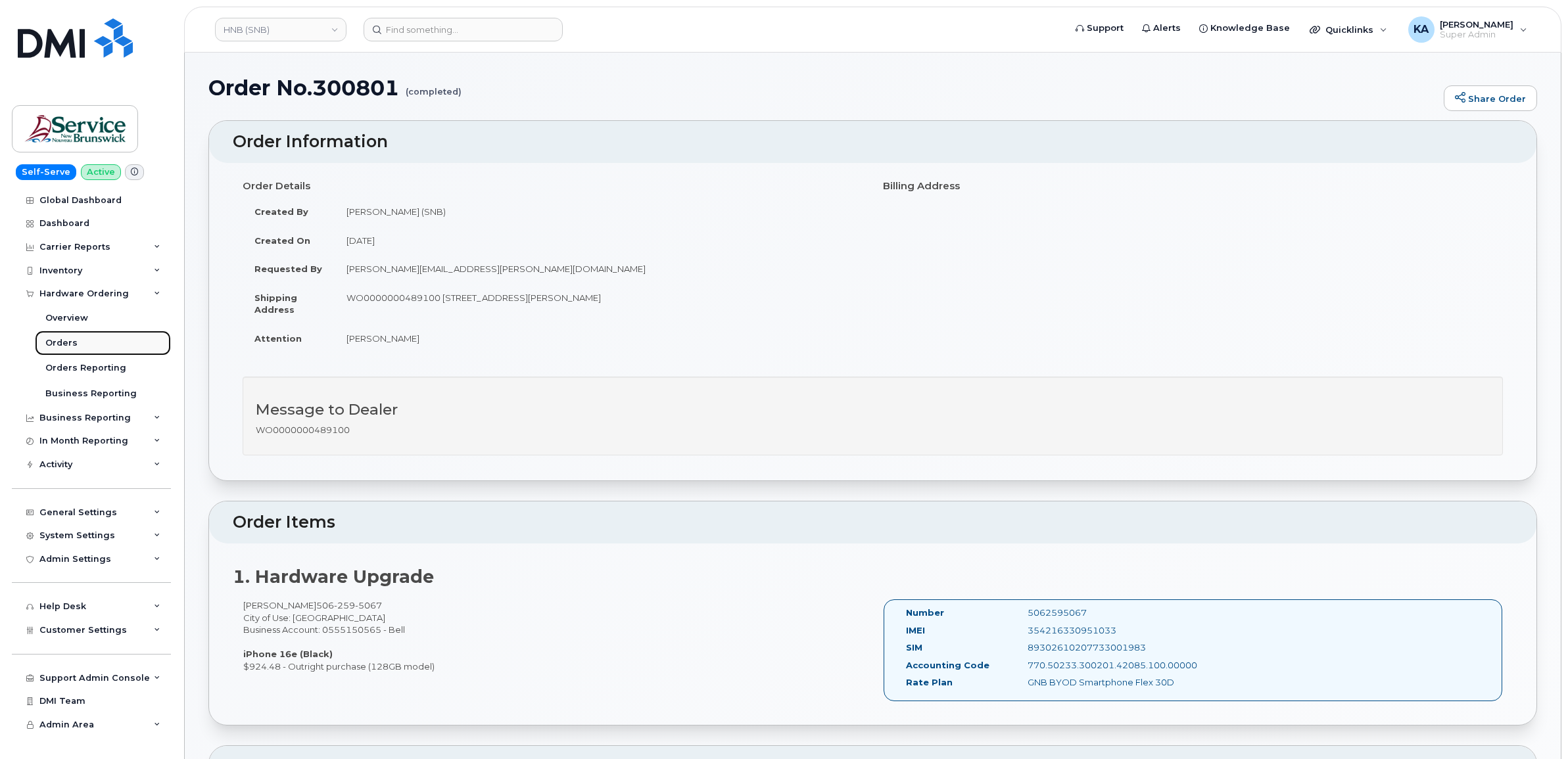
click at [61, 342] on div "Orders" at bounding box center [61, 343] width 32 height 12
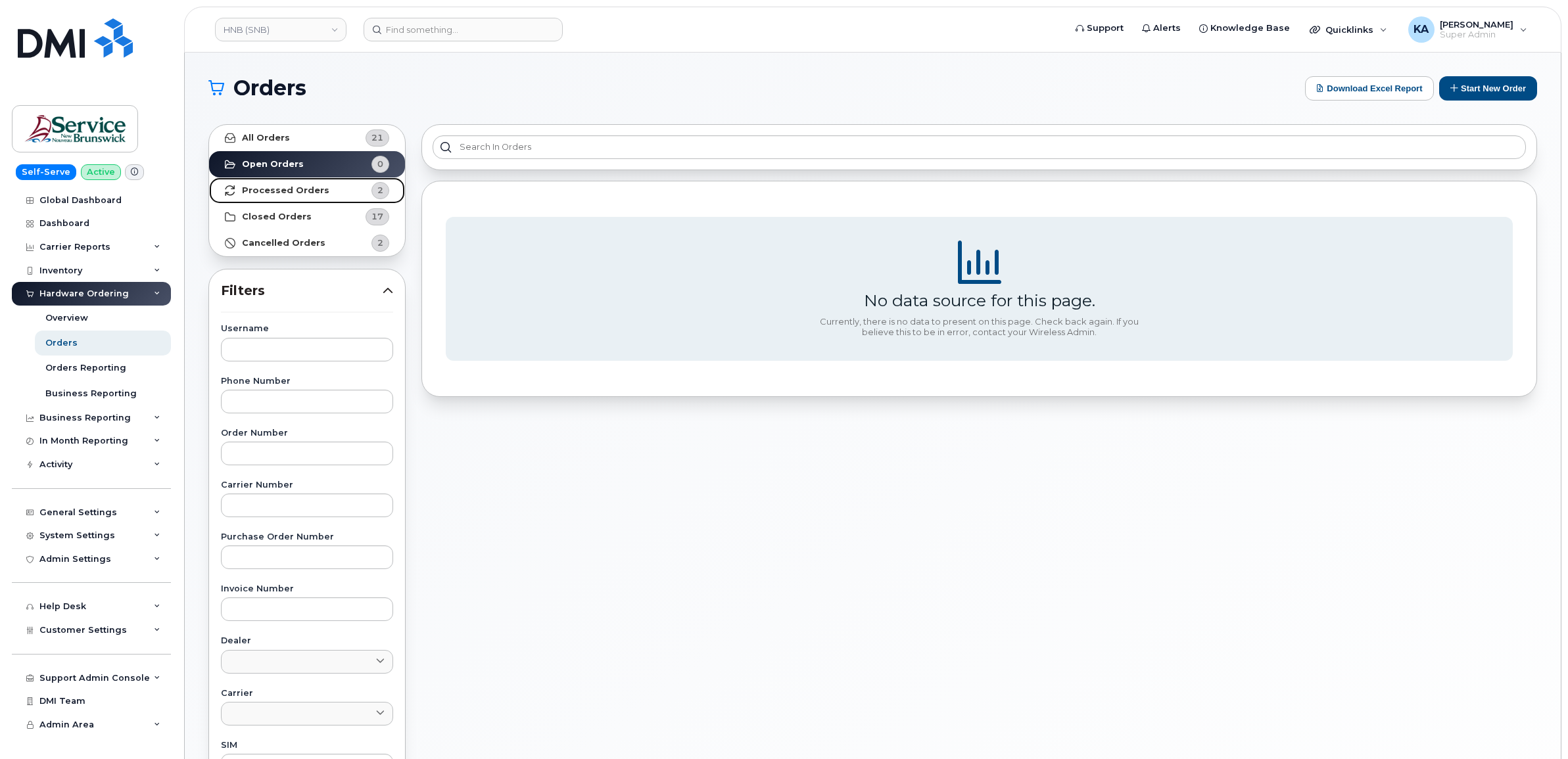
click at [280, 187] on strong "Processed Orders" at bounding box center [285, 190] width 88 height 11
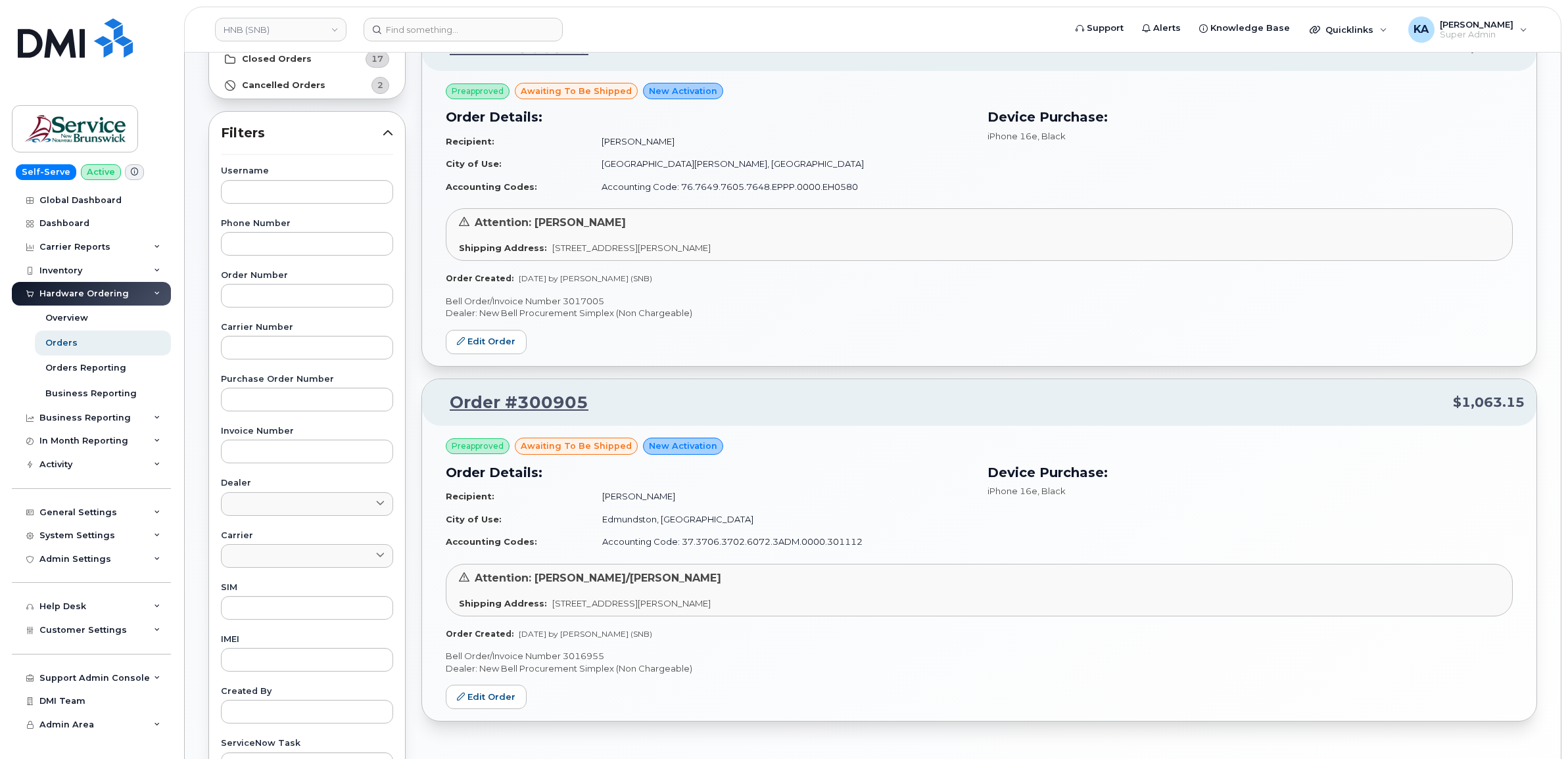
scroll to position [165, 0]
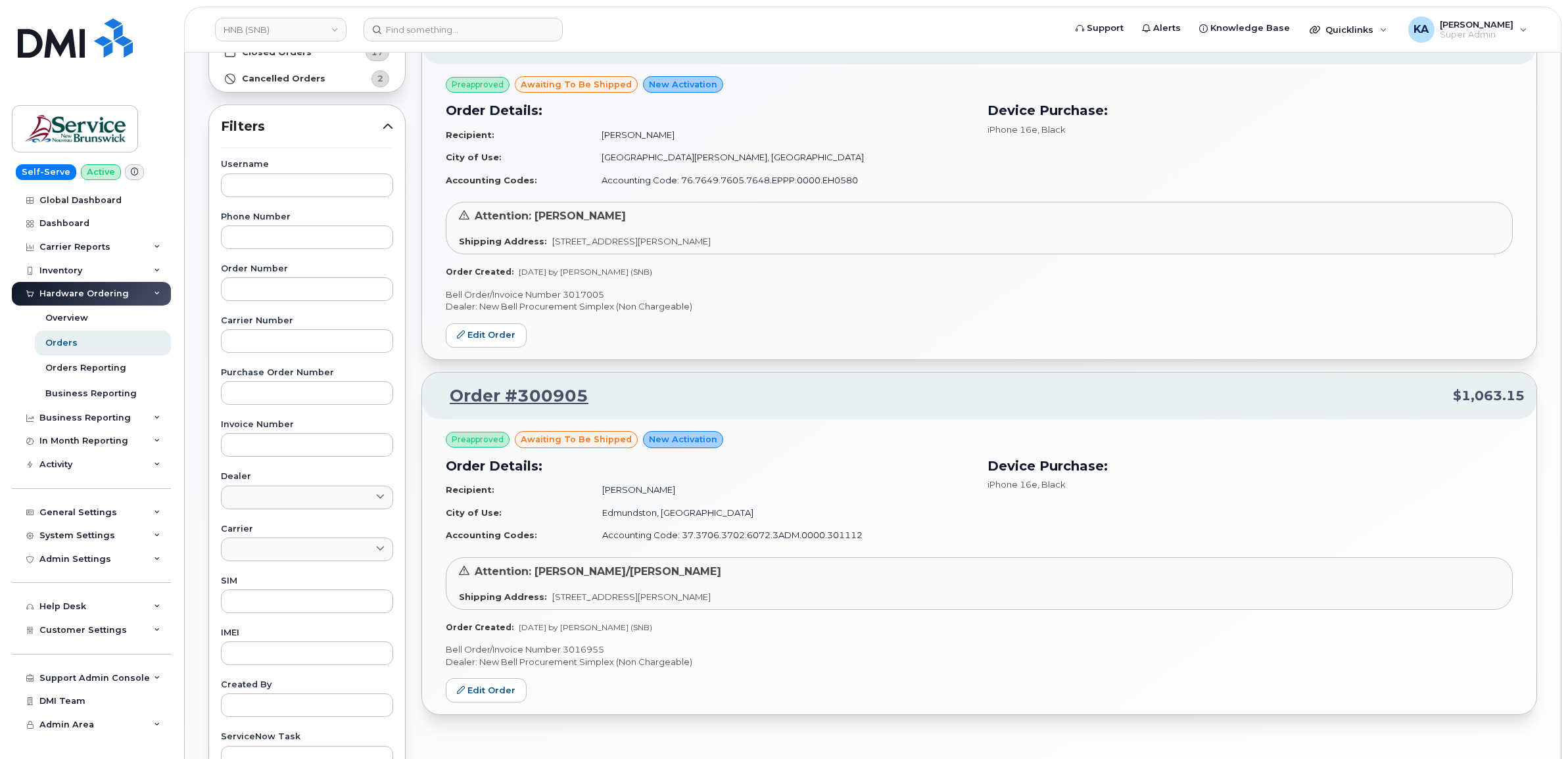
click at [582, 648] on p "Bell Order/Invoice Number 3016955" at bounding box center [979, 649] width 1067 height 13
copy p "3016955"
click at [571, 291] on p "Bell Order/Invoice Number 3017005" at bounding box center [979, 295] width 1067 height 13
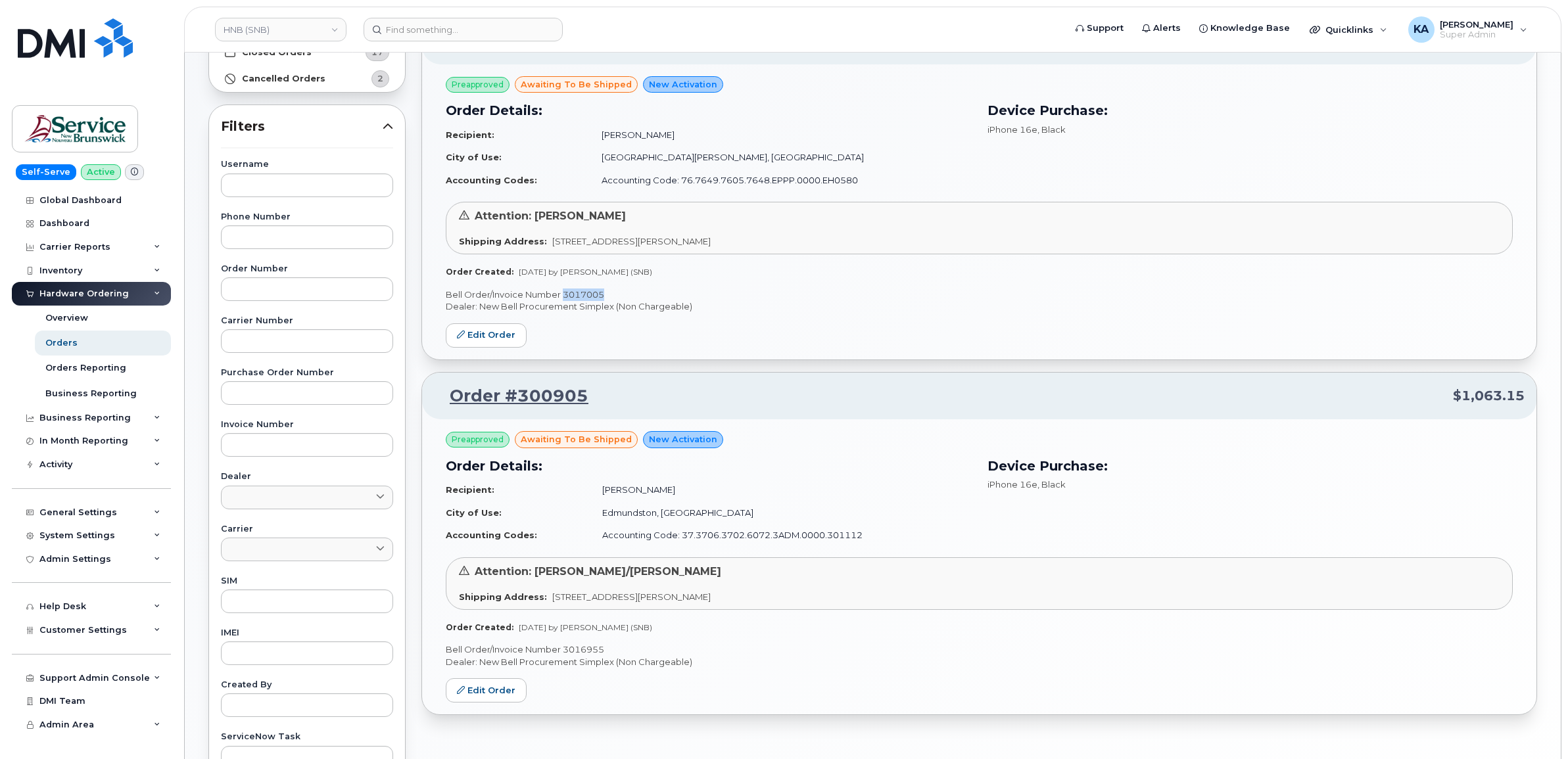
copy p "3017005"
click at [264, 24] on link "HNB (SNB)" at bounding box center [280, 29] width 131 height 24
type input "snb"
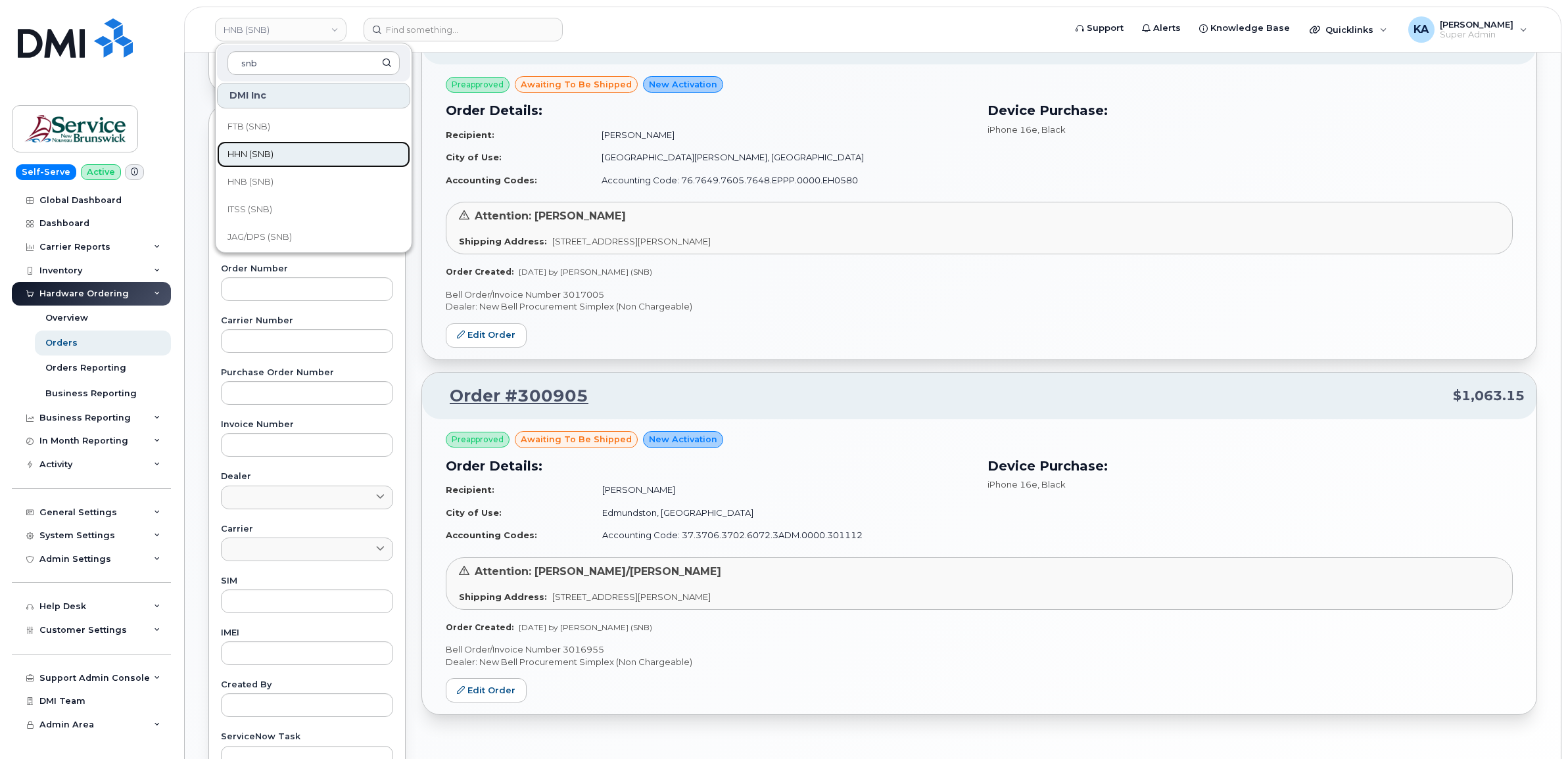
click at [252, 152] on span "HHN (SNB)" at bounding box center [251, 155] width 46 height 13
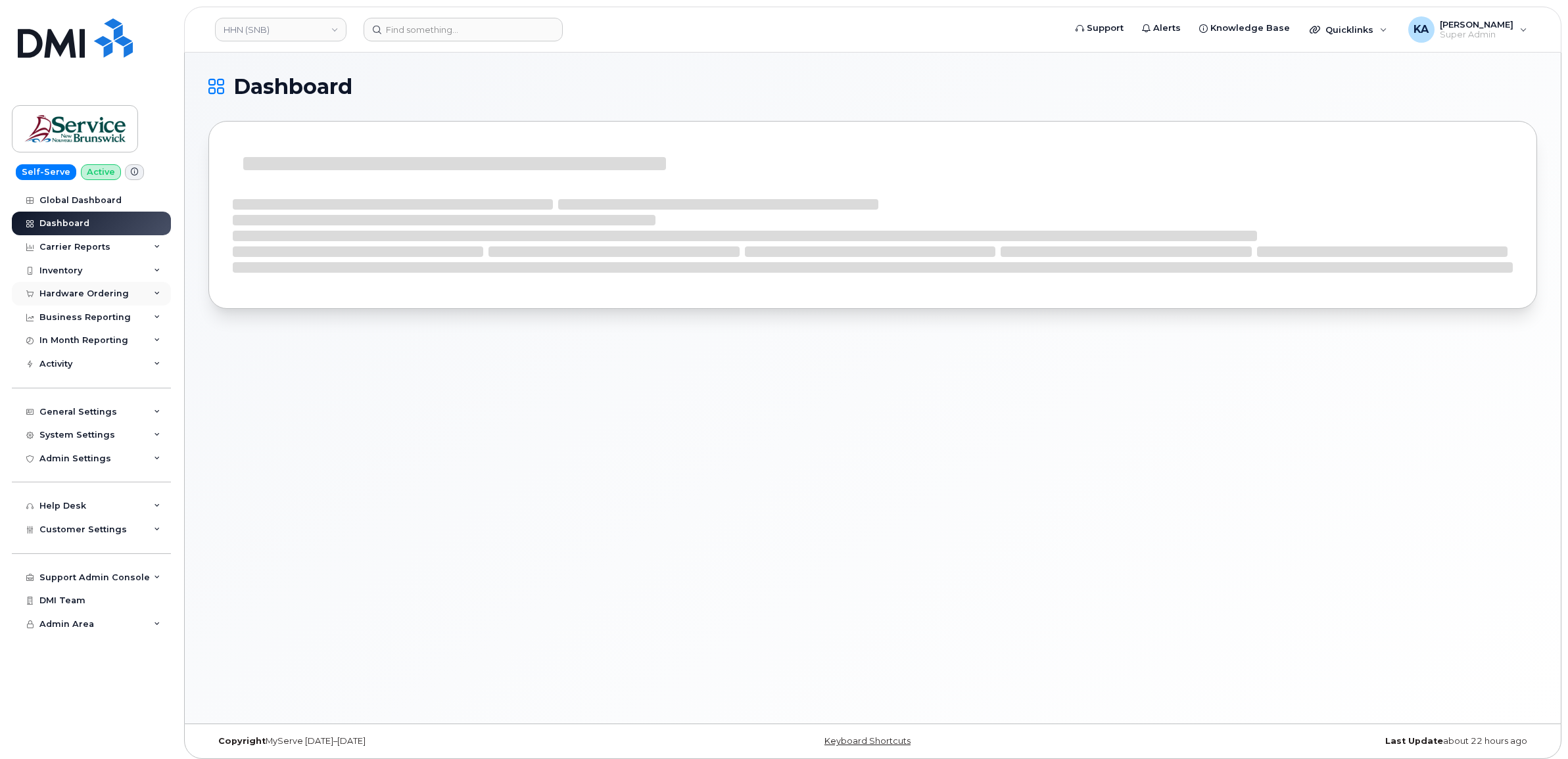
click at [80, 293] on div "Hardware Ordering" at bounding box center [84, 294] width 90 height 11
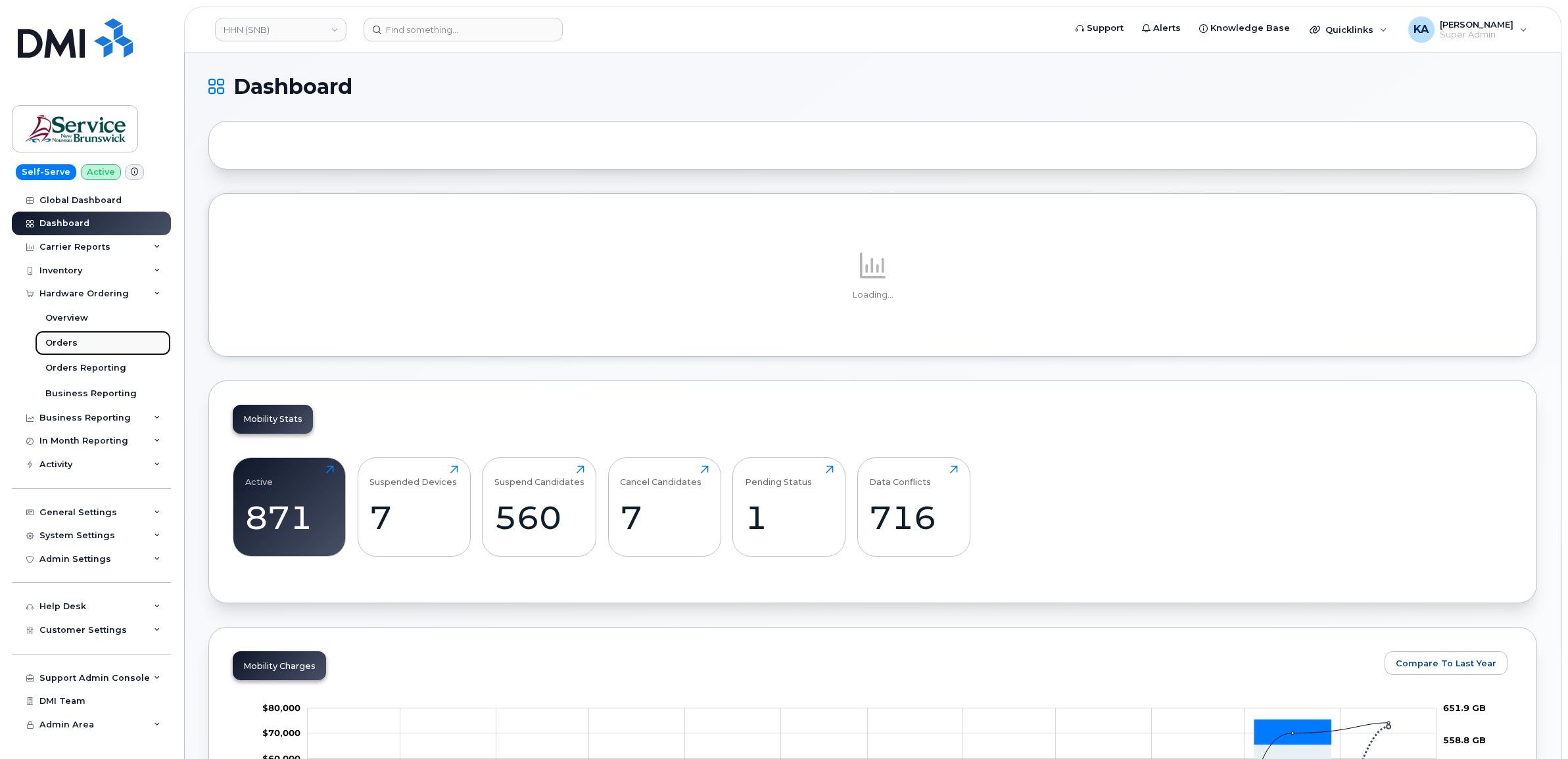
click at [53, 346] on div "Orders" at bounding box center [61, 343] width 32 height 12
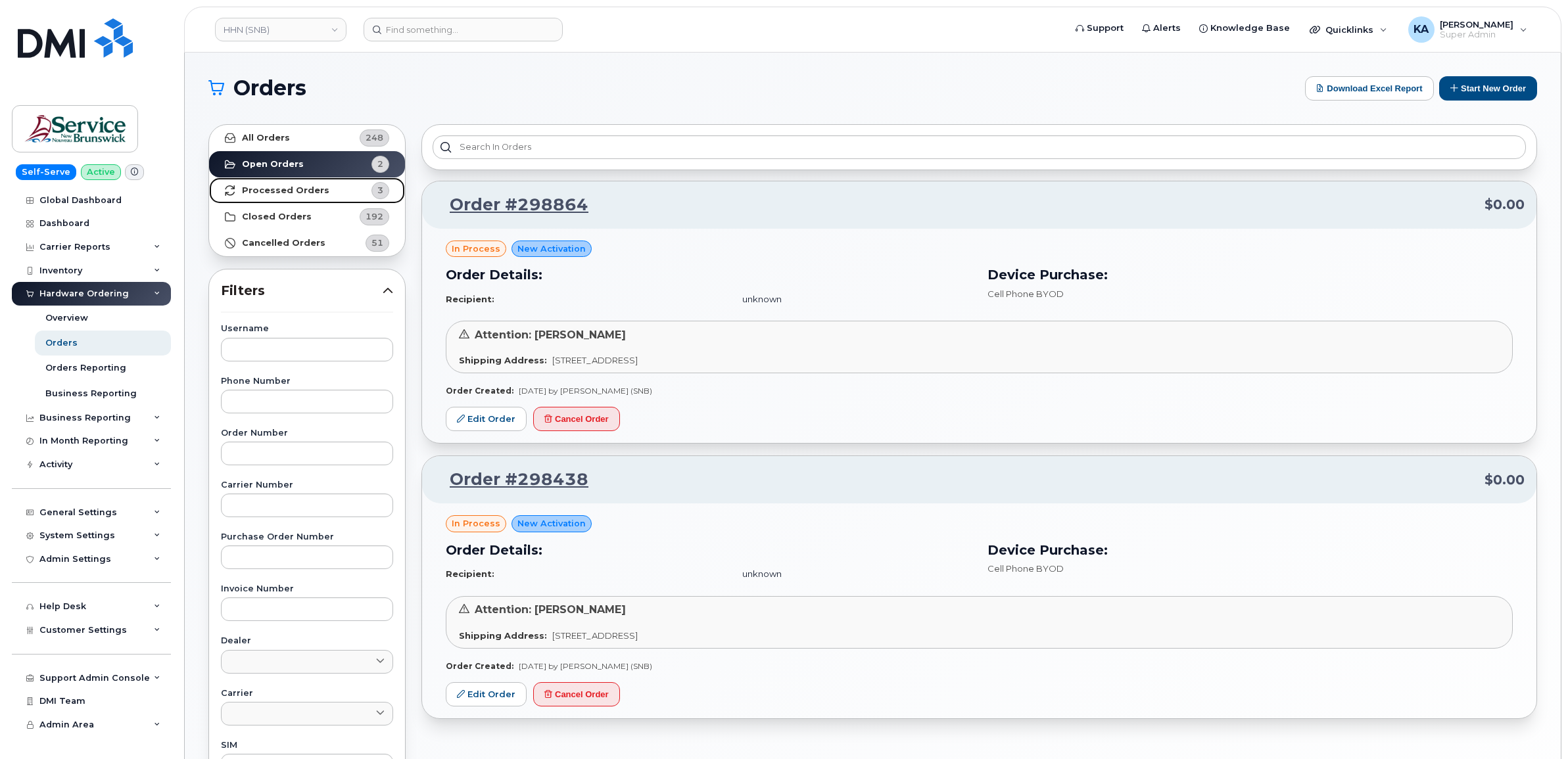
click at [273, 193] on strong "Processed Orders" at bounding box center [285, 190] width 88 height 11
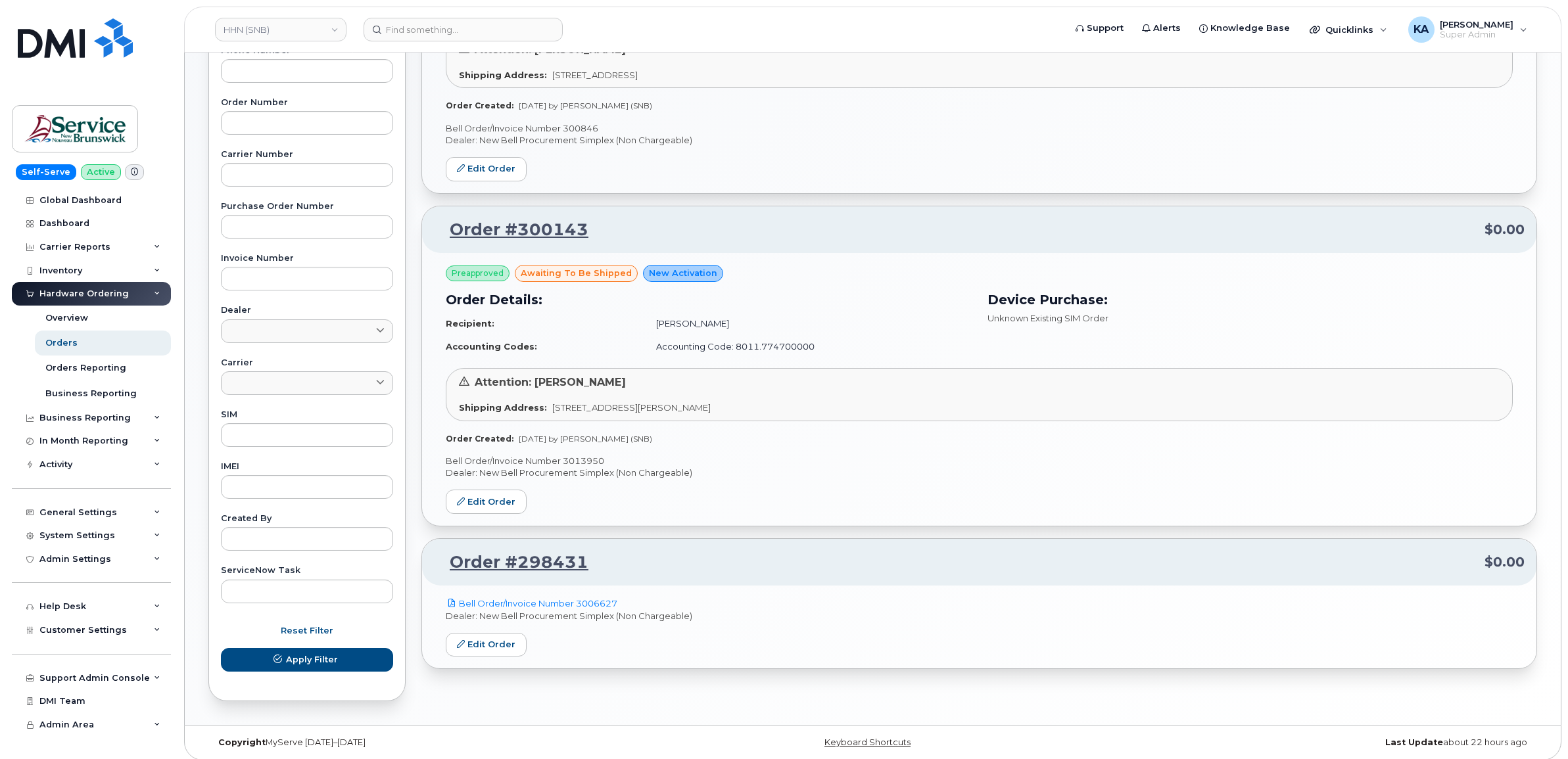
scroll to position [339, 0]
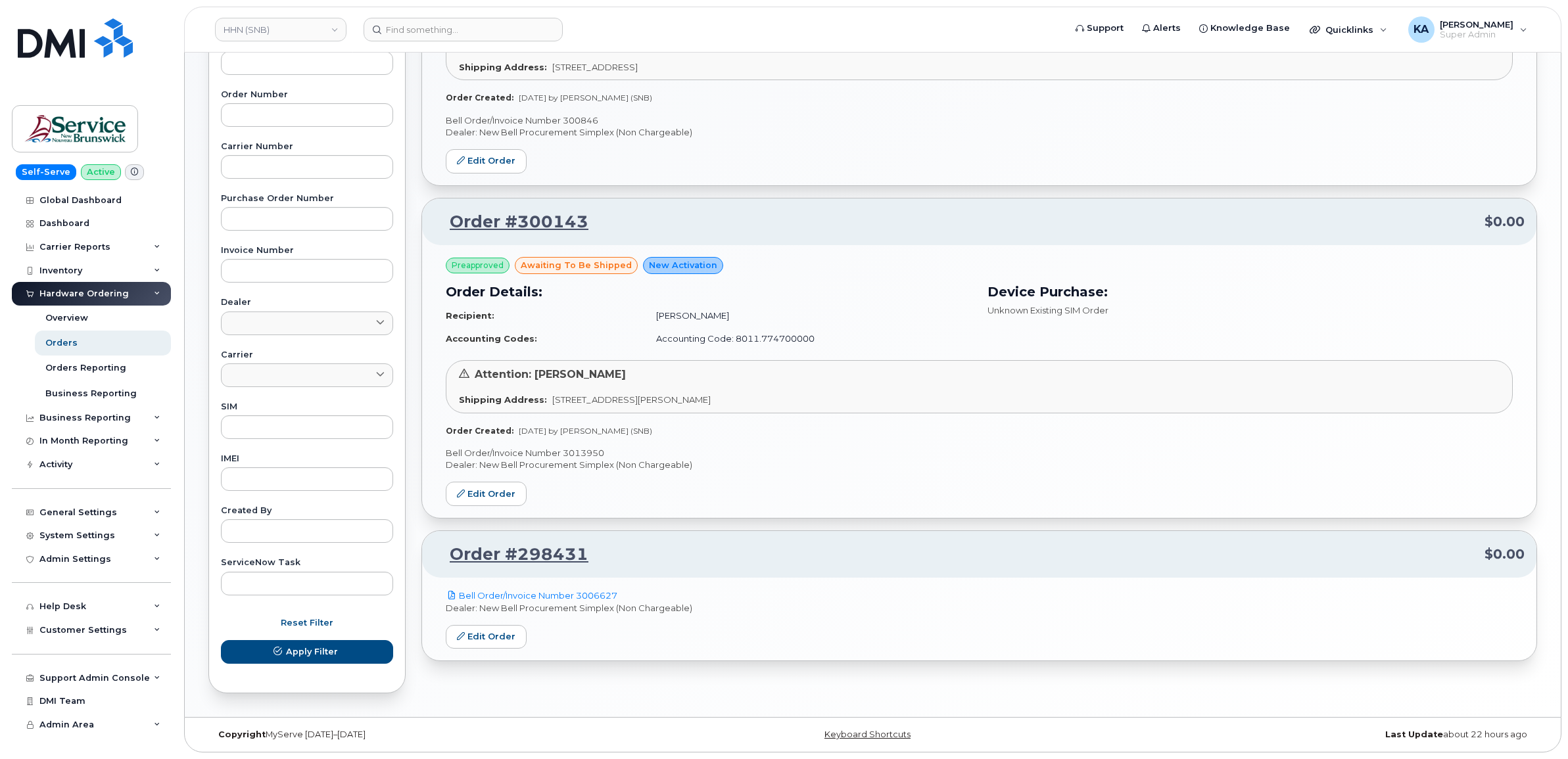
click at [584, 452] on p "Bell Order/Invoice Number 3013950" at bounding box center [979, 453] width 1067 height 13
copy p "3013950"
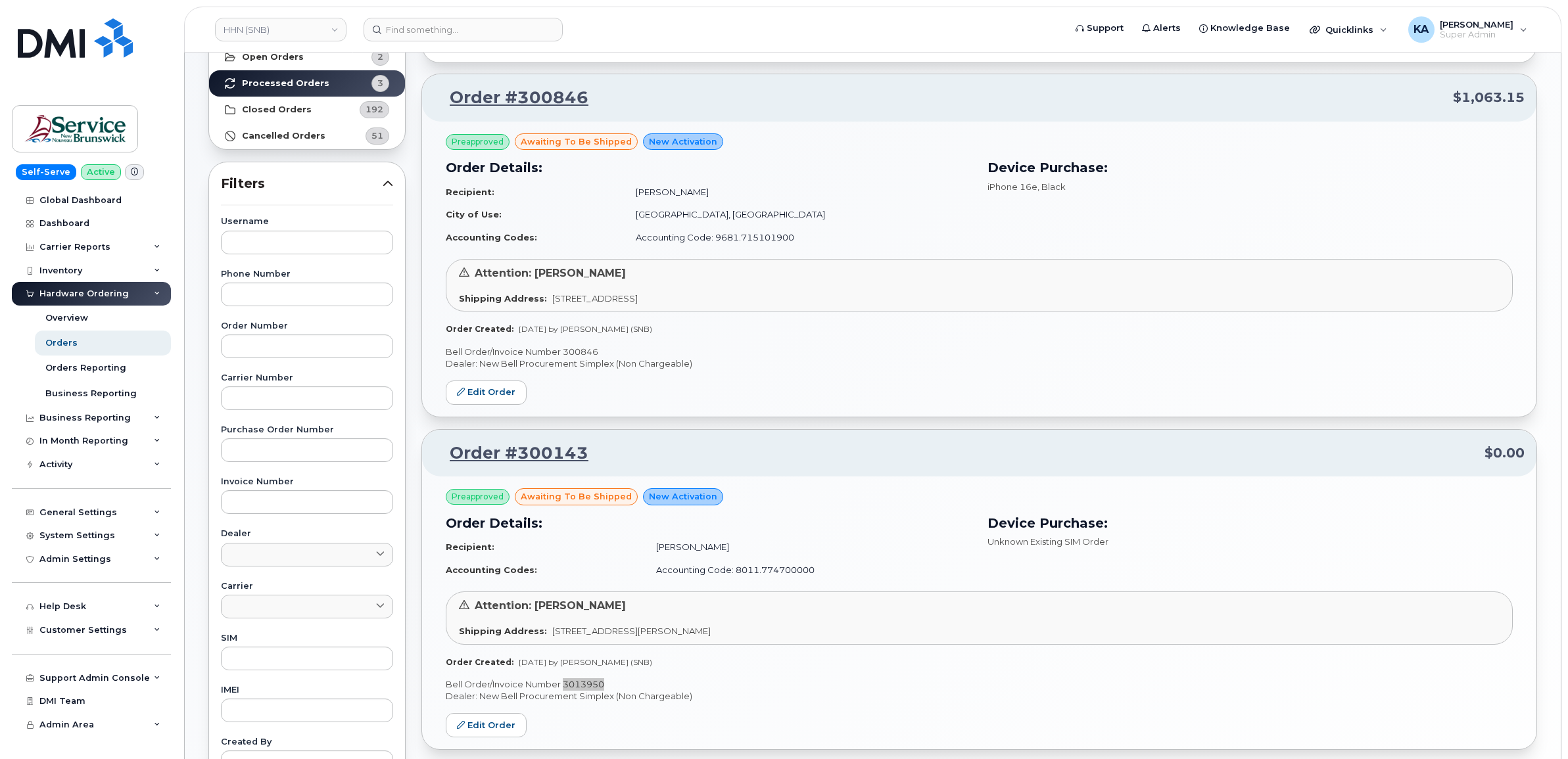
scroll to position [92, 0]
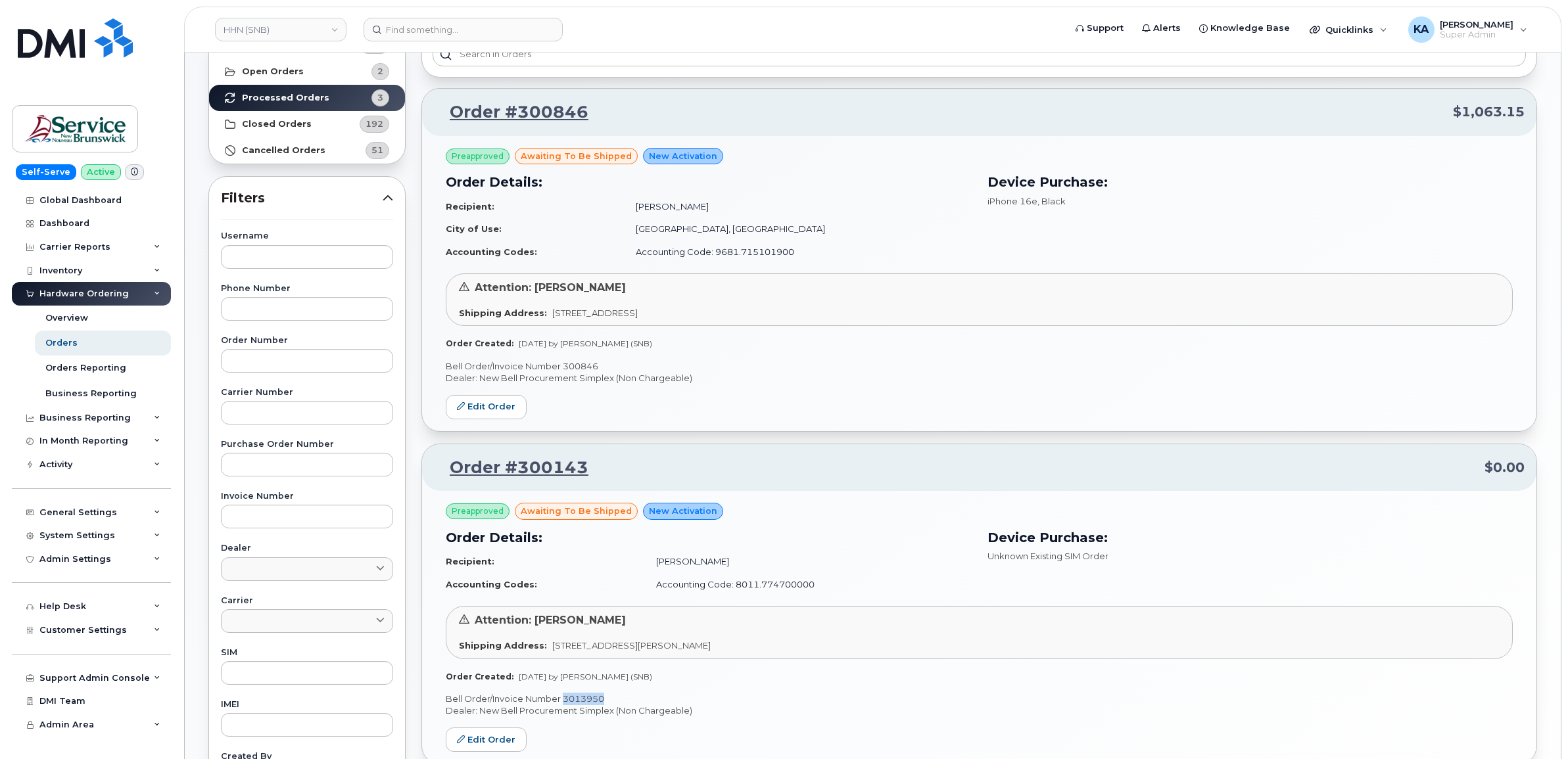
click at [575, 365] on p "Bell Order/Invoice Number 300846" at bounding box center [979, 366] width 1067 height 13
copy p "300846"
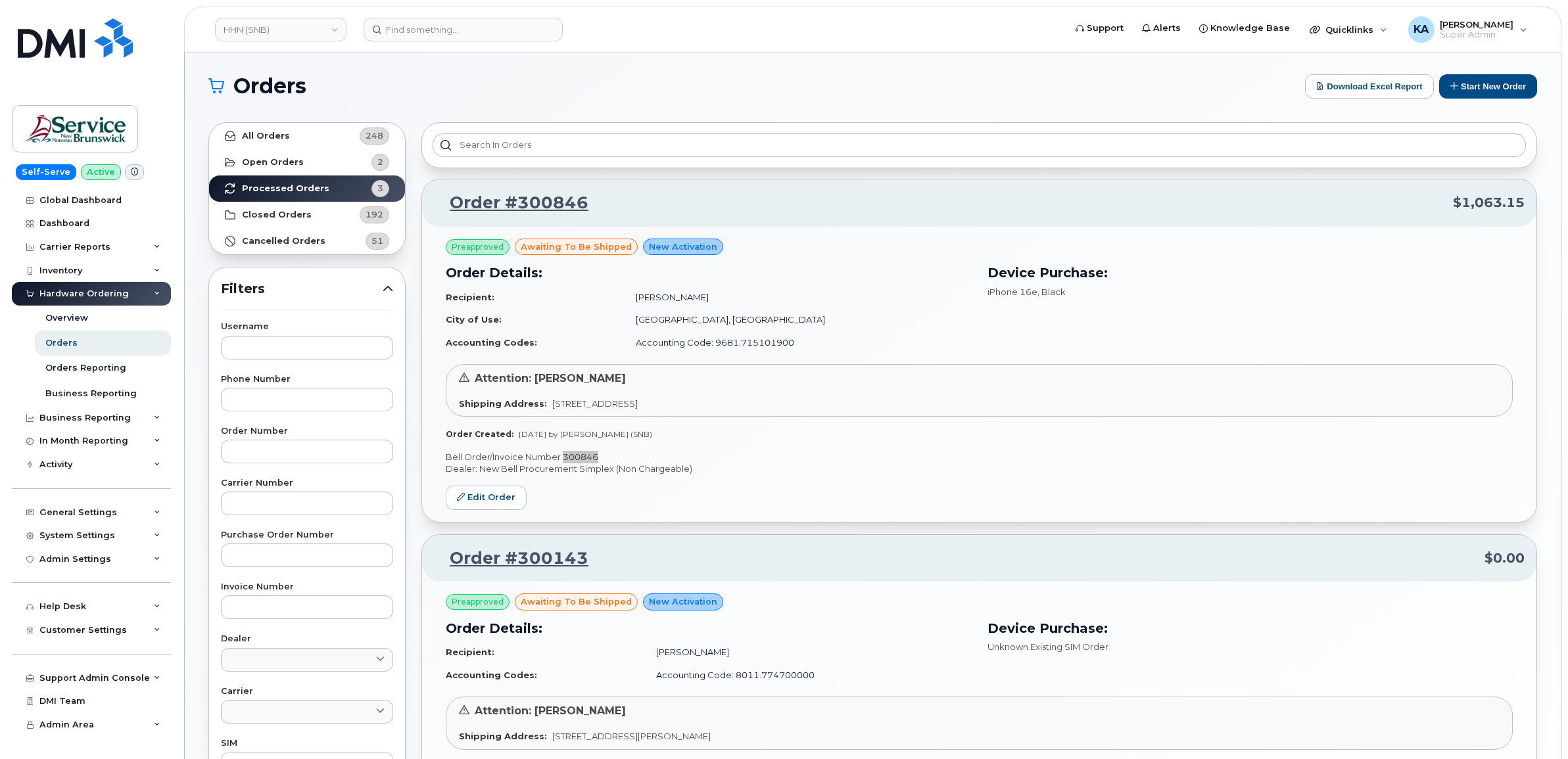
scroll to position [0, 0]
click at [481, 504] on link "Edit Order" at bounding box center [487, 499] width 81 height 24
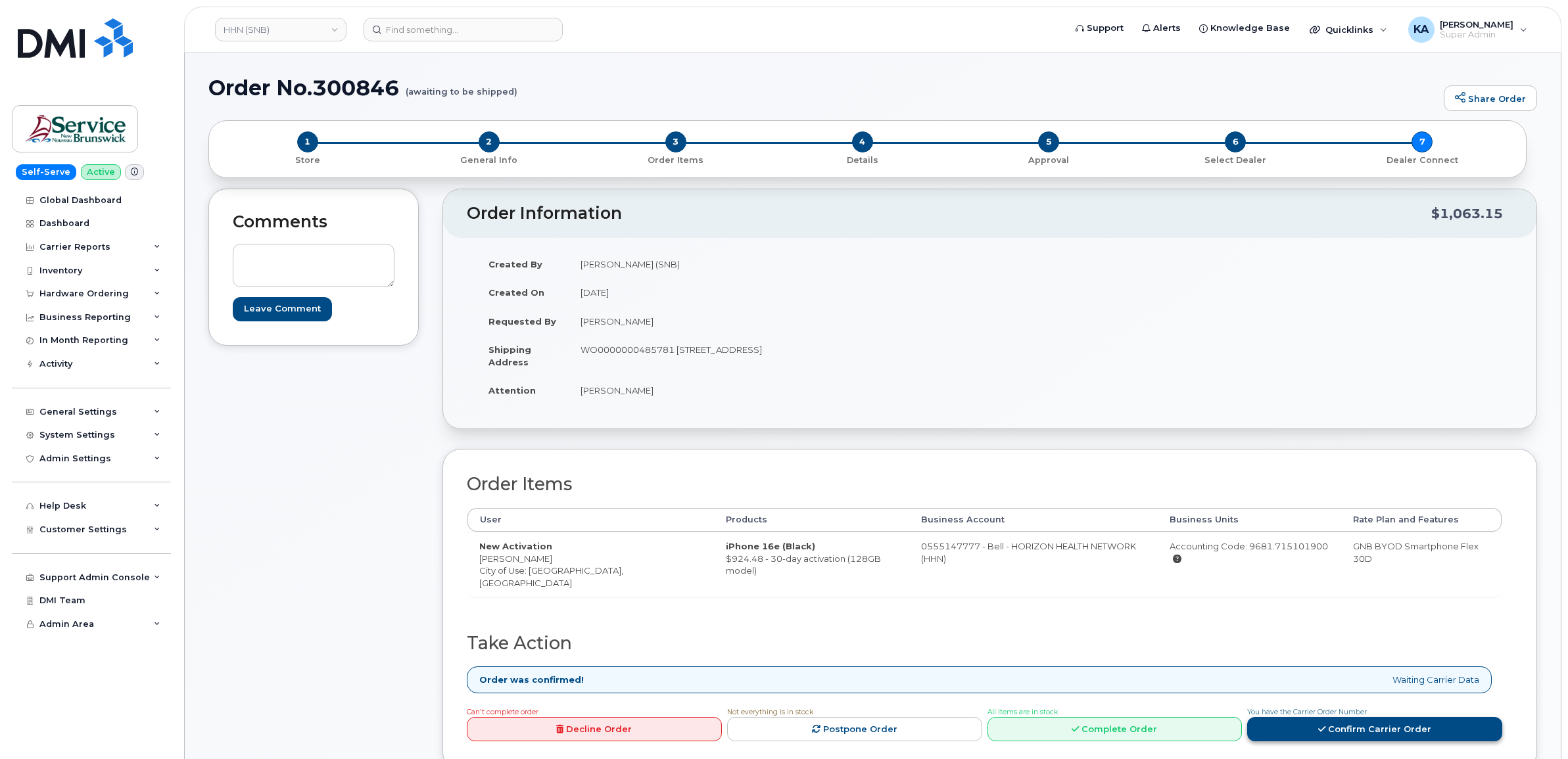
click at [1310, 717] on link "Confirm Carrier Order" at bounding box center [1374, 728] width 255 height 24
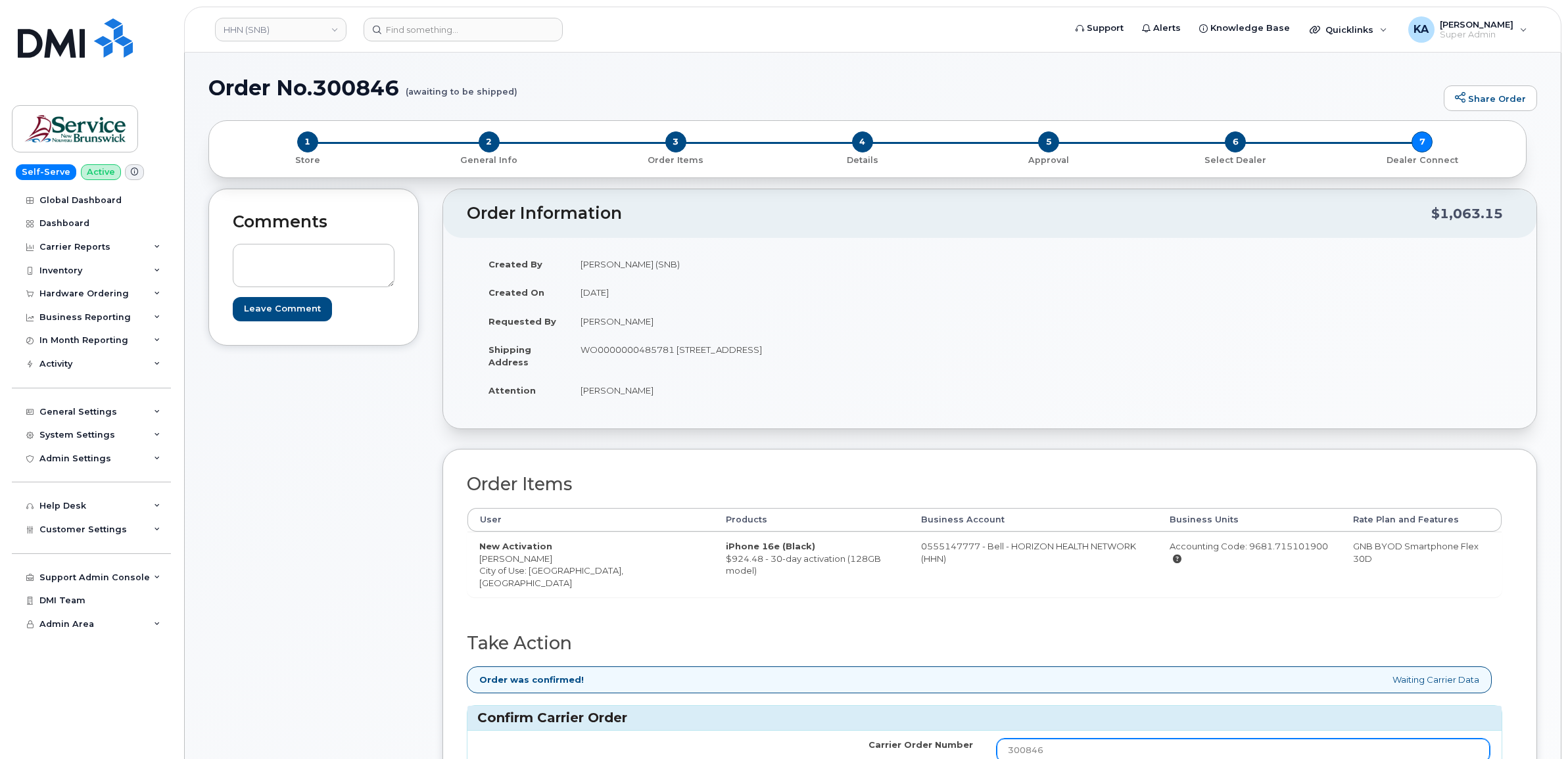
drag, startPoint x: 1007, startPoint y: 730, endPoint x: 929, endPoint y: 734, distance: 78.1
click at [930, 734] on tr "Carrier Order Number 300846" at bounding box center [984, 750] width 1034 height 39
click at [1007, 640] on h2 "Take Action" at bounding box center [984, 643] width 1036 height 19
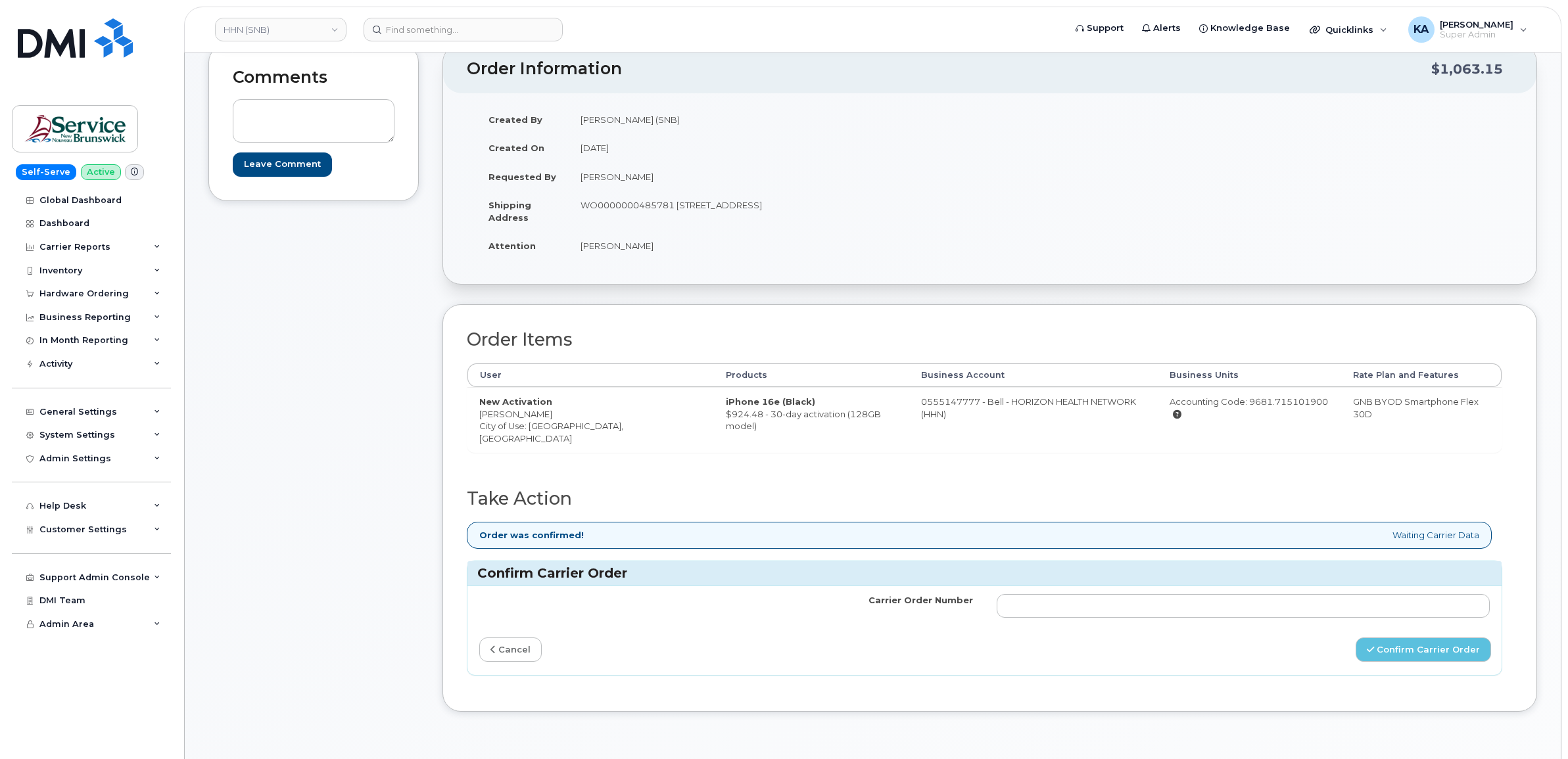
scroll to position [165, 0]
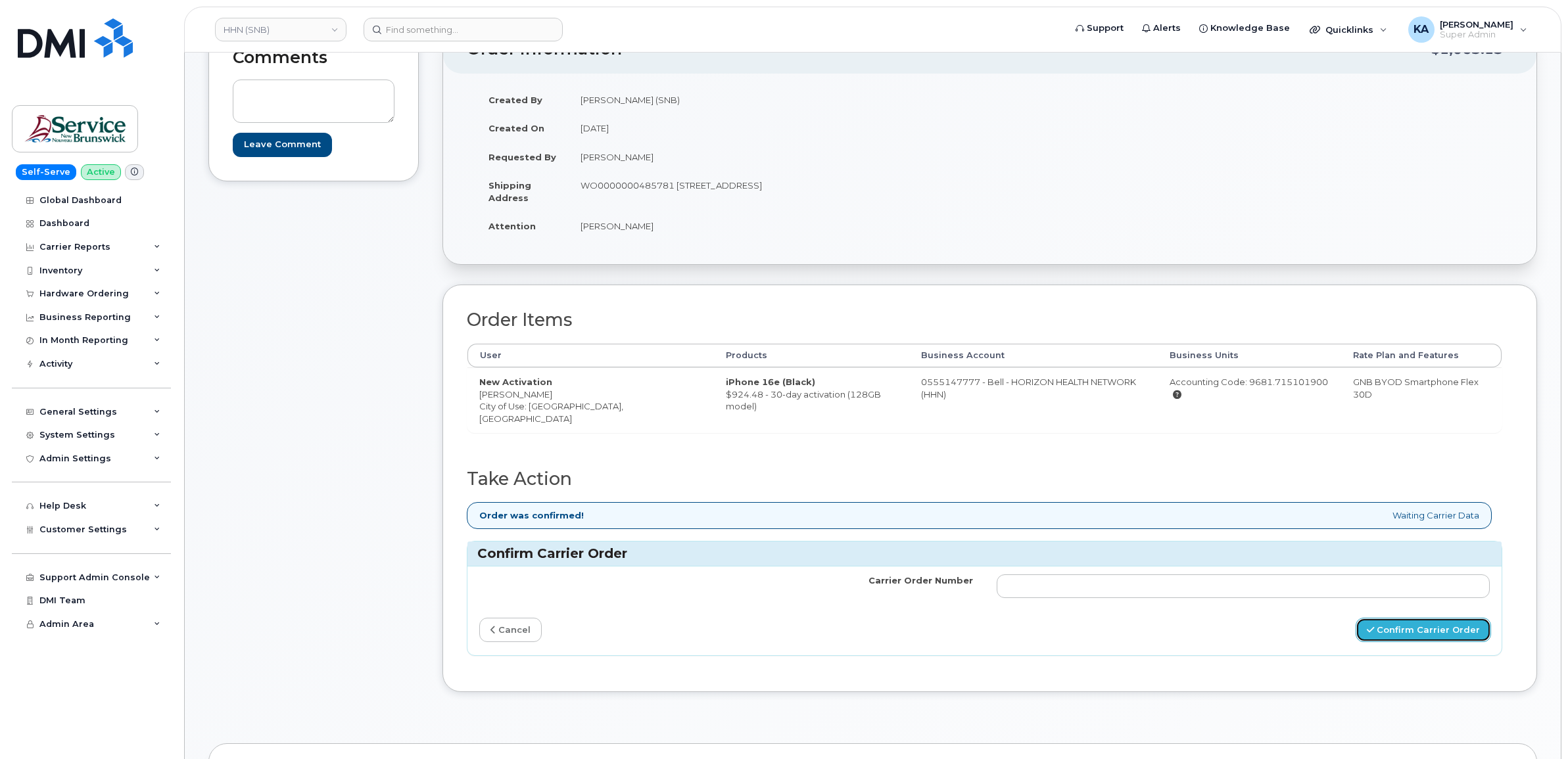
click at [1432, 617] on button "Confirm Carrier Order" at bounding box center [1423, 629] width 136 height 24
click at [495, 626] on icon at bounding box center [492, 630] width 5 height 9
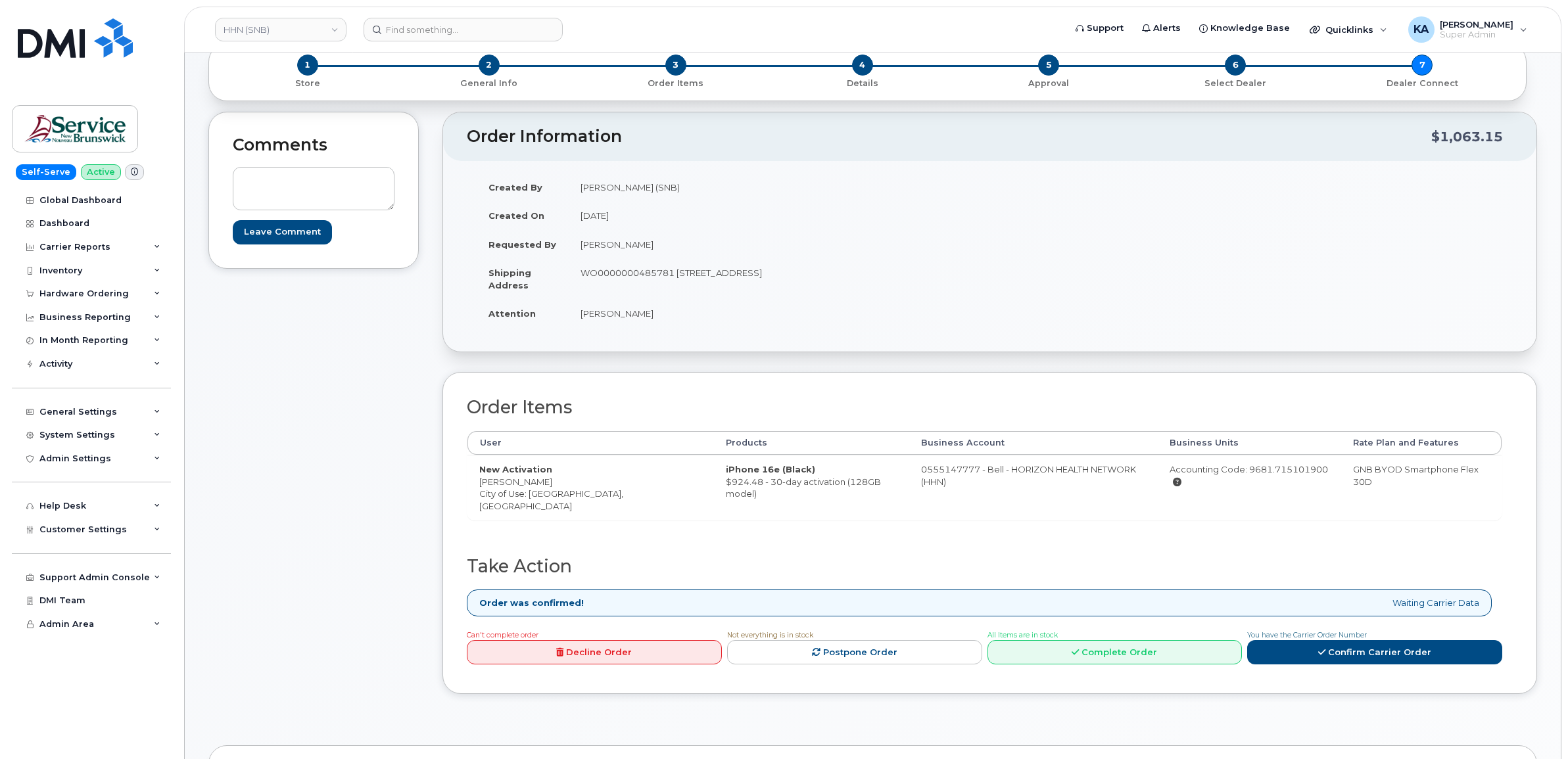
scroll to position [0, 0]
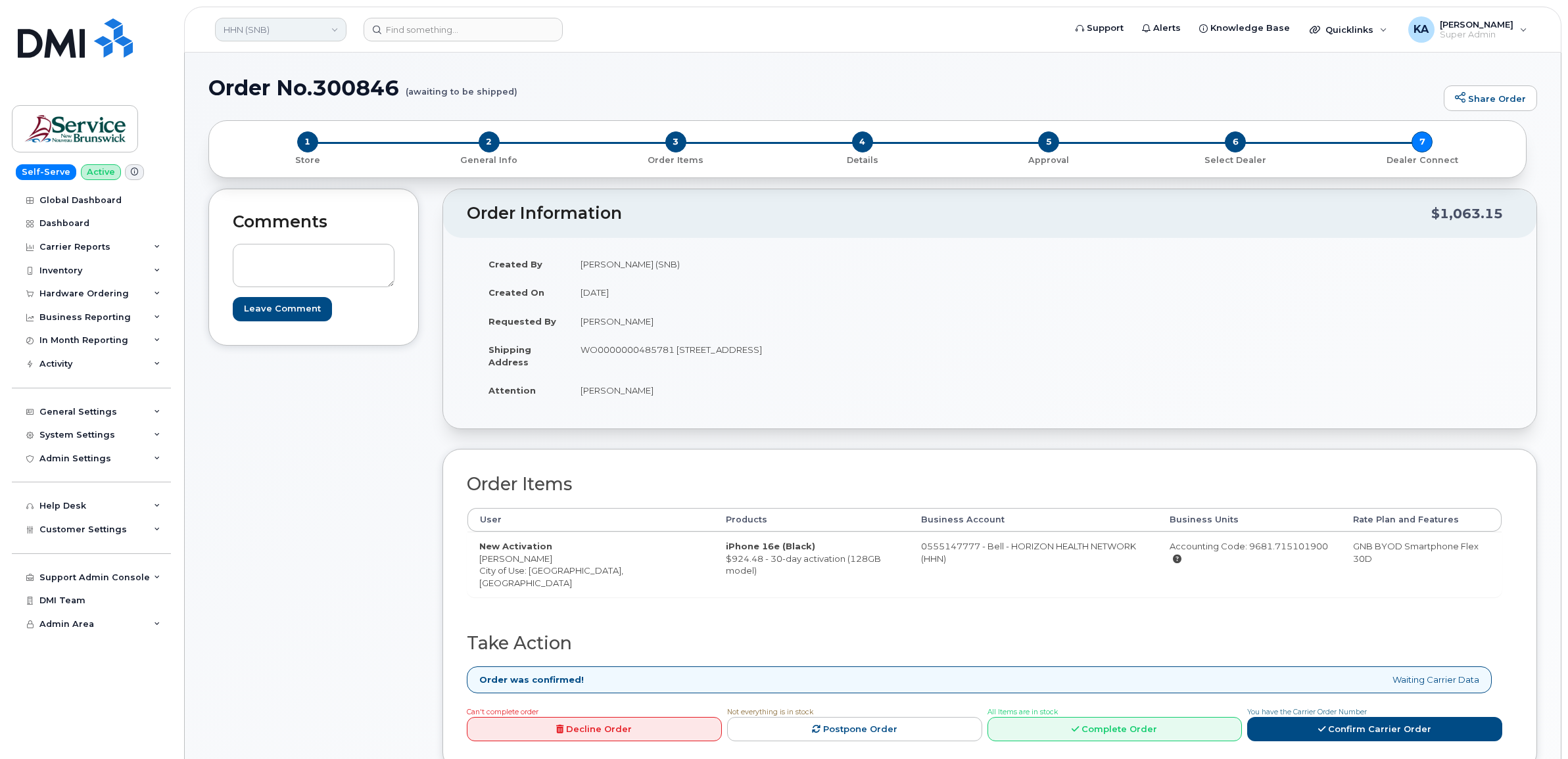
click at [271, 40] on link "HHN (SNB)" at bounding box center [280, 29] width 131 height 24
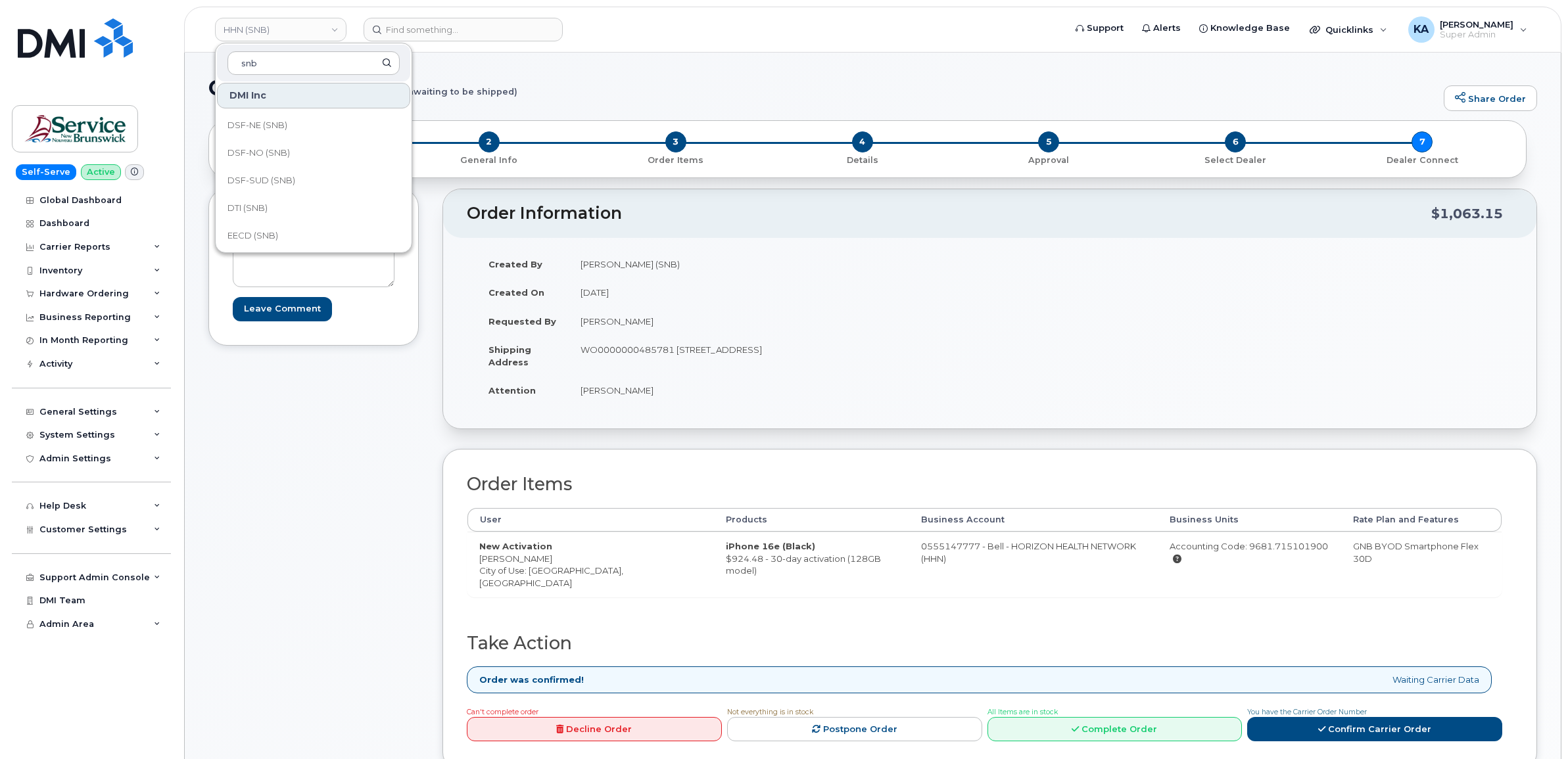
scroll to position [247, 0]
type input "snb"
click at [260, 206] on span "FTB (SNB)" at bounding box center [249, 209] width 42 height 13
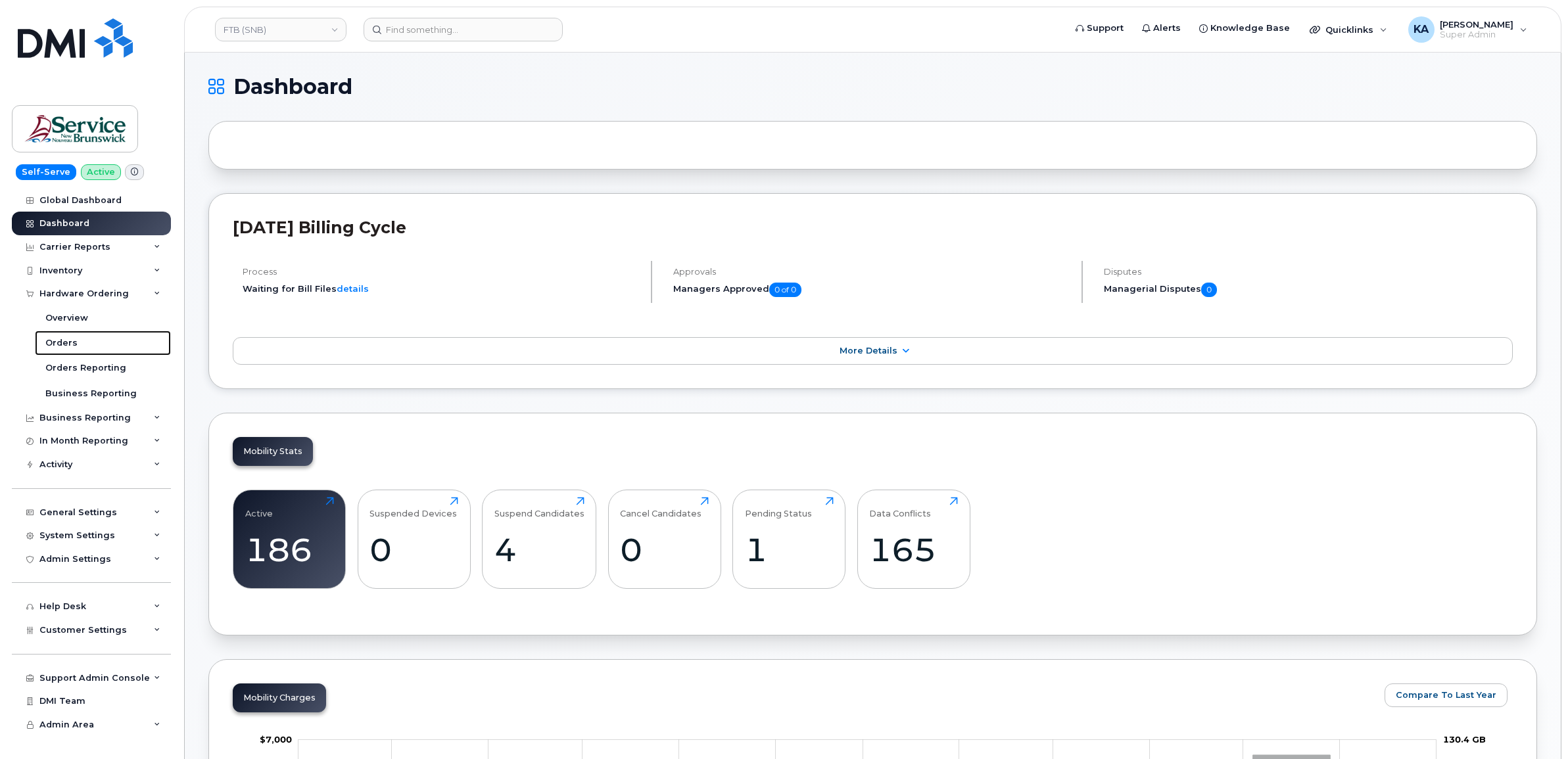
click at [64, 342] on div "Orders" at bounding box center [61, 343] width 32 height 12
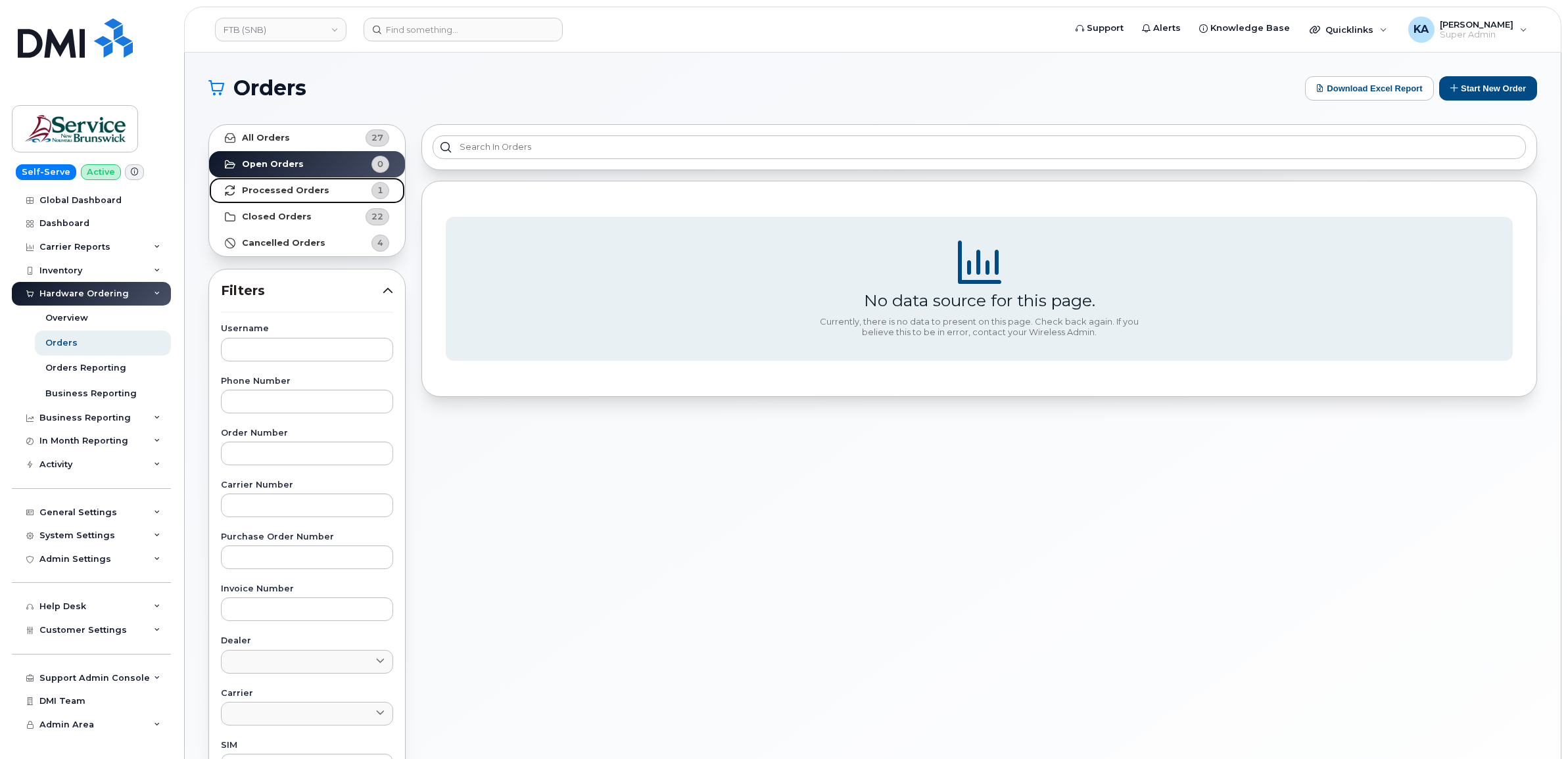
click at [290, 189] on strong "Processed Orders" at bounding box center [285, 190] width 88 height 11
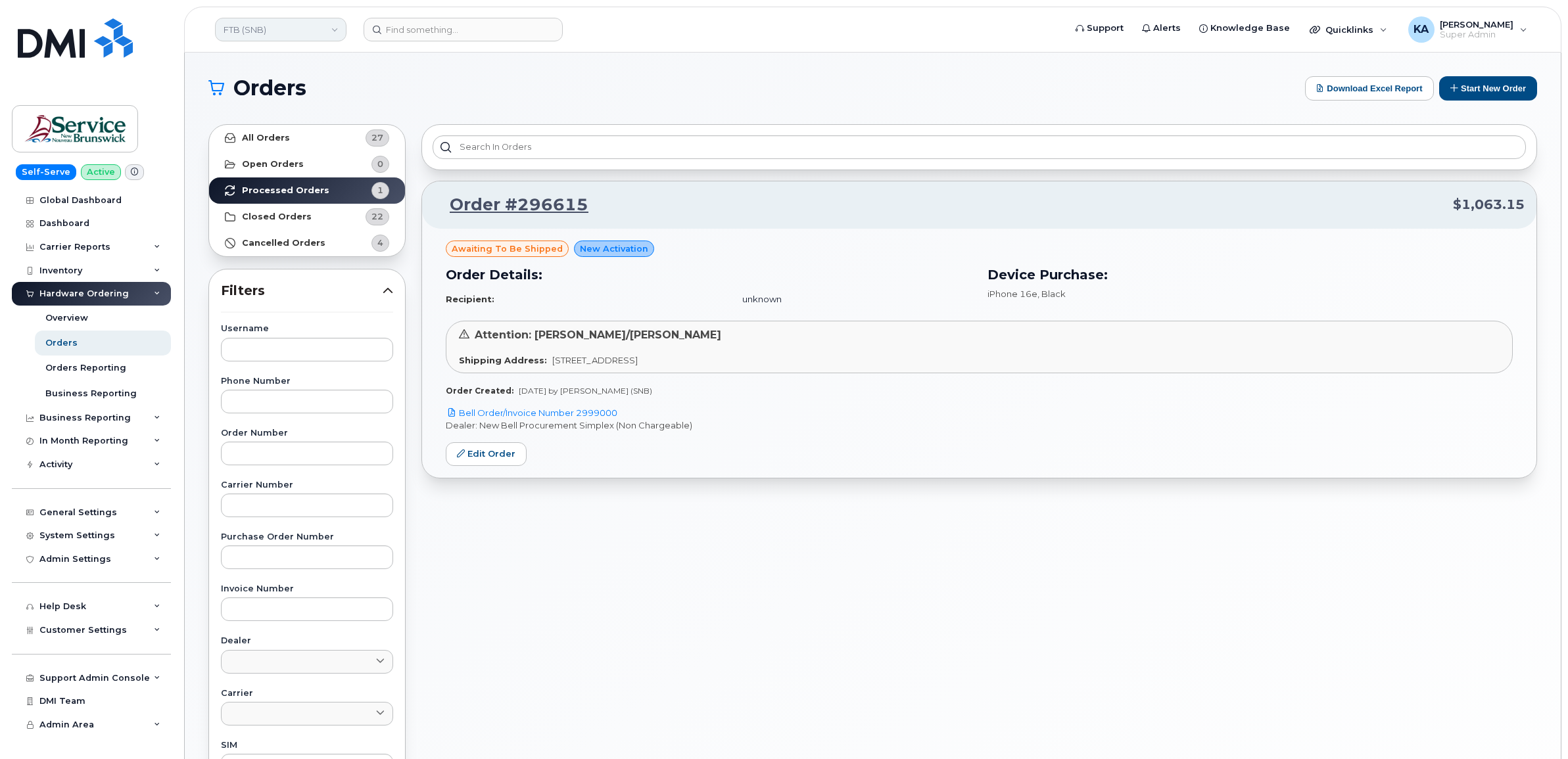
click at [275, 33] on link "FTB (SNB)" at bounding box center [280, 29] width 131 height 24
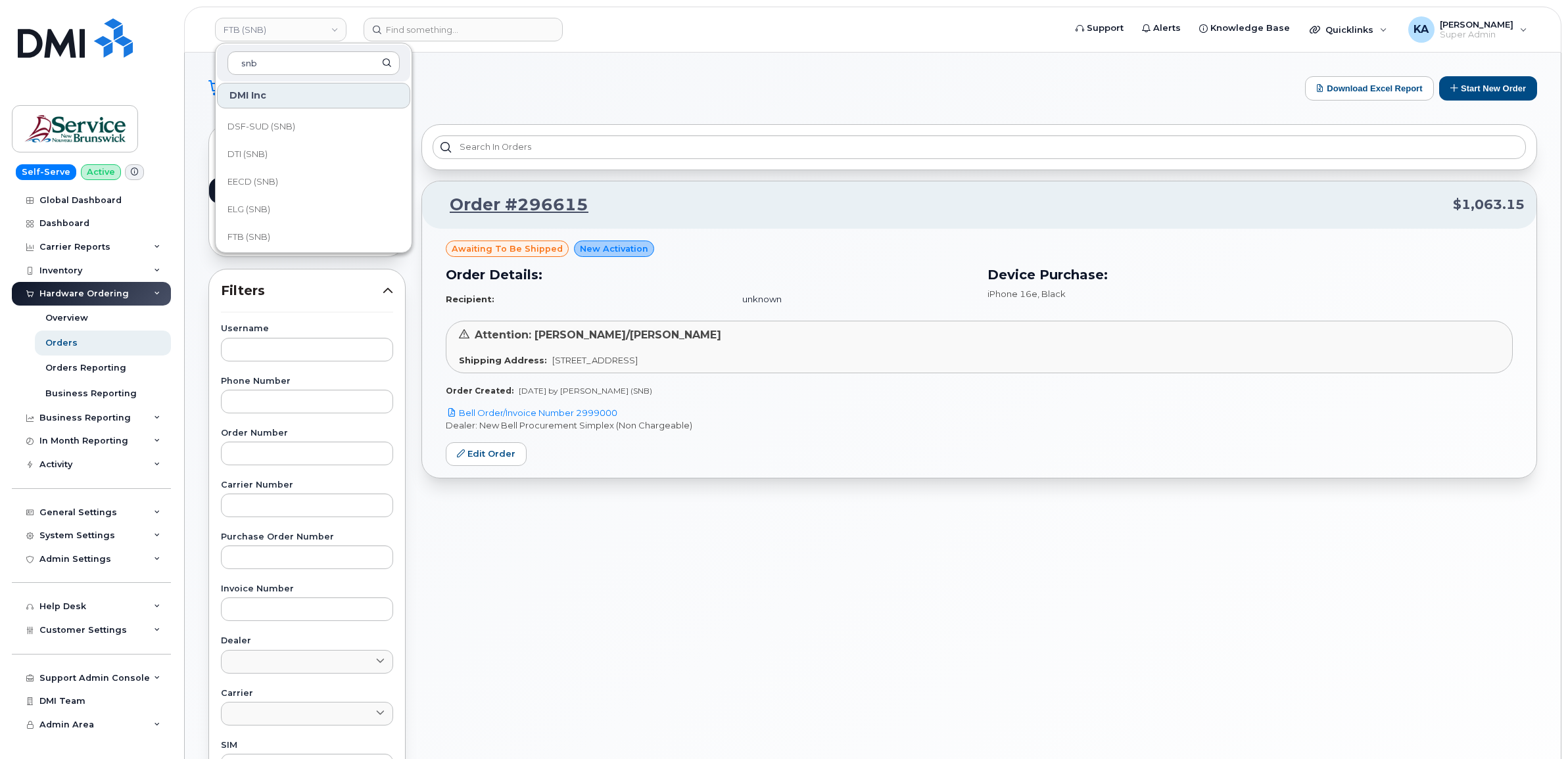
scroll to position [247, 0]
type input "snb"
click at [253, 179] on span "ELG (SNB)" at bounding box center [249, 181] width 42 height 13
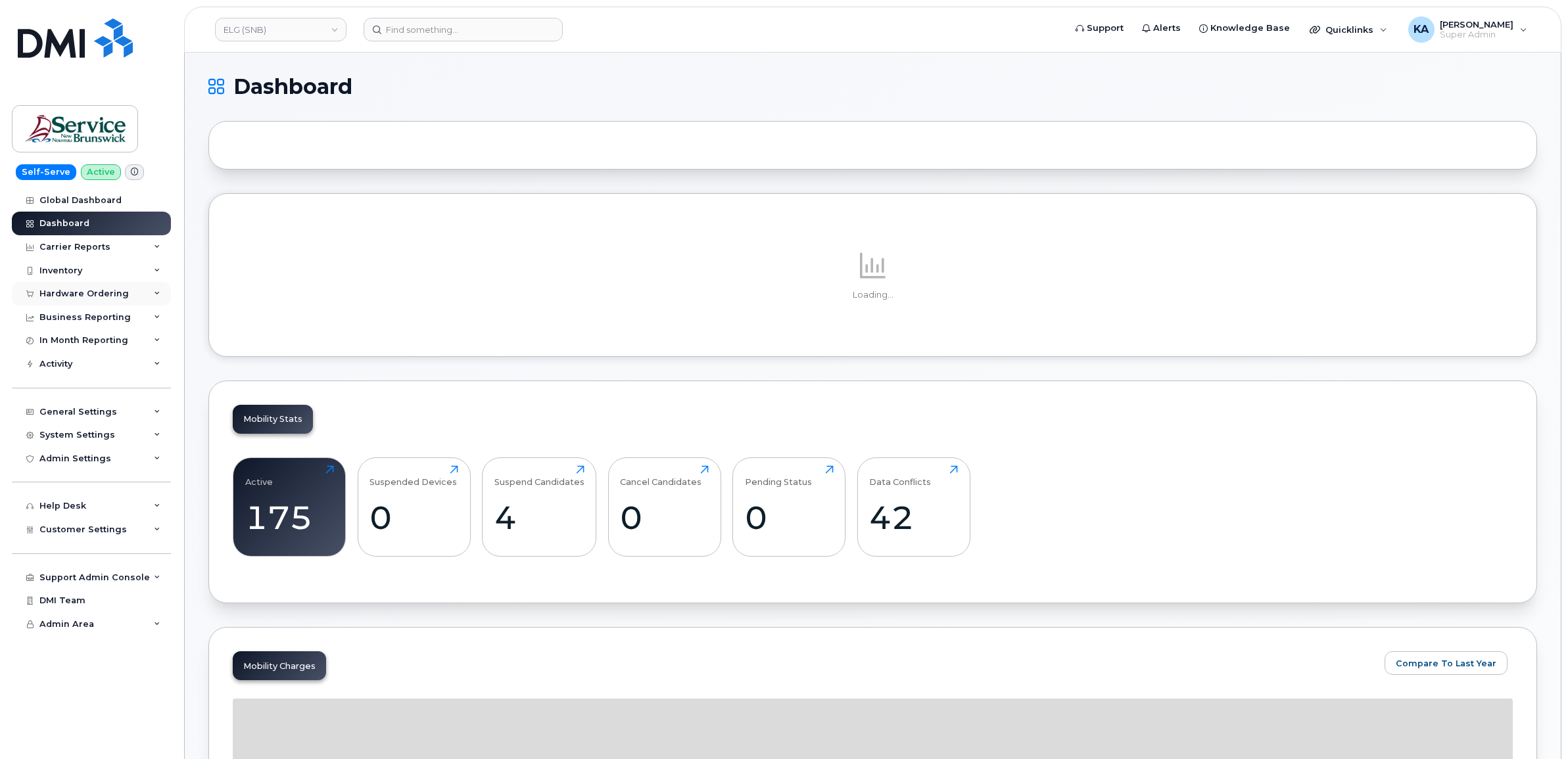
click at [90, 291] on div "Hardware Ordering" at bounding box center [84, 294] width 90 height 11
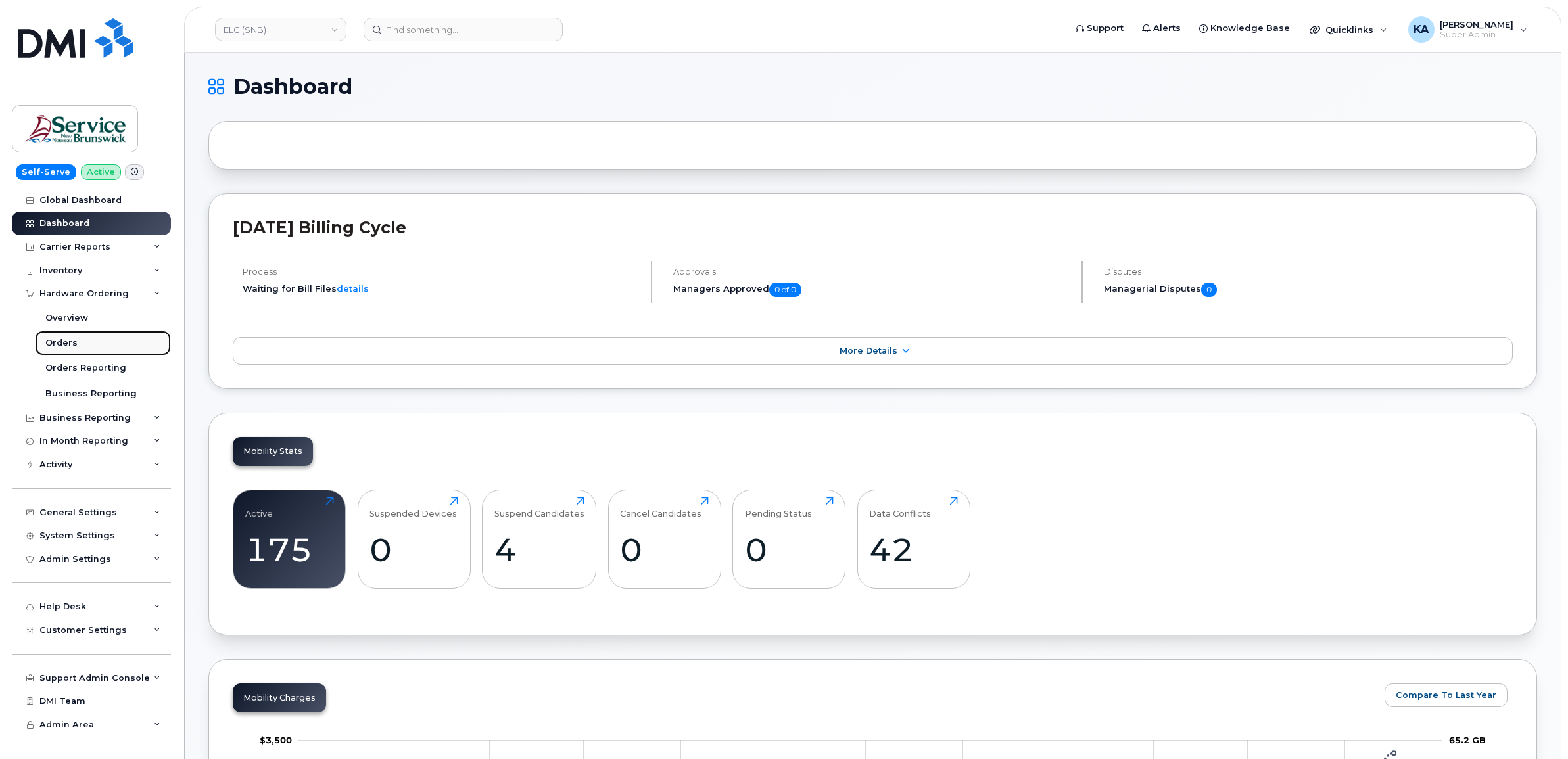
click at [55, 342] on div "Orders" at bounding box center [61, 343] width 32 height 12
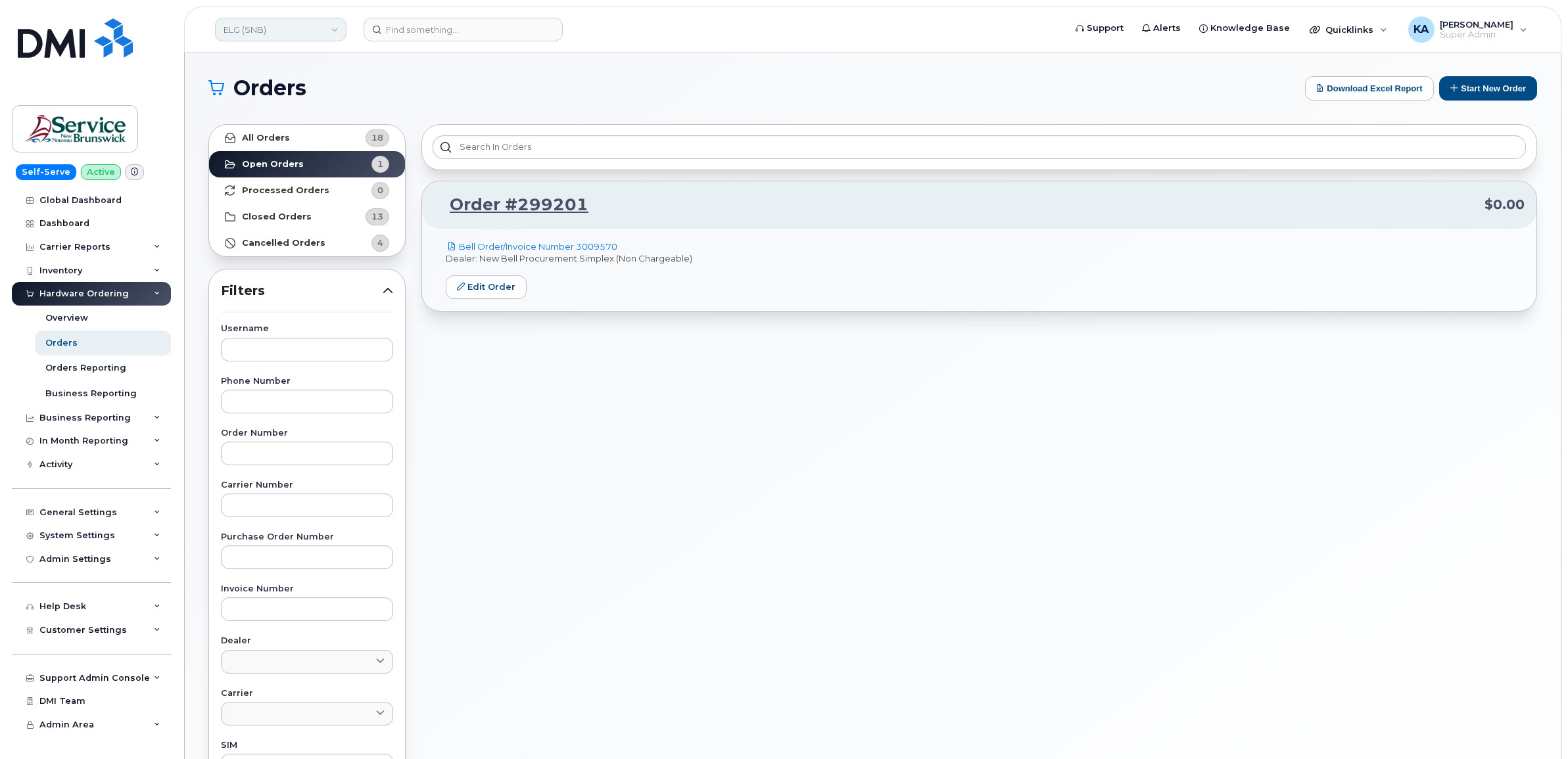
click at [284, 37] on link "ELG (SNB)" at bounding box center [280, 29] width 131 height 24
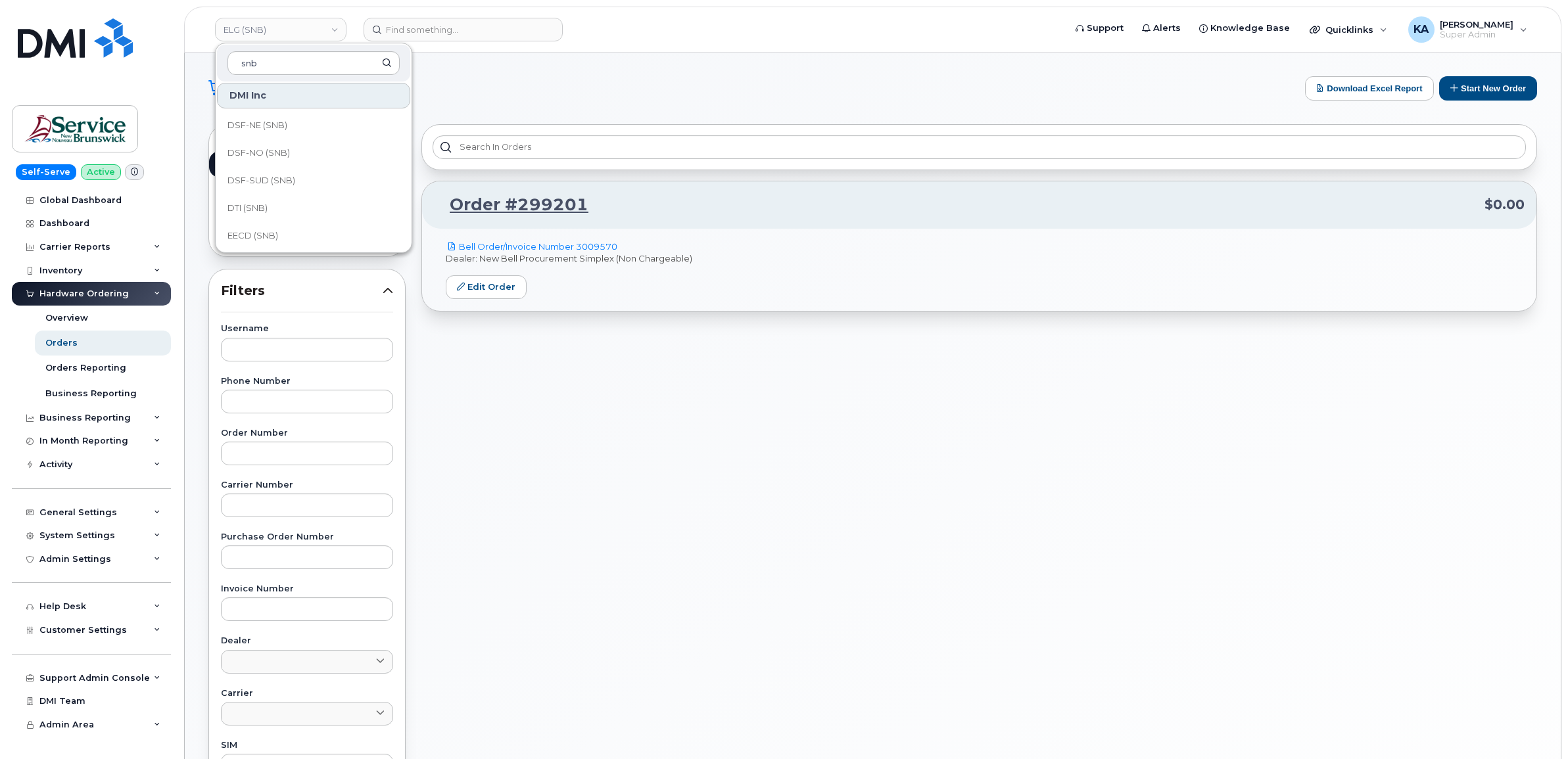
scroll to position [247, 0]
type input "snb"
click at [262, 148] on span "EECD (SNB)" at bounding box center [252, 154] width 51 height 13
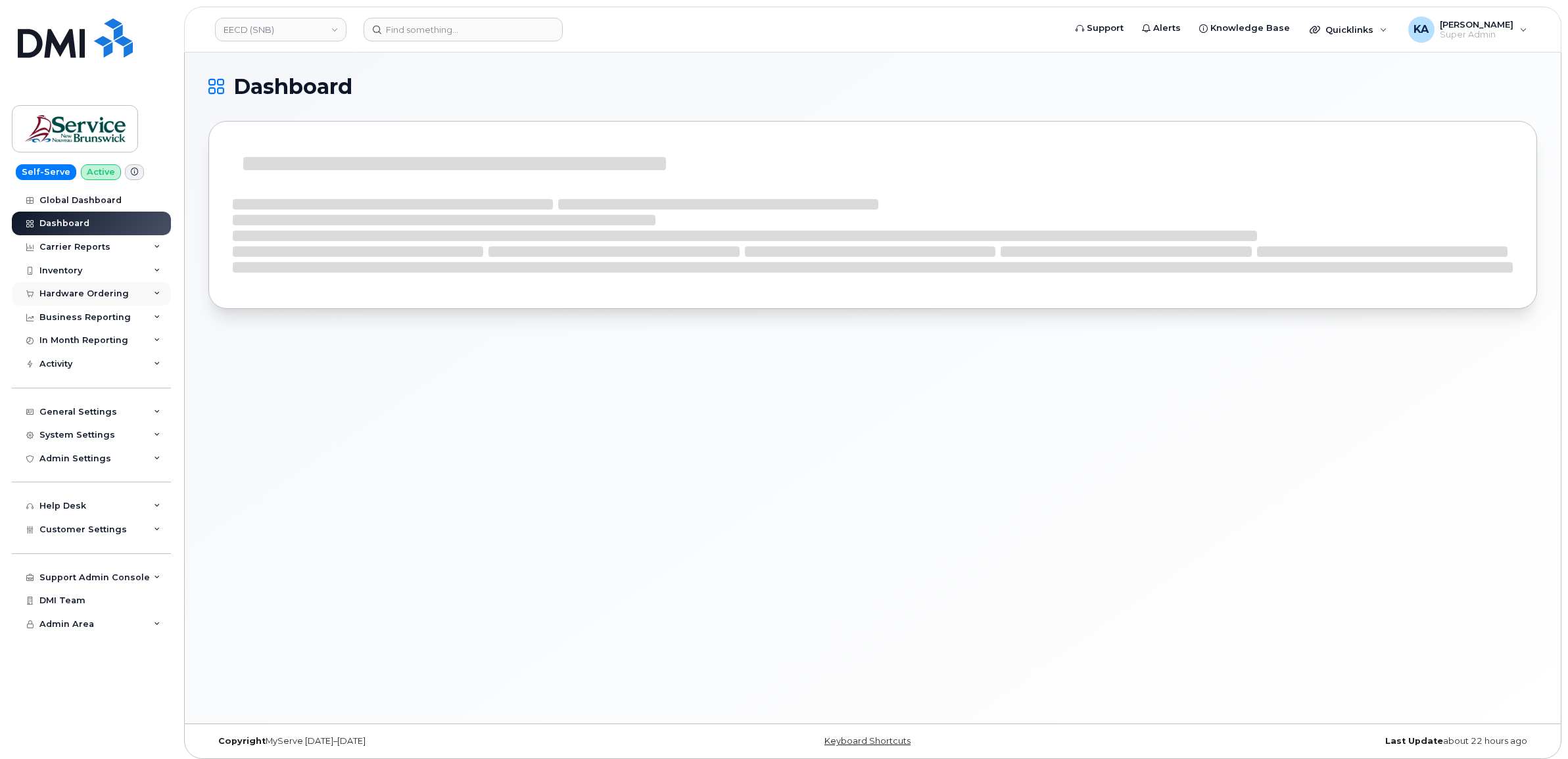
click at [94, 293] on div "Hardware Ordering" at bounding box center [84, 294] width 90 height 11
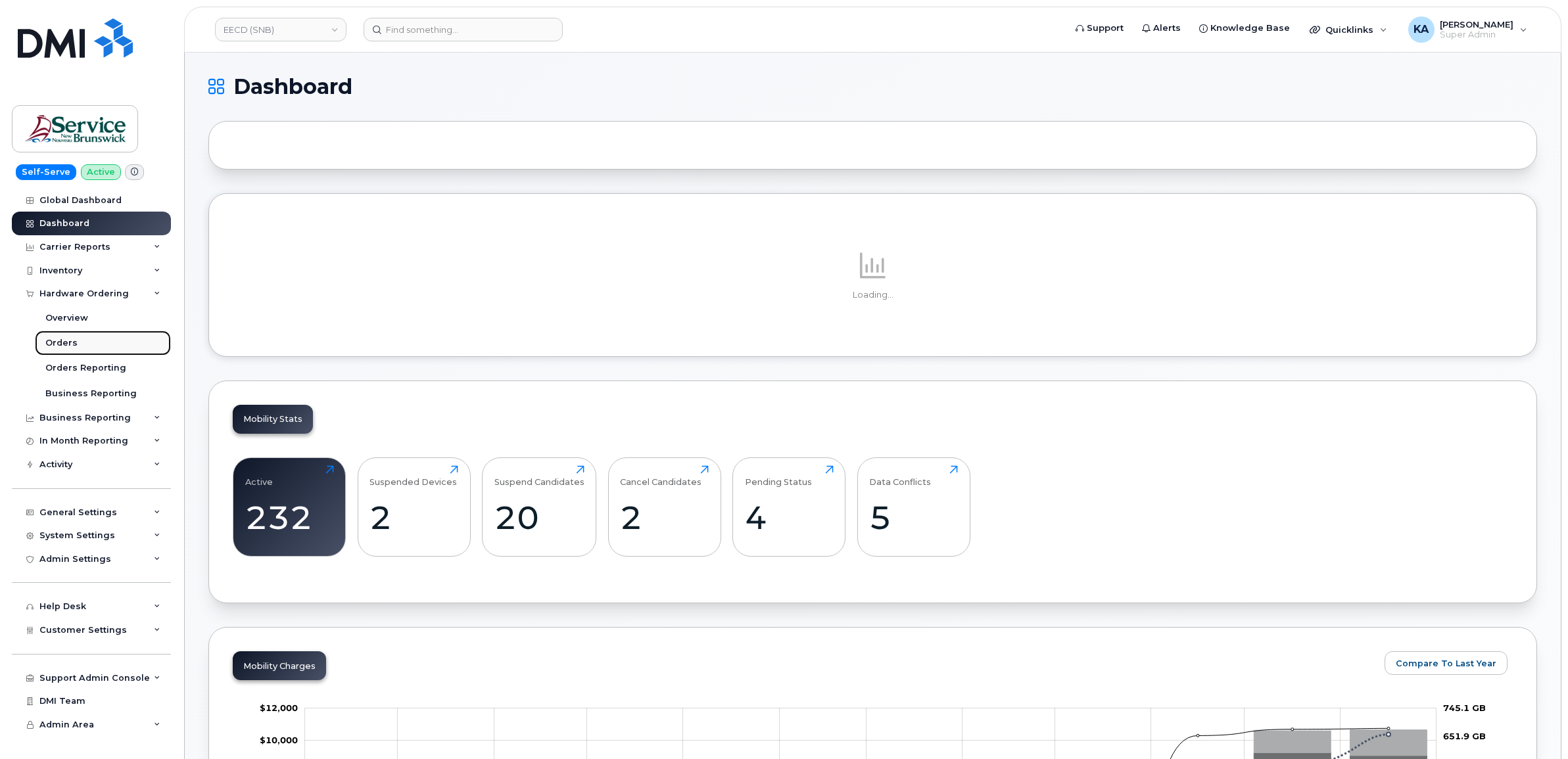
click at [54, 342] on div "Orders" at bounding box center [61, 343] width 32 height 12
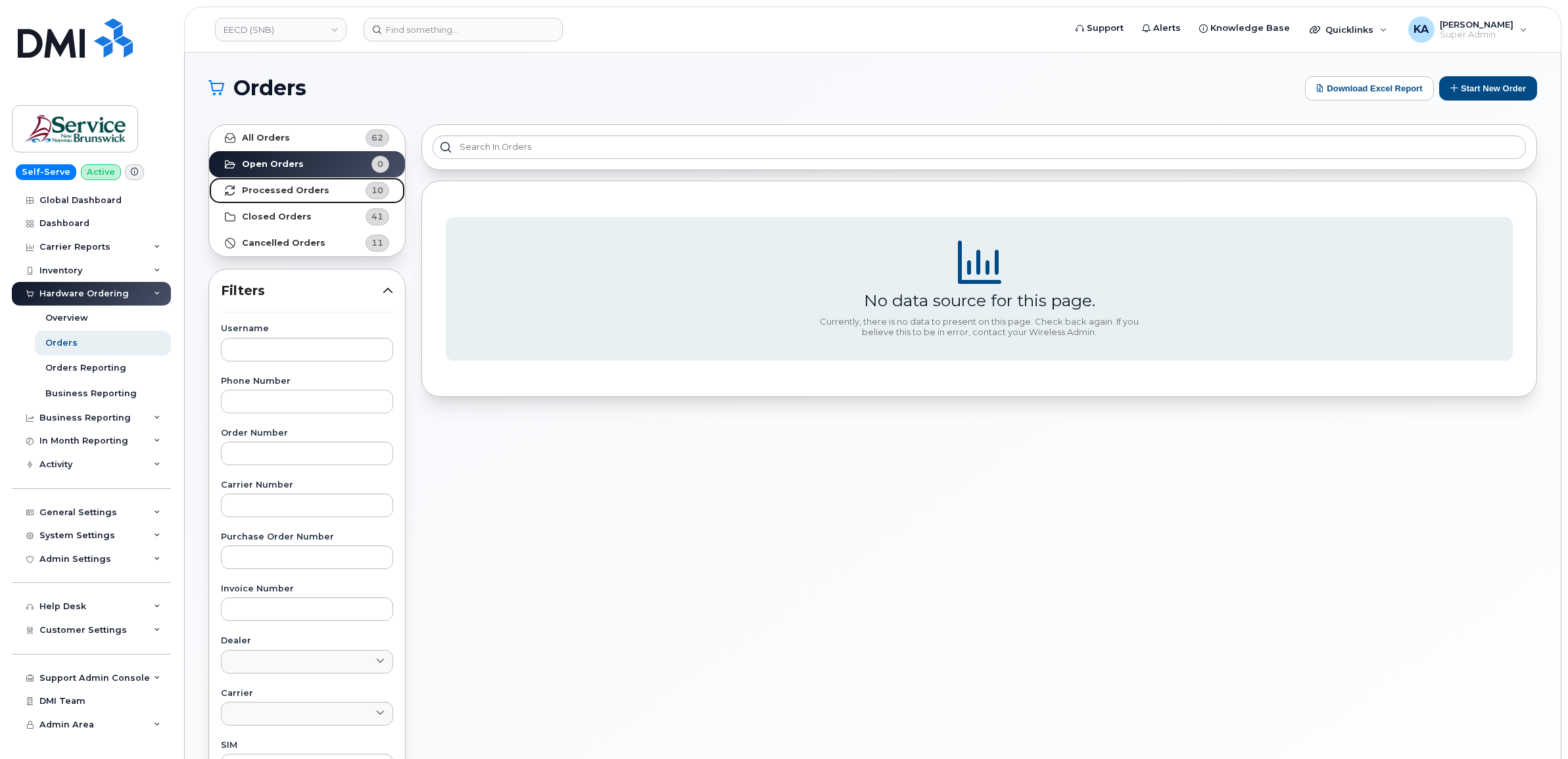
click at [278, 189] on strong "Processed Orders" at bounding box center [285, 190] width 88 height 11
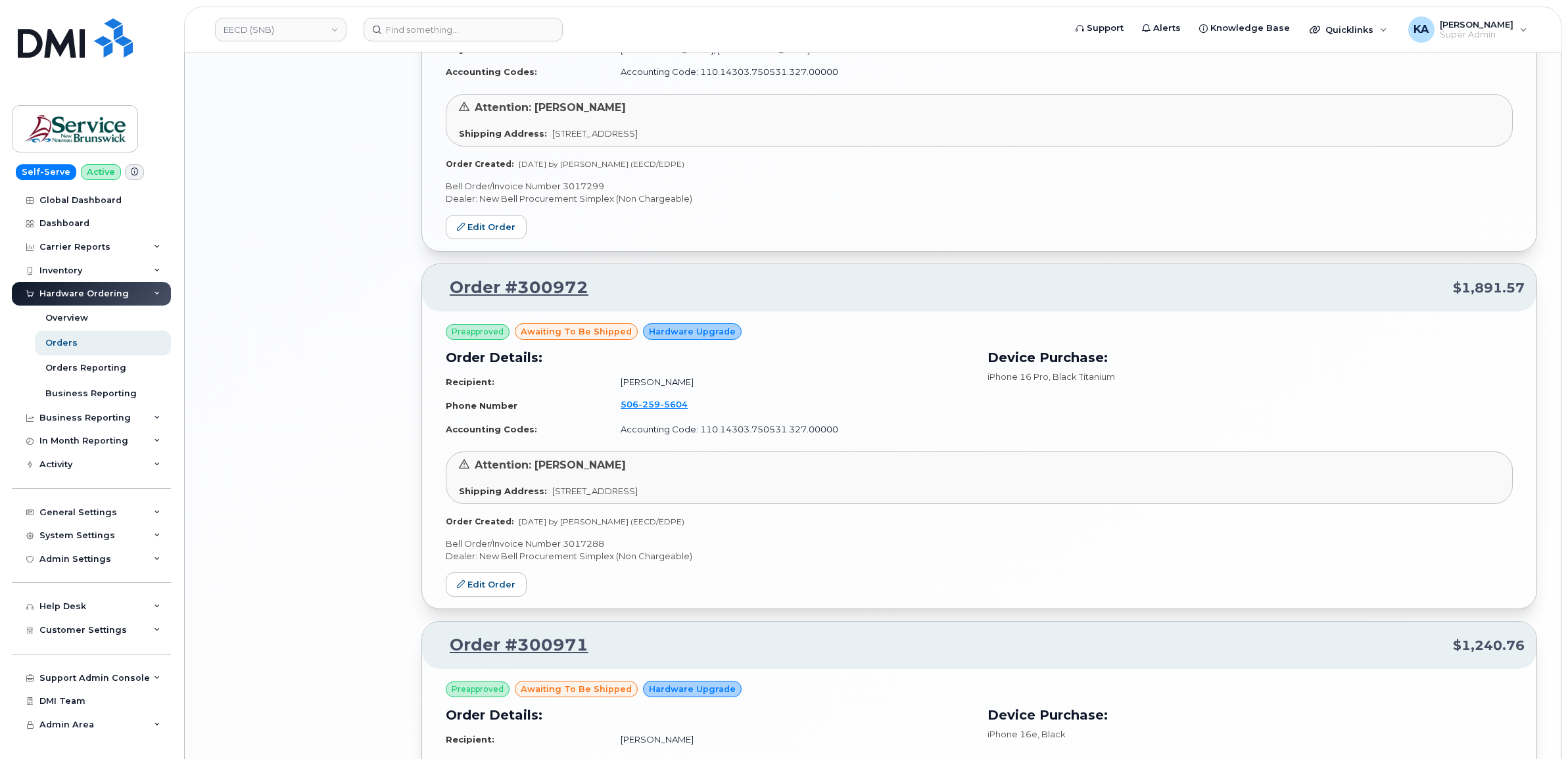
scroll to position [2374, 0]
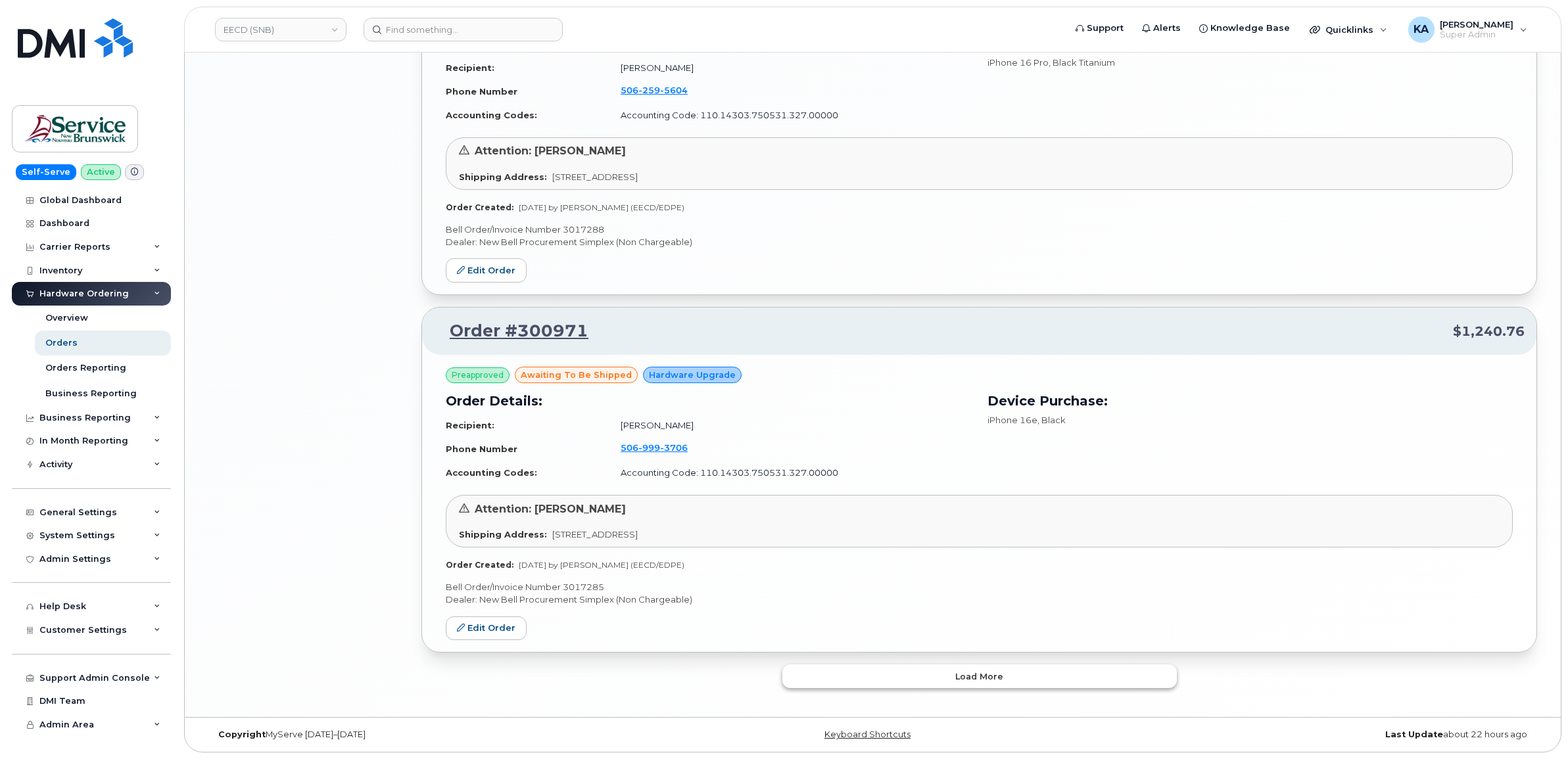
click at [802, 675] on button "Load more" at bounding box center [979, 676] width 394 height 24
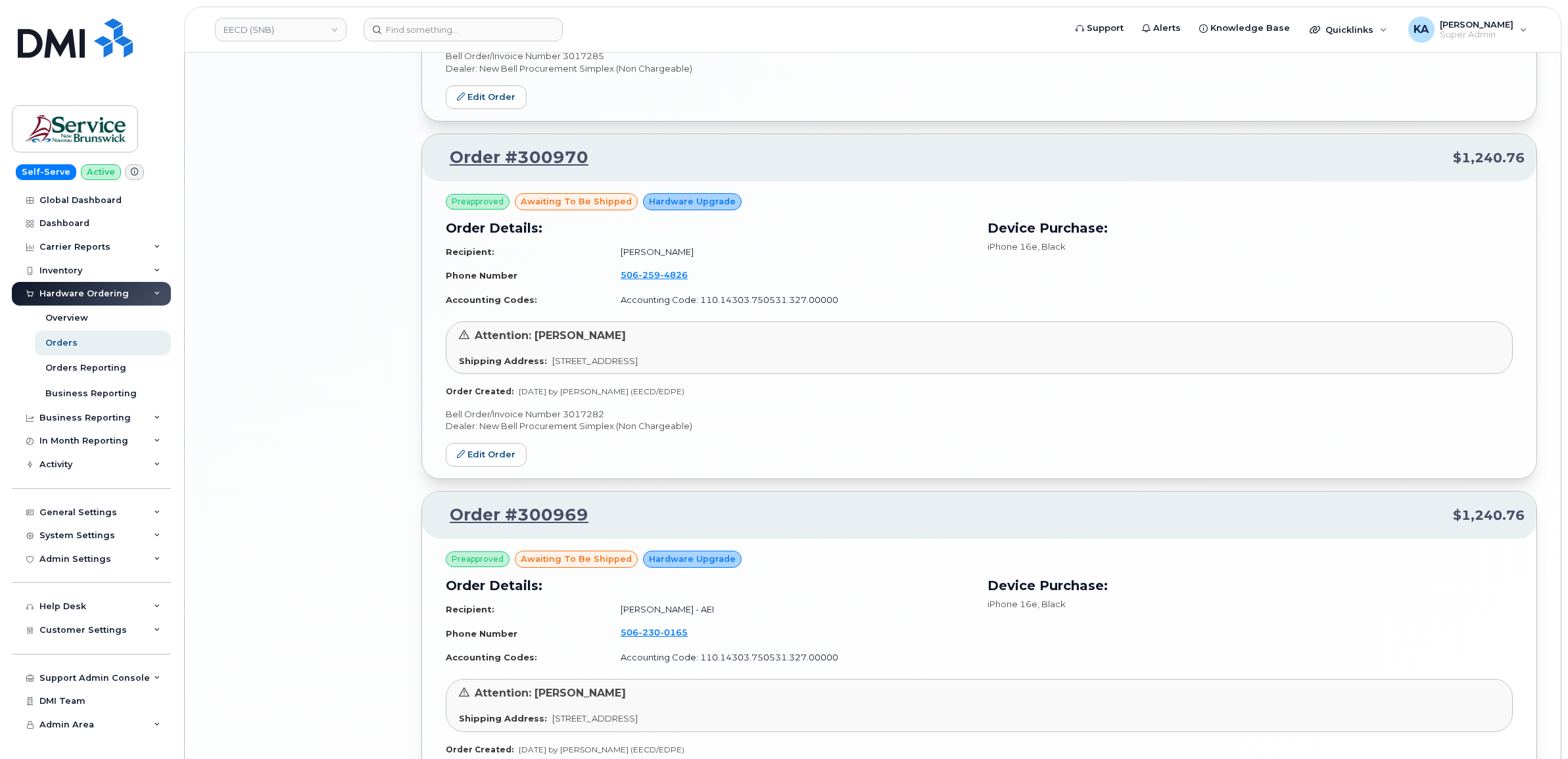
scroll to position [3060, 0]
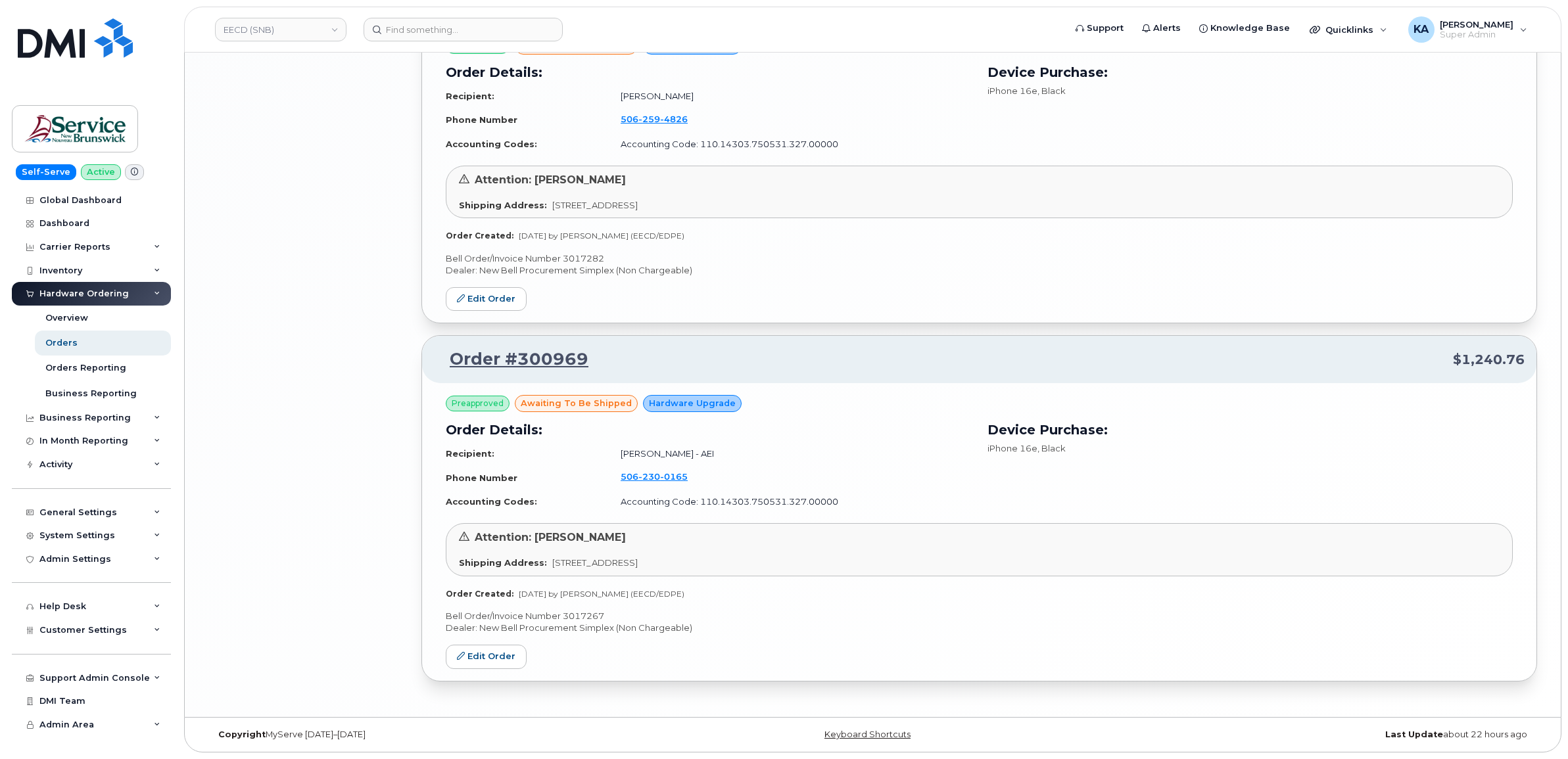
click at [582, 615] on p "Bell Order/Invoice Number 3017267" at bounding box center [979, 615] width 1067 height 13
copy p "3017267"
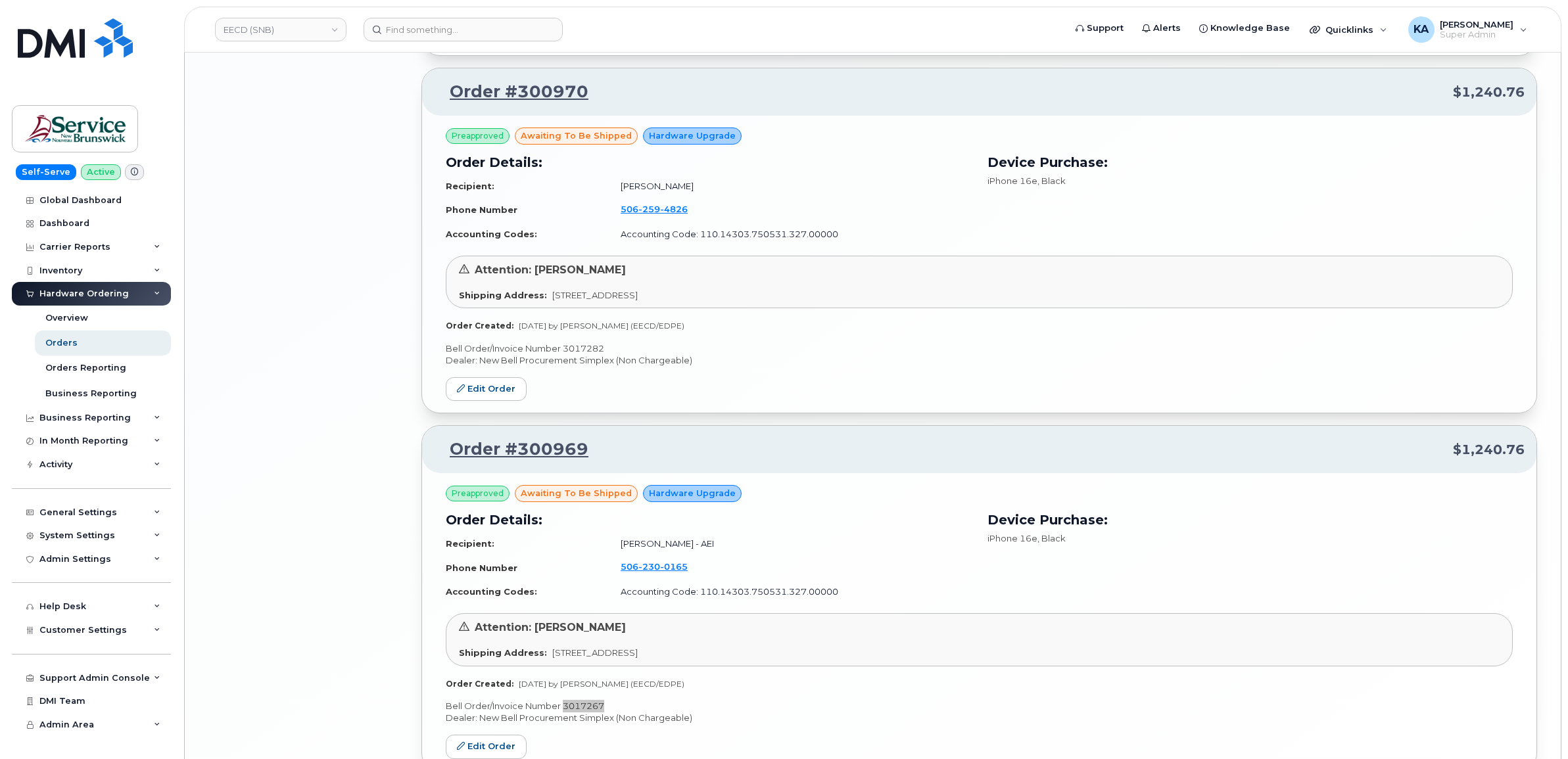
scroll to position [2896, 0]
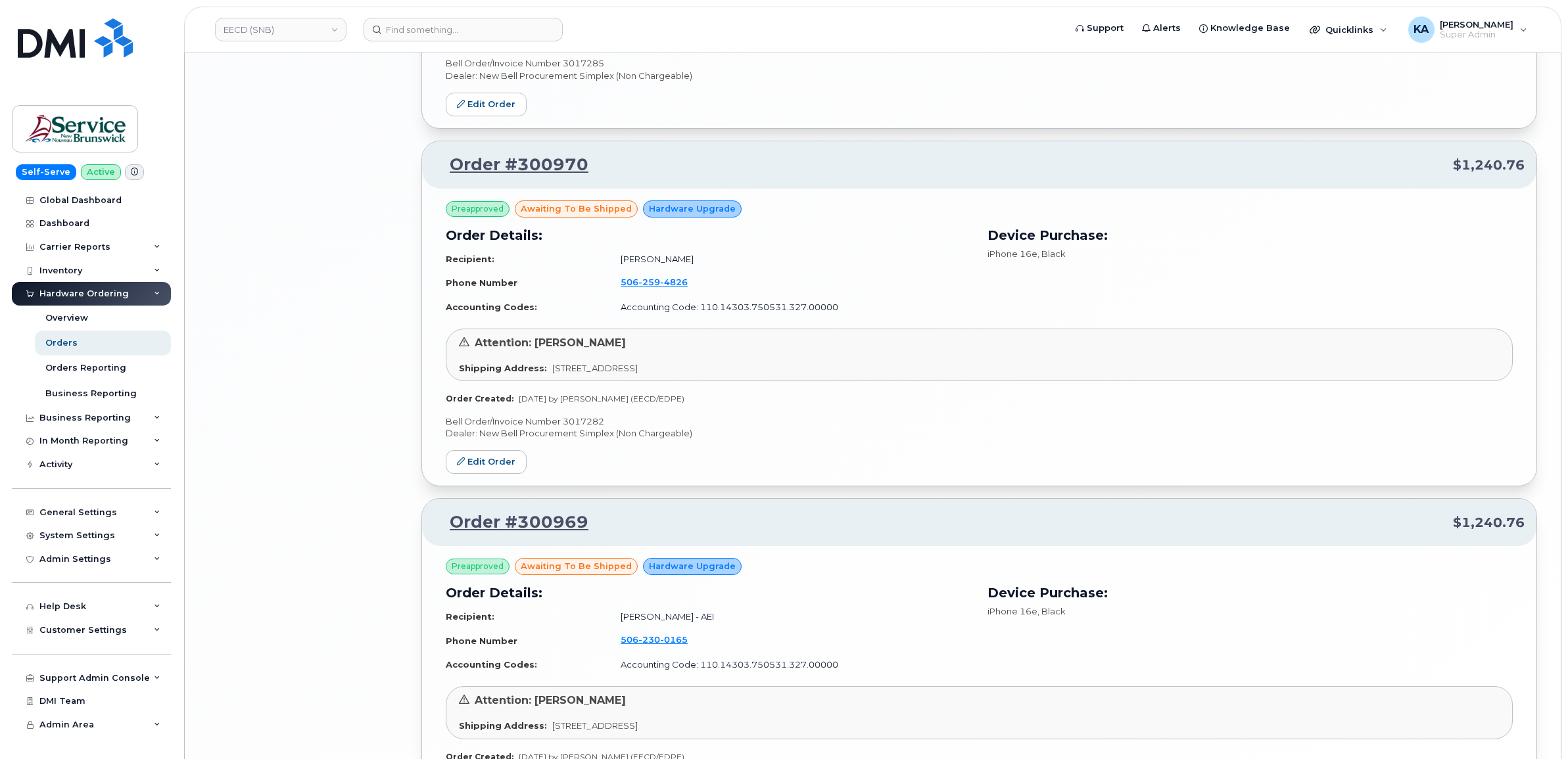
click p "Bell Order/Invoice Number 3017282"
copy p "3017282"
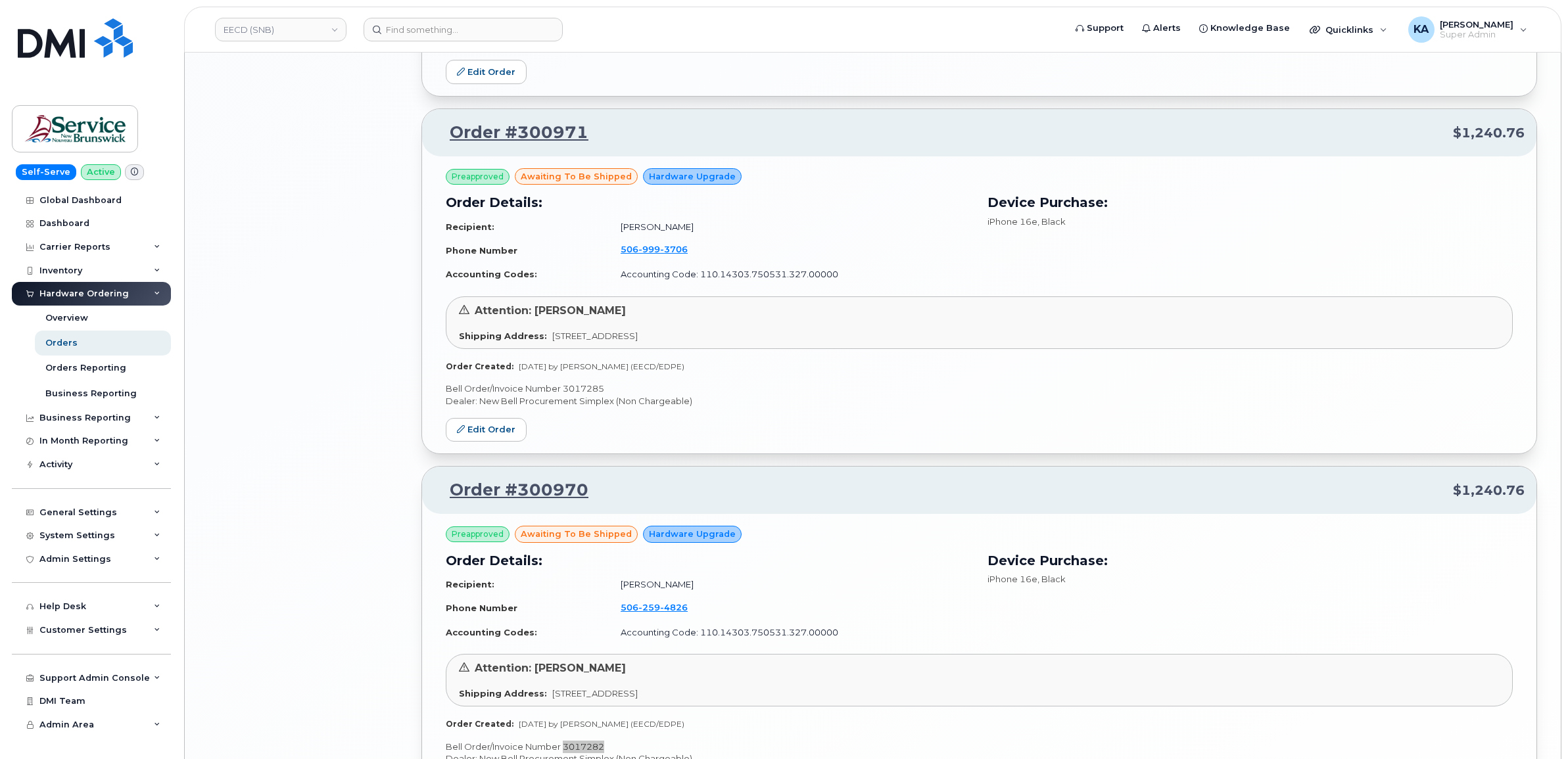
scroll to position [2568, 0]
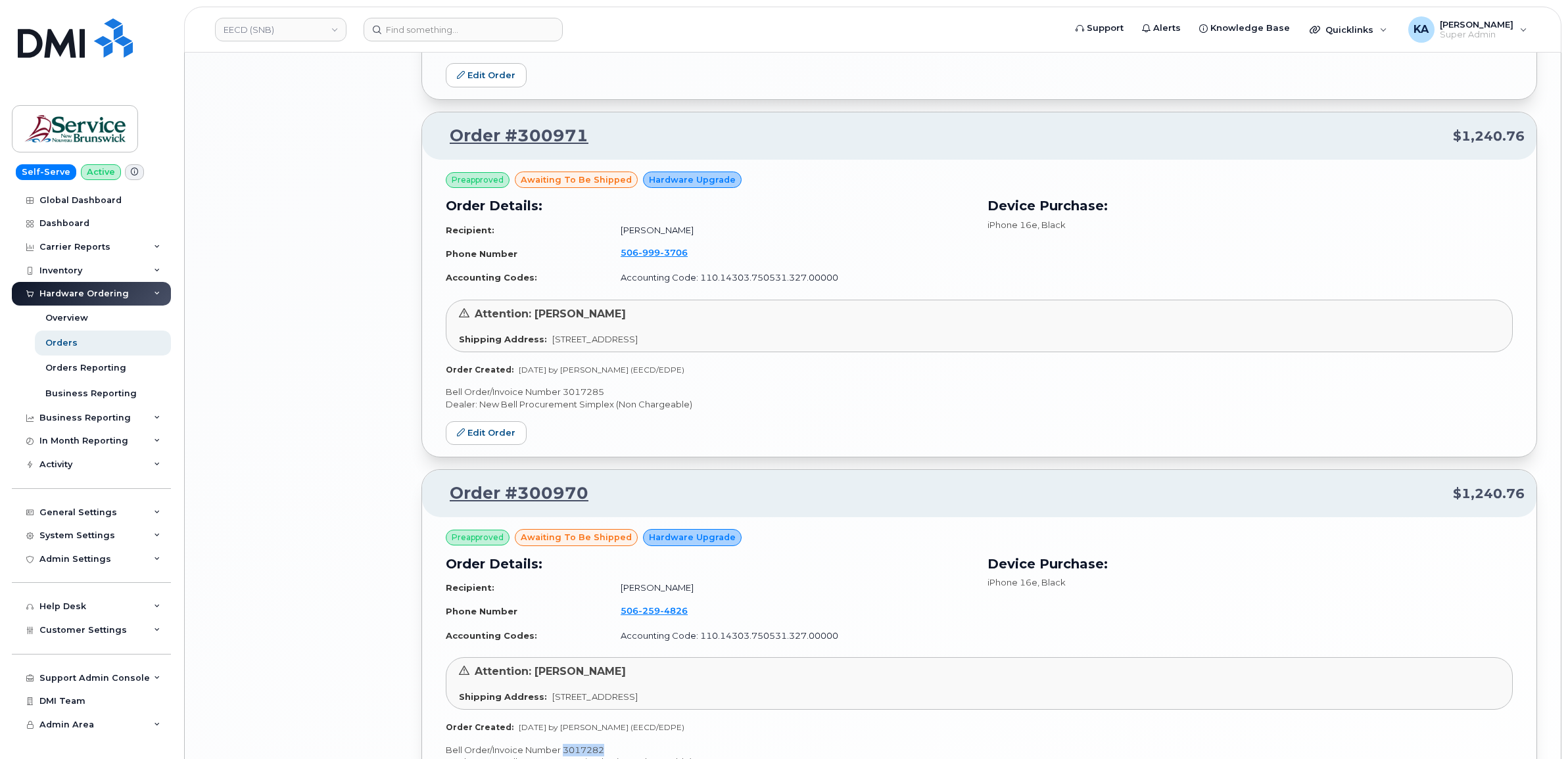
click p "Bell Order/Invoice Number 3017285"
copy p "3017285"
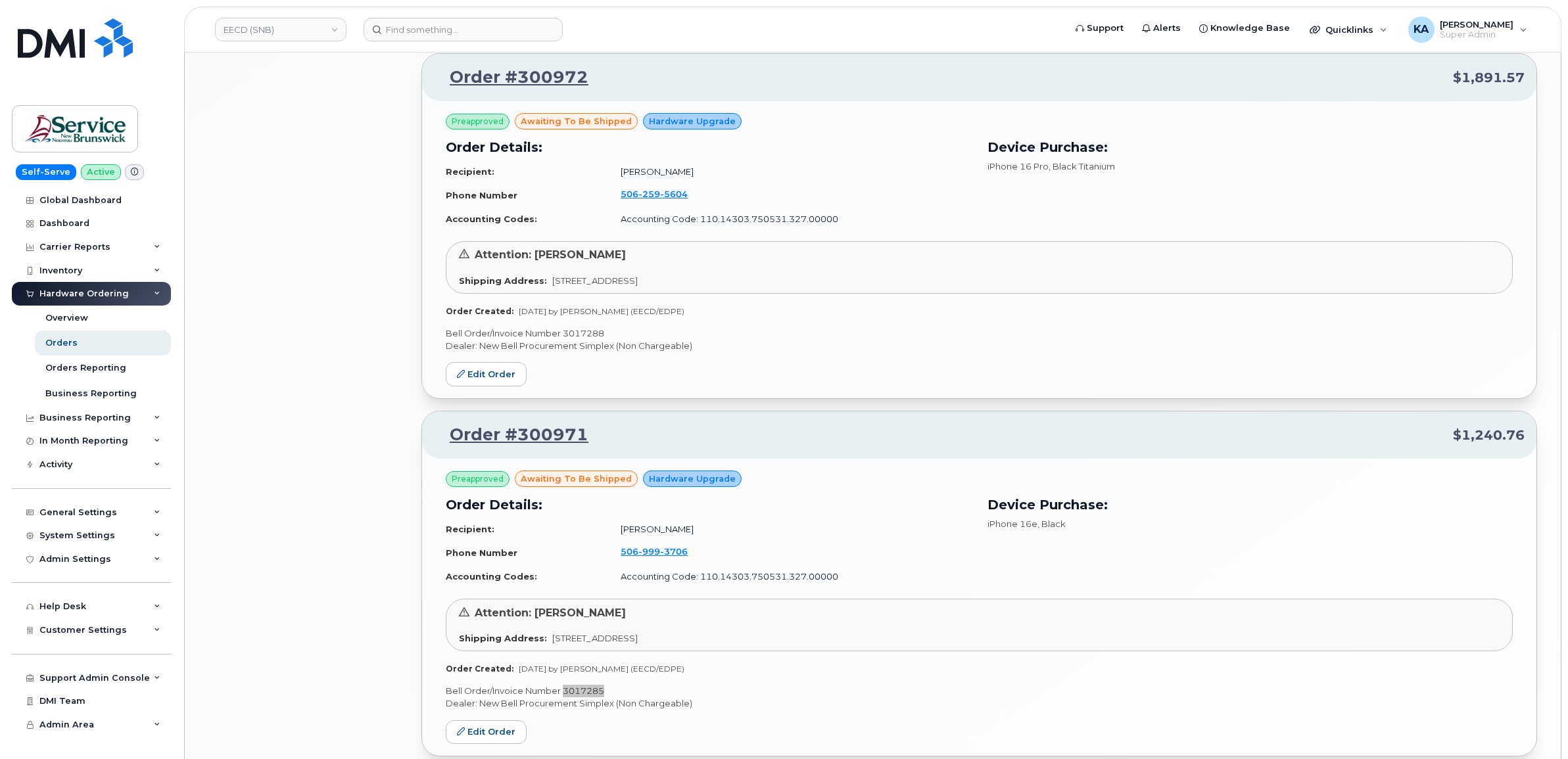
scroll to position [2239, 0]
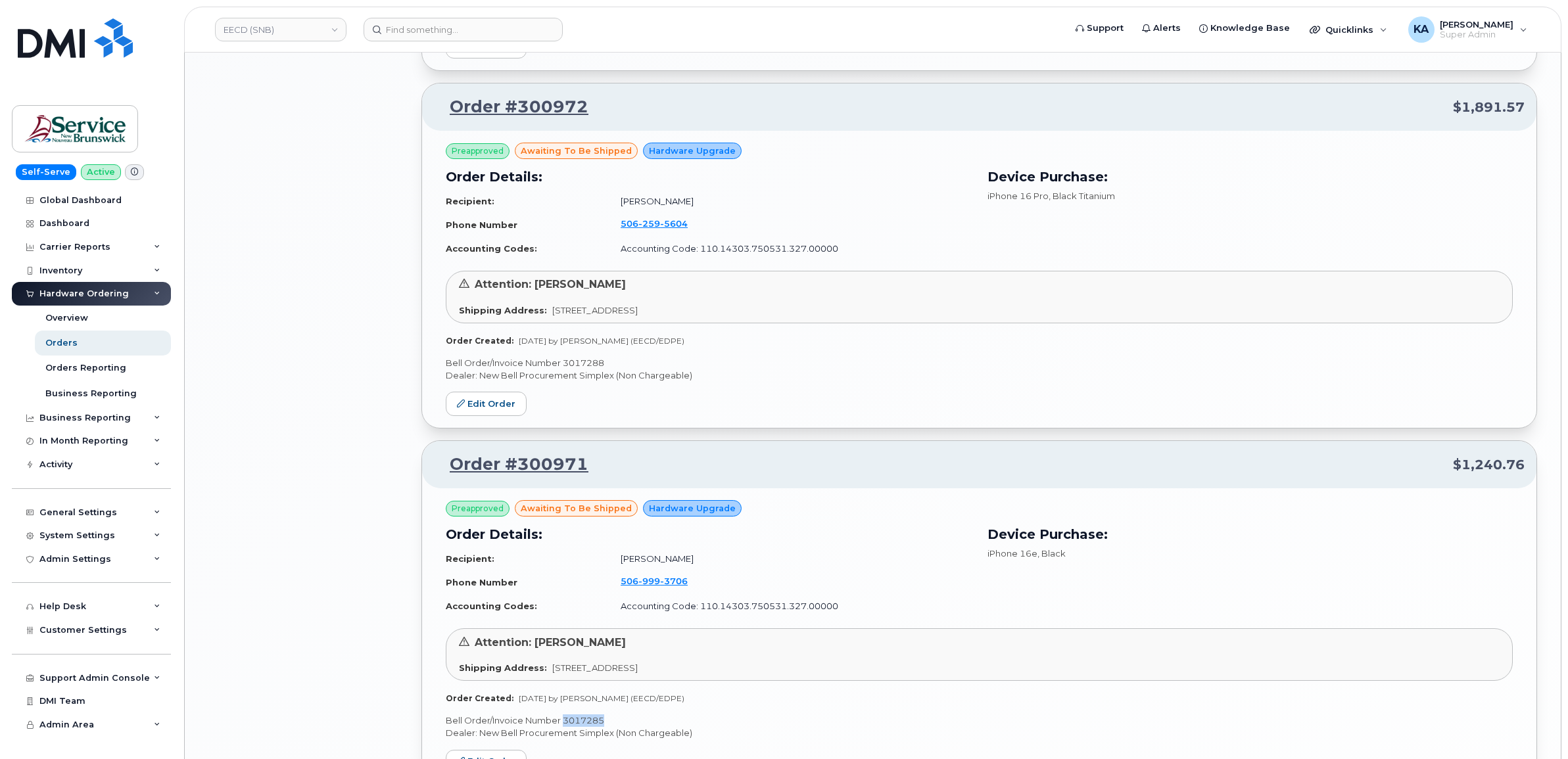
click p "Bell Order/Invoice Number 3017288"
copy p "3017288"
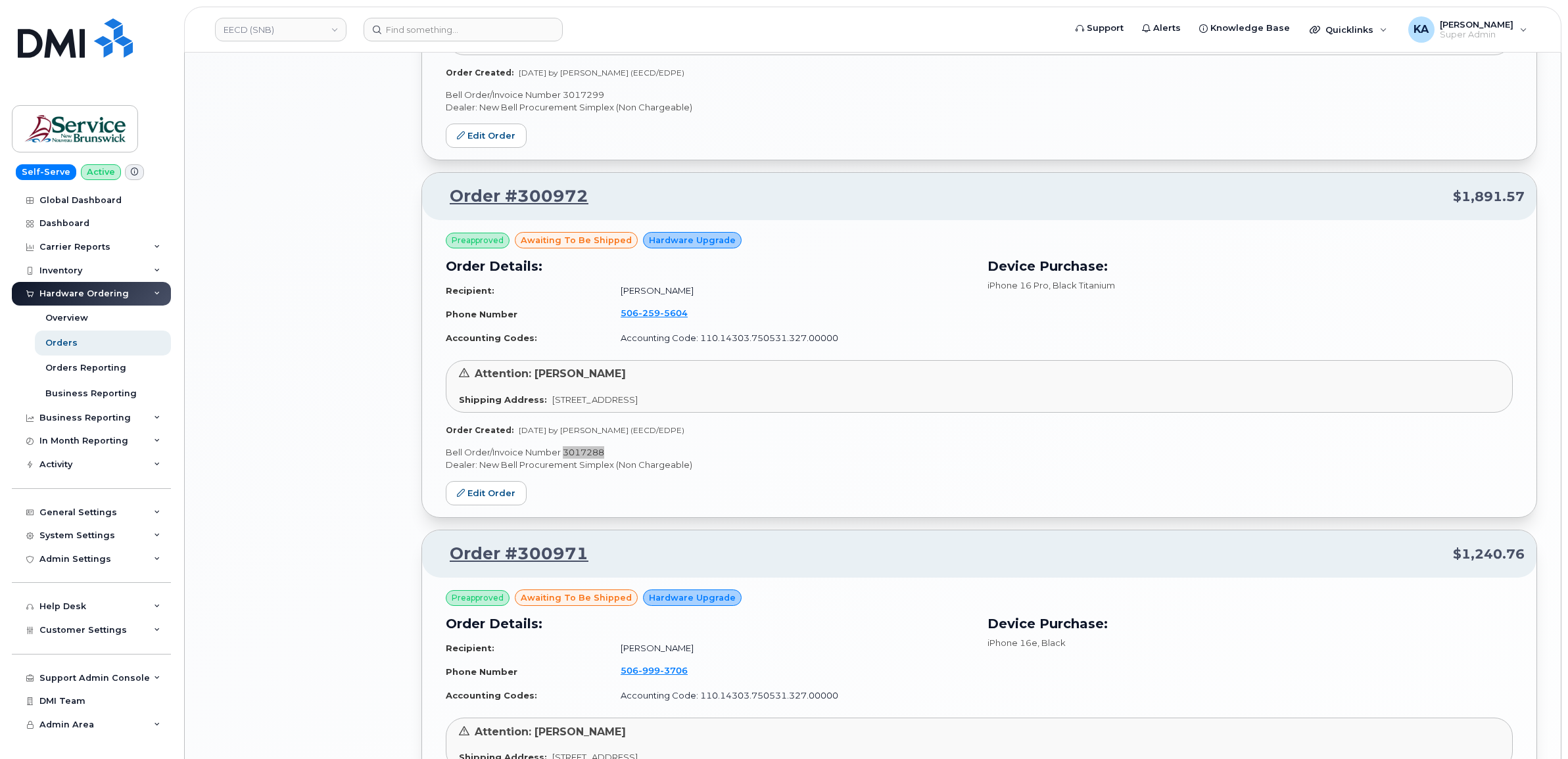
scroll to position [1910, 0]
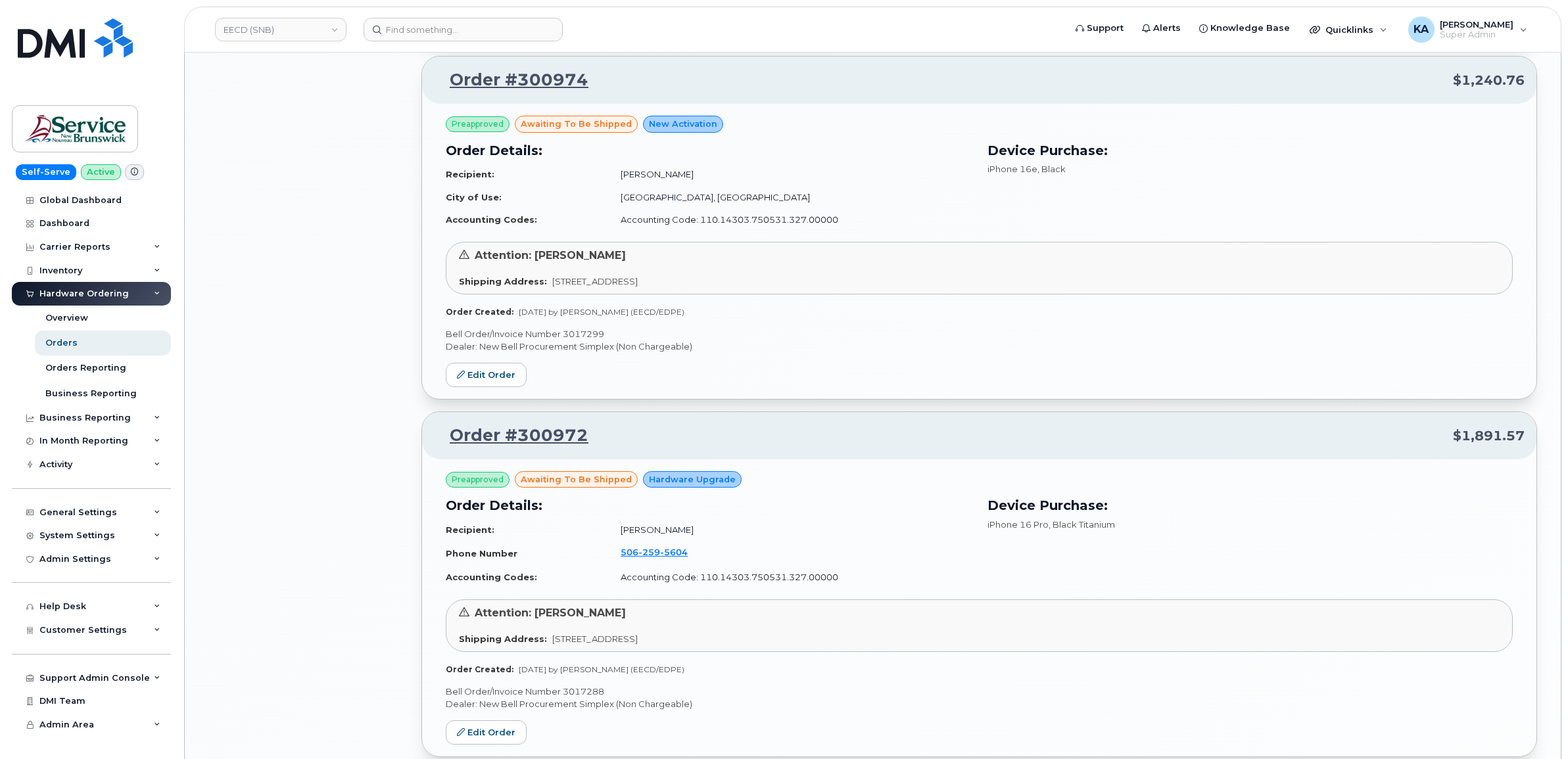
click p "Bell Order/Invoice Number 3017299"
copy p "3017299"
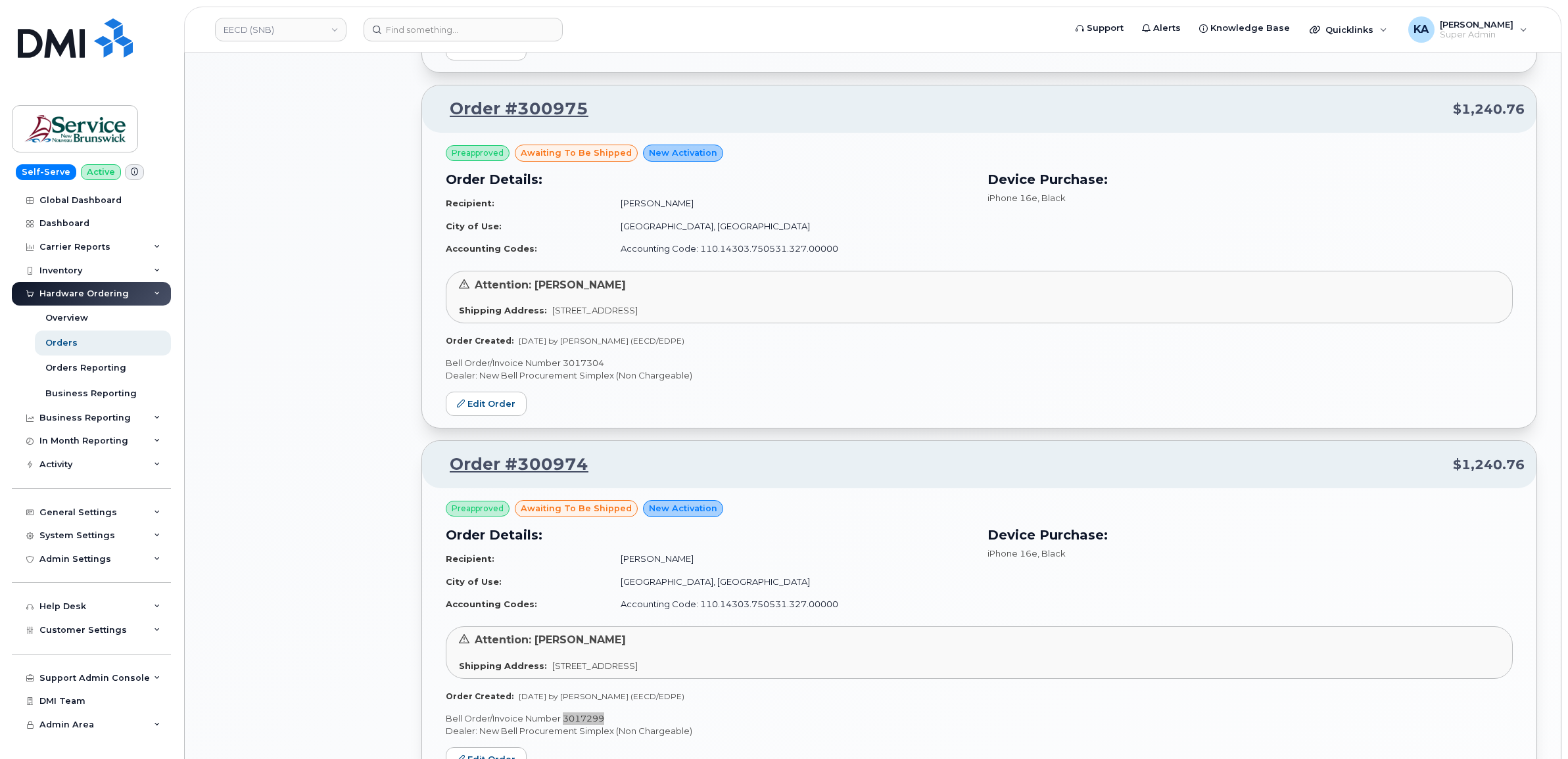
scroll to position [1500, 0]
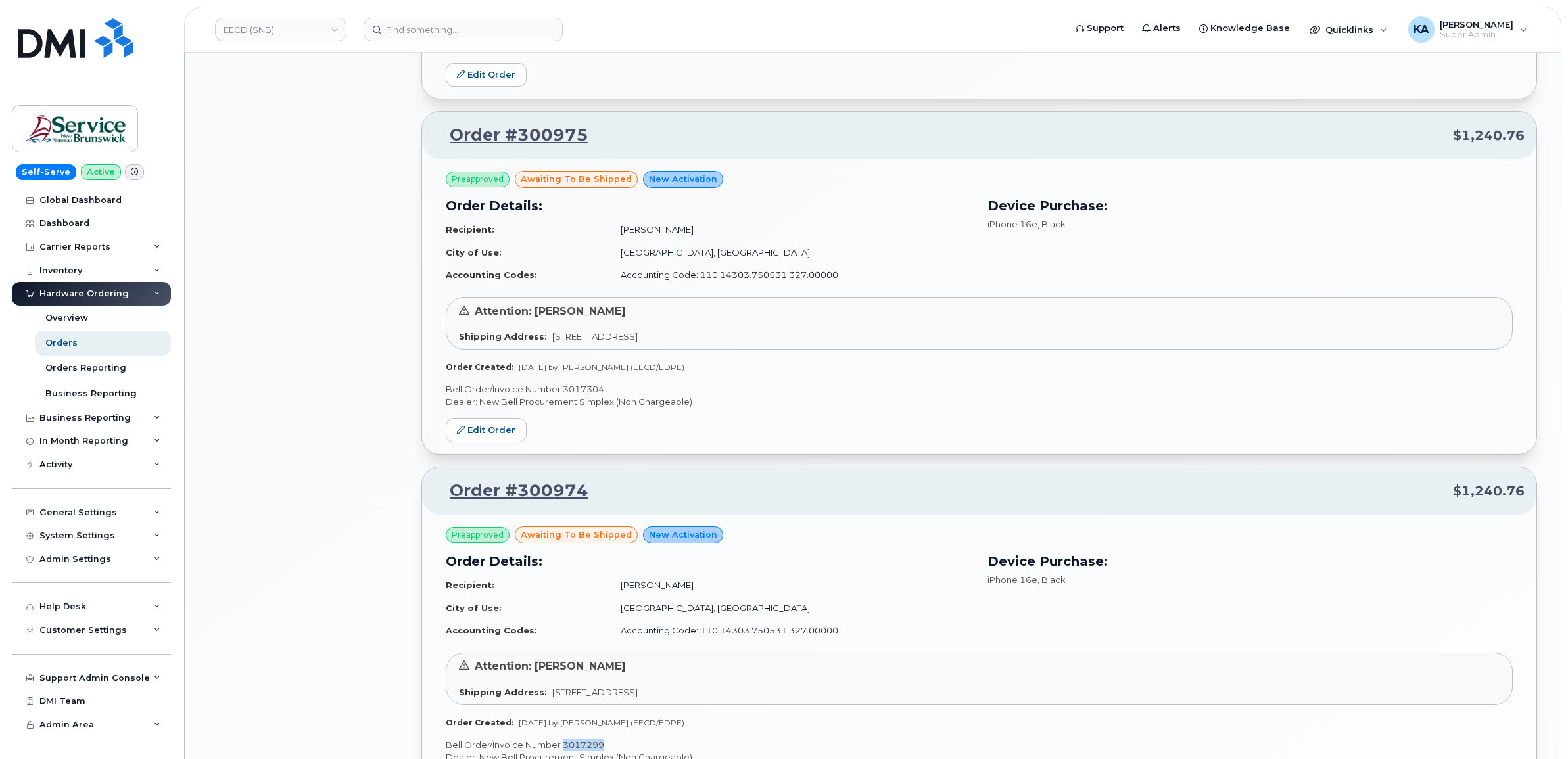
click p "Bell Order/Invoice Number 3017304"
copy p "3017304"
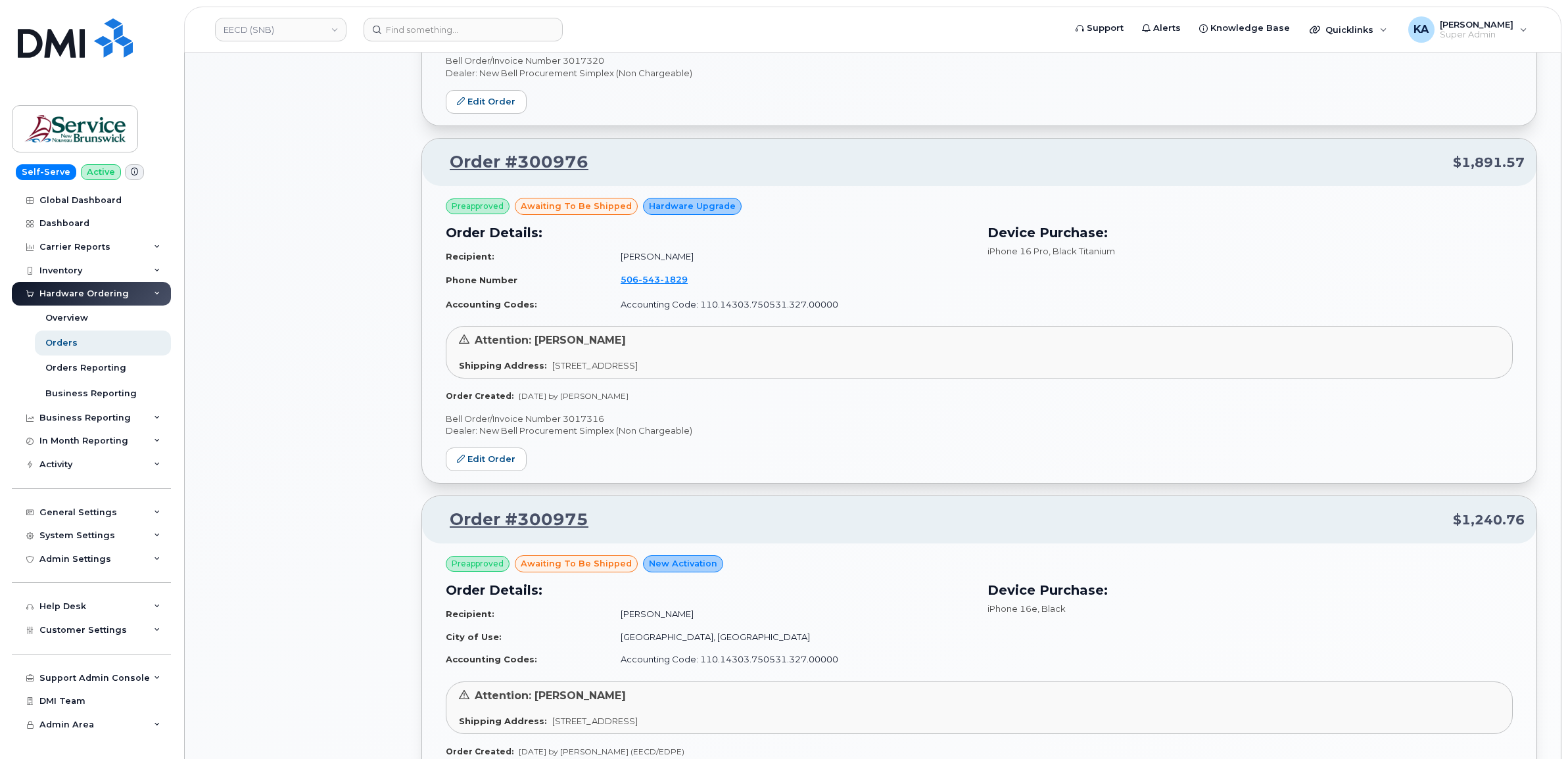
scroll to position [1089, 0]
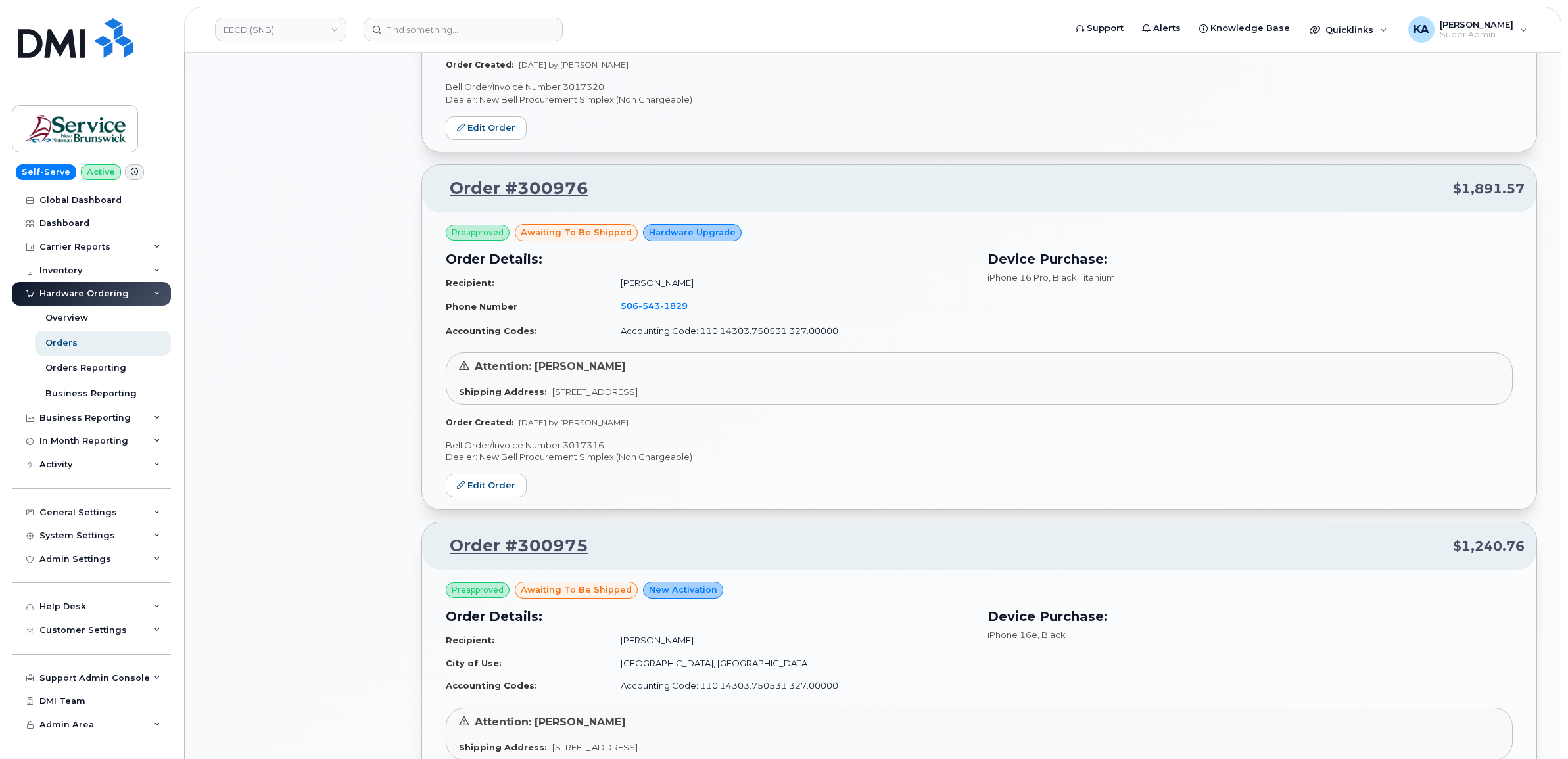
click p "Bell Order/Invoice Number 3017316"
copy p "3017316"
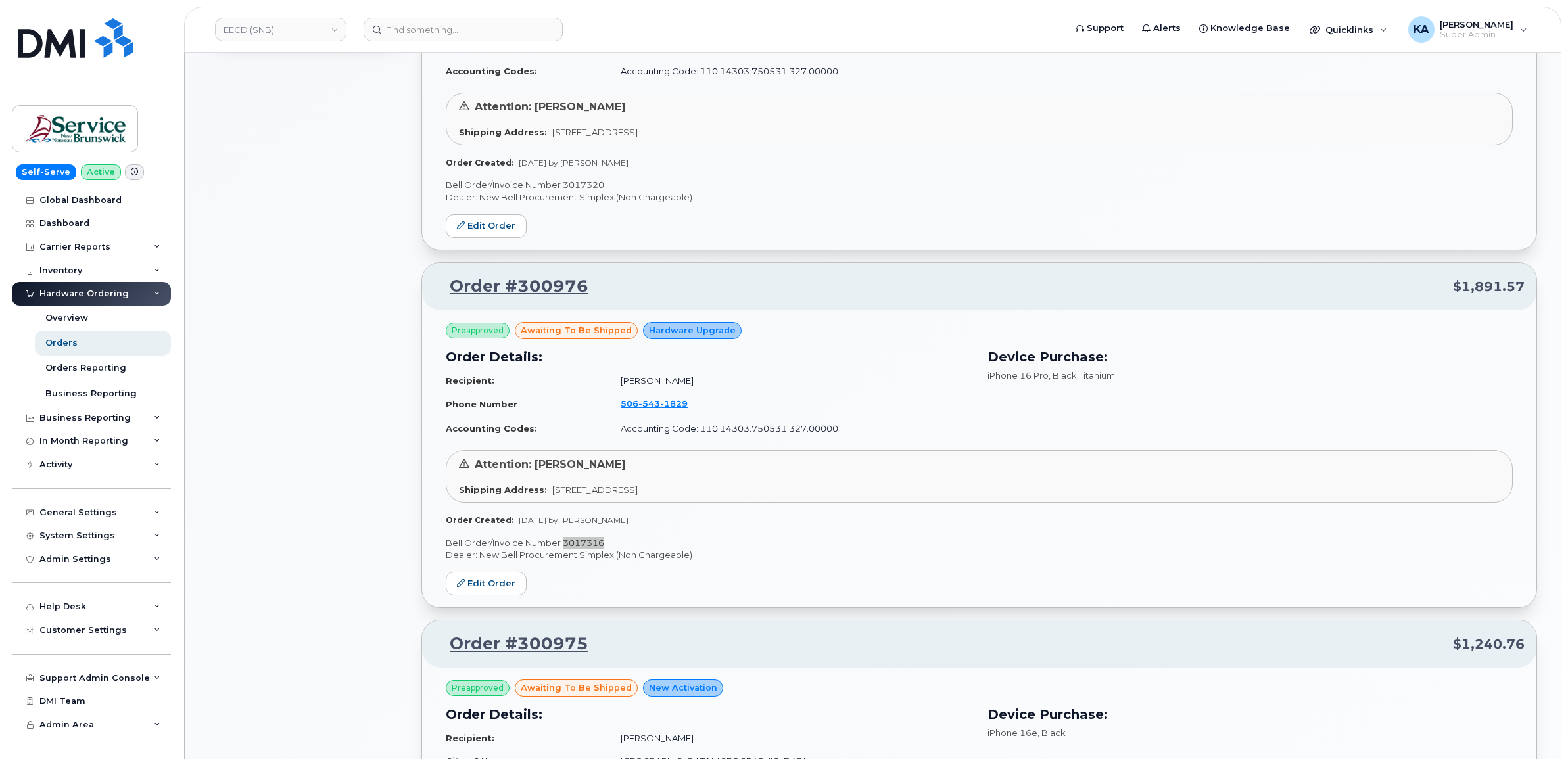
scroll to position [760, 0]
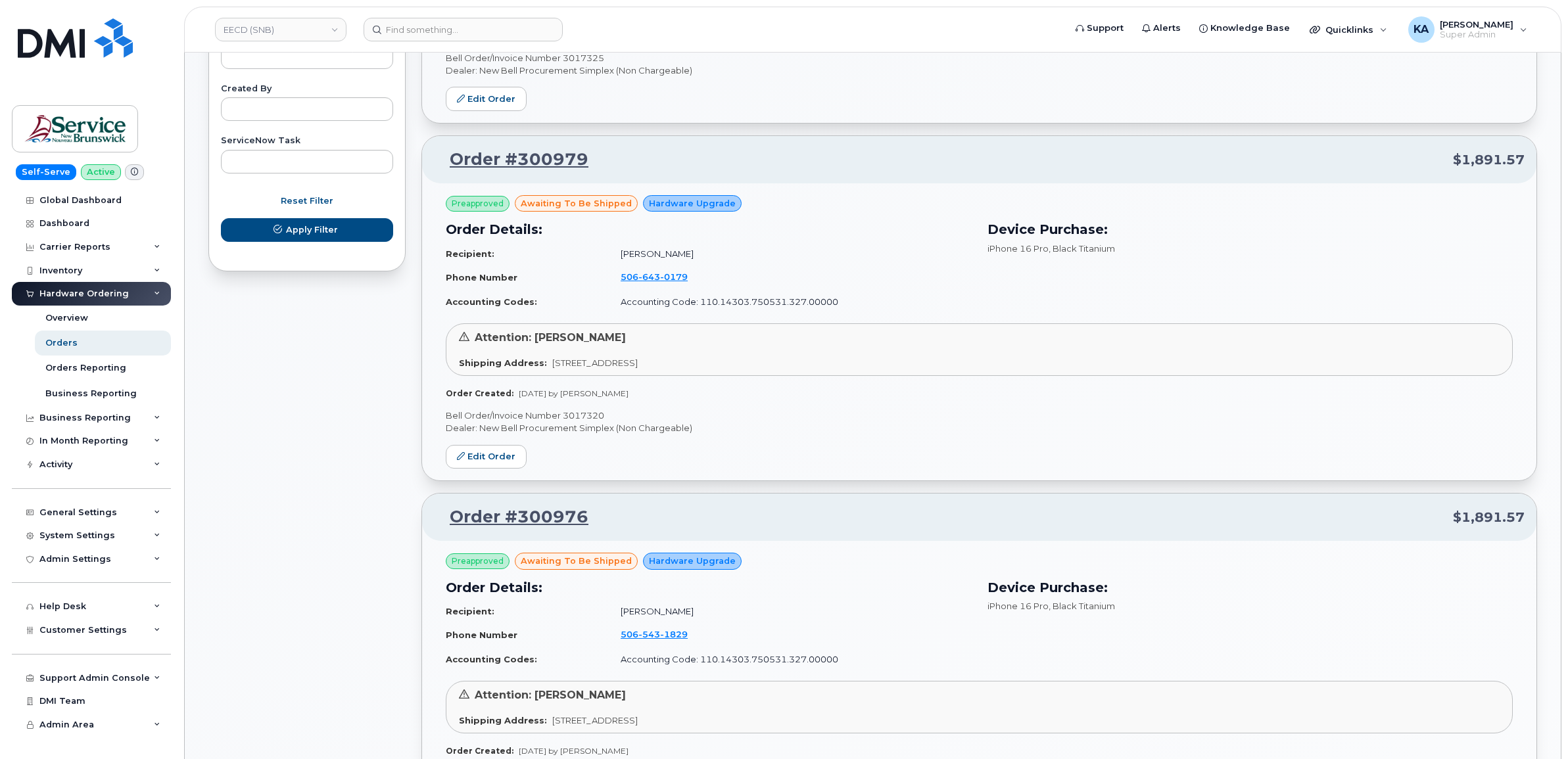
click p "Bell Order/Invoice Number 3017320"
copy p "3017320"
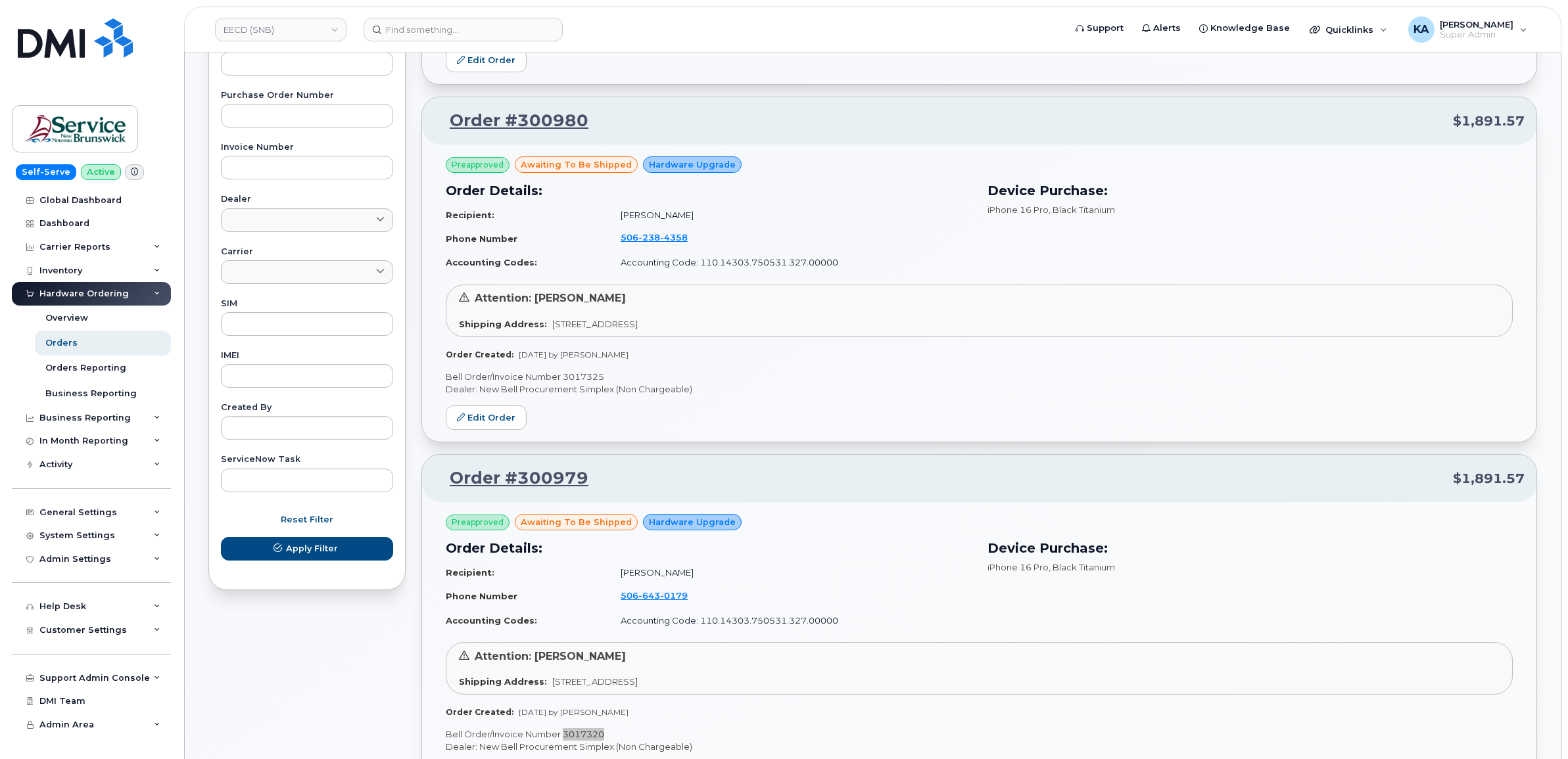
scroll to position [432, 0]
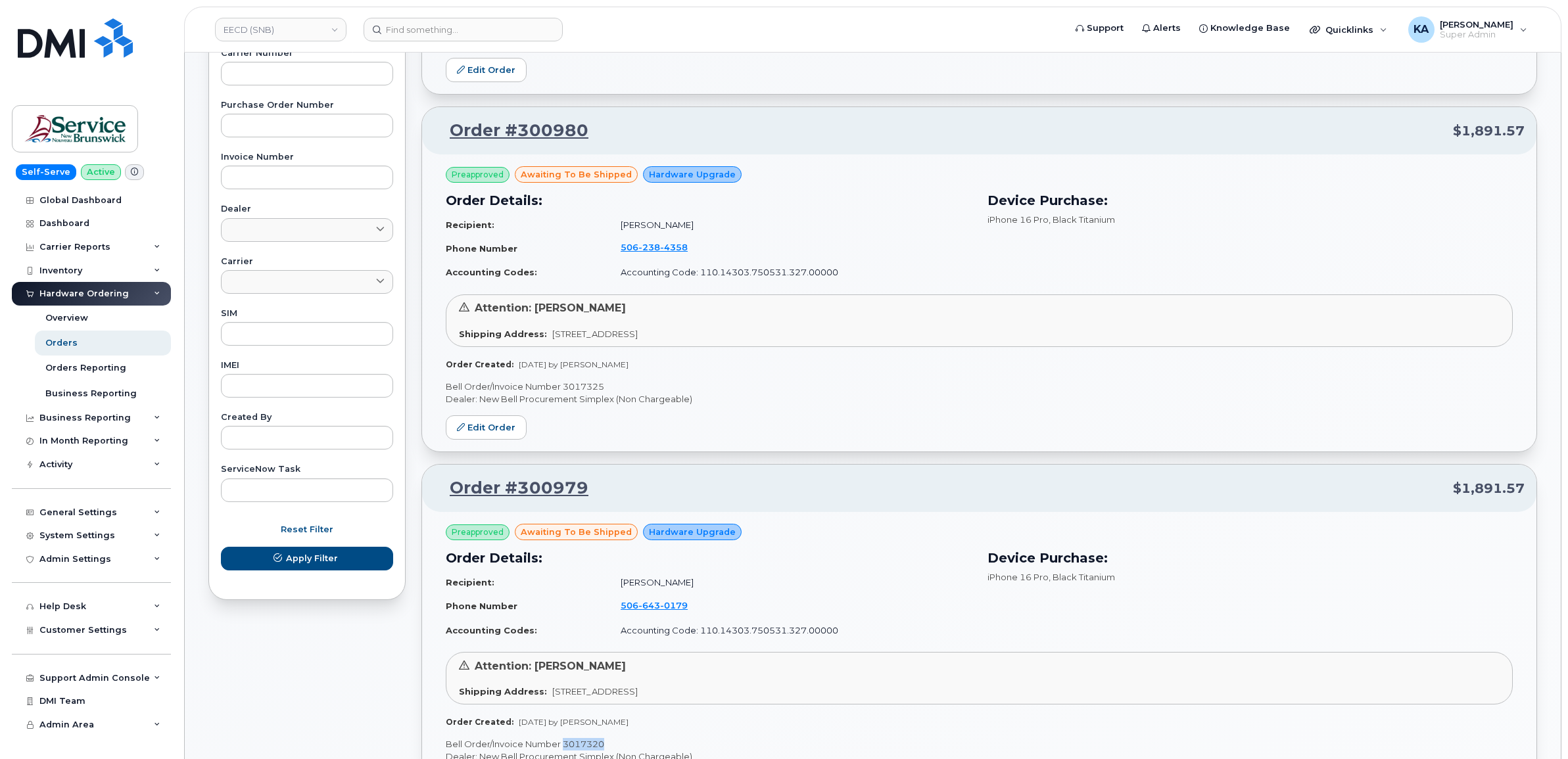
click p "Bell Order/Invoice Number 3017325"
copy p "3017325"
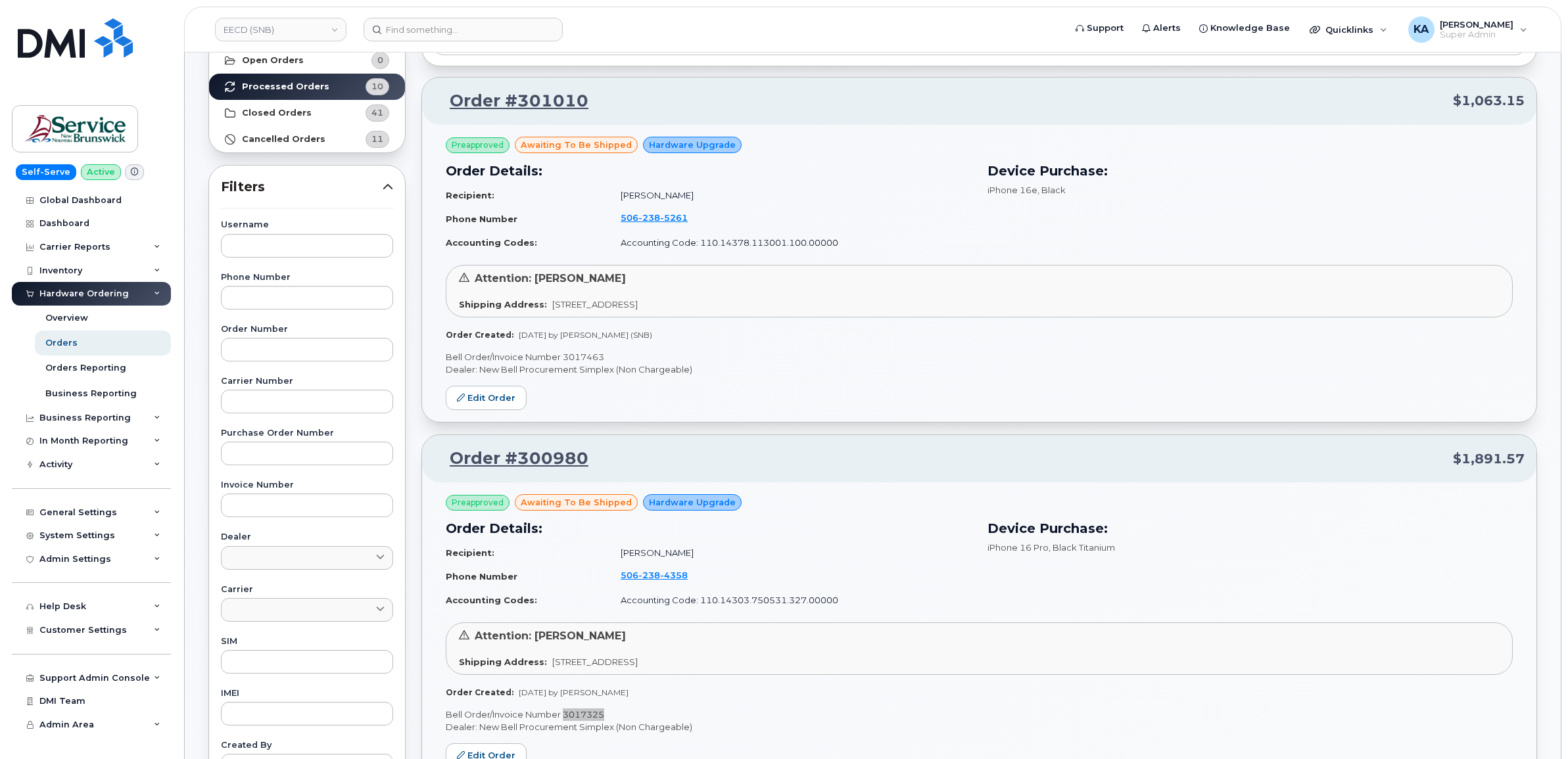
scroll to position [103, 0]
click p "Bell Order/Invoice Number 3017463"
copy p "3017463"
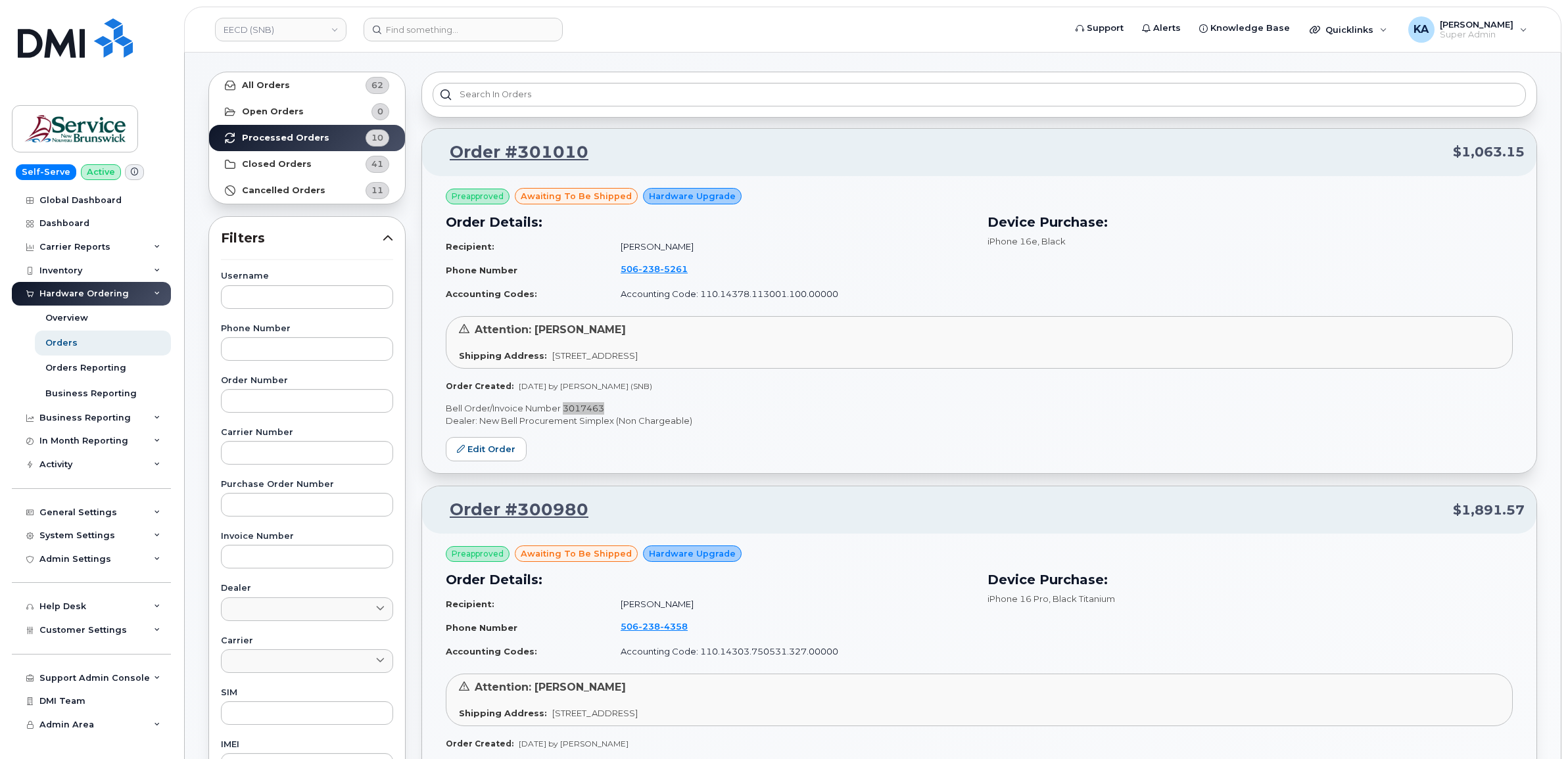
scroll to position [0, 0]
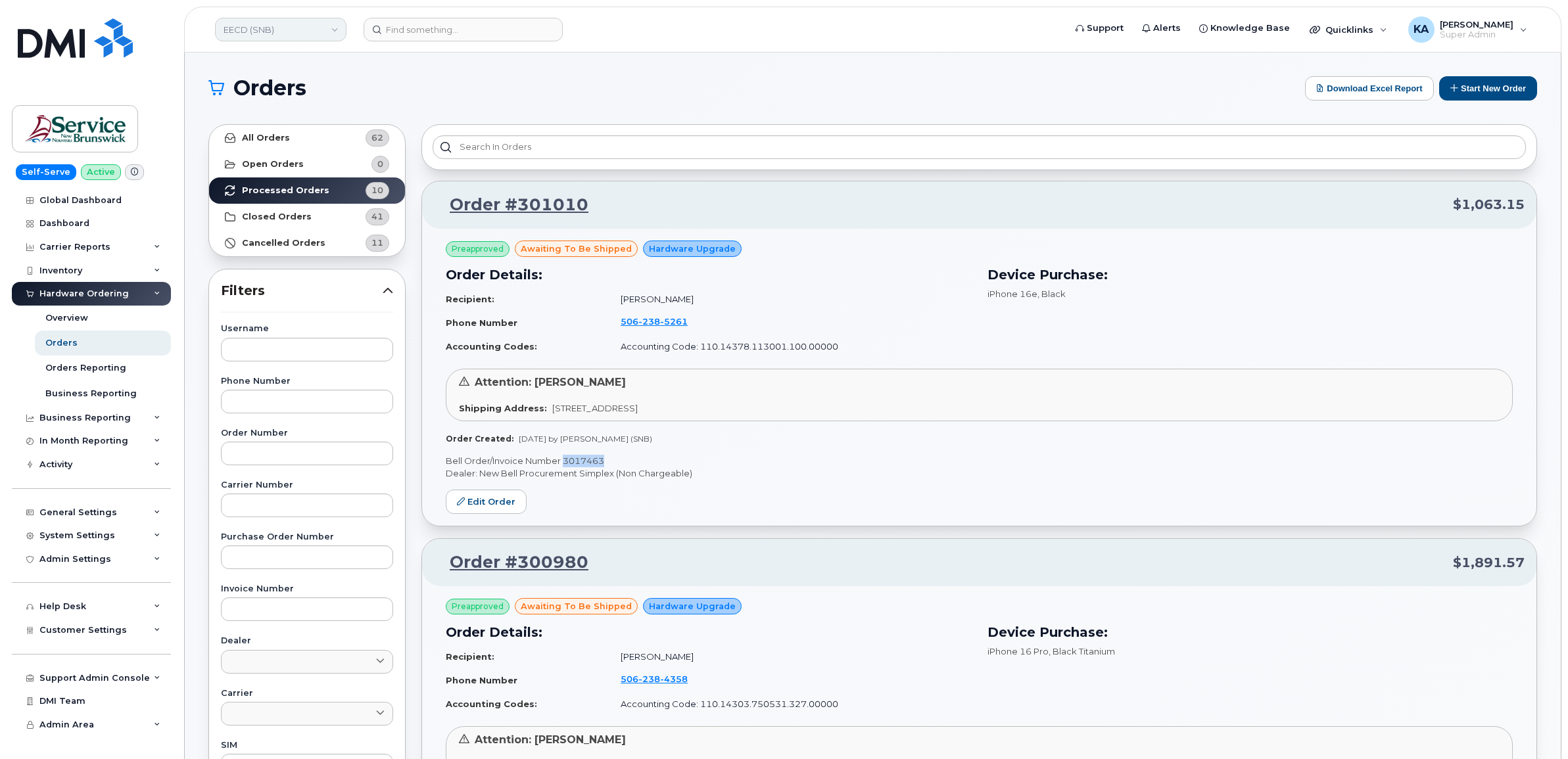
click link "EECD (SNB)"
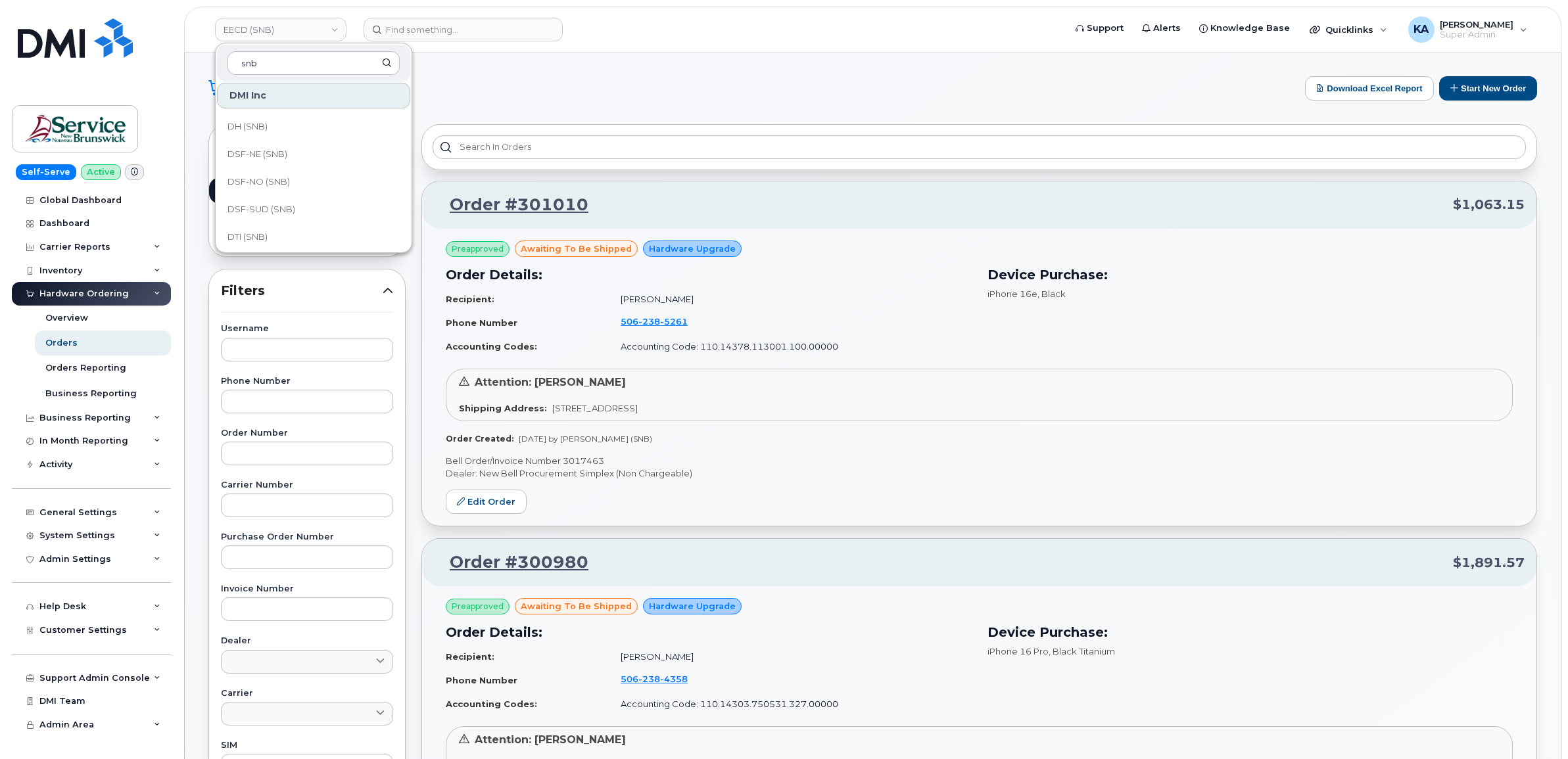
scroll to position [165, 0]
type input "snb"
click span "DTI (SNB)"
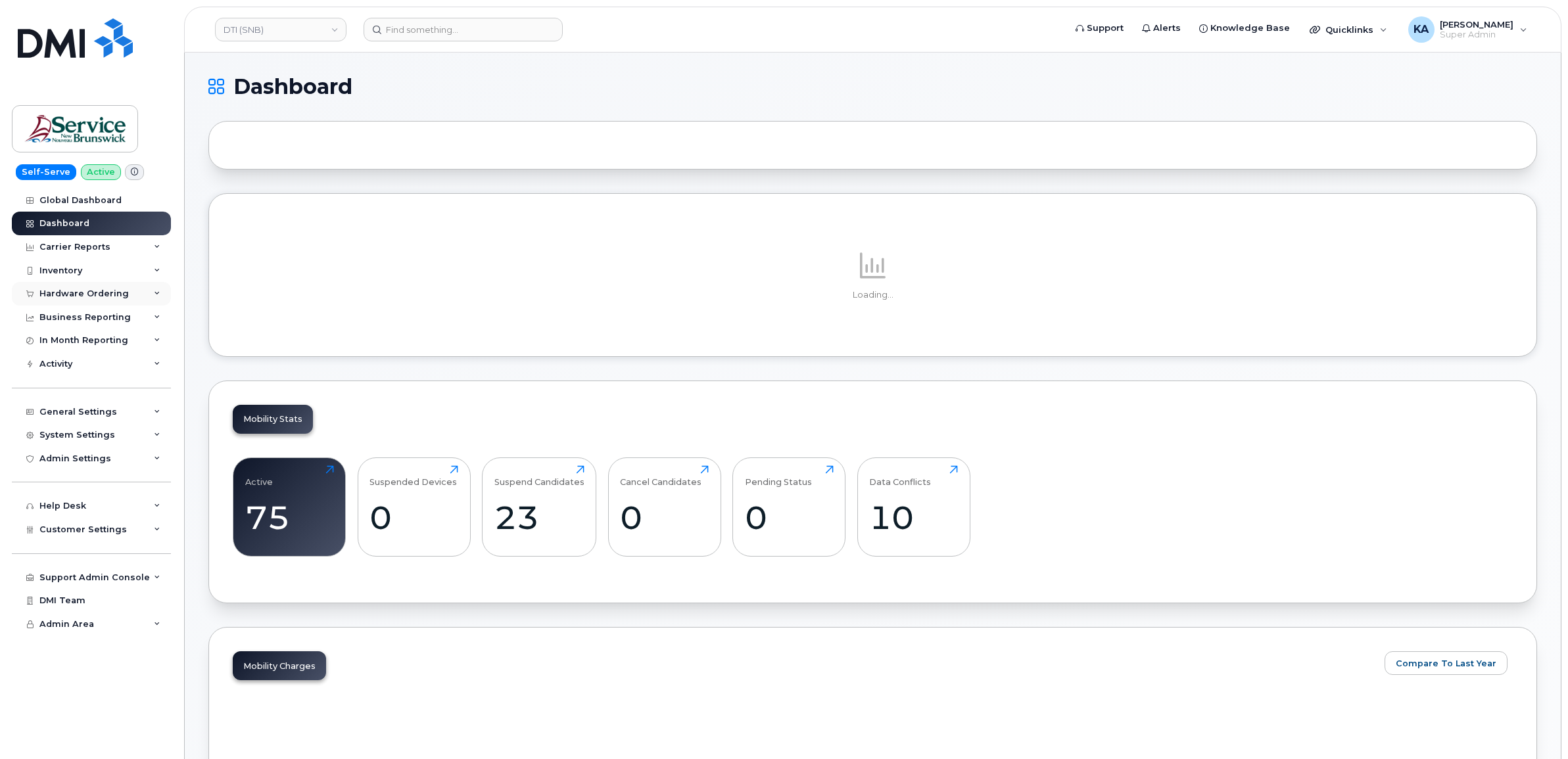
click at [89, 293] on div "Hardware Ordering" at bounding box center [84, 294] width 90 height 11
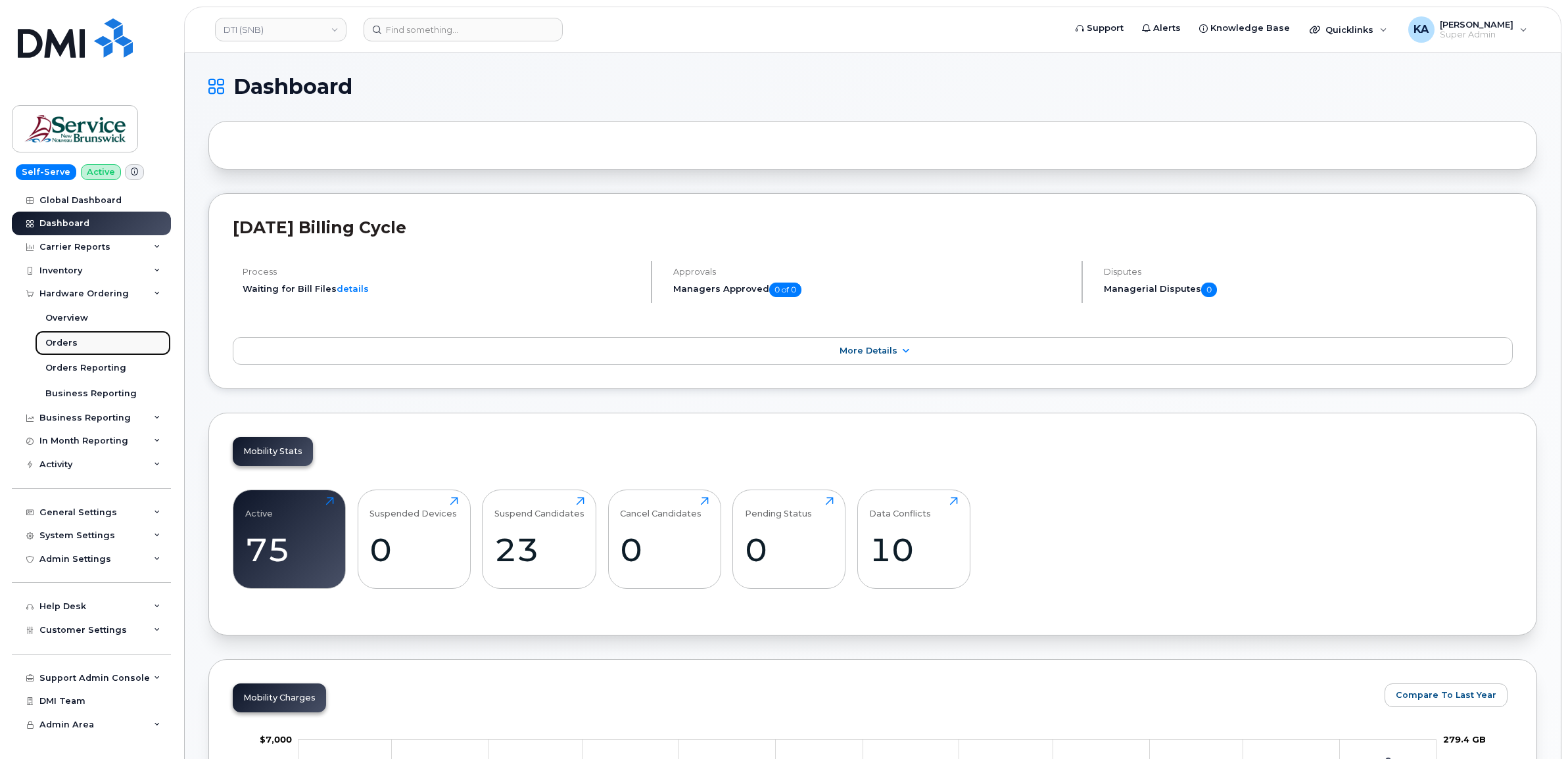
click at [65, 342] on div "Orders" at bounding box center [61, 343] width 32 height 12
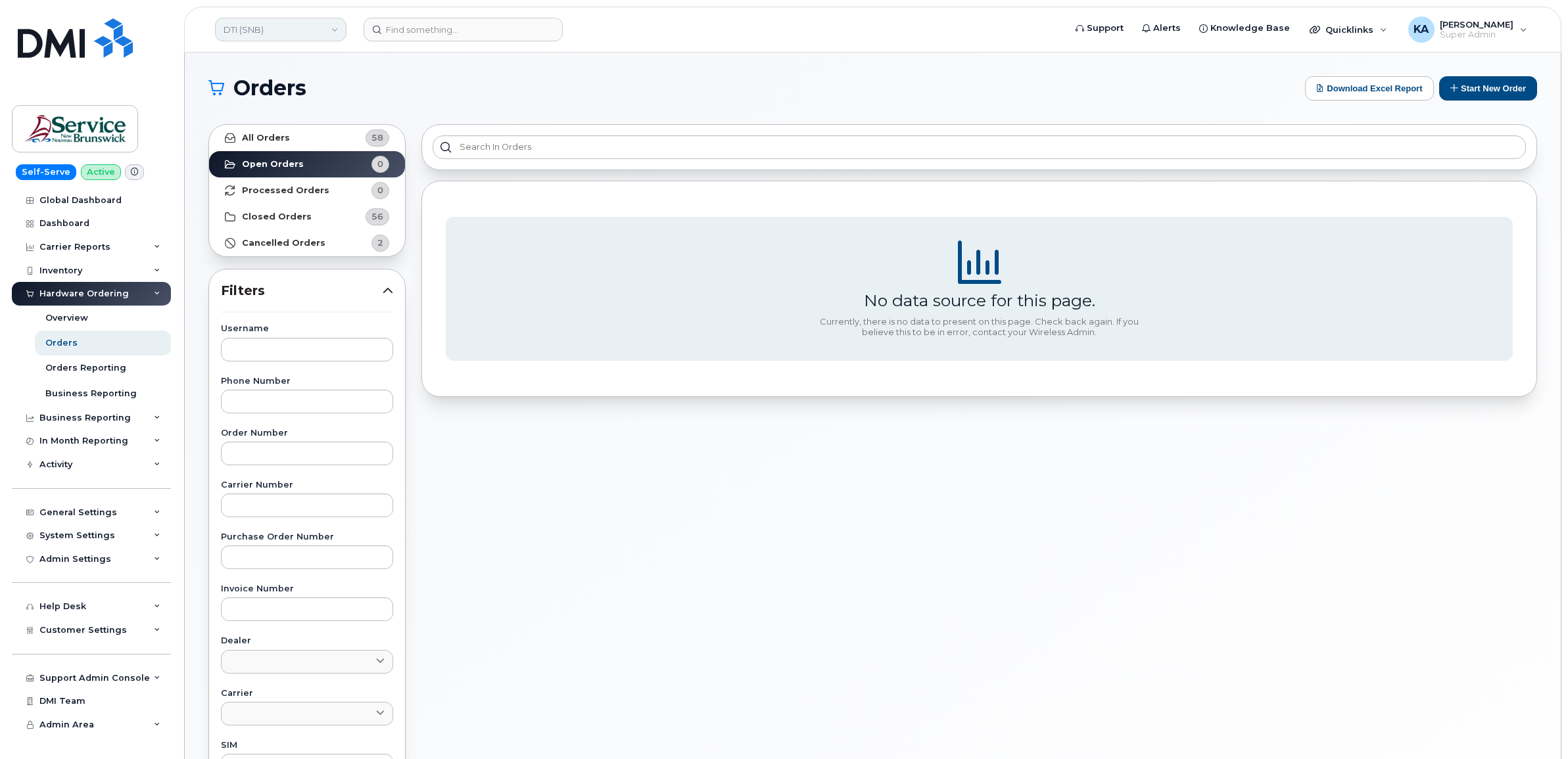
click at [277, 30] on link "DTI (SNB)" at bounding box center [280, 29] width 131 height 24
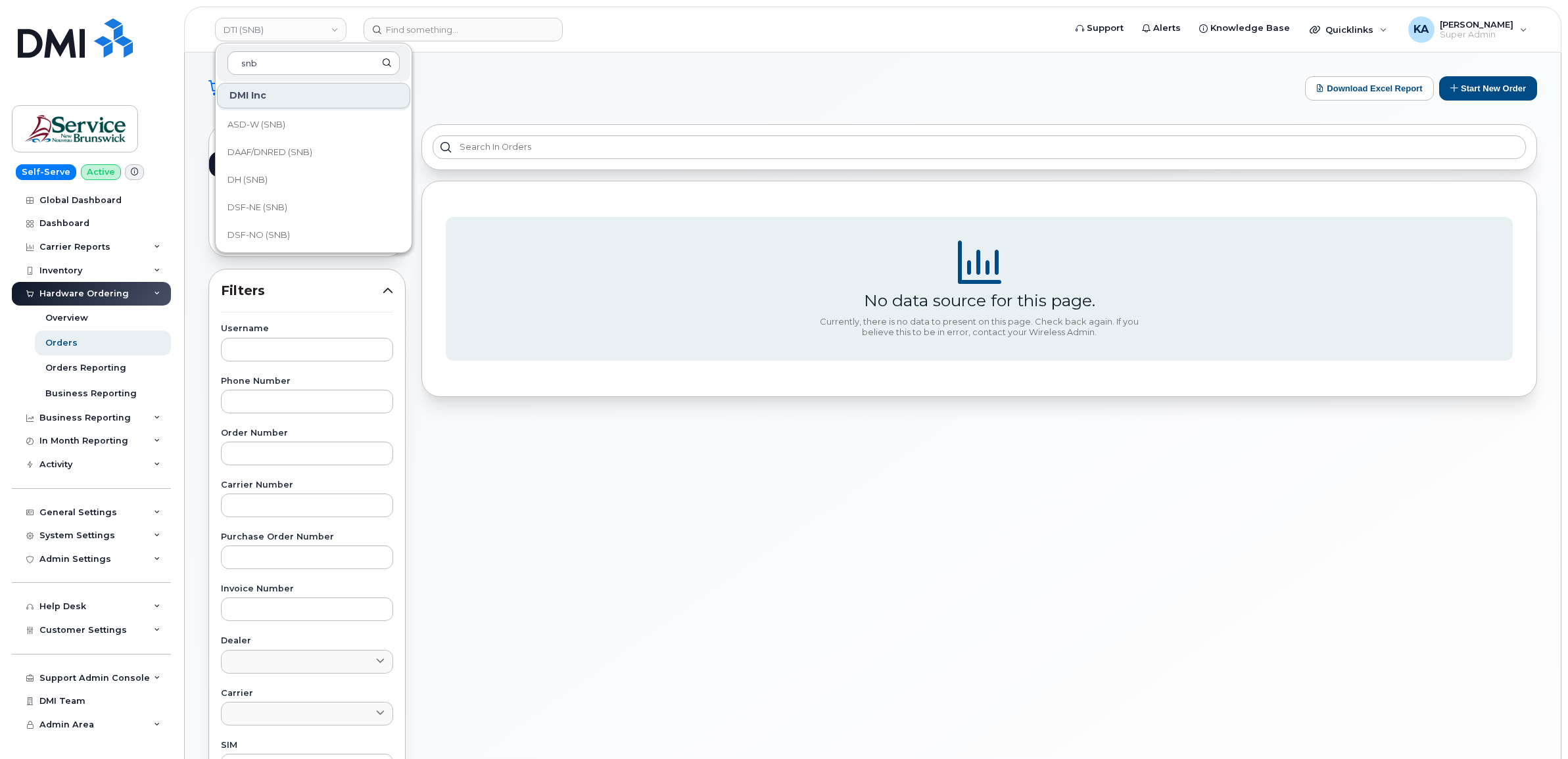
scroll to position [165, 0]
type input "snb"
click at [264, 178] on span "DSF-SUD (SNB)" at bounding box center [261, 181] width 67 height 13
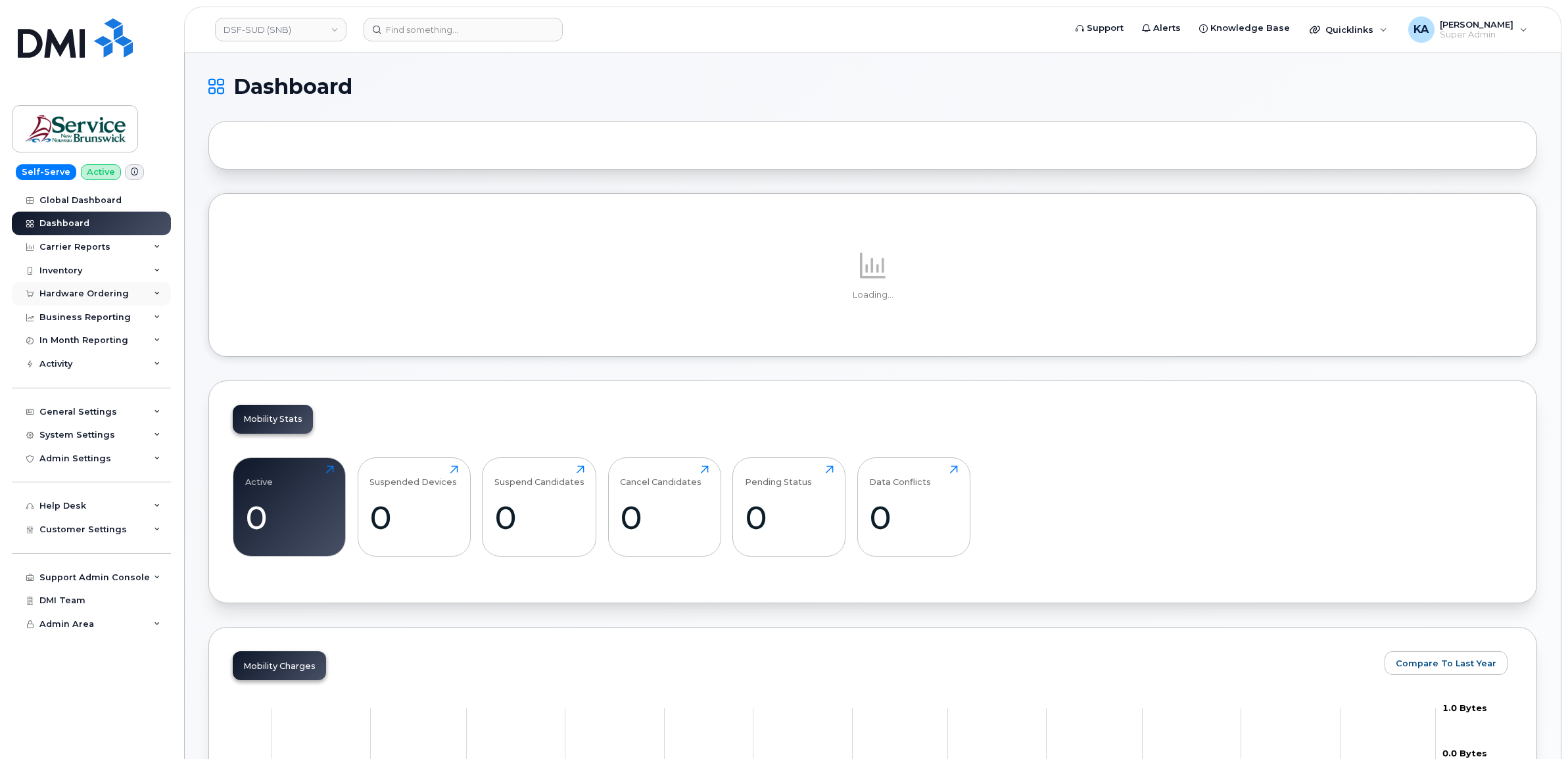
click at [78, 293] on div "Hardware Ordering" at bounding box center [84, 294] width 90 height 11
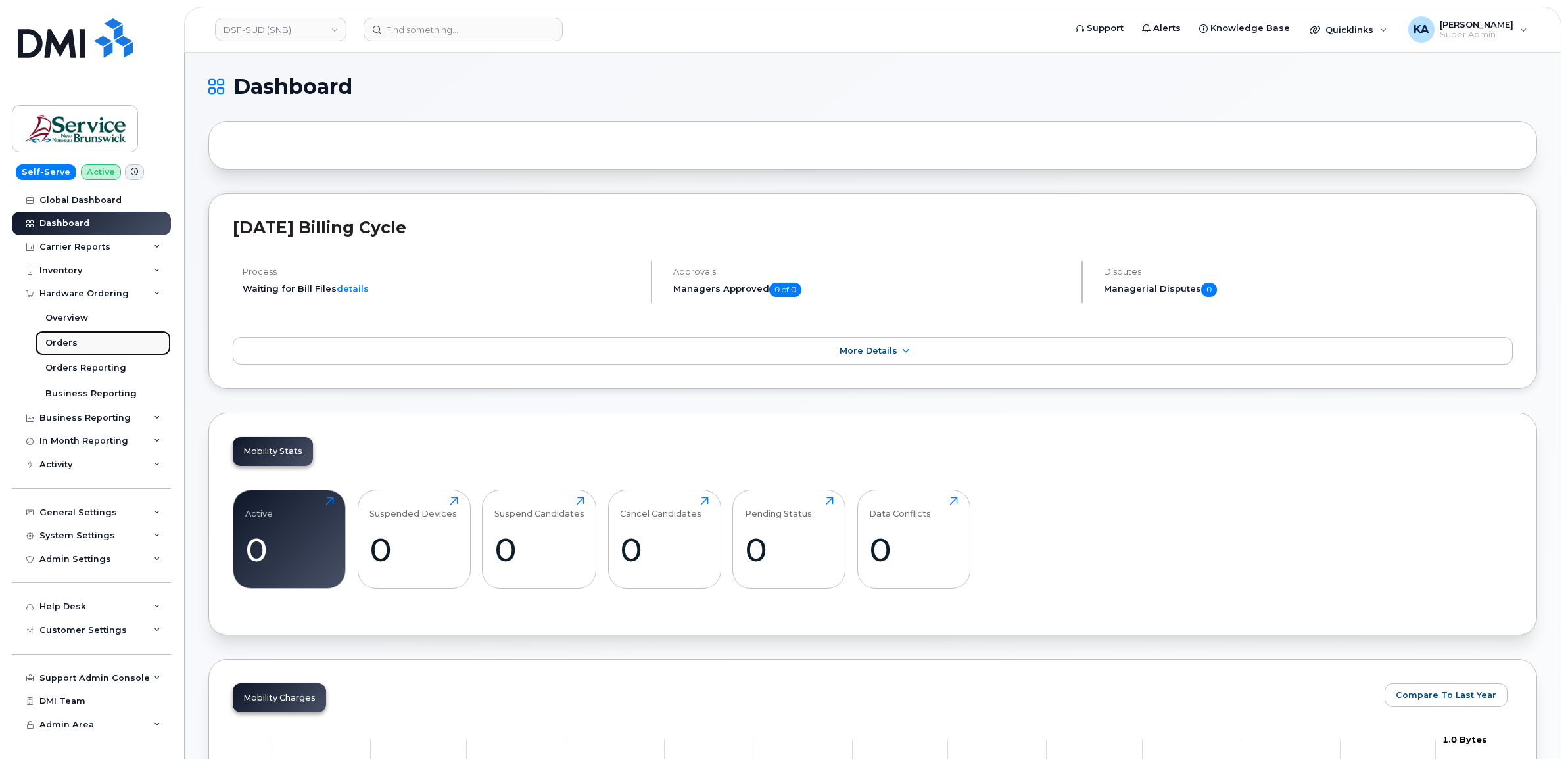
click at [57, 340] on div "Orders" at bounding box center [61, 343] width 32 height 12
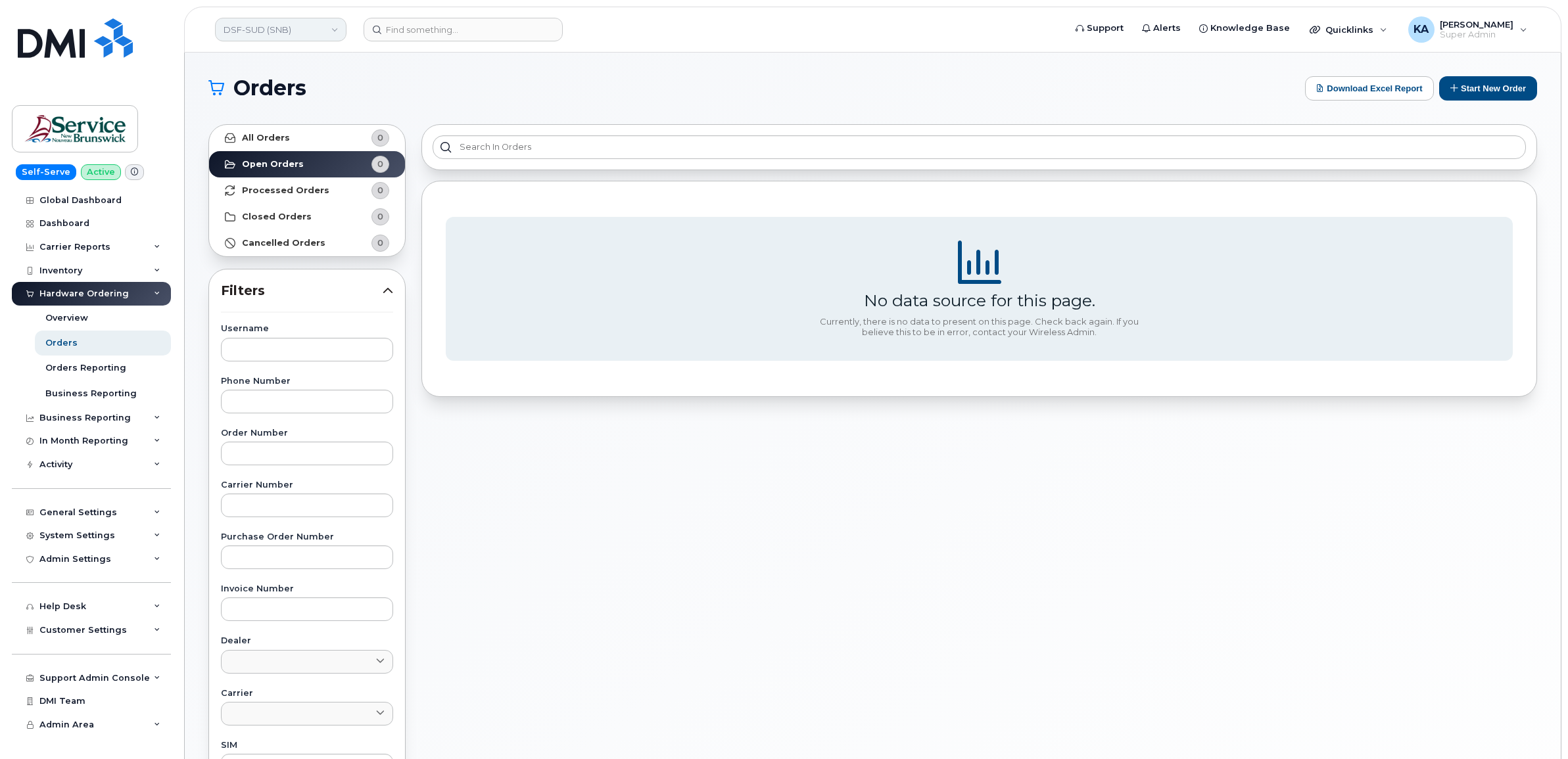
click at [286, 33] on link "DSF-SUD (SNB)" at bounding box center [280, 29] width 131 height 24
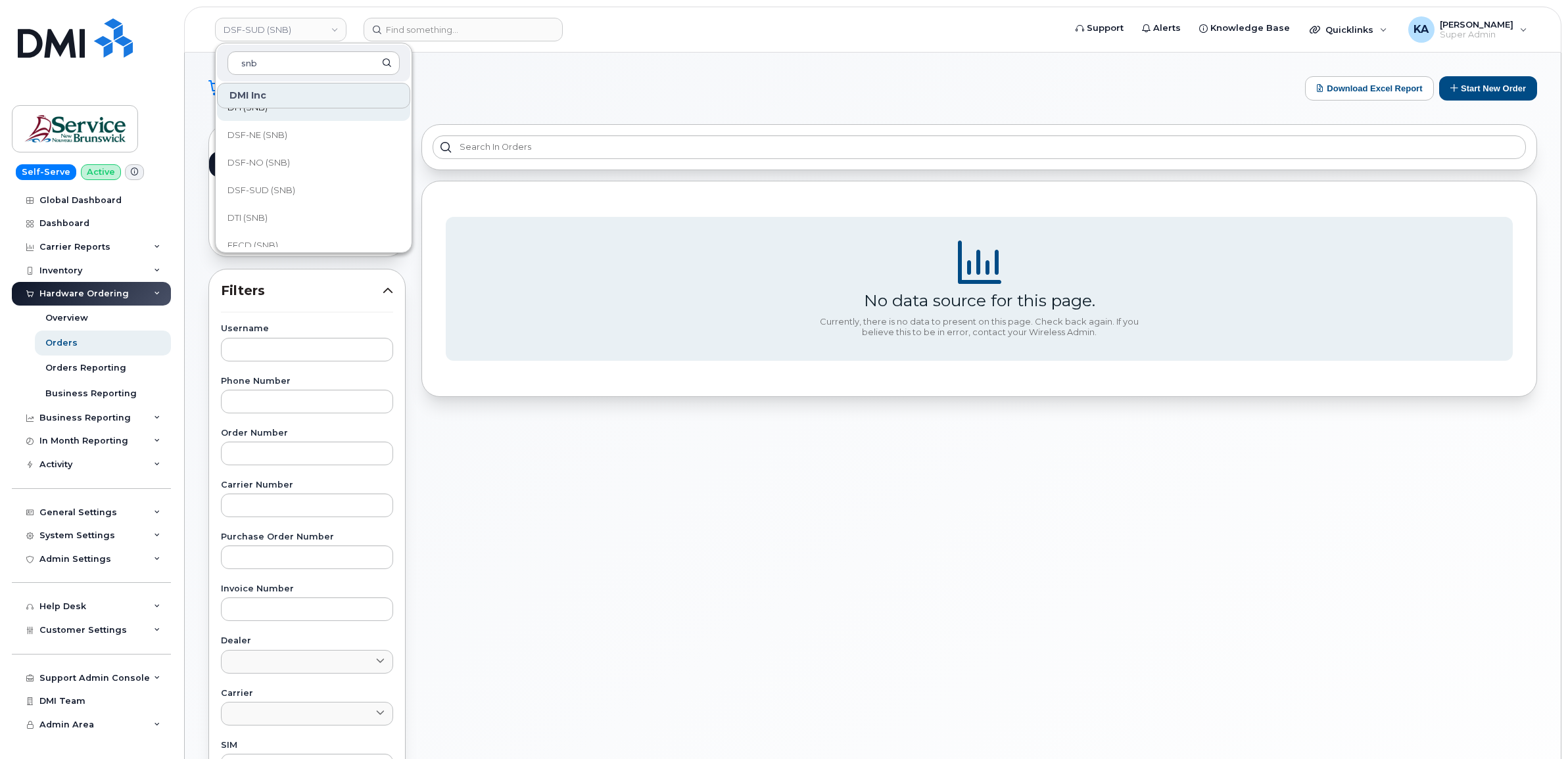
scroll to position [165, 0]
type input "snb"
click at [277, 150] on span "DSF-NO (SNB)" at bounding box center [258, 153] width 63 height 13
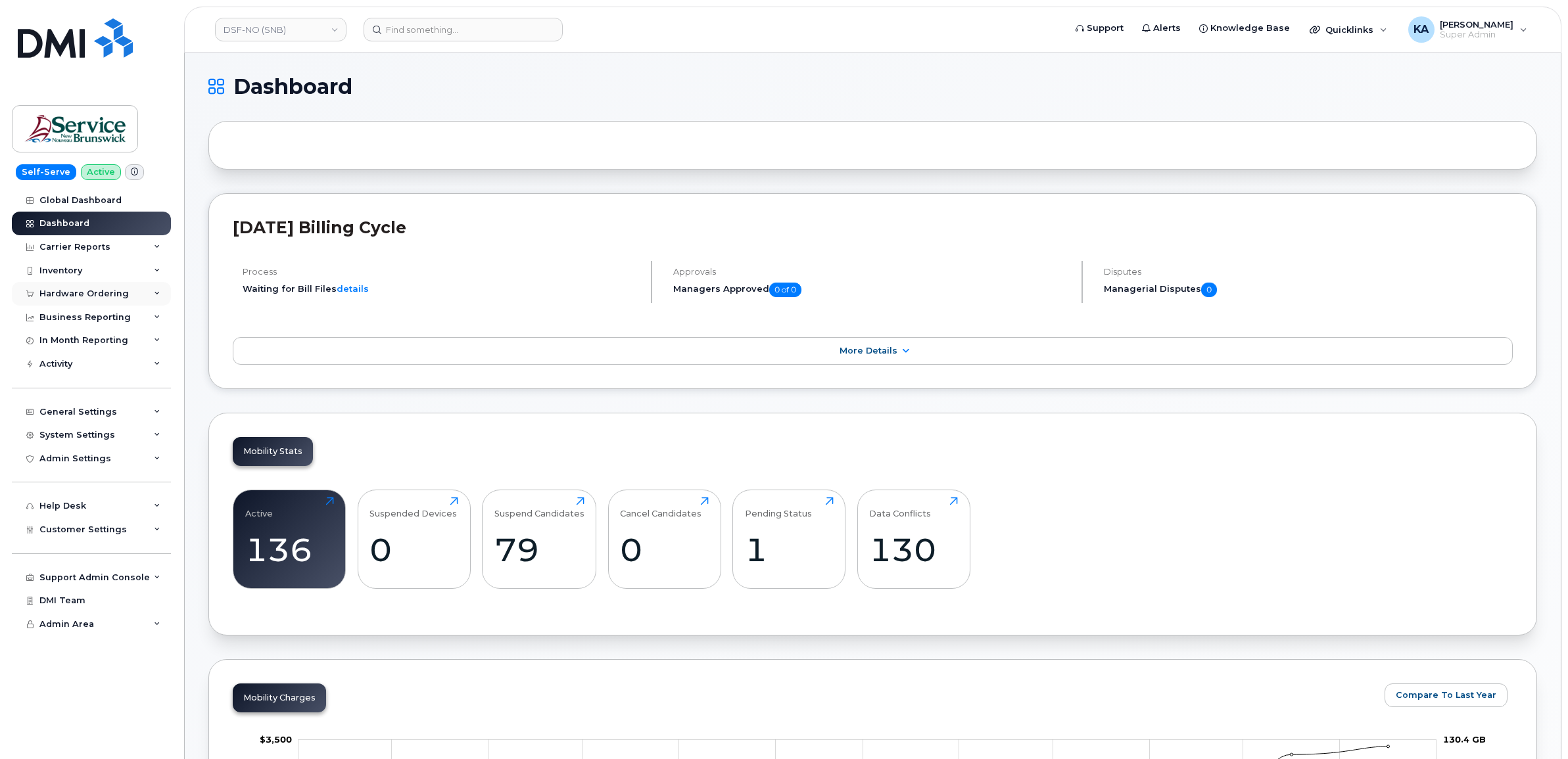
click at [109, 293] on div "Hardware Ordering" at bounding box center [84, 294] width 90 height 11
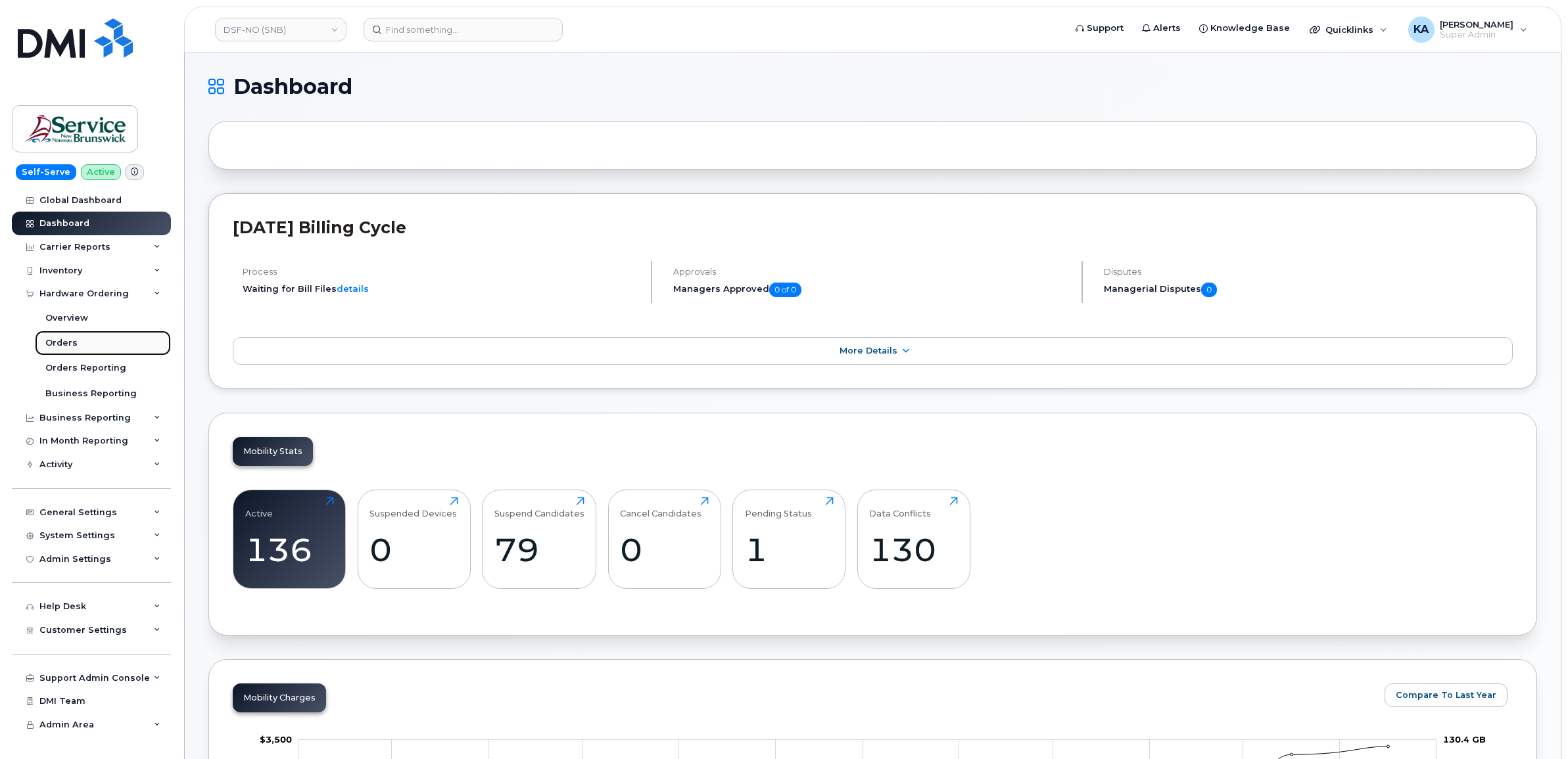
click at [63, 342] on div "Orders" at bounding box center [61, 343] width 32 height 12
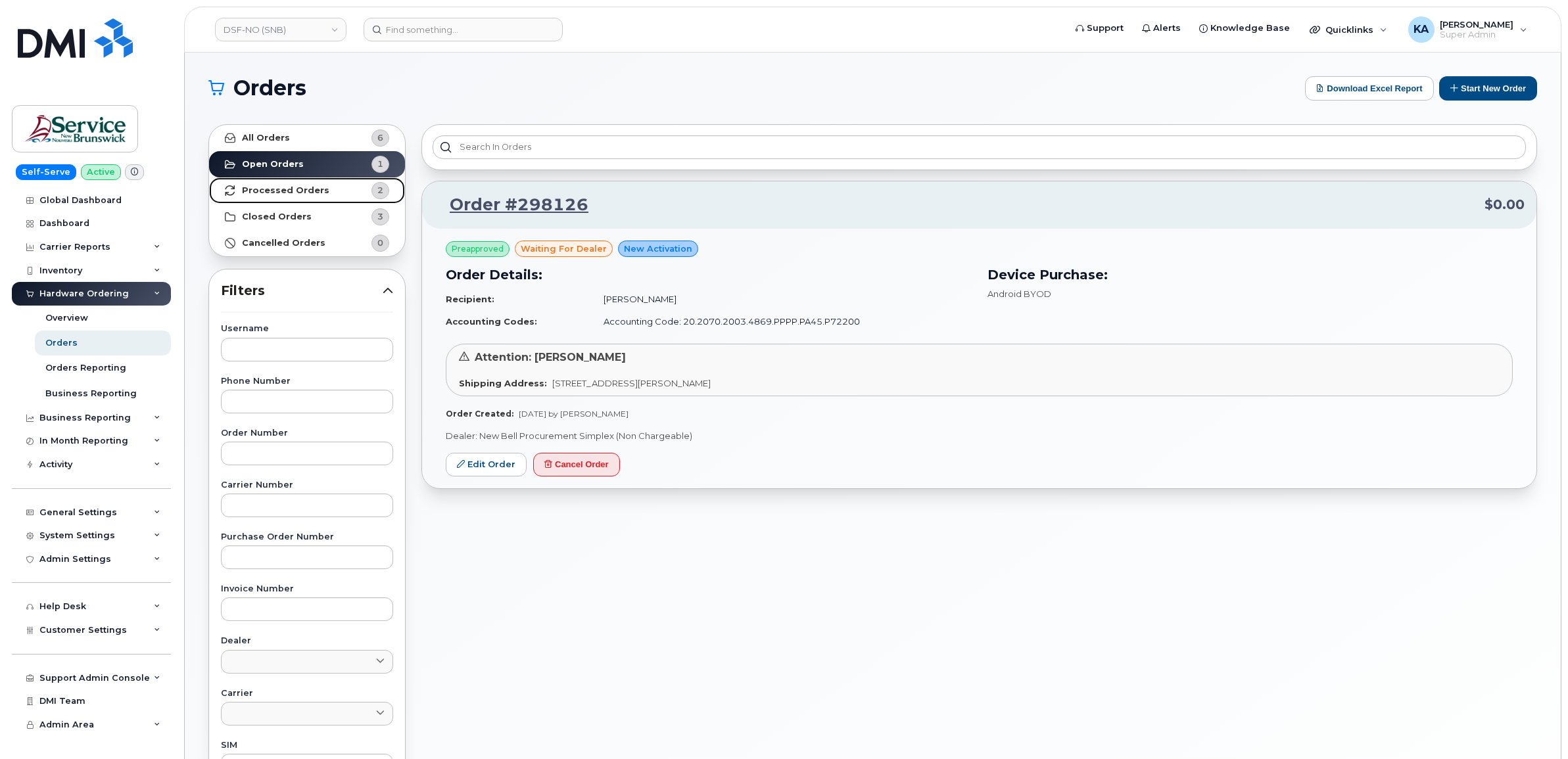
click at [297, 192] on strong "Processed Orders" at bounding box center [285, 190] width 88 height 11
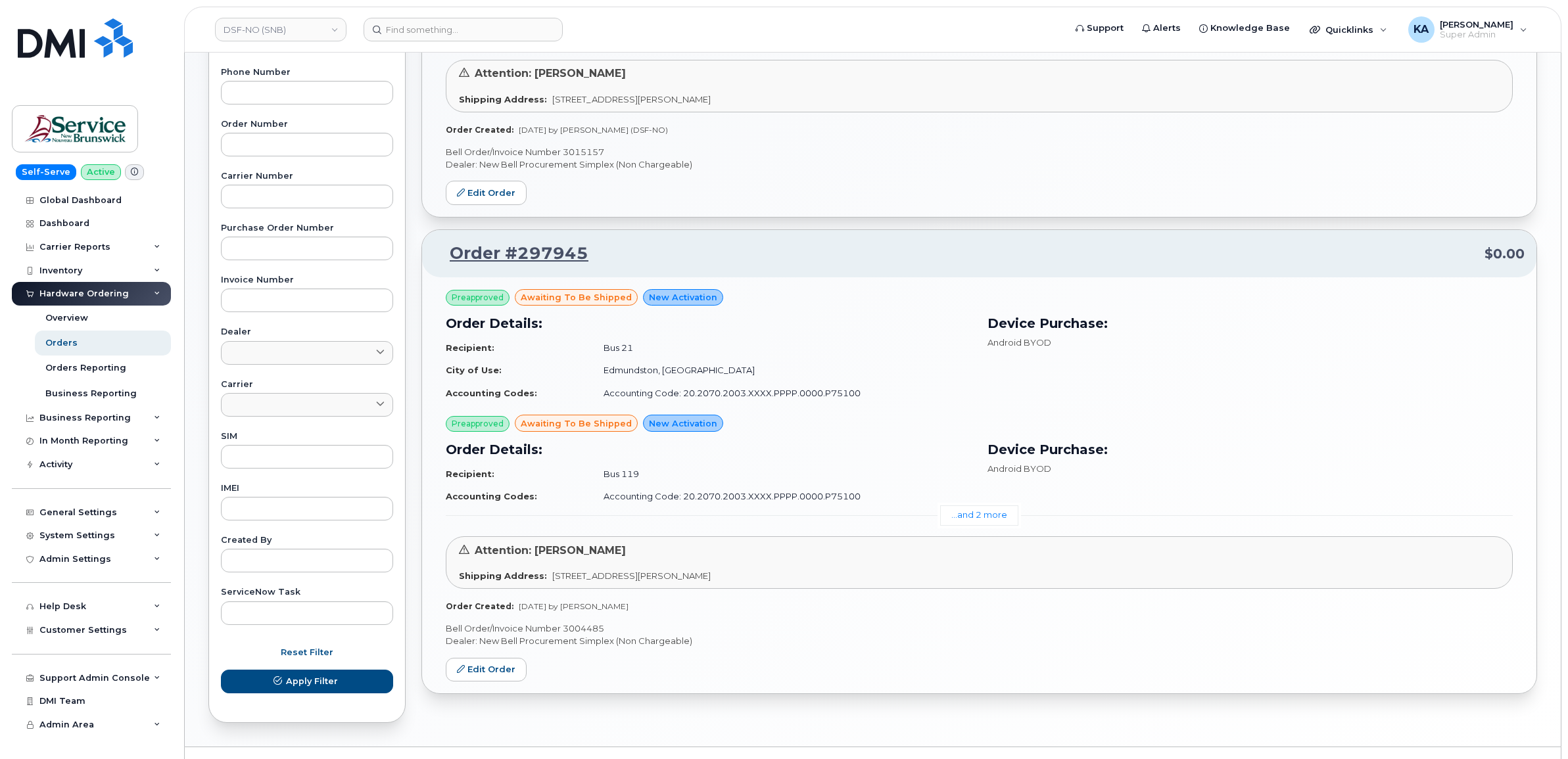
scroll to position [328, 0]
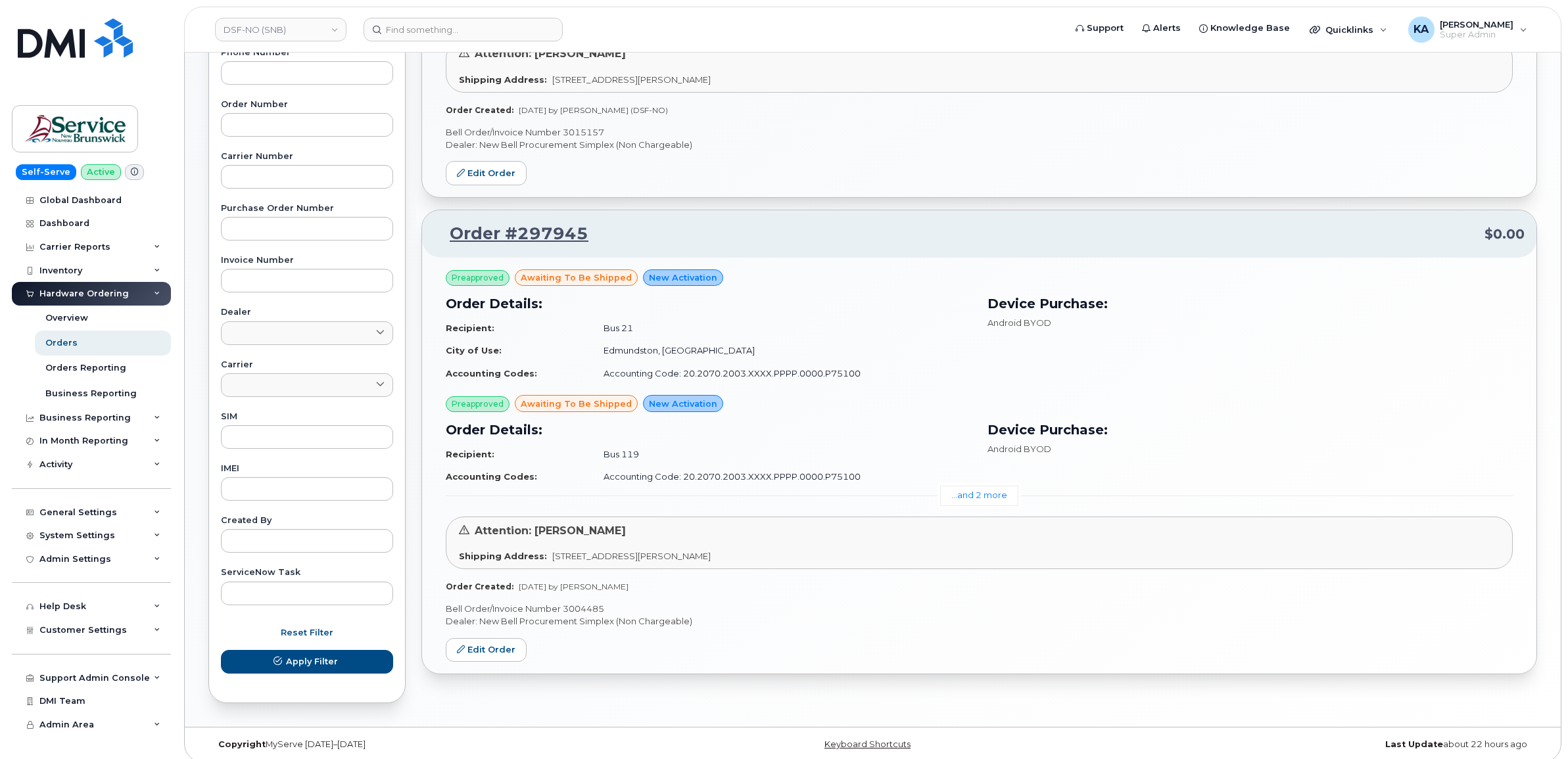
click at [584, 608] on p "Bell Order/Invoice Number 3004485" at bounding box center [979, 609] width 1067 height 13
copy p "3004485"
click at [584, 132] on p "Bell Order/Invoice Number 3015157" at bounding box center [979, 132] width 1067 height 13
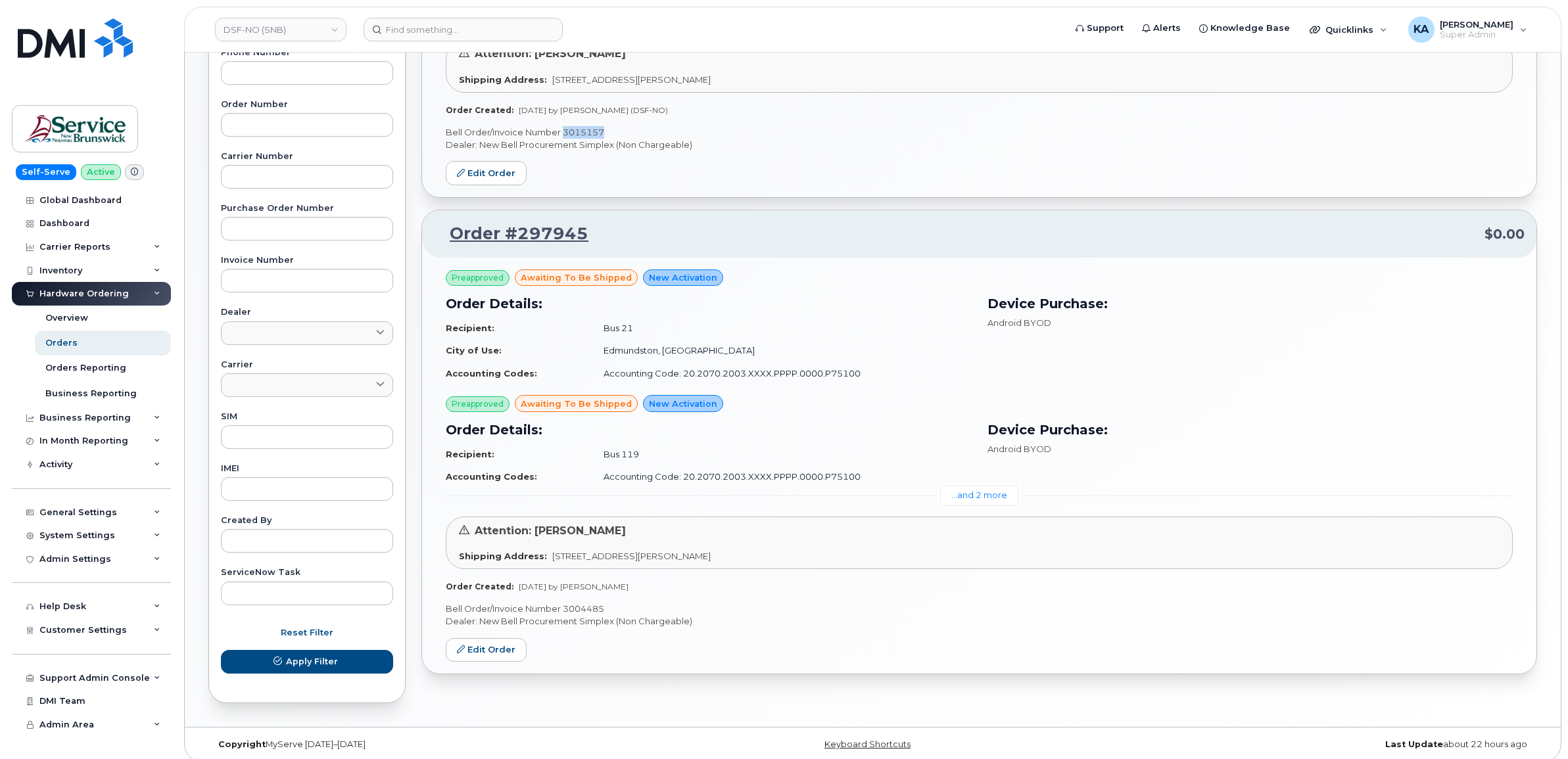
copy p "3015157"
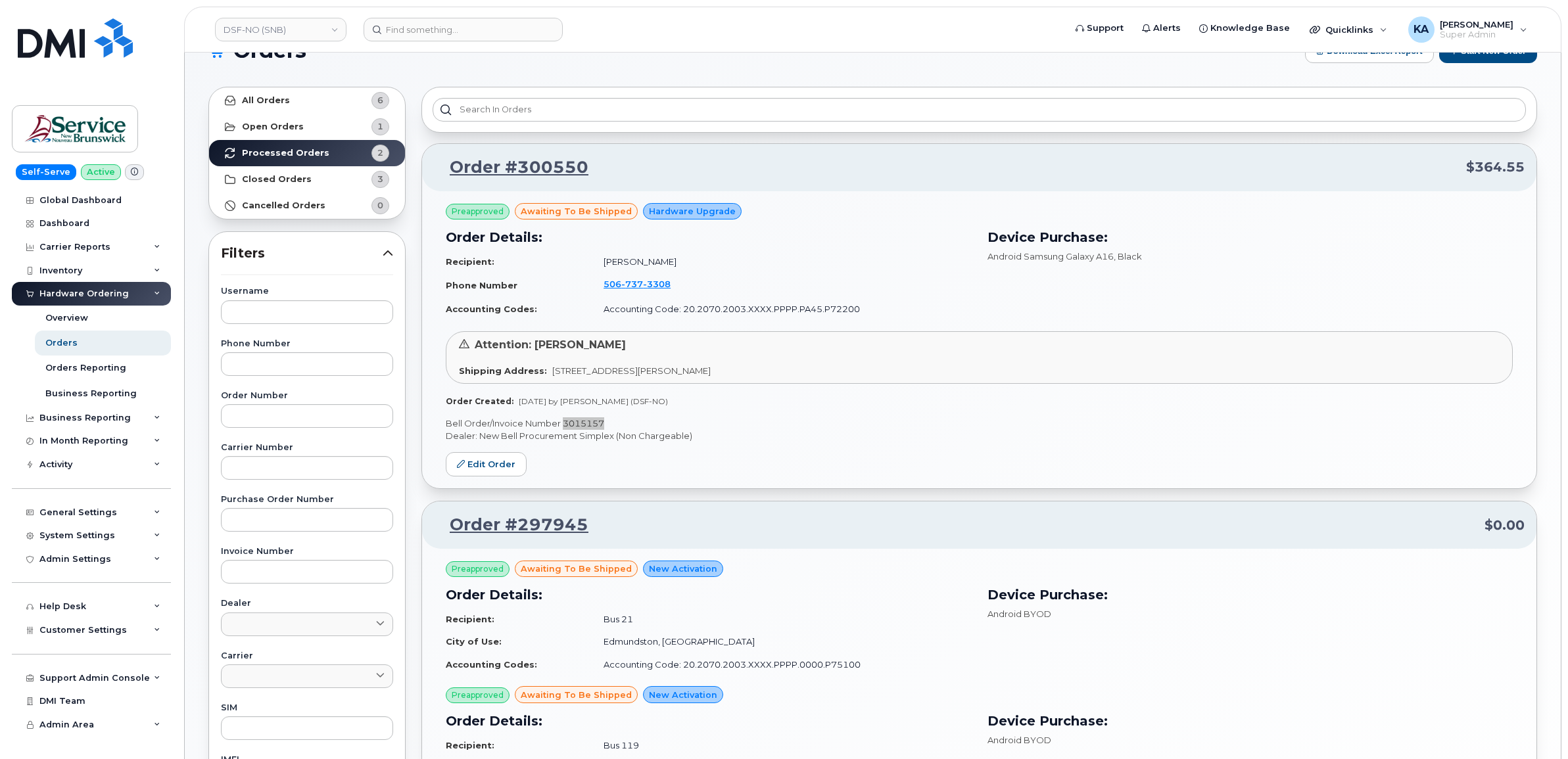
scroll to position [0, 0]
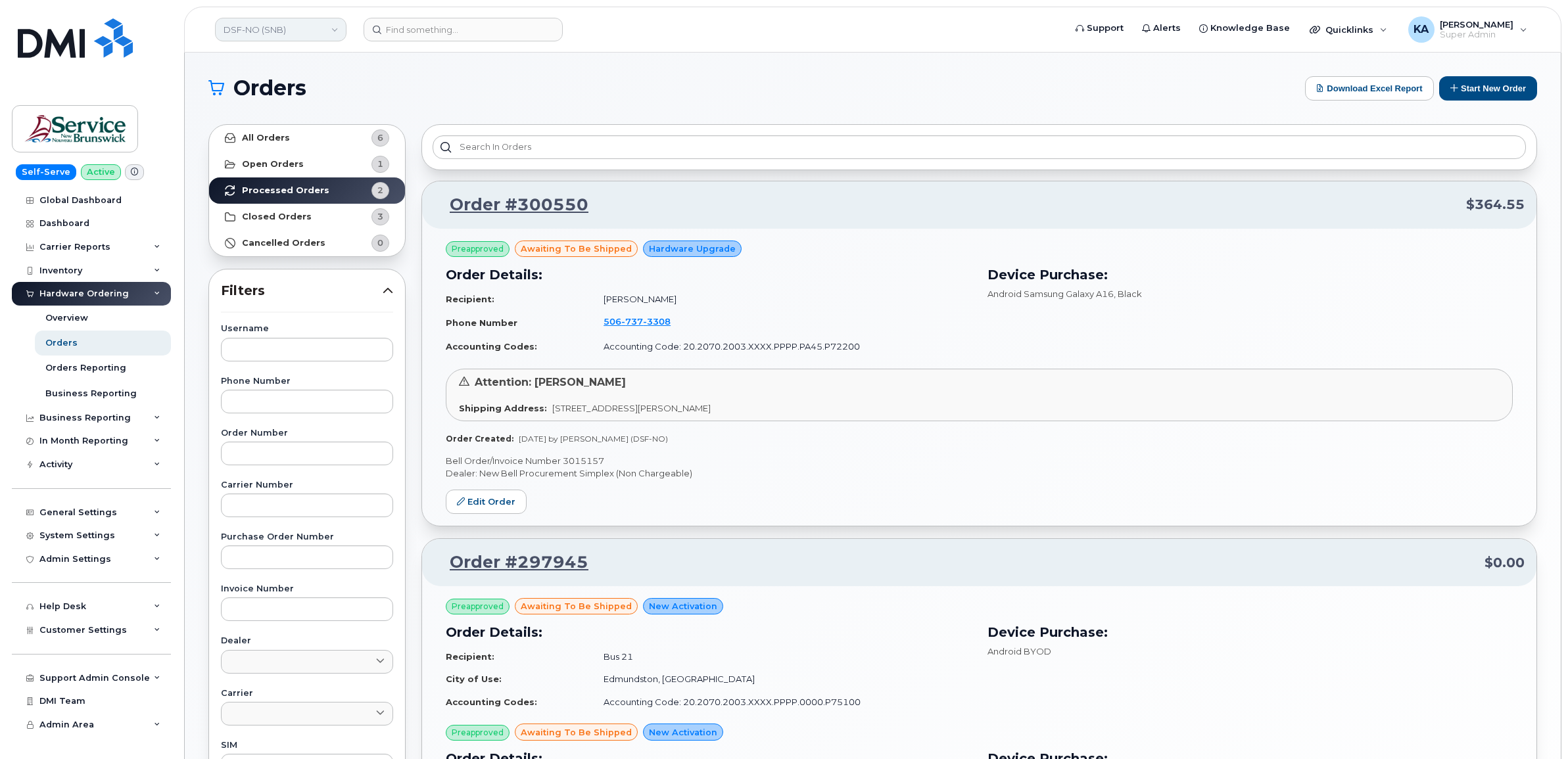
click at [284, 33] on link "DSF-NO (SNB)" at bounding box center [280, 29] width 131 height 24
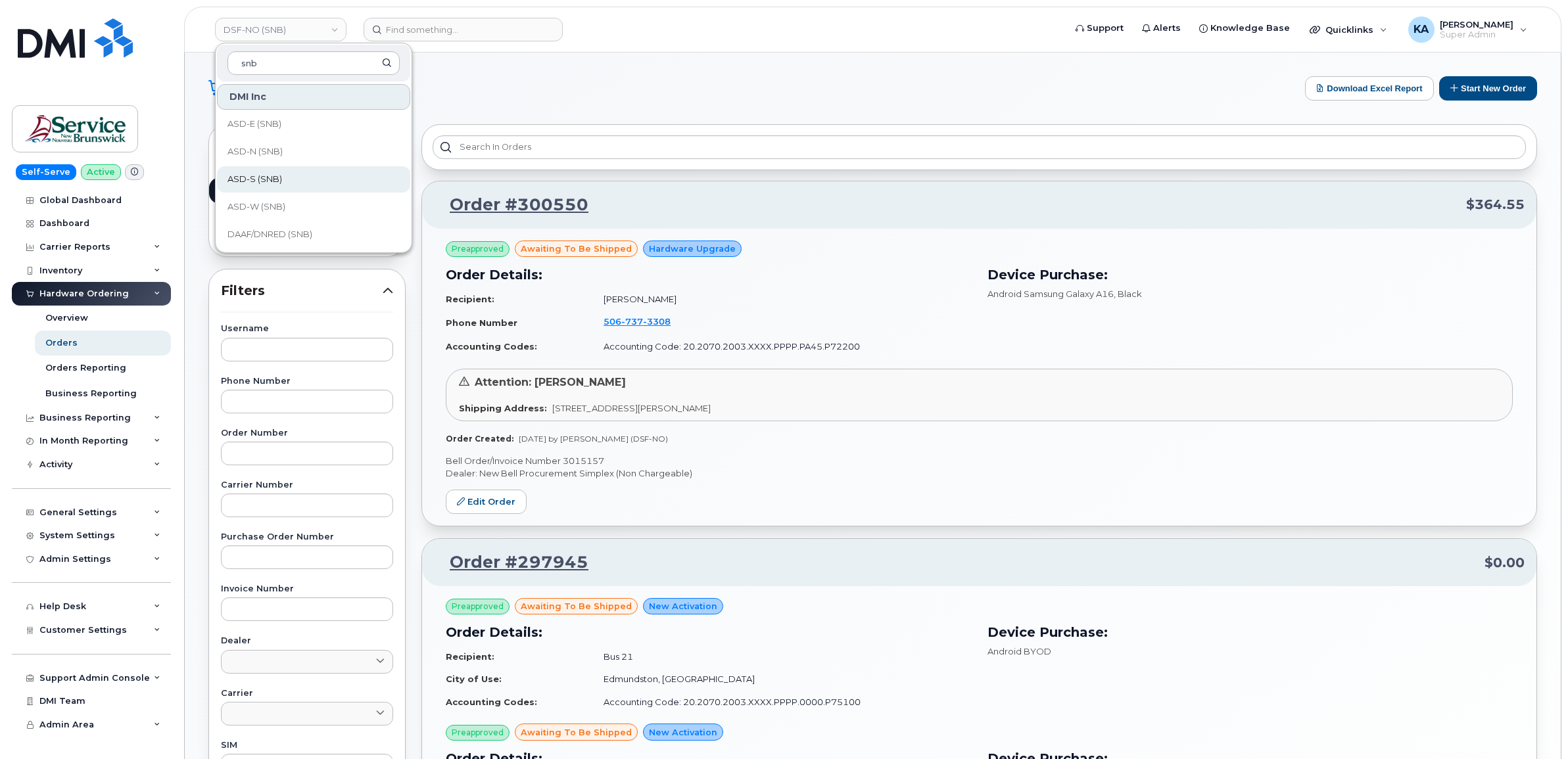
scroll to position [82, 0]
type input "snb"
click at [257, 204] on span "DSF-NE (SNB)" at bounding box center [257, 208] width 60 height 13
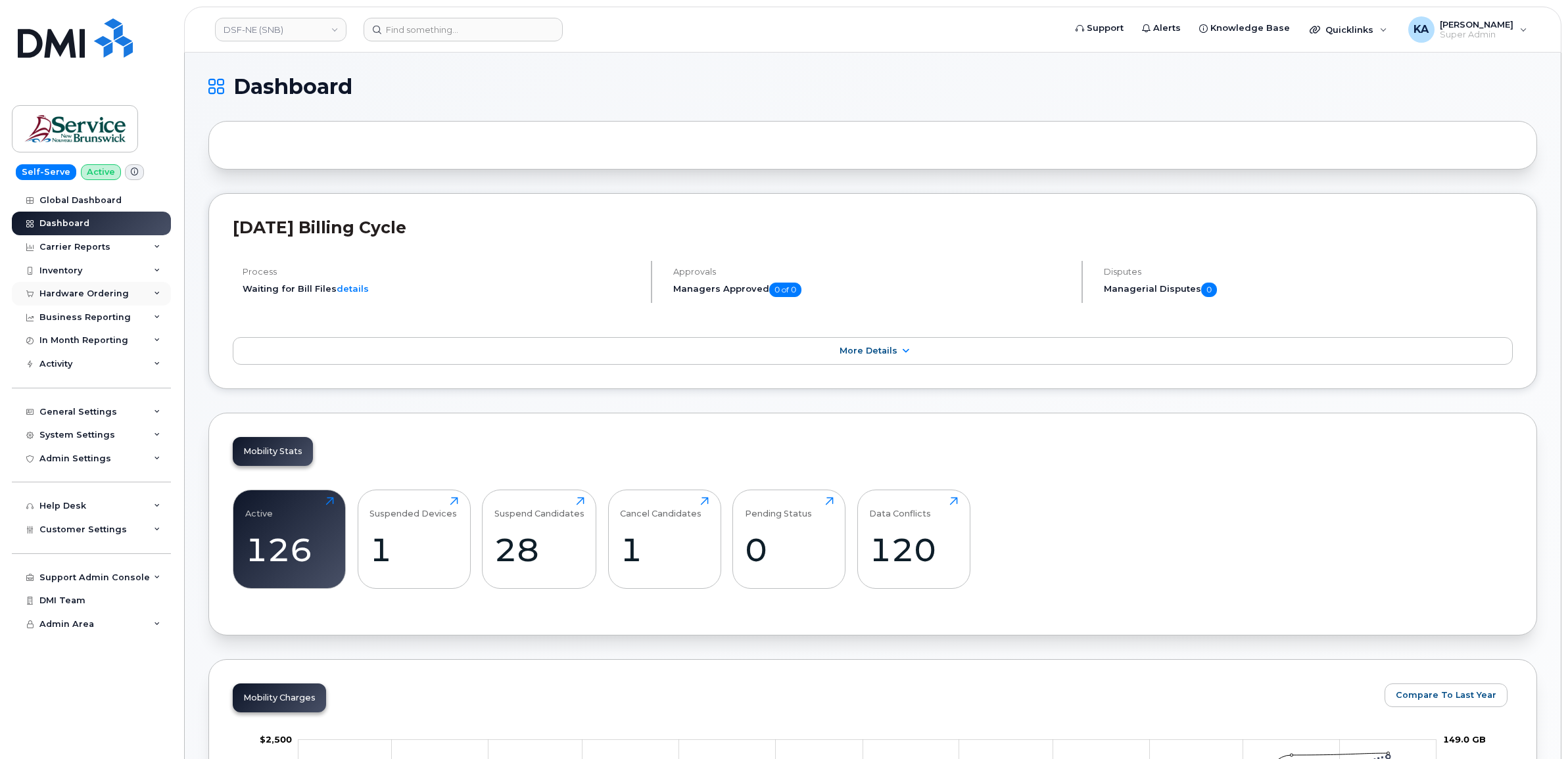
click at [93, 291] on div "Hardware Ordering" at bounding box center [84, 294] width 90 height 11
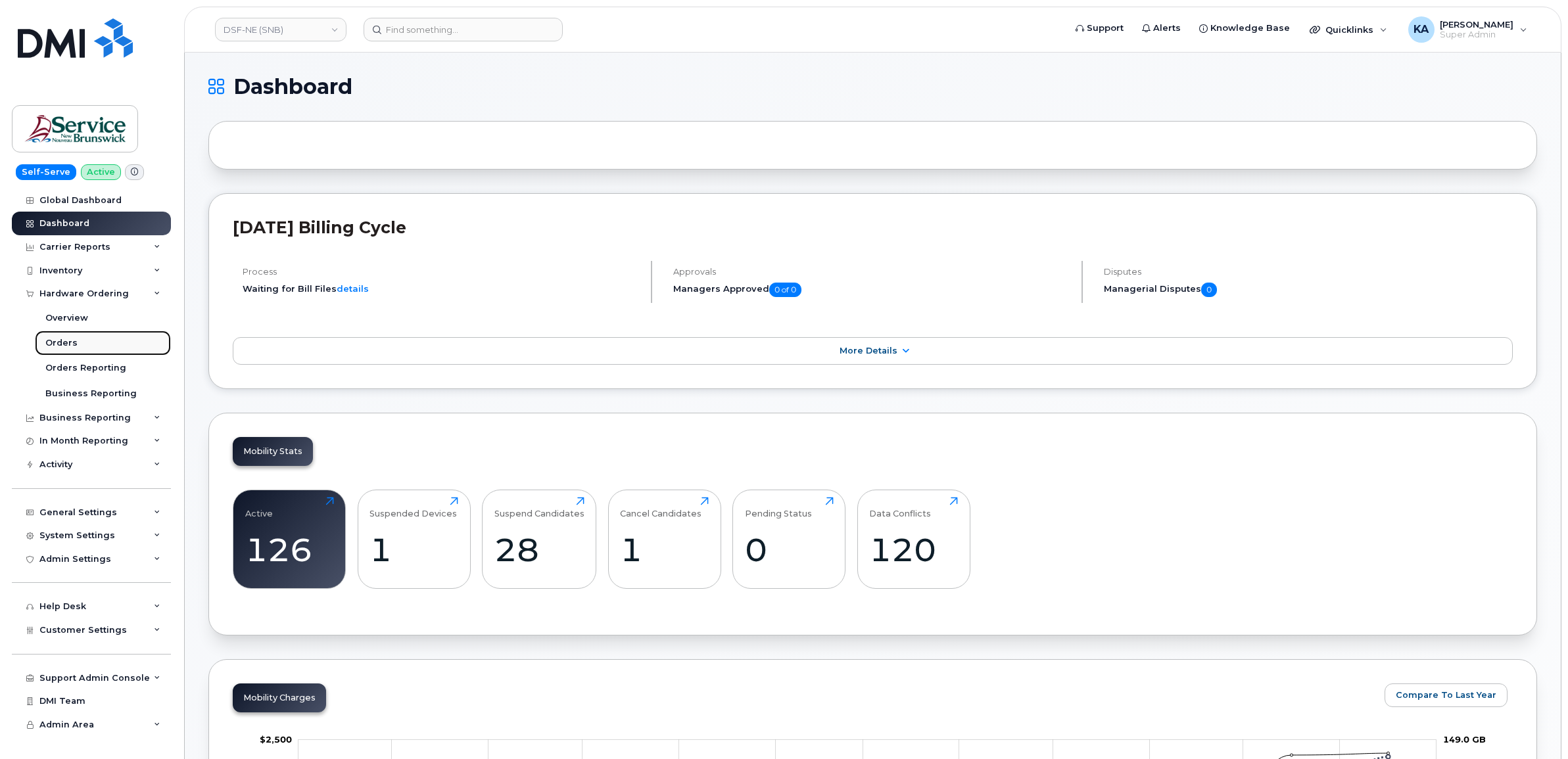
click at [60, 340] on div "Orders" at bounding box center [61, 343] width 32 height 12
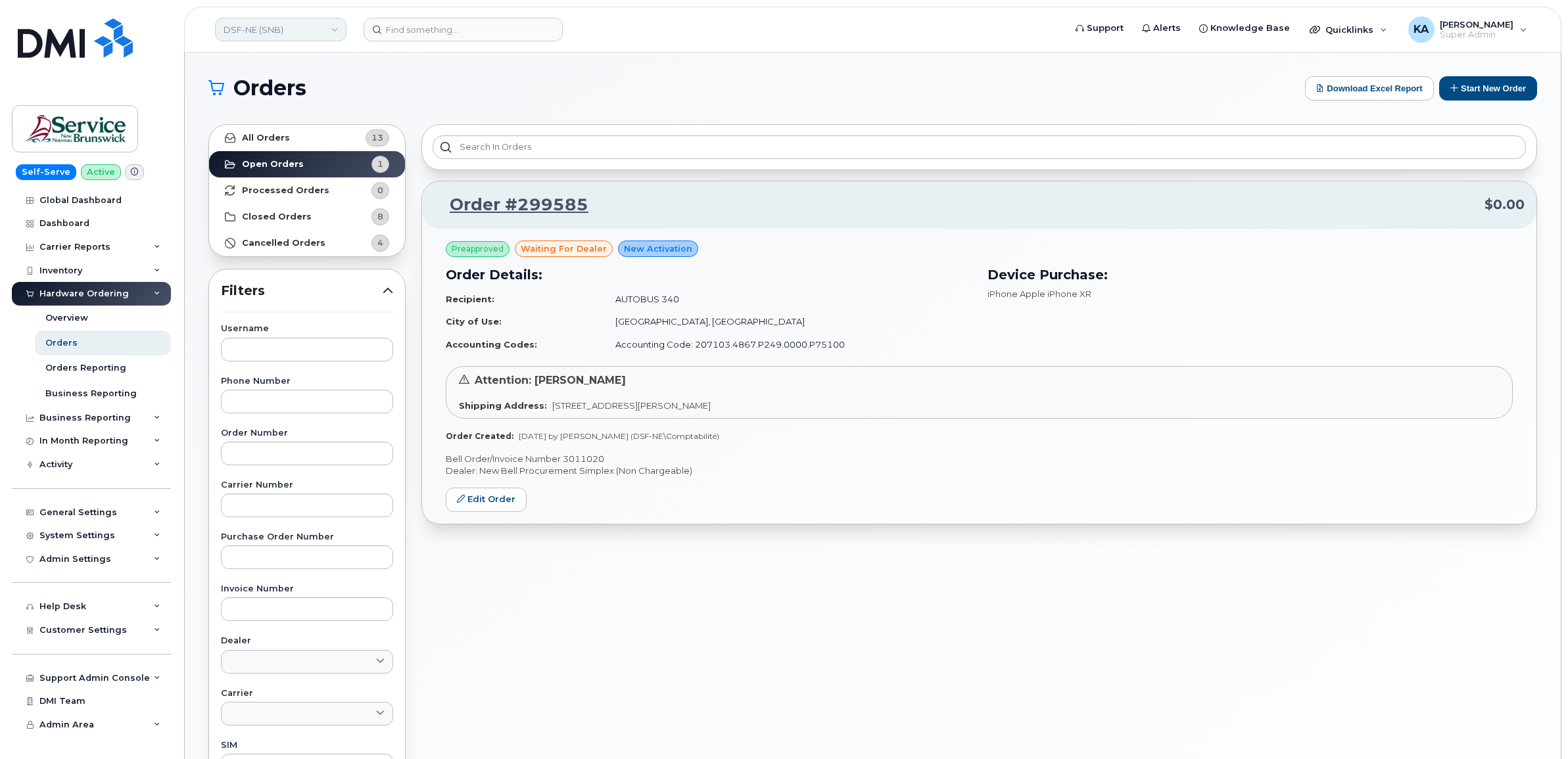
click at [280, 24] on link "DSF-NE (SNB)" at bounding box center [280, 29] width 131 height 24
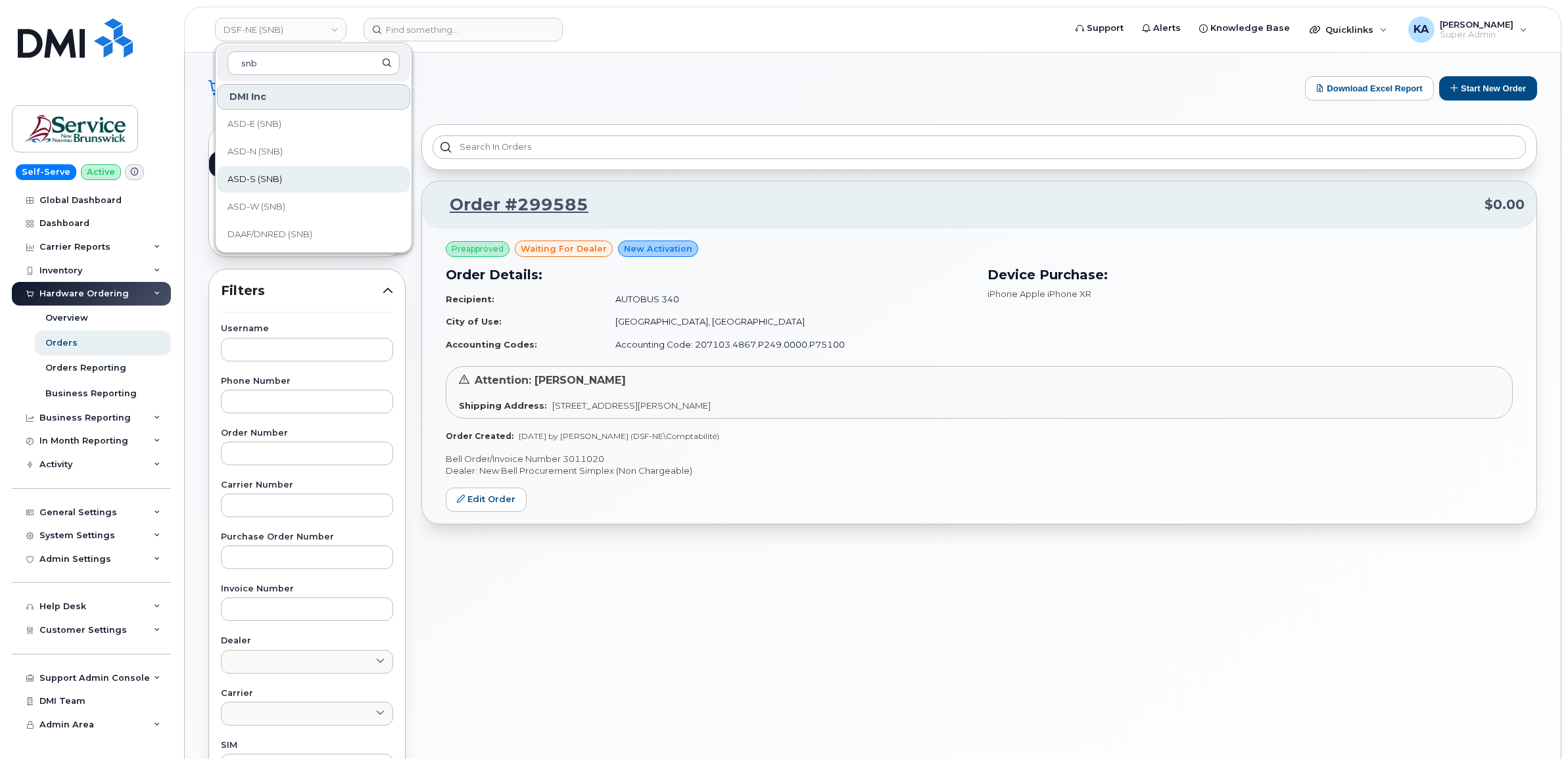
scroll to position [82, 0]
type input "snb"
click at [255, 178] on span "DH (SNB)" at bounding box center [248, 180] width 40 height 13
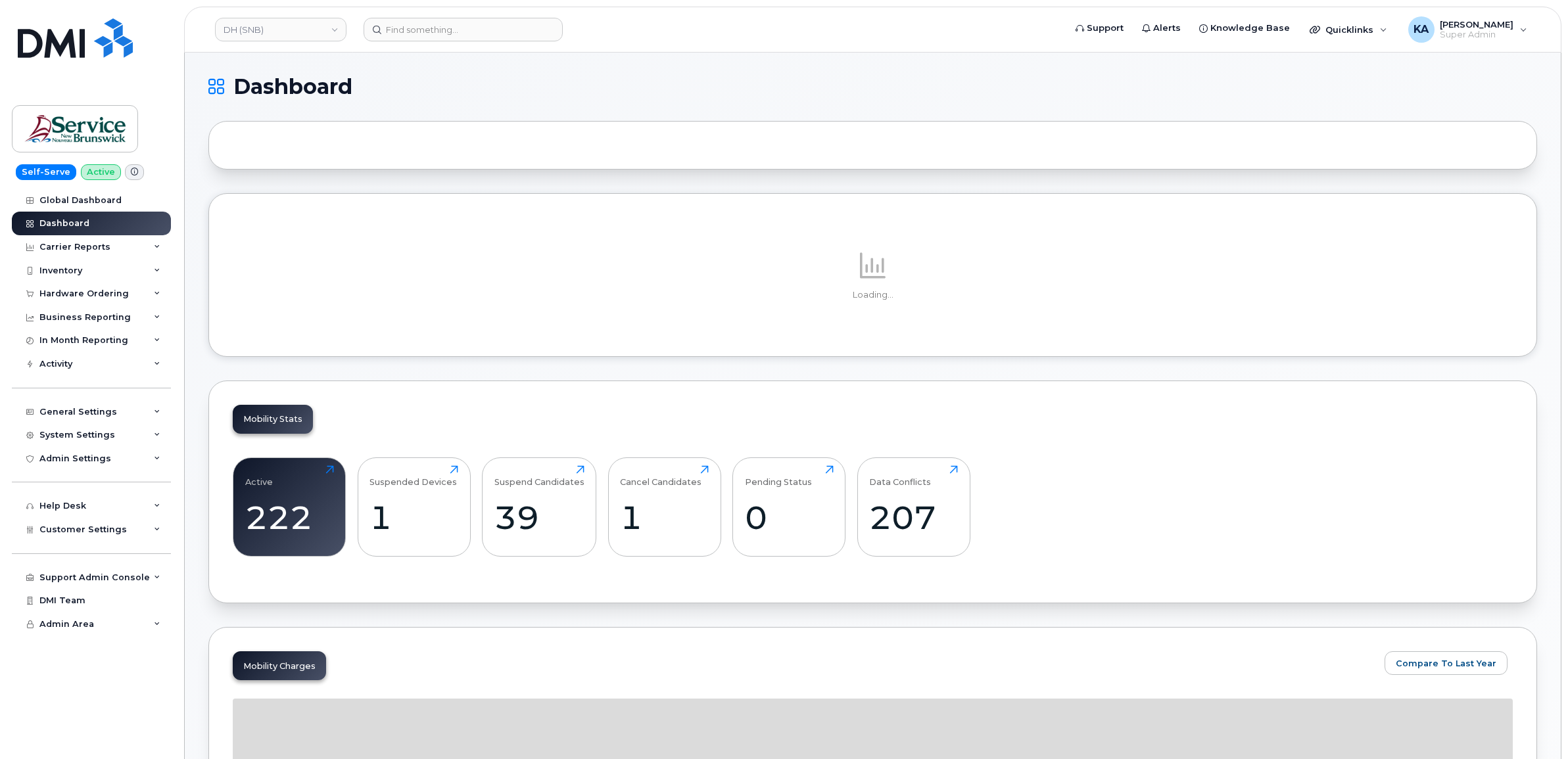
click at [100, 291] on div "Hardware Ordering" at bounding box center [84, 294] width 90 height 11
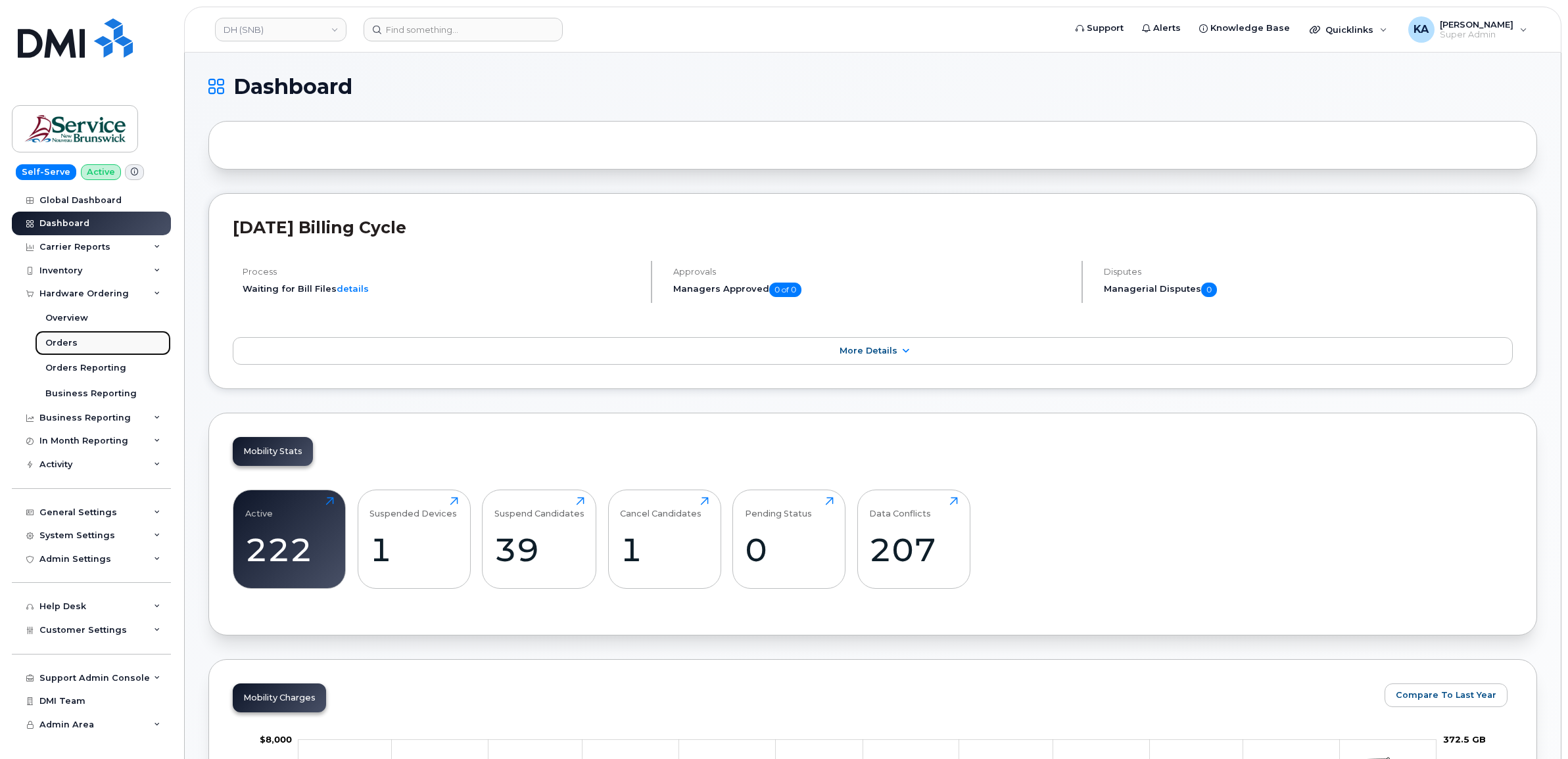
click at [61, 340] on div "Orders" at bounding box center [61, 343] width 32 height 12
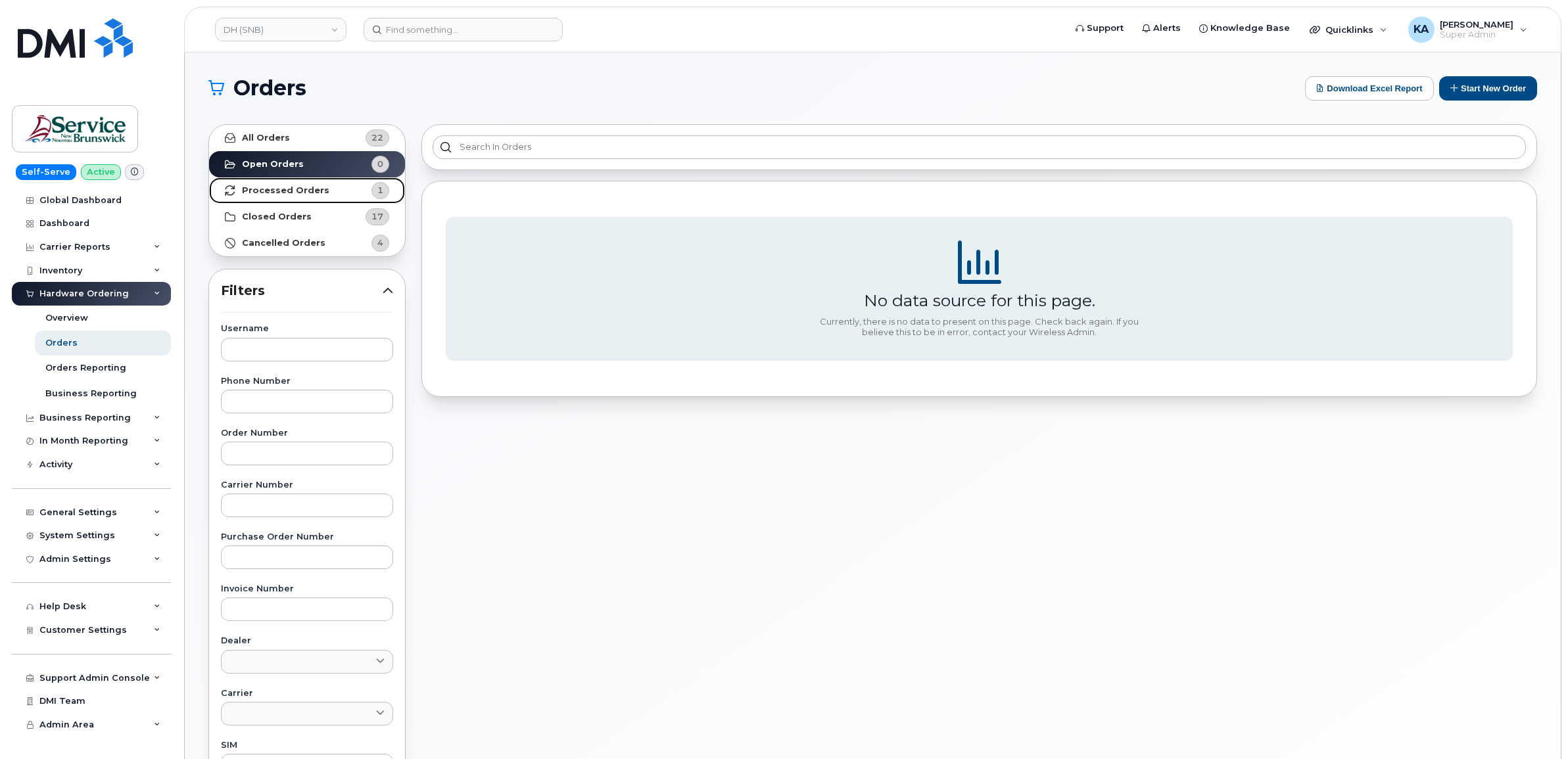
click at [316, 197] on link "Processed Orders 1" at bounding box center [306, 190] width 196 height 26
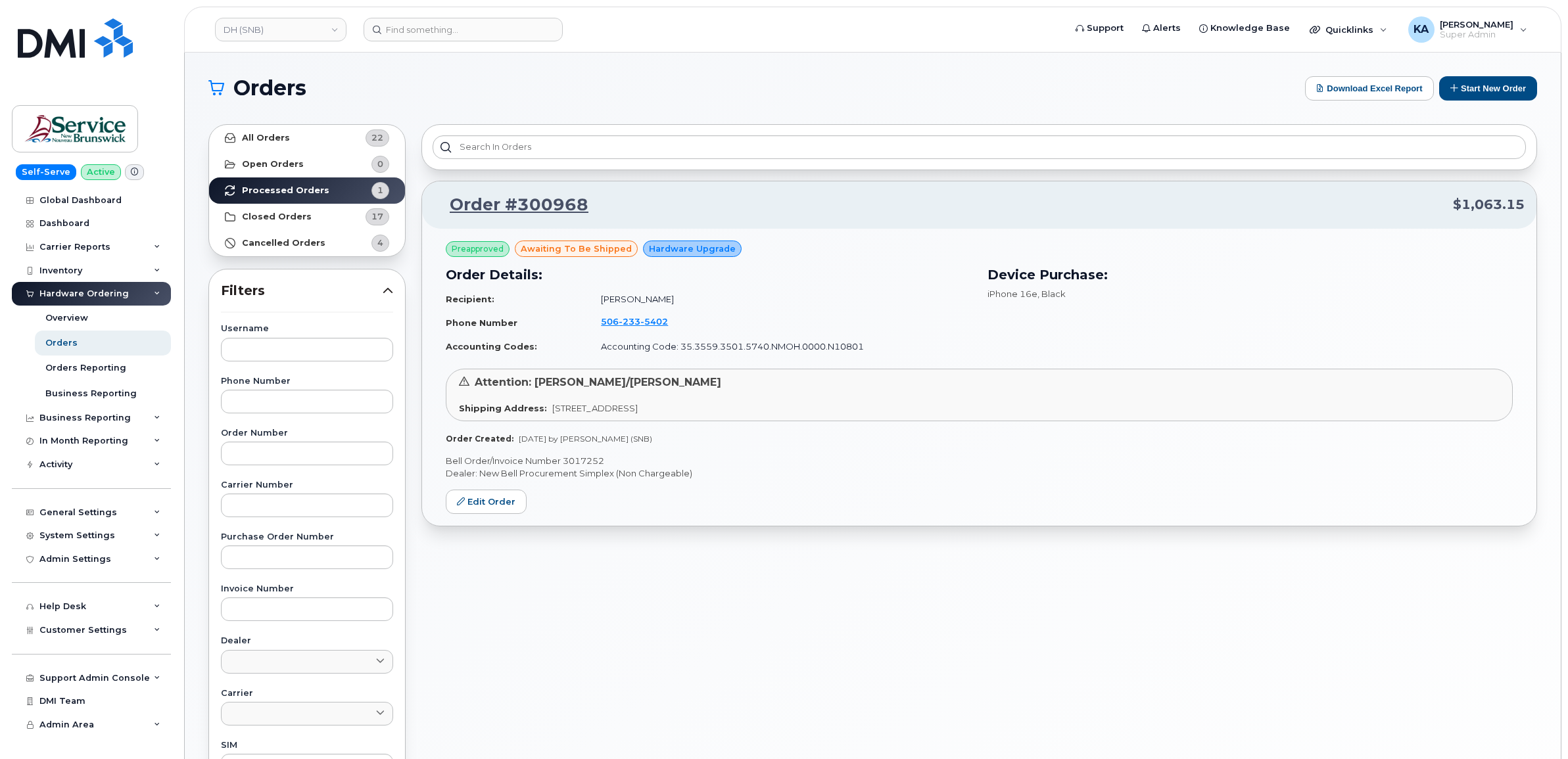
click at [585, 458] on p "Bell Order/Invoice Number 3017252" at bounding box center [979, 460] width 1067 height 13
click at [584, 458] on p "Bell Order/Invoice Number 3017252" at bounding box center [979, 460] width 1067 height 13
copy p "3017252"
click at [258, 30] on link "DH (SNB)" at bounding box center [280, 29] width 131 height 24
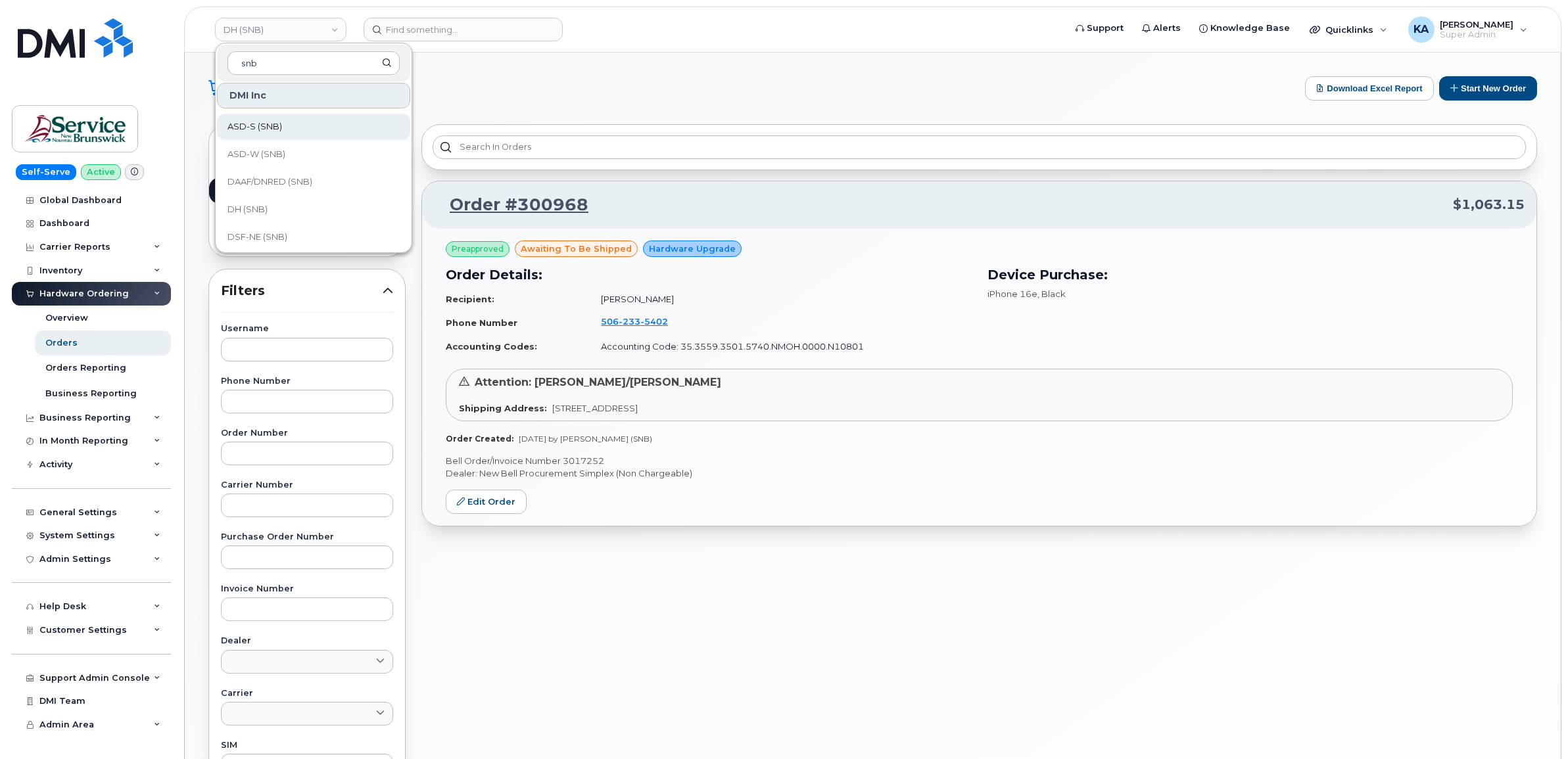
scroll to position [82, 0]
type input "snb"
click at [277, 151] on span "DAAF/DNRED (SNB)" at bounding box center [270, 152] width 85 height 13
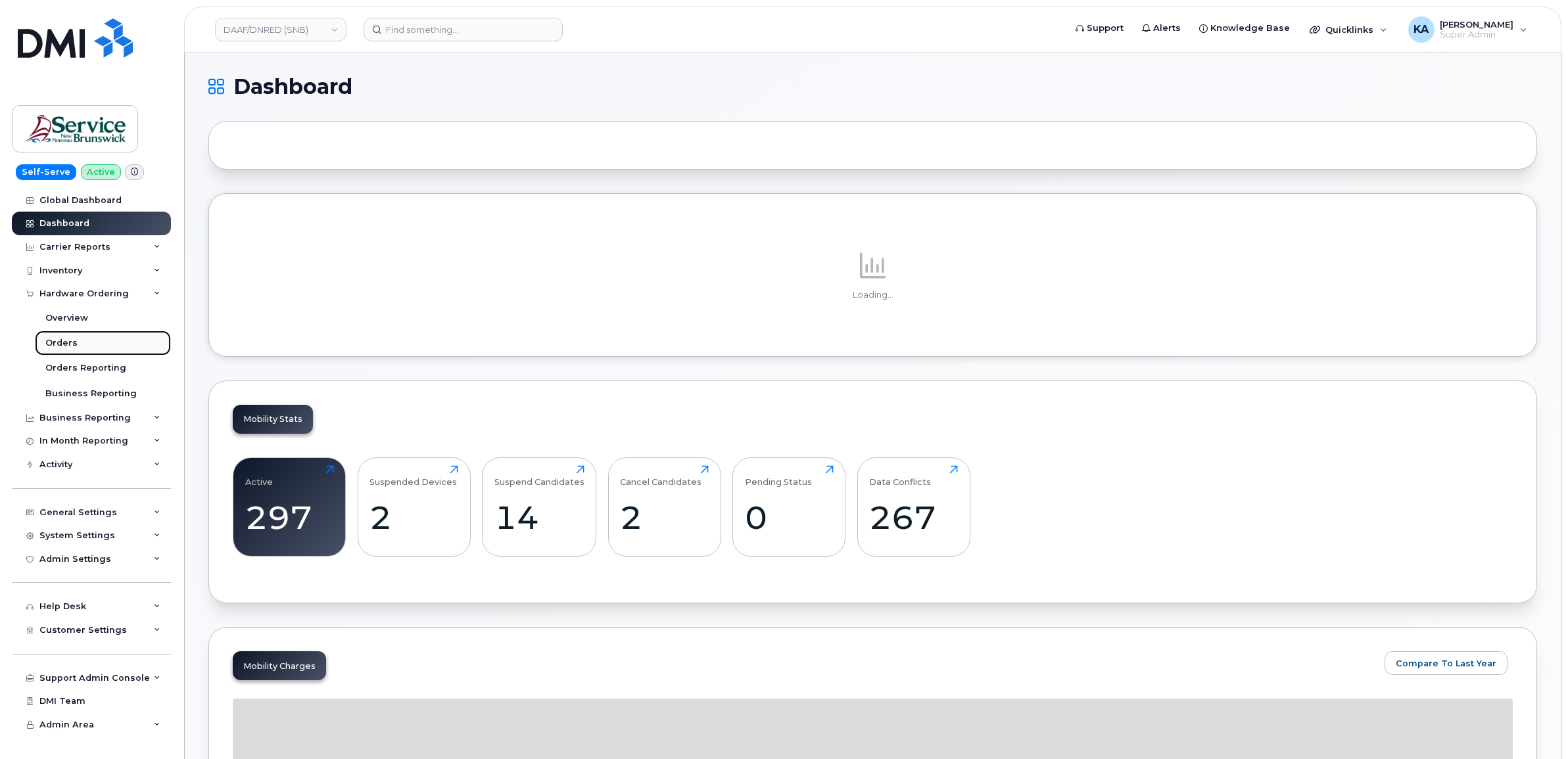
click at [57, 340] on div "Orders" at bounding box center [61, 343] width 32 height 12
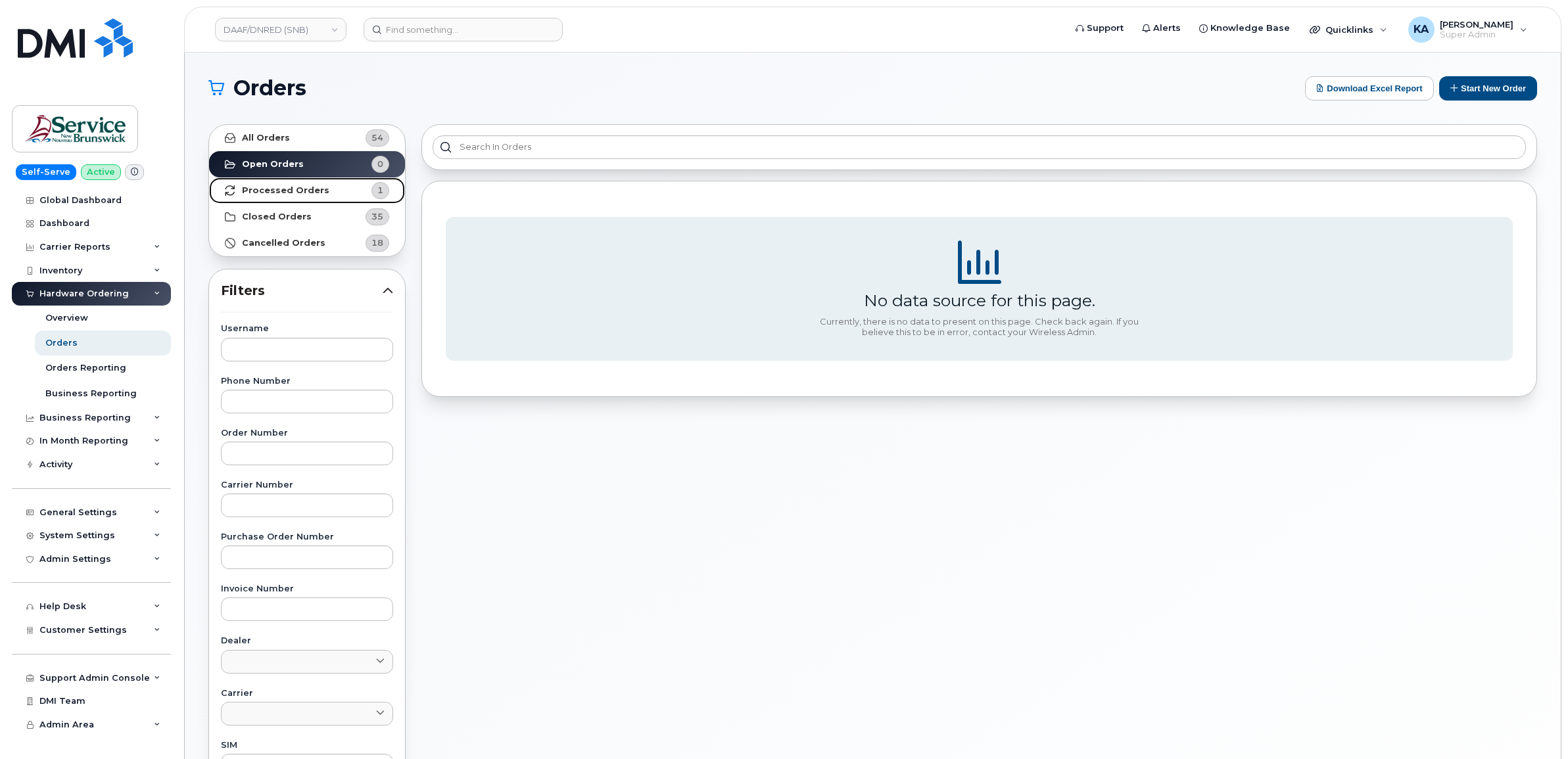
click at [295, 189] on strong "Processed Orders" at bounding box center [285, 190] width 88 height 11
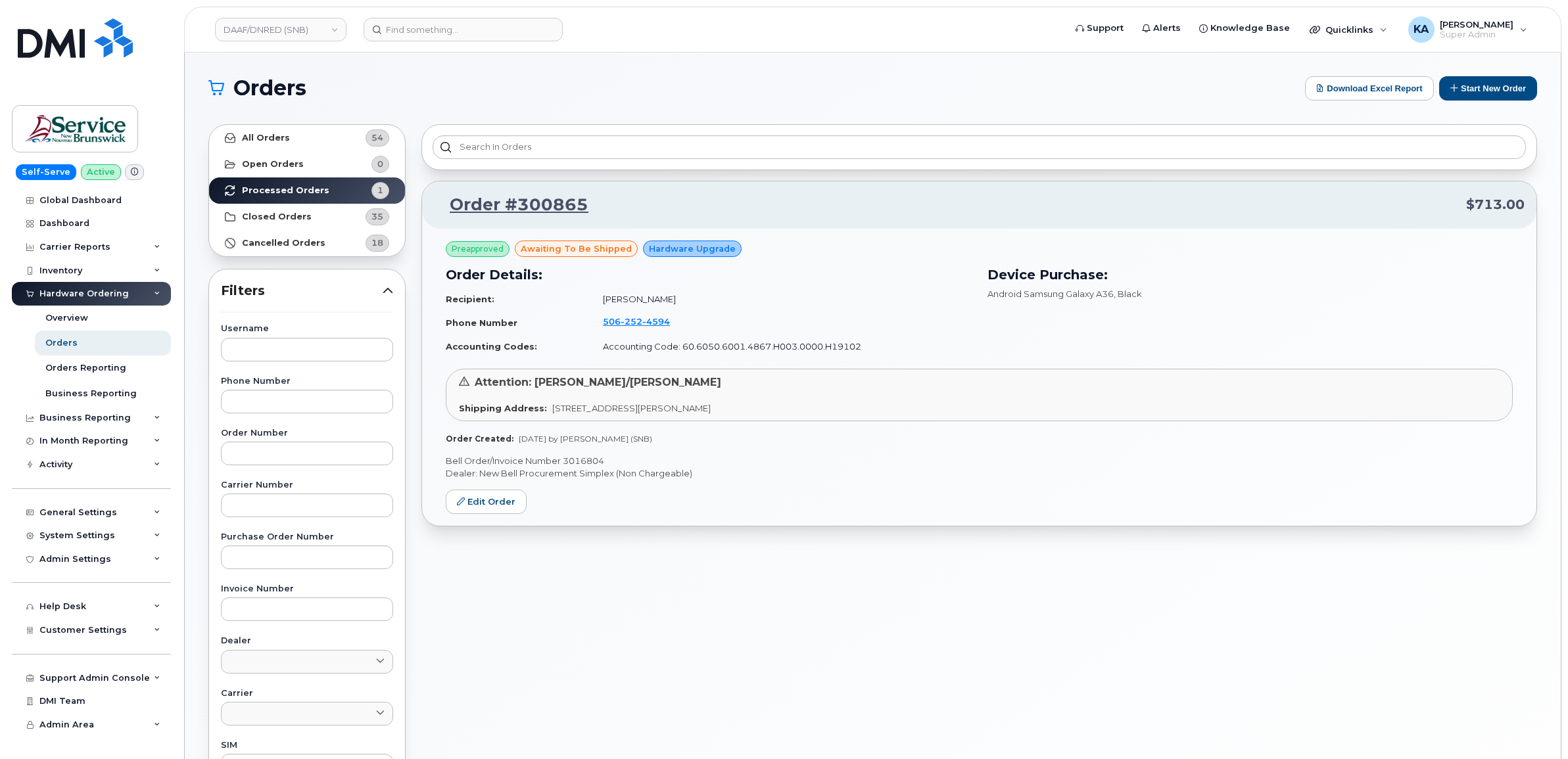
click at [587, 458] on p "Bell Order/Invoice Number 3016804" at bounding box center [979, 460] width 1067 height 13
click at [572, 458] on p "Bell Order/Invoice Number 3016804" at bounding box center [979, 460] width 1067 height 13
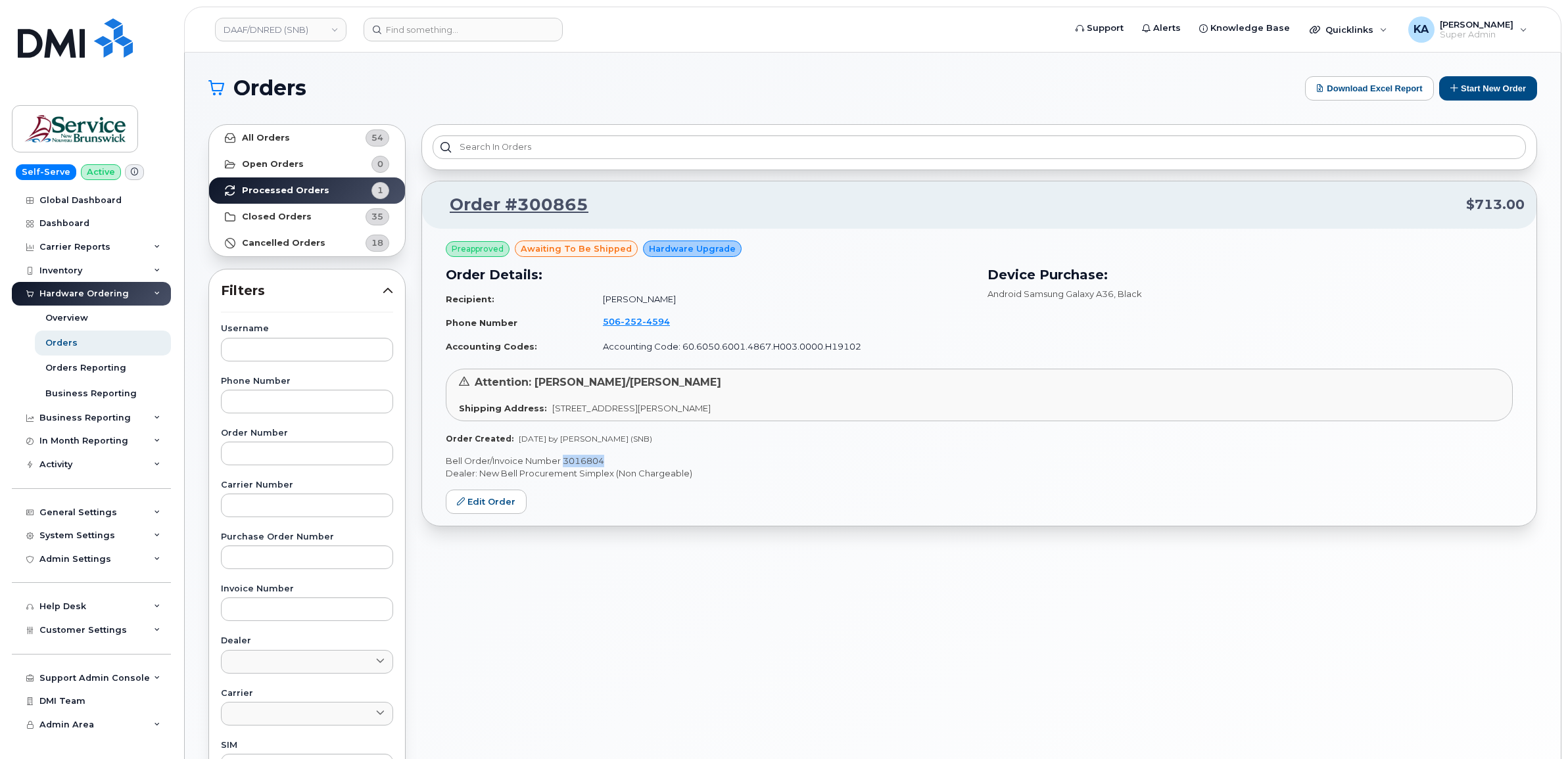
copy p "3016804"
click at [494, 500] on link "Edit Order" at bounding box center [487, 501] width 81 height 24
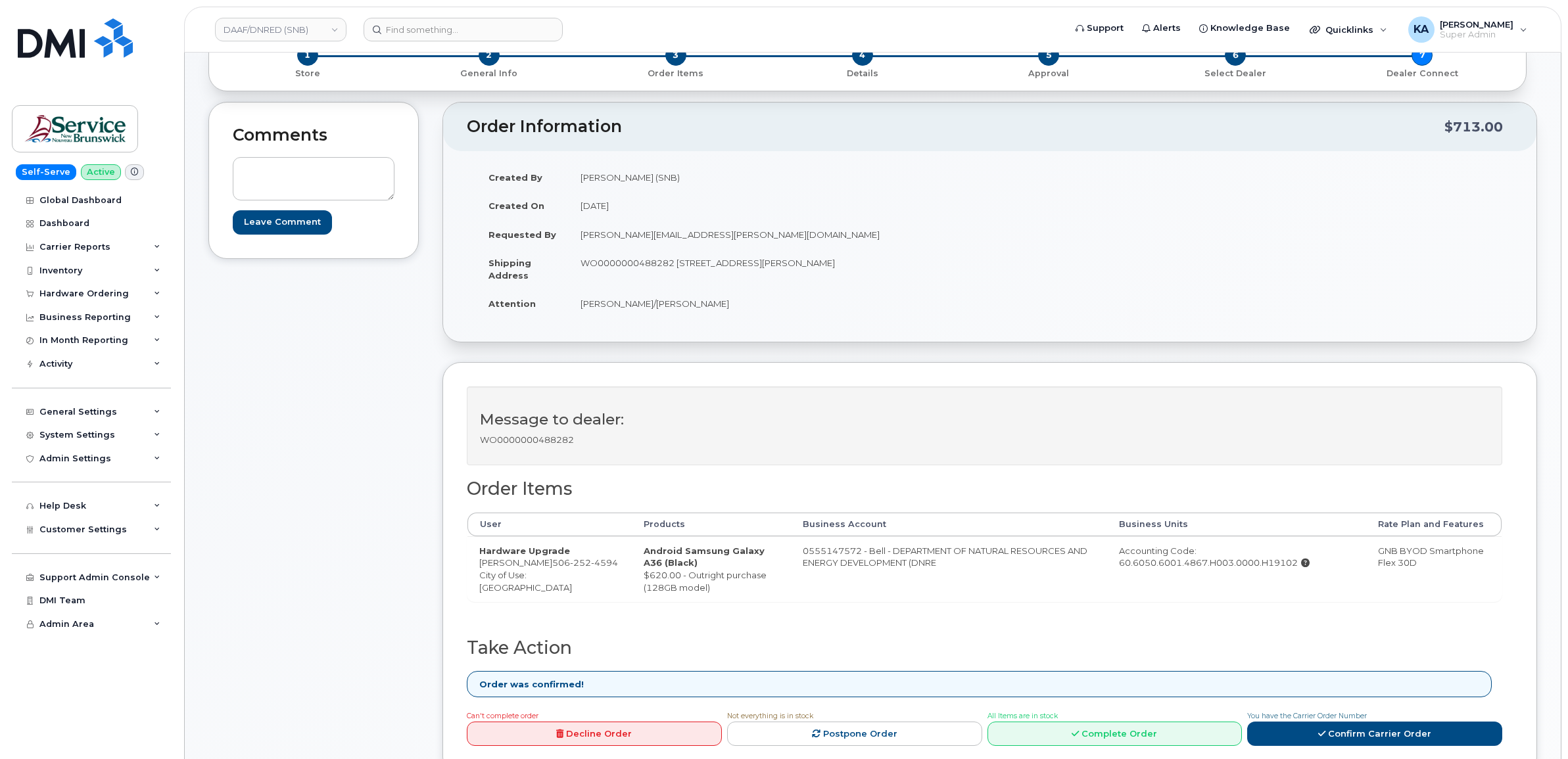
scroll to position [410, 0]
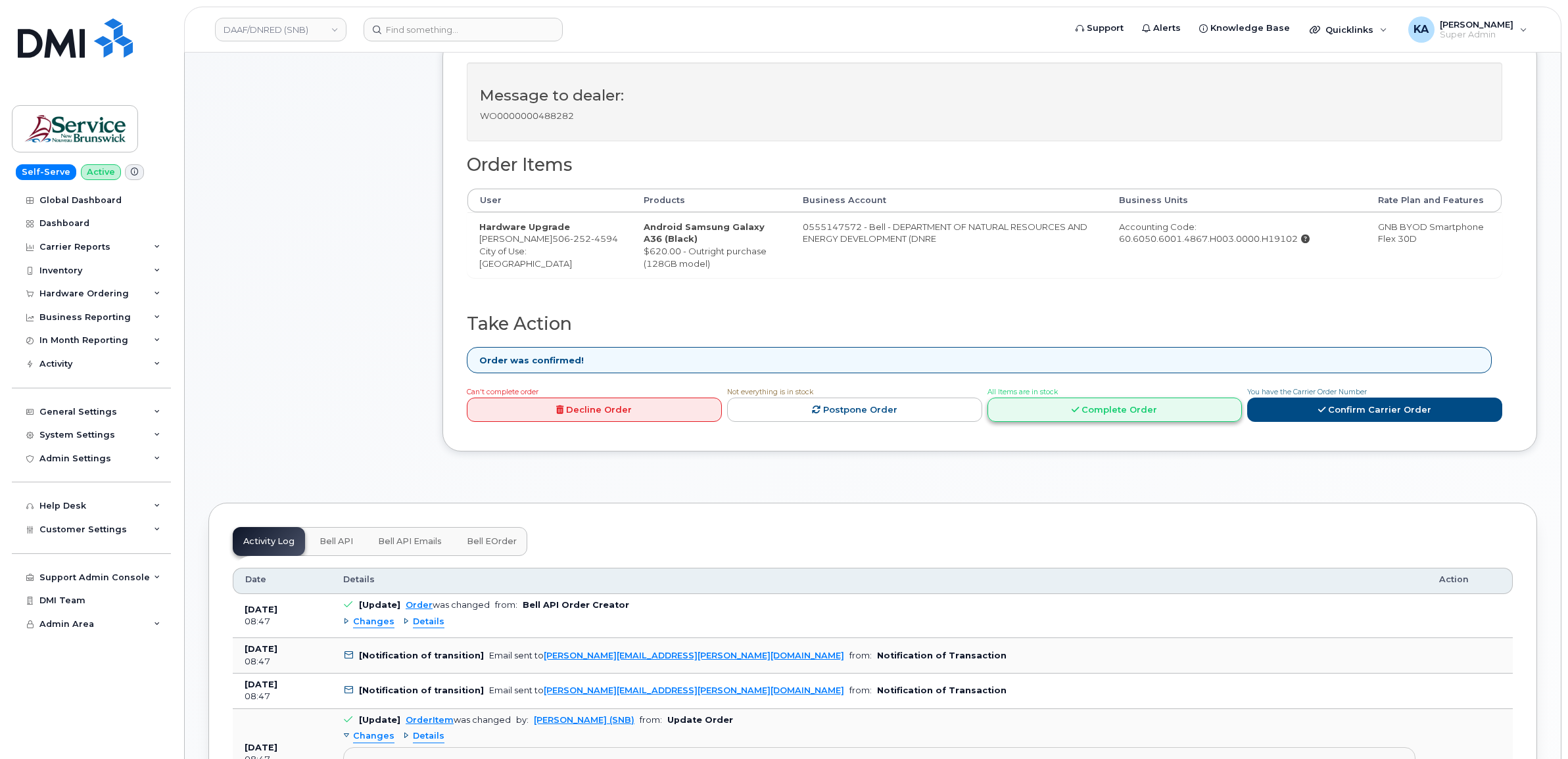
click at [1103, 415] on link "Complete Order" at bounding box center [1115, 409] width 255 height 24
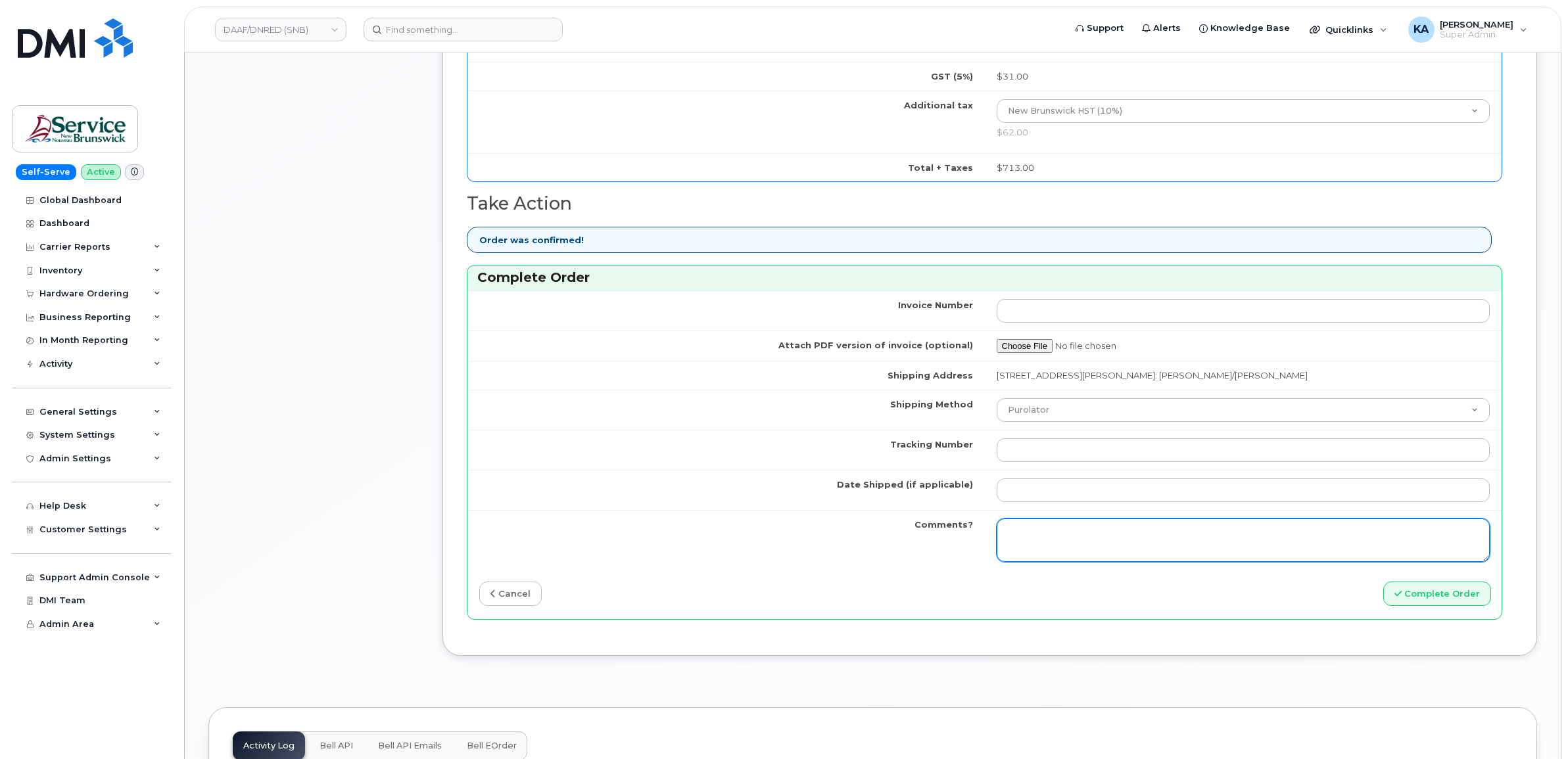
scroll to position [903, 0]
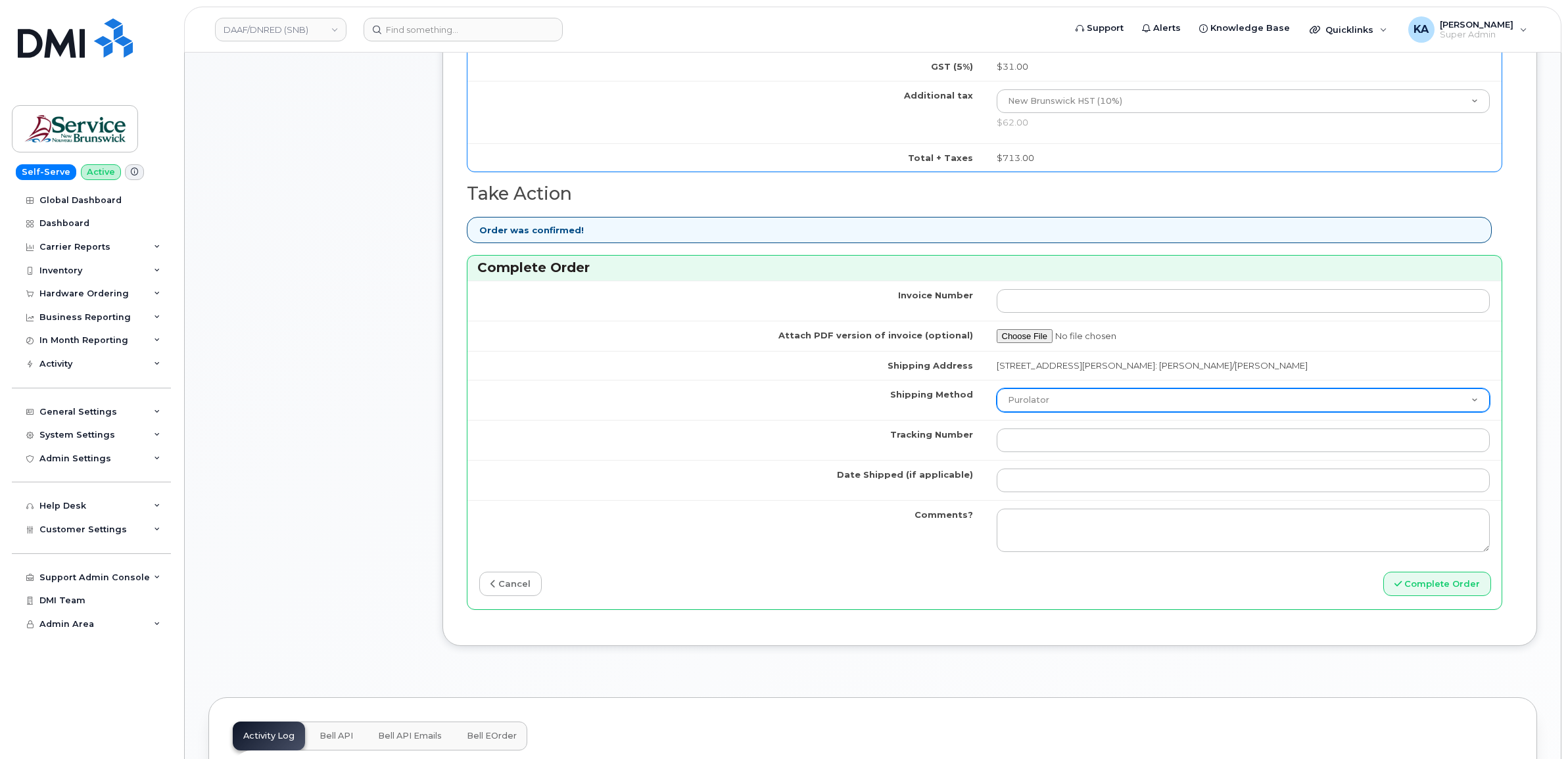
click at [1052, 408] on select "Purolator UPS FedEx Canada Post Courier Other Drop Off Pick Up" at bounding box center [1243, 400] width 493 height 24
select select "FedEx"
click at [997, 393] on select "Purolator UPS FedEx Canada Post Courier Other Drop Off Pick Up" at bounding box center [1243, 400] width 493 height 24
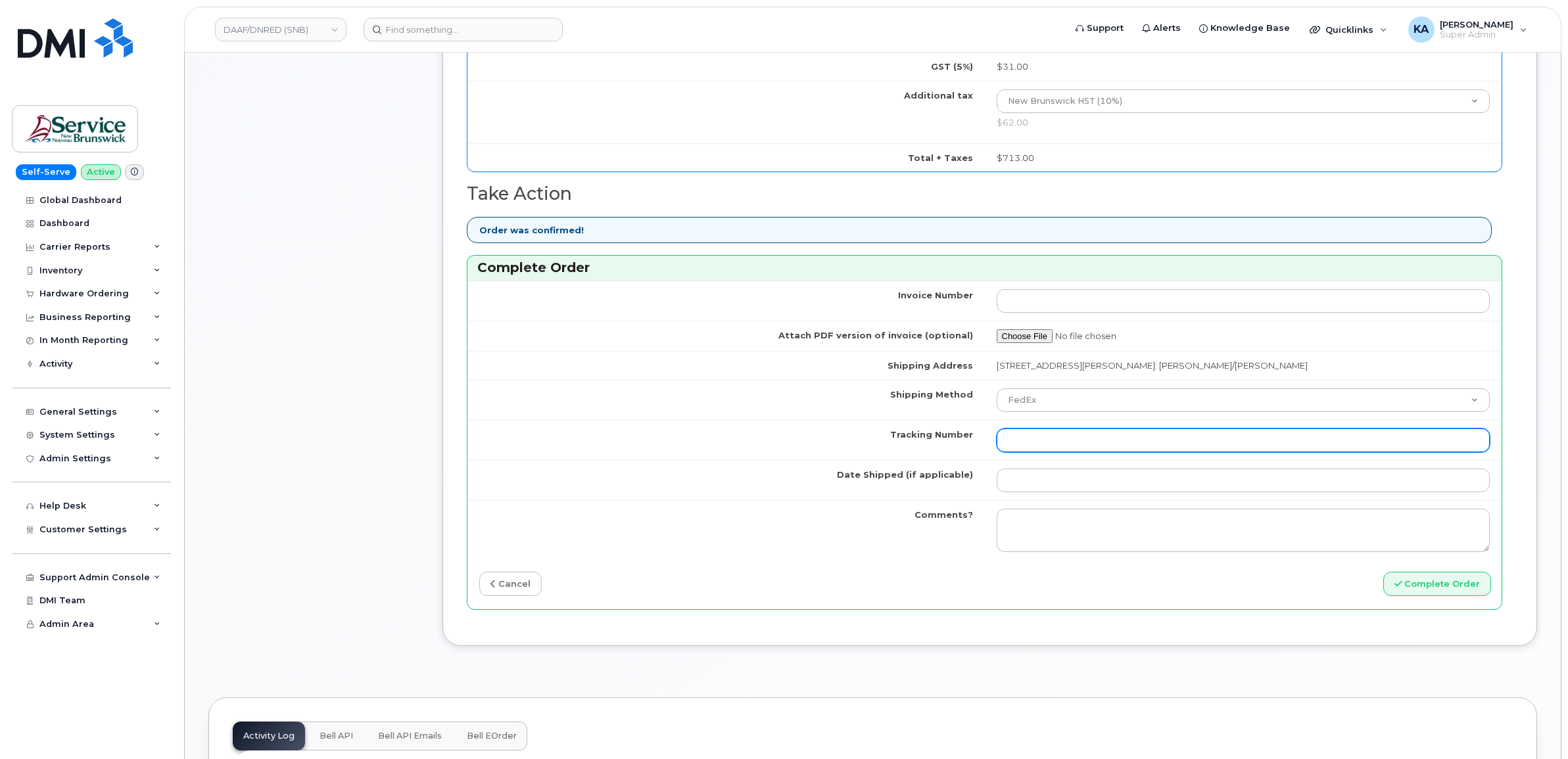
click at [1036, 439] on input "Tracking Number" at bounding box center [1243, 440] width 493 height 24
paste input "476423849938"
type input "476423849938"
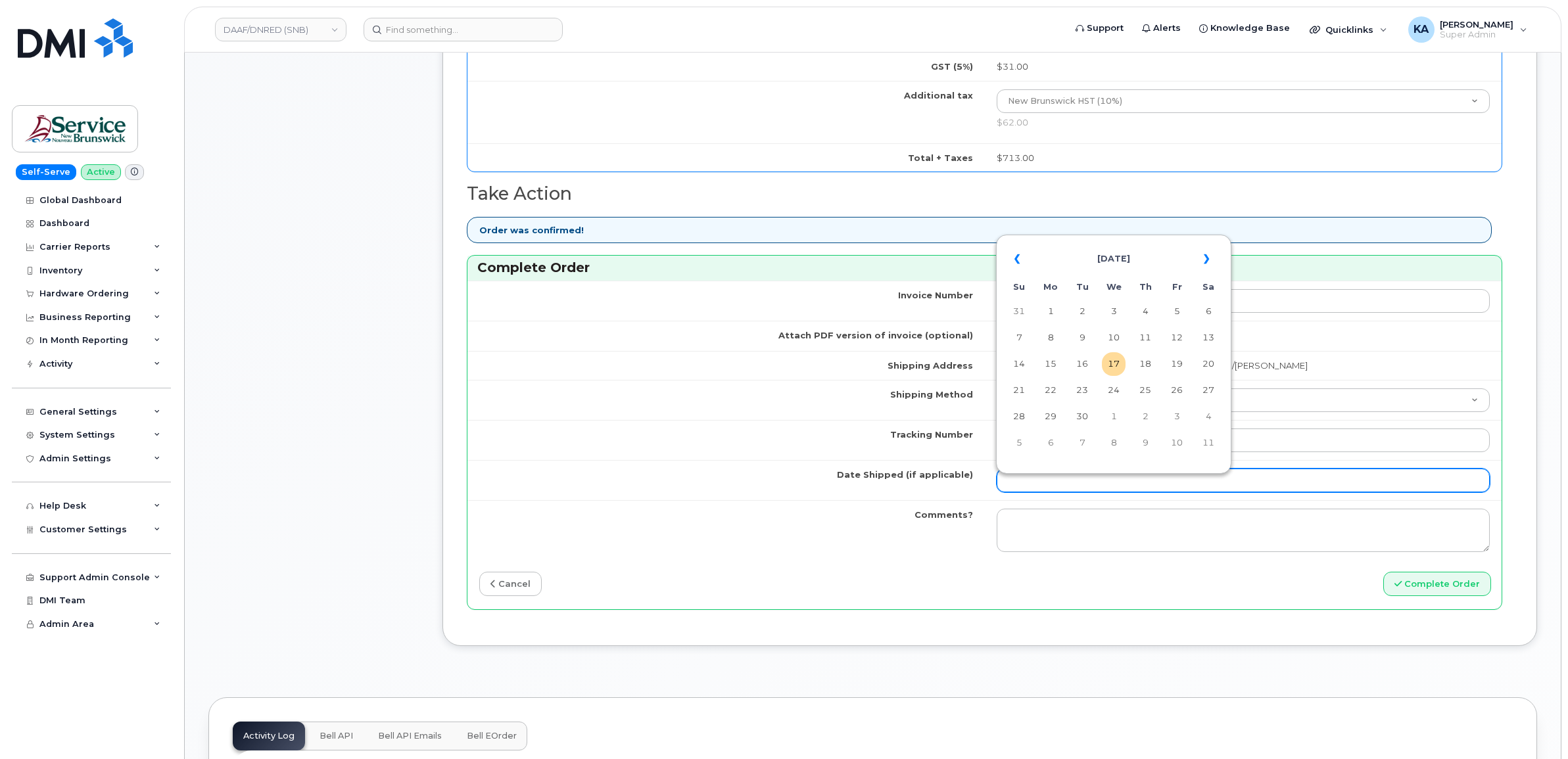
drag, startPoint x: 1026, startPoint y: 484, endPoint x: 1033, endPoint y: 488, distance: 8.1
click at [1026, 484] on input "Date Shipped (if applicable)" at bounding box center [1243, 480] width 493 height 24
click at [1079, 363] on td "16" at bounding box center [1082, 364] width 24 height 24
type input "2025-09-16"
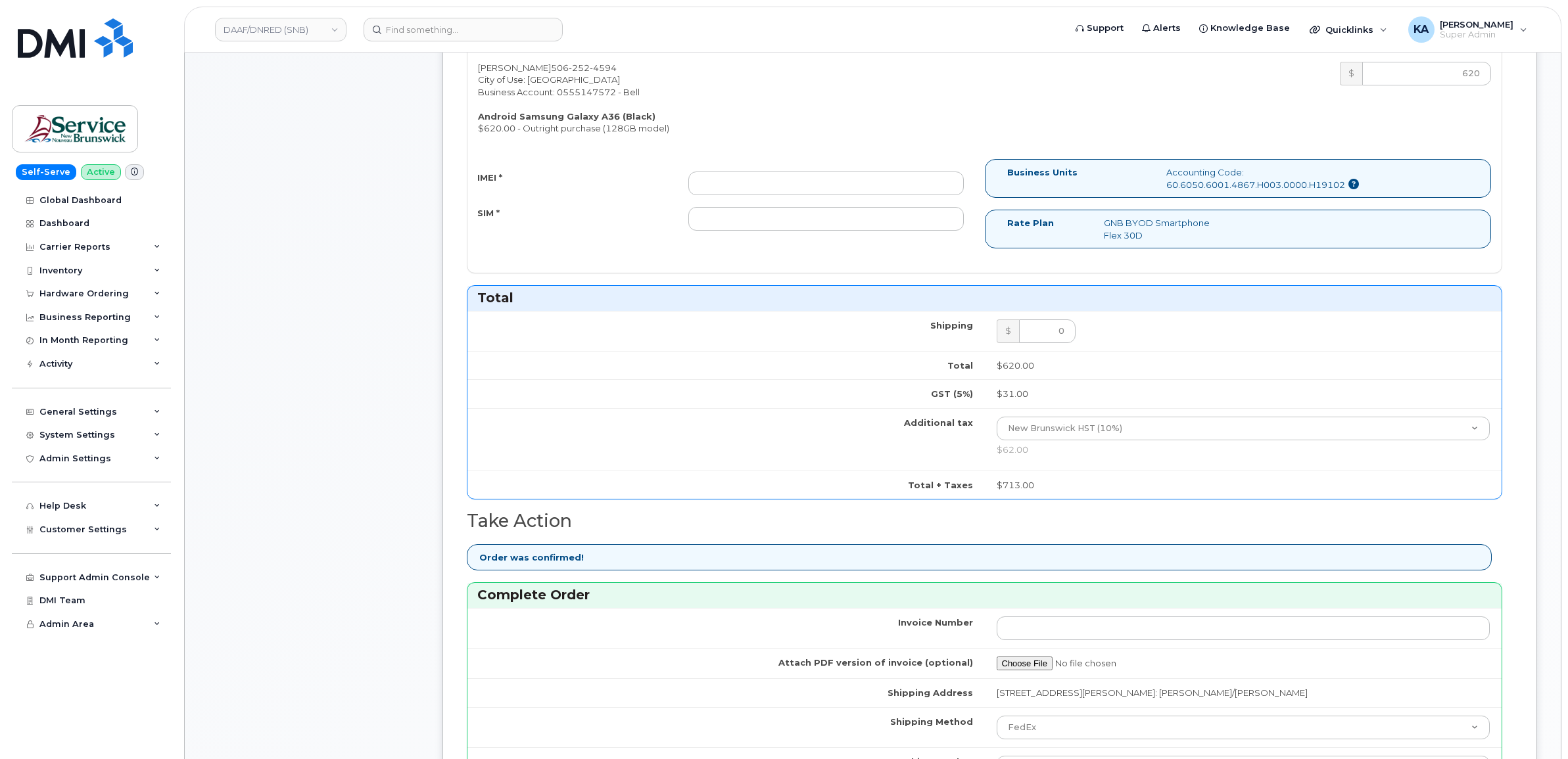
scroll to position [575, 0]
click at [798, 183] on input "IMEI *" at bounding box center [826, 184] width 276 height 24
paste input "357167790630962"
type input "357167790630962"
click at [731, 227] on input "SIM *" at bounding box center [826, 220] width 276 height 24
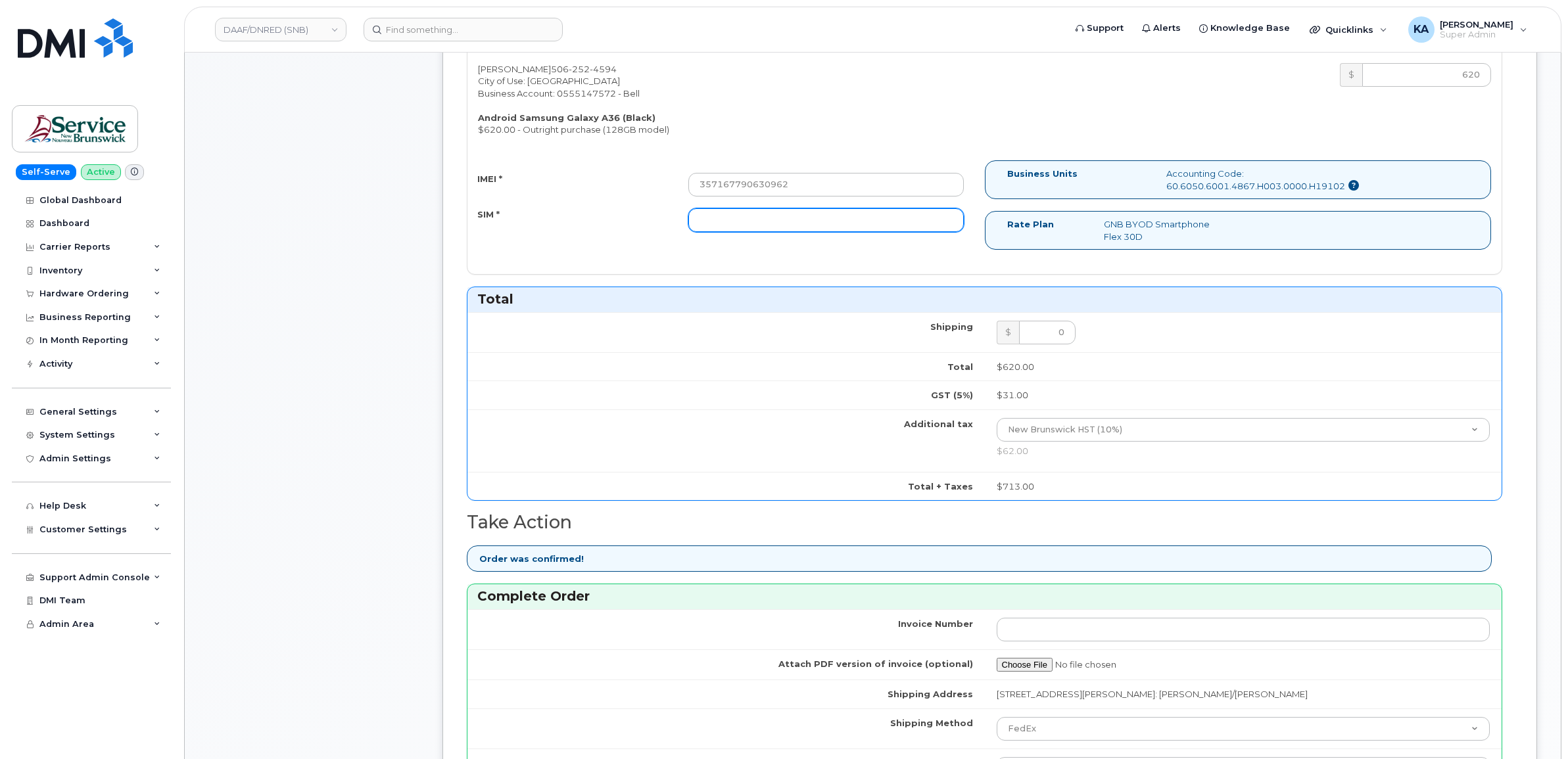
paste input "89302610207733024506"
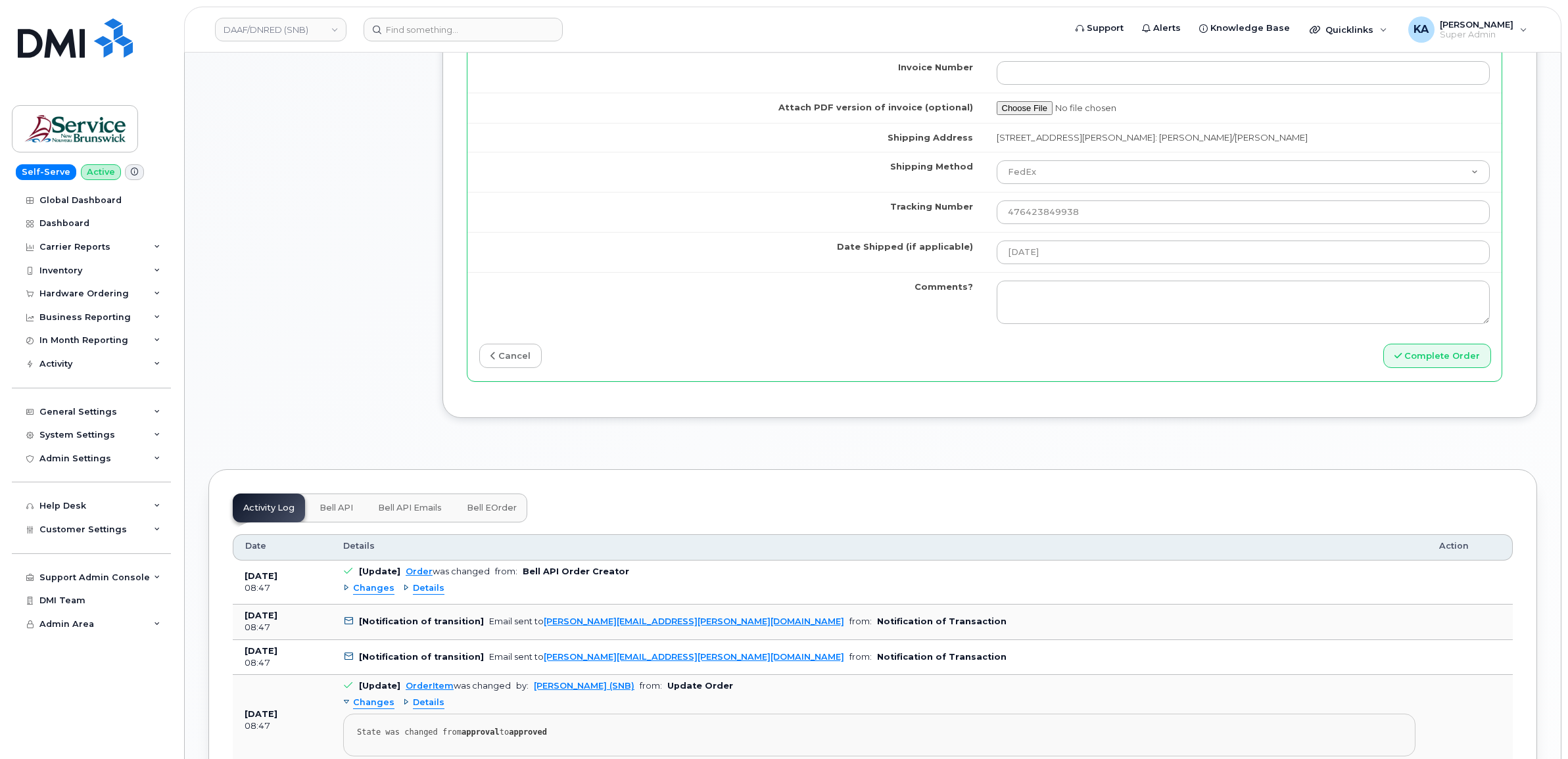
scroll to position [1150, 0]
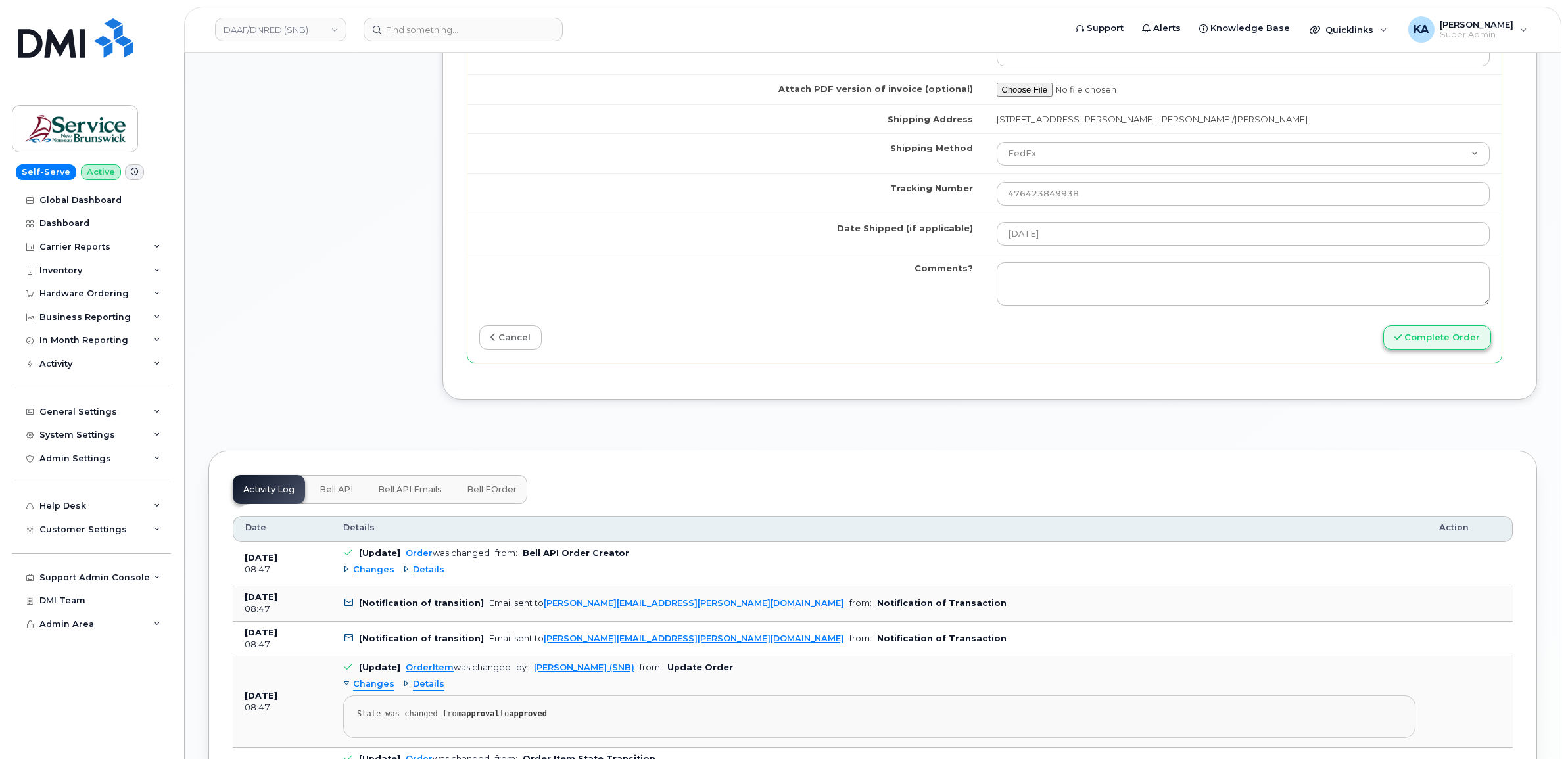
type input "89302610207733024506"
click at [1415, 345] on button "Complete Order" at bounding box center [1438, 337] width 108 height 24
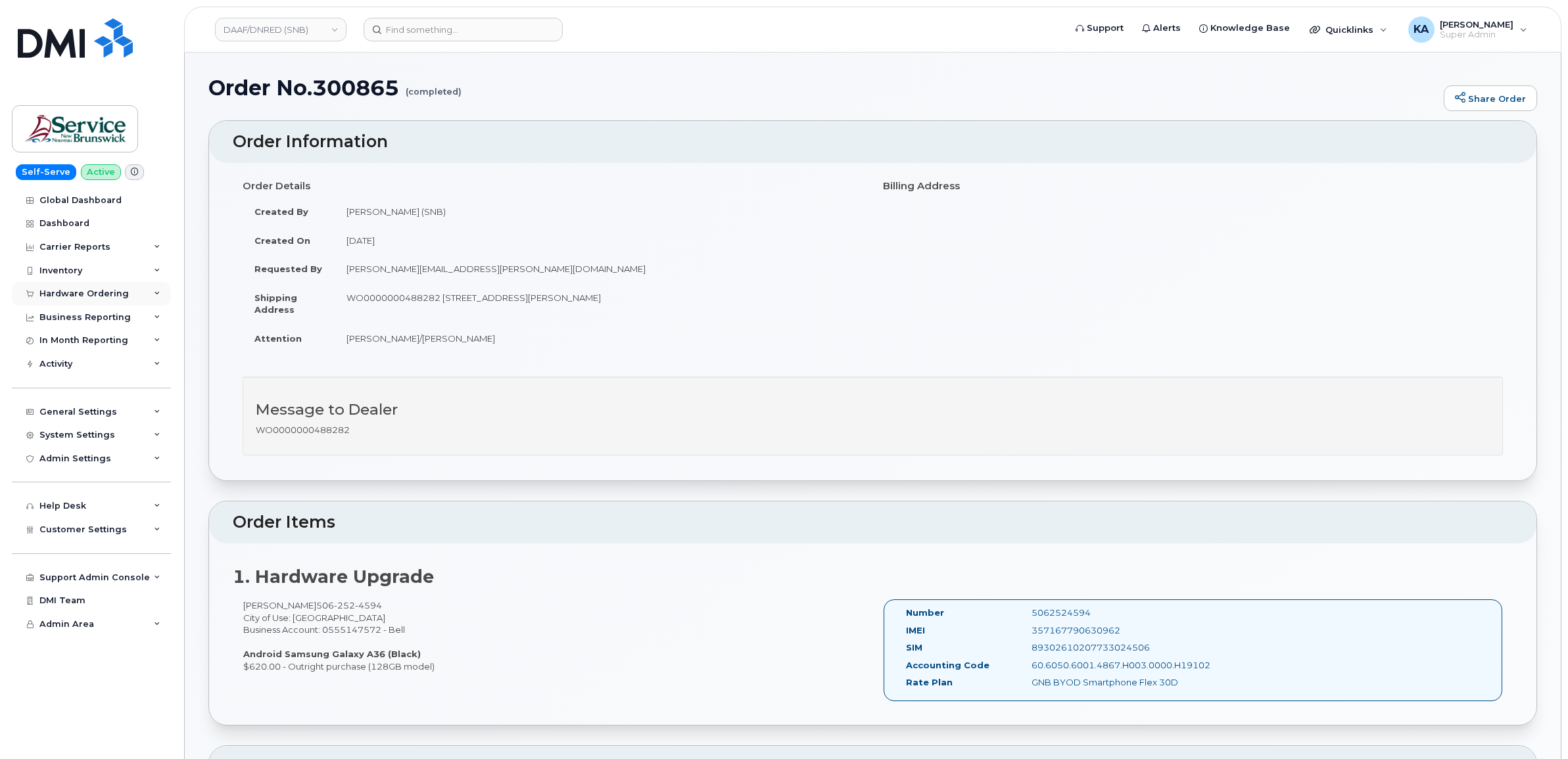
click at [103, 291] on div "Hardware Ordering" at bounding box center [84, 294] width 90 height 11
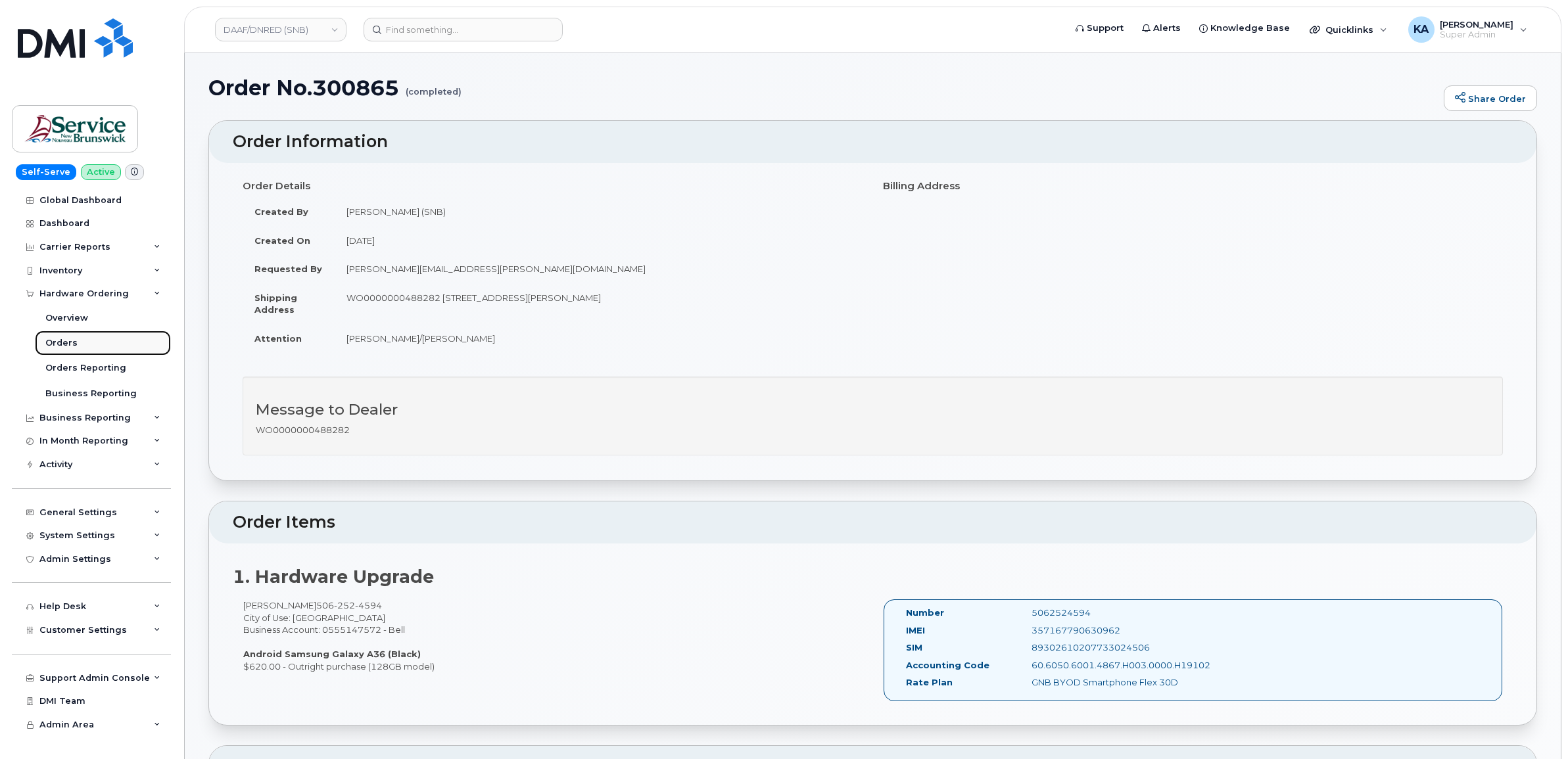
click at [61, 343] on div "Orders" at bounding box center [61, 343] width 32 height 12
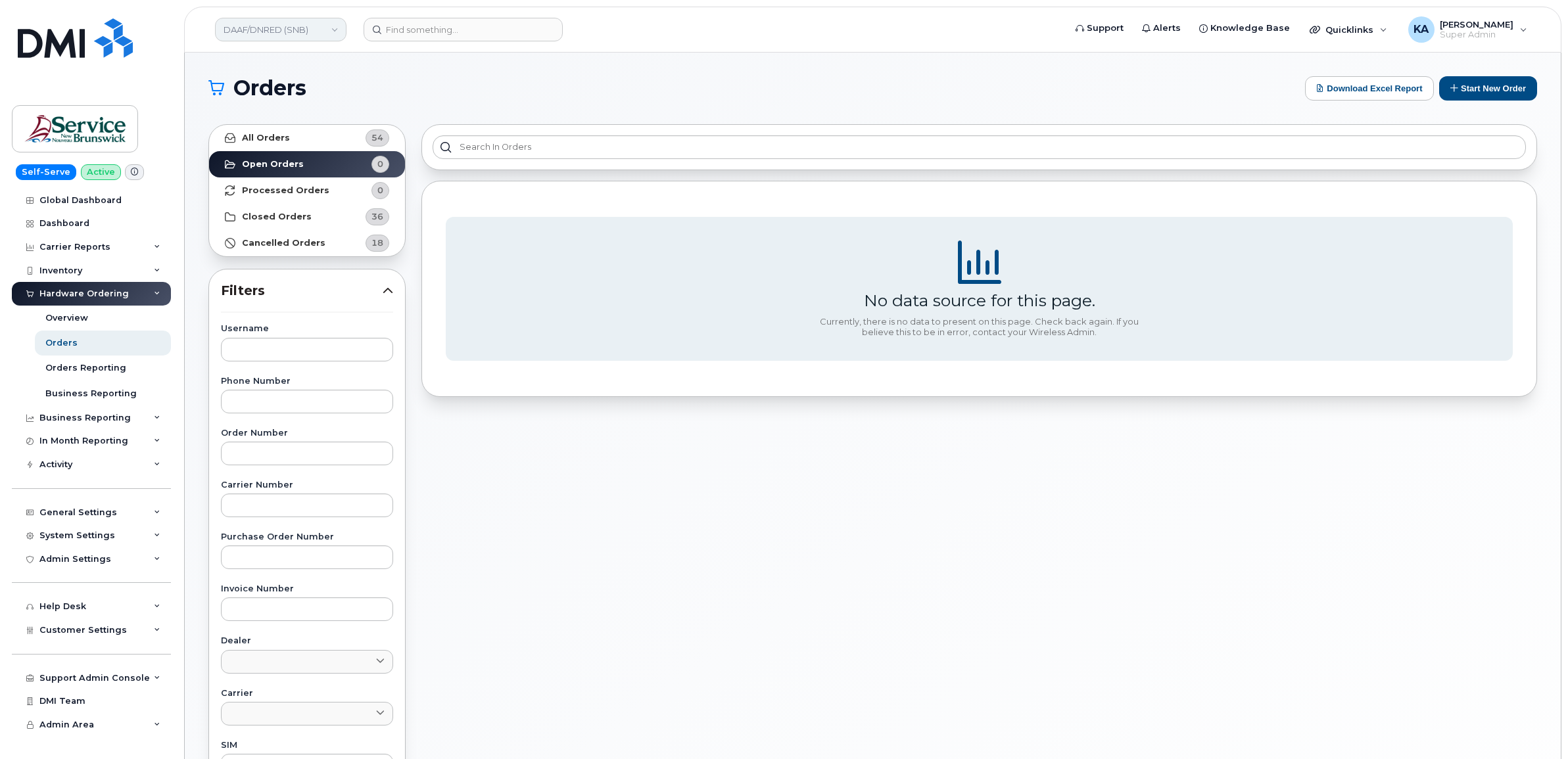
click at [287, 34] on link "DAAF/DNRED (SNB)" at bounding box center [280, 29] width 131 height 24
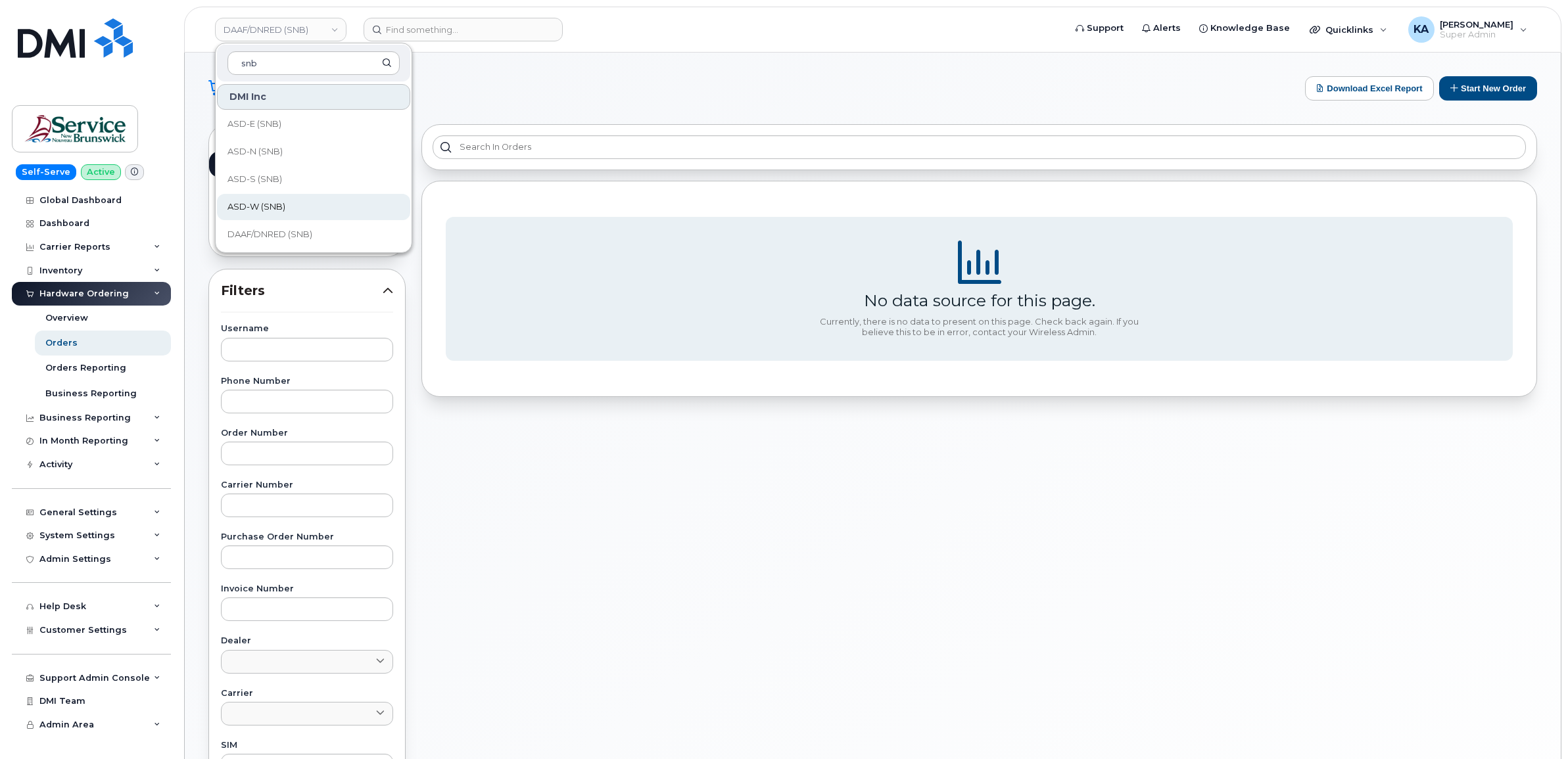
type input "snb"
click at [266, 204] on span "ASD-W (SNB)" at bounding box center [256, 207] width 58 height 13
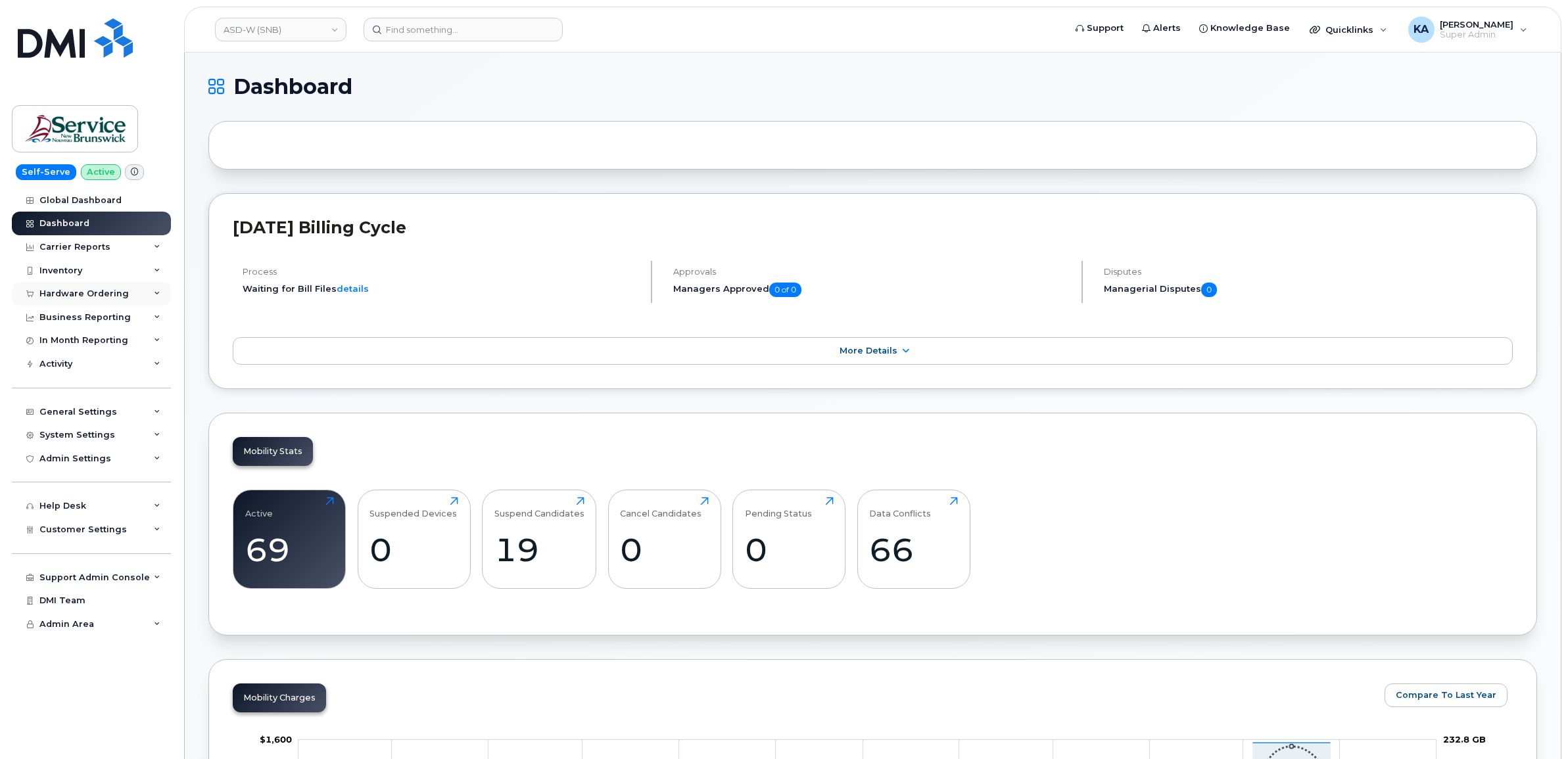
click at [107, 291] on div "Hardware Ordering" at bounding box center [84, 294] width 90 height 11
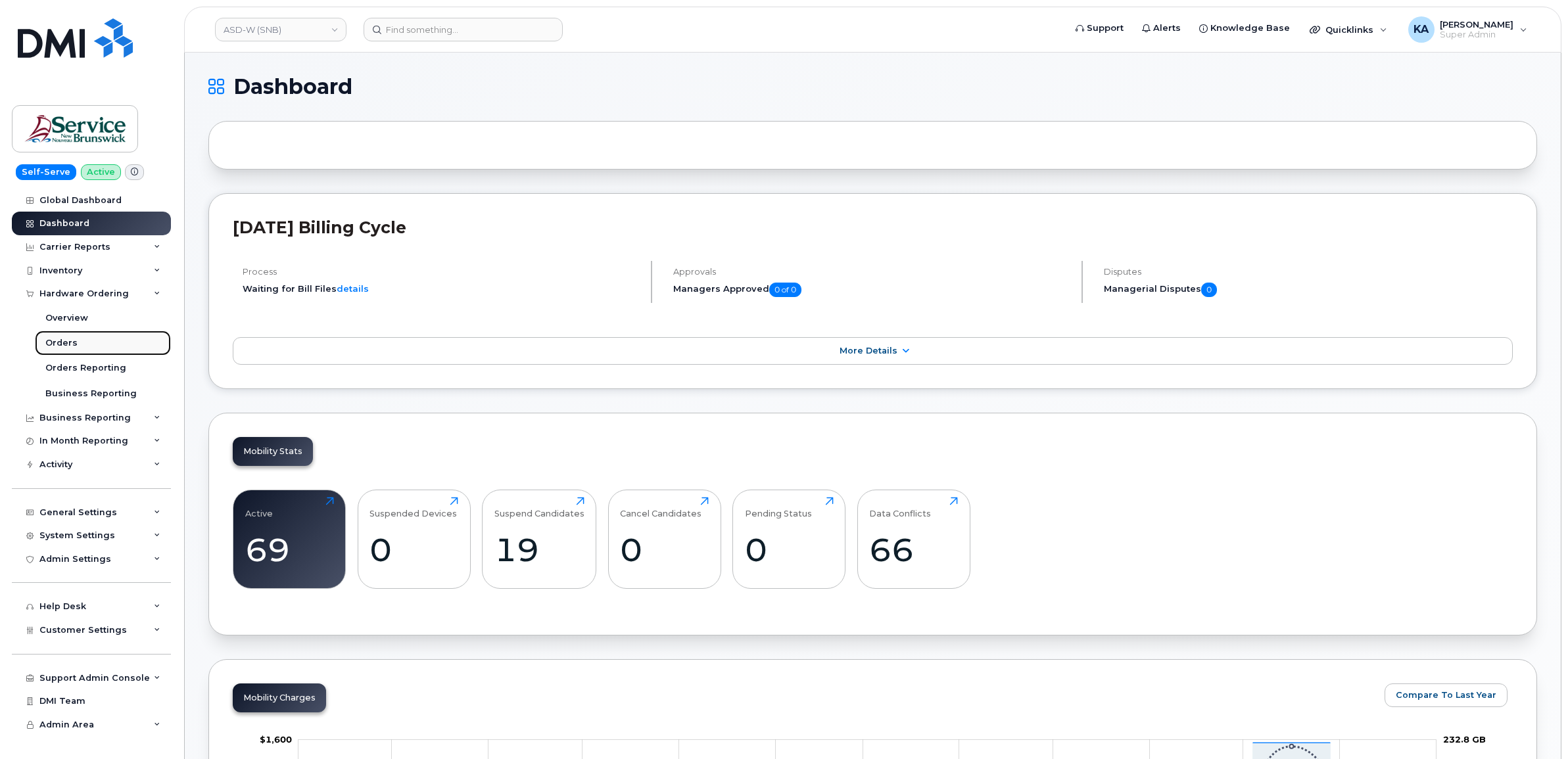
click at [49, 342] on div "Orders" at bounding box center [61, 343] width 32 height 12
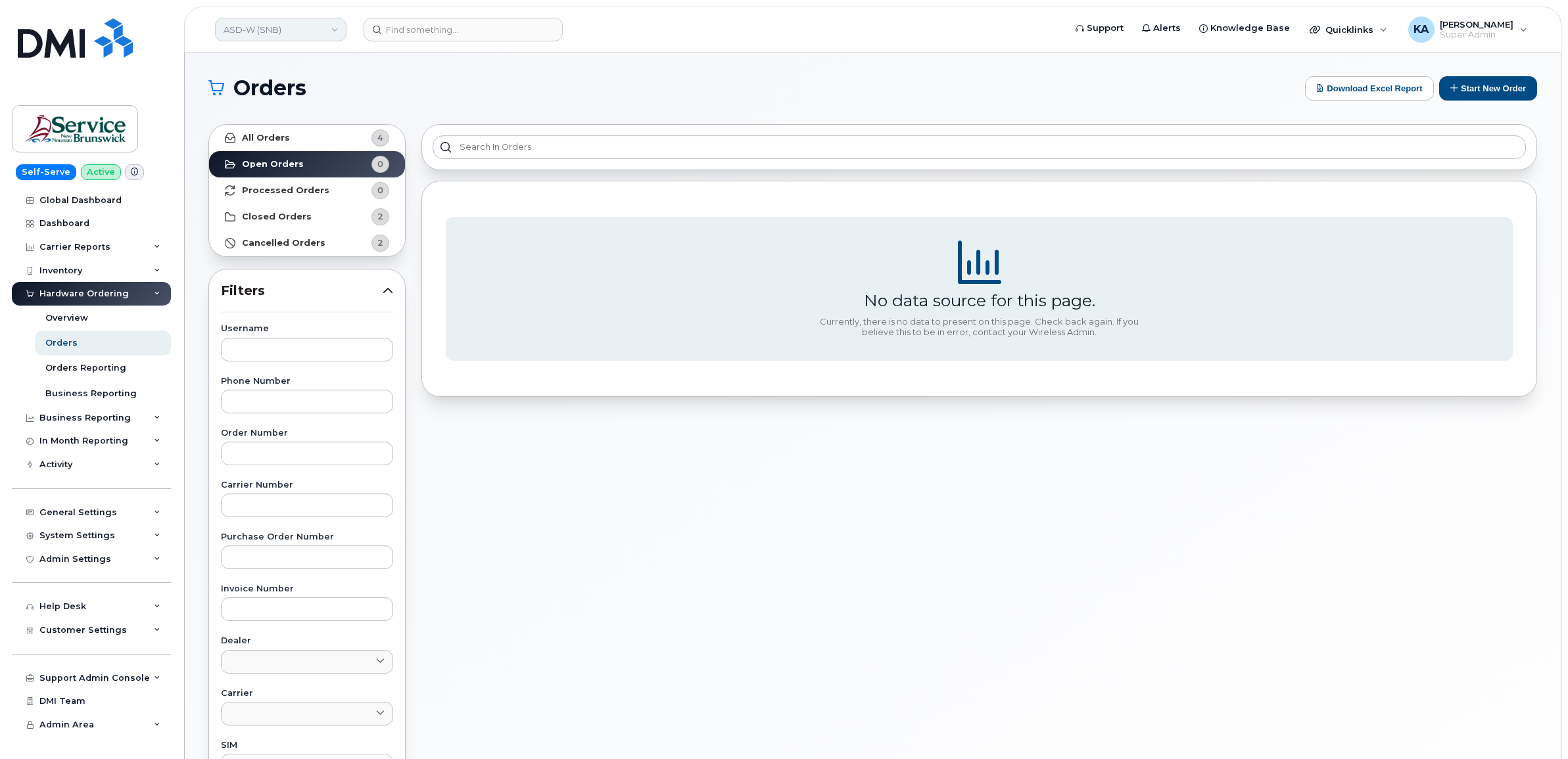
click at [270, 30] on link "ASD-W (SNB)" at bounding box center [280, 29] width 131 height 24
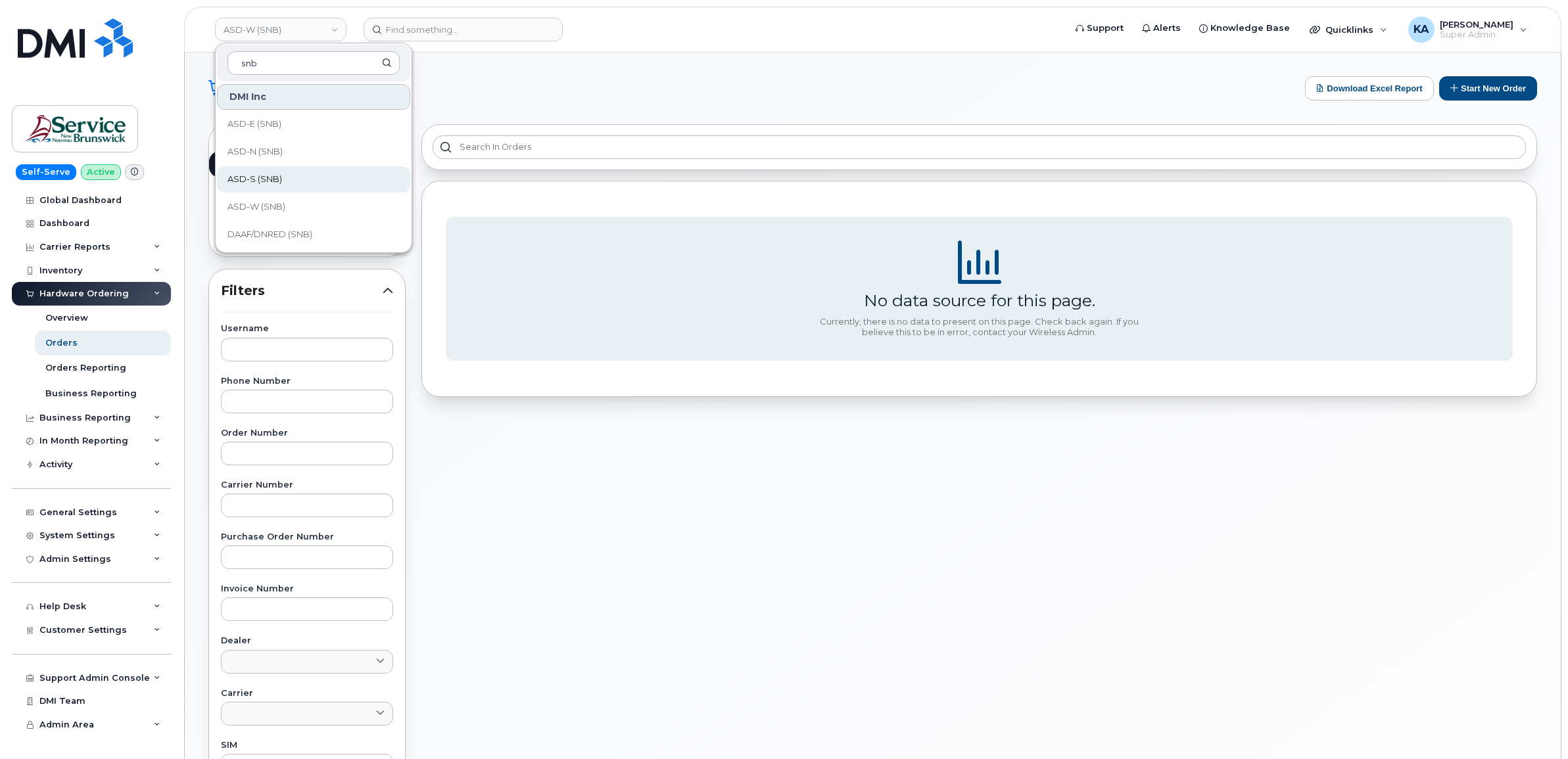
type input "snb"
click at [259, 175] on span "ASD-S (SNB)" at bounding box center [254, 179] width 55 height 13
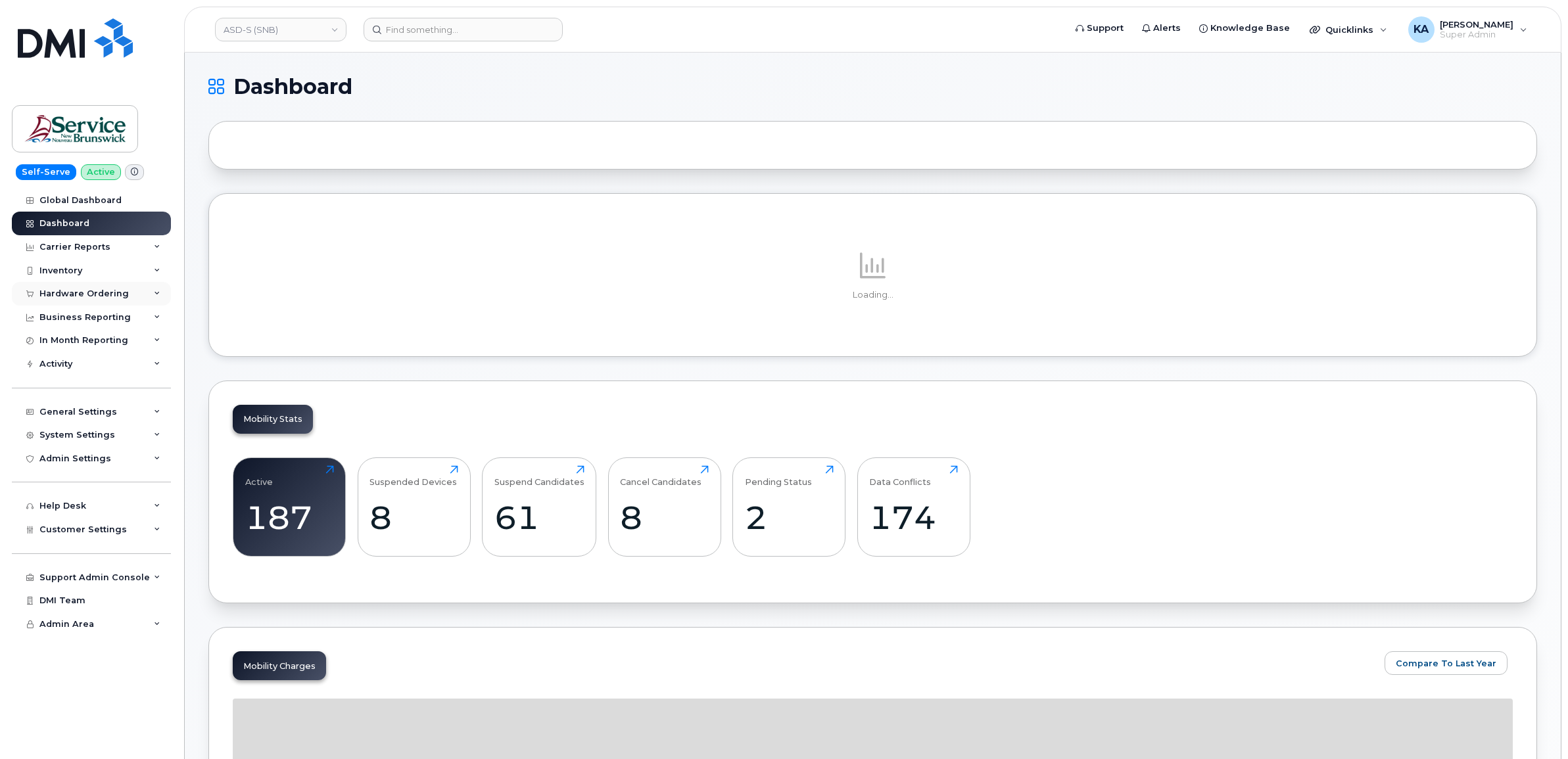
click at [93, 290] on div "Hardware Ordering" at bounding box center [84, 294] width 90 height 11
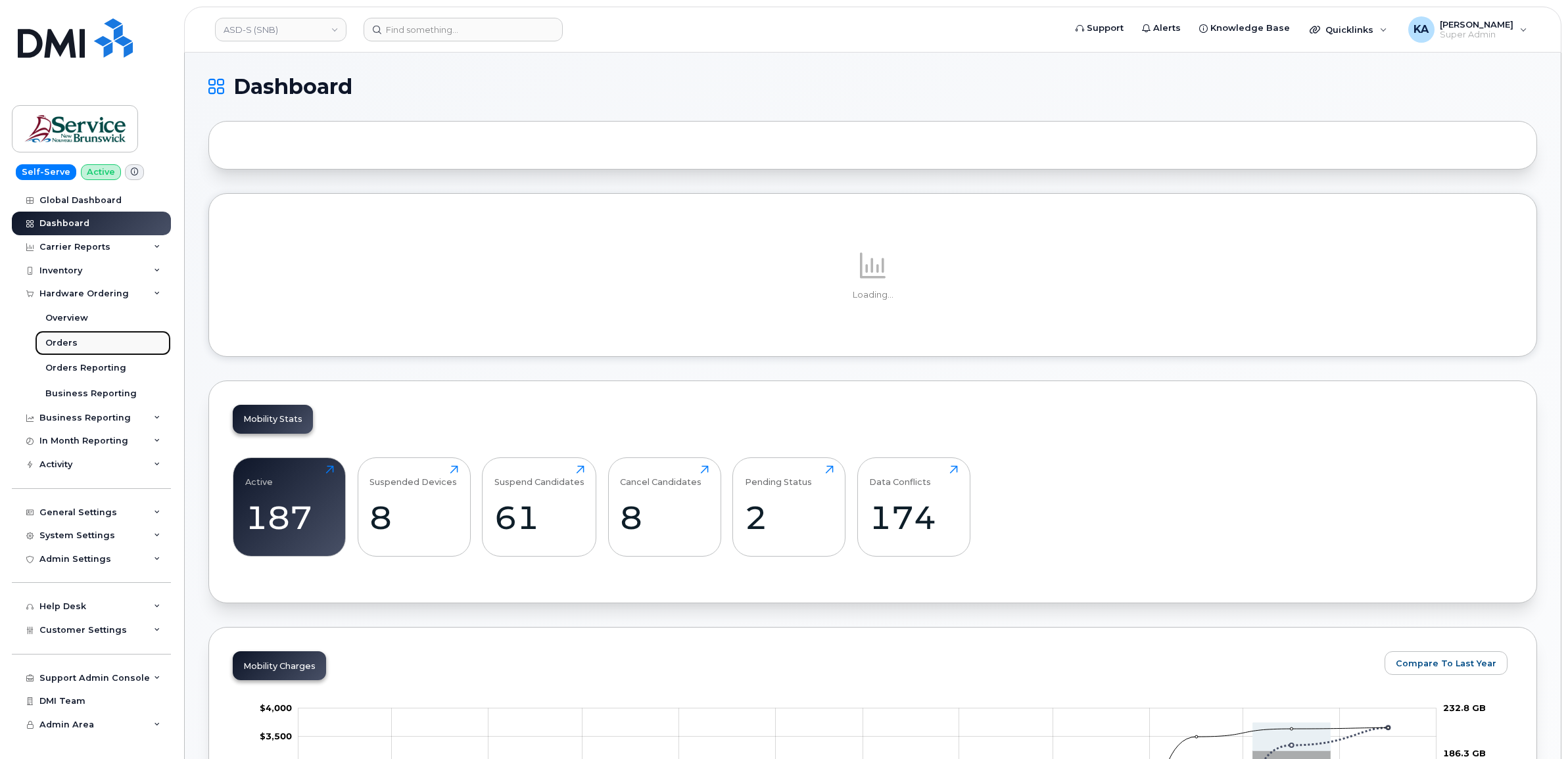
click at [50, 340] on div "Orders" at bounding box center [61, 343] width 32 height 12
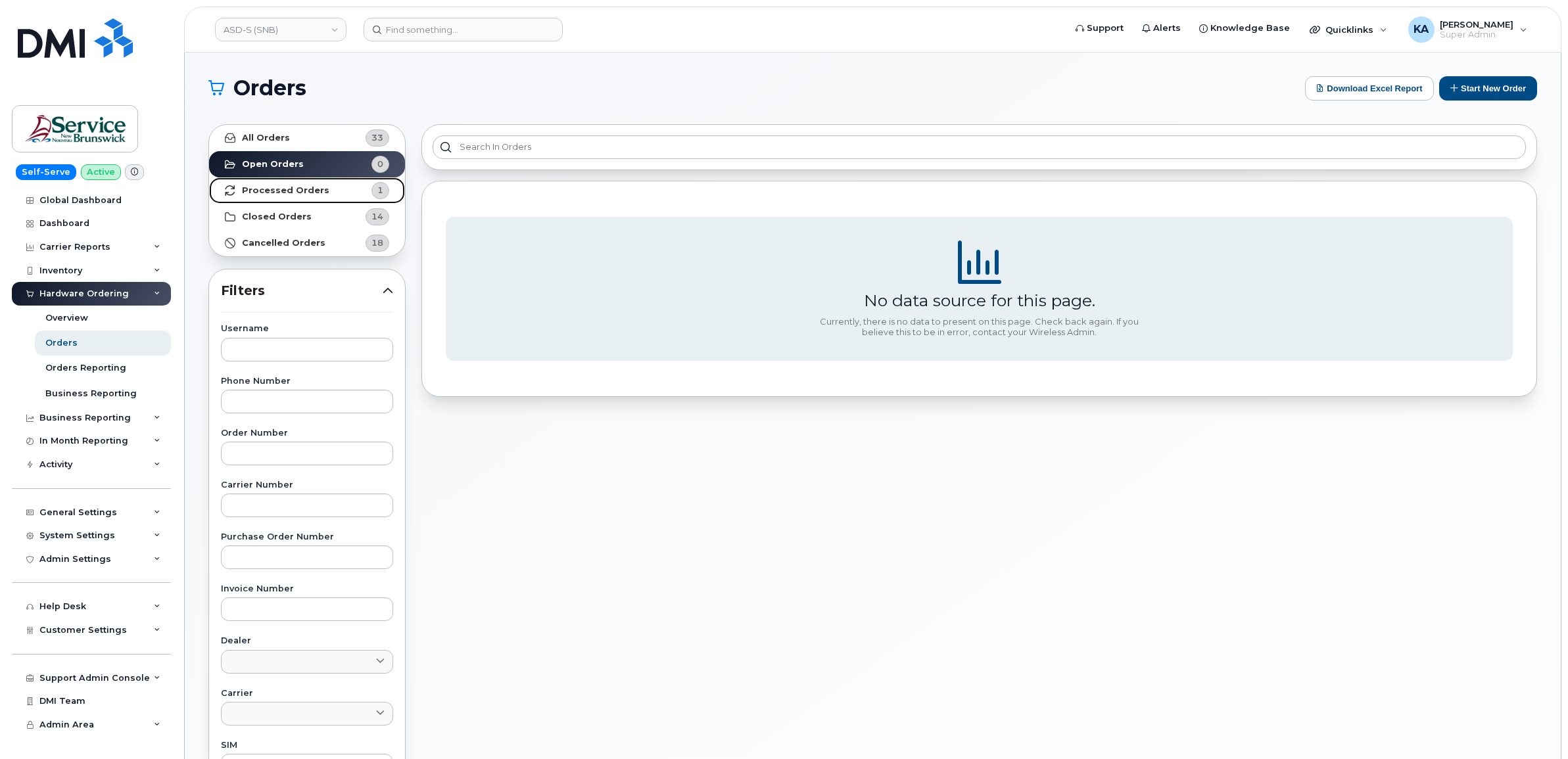
click at [281, 191] on strong "Processed Orders" at bounding box center [285, 190] width 88 height 11
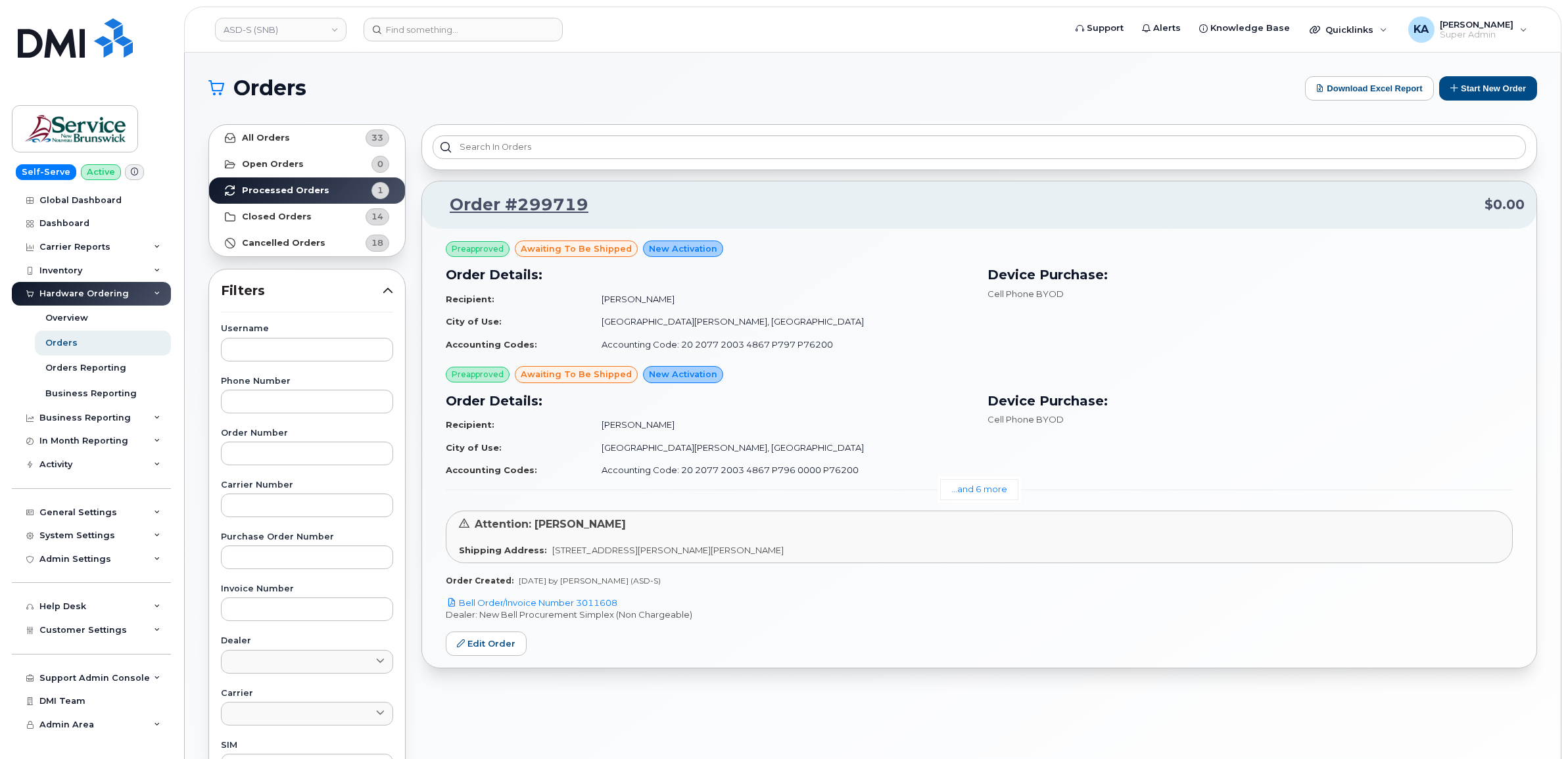
drag, startPoint x: 622, startPoint y: 605, endPoint x: 579, endPoint y: 609, distance: 43.2
click at [579, 609] on p "Bell Order/Invoice Number 3011608" at bounding box center [979, 603] width 1067 height 13
copy link "3011608"
click at [486, 641] on link "Edit Order" at bounding box center [487, 643] width 81 height 24
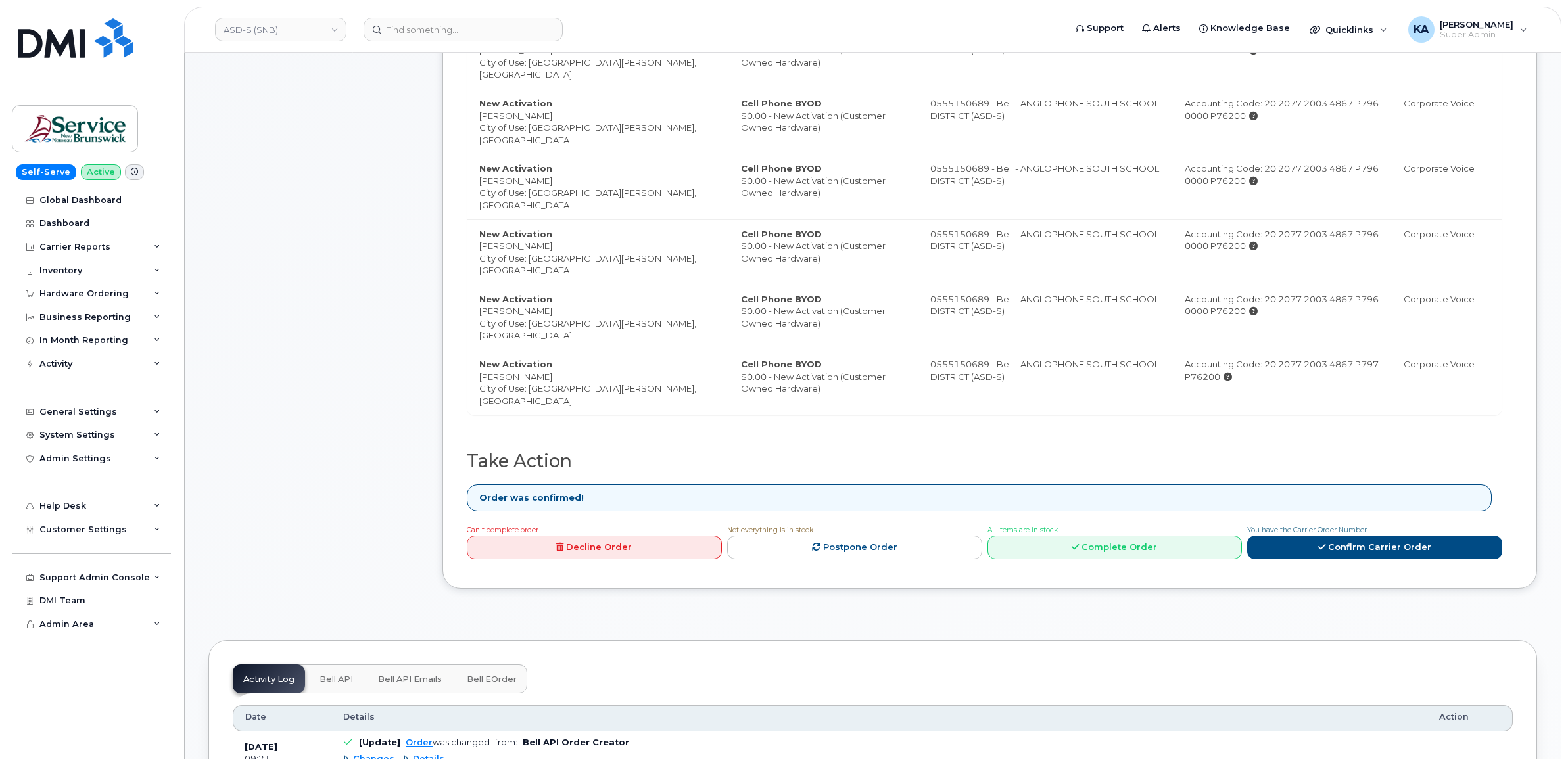
scroll to position [657, 0]
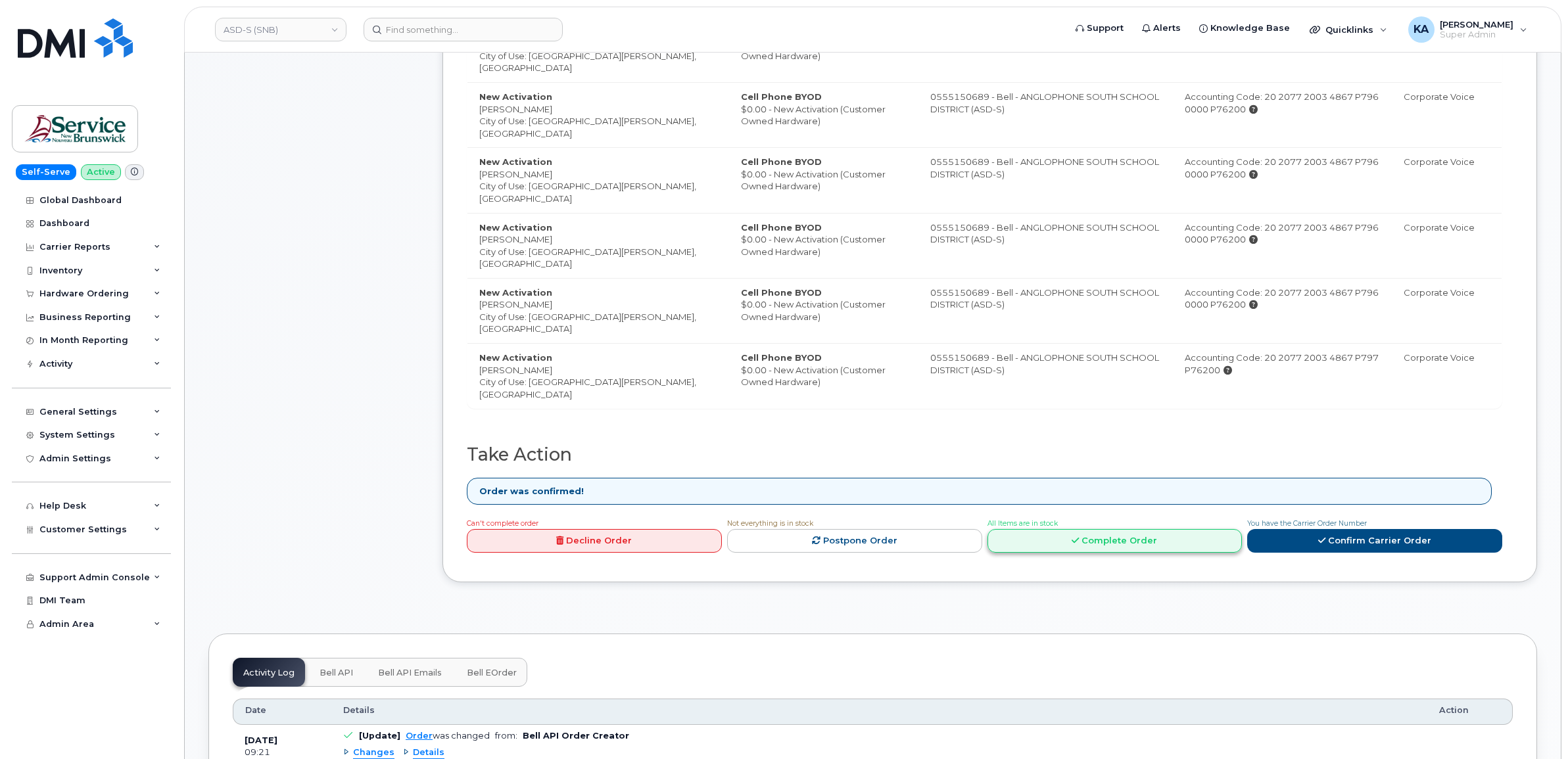
click at [1073, 542] on icon at bounding box center [1076, 540] width 8 height 9
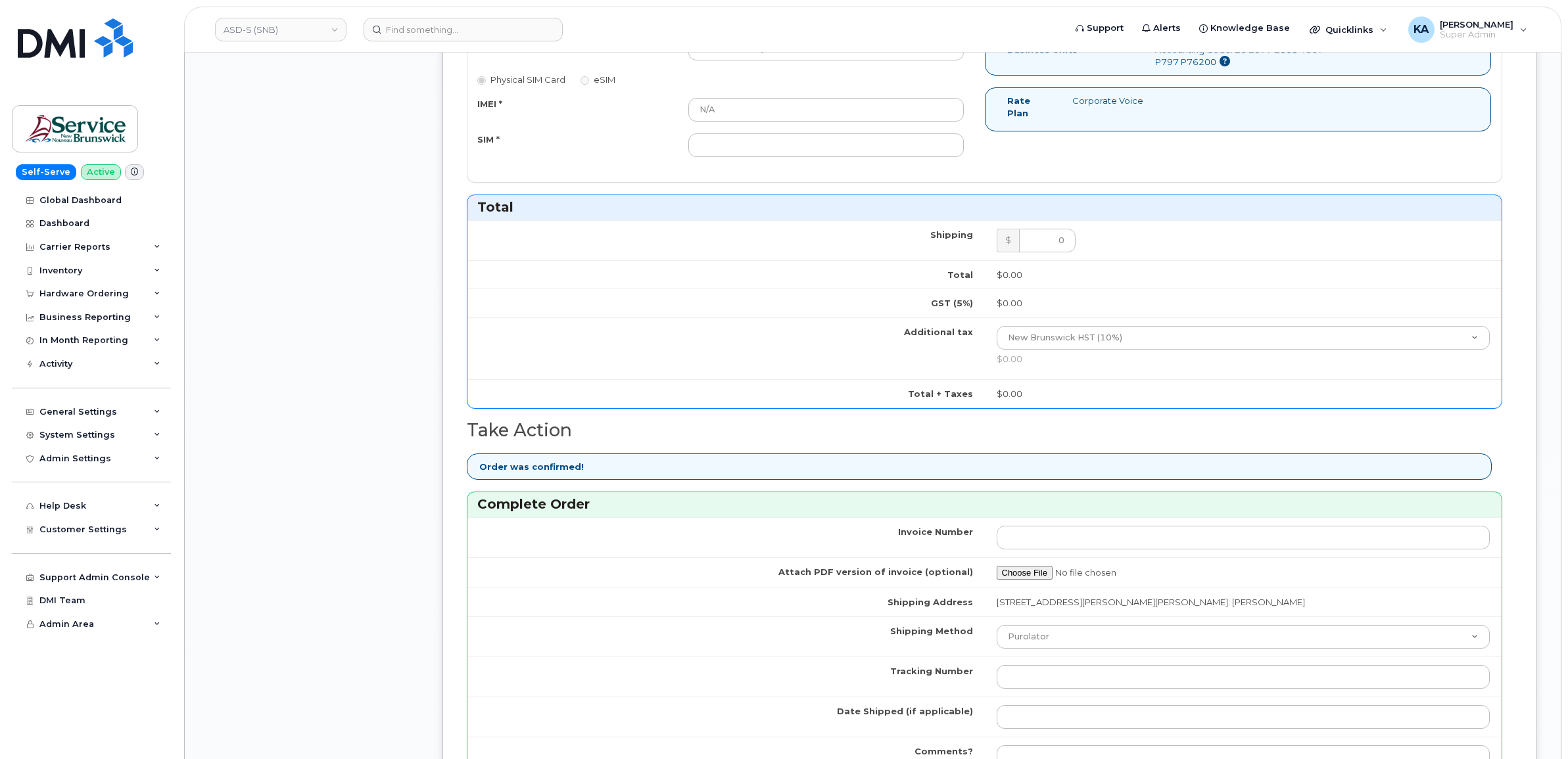
scroll to position [2875, 0]
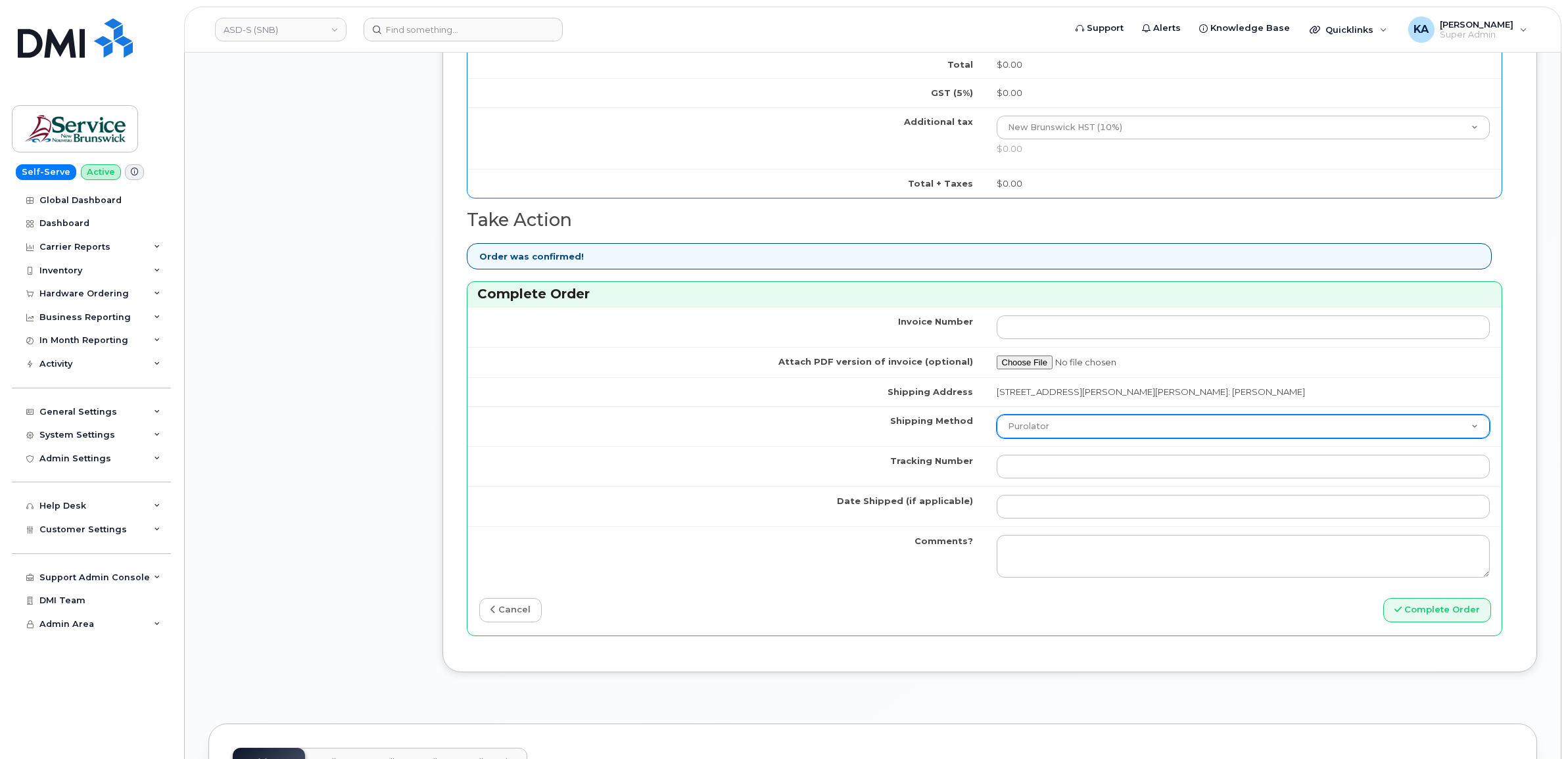
click at [1083, 432] on select "Purolator UPS FedEx Canada Post Courier Other Drop Off Pick Up" at bounding box center [1243, 427] width 493 height 24
select select "FedEx"
click at [997, 415] on select "Purolator UPS FedEx Canada Post Courier Other Drop Off Pick Up" at bounding box center [1243, 427] width 493 height 24
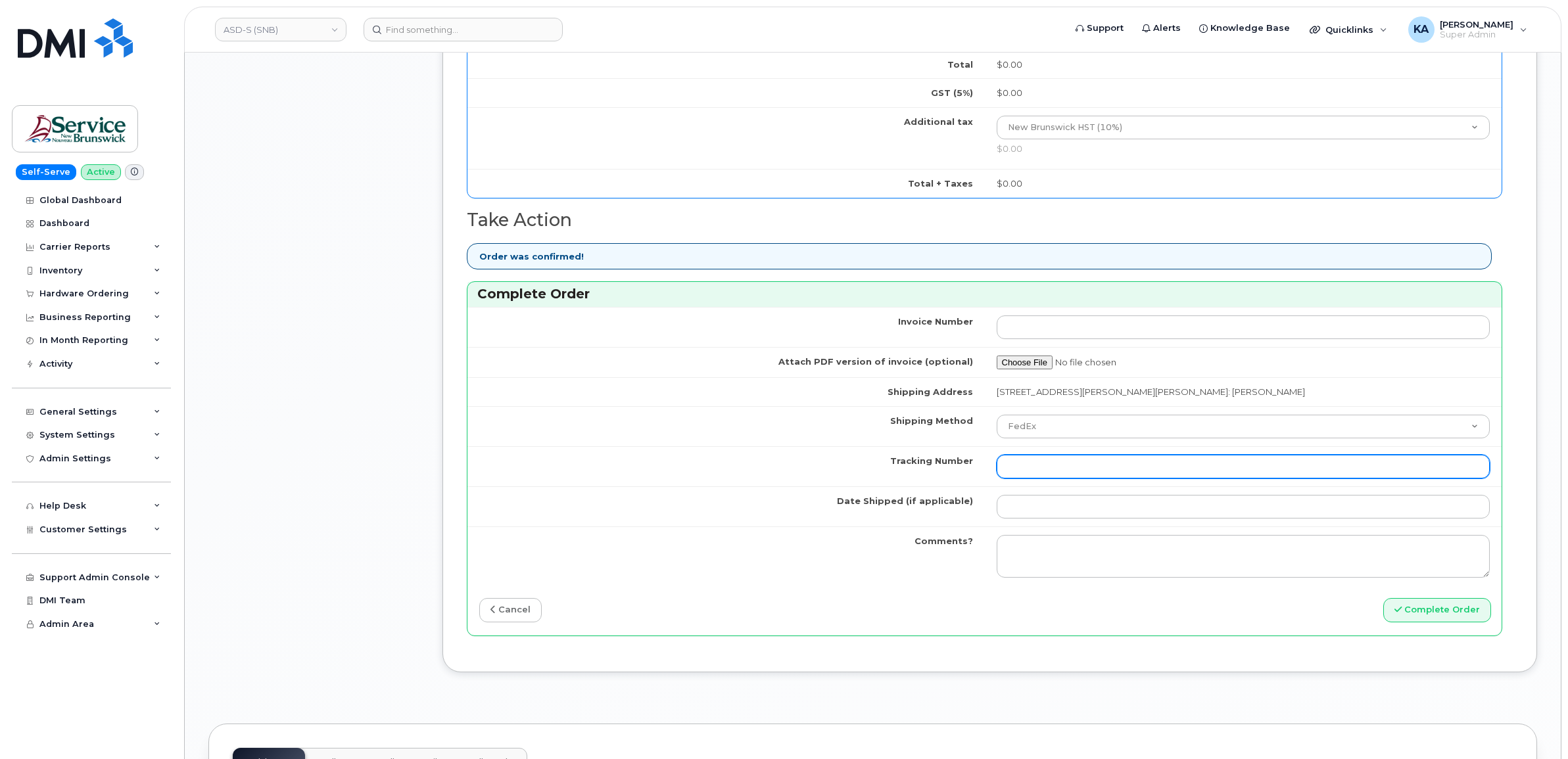
click at [1041, 468] on input "Tracking Number" at bounding box center [1243, 466] width 493 height 24
paste input "476423829009"
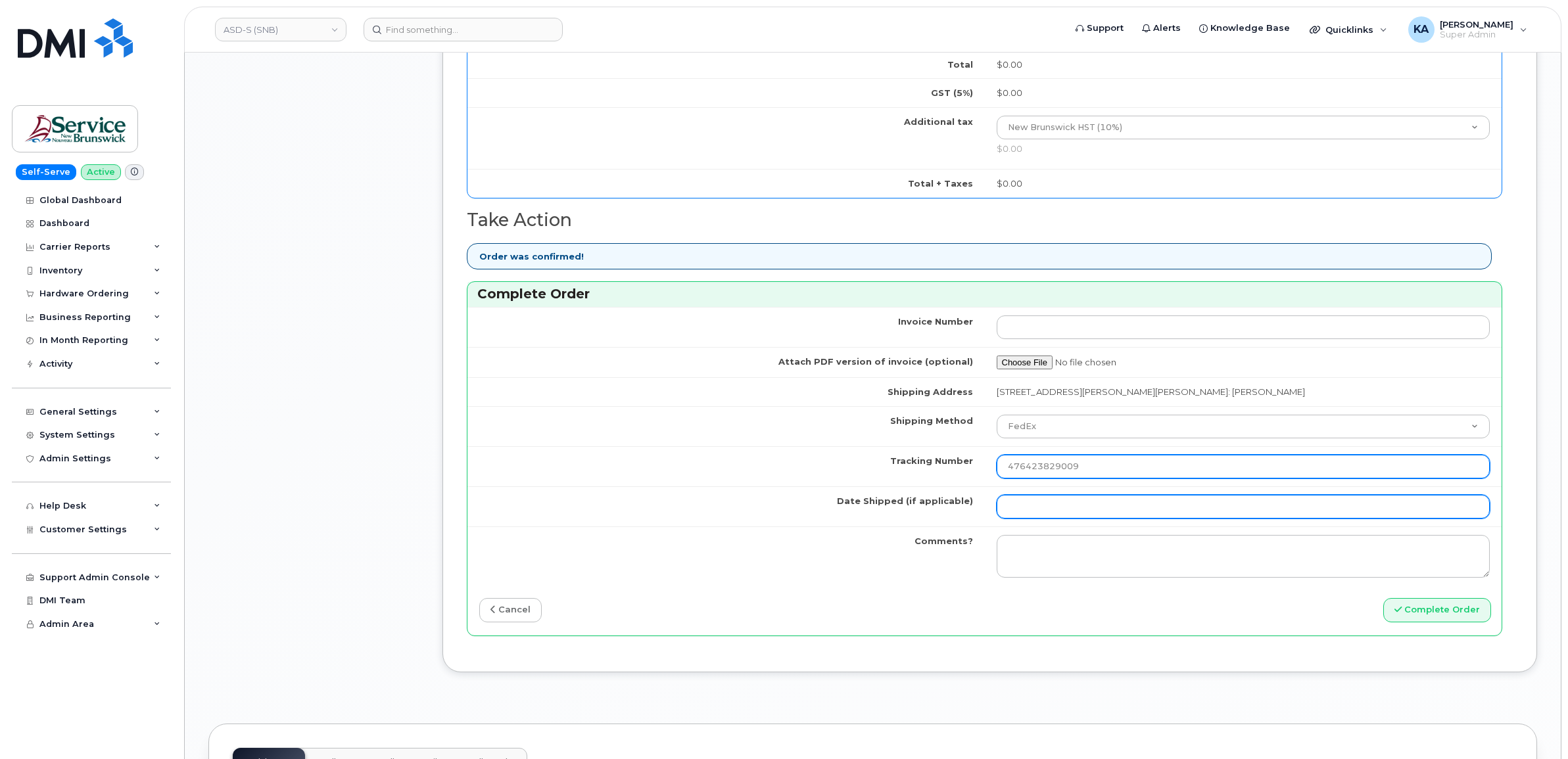
type input "476423829009"
click at [1038, 504] on input "Date Shipped (if applicable)" at bounding box center [1243, 507] width 493 height 24
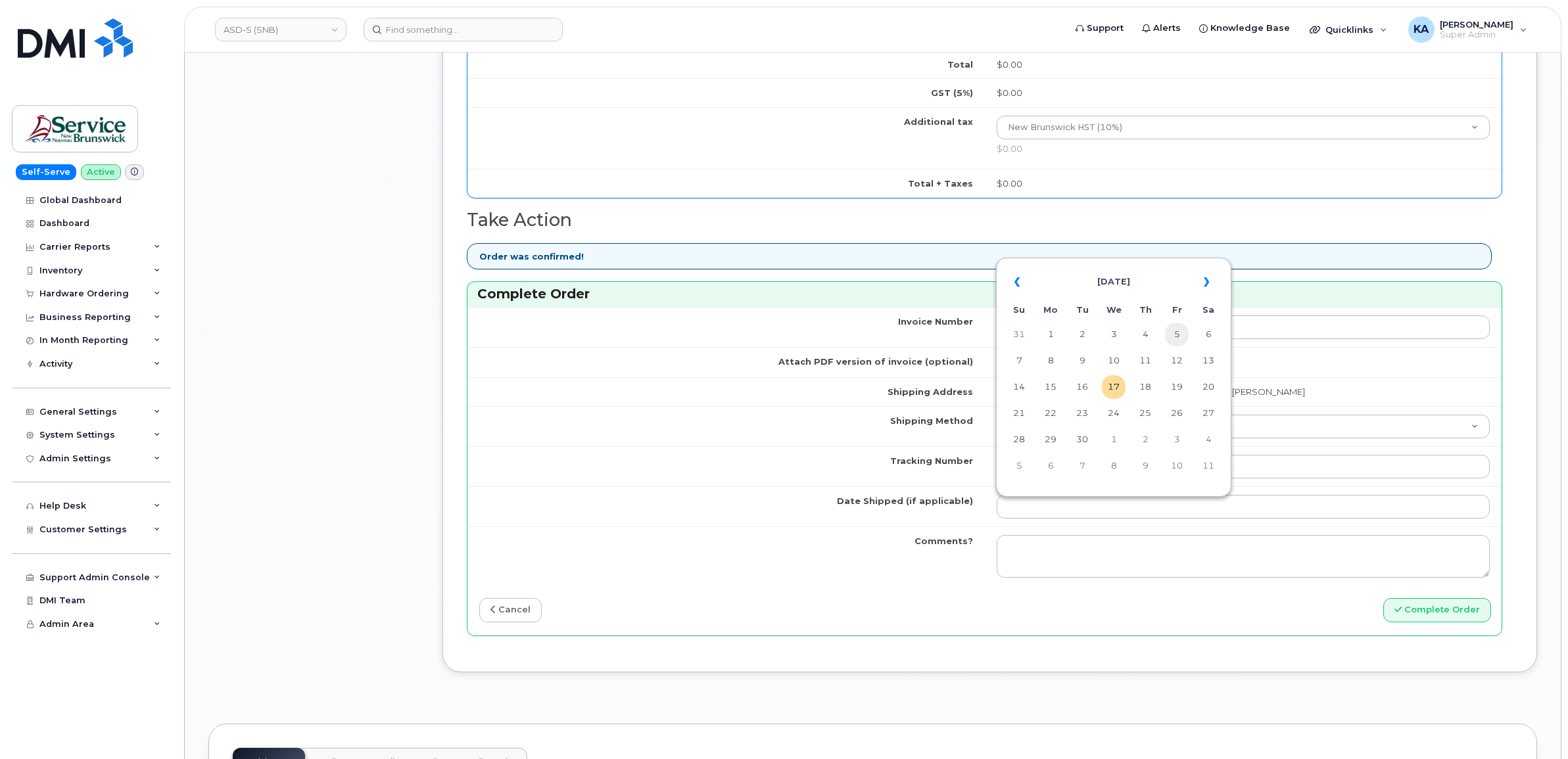
click at [1179, 327] on td "5" at bounding box center [1177, 334] width 24 height 24
type input "[DATE]"
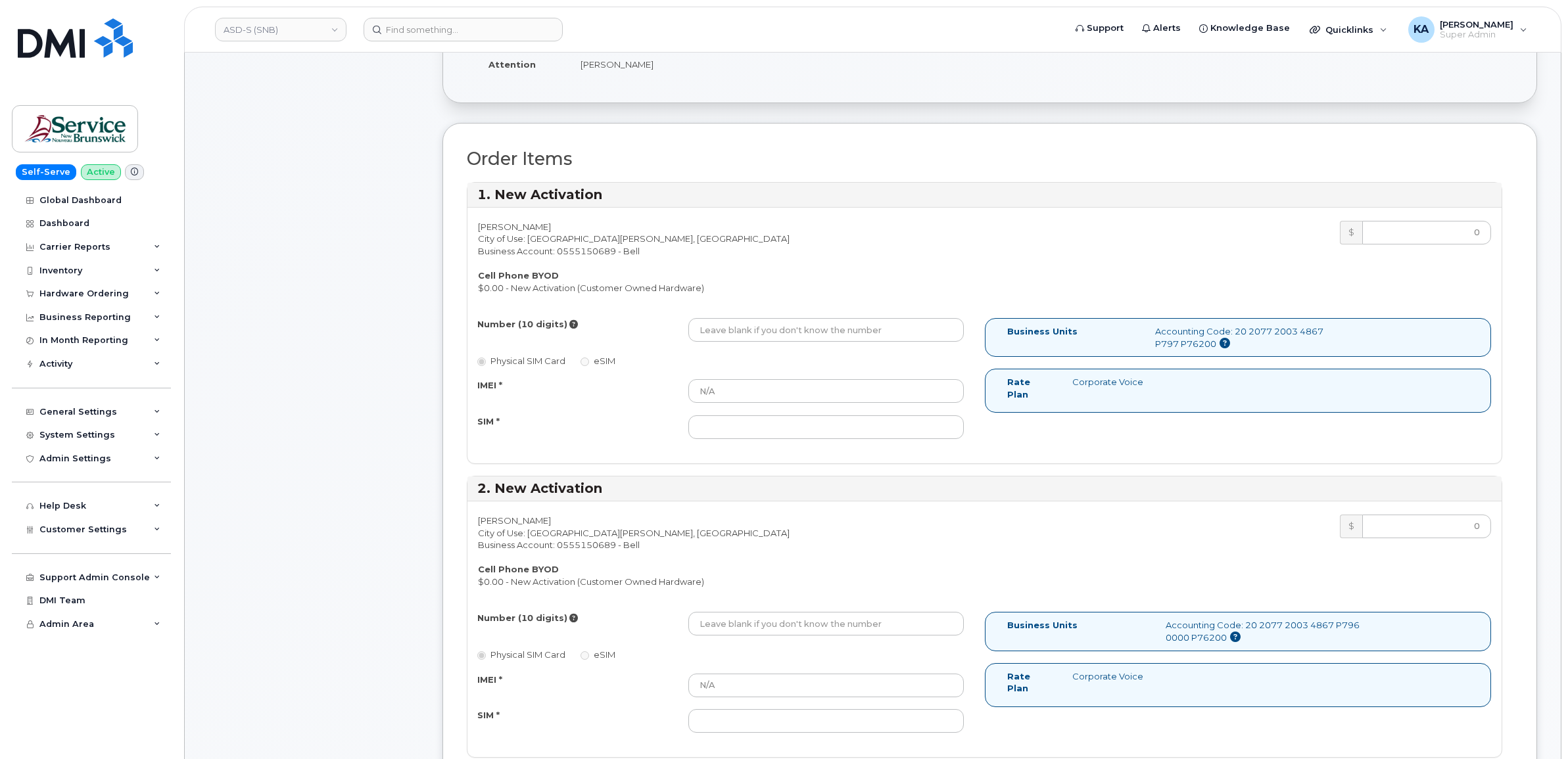
scroll to position [328, 0]
click at [794, 332] on input "Number (10 digits)" at bounding box center [826, 327] width 276 height 24
paste input "5063132254"
type input "5063132254"
click at [817, 425] on input "SIM *" at bounding box center [826, 424] width 276 height 24
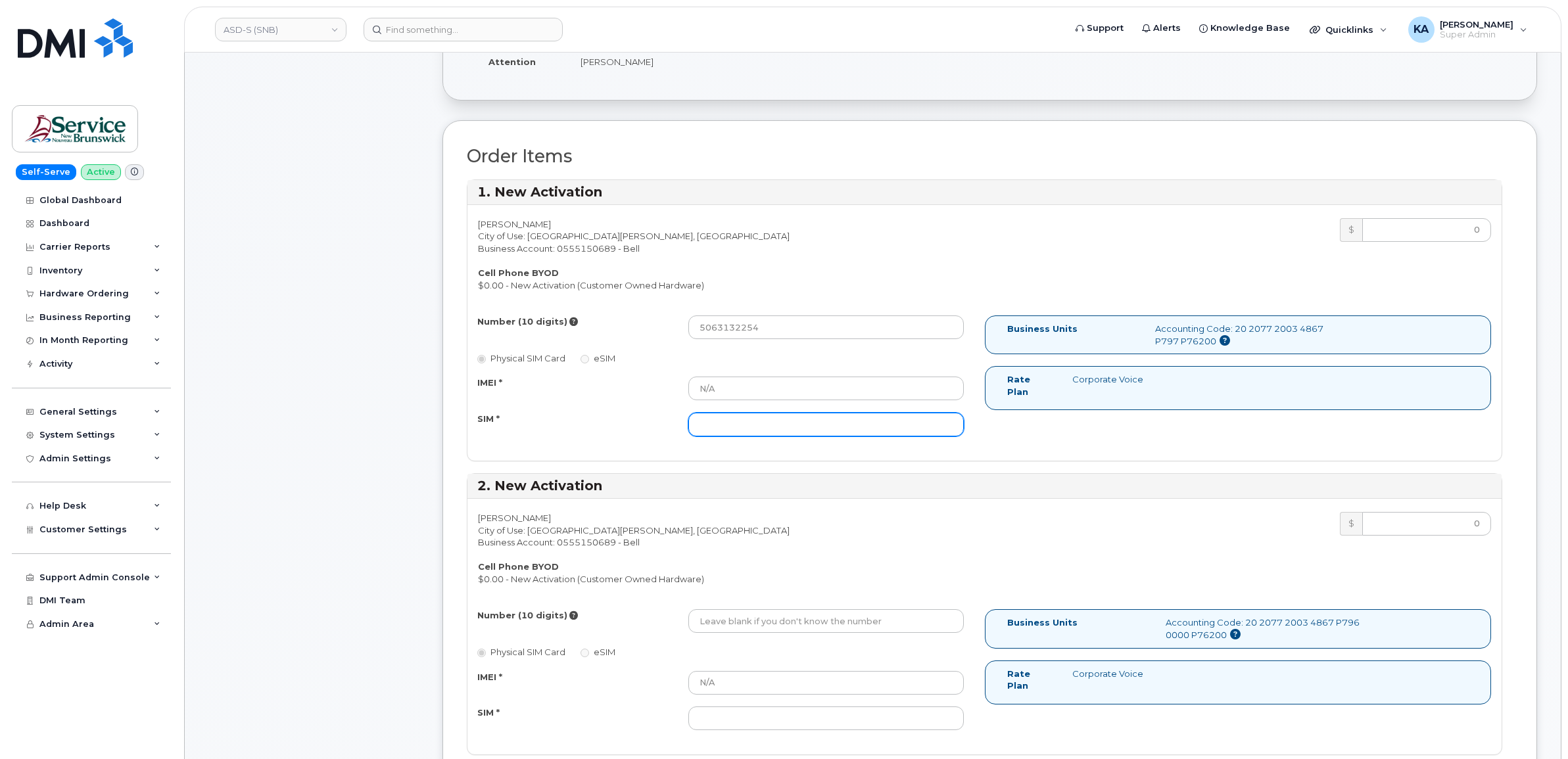
paste input "89302610207414564085"
type input "89302610207414564085"
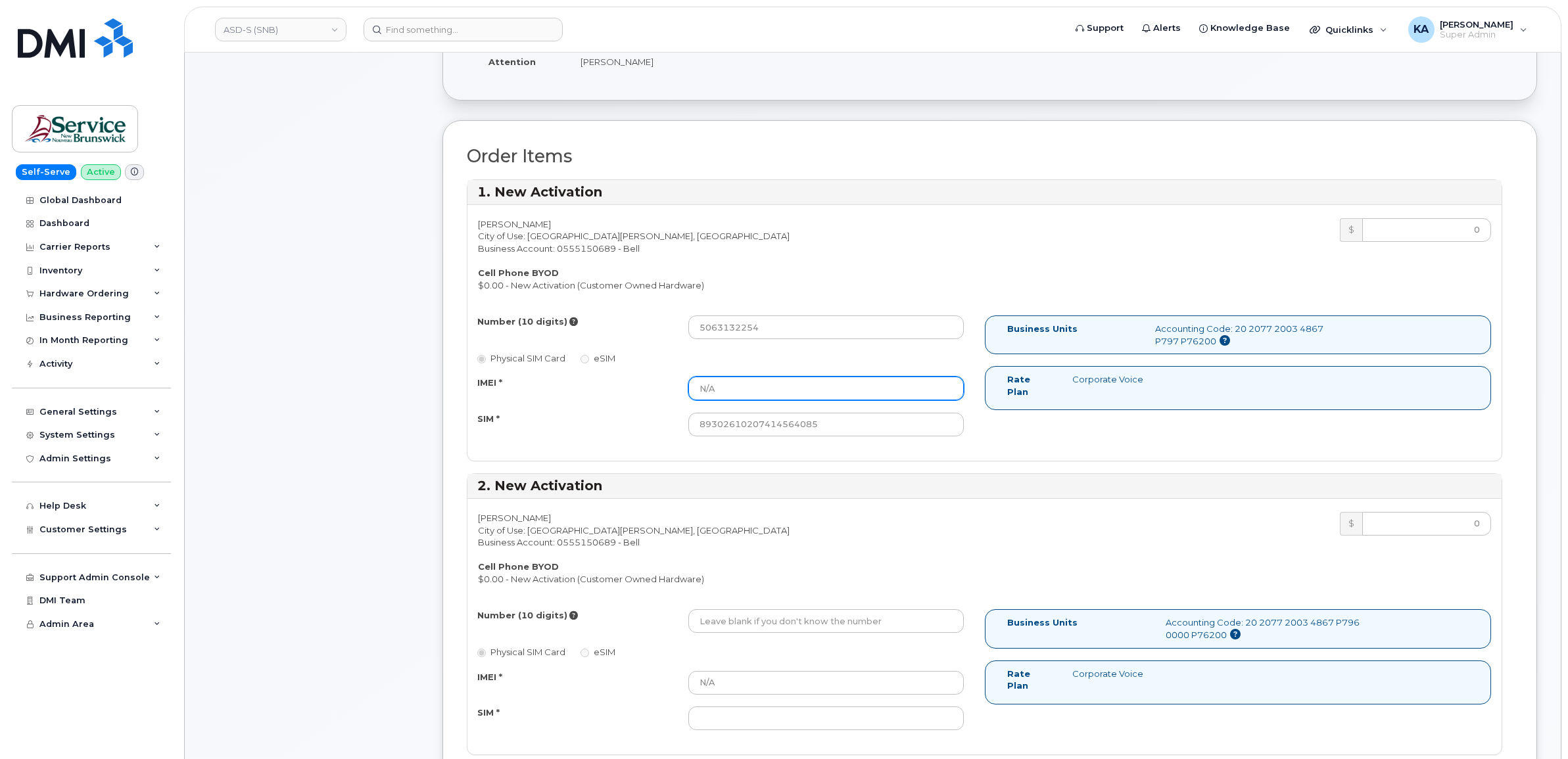
drag, startPoint x: 717, startPoint y: 388, endPoint x: 668, endPoint y: 383, distance: 49.3
click at [668, 383] on div "IMEI * N/A" at bounding box center [721, 388] width 507 height 24
paste input "—"
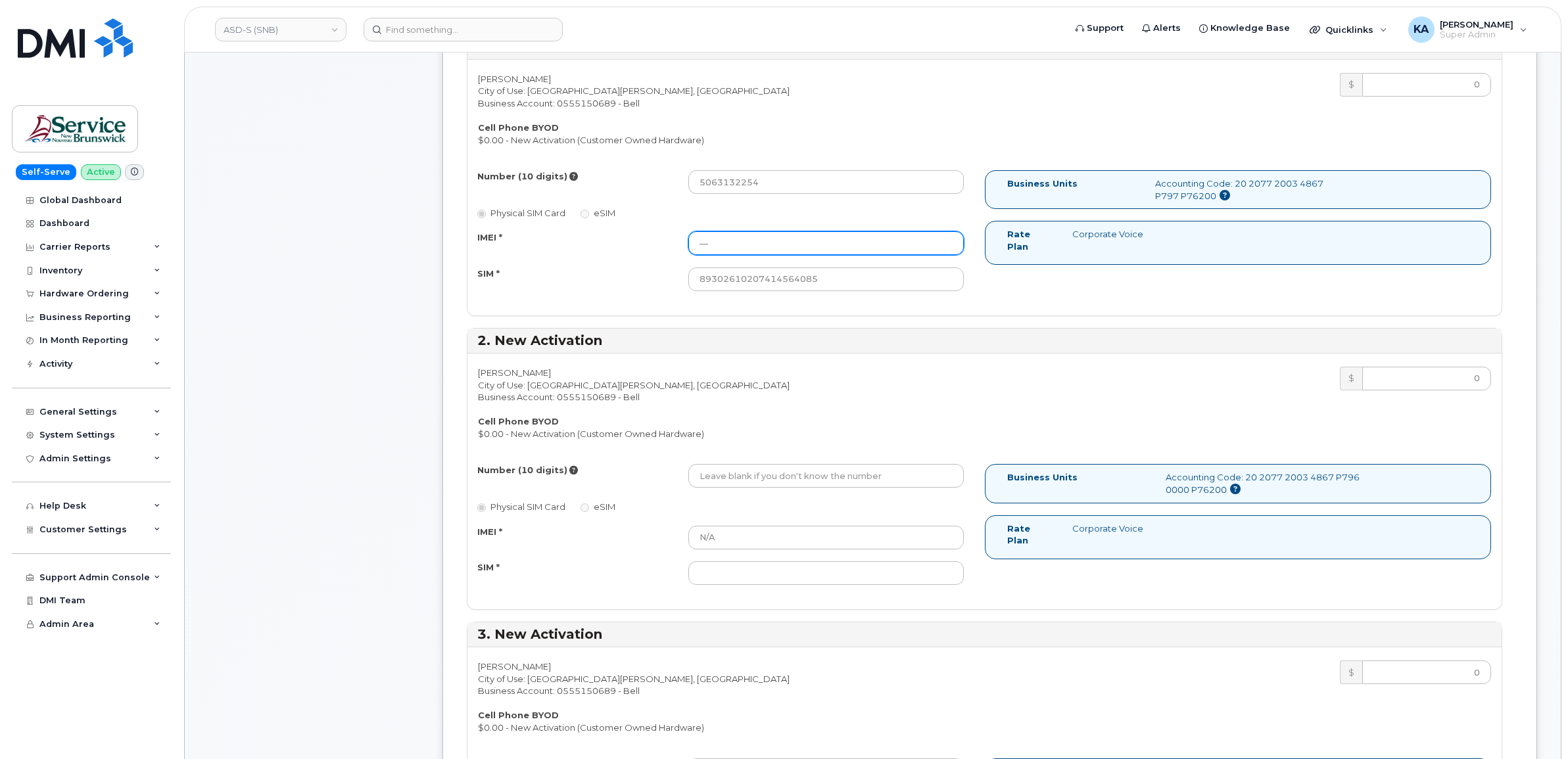
scroll to position [493, 0]
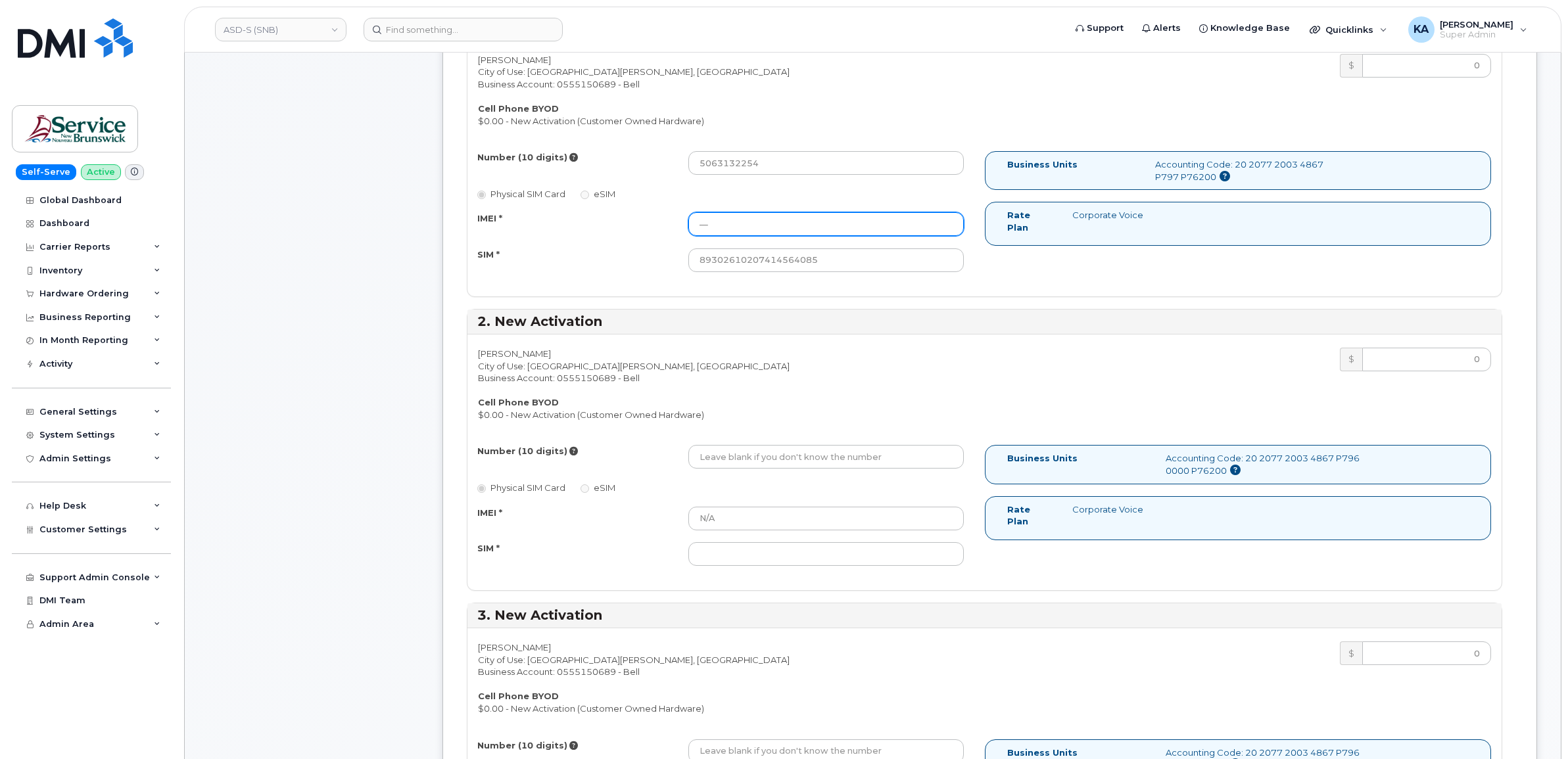
type input "—"
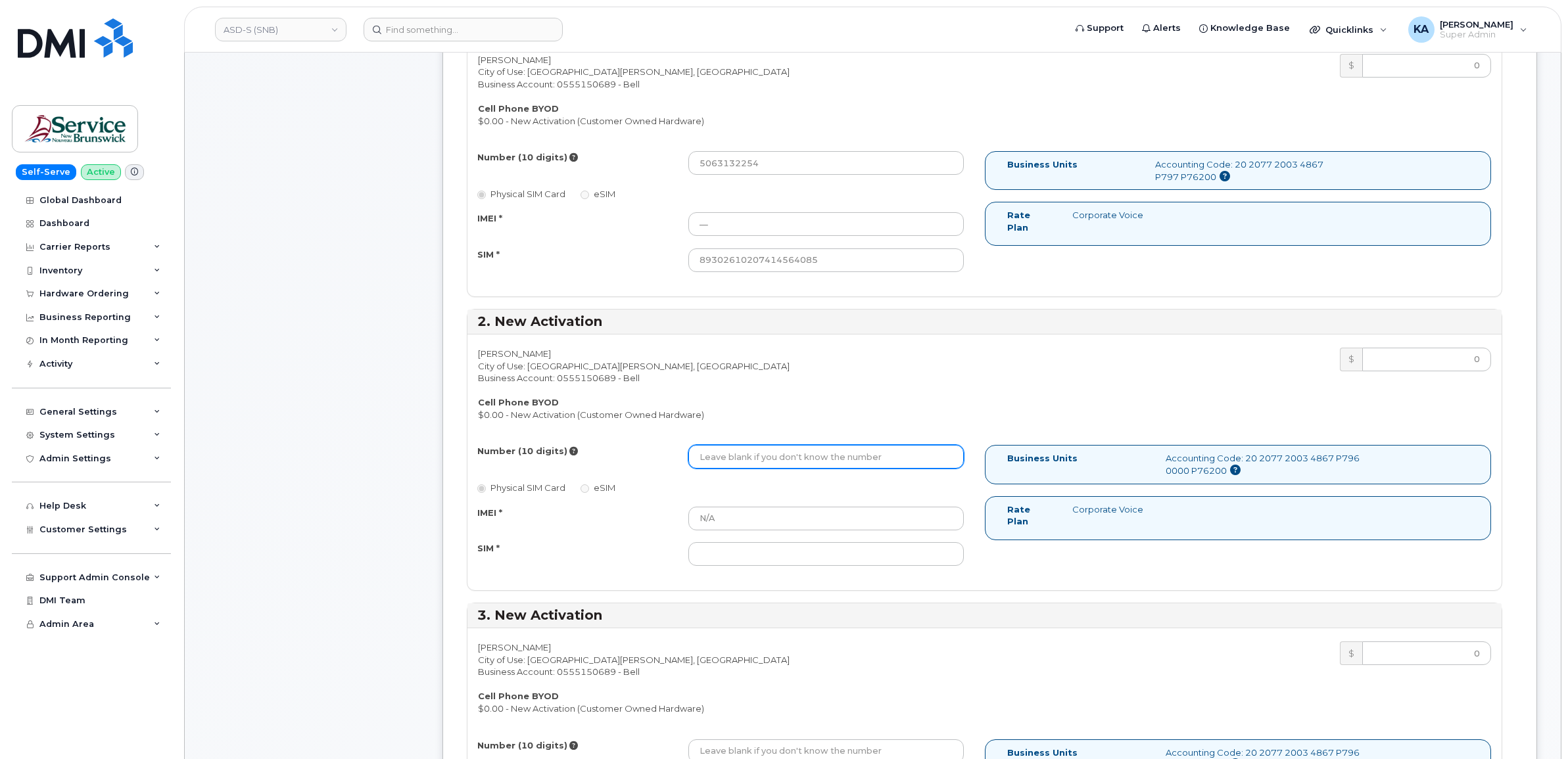
click at [757, 460] on input "Number (10 digits)" at bounding box center [826, 457] width 276 height 24
paste input "5063132256"
type input "5063132256"
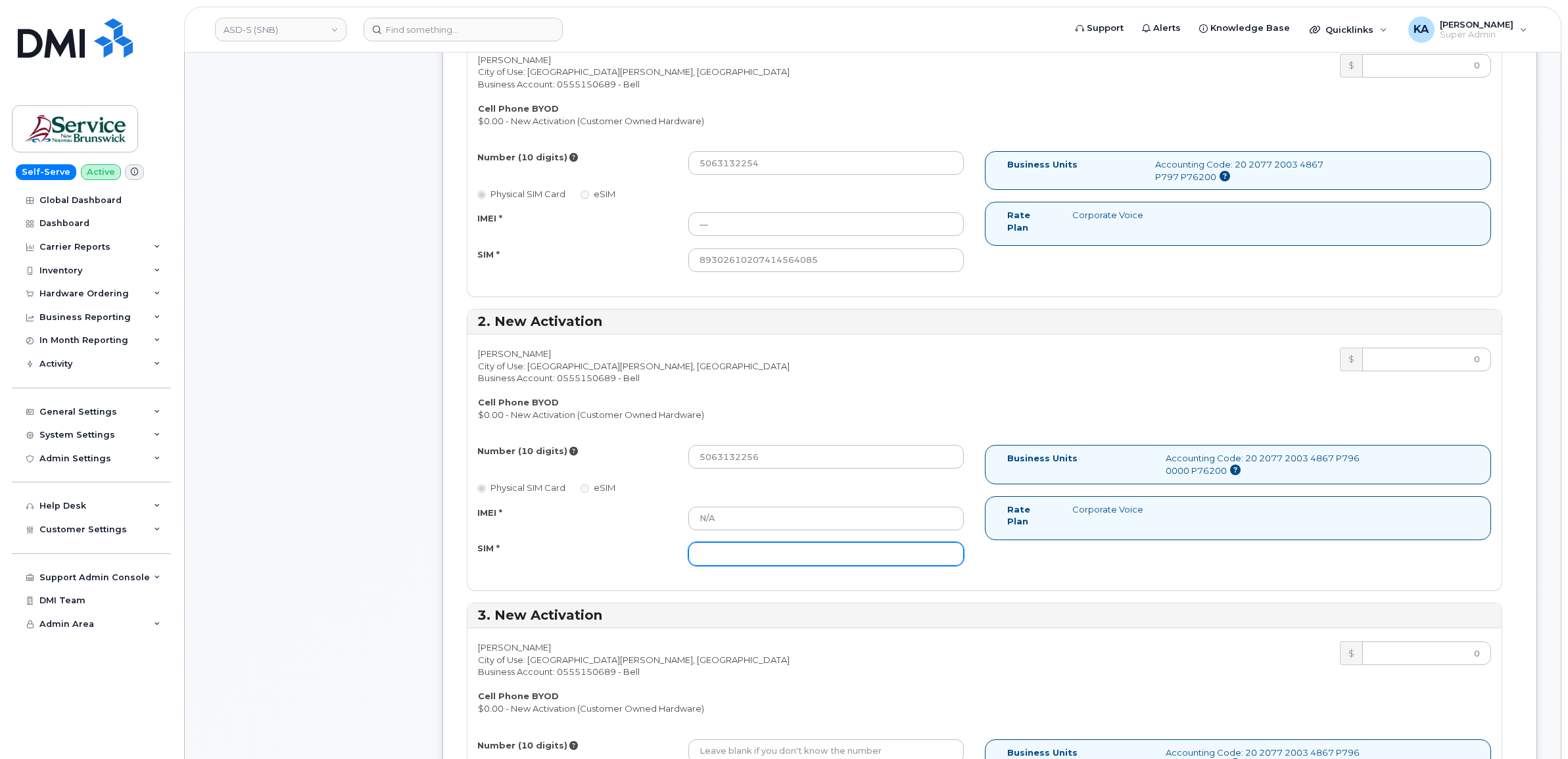
click at [719, 556] on input "SIM *" at bounding box center [826, 554] width 276 height 24
paste input "89302610207414564093"
type input "89302610207414564093"
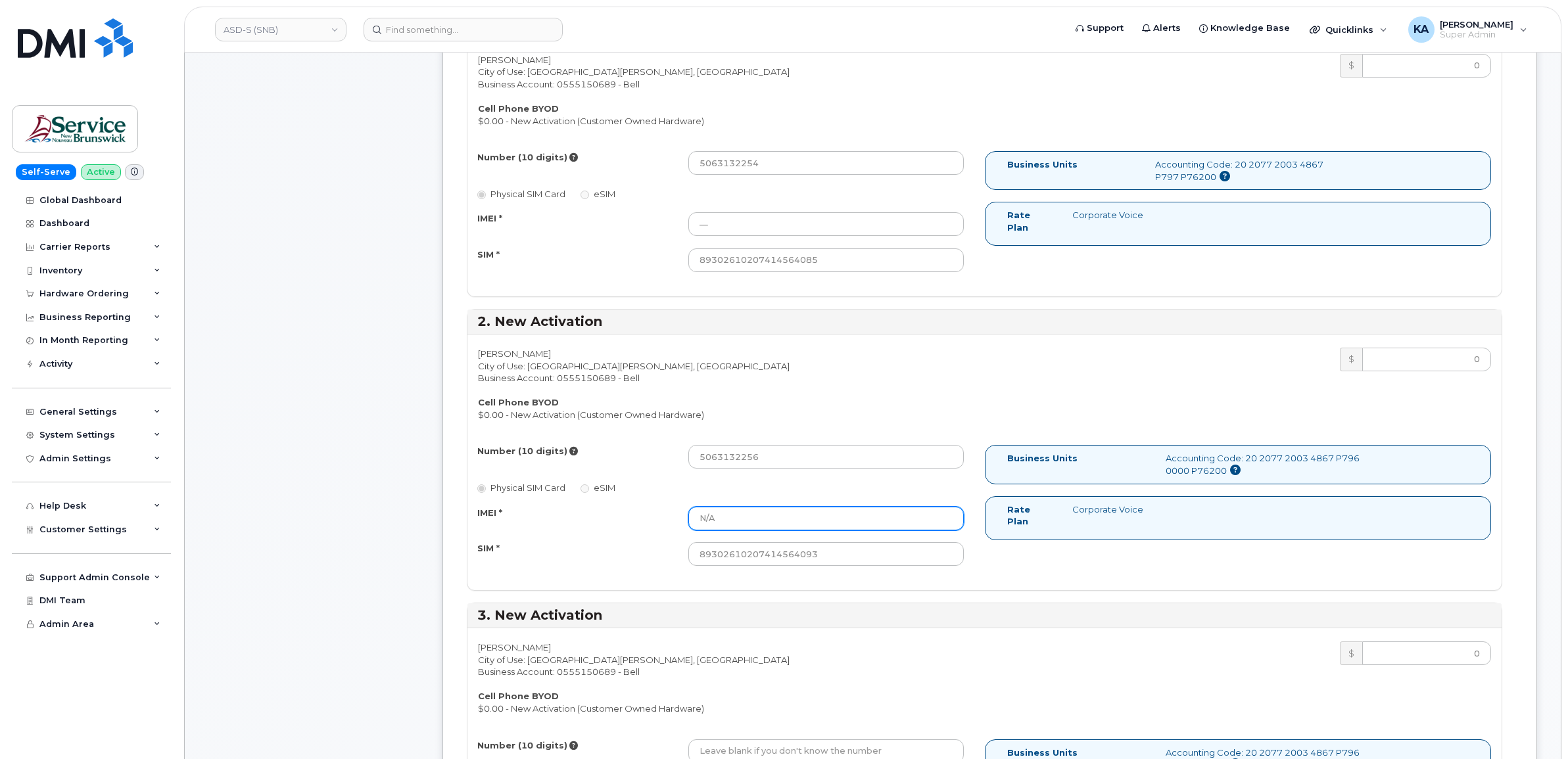
drag, startPoint x: 731, startPoint y: 510, endPoint x: 664, endPoint y: 516, distance: 67.3
click at [664, 516] on div "IMEI * N/A" at bounding box center [721, 518] width 507 height 24
paste input "[CREDIT_CARD_NUMBER]"
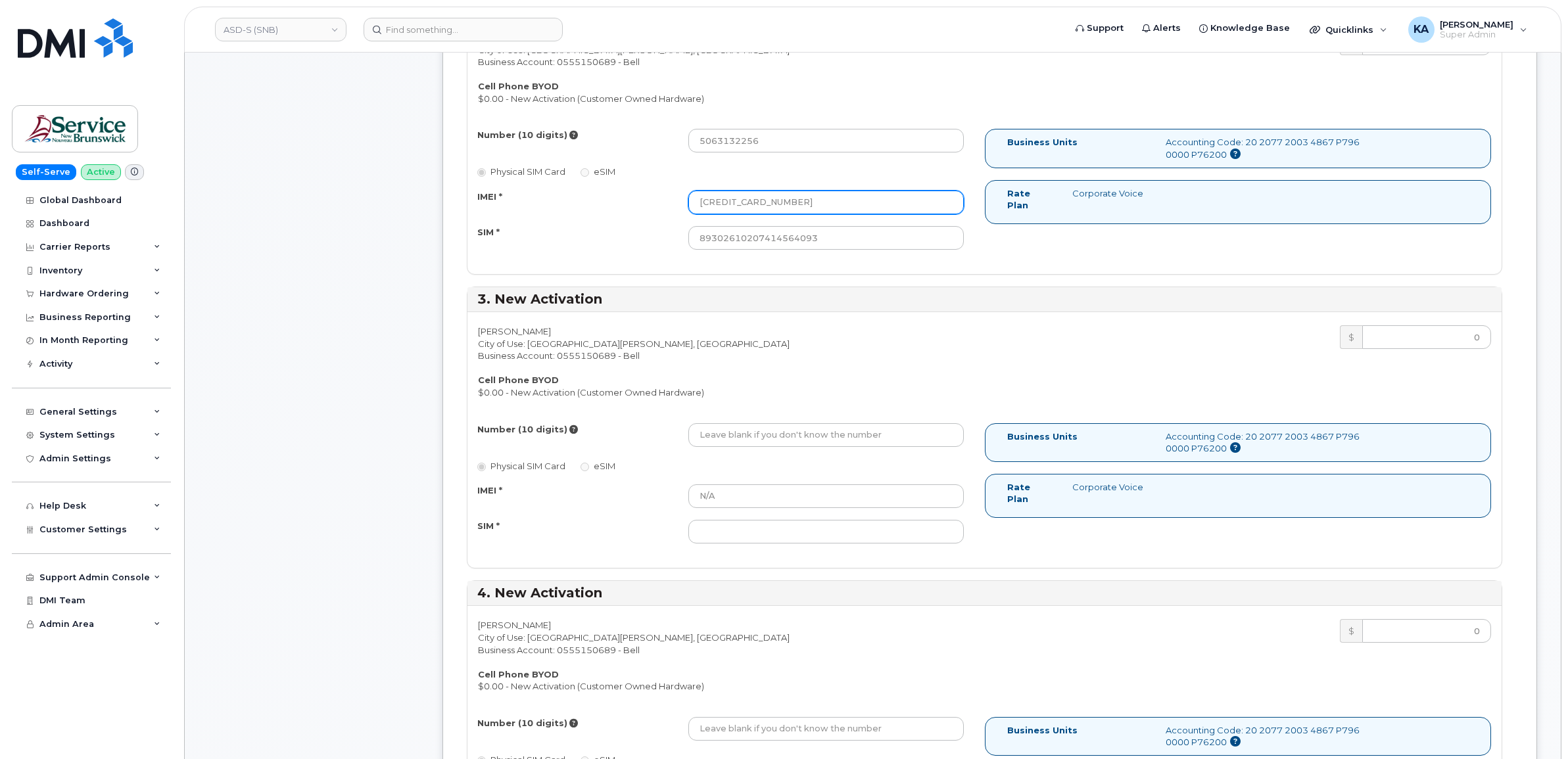
scroll to position [822, 0]
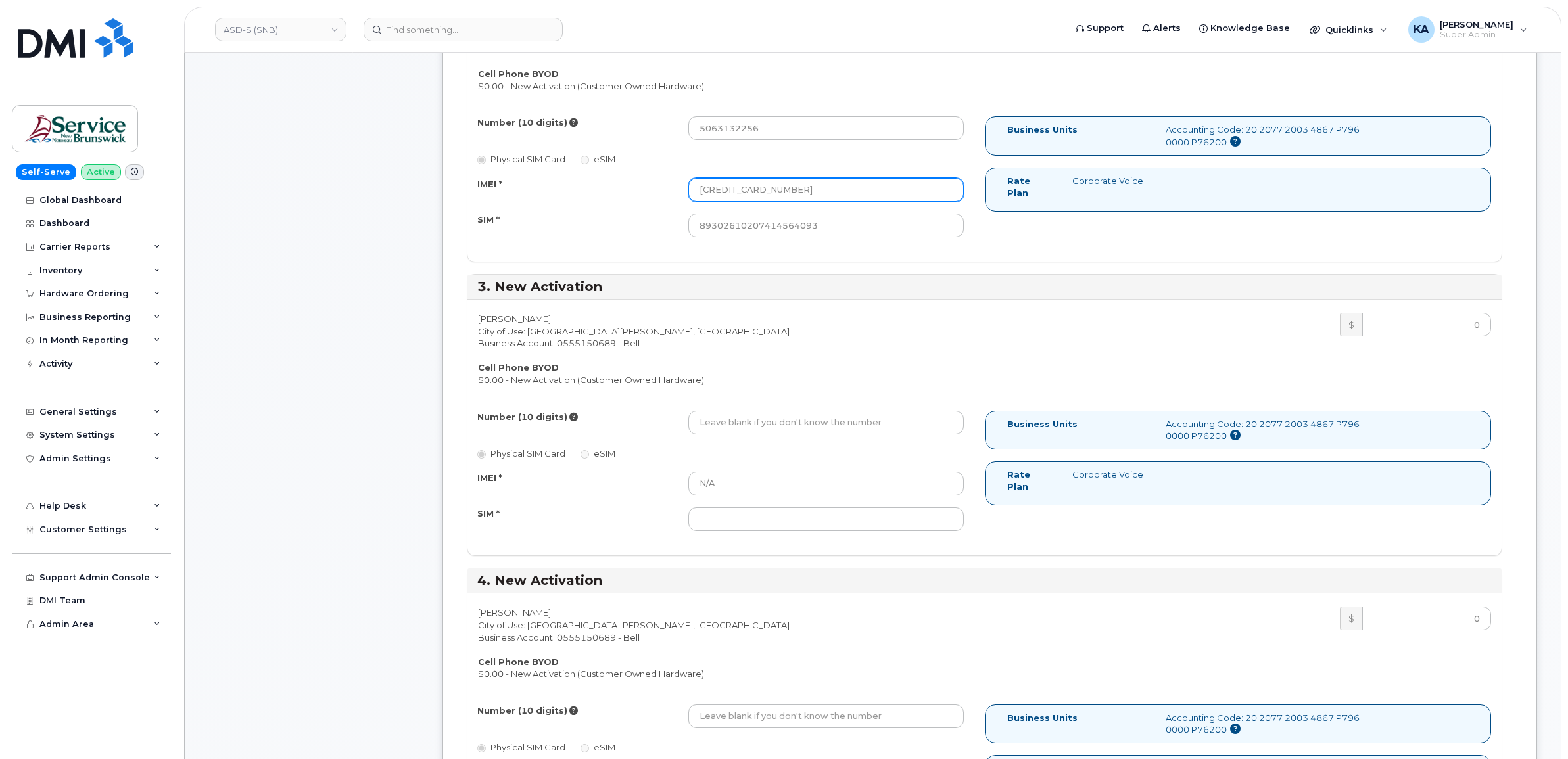
type input "[CREDIT_CARD_NUMBER]"
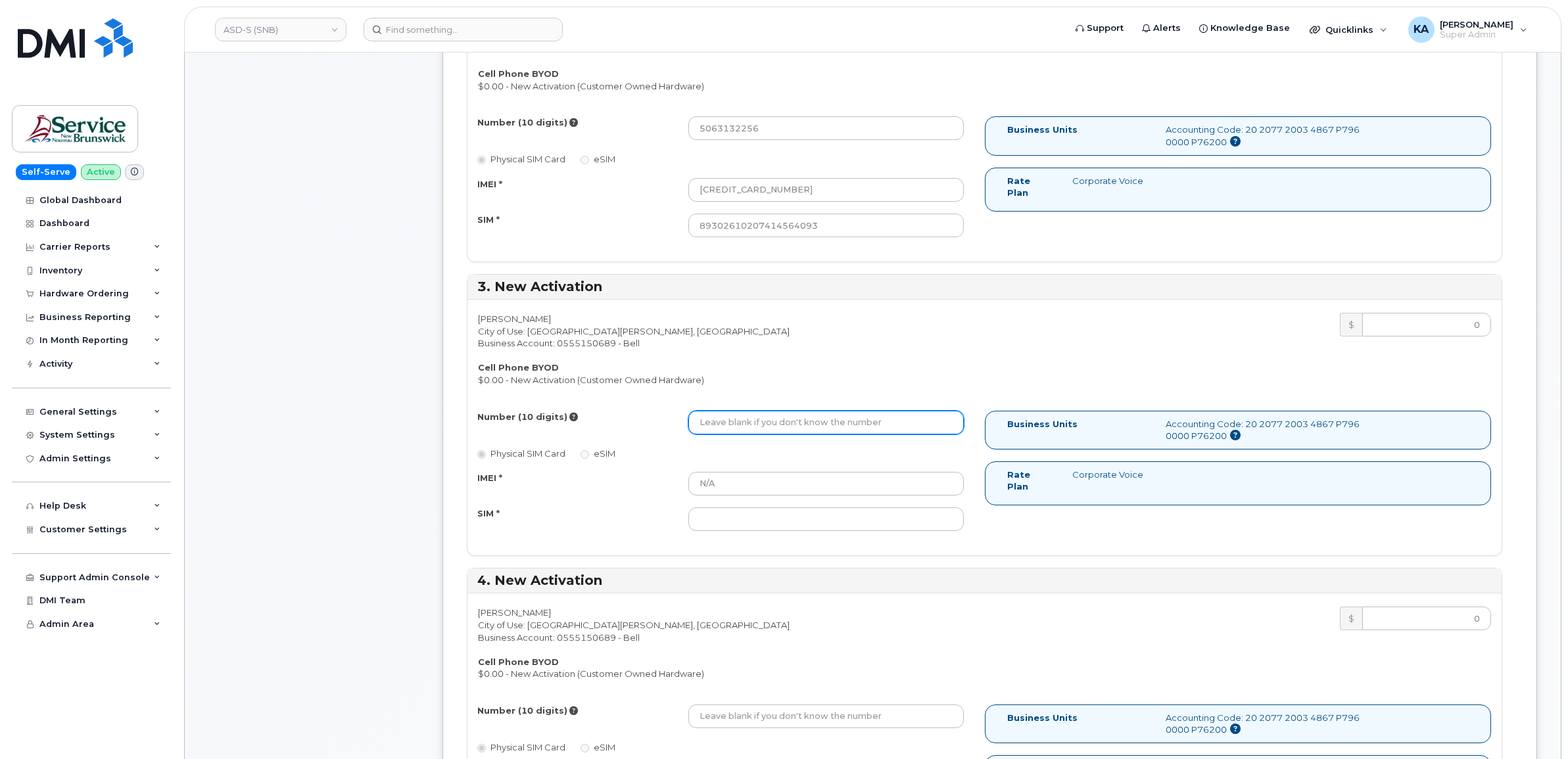
click at [733, 418] on input "Number (10 digits)" at bounding box center [826, 422] width 276 height 24
paste input "5063132257"
type input "5063132257"
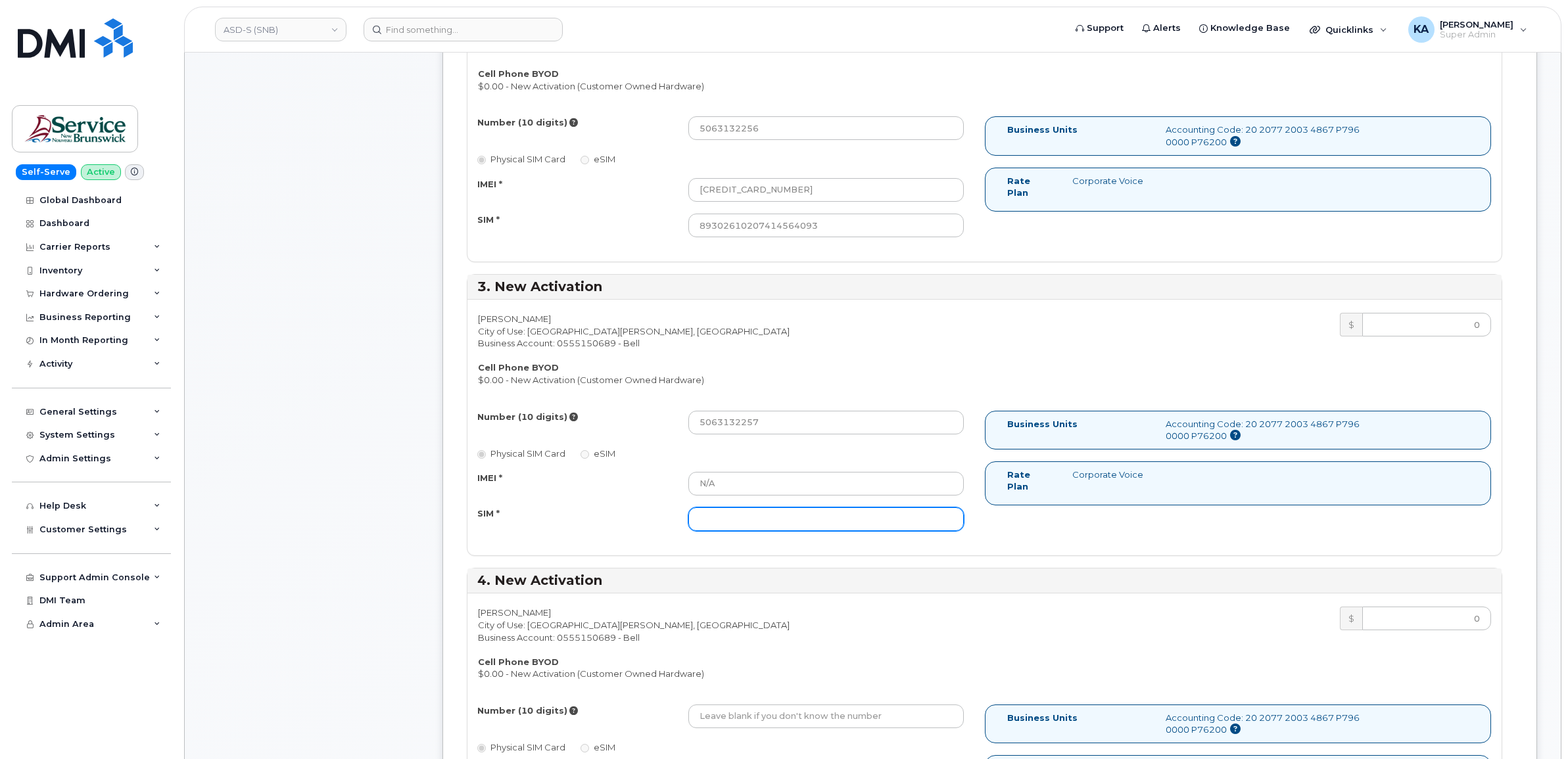
click at [733, 521] on input "SIM *" at bounding box center [826, 519] width 276 height 24
paste input "89302610207414562881"
type input "89302610207414562881"
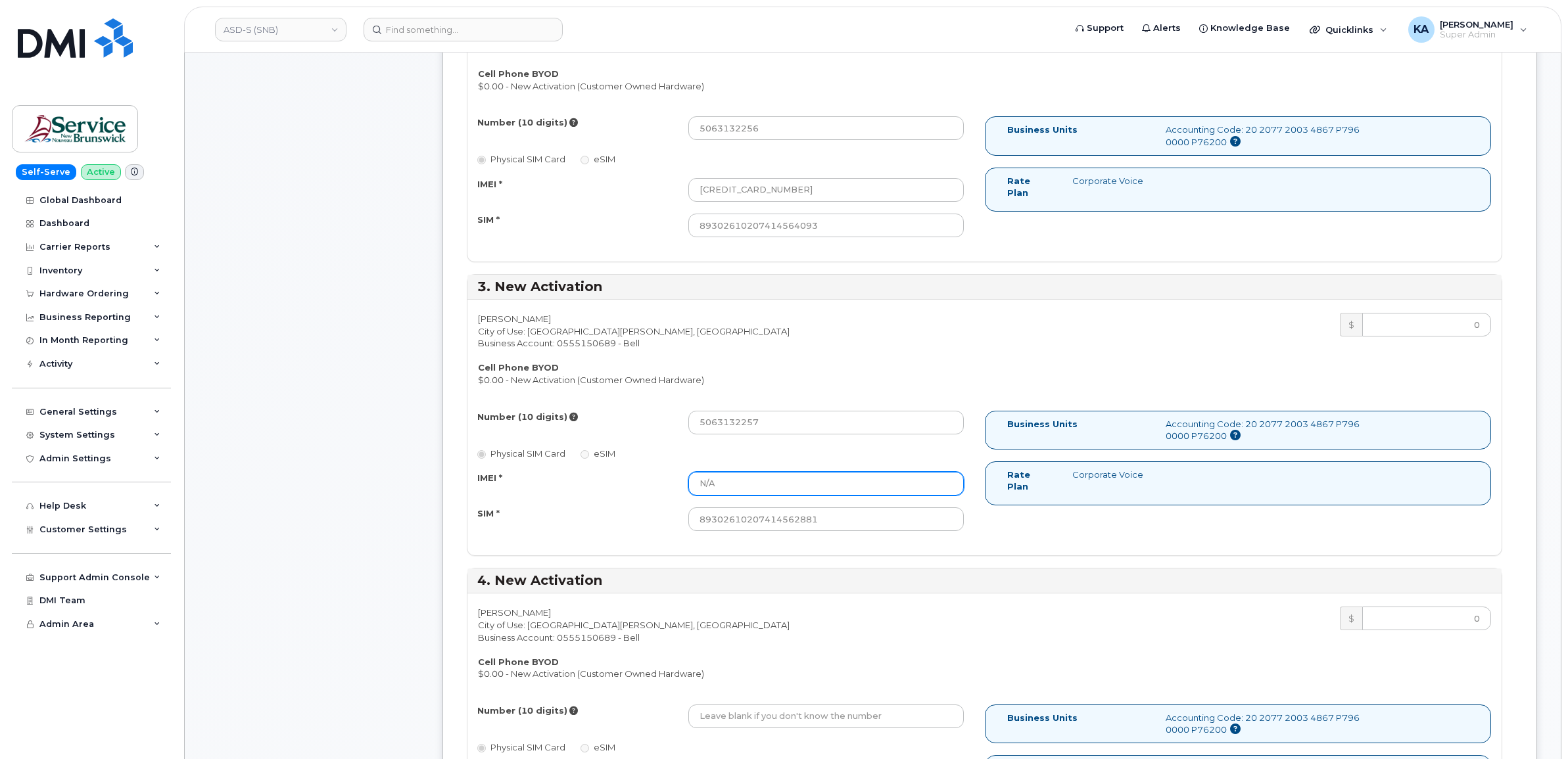
drag, startPoint x: 721, startPoint y: 483, endPoint x: 673, endPoint y: 484, distance: 48.0
click at [673, 484] on div "IMEI * N/A" at bounding box center [721, 484] width 507 height 24
paste input "[CREDIT_CARD_NUMBER]"
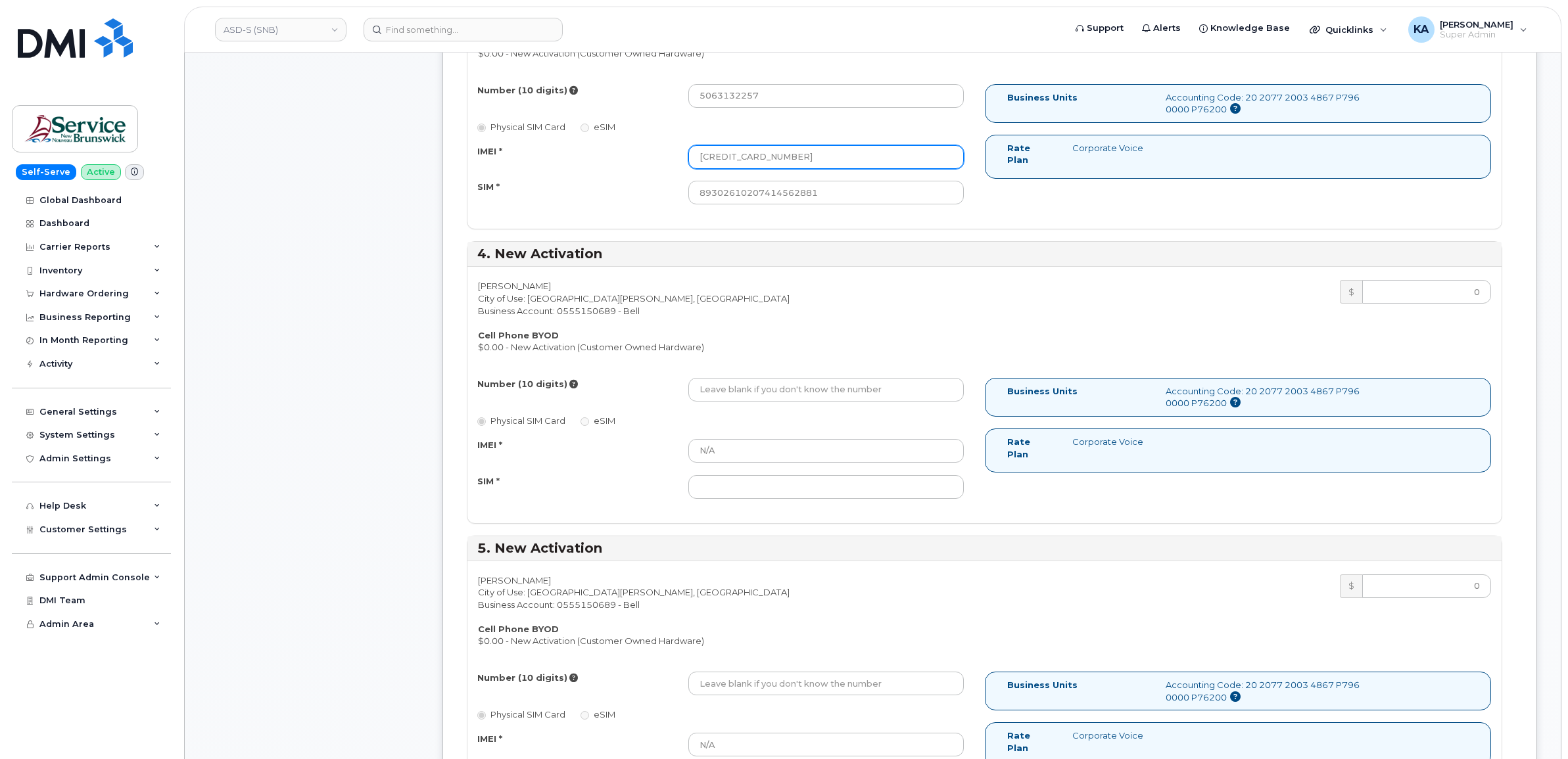
scroll to position [1150, 0]
type input "[CREDIT_CARD_NUMBER]"
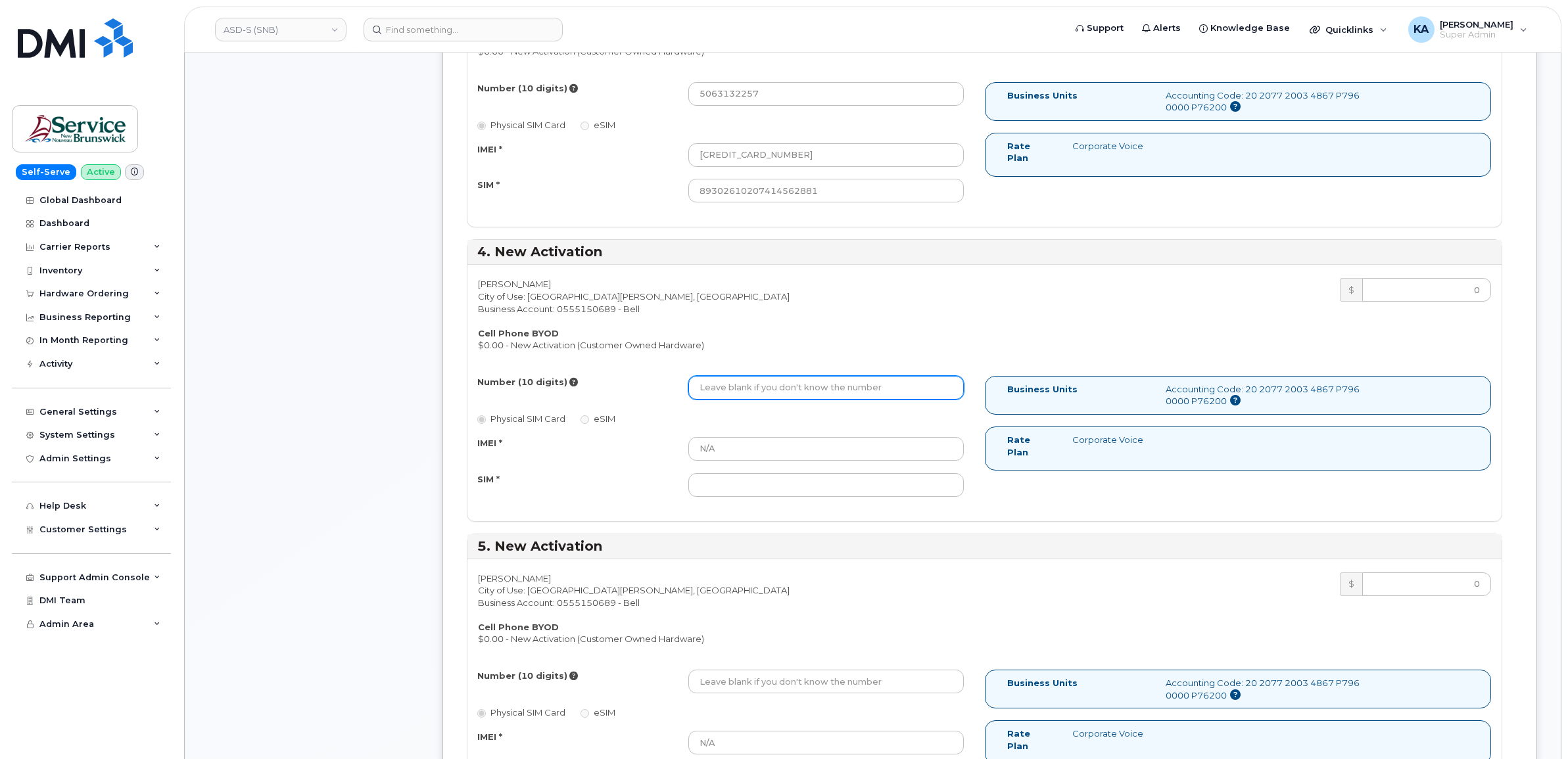
click at [706, 385] on input "Number (10 digits)" at bounding box center [826, 387] width 276 height 24
paste input "5063132258"
type input "5063132258"
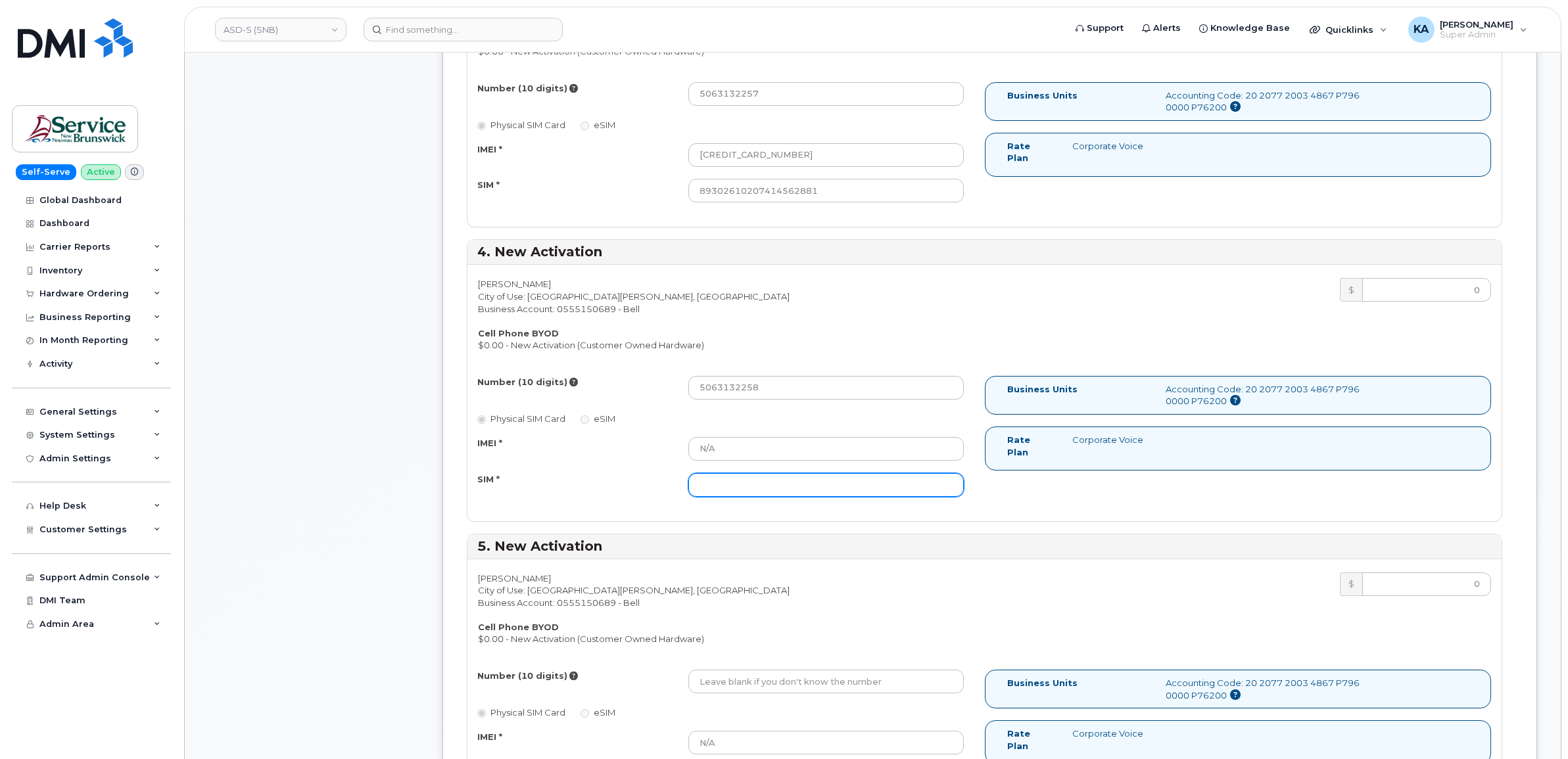
click at [755, 481] on input "SIM *" at bounding box center [826, 484] width 276 height 24
paste input "89302610207414564036"
type input "89302610207414564036"
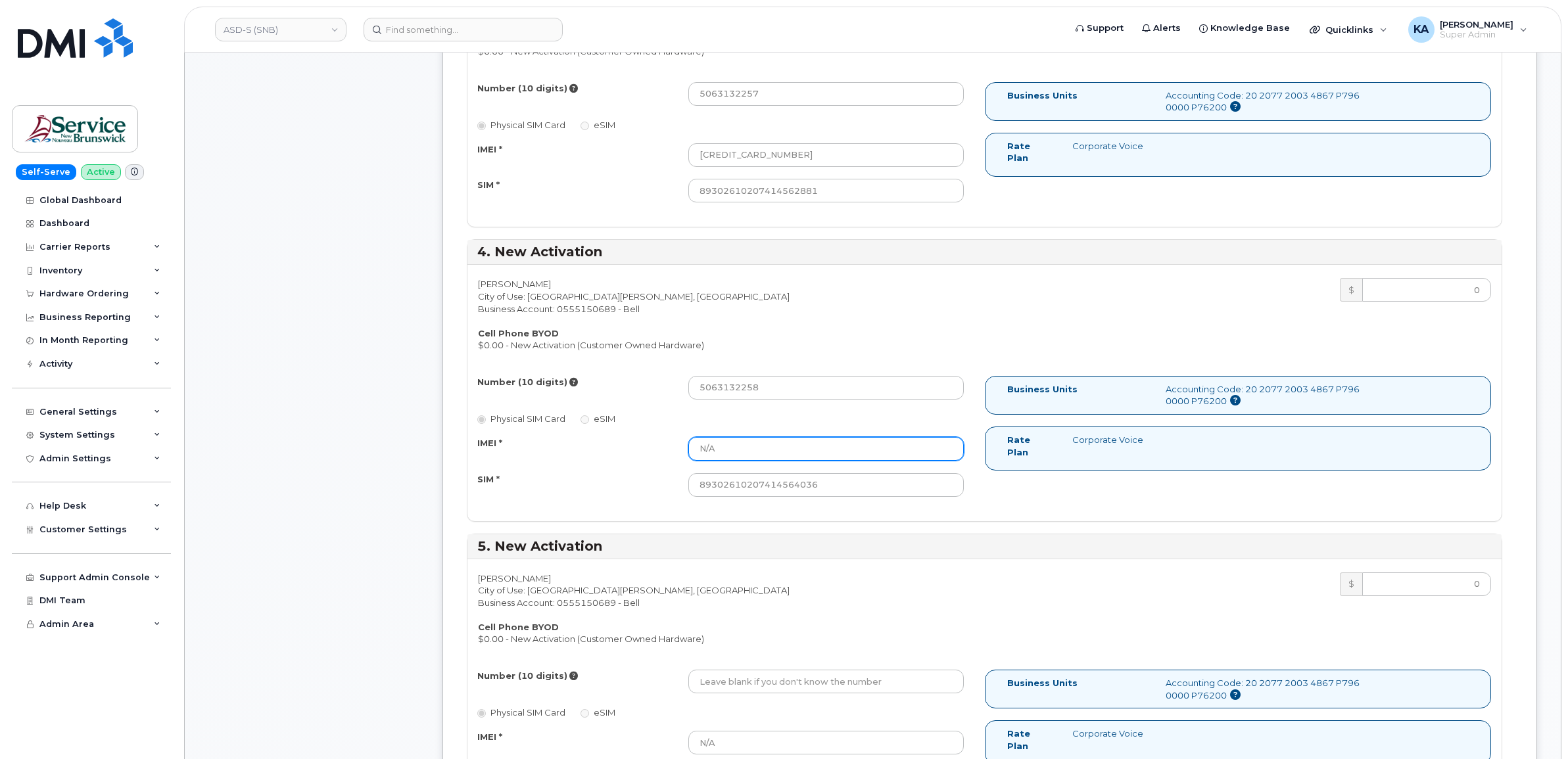
drag, startPoint x: 748, startPoint y: 451, endPoint x: 664, endPoint y: 451, distance: 84.0
click at [664, 451] on div "IMEI * N/A" at bounding box center [721, 449] width 507 height 24
paste input "222222222222228"
type input "222222222222228"
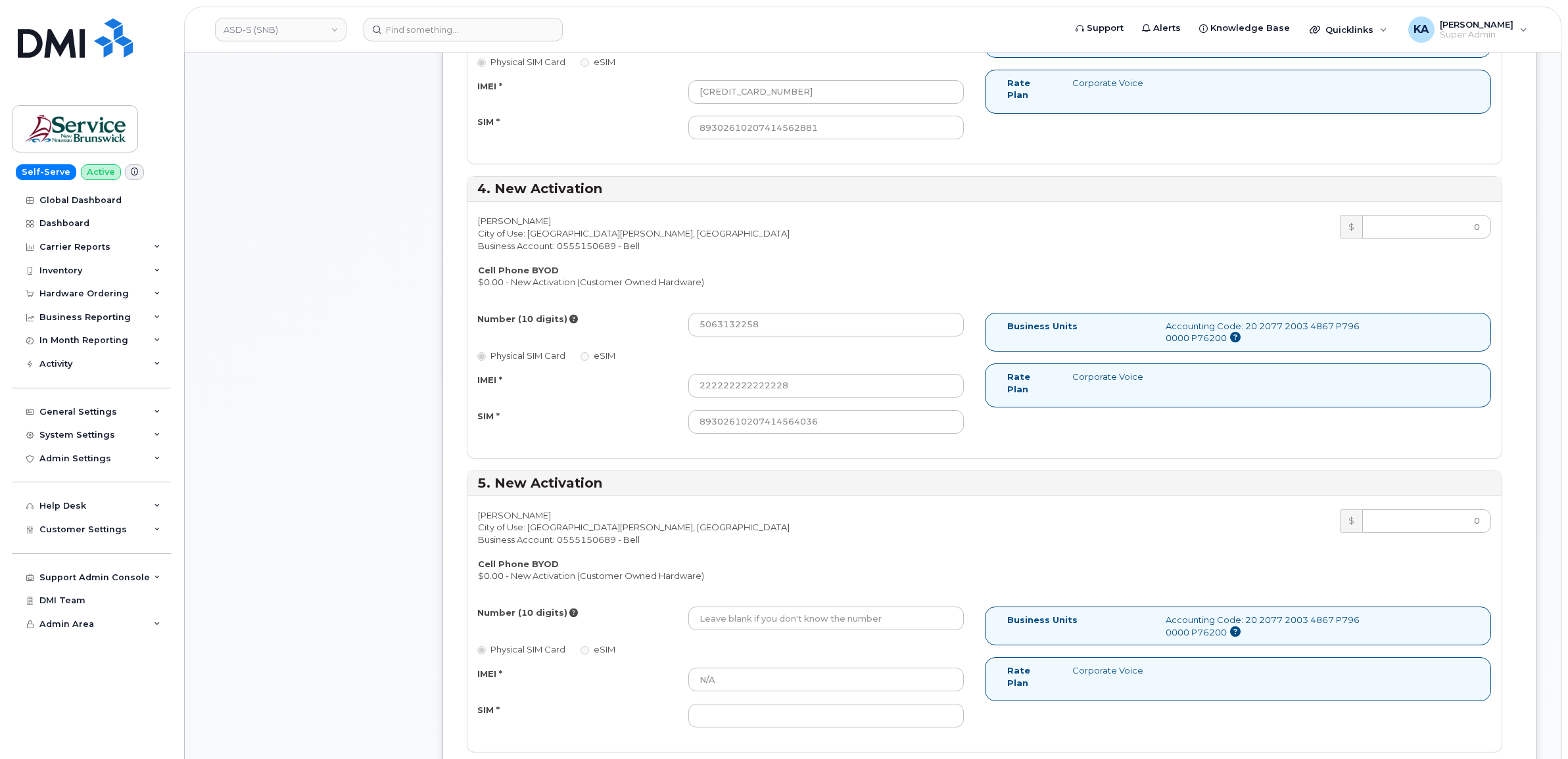
scroll to position [1397, 0]
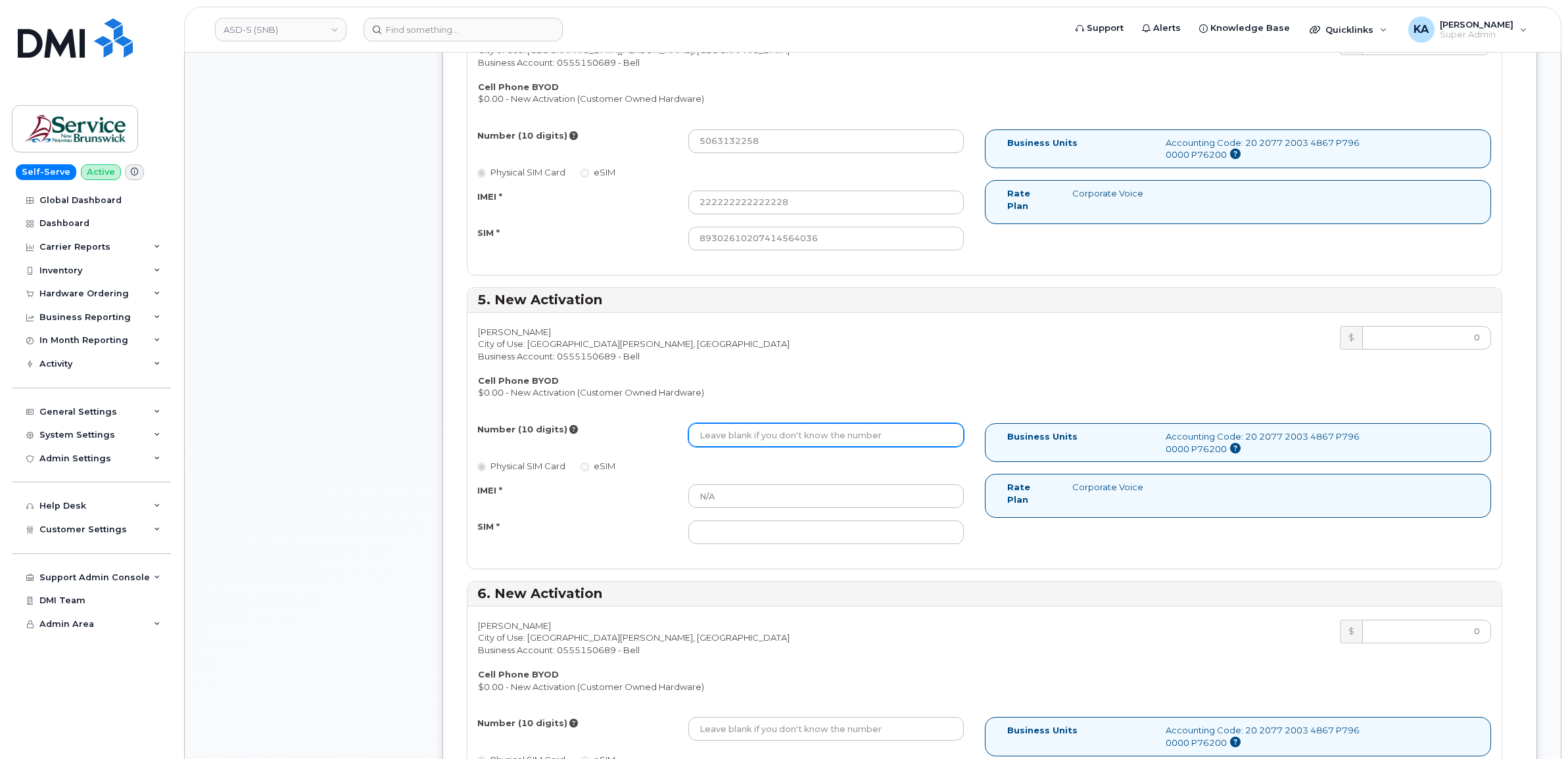
click at [755, 437] on input "Number (10 digits)" at bounding box center [826, 434] width 276 height 24
paste input "5063132259"
type input "5063132259"
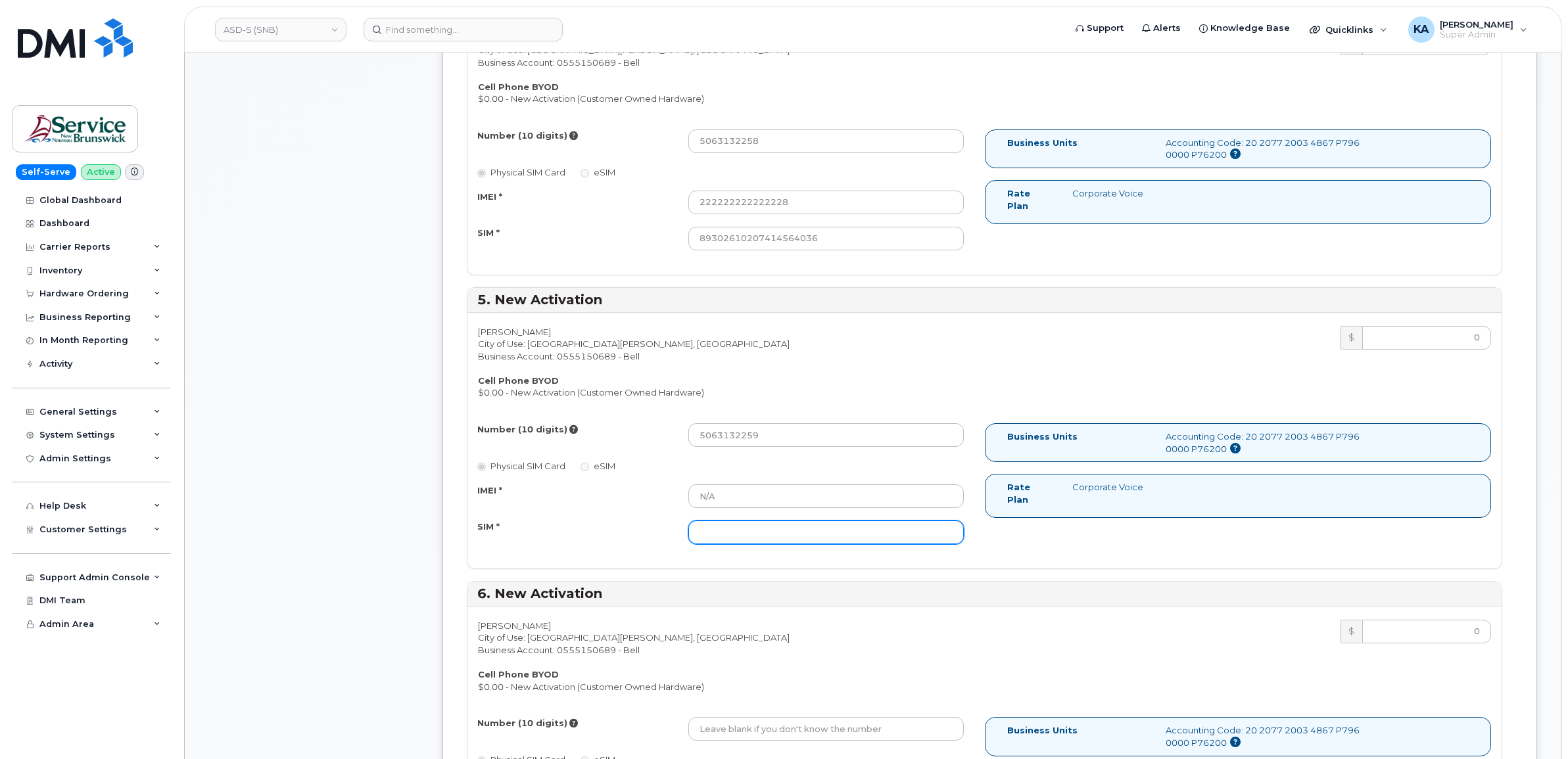
click at [755, 536] on input "SIM *" at bounding box center [826, 532] width 276 height 24
paste input "89302610207414564044"
type input "89302610207414564044"
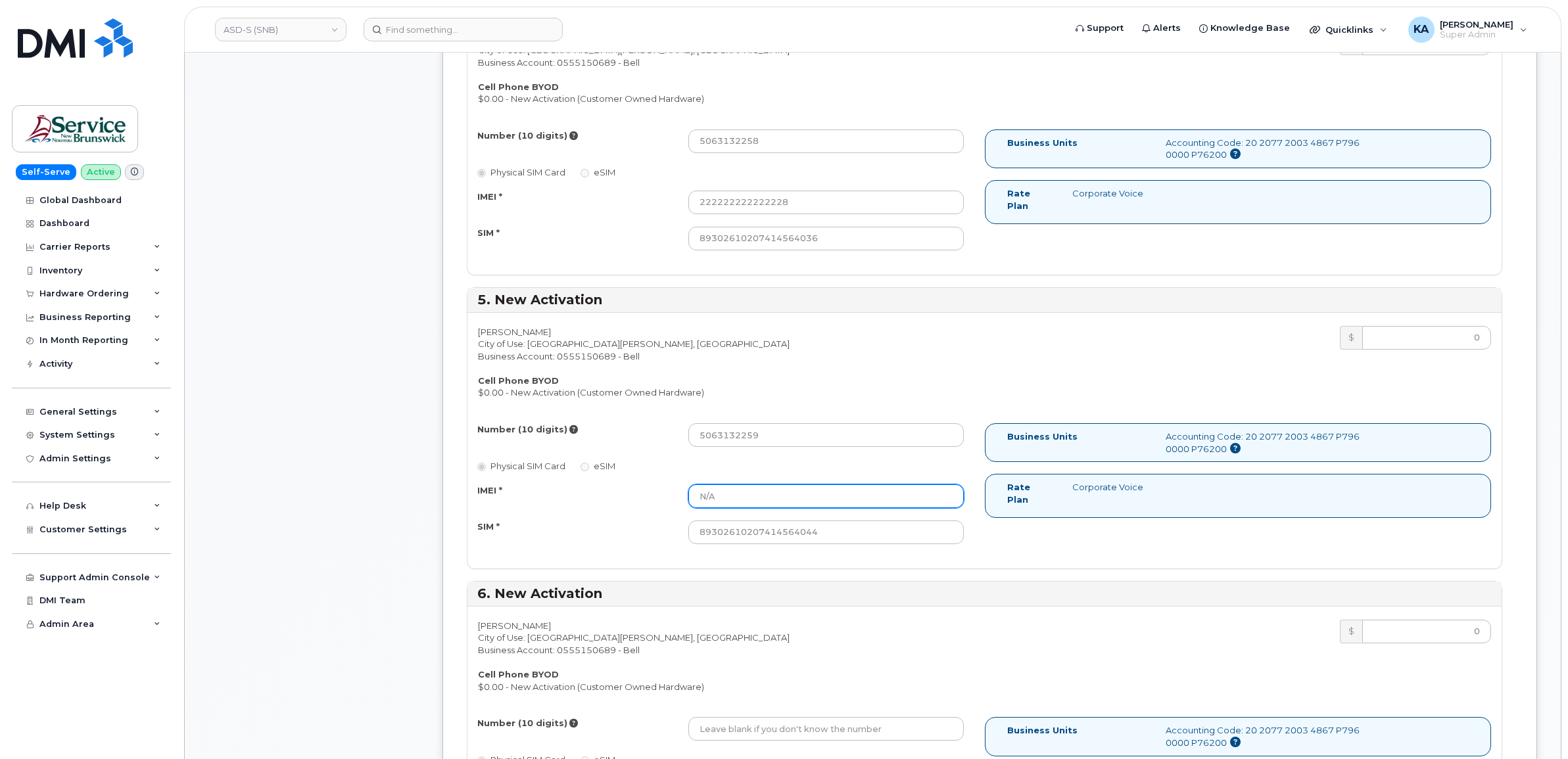
drag, startPoint x: 753, startPoint y: 500, endPoint x: 658, endPoint y: 496, distance: 95.1
click at [658, 496] on div "IMEI * N/A" at bounding box center [721, 496] width 507 height 24
paste input "333333333333337"
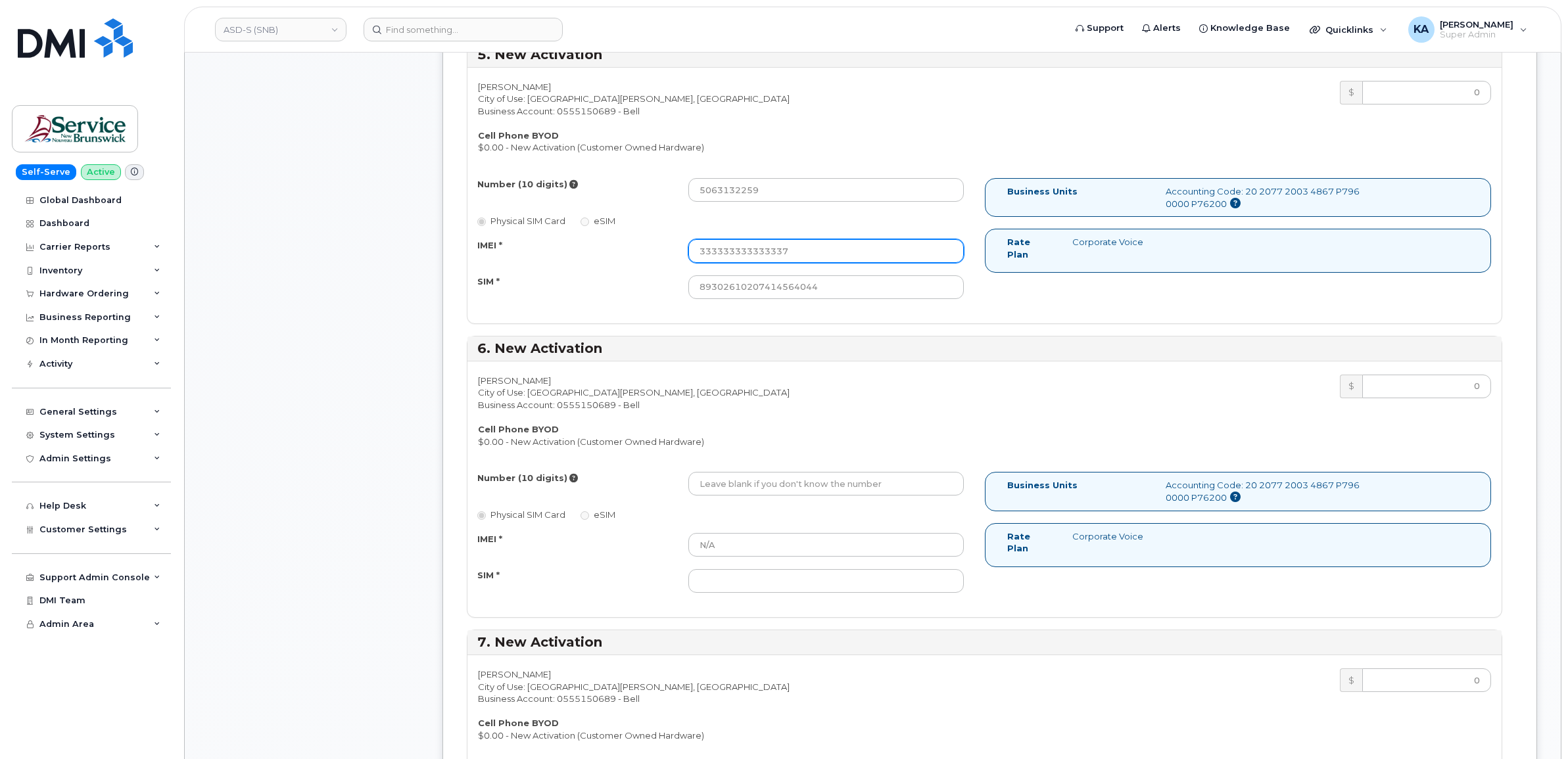
scroll to position [1643, 0]
type input "333333333333337"
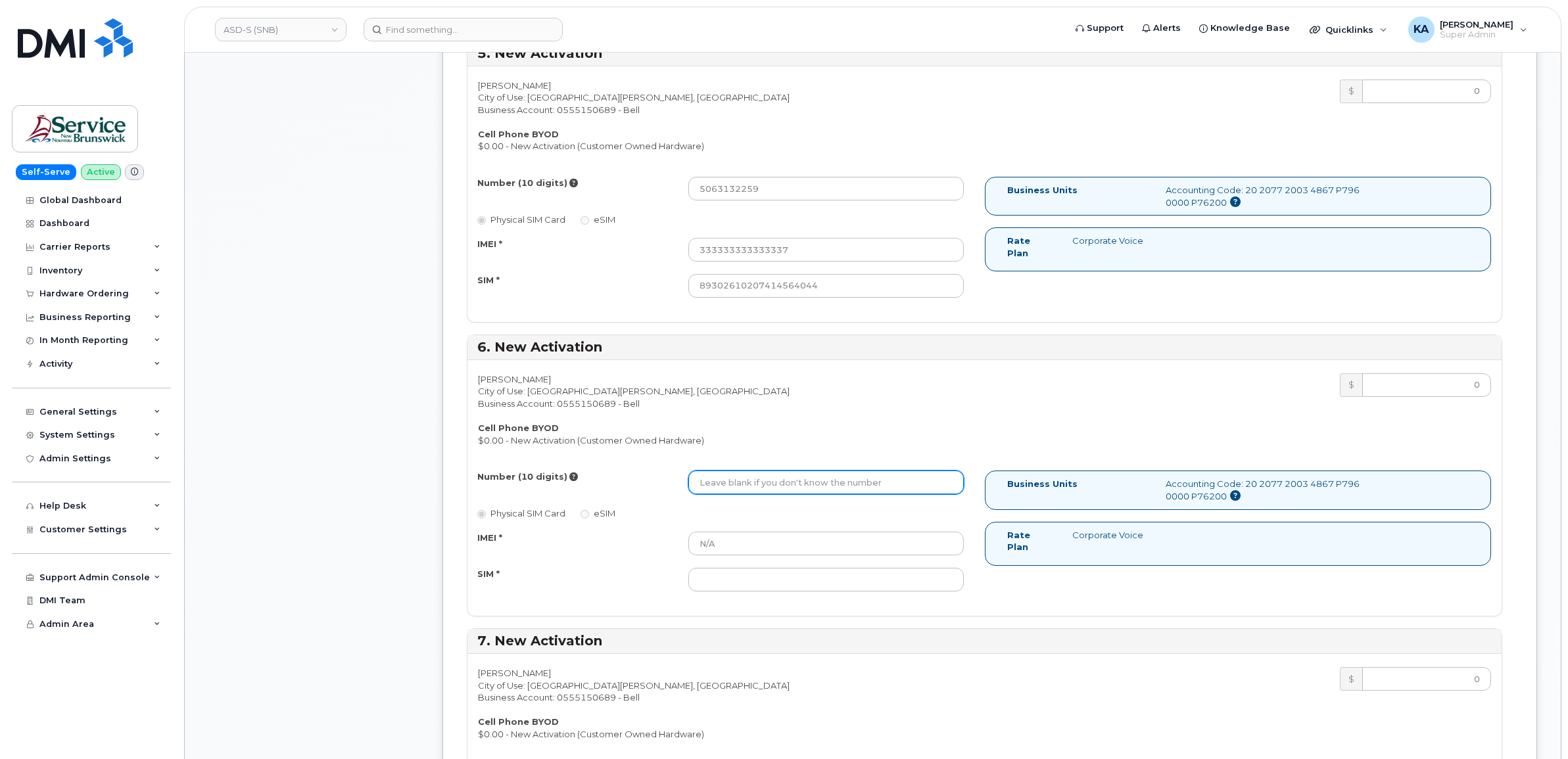
click at [706, 488] on input "Number (10 digits)" at bounding box center [826, 483] width 276 height 24
paste input "5063132260"
type input "5063132260"
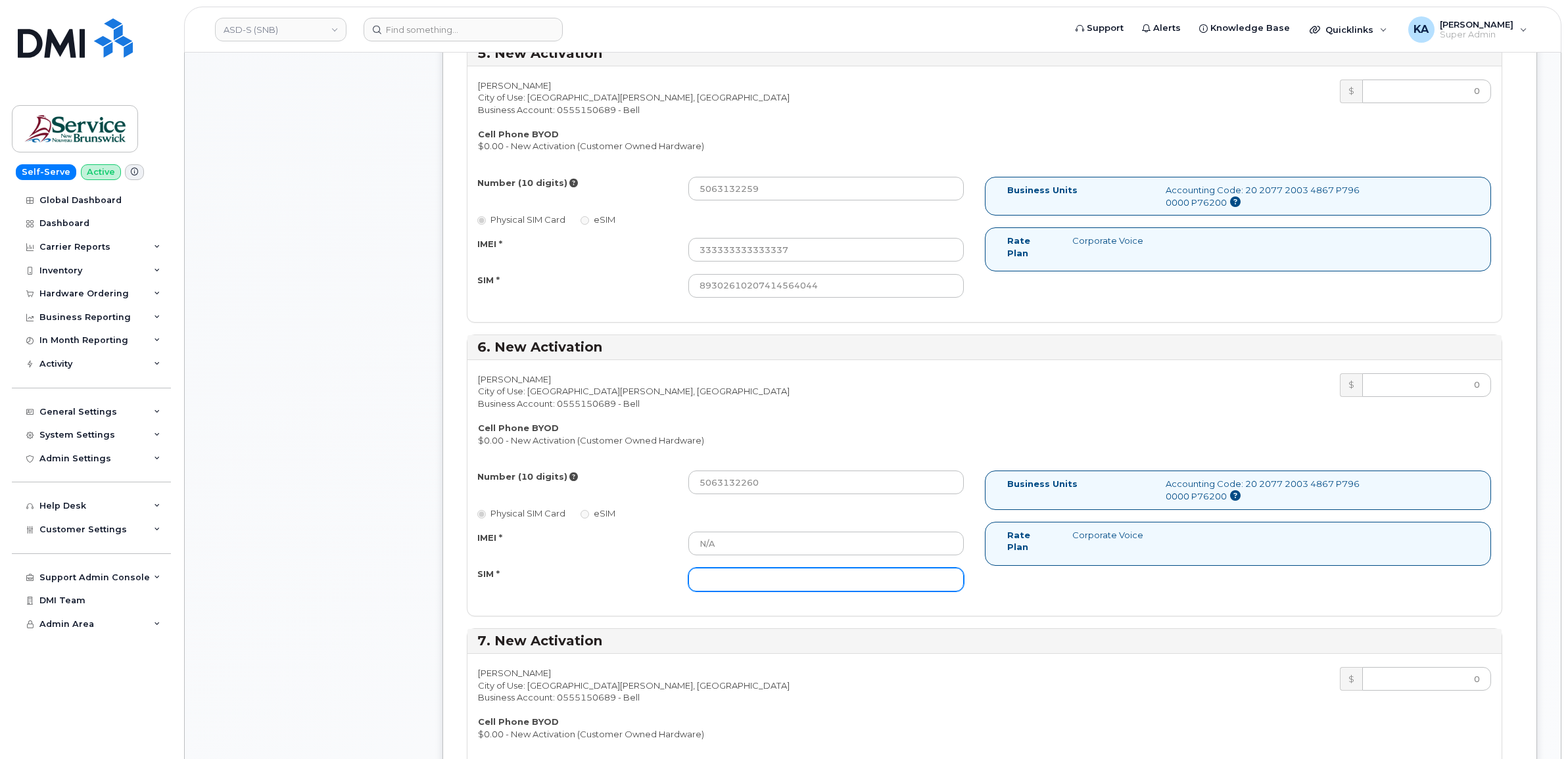
click at [733, 573] on input "SIM *" at bounding box center [826, 579] width 276 height 24
paste input "89302610207414564051"
type input "89302610207414564051"
drag, startPoint x: 750, startPoint y: 544, endPoint x: 694, endPoint y: 543, distance: 56.0
click at [694, 543] on input "N/A" at bounding box center [826, 543] width 276 height 24
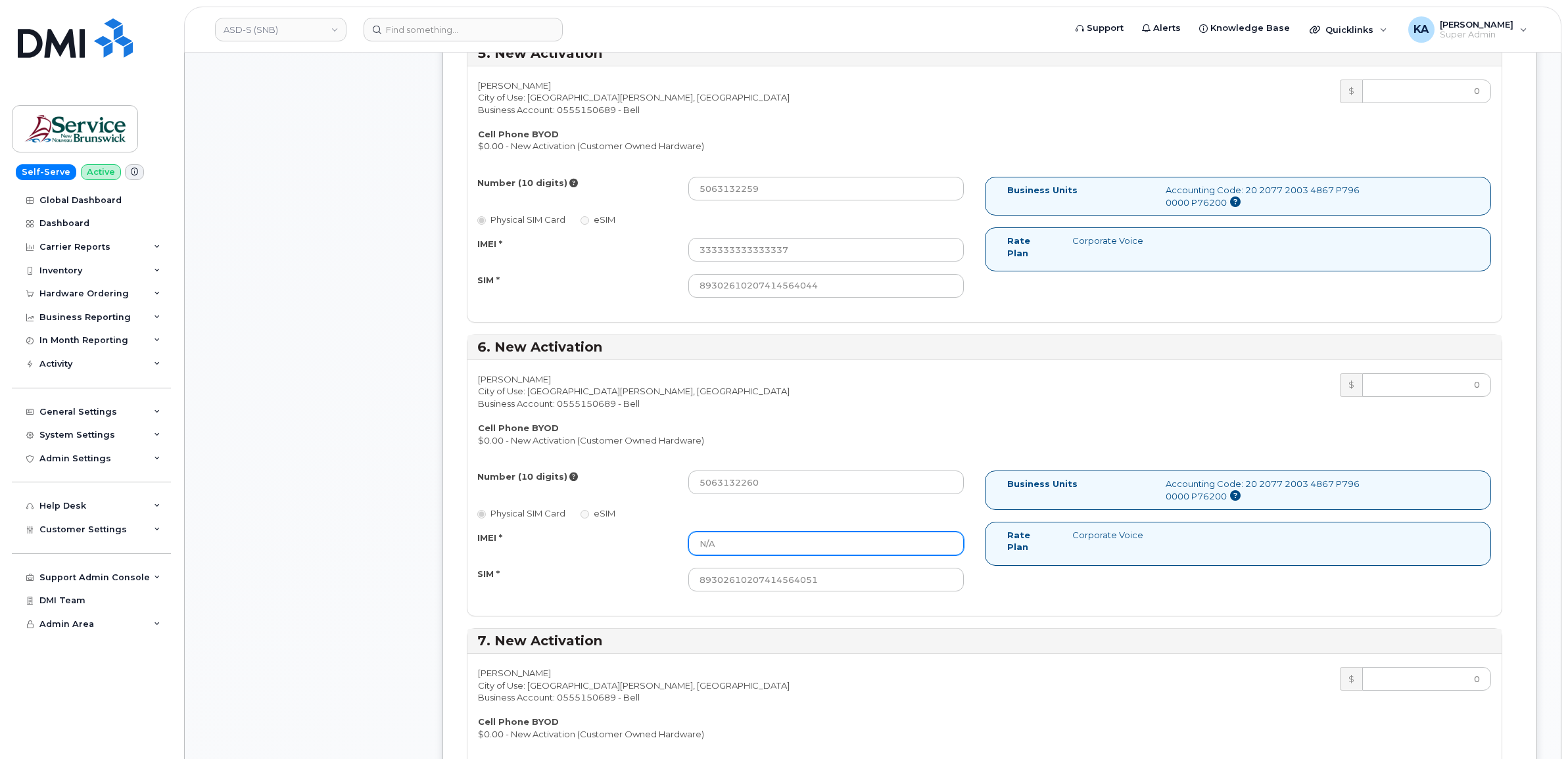
paste input "353752819836056"
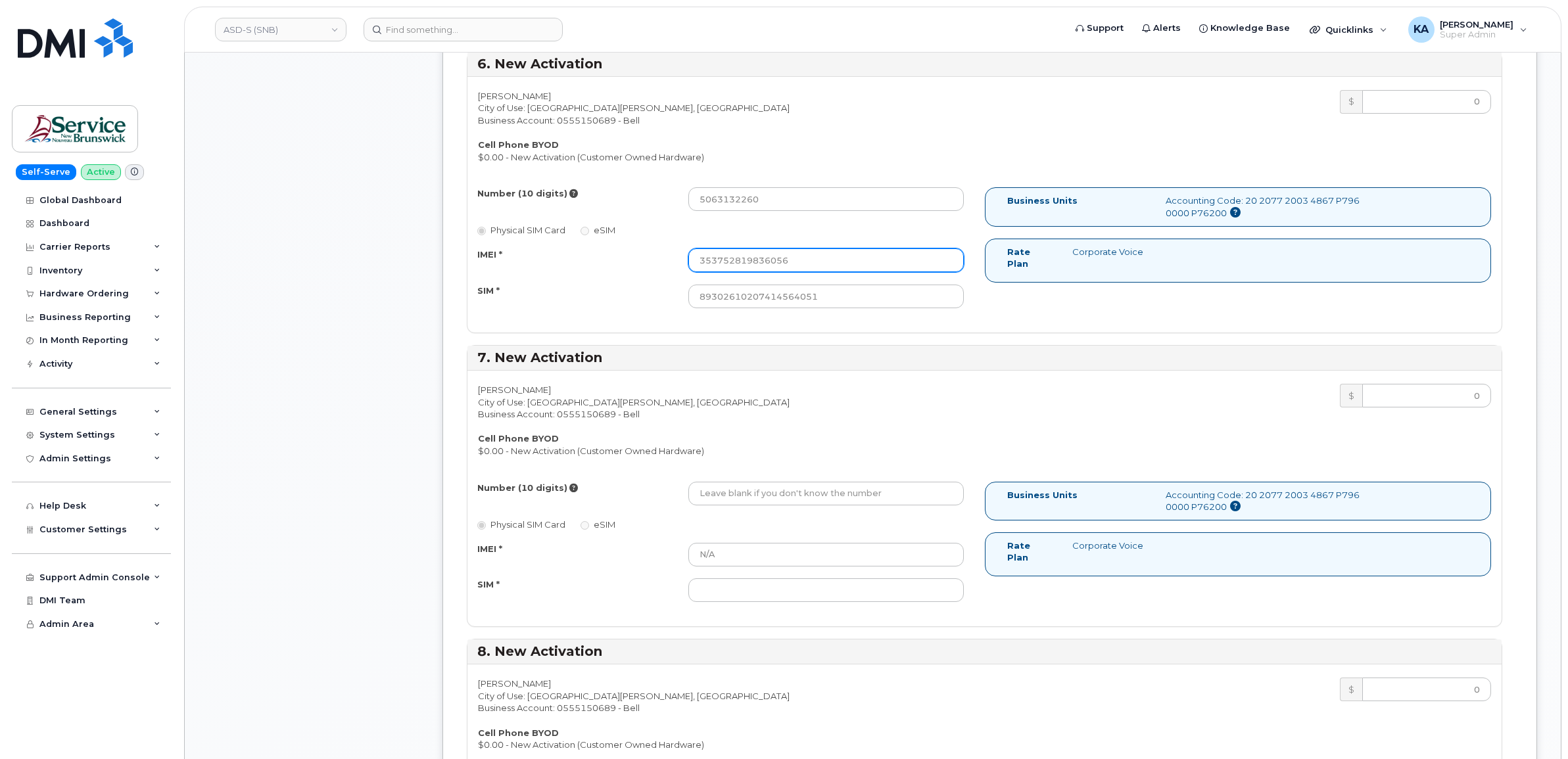
scroll to position [1972, 0]
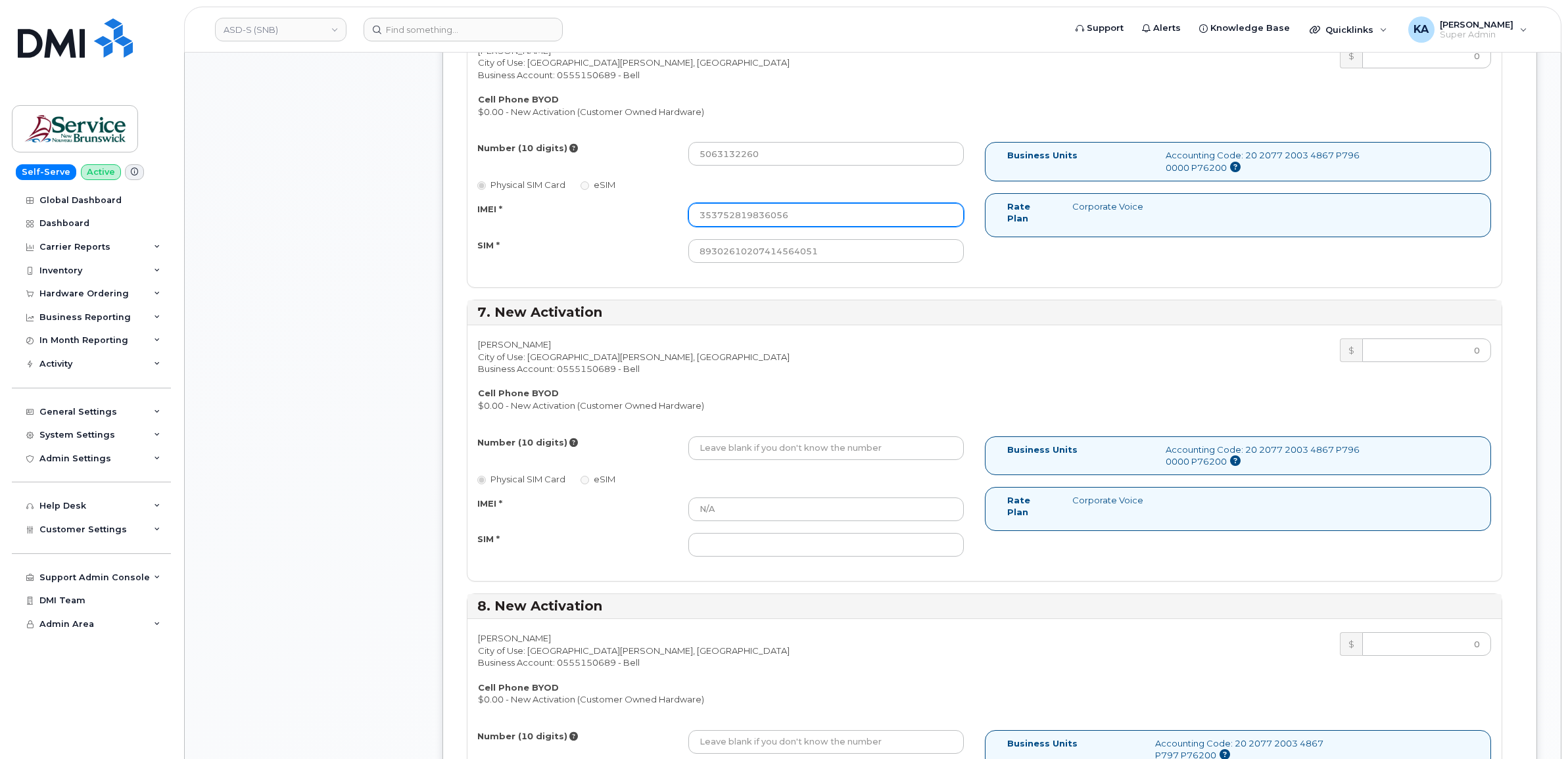
type input "353752819836056"
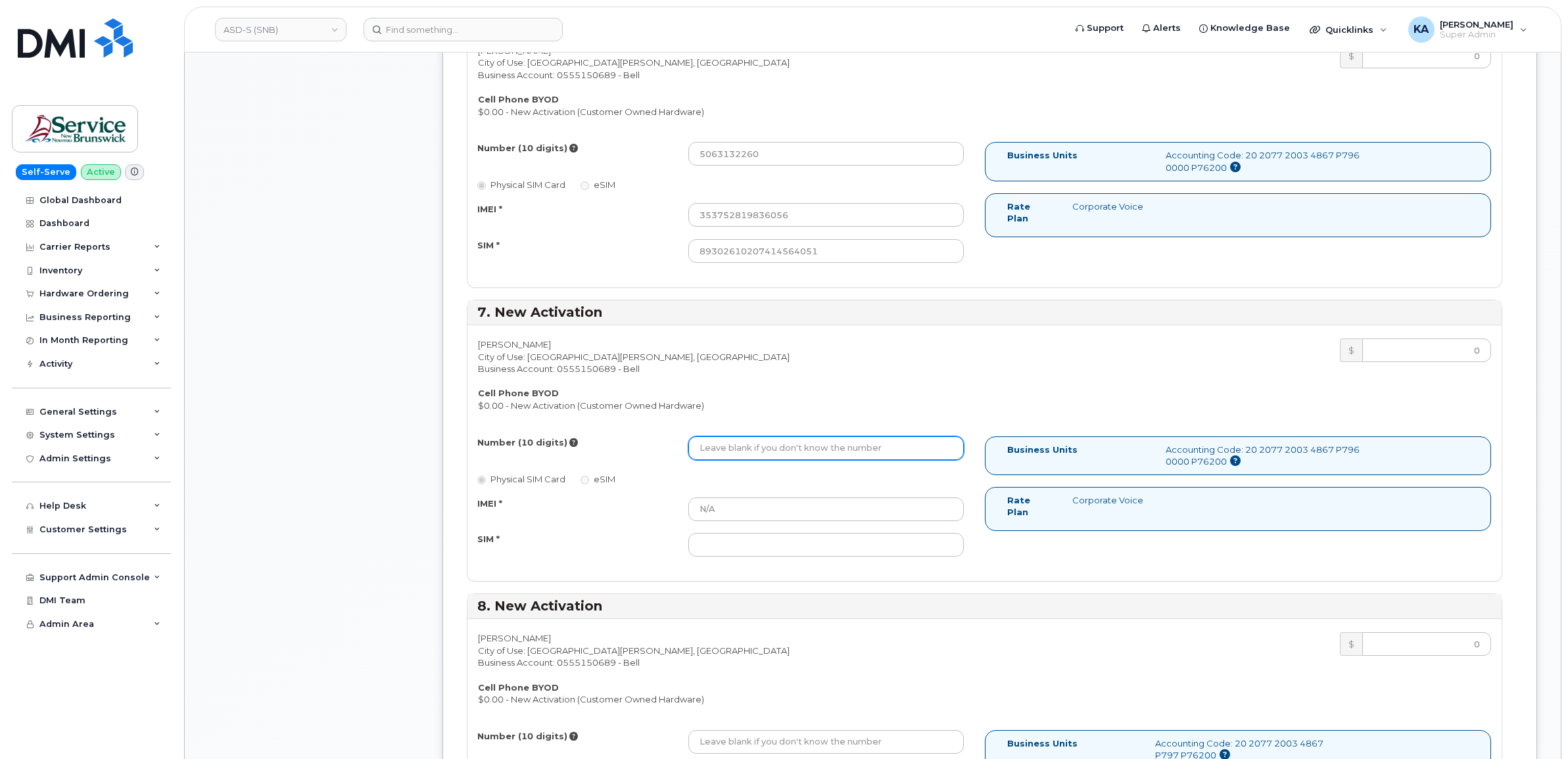
click at [728, 448] on input "Number (10 digits)" at bounding box center [826, 448] width 276 height 24
paste input "5063131308"
type input "5063131308"
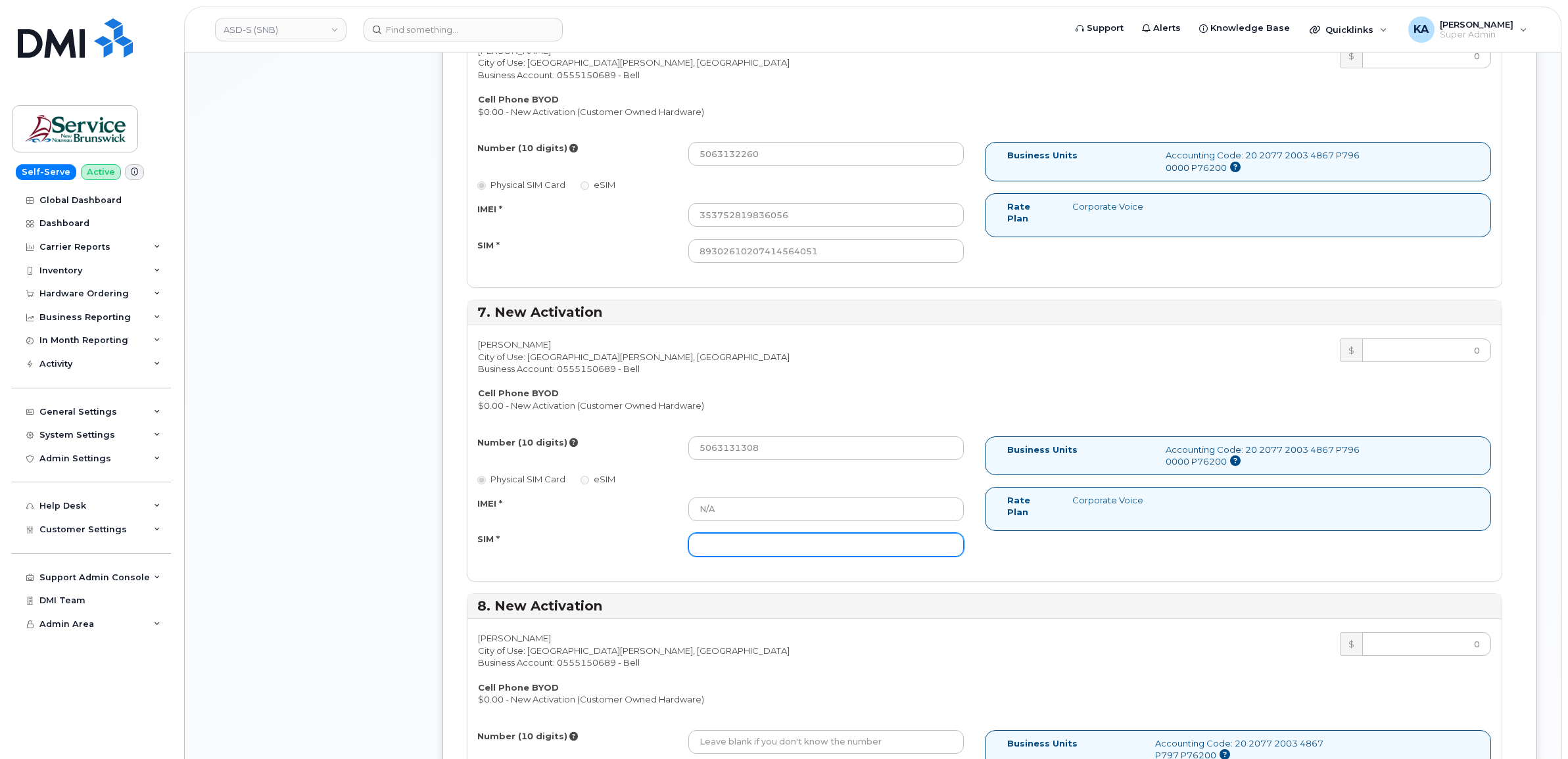
click at [742, 545] on input "SIM *" at bounding box center [826, 544] width 276 height 24
paste input "89302610207414564069"
type input "89302610207414564069"
drag, startPoint x: 758, startPoint y: 510, endPoint x: 669, endPoint y: 508, distance: 89.0
click at [669, 508] on div "IMEI * N/A" at bounding box center [721, 509] width 507 height 24
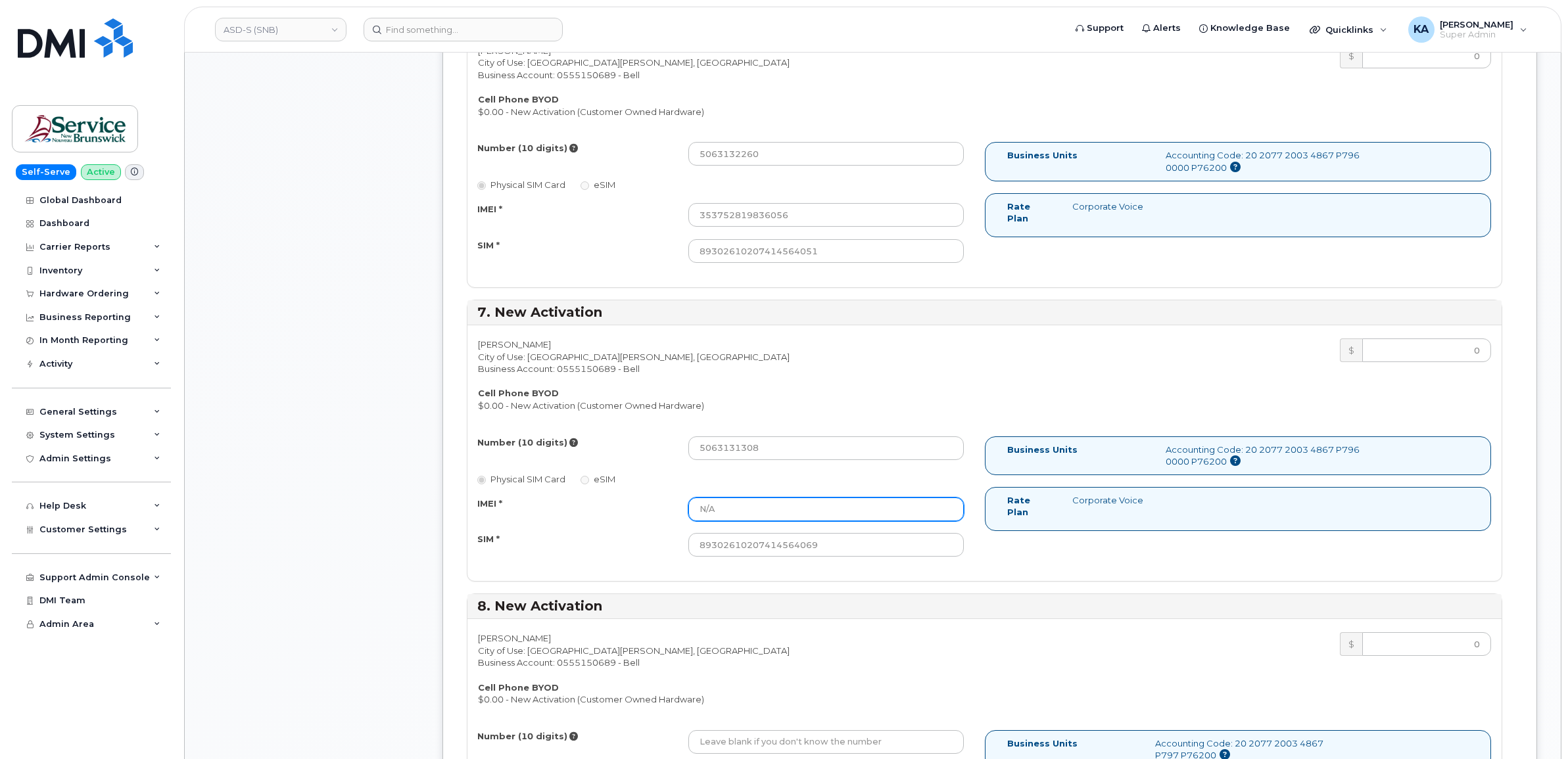
paste input "358284143763181"
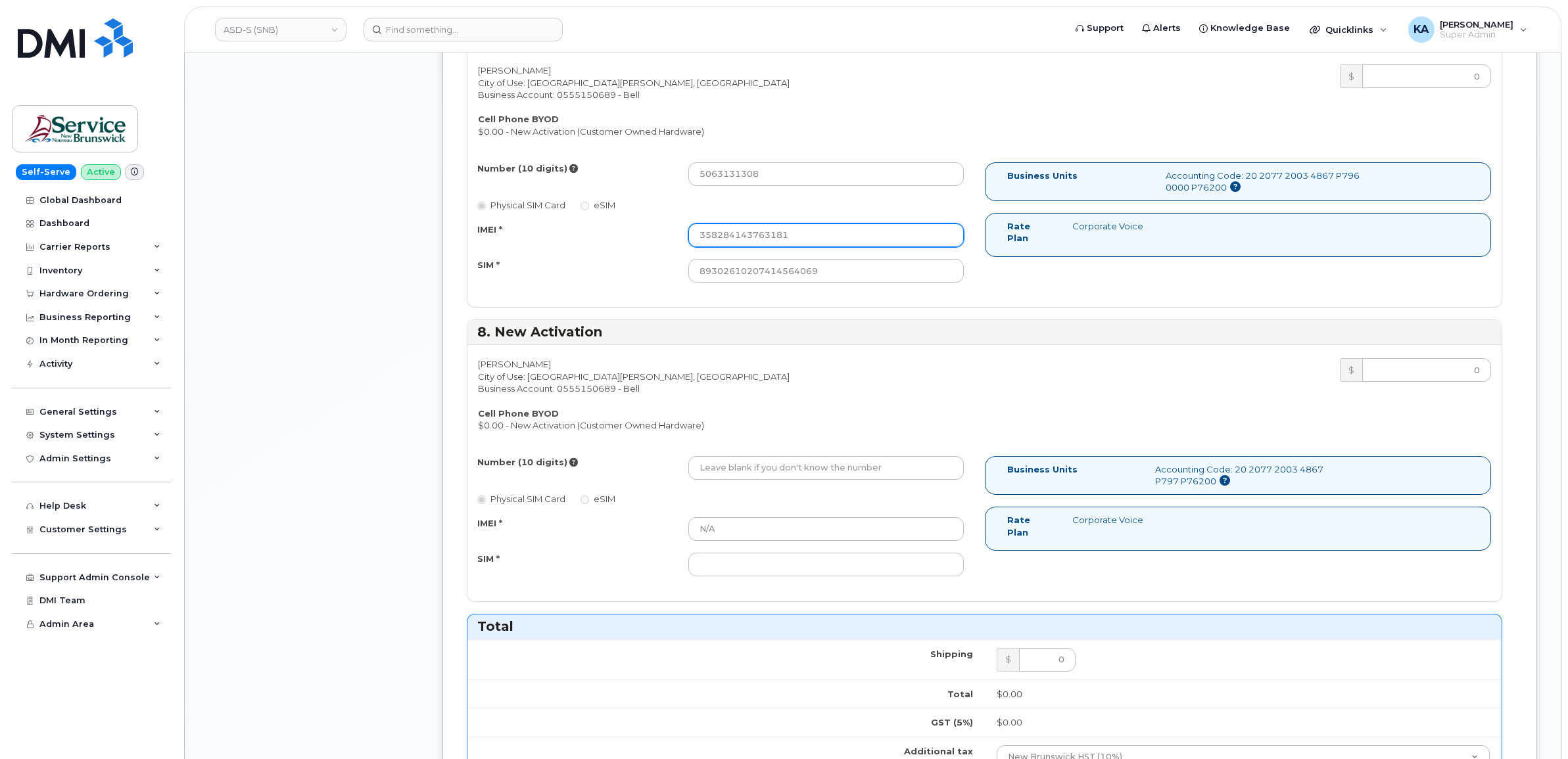
scroll to position [2300, 0]
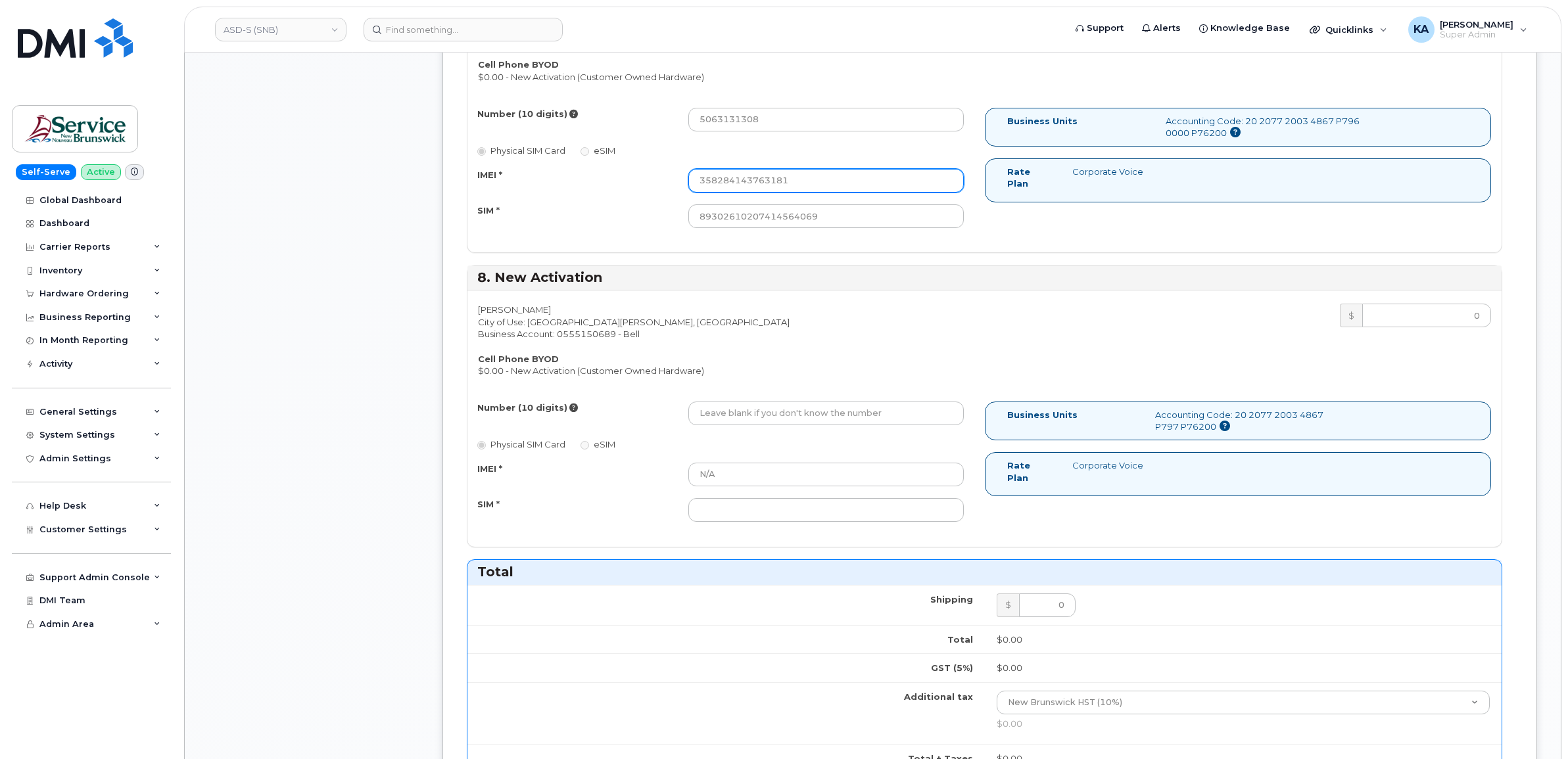
type input "358284143763181"
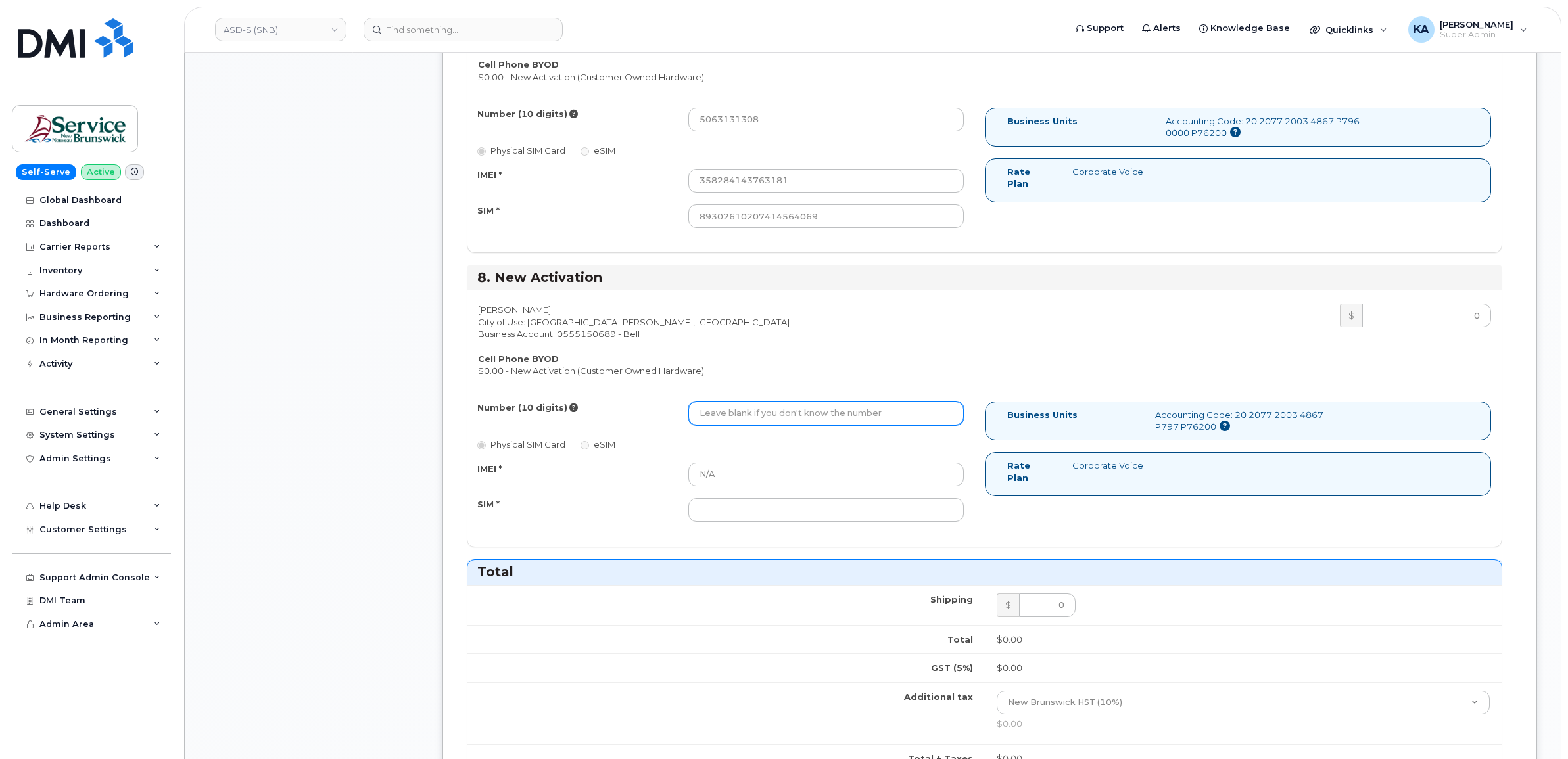
click at [712, 411] on input "Number (10 digits)" at bounding box center [826, 413] width 276 height 24
paste input "5063132261"
type input "5063132261"
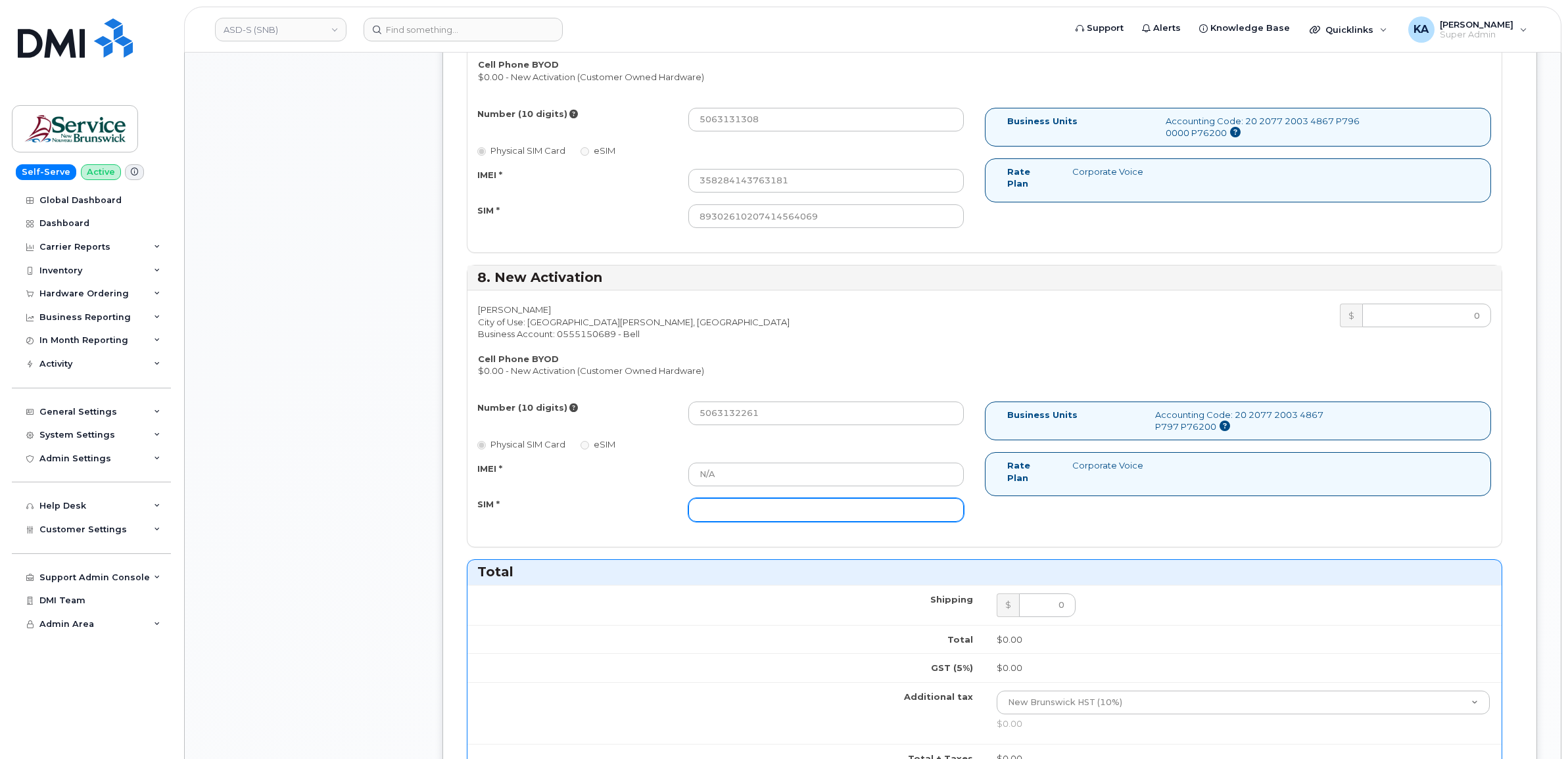
click at [714, 508] on input "SIM *" at bounding box center [826, 510] width 276 height 24
paste input "89302610207414564010"
type input "89302610207414564010"
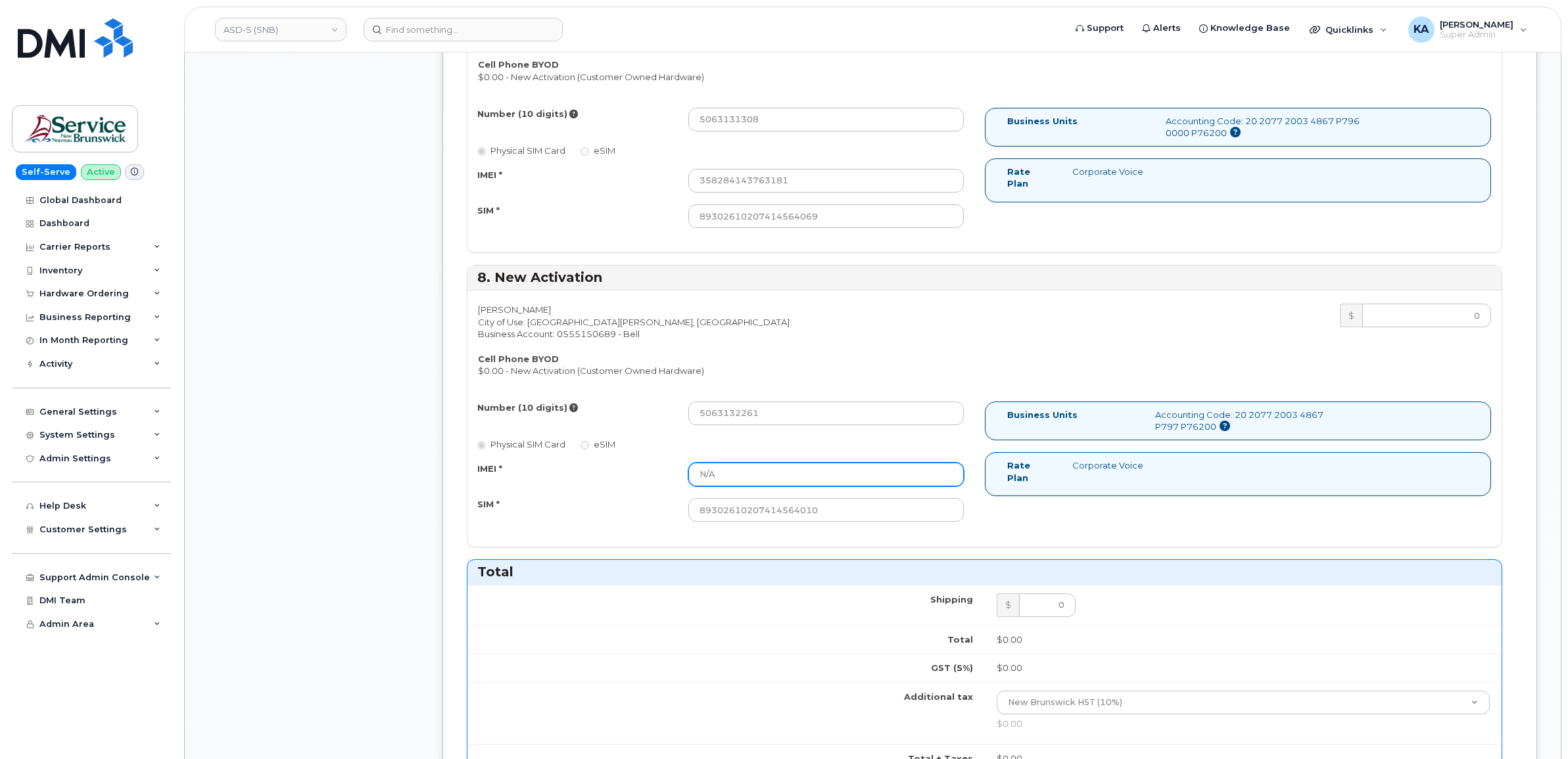
drag, startPoint x: 744, startPoint y: 468, endPoint x: 642, endPoint y: 465, distance: 102.0
click at [642, 465] on div "IMEI * N/A" at bounding box center [721, 474] width 507 height 24
paste input "356174418683945"
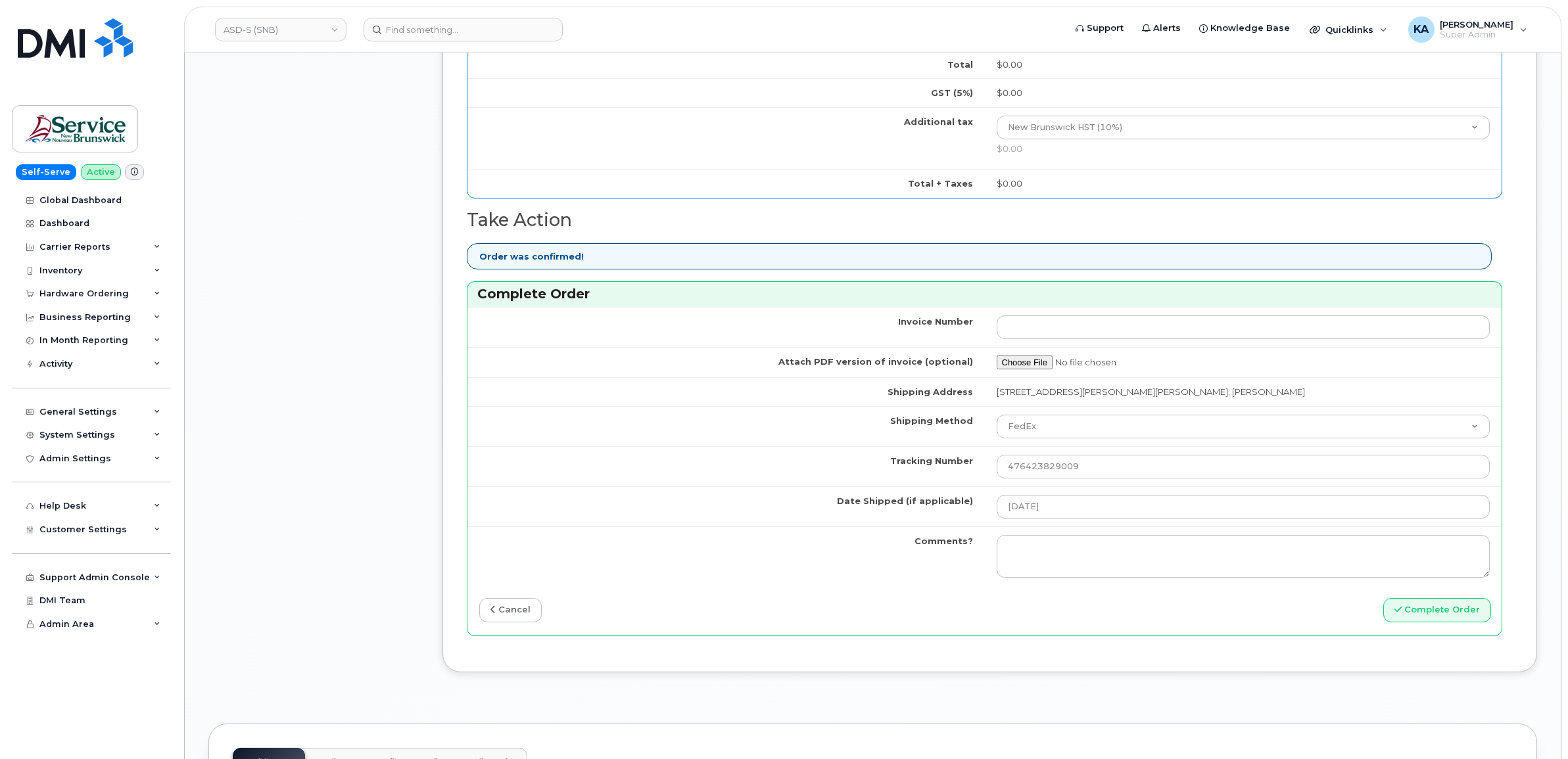
scroll to position [2957, 0]
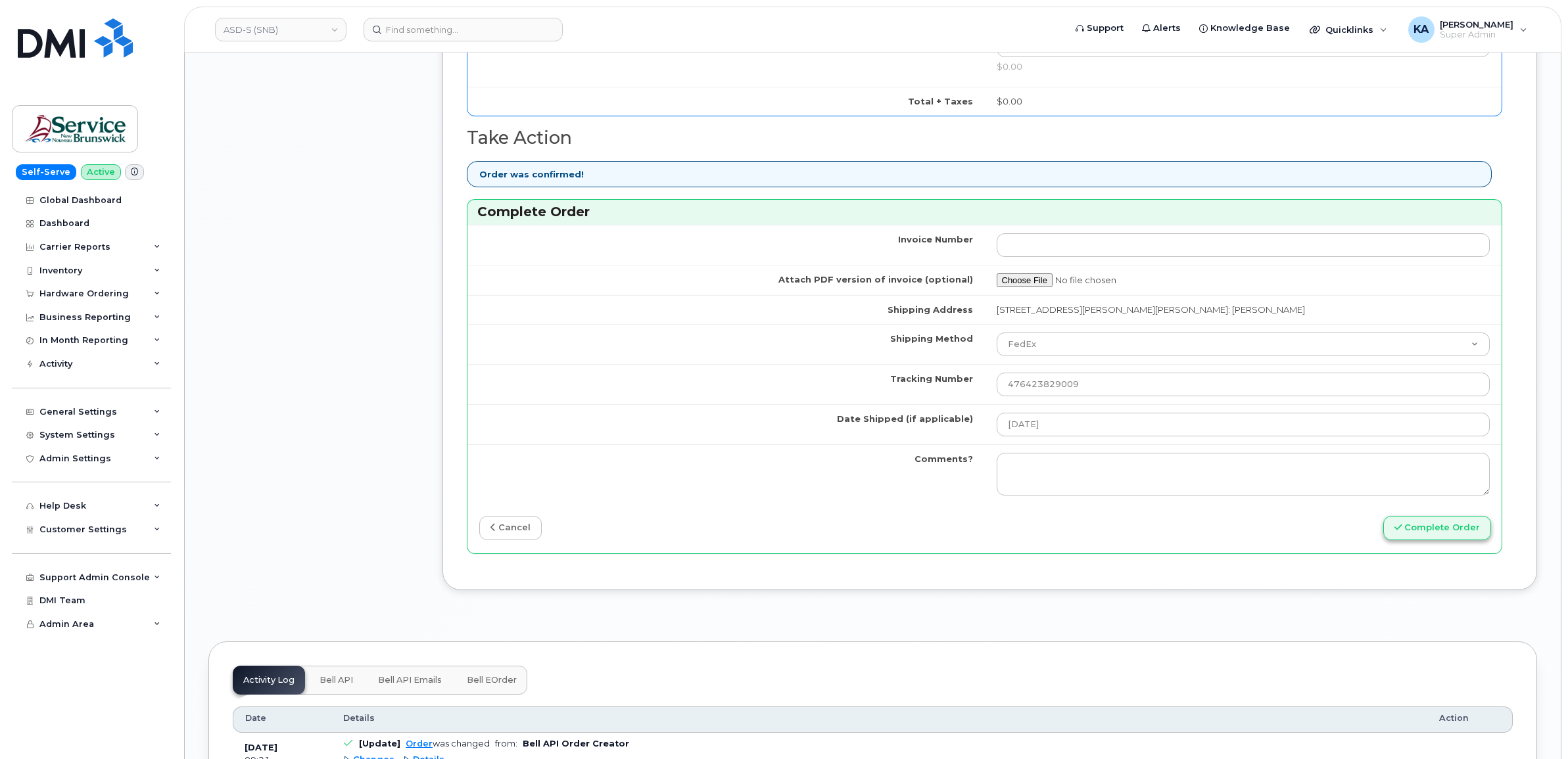
type input "356174418683945"
click at [1411, 533] on button "Complete Order" at bounding box center [1438, 528] width 108 height 24
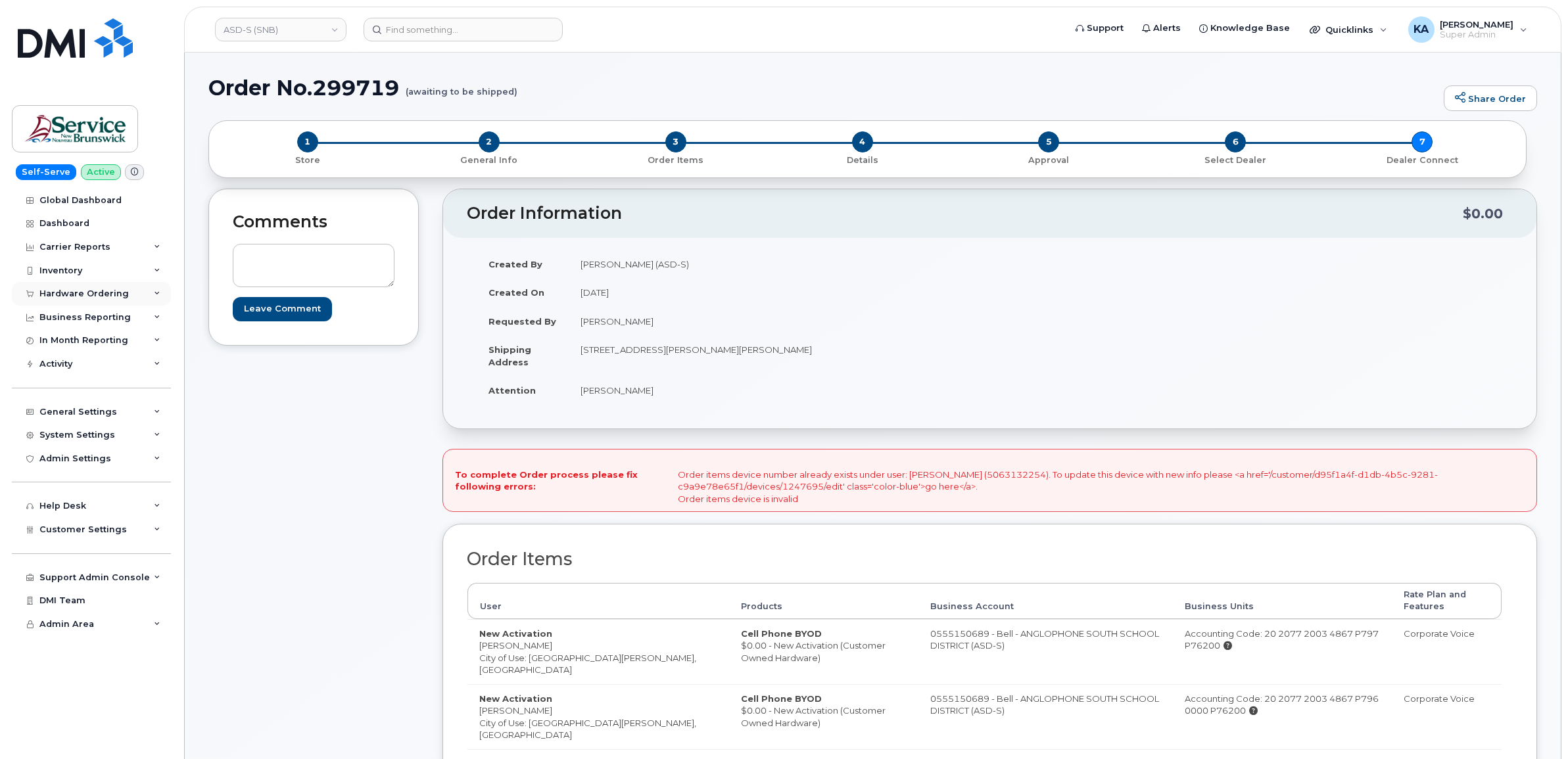
click at [61, 294] on div "Hardware Ordering" at bounding box center [84, 294] width 90 height 11
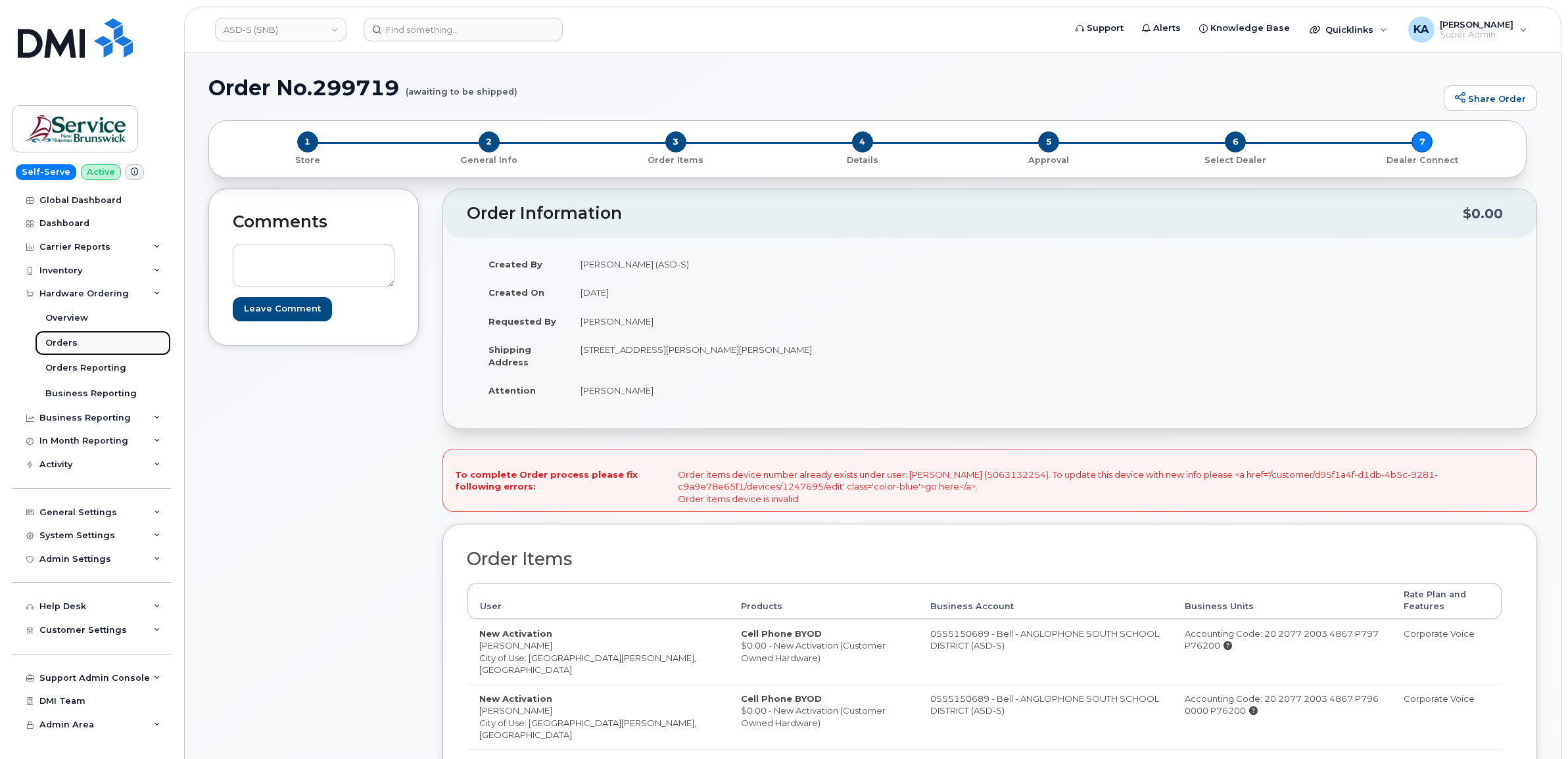
click at [57, 346] on div "Orders" at bounding box center [61, 343] width 32 height 12
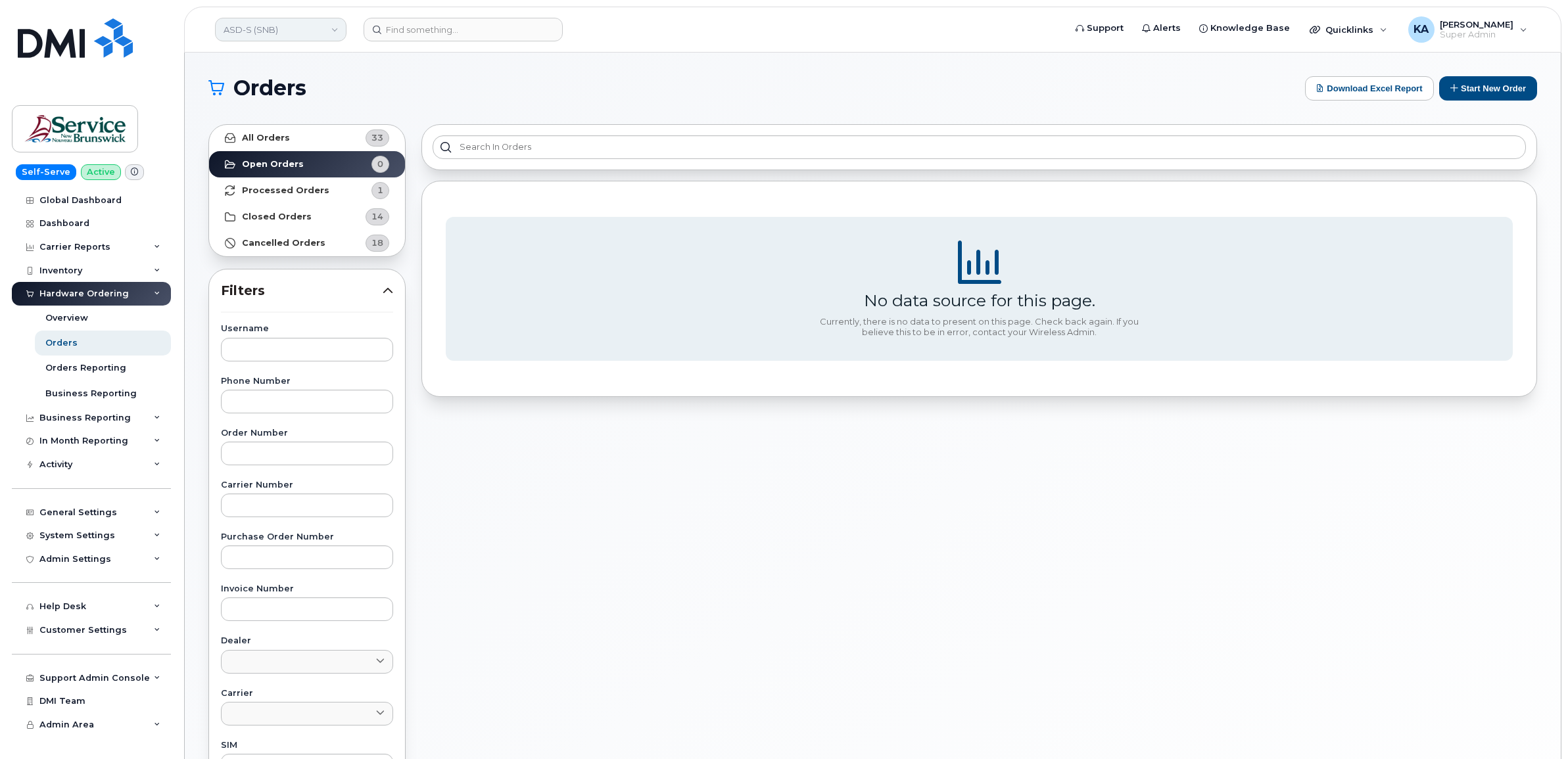
click at [291, 33] on link "ASD-S (SNB)" at bounding box center [280, 29] width 131 height 24
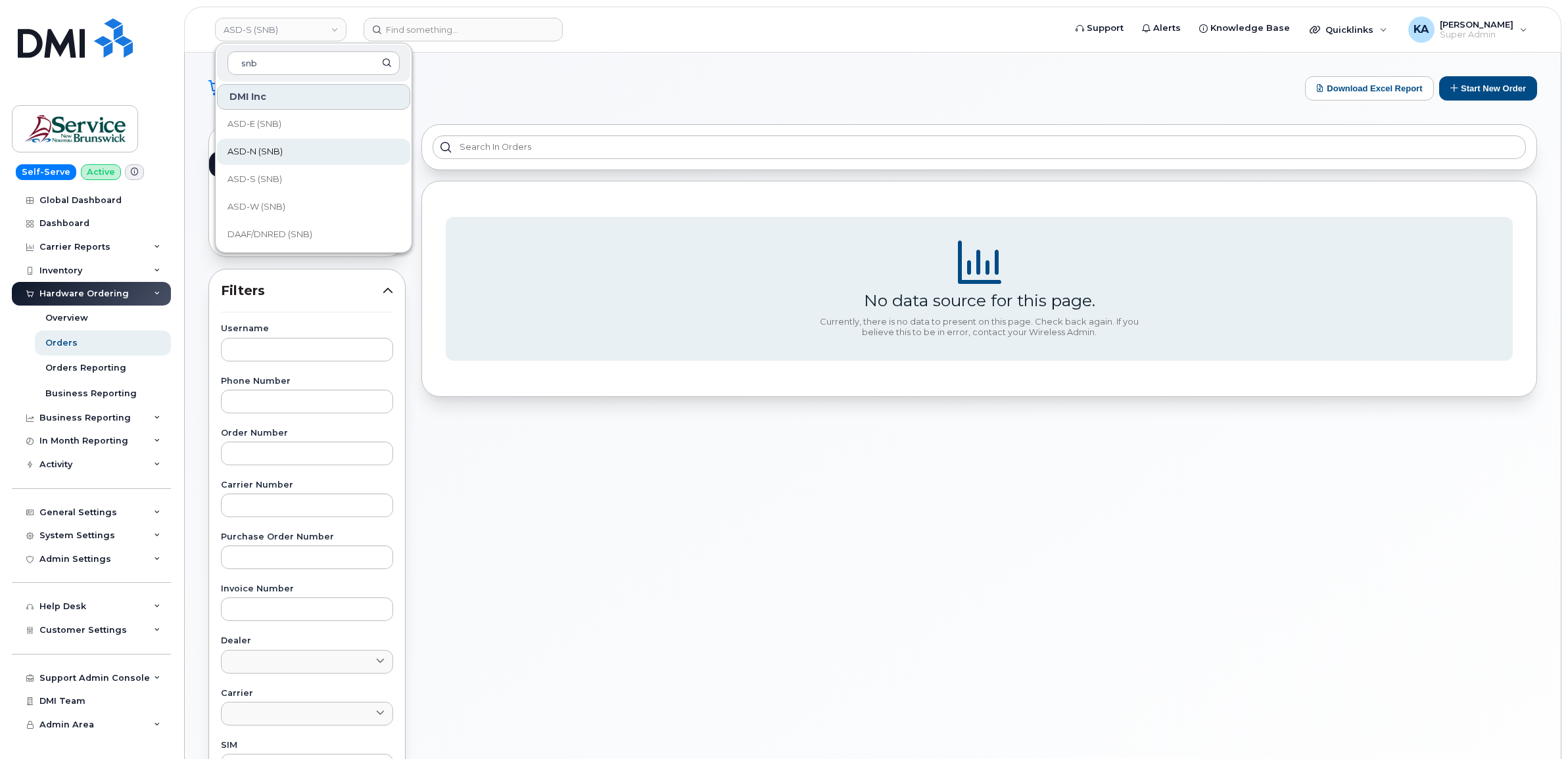
type input "snb"
click at [261, 149] on span "ASD-N (SNB)" at bounding box center [254, 152] width 55 height 13
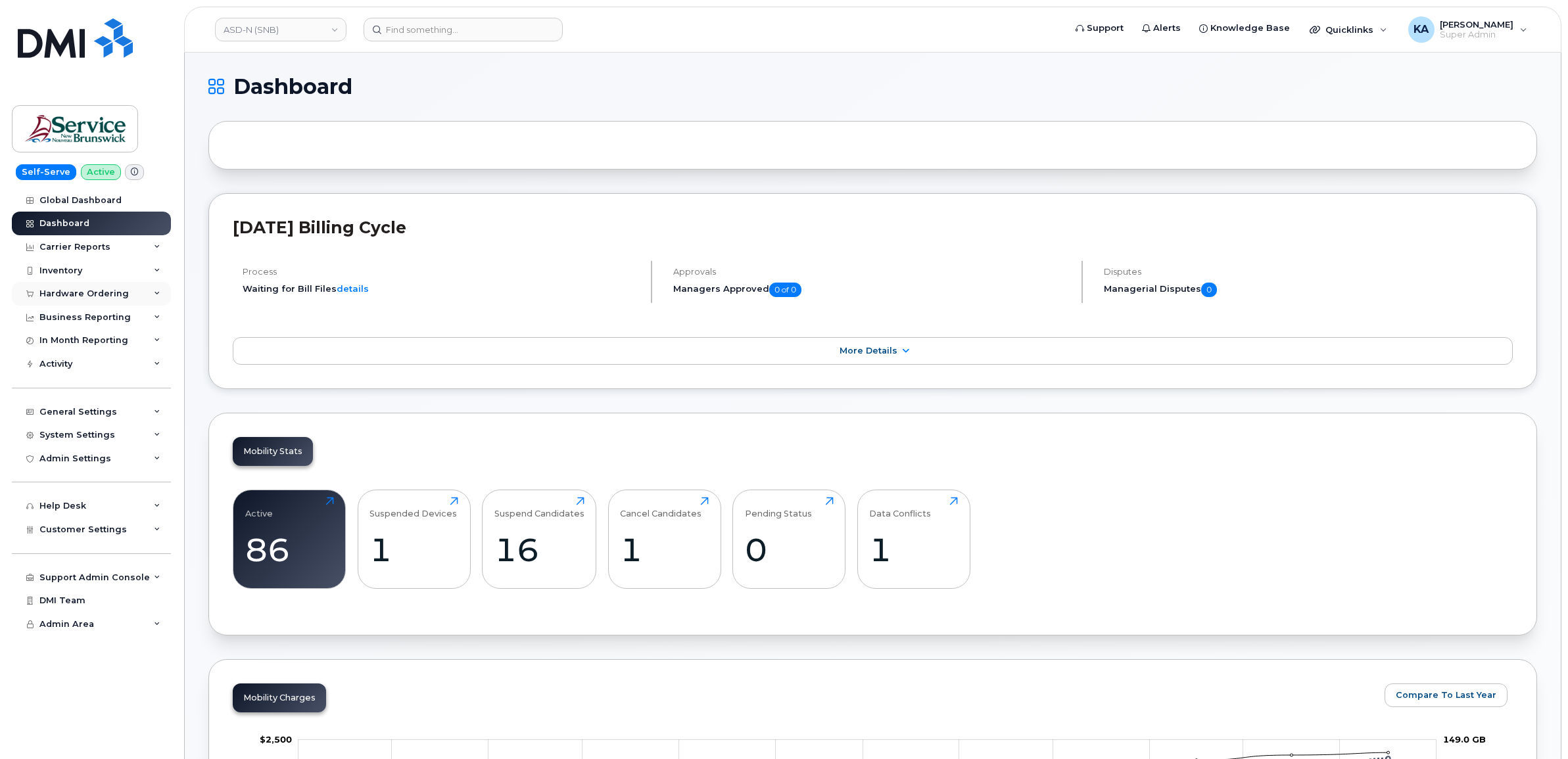
click at [90, 291] on div "Hardware Ordering" at bounding box center [84, 294] width 90 height 11
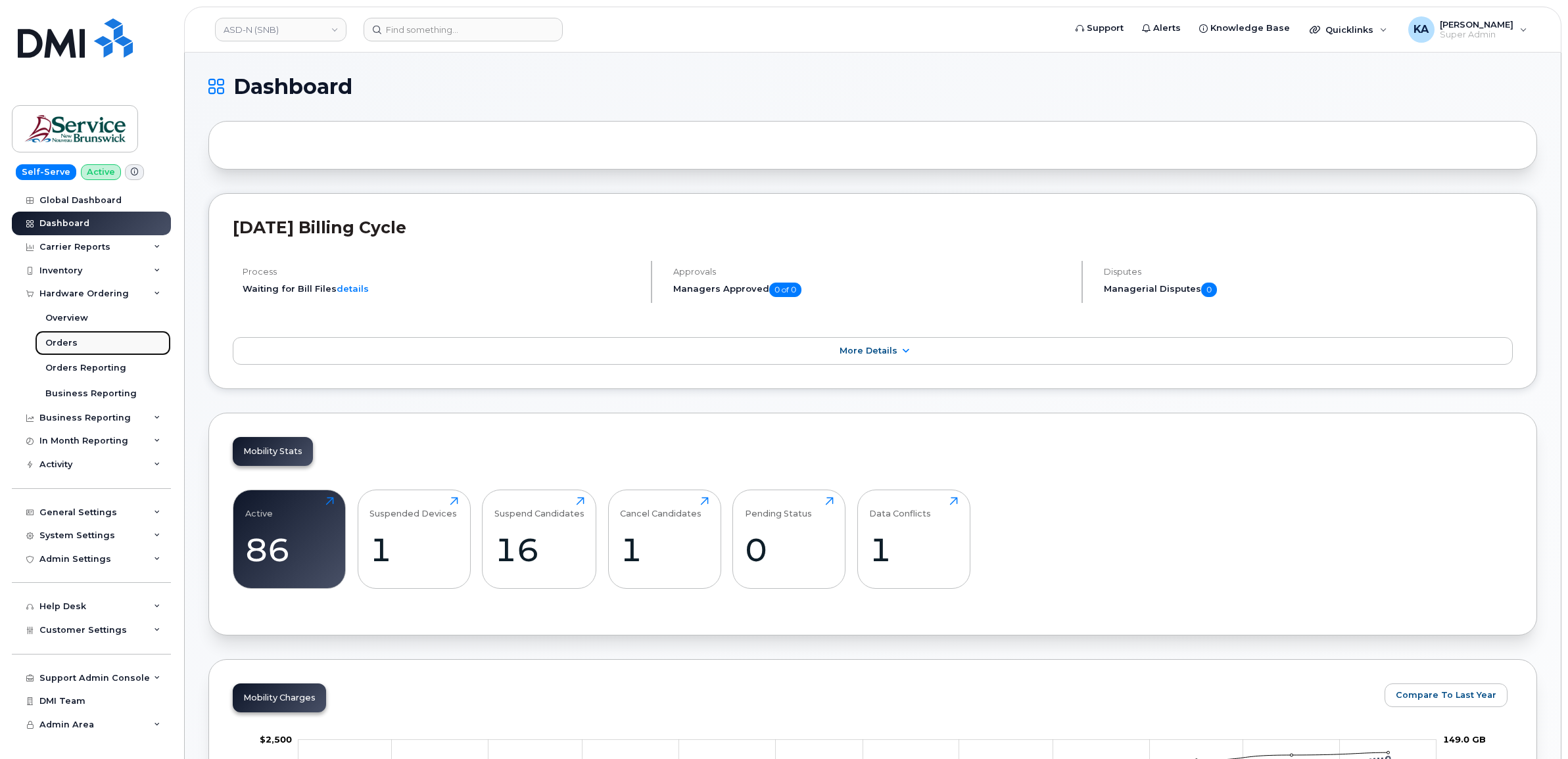
click at [60, 338] on link "Orders" at bounding box center [102, 343] width 136 height 25
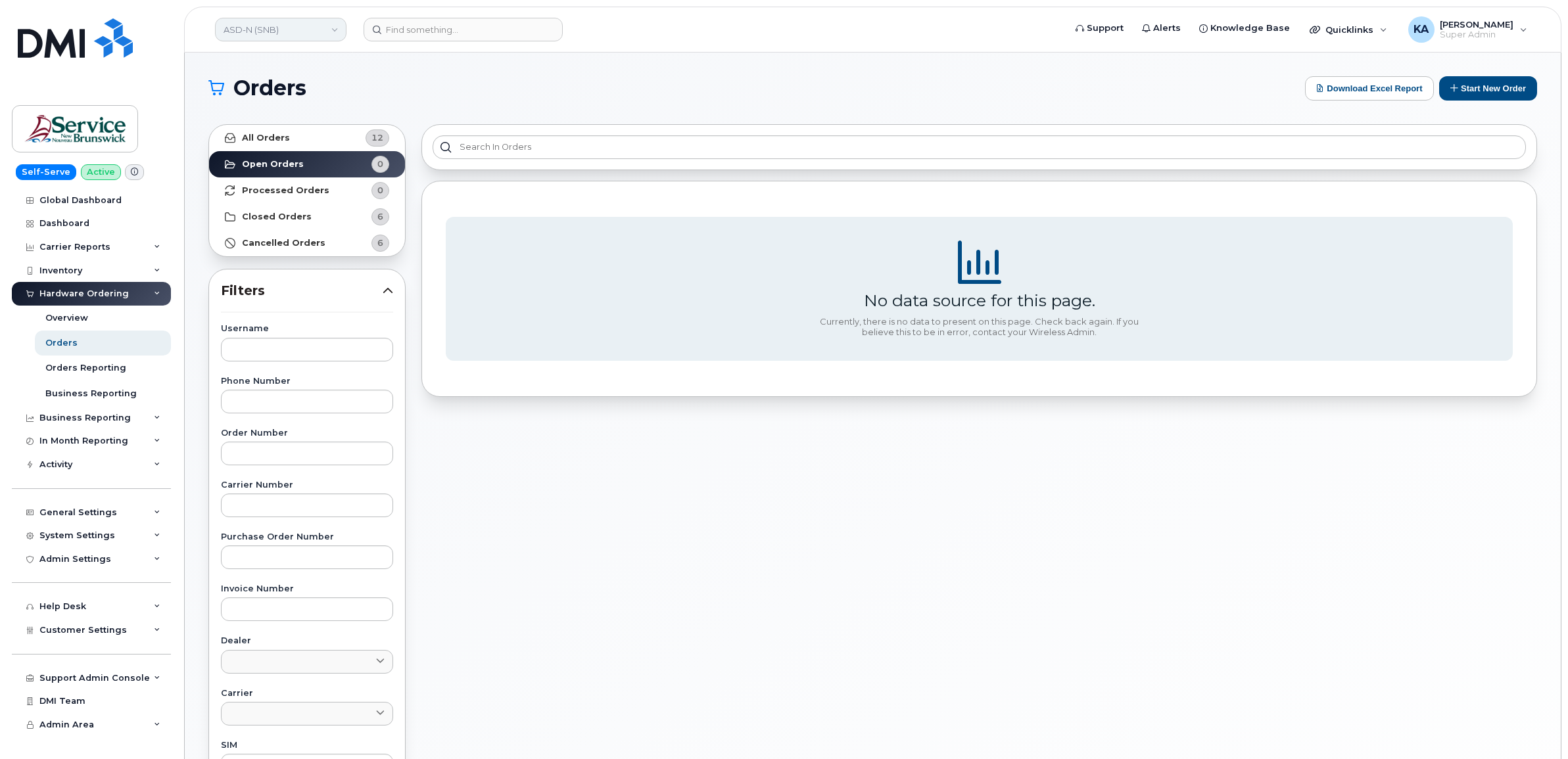
click at [279, 32] on link "ASD-N (SNB)" at bounding box center [280, 29] width 131 height 24
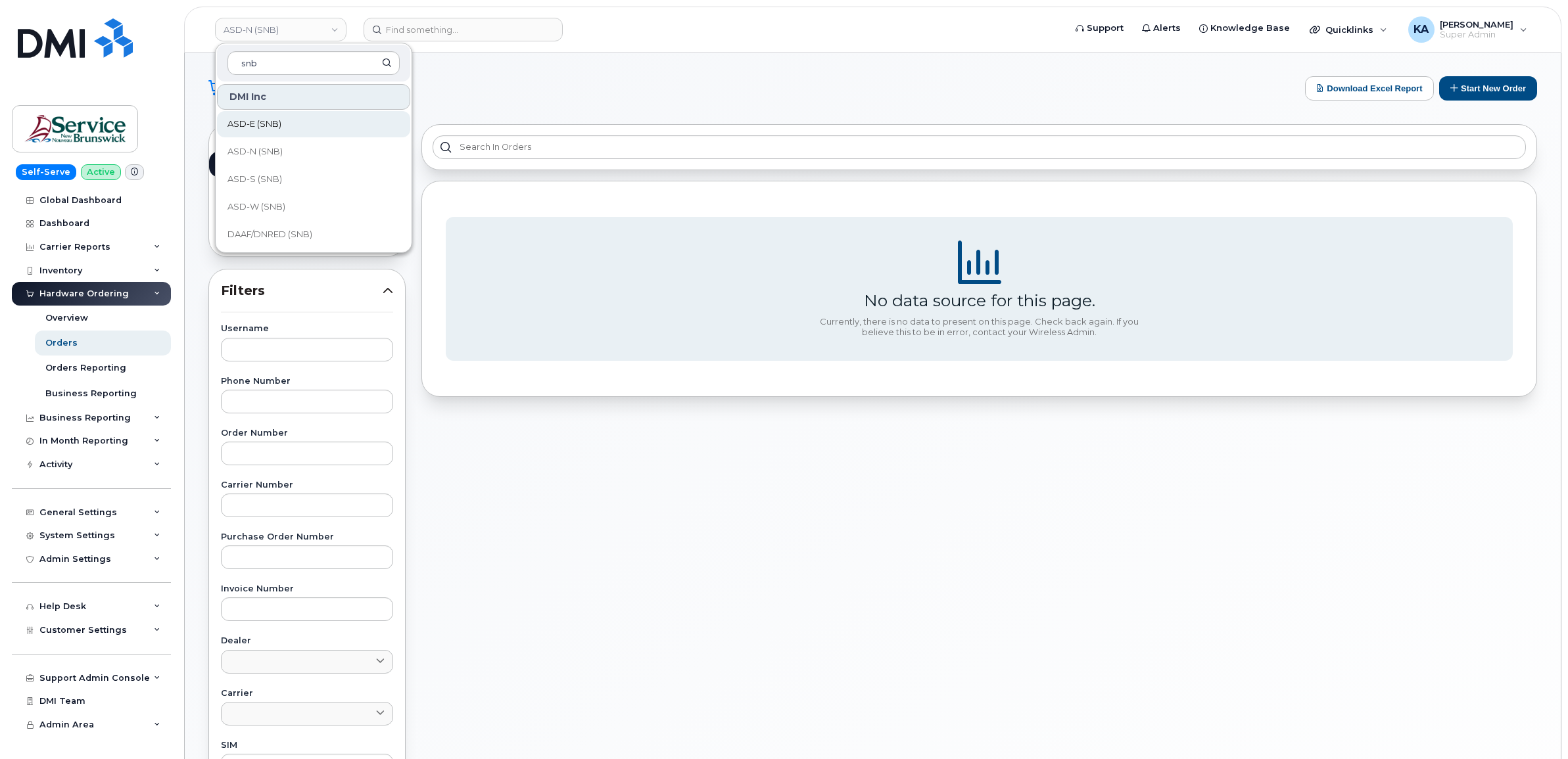
type input "snb"
click at [259, 123] on span "ASD-E (SNB)" at bounding box center [254, 124] width 54 height 13
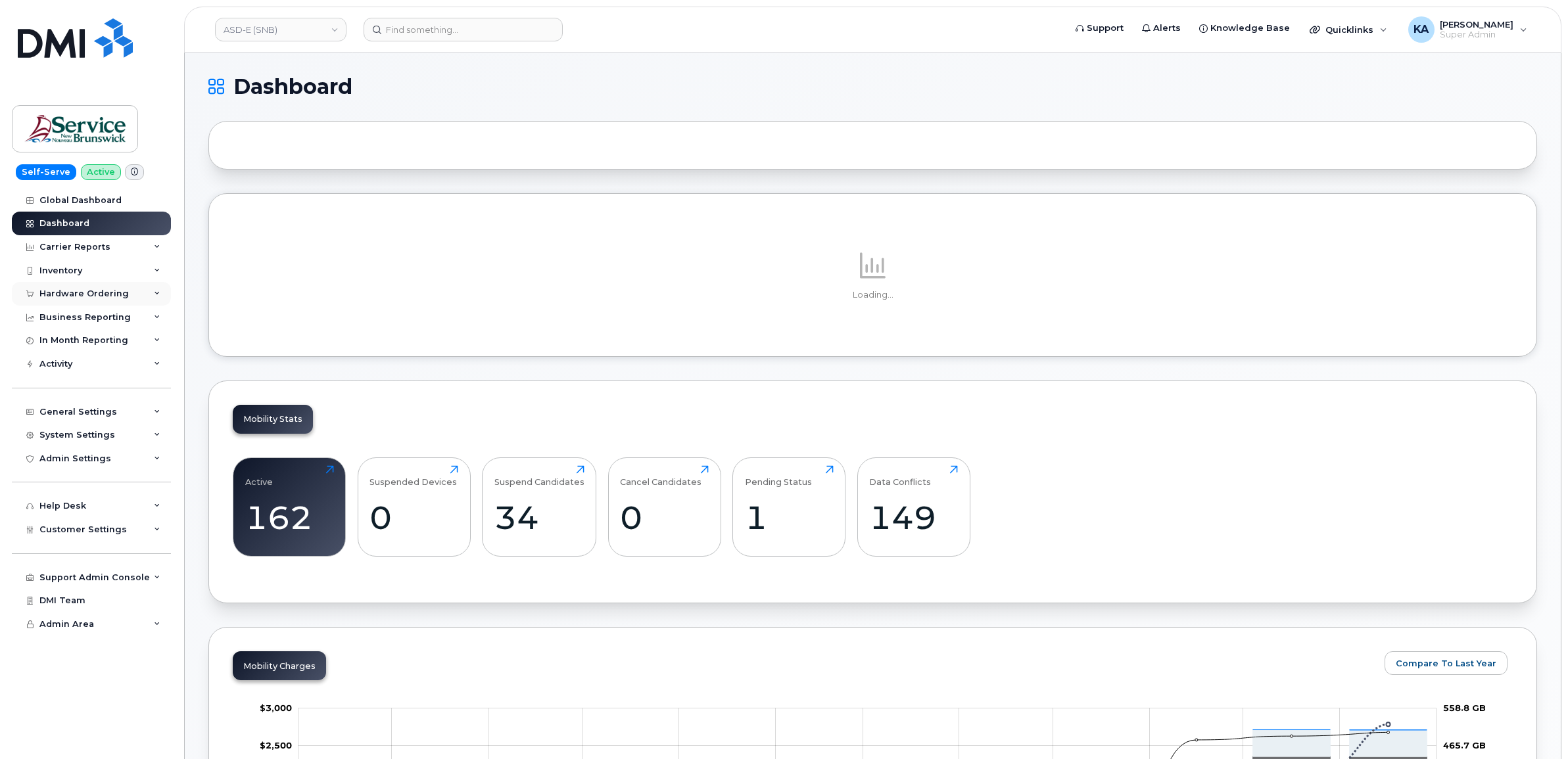
click at [84, 290] on div "Hardware Ordering" at bounding box center [84, 294] width 90 height 11
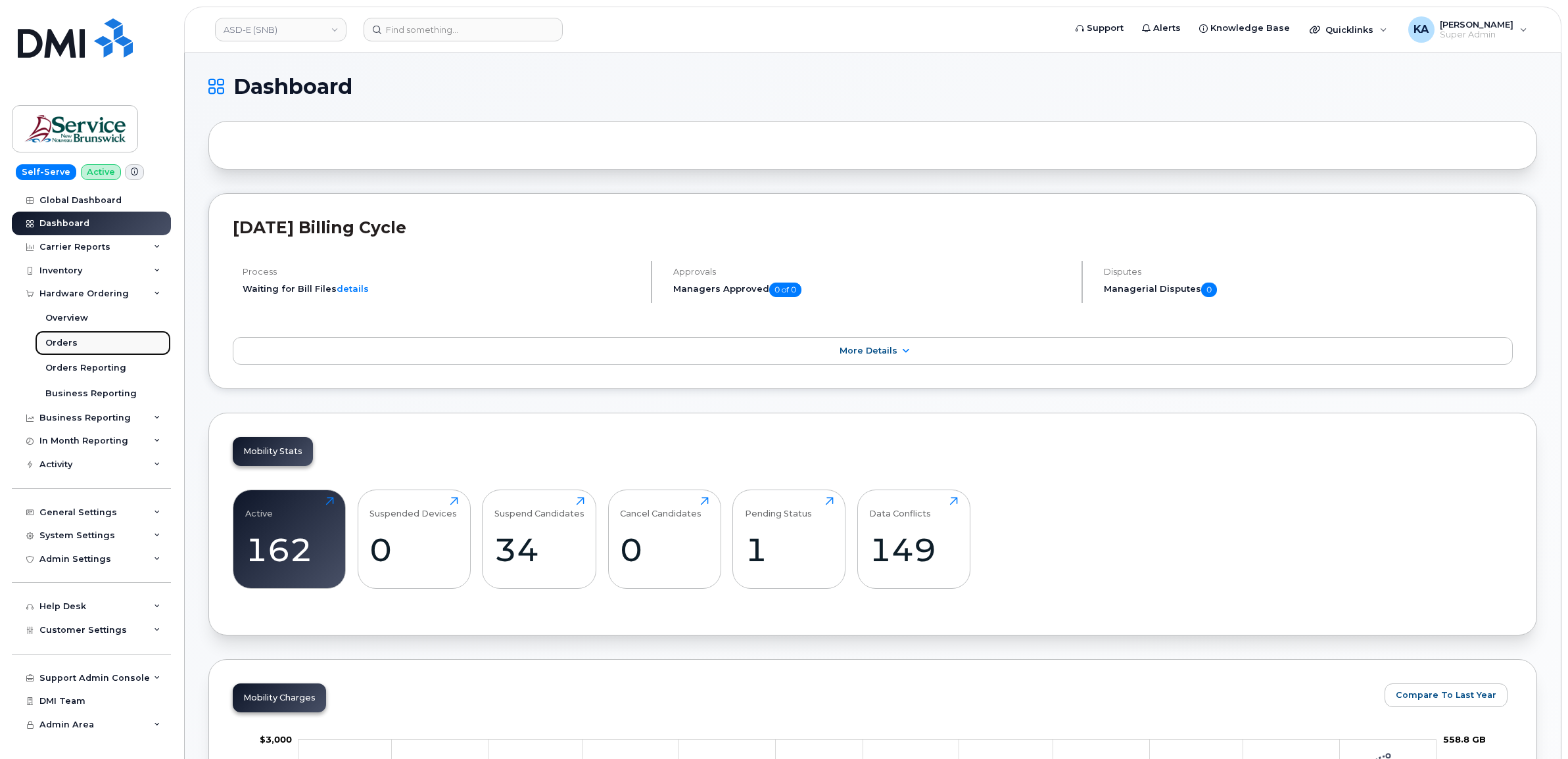
click at [61, 340] on div "Orders" at bounding box center [61, 343] width 32 height 12
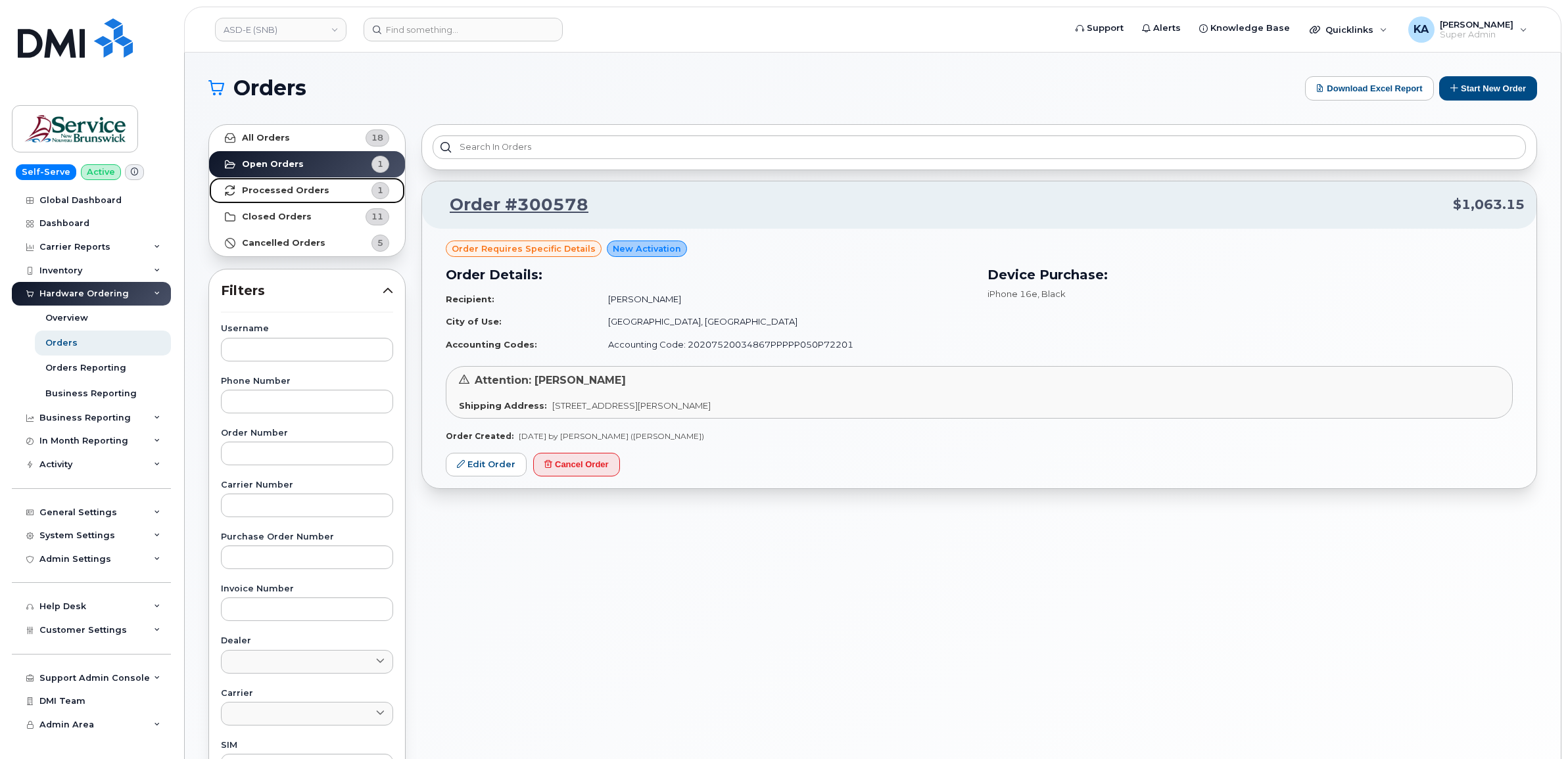
click at [256, 185] on strong "Processed Orders" at bounding box center [285, 190] width 88 height 11
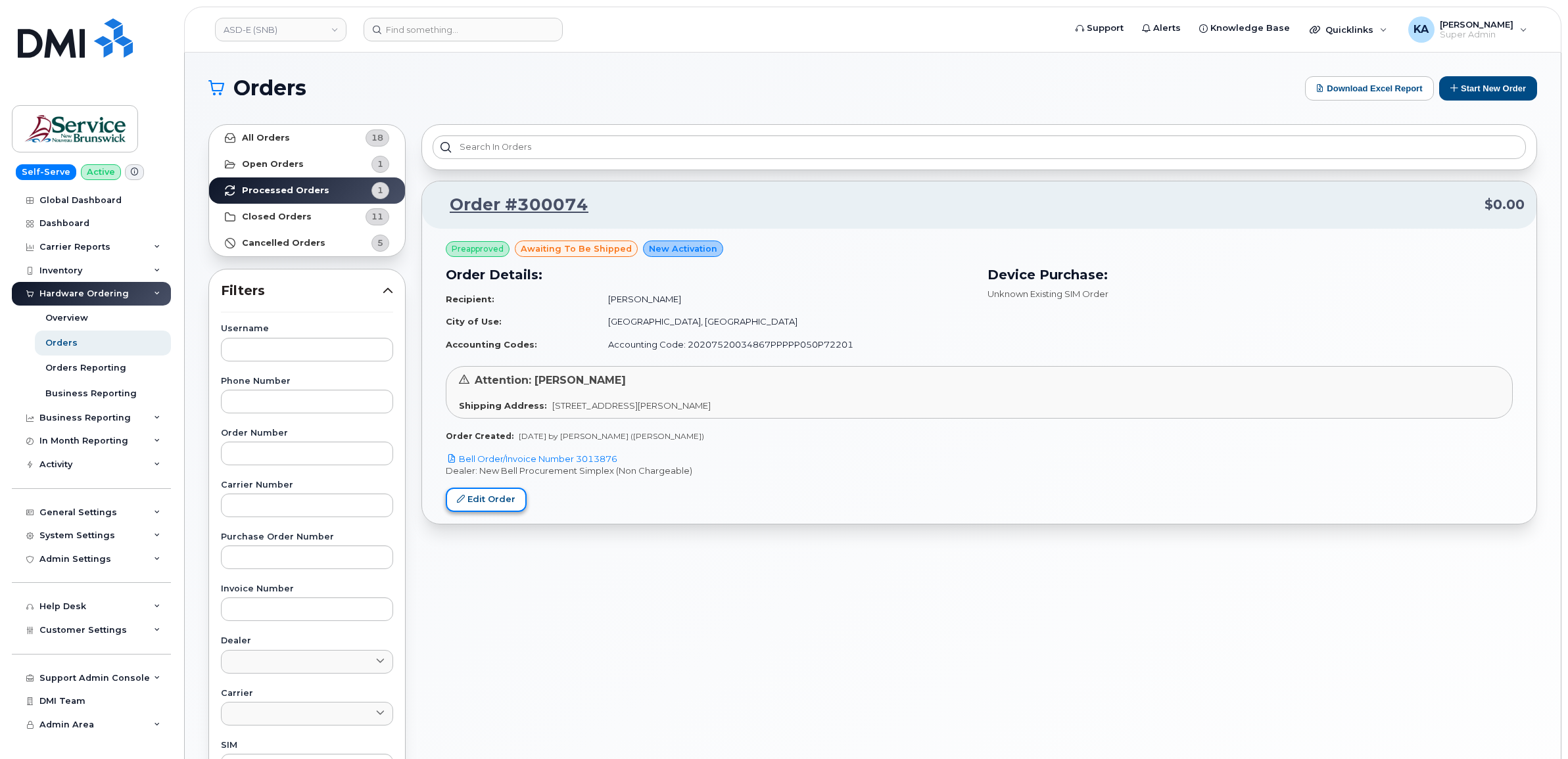
click at [470, 497] on link "Edit Order" at bounding box center [487, 499] width 81 height 24
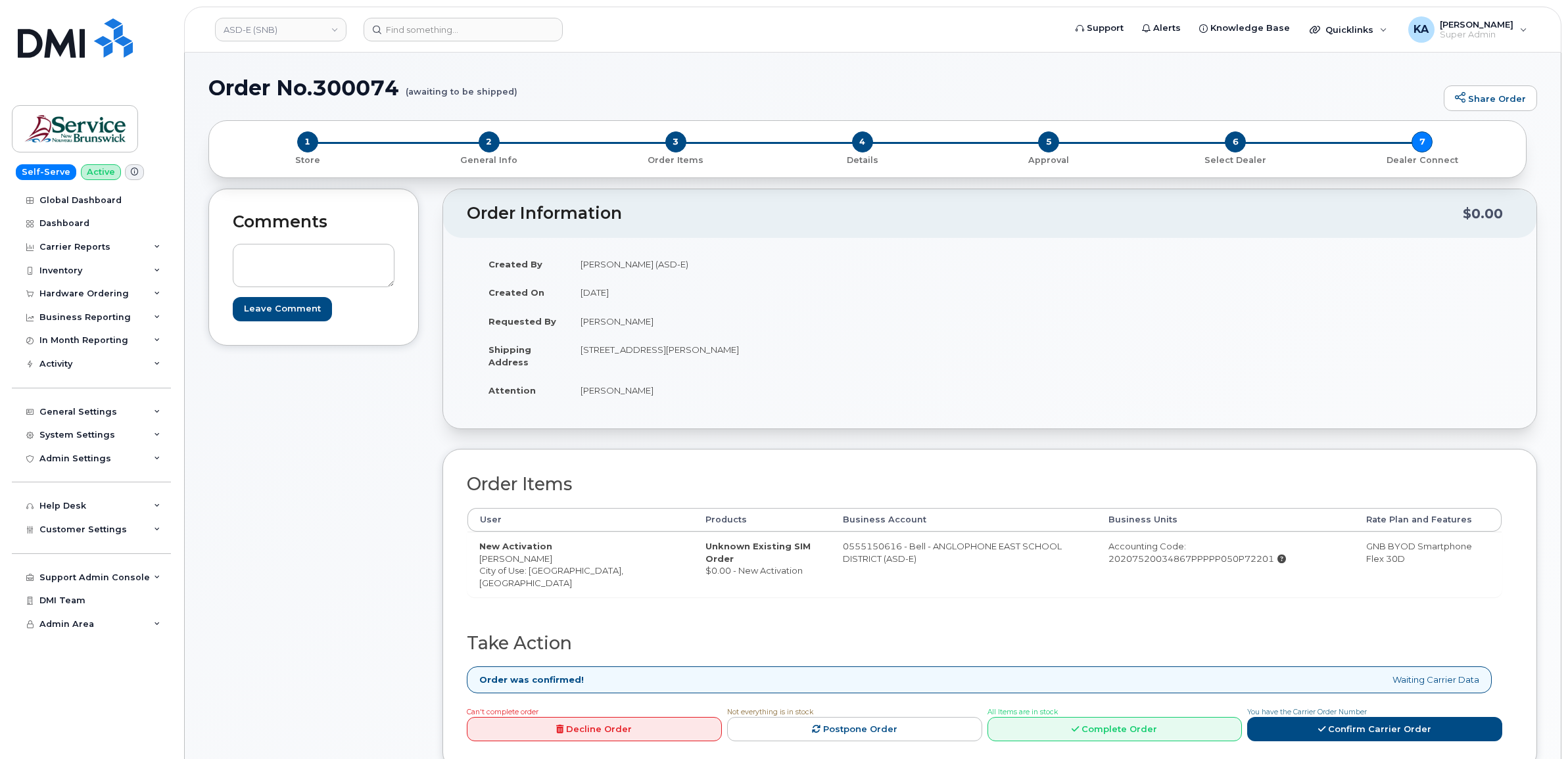
scroll to position [247, 0]
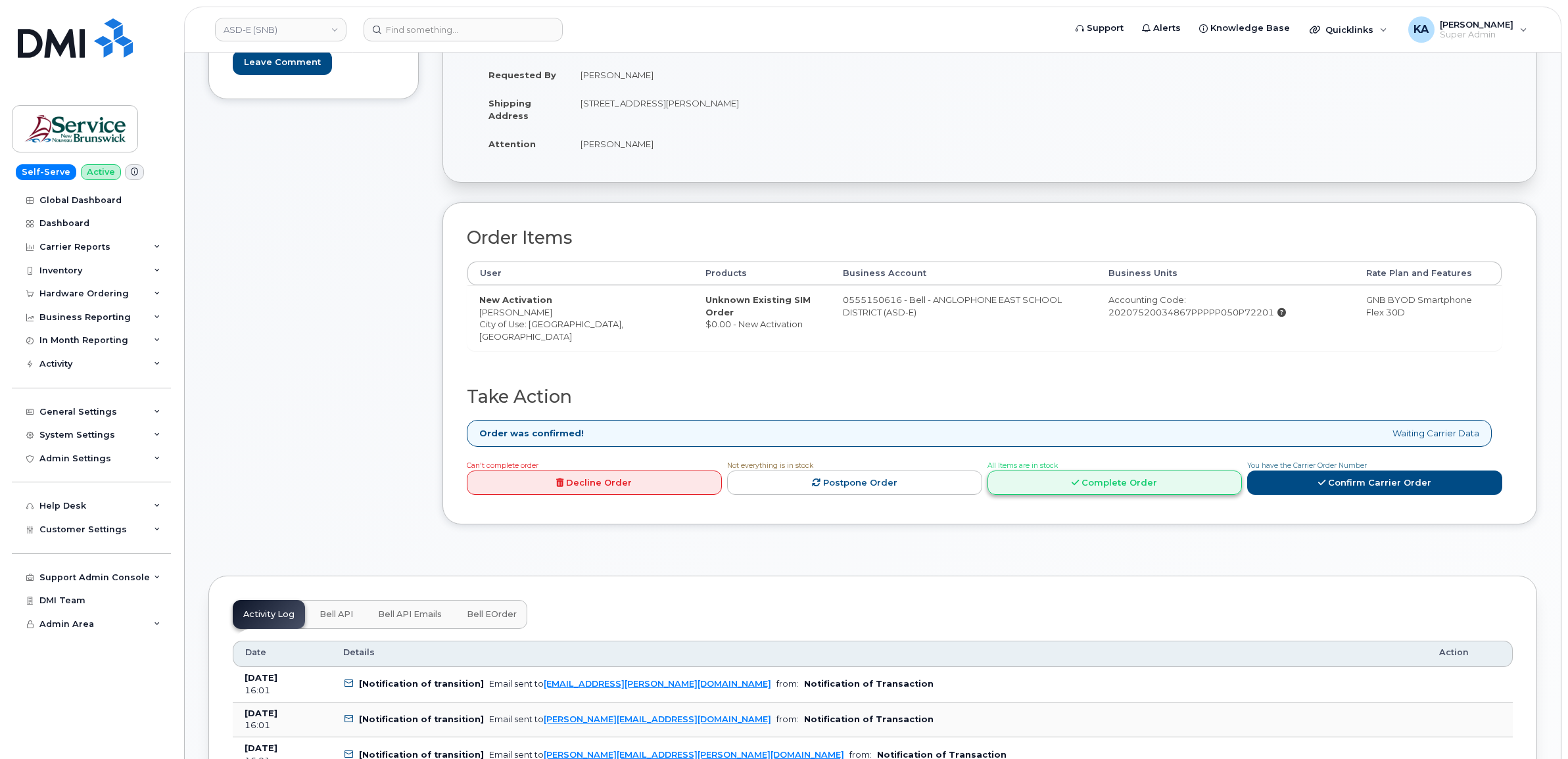
click at [1067, 485] on link "Complete Order" at bounding box center [1115, 483] width 255 height 24
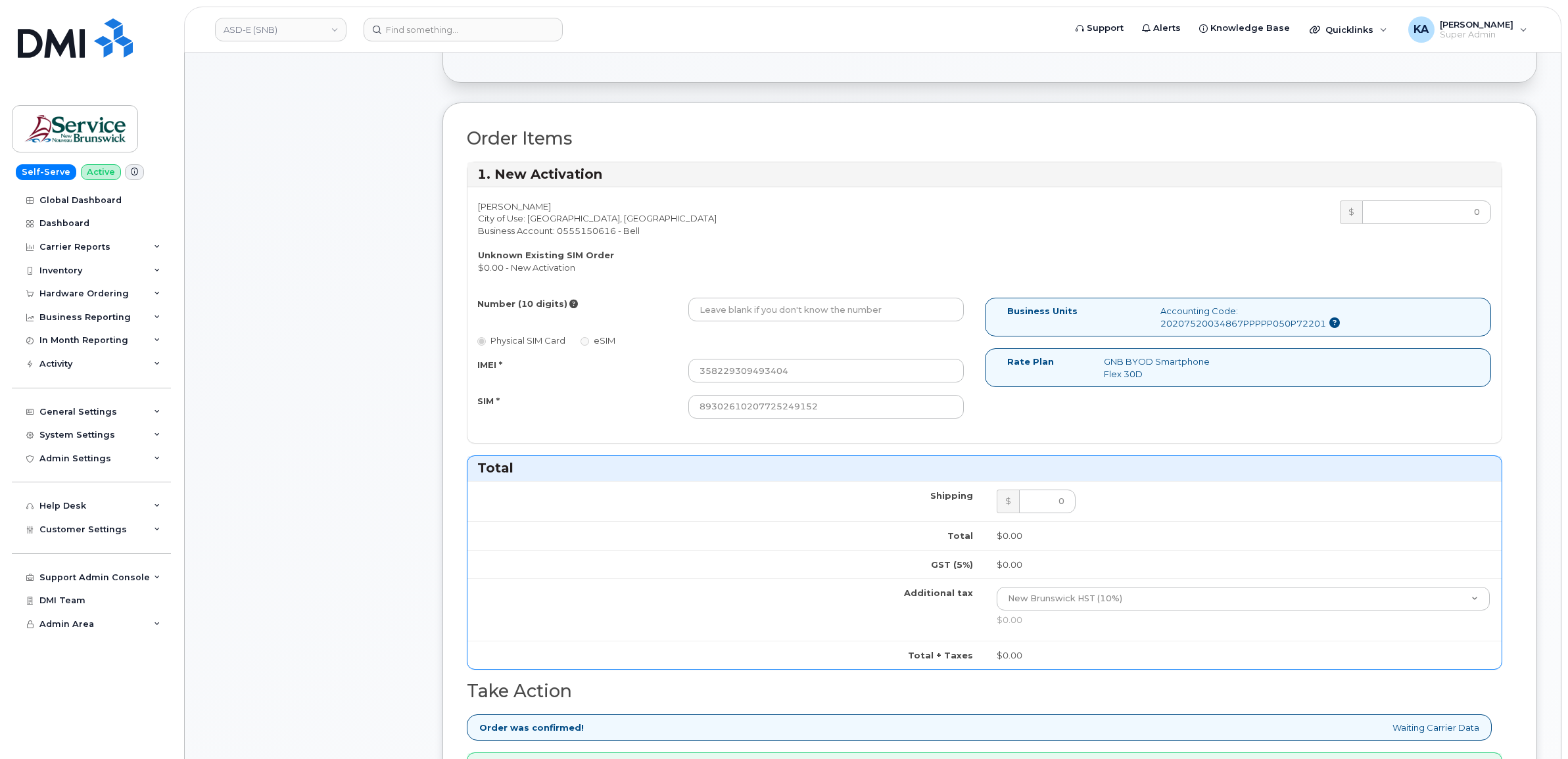
scroll to position [328, 0]
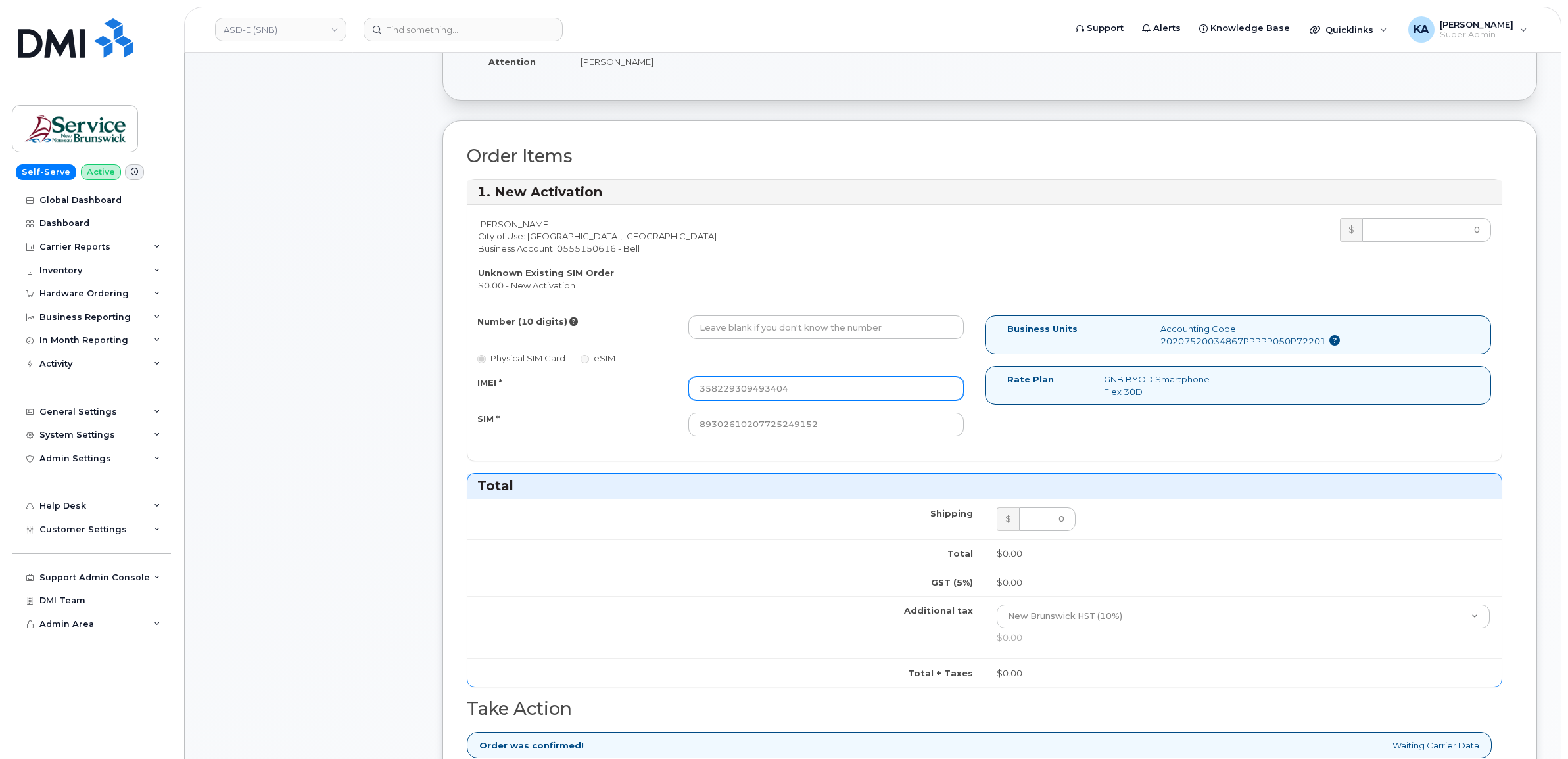
drag, startPoint x: 800, startPoint y: 388, endPoint x: 659, endPoint y: 391, distance: 141.0
click at [659, 391] on div "IMEI * 358229309493404" at bounding box center [721, 388] width 507 height 24
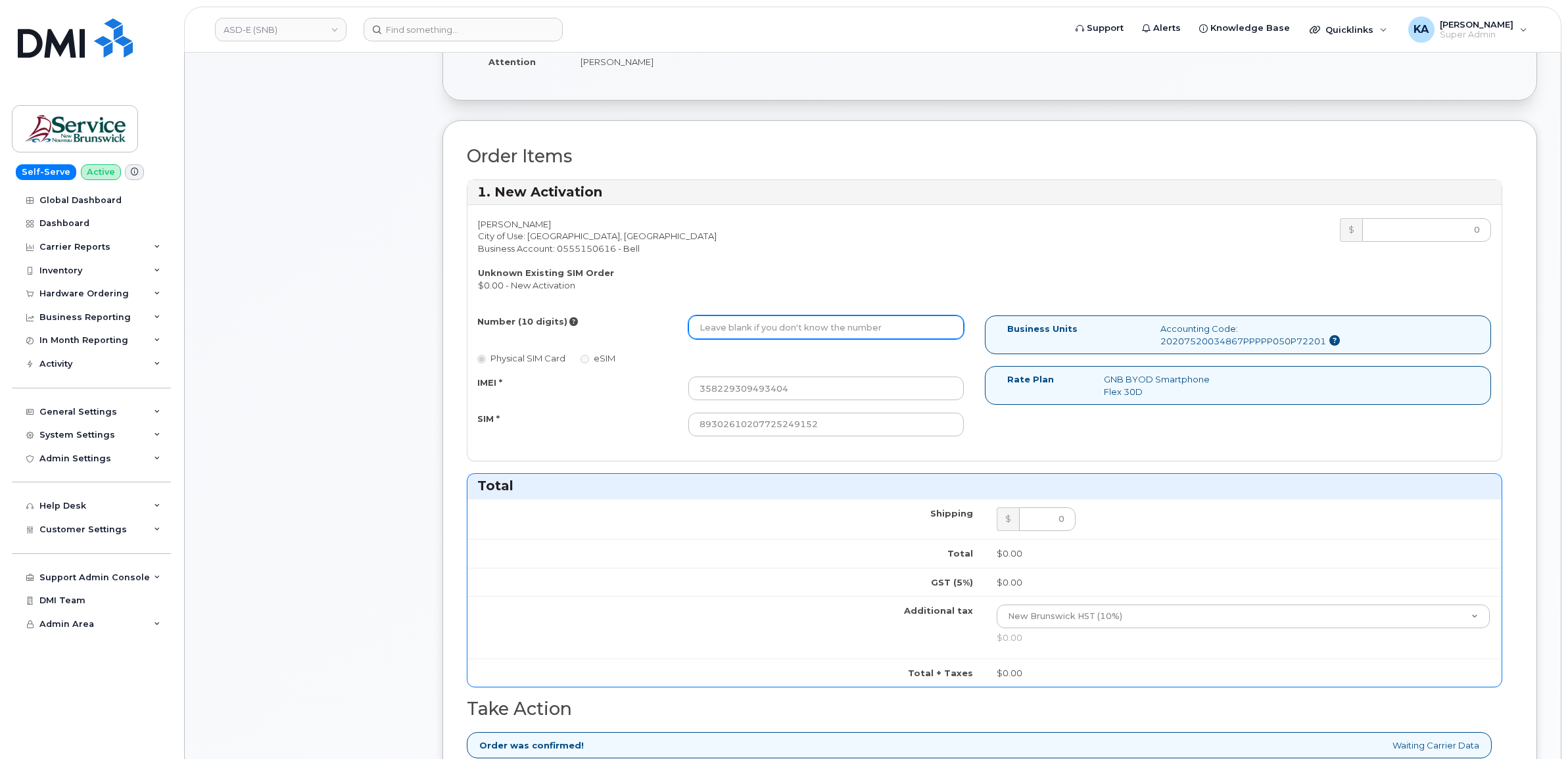
click at [724, 326] on input "Number (10 digits)" at bounding box center [826, 327] width 276 height 24
paste input "5063805084"
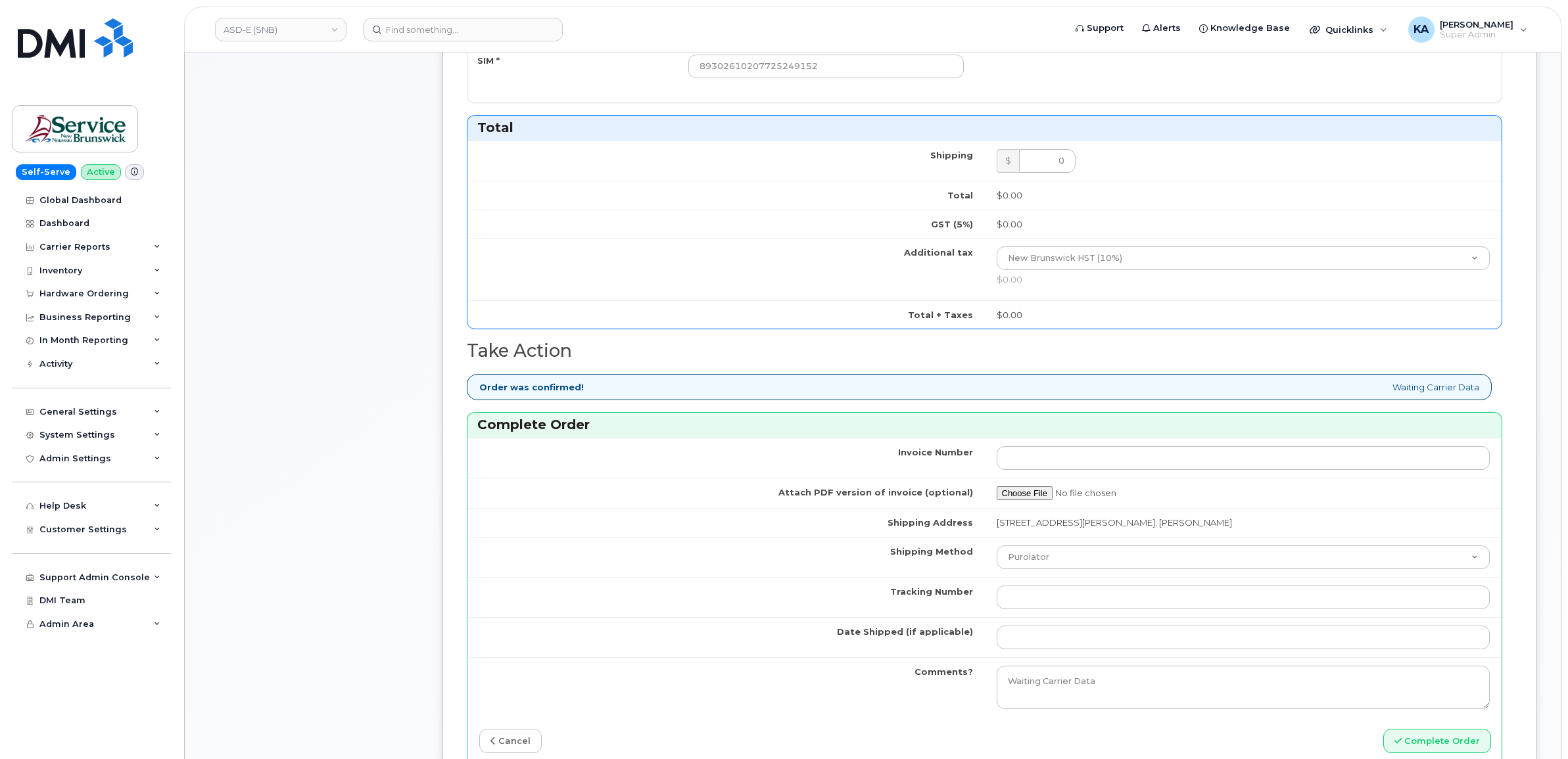
scroll to position [740, 0]
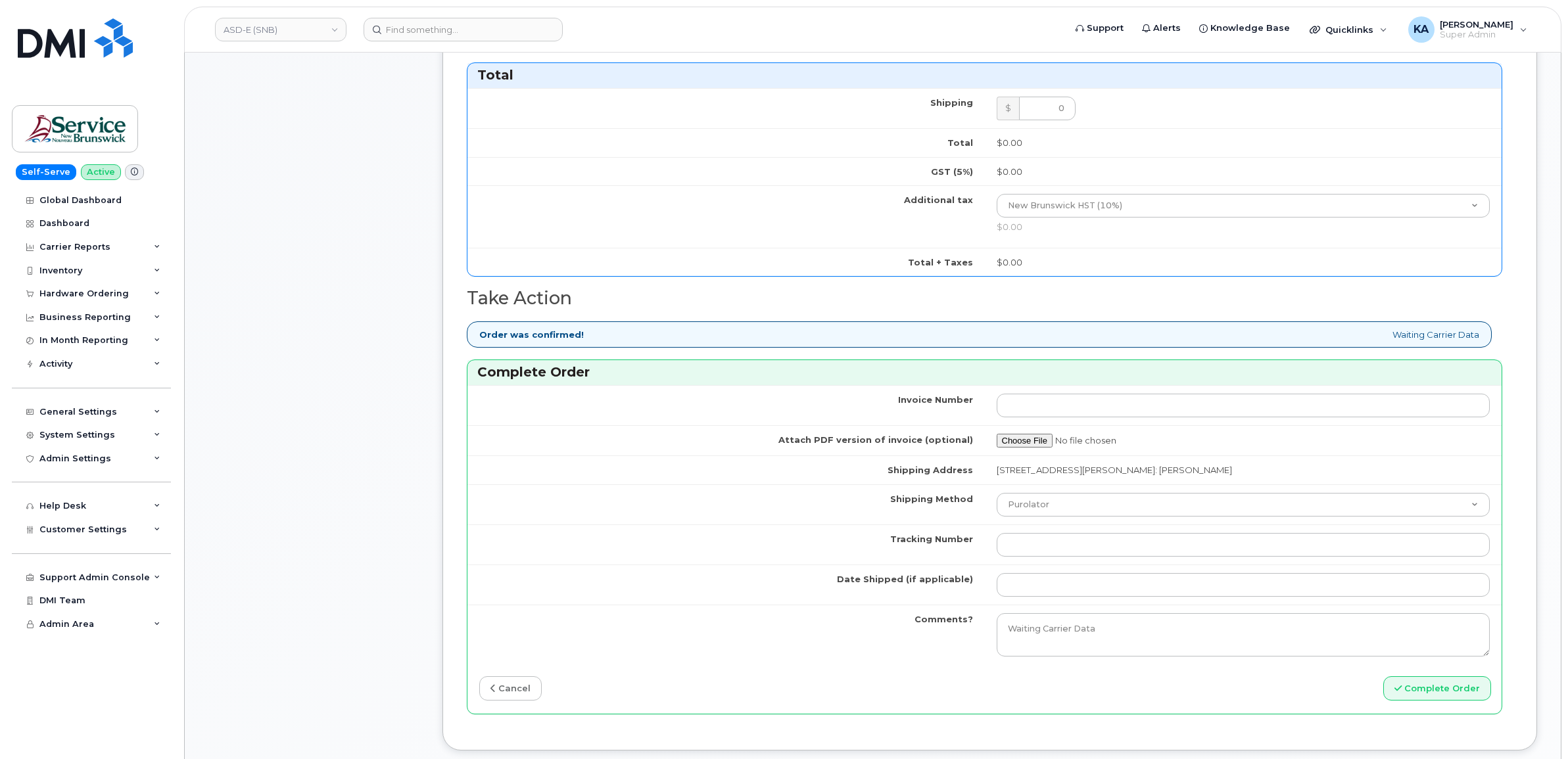
type input "5063805084"
click at [1441, 692] on button "Complete Order" at bounding box center [1438, 688] width 108 height 24
paste input "3013876"
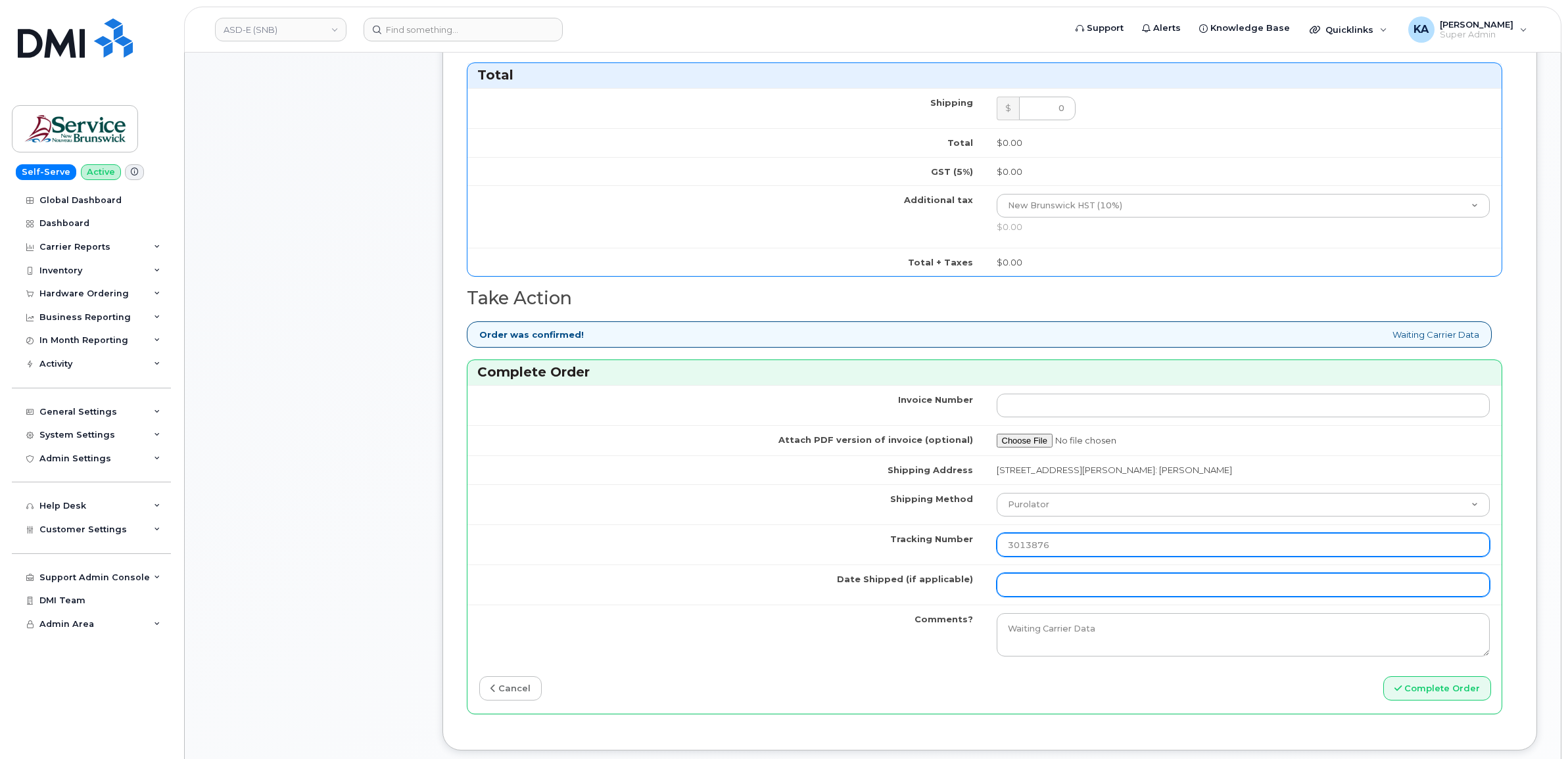
type input "3013876"
click at [1024, 587] on input "Date Shipped (if applicable)" at bounding box center [1243, 585] width 493 height 24
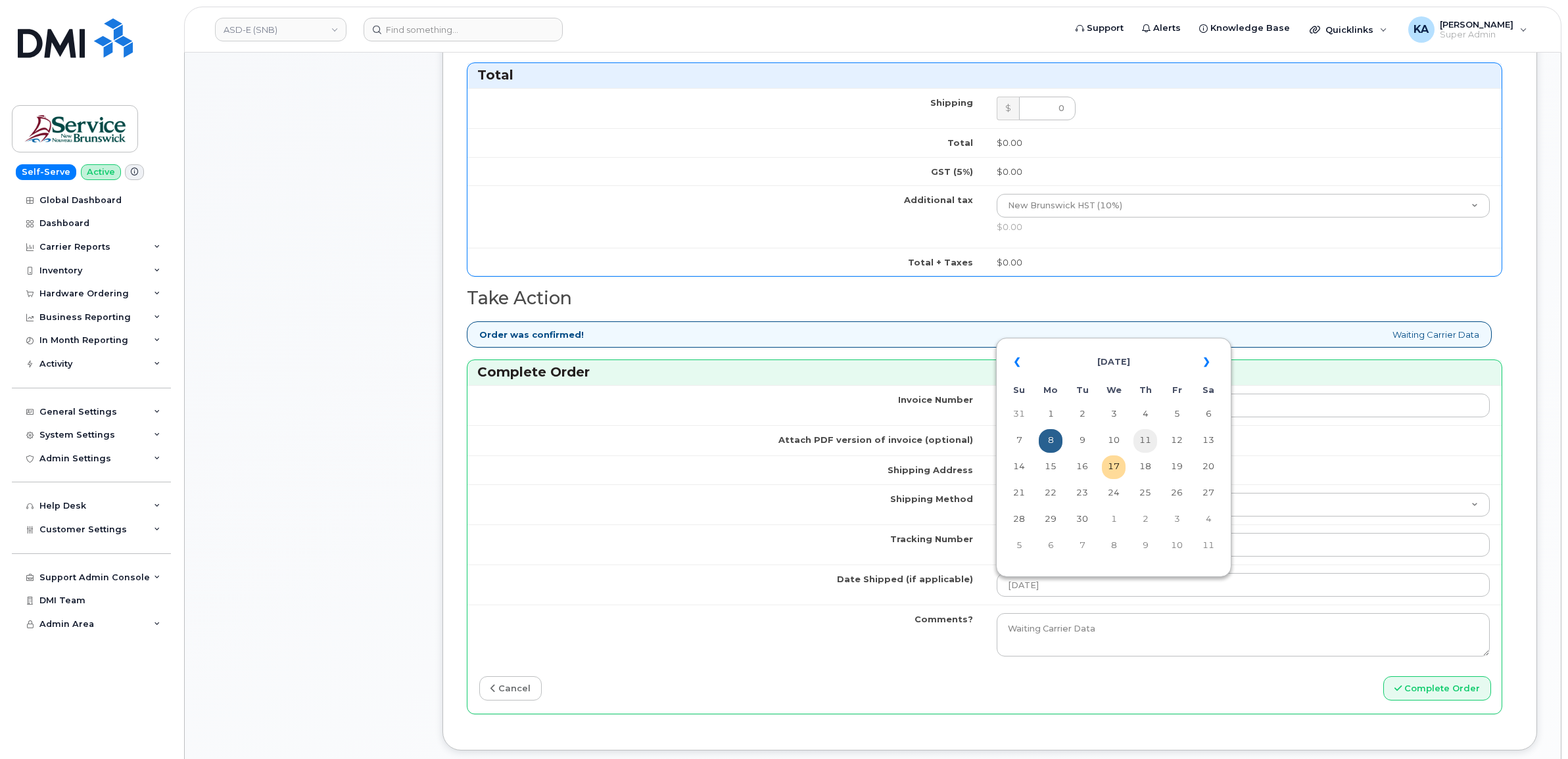
click at [1146, 442] on td "11" at bounding box center [1145, 441] width 24 height 24
type input "[DATE]"
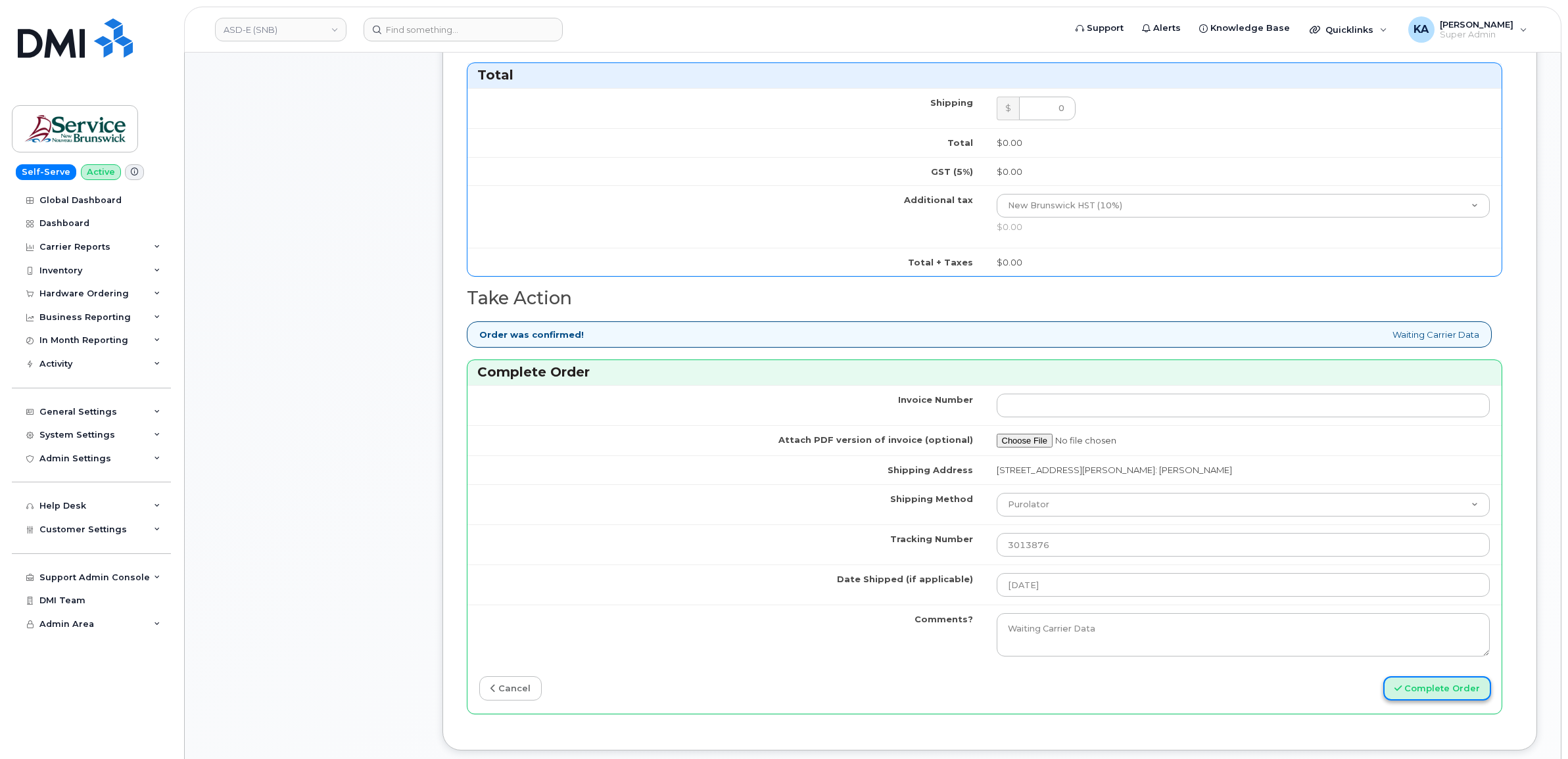
click at [1404, 688] on button "Complete Order" at bounding box center [1438, 688] width 108 height 24
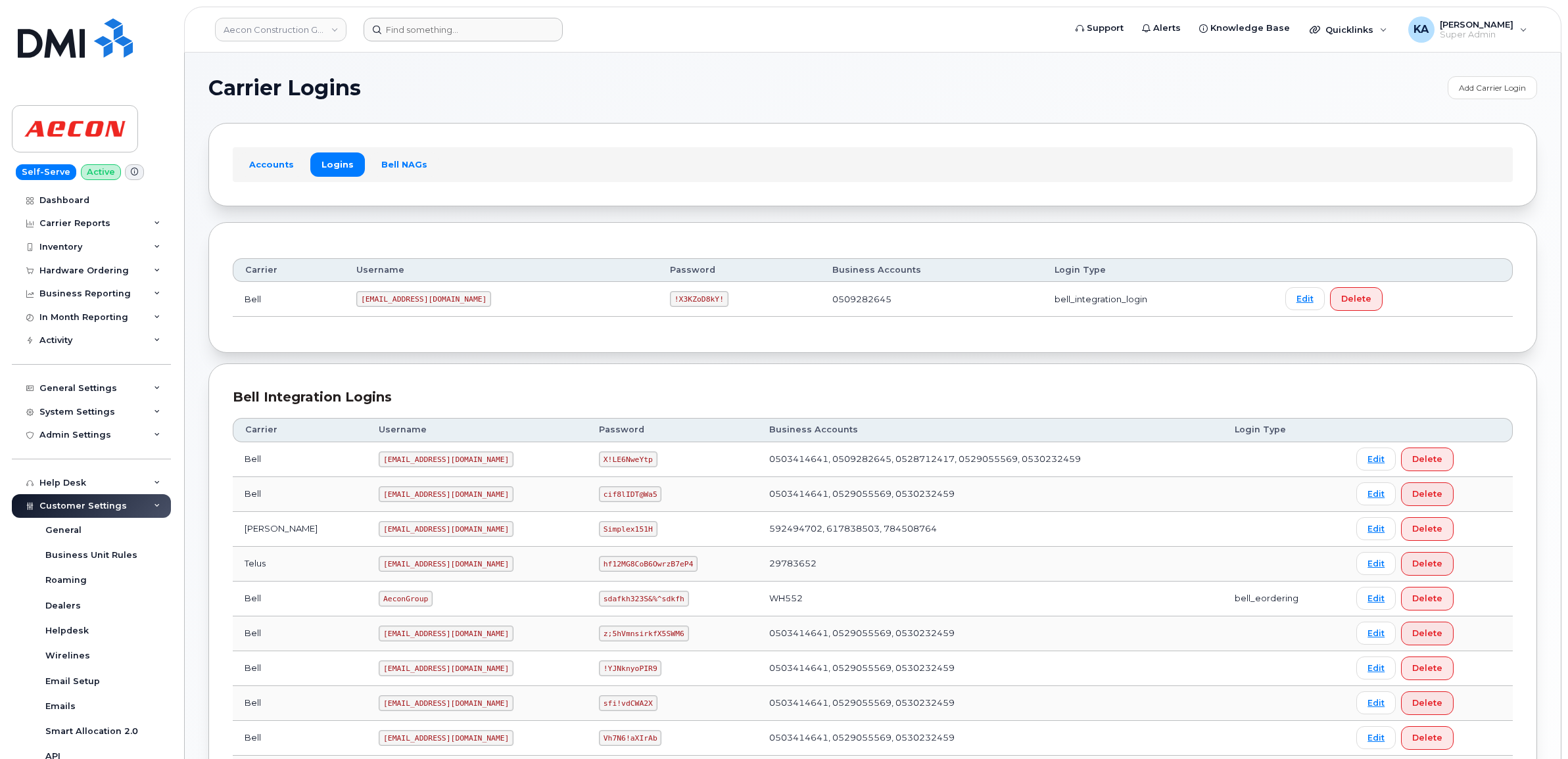
scroll to position [462, 0]
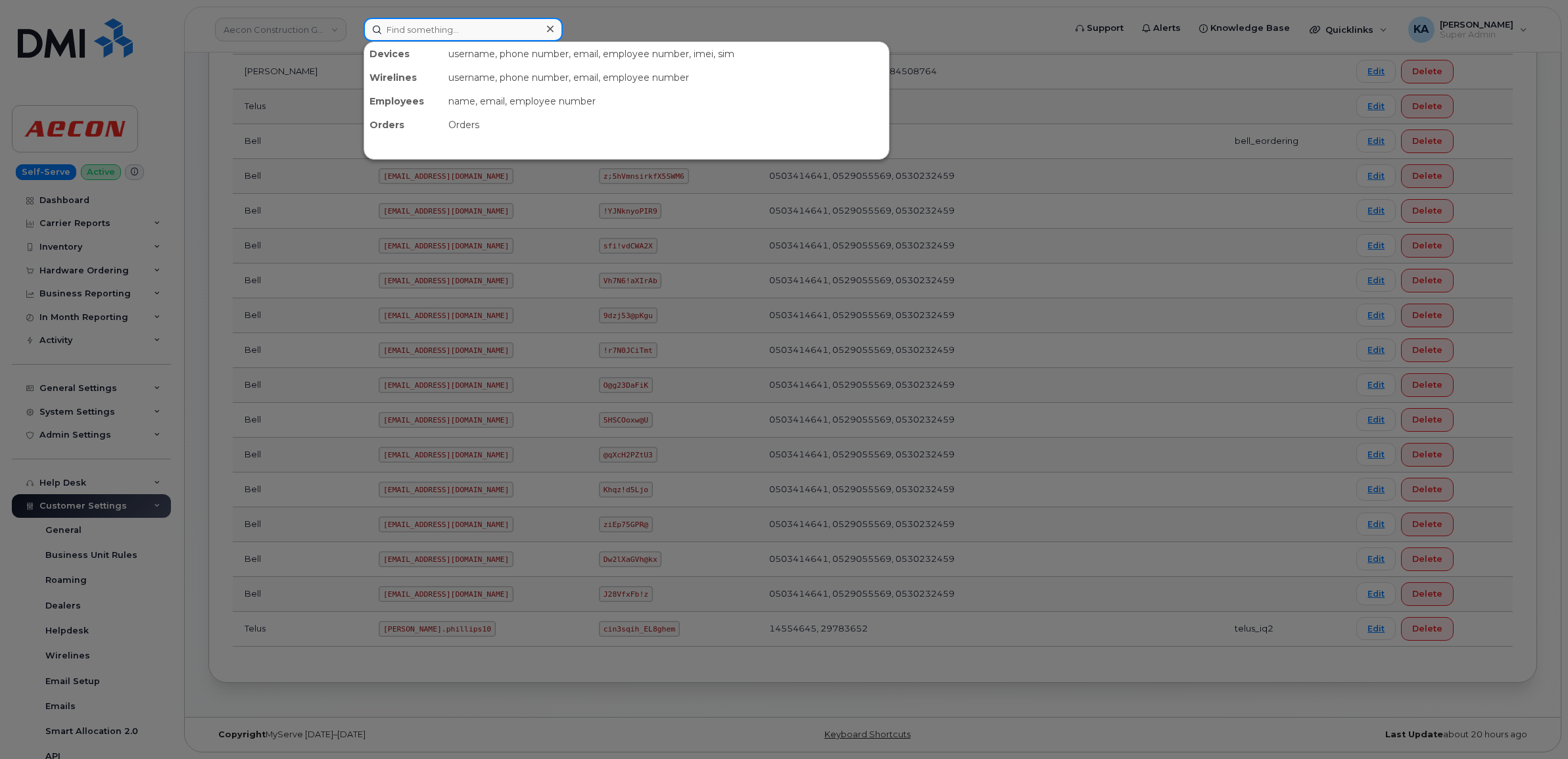
click at [433, 24] on input at bounding box center [463, 29] width 199 height 24
paste input "358229309493404"
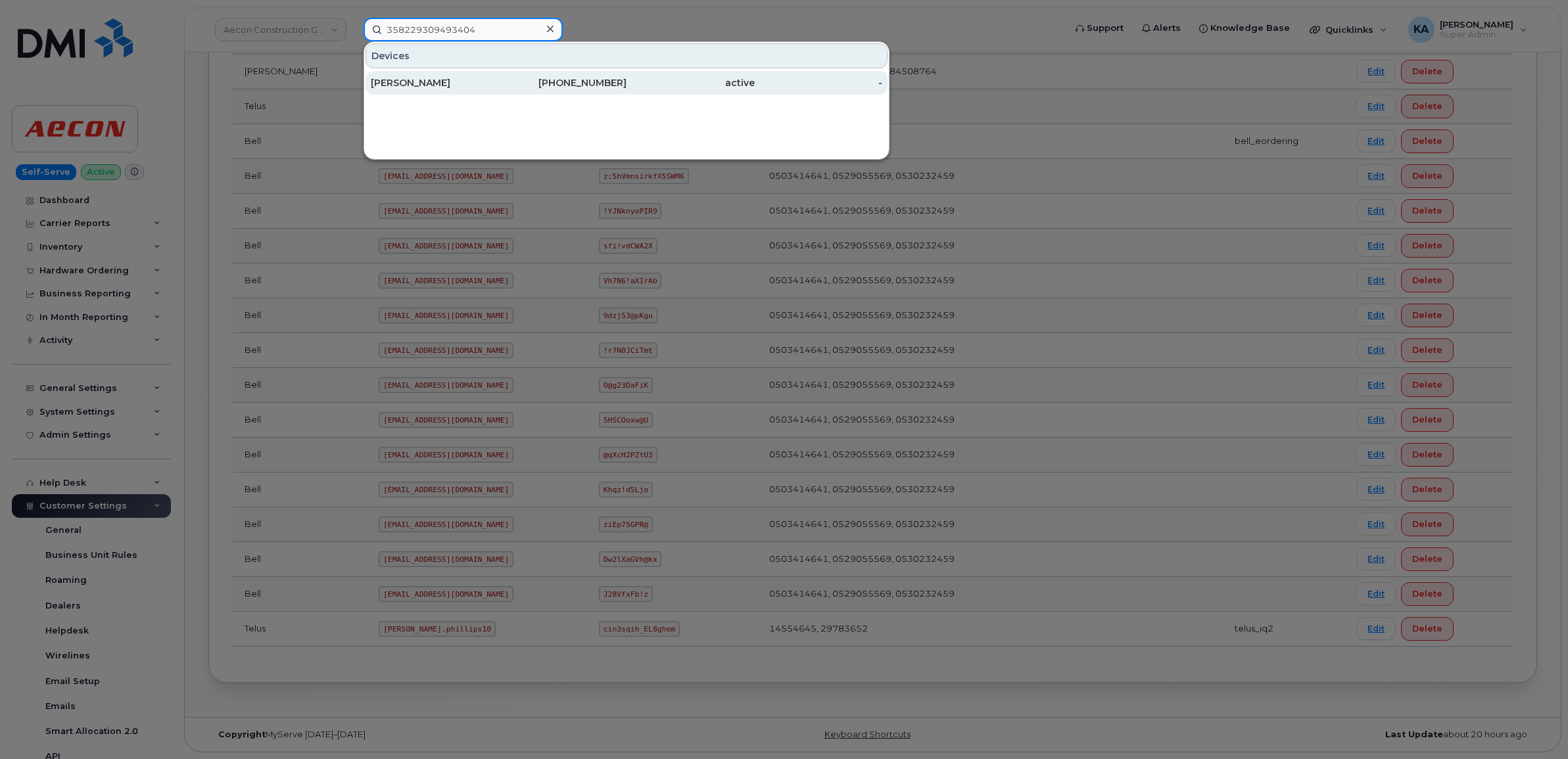
type input "358229309493404"
click at [419, 80] on div "[PERSON_NAME]" at bounding box center [435, 83] width 128 height 13
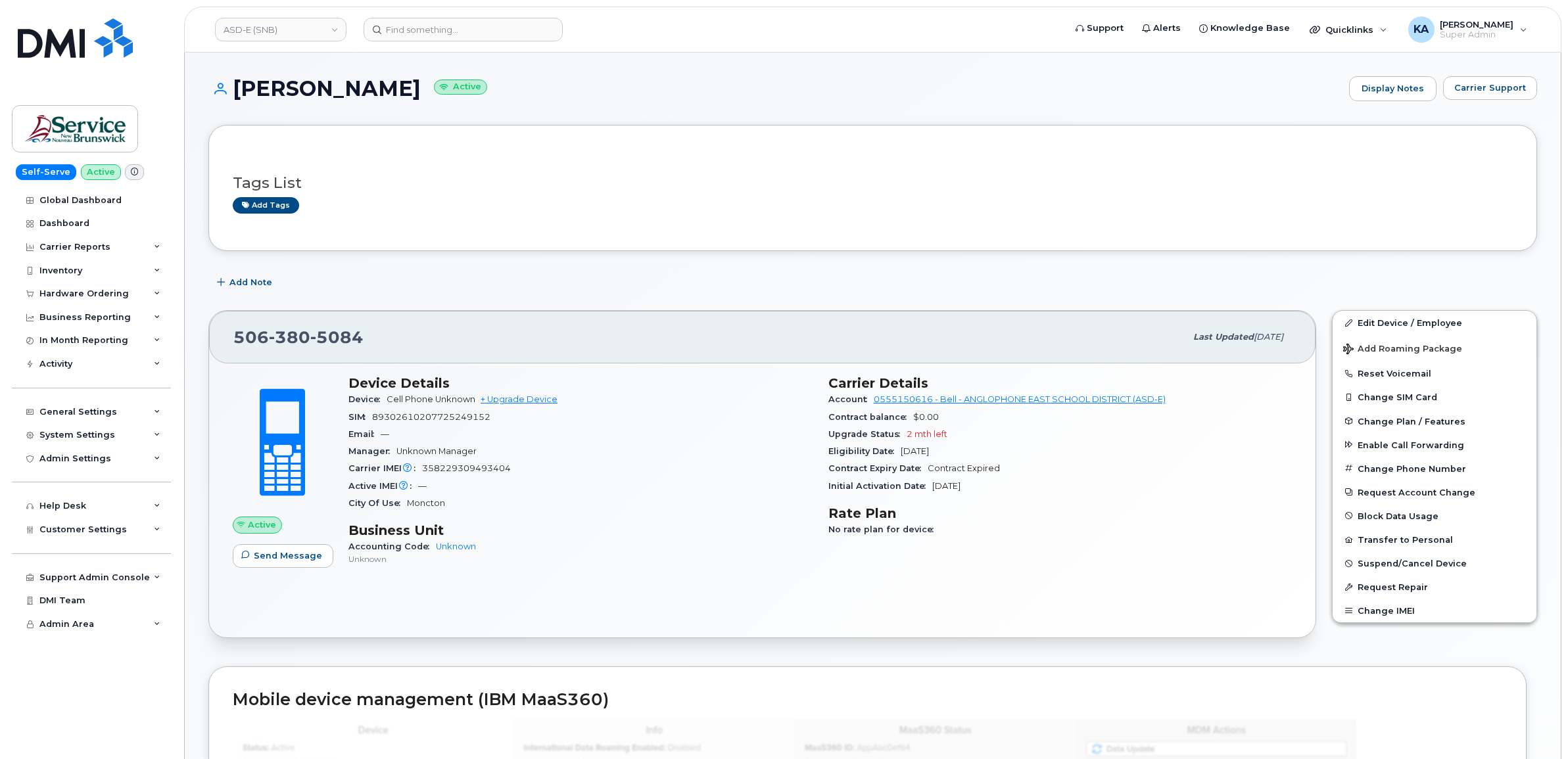
scroll to position [82, 0]
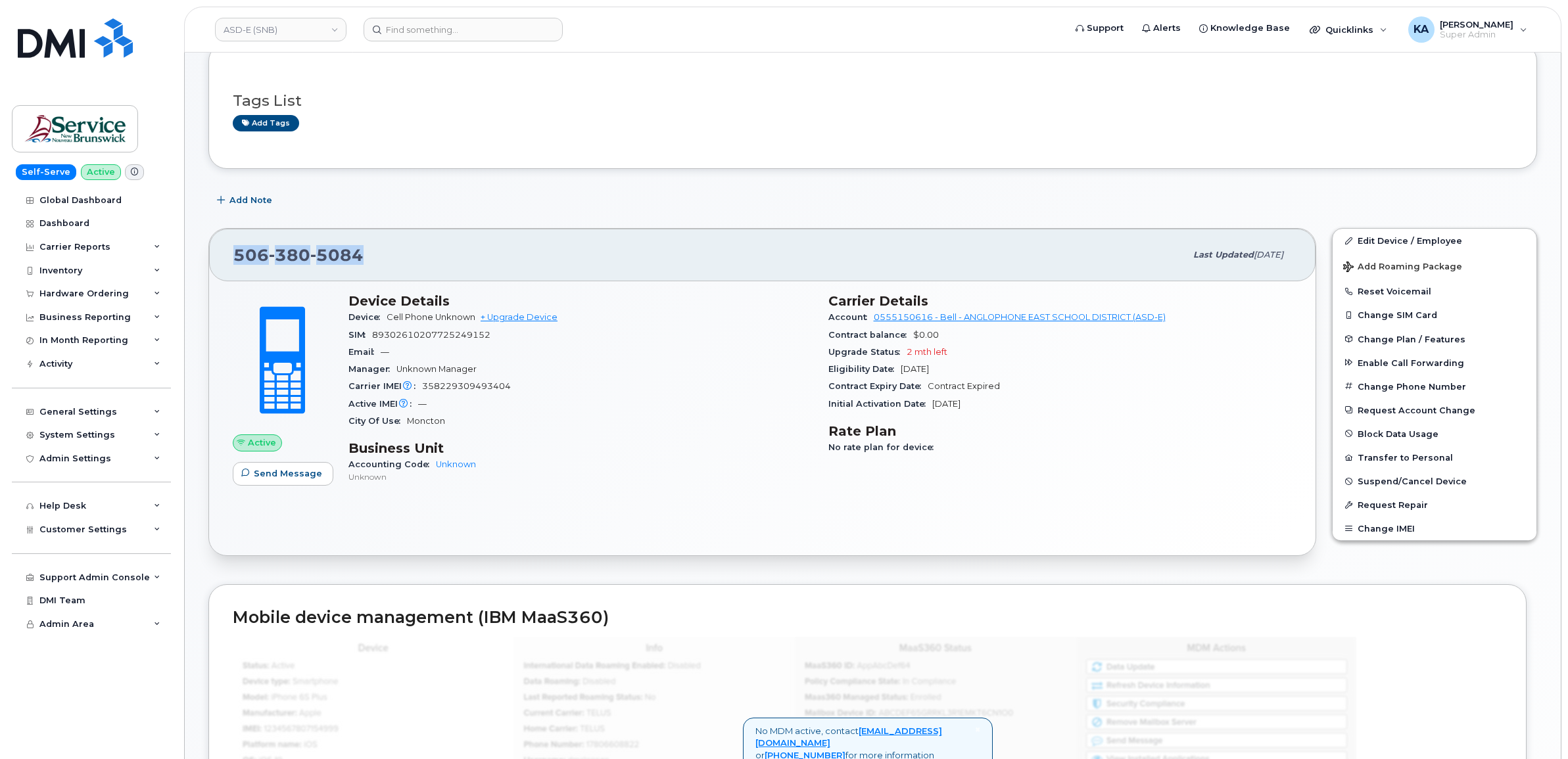
drag, startPoint x: 361, startPoint y: 253, endPoint x: 232, endPoint y: 253, distance: 129.0
click at [232, 253] on div "[PHONE_NUMBER] Last updated [DATE]" at bounding box center [762, 254] width 1106 height 53
drag, startPoint x: 232, startPoint y: 253, endPoint x: 253, endPoint y: 255, distance: 21.1
copy span "[PHONE_NUMBER]"
